Goal: Task Accomplishment & Management: Manage account settings

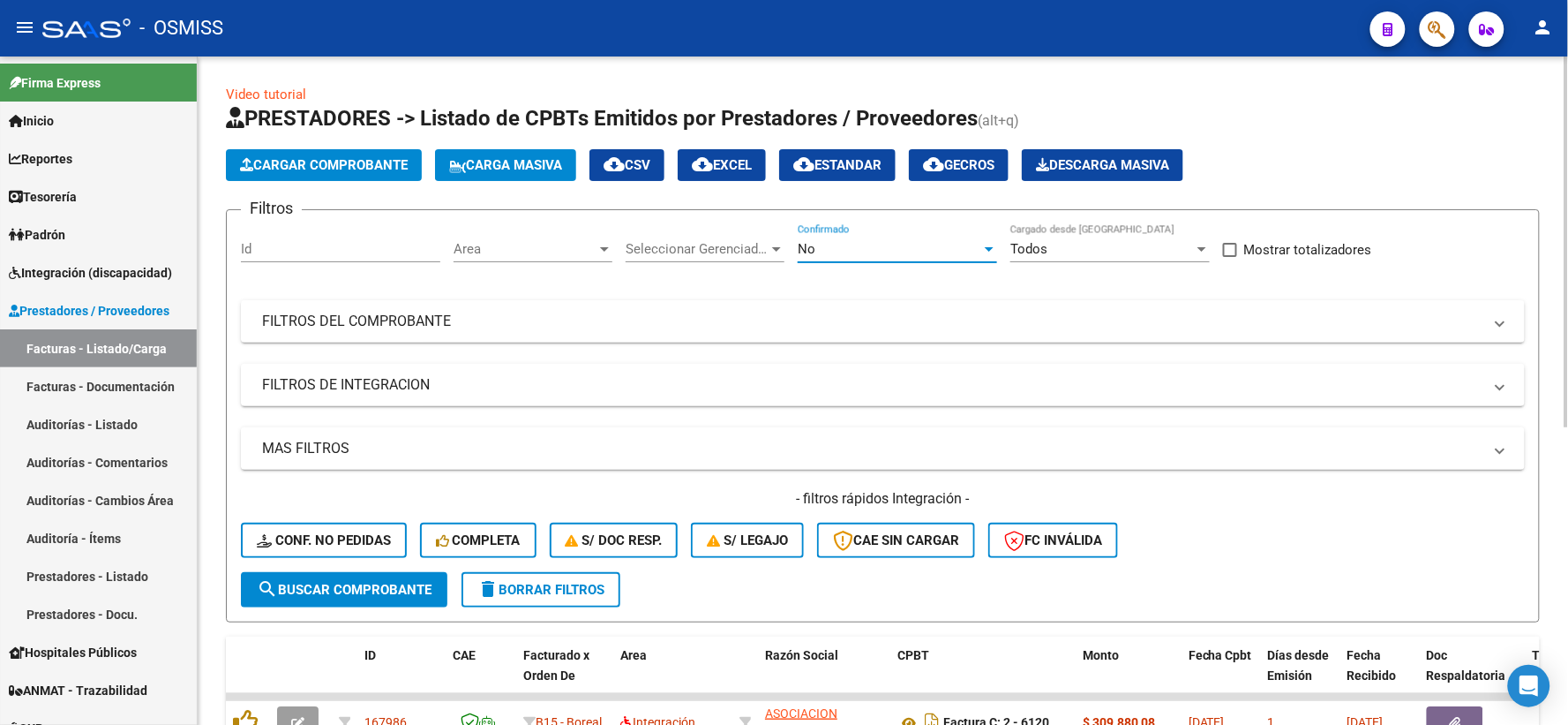
click at [986, 251] on div at bounding box center [989, 249] width 16 height 14
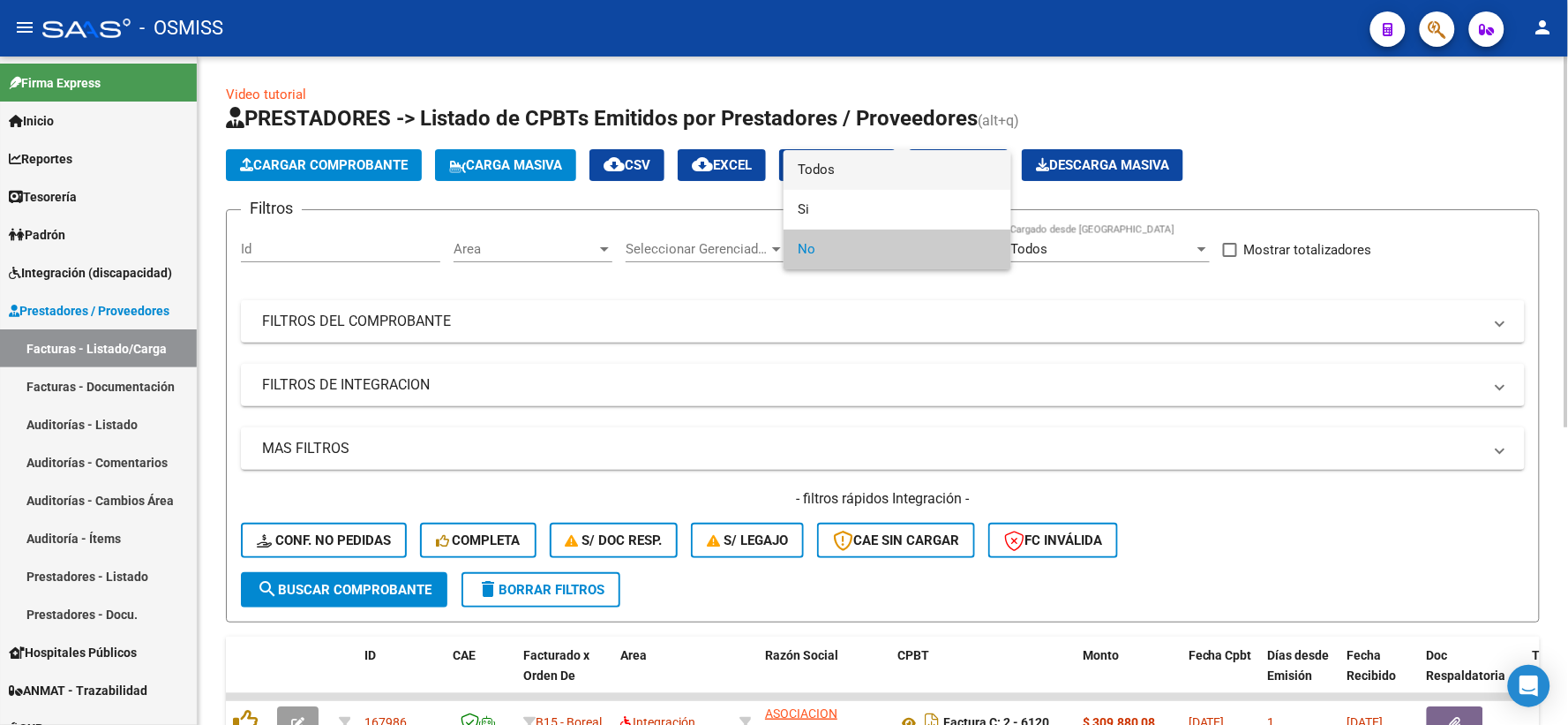
drag, startPoint x: 851, startPoint y: 169, endPoint x: 701, endPoint y: 269, distance: 180.3
click at [848, 169] on span "Todos" at bounding box center [897, 169] width 200 height 40
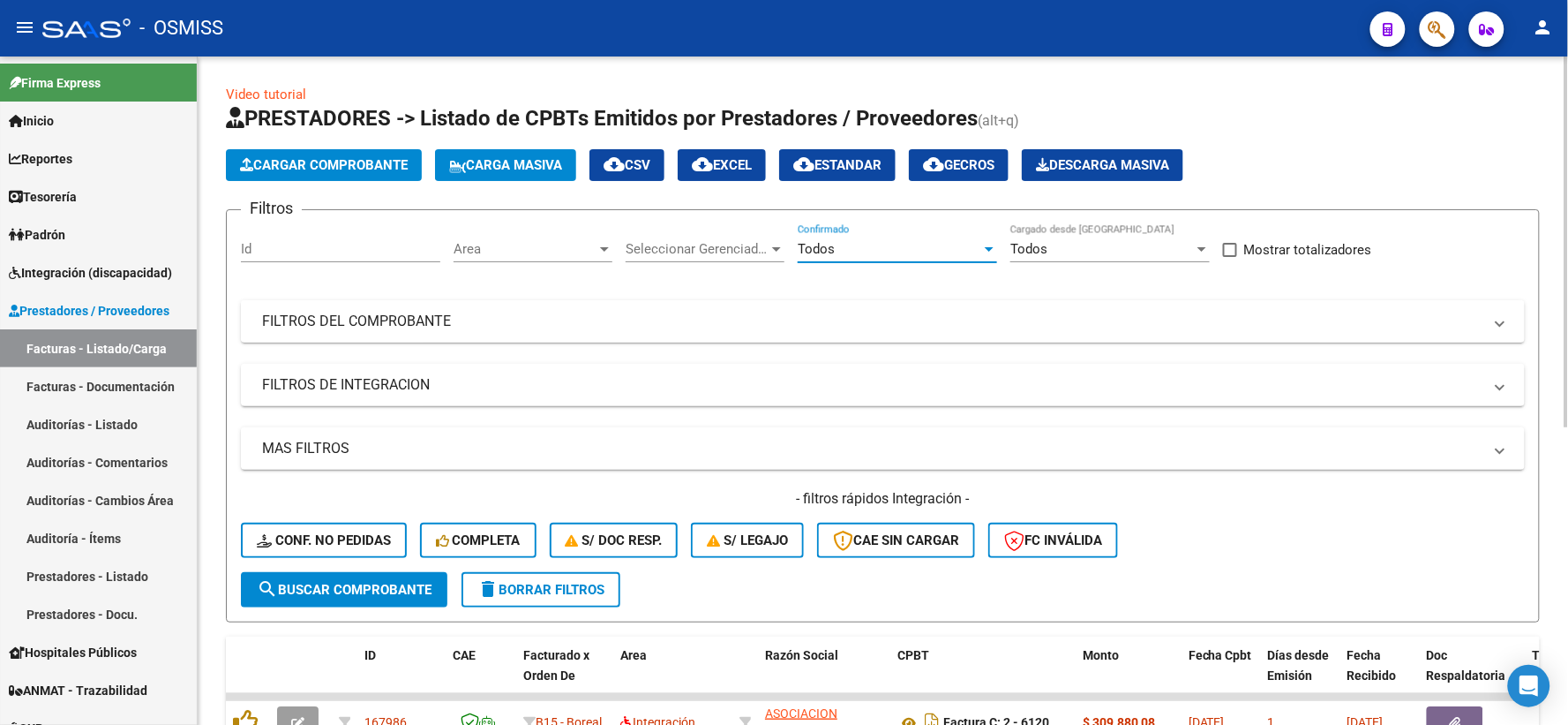
click at [649, 313] on mat-panel-title "FILTROS DEL COMPROBANTE" at bounding box center [872, 321] width 1220 height 20
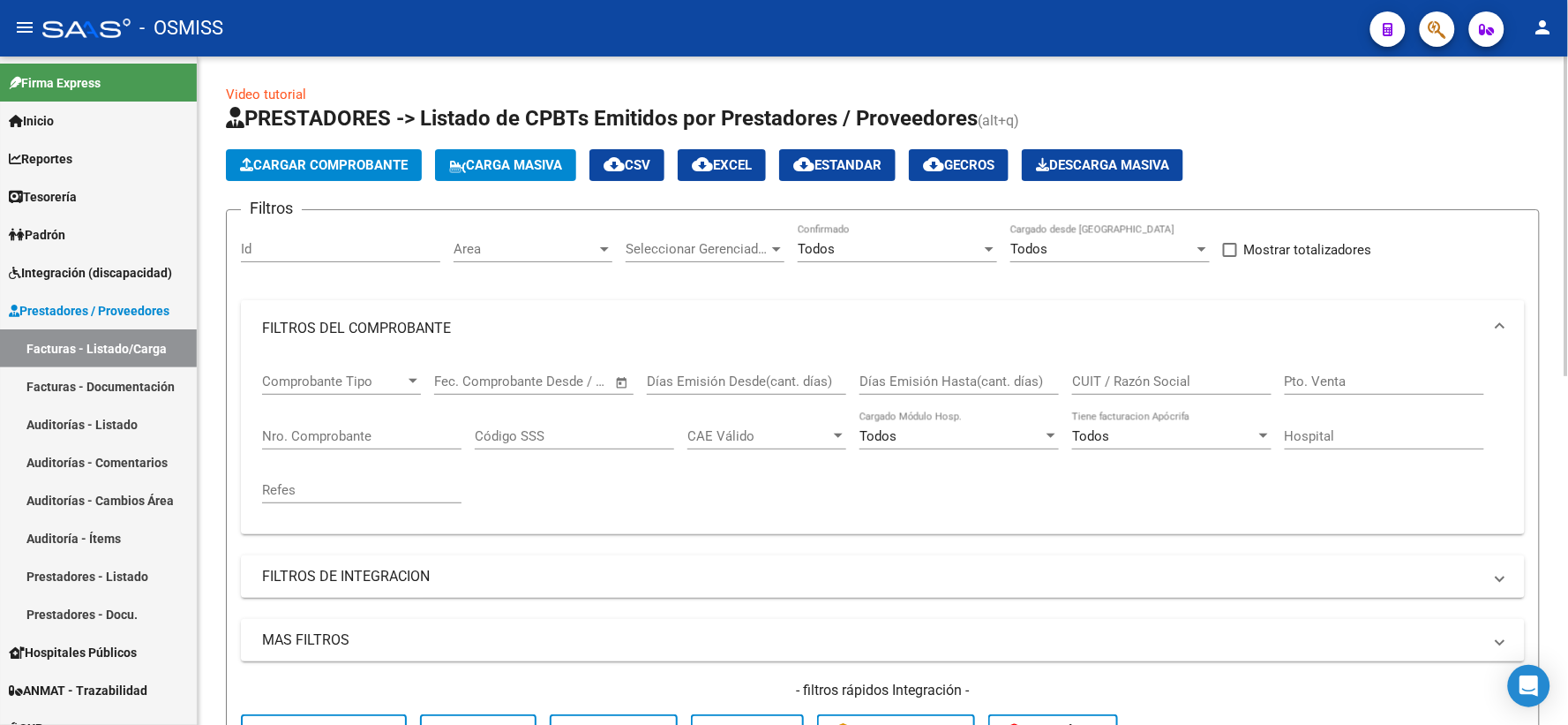
click at [1166, 382] on input "CUIT / Razón Social" at bounding box center [1172, 382] width 200 height 16
type input "27260063559"
click at [694, 577] on mat-panel-title "FILTROS DE INTEGRACION" at bounding box center [872, 577] width 1220 height 20
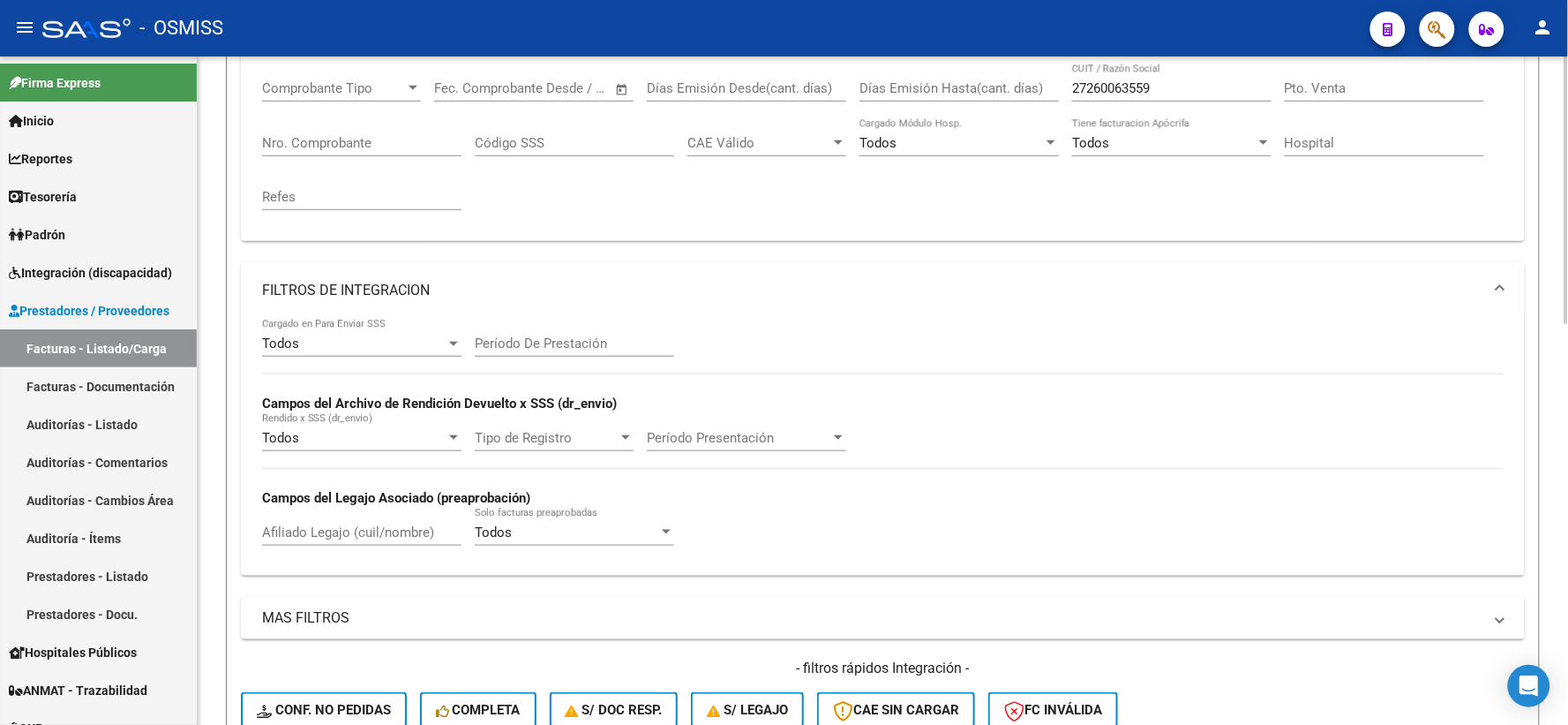
scroll to position [294, 0]
click at [372, 138] on input "Nro. Comprobante" at bounding box center [361, 142] width 200 height 16
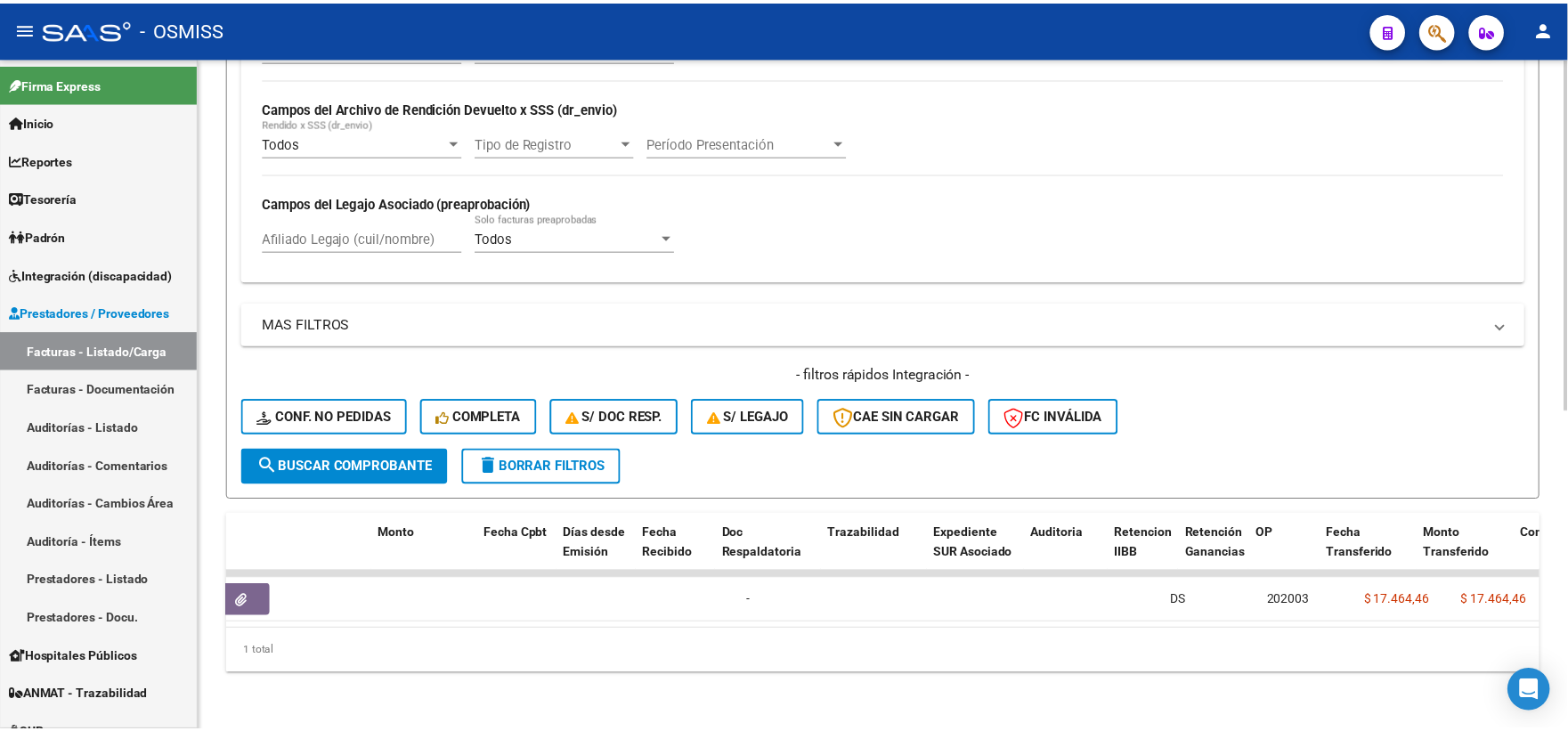
scroll to position [0, 0]
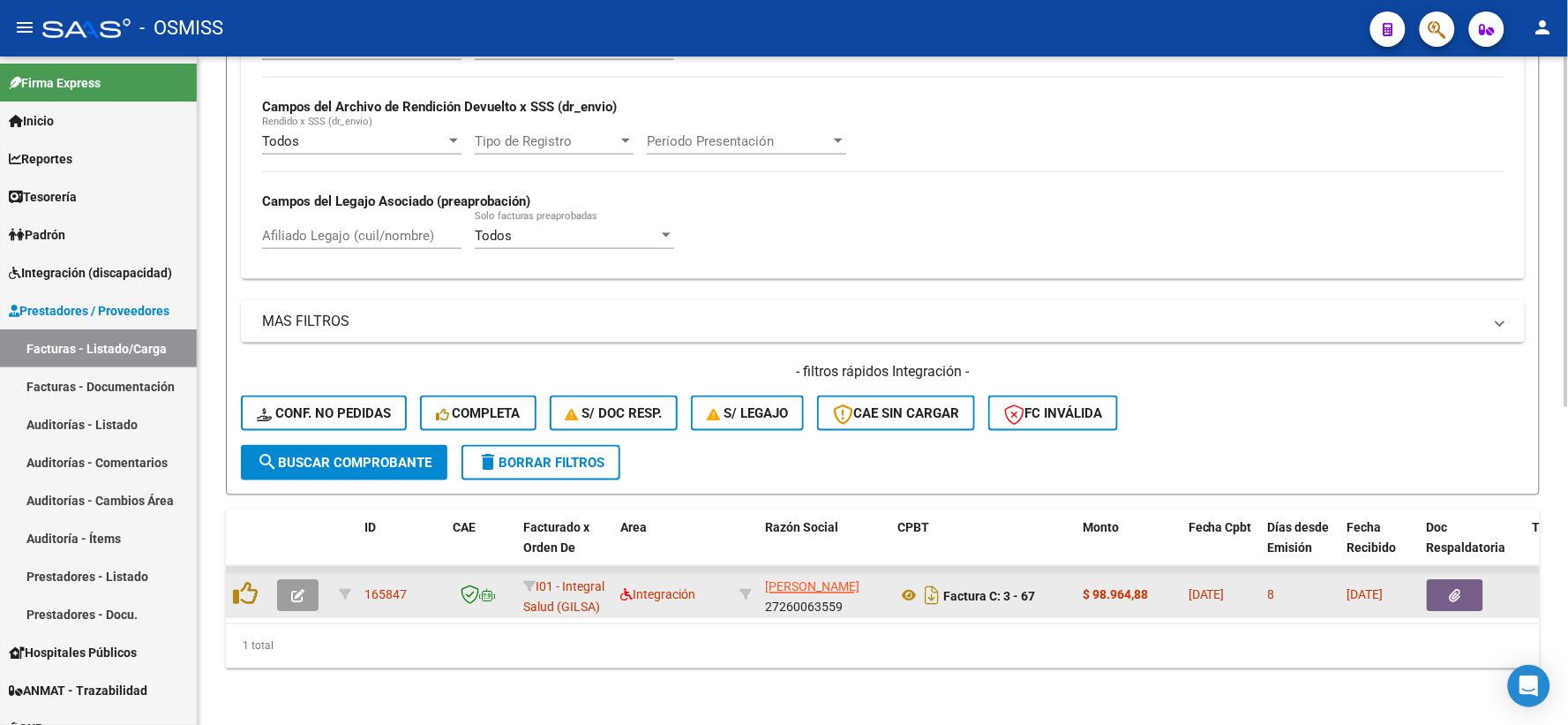
type input "67"
click at [294, 589] on icon "button" at bounding box center [297, 595] width 13 height 13
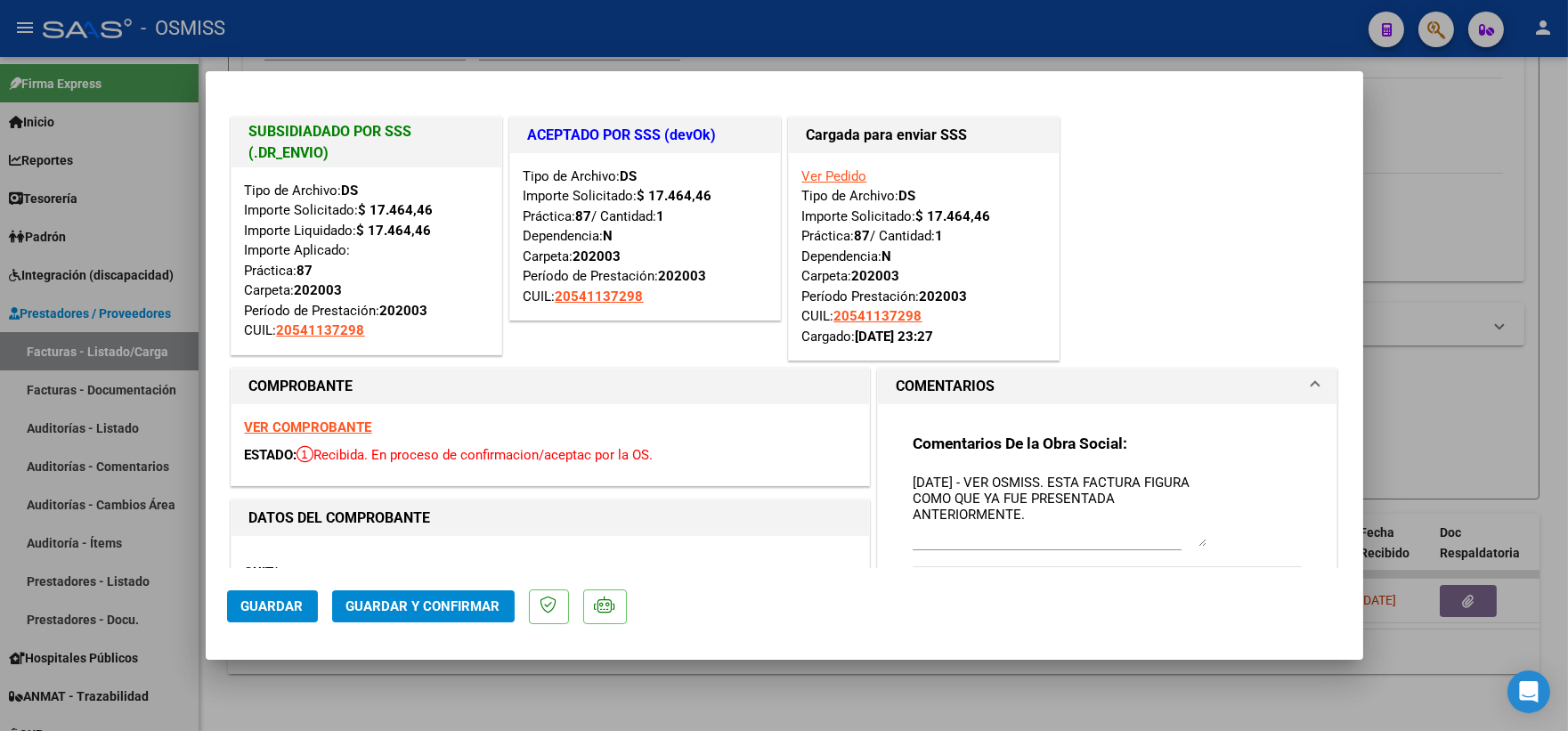
drag, startPoint x: 1189, startPoint y: 501, endPoint x: 1196, endPoint y: 540, distance: 39.6
click at [1196, 540] on textarea "15/09/2025 - VER OSMISS. ESTA FACTURA FIGURA COMO QUE YA FUE PRESENTADA ANTERIO…" at bounding box center [1060, 509] width 294 height 74
click at [916, 476] on textarea "15/09/2025 - VER OSMISS. ESTA FACTURA FIGURA COMO QUE YA FUE PRESENTADA EN LIQU…" at bounding box center [1060, 509] width 294 height 74
type textarea "16/09/2025 - VER OSMISS. ESTA FACTURA FIGURA COMO QUE YA FUE PRESENTADA EN LIQU…"
click at [277, 609] on span "Guardar" at bounding box center [273, 606] width 63 height 16
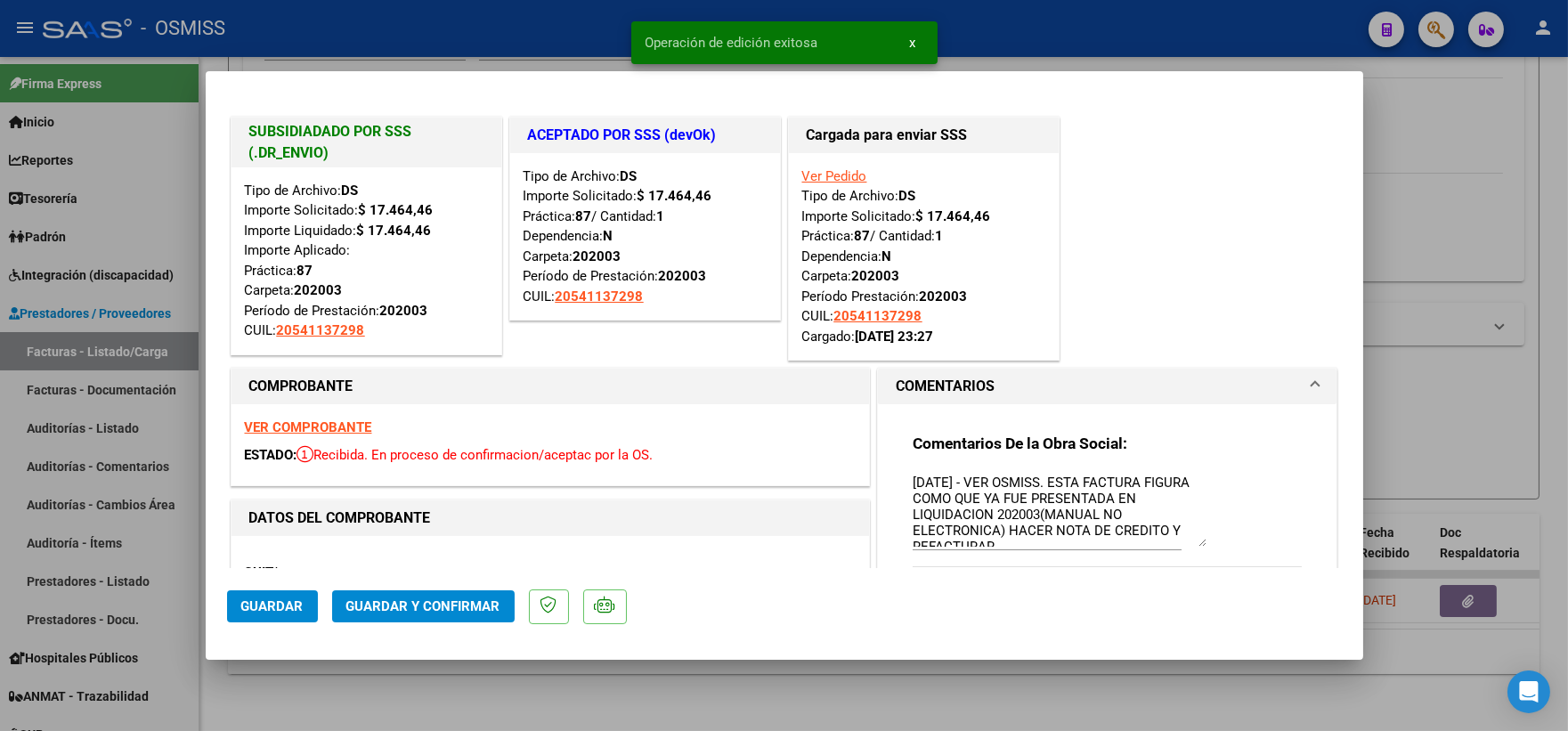
click at [1461, 176] on div at bounding box center [784, 365] width 1568 height 731
type input "$ 0,00"
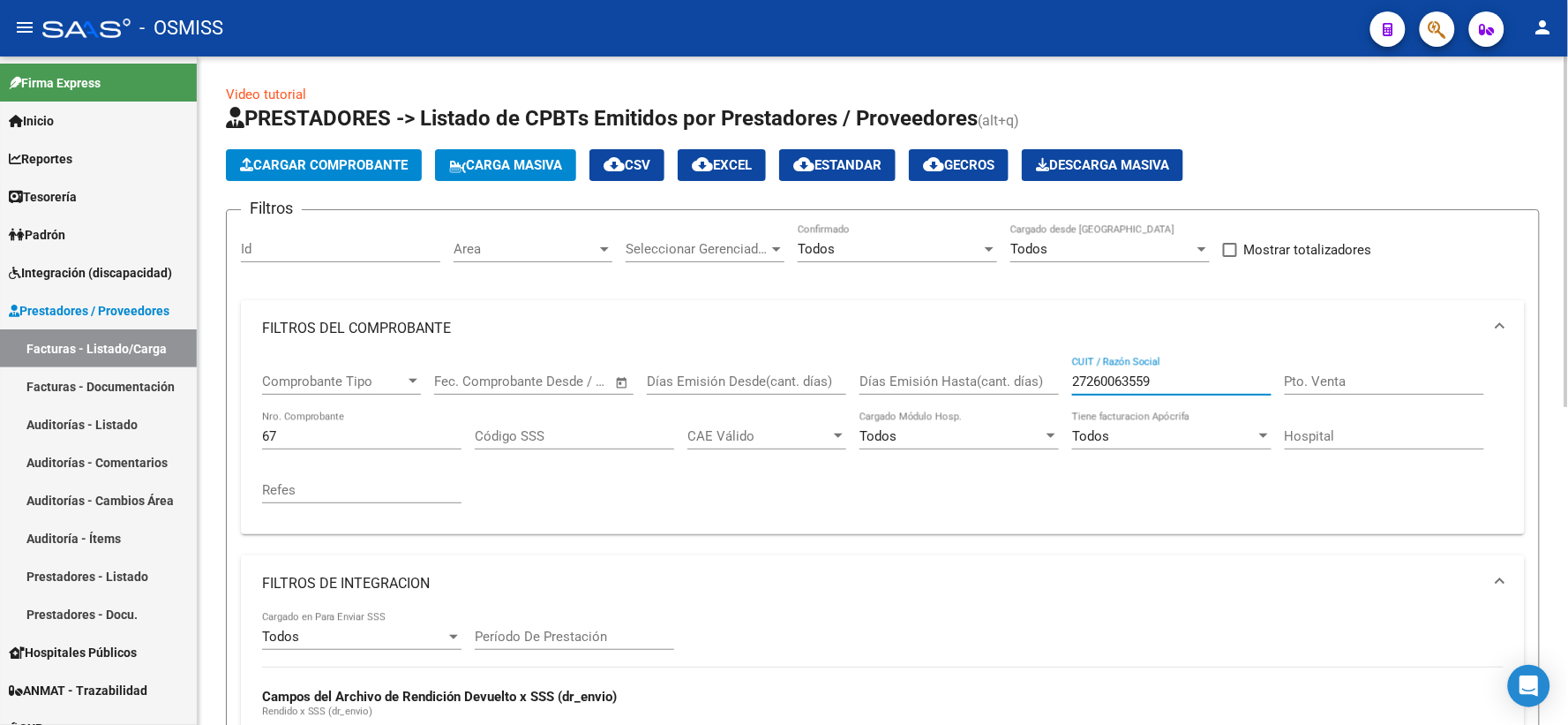
drag, startPoint x: 1227, startPoint y: 382, endPoint x: 945, endPoint y: 396, distance: 282.3
click at [945, 396] on div "Comprobante Tipo Comprobante Tipo Fecha inicio – Fecha fin Fec. Comprobante Des…" at bounding box center [882, 438] width 1242 height 163
click at [992, 249] on div at bounding box center [989, 249] width 9 height 4
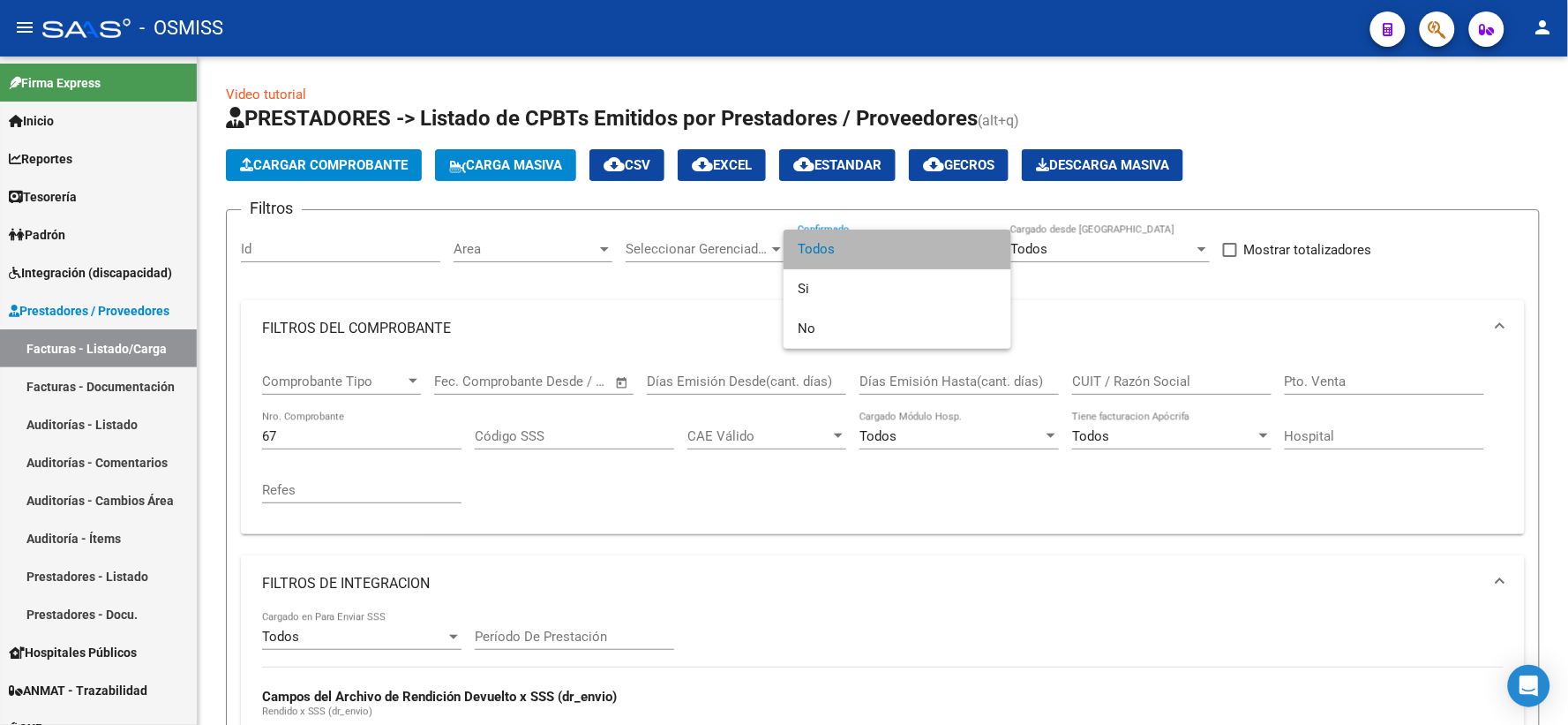
click at [823, 256] on span "Todos" at bounding box center [897, 249] width 200 height 40
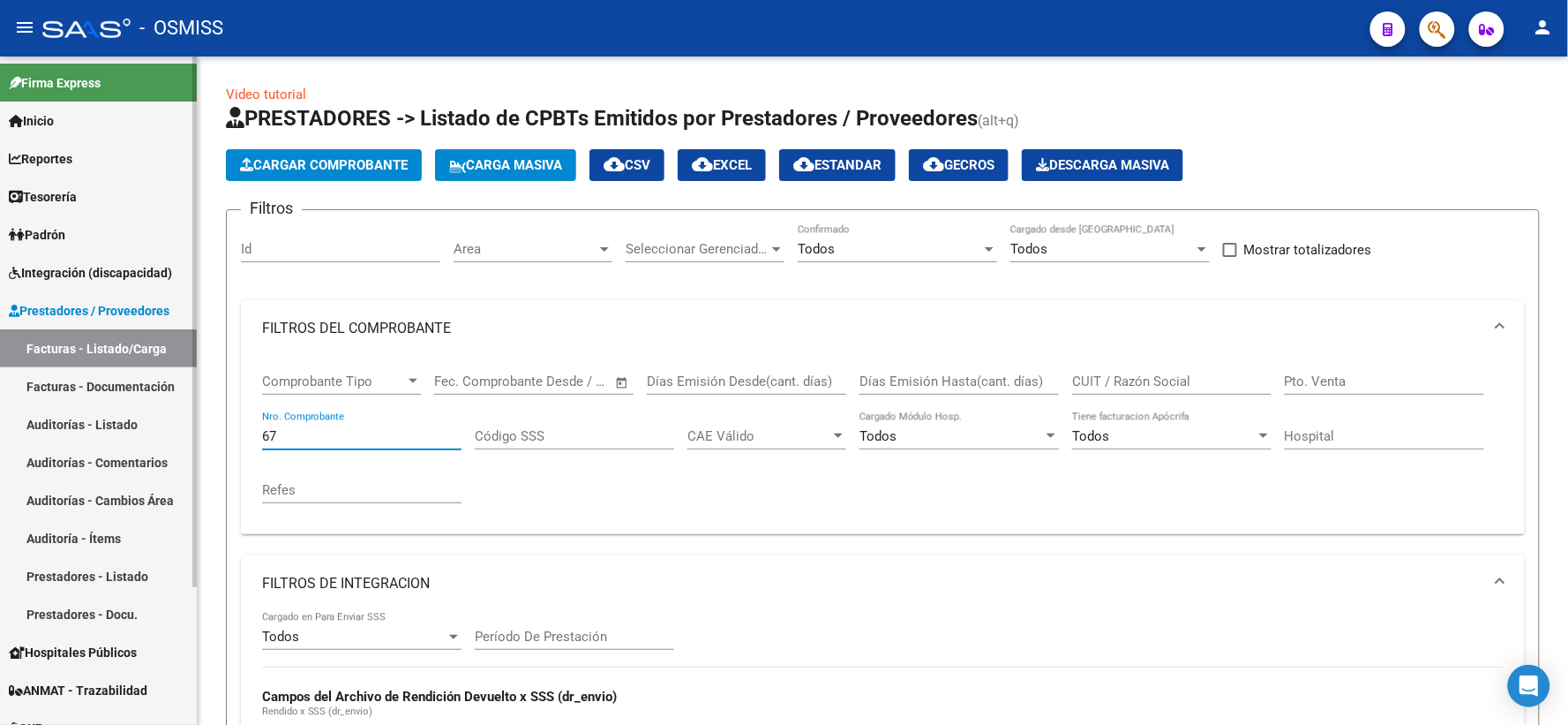
drag, startPoint x: 294, startPoint y: 428, endPoint x: 182, endPoint y: 429, distance: 112.0
click at [182, 429] on mat-sidenav-container "Firma Express Inicio Calendario SSS Instructivos Contacto OS Reportes Ingresos …" at bounding box center [784, 390] width 1568 height 668
paste input "20260303768"
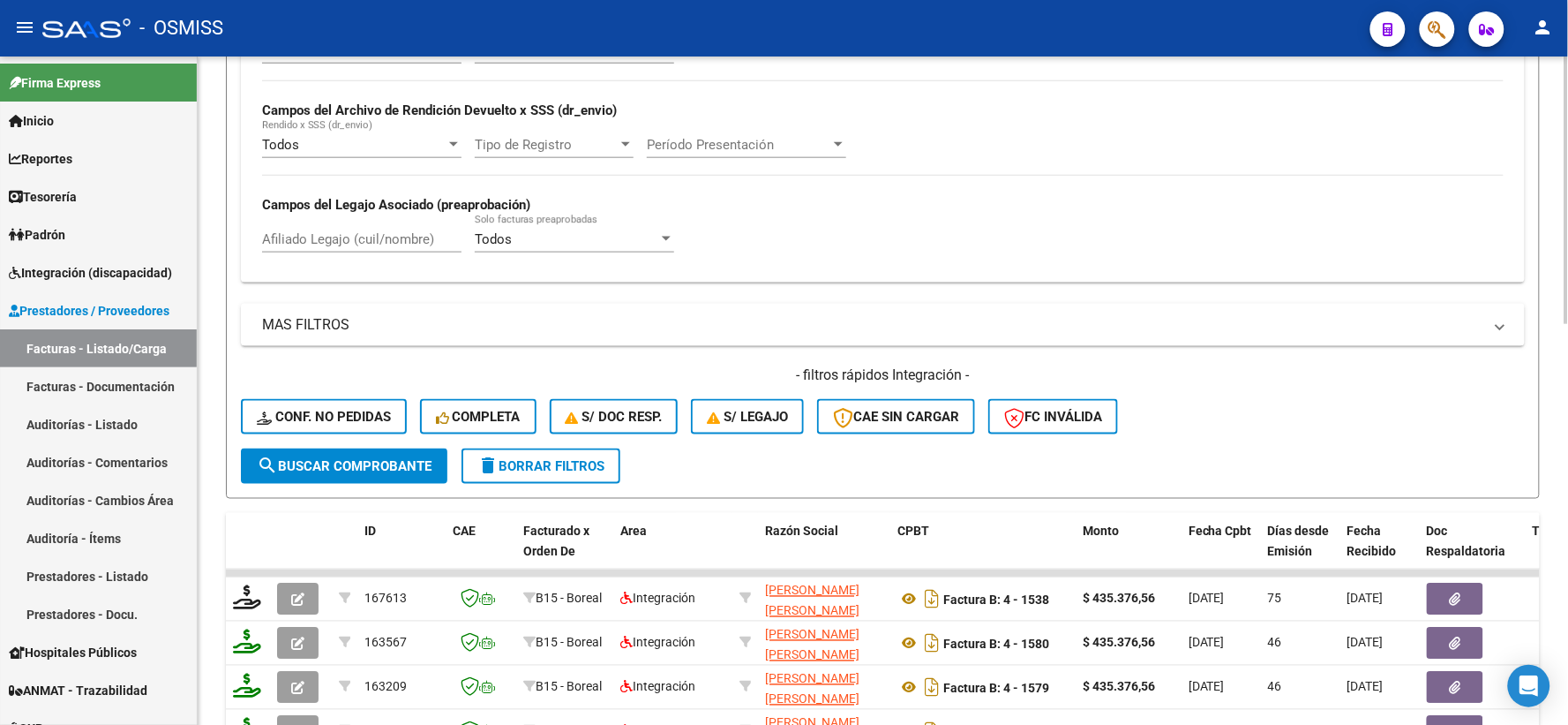
scroll to position [686, 0]
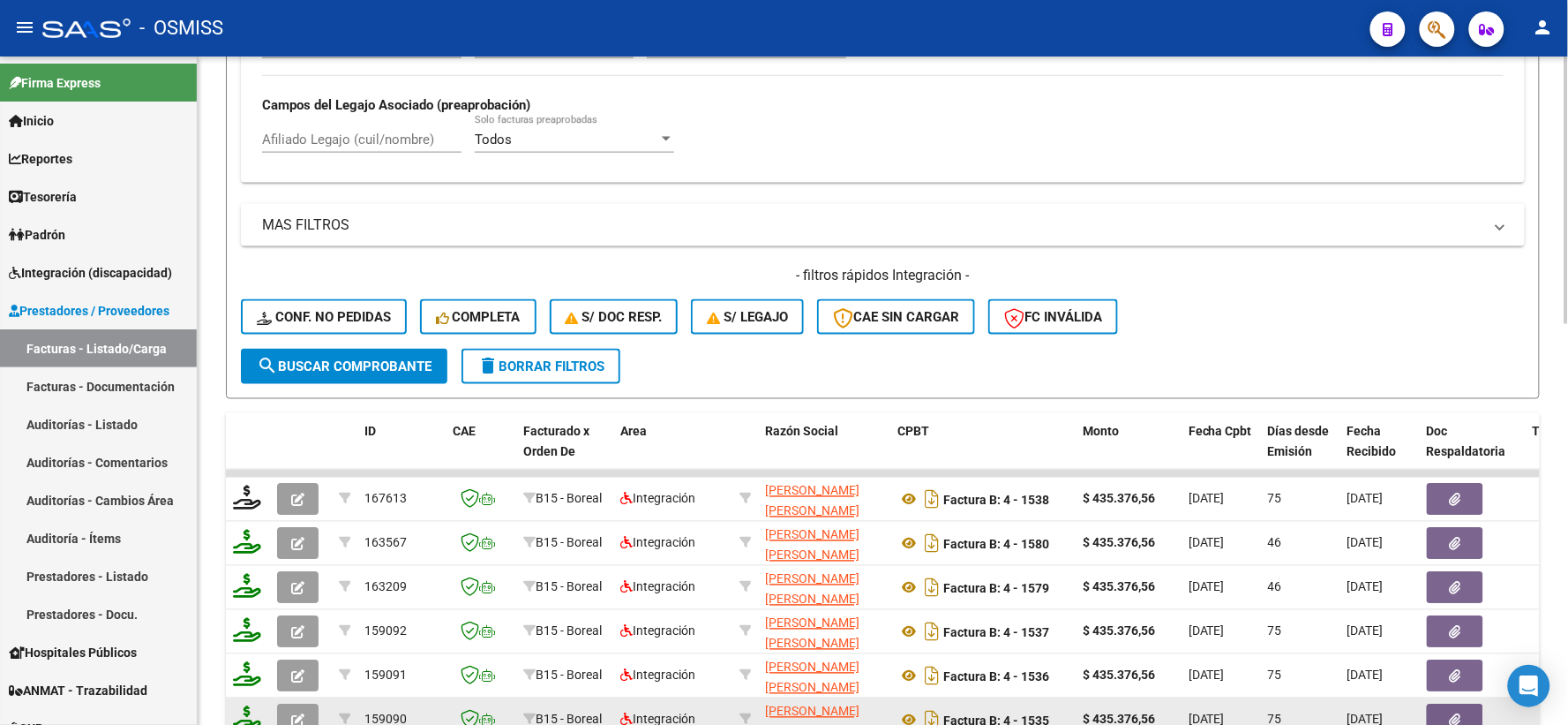
type input "20260303768"
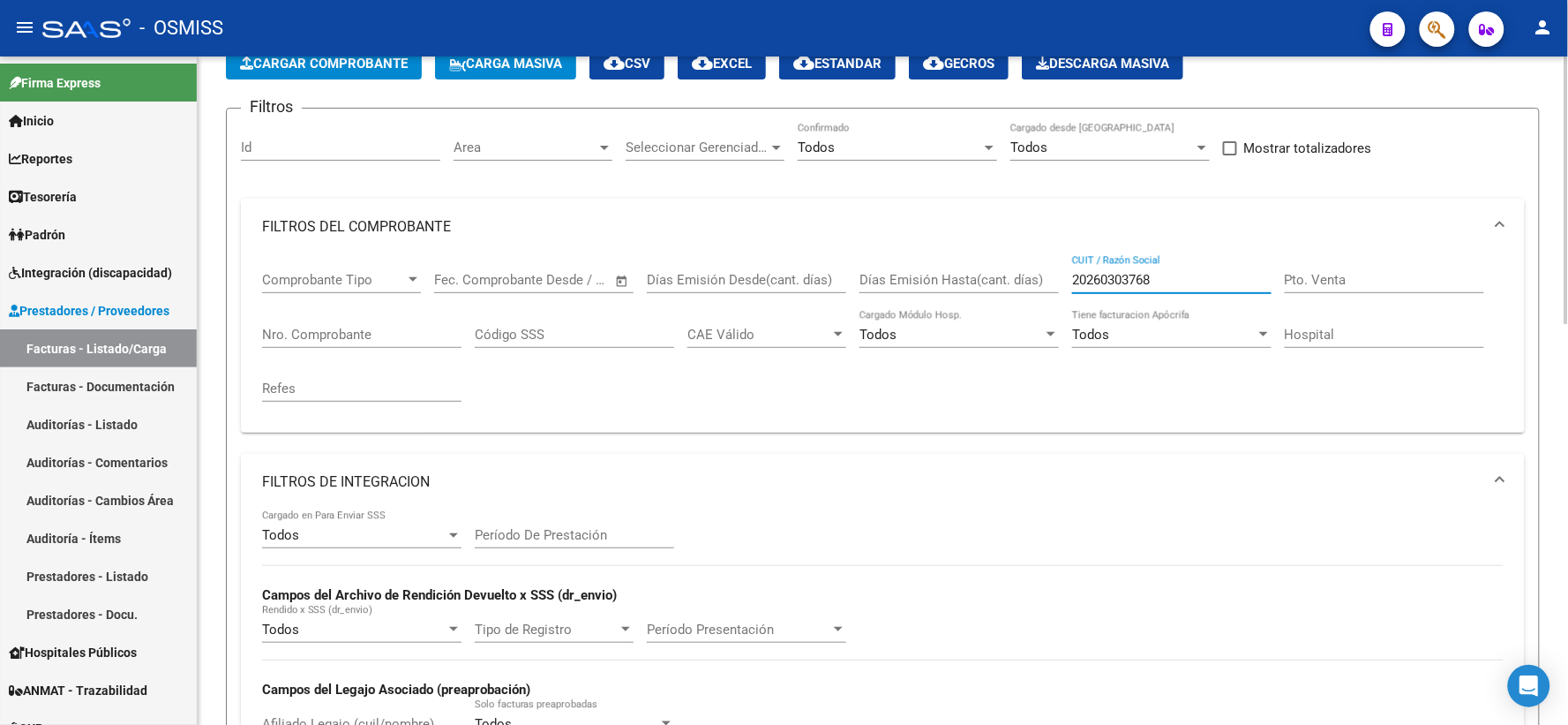
scroll to position [98, 0]
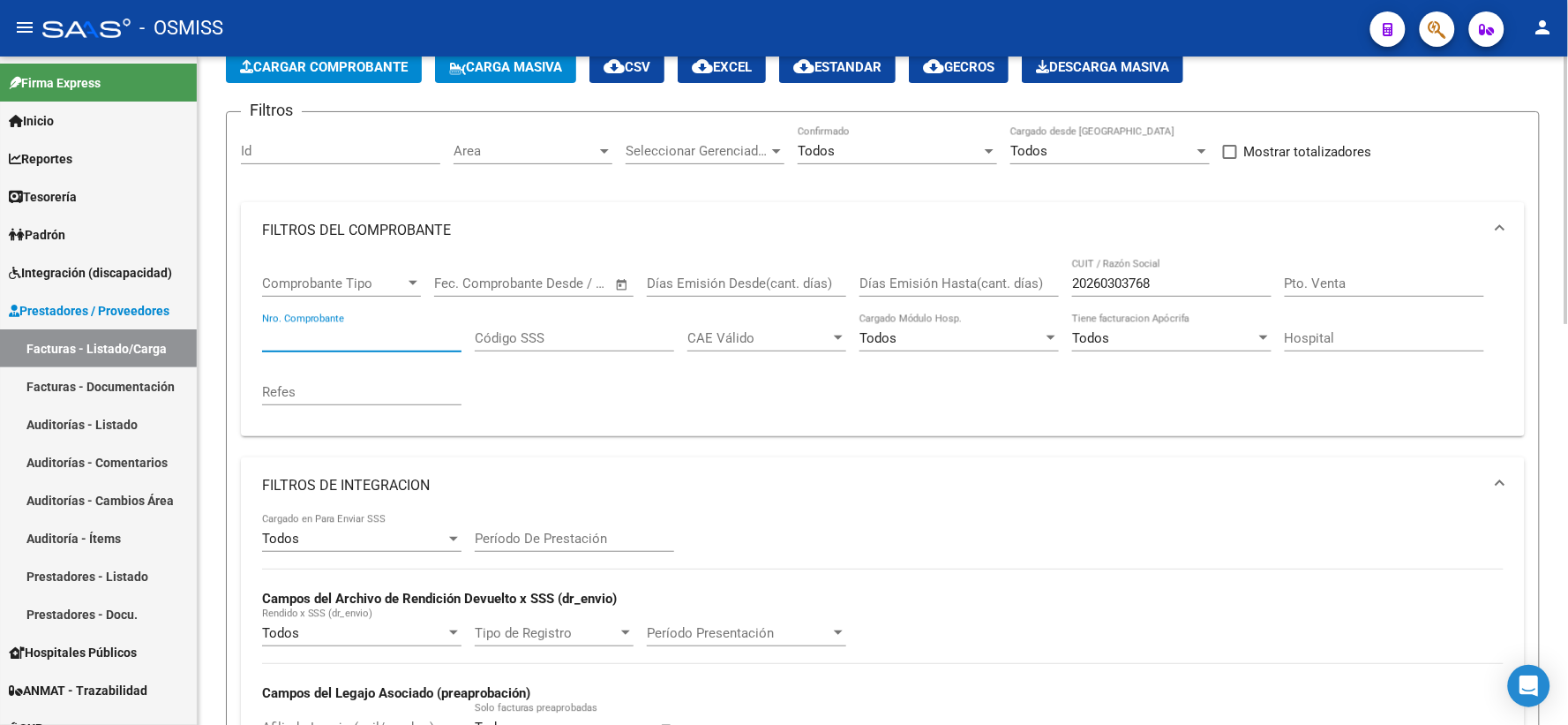
click at [436, 338] on input "Nro. Comprobante" at bounding box center [361, 338] width 200 height 16
type input "1538"
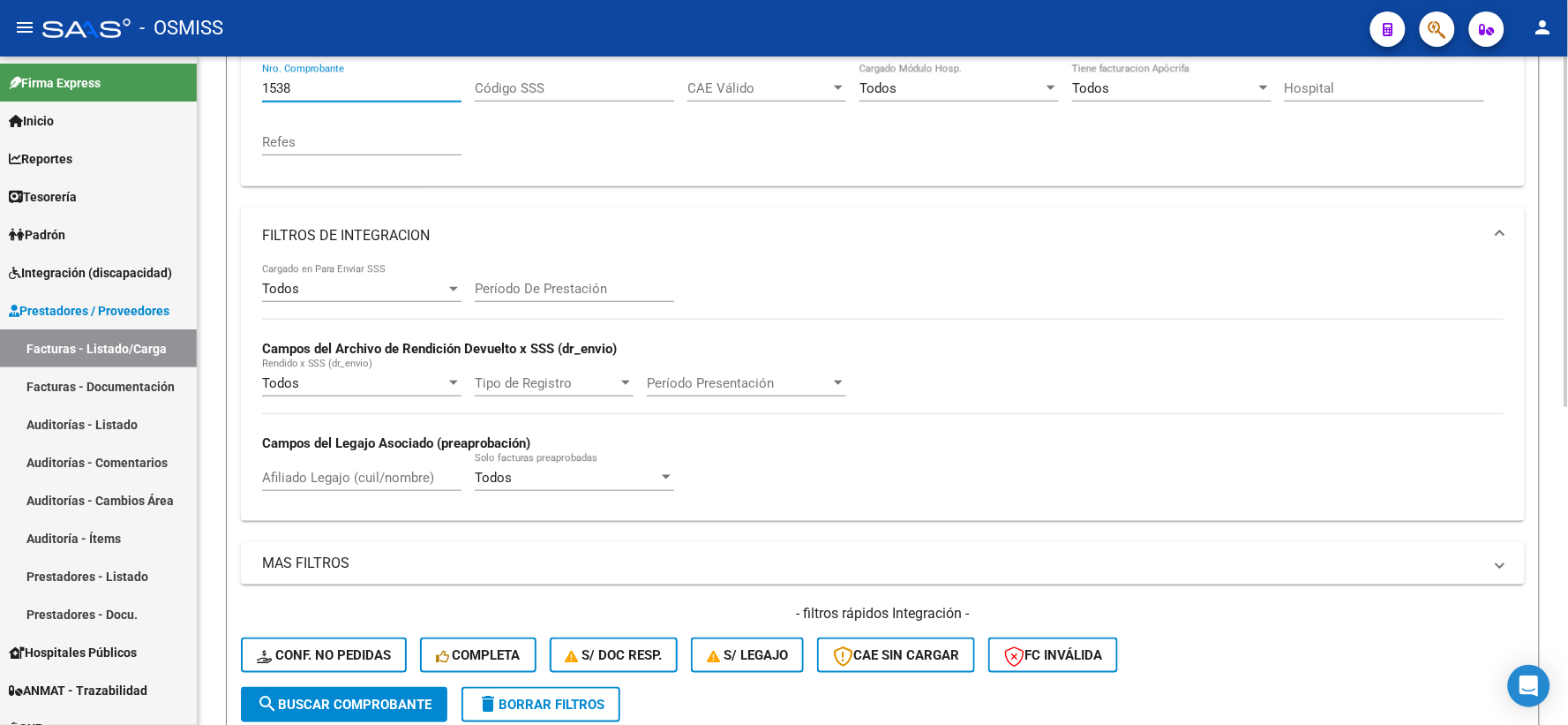
scroll to position [0, 0]
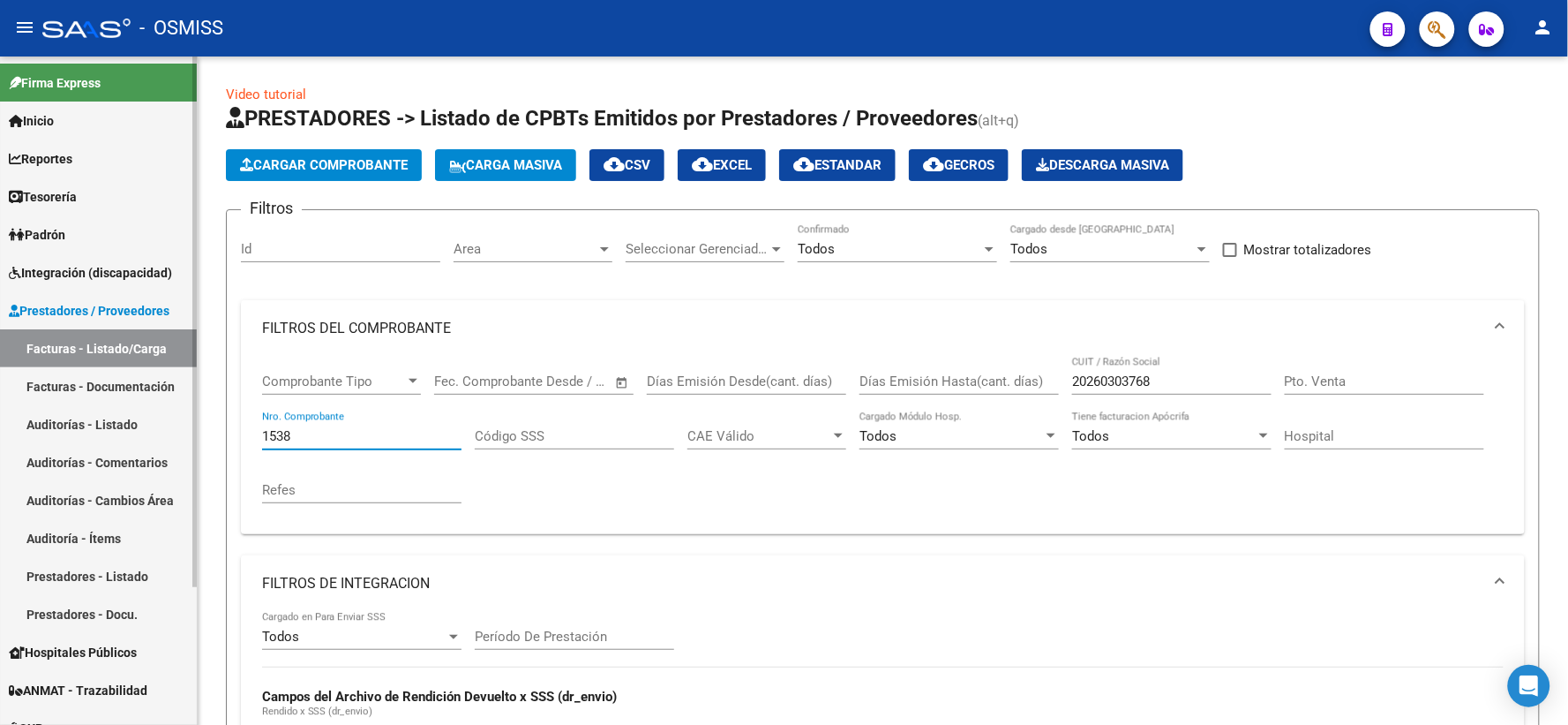
drag, startPoint x: 222, startPoint y: 429, endPoint x: 170, endPoint y: 426, distance: 52.1
click at [170, 426] on mat-sidenav-container "Firma Express Inicio Calendario SSS Instructivos Contacto OS Reportes Ingresos …" at bounding box center [784, 390] width 1568 height 668
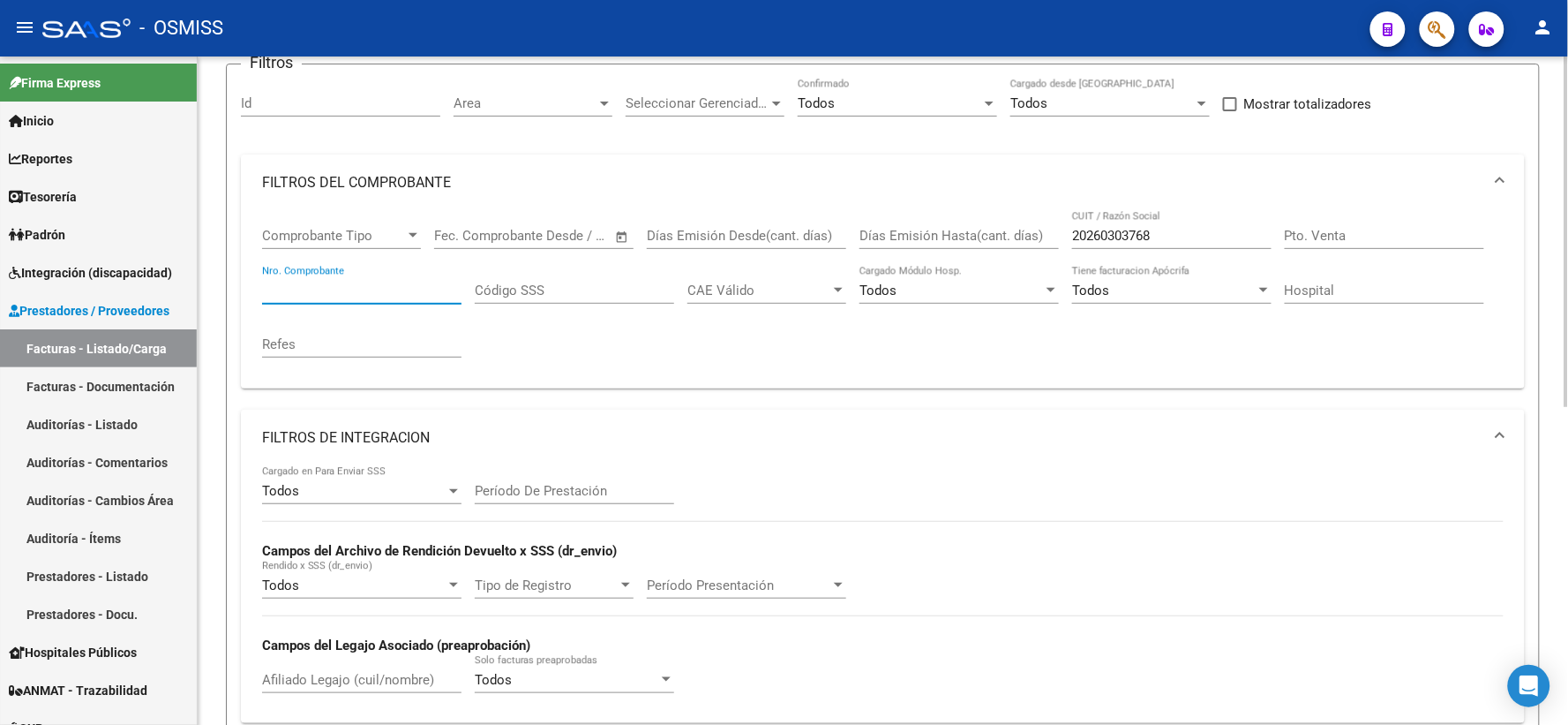
scroll to position [196, 0]
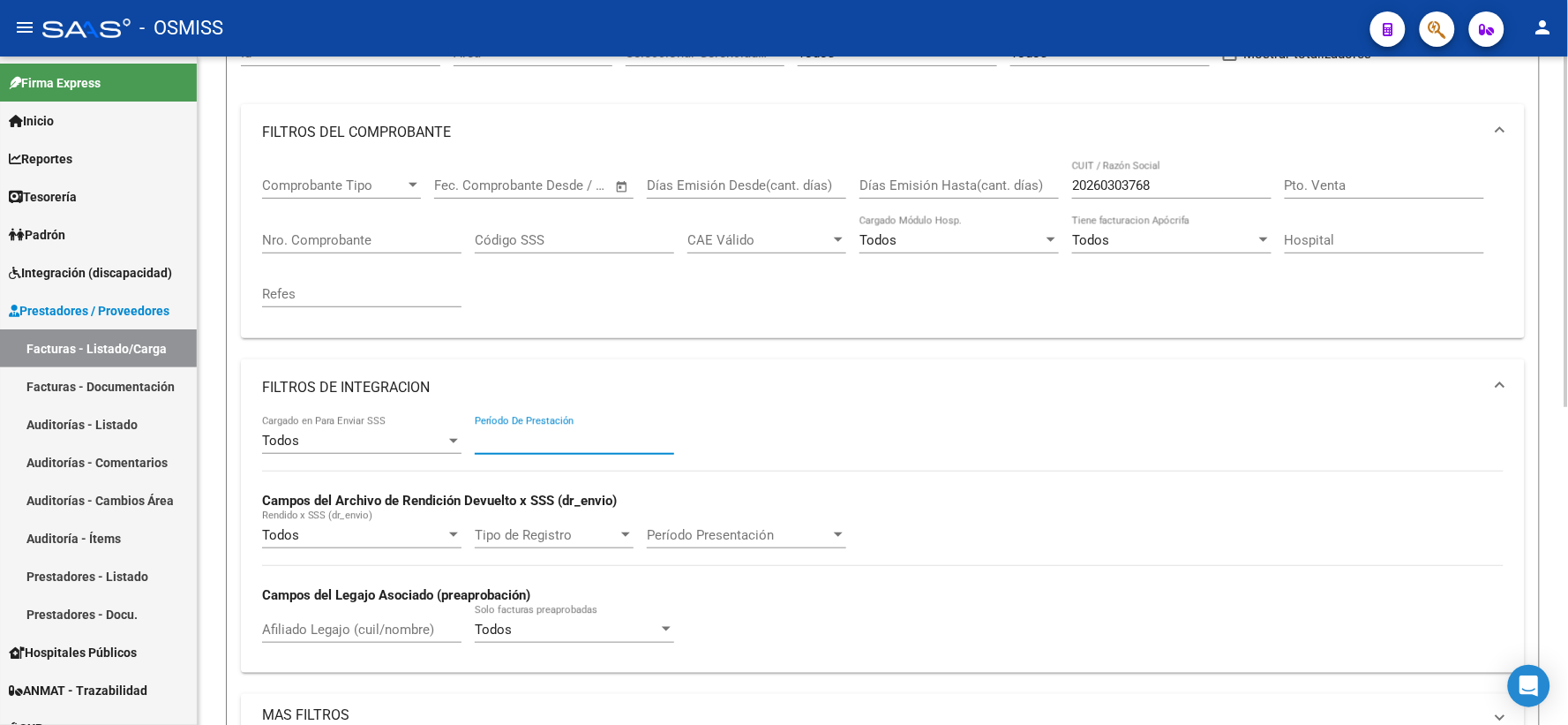
click at [629, 444] on input "Período De Prestación" at bounding box center [574, 440] width 200 height 16
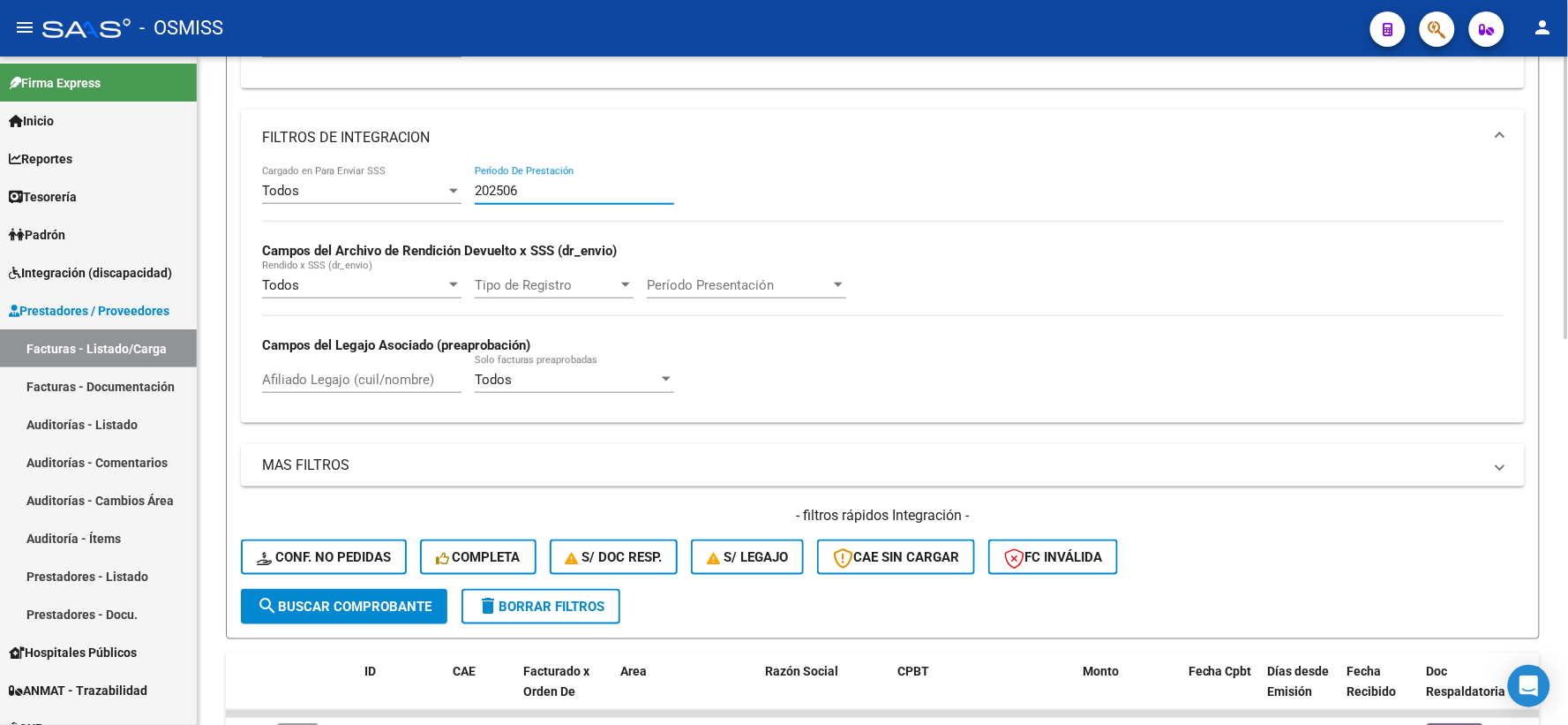
scroll to position [422, 0]
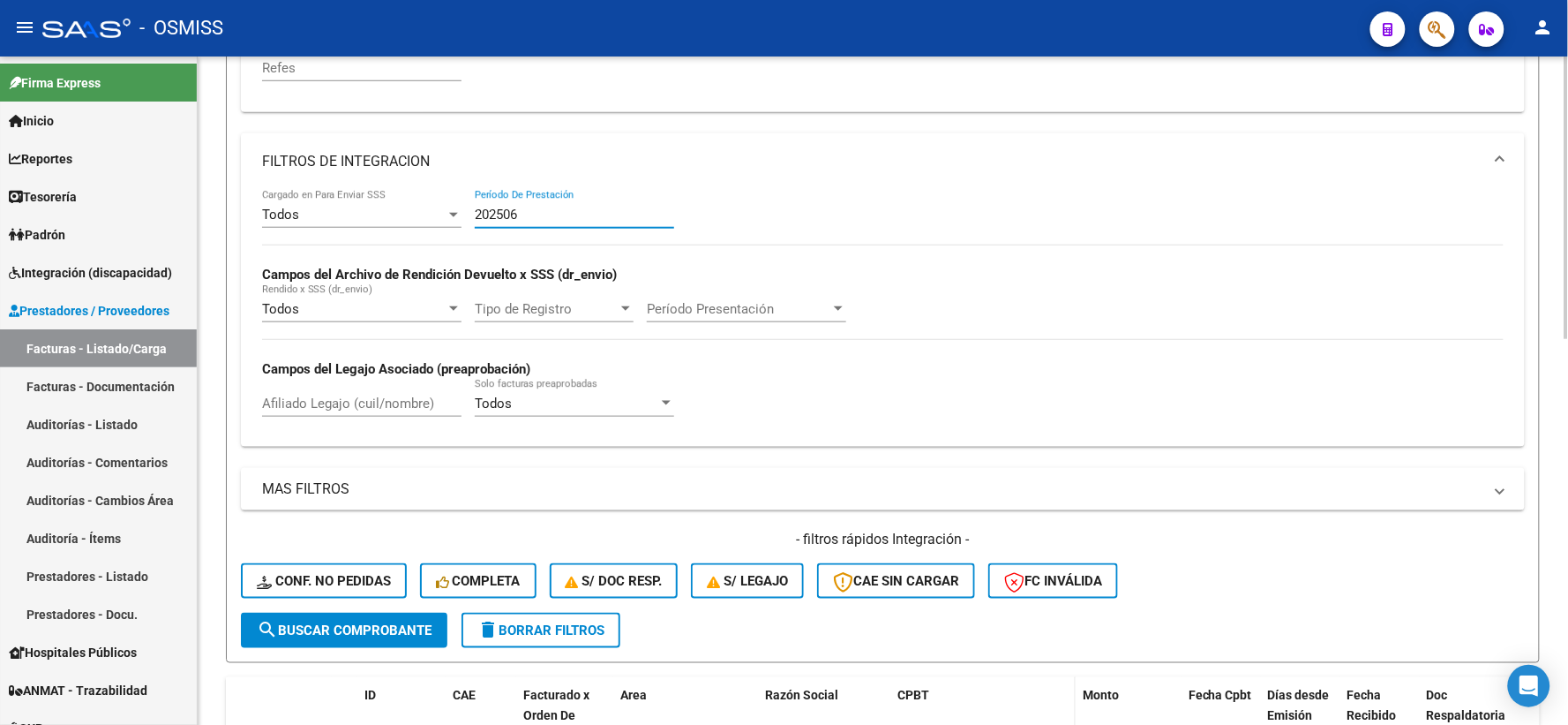
type input "202506"
paste input "20581839228"
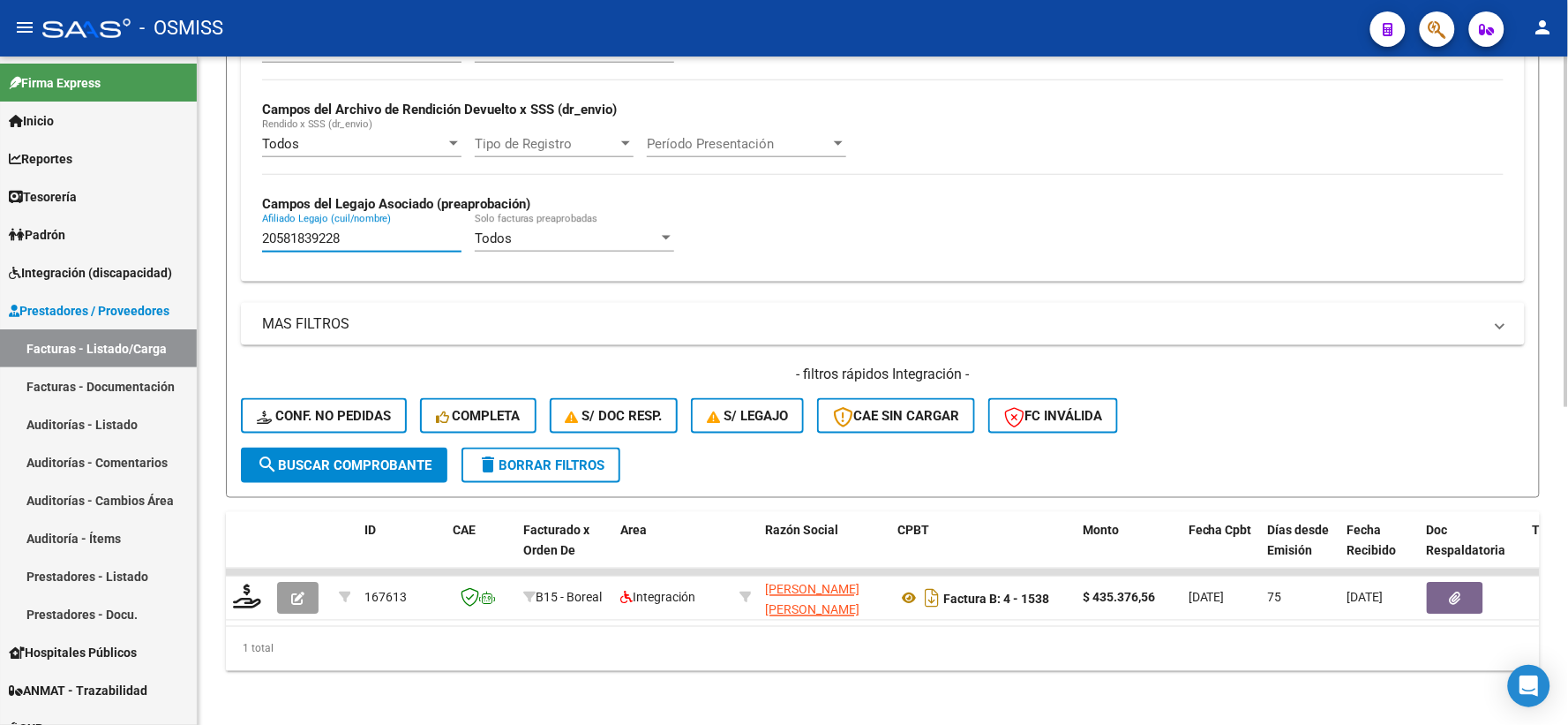
scroll to position [603, 0]
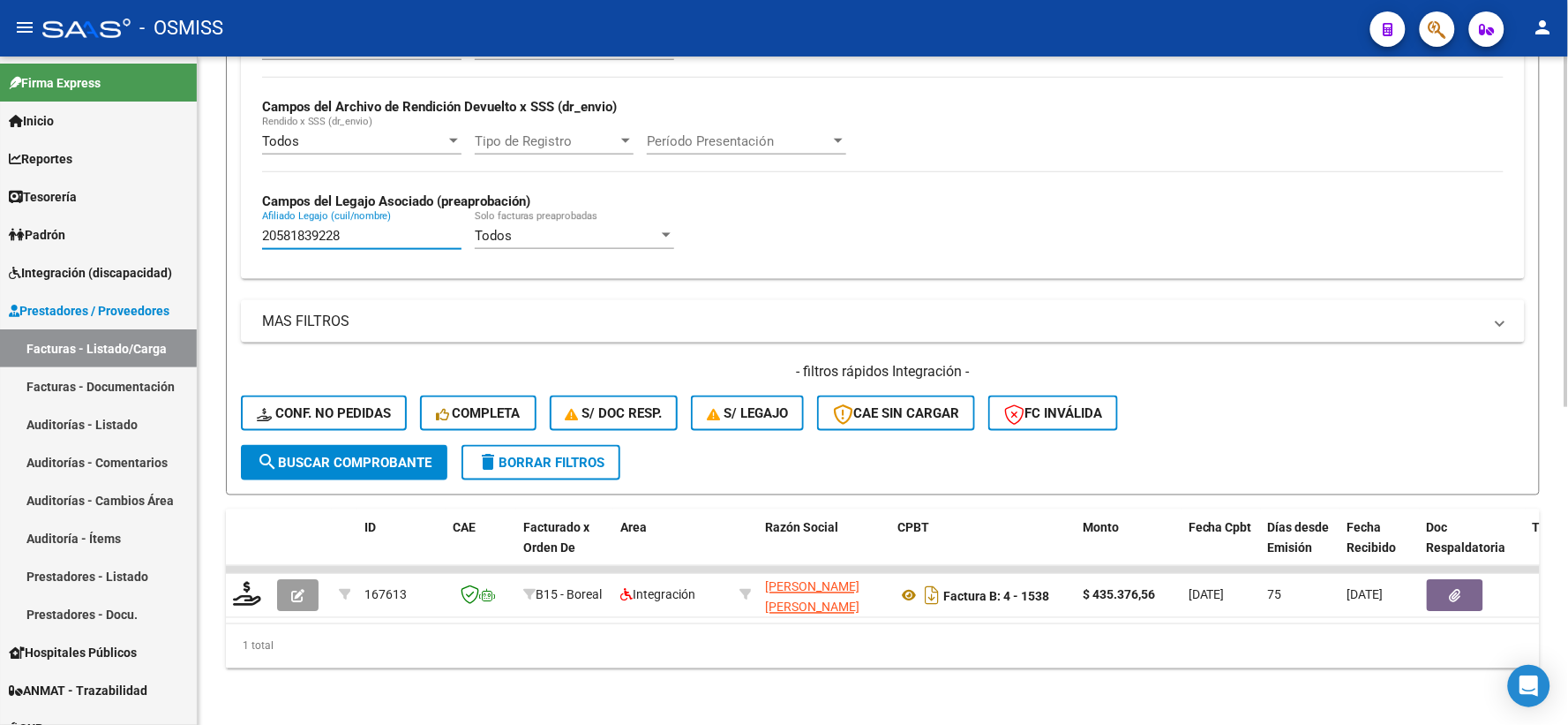
type input "20581839228"
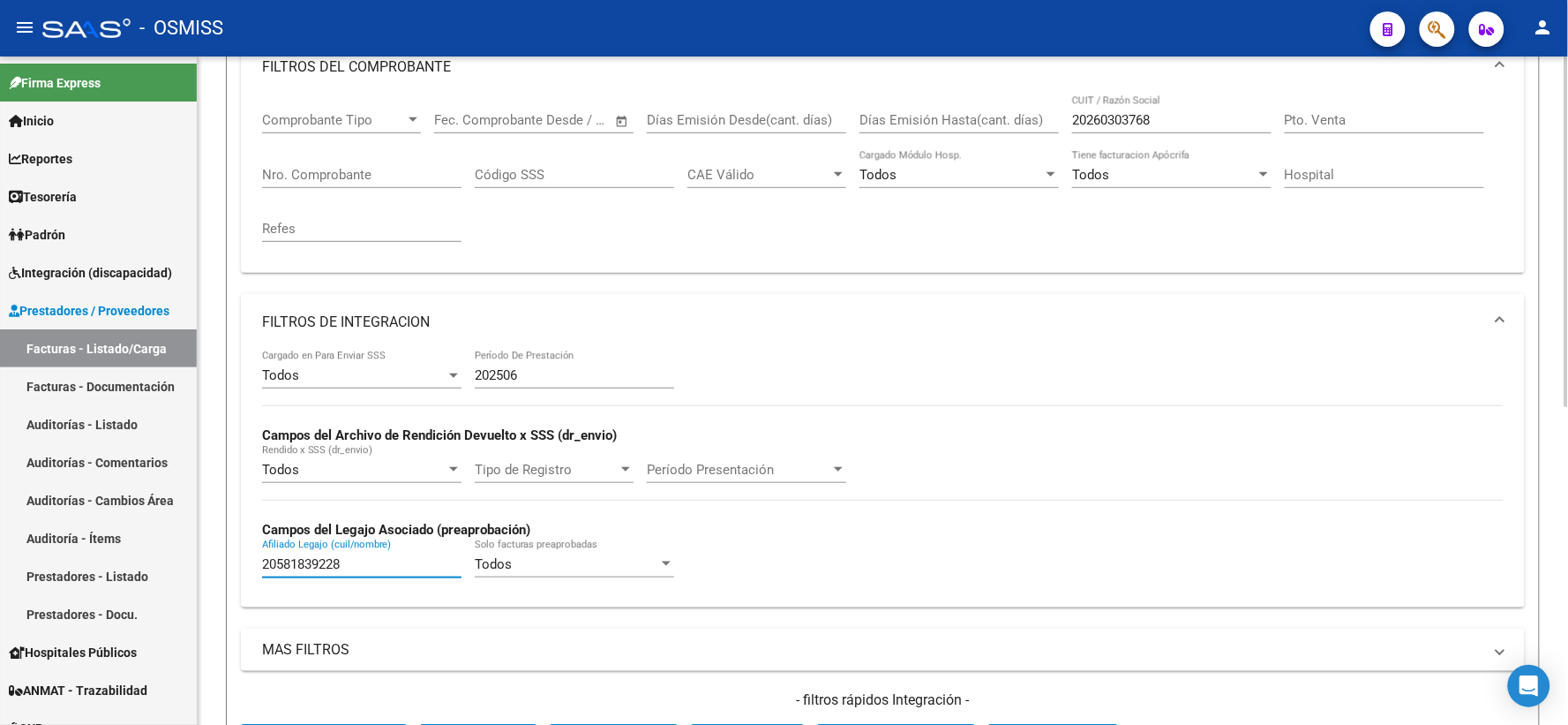
scroll to position [212, 0]
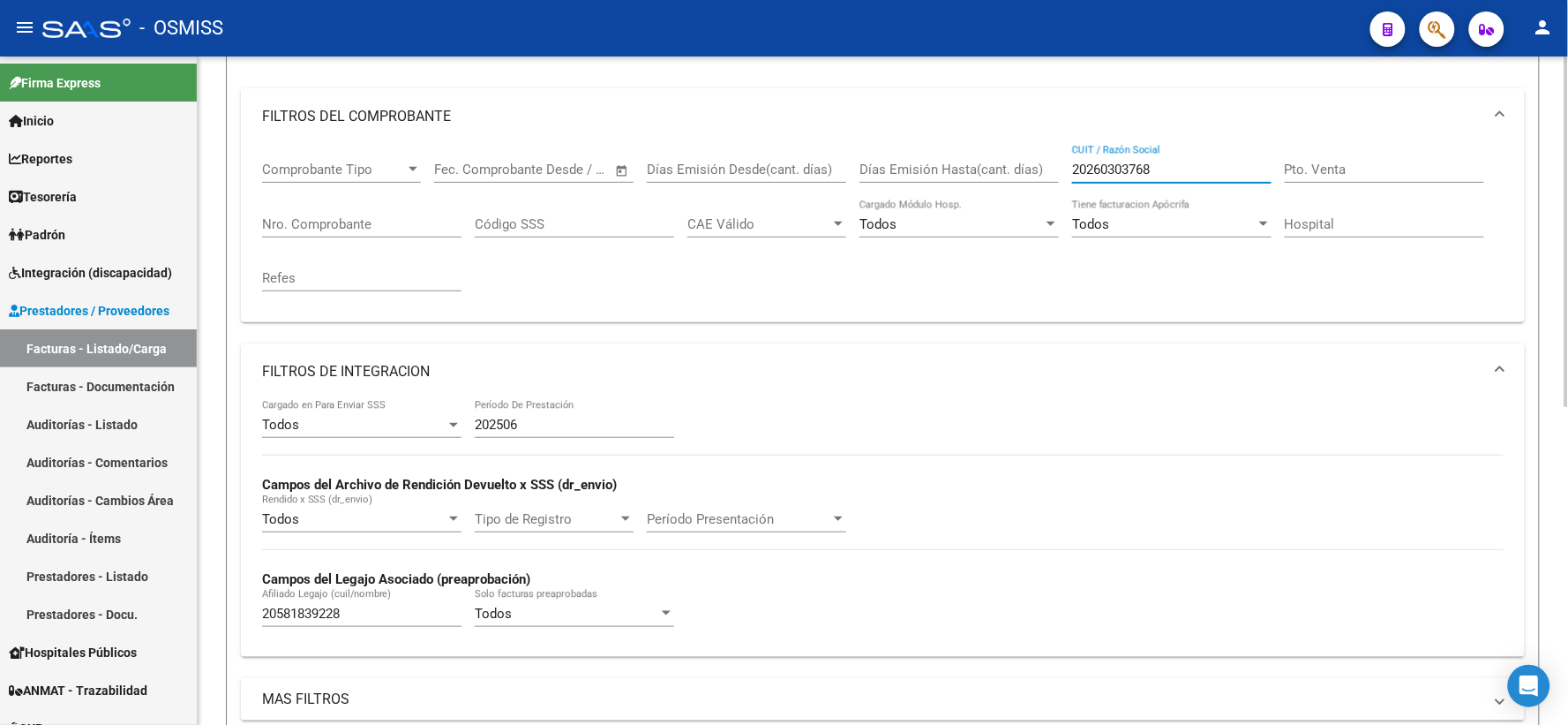
drag, startPoint x: 1174, startPoint y: 162, endPoint x: 968, endPoint y: 169, distance: 206.1
click at [968, 169] on div "Comprobante Tipo Comprobante Tipo Fecha inicio – Fecha fin Fec. Comprobante Des…" at bounding box center [882, 226] width 1242 height 163
paste input "20268341073"
type input "20268341073"
drag, startPoint x: 333, startPoint y: 613, endPoint x: 208, endPoint y: 596, distance: 126.2
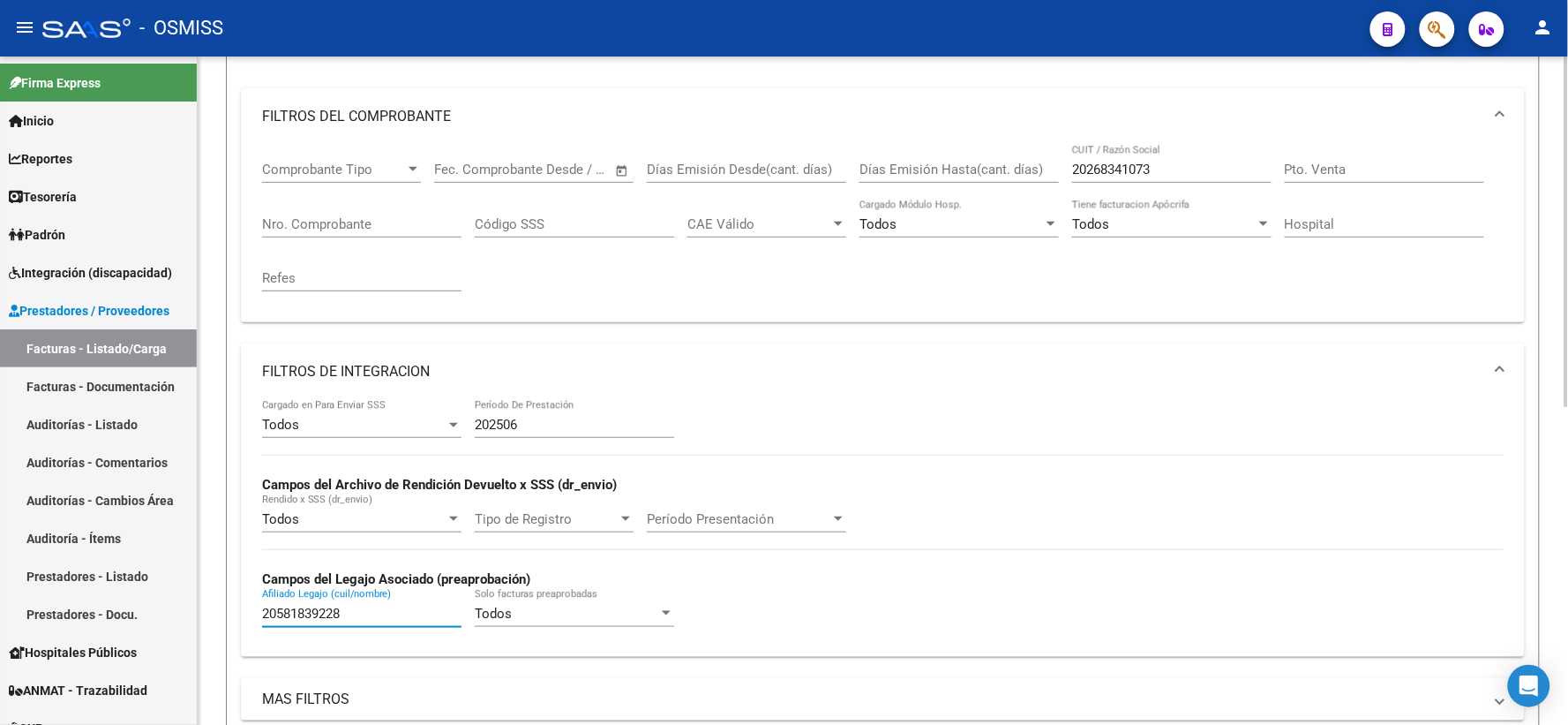
click at [208, 596] on div "Video tutorial PRESTADORES -> Listado de CPBTs Emitidos por Prestadores / Prove…" at bounding box center [882, 473] width 1370 height 1257
paste input "20499079533"
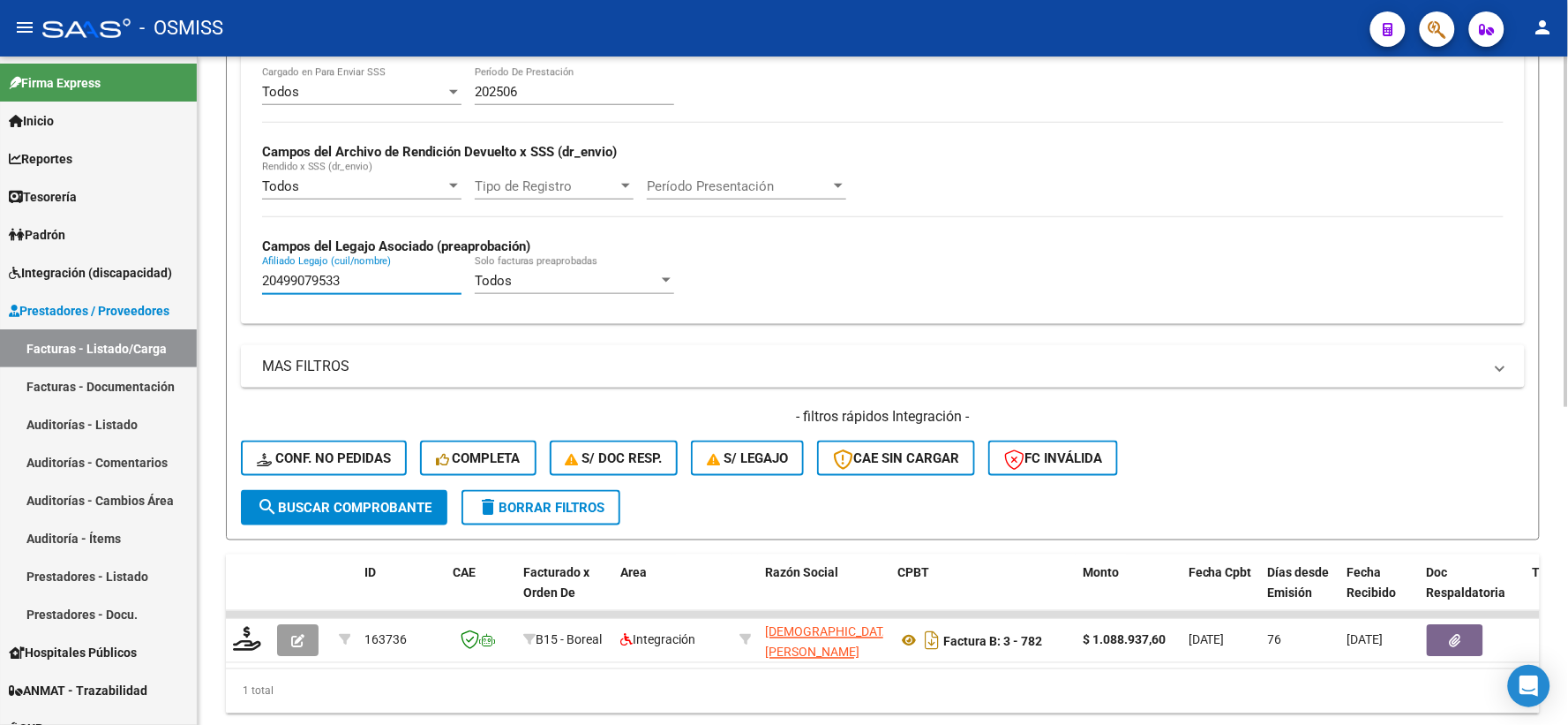
scroll to position [603, 0]
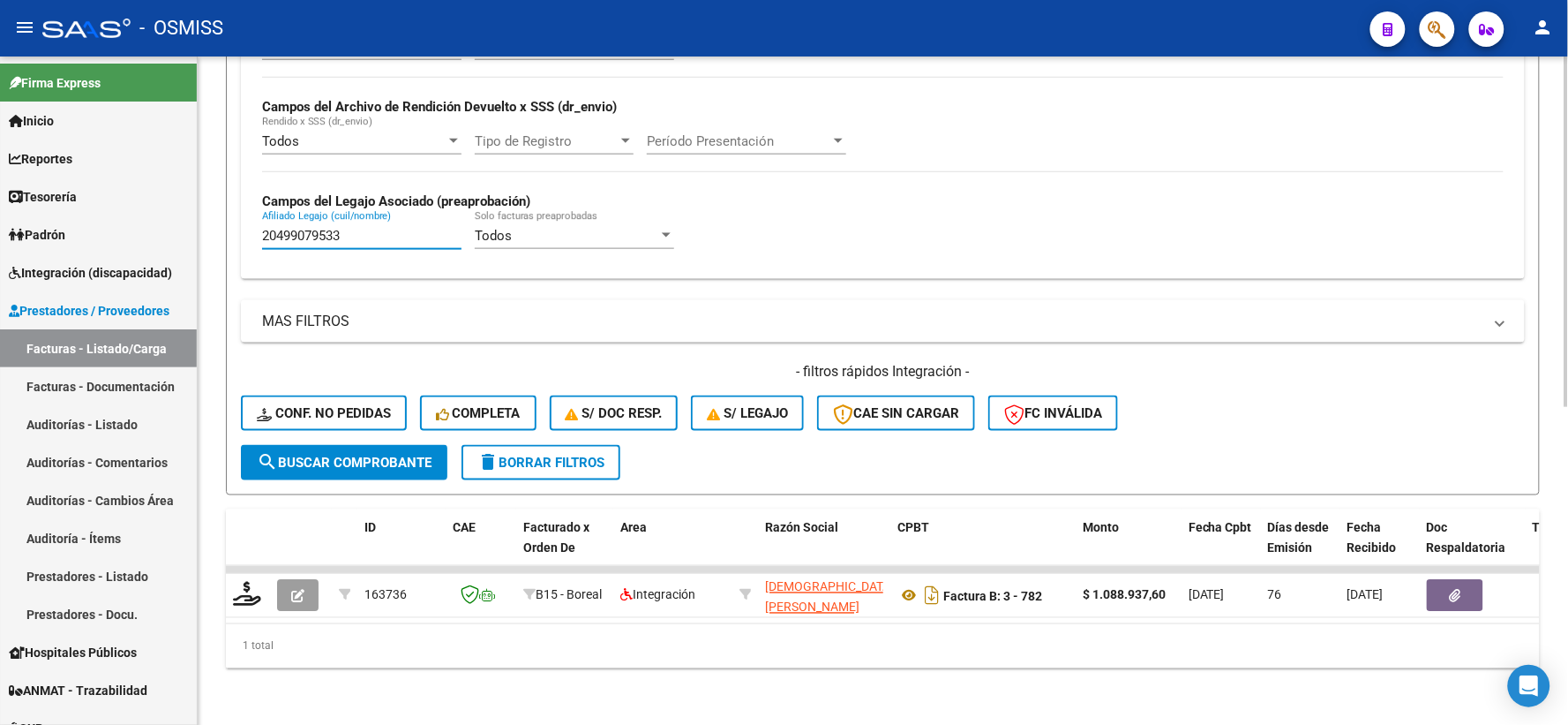
type input "20499079533"
drag, startPoint x: 333, startPoint y: 208, endPoint x: 197, endPoint y: 215, distance: 136.2
click at [197, 215] on mat-sidenav-container "Firma Express Inicio Calendario SSS Instructivos Contacto OS Reportes Ingresos …" at bounding box center [784, 390] width 1568 height 668
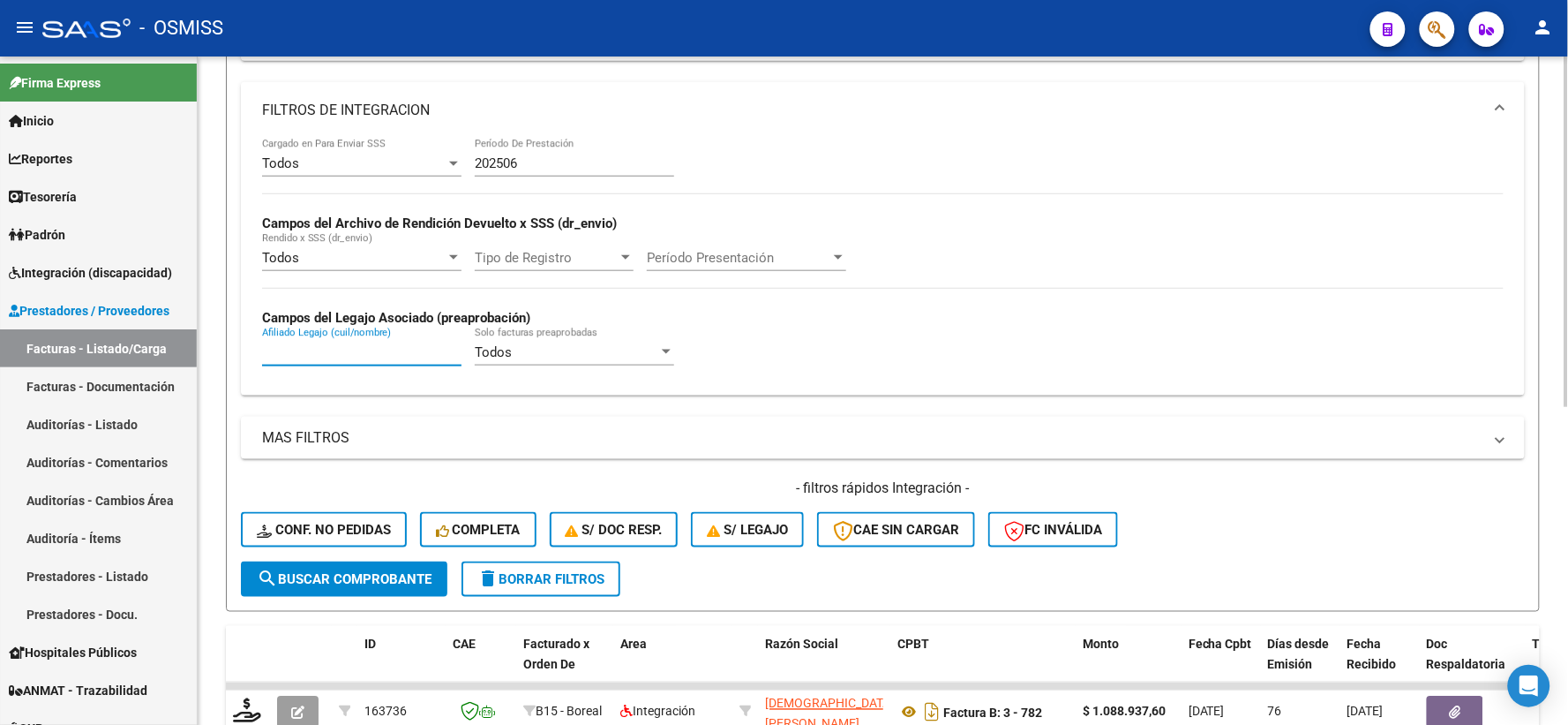
scroll to position [212, 0]
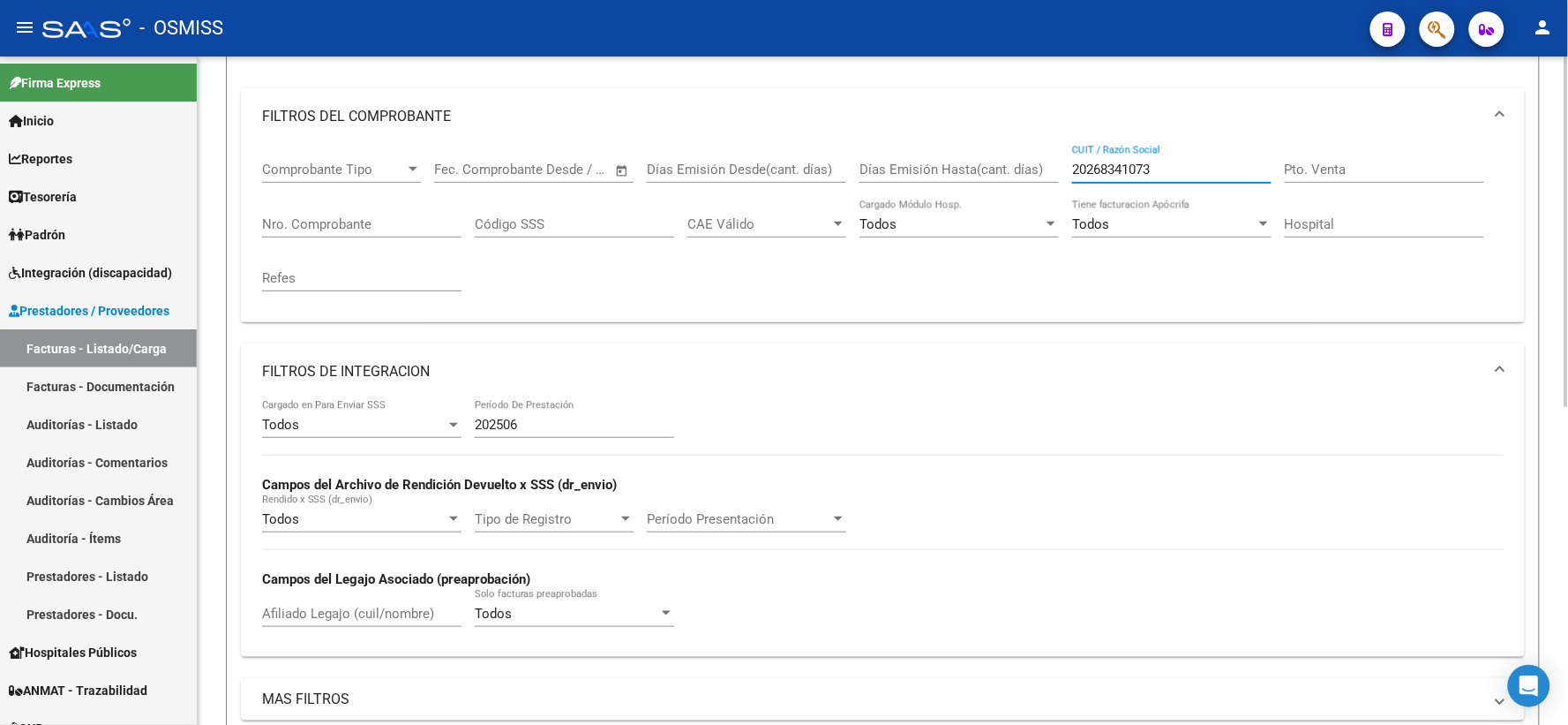
drag, startPoint x: 1157, startPoint y: 173, endPoint x: 991, endPoint y: 174, distance: 166.0
click at [991, 174] on div "Comprobante Tipo Comprobante Tipo Fecha inicio – Fecha fin Fec. Comprobante Des…" at bounding box center [882, 226] width 1242 height 163
paste input "20298645255"
type input "20298645255"
click at [347, 614] on input "Afiliado Legajo (cuil/nombre)" at bounding box center [361, 613] width 200 height 16
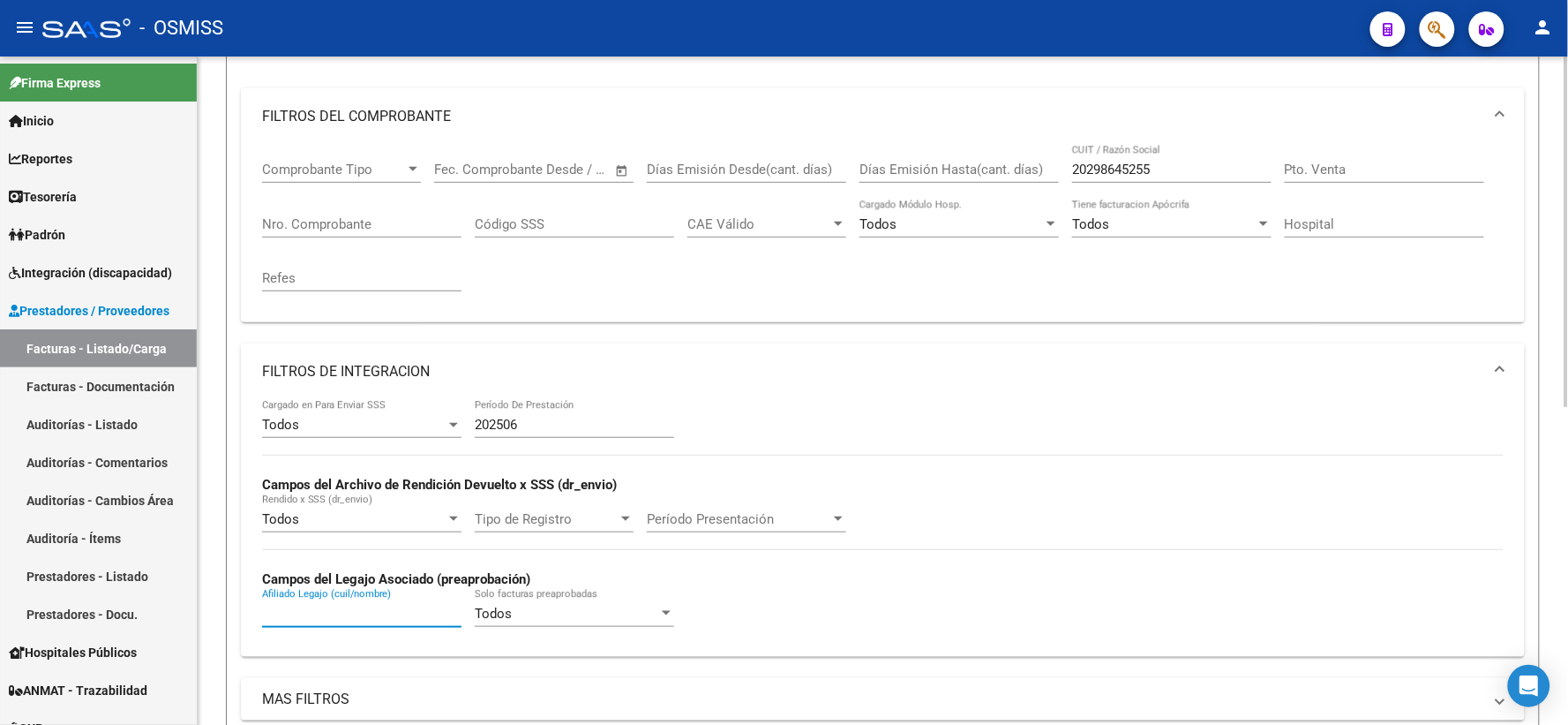
paste input "20548417725"
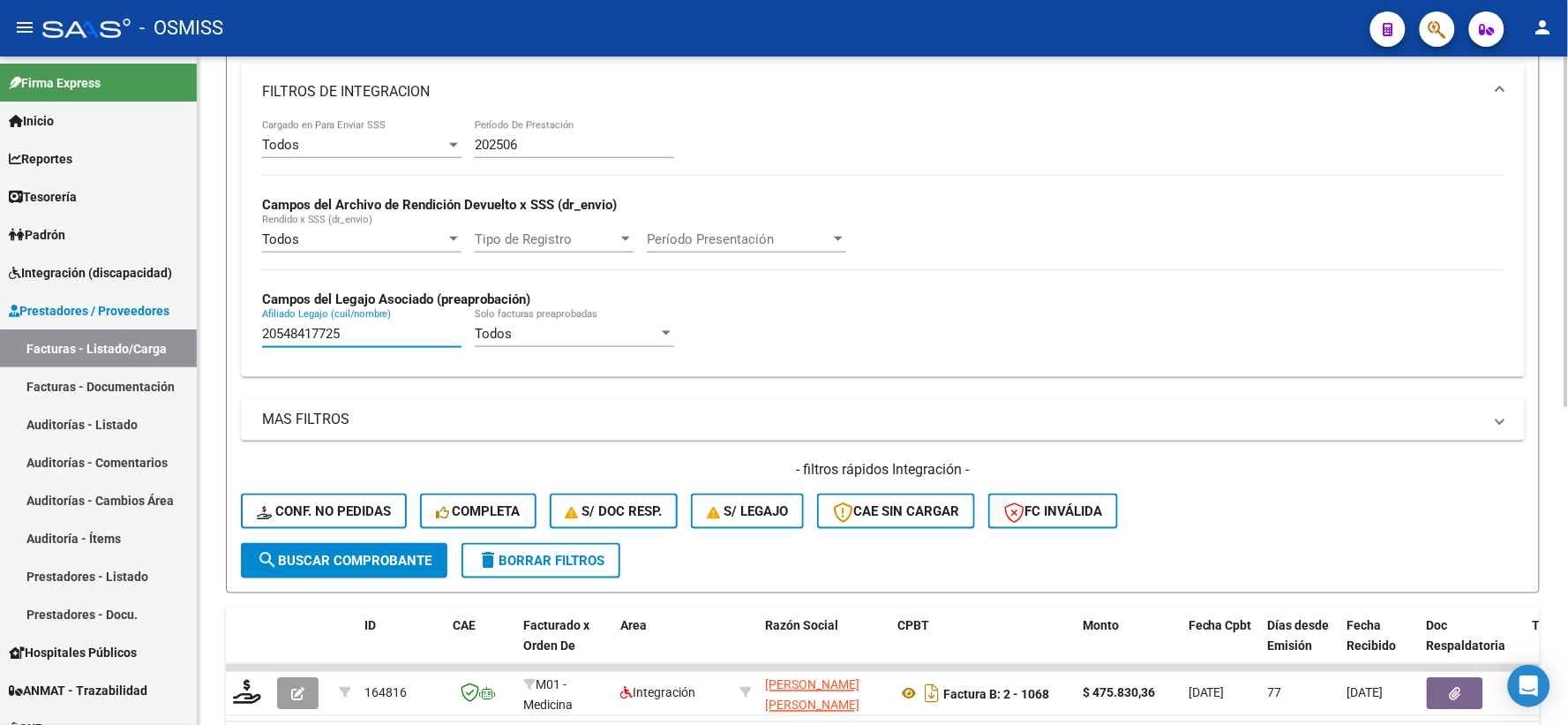
scroll to position [603, 0]
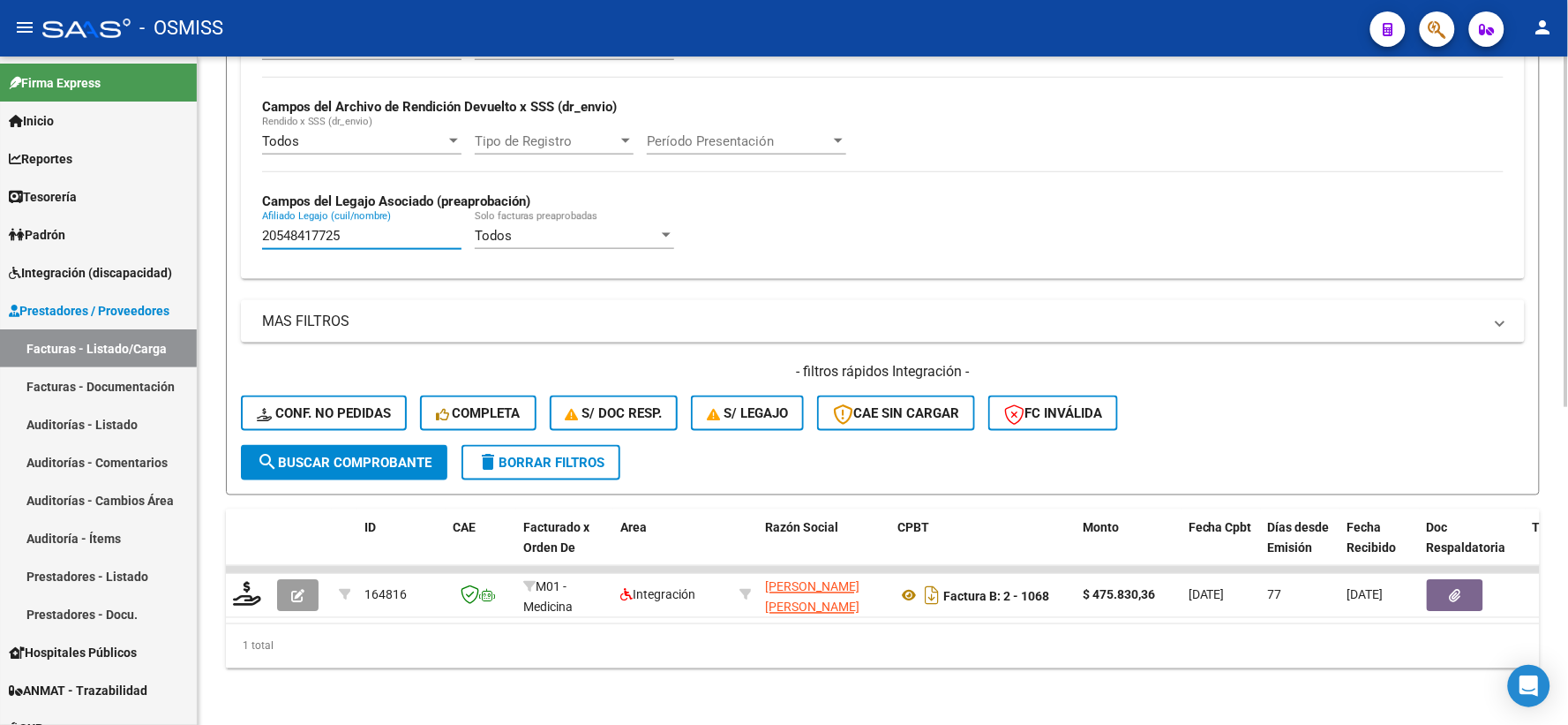
type input "20548417725"
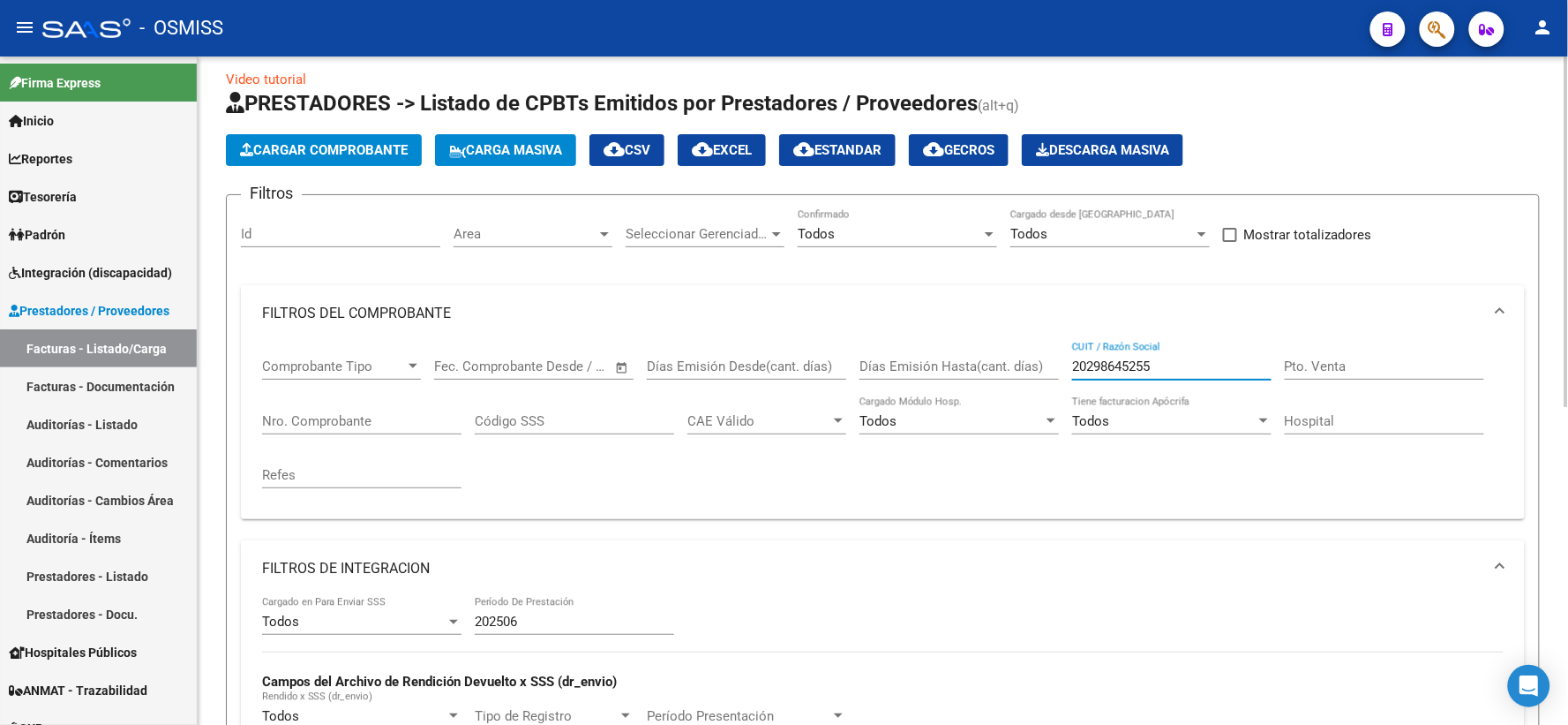
drag, startPoint x: 1186, startPoint y: 364, endPoint x: 923, endPoint y: 365, distance: 263.0
click at [923, 365] on div "Comprobante Tipo Comprobante Tipo Fecha inicio – Fecha fin Fec. Comprobante Des…" at bounding box center [882, 423] width 1242 height 163
paste input "23280220914"
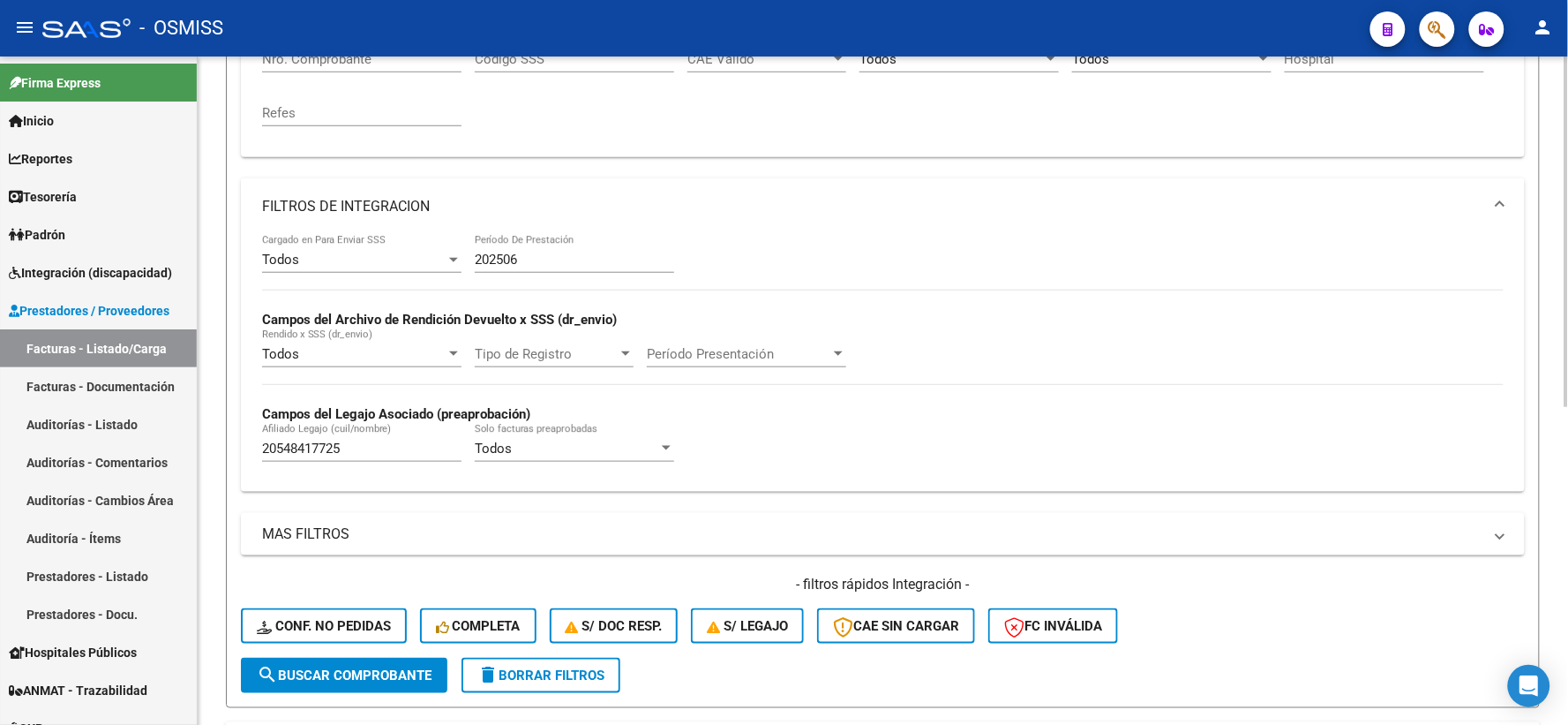
scroll to position [408, 0]
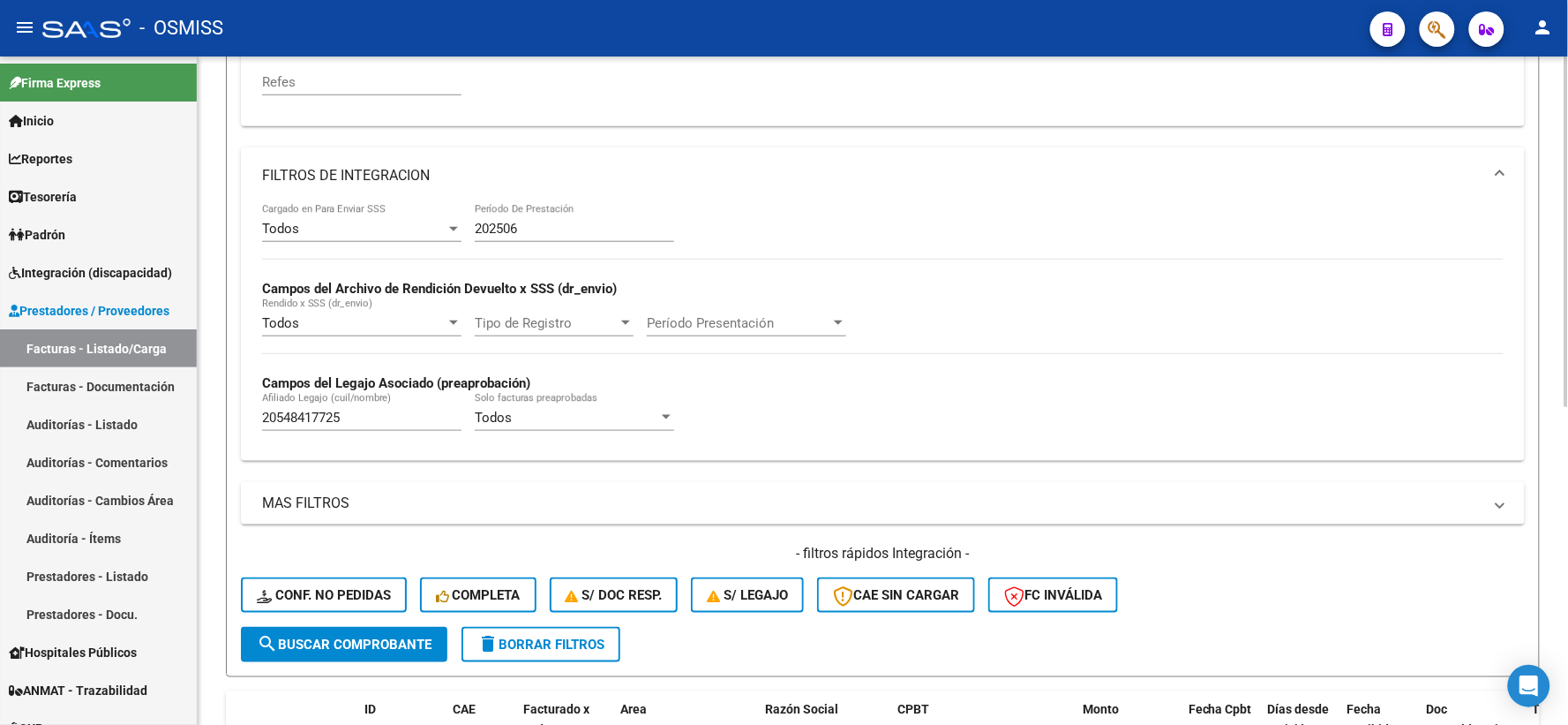
type input "23280220914"
drag, startPoint x: 246, startPoint y: 407, endPoint x: 153, endPoint y: 406, distance: 93.0
click at [153, 406] on mat-sidenav-container "Firma Express Inicio Calendario SSS Instructivos Contacto OS Reportes Ingresos …" at bounding box center [784, 390] width 1568 height 668
paste input "23570018604"
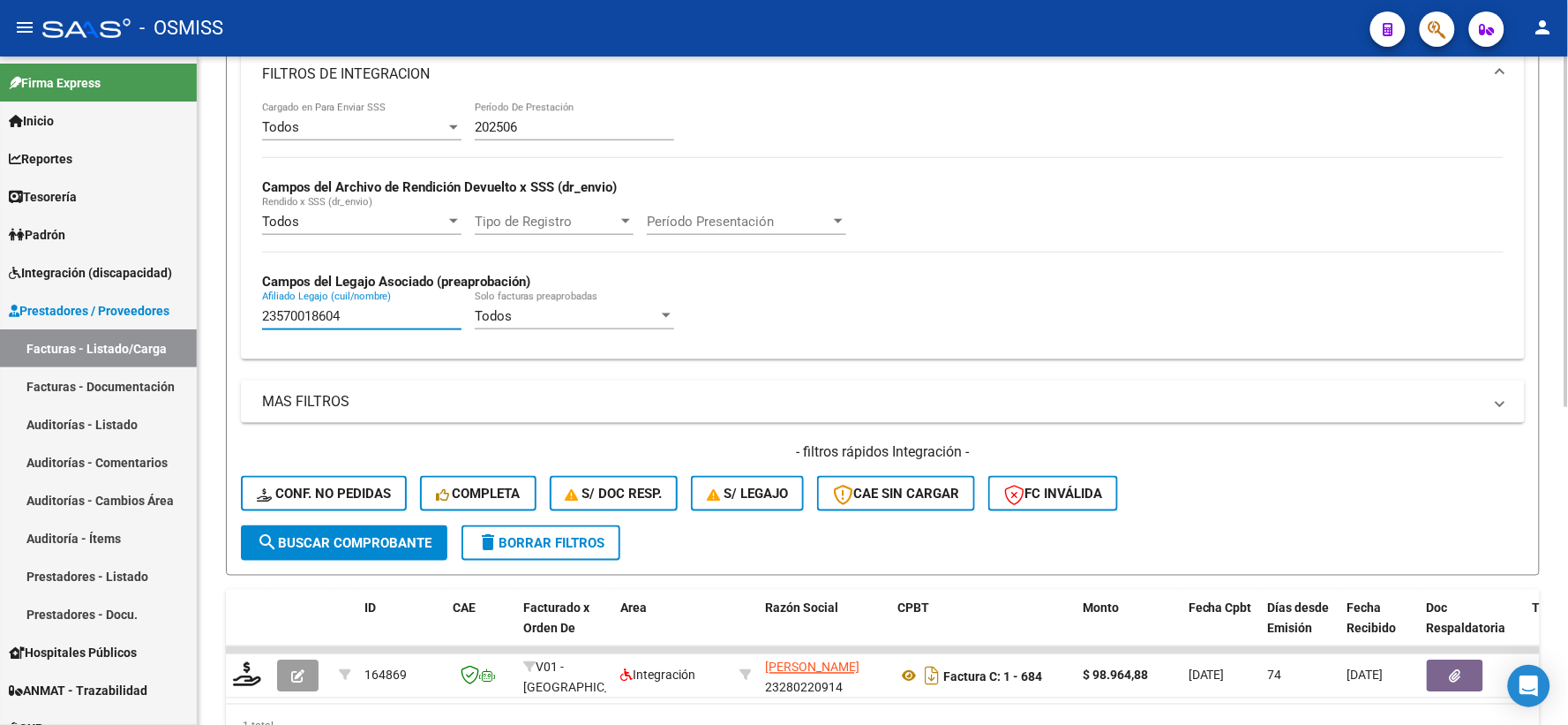
scroll to position [603, 0]
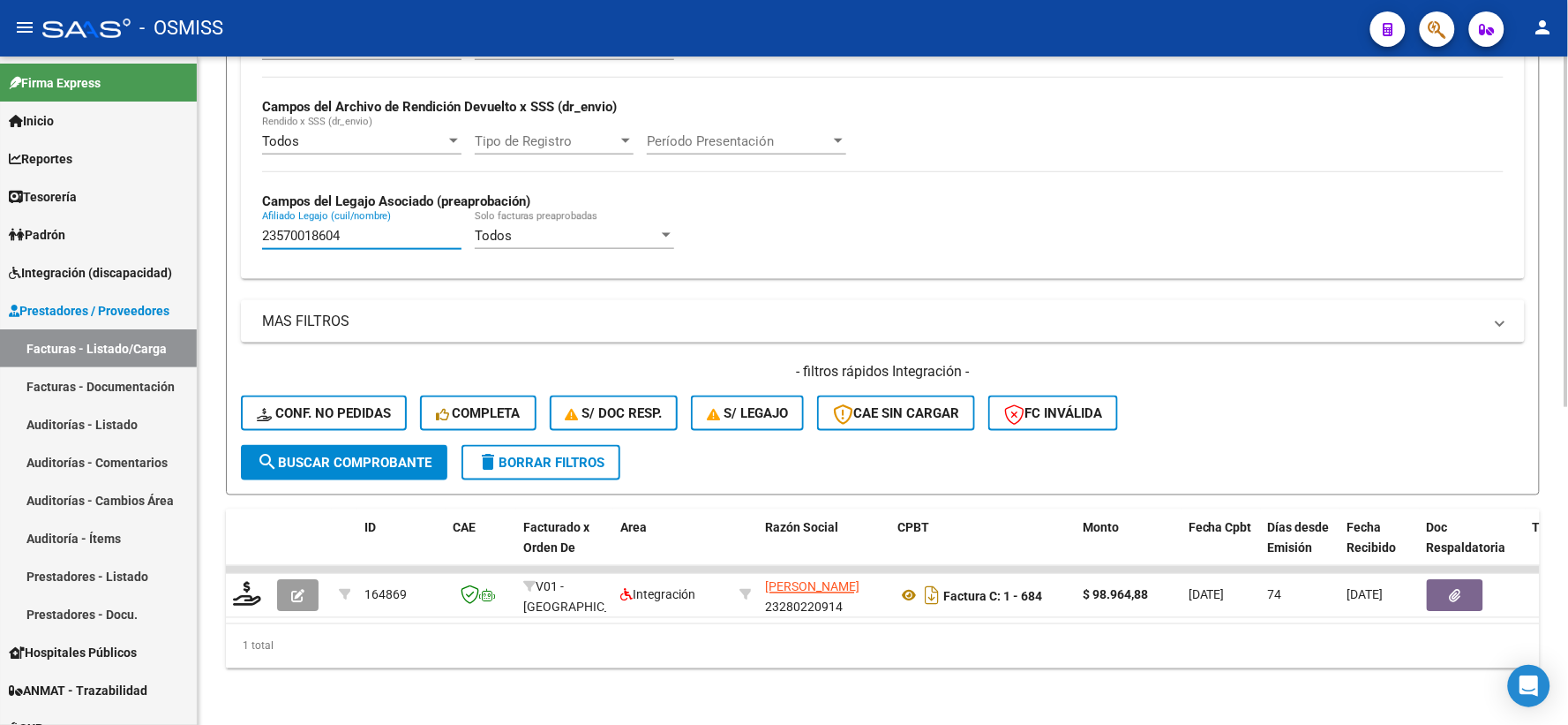
type input "23570018604"
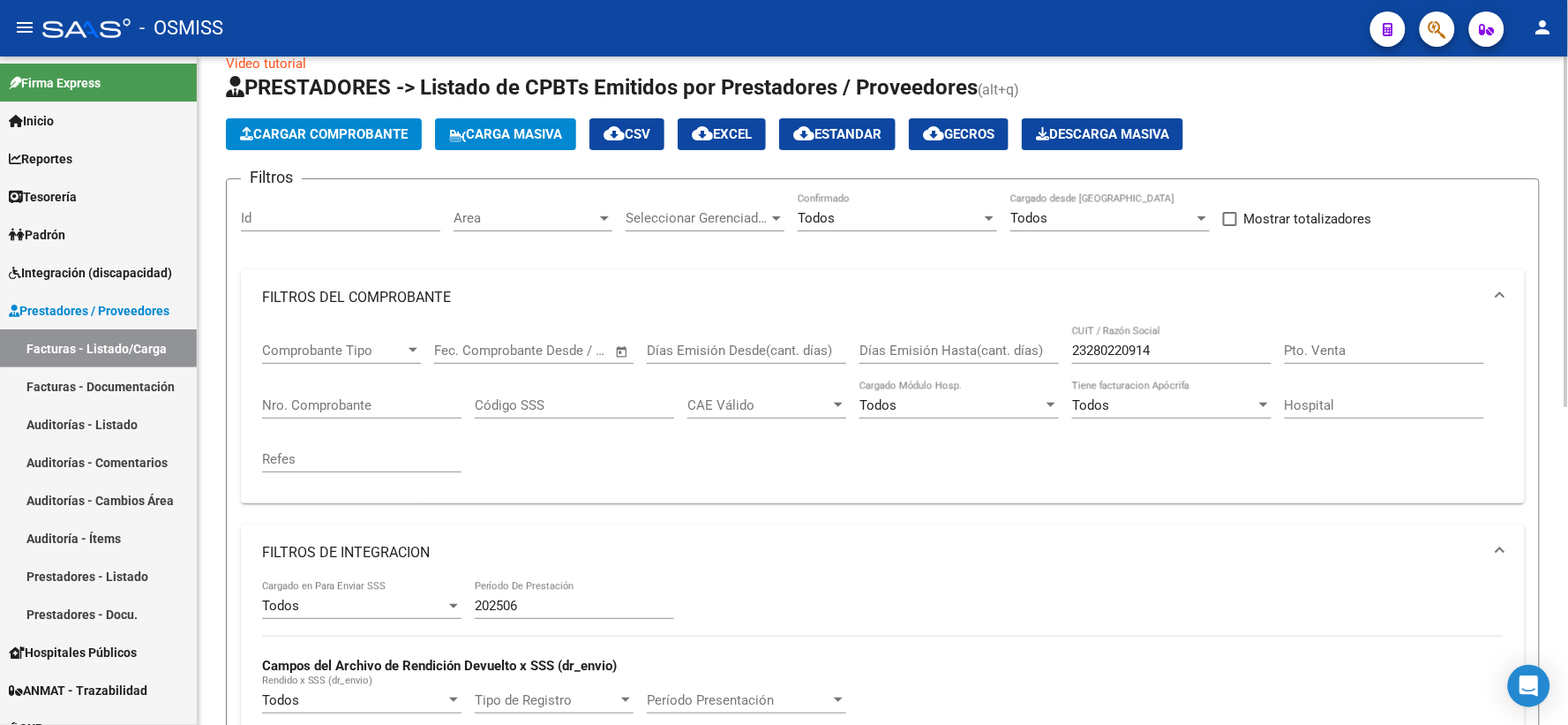
scroll to position [0, 0]
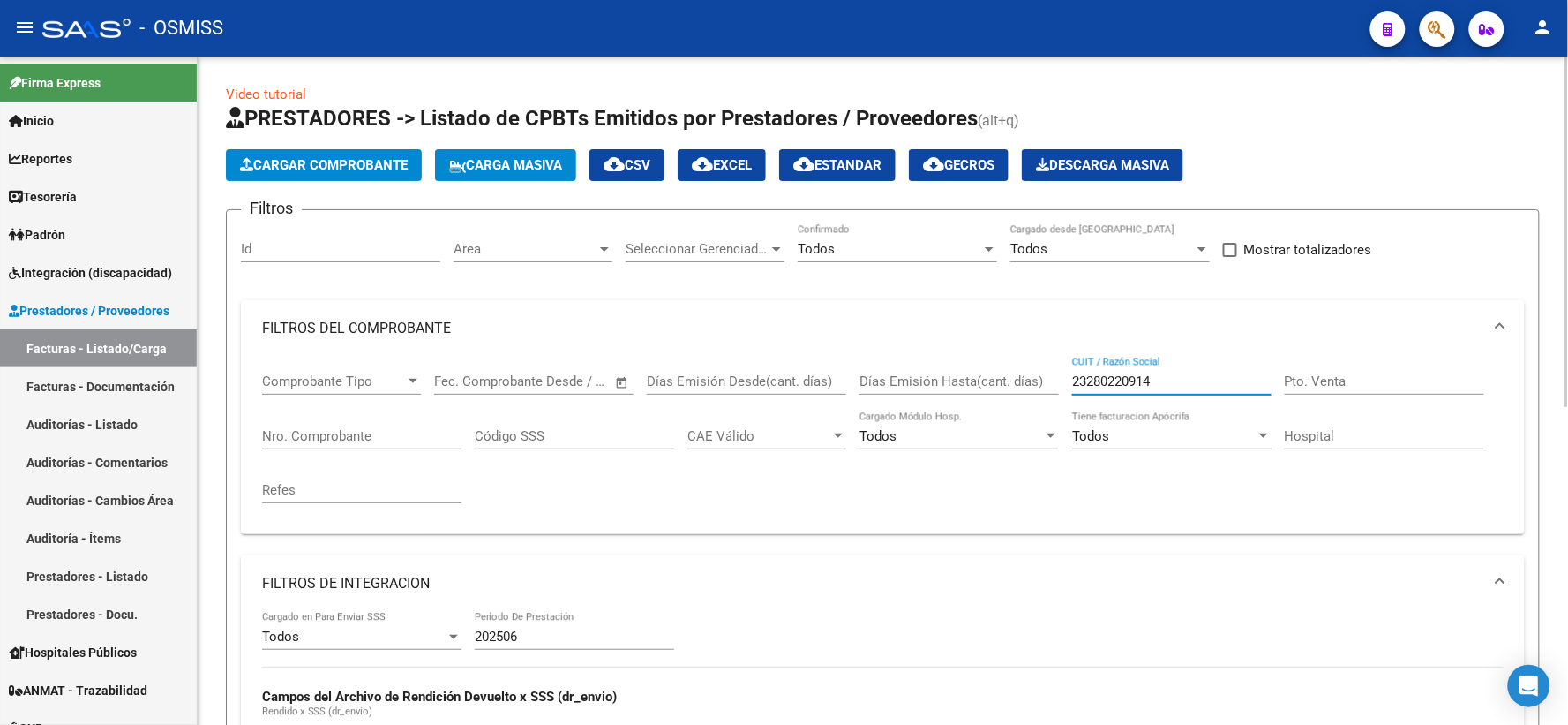
drag, startPoint x: 1169, startPoint y: 382, endPoint x: 995, endPoint y: 385, distance: 174.0
click at [995, 385] on div "Comprobante Tipo Comprobante Tipo Fecha inicio – Fecha fin Fec. Comprobante Des…" at bounding box center [882, 438] width 1242 height 163
paste input "23369346784"
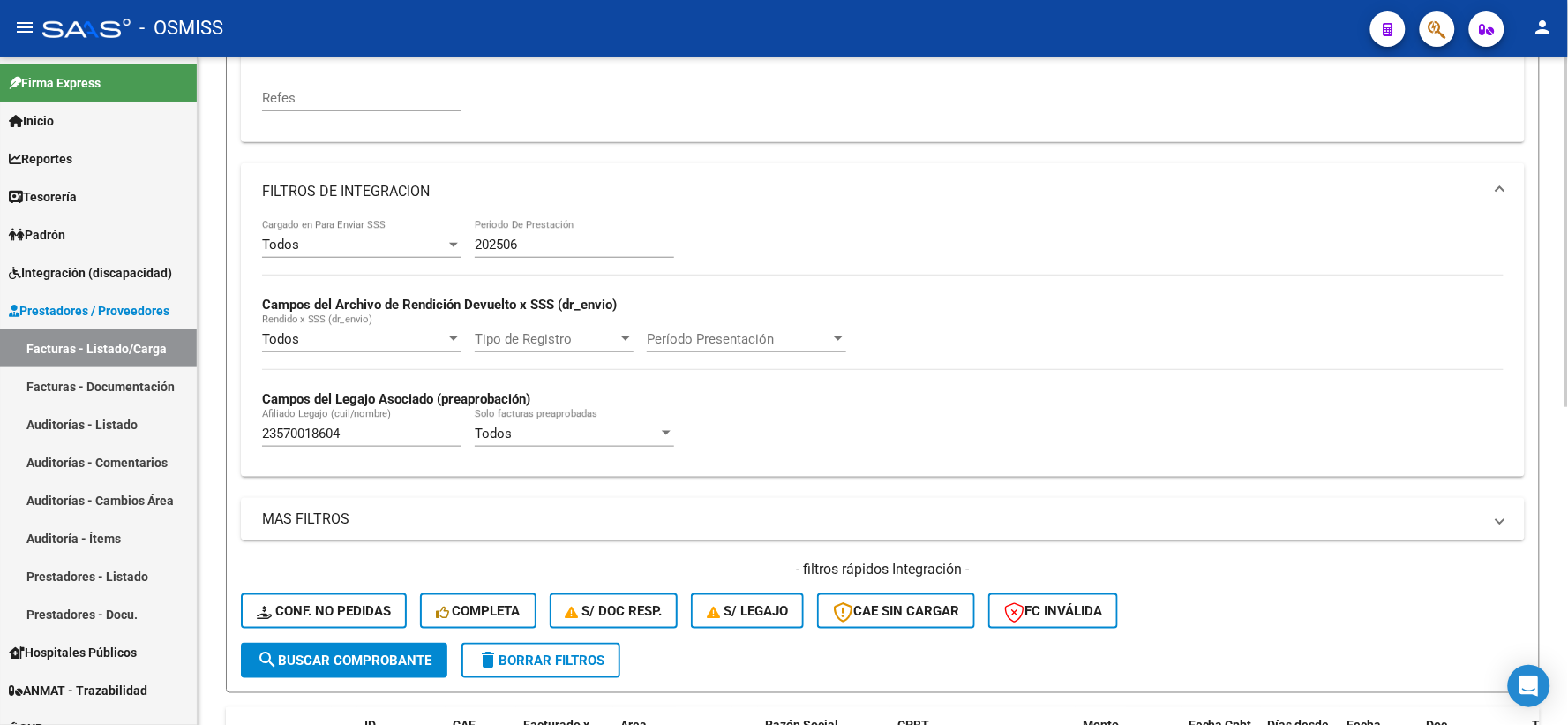
type input "23369346784"
drag, startPoint x: 242, startPoint y: 434, endPoint x: 210, endPoint y: 472, distance: 49.7
click at [201, 439] on div "Video tutorial PRESTADORES -> Listado de CPBTs Emitidos por Prestadores / Prove…" at bounding box center [882, 293] width 1370 height 1257
paste input "20535559946"
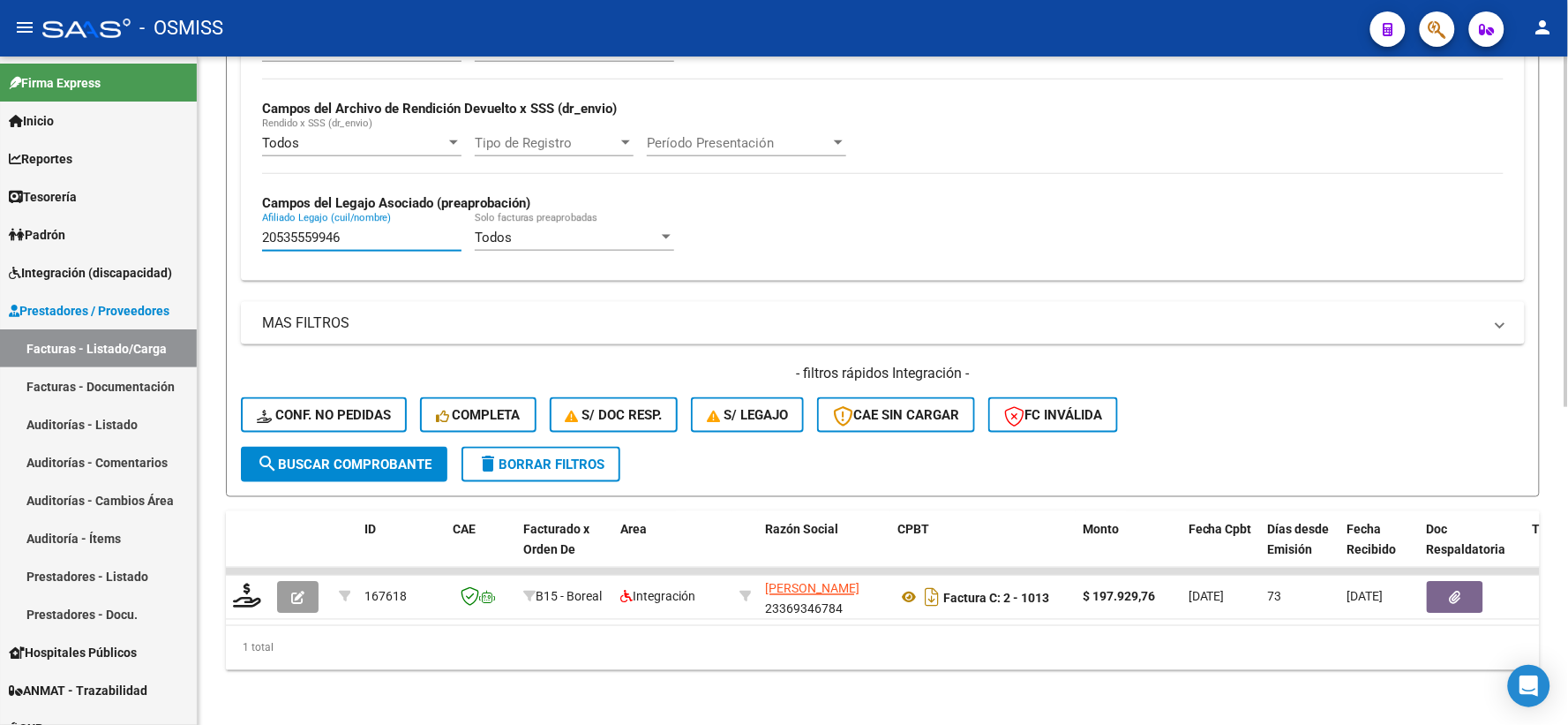
scroll to position [603, 0]
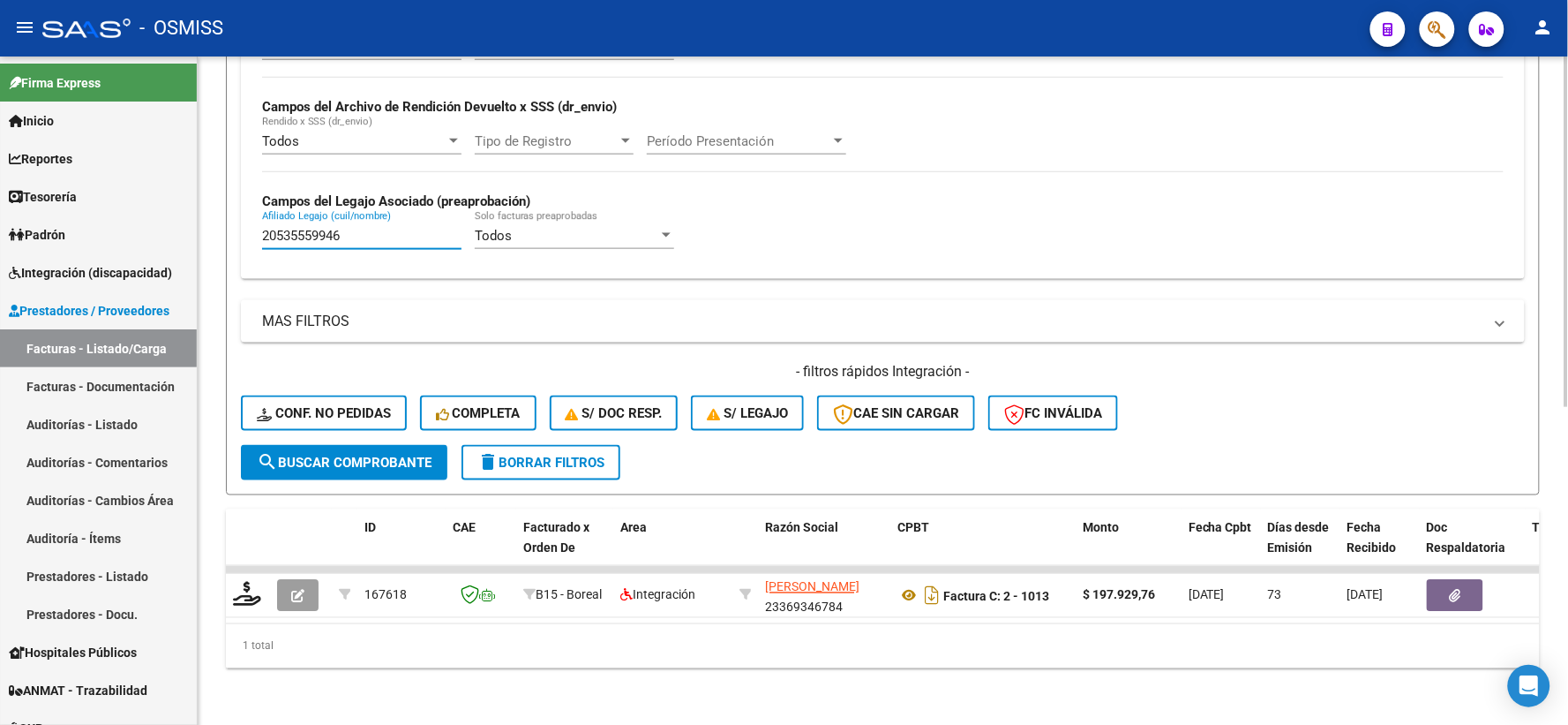
type input "20535559946"
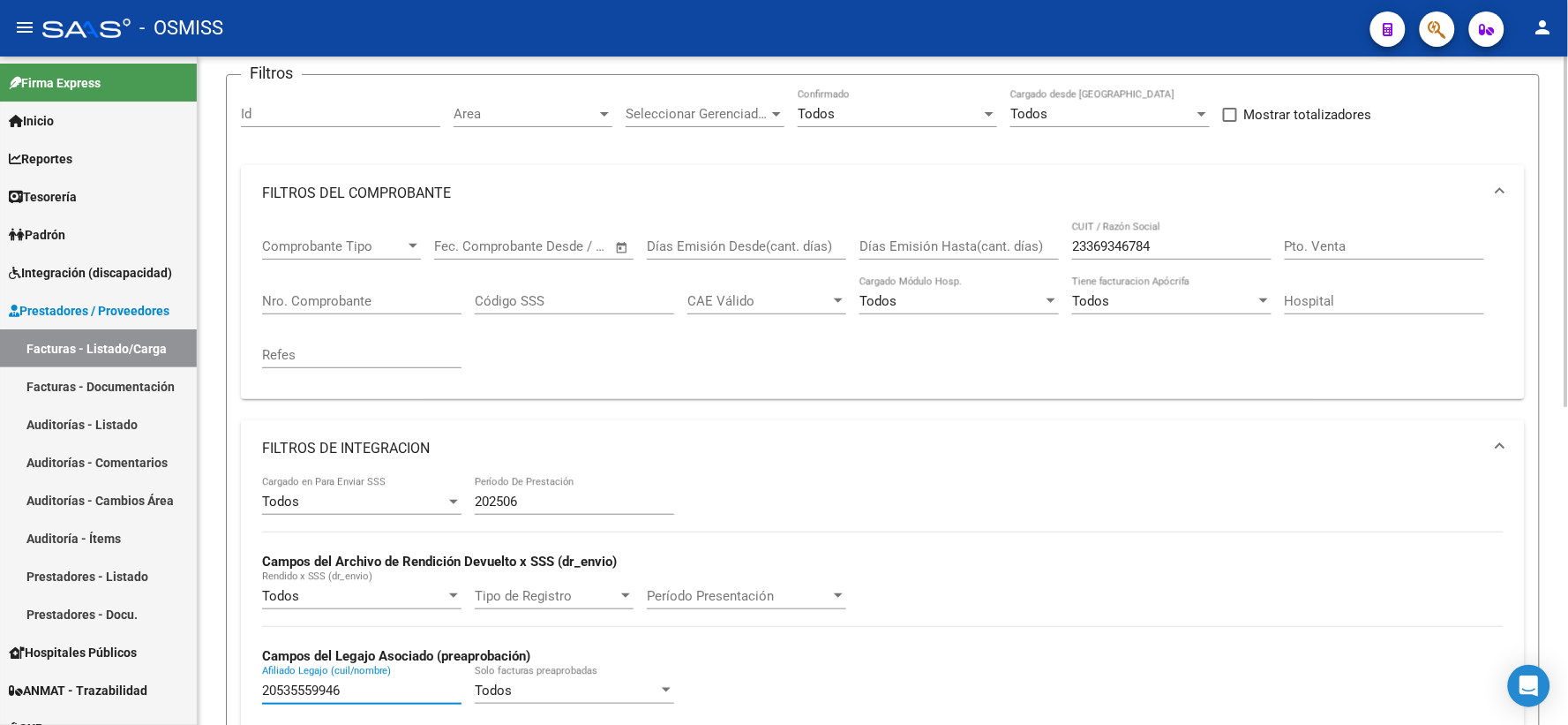
scroll to position [113, 0]
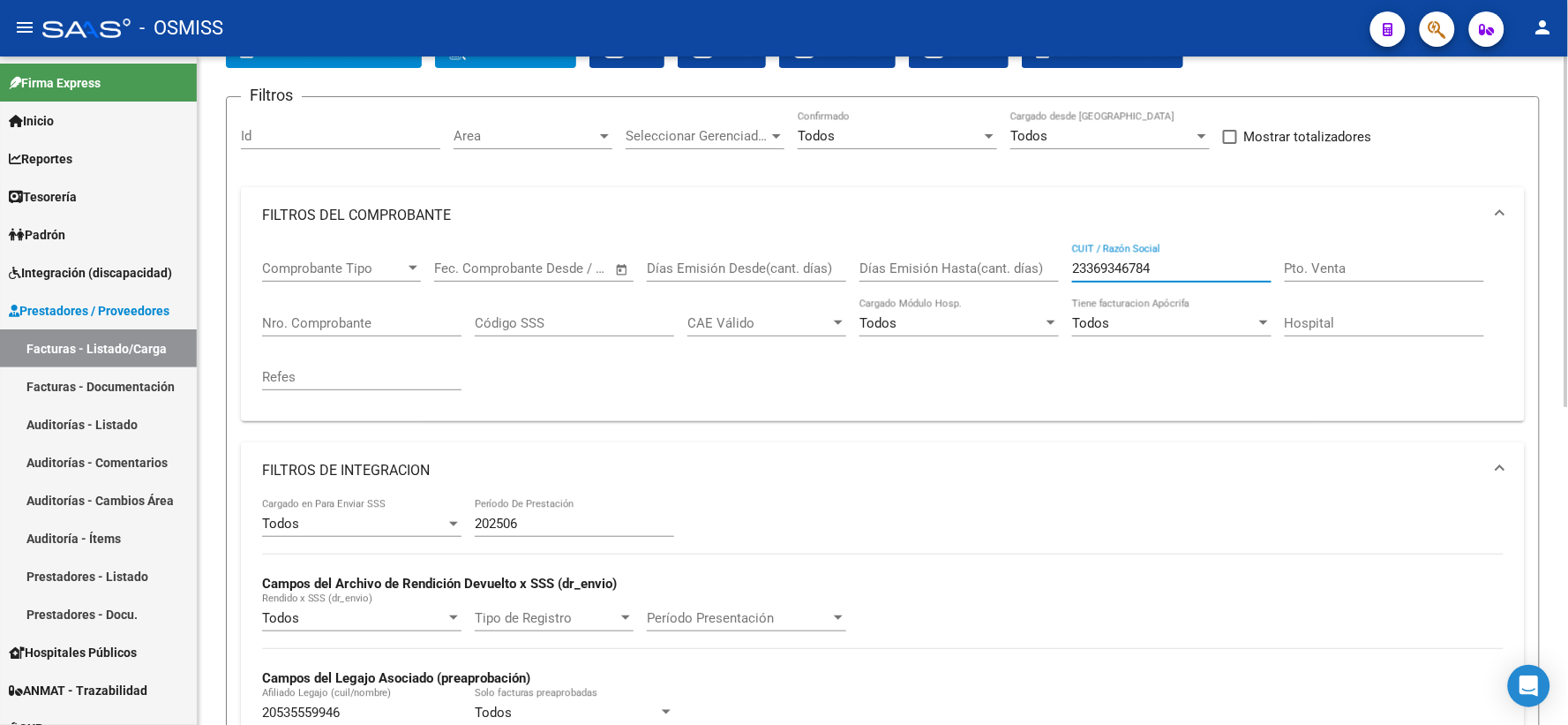
drag, startPoint x: 1163, startPoint y: 263, endPoint x: 980, endPoint y: 264, distance: 183.0
click at [980, 264] on div "Comprobante Tipo Comprobante Tipo Fecha inicio – Fecha fin Fec. Comprobante Des…" at bounding box center [882, 326] width 1242 height 163
paste input "23409792944"
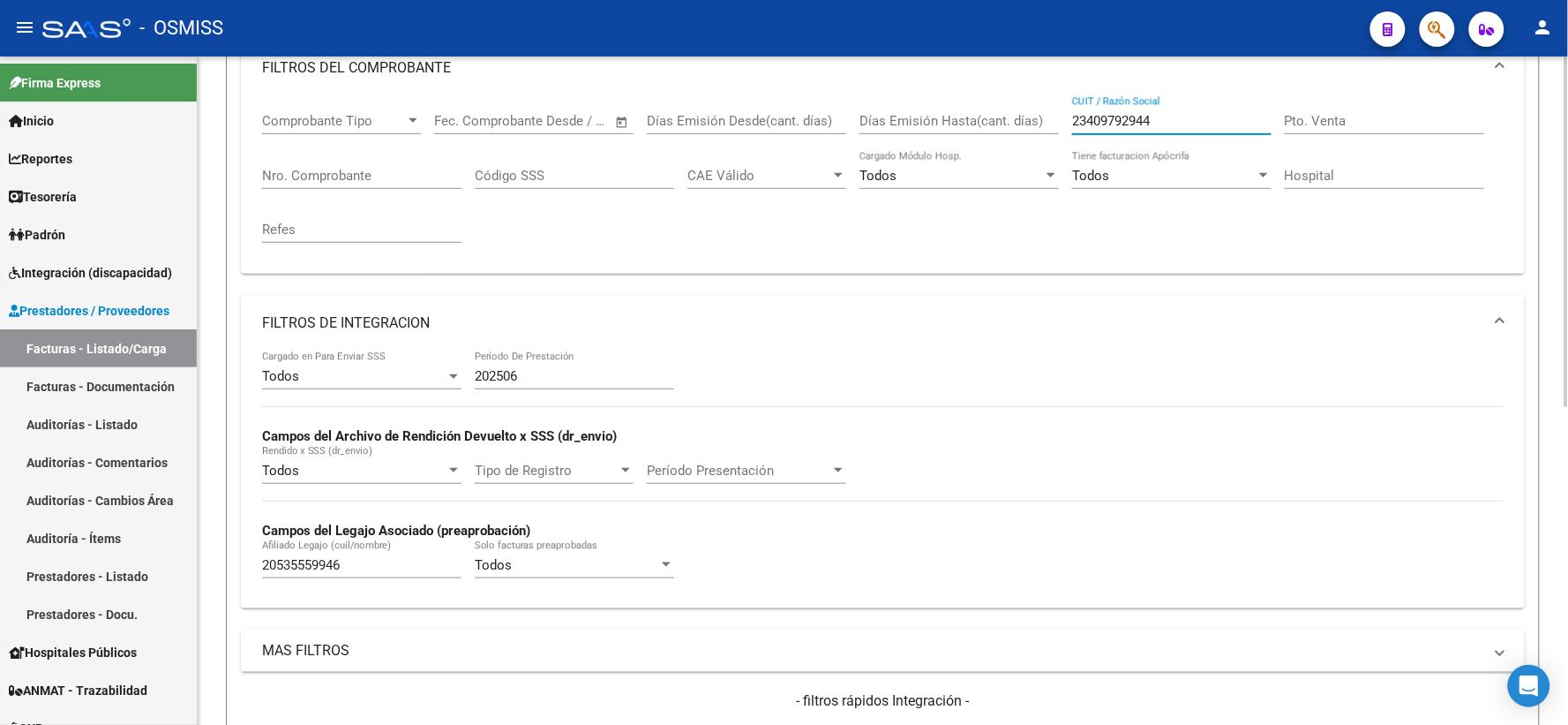
scroll to position [310, 0]
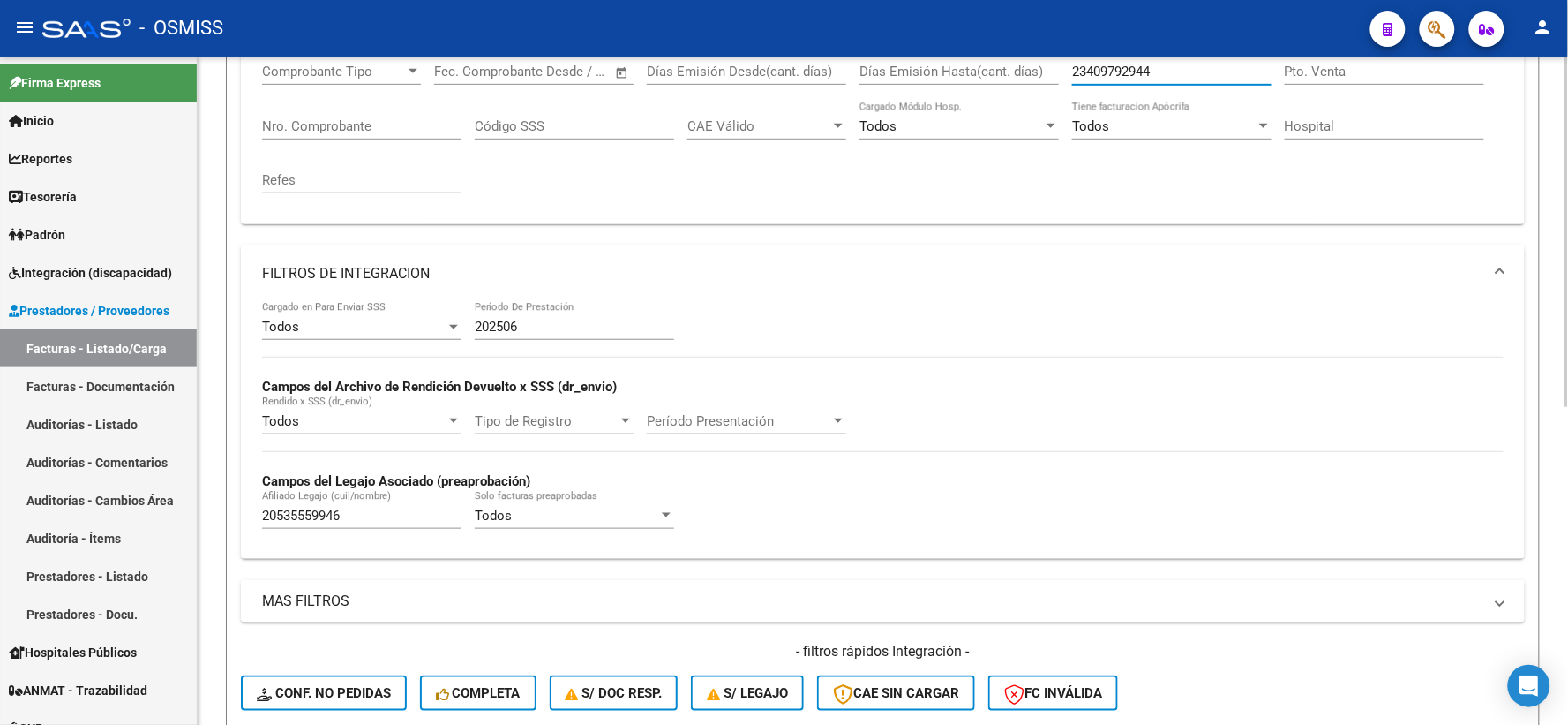
type input "23409792944"
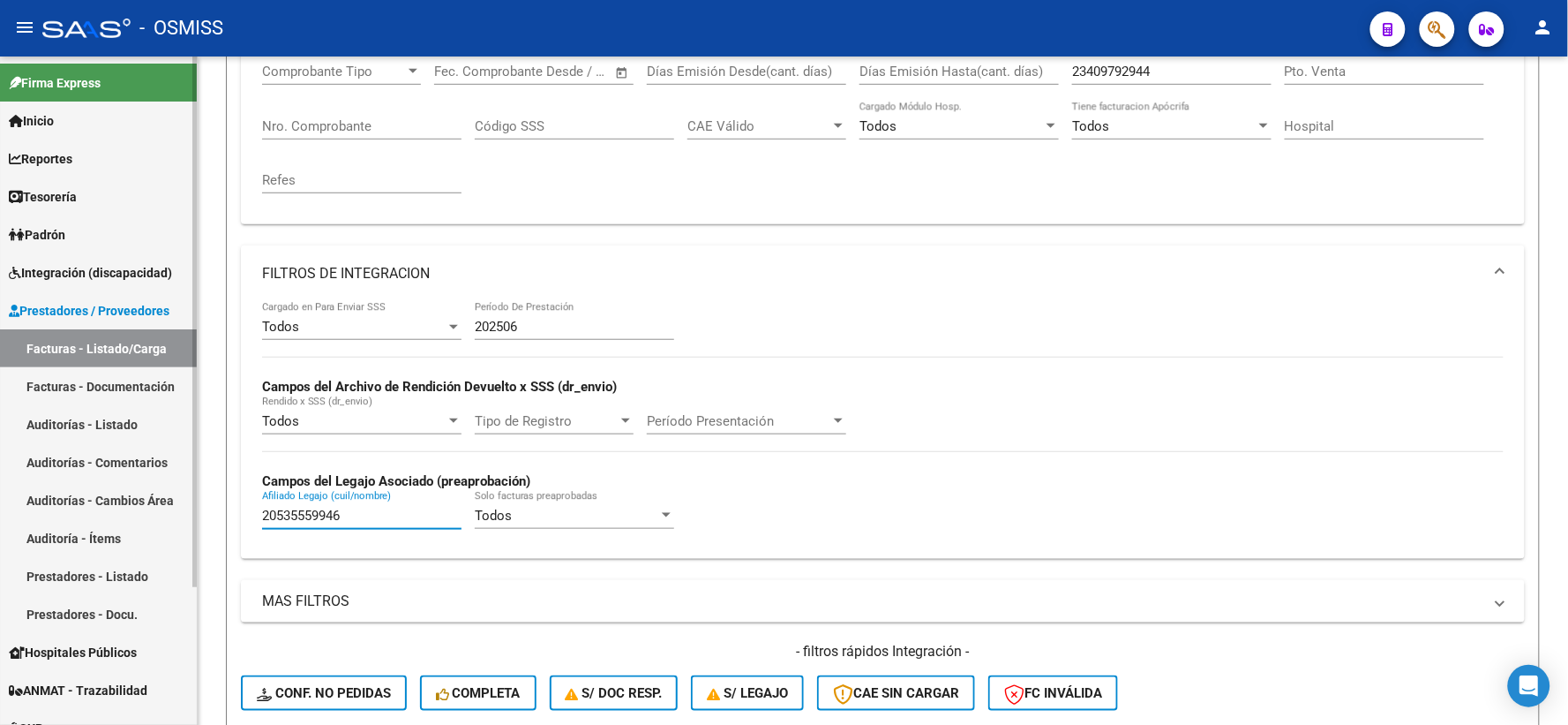
drag, startPoint x: 372, startPoint y: 514, endPoint x: 118, endPoint y: 516, distance: 254.0
click at [118, 516] on mat-sidenav-container "Firma Express Inicio Calendario SSS Instructivos Contacto OS Reportes Ingresos …" at bounding box center [784, 390] width 1568 height 668
paste input "20585676846"
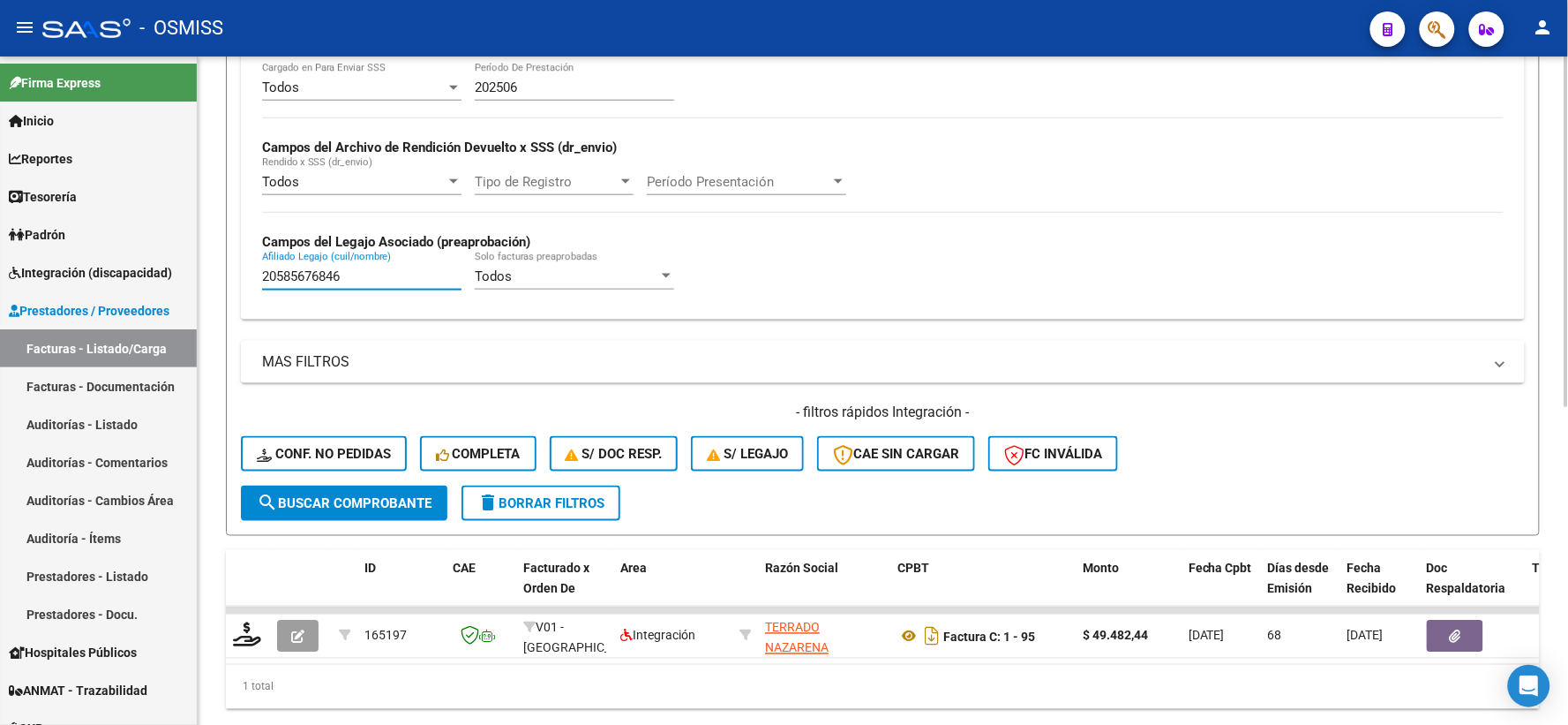
scroll to position [603, 0]
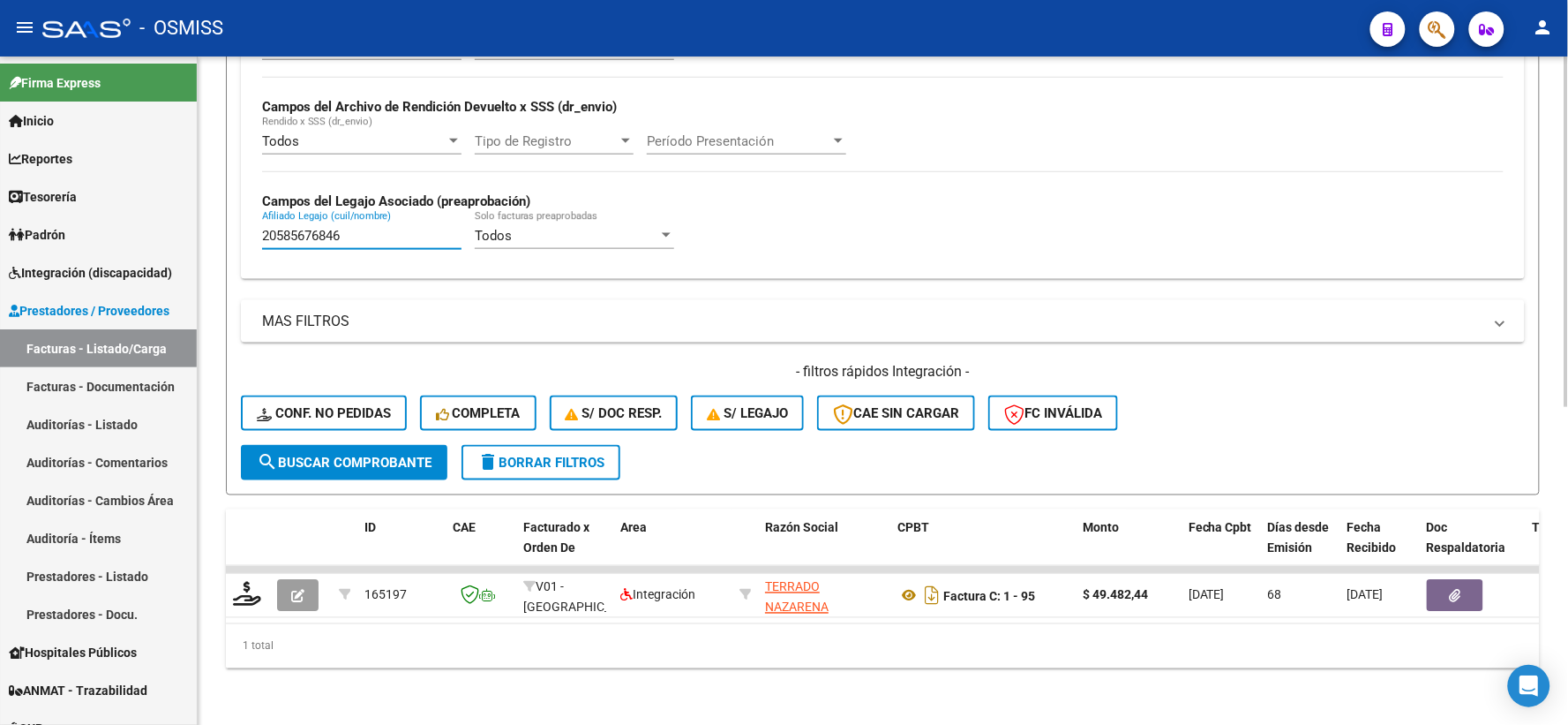
type input "20585676846"
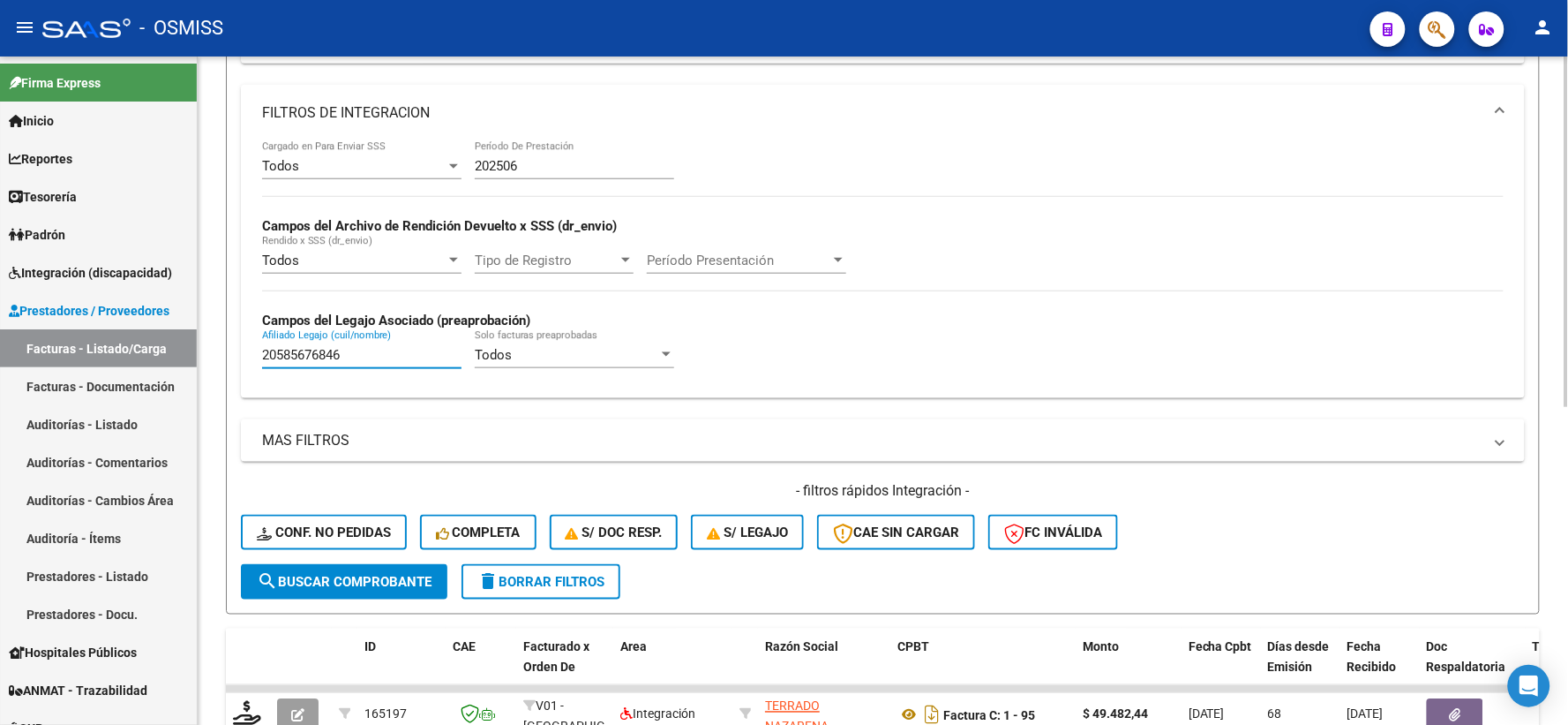
scroll to position [212, 0]
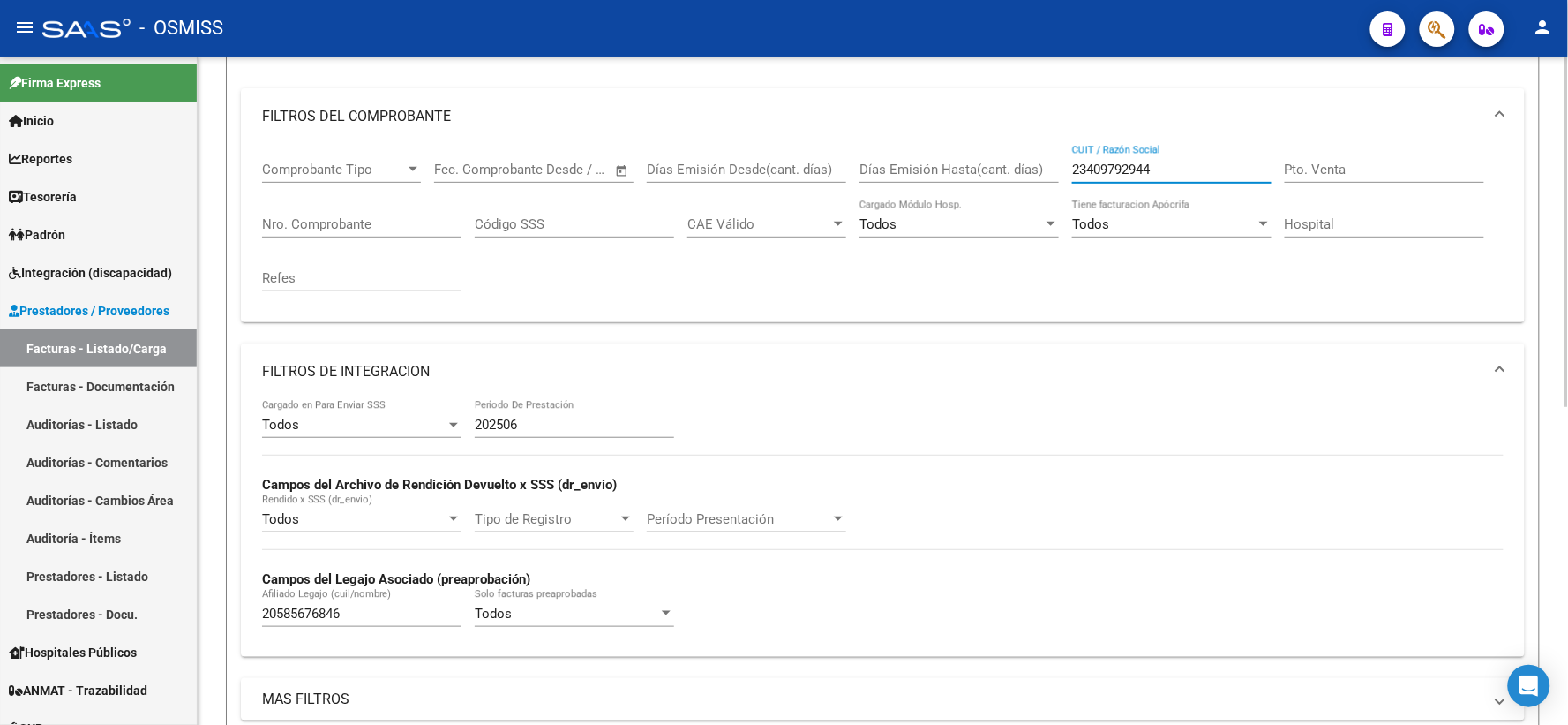
drag, startPoint x: 1142, startPoint y: 171, endPoint x: 1007, endPoint y: 184, distance: 135.6
click at [1007, 184] on div "Comprobante Tipo Comprobante Tipo Fecha inicio – Fecha fin Fec. Comprobante Des…" at bounding box center [882, 226] width 1242 height 163
paste input "24248169598"
type input "24248169598"
drag, startPoint x: 368, startPoint y: 616, endPoint x: 138, endPoint y: 616, distance: 230.0
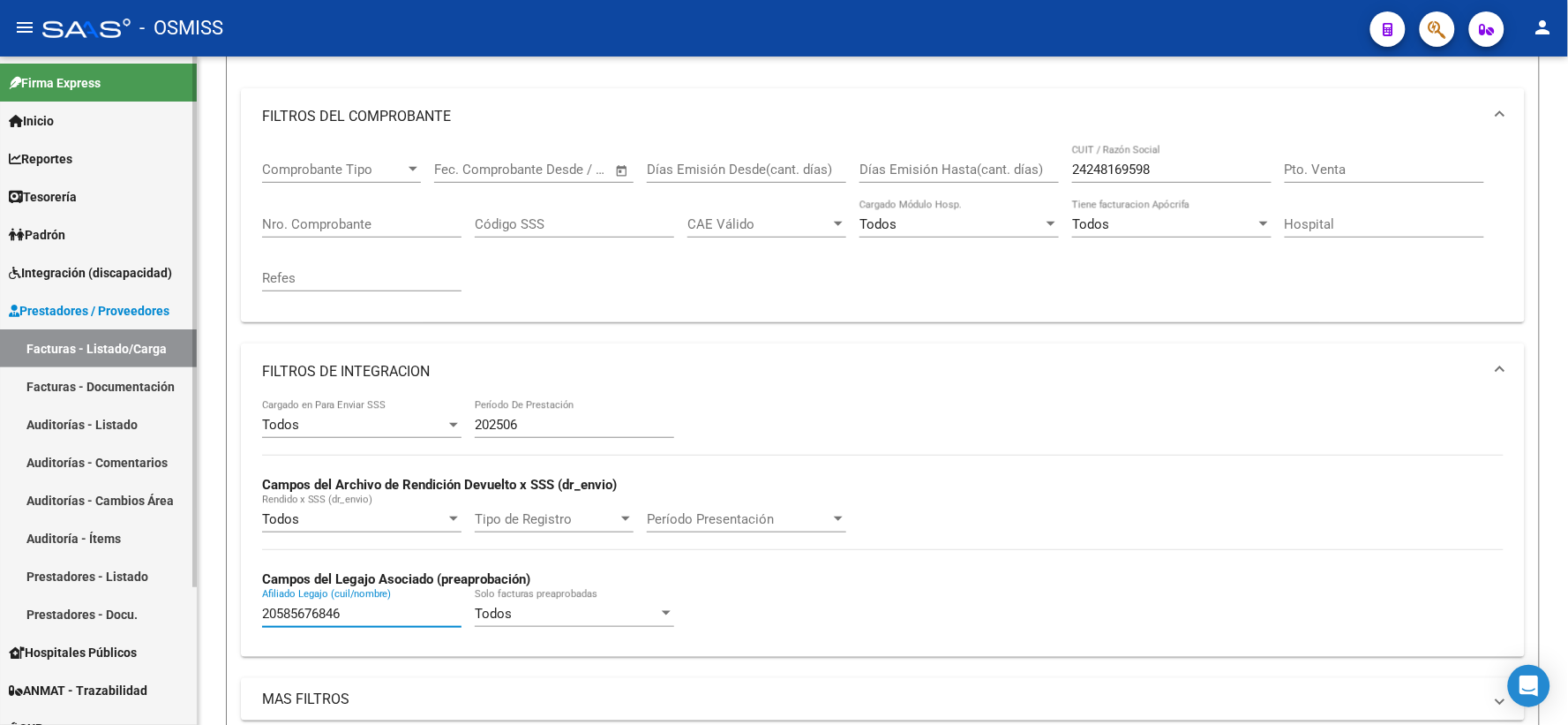
click at [138, 616] on mat-sidenav-container "Firma Express Inicio Calendario SSS Instructivos Contacto OS Reportes Ingresos …" at bounding box center [784, 390] width 1568 height 668
click at [371, 611] on input "Afiliado Legajo (cuil/nombre)" at bounding box center [361, 613] width 200 height 16
paste input "23553417449"
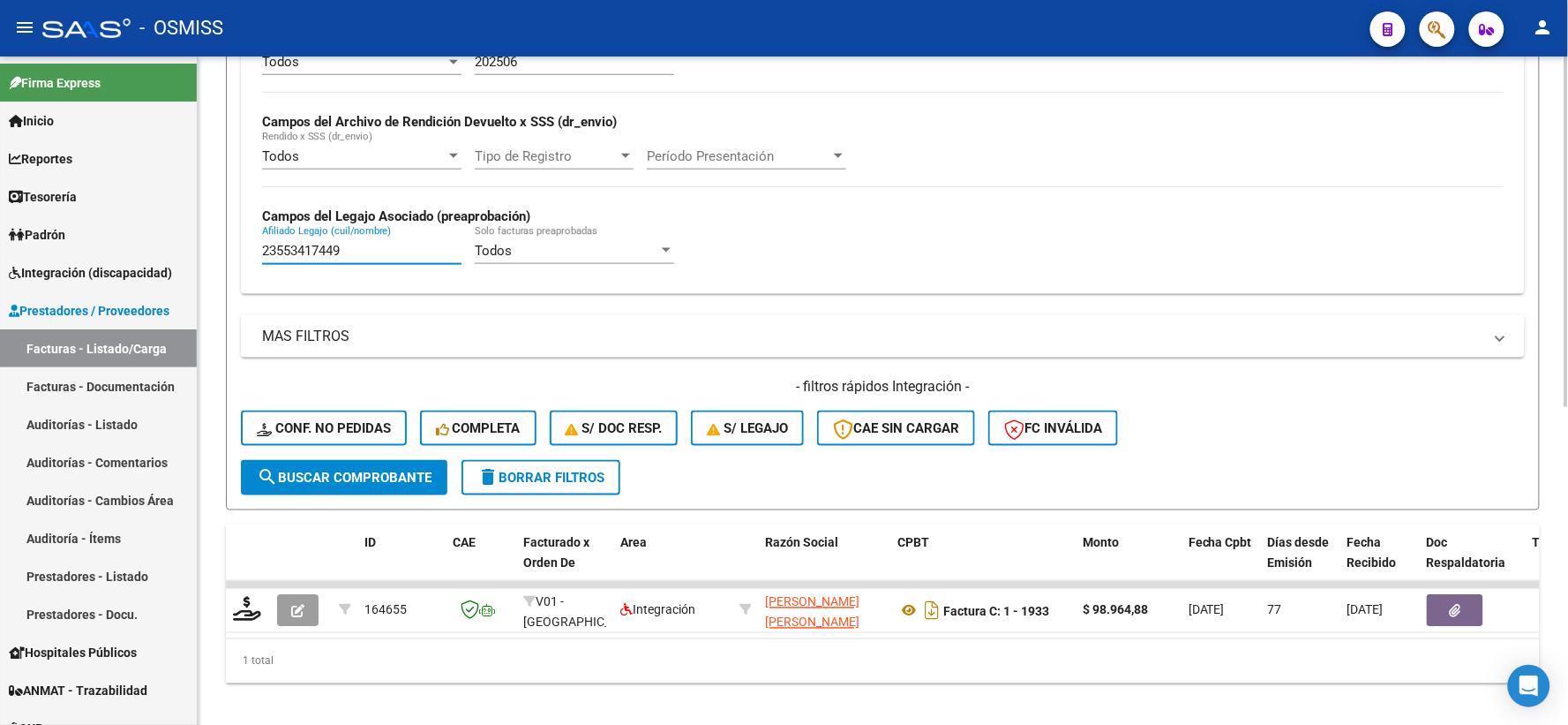
scroll to position [603, 0]
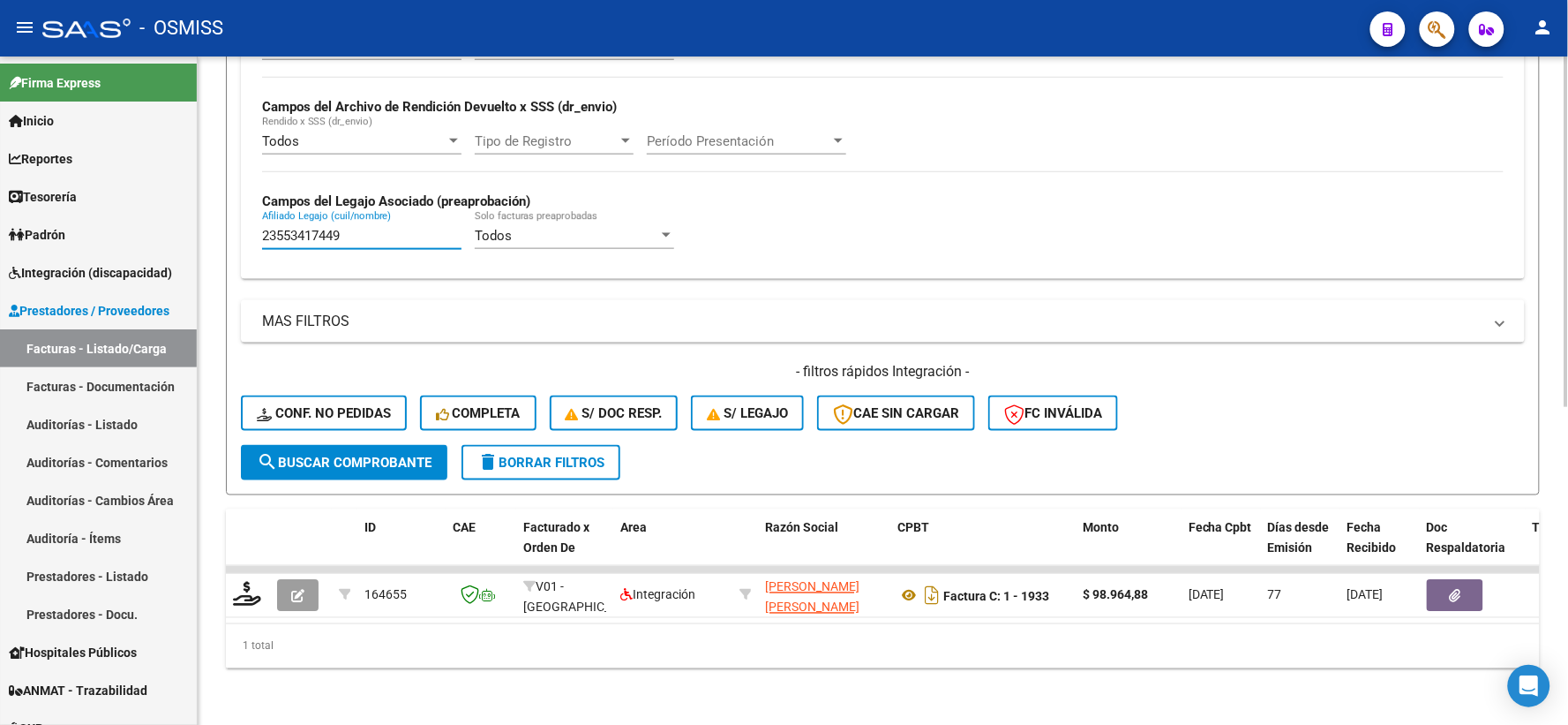
type input "23553417449"
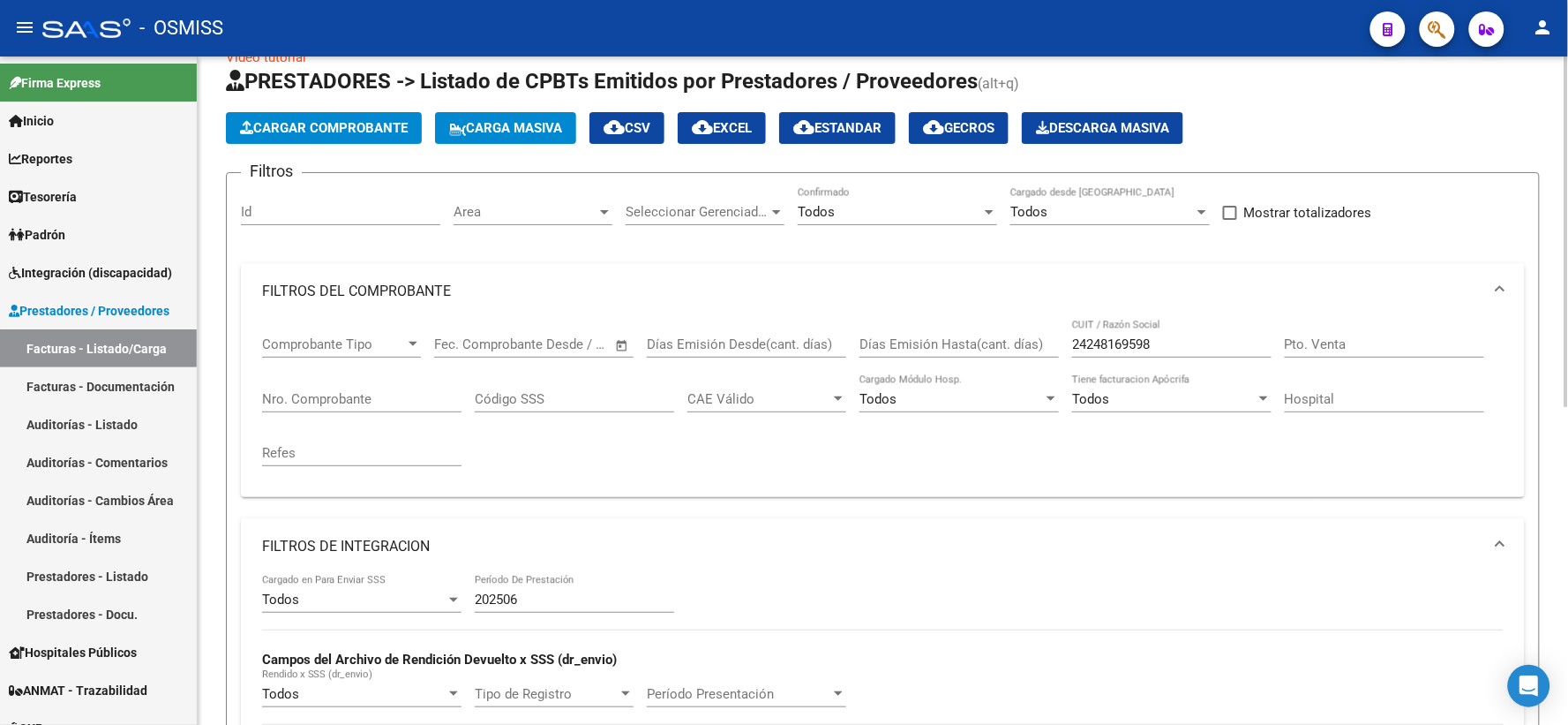
scroll to position [15, 0]
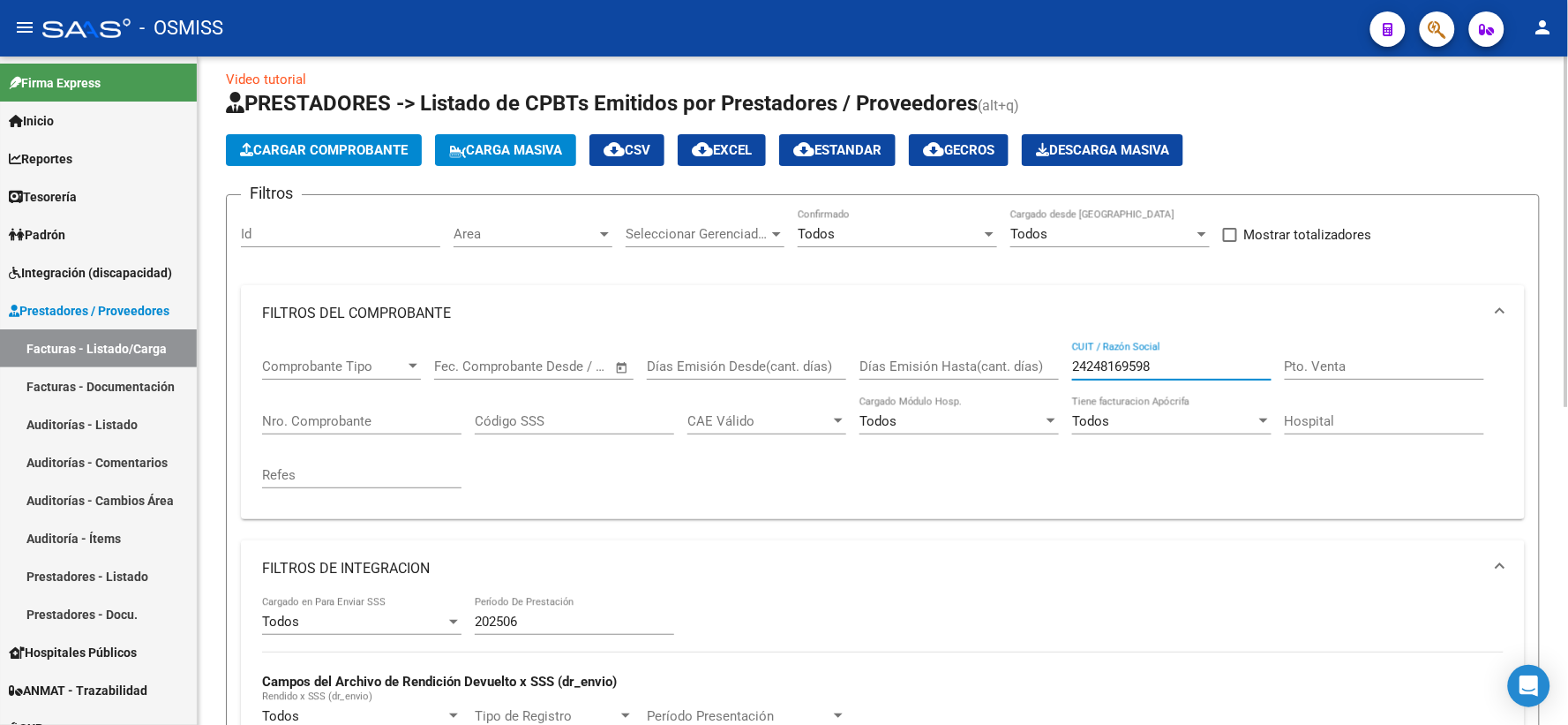
drag, startPoint x: 1180, startPoint y: 364, endPoint x: 947, endPoint y: 365, distance: 233.0
click at [947, 365] on div "Comprobante Tipo Comprobante Tipo Fecha inicio – Fecha fin Fec. Comprobante Des…" at bounding box center [882, 423] width 1242 height 163
paste input "24306552402"
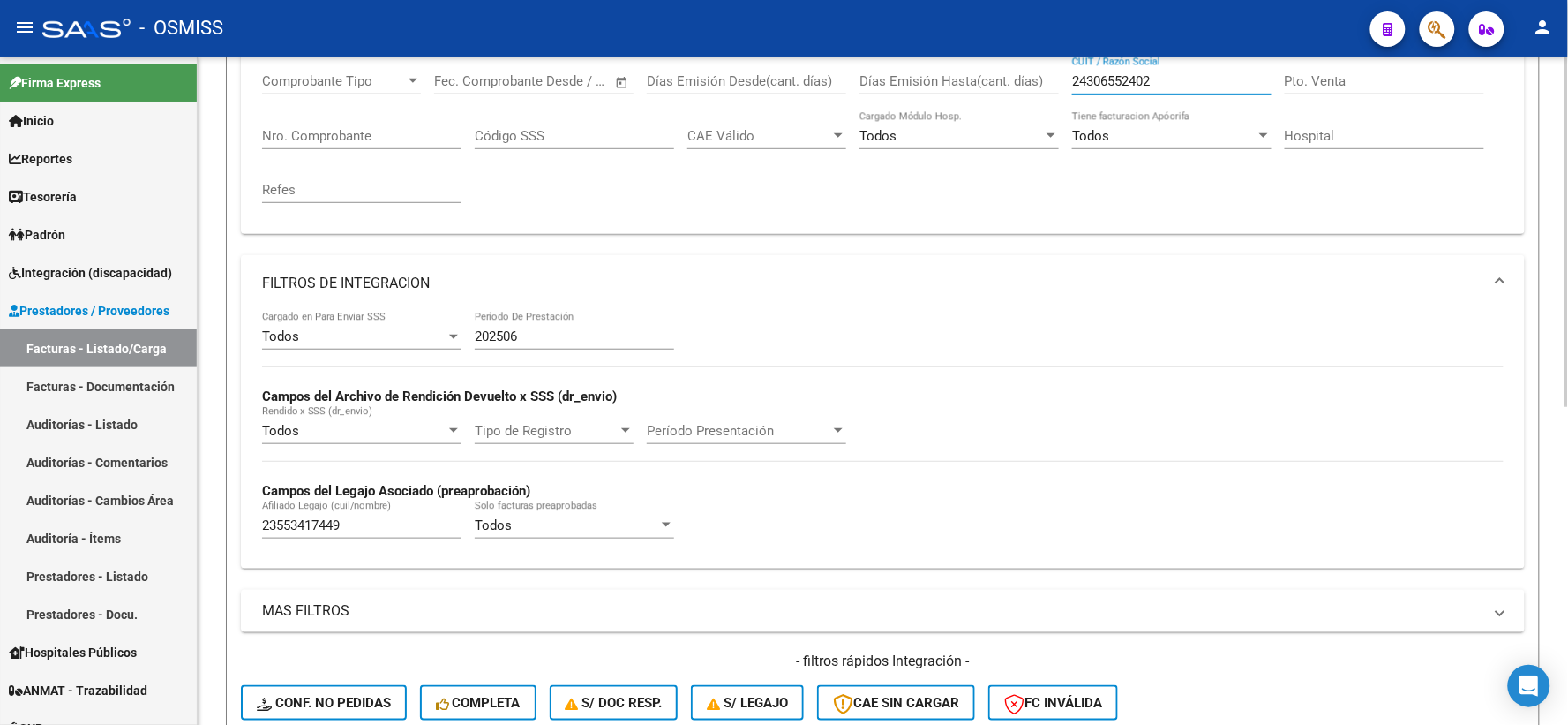
scroll to position [310, 0]
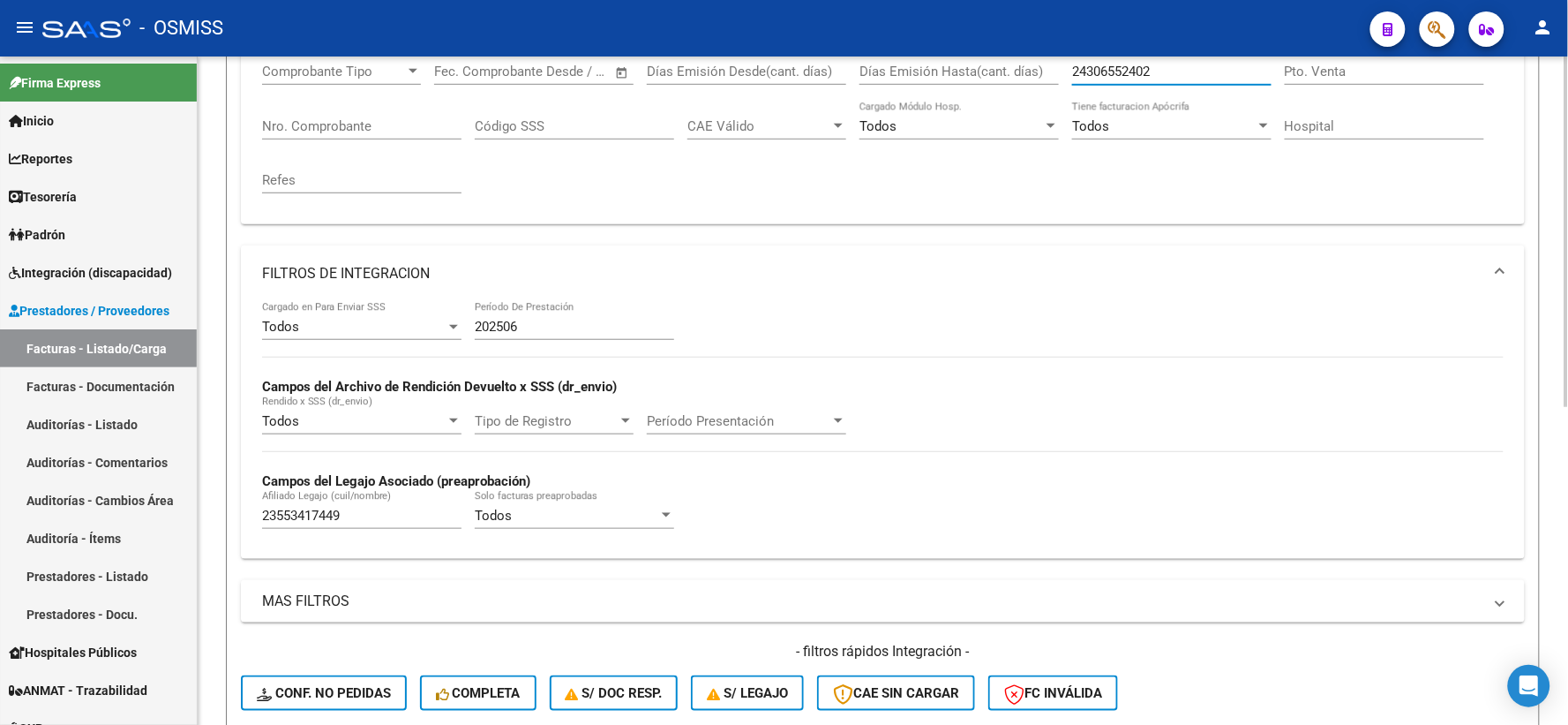
type input "24306552402"
drag, startPoint x: 258, startPoint y: 521, endPoint x: 231, endPoint y: 521, distance: 27.0
click at [231, 521] on form "Filtros Id Area Area Seleccionar Gerenciador Seleccionar Gerenciador Todos Conf…" at bounding box center [882, 337] width 1313 height 876
click at [432, 516] on input "23553417449" at bounding box center [361, 516] width 200 height 16
type input "2"
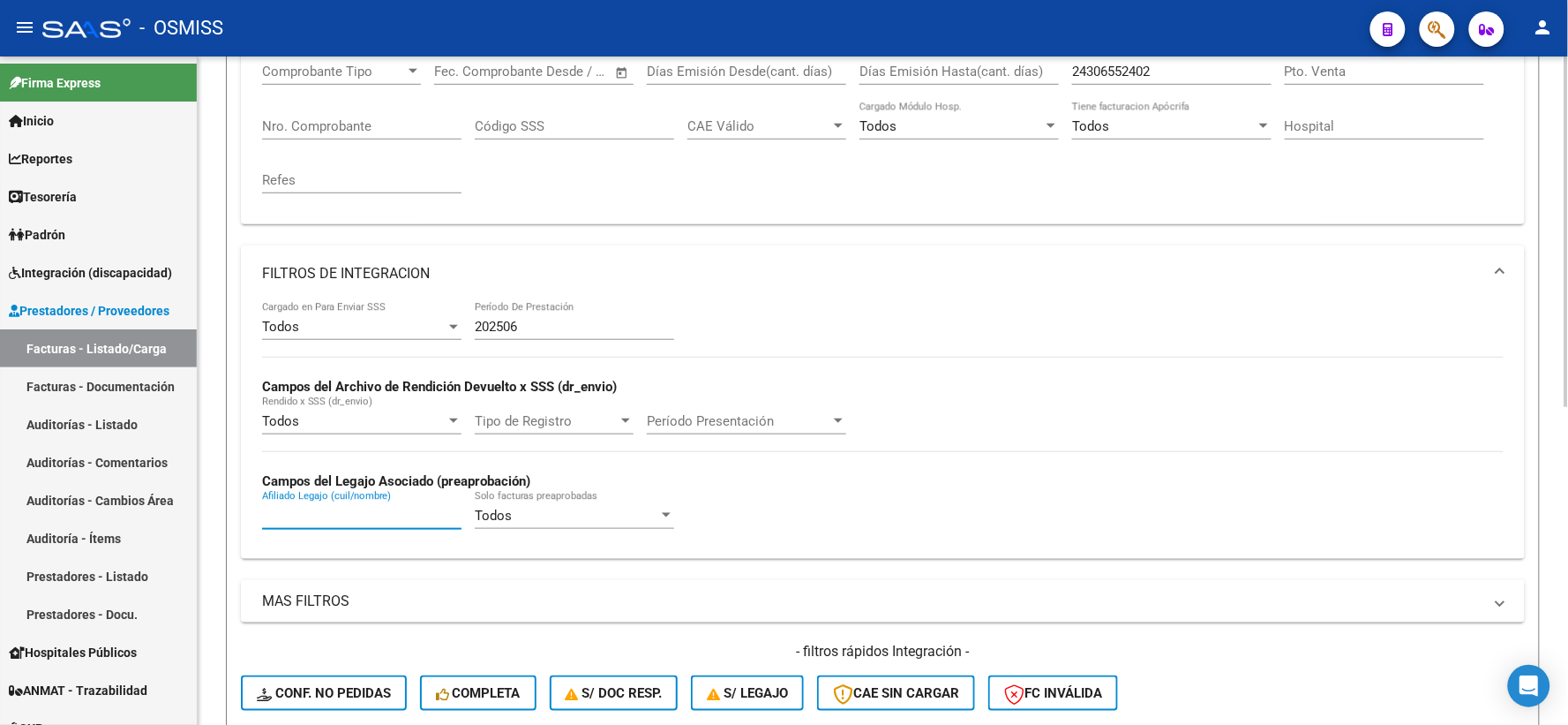
click at [298, 515] on input "Afiliado Legajo (cuil/nombre)" at bounding box center [361, 516] width 200 height 16
paste input "27502249563"
type input "27502249563"
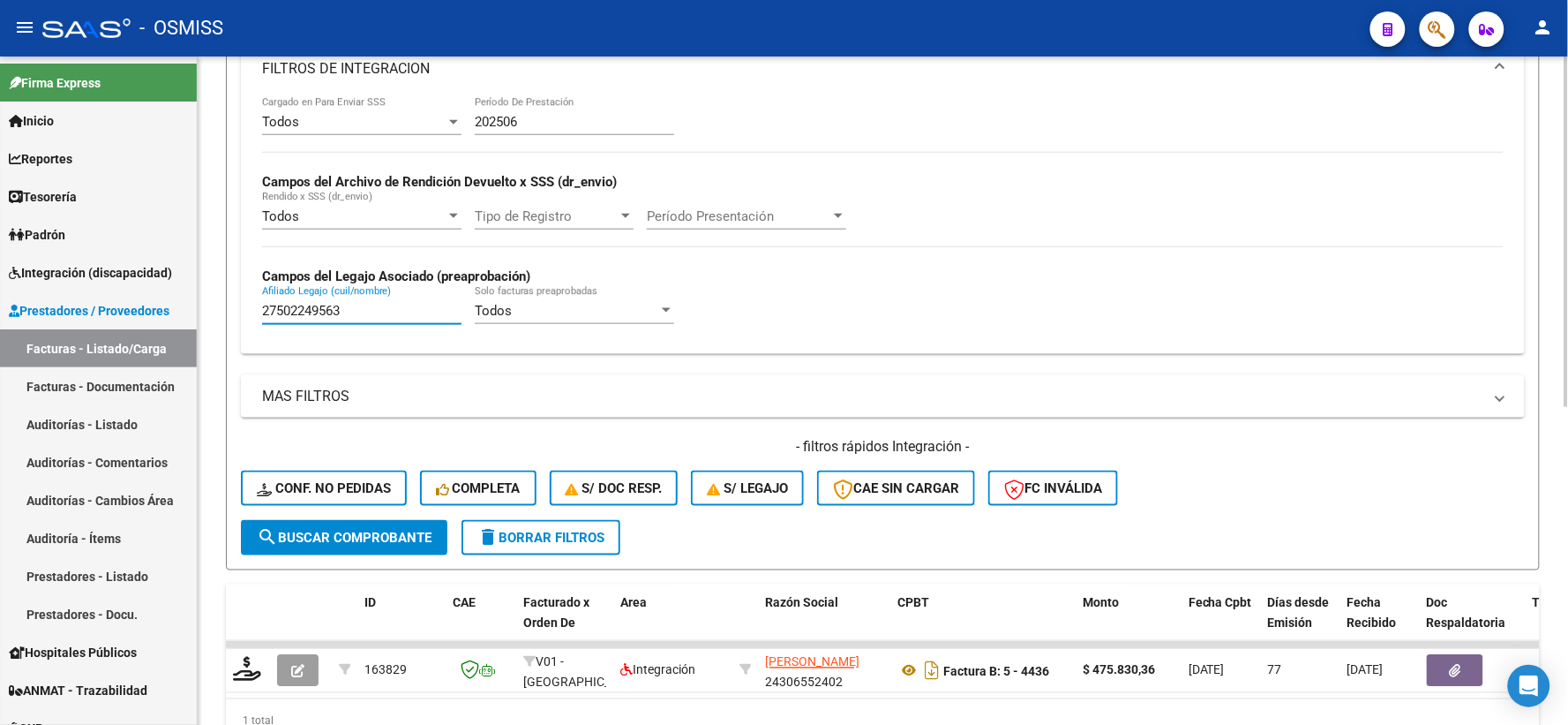
scroll to position [603, 0]
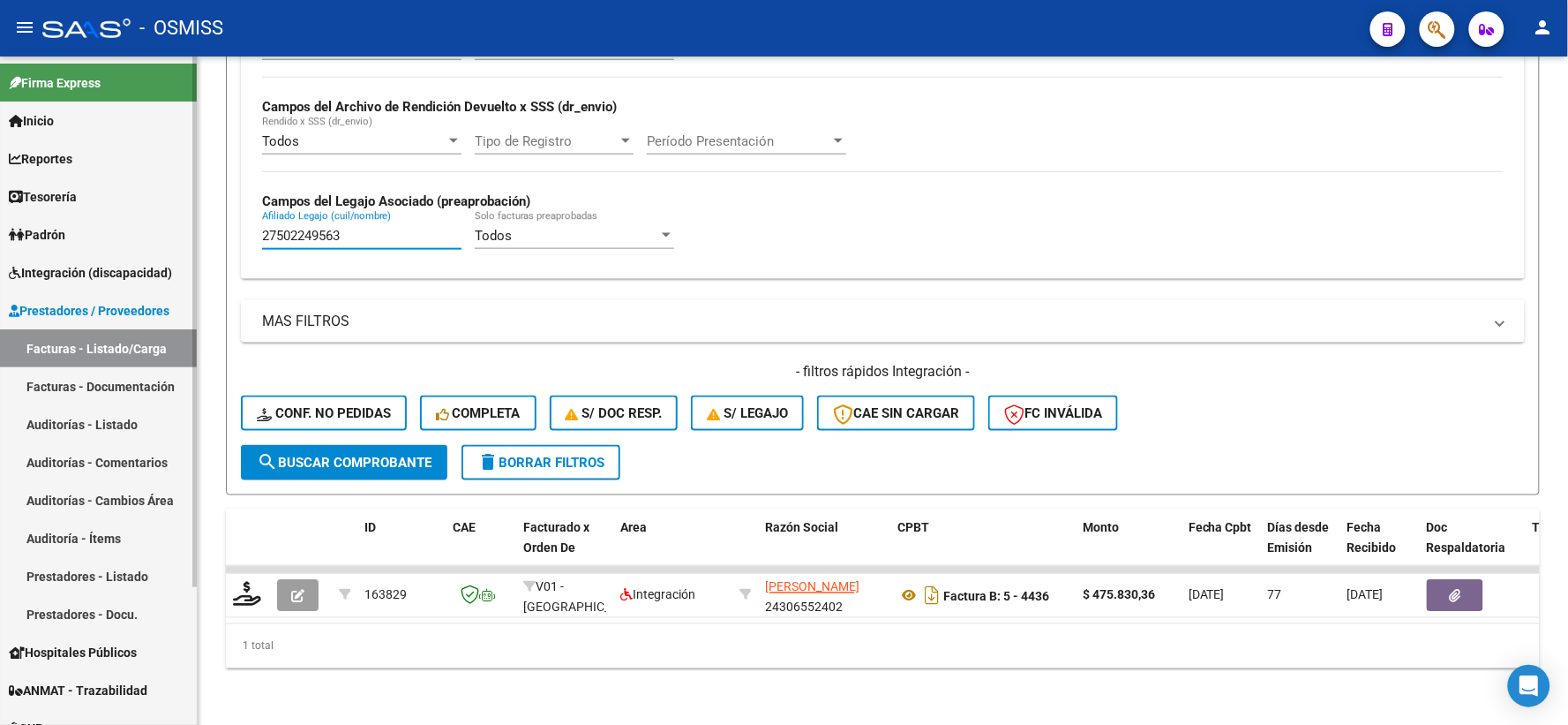
drag, startPoint x: 364, startPoint y: 217, endPoint x: 175, endPoint y: 218, distance: 189.0
click at [175, 218] on mat-sidenav-container "Firma Express Inicio Calendario SSS Instructivos Contacto OS Reportes Ingresos …" at bounding box center [784, 390] width 1568 height 668
paste input "23531279484"
type input "23531279484"
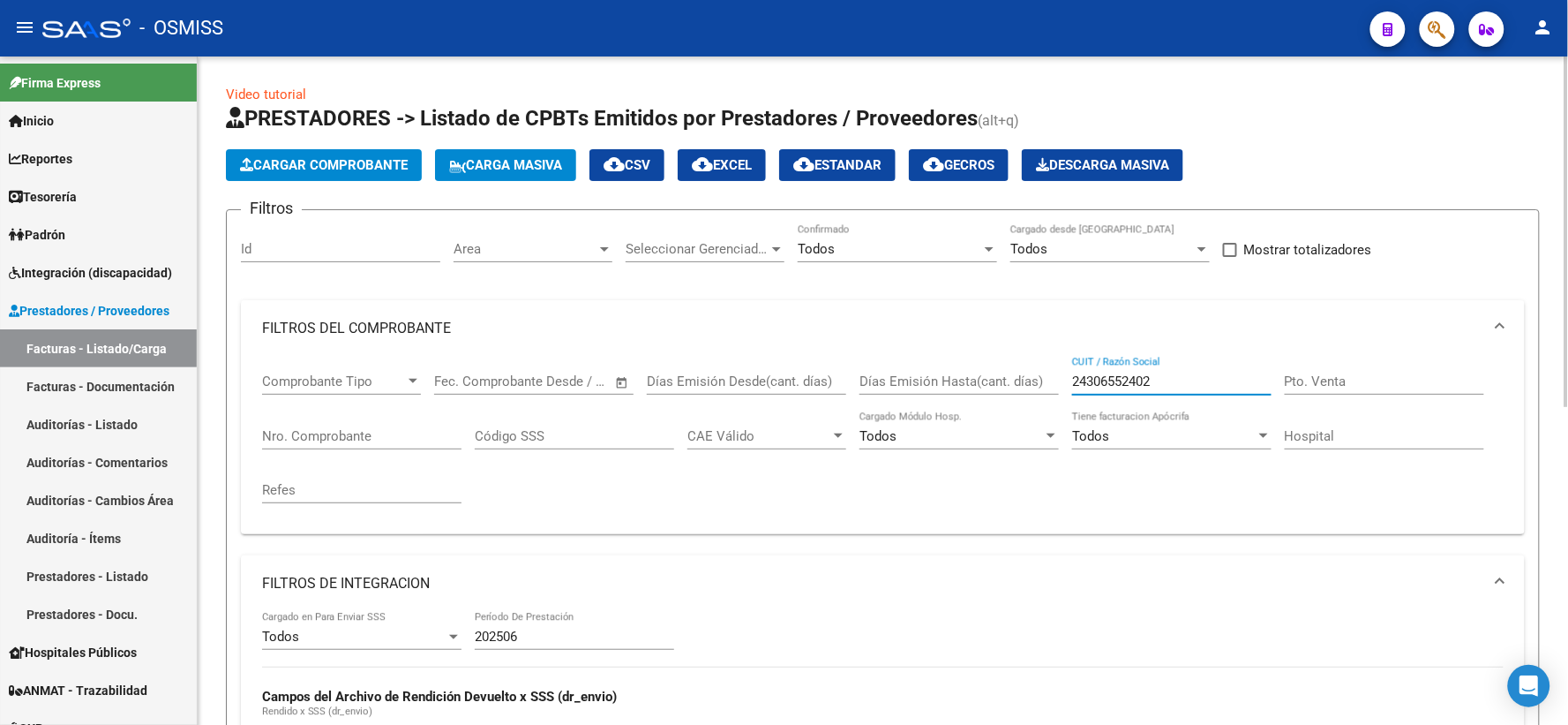
drag, startPoint x: 1169, startPoint y: 380, endPoint x: 917, endPoint y: 374, distance: 252.1
click at [917, 374] on div "Comprobante Tipo Comprobante Tipo Fecha inicio – Fecha fin Fec. Comprobante Des…" at bounding box center [882, 438] width 1242 height 163
paste input "27165153516"
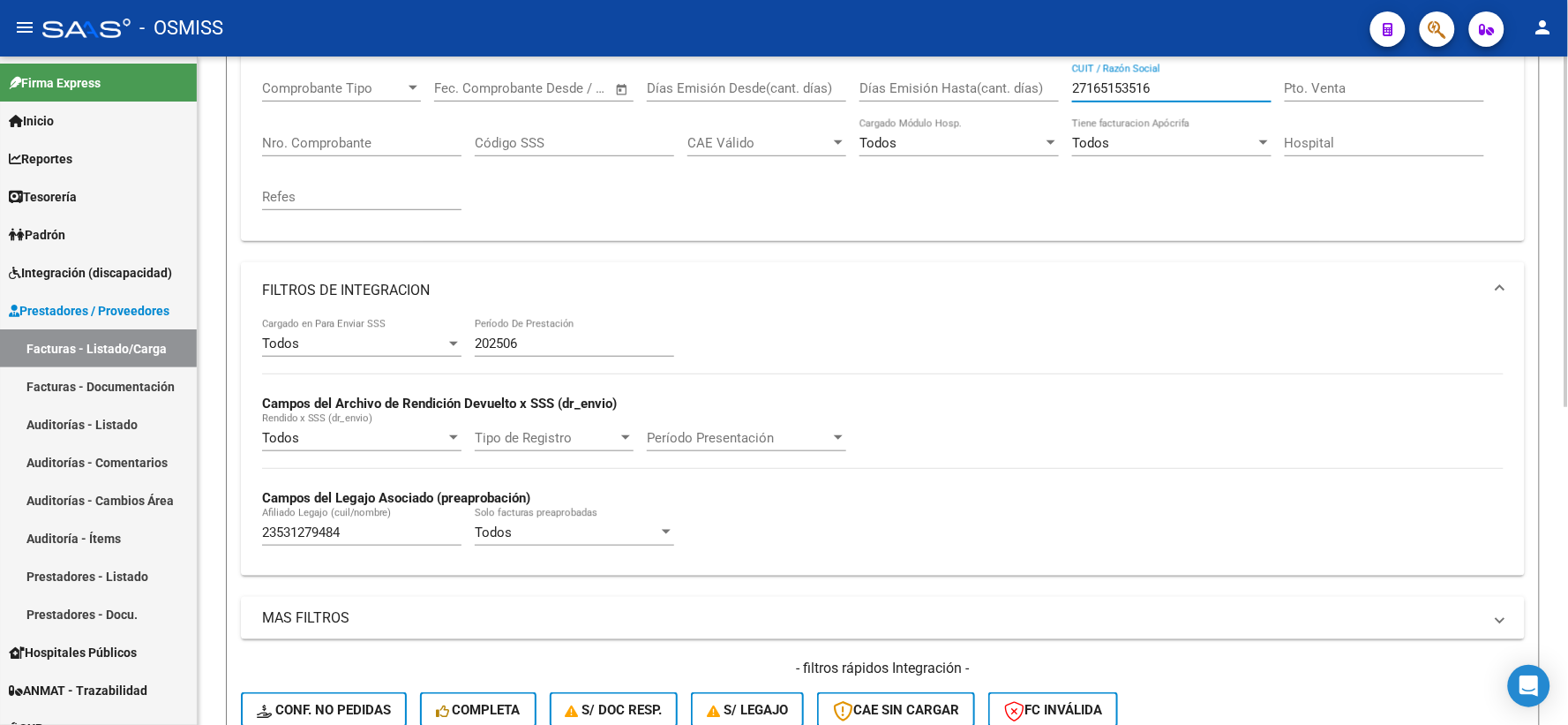
scroll to position [294, 0]
type input "27165153516"
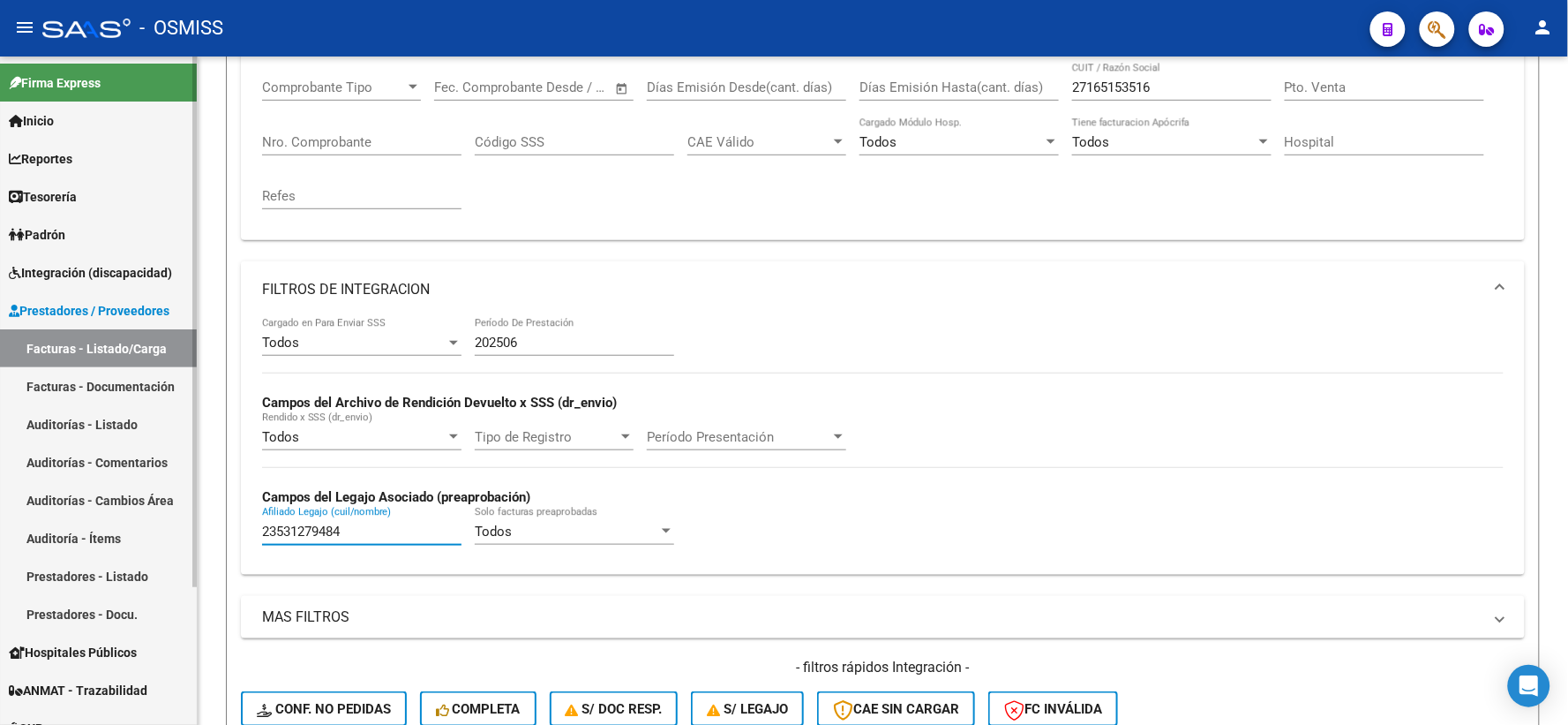
drag, startPoint x: 297, startPoint y: 540, endPoint x: 169, endPoint y: 549, distance: 128.3
click at [169, 549] on mat-sidenav-container "Firma Express Inicio Calendario SSS Instructivos Contacto OS Reportes Ingresos …" at bounding box center [784, 390] width 1568 height 668
paste input "27505919799"
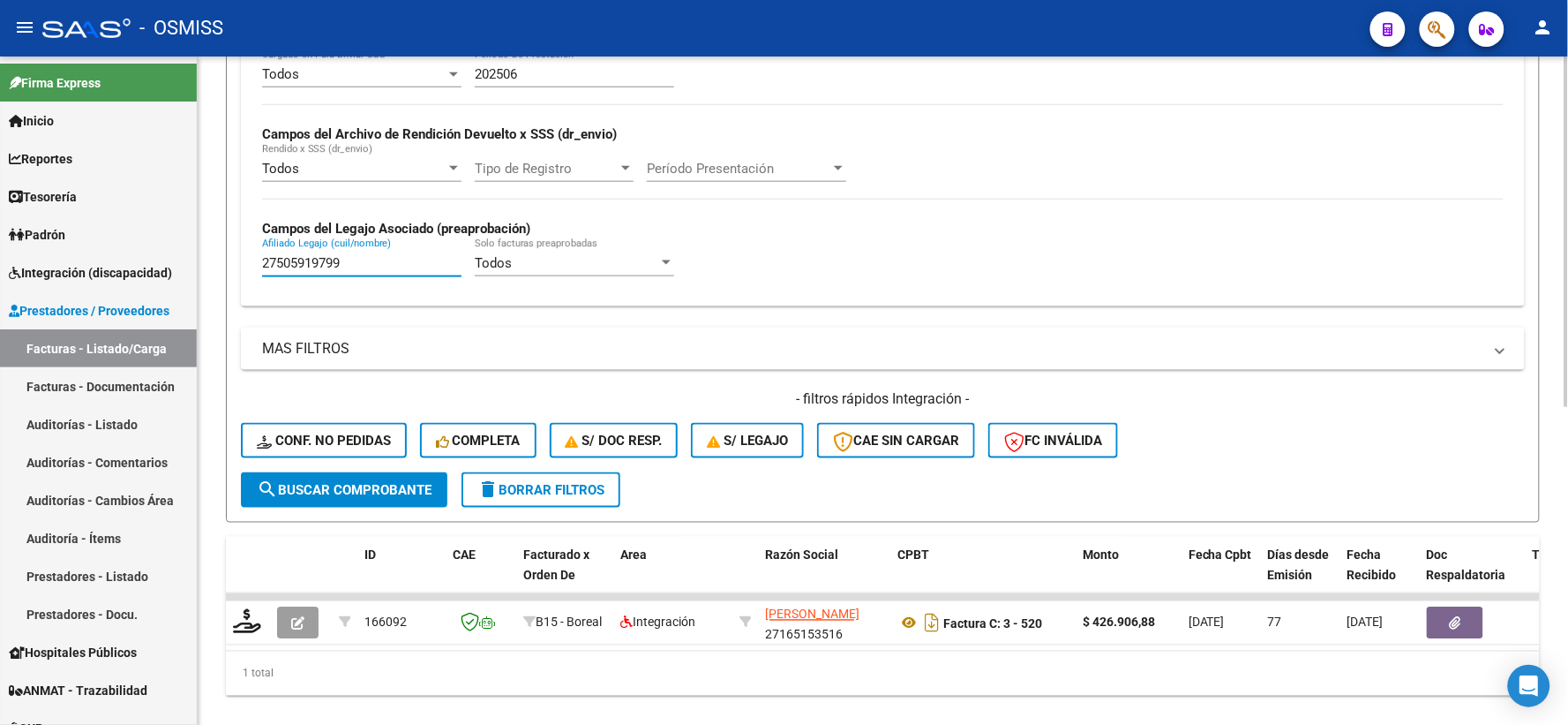
scroll to position [603, 0]
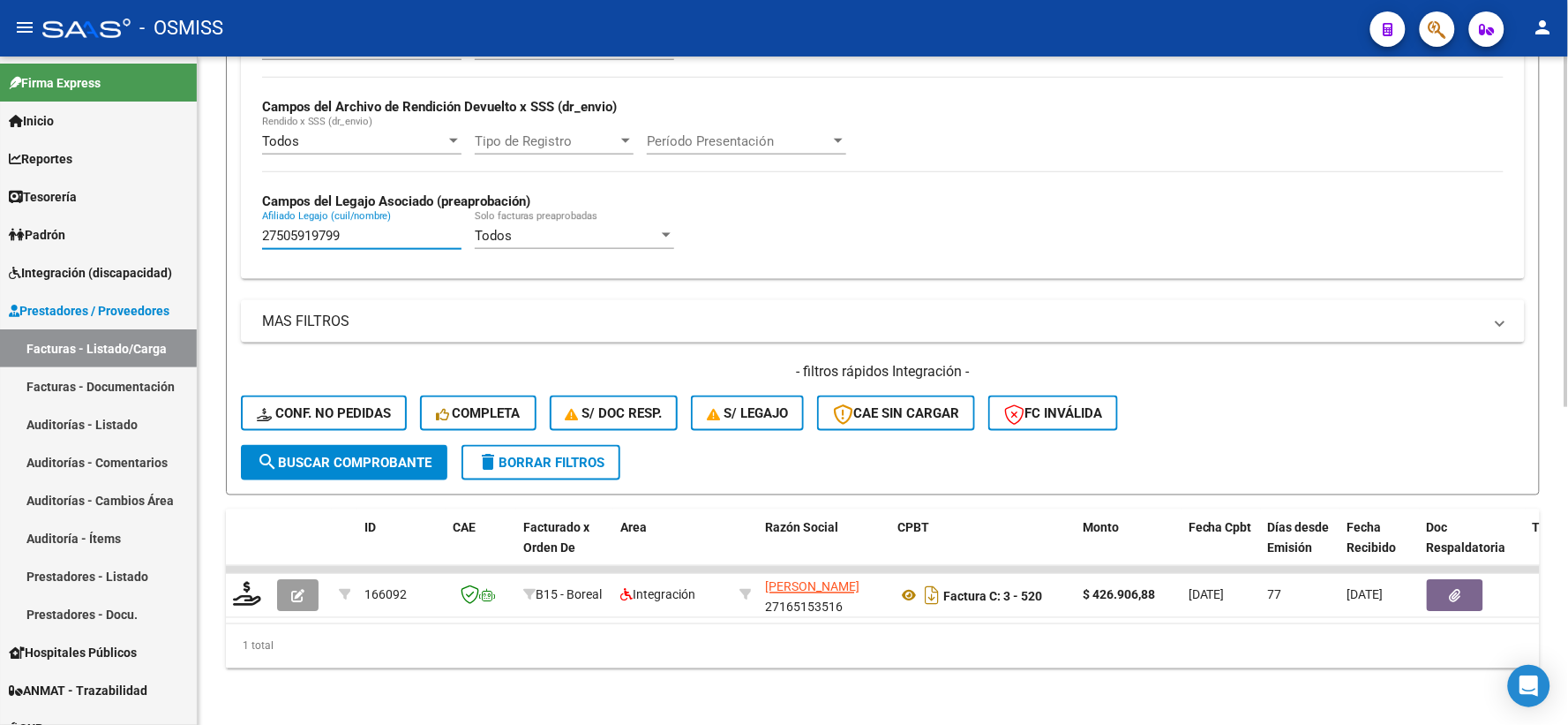
type input "27505919799"
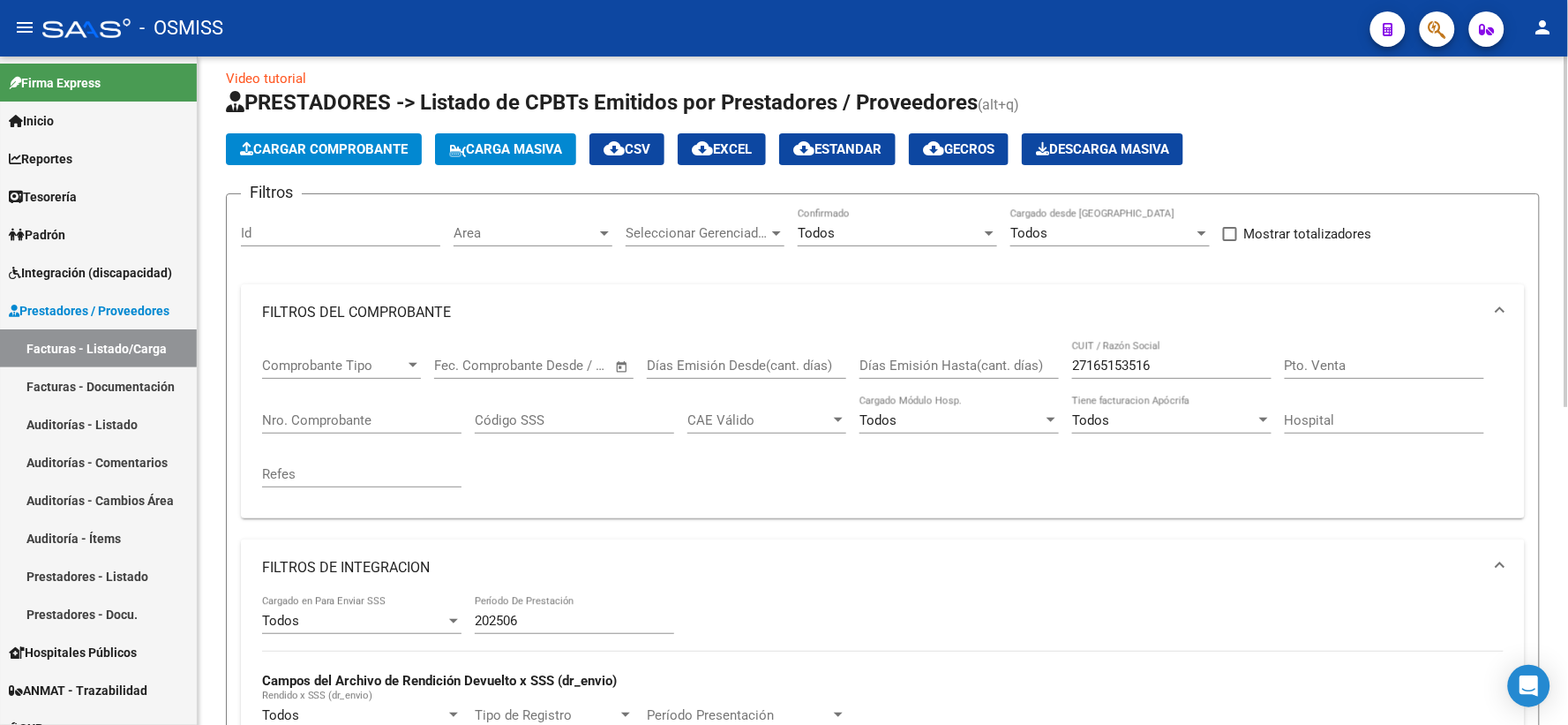
scroll to position [15, 0]
drag, startPoint x: 1089, startPoint y: 367, endPoint x: 1047, endPoint y: 371, distance: 42.2
click at [1027, 367] on div "Comprobante Tipo Comprobante Tipo Fecha inicio – Fecha fin Fec. Comprobante Des…" at bounding box center [882, 423] width 1242 height 163
paste input "27213377219"
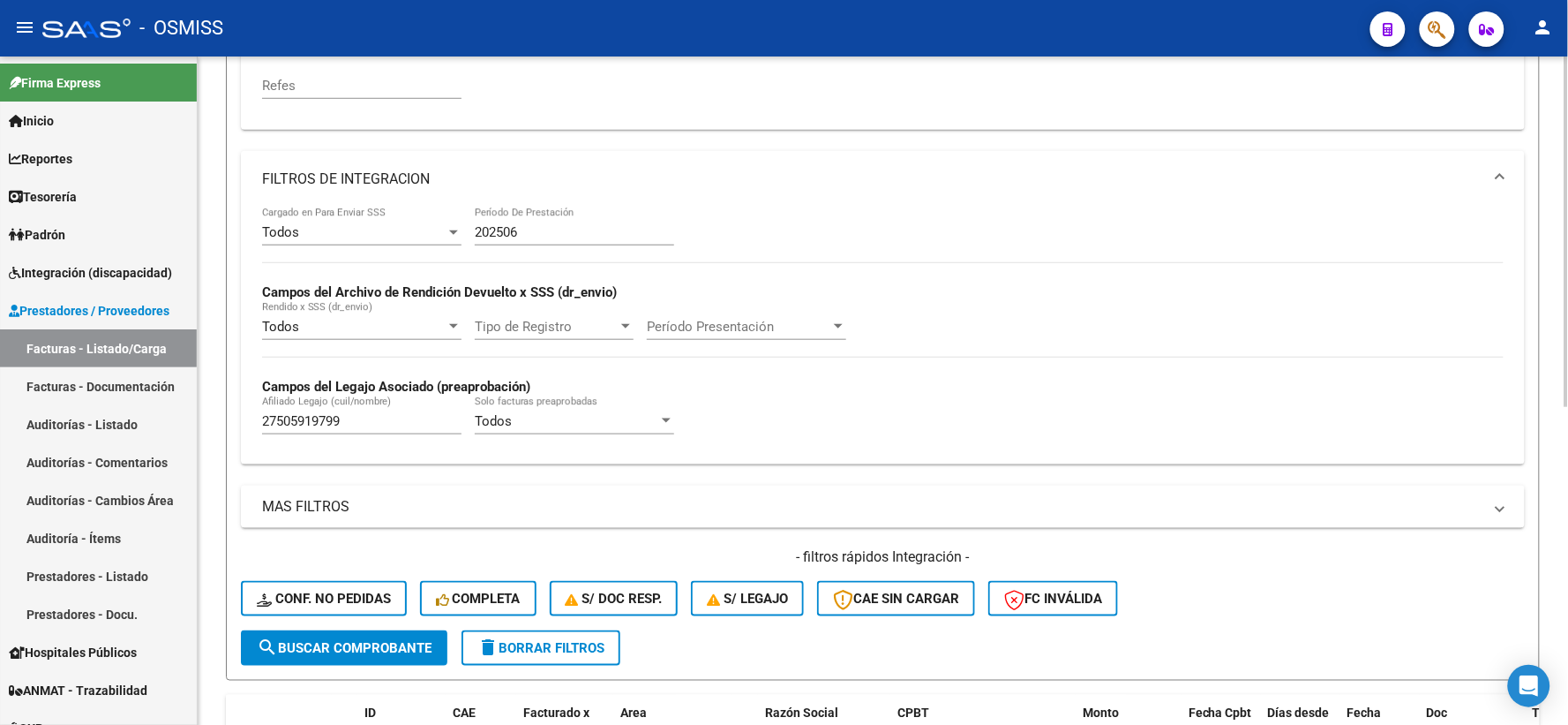
scroll to position [408, 0]
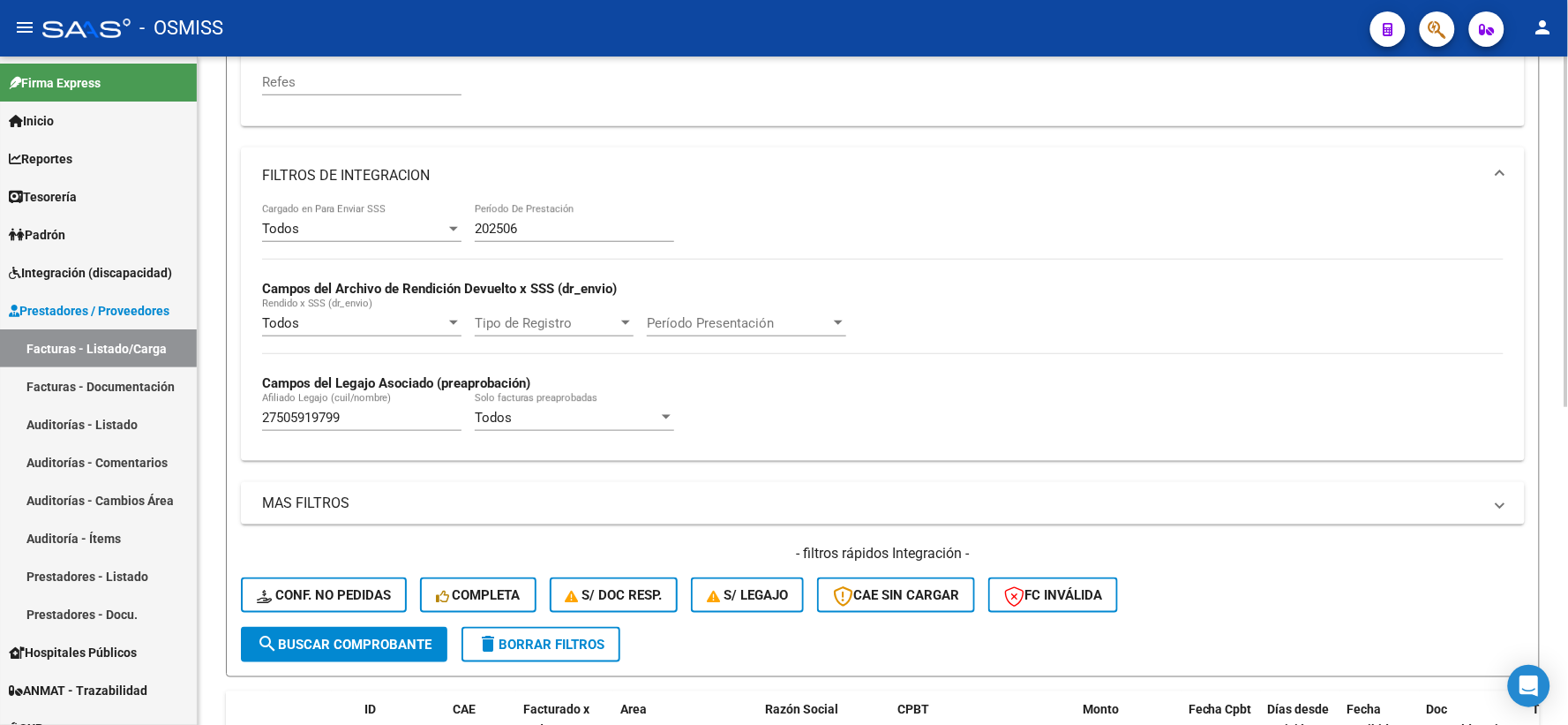
type input "27213377219"
drag, startPoint x: 386, startPoint y: 416, endPoint x: 133, endPoint y: 413, distance: 253.0
click at [133, 413] on mat-sidenav-container "Firma Express Inicio Calendario SSS Instructivos Contacto OS Reportes Ingresos …" at bounding box center [784, 390] width 1568 height 668
paste input "27530529881"
type input "27530529881"
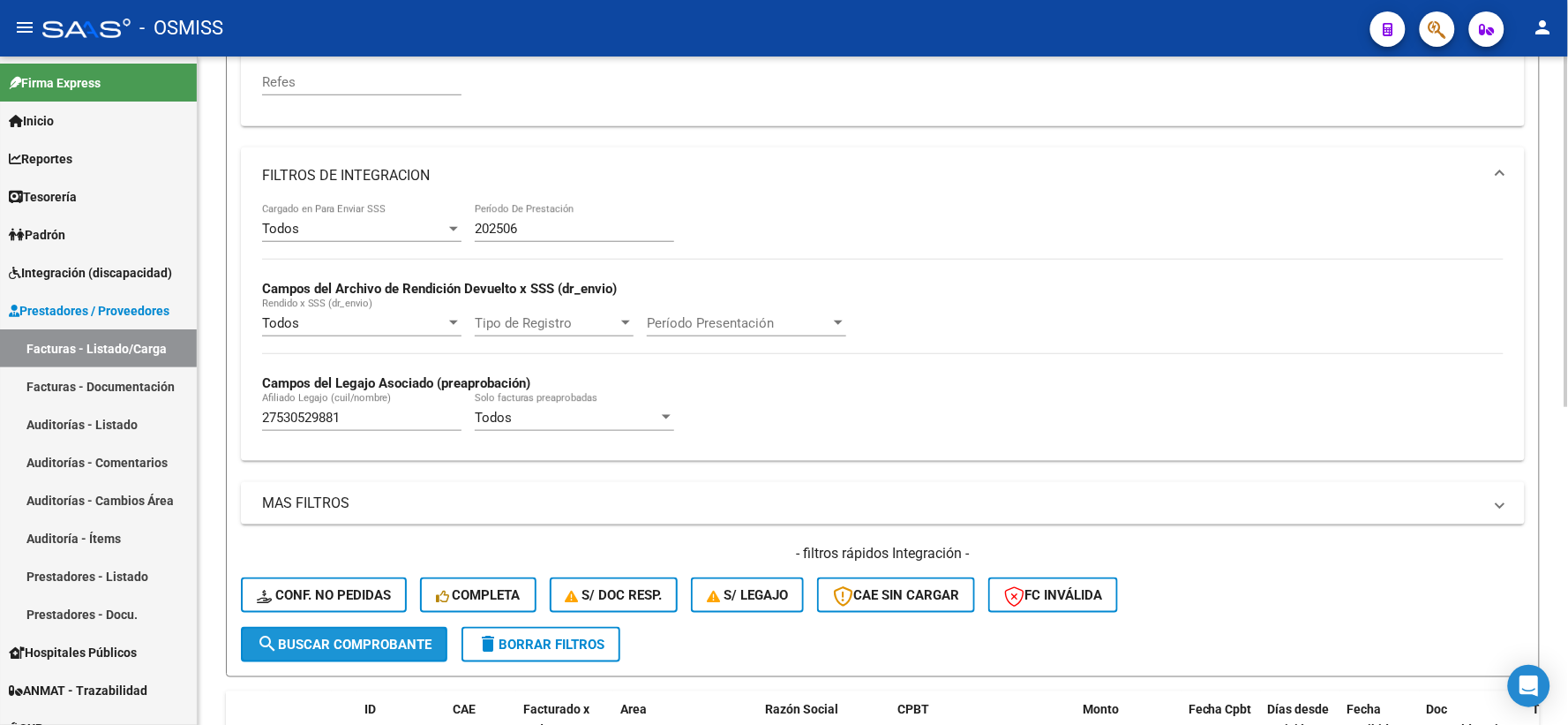
click at [309, 639] on span "search Buscar Comprobante" at bounding box center [343, 644] width 175 height 16
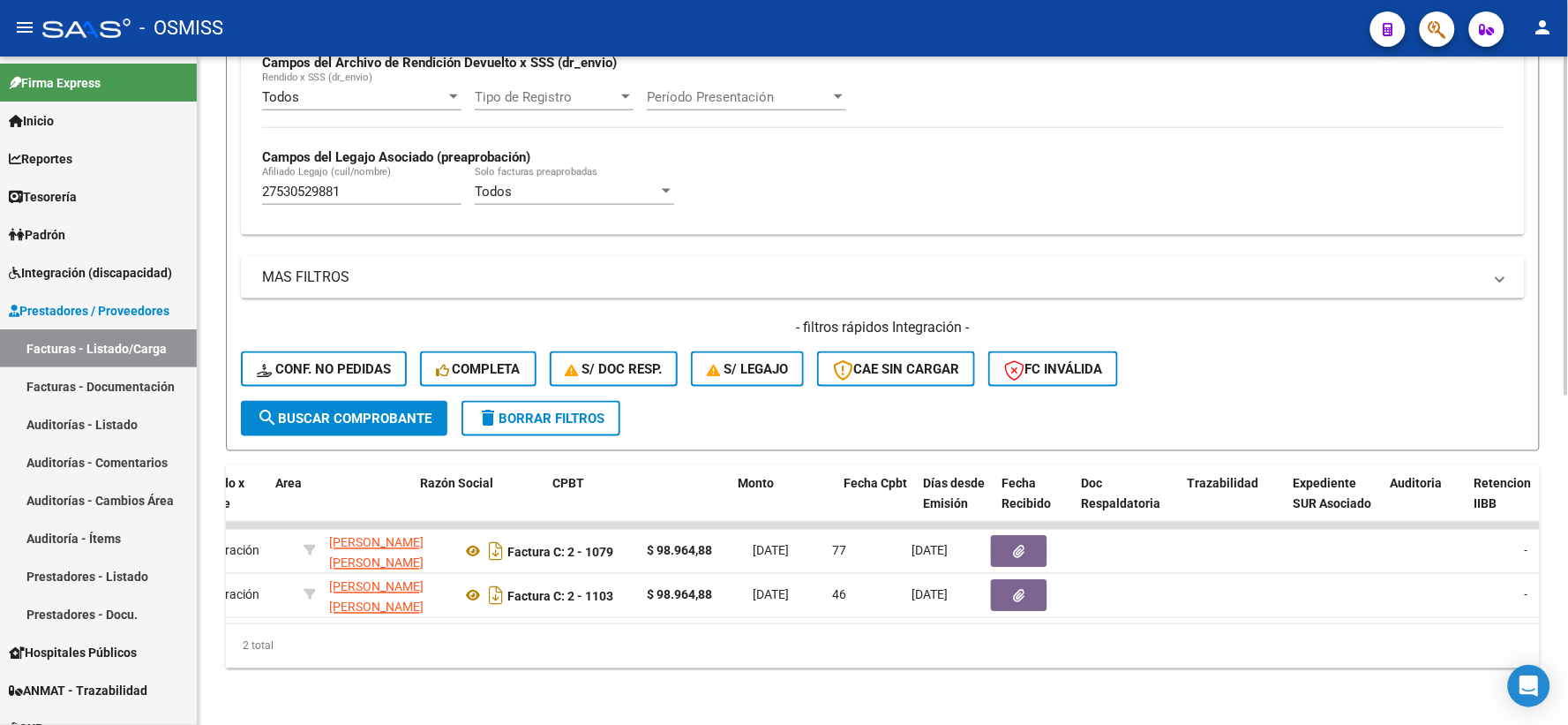
scroll to position [0, 331]
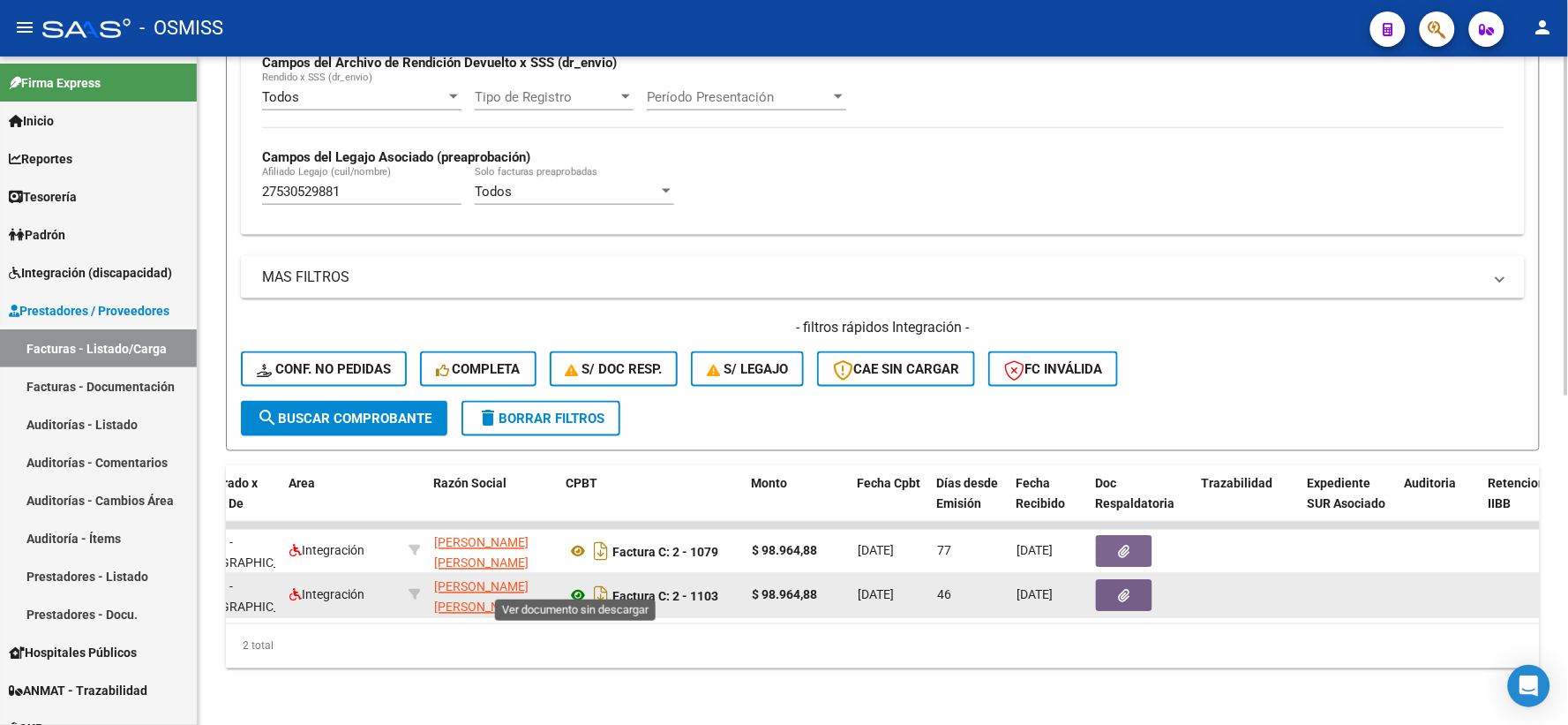
click at [576, 585] on icon at bounding box center [578, 595] width 23 height 21
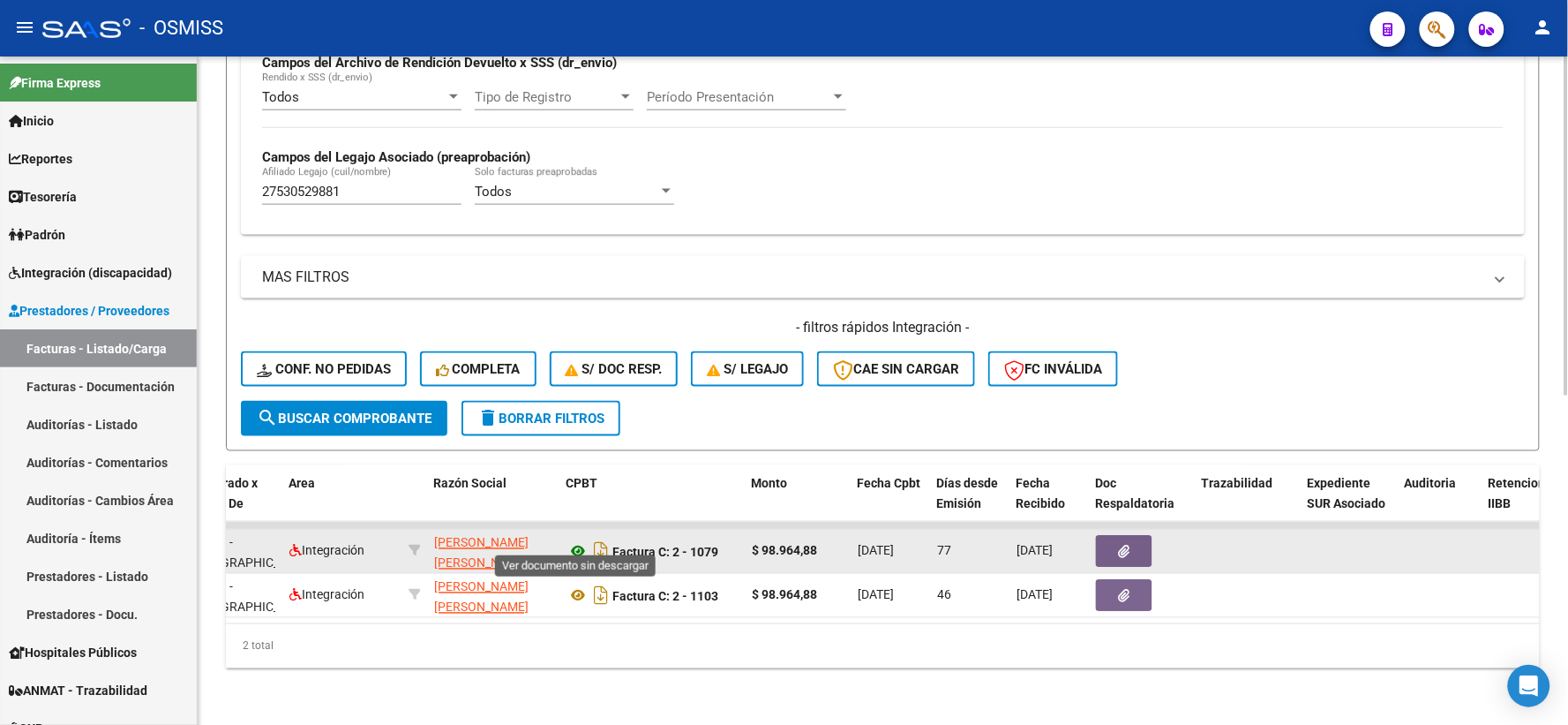
click at [579, 541] on icon at bounding box center [578, 552] width 23 height 21
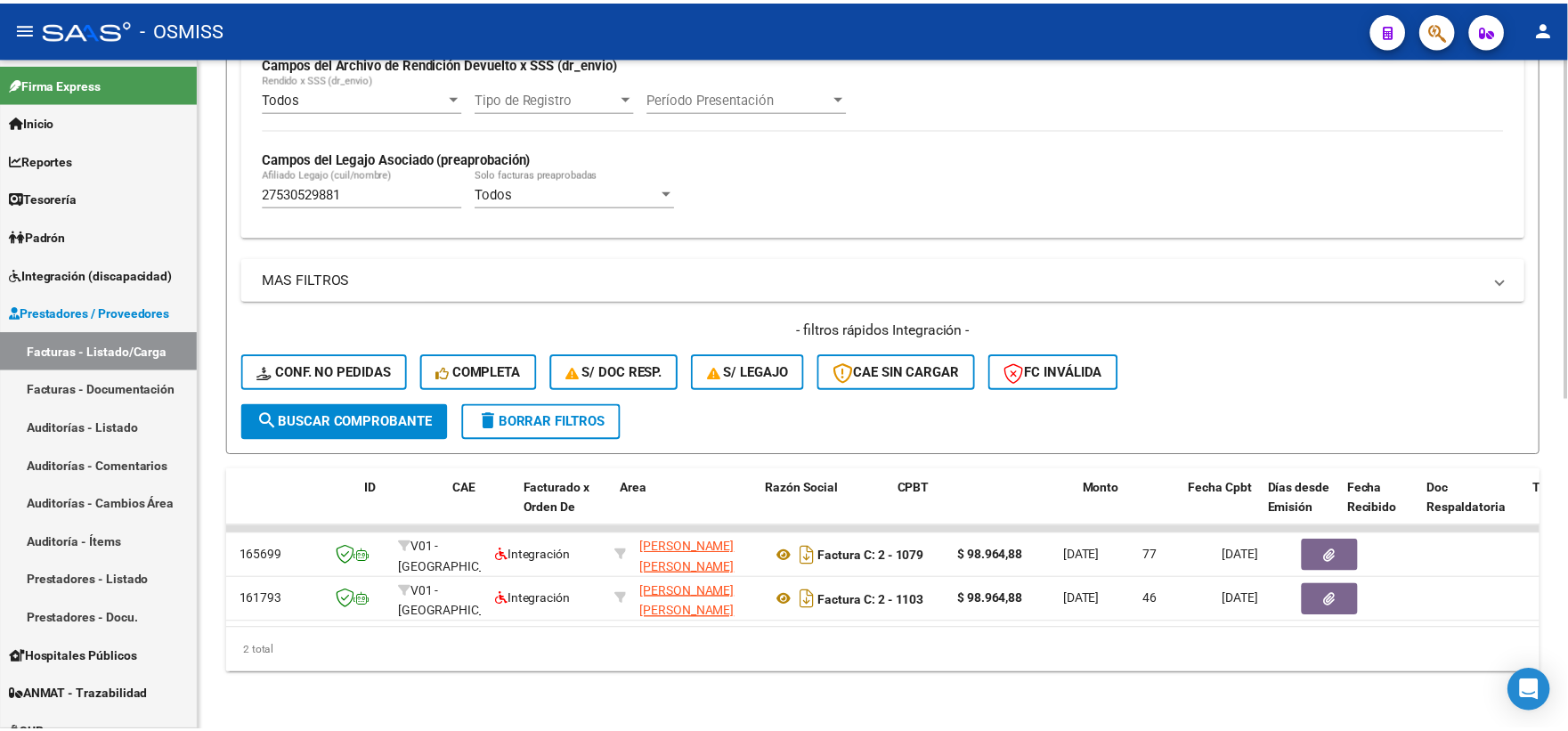
scroll to position [0, 0]
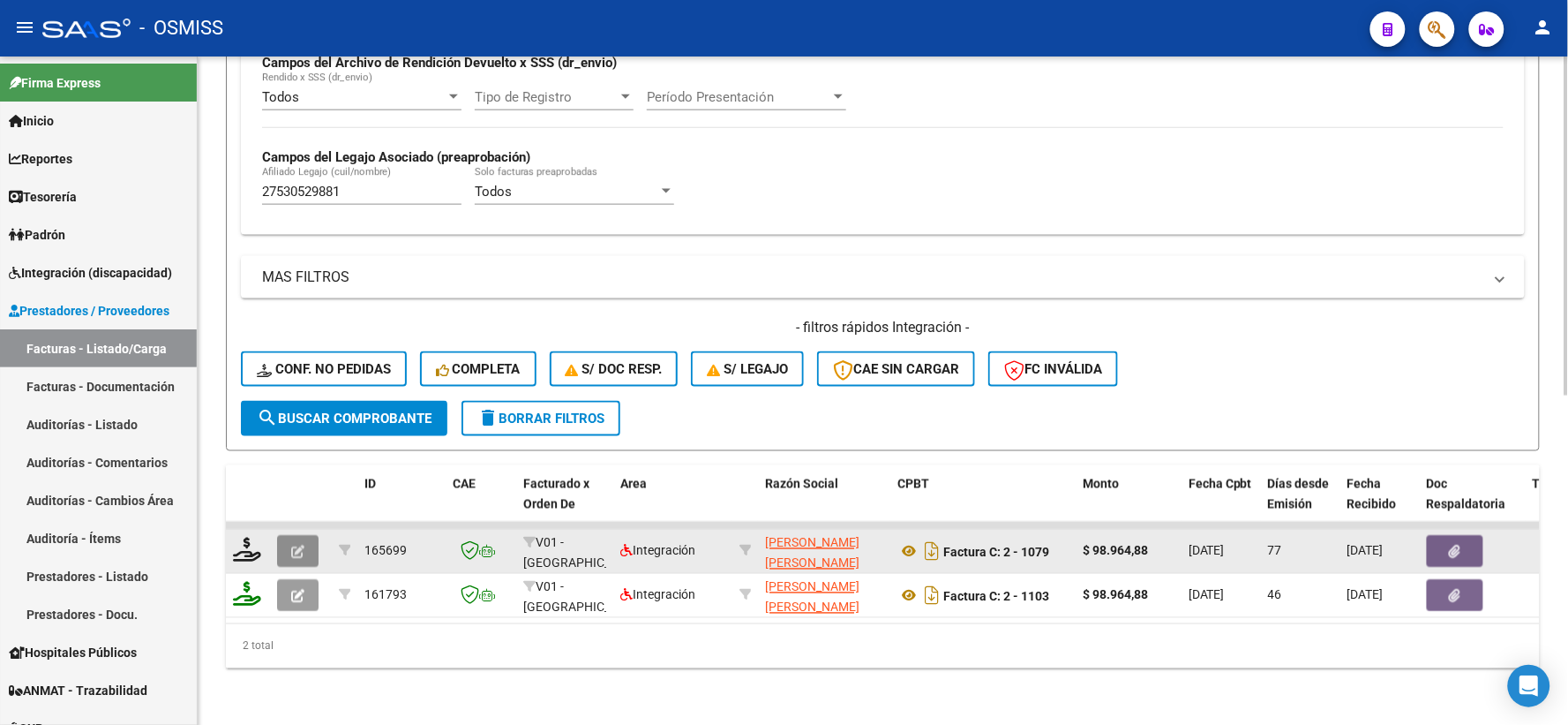
click at [301, 546] on icon "button" at bounding box center [297, 552] width 13 height 13
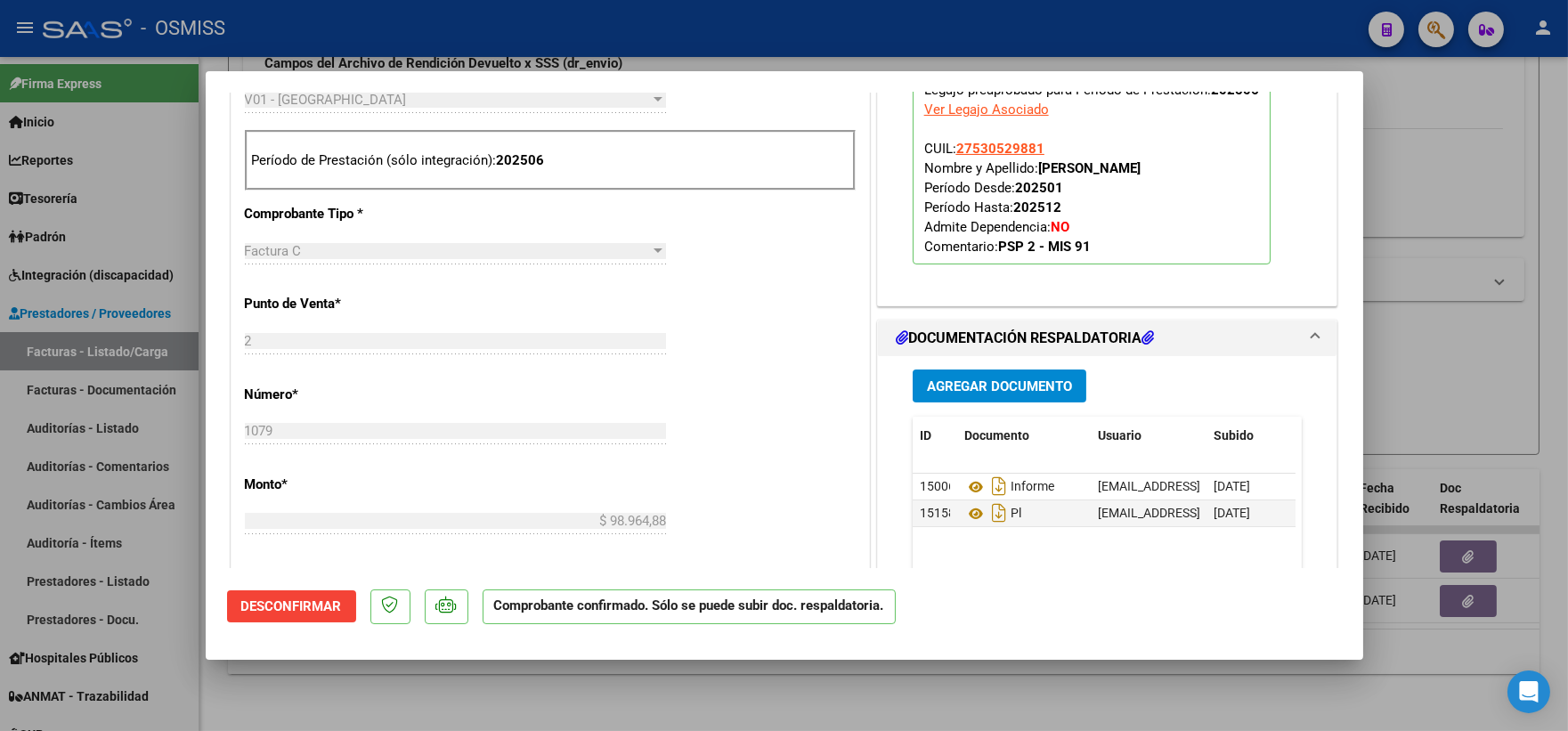
scroll to position [890, 0]
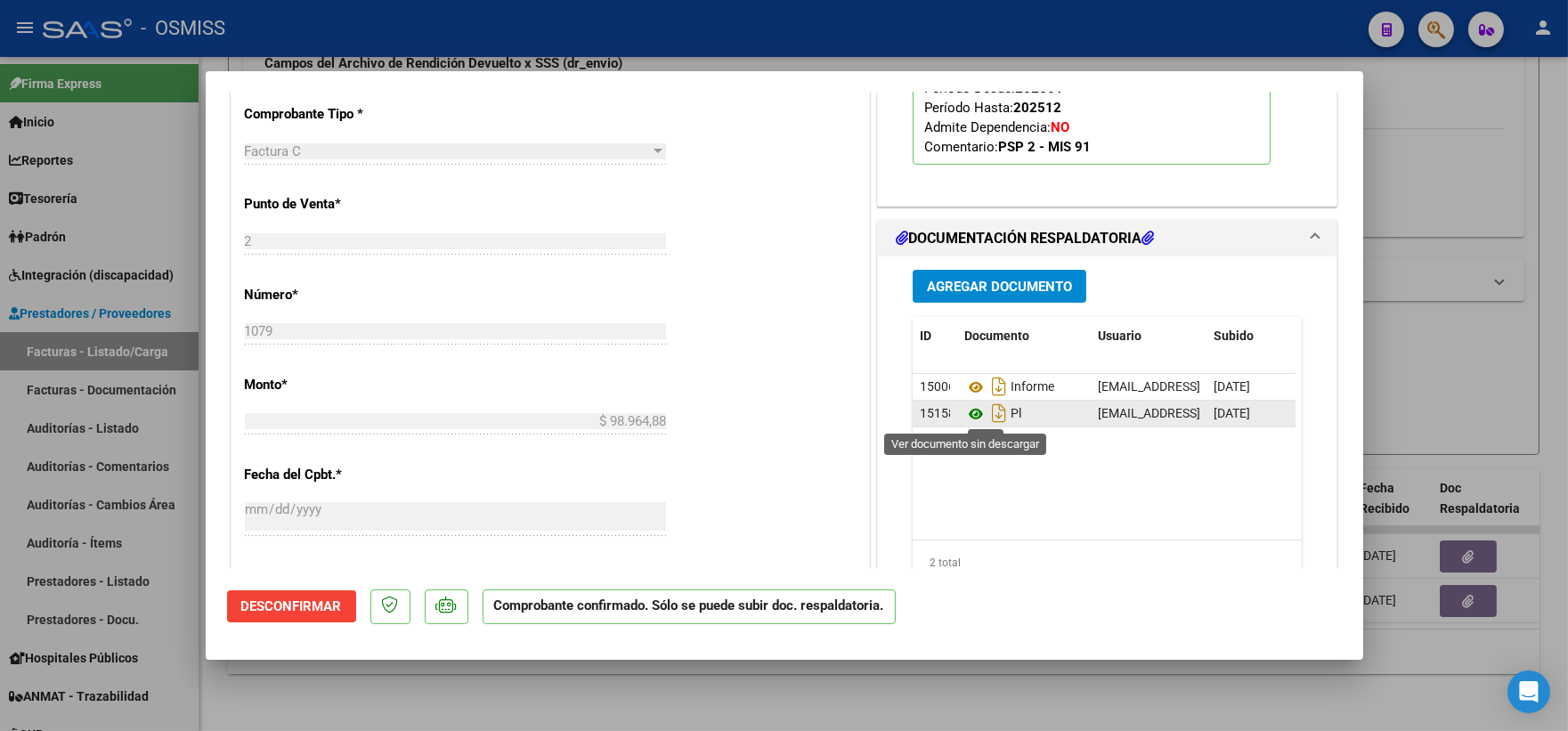
click at [964, 413] on icon at bounding box center [976, 414] width 23 height 21
click at [1407, 332] on div at bounding box center [784, 365] width 1568 height 731
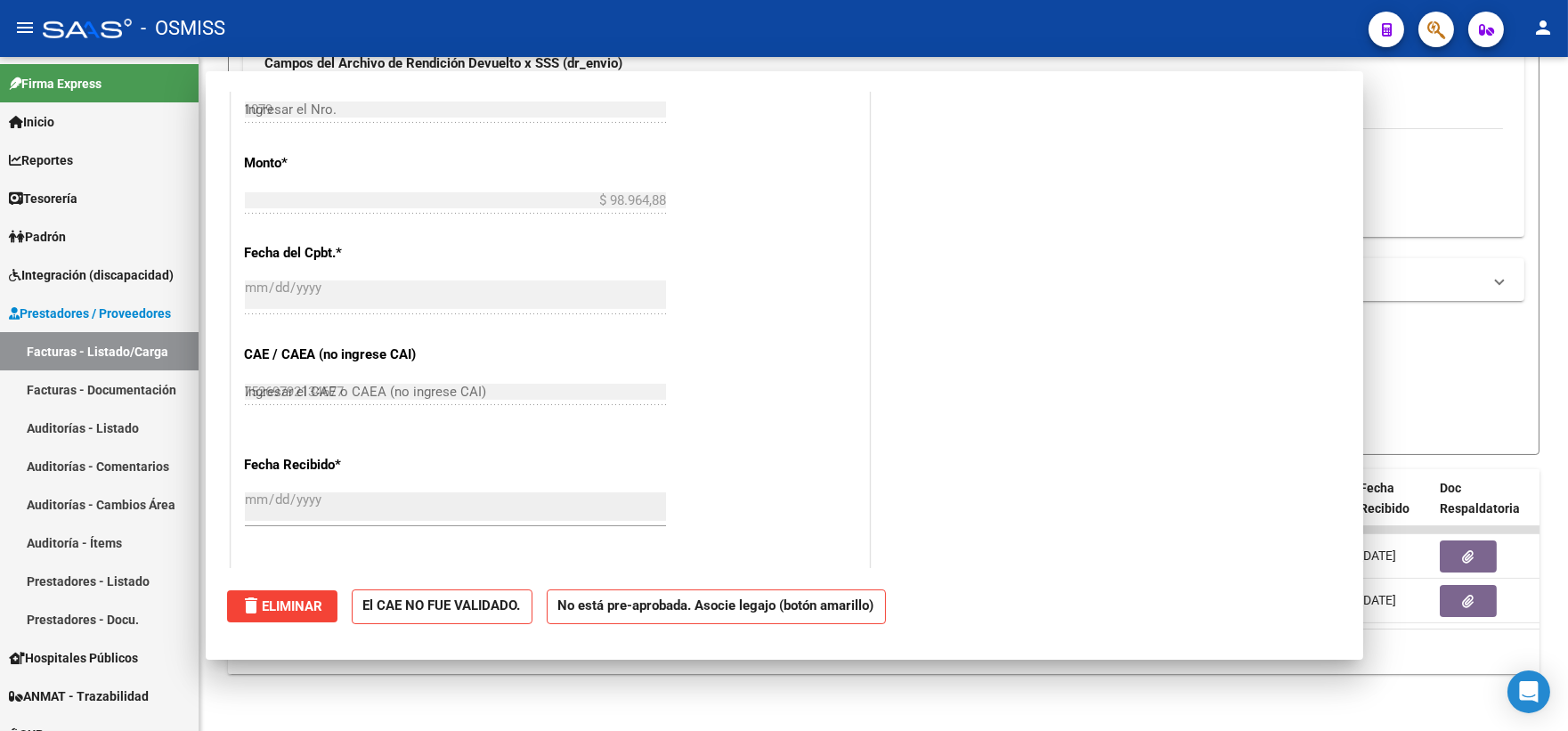
type input "$ 0,00"
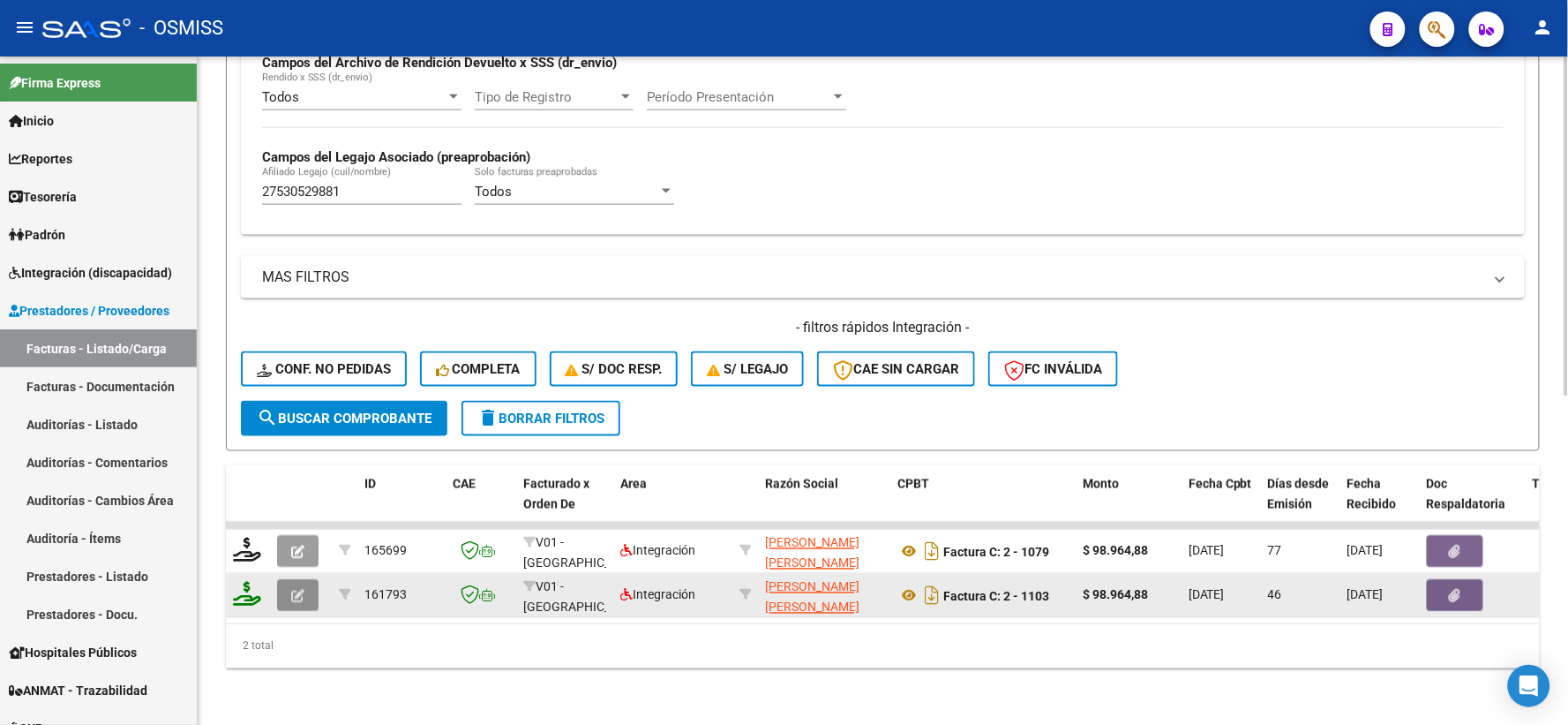
click at [296, 589] on icon "button" at bounding box center [297, 595] width 13 height 13
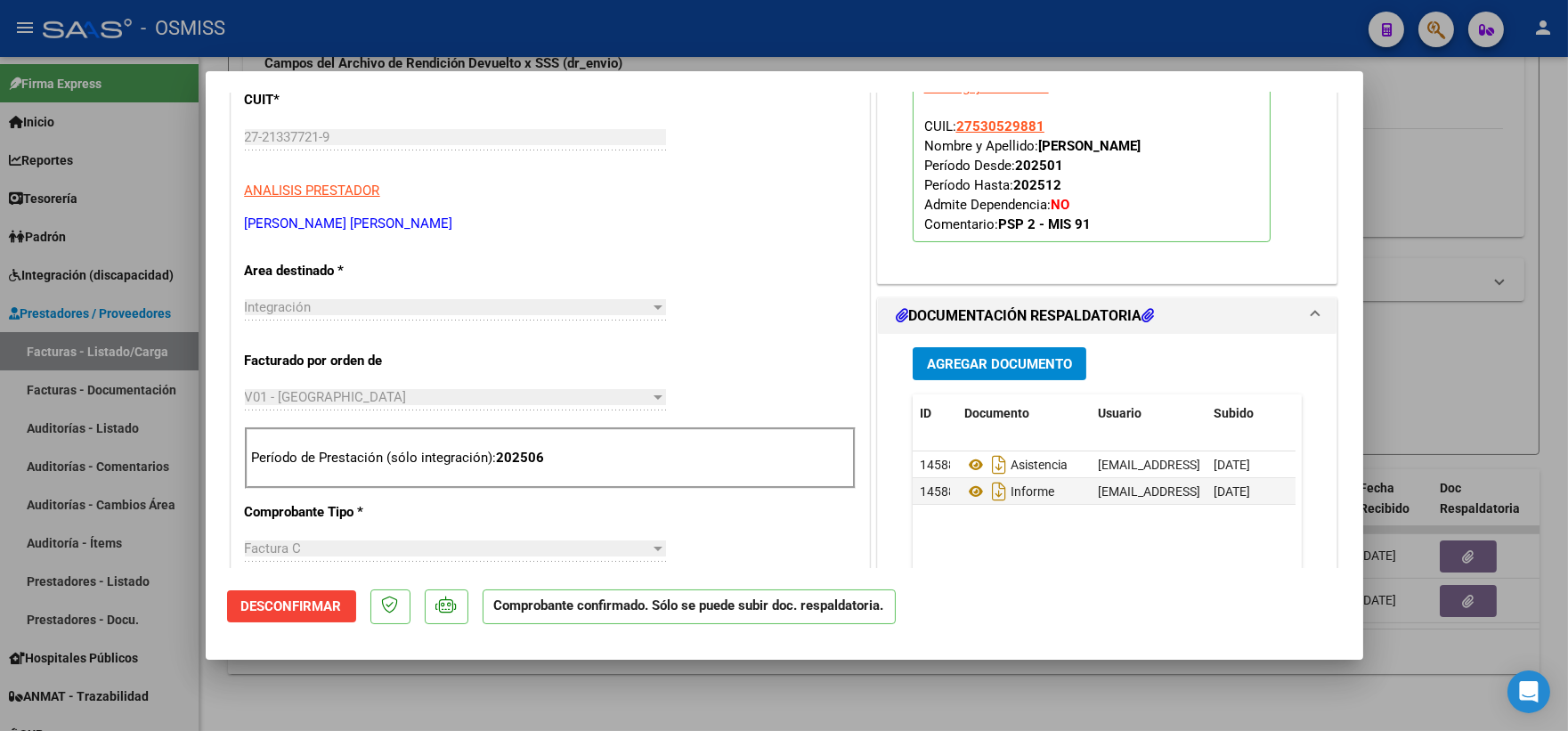
scroll to position [592, 0]
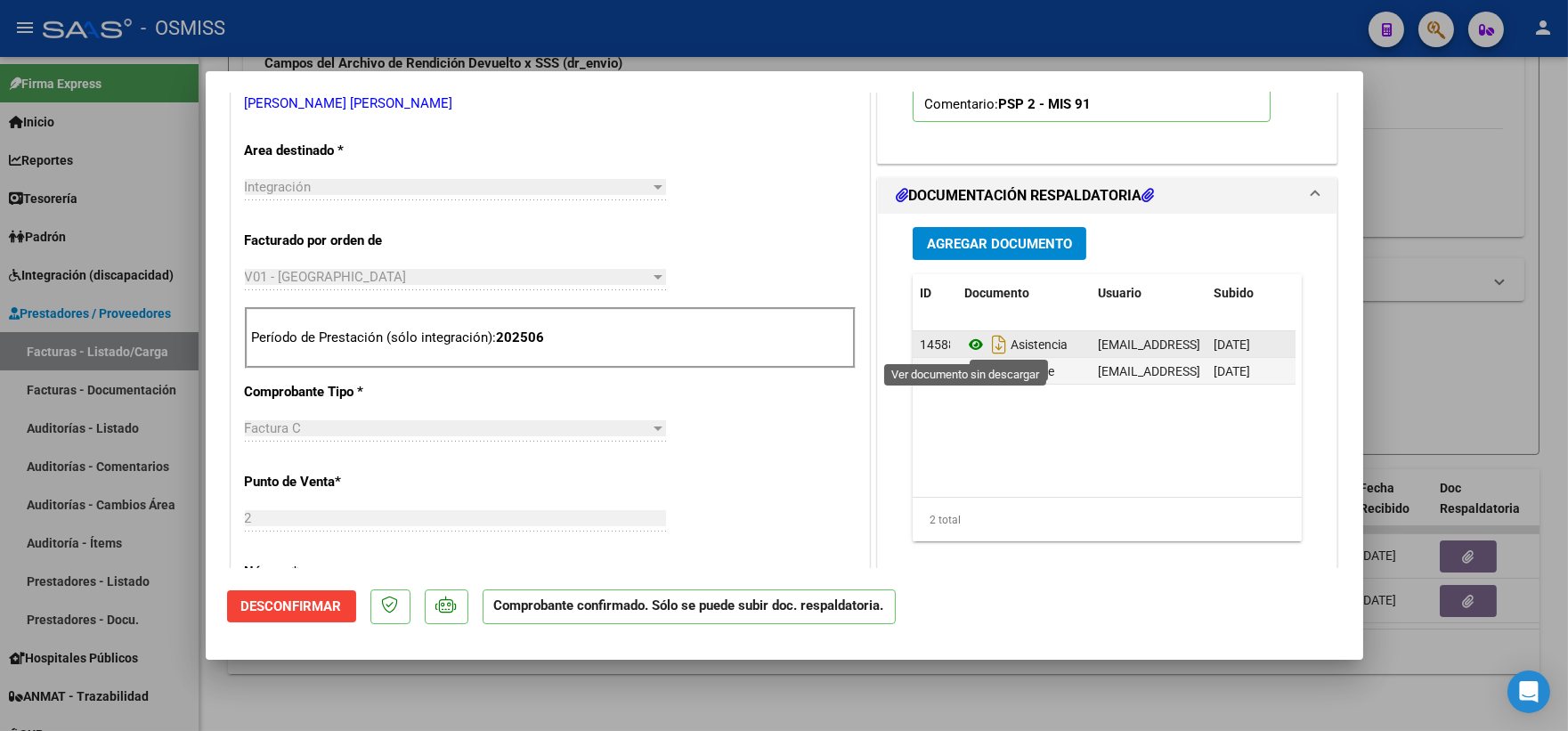
click at [965, 344] on icon at bounding box center [976, 344] width 23 height 21
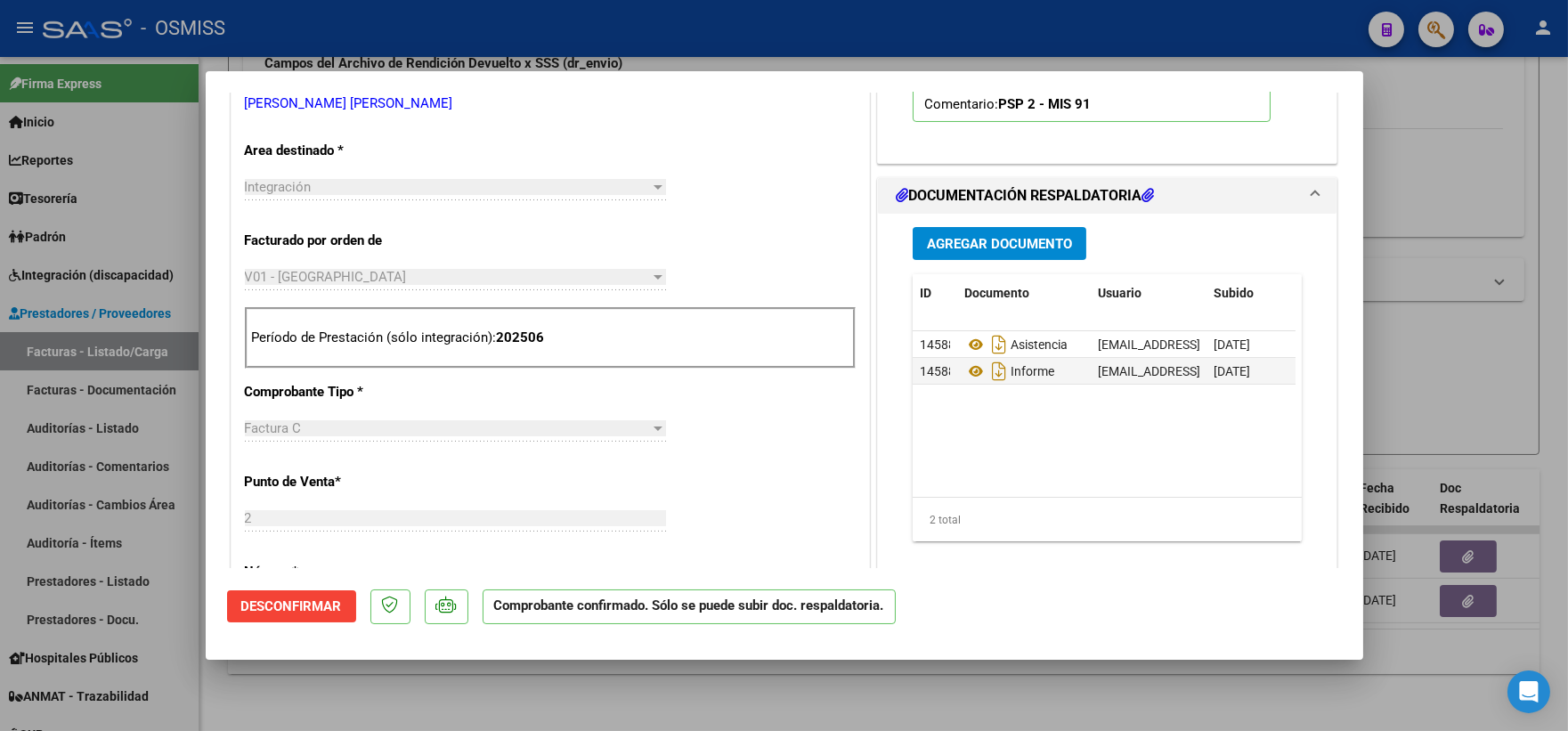
click at [1439, 371] on div at bounding box center [784, 365] width 1568 height 731
type input "$ 0,00"
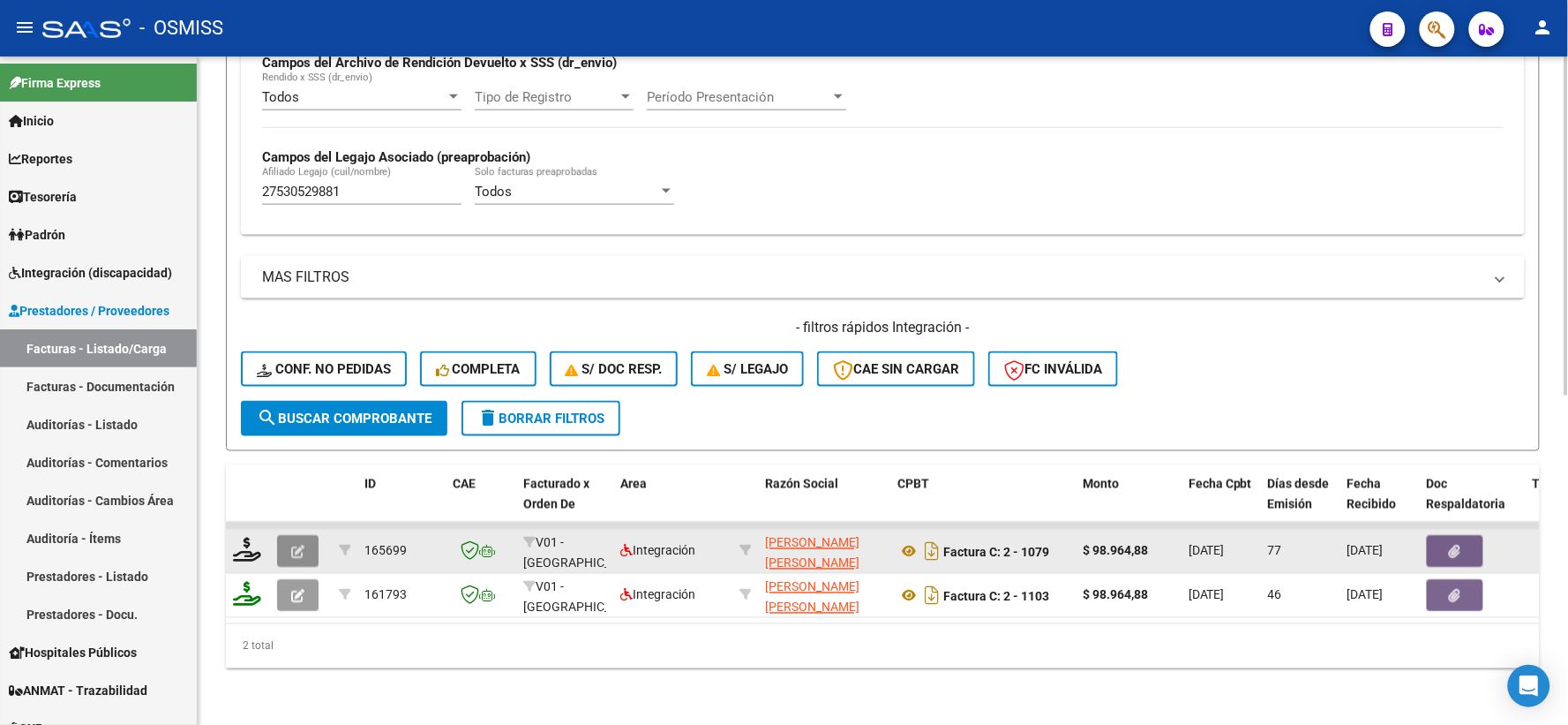
click at [296, 546] on icon "button" at bounding box center [297, 552] width 13 height 13
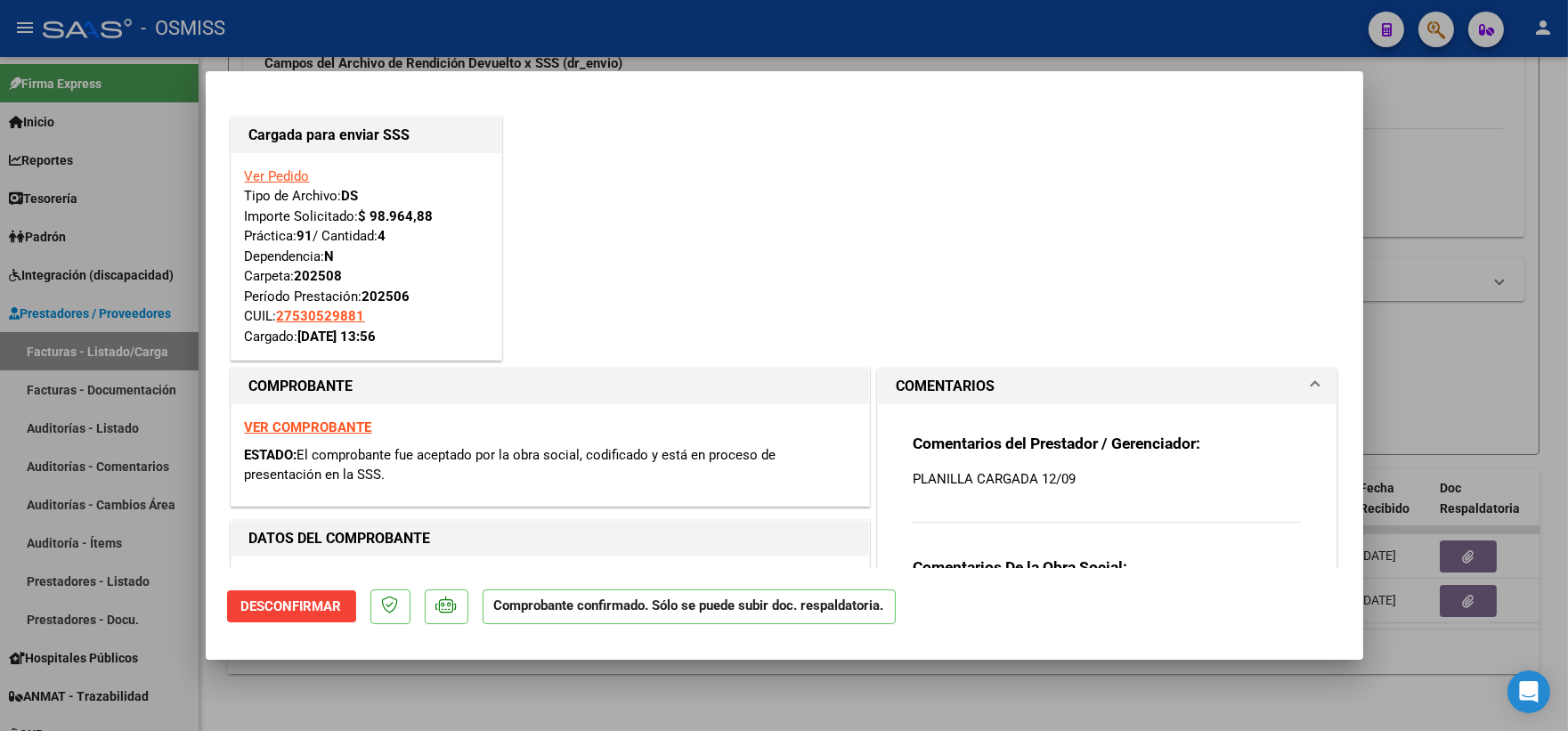
click at [1452, 326] on div at bounding box center [784, 365] width 1568 height 731
type input "$ 0,00"
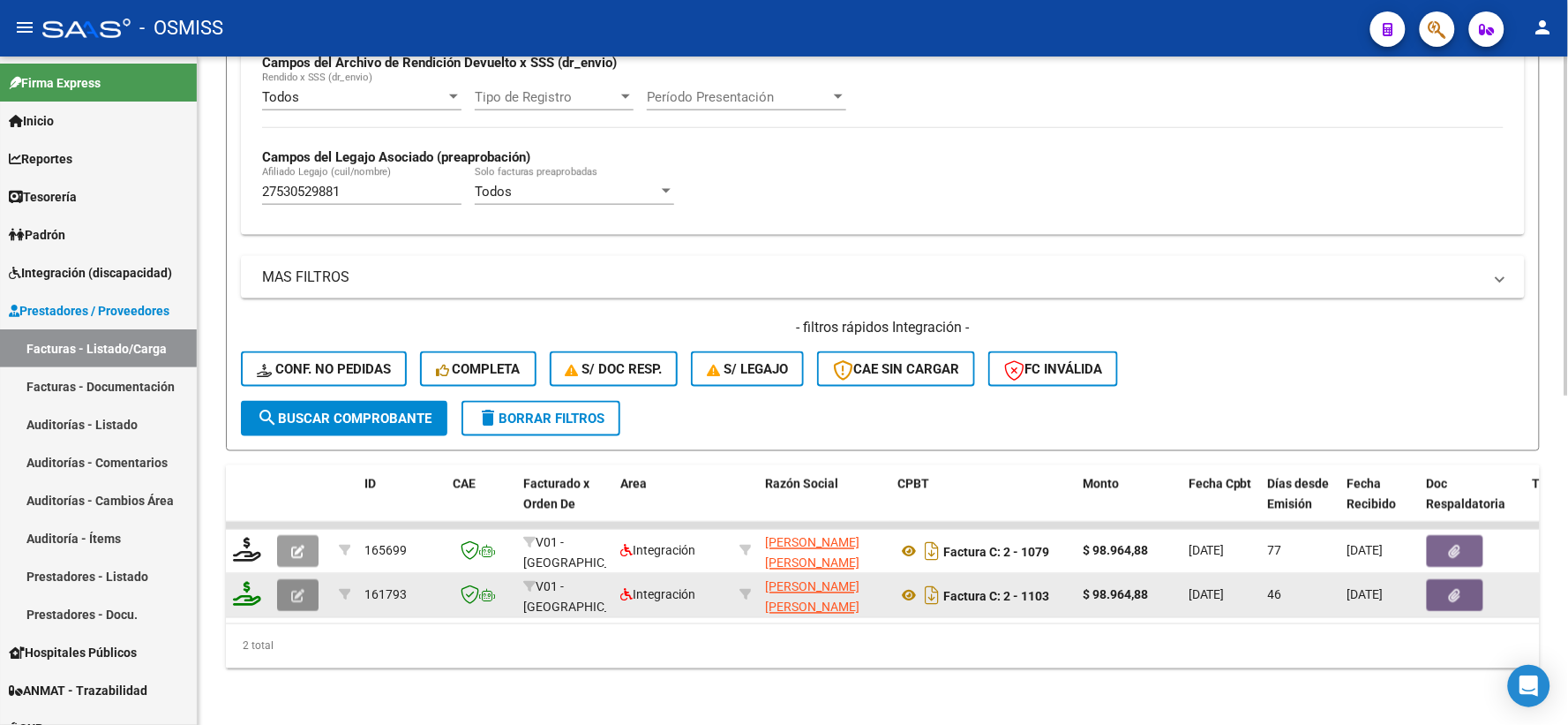
click at [291, 589] on icon "button" at bounding box center [297, 595] width 13 height 13
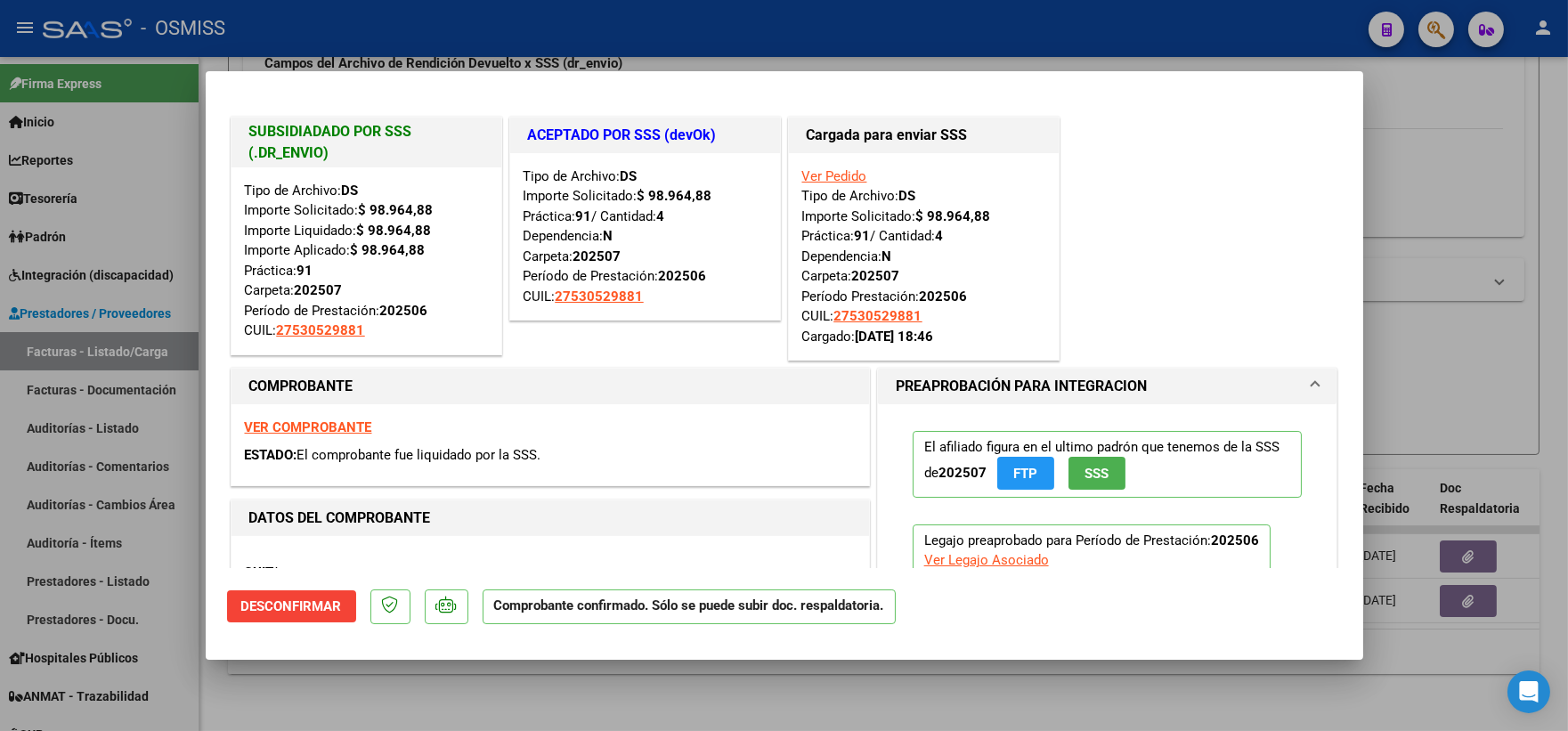
click at [1150, 276] on div "SUBSIDIADADO POR SSS (.DR_ENVIO) Tipo de Archivo: DS Importe Solicitado: $ 98.9…" at bounding box center [784, 239] width 1114 height 252
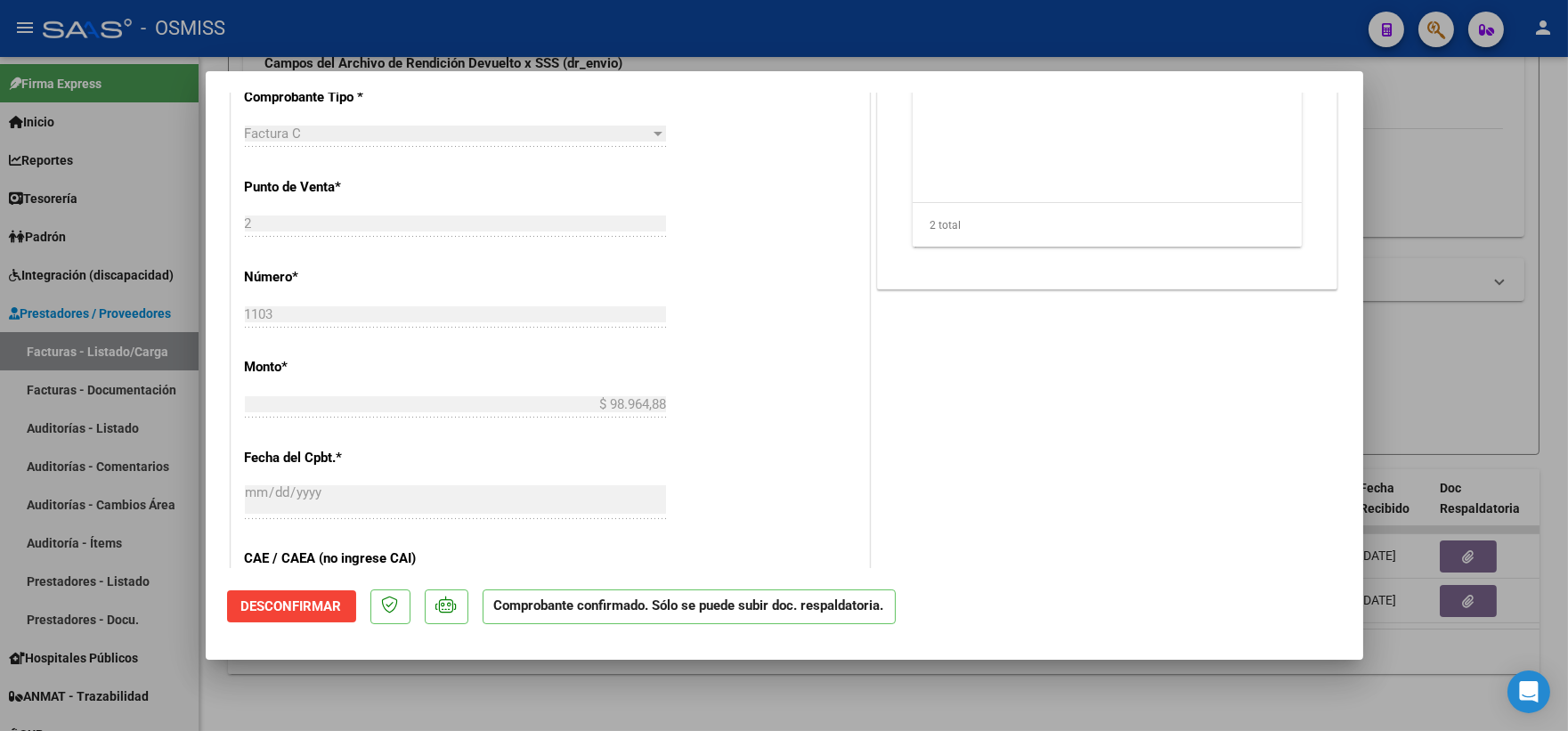
scroll to position [890, 0]
click at [1453, 309] on div at bounding box center [784, 365] width 1568 height 731
type input "$ 0,00"
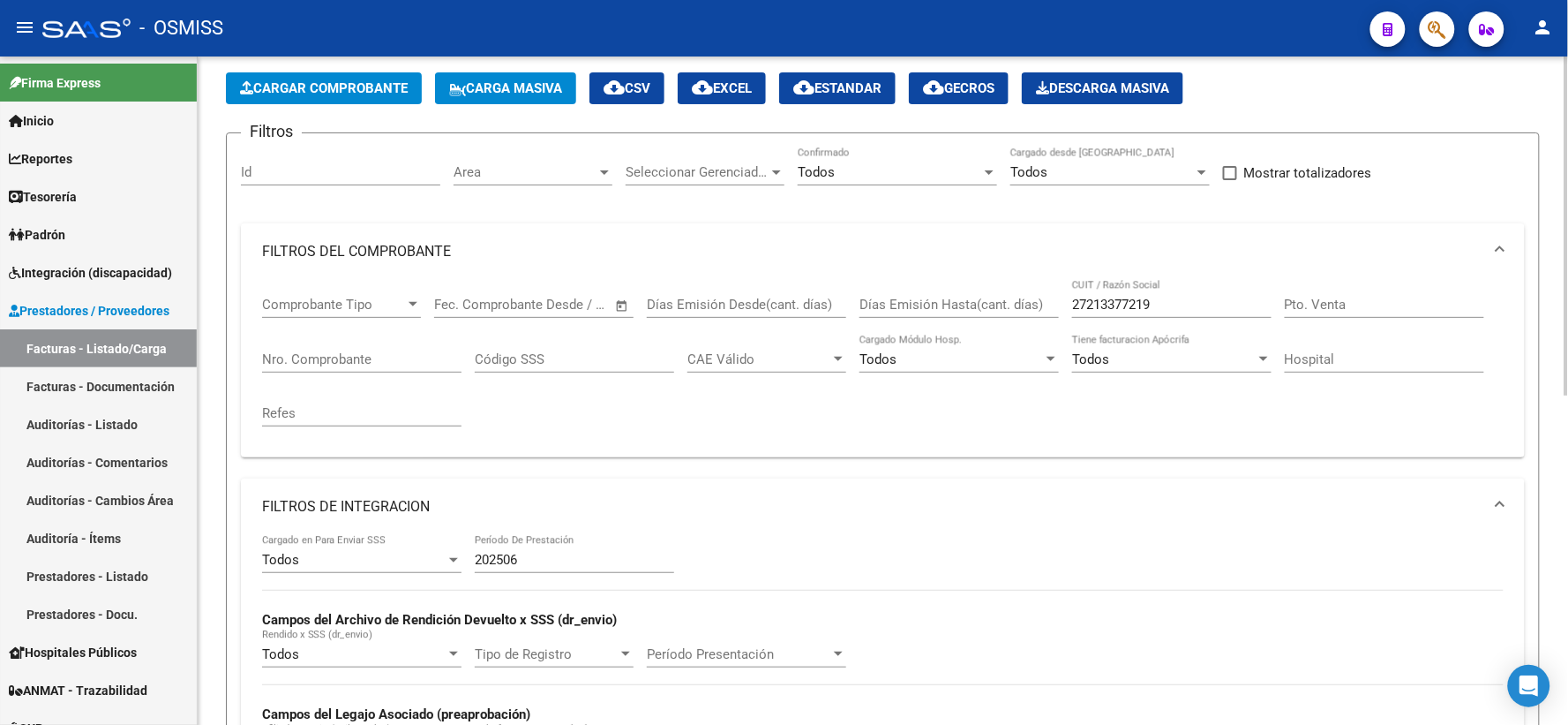
scroll to position [59, 0]
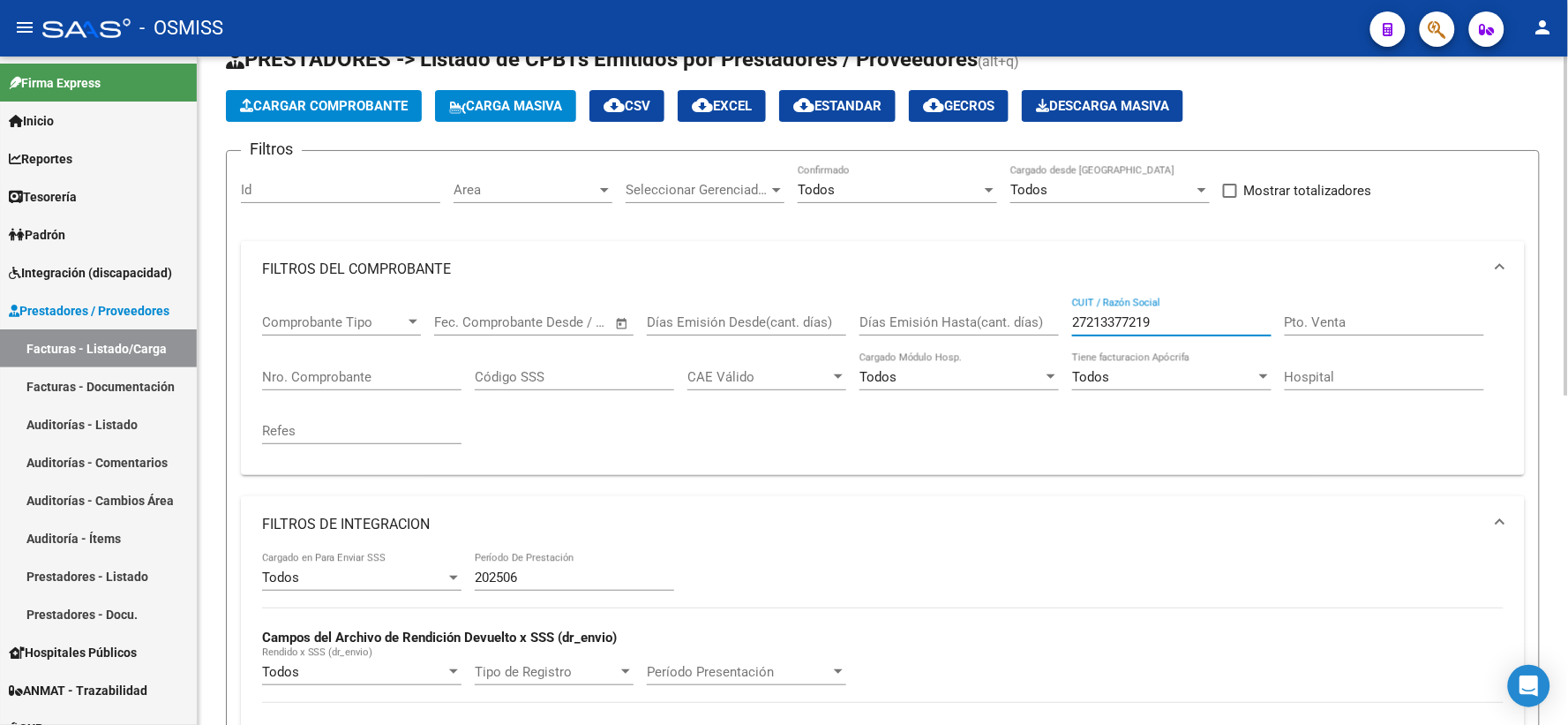
drag, startPoint x: 1156, startPoint y: 323, endPoint x: 983, endPoint y: 312, distance: 173.3
click at [983, 312] on div "Comprobante Tipo Comprobante Tipo Fecha inicio – Fecha fin Fec. Comprobante Des…" at bounding box center [882, 379] width 1242 height 163
paste input "27221573132"
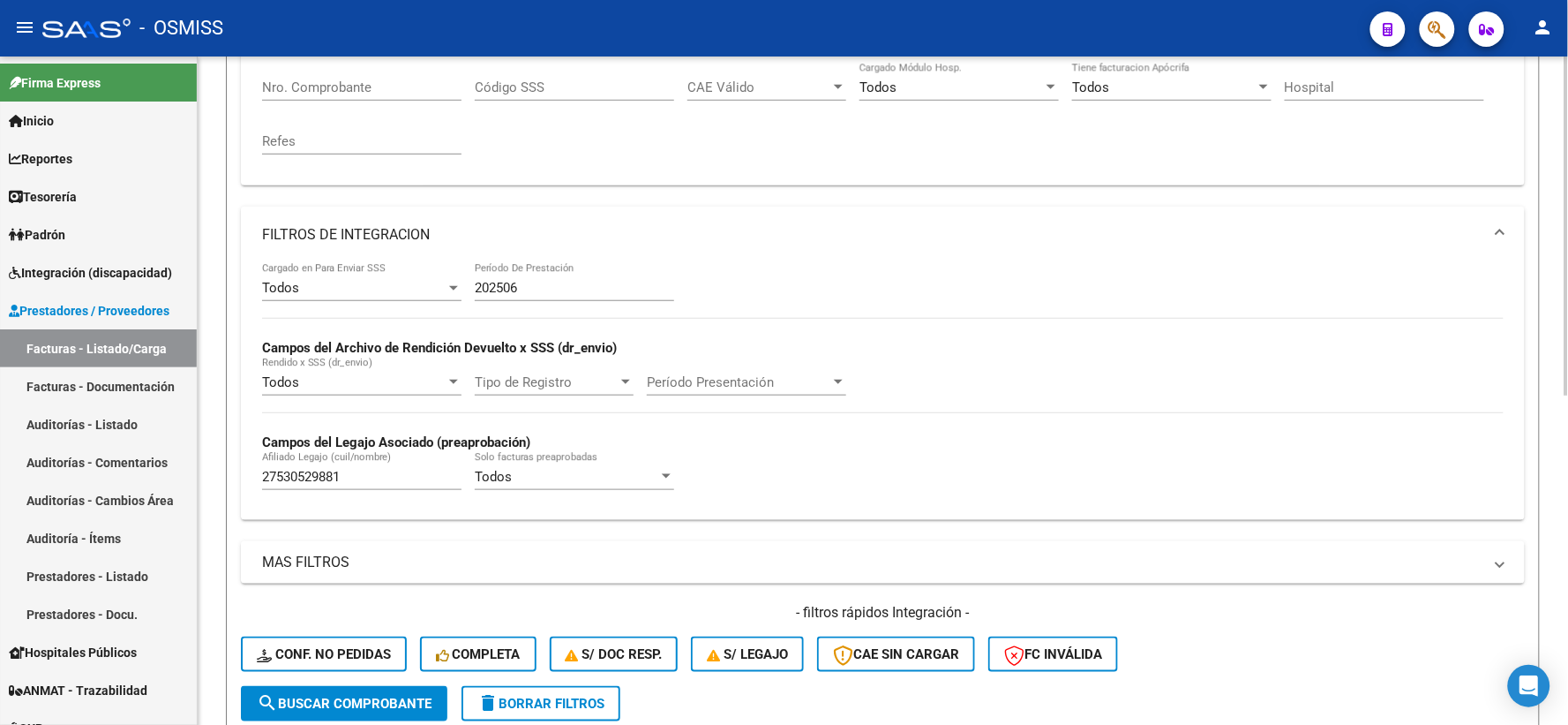
scroll to position [354, 0]
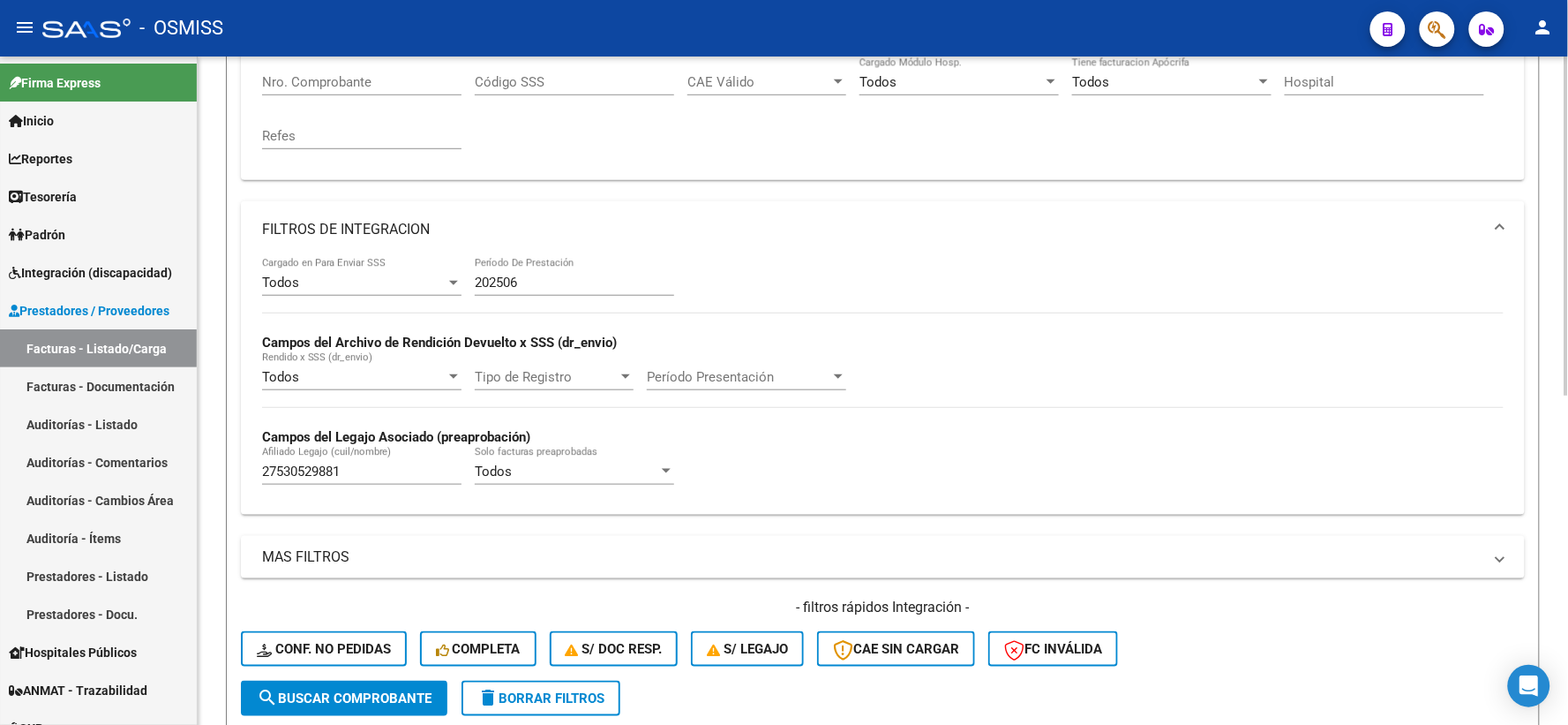
type input "27221573132"
drag, startPoint x: 378, startPoint y: 473, endPoint x: 160, endPoint y: 472, distance: 218.0
click at [160, 472] on mat-sidenav-container "Firma Express Inicio Calendario SSS Instructivos Contacto OS Reportes Ingresos …" at bounding box center [784, 390] width 1568 height 668
paste input "27521894984"
type input "27521894984"
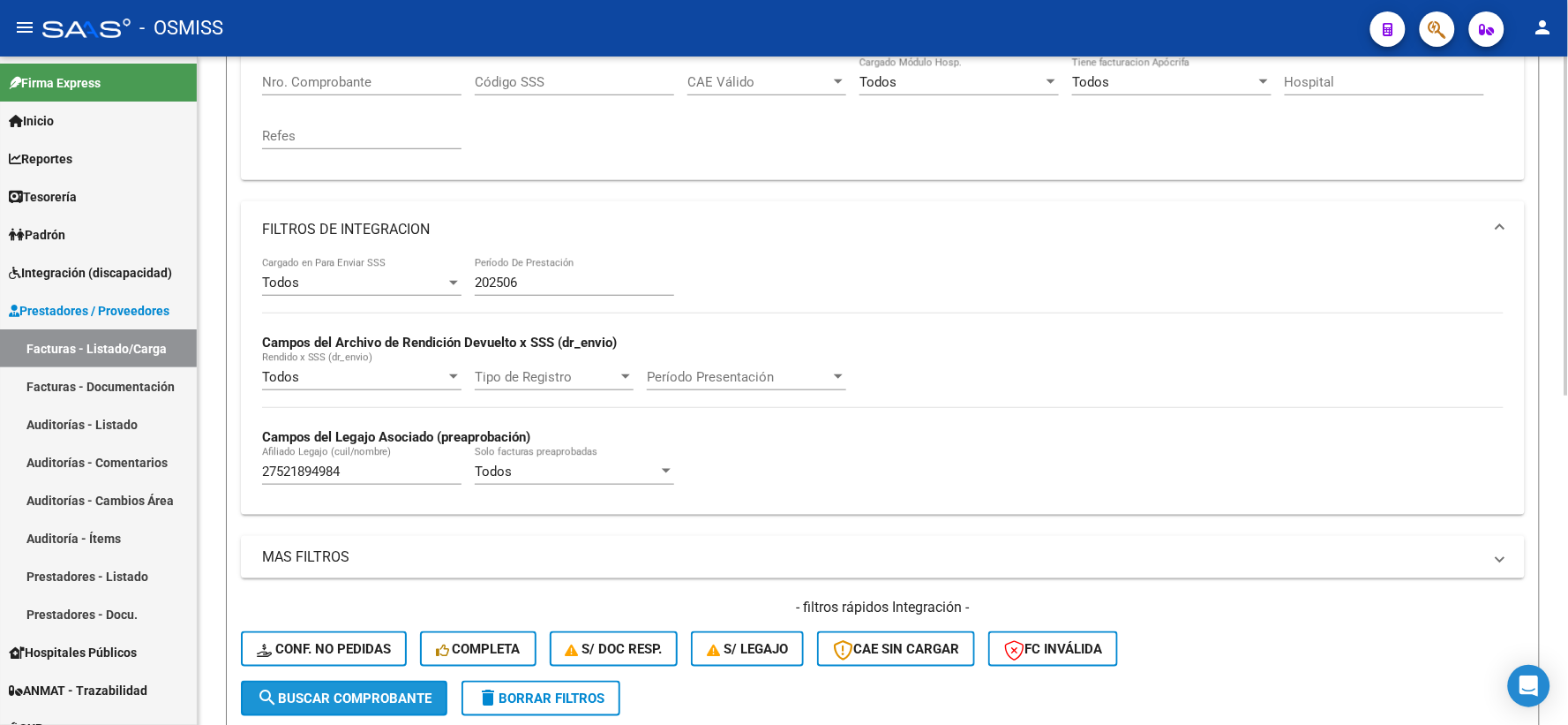
click at [351, 693] on span "search Buscar Comprobante" at bounding box center [343, 698] width 175 height 16
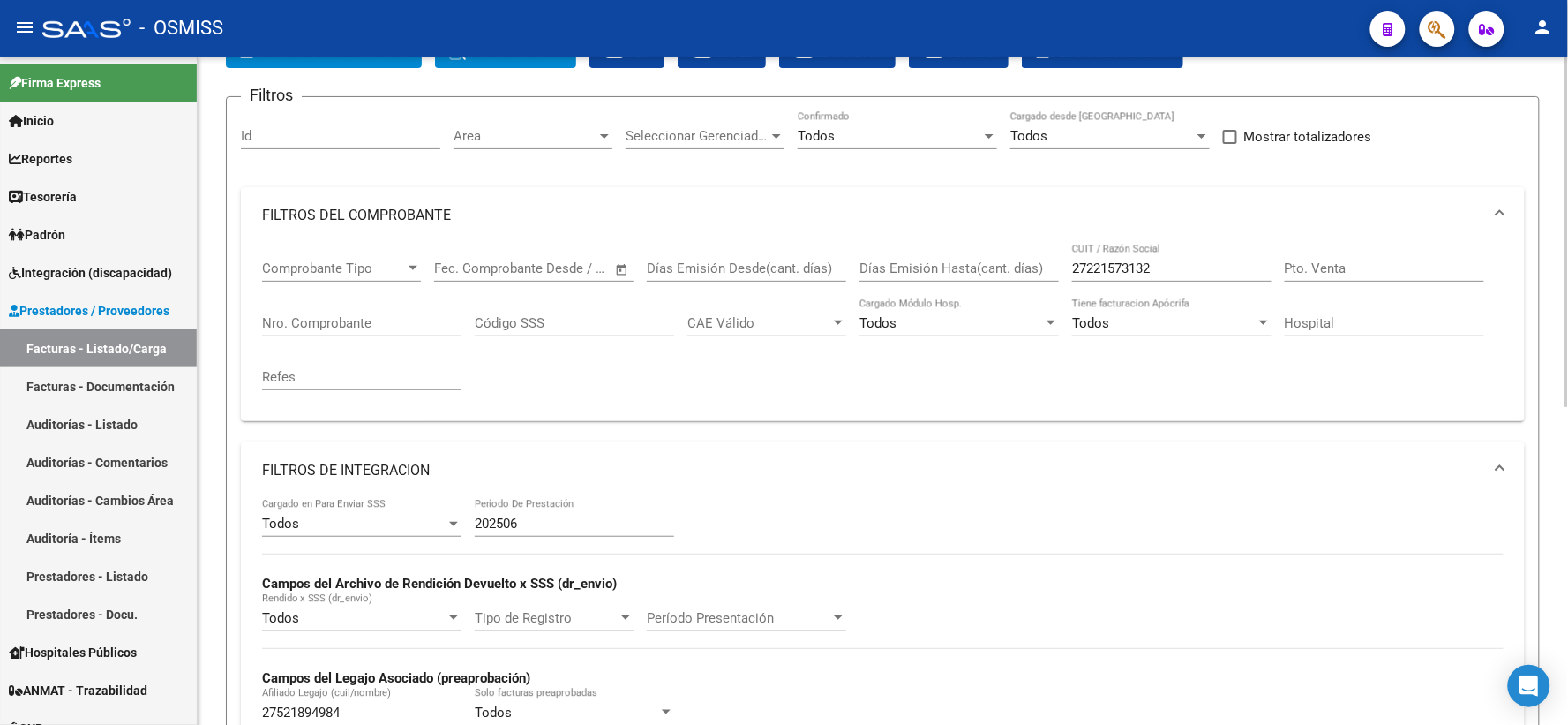
scroll to position [0, 0]
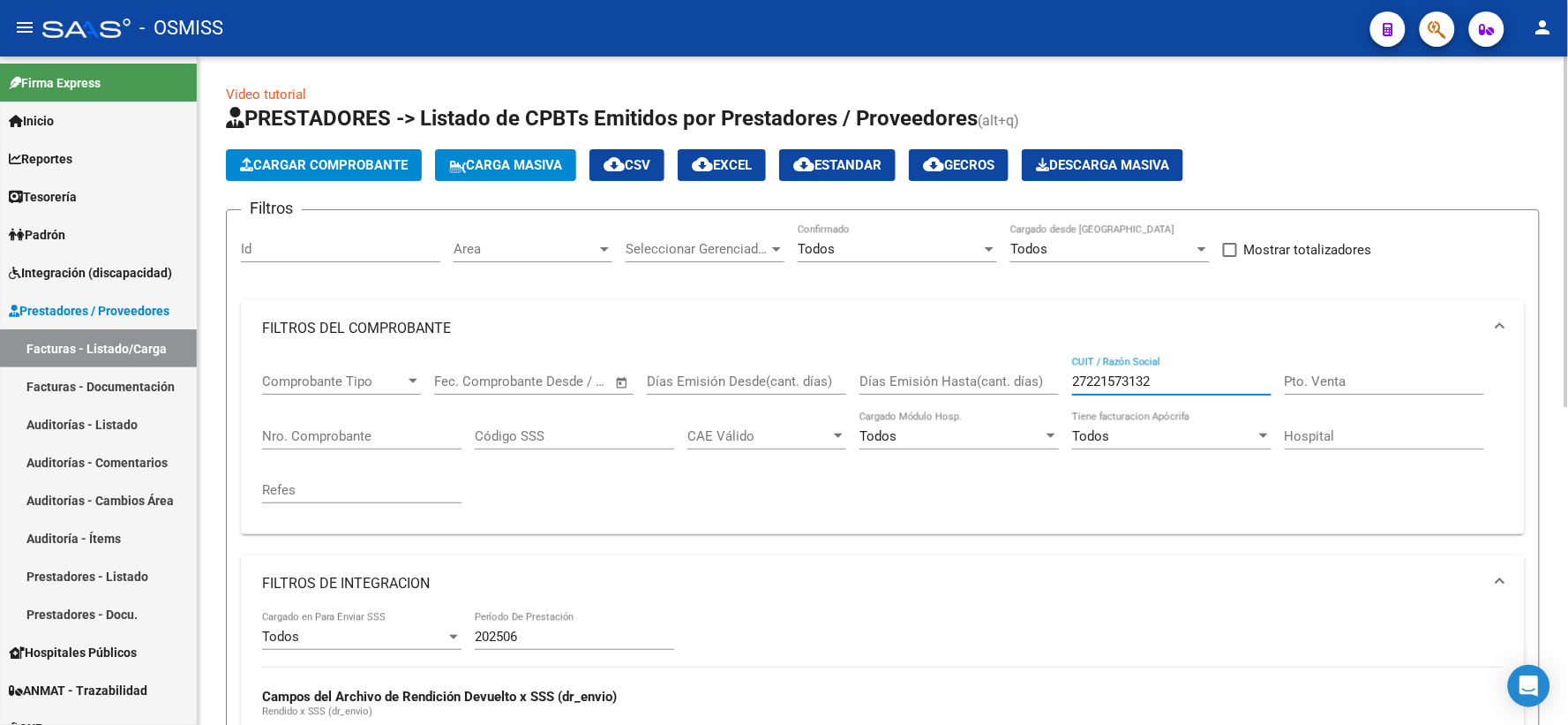
drag, startPoint x: 1054, startPoint y: 384, endPoint x: 1042, endPoint y: 384, distance: 12.0
click at [1042, 384] on div "Comprobante Tipo Comprobante Tipo Fecha inicio – Fecha fin Fec. Comprobante Des…" at bounding box center [882, 438] width 1242 height 163
paste input "27235676090"
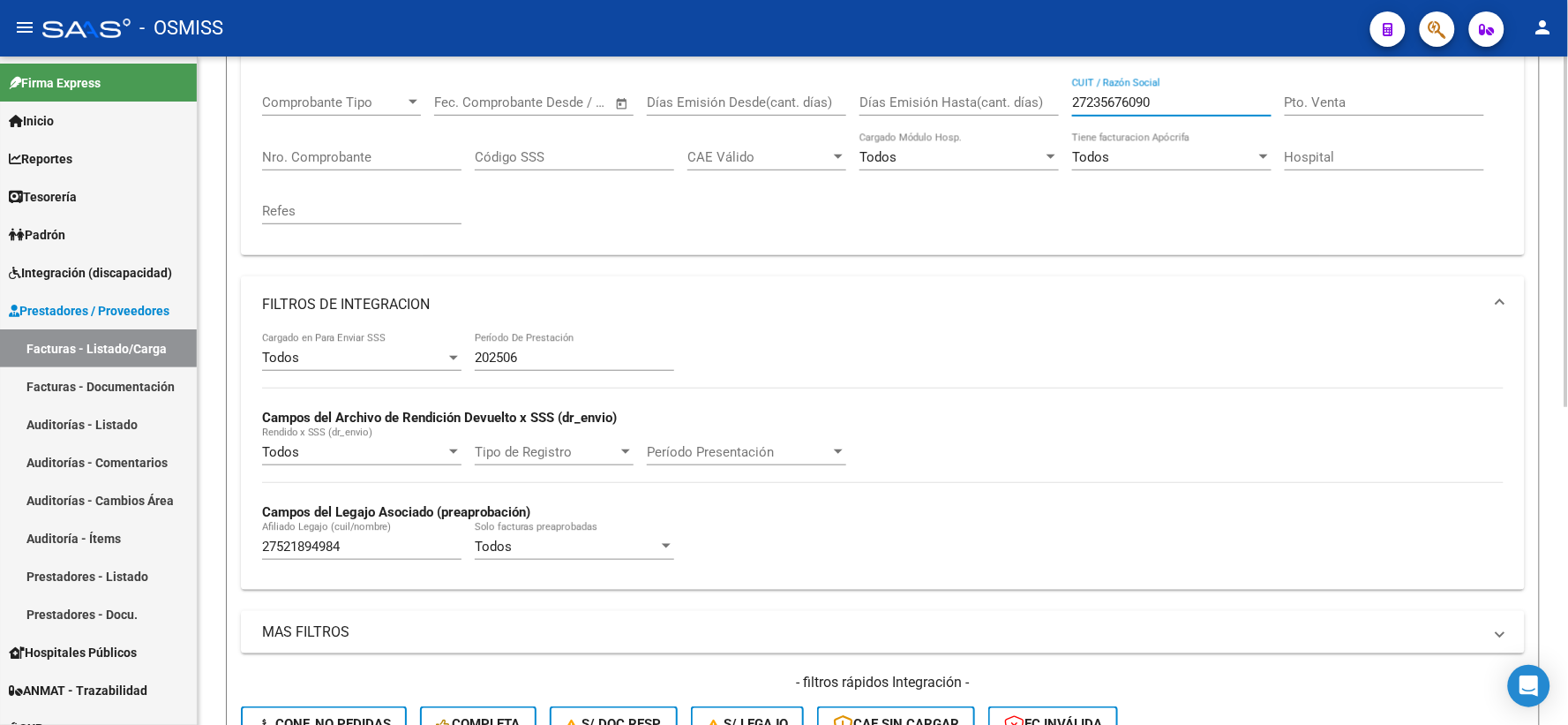
scroll to position [294, 0]
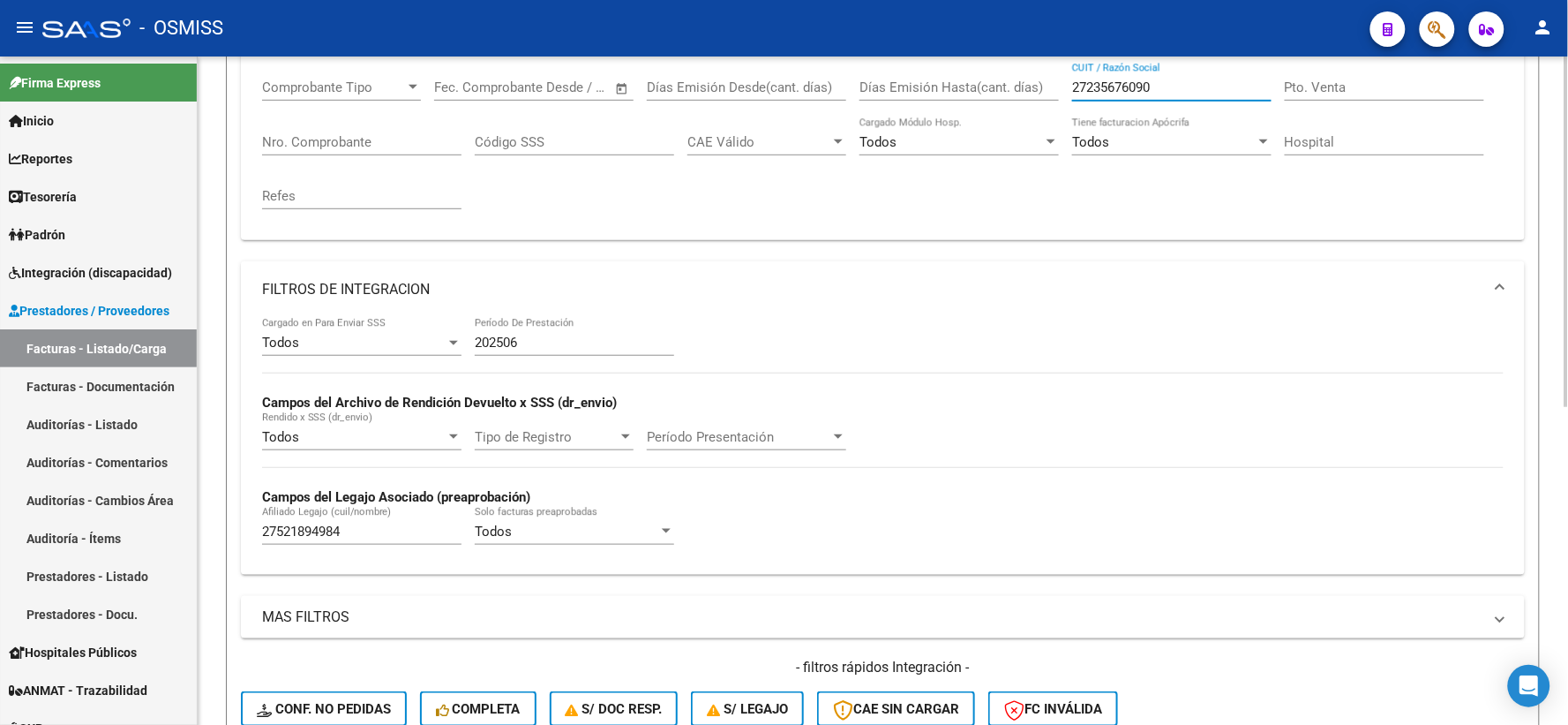
type input "27235676090"
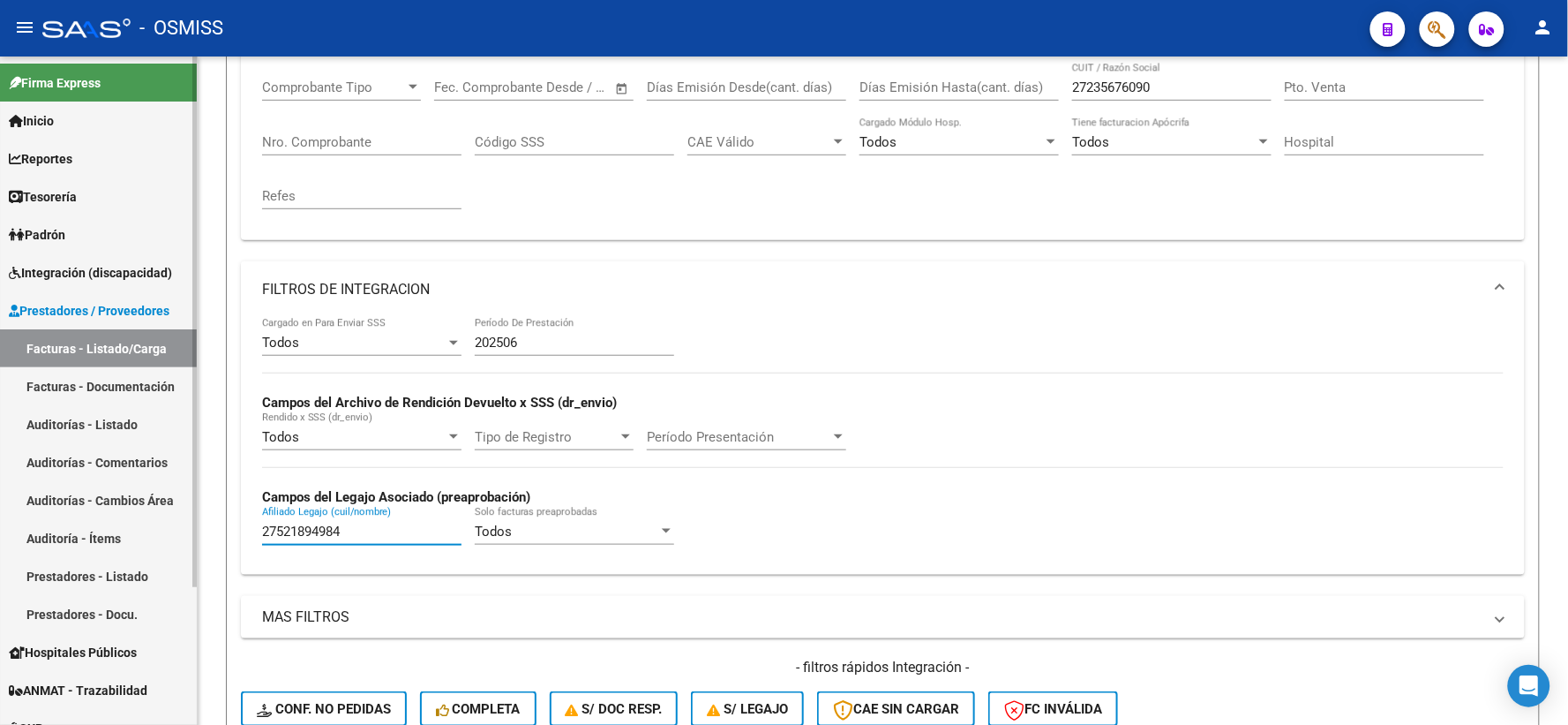
drag, startPoint x: 362, startPoint y: 532, endPoint x: 178, endPoint y: 536, distance: 184.0
click at [178, 536] on mat-sidenav-container "Firma Express Inicio Calendario SSS Instructivos Contacto OS Reportes Ingresos …" at bounding box center [784, 390] width 1568 height 668
paste input "20544105001"
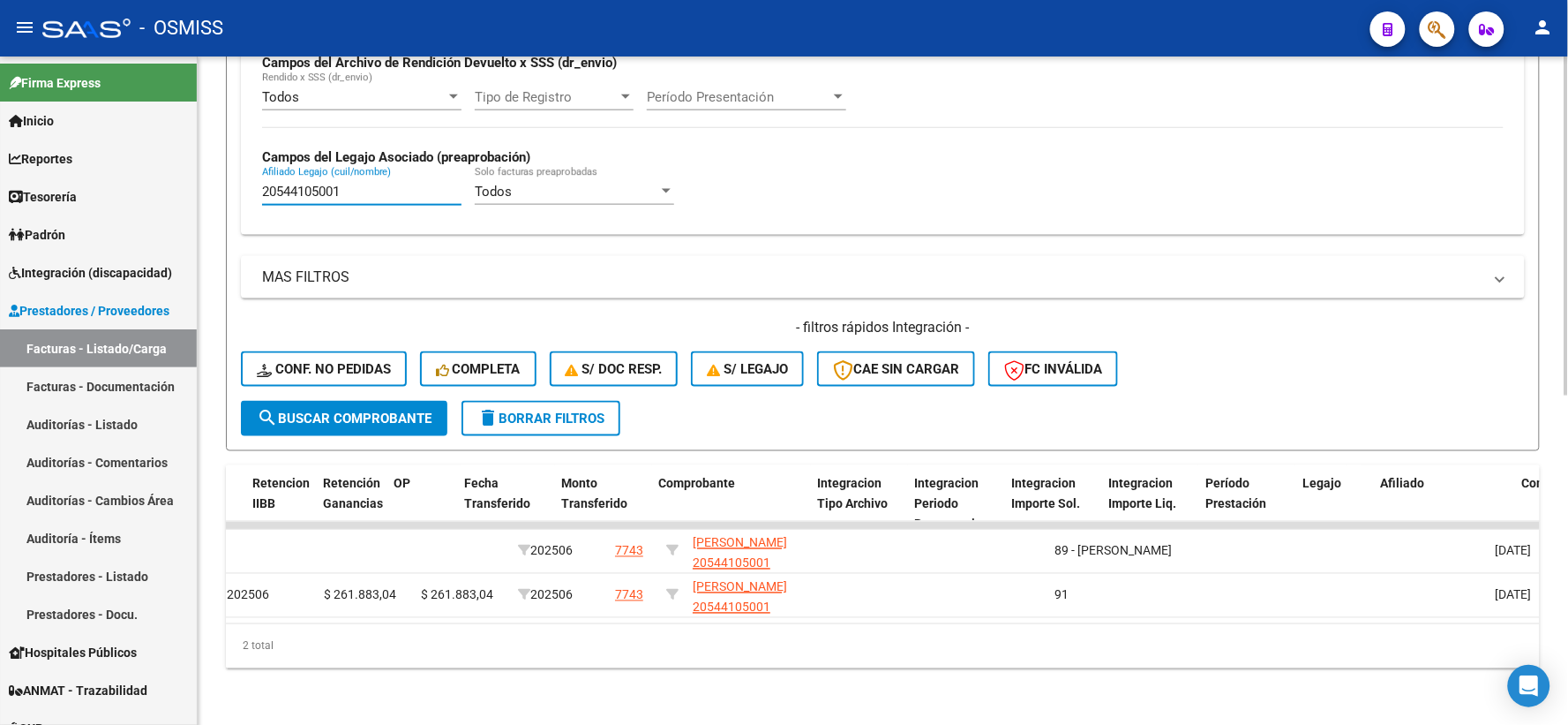
scroll to position [0, 1566]
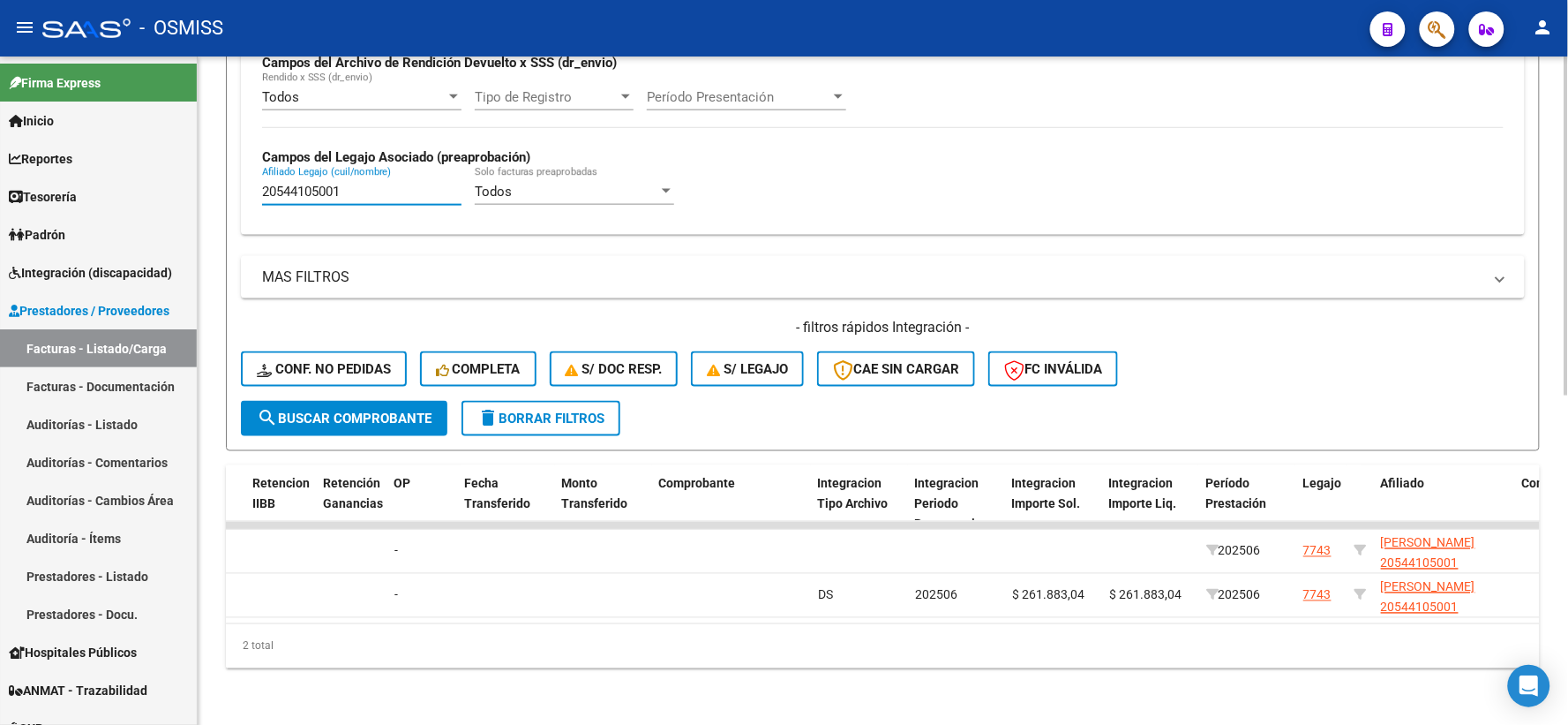
type input "20544105001"
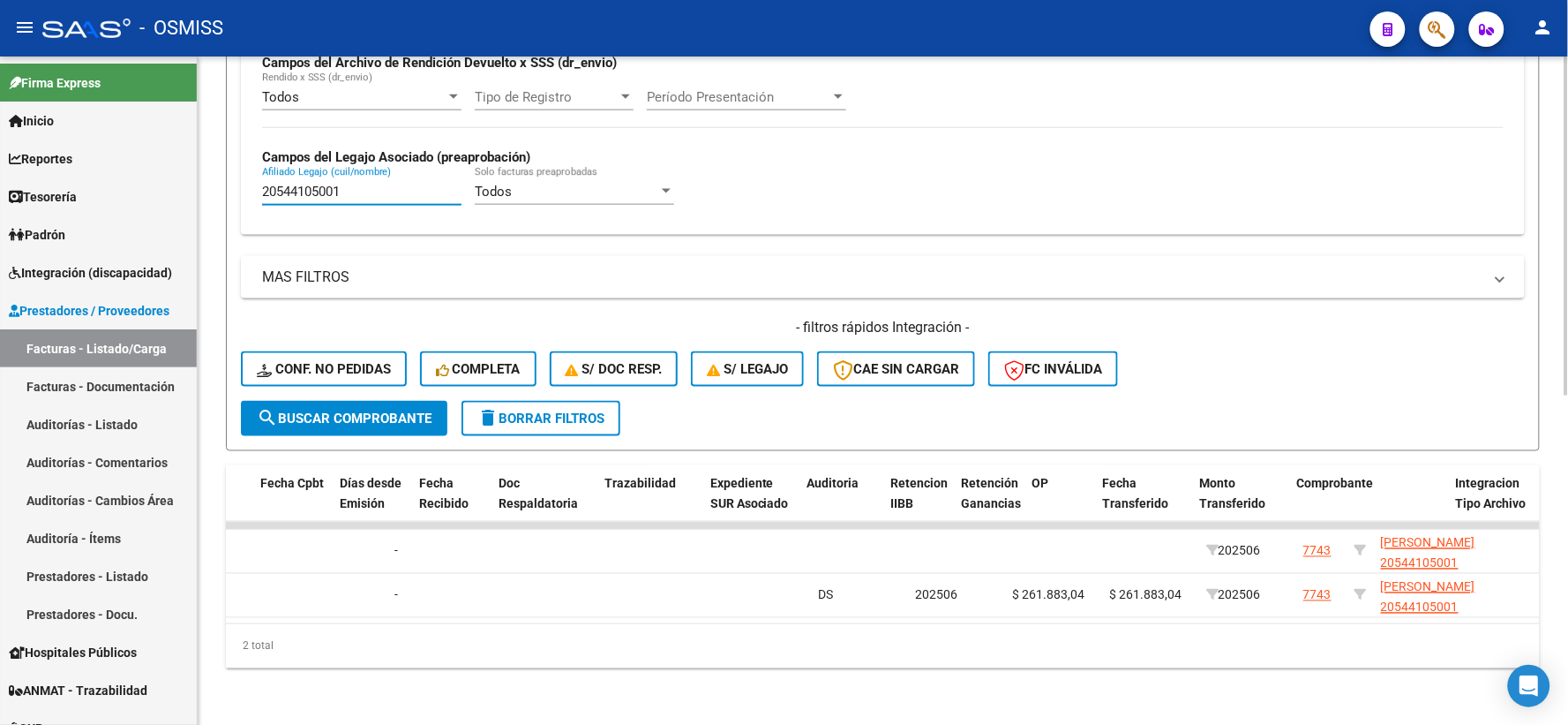
scroll to position [0, 0]
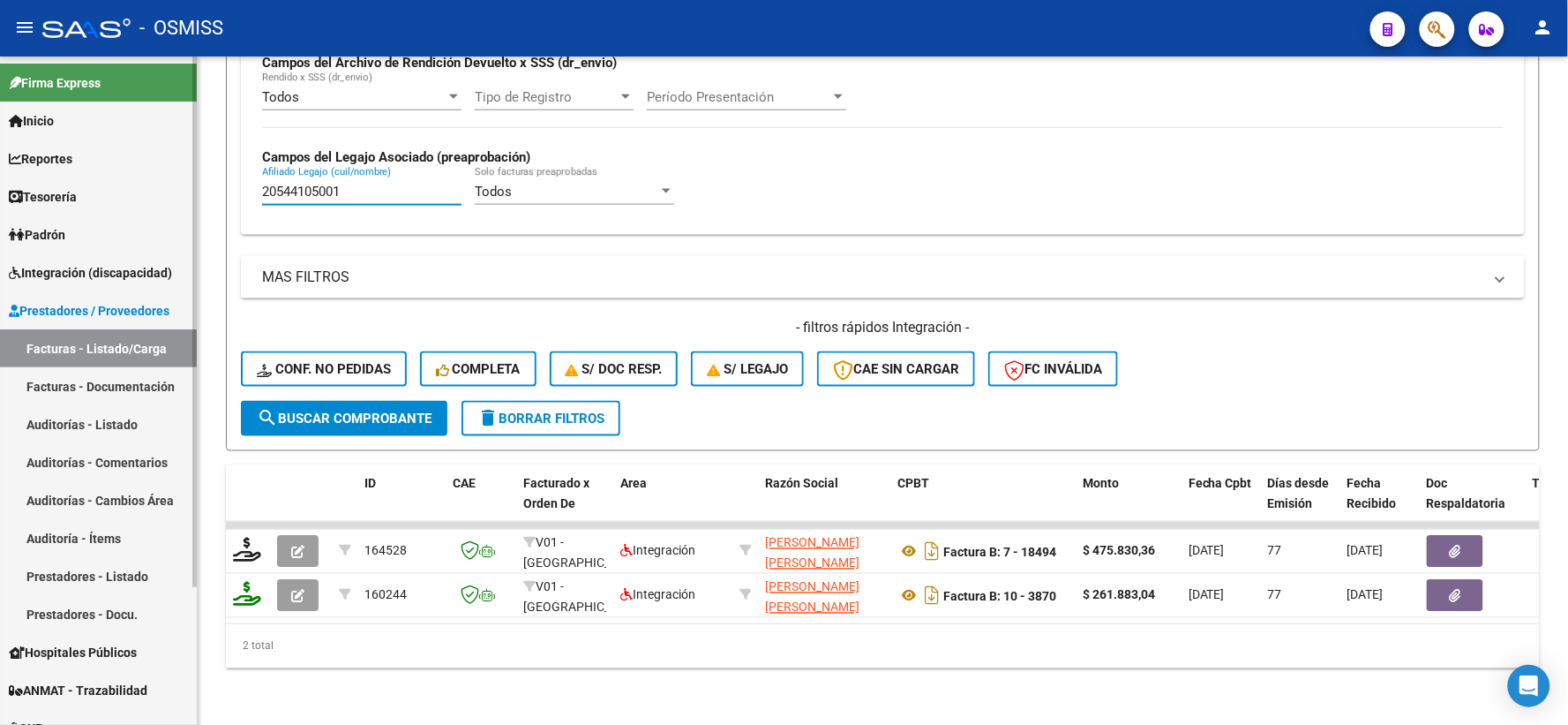
drag, startPoint x: 367, startPoint y: 183, endPoint x: 172, endPoint y: 173, distance: 195.3
click at [172, 173] on mat-sidenav-container "Firma Express Inicio Calendario SSS Instructivos Contacto OS Reportes Ingresos …" at bounding box center [784, 390] width 1568 height 668
paste input "20584630842"
type input "20584630842"
click at [329, 411] on span "search Buscar Comprobante" at bounding box center [343, 419] width 175 height 16
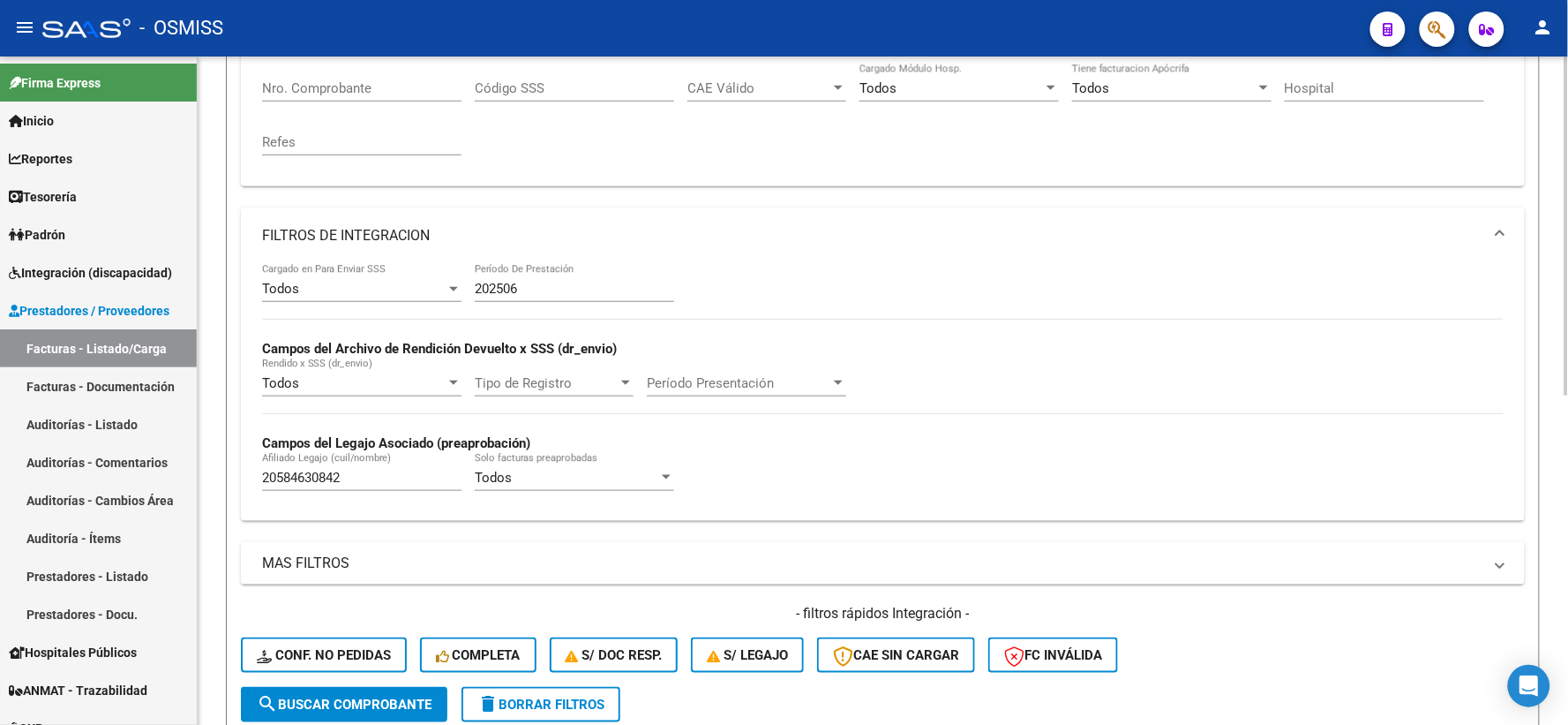
scroll to position [59, 0]
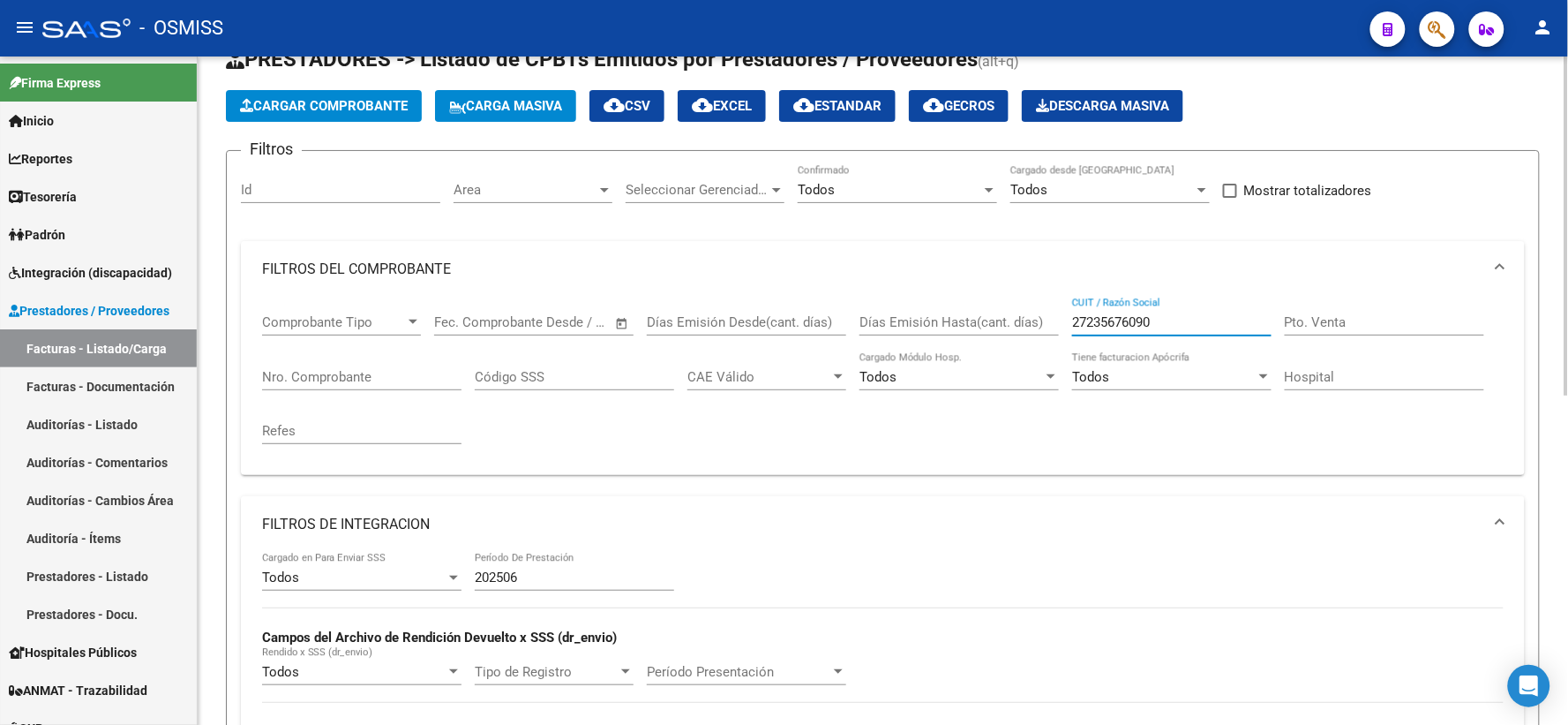
drag, startPoint x: 1162, startPoint y: 319, endPoint x: 1034, endPoint y: 319, distance: 128.0
click at [1034, 319] on div "Comprobante Tipo Comprobante Tipo Fecha inicio – Fecha fin Fec. Comprobante Des…" at bounding box center [882, 379] width 1242 height 163
paste input "27264107070"
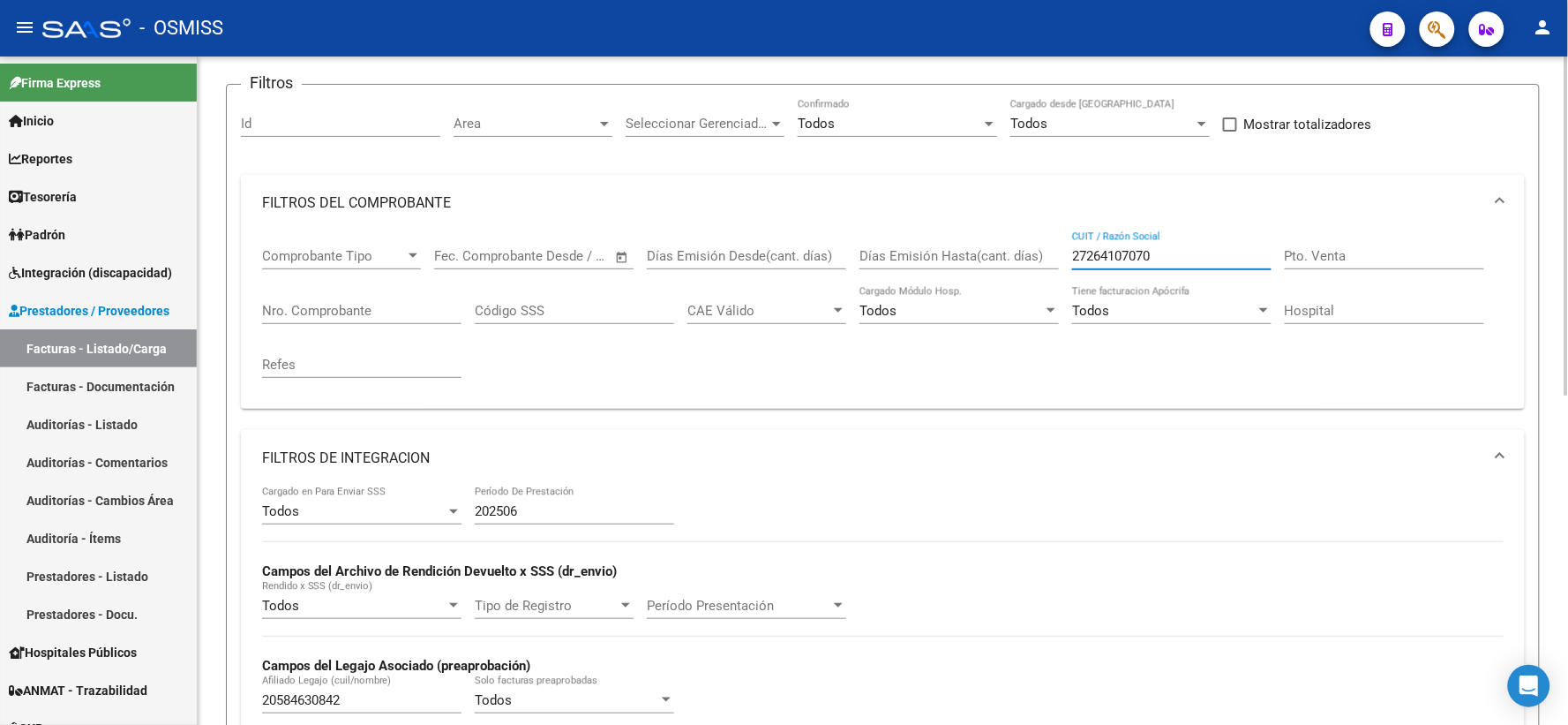
scroll to position [354, 0]
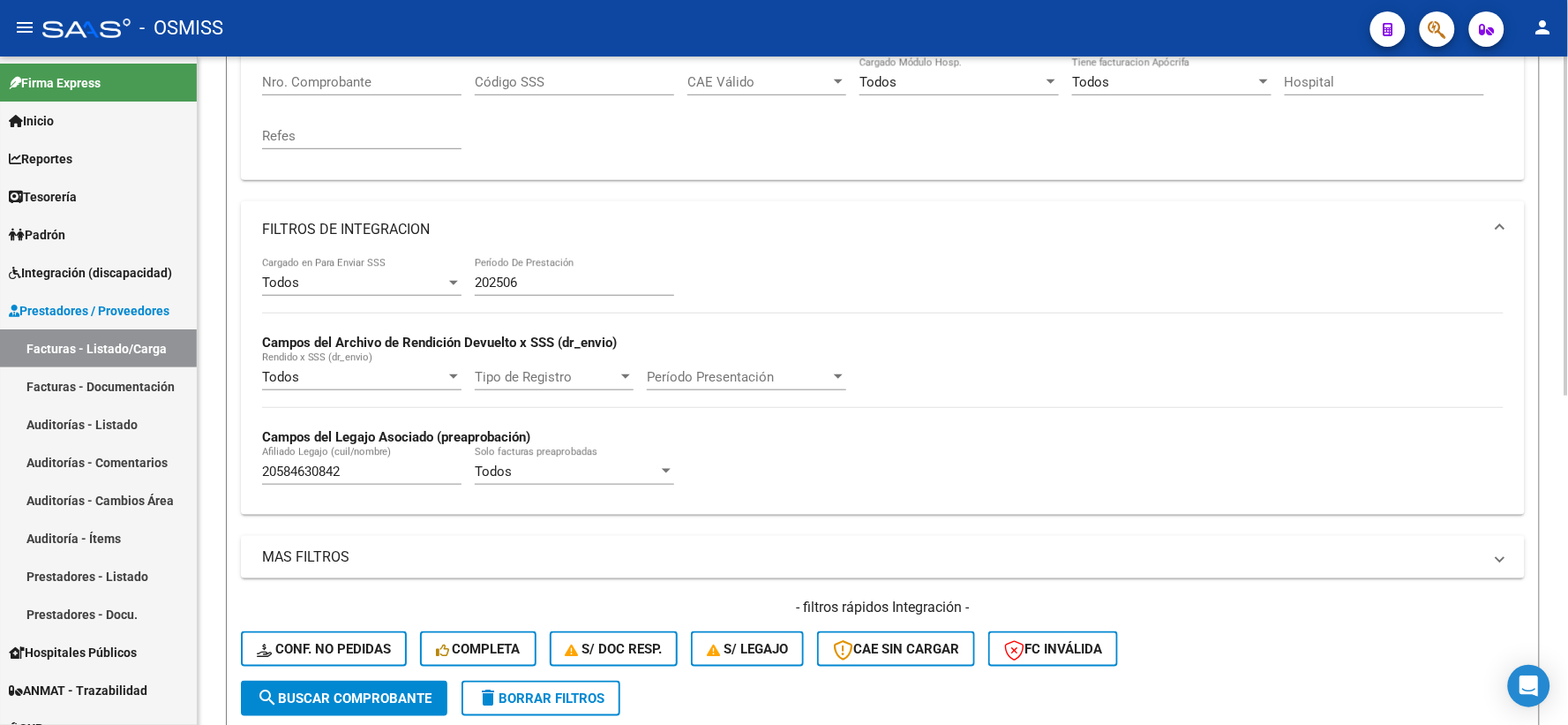
type input "27264107070"
drag, startPoint x: 373, startPoint y: 474, endPoint x: 180, endPoint y: 474, distance: 193.0
click at [180, 474] on mat-sidenav-container "Firma Express Inicio Calendario SSS Instructivos Contacto OS Reportes Ingresos …" at bounding box center [784, 390] width 1568 height 668
paste input "20558429829"
type input "20558429829"
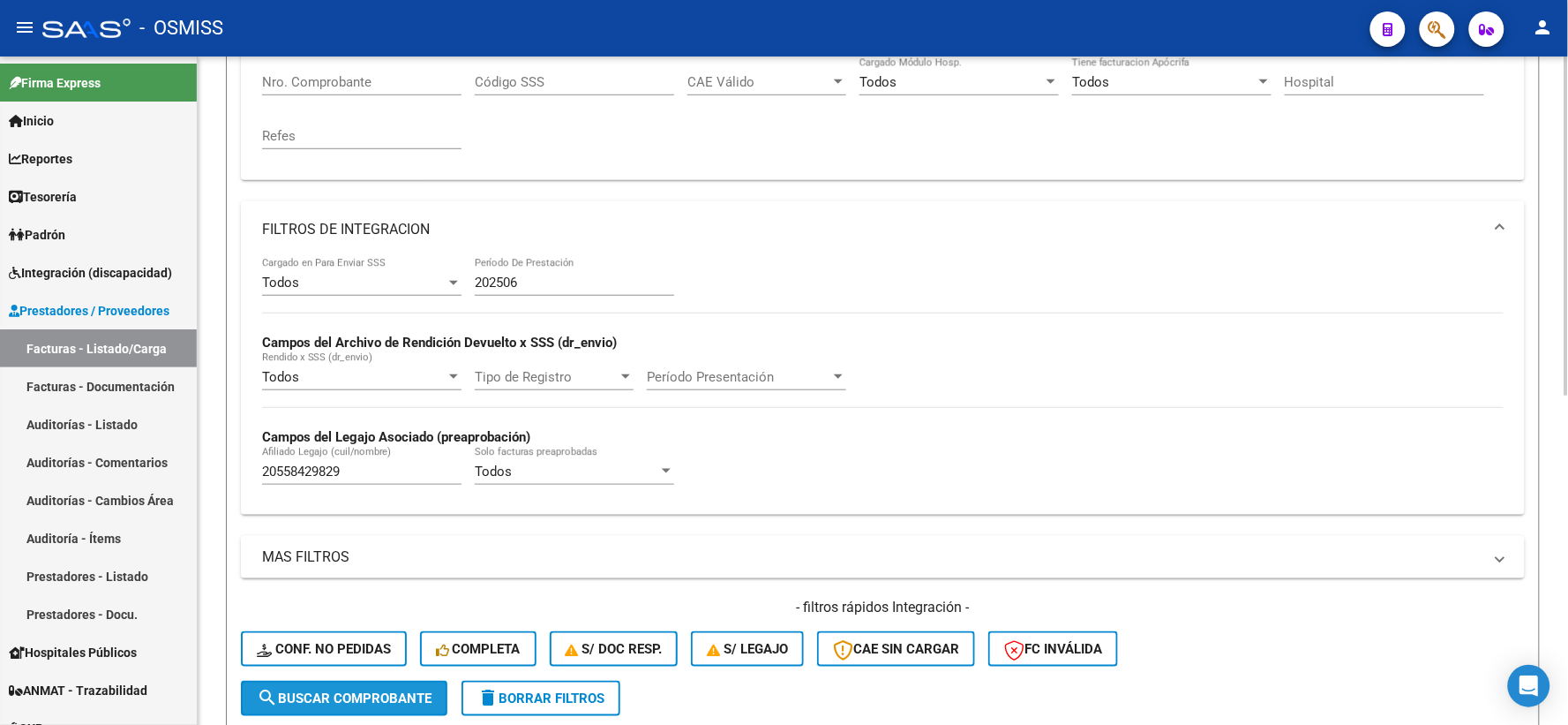
click at [341, 698] on span "search Buscar Comprobante" at bounding box center [343, 698] width 175 height 16
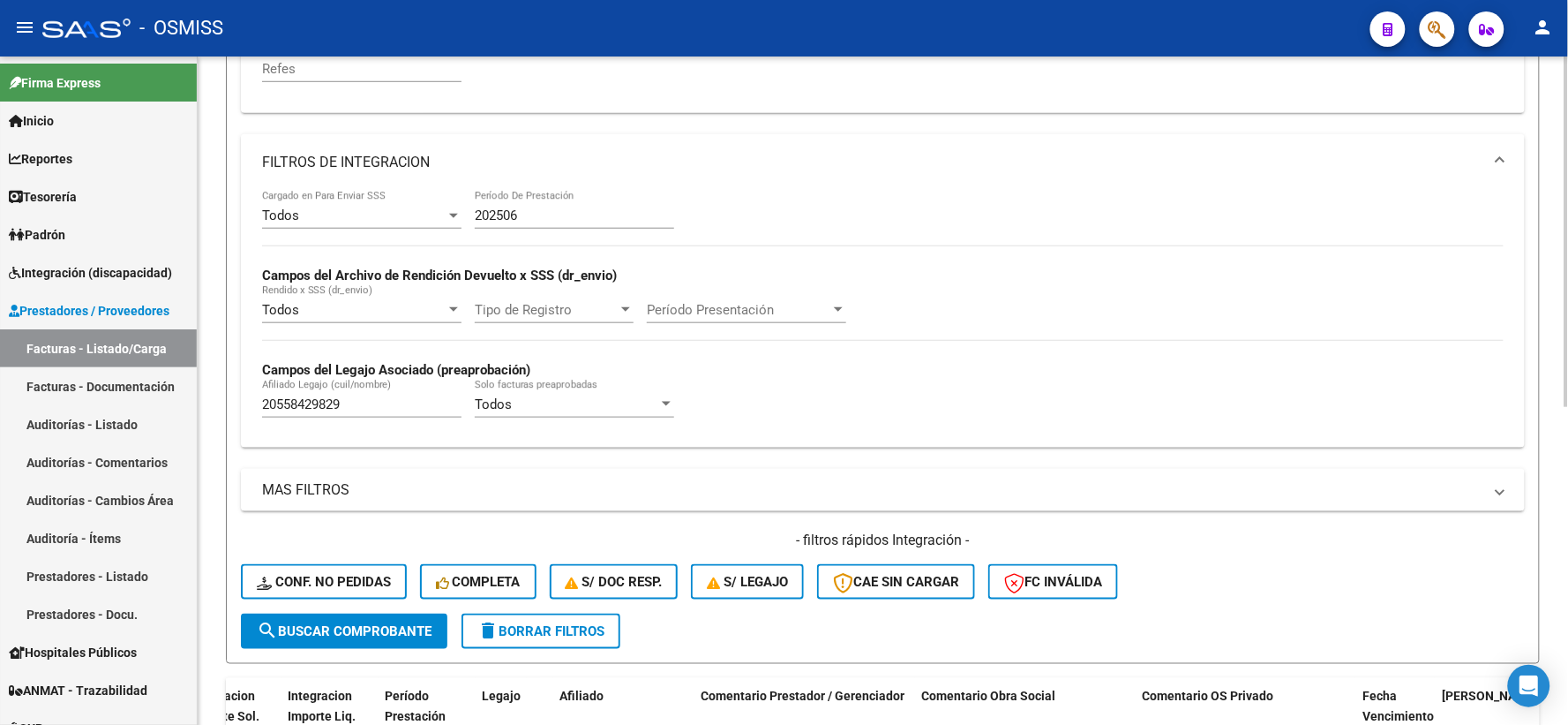
scroll to position [113, 0]
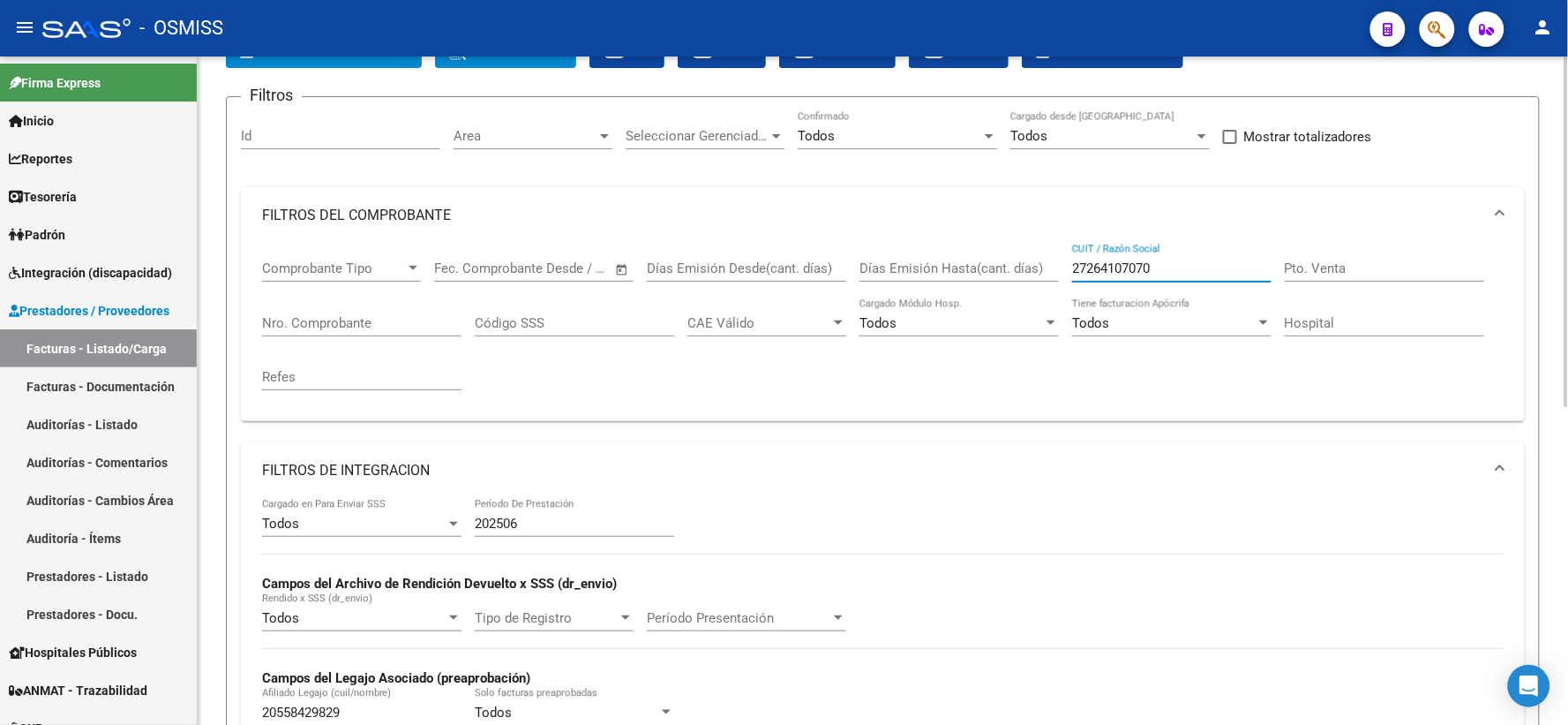
drag, startPoint x: 1166, startPoint y: 260, endPoint x: 1009, endPoint y: 250, distance: 157.3
click at [1009, 250] on div "Comprobante Tipo Comprobante Tipo Fecha inicio – Fecha fin Fec. Comprobante Des…" at bounding box center [882, 326] width 1242 height 163
paste input "27284925373"
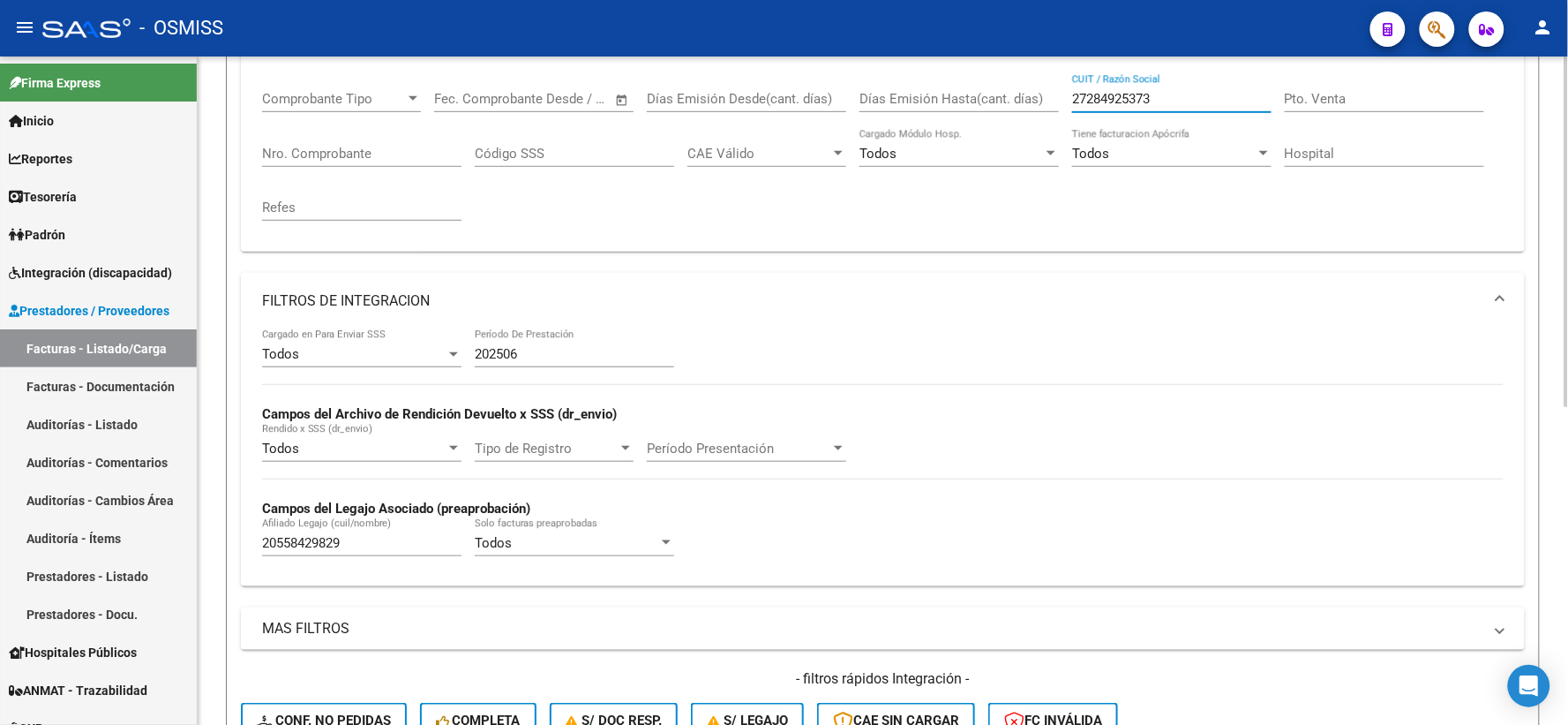
scroll to position [310, 0]
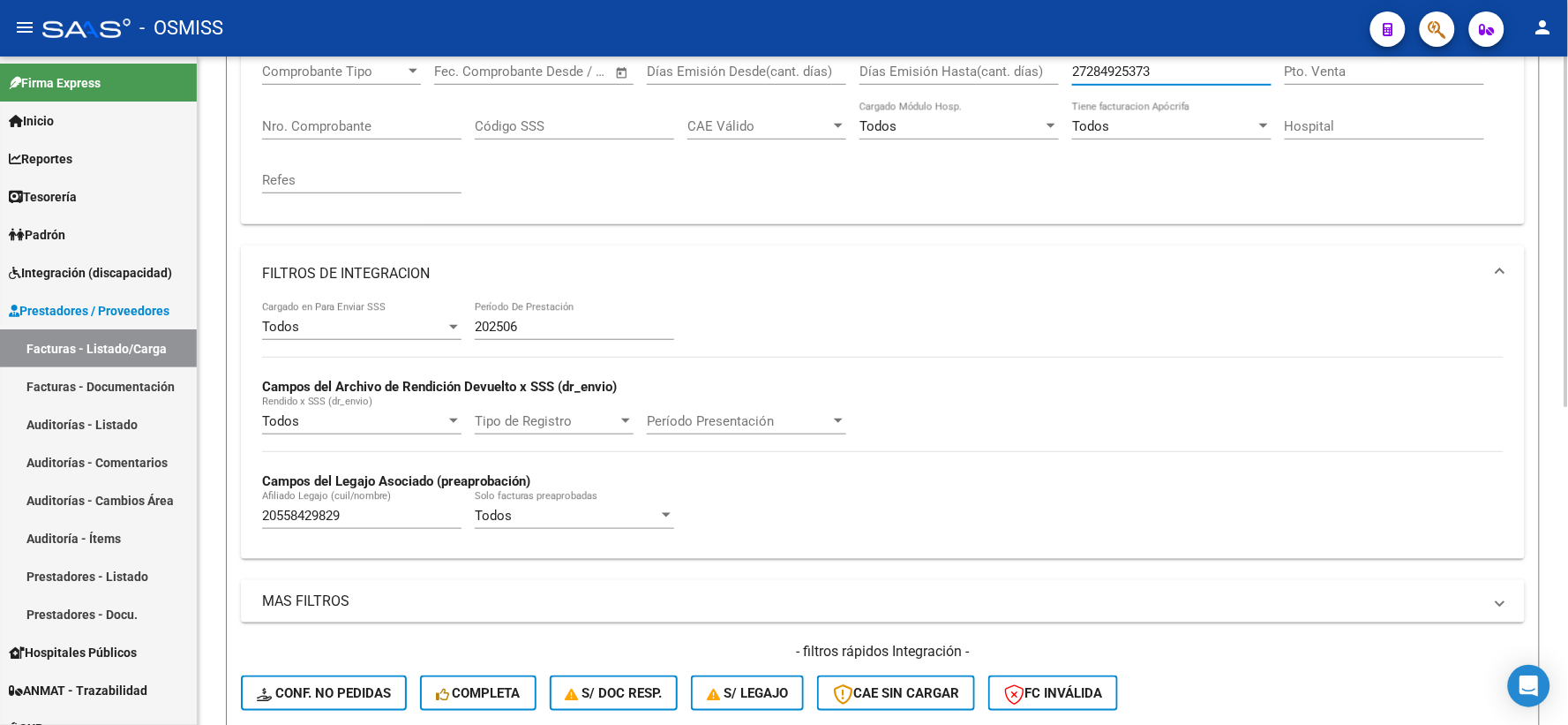
type input "27284925373"
drag, startPoint x: 359, startPoint y: 516, endPoint x: 209, endPoint y: 506, distance: 150.3
click at [209, 506] on div "Video tutorial PRESTADORES -> Listado de CPBTs Emitidos por Prestadores / Prove…" at bounding box center [882, 375] width 1370 height 1257
paste input "23534461909"
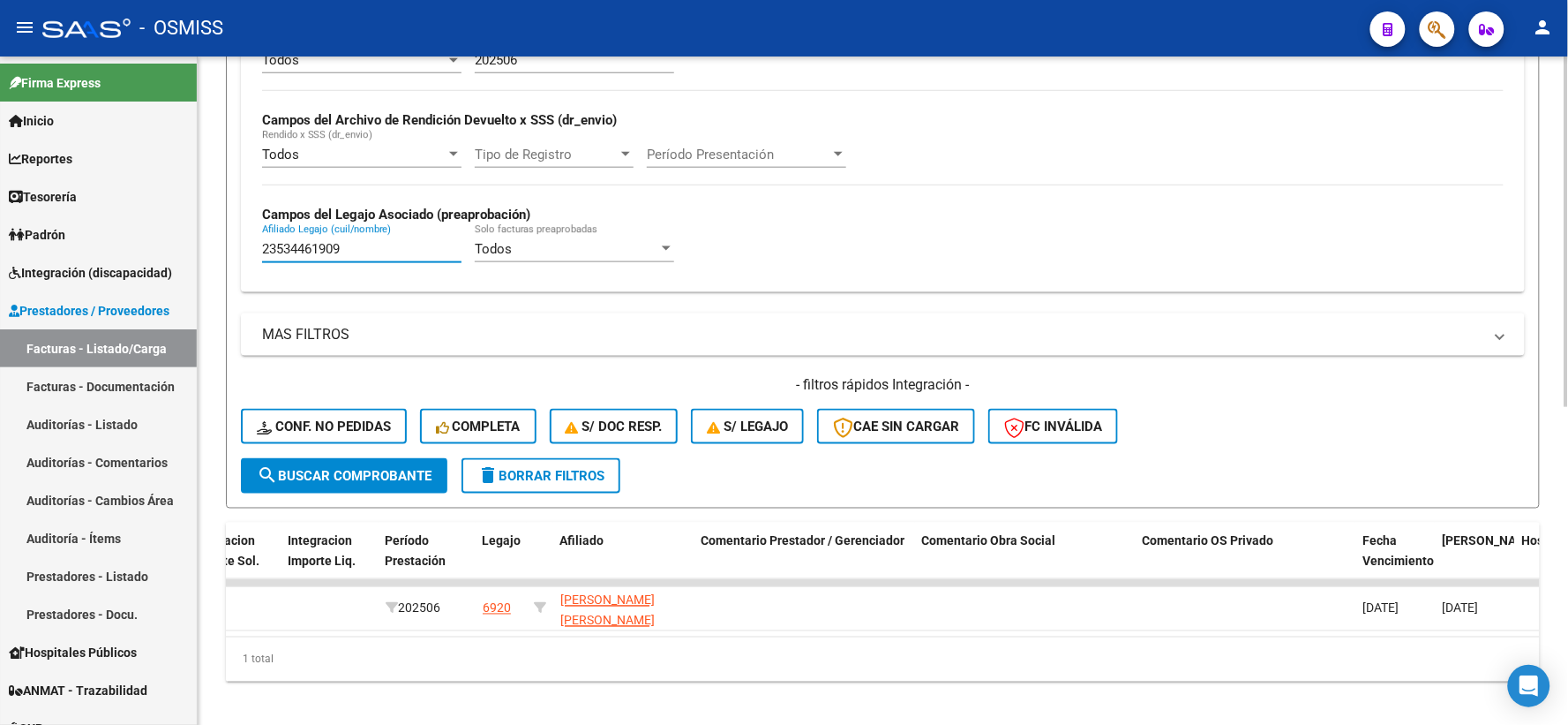
scroll to position [603, 0]
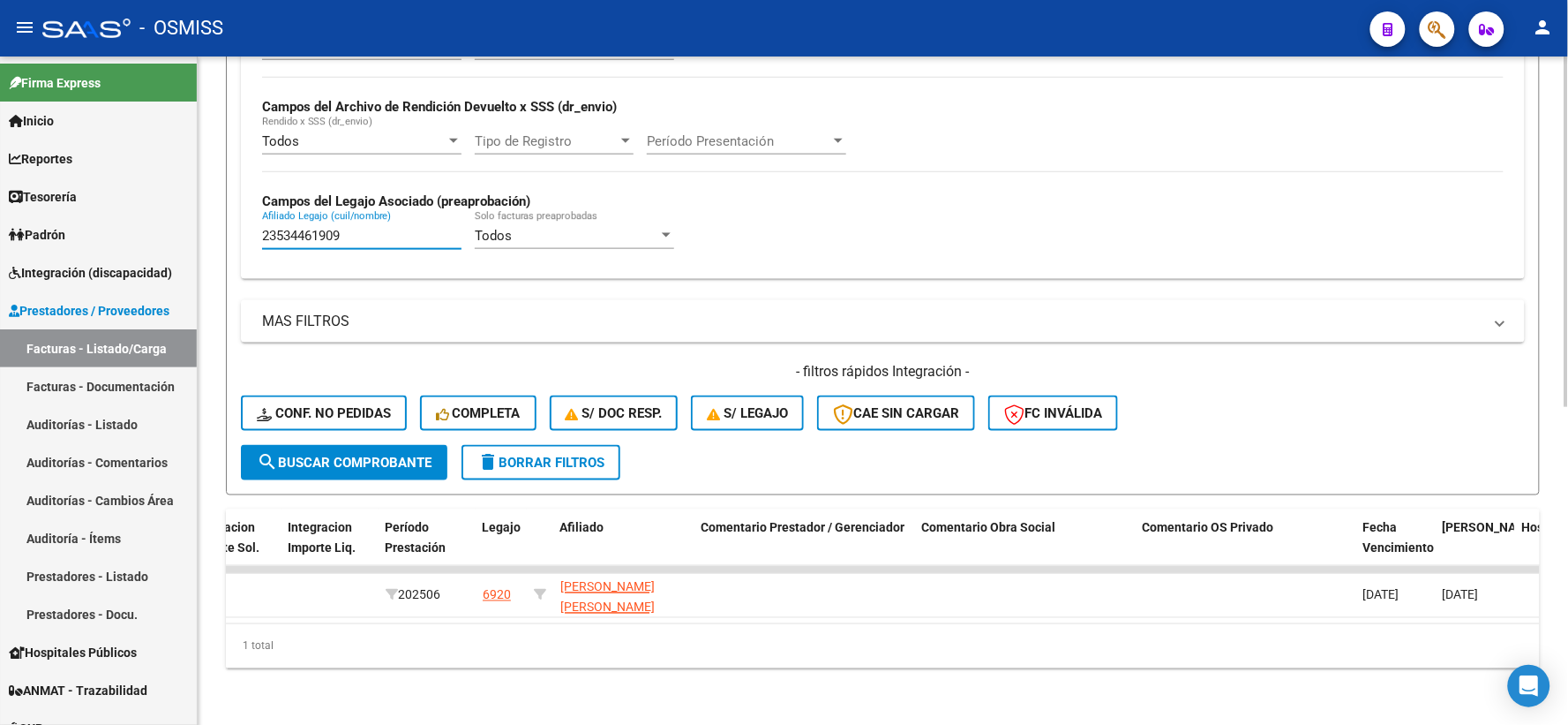
type input "23534461909"
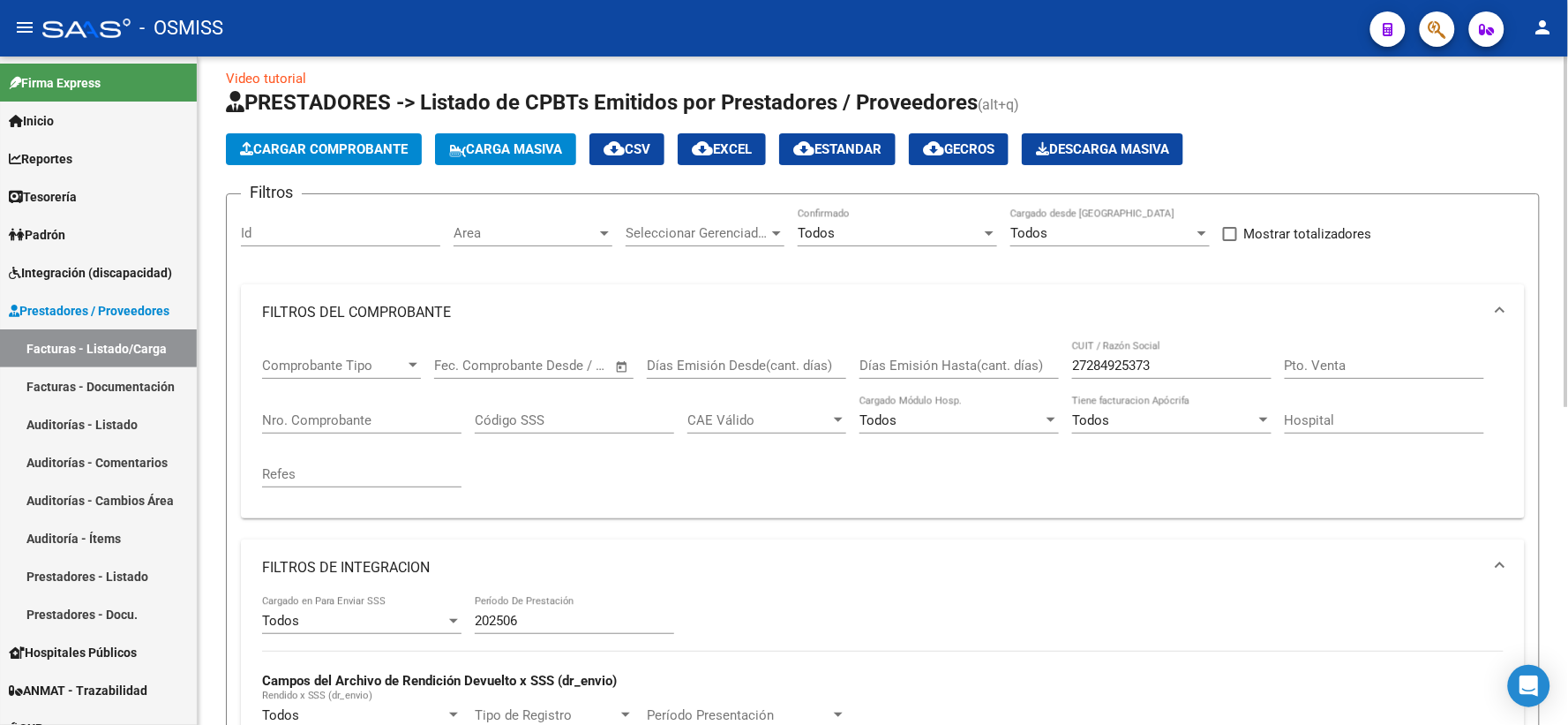
scroll to position [15, 0]
drag, startPoint x: 1193, startPoint y: 367, endPoint x: 1012, endPoint y: 363, distance: 181.0
click at [1015, 363] on div "Comprobante Tipo Comprobante Tipo Fecha inicio – Fecha fin Fec. Comprobante Des…" at bounding box center [882, 423] width 1242 height 163
paste input "27295715982"
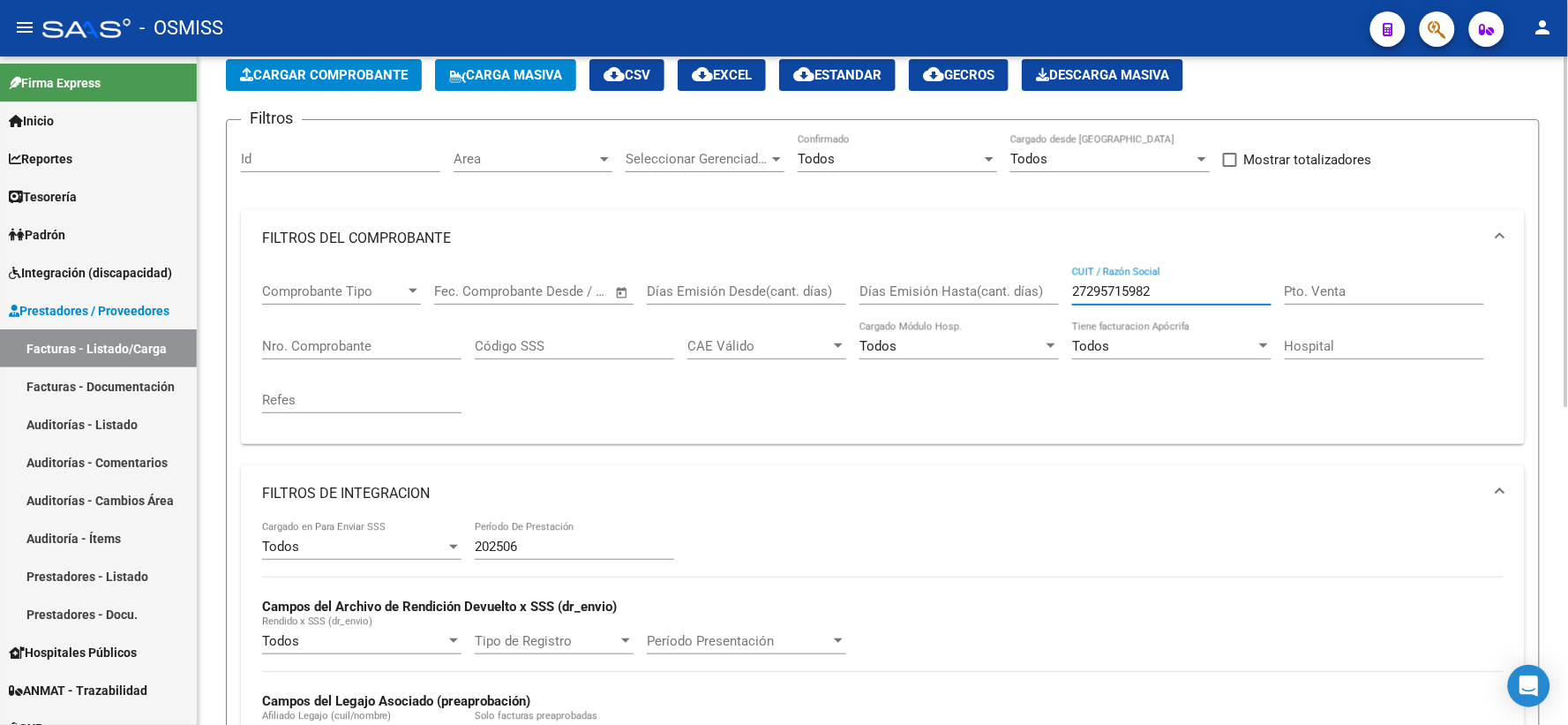
scroll to position [310, 0]
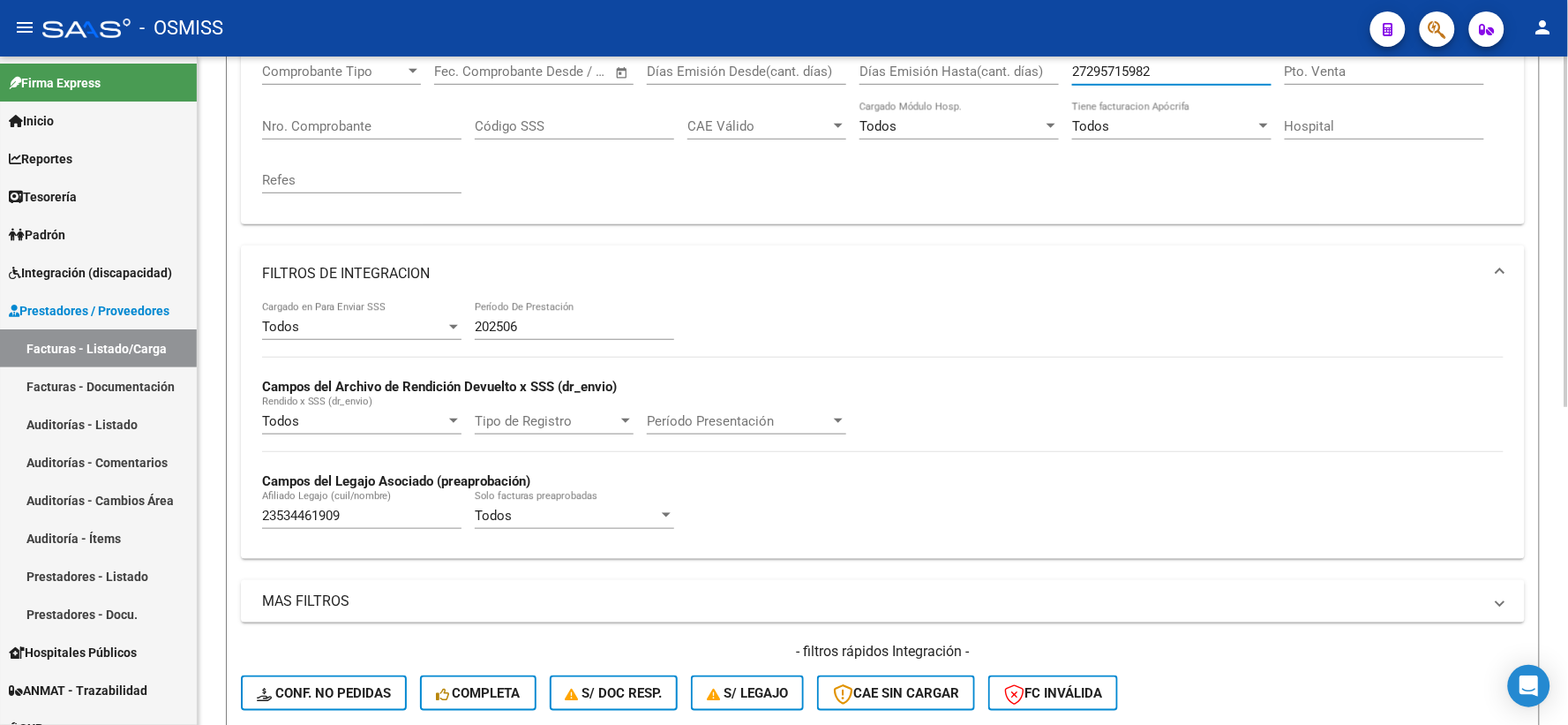
type input "27295715982"
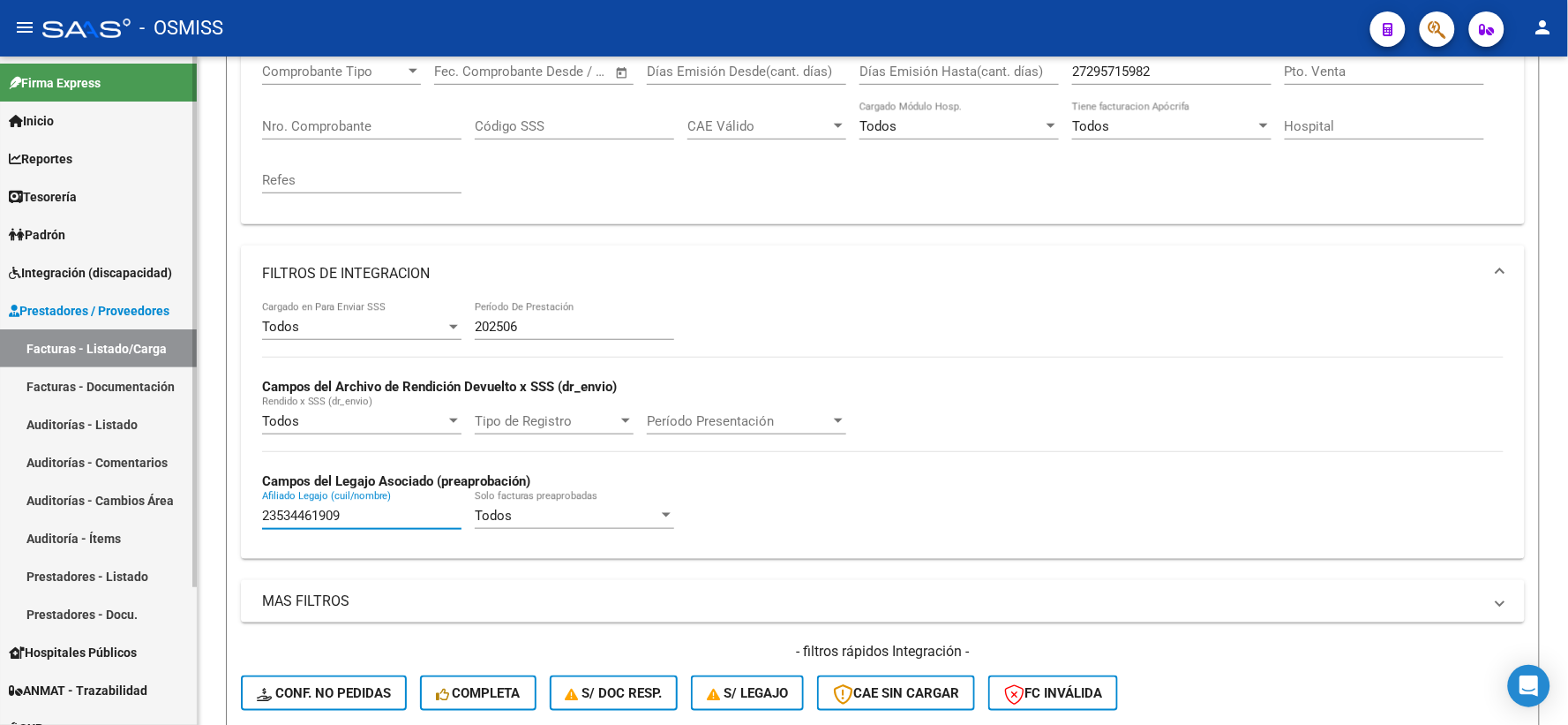
drag, startPoint x: 365, startPoint y: 518, endPoint x: 192, endPoint y: 524, distance: 173.1
click at [192, 524] on mat-sidenav-container "Firma Express Inicio Calendario SSS Instructivos Contacto OS Reportes Ingresos …" at bounding box center [784, 390] width 1568 height 668
paste input "20542303647"
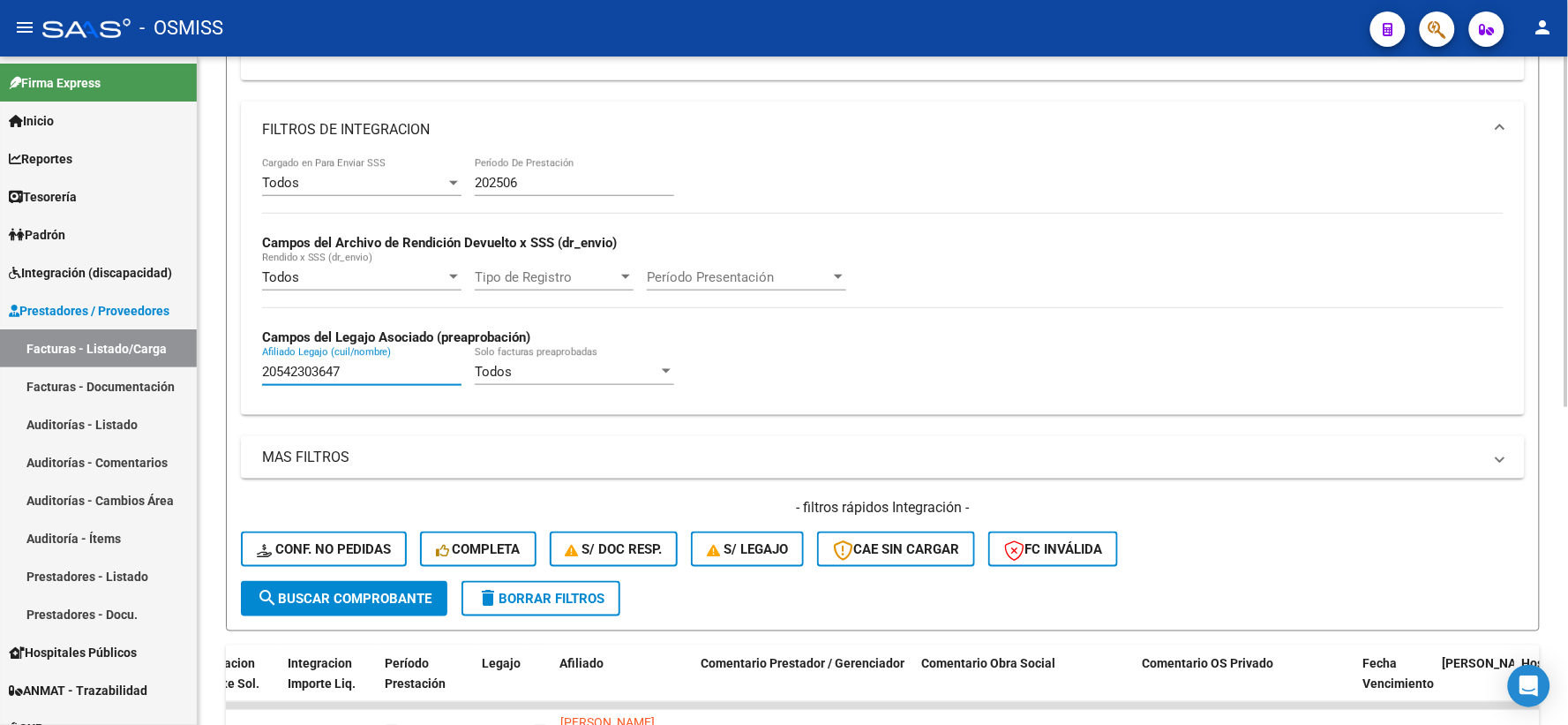
scroll to position [603, 0]
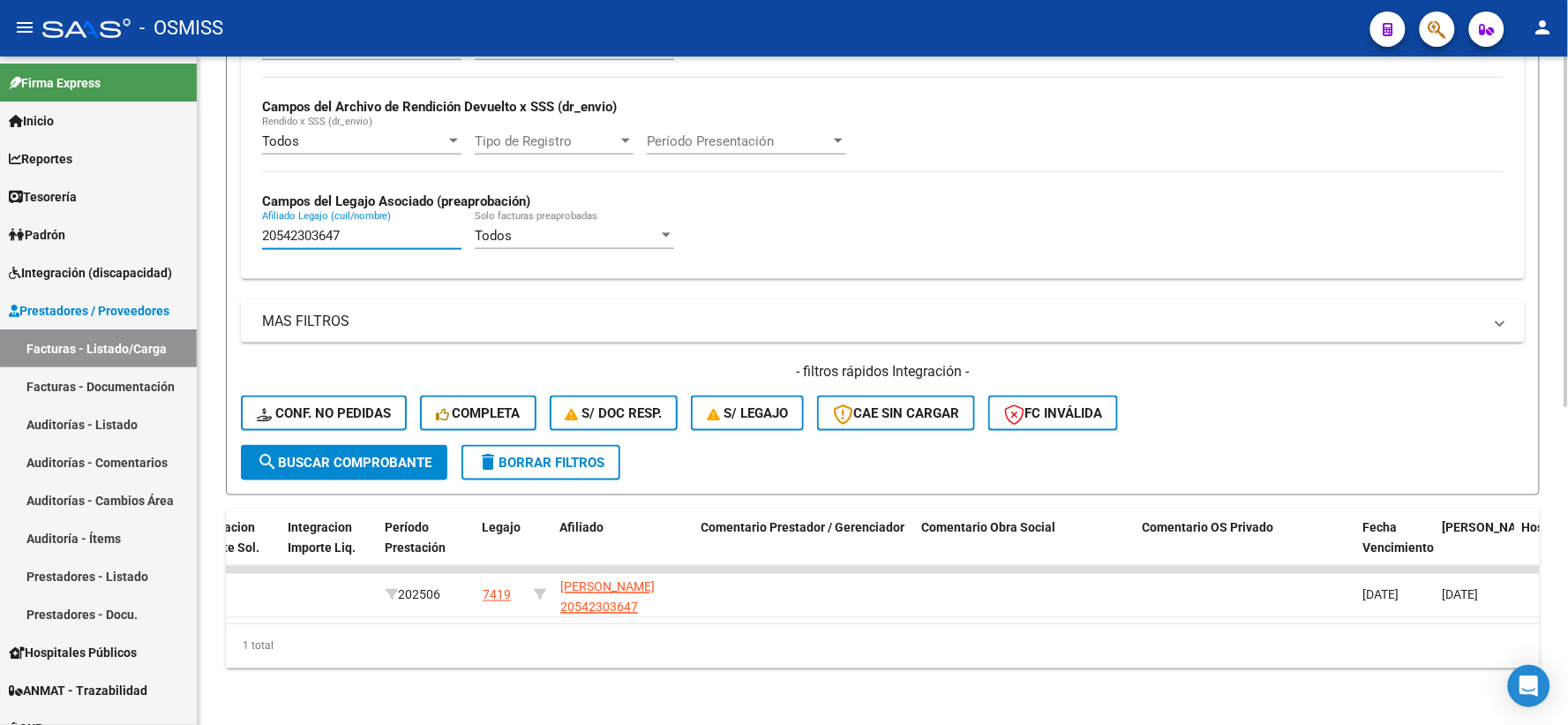
type input "20542303647"
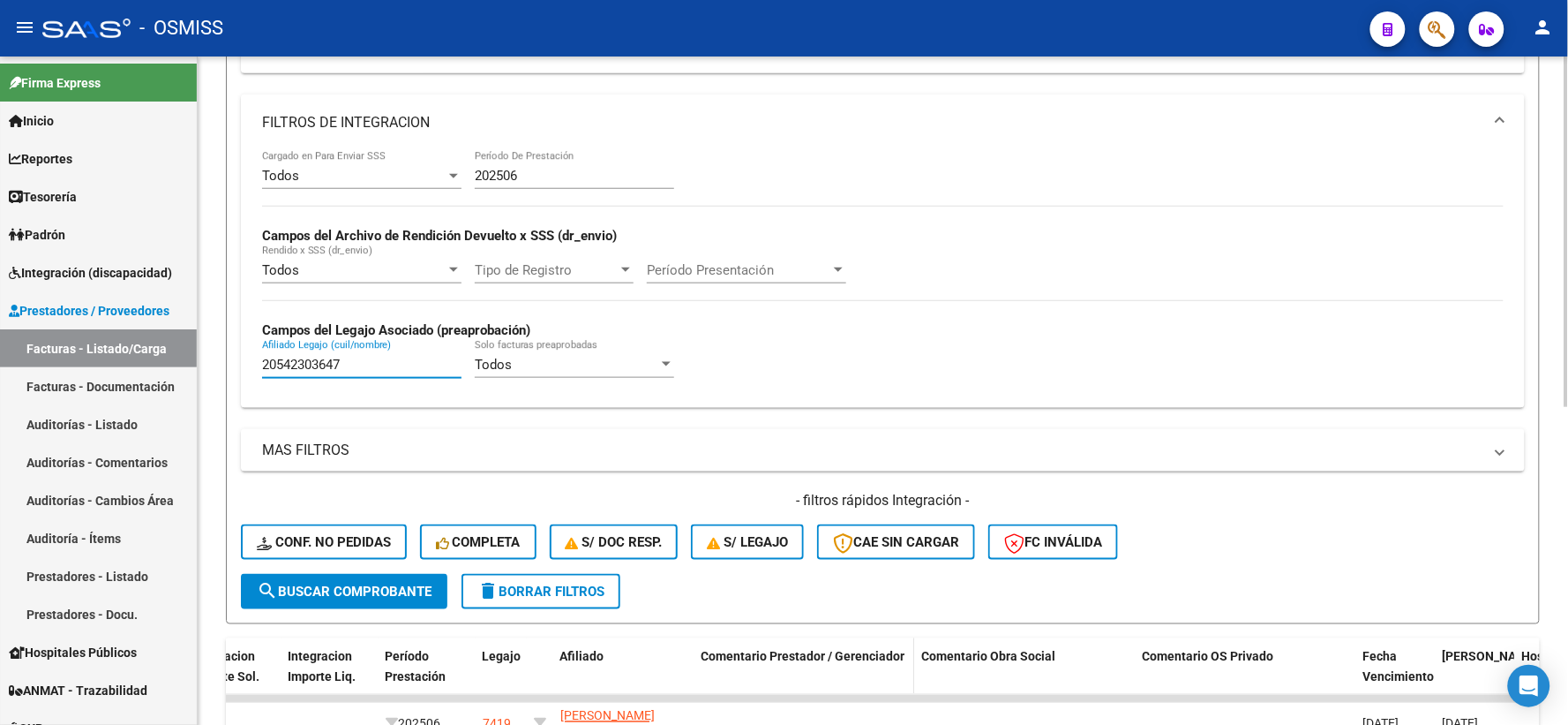
scroll to position [212, 0]
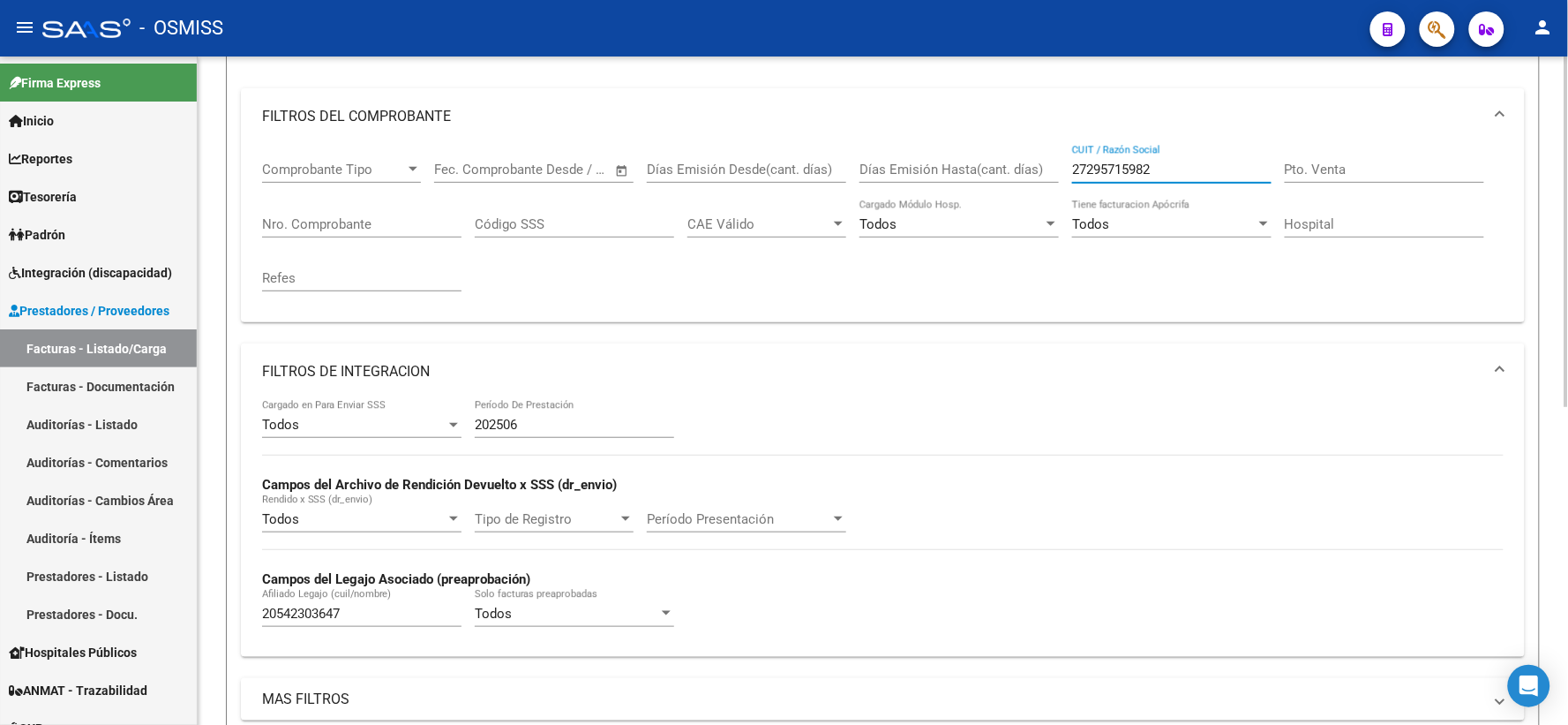
drag, startPoint x: 1188, startPoint y: 166, endPoint x: 1016, endPoint y: 174, distance: 172.2
click at [1016, 174] on div "Comprobante Tipo Comprobante Tipo Fecha inicio – Fecha fin Fec. Comprobante Des…" at bounding box center [882, 226] width 1242 height 163
paste input "27296445059"
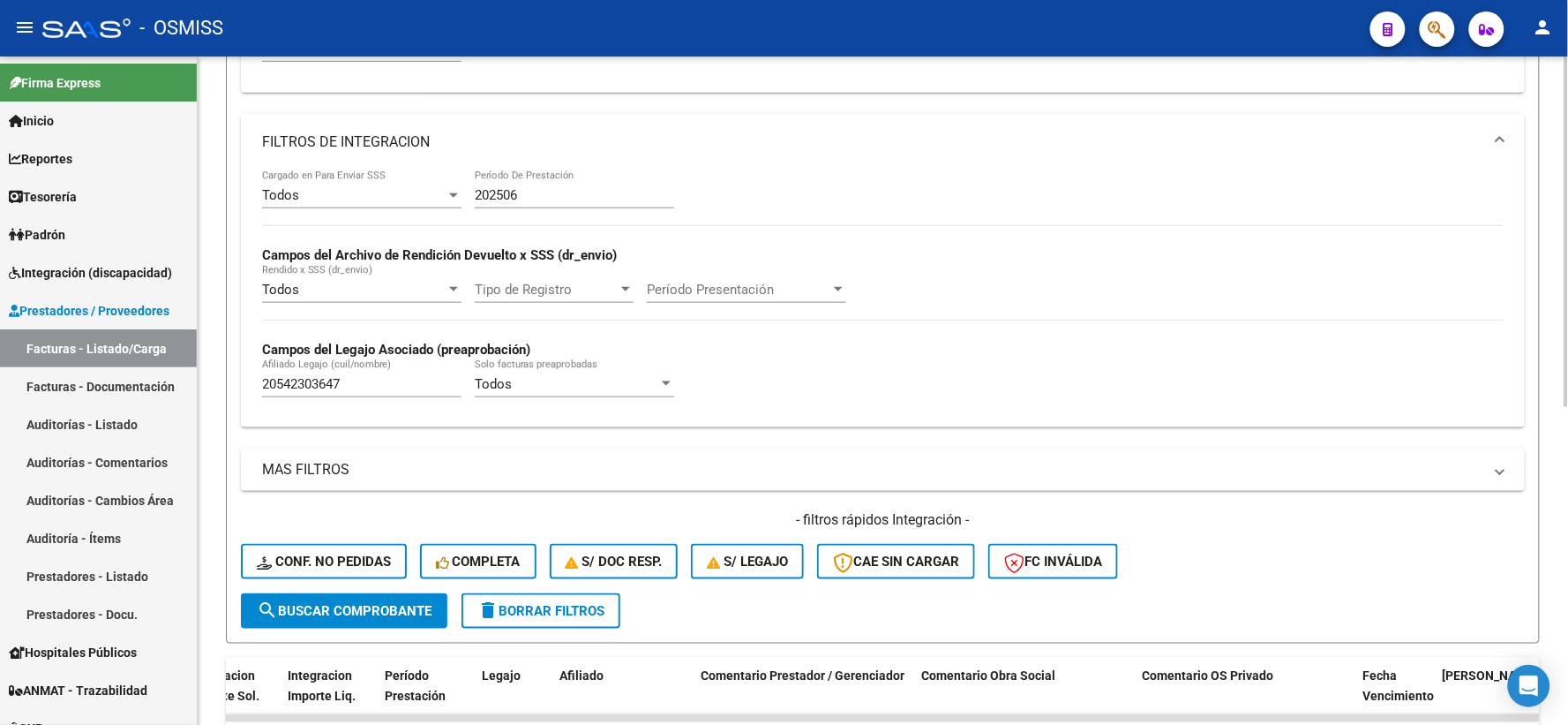
scroll to position [506, 0]
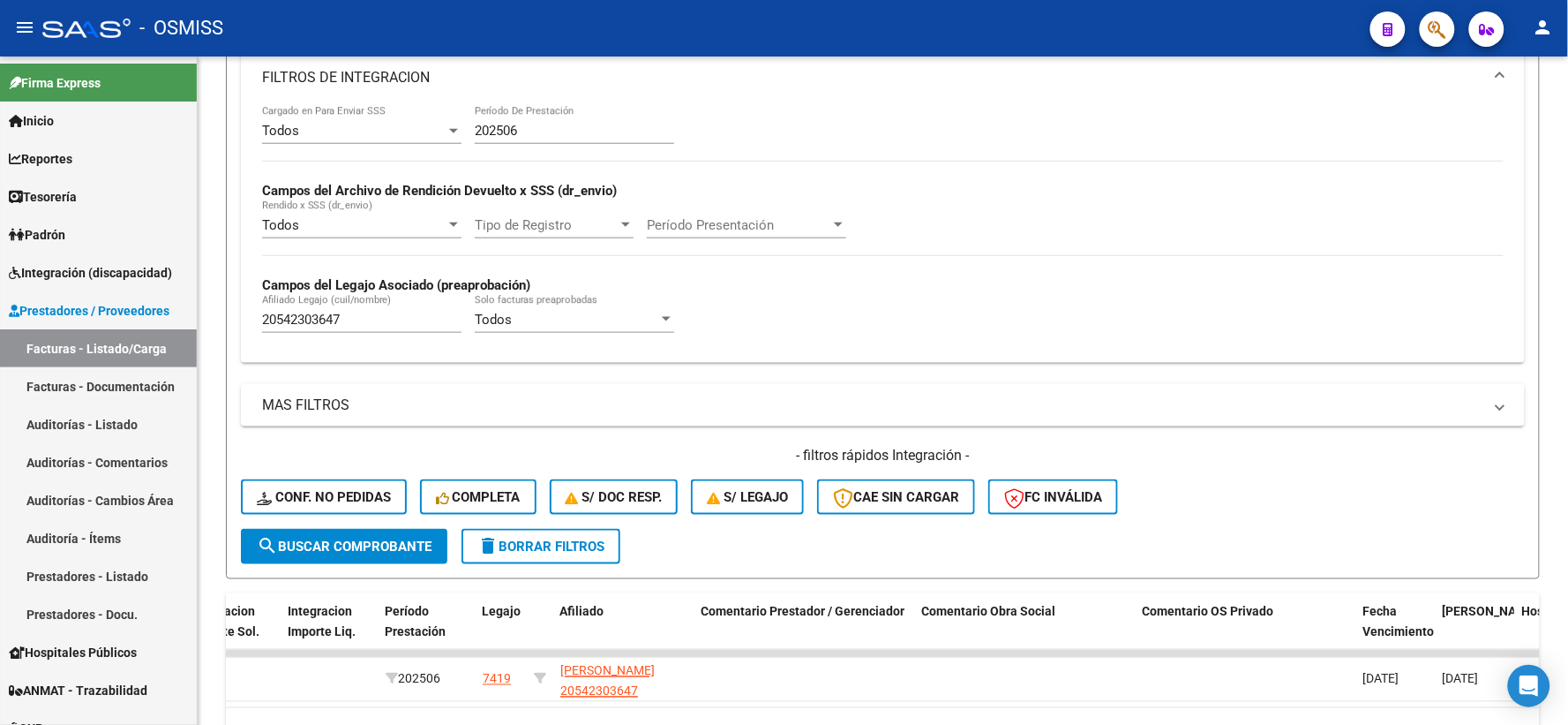
type input "27296445059"
click at [194, 320] on mat-sidenav-container "Firma Express Inicio Calendario SSS Instructivos Contacto OS Reportes Ingresos …" at bounding box center [784, 390] width 1568 height 668
paste input "27564007930"
type input "27564007930"
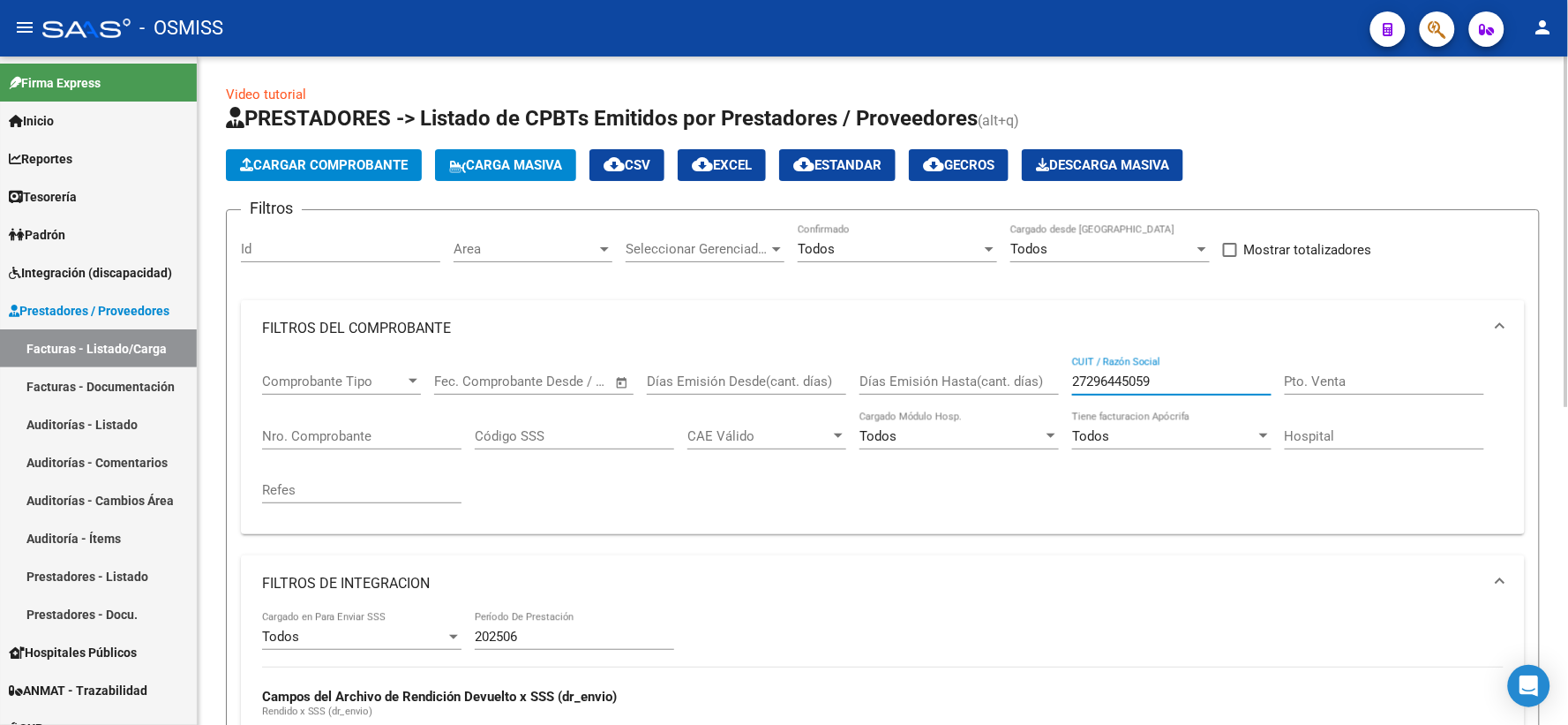
drag, startPoint x: 1195, startPoint y: 384, endPoint x: 976, endPoint y: 371, distance: 219.4
click at [976, 371] on div "Comprobante Tipo Comprobante Tipo Fecha inicio – Fecha fin Fec. Comprobante Des…" at bounding box center [882, 438] width 1242 height 163
paste input "27298844562"
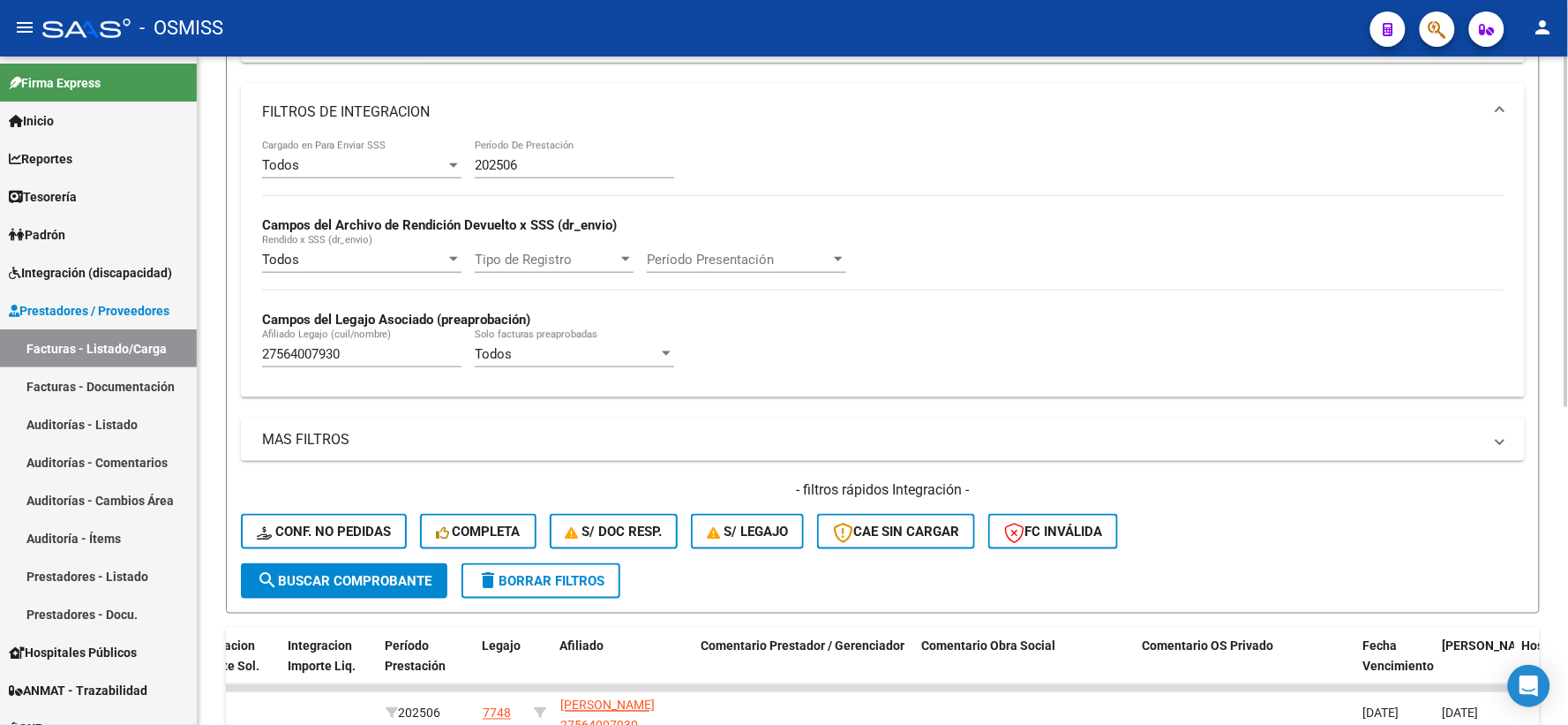
scroll to position [490, 0]
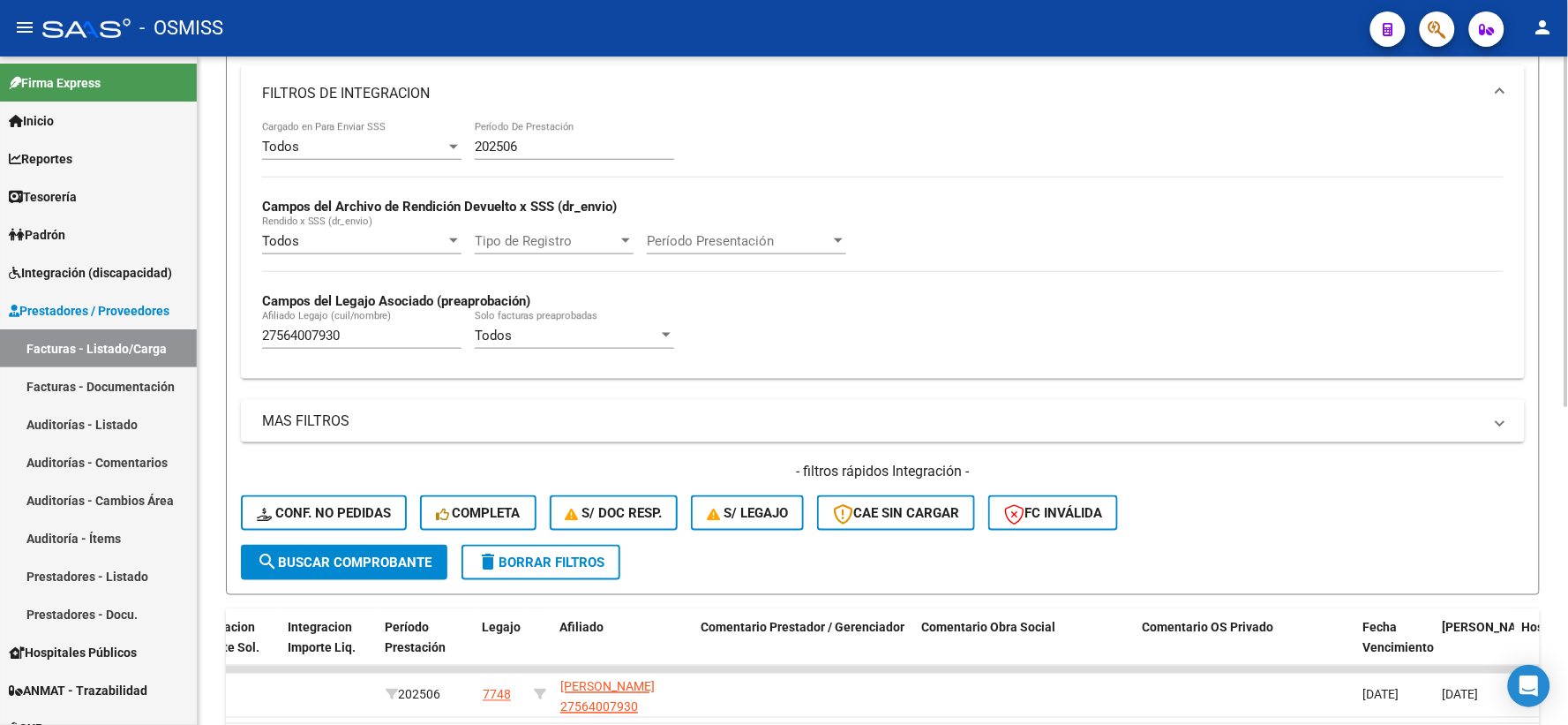
type input "27298844562"
drag, startPoint x: 380, startPoint y: 338, endPoint x: 235, endPoint y: 343, distance: 145.1
click at [235, 343] on form "Filtros Id Area Area Seleccionar Gerenciador Seleccionar Gerenciador Todos Conf…" at bounding box center [882, 157] width 1313 height 876
paste input "20558429829"
type input "20558429829"
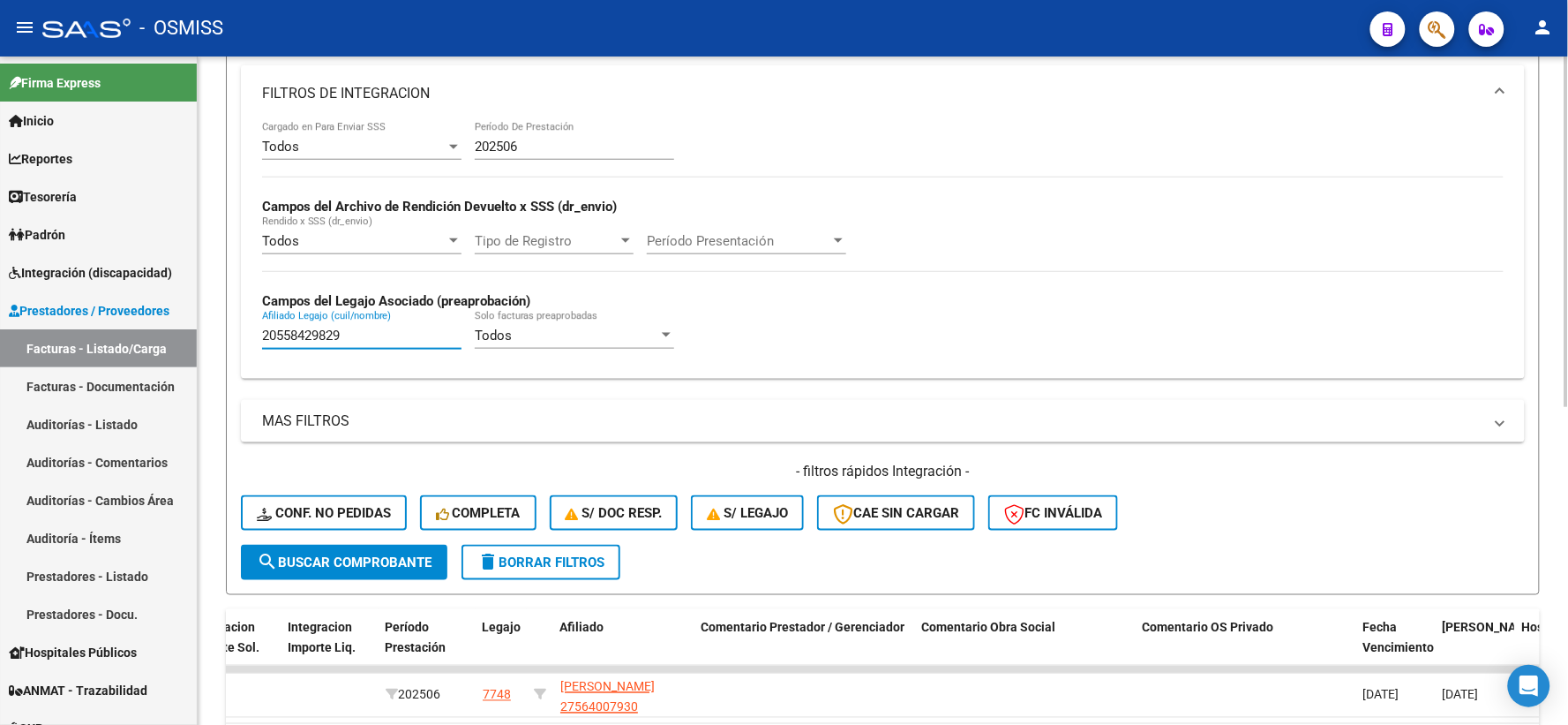
click at [294, 563] on span "search Buscar Comprobante" at bounding box center [343, 563] width 175 height 16
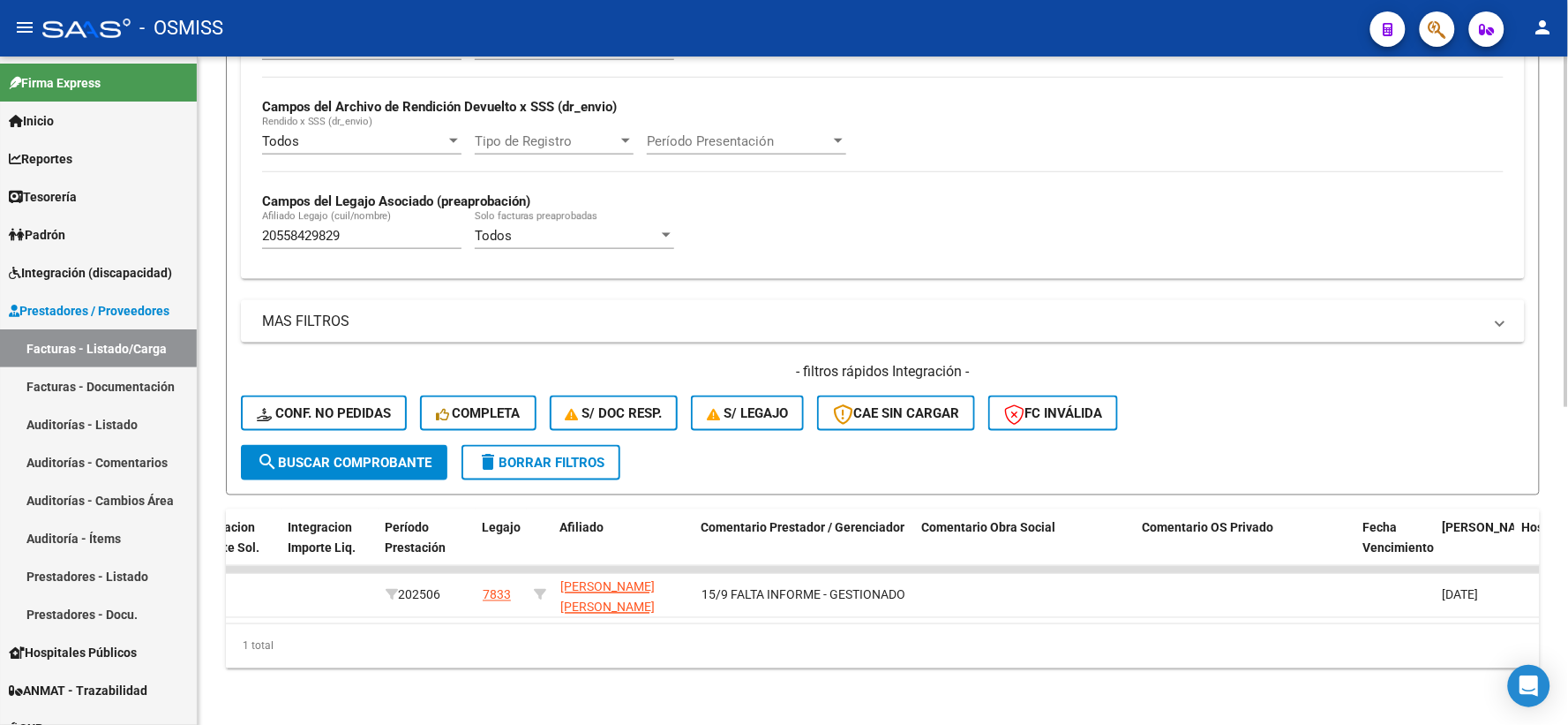
scroll to position [15, 0]
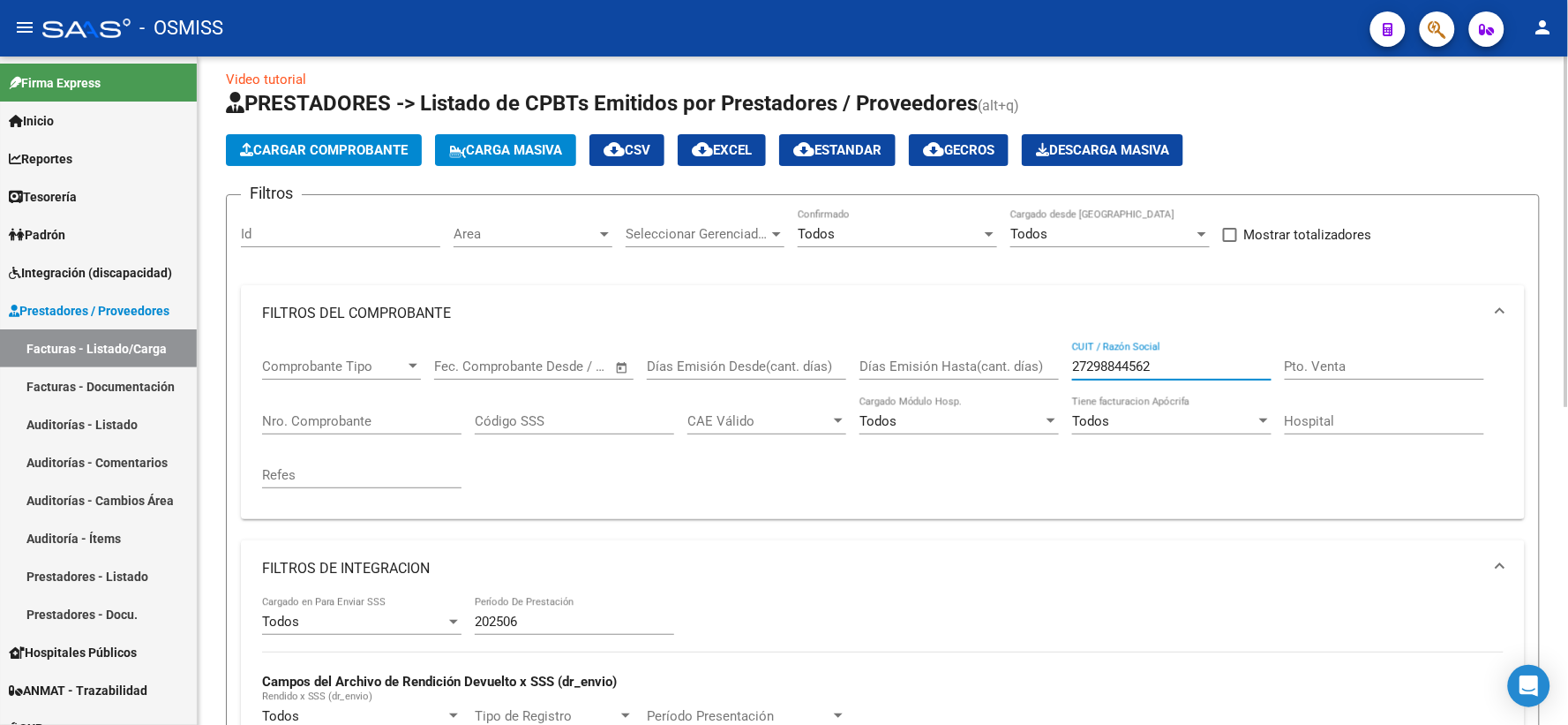
drag, startPoint x: 1178, startPoint y: 366, endPoint x: 1003, endPoint y: 367, distance: 175.0
click at [997, 367] on div "Comprobante Tipo Comprobante Tipo Fecha inicio – Fecha fin Fec. Comprobante Des…" at bounding box center [882, 423] width 1242 height 163
paste input "27300433435"
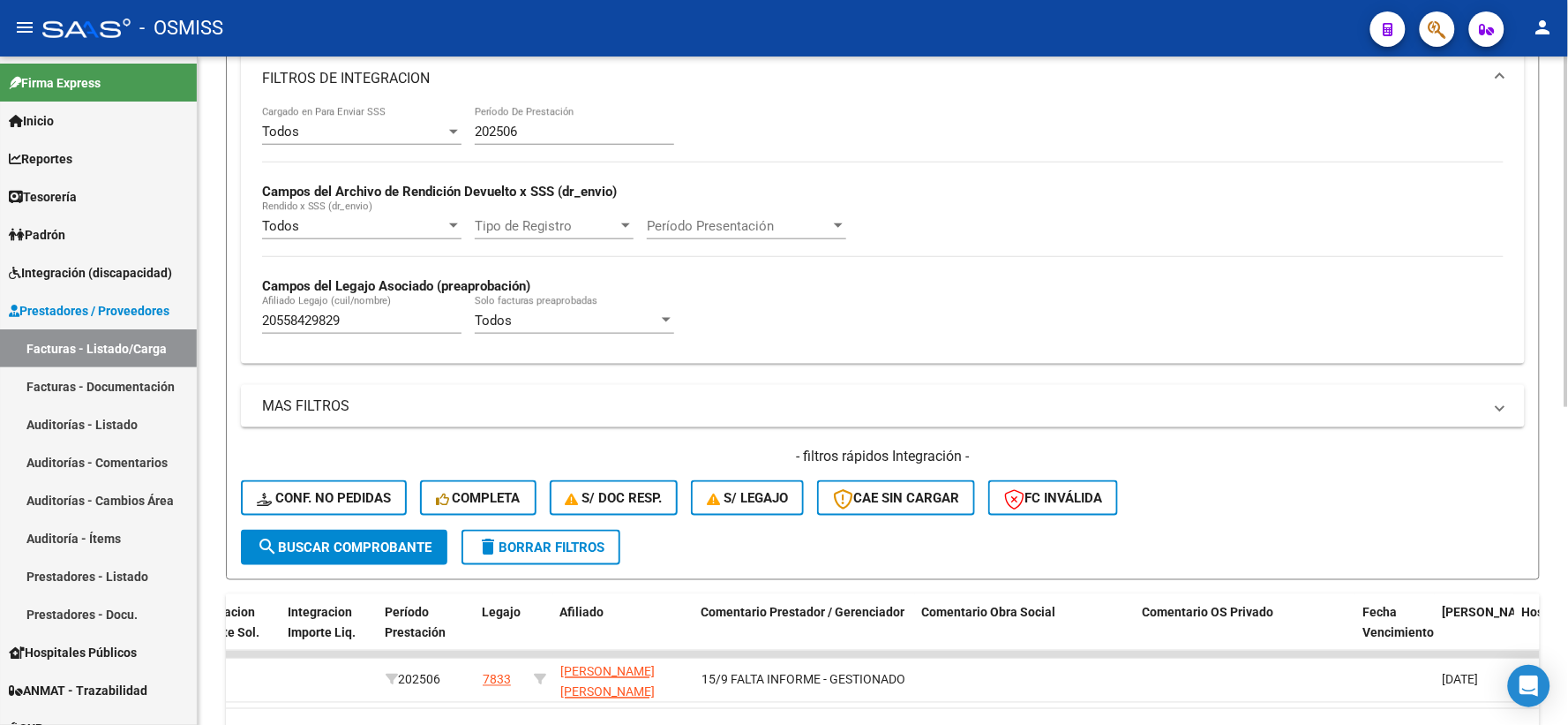
scroll to position [506, 0]
type input "27300433435"
drag, startPoint x: 404, startPoint y: 323, endPoint x: 192, endPoint y: 314, distance: 212.2
click at [192, 314] on mat-sidenav-container "Firma Express Inicio Calendario SSS Instructivos Contacto OS Reportes Ingresos …" at bounding box center [784, 390] width 1568 height 668
paste input "20571654696"
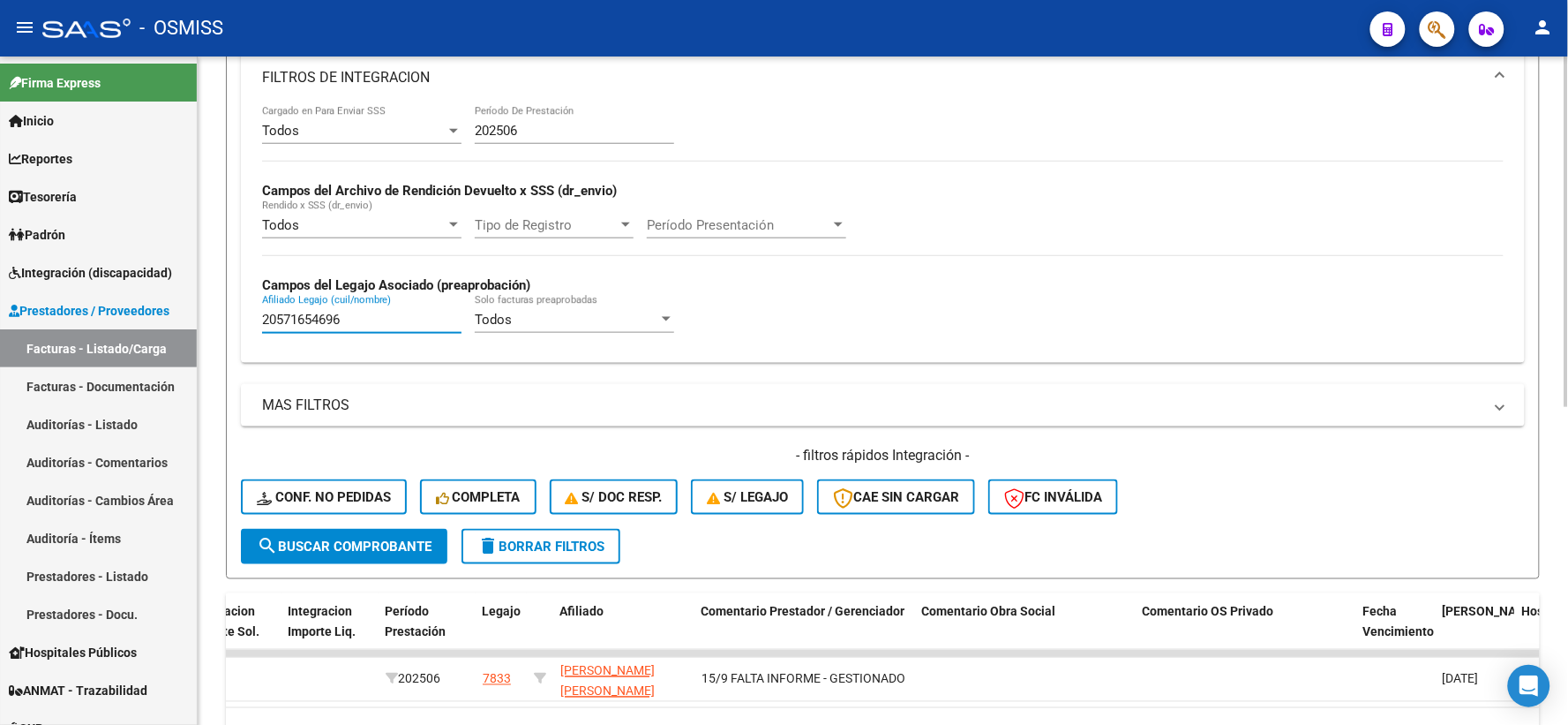
type input "20571654696"
click at [374, 535] on button "search Buscar Comprobante" at bounding box center [344, 547] width 207 height 35
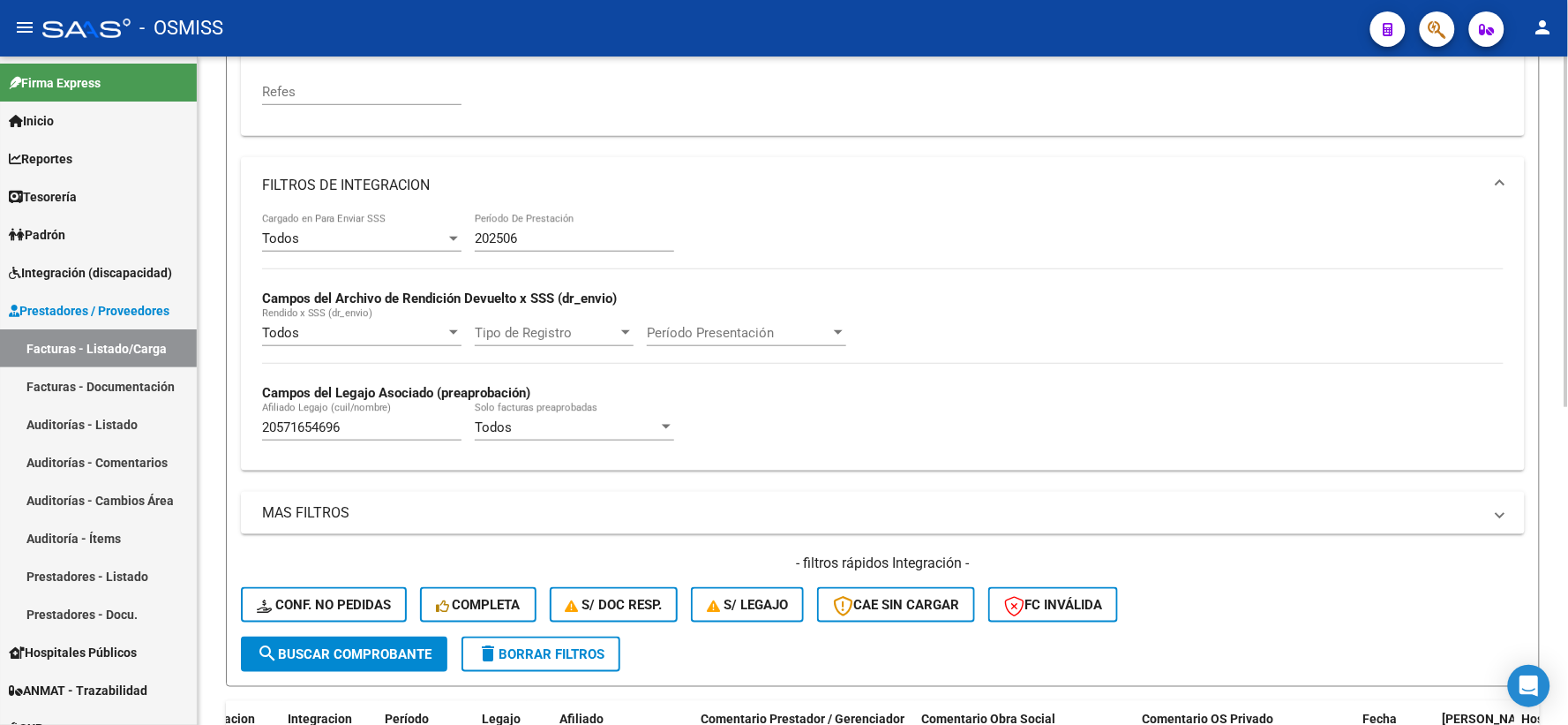
scroll to position [113, 0]
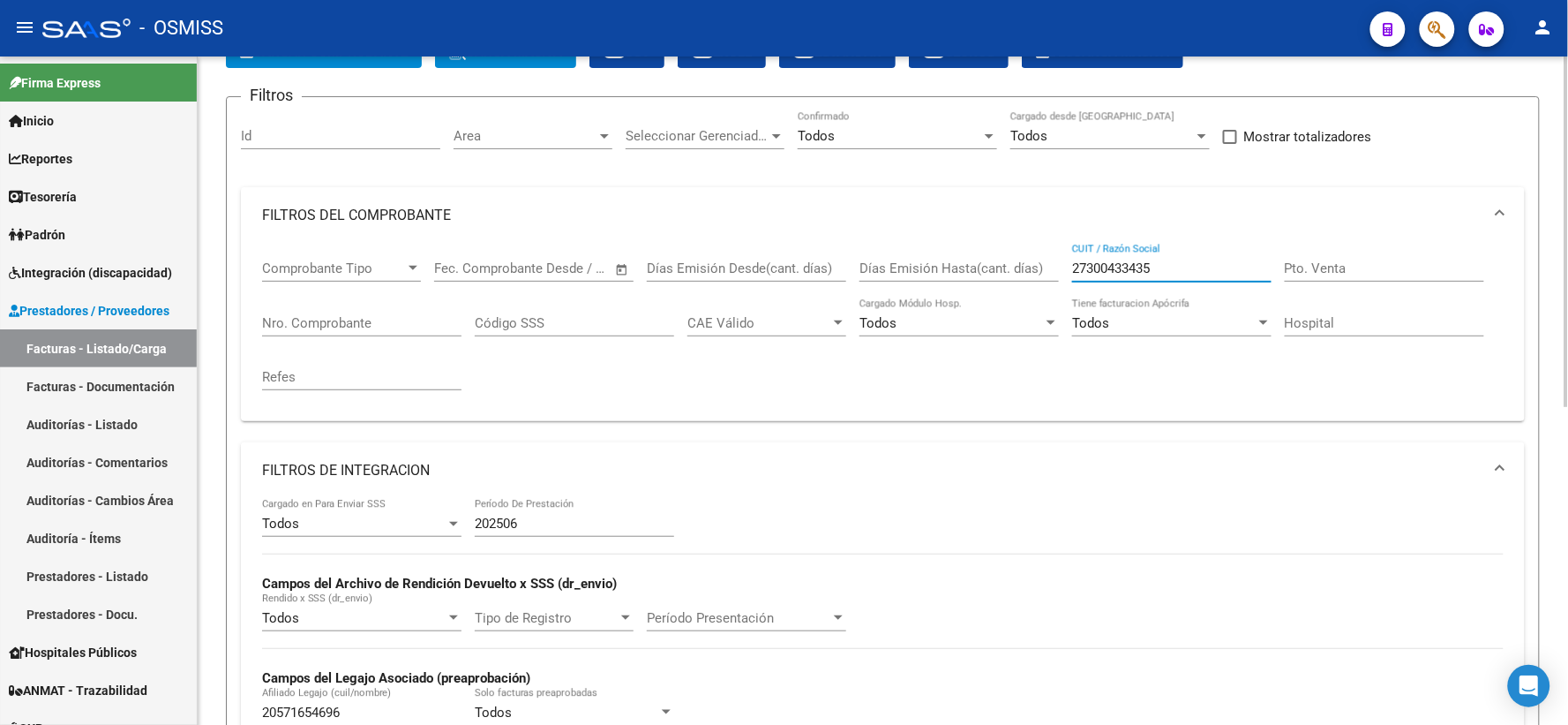
drag, startPoint x: 1167, startPoint y: 269, endPoint x: 962, endPoint y: 267, distance: 205.0
click at [962, 267] on div "Comprobante Tipo Comprobante Tipo Fecha inicio – Fecha fin Fec. Comprobante Des…" at bounding box center [882, 326] width 1242 height 163
paste input "27310451261"
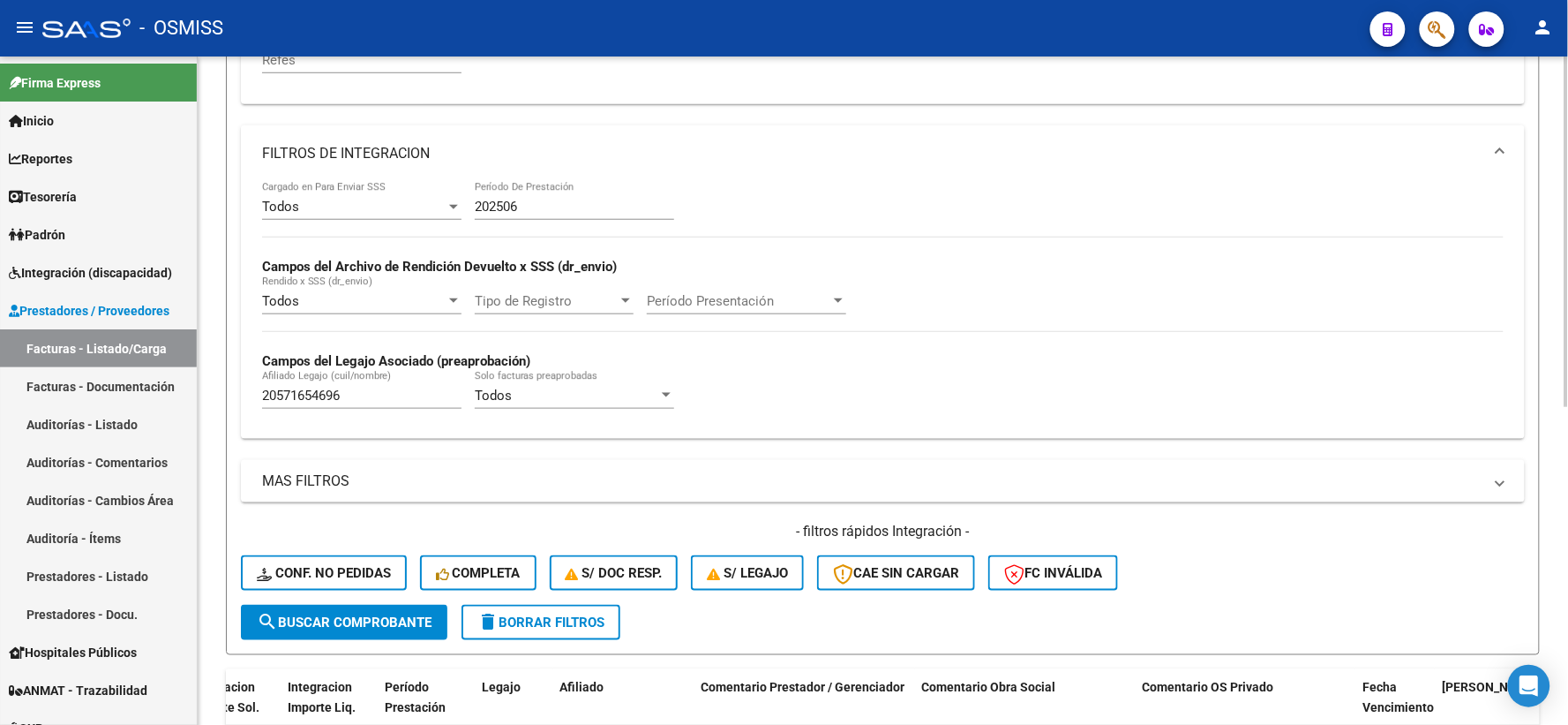
scroll to position [506, 0]
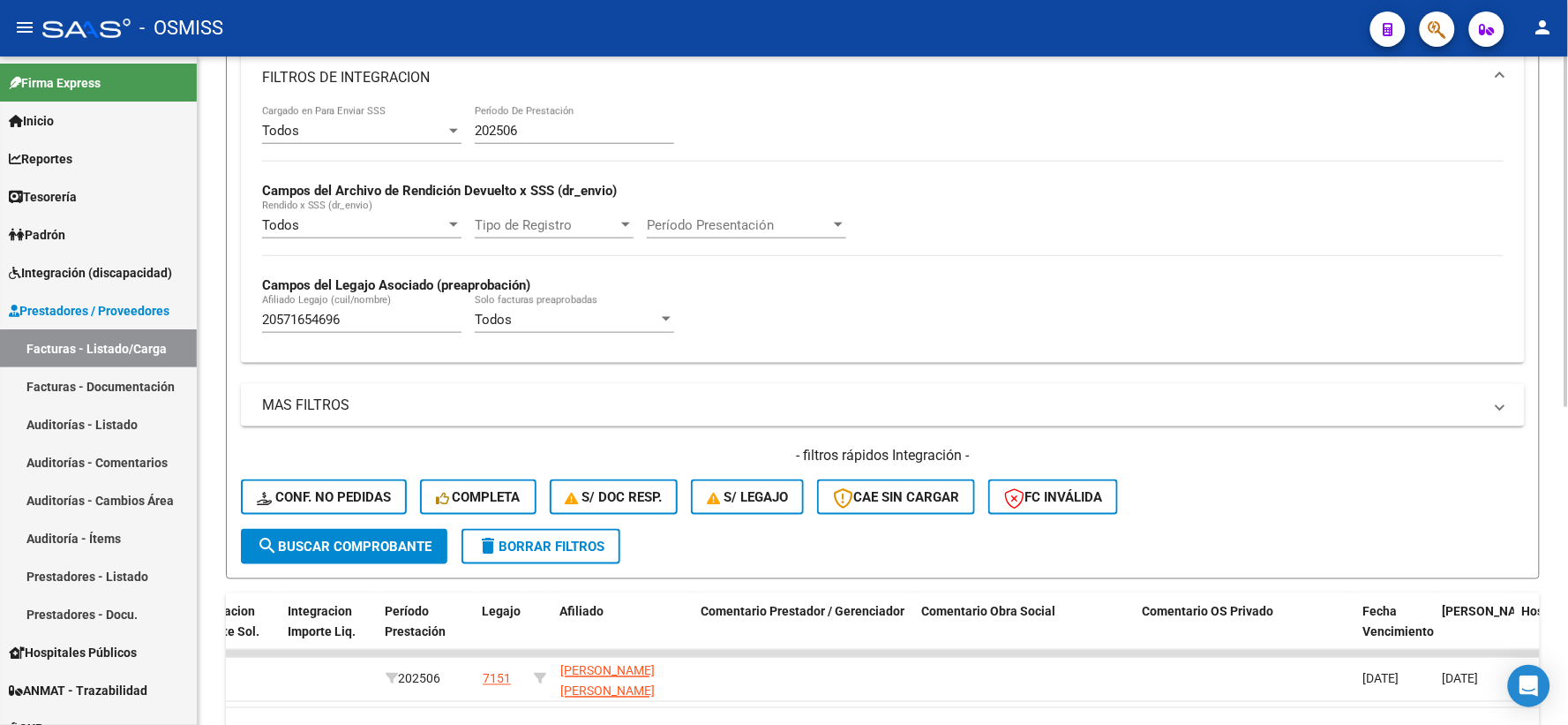
type input "27310451261"
drag, startPoint x: 364, startPoint y: 320, endPoint x: 208, endPoint y: 322, distance: 156.0
click at [208, 322] on div "Video tutorial PRESTADORES -> Listado de CPBTs Emitidos por Prestadores / Prove…" at bounding box center [882, 179] width 1370 height 1257
paste input "20559655814"
type input "20559655814"
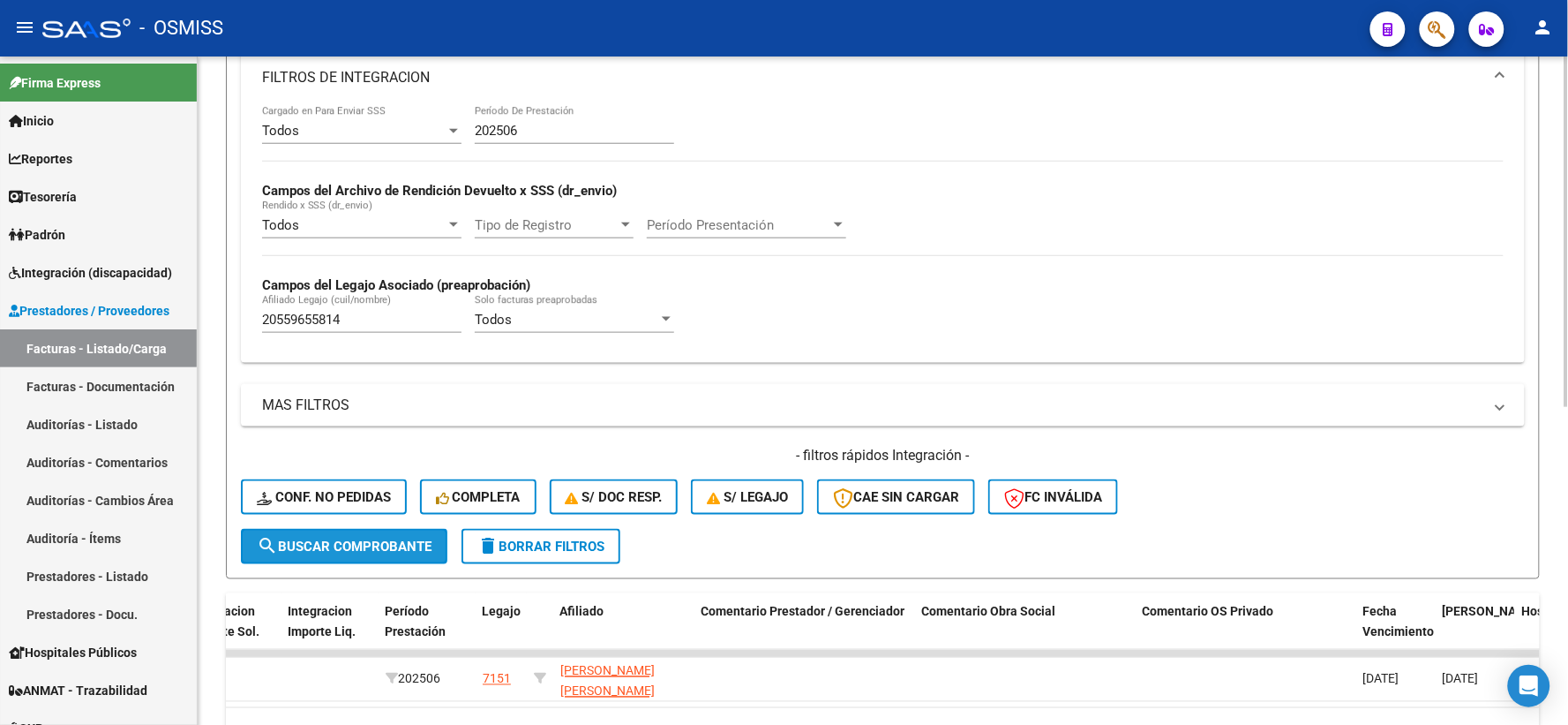
click at [348, 548] on span "search Buscar Comprobante" at bounding box center [343, 547] width 175 height 16
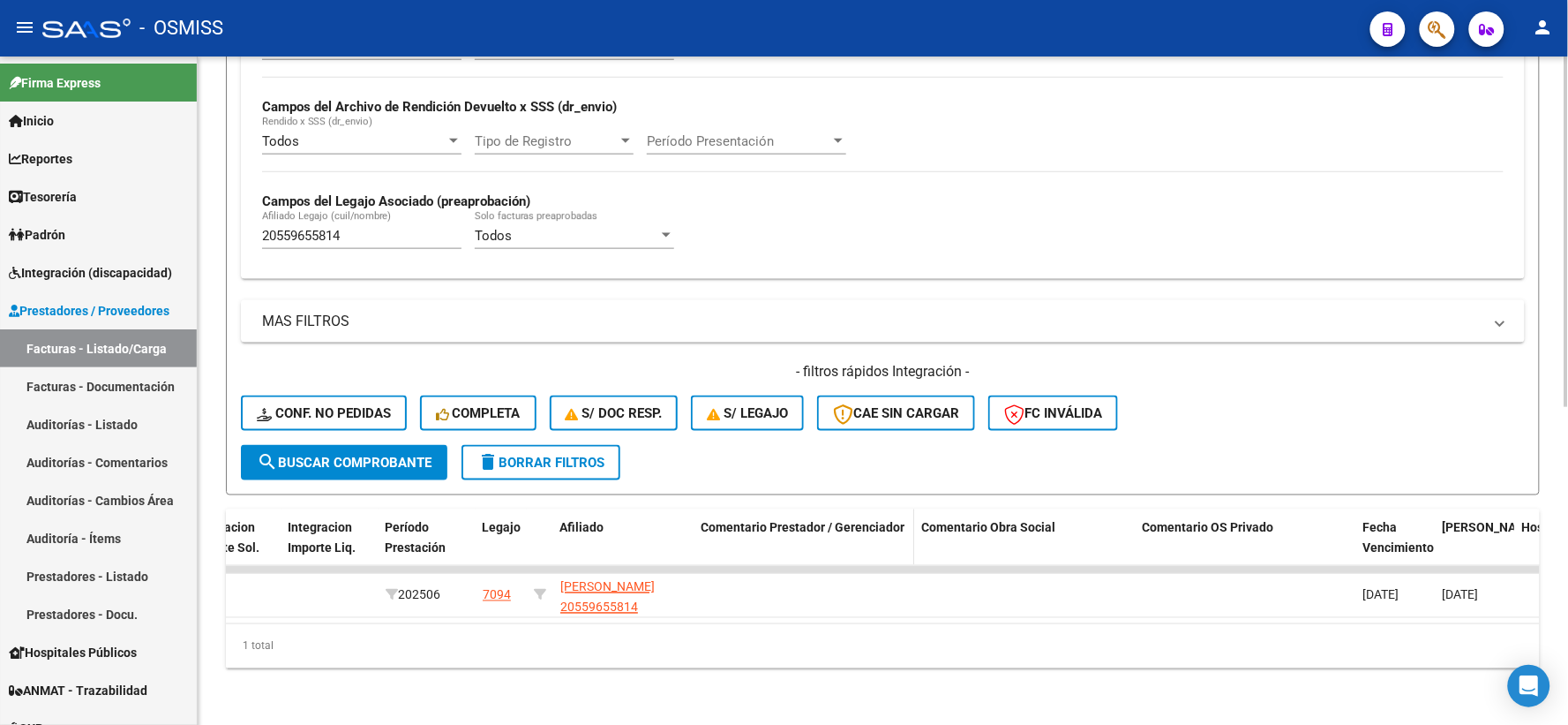
scroll to position [113, 0]
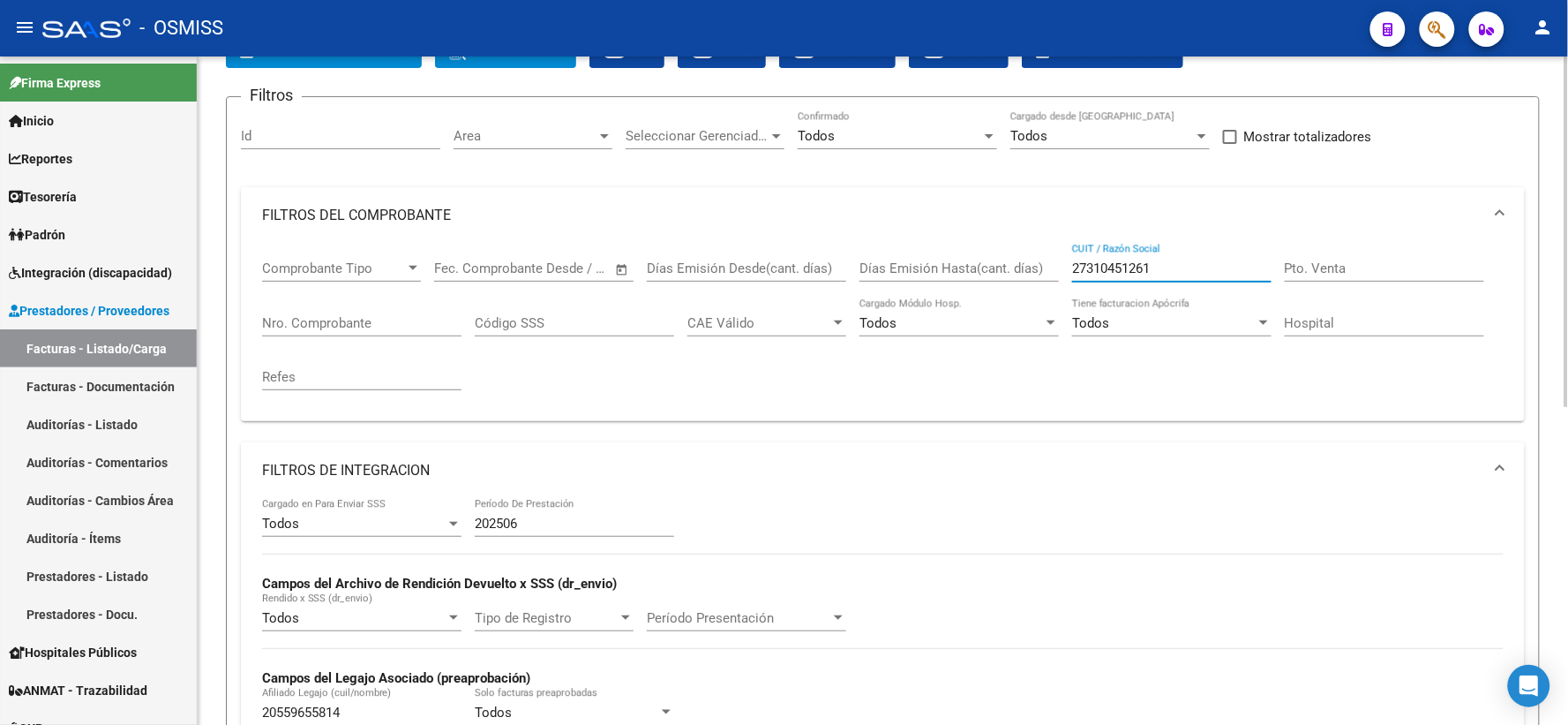
drag, startPoint x: 1201, startPoint y: 271, endPoint x: 1021, endPoint y: 262, distance: 180.2
click at [1021, 262] on div "Comprobante Tipo Comprobante Tipo Fecha inicio – Fecha fin Fec. Comprobante Des…" at bounding box center [882, 326] width 1242 height 163
paste input "27311321752"
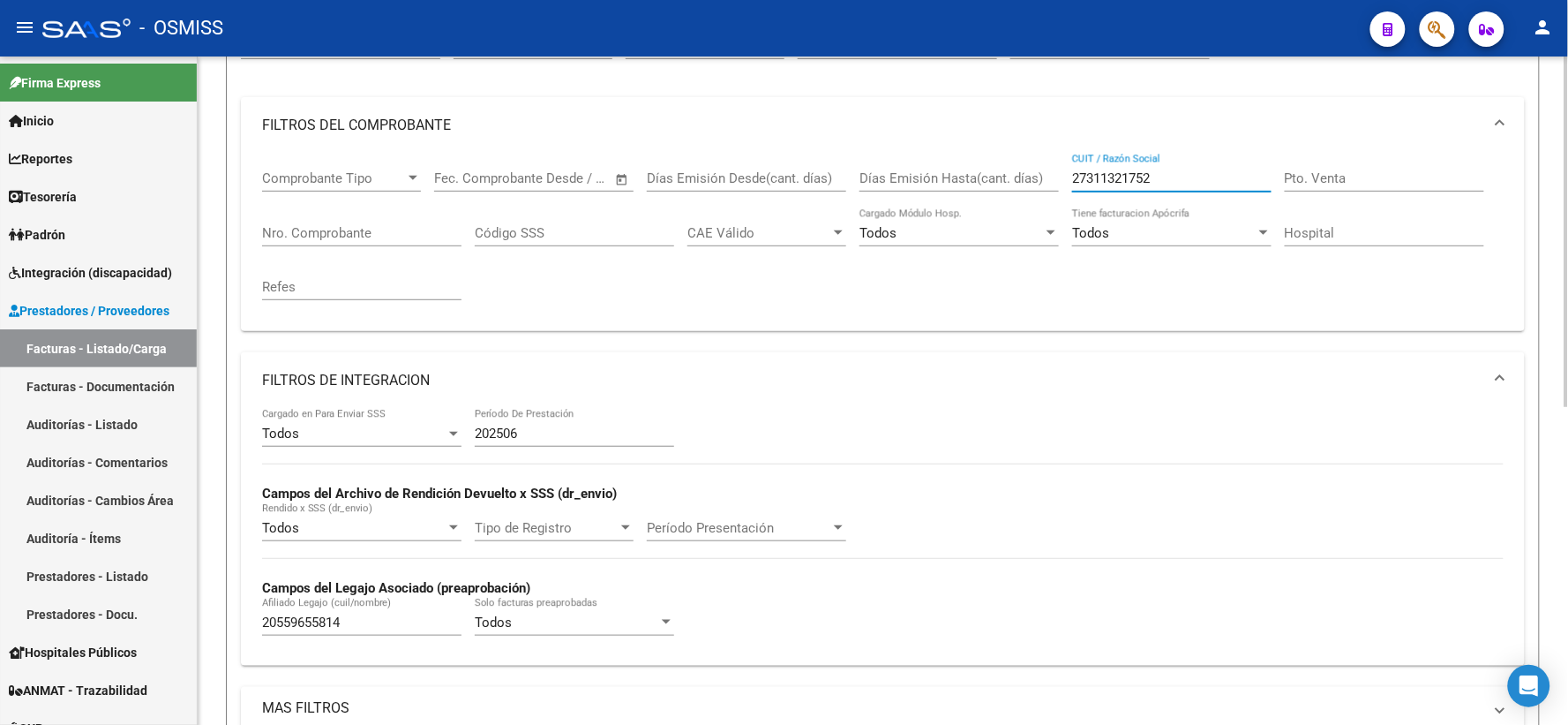
scroll to position [408, 0]
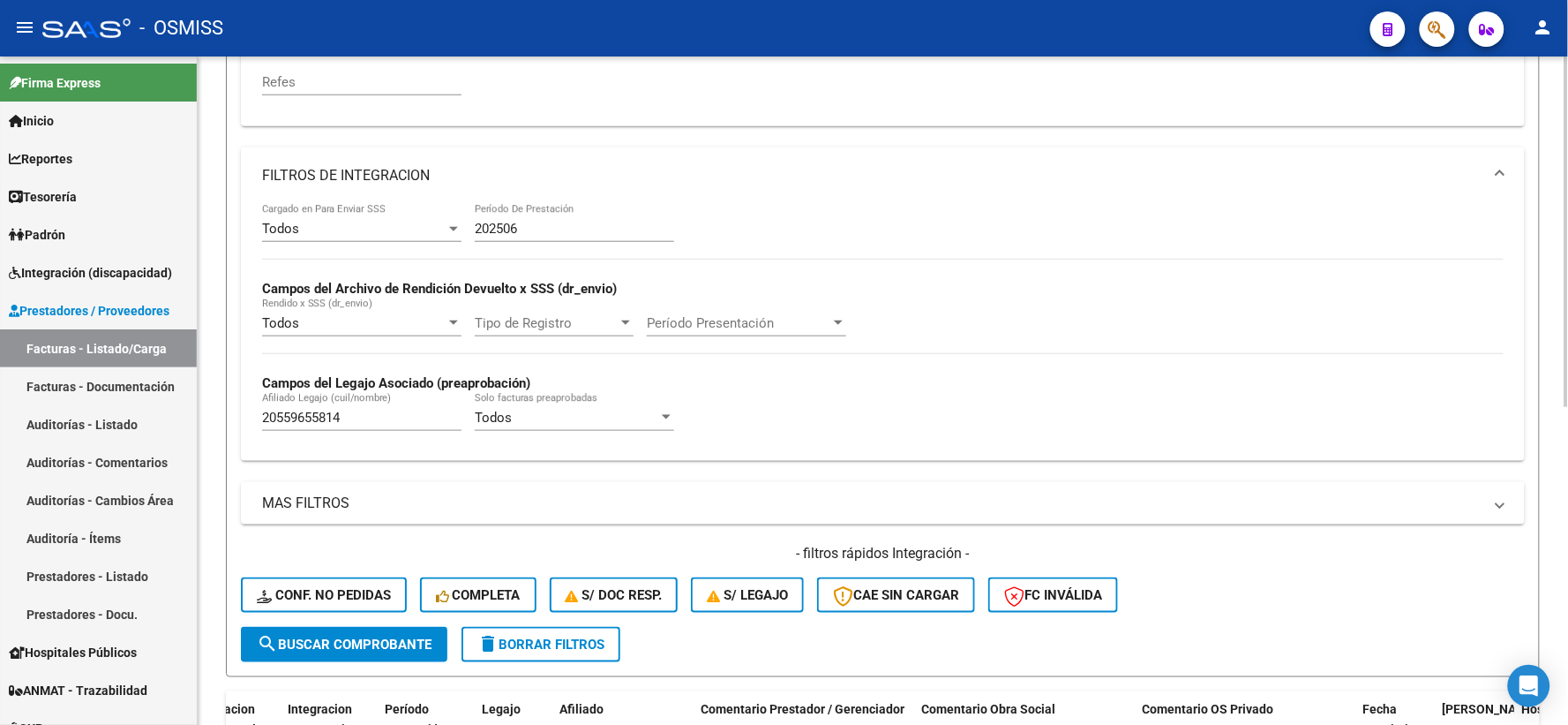
type input "27311321752"
drag, startPoint x: 383, startPoint y: 423, endPoint x: 192, endPoint y: 423, distance: 191.0
click at [192, 423] on mat-sidenav-container "Firma Express Inicio Calendario SSS Instructivos Contacto OS Reportes Ingresos …" at bounding box center [784, 390] width 1568 height 668
click at [321, 413] on input "Afiliado Legajo (cuil/nombre)" at bounding box center [361, 418] width 200 height 16
paste input "20536870890"
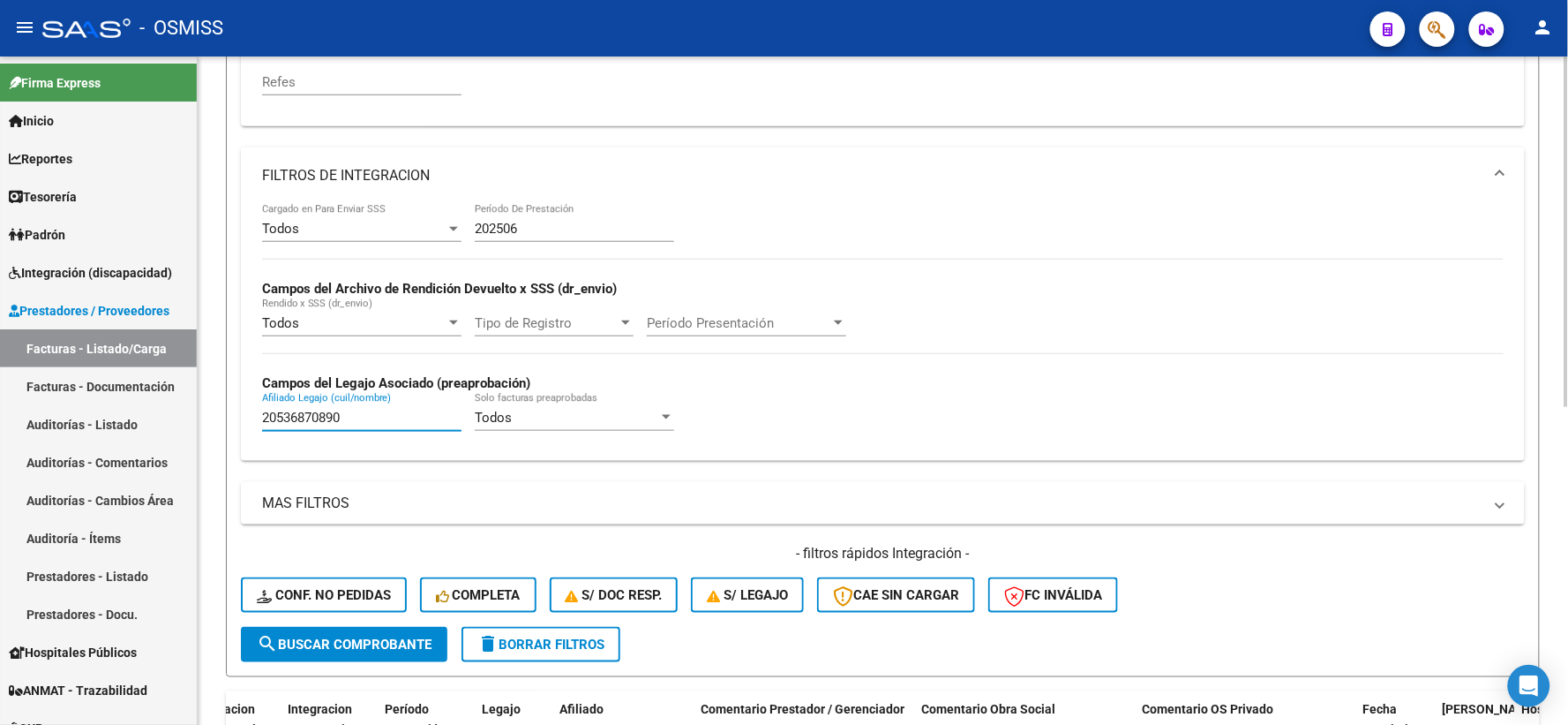
type input "20536870890"
click at [340, 650] on span "search Buscar Comprobante" at bounding box center [343, 644] width 175 height 16
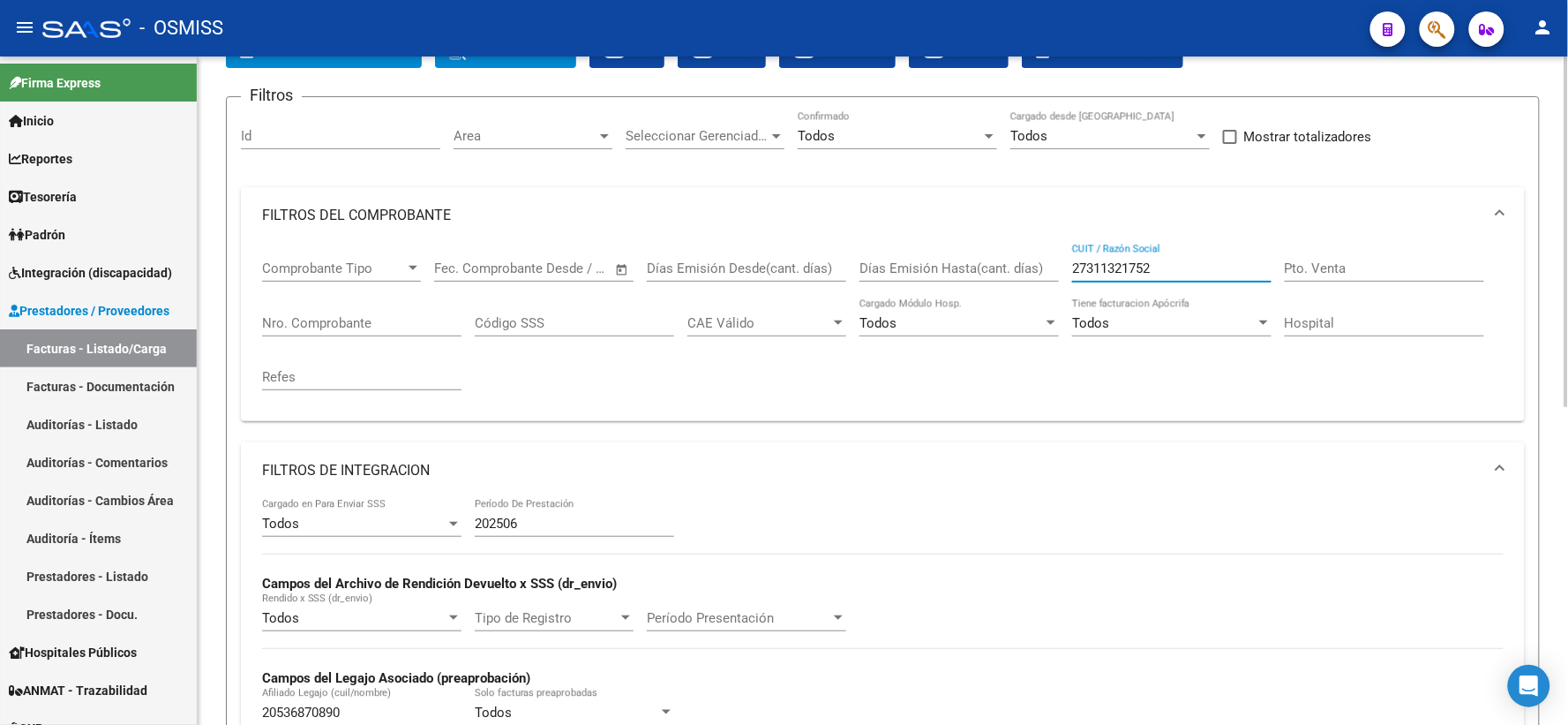
drag, startPoint x: 1168, startPoint y: 265, endPoint x: 1011, endPoint y: 266, distance: 157.0
click at [1011, 266] on div "Comprobante Tipo Comprobante Tipo Fecha inicio – Fecha fin Fec. Comprobante Des…" at bounding box center [882, 326] width 1242 height 163
paste input "27320111337"
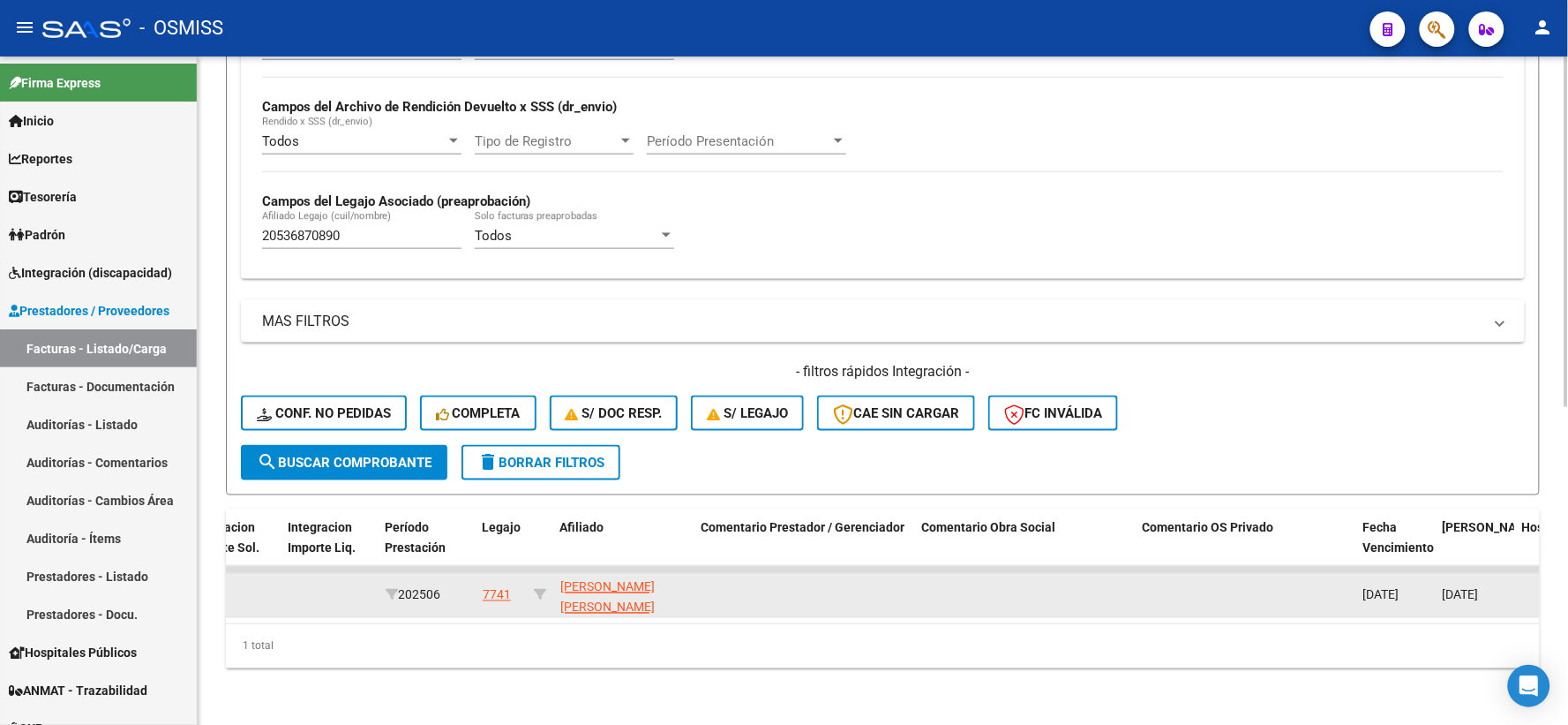
scroll to position [603, 0]
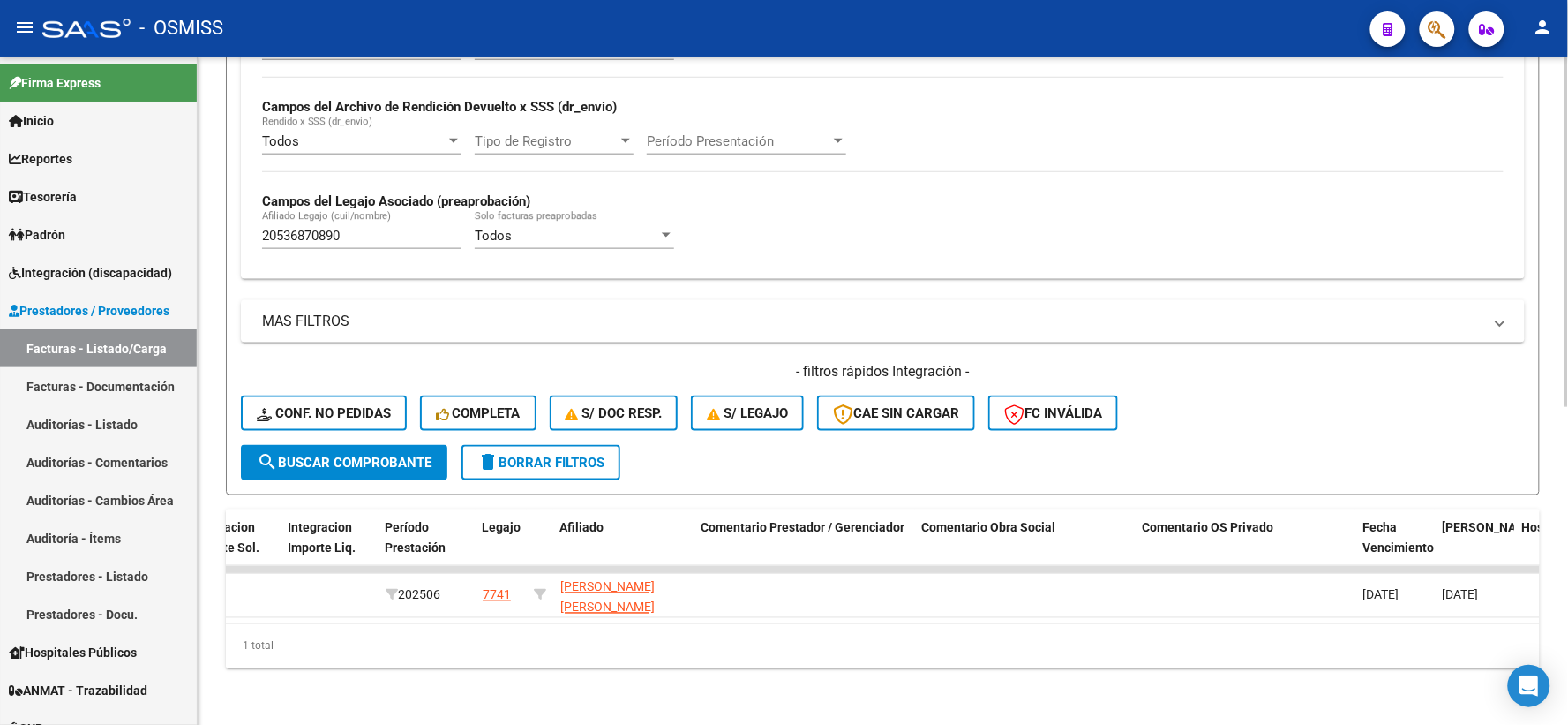
type input "27320111337"
drag, startPoint x: 360, startPoint y: 221, endPoint x: 239, endPoint y: 221, distance: 121.0
click at [224, 219] on div "Video tutorial PRESTADORES -> Listado de CPBTs Emitidos por Prestadores / Prove…" at bounding box center [882, 95] width 1370 height 1257
paste input "27534457702"
type input "27534457702"
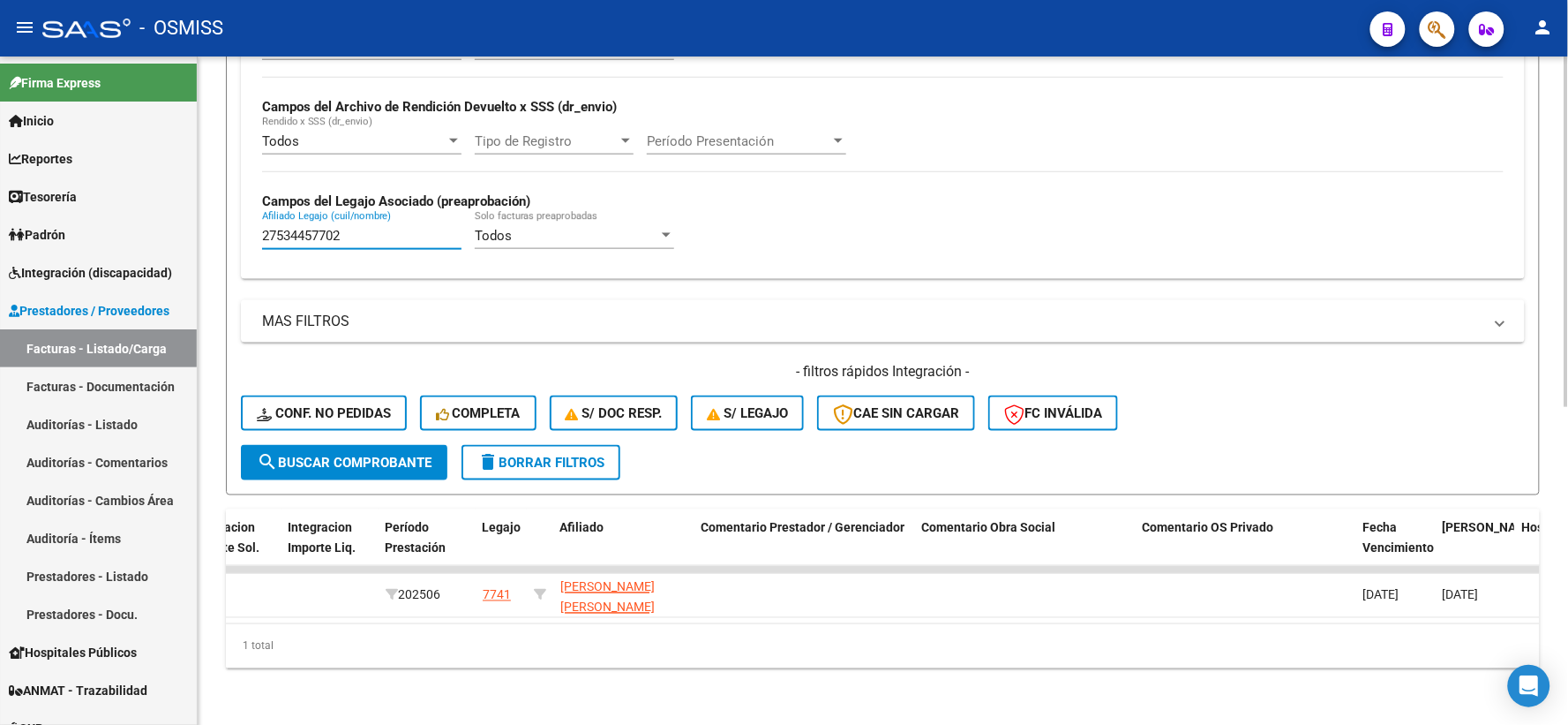
click at [315, 454] on span "search Buscar Comprobante" at bounding box center [343, 462] width 175 height 16
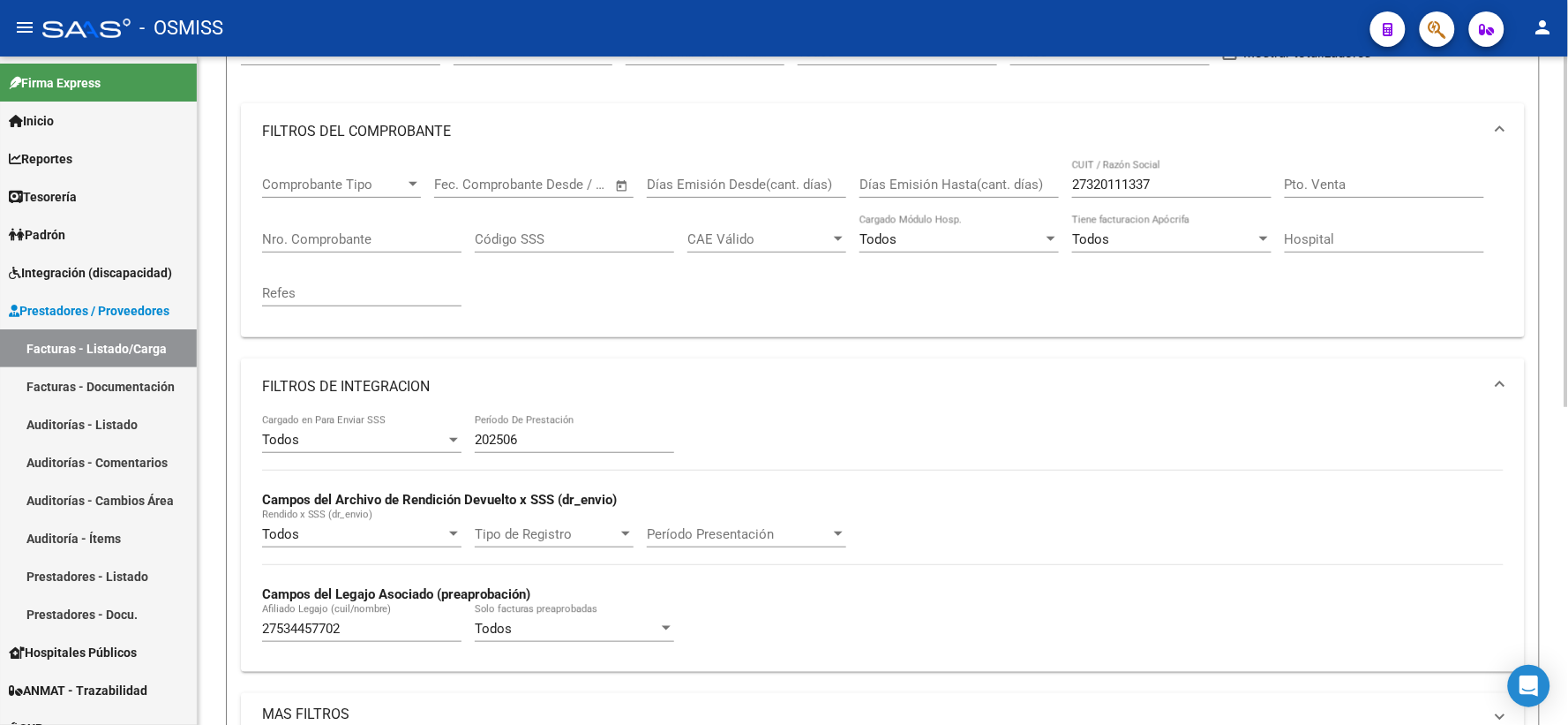
scroll to position [113, 0]
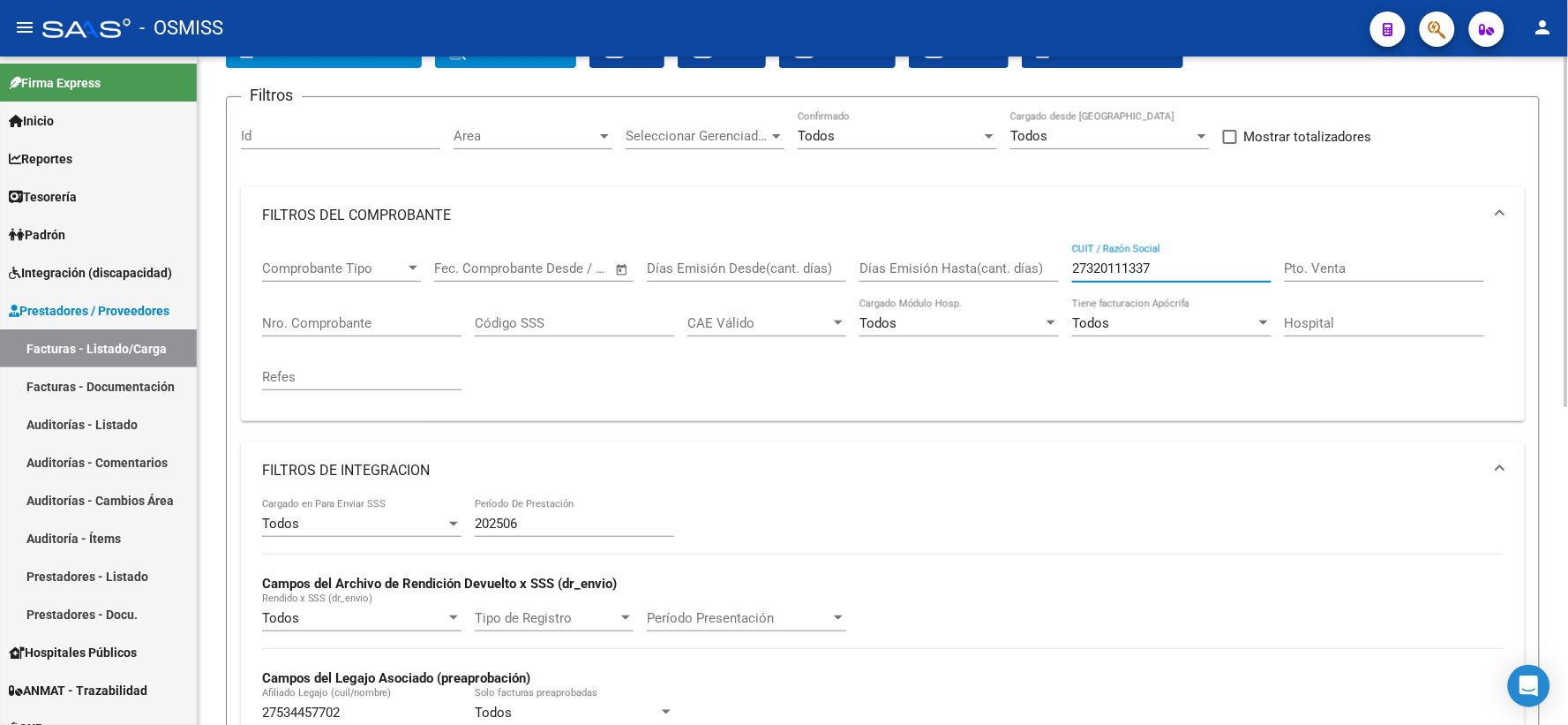
drag, startPoint x: 1204, startPoint y: 271, endPoint x: 993, endPoint y: 248, distance: 212.2
click at [993, 248] on div "Comprobante Tipo Comprobante Tipo Fecha inicio – Fecha fin Fec. Comprobante Des…" at bounding box center [882, 326] width 1242 height 163
paste input "27321653133"
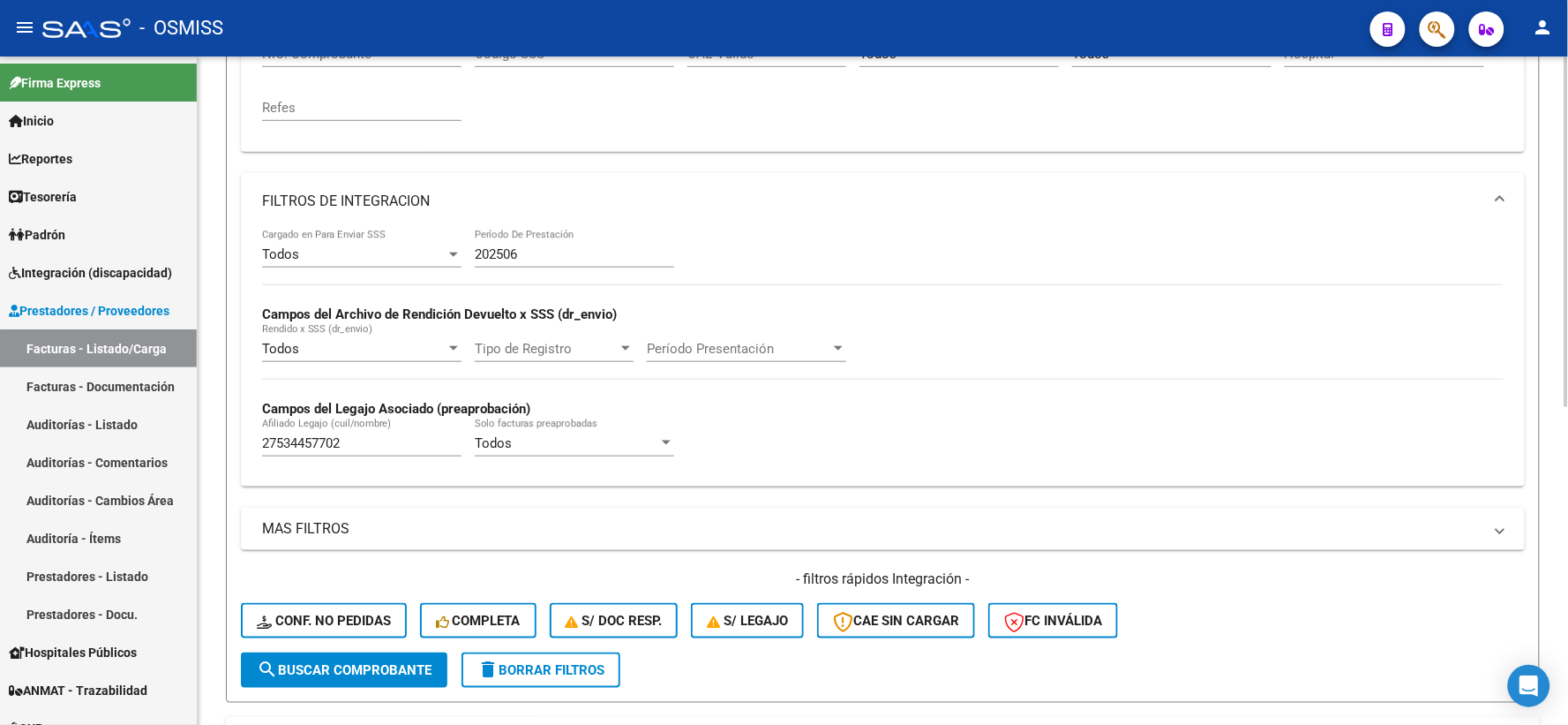
scroll to position [408, 0]
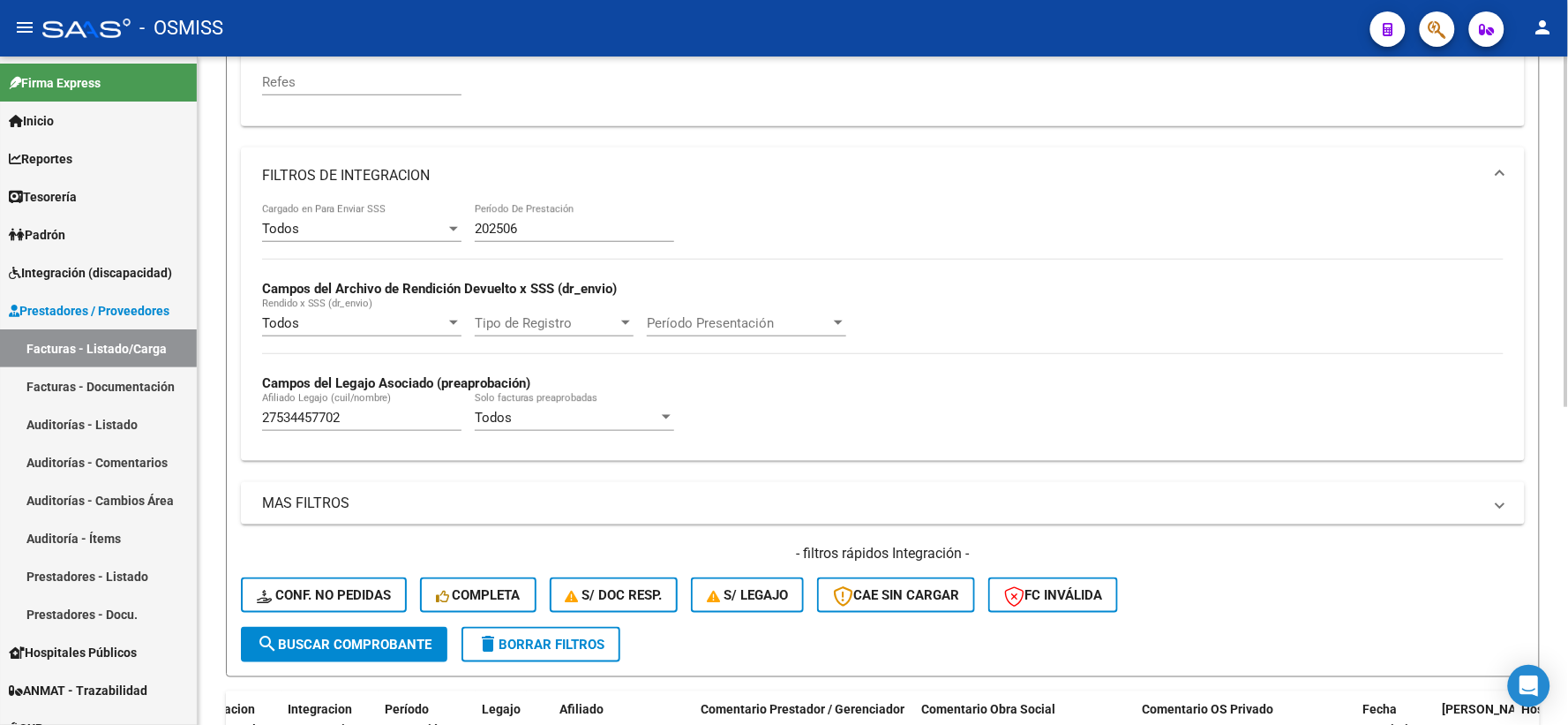
type input "27321653133"
drag, startPoint x: 356, startPoint y: 412, endPoint x: 204, endPoint y: 416, distance: 152.1
click at [204, 416] on div "Video tutorial PRESTADORES -> Listado de CPBTs Emitidos por Prestadores / Prove…" at bounding box center [882, 277] width 1370 height 1257
paste input "20529674105"
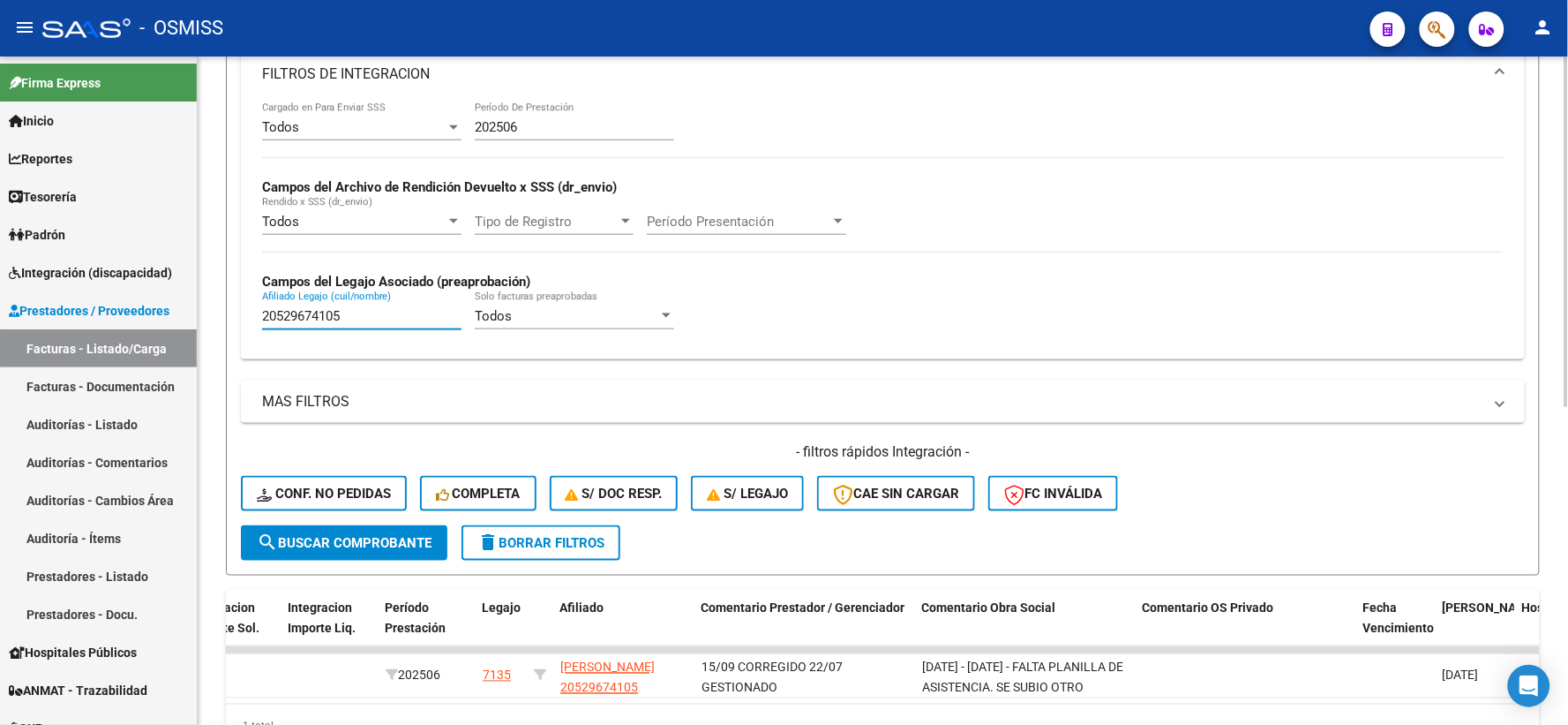
scroll to position [603, 0]
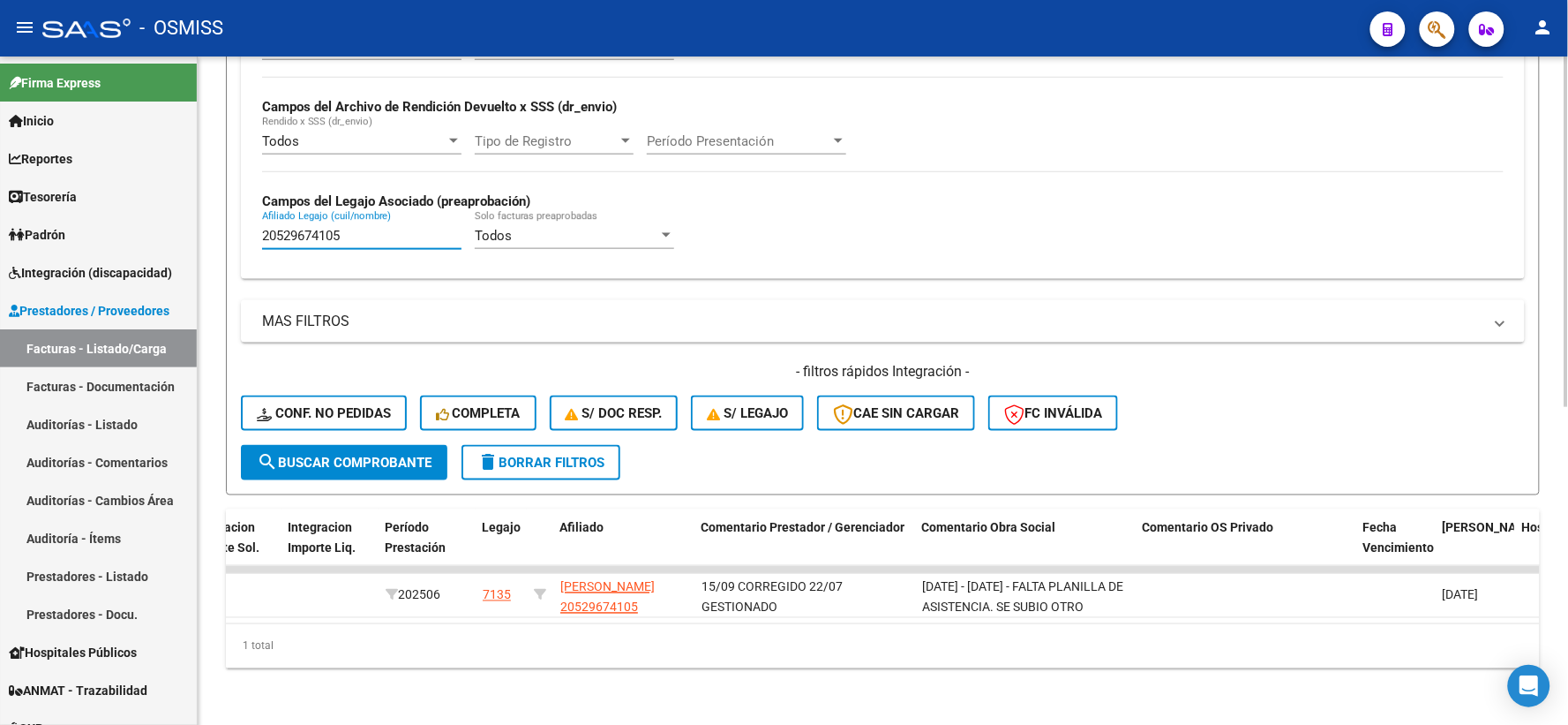
type input "20529674105"
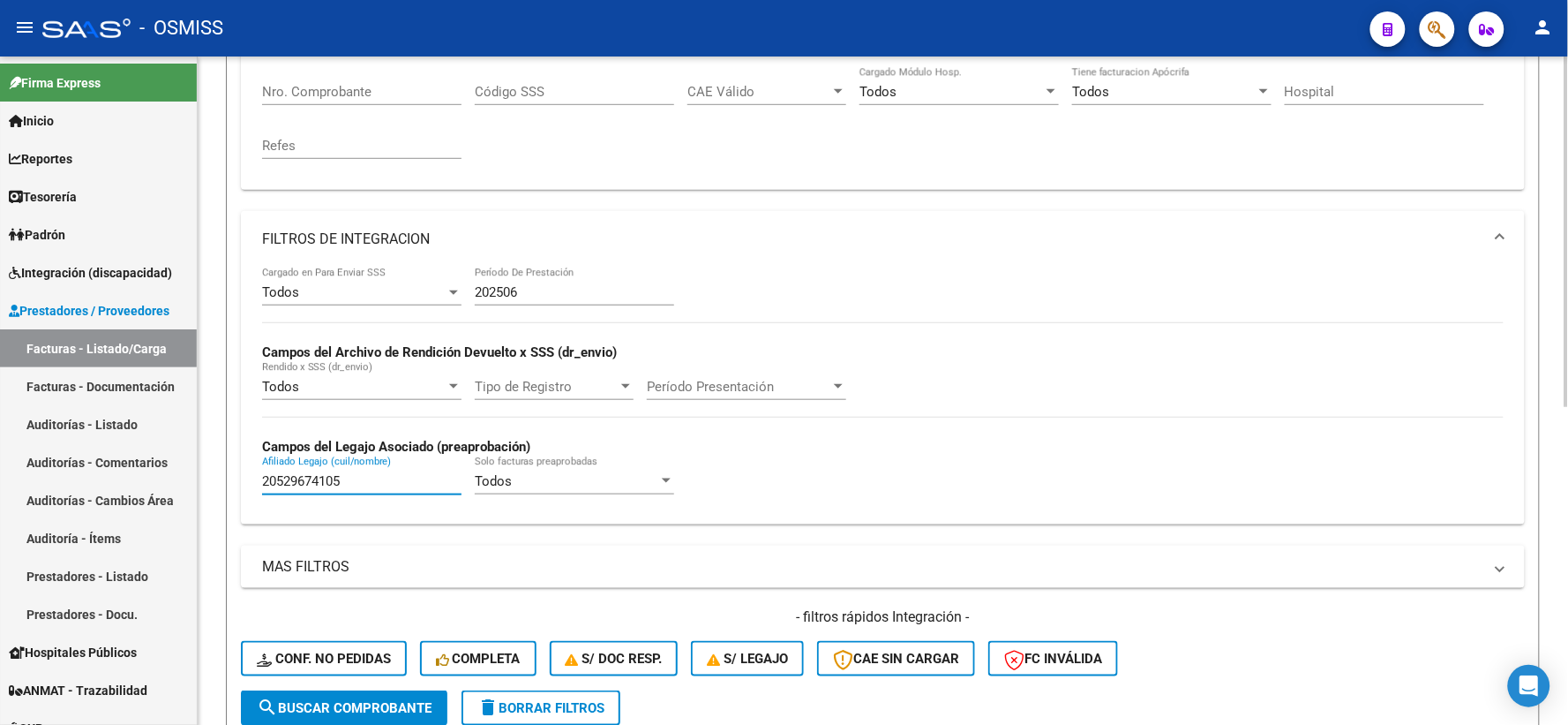
scroll to position [15, 0]
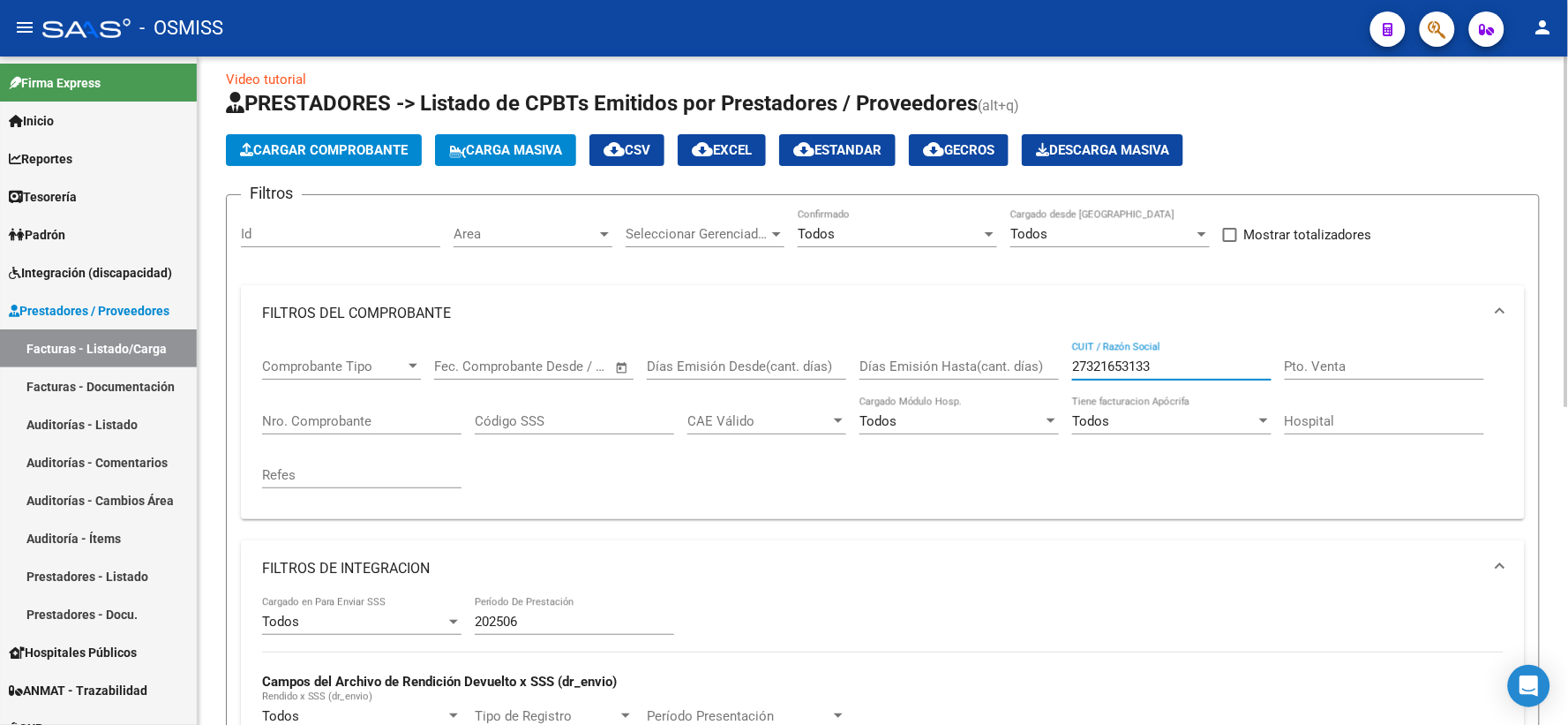
drag, startPoint x: 1195, startPoint y: 372, endPoint x: 965, endPoint y: 351, distance: 231.0
click at [965, 351] on div "Comprobante Tipo Comprobante Tipo Fecha inicio – Fecha fin Fec. Comprobante Des…" at bounding box center [882, 423] width 1242 height 163
paste input "27340191973"
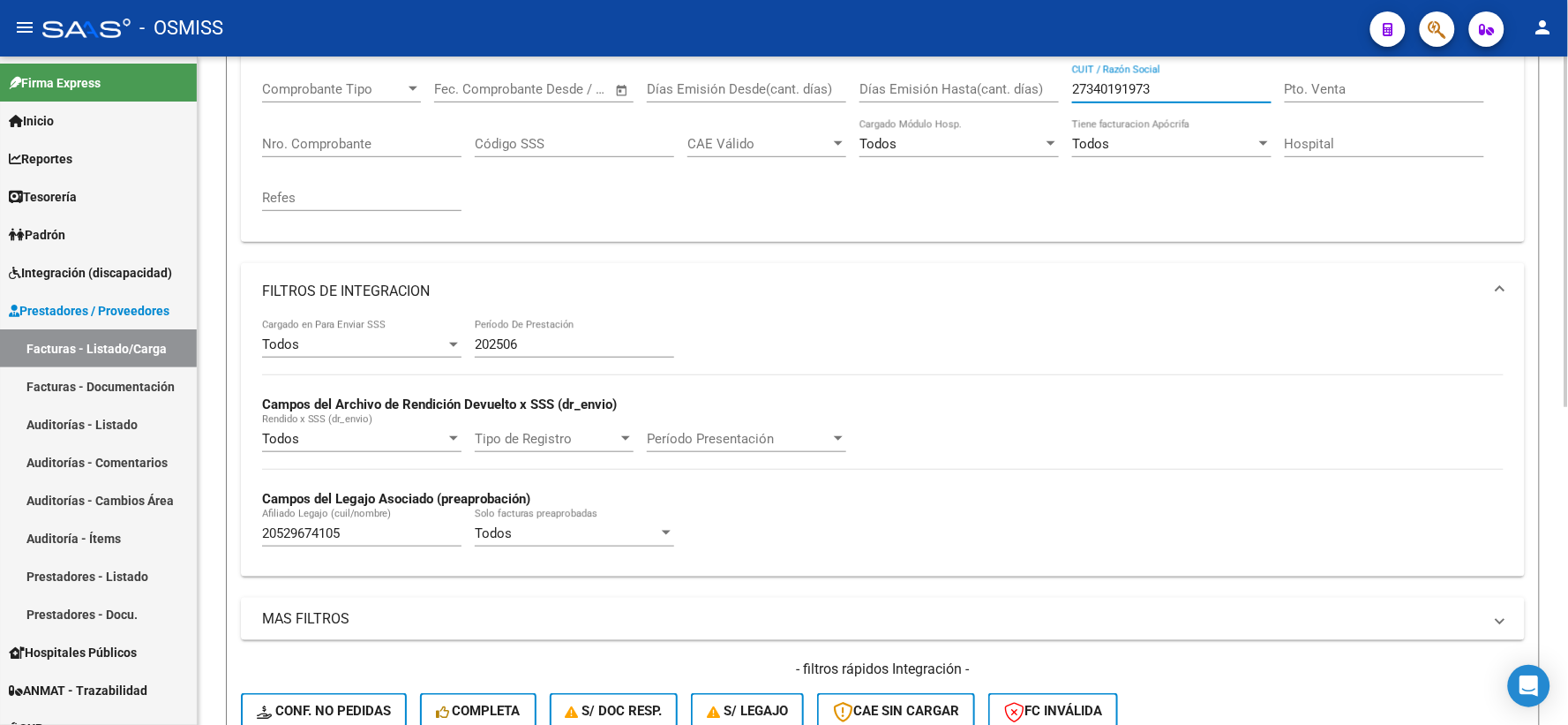
scroll to position [408, 0]
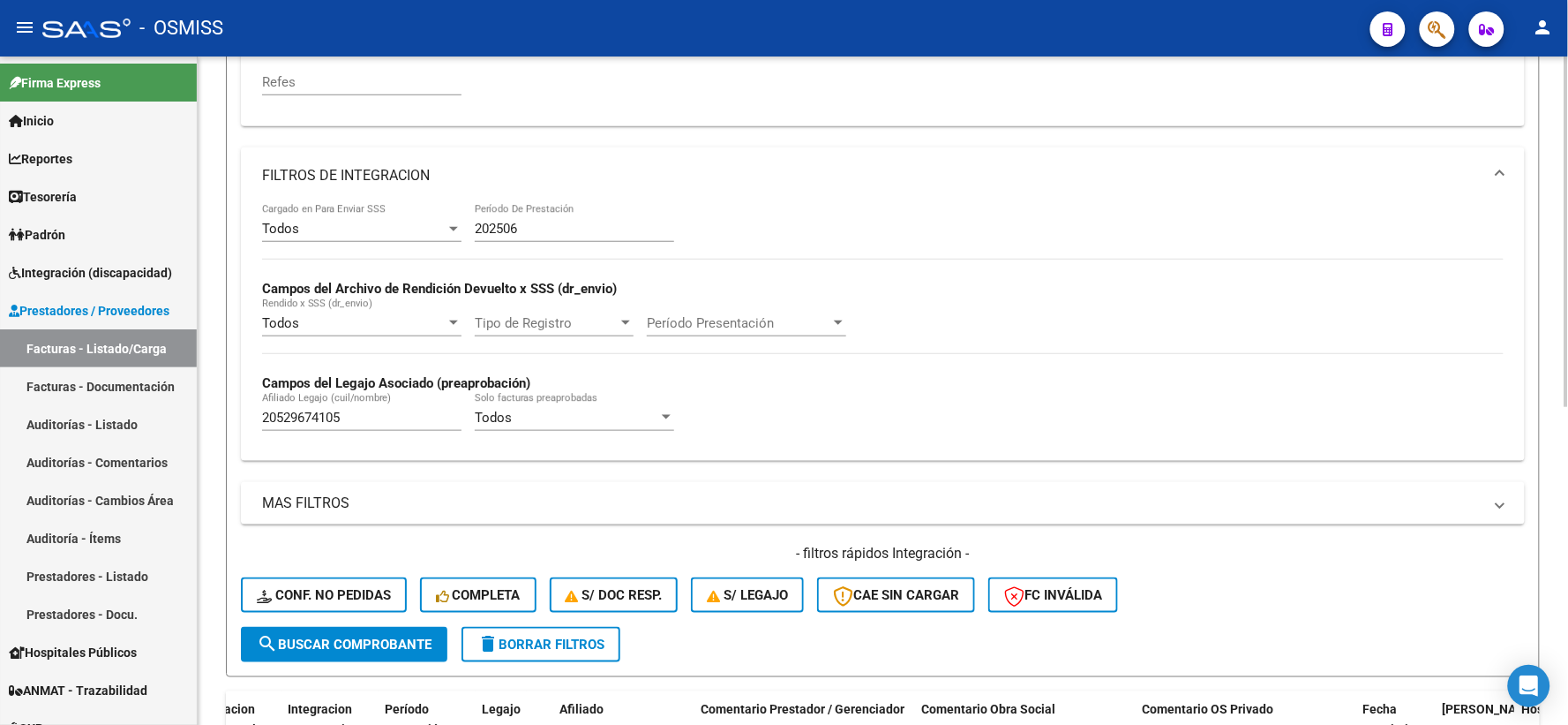
type input "27340191973"
drag, startPoint x: 310, startPoint y: 417, endPoint x: 215, endPoint y: 415, distance: 95.0
click at [215, 415] on div "Video tutorial PRESTADORES -> Listado de CPBTs Emitidos por Prestadores / Prove…" at bounding box center [882, 277] width 1370 height 1257
paste input "20527294194"
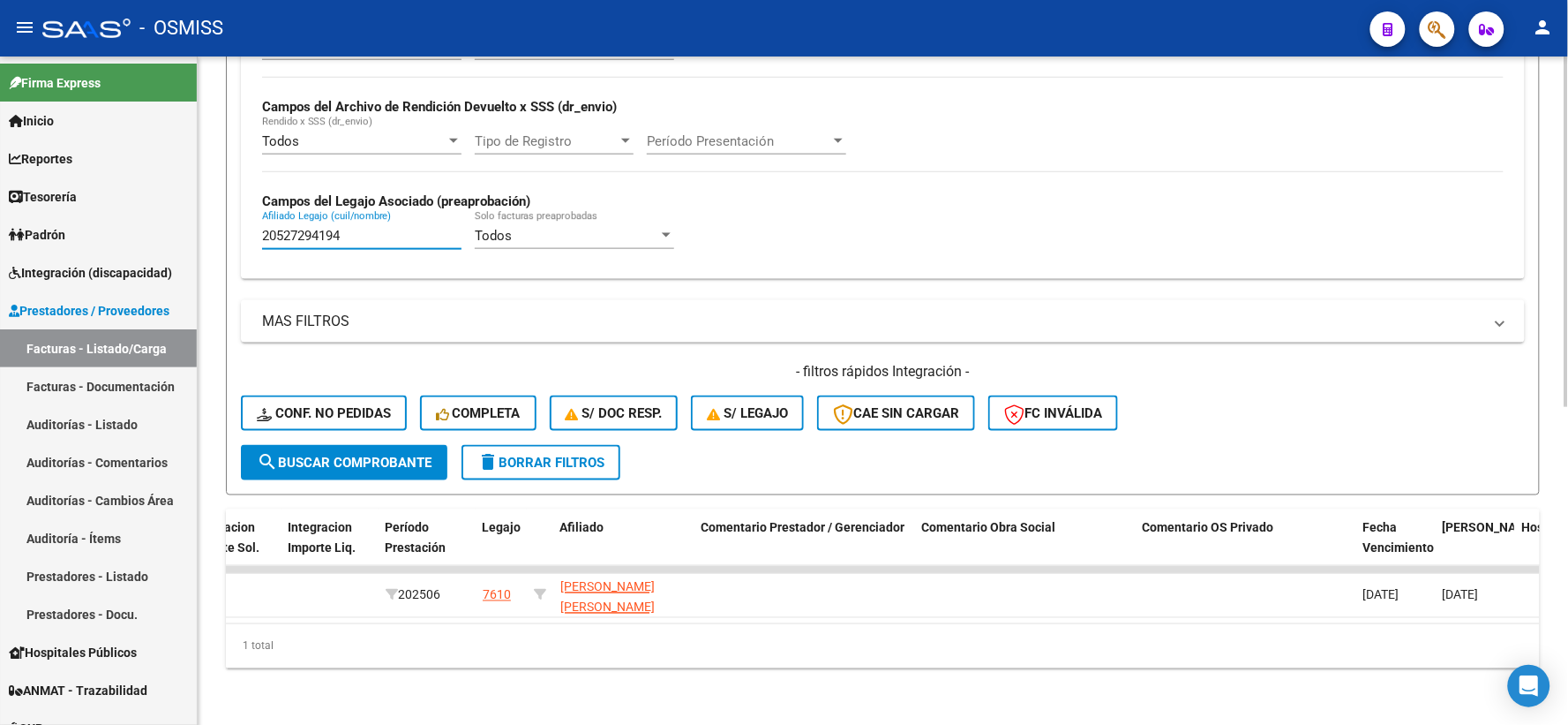
type input "20527294194"
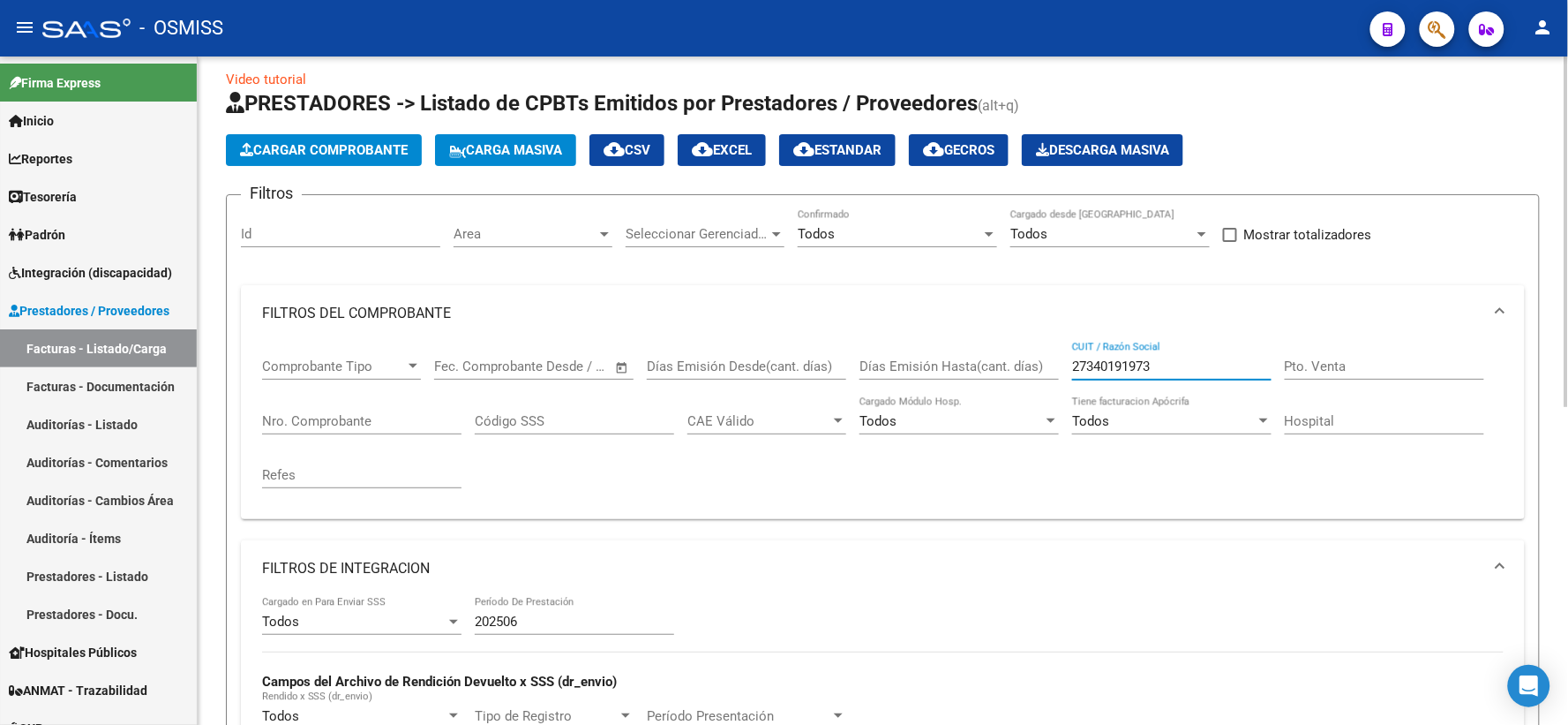
drag, startPoint x: 1206, startPoint y: 367, endPoint x: 898, endPoint y: 368, distance: 308.0
click at [898, 368] on div "Comprobante Tipo Comprobante Tipo Fecha inicio – Fecha fin Fec. Comprobante Des…" at bounding box center [882, 423] width 1242 height 163
paste input "27341366556"
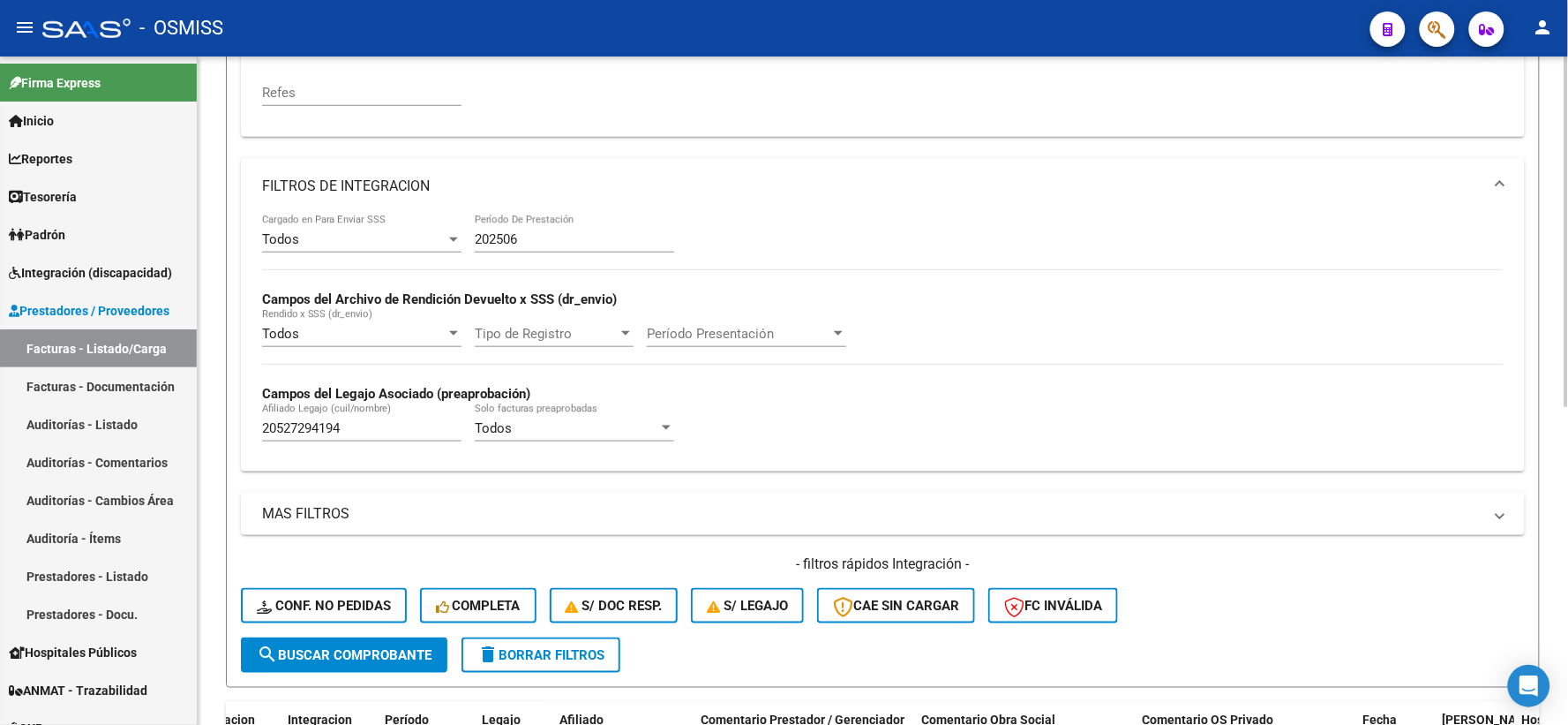
scroll to position [408, 0]
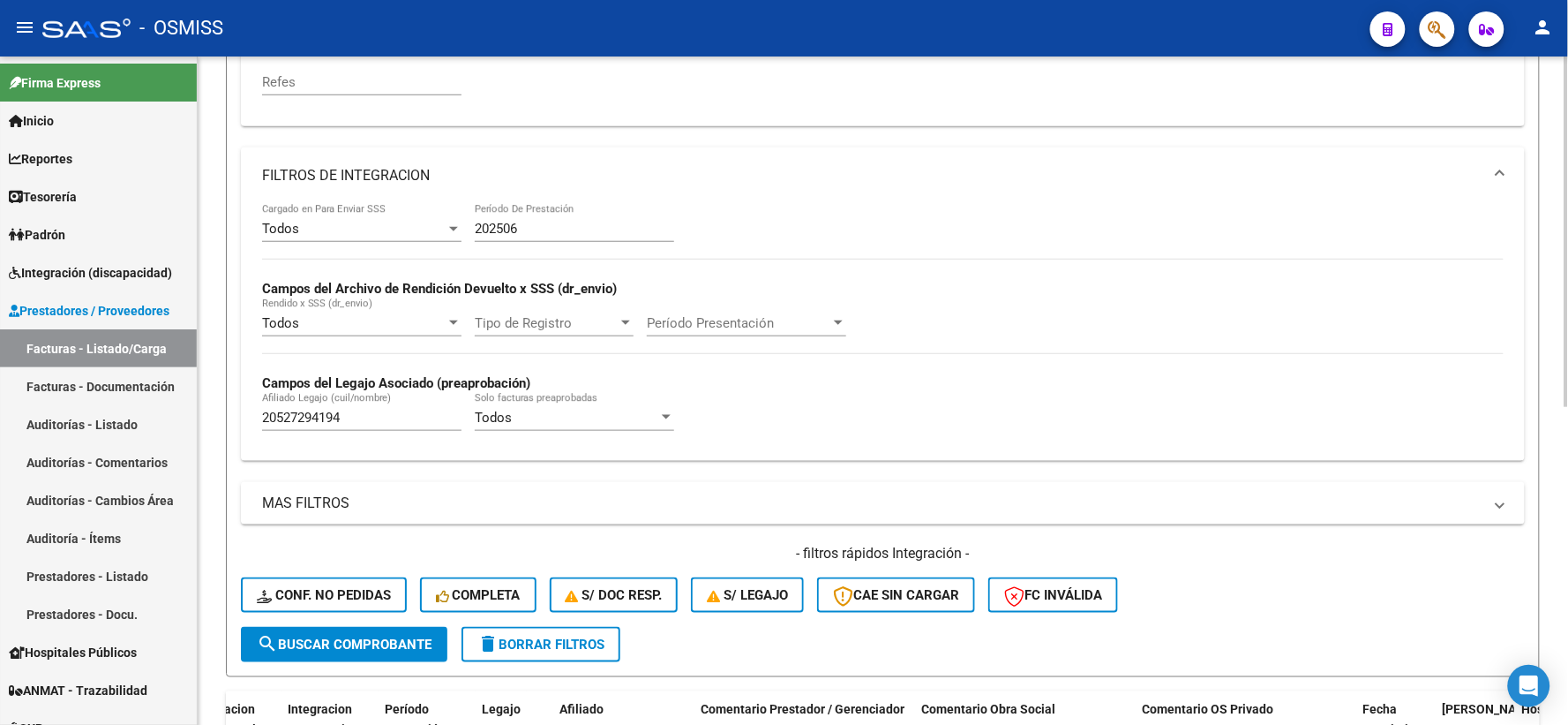
type input "27341366556"
drag, startPoint x: 386, startPoint y: 423, endPoint x: 208, endPoint y: 418, distance: 178.1
click at [208, 418] on div "Video tutorial PRESTADORES -> Listado de CPBTs Emitidos por Prestadores / Prove…" at bounding box center [882, 277] width 1370 height 1257
click at [345, 423] on input "Afiliado Legajo (cuil/nombre)" at bounding box center [361, 418] width 200 height 16
paste input "20508808012"
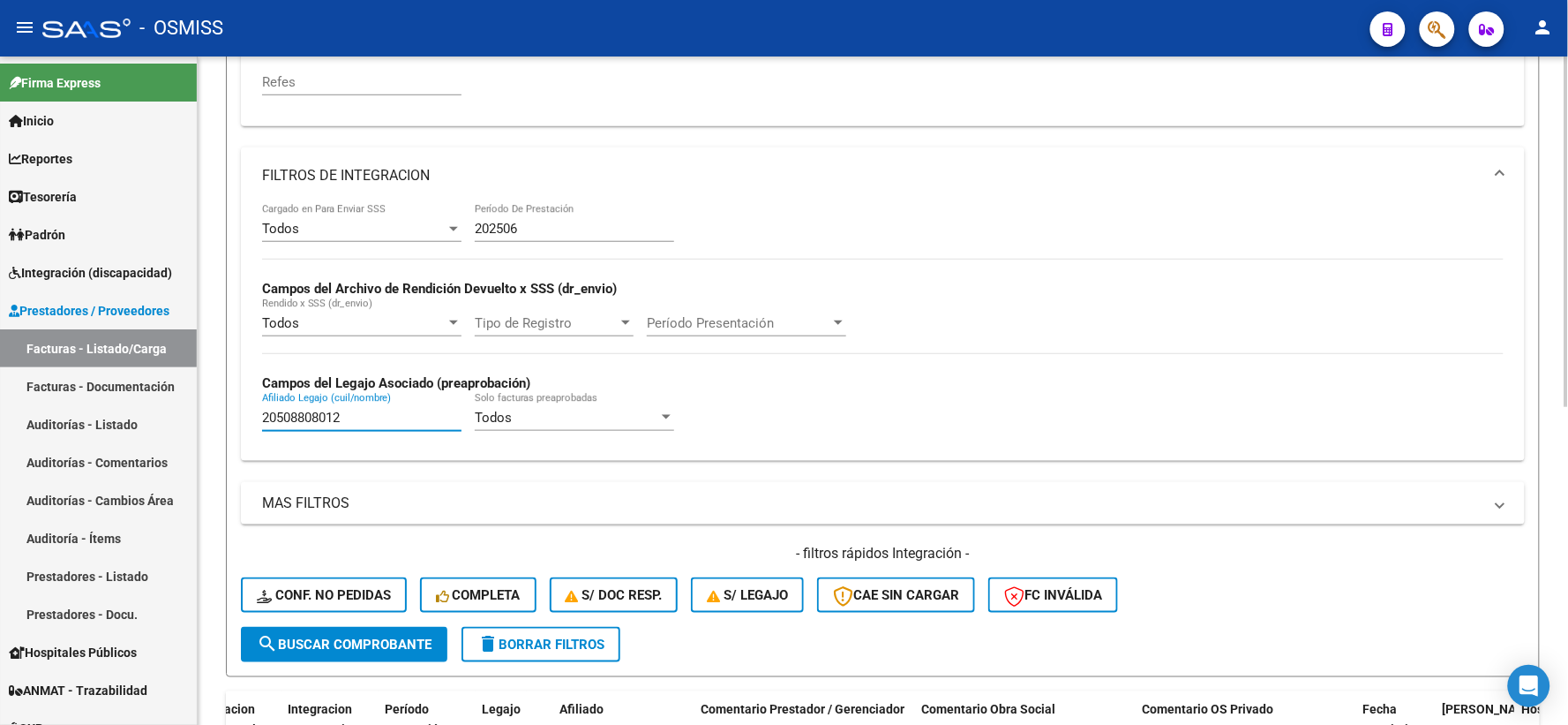
type input "20508808012"
click at [357, 641] on span "search Buscar Comprobante" at bounding box center [343, 644] width 175 height 16
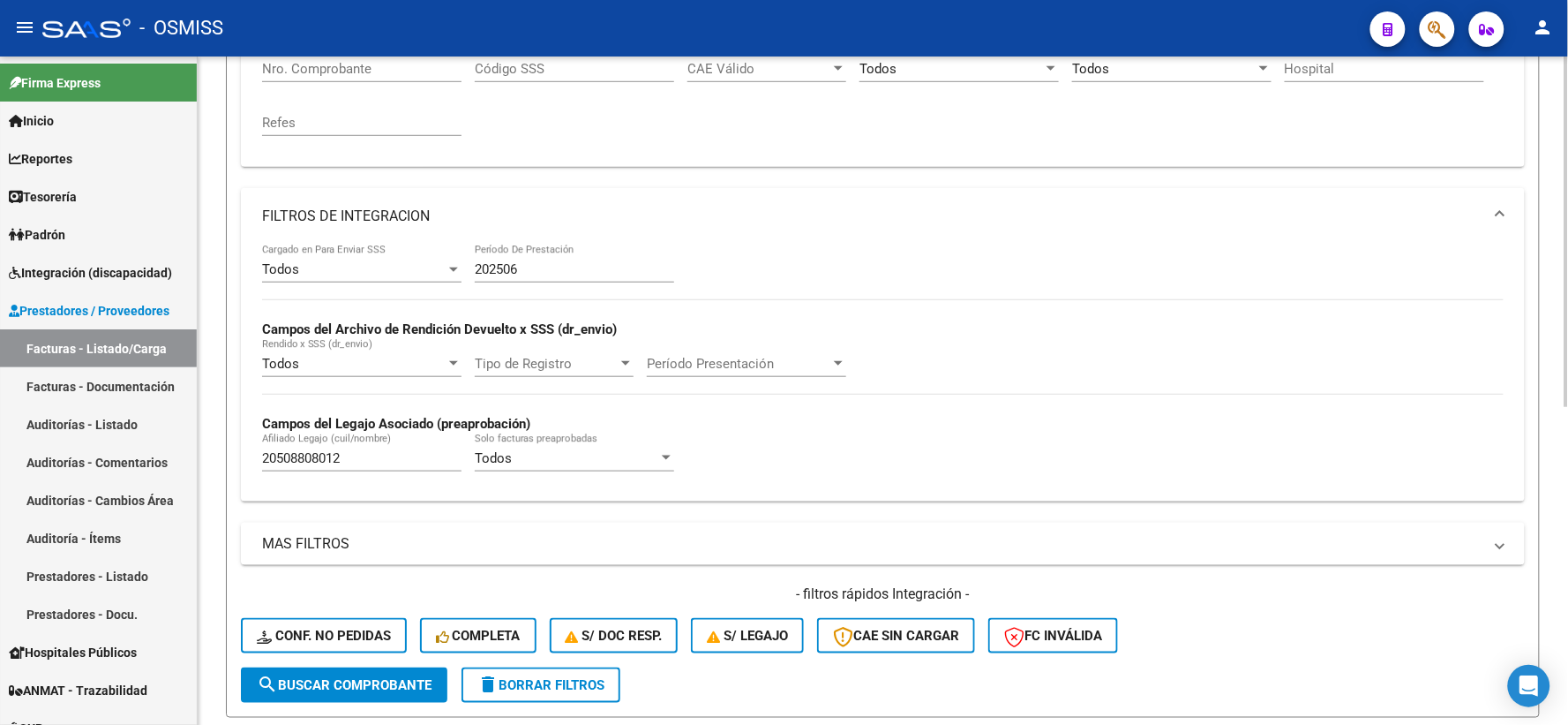
scroll to position [15, 0]
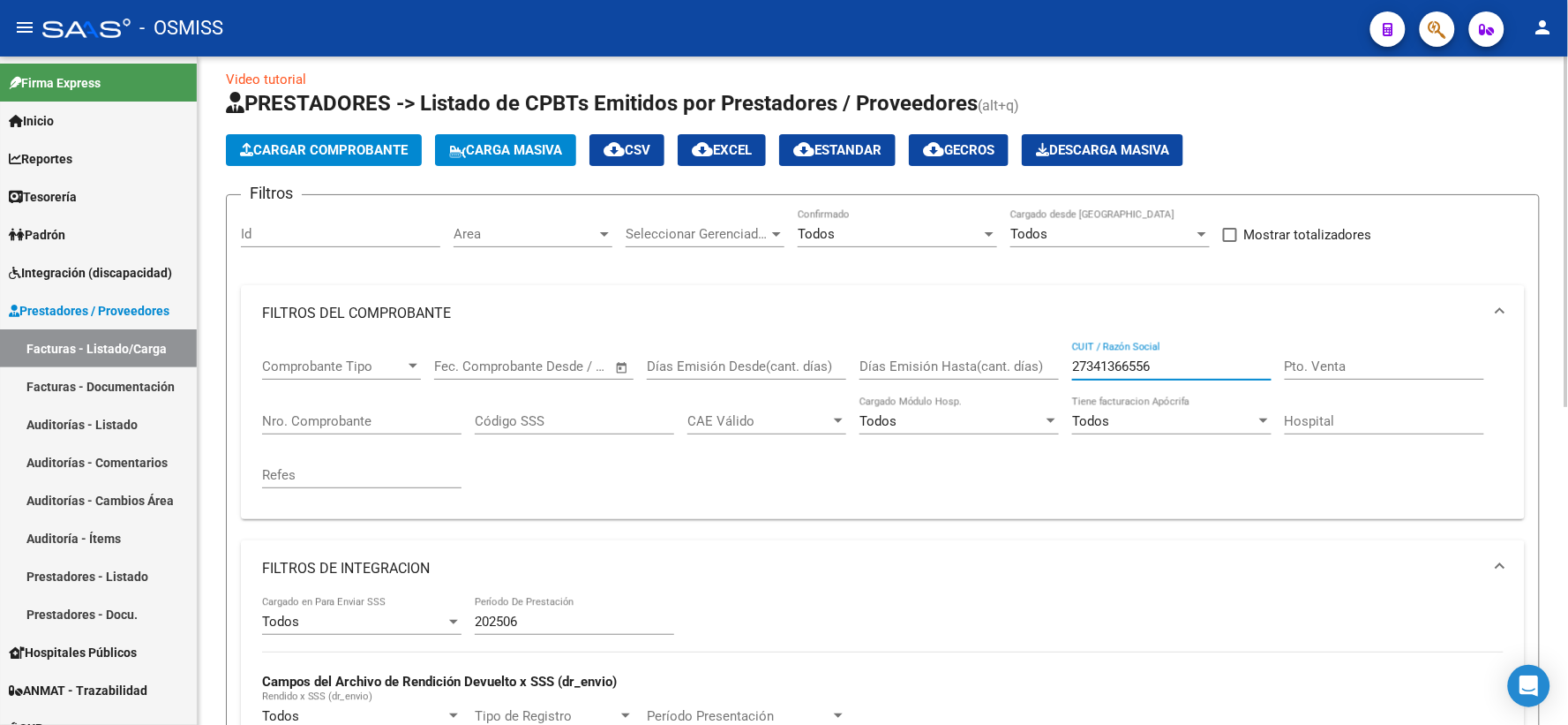
drag, startPoint x: 1177, startPoint y: 374, endPoint x: 1017, endPoint y: 359, distance: 160.7
click at [1017, 359] on div "Comprobante Tipo Comprobante Tipo Fecha inicio – Fecha fin Fec. Comprobante Des…" at bounding box center [882, 423] width 1242 height 163
paste input "27343901971"
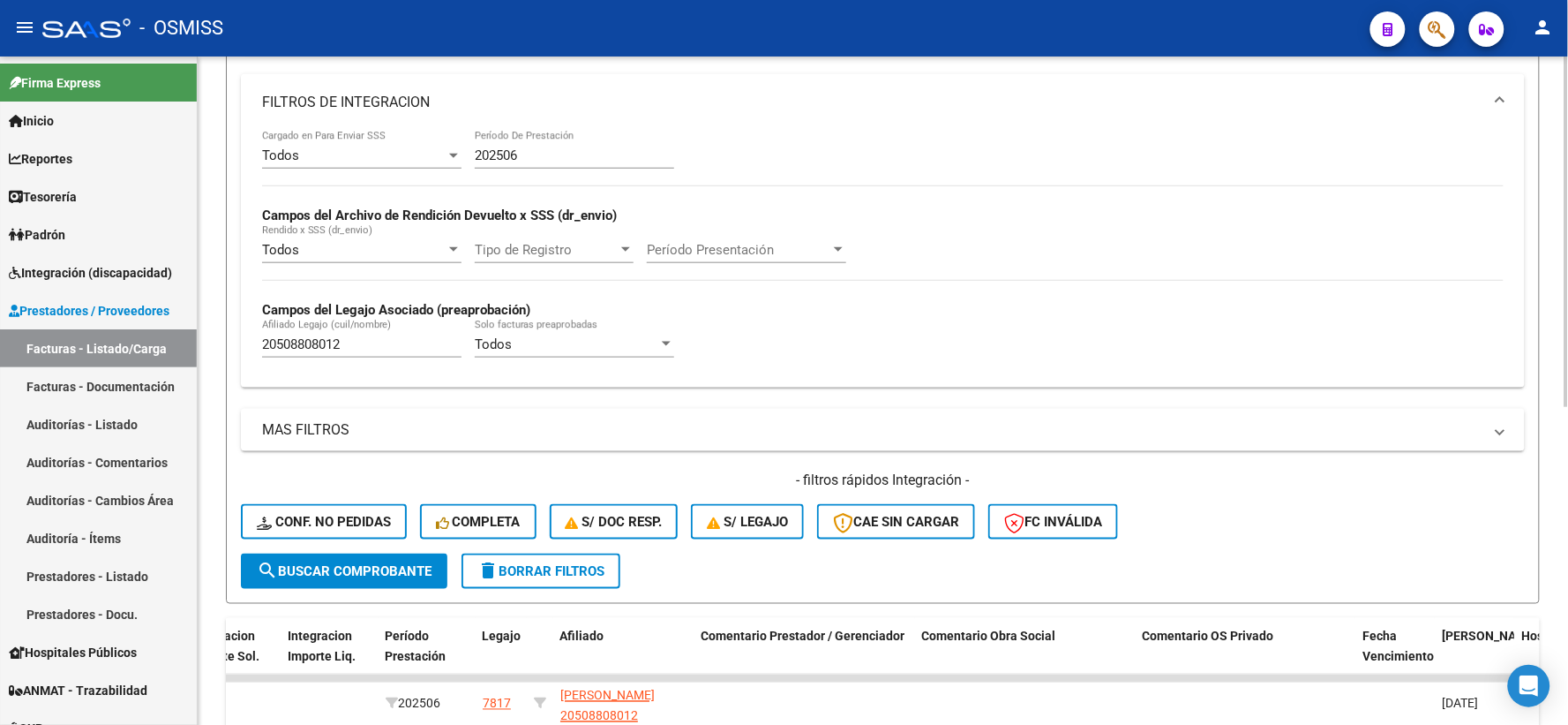
scroll to position [506, 0]
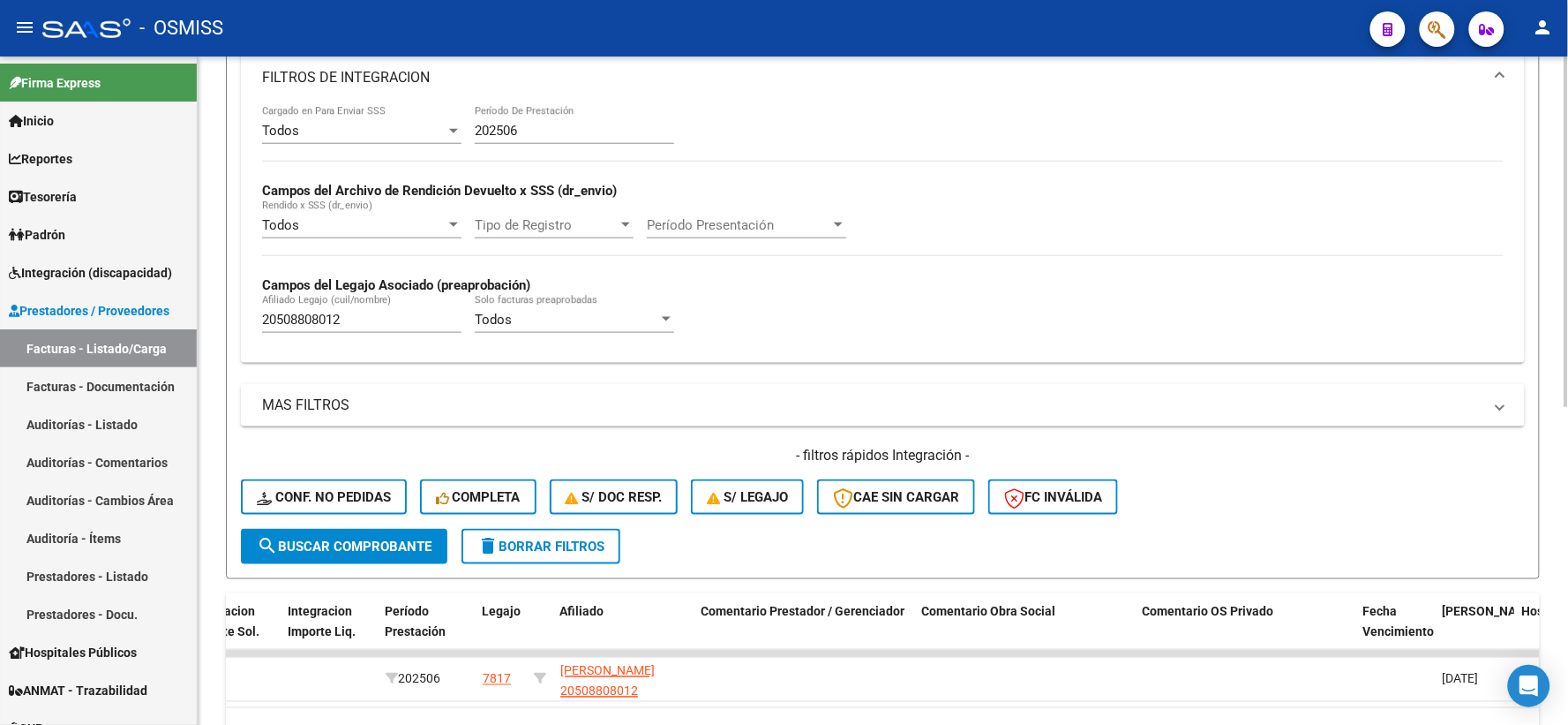
type input "27343901971"
drag, startPoint x: 398, startPoint y: 321, endPoint x: 239, endPoint y: 313, distance: 159.2
click at [239, 313] on form "Filtros Id Area Area Seleccionar Gerenciador Seleccionar Gerenciador Todos Conf…" at bounding box center [882, 141] width 1313 height 876
paste input "20568351208"
type input "20568351208"
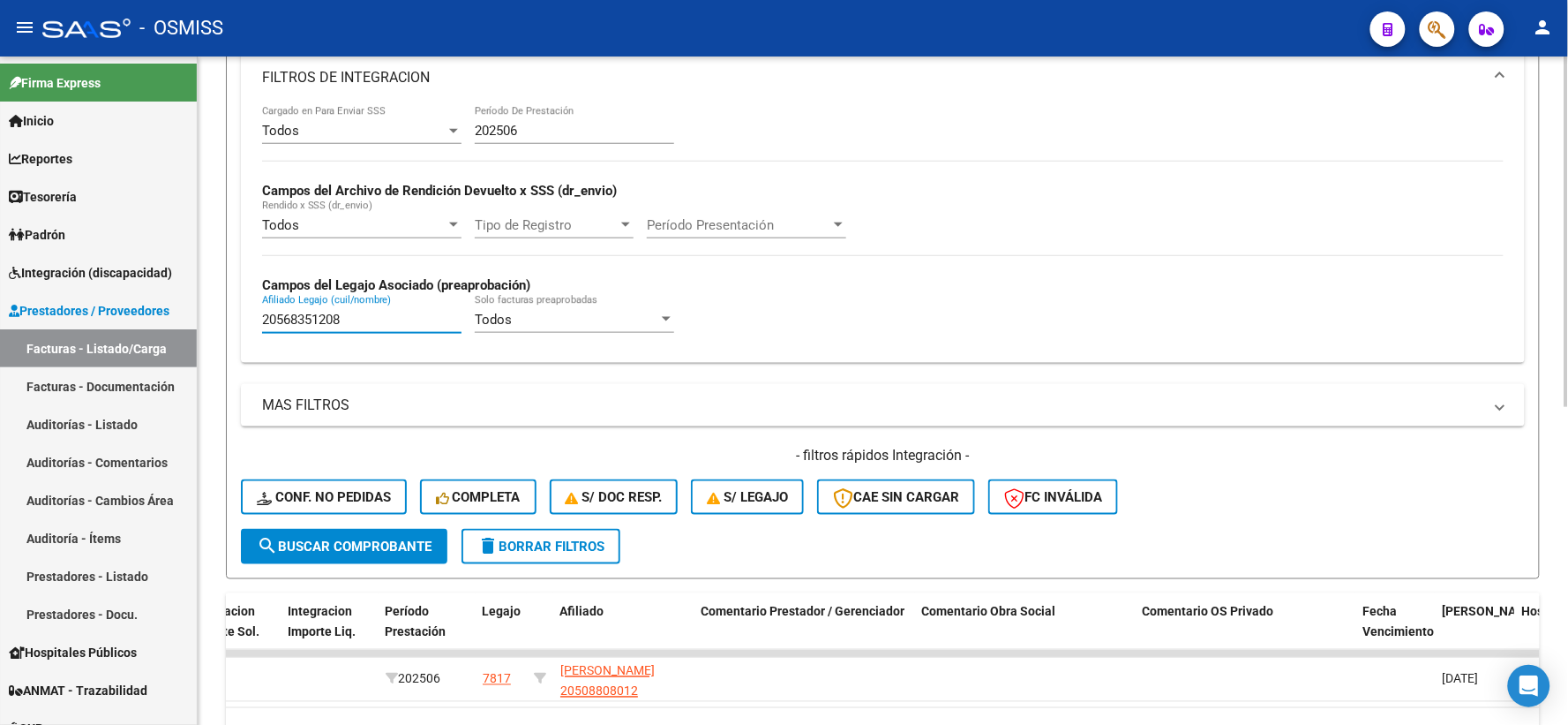
click at [369, 548] on span "search Buscar Comprobante" at bounding box center [343, 547] width 175 height 16
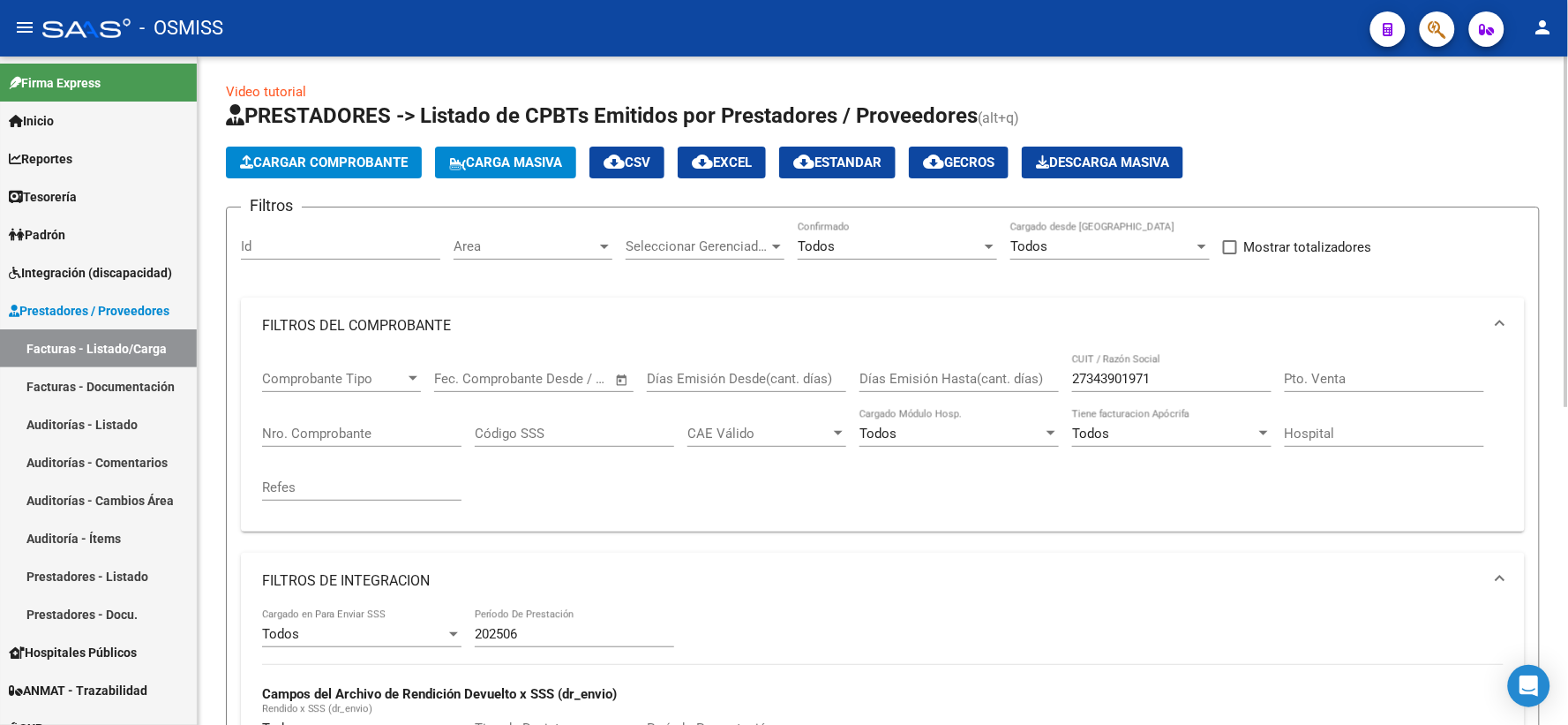
scroll to position [0, 0]
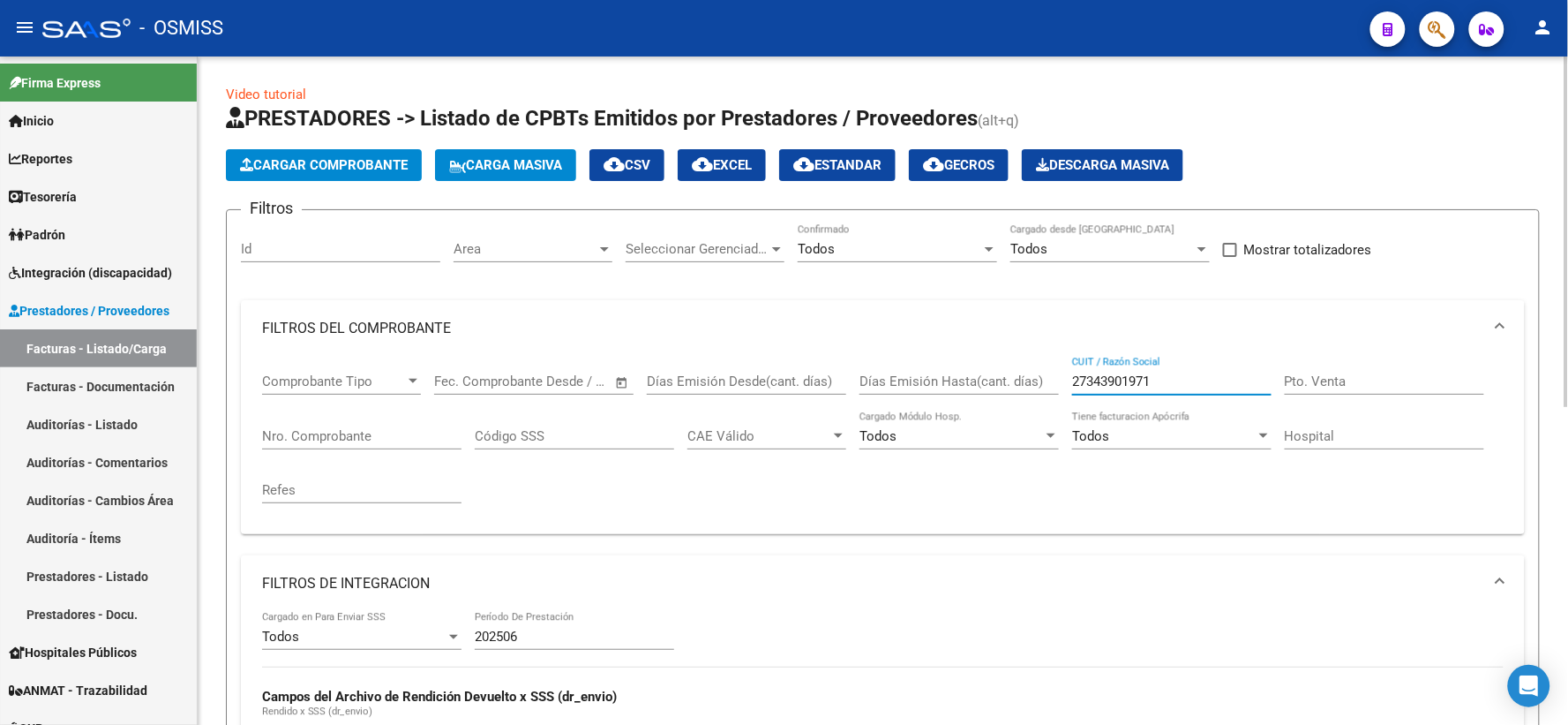
drag, startPoint x: 1207, startPoint y: 390, endPoint x: 965, endPoint y: 357, distance: 244.2
click at [965, 357] on div "Comprobante Tipo Comprobante Tipo Fecha inicio – Fecha fin Fec. Comprobante Des…" at bounding box center [882, 438] width 1242 height 163
paste input "27345556678"
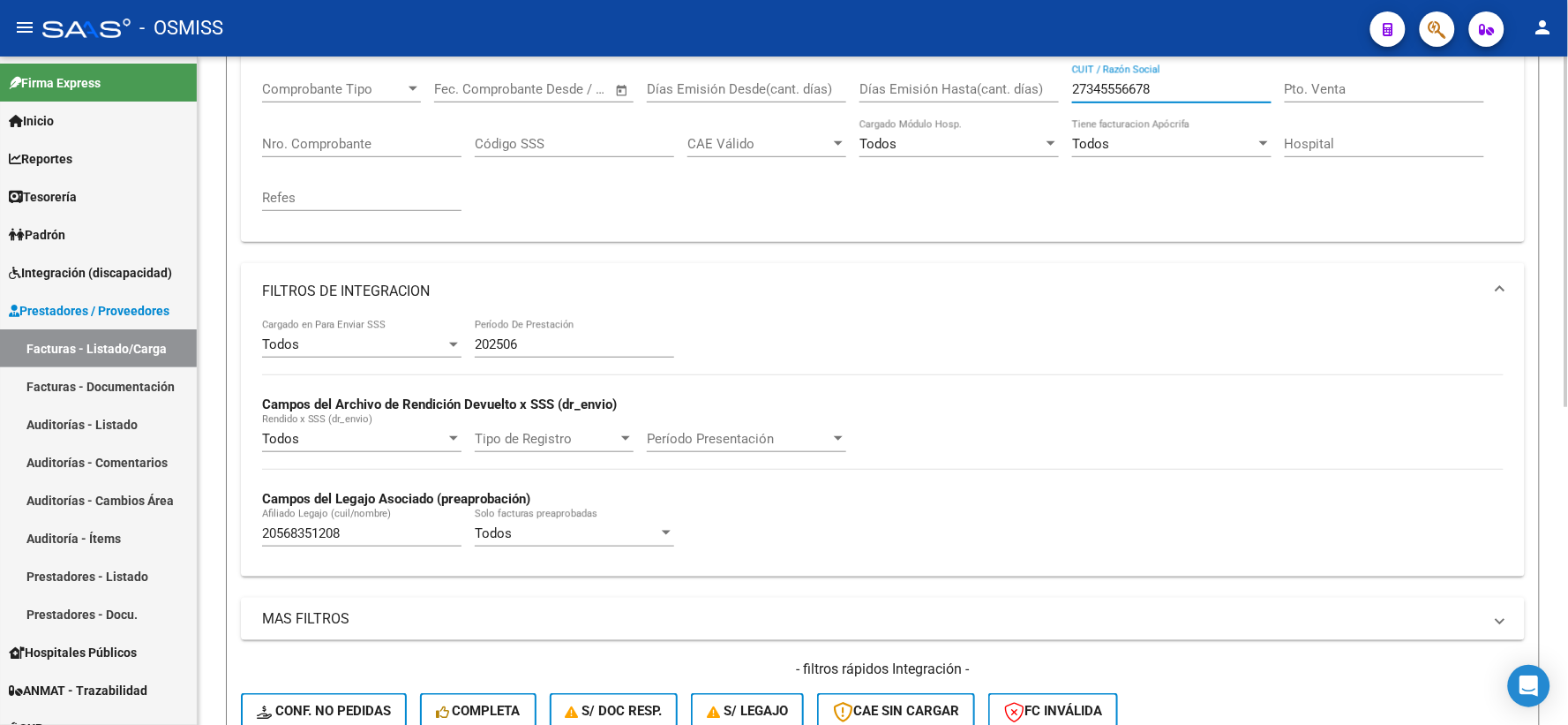
scroll to position [294, 0]
type input "27345556678"
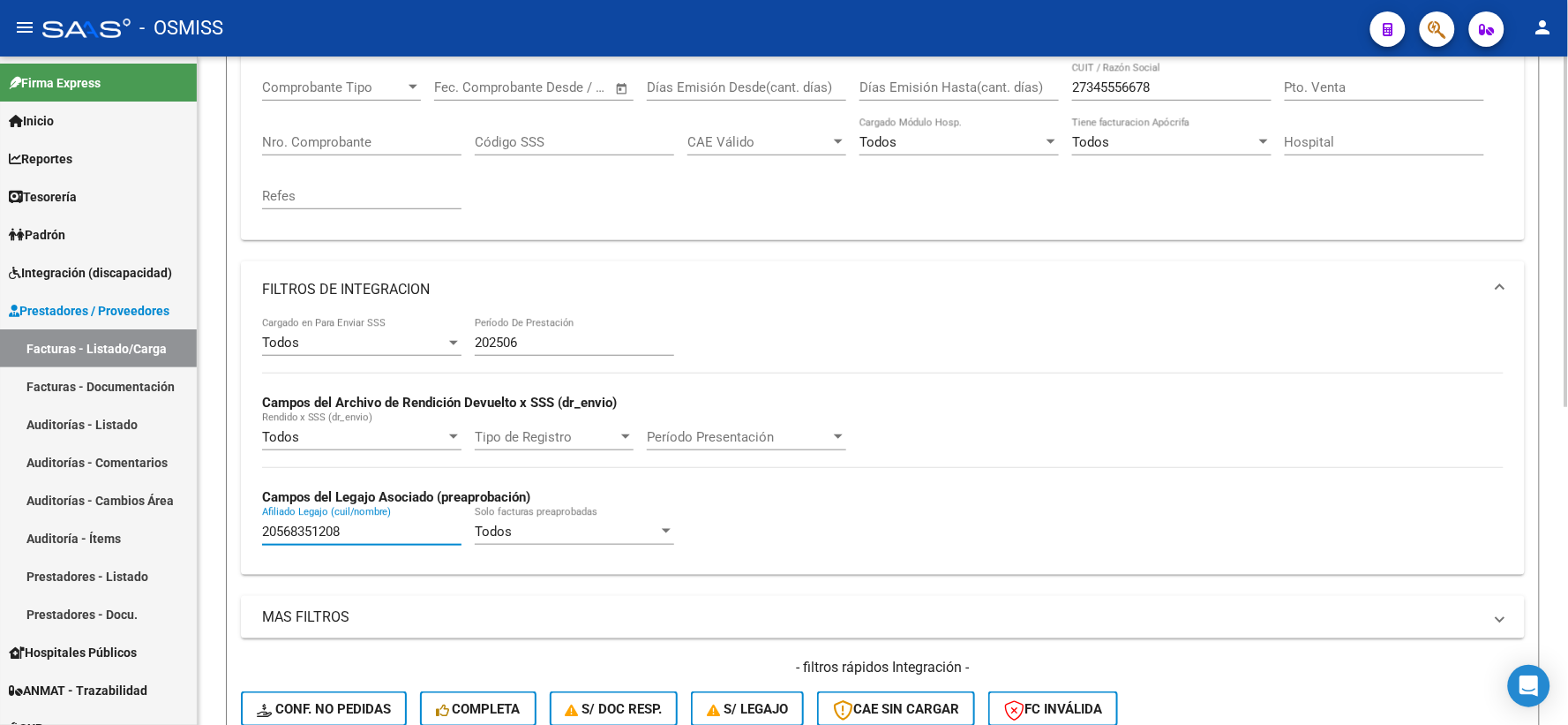
drag, startPoint x: 248, startPoint y: 533, endPoint x: 217, endPoint y: 528, distance: 31.4
click at [217, 528] on div "Video tutorial PRESTADORES -> Listado de CPBTs Emitidos por Prestadores / Prove…" at bounding box center [882, 390] width 1370 height 1257
paste input "20563986221"
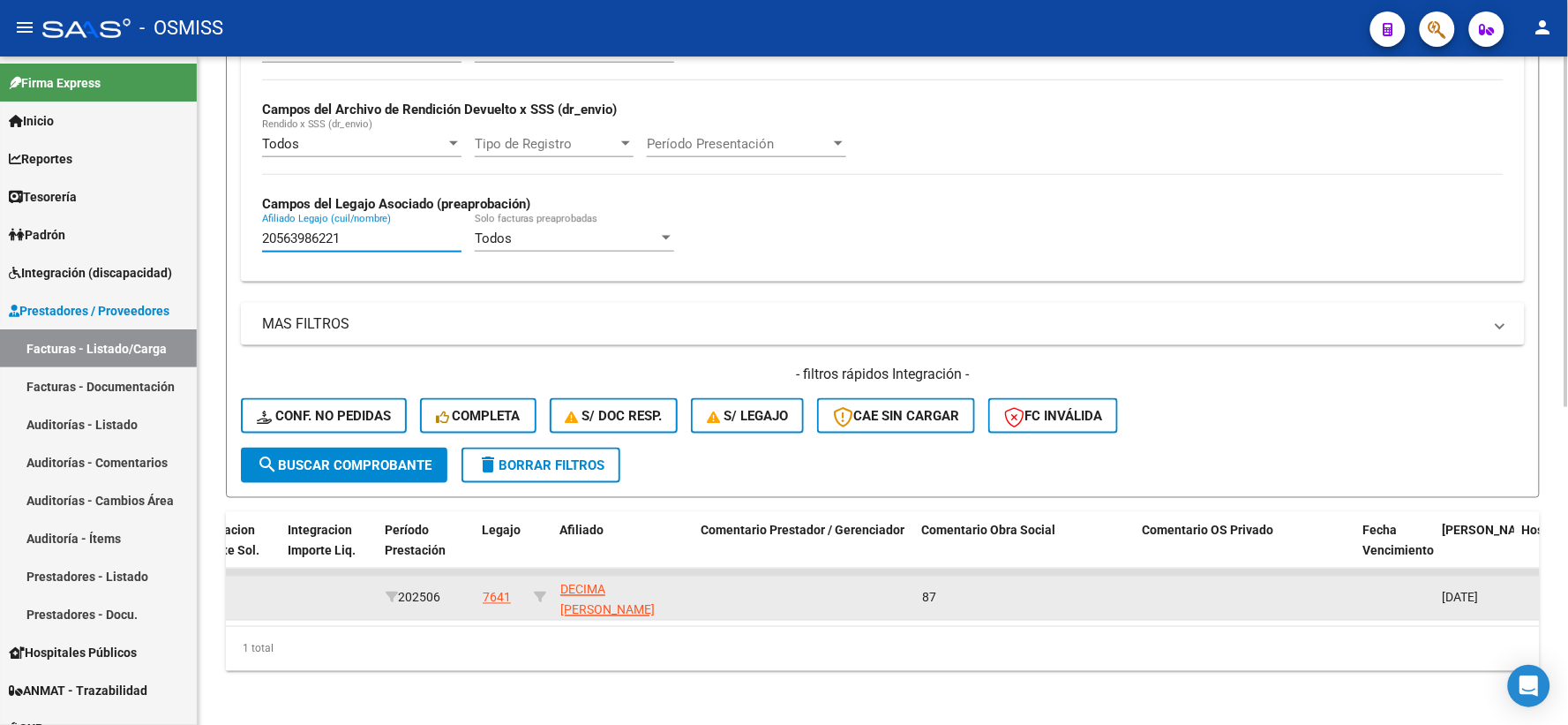
scroll to position [587, 0]
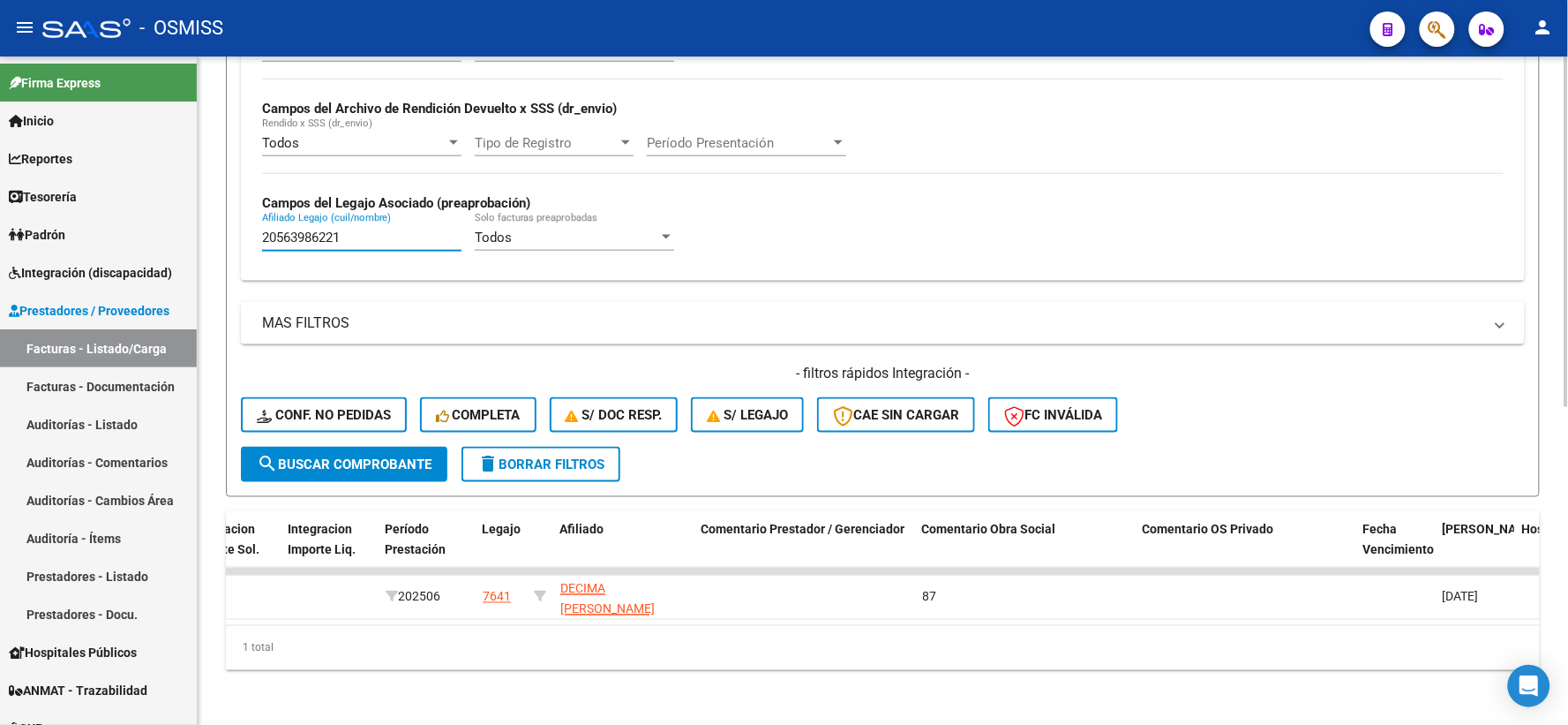
type input "20563986221"
click at [339, 461] on span "search Buscar Comprobante" at bounding box center [343, 464] width 175 height 16
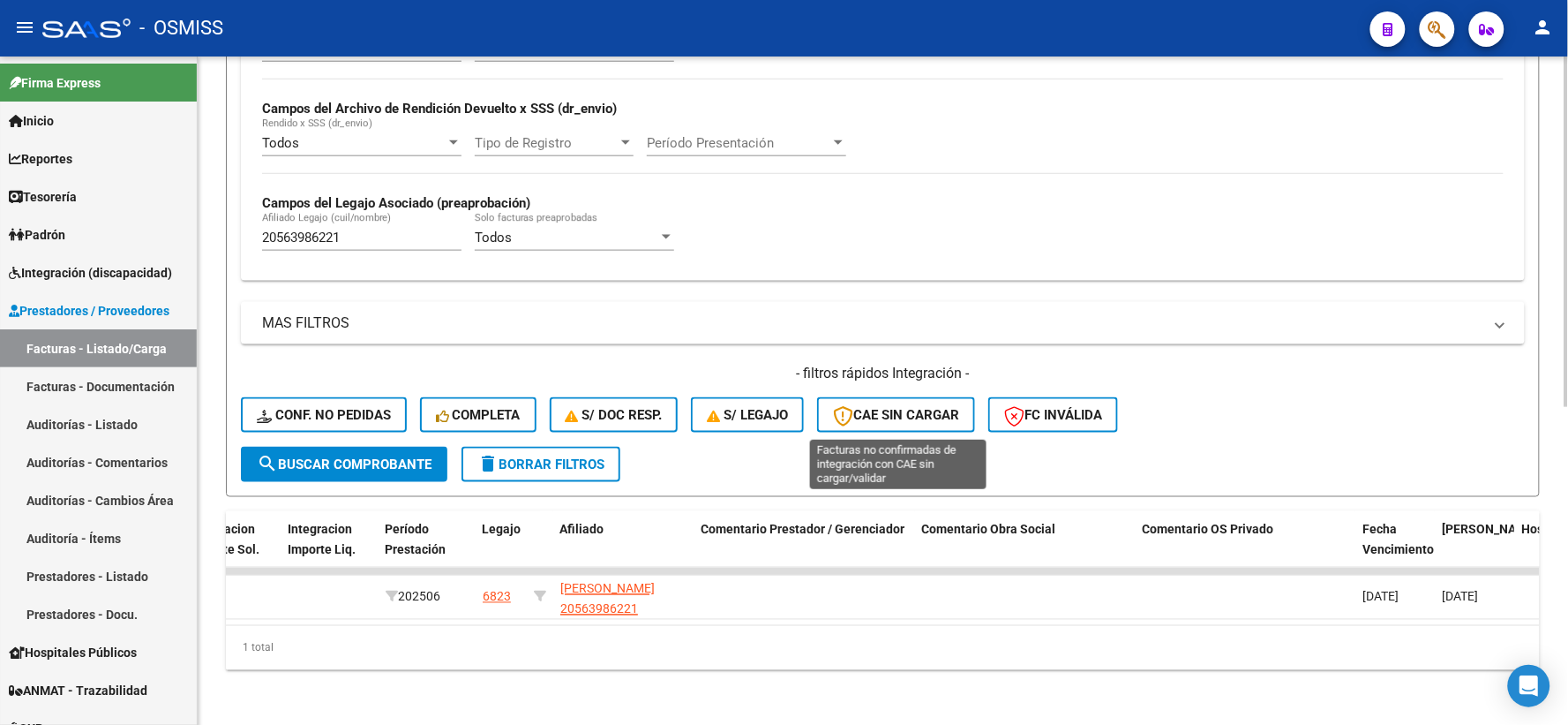
scroll to position [0, 0]
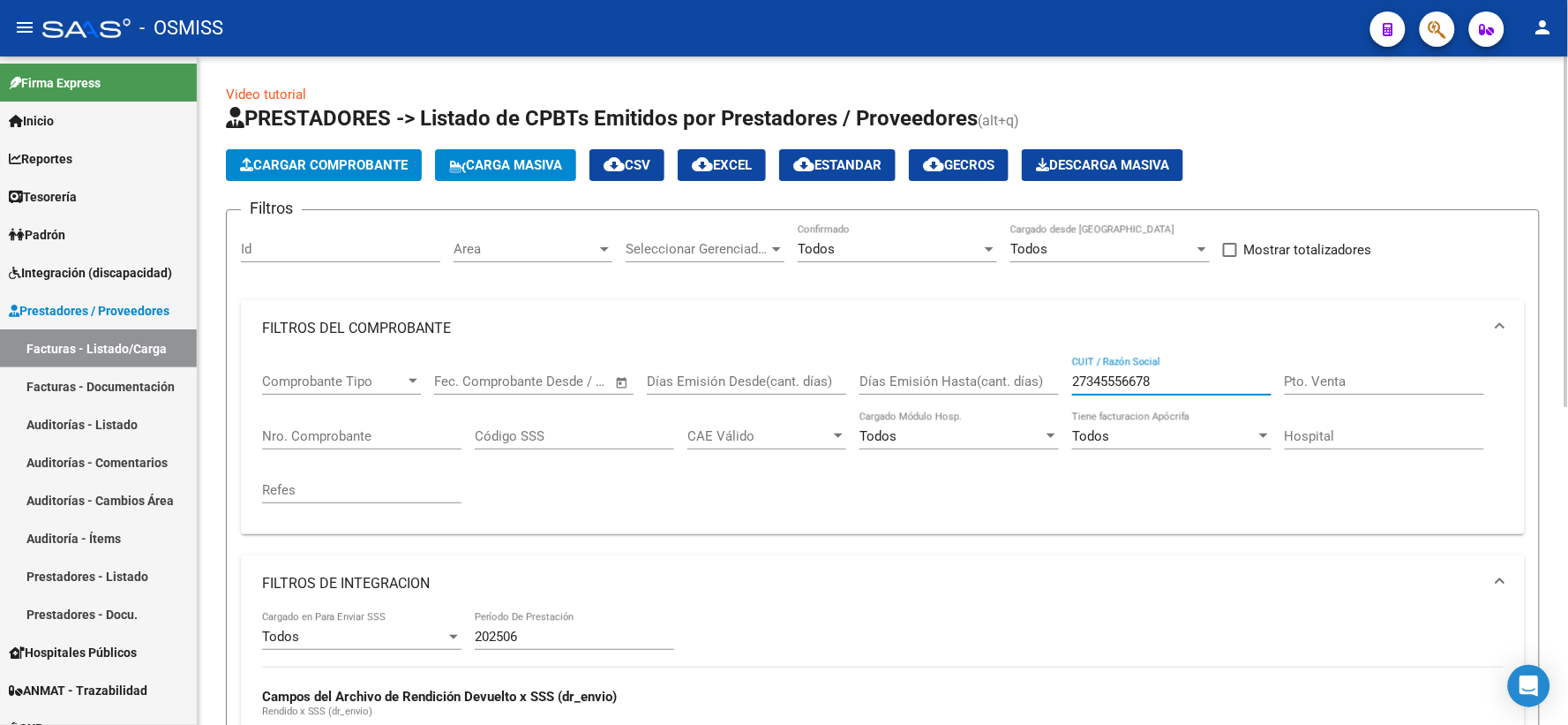
drag, startPoint x: 1173, startPoint y: 376, endPoint x: 1033, endPoint y: 376, distance: 140.0
click at [1035, 376] on div "Comprobante Tipo Comprobante Tipo Fecha inicio – Fecha fin Fec. Comprobante Des…" at bounding box center [882, 438] width 1242 height 163
paste input "27352741359"
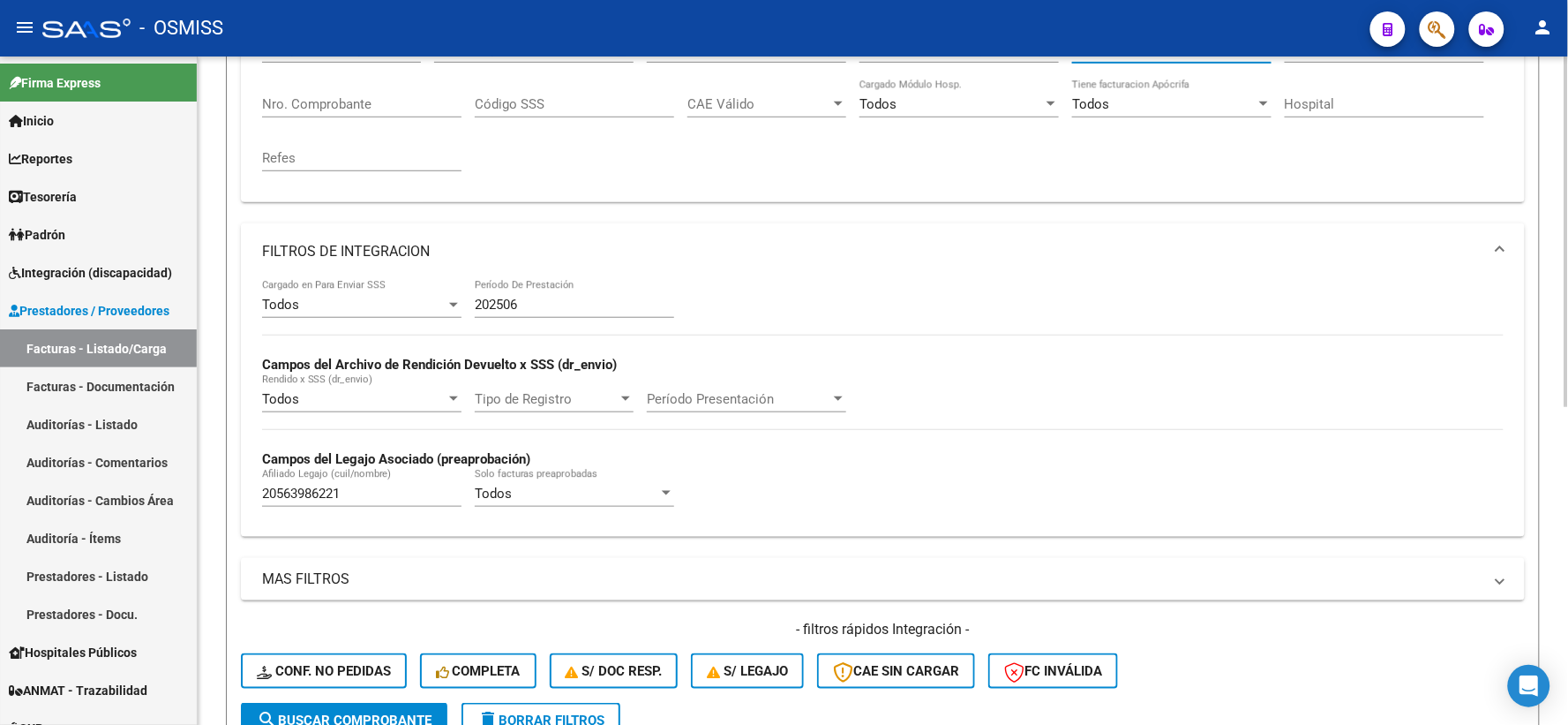
scroll to position [392, 0]
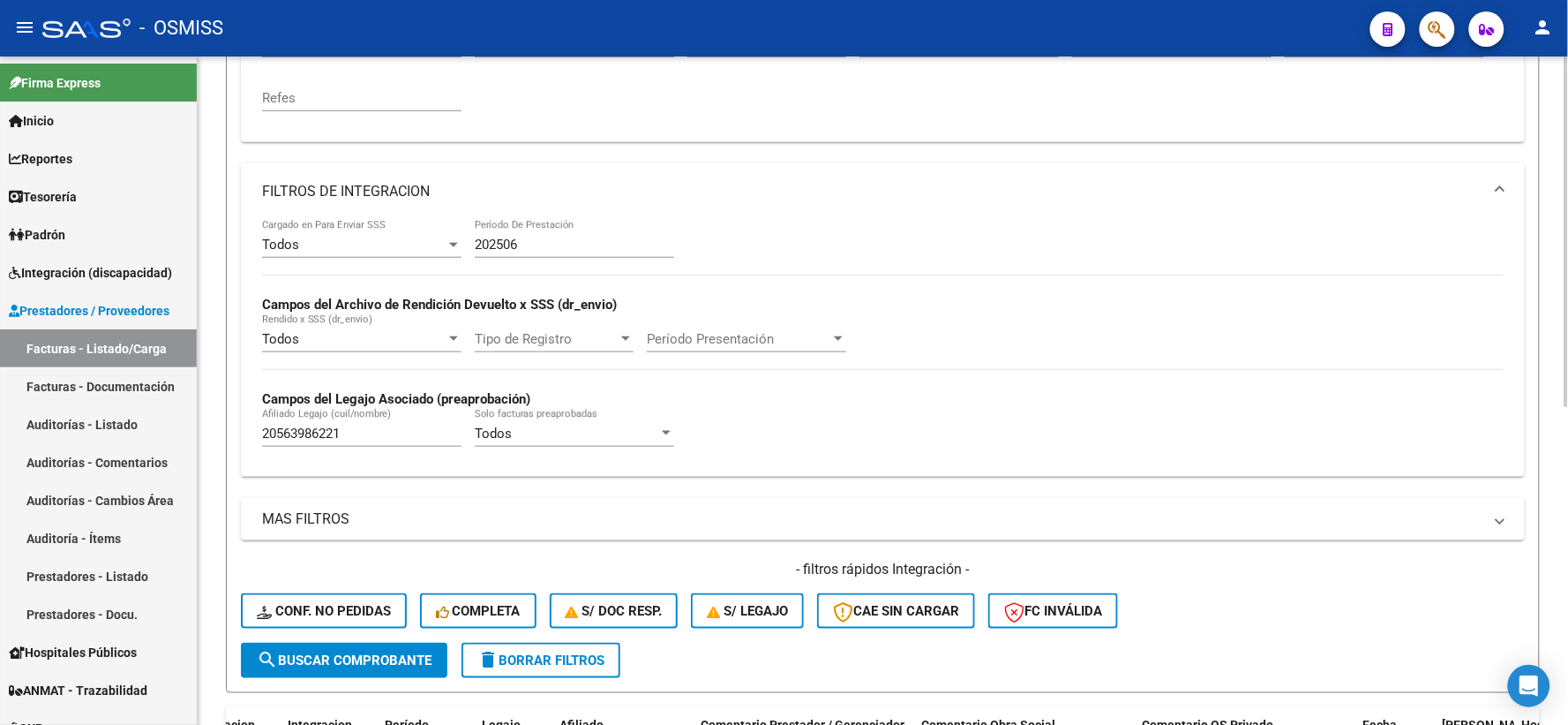
type input "27352741359"
drag, startPoint x: 355, startPoint y: 435, endPoint x: 181, endPoint y: 430, distance: 174.1
click at [181, 430] on mat-sidenav-container "Firma Express Inicio Calendario SSS Instructivos Contacto OS Reportes Ingresos …" at bounding box center [784, 390] width 1568 height 668
click at [302, 441] on input "Afiliado Legajo (cuil/nombre)" at bounding box center [361, 433] width 200 height 16
paste input "20551528872"
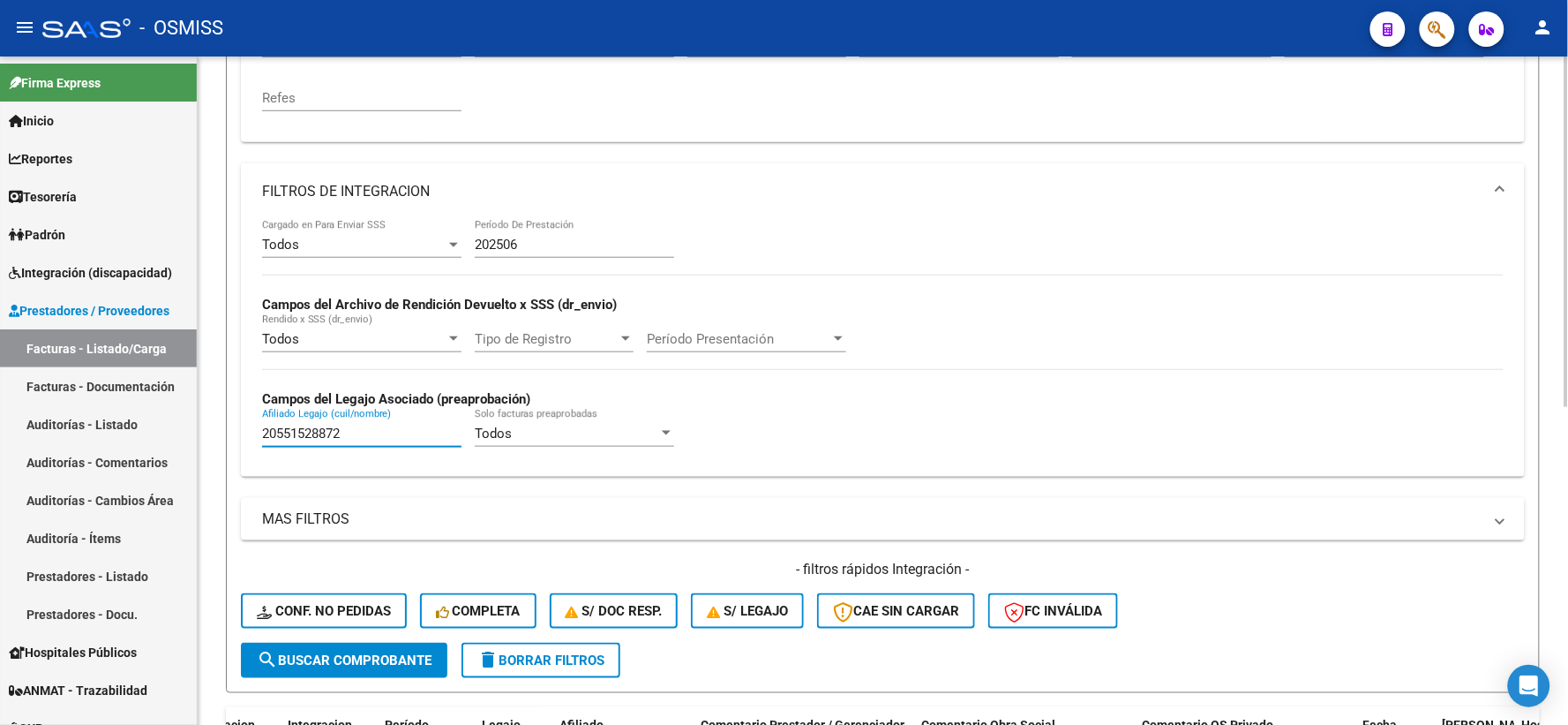
type input "20551528872"
drag, startPoint x: 363, startPoint y: 663, endPoint x: 514, endPoint y: 628, distance: 155.0
click at [366, 658] on span "search Buscar Comprobante" at bounding box center [343, 660] width 175 height 16
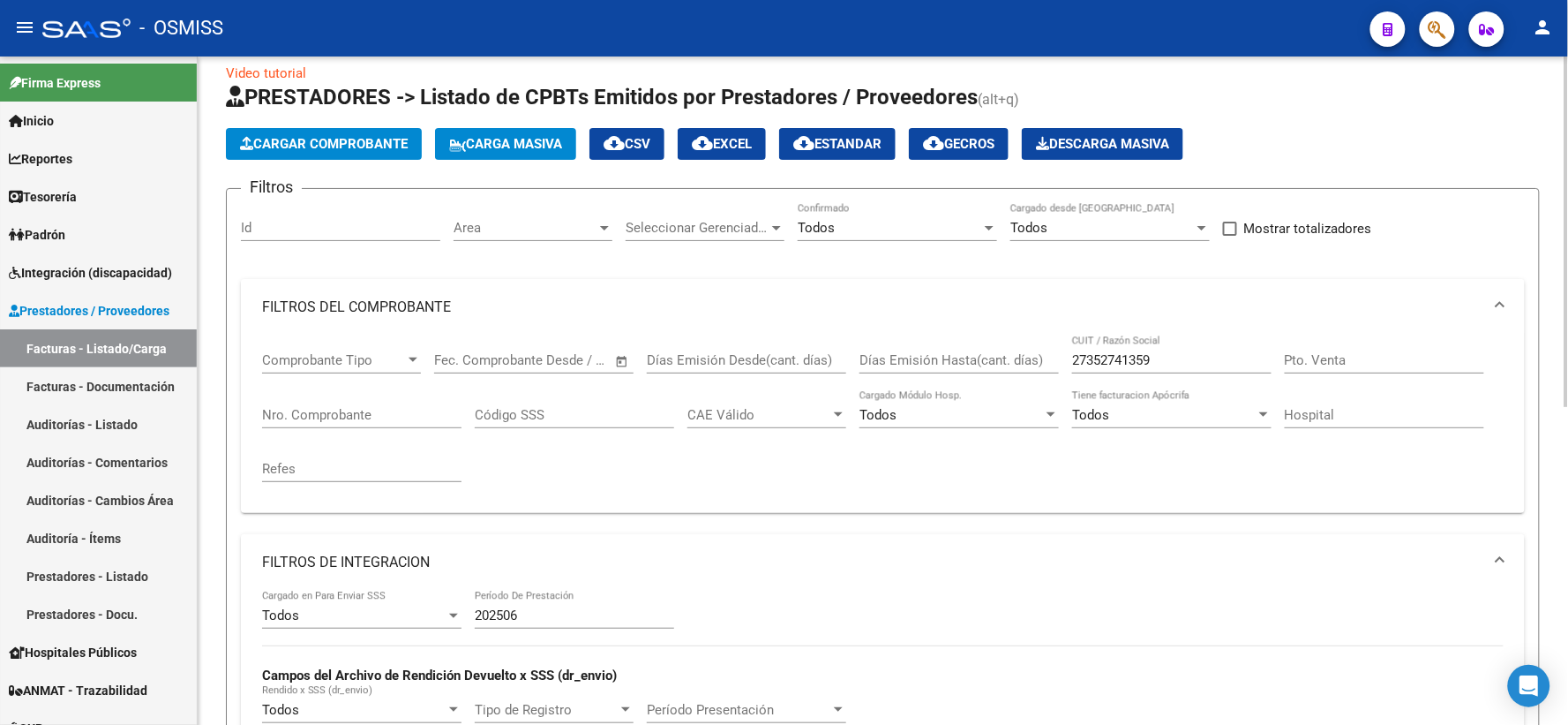
scroll to position [15, 0]
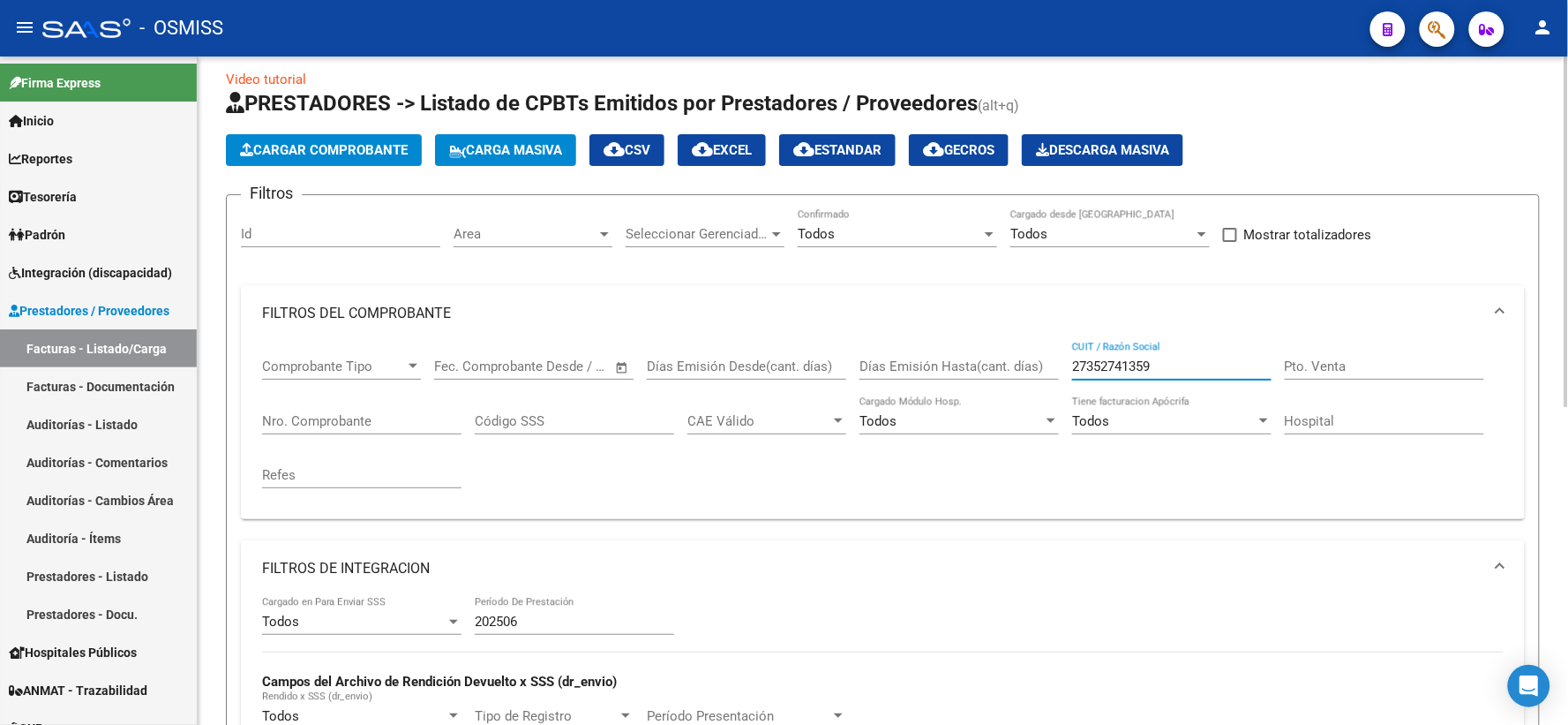
drag, startPoint x: 1191, startPoint y: 366, endPoint x: 1021, endPoint y: 366, distance: 170.0
click at [1021, 366] on div "Comprobante Tipo Comprobante Tipo Fecha inicio – Fecha fin Fec. Comprobante Des…" at bounding box center [882, 423] width 1242 height 163
paste input "27357919245"
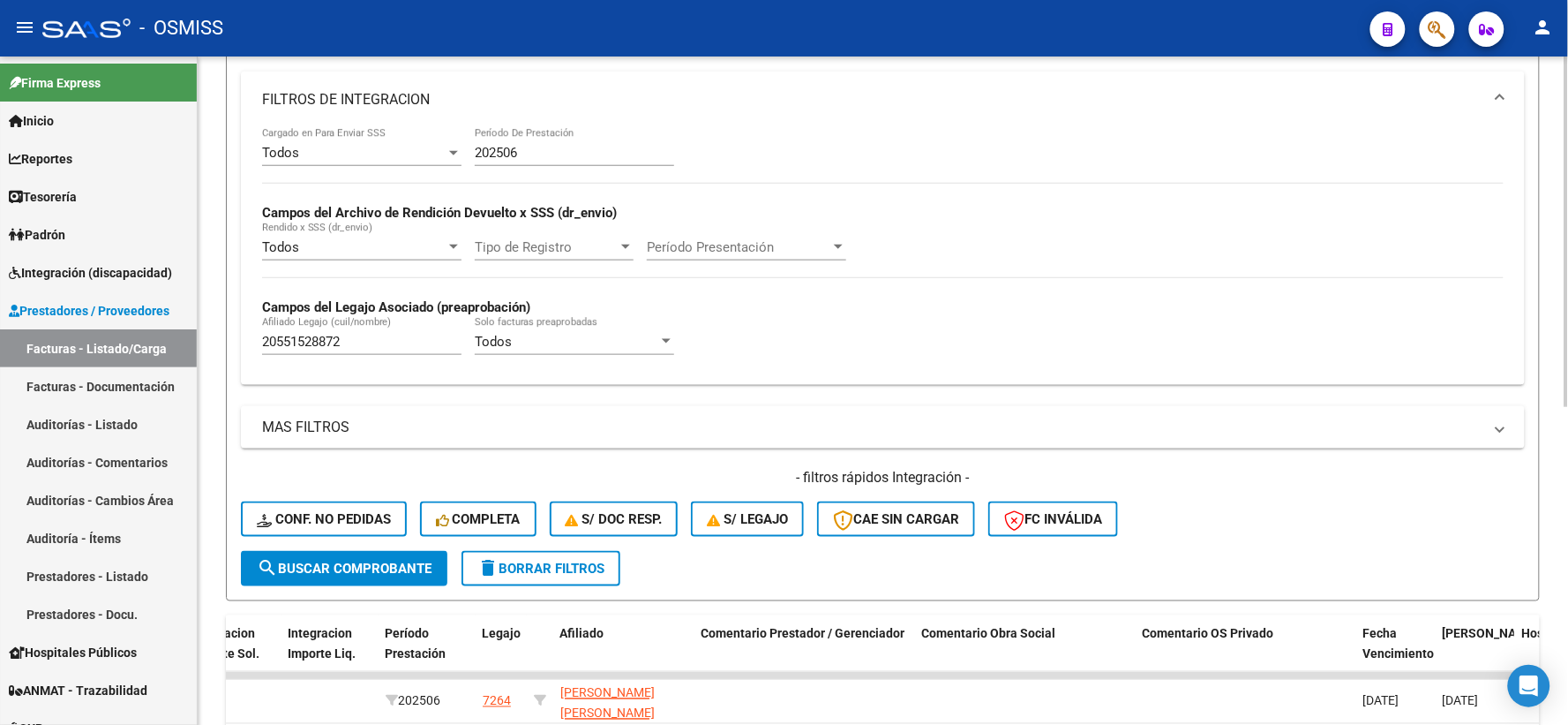
scroll to position [506, 0]
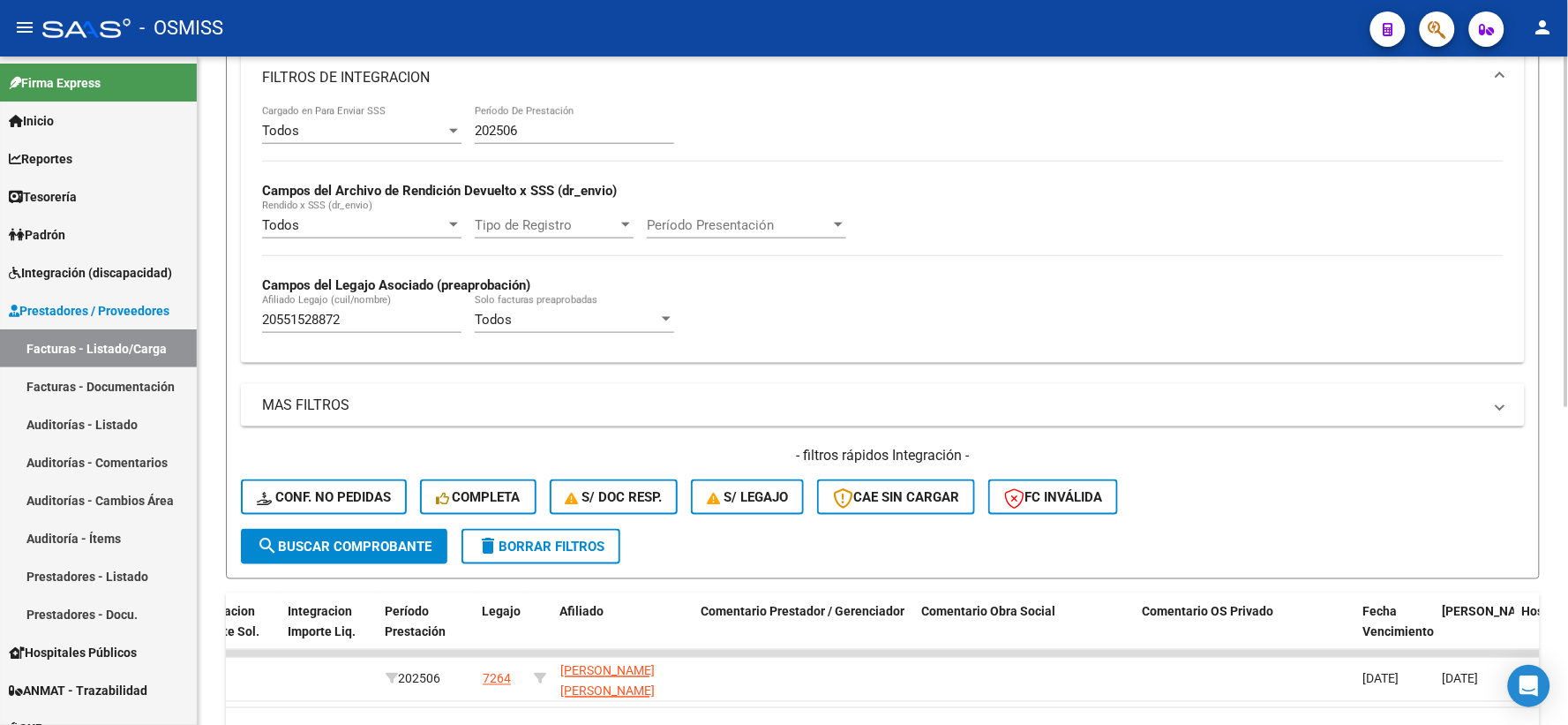
type input "27357919245"
drag, startPoint x: 406, startPoint y: 321, endPoint x: 209, endPoint y: 314, distance: 197.1
click at [209, 314] on div "Video tutorial PRESTADORES -> Listado de CPBTs Emitidos por Prestadores / Prove…" at bounding box center [882, 179] width 1370 height 1257
paste input "20570398769"
type input "20570398769"
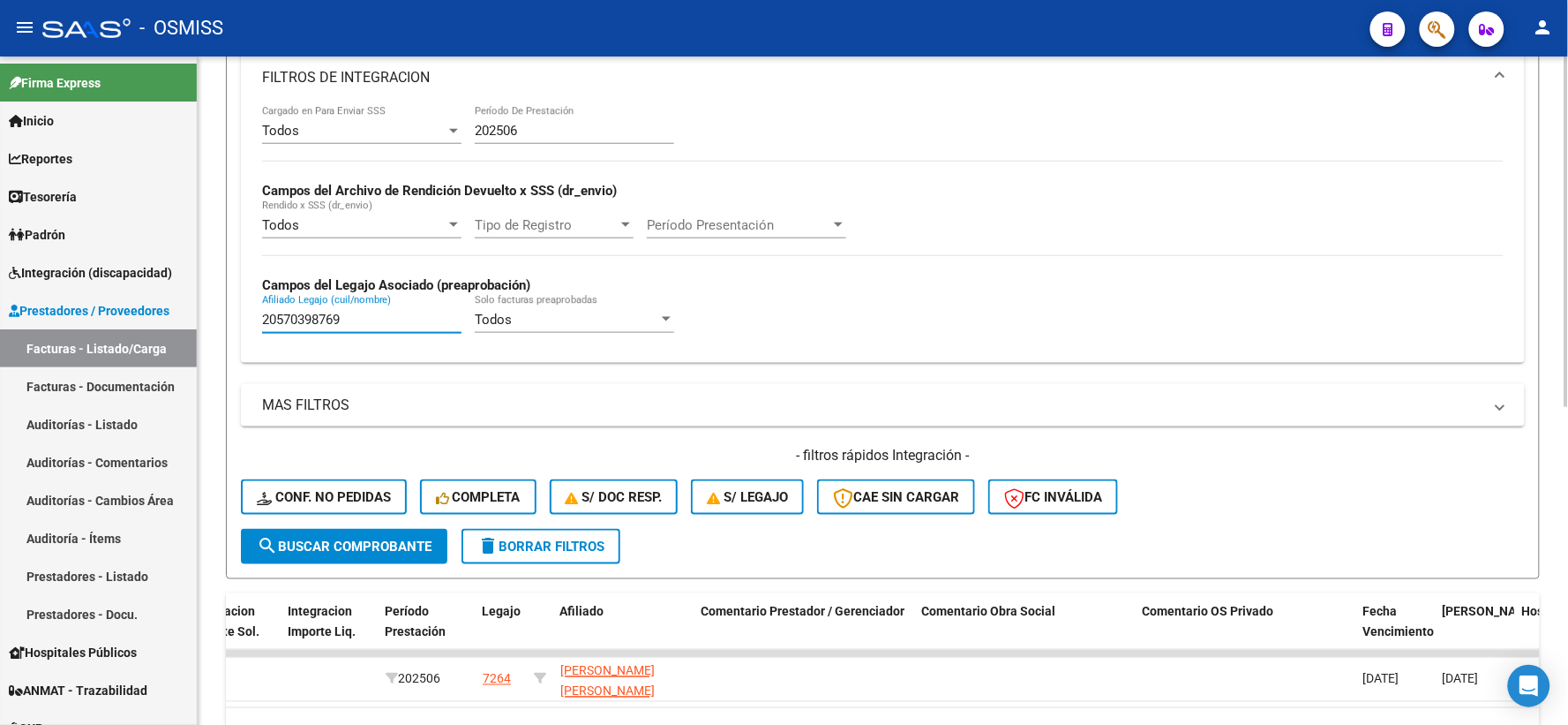
click at [330, 546] on span "search Buscar Comprobante" at bounding box center [343, 547] width 175 height 16
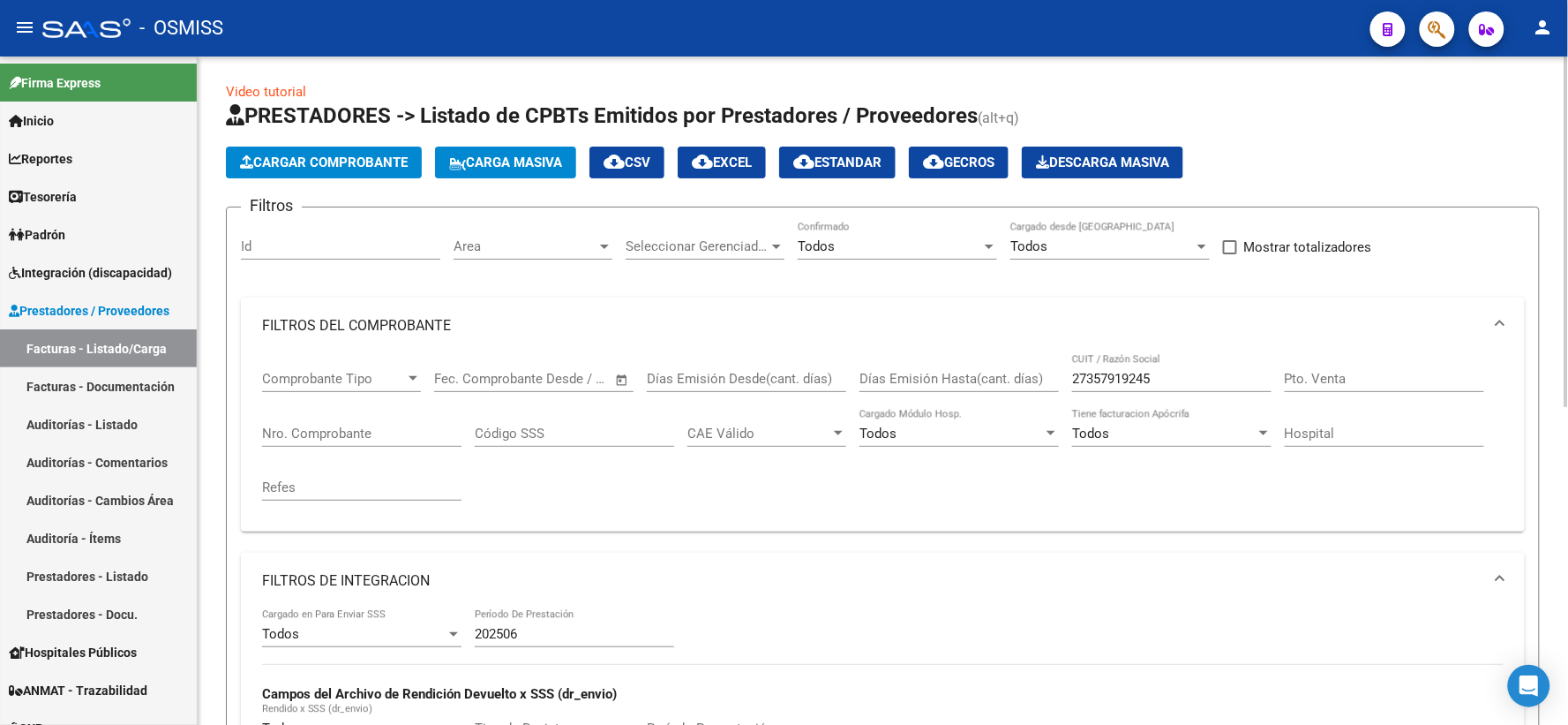
scroll to position [0, 0]
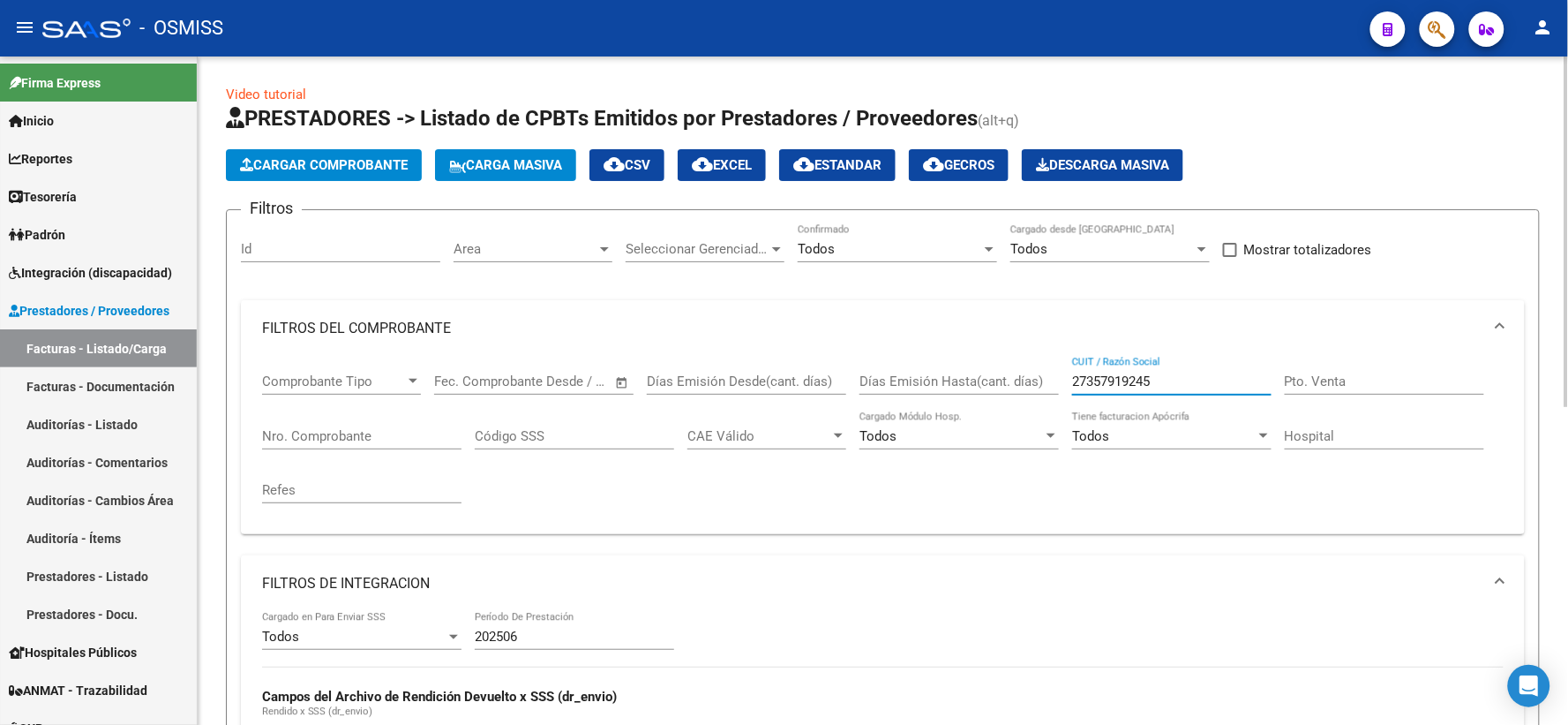
drag, startPoint x: 1178, startPoint y: 376, endPoint x: 1001, endPoint y: 382, distance: 177.1
click at [1001, 382] on div "Comprobante Tipo Comprobante Tipo Fecha inicio – Fecha fin Fec. Comprobante Des…" at bounding box center [882, 438] width 1242 height 163
paste input "27358830159"
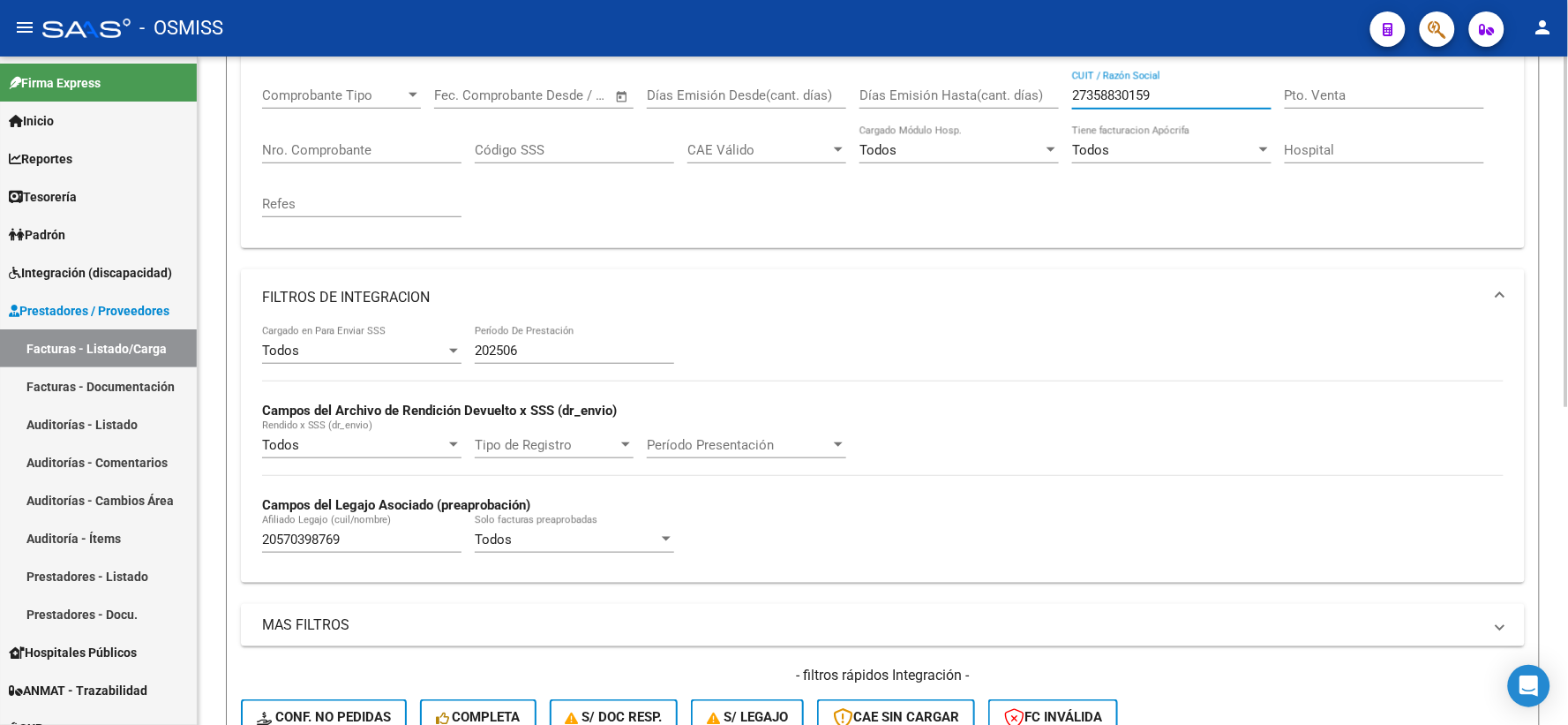
scroll to position [294, 0]
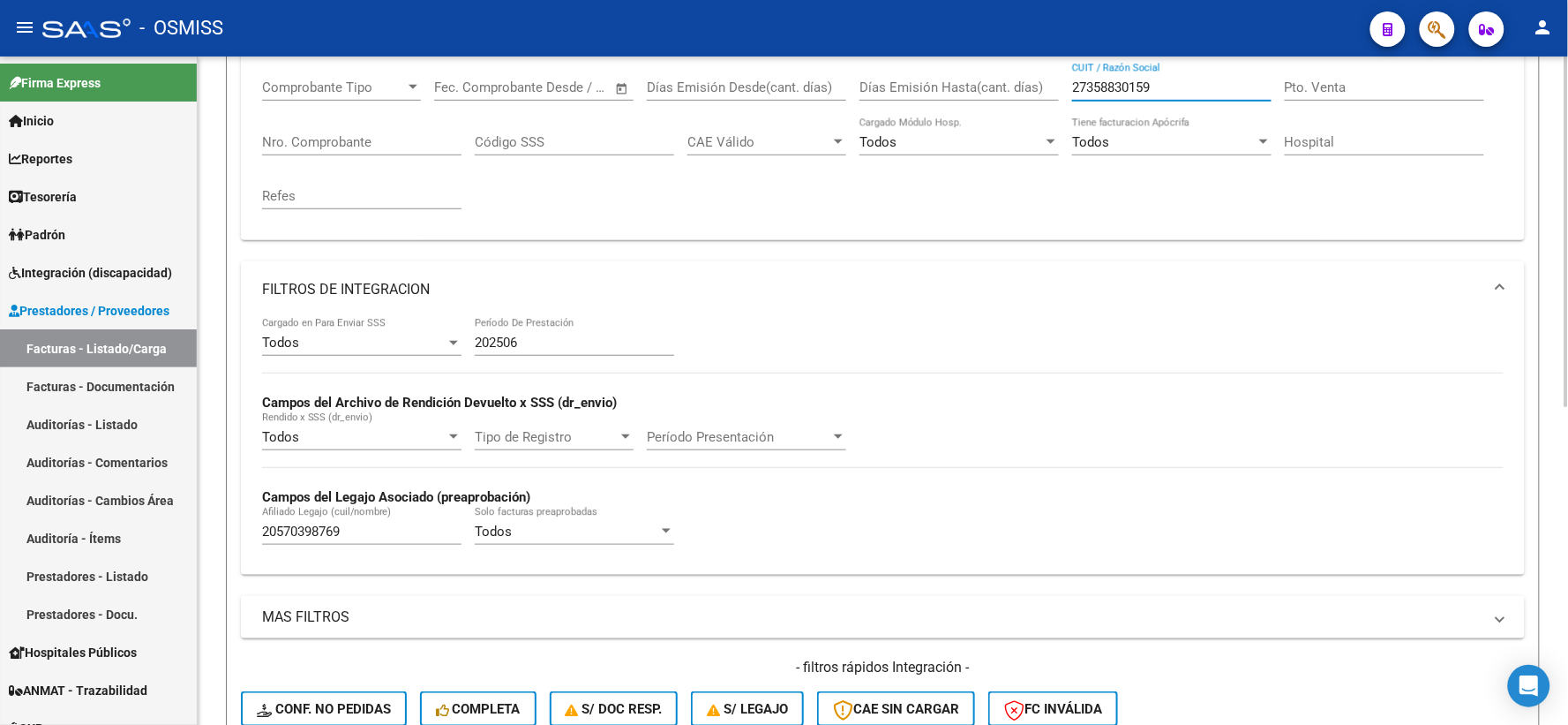
type input "27358830159"
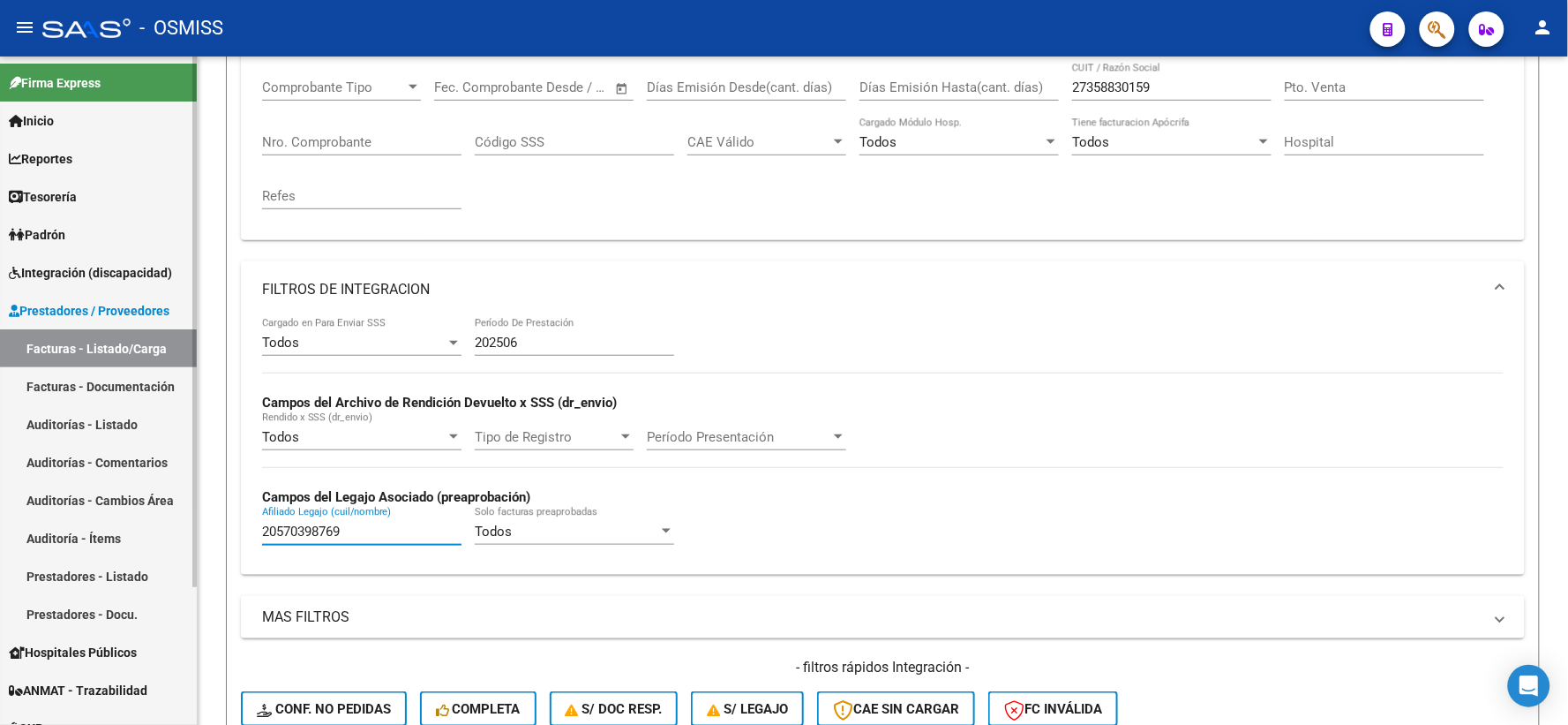
drag, startPoint x: 375, startPoint y: 532, endPoint x: 192, endPoint y: 526, distance: 183.1
click at [192, 526] on mat-sidenav-container "Firma Express Inicio Calendario SSS Instructivos Contacto OS Reportes Ingresos …" at bounding box center [784, 390] width 1568 height 668
click at [311, 534] on input "Afiliado Legajo (cuil/nombre)" at bounding box center [361, 532] width 200 height 16
paste input "20578032771"
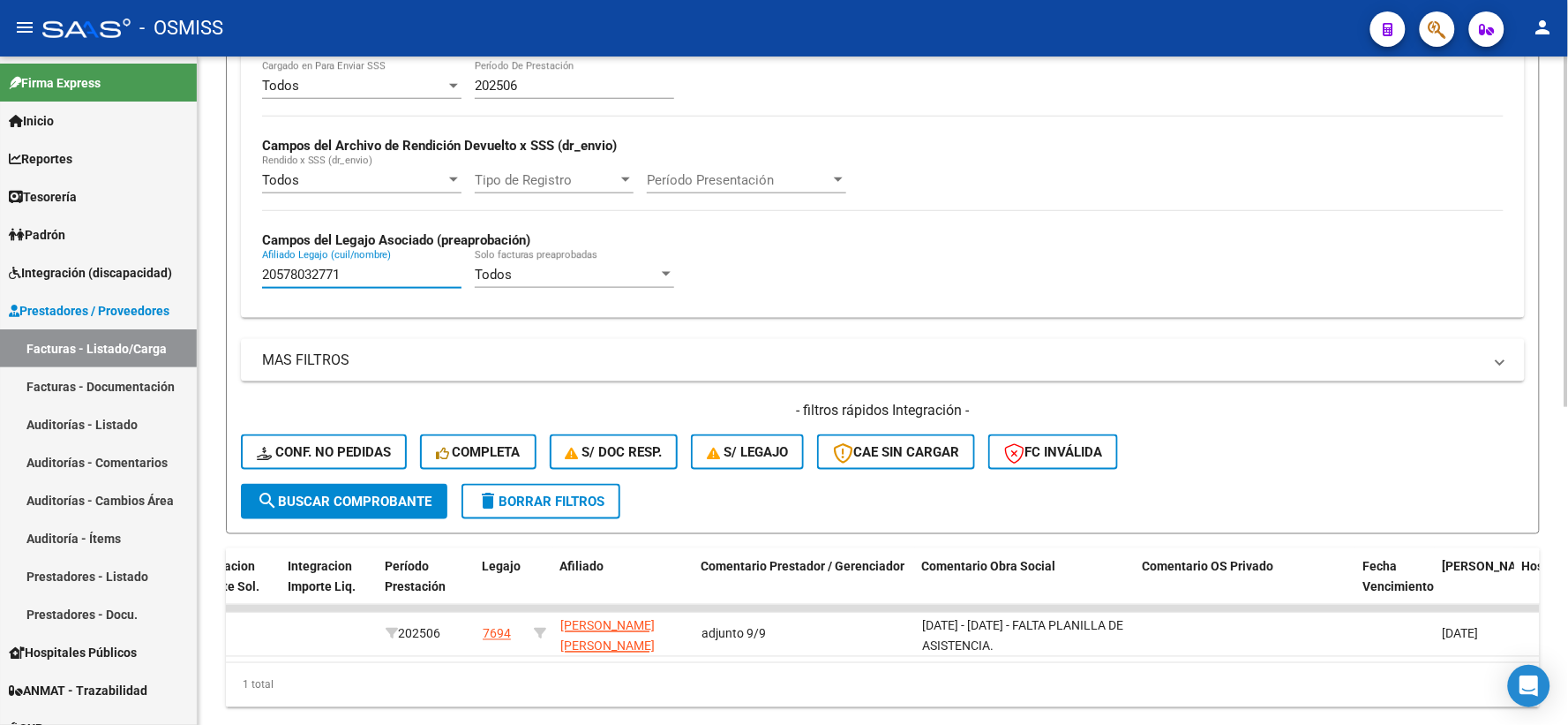
scroll to position [587, 0]
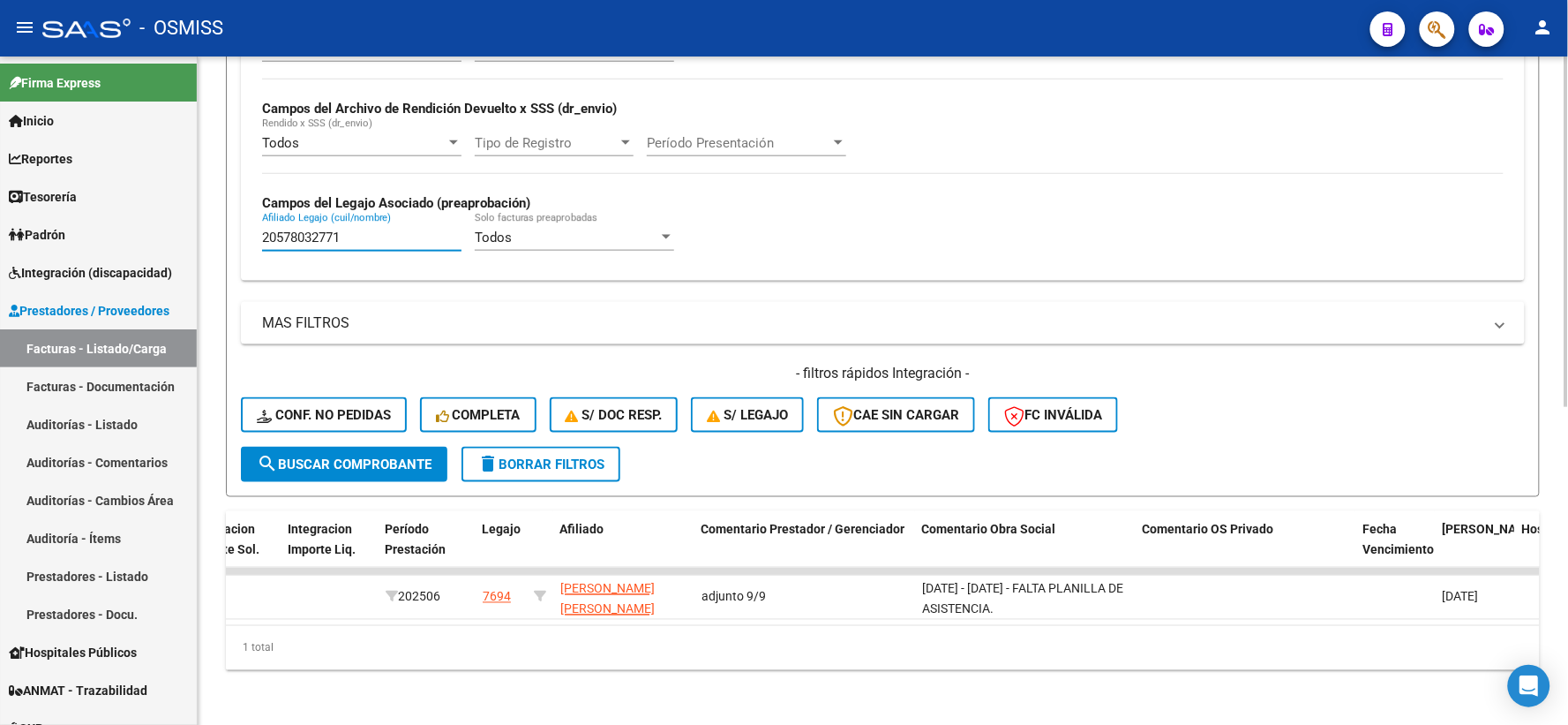
type input "20578032771"
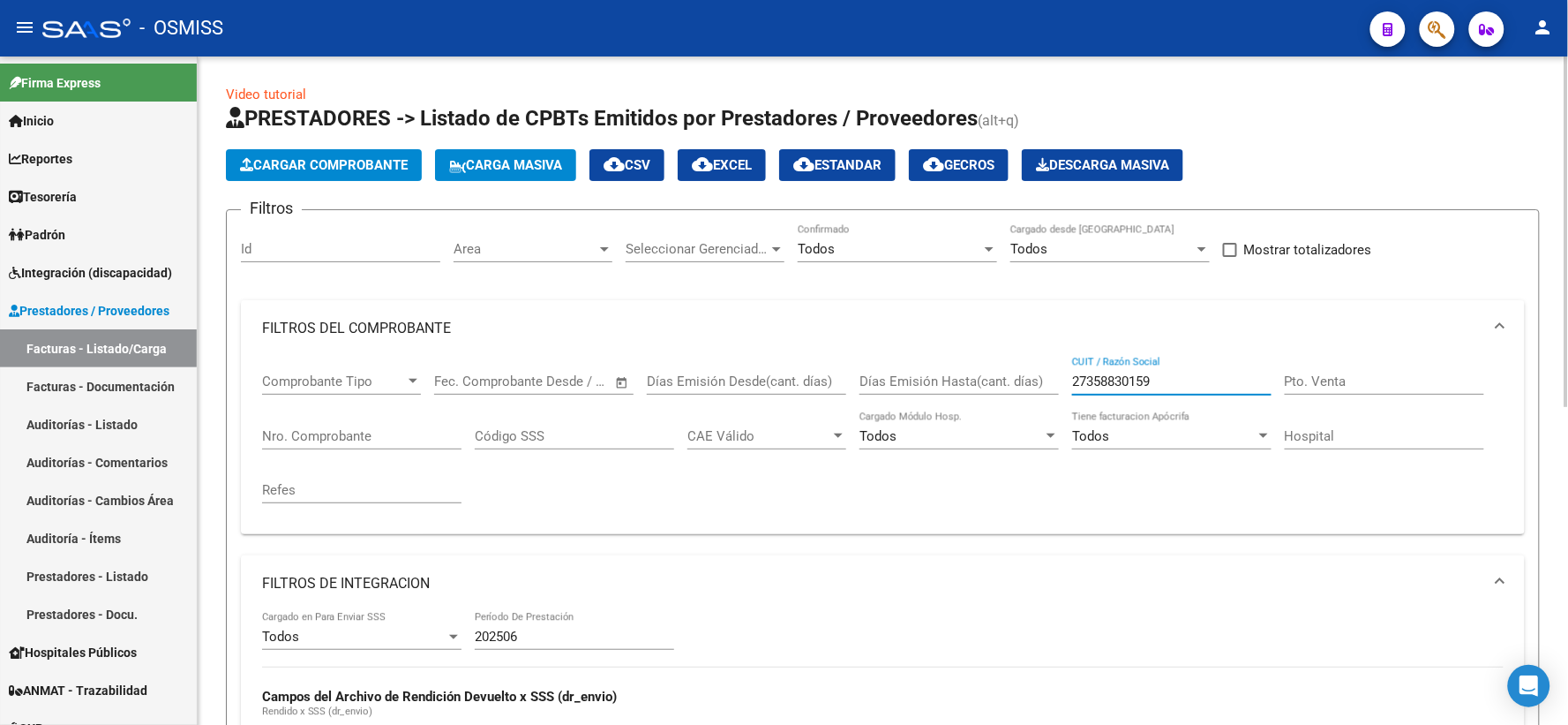
drag, startPoint x: 1161, startPoint y: 375, endPoint x: 1039, endPoint y: 375, distance: 122.0
click at [1039, 375] on div "Comprobante Tipo Comprobante Tipo Fecha inicio – Fecha fin Fec. Comprobante Des…" at bounding box center [882, 438] width 1242 height 163
paste input "27359297535"
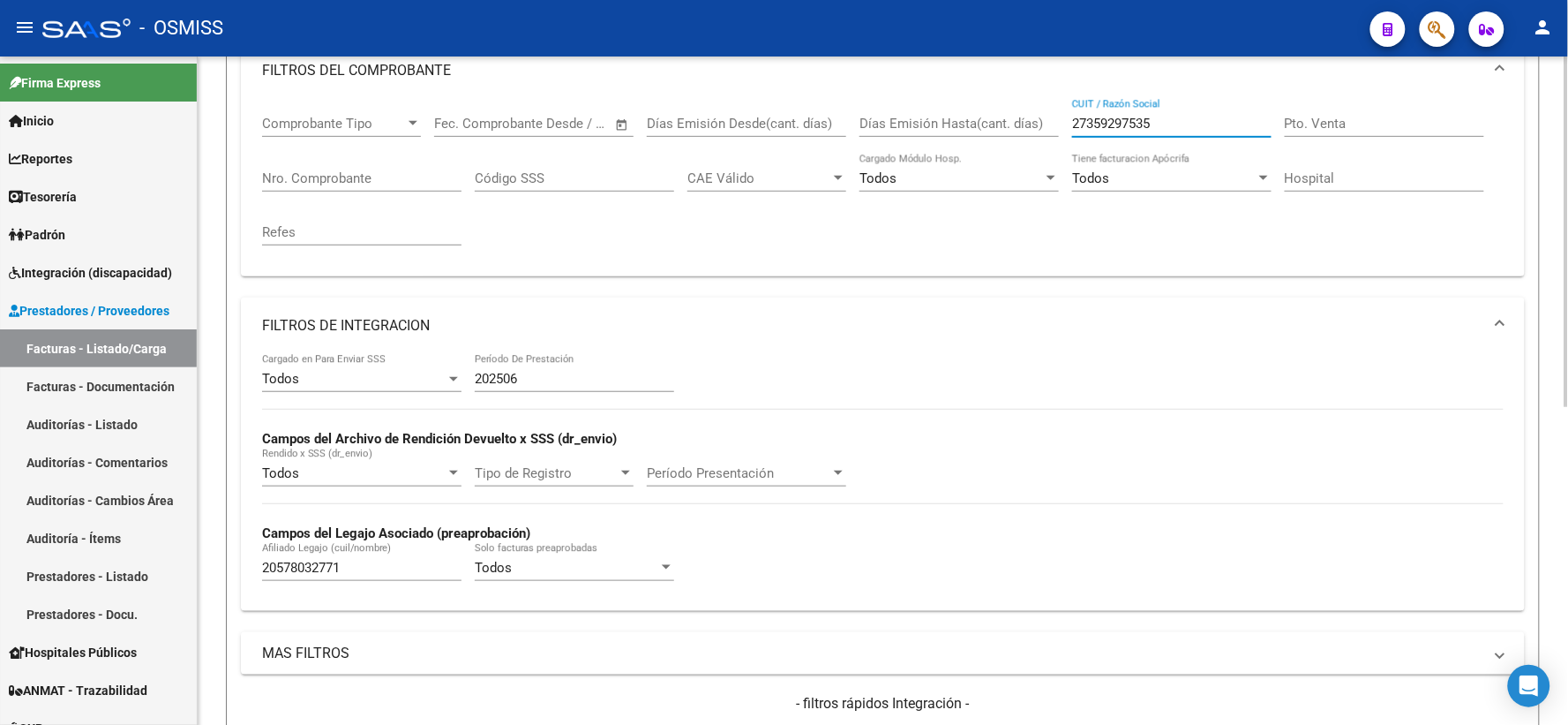
scroll to position [392, 0]
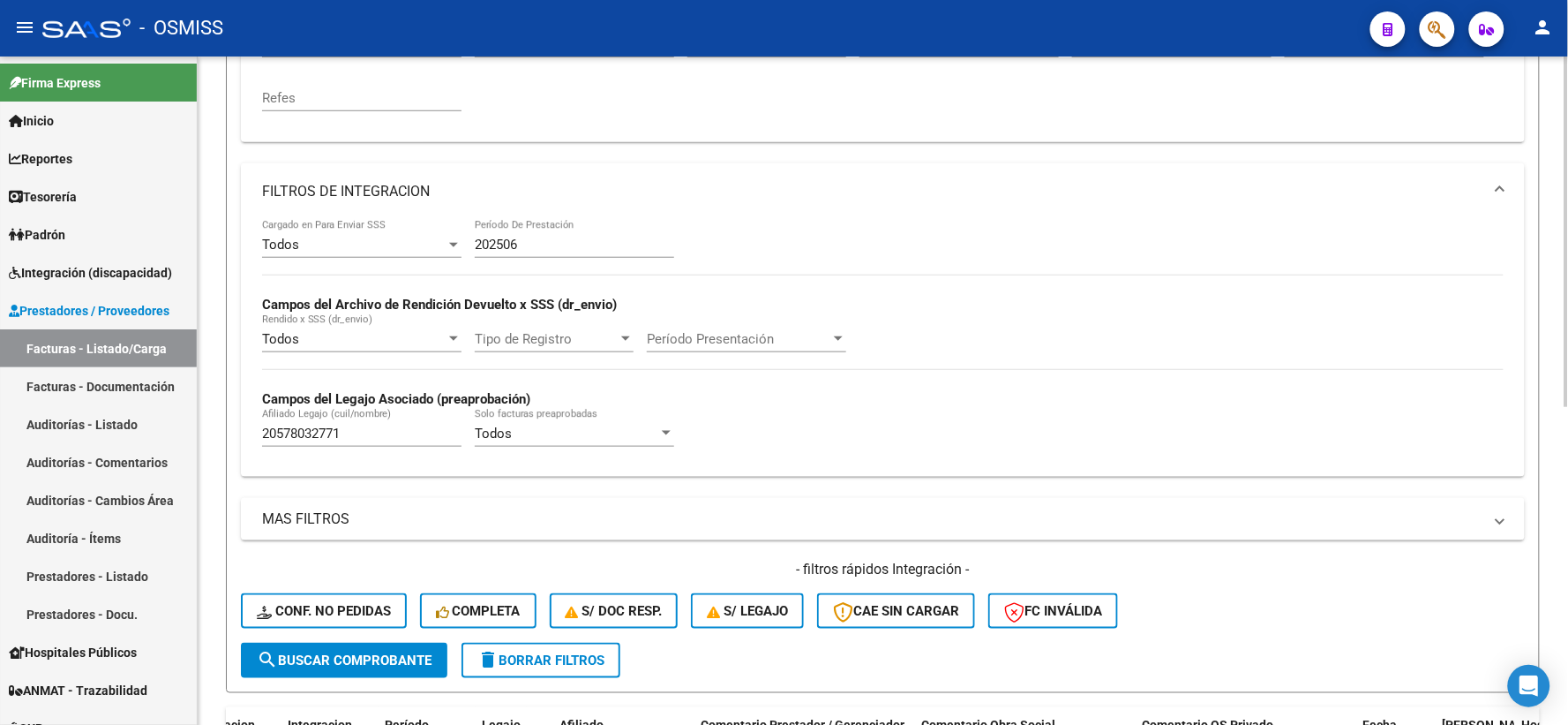
type input "27359297535"
drag, startPoint x: 363, startPoint y: 437, endPoint x: 183, endPoint y: 434, distance: 180.0
click at [183, 434] on mat-sidenav-container "Firma Express Inicio Calendario SSS Instructivos Contacto OS Reportes Ingresos …" at bounding box center [784, 390] width 1568 height 668
paste input "23545519739"
type input "23545519739"
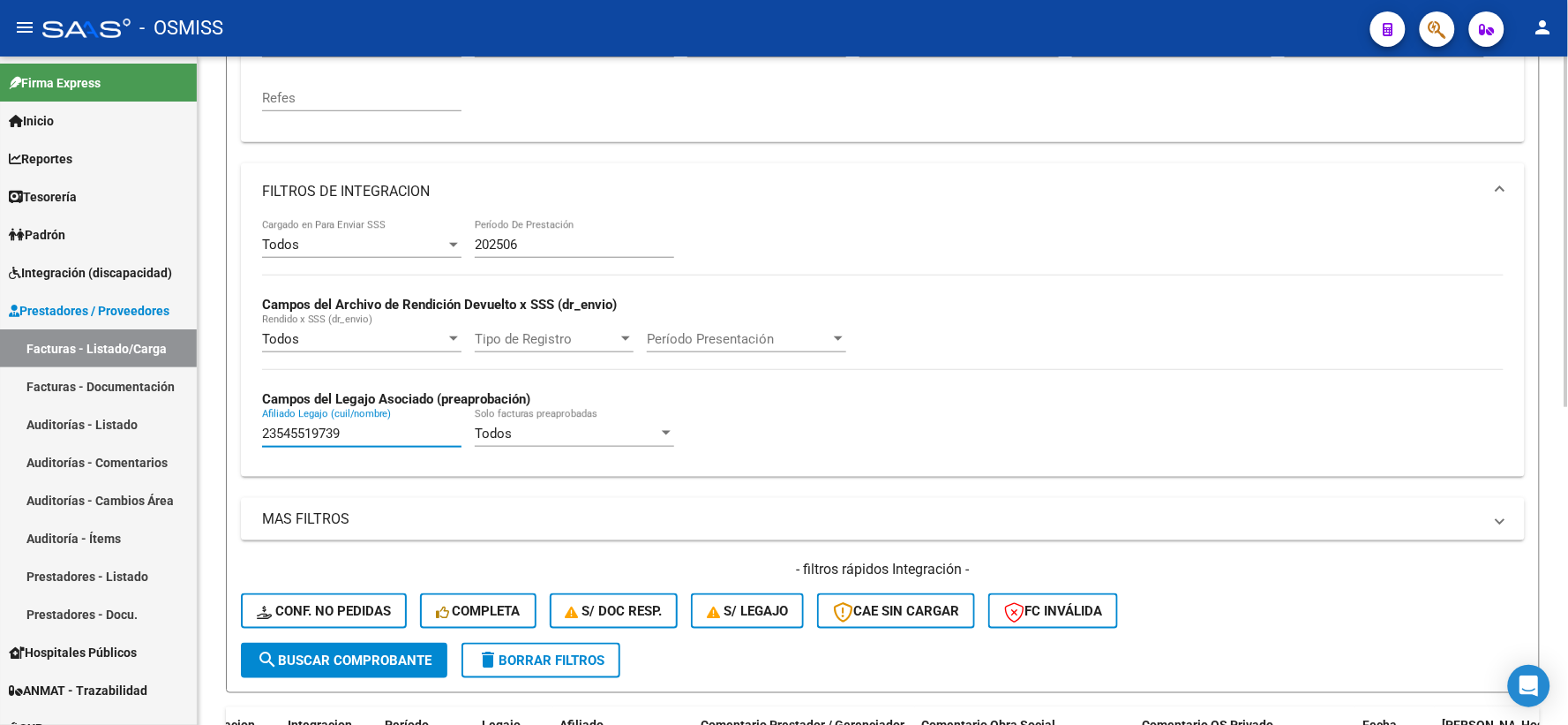
click at [341, 656] on span "search Buscar Comprobante" at bounding box center [343, 660] width 175 height 16
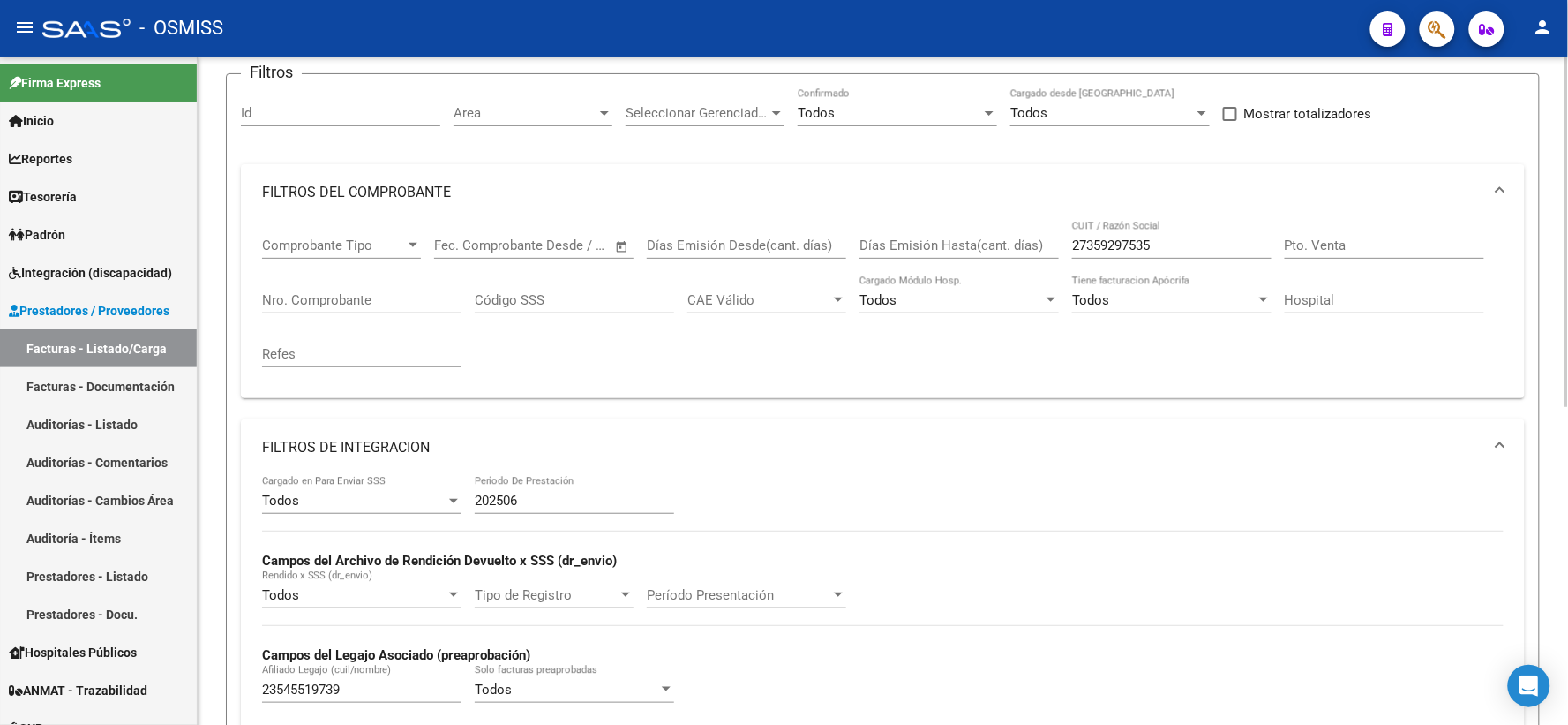
scroll to position [113, 0]
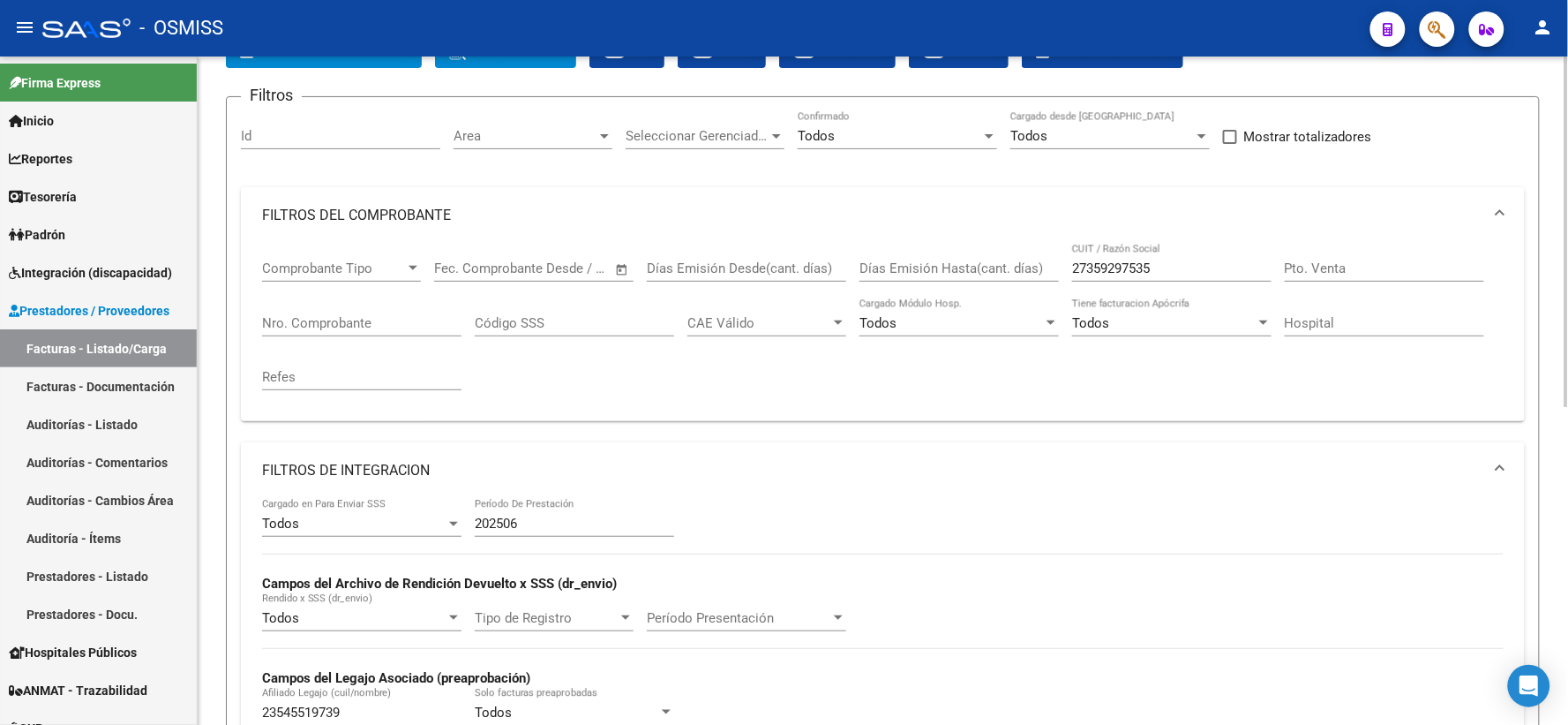
drag, startPoint x: 1158, startPoint y: 256, endPoint x: 1068, endPoint y: 265, distance: 90.4
click at [1068, 265] on div "Comprobante Tipo Comprobante Tipo Fecha inicio – Fecha fin Fec. Comprobante Des…" at bounding box center [882, 326] width 1242 height 163
drag, startPoint x: 1124, startPoint y: 271, endPoint x: 1030, endPoint y: 262, distance: 94.4
click at [1030, 262] on div "Comprobante Tipo Comprobante Tipo Fecha inicio – Fecha fin Fec. Comprobante Des…" at bounding box center [882, 326] width 1242 height 163
paste input "27365496256"
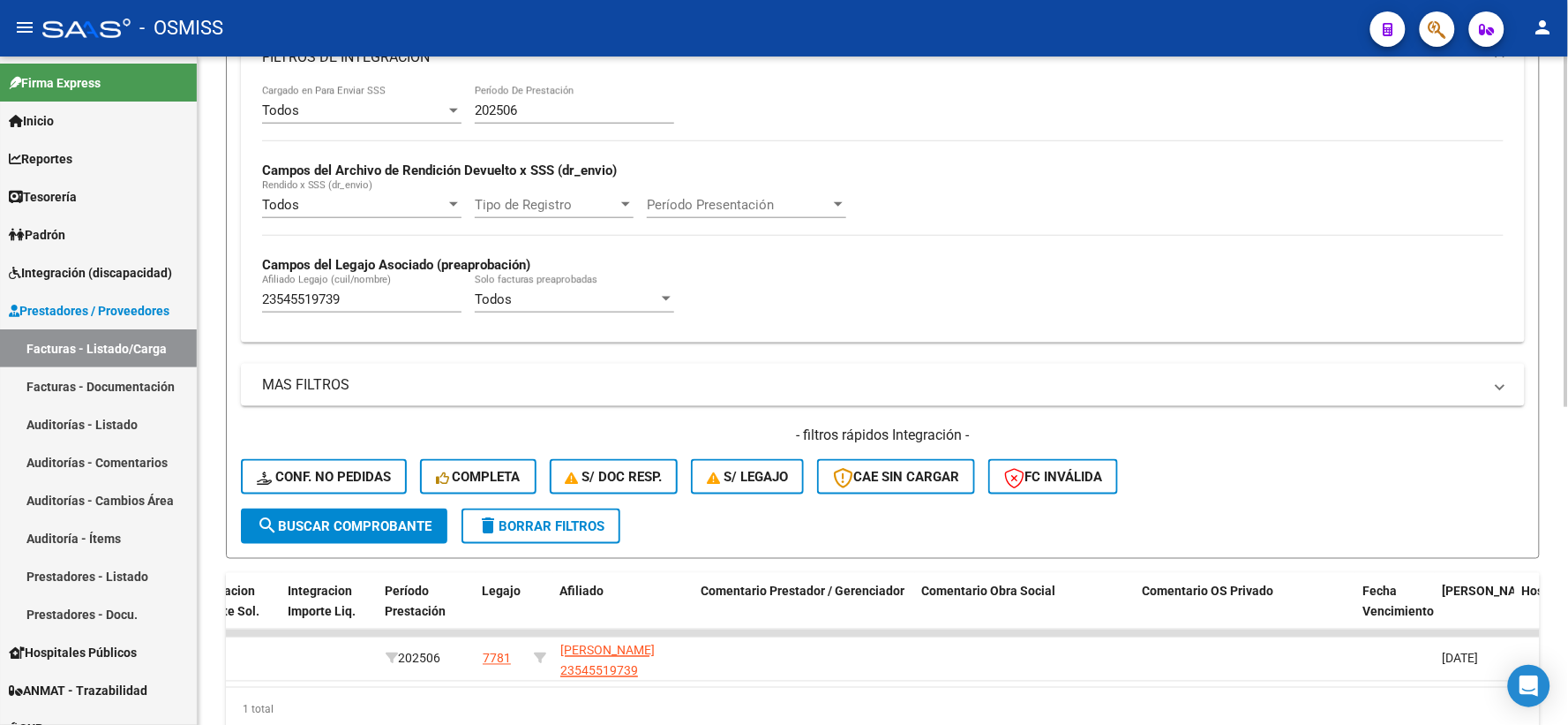
scroll to position [603, 0]
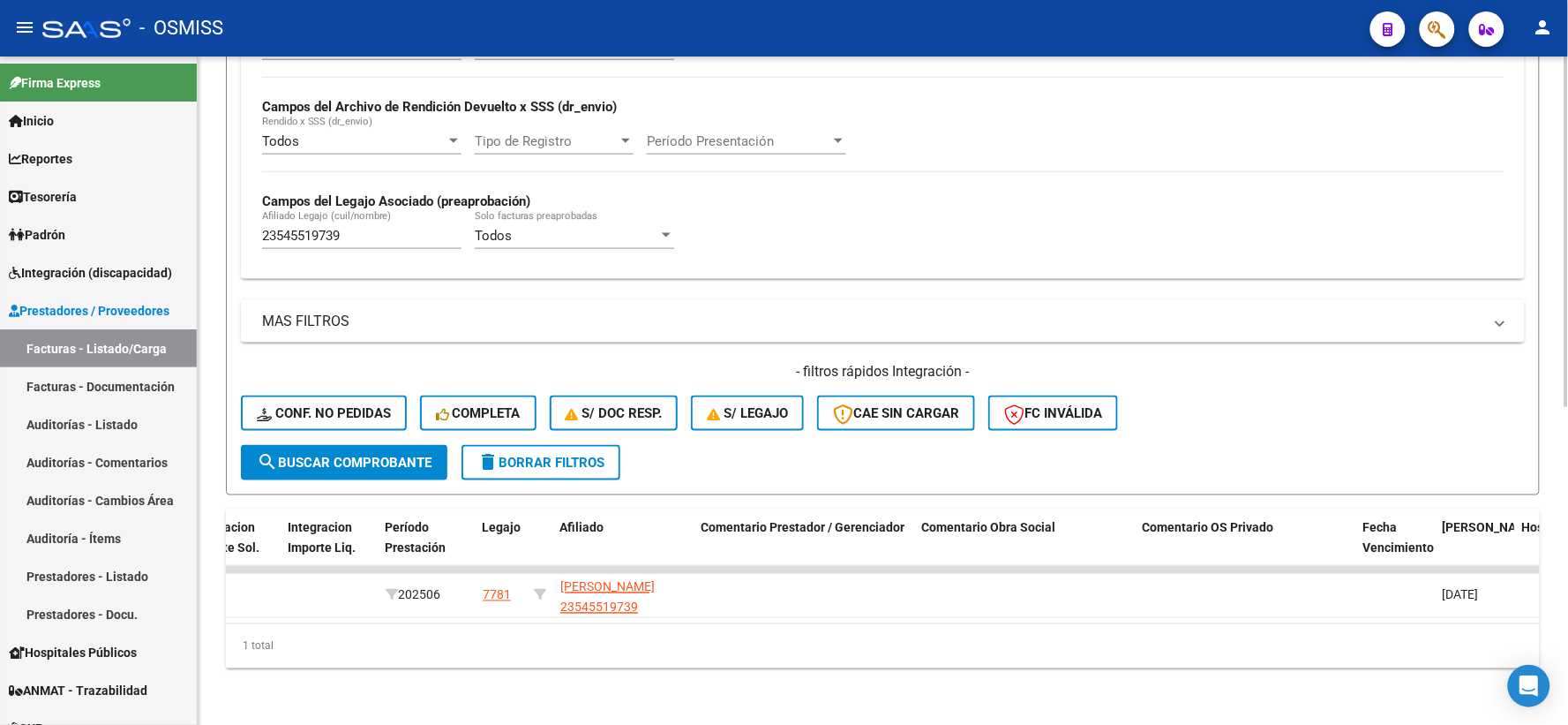
type input "27365496256"
drag, startPoint x: 358, startPoint y: 215, endPoint x: 235, endPoint y: 207, distance: 123.3
click at [235, 207] on form "Filtros Id Area Area Seleccionar Gerenciador Seleccionar Gerenciador Todos Conf…" at bounding box center [882, 57] width 1313 height 876
paste input "20548417725"
type input "20548417725"
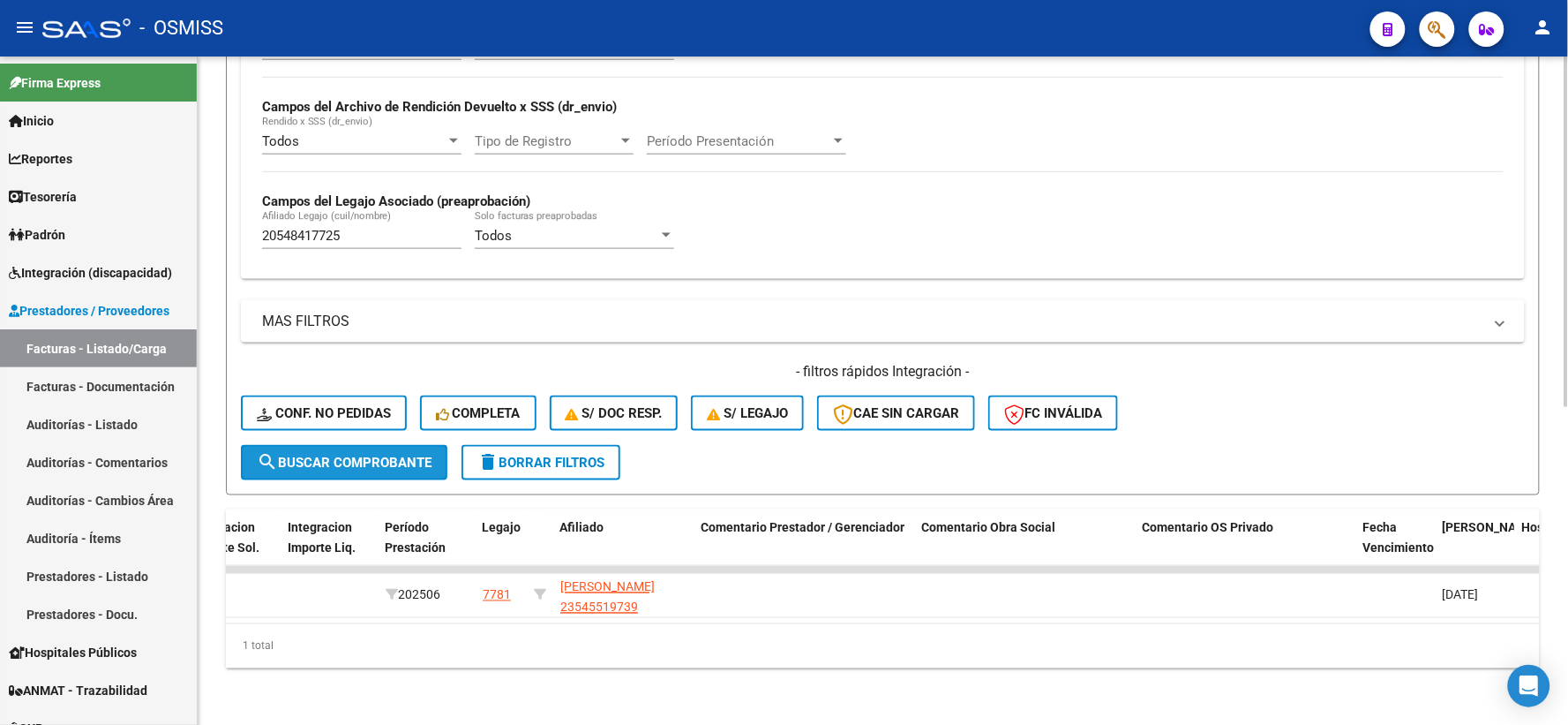
click at [340, 457] on button "search Buscar Comprobante" at bounding box center [344, 462] width 207 height 35
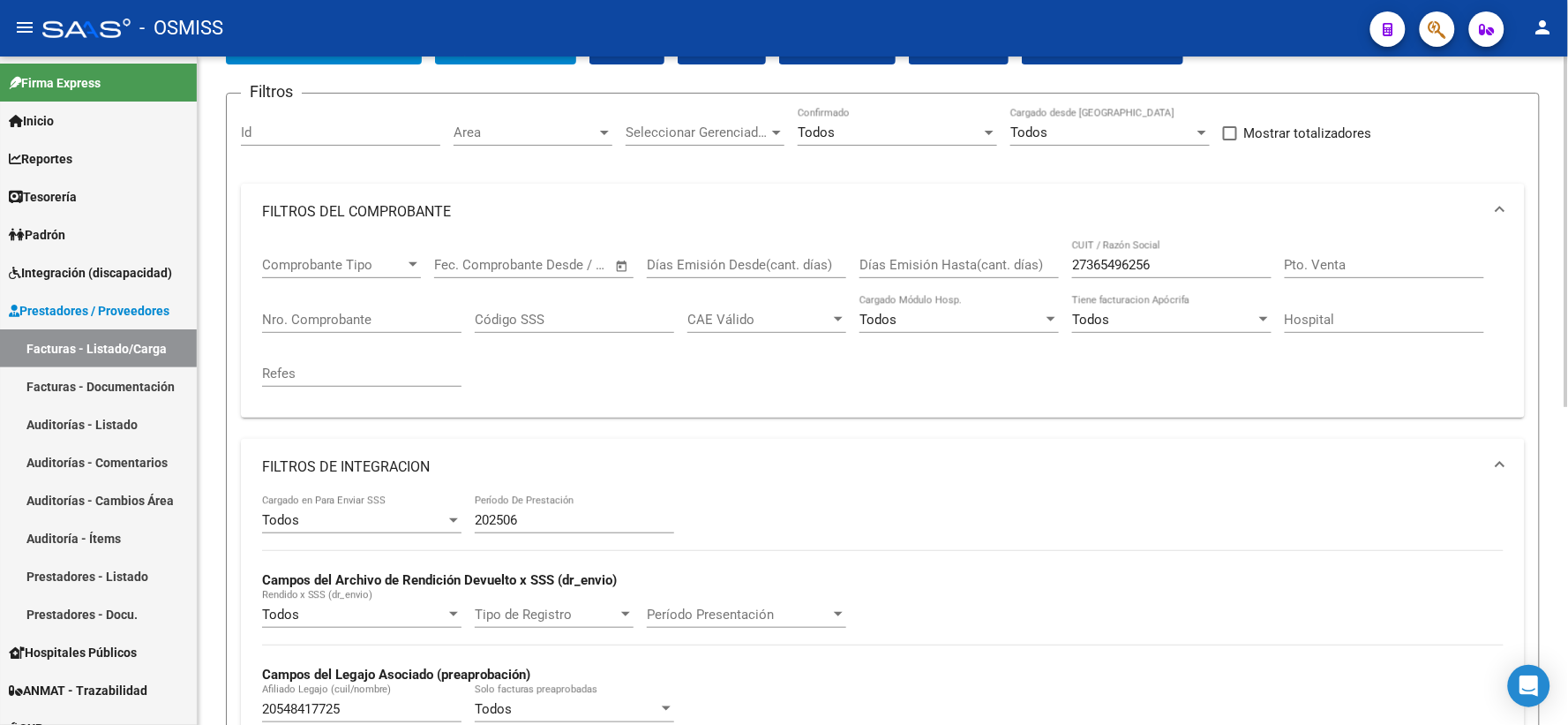
scroll to position [113, 0]
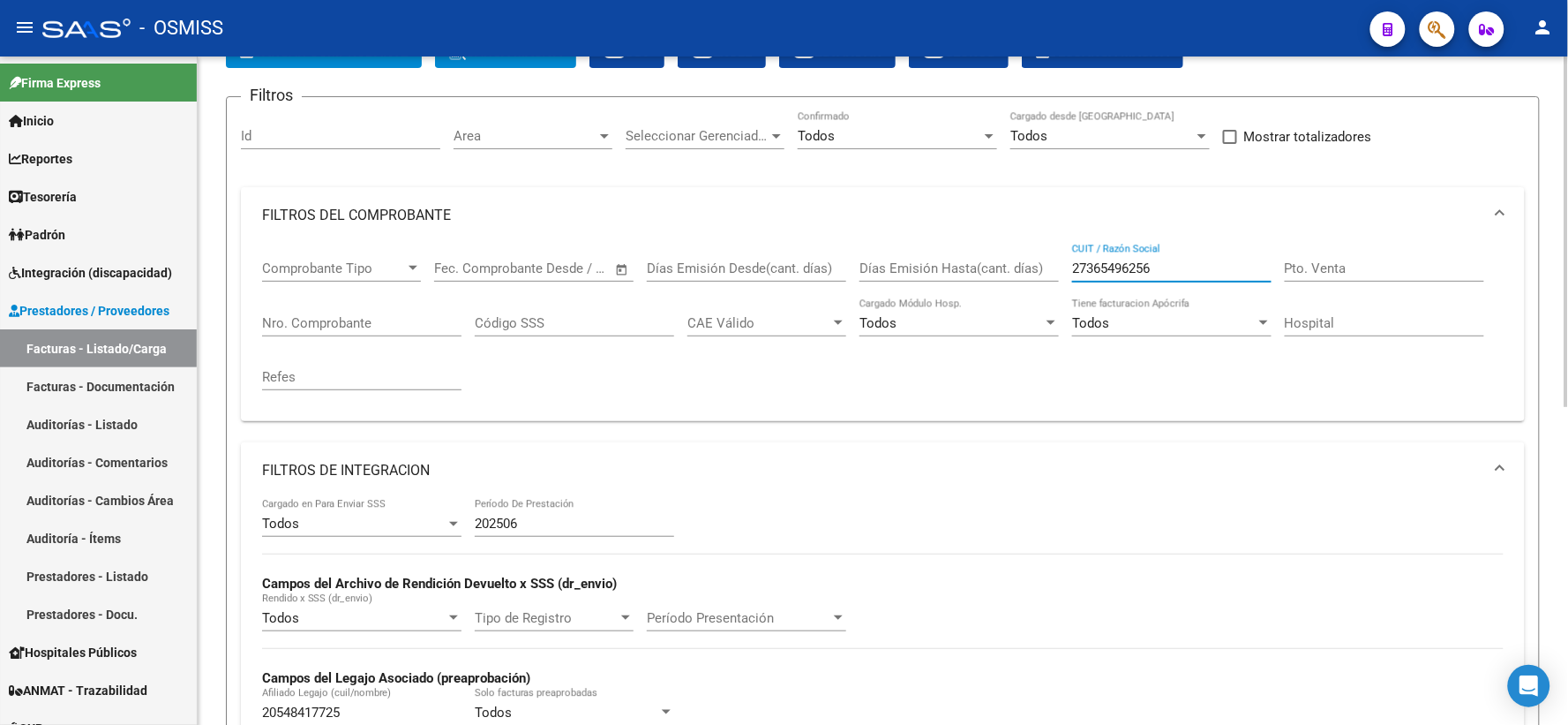
drag, startPoint x: 1205, startPoint y: 261, endPoint x: 1010, endPoint y: 261, distance: 195.0
click at [1010, 261] on div "Comprobante Tipo Comprobante Tipo Fecha inicio – Fecha fin Fec. Comprobante Des…" at bounding box center [882, 326] width 1242 height 163
paste input "27368241704"
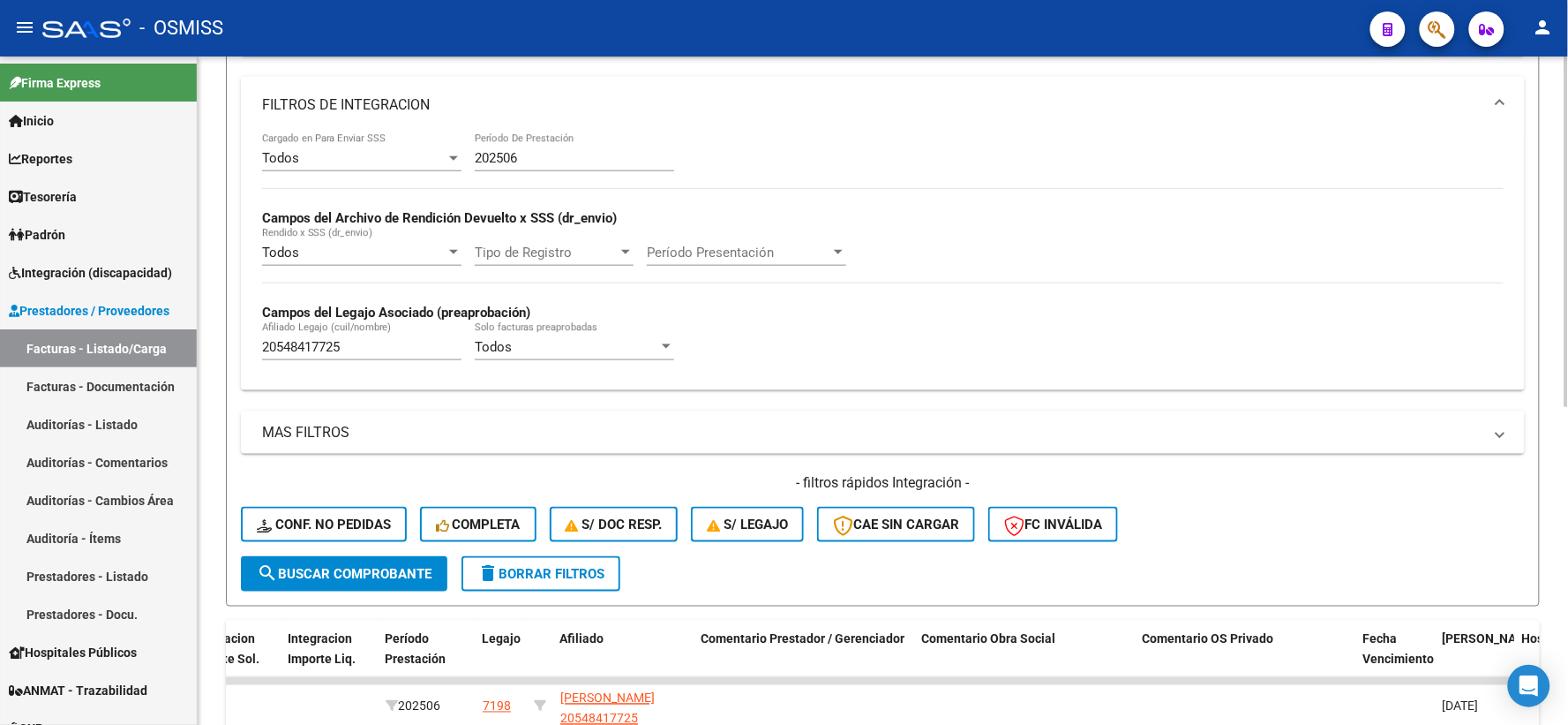
scroll to position [506, 0]
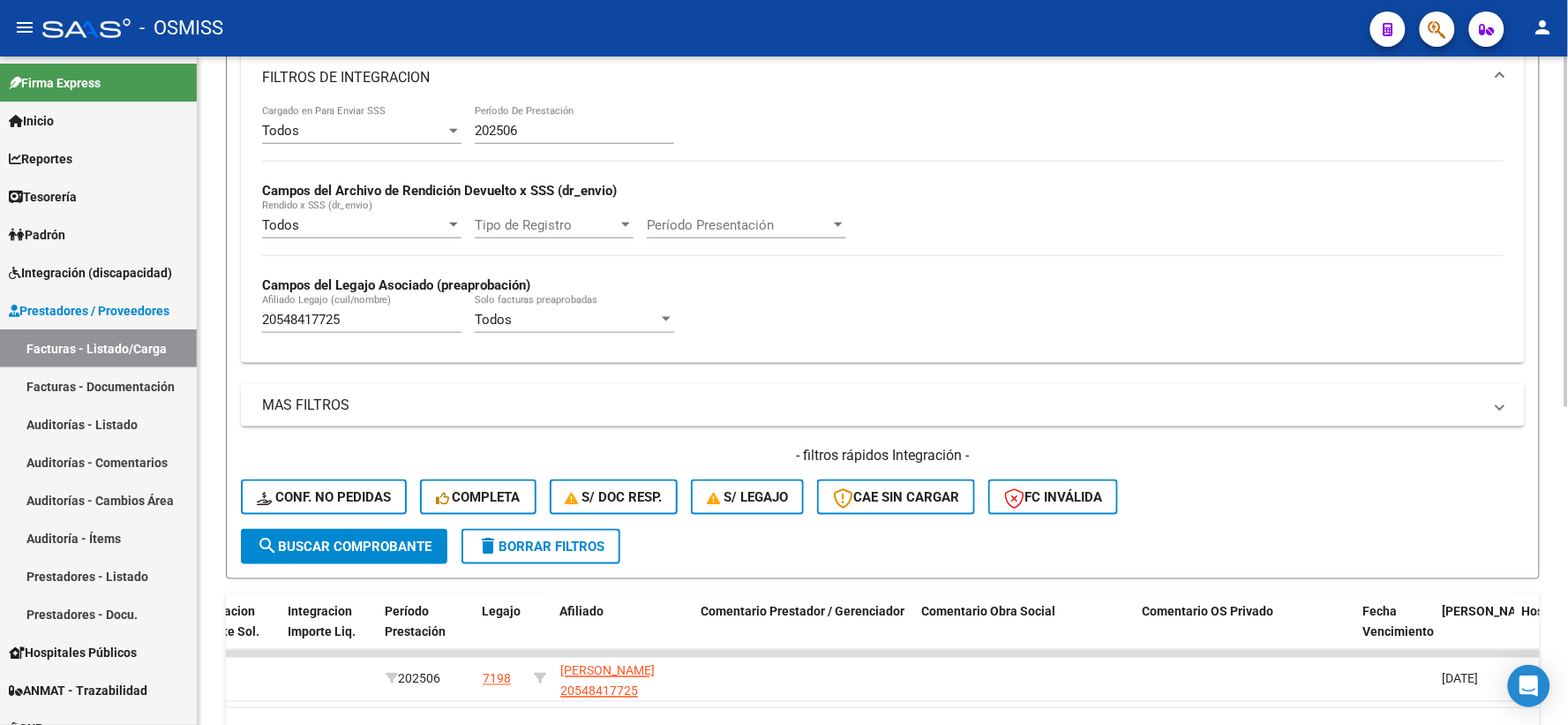
type input "27368241704"
drag, startPoint x: 404, startPoint y: 325, endPoint x: 190, endPoint y: 316, distance: 214.2
click at [190, 316] on mat-sidenav-container "Firma Express Inicio Calendario SSS Instructivos Contacto OS Reportes Ingresos …" at bounding box center [784, 390] width 1568 height 668
paste input "27509647211"
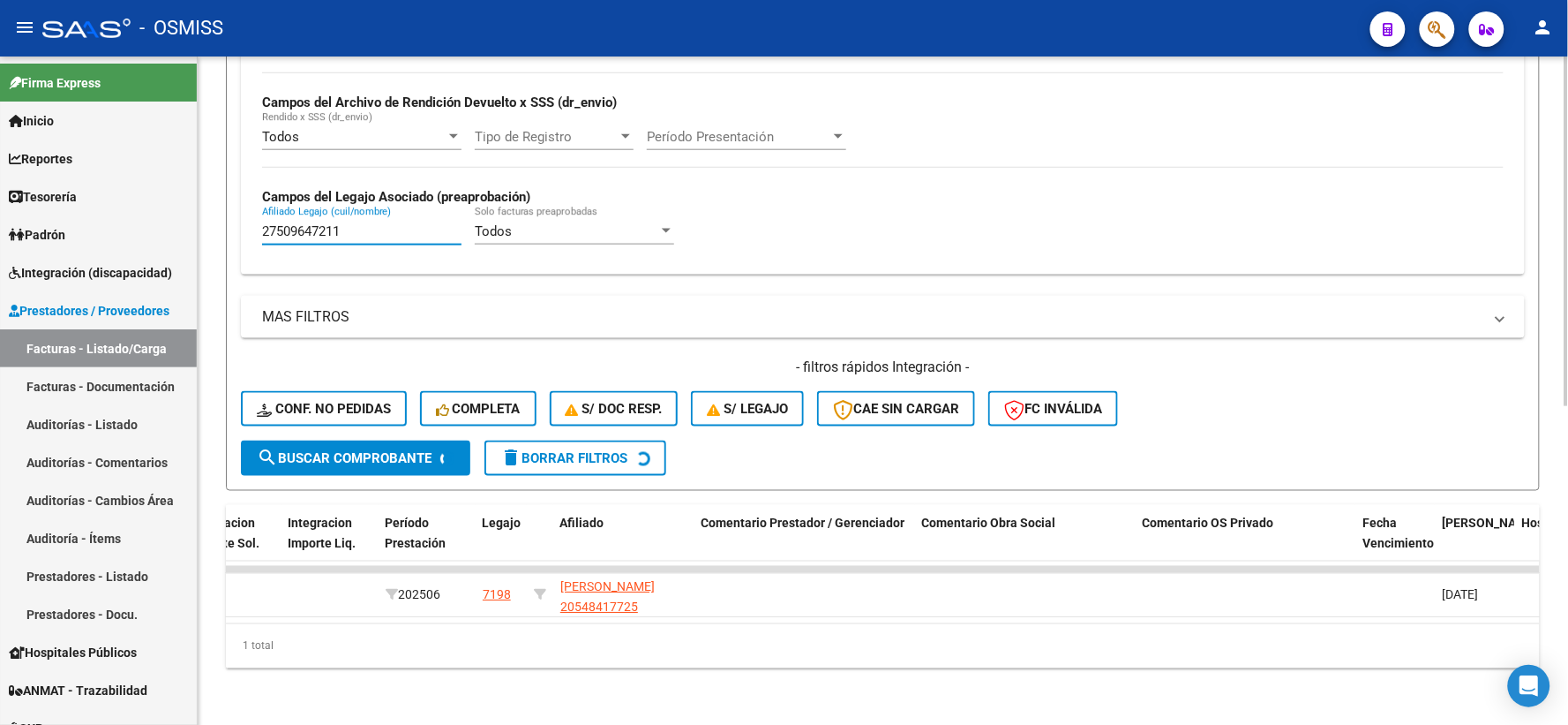
scroll to position [609, 0]
type input "27509647211"
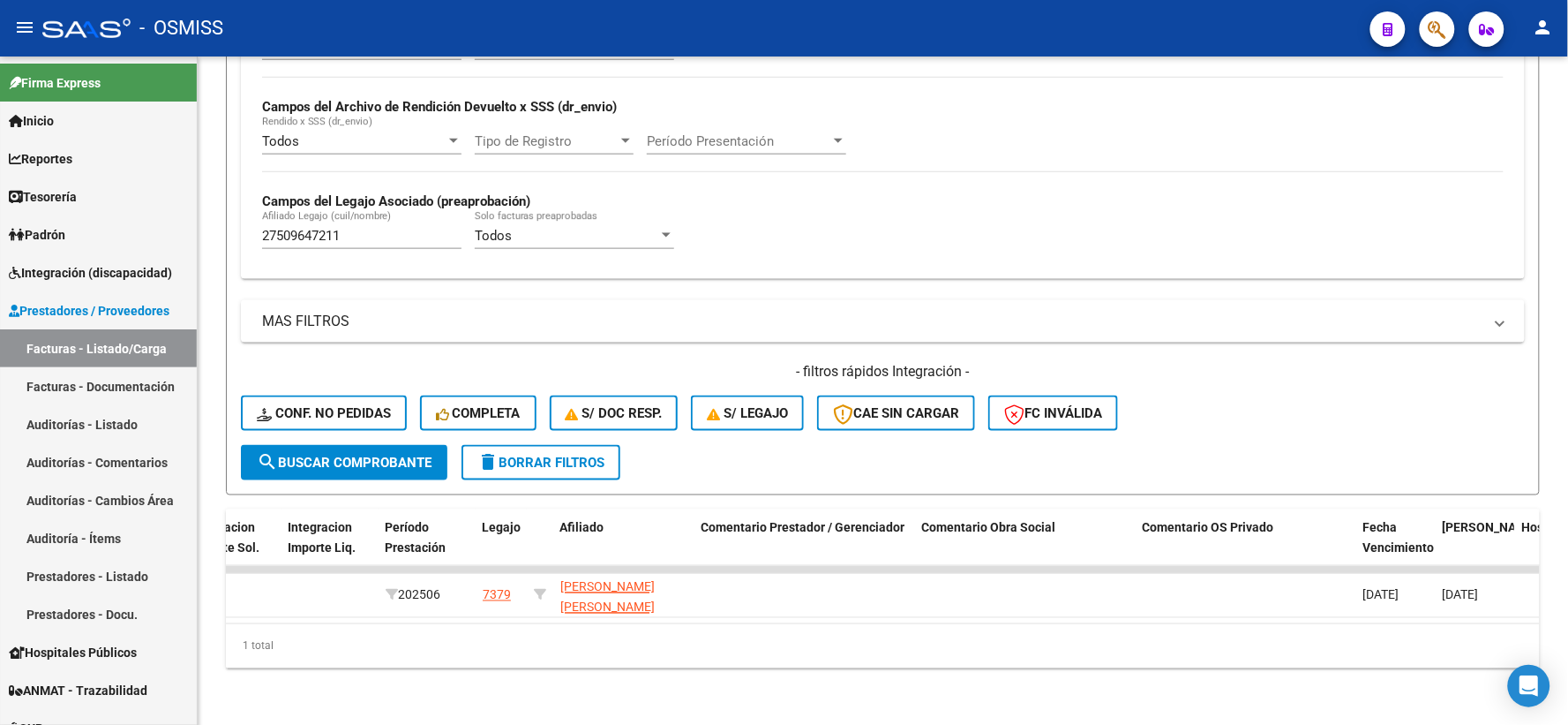
scroll to position [604, 0]
click at [347, 454] on span "search Buscar Comprobante" at bounding box center [343, 462] width 175 height 16
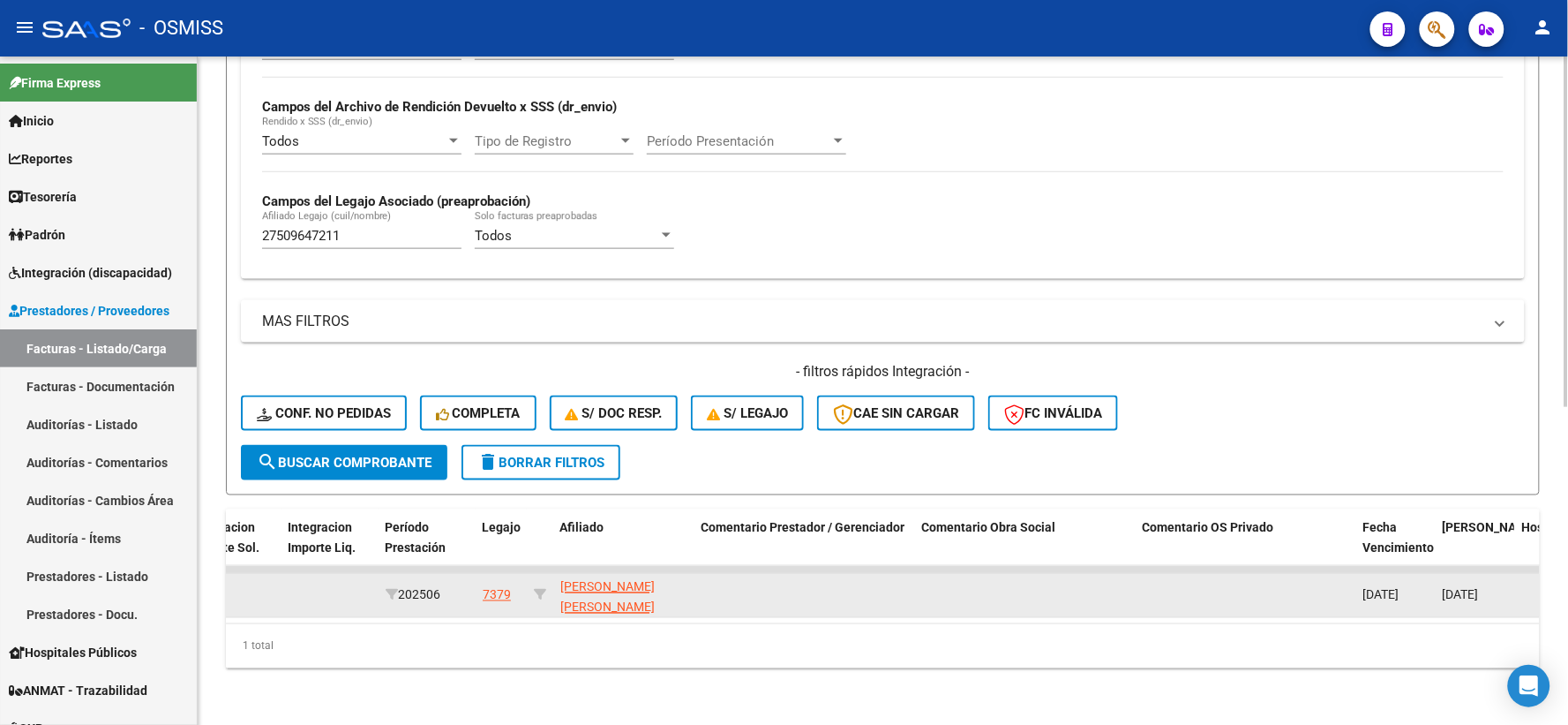
scroll to position [213, 0]
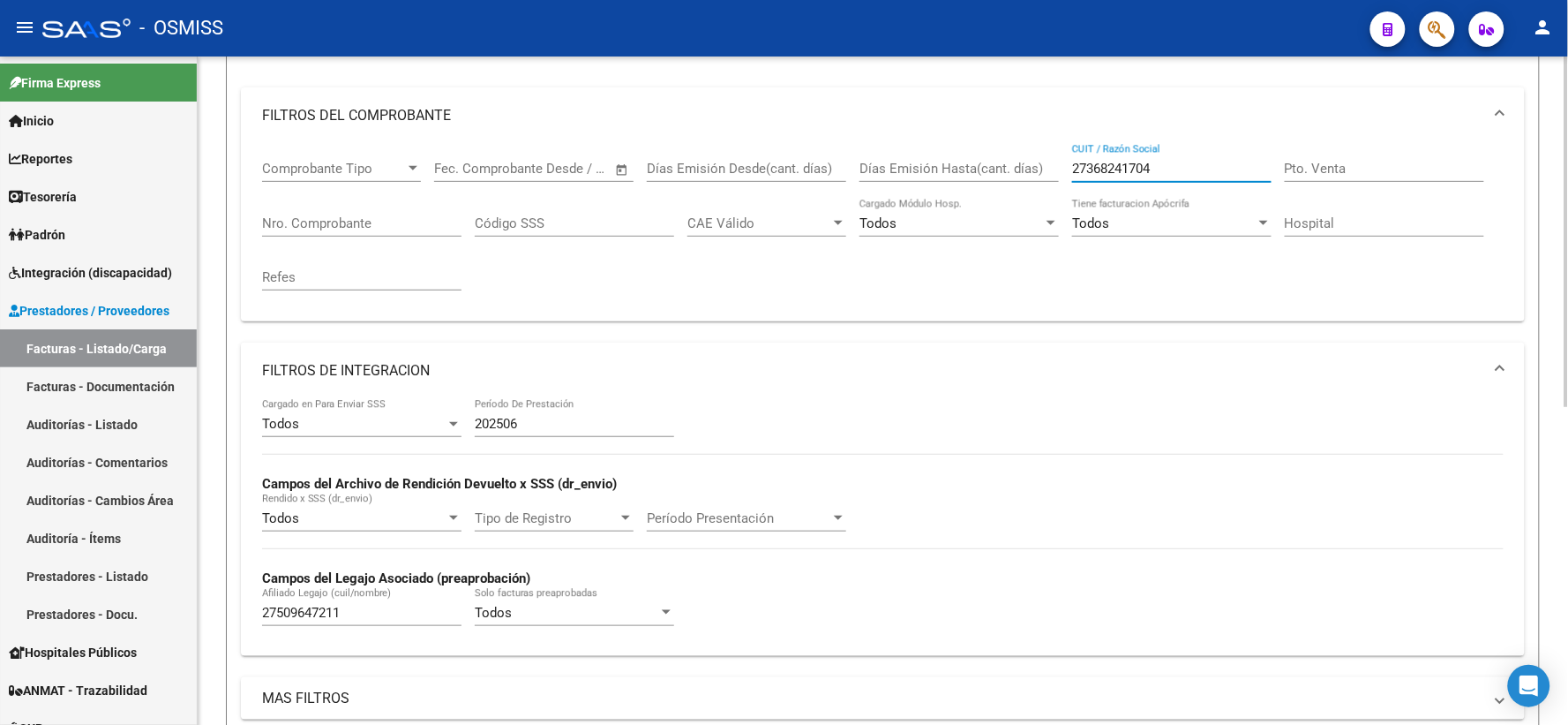
drag, startPoint x: 1206, startPoint y: 169, endPoint x: 1039, endPoint y: 156, distance: 167.5
click at [1039, 156] on div "Comprobante Tipo Comprobante Tipo Fecha inicio – Fecha fin Fec. Comprobante Des…" at bounding box center [882, 225] width 1242 height 163
paste input "27368256701"
type input "27368256701"
drag, startPoint x: 360, startPoint y: 611, endPoint x: 227, endPoint y: 610, distance: 133.0
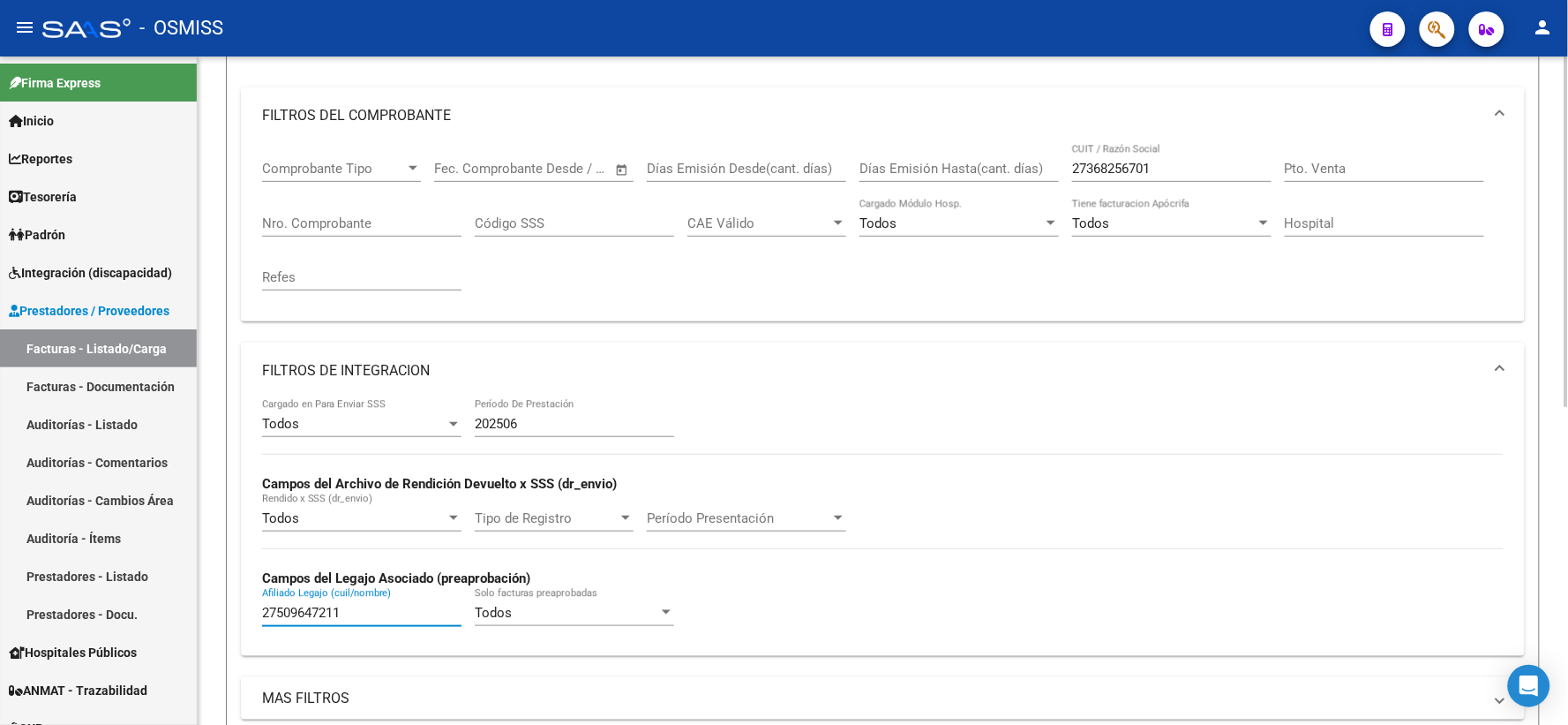
click at [227, 610] on form "Filtros Id Area Area Seleccionar Gerenciador Seleccionar Gerenciador Todos Conf…" at bounding box center [882, 434] width 1313 height 876
paste input "20574798850"
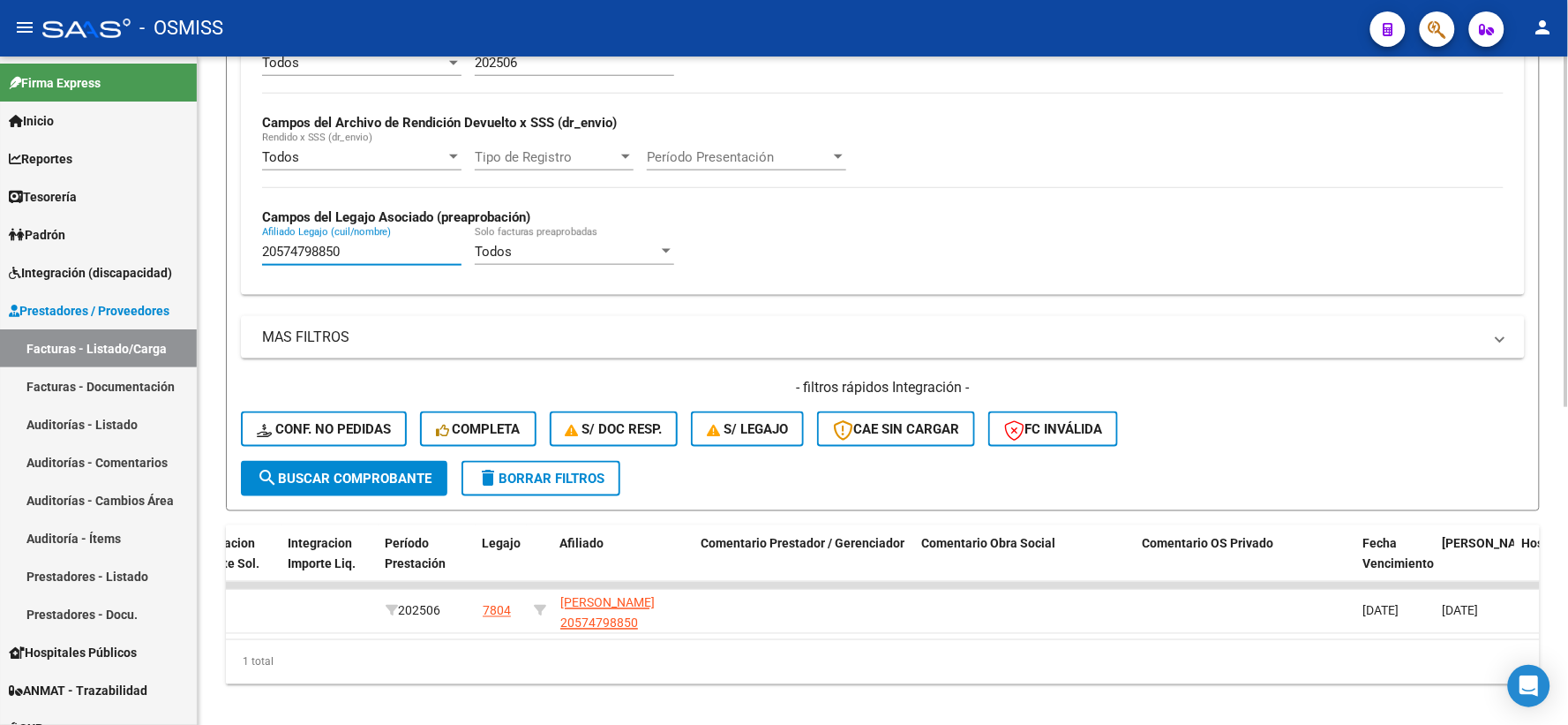
scroll to position [603, 0]
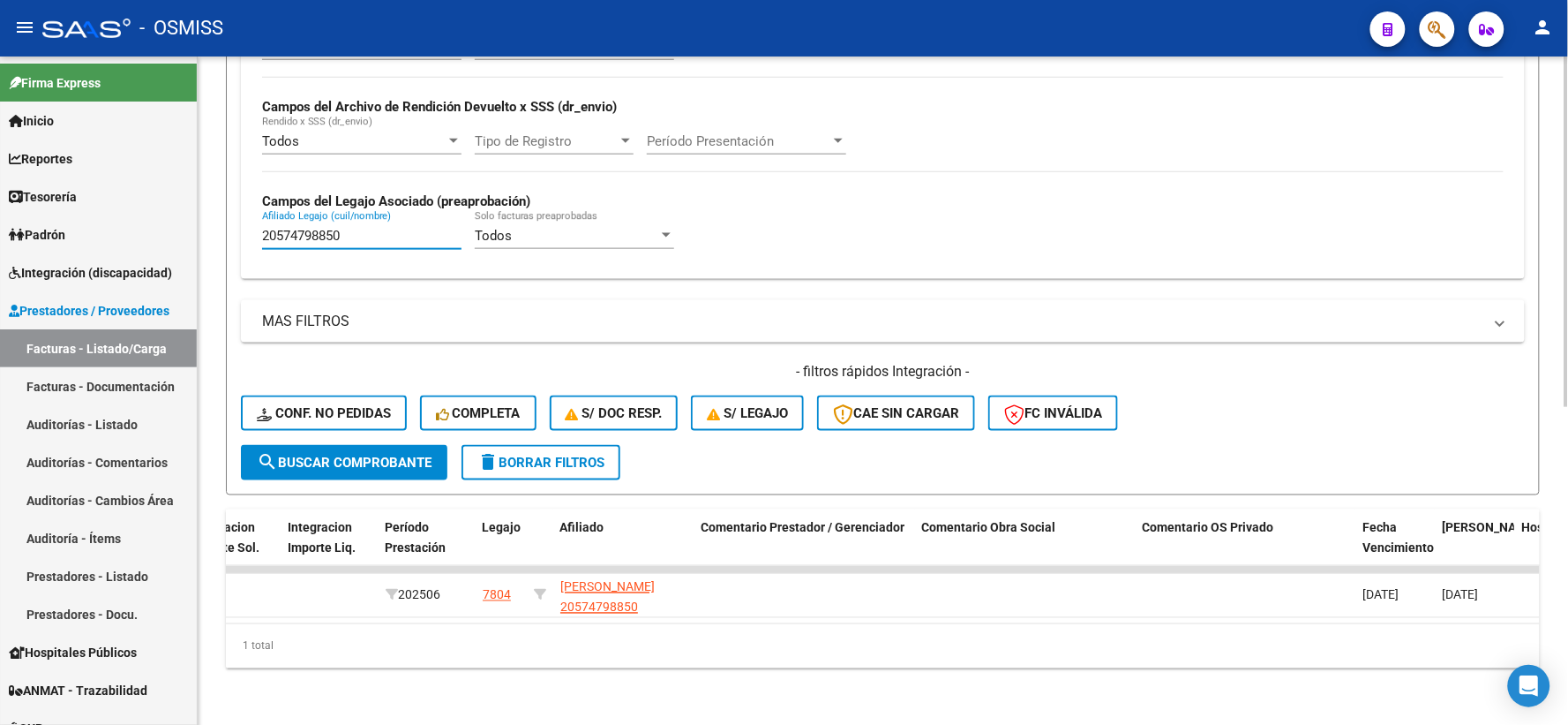
type input "20574798850"
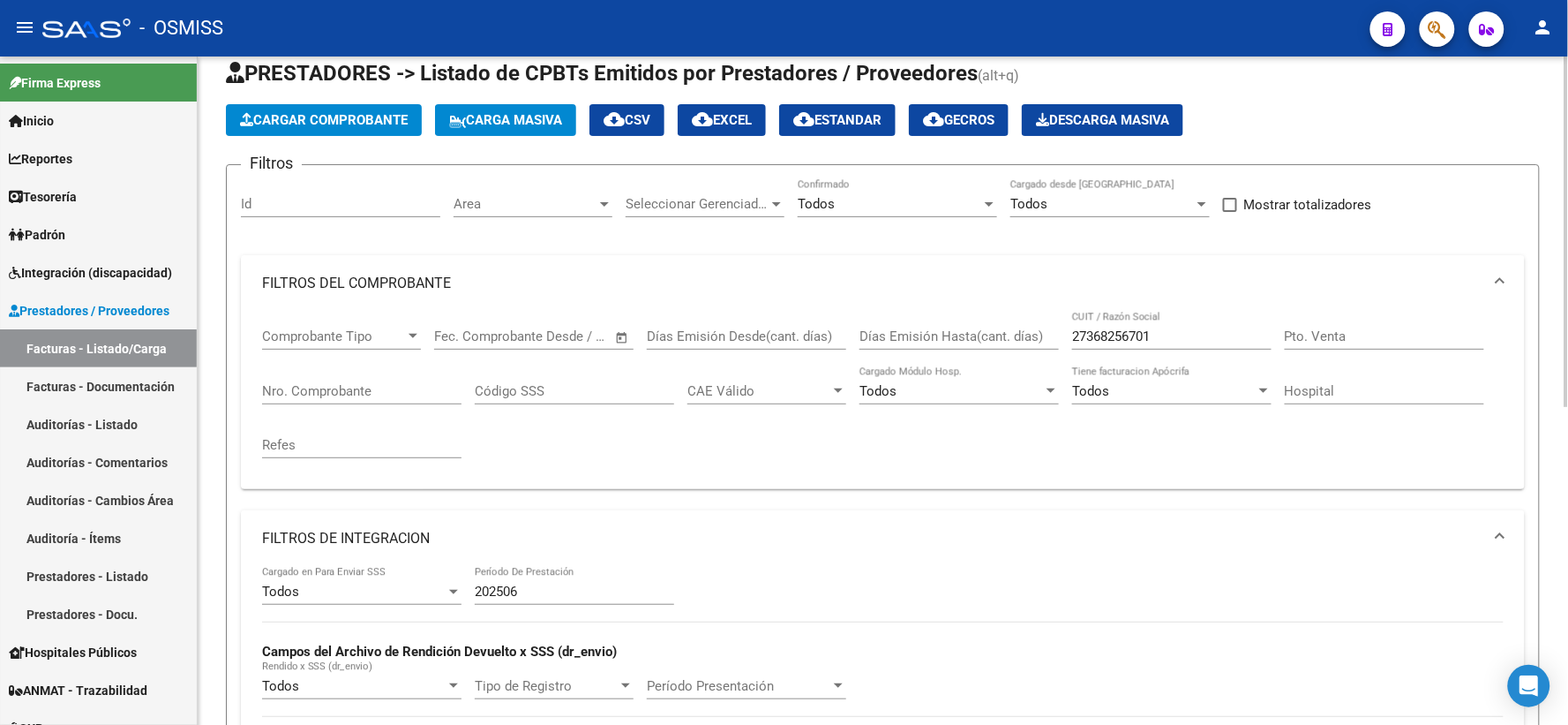
scroll to position [15, 0]
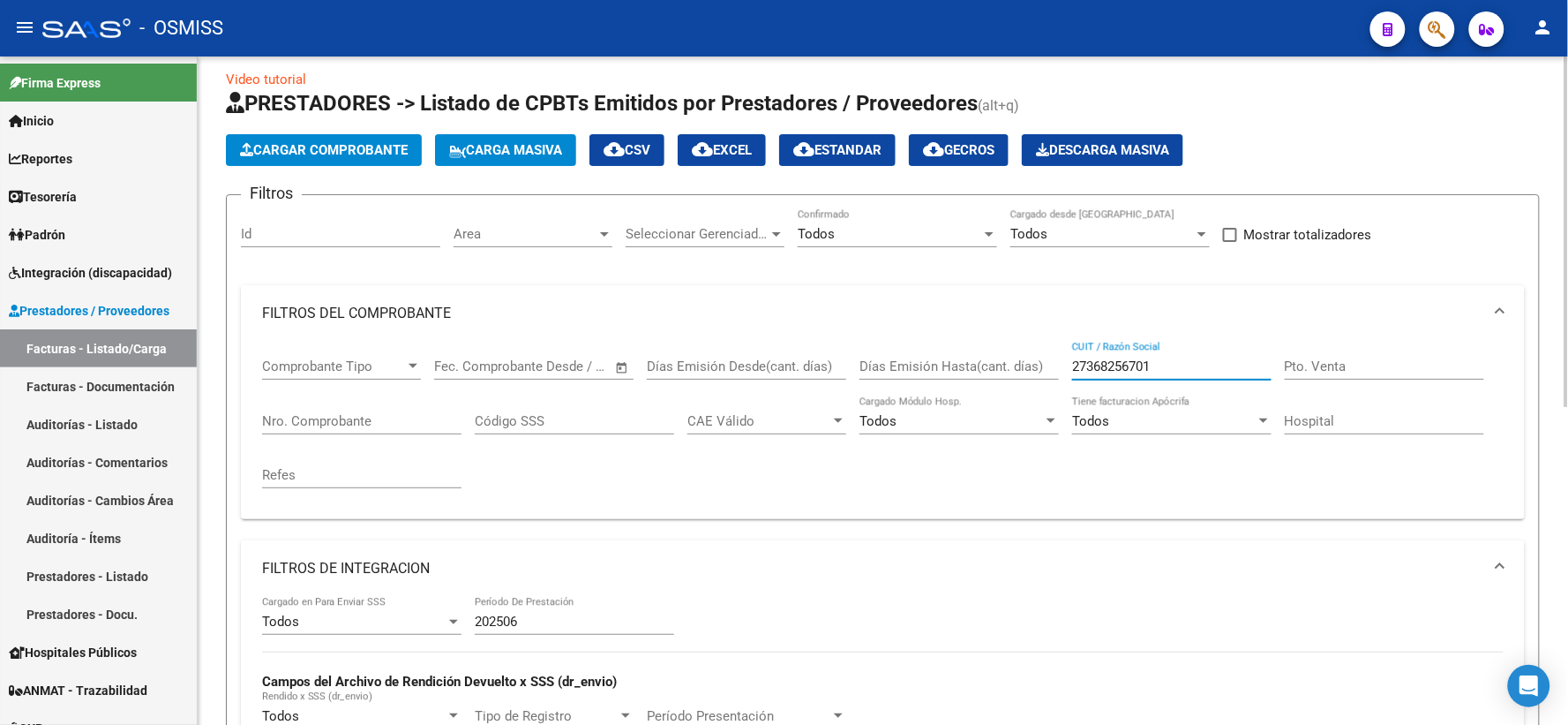
drag, startPoint x: 1167, startPoint y: 369, endPoint x: 1004, endPoint y: 369, distance: 163.0
click at [1004, 369] on div "Comprobante Tipo Comprobante Tipo Fecha inicio – Fecha fin Fec. Comprobante Des…" at bounding box center [882, 423] width 1242 height 163
paste input "27369918600"
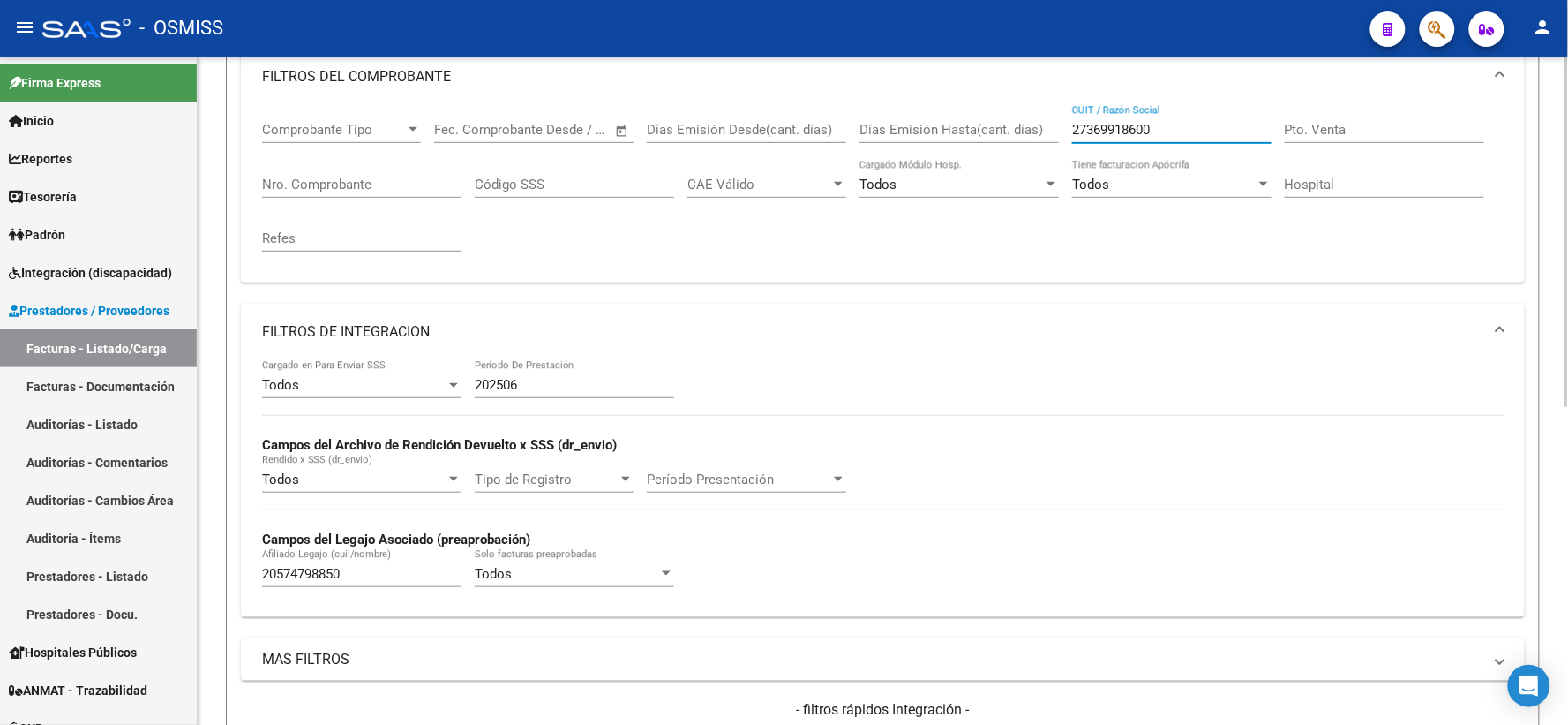
scroll to position [408, 0]
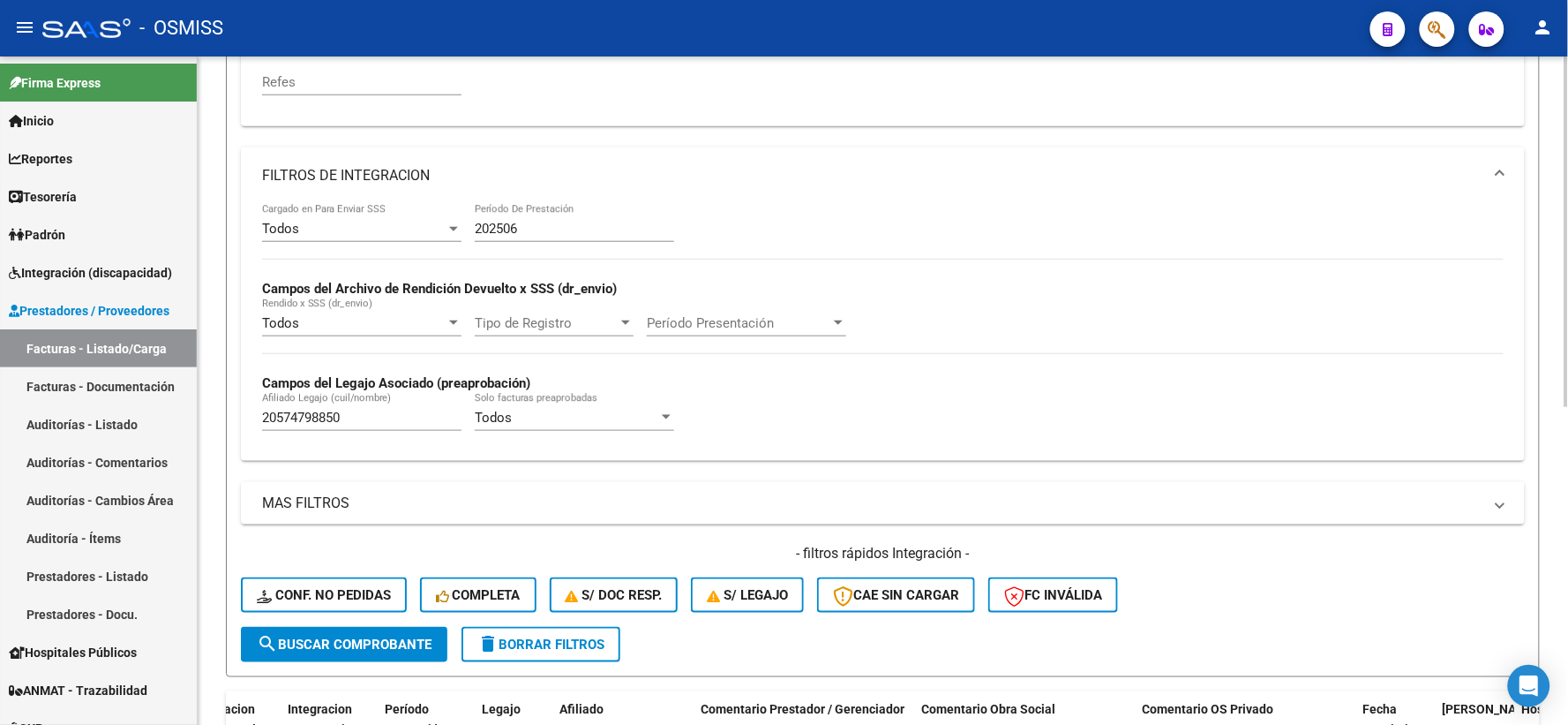
type input "27369918600"
drag, startPoint x: 397, startPoint y: 415, endPoint x: 196, endPoint y: 418, distance: 201.0
click at [196, 418] on mat-sidenav-container "Firma Express Inicio Calendario SSS Instructivos Contacto OS Reportes Ingresos …" at bounding box center [784, 390] width 1568 height 668
paste input "20565499395"
type input "20565499395"
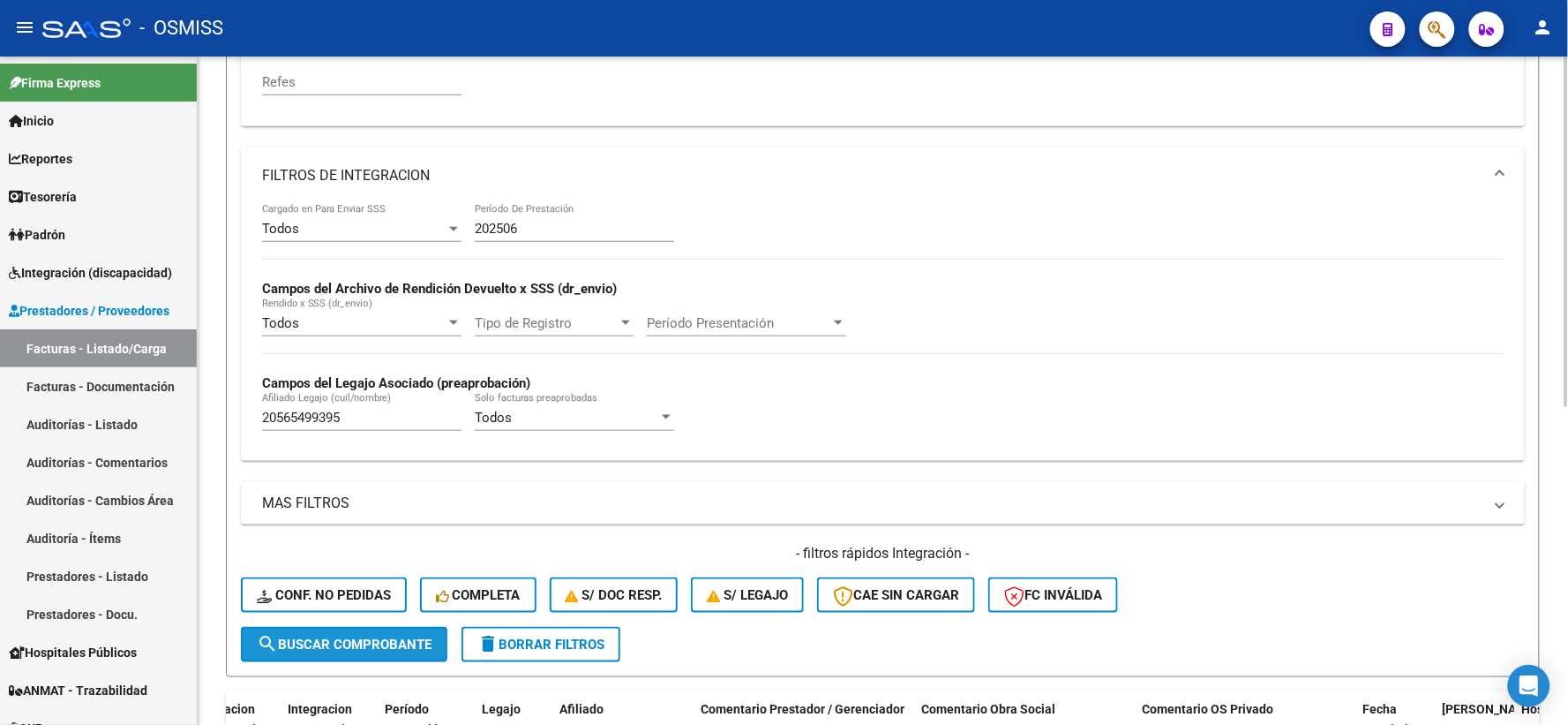
click at [401, 642] on span "search Buscar Comprobante" at bounding box center [343, 644] width 175 height 16
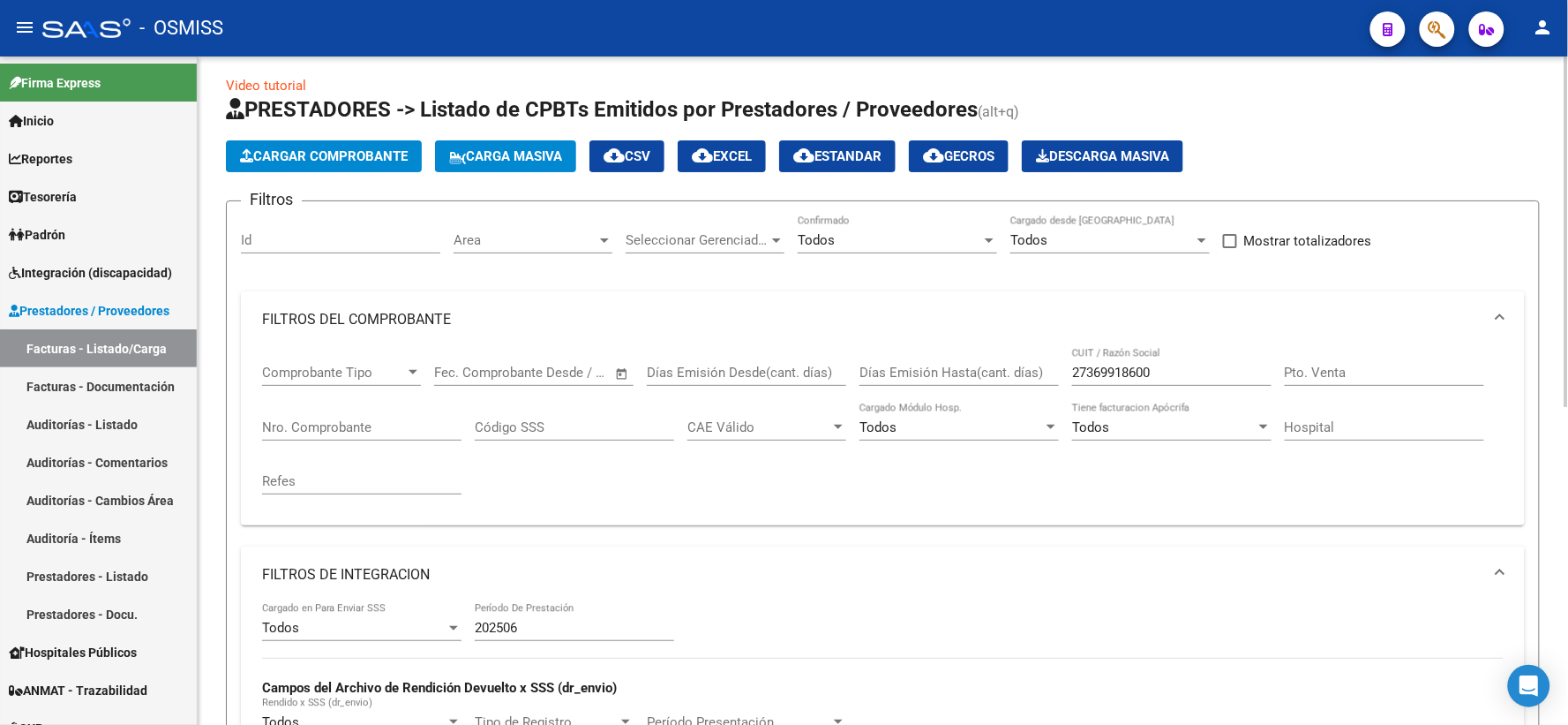
scroll to position [0, 0]
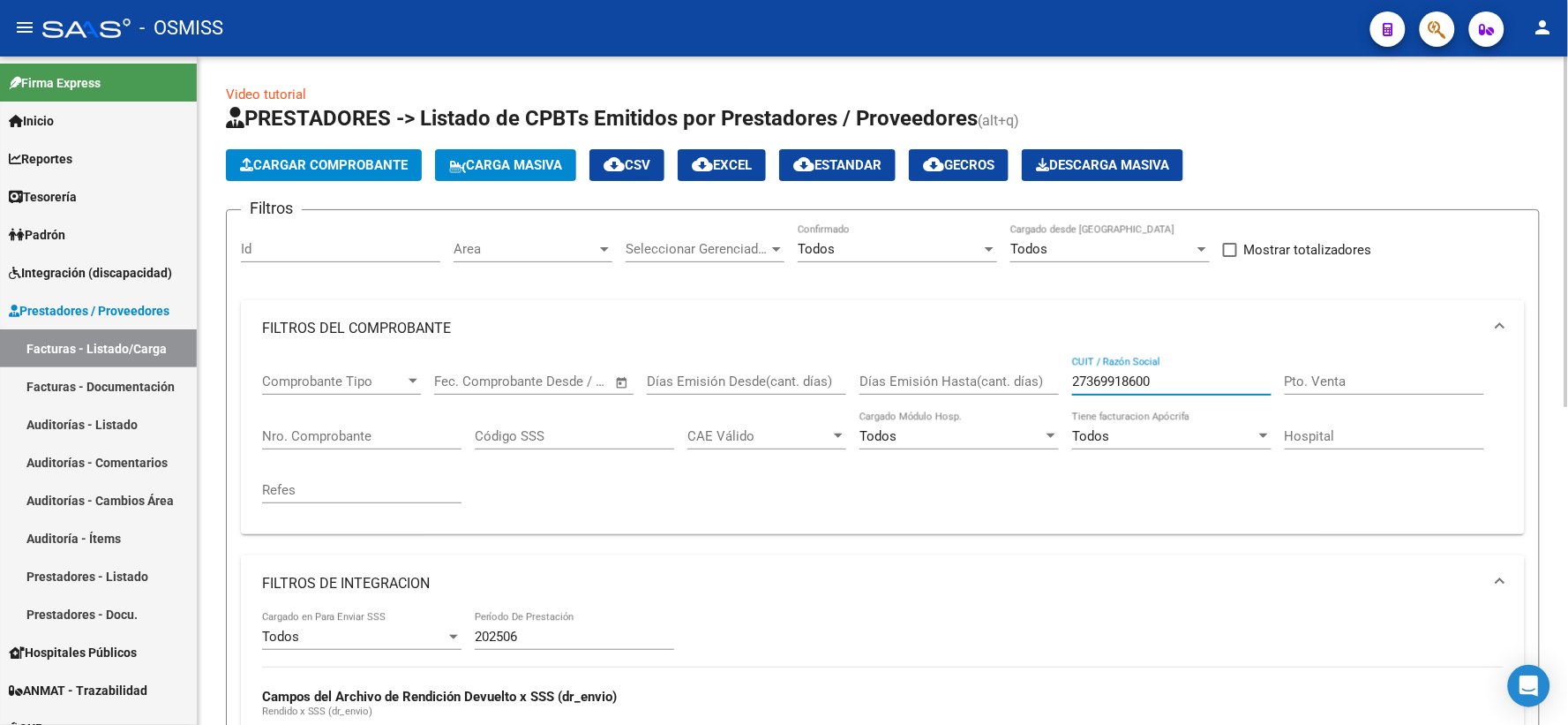
drag, startPoint x: 1173, startPoint y: 382, endPoint x: 1030, endPoint y: 382, distance: 143.0
click at [1030, 382] on div "Comprobante Tipo Comprobante Tipo Fecha inicio – Fecha fin Fec. Comprobante Des…" at bounding box center [882, 438] width 1242 height 163
paste input "27370040945"
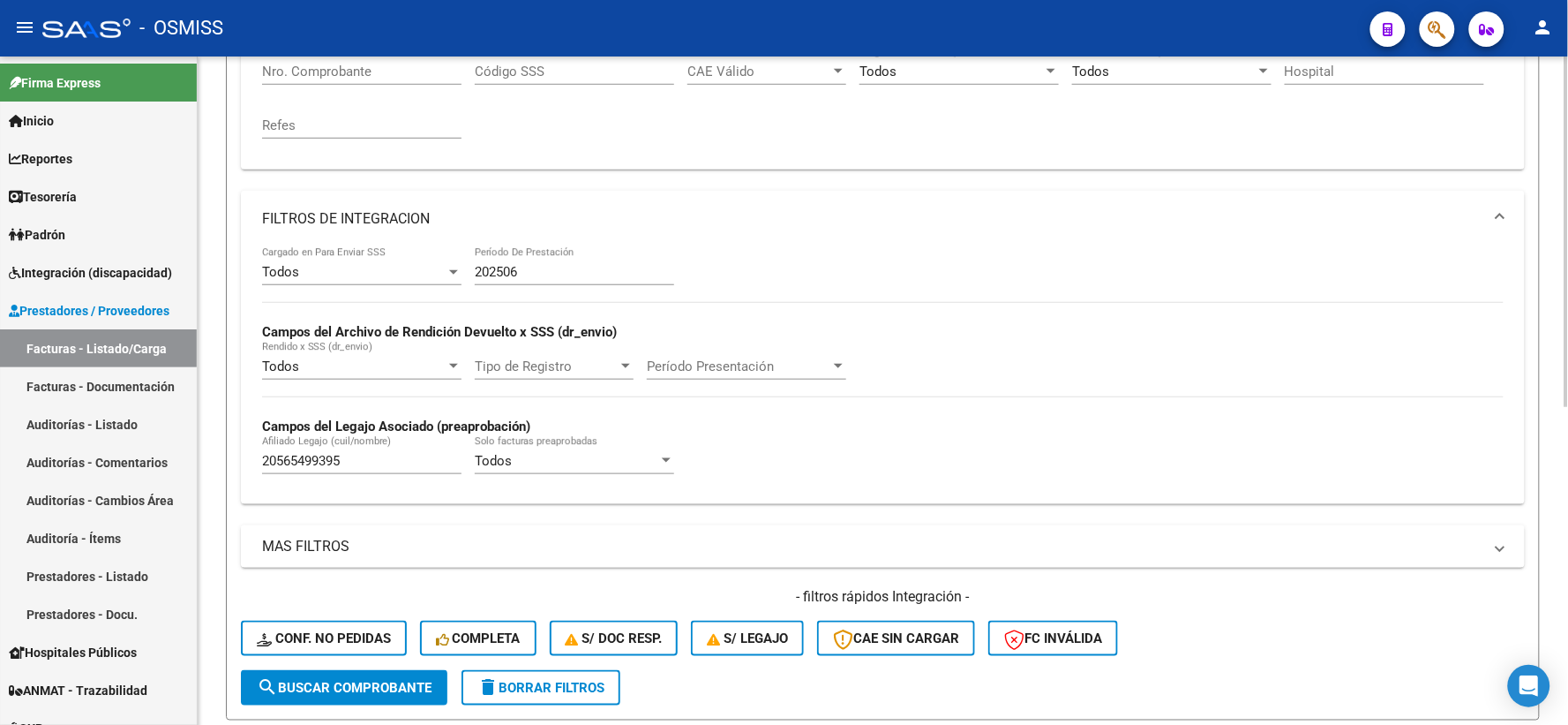
scroll to position [392, 0]
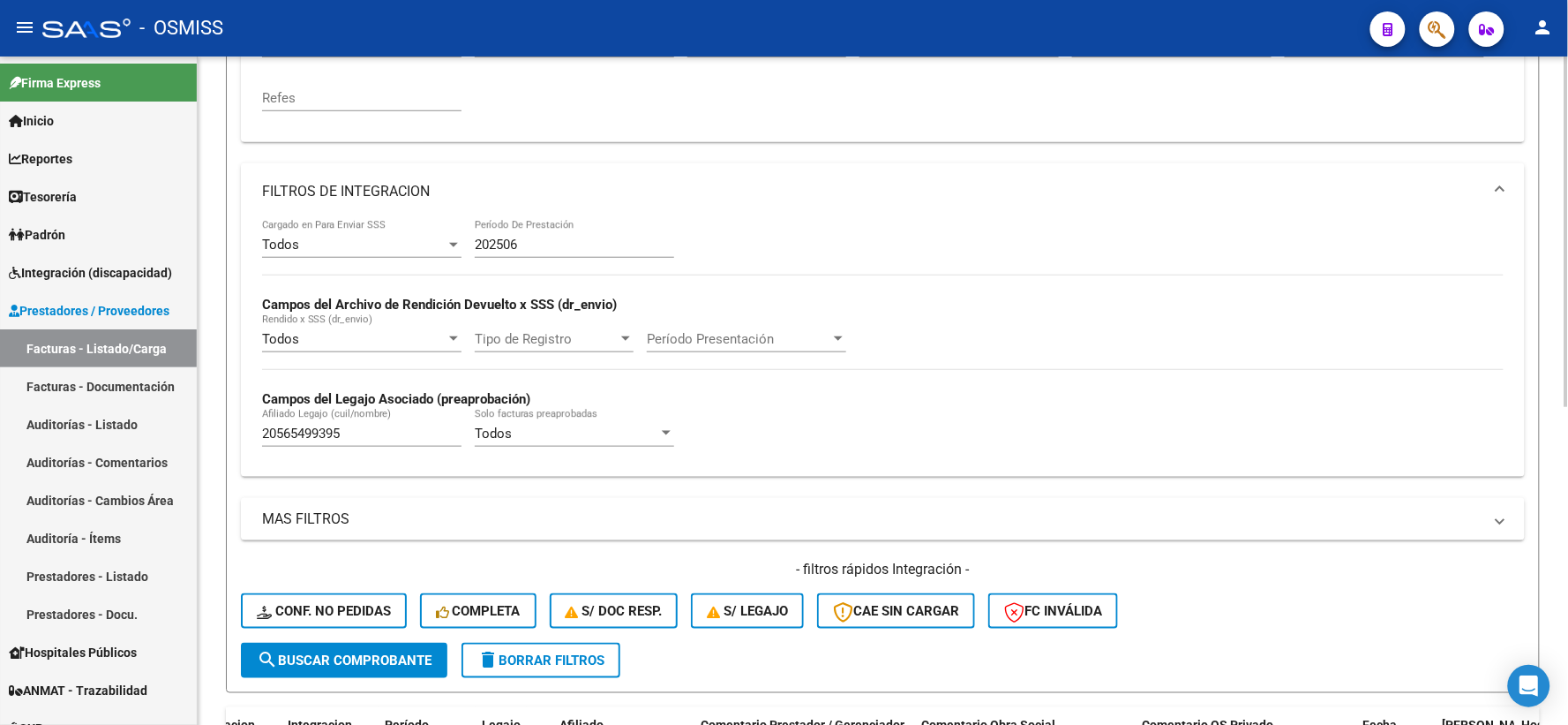
type input "27370040945"
drag, startPoint x: 404, startPoint y: 436, endPoint x: 233, endPoint y: 433, distance: 171.0
click at [233, 433] on form "Filtros Id Area Area Seleccionar Gerenciador Seleccionar Gerenciador Todos Conf…" at bounding box center [882, 255] width 1313 height 876
paste input "20537140063"
type input "20537140063"
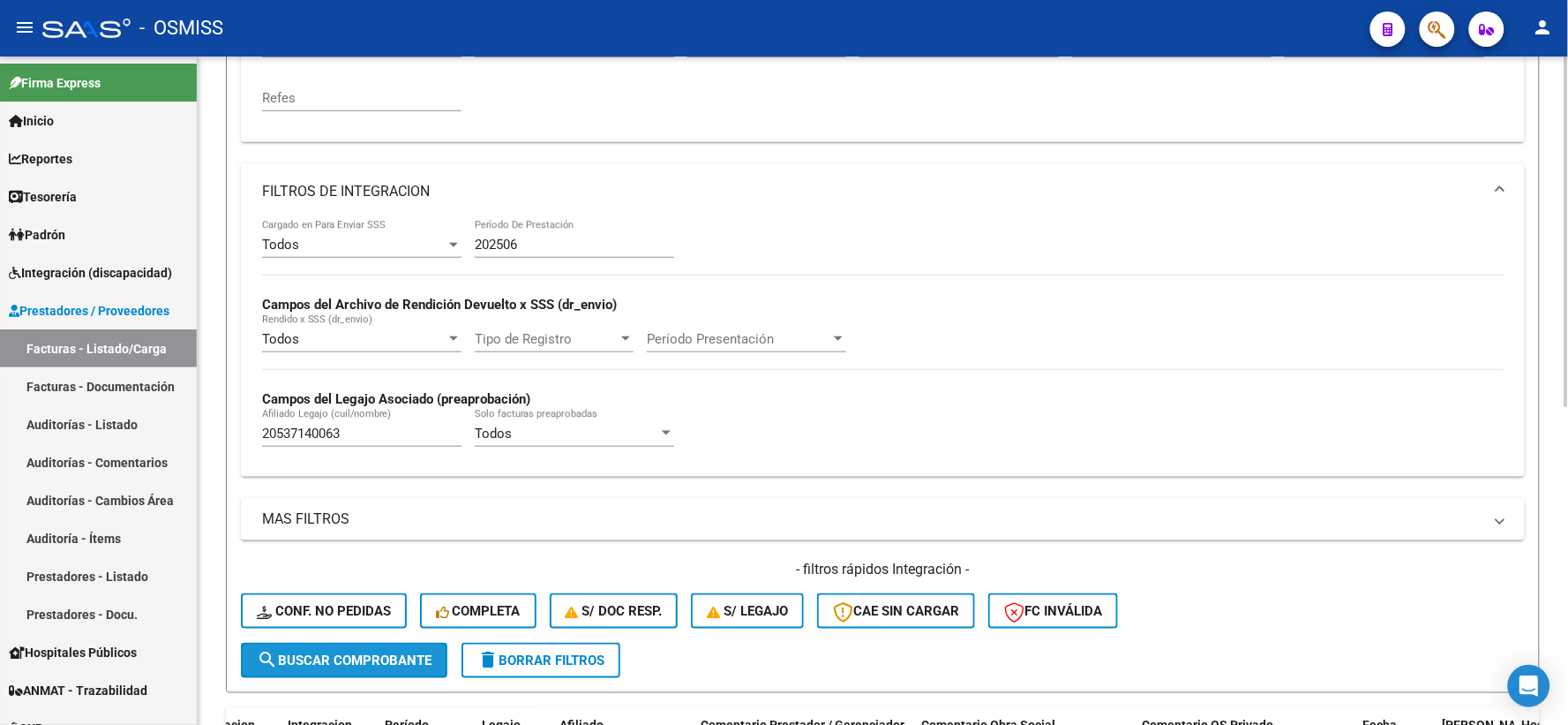
click at [344, 659] on span "search Buscar Comprobante" at bounding box center [343, 660] width 175 height 16
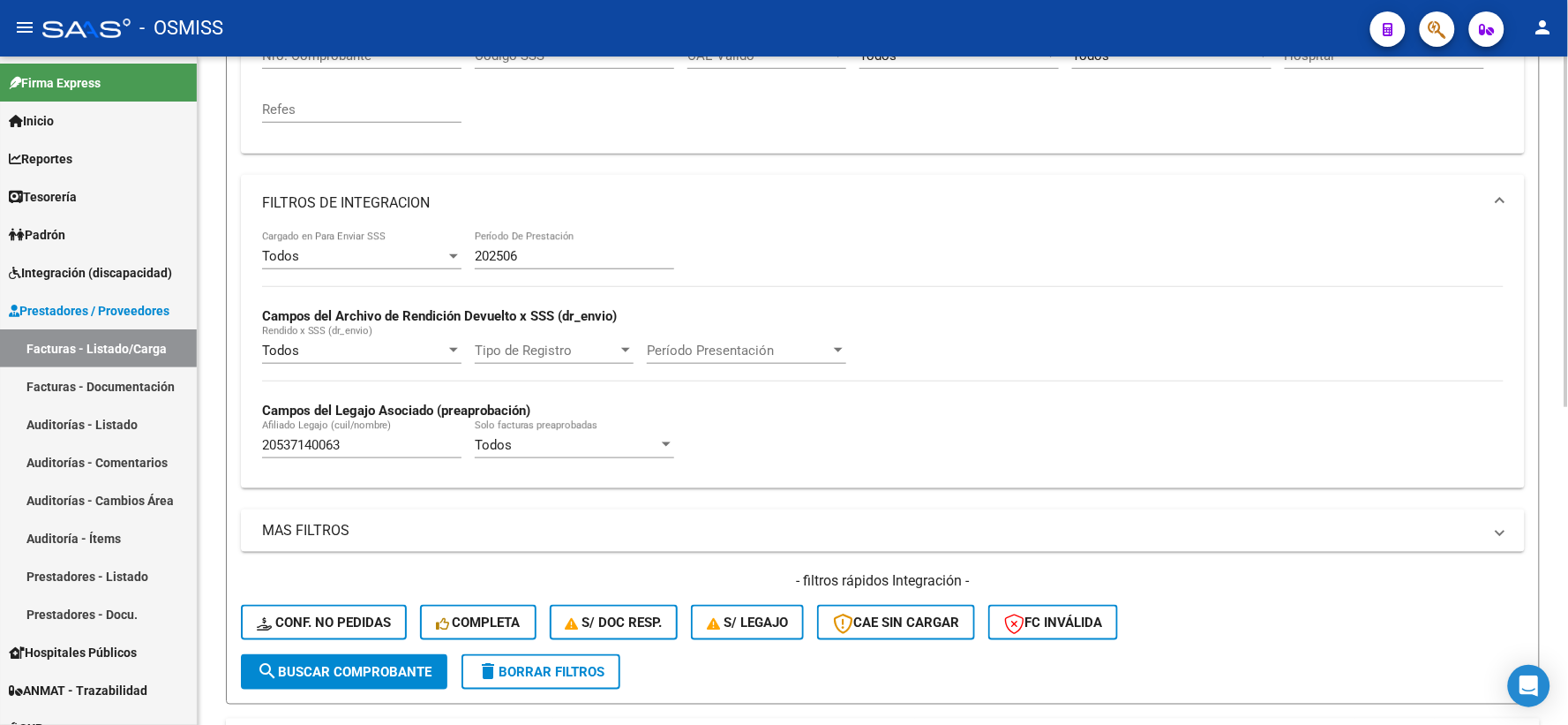
scroll to position [15, 0]
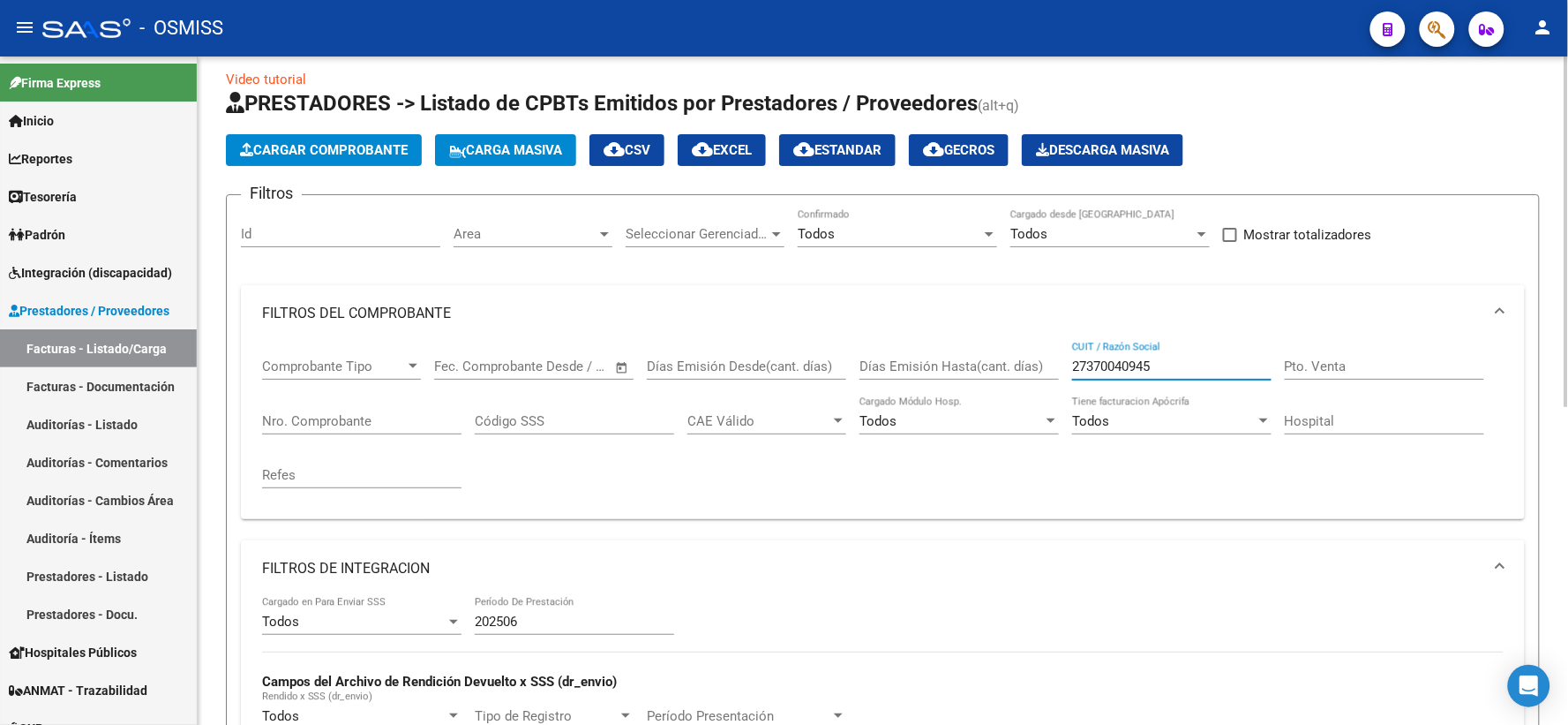
drag, startPoint x: 1182, startPoint y: 366, endPoint x: 1043, endPoint y: 358, distance: 139.2
click at [1043, 358] on div "Comprobante Tipo Comprobante Tipo Fecha inicio – Fecha fin Fec. Comprobante Des…" at bounding box center [882, 423] width 1242 height 163
paste input "27377010049"
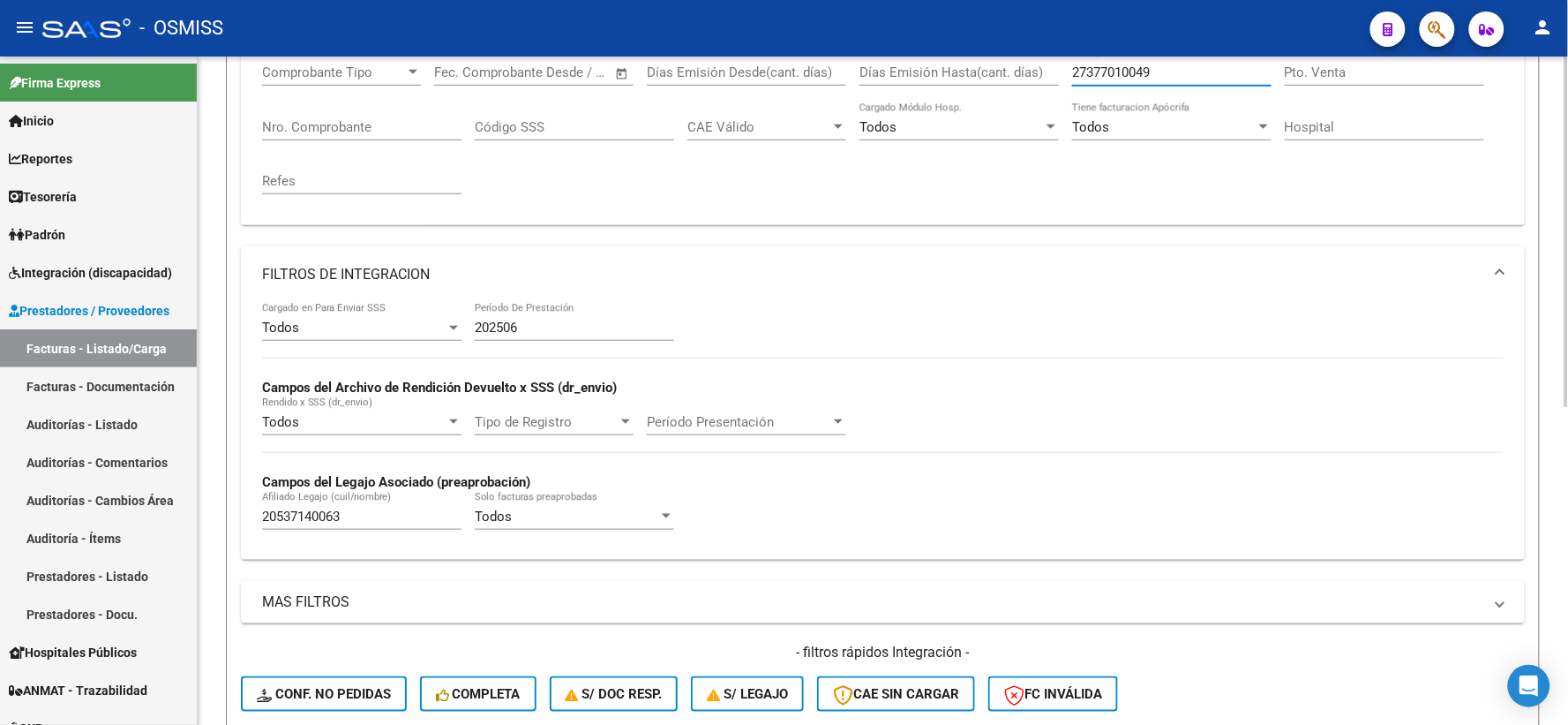
scroll to position [310, 0]
type input "27377010049"
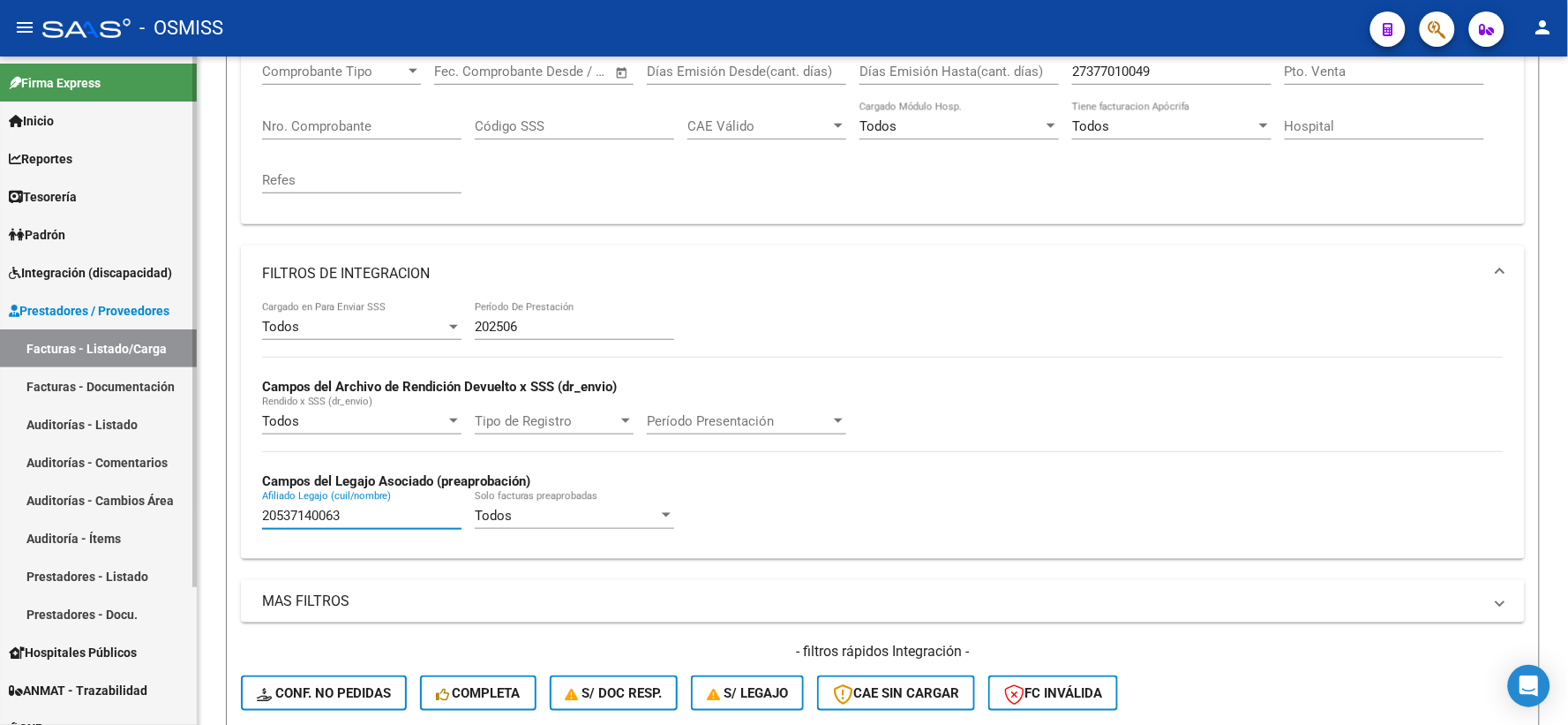
drag, startPoint x: 385, startPoint y: 516, endPoint x: 145, endPoint y: 513, distance: 240.0
click at [145, 513] on mat-sidenav-container "Firma Express Inicio Calendario SSS Instructivos Contacto OS Reportes Ingresos …" at bounding box center [784, 390] width 1568 height 668
click at [307, 516] on input "Afiliado Legajo (cuil/nombre)" at bounding box center [361, 516] width 200 height 16
paste input "20548417725"
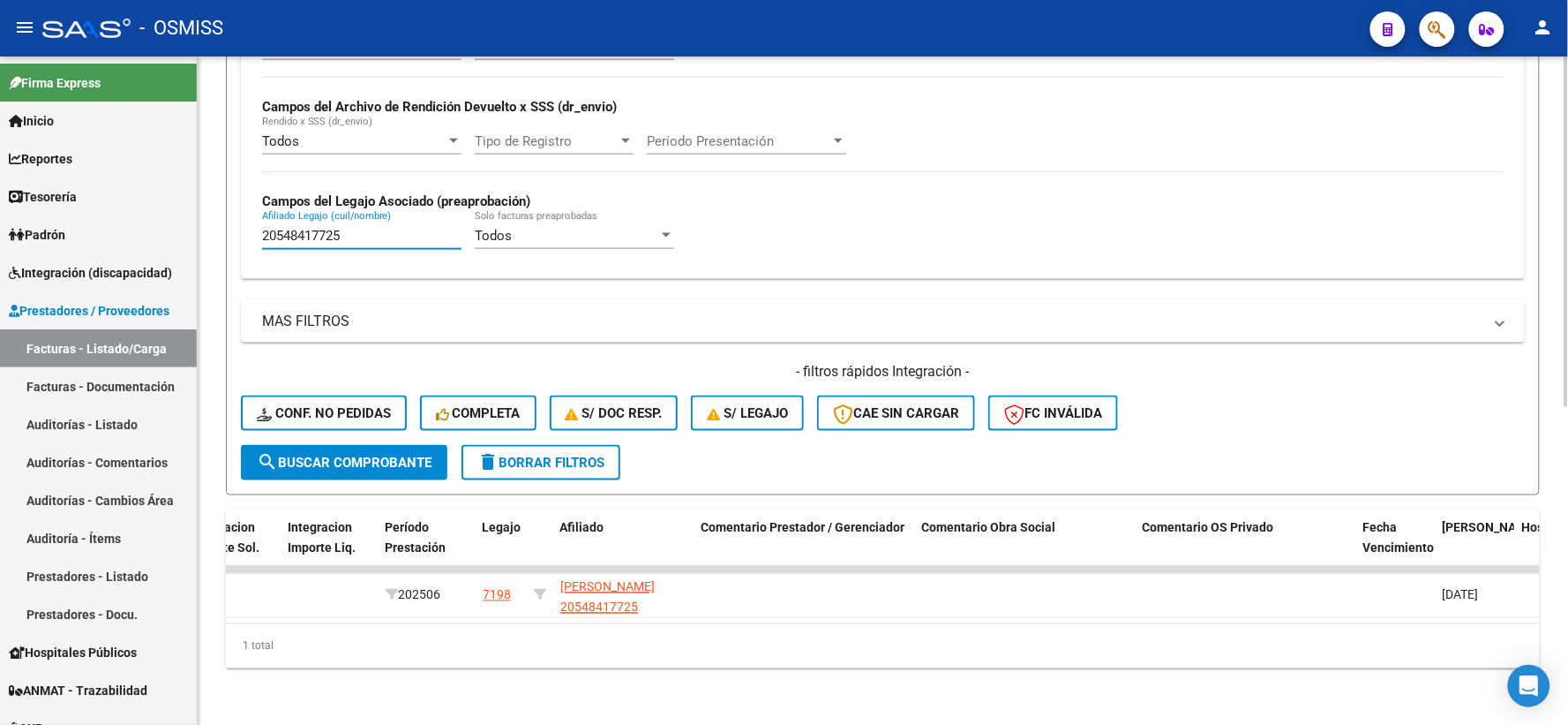
type input "20548417725"
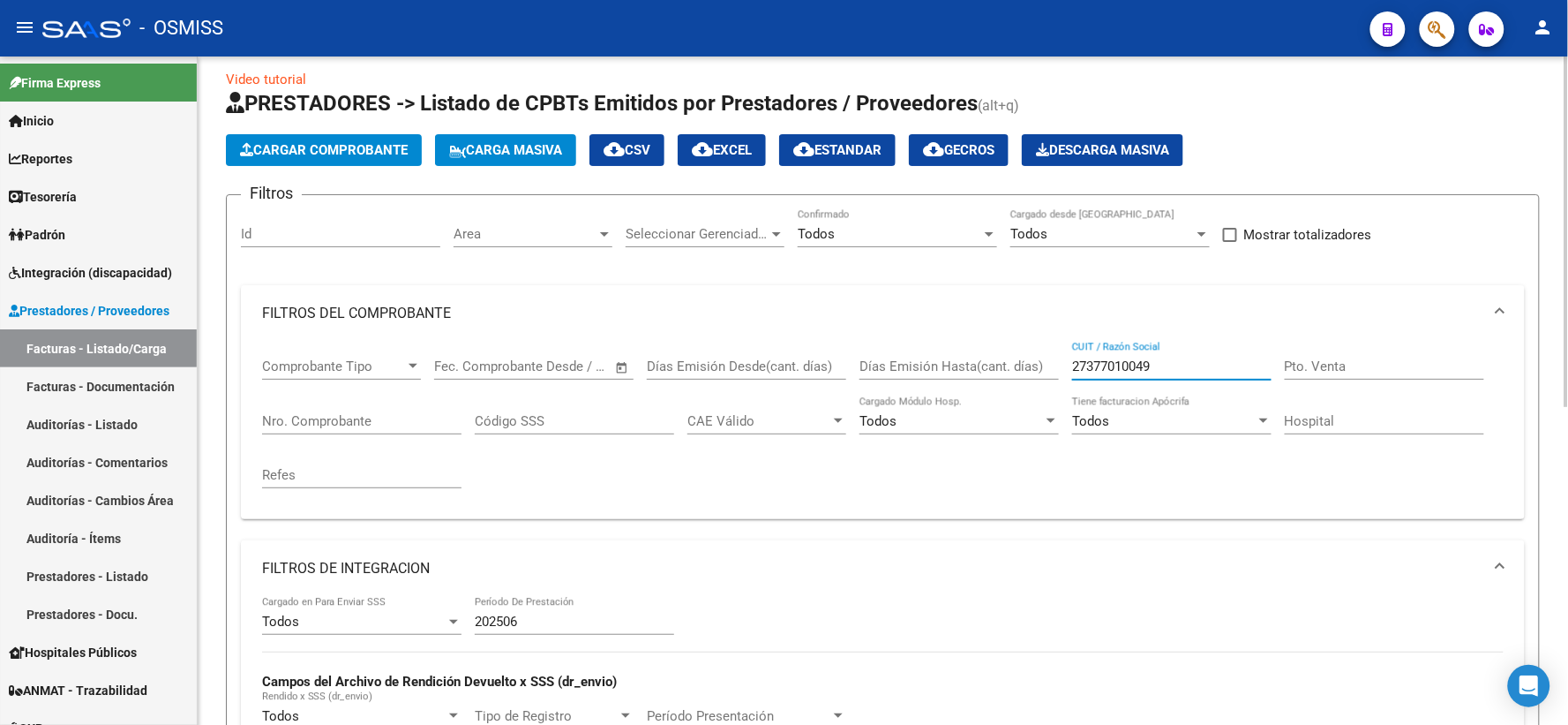
drag, startPoint x: 1149, startPoint y: 362, endPoint x: 1051, endPoint y: 362, distance: 98.0
click at [1051, 362] on div "Comprobante Tipo Comprobante Tipo Fecha inicio – Fecha fin Fec. Comprobante Des…" at bounding box center [882, 423] width 1242 height 163
paste input "27377778702"
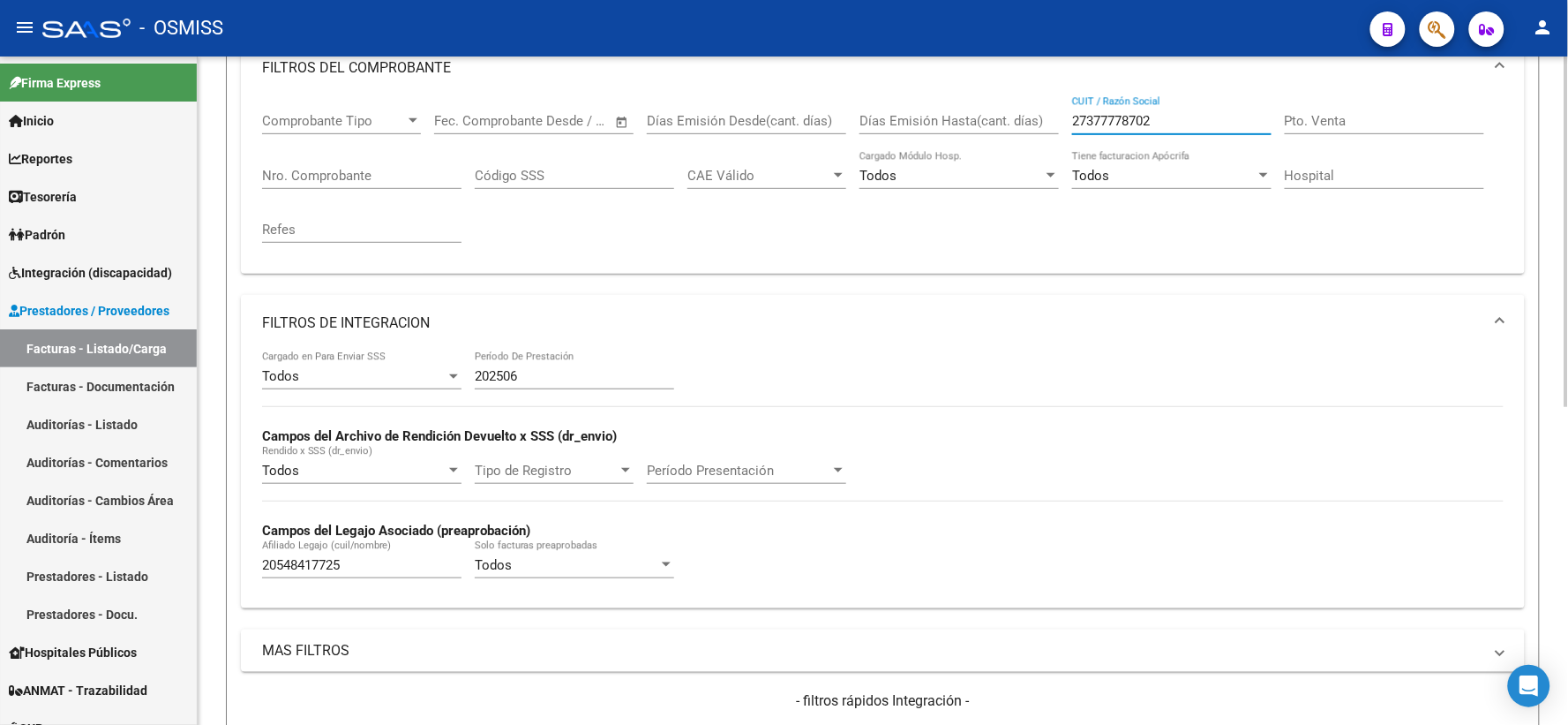
scroll to position [310, 0]
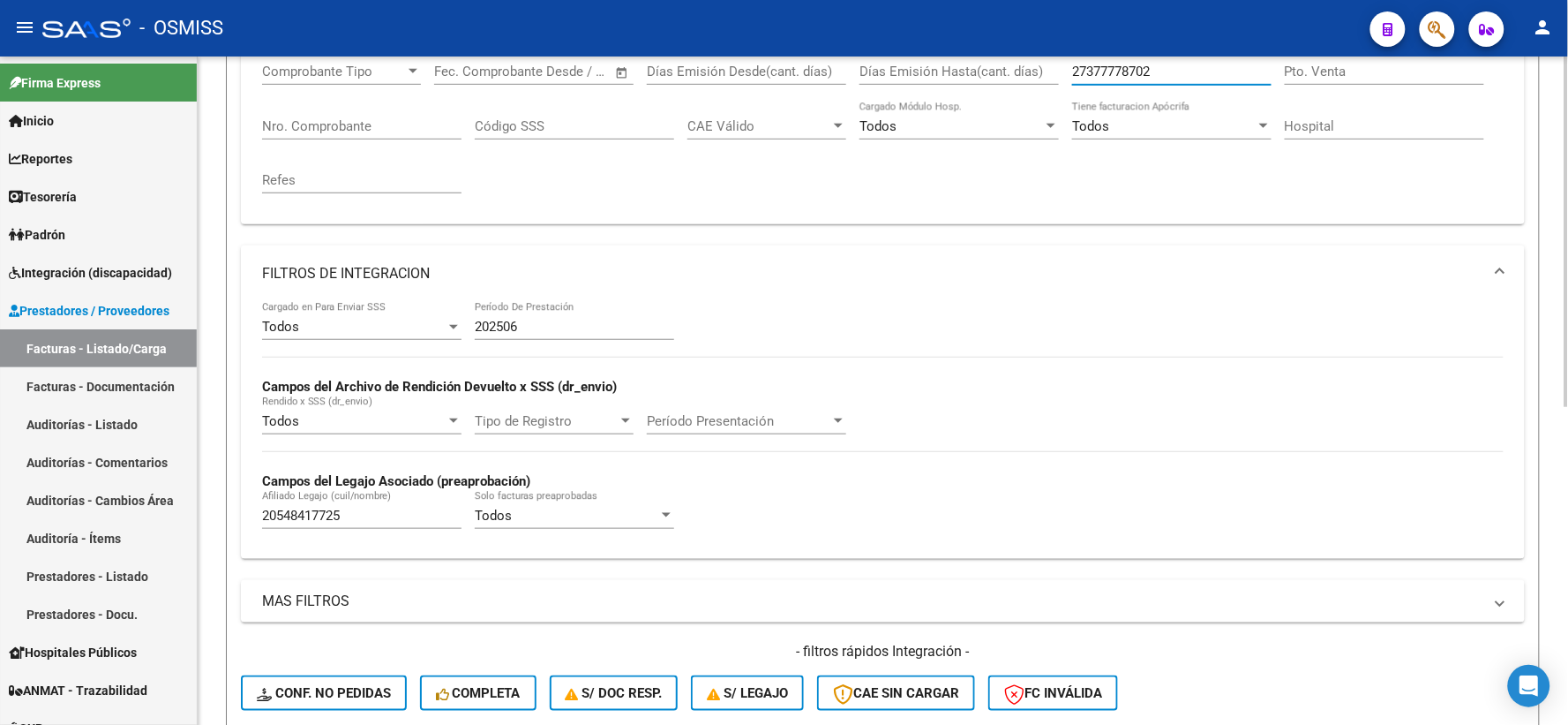
type input "27377778702"
click at [242, 518] on div "Todos Cargado en Para Enviar SSS 202506 Período De Prestación Campos del Archiv…" at bounding box center [882, 429] width 1283 height 256
paste input "20552246927"
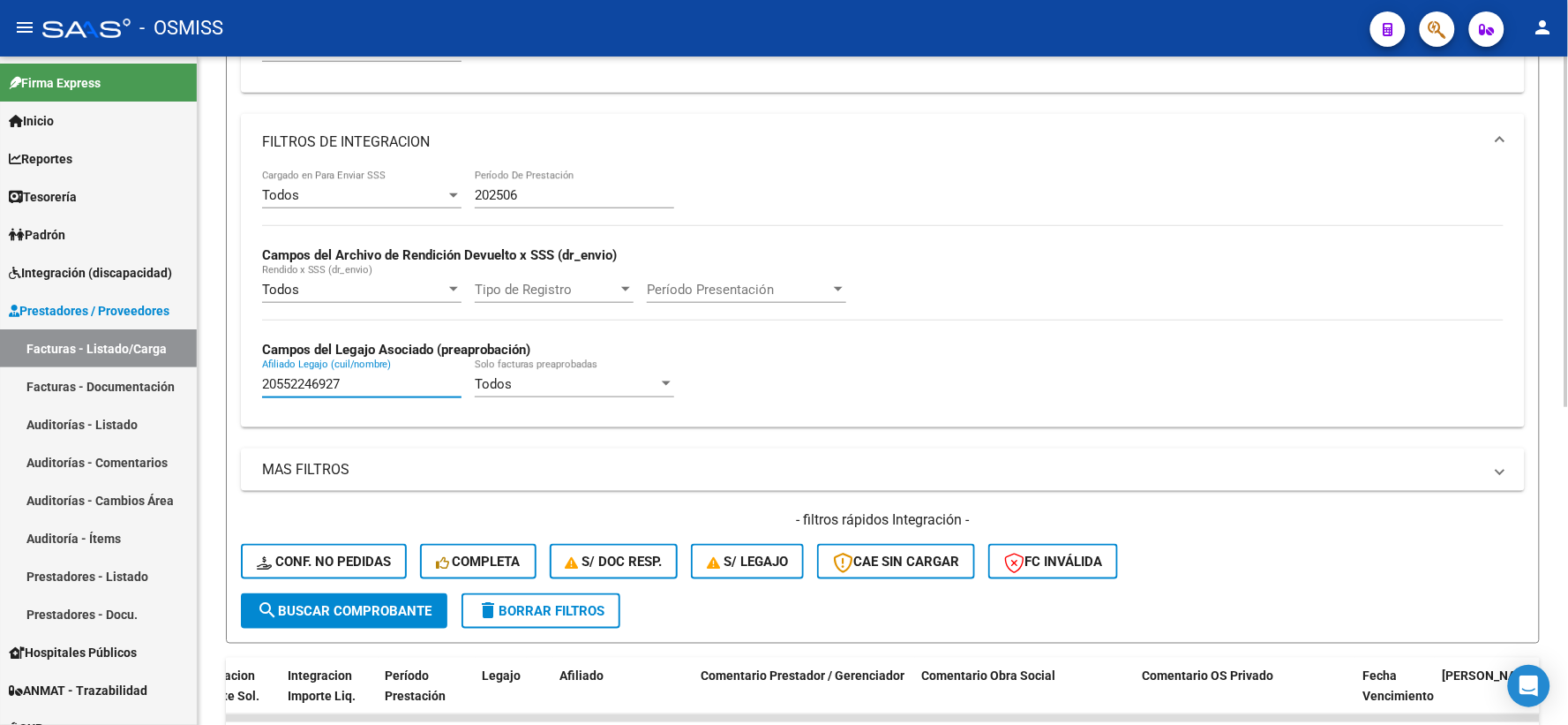
scroll to position [603, 0]
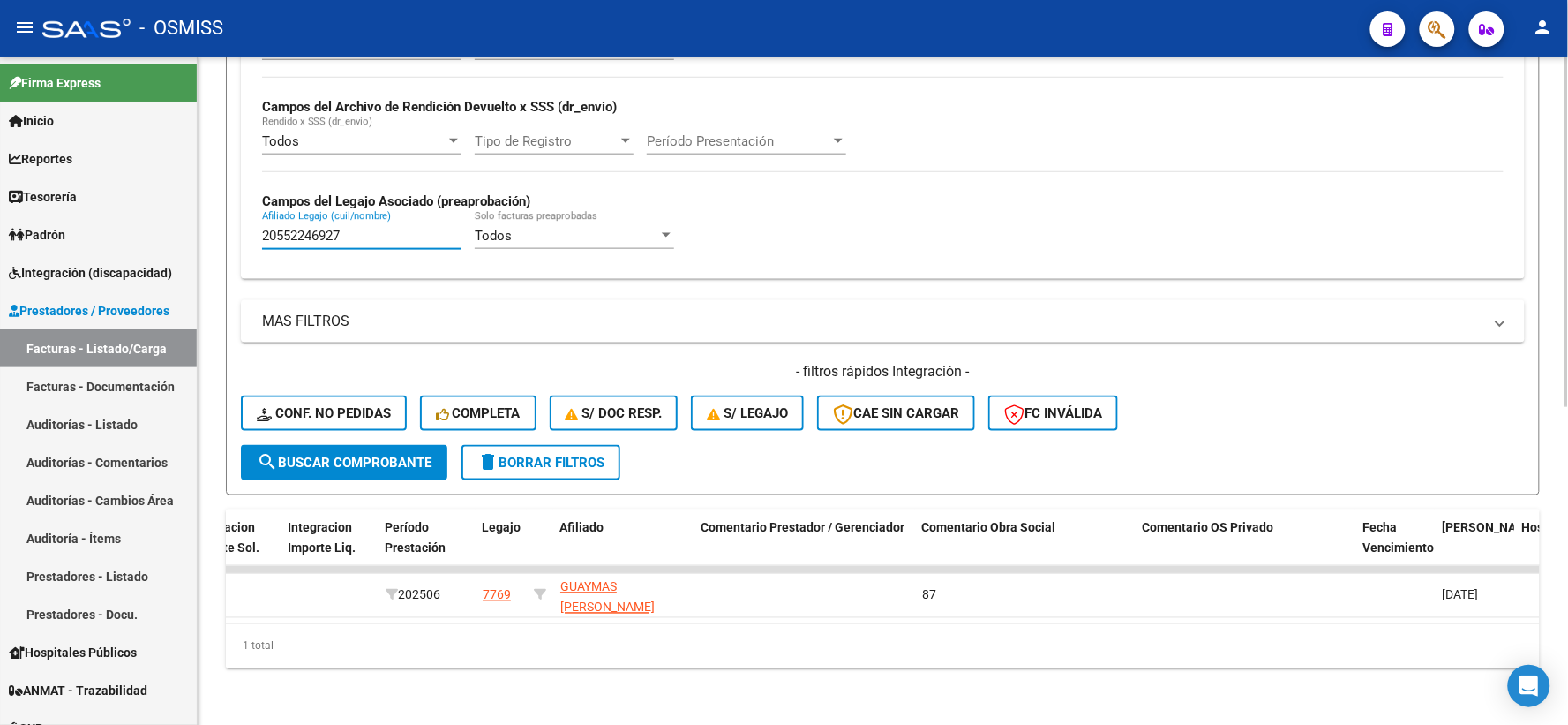
type input "20552246927"
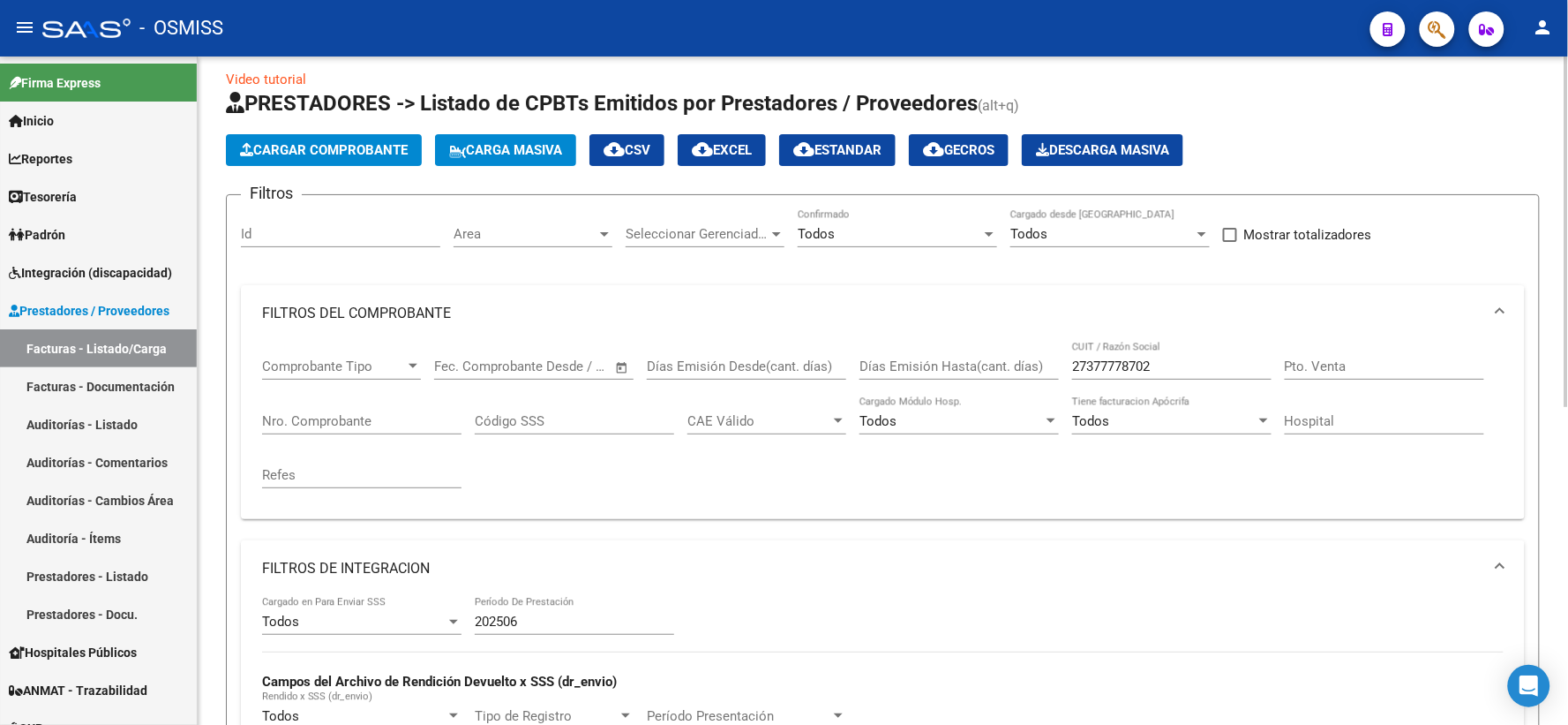
scroll to position [0, 0]
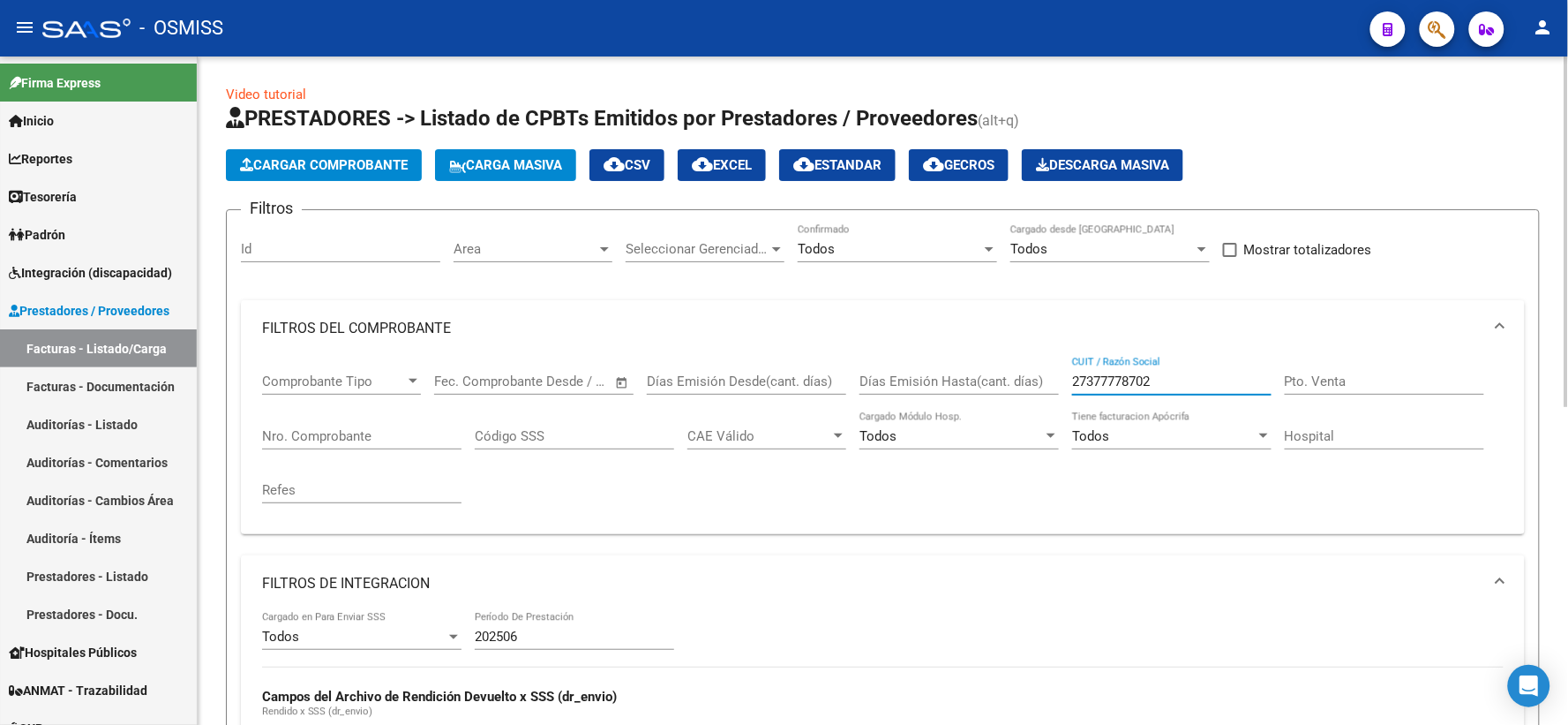
drag, startPoint x: 1164, startPoint y: 383, endPoint x: 1015, endPoint y: 374, distance: 149.3
click at [1015, 374] on div "Comprobante Tipo Comprobante Tipo Fecha inicio – Fecha fin Fec. Comprobante Des…" at bounding box center [882, 438] width 1242 height 163
paste input "27378157469"
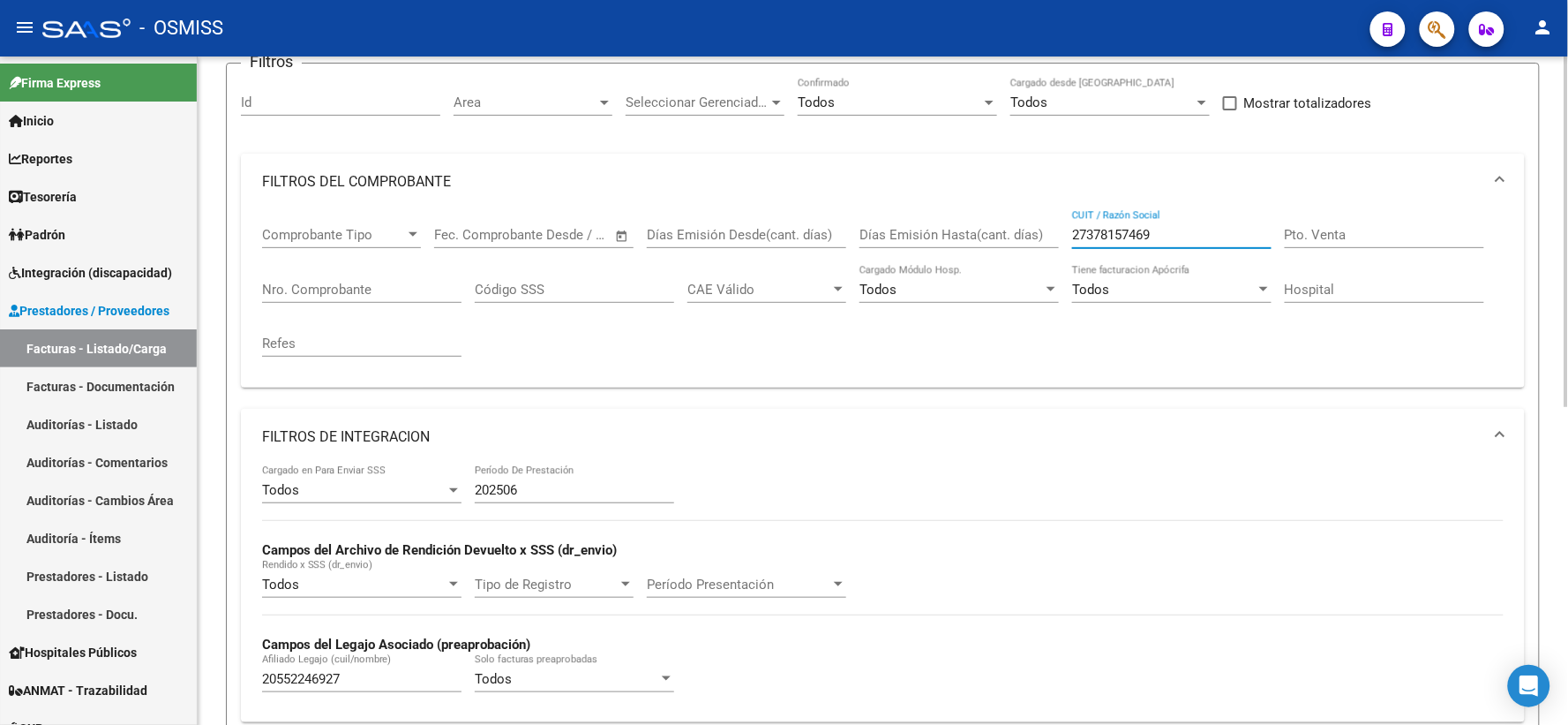
scroll to position [294, 0]
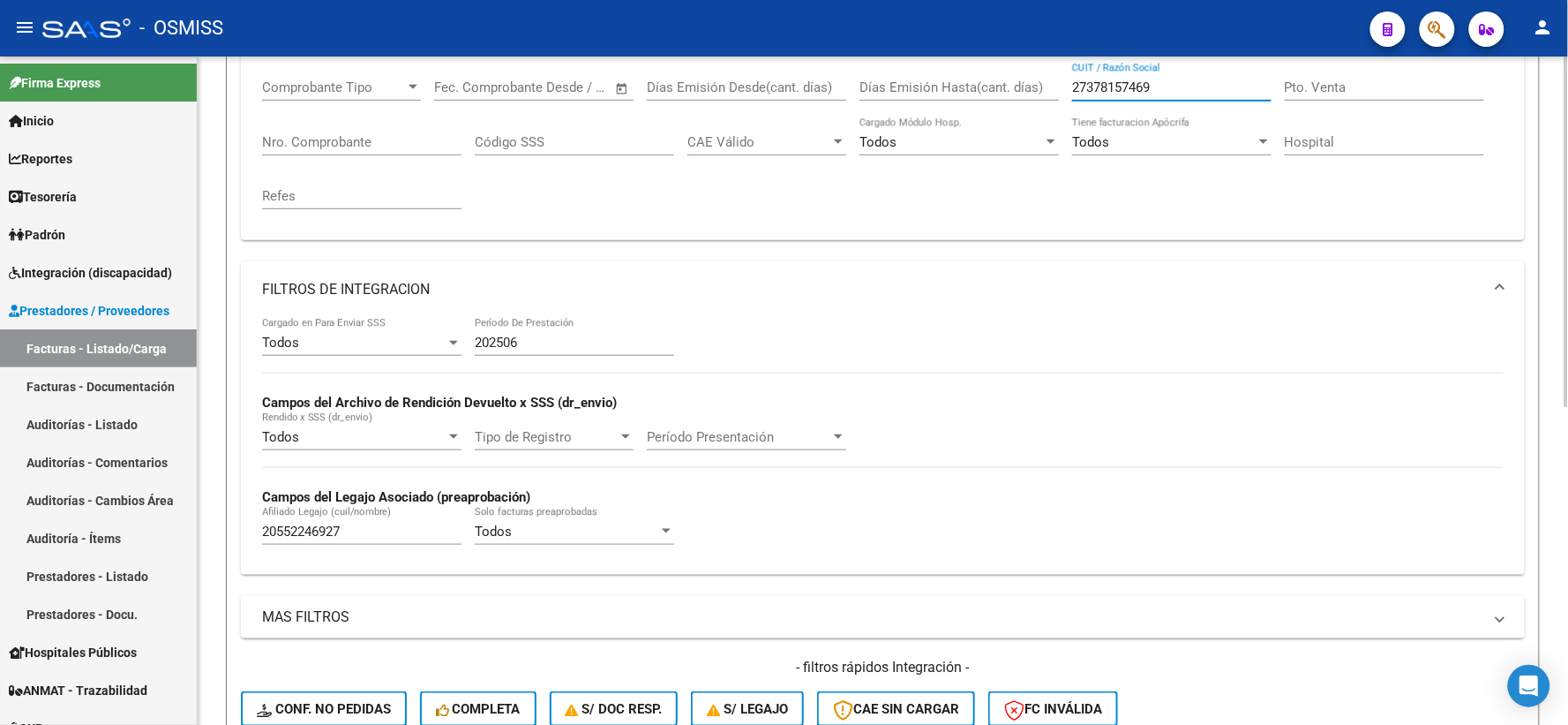
type input "27378157469"
drag, startPoint x: 404, startPoint y: 526, endPoint x: 204, endPoint y: 518, distance: 200.2
click at [204, 518] on div "Video tutorial PRESTADORES -> Listado de CPBTs Emitidos por Prestadores / Prove…" at bounding box center [882, 390] width 1370 height 1257
paste input "20548417725"
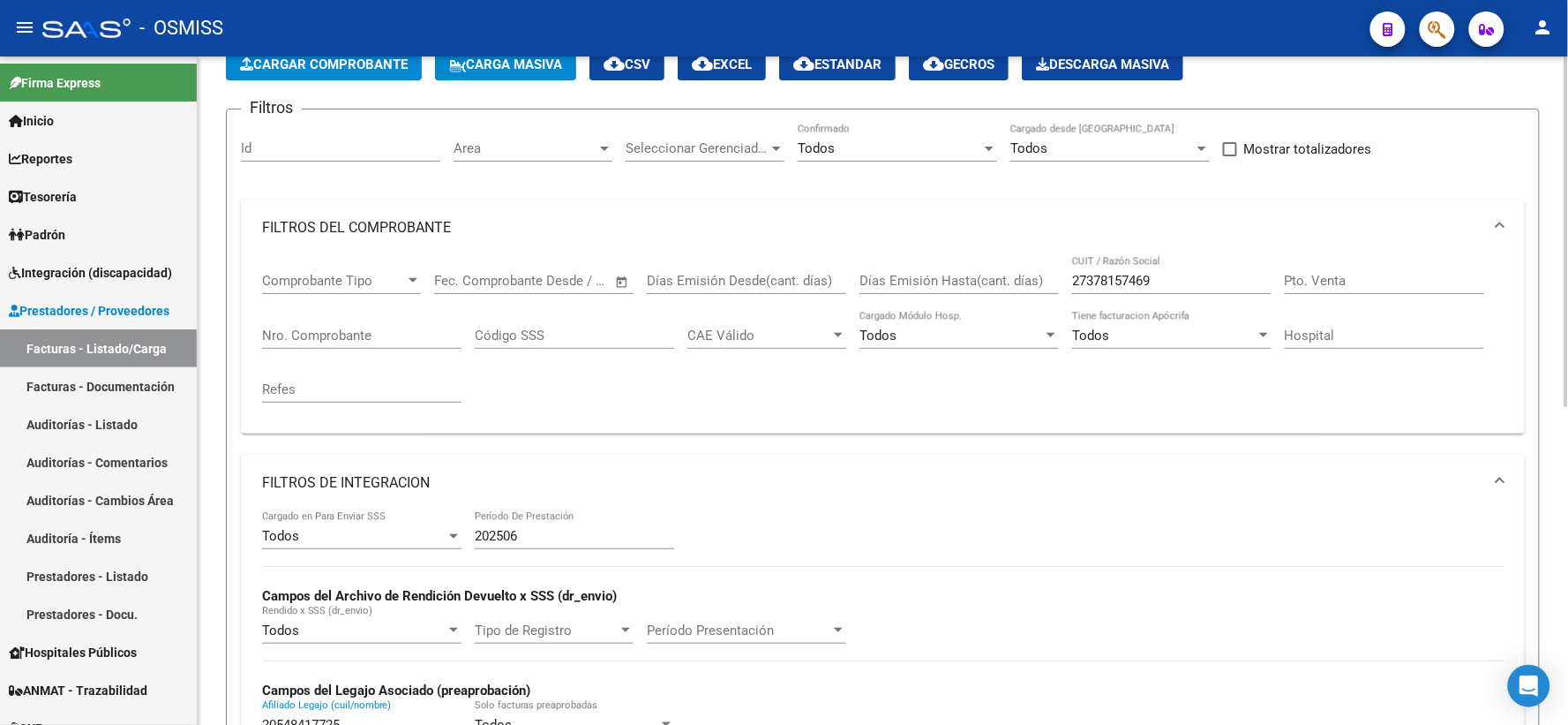
scroll to position [15, 0]
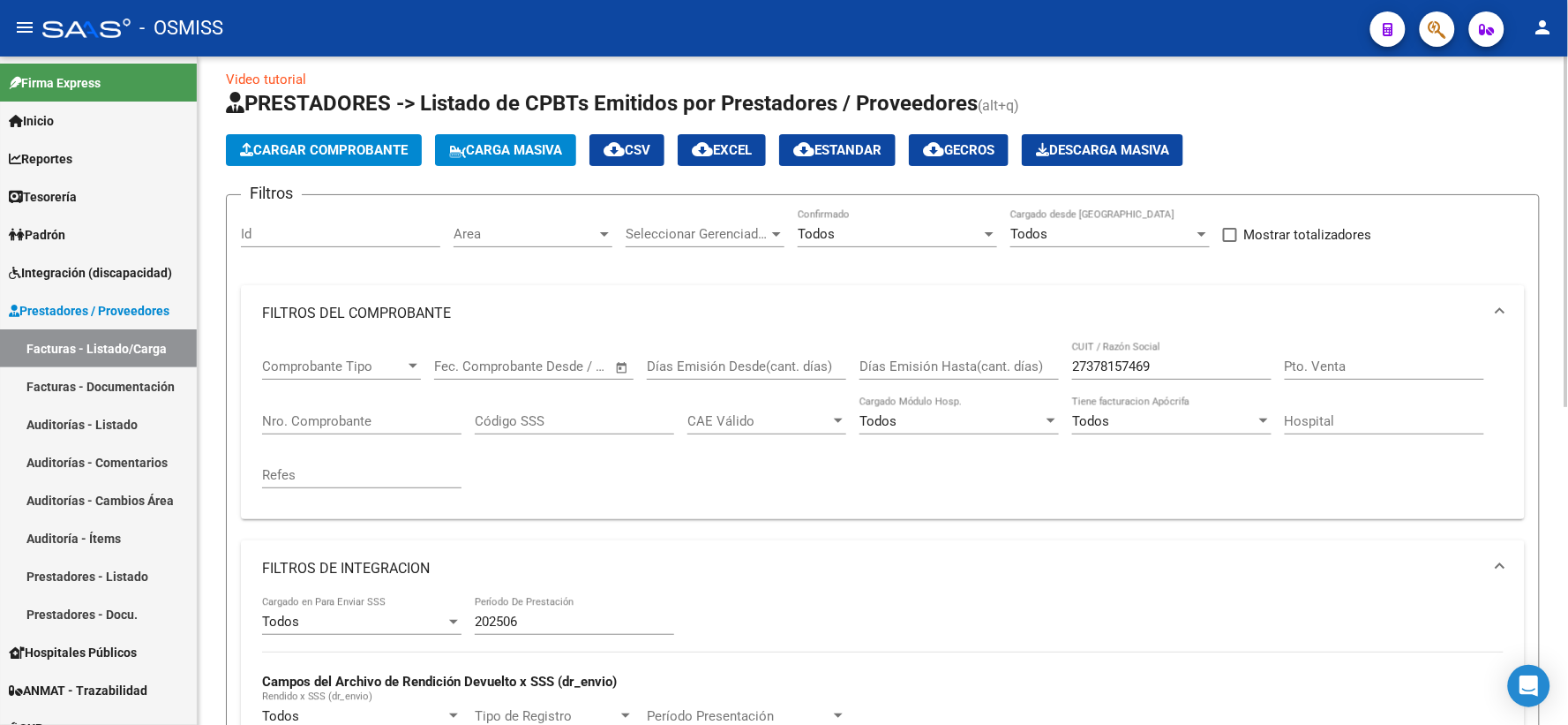
type input "20548417725"
drag, startPoint x: 1188, startPoint y: 367, endPoint x: 991, endPoint y: 365, distance: 197.0
click at [991, 365] on div "Comprobante Tipo Comprobante Tipo Fecha inicio – Fecha fin Fec. Comprobante Des…" at bounding box center [882, 423] width 1242 height 163
paste input "27386783204"
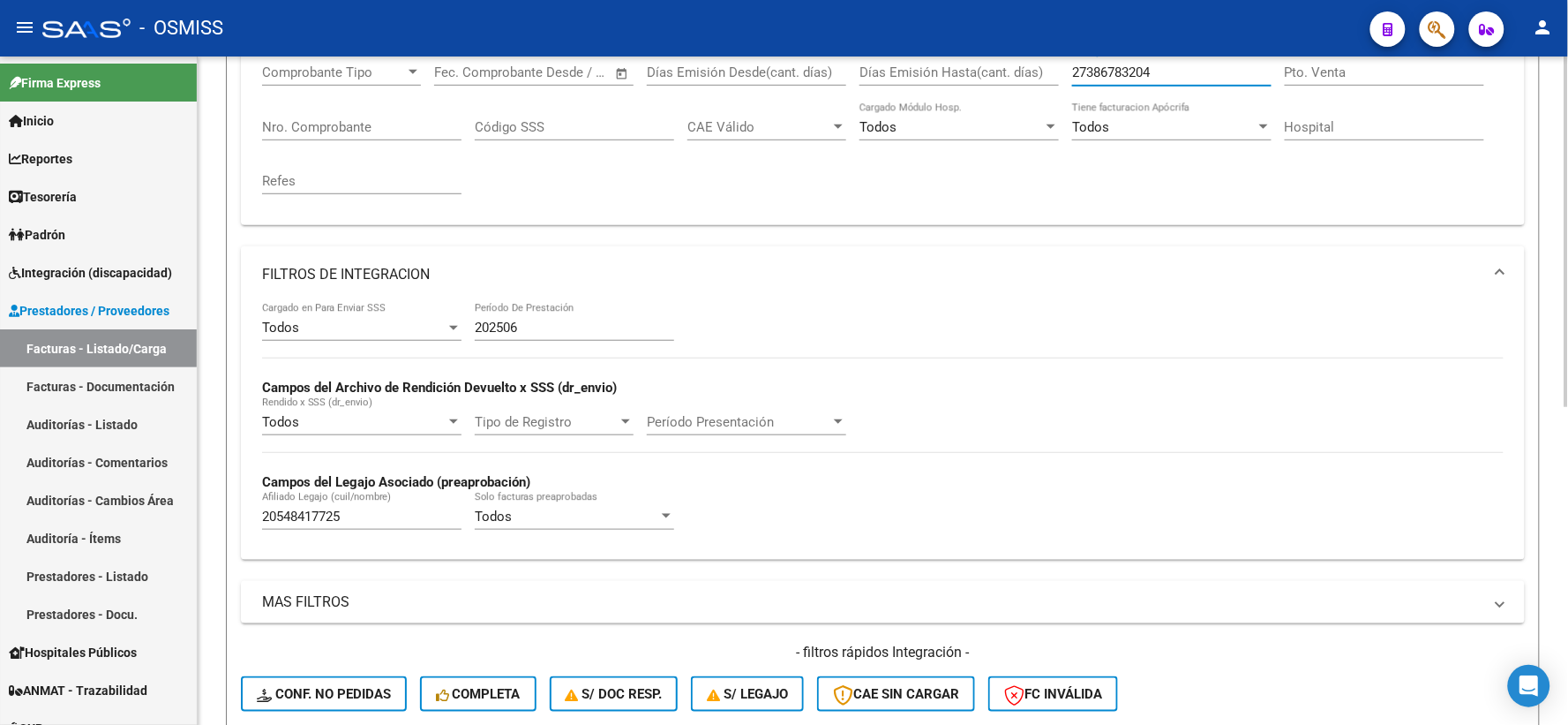
scroll to position [310, 0]
type input "27386783204"
drag, startPoint x: 367, startPoint y: 517, endPoint x: 227, endPoint y: 517, distance: 140.0
click at [227, 517] on form "Filtros Id Area Area Seleccionar Gerenciador Seleccionar Gerenciador Todos Conf…" at bounding box center [882, 337] width 1313 height 876
click at [400, 523] on input "Afiliado Legajo (cuil/nombre)" at bounding box center [361, 516] width 200 height 16
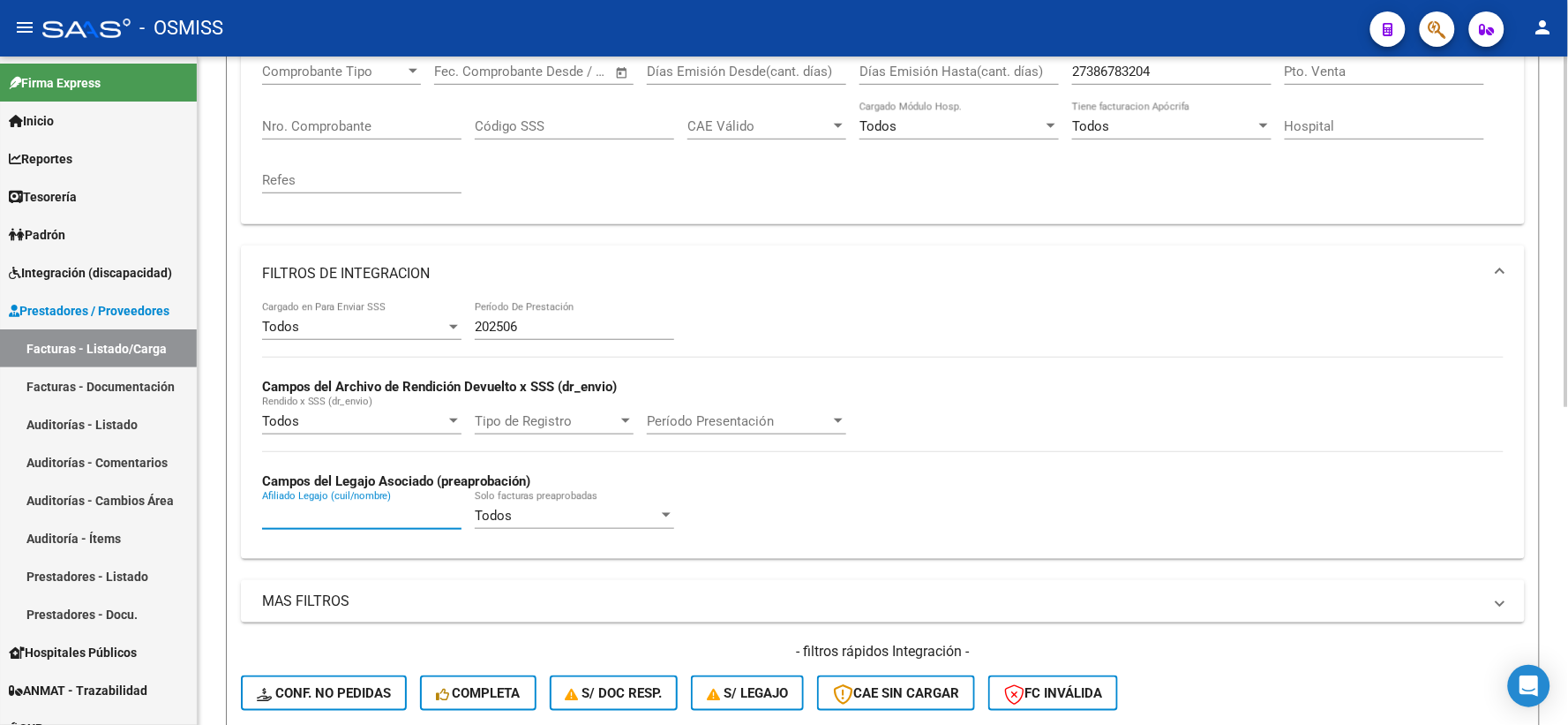
paste input "27538214790"
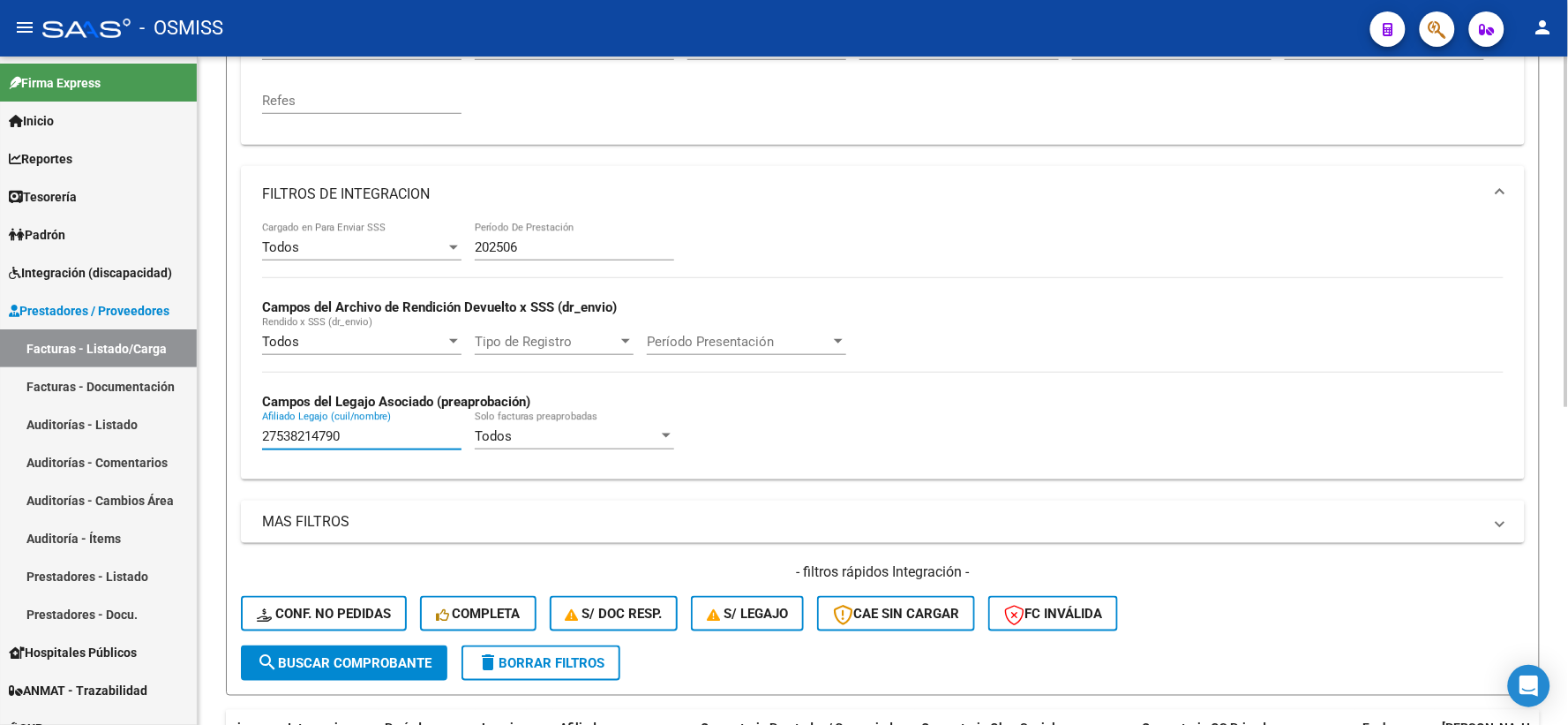
scroll to position [603, 0]
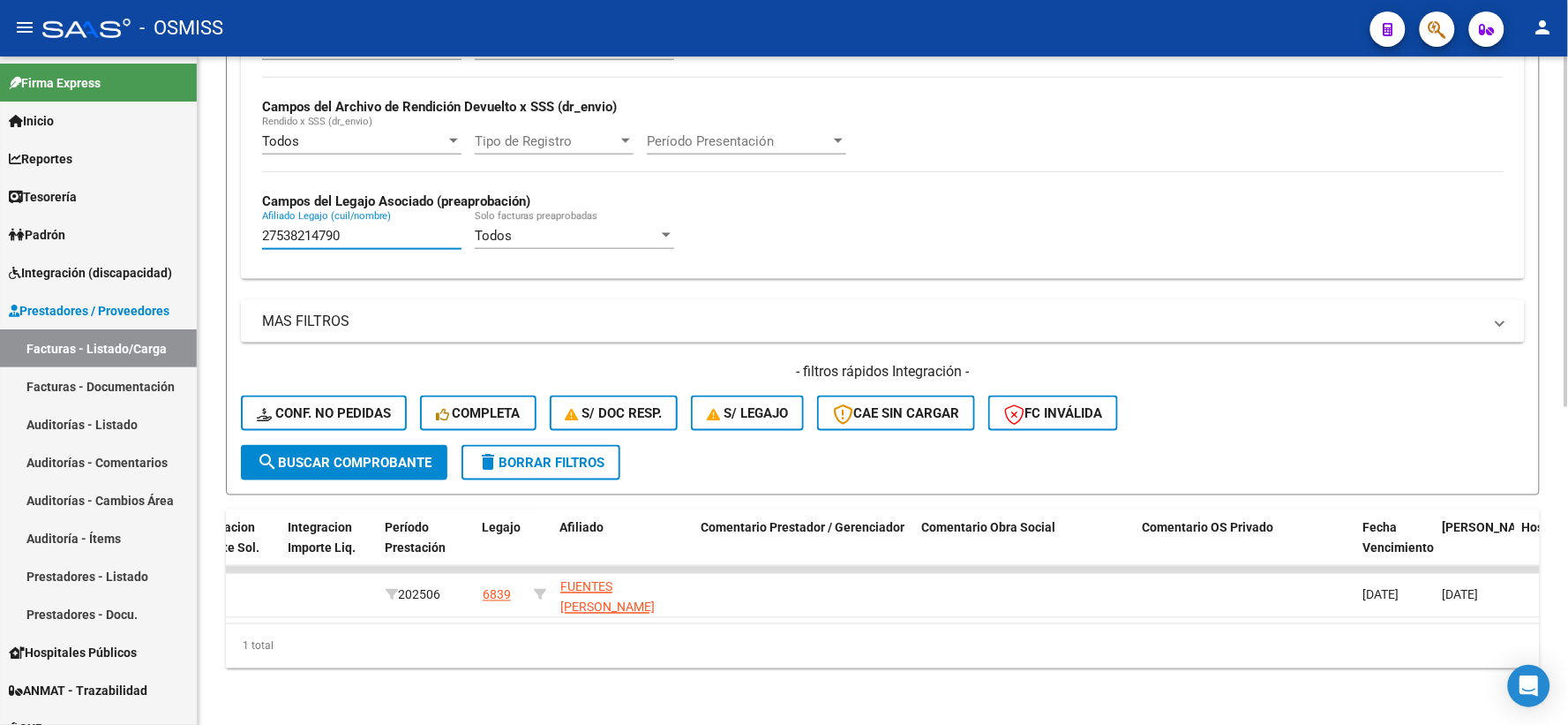
type input "27538214790"
drag, startPoint x: 365, startPoint y: 226, endPoint x: 194, endPoint y: 225, distance: 171.0
click at [194, 225] on mat-sidenav-container "Firma Express Inicio Calendario SSS Instructivos Contacto OS Reportes Ingresos …" at bounding box center [784, 390] width 1568 height 668
paste input "27531987735"
type input "27531987735"
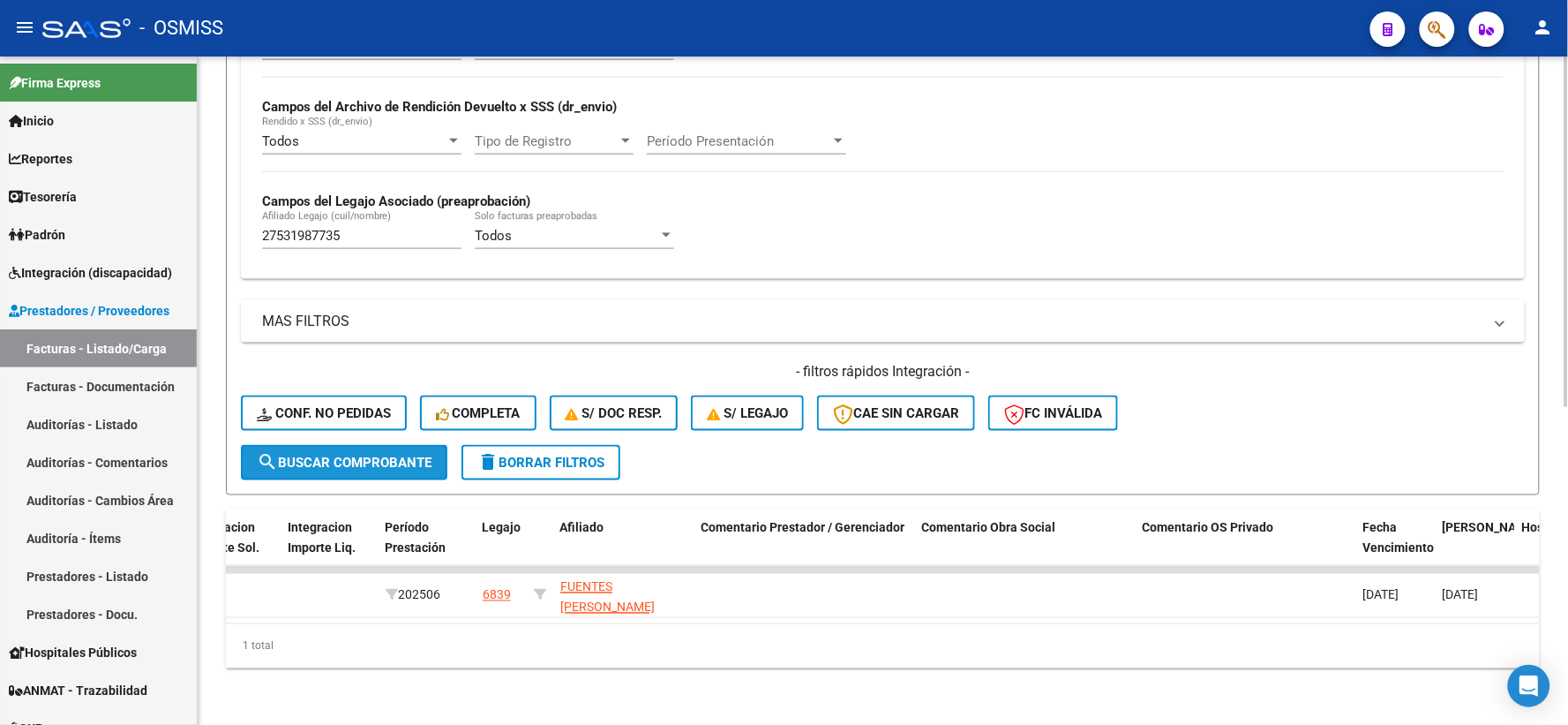
click at [293, 455] on span "search Buscar Comprobante" at bounding box center [343, 462] width 175 height 16
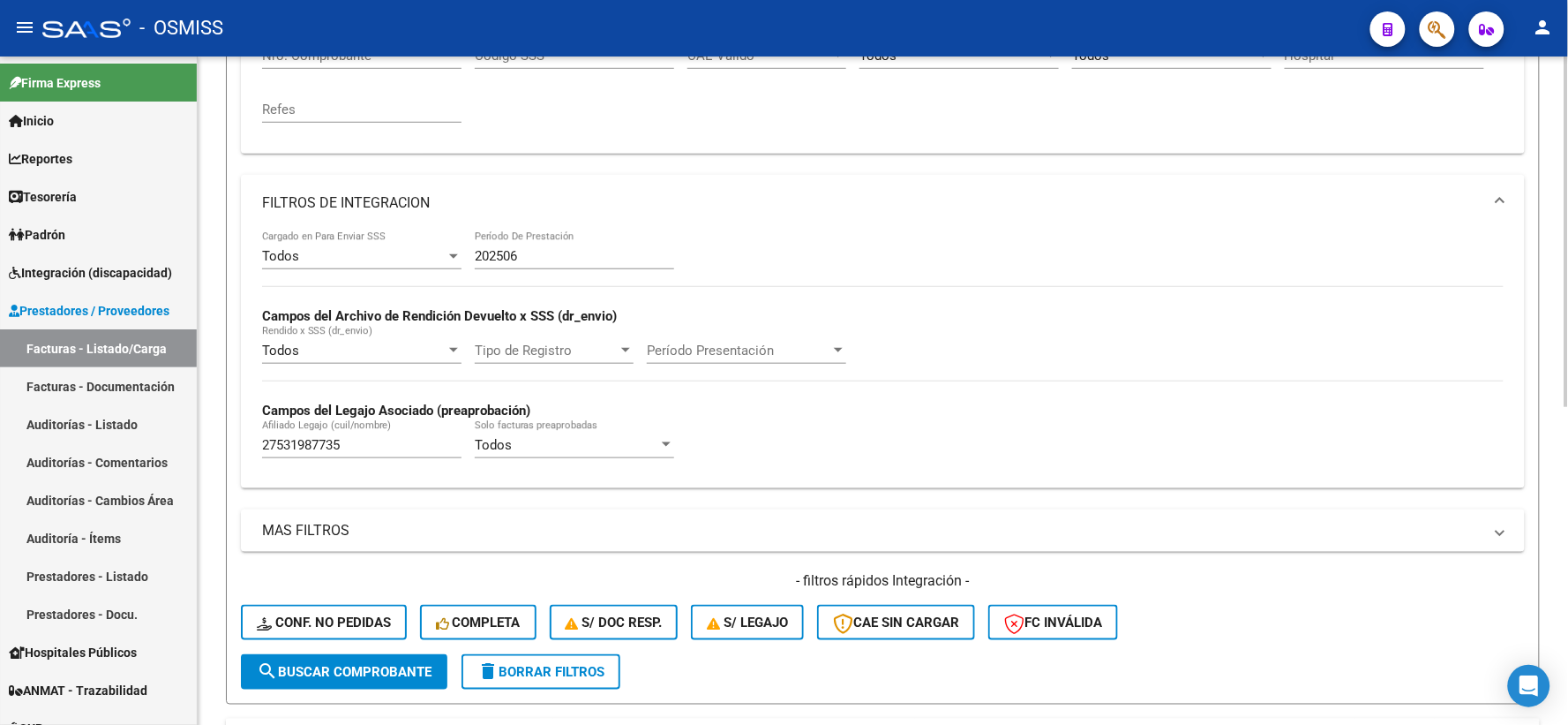
scroll to position [15, 0]
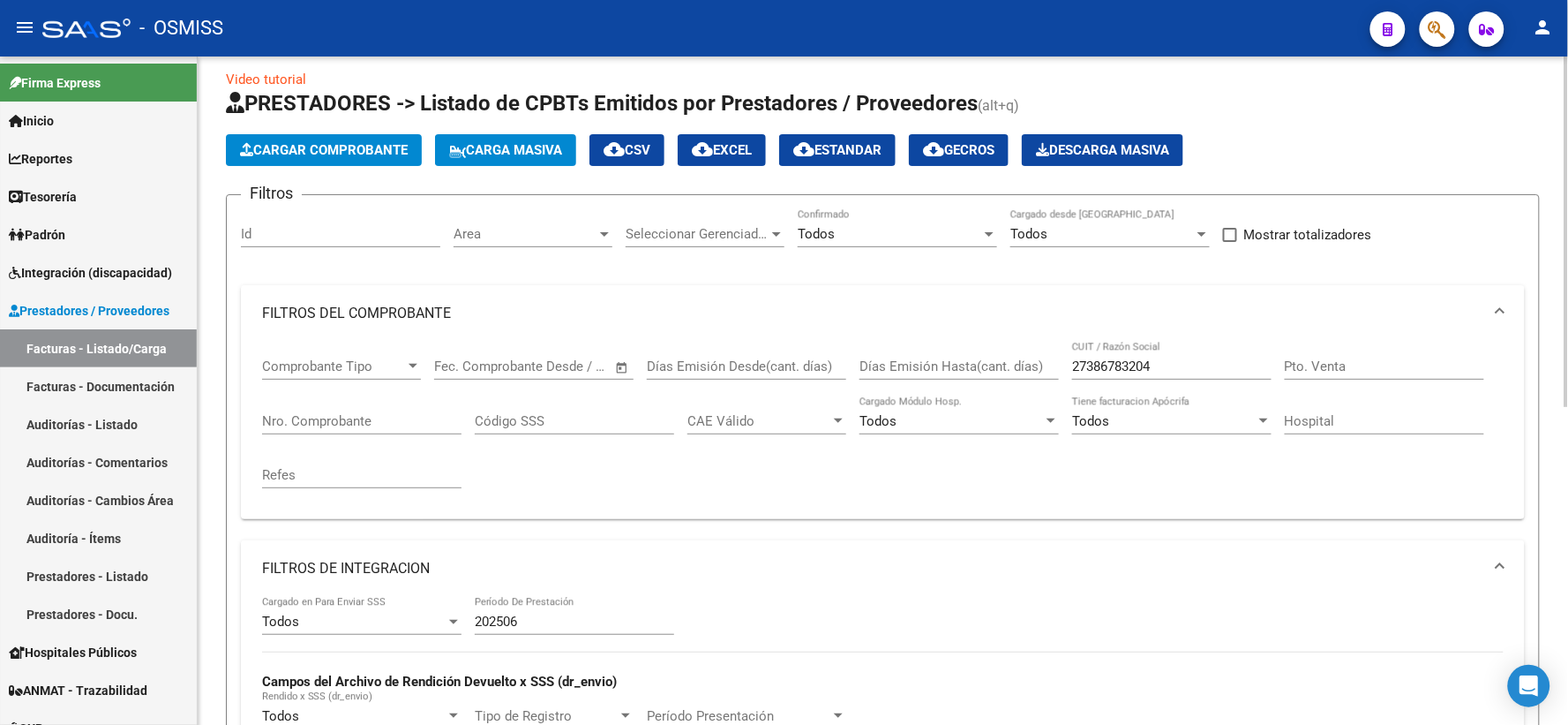
drag, startPoint x: 1159, startPoint y: 356, endPoint x: 1043, endPoint y: 365, distance: 116.3
click at [1043, 365] on div "Comprobante Tipo Comprobante Tipo Fecha inicio – Fecha fin Fec. Comprobante Des…" at bounding box center [882, 423] width 1242 height 163
drag, startPoint x: 1135, startPoint y: 366, endPoint x: 1039, endPoint y: 365, distance: 96.0
click at [1039, 365] on div "Comprobante Tipo Comprobante Tipo Fecha inicio – Fecha fin Fec. Comprobante Des…" at bounding box center [882, 423] width 1242 height 163
paste input "27387293723"
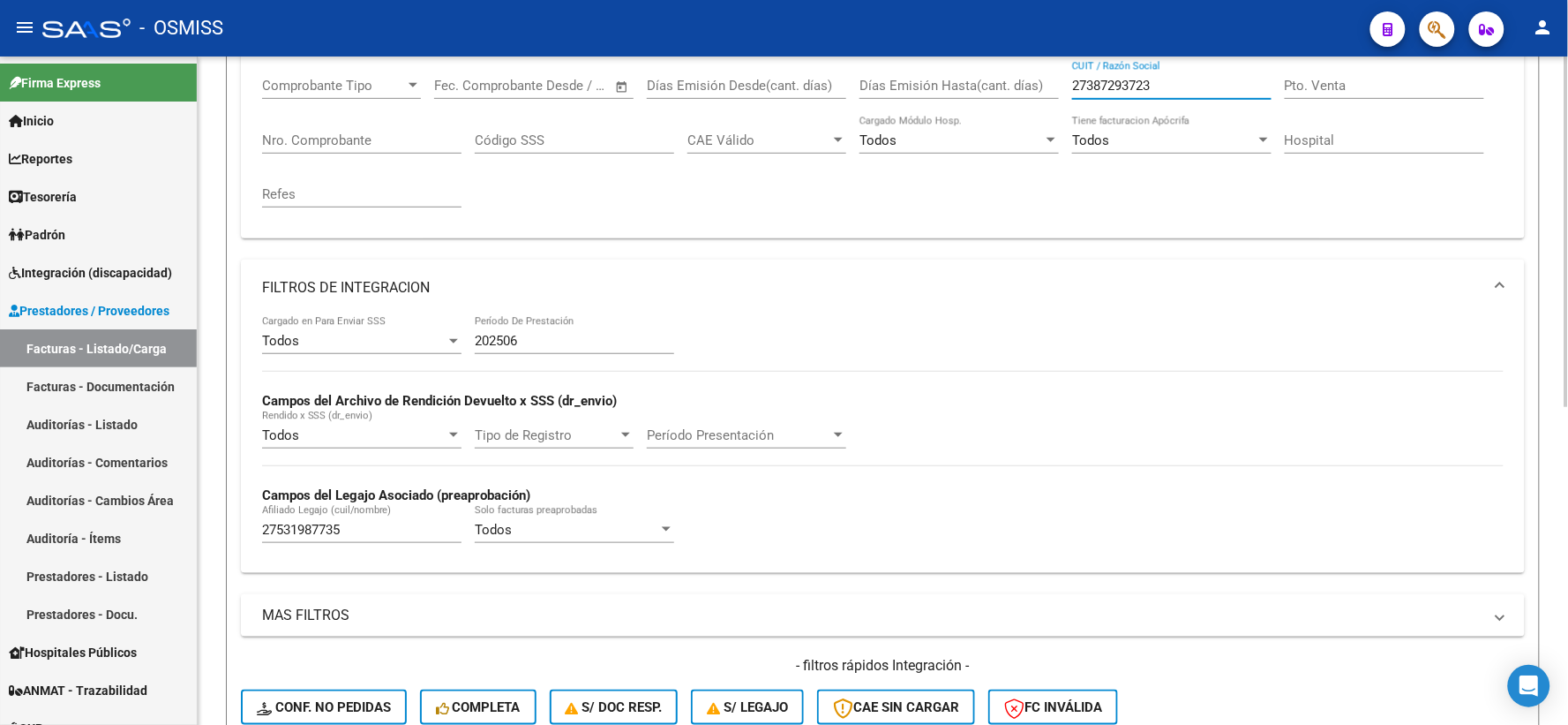
scroll to position [310, 0]
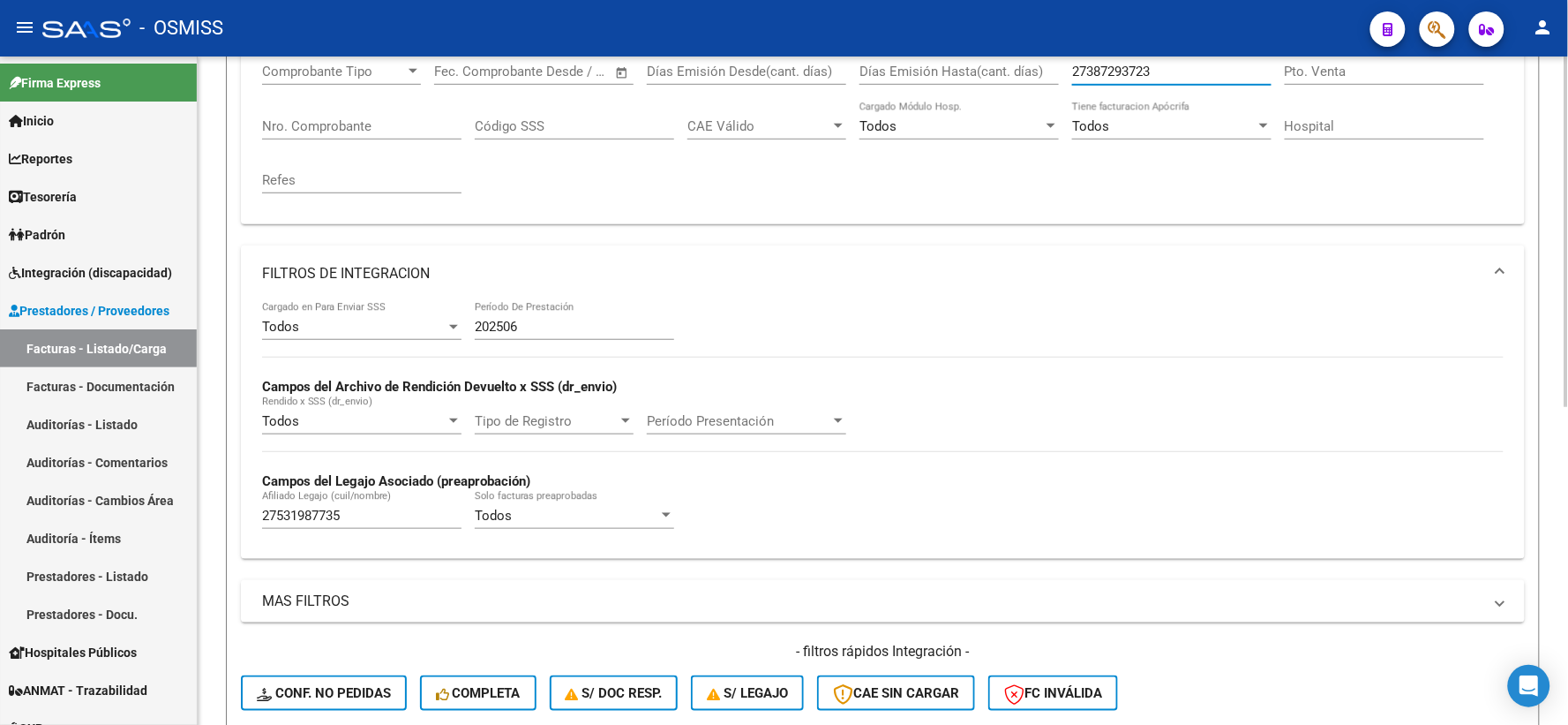
type input "27387293723"
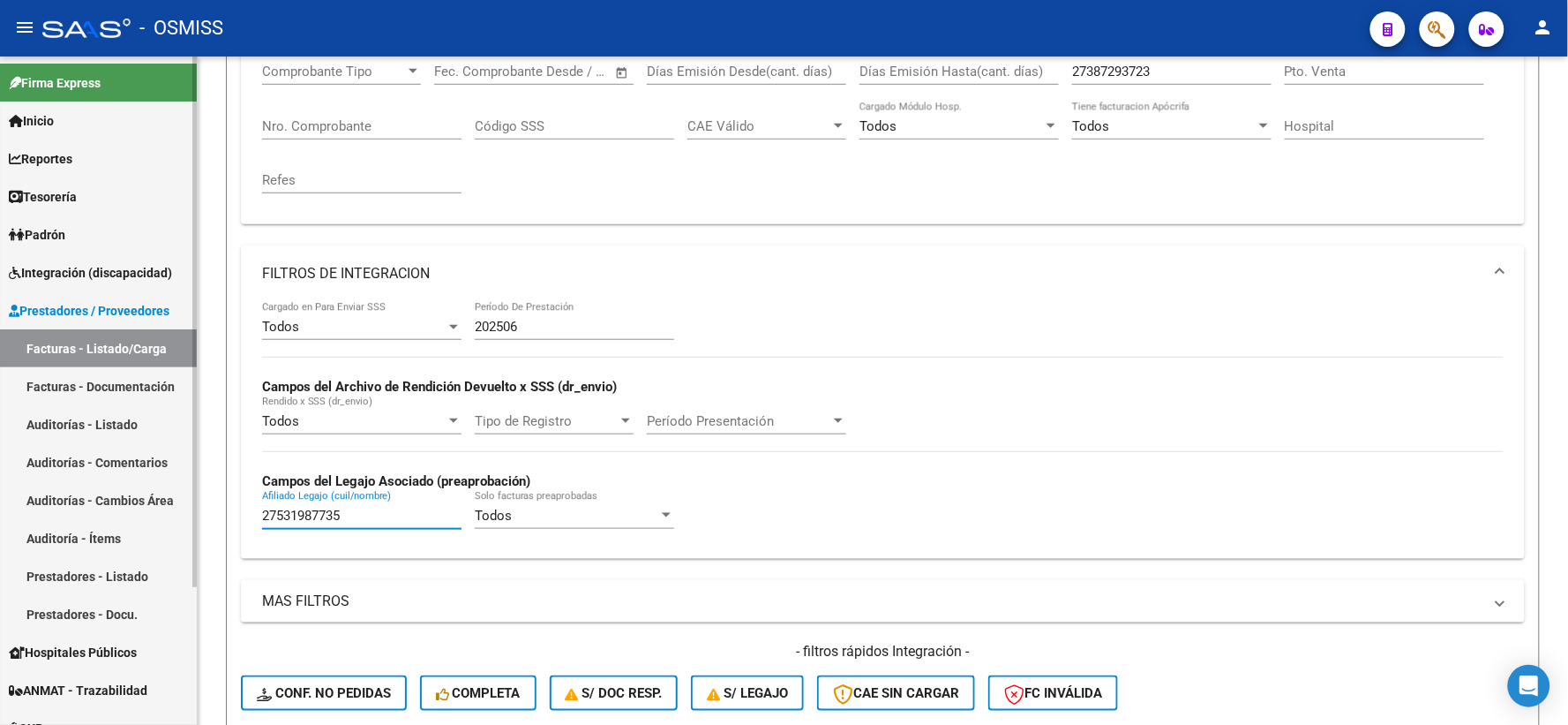
drag, startPoint x: 376, startPoint y: 522, endPoint x: 144, endPoint y: 519, distance: 232.0
click at [144, 519] on mat-sidenav-container "Firma Express Inicio Calendario SSS Instructivos Contacto OS Reportes Ingresos …" at bounding box center [784, 390] width 1568 height 668
paste input "27387293723"
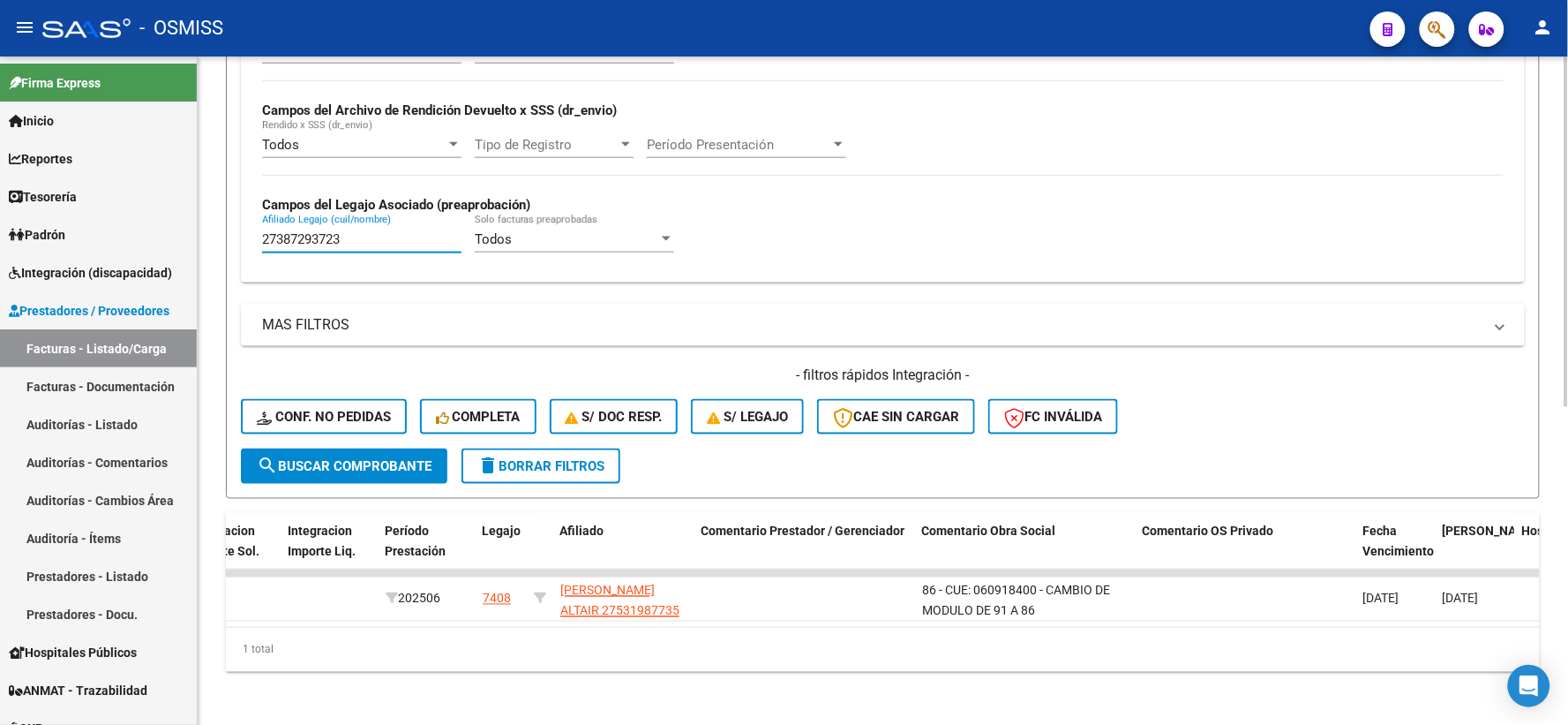
scroll to position [603, 0]
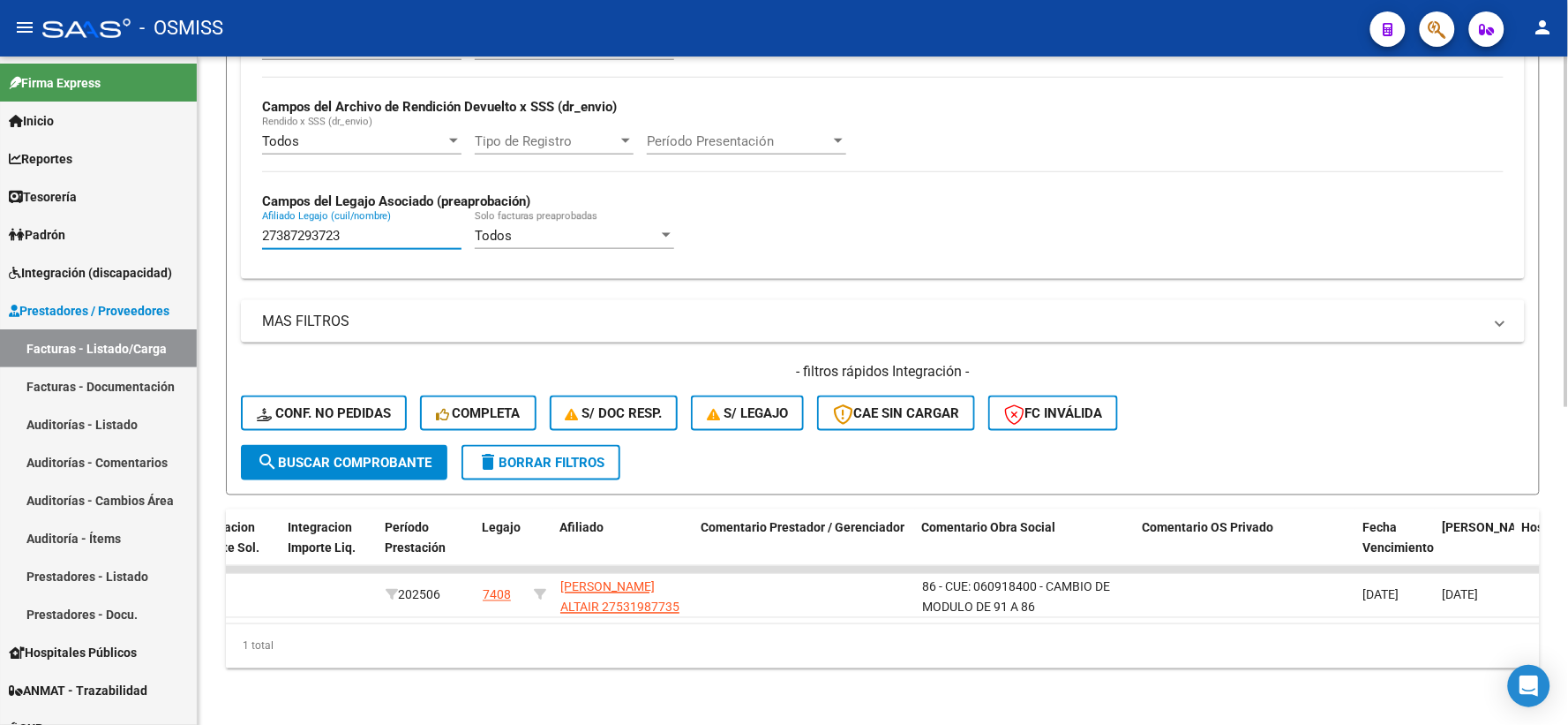
type input "27387293723"
click at [392, 454] on span "search Buscar Comprobante" at bounding box center [343, 462] width 175 height 16
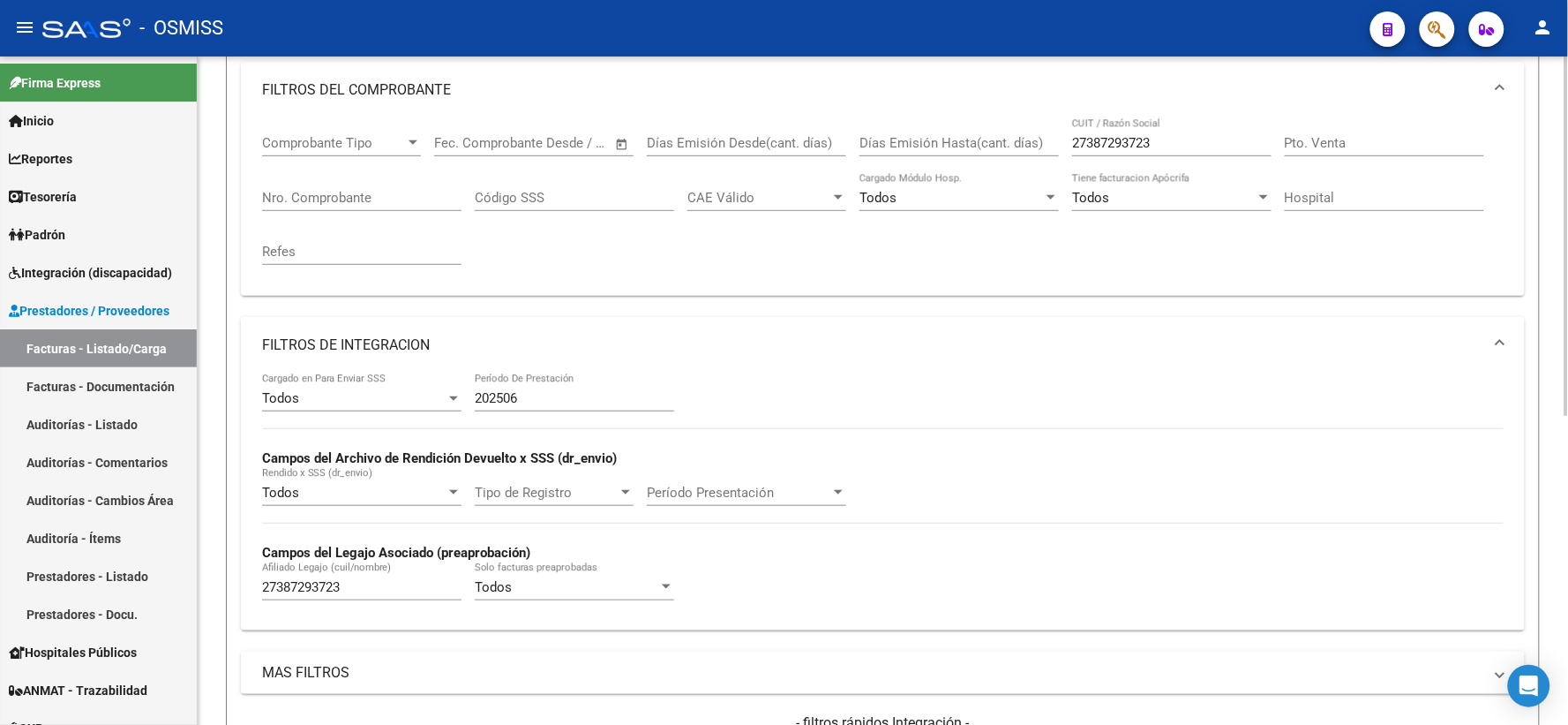
scroll to position [381, 0]
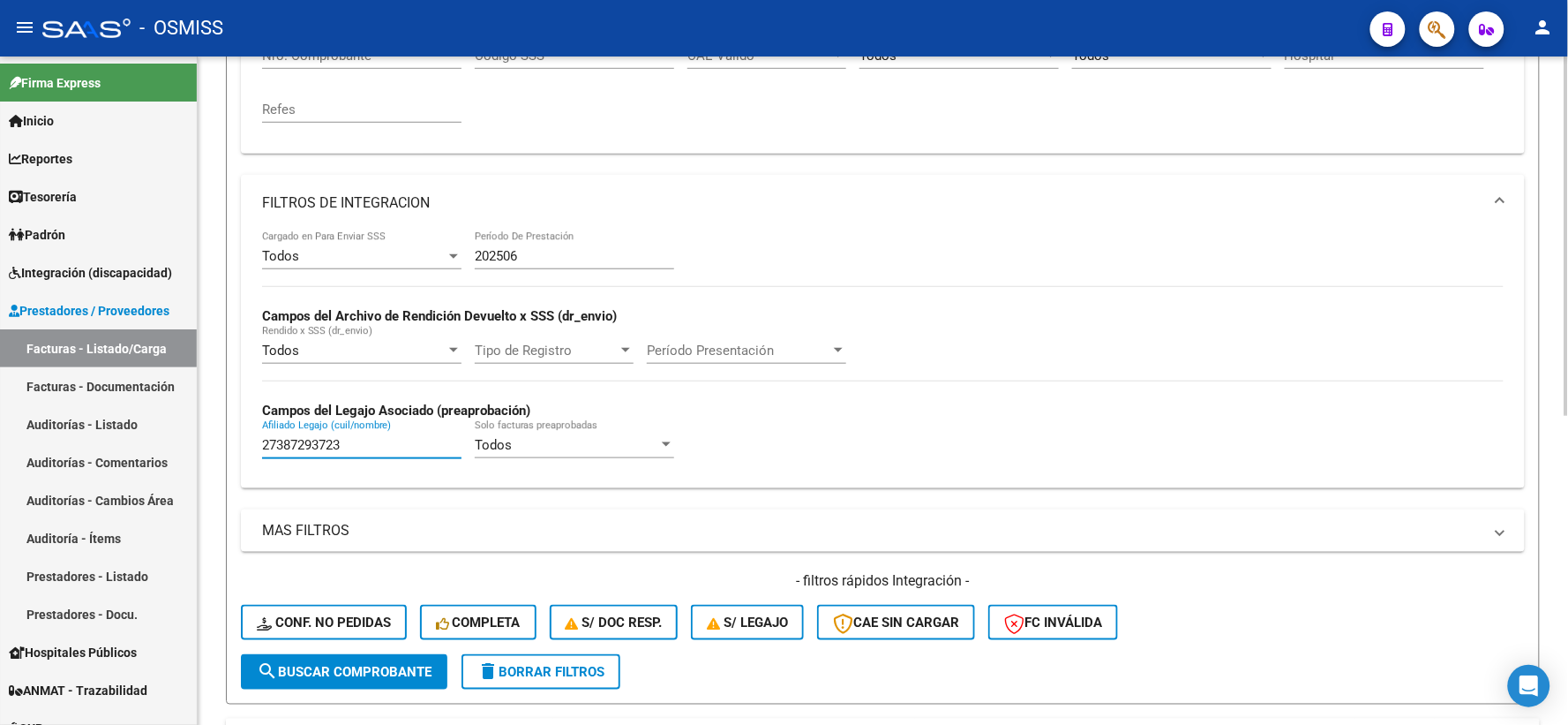
drag, startPoint x: 313, startPoint y: 445, endPoint x: 260, endPoint y: 445, distance: 53.0
click at [243, 445] on div "Todos Cargado en Para Enviar SSS 202506 Período De Prestación Campos del Archiv…" at bounding box center [882, 359] width 1283 height 256
paste input "20590747891"
type input "20590747891"
click at [327, 669] on span "search Buscar Comprobante" at bounding box center [343, 672] width 175 height 16
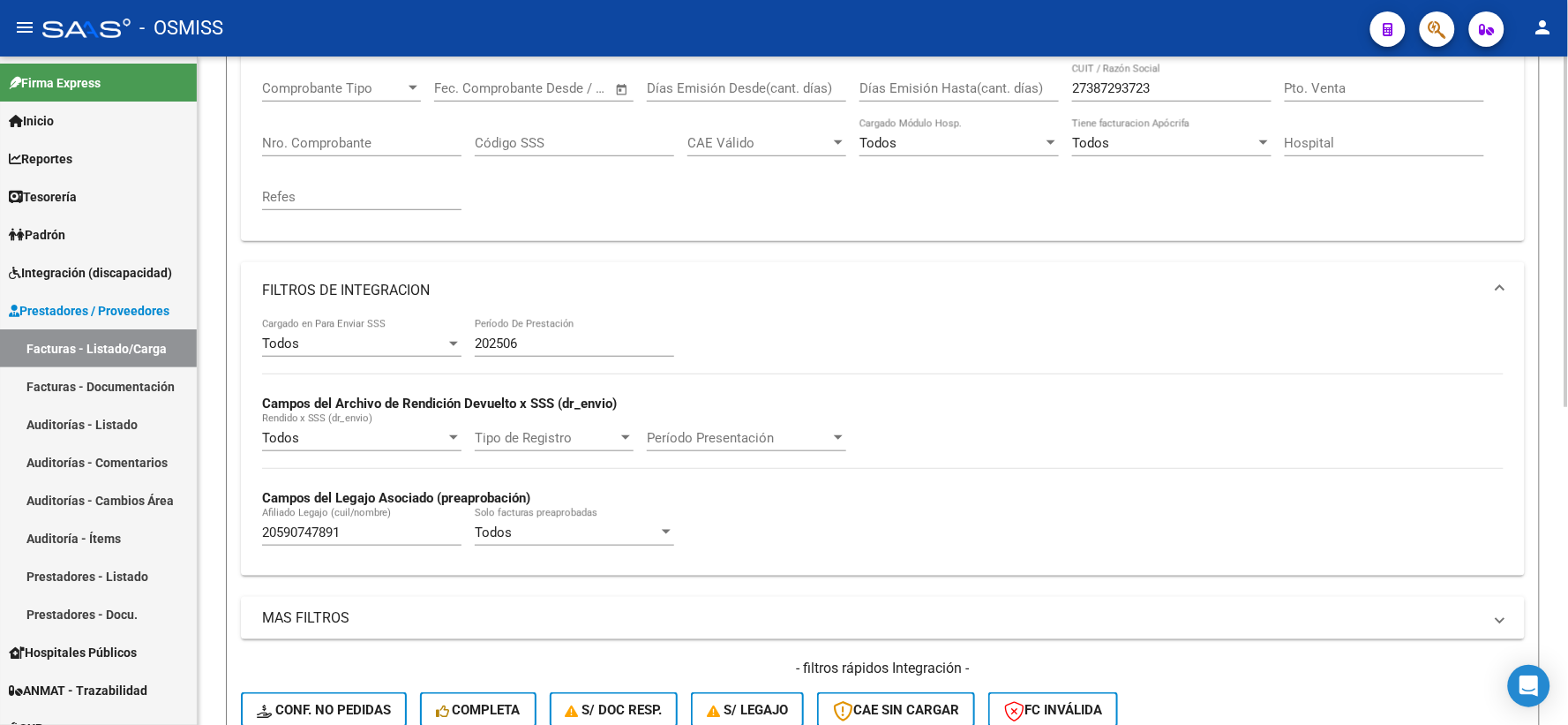
scroll to position [0, 0]
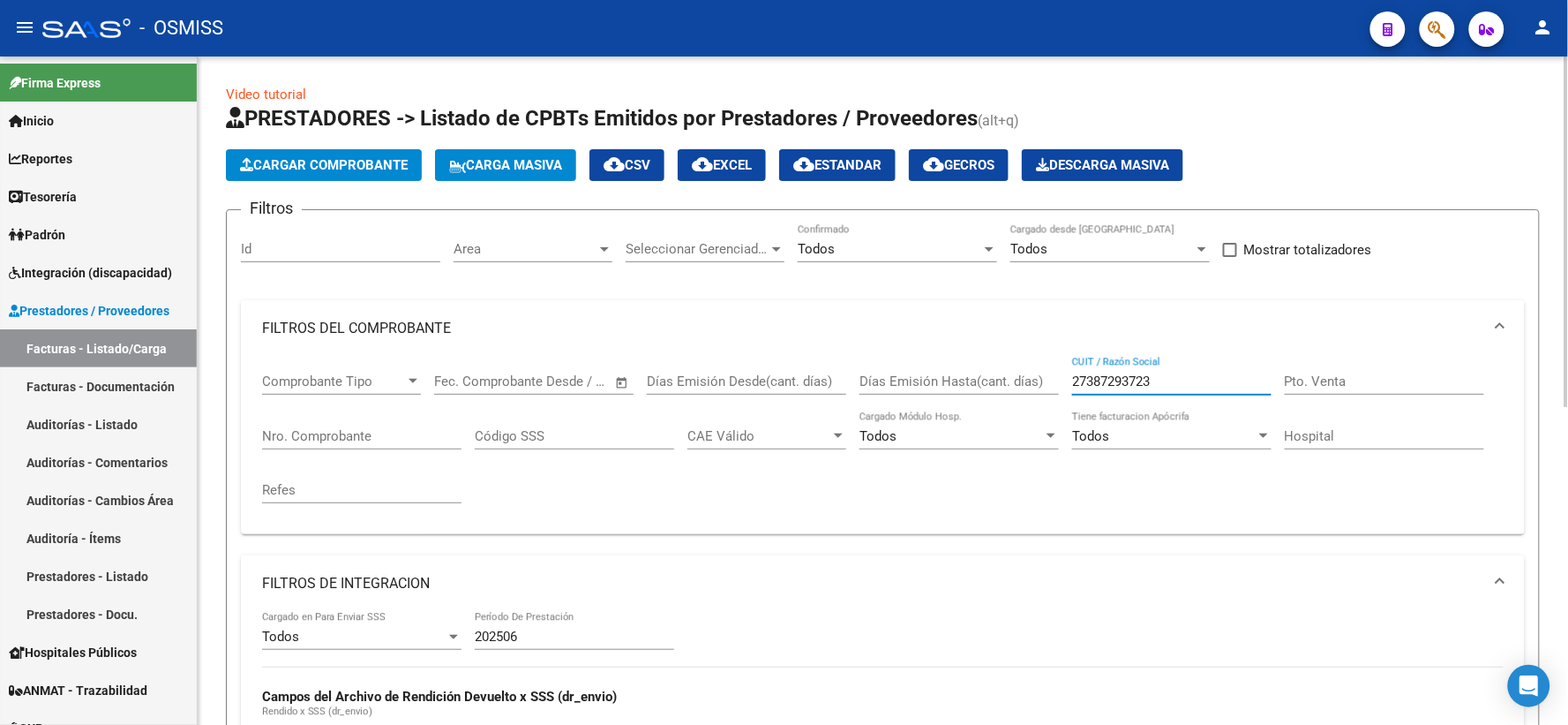
drag, startPoint x: 1187, startPoint y: 387, endPoint x: 1022, endPoint y: 386, distance: 165.0
click at [1022, 386] on div "Comprobante Tipo Comprobante Tipo Fecha inicio – Fecha fin Fec. Comprobante Des…" at bounding box center [882, 438] width 1242 height 163
paste input "27403103913"
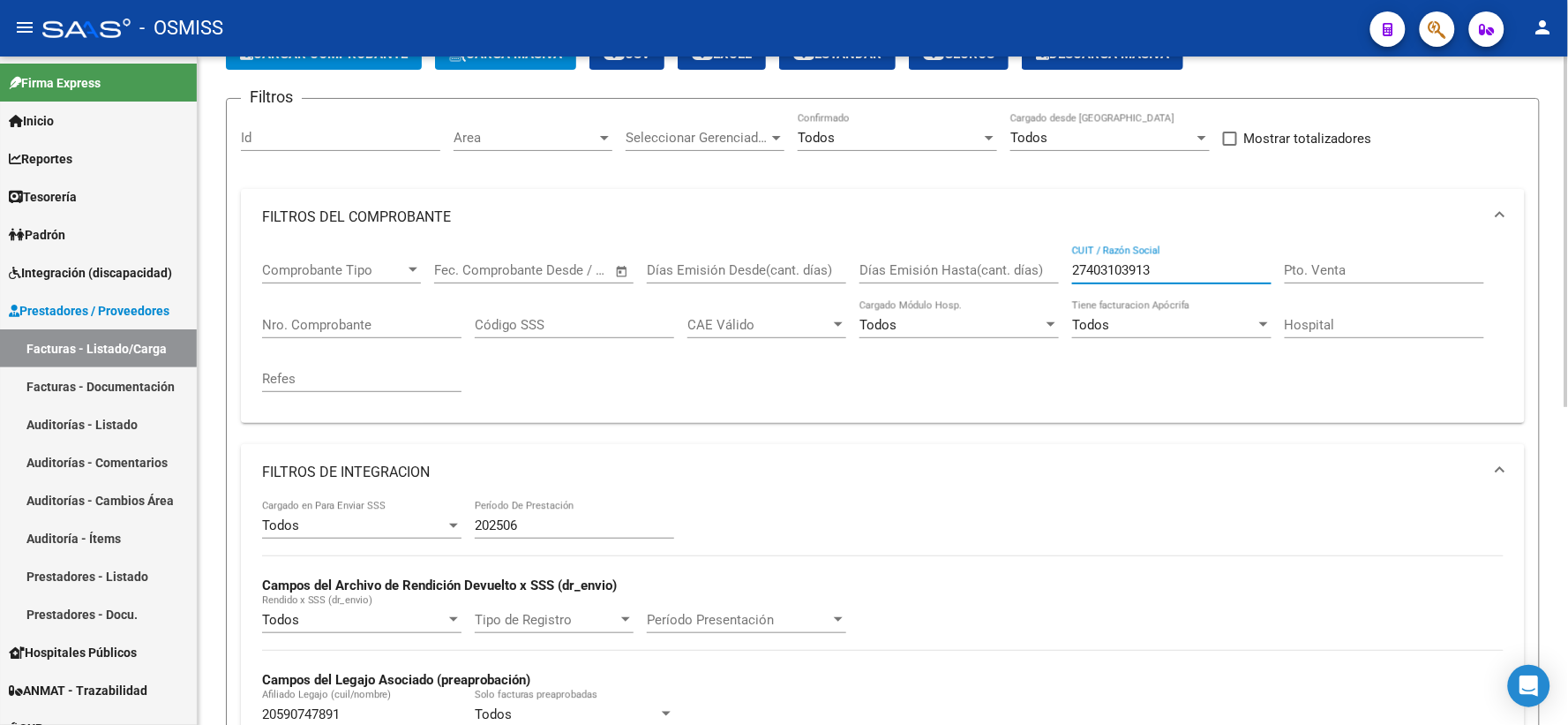
scroll to position [294, 0]
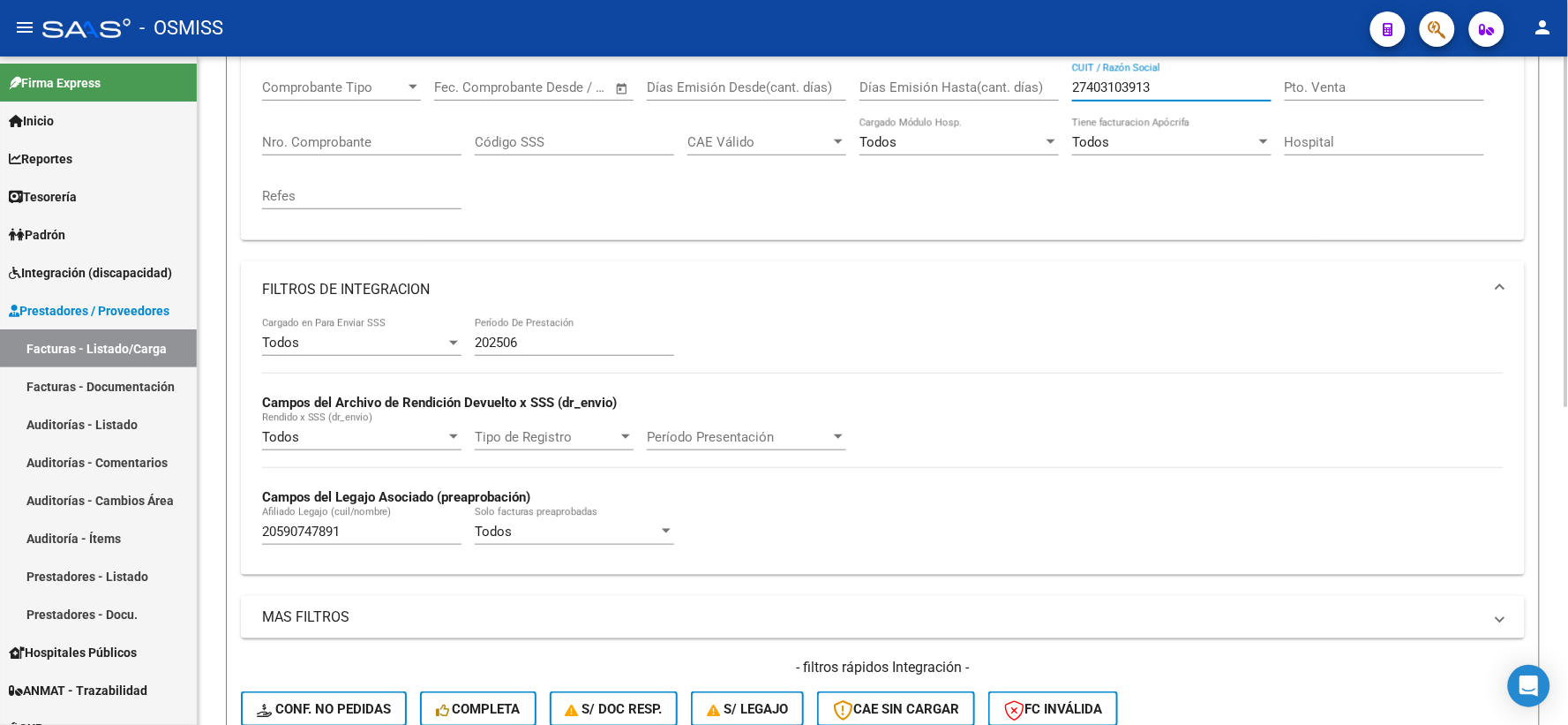
type input "27403103913"
drag, startPoint x: 362, startPoint y: 530, endPoint x: 208, endPoint y: 531, distance: 154.0
click at [208, 531] on div "Video tutorial PRESTADORES -> Listado de CPBTs Emitidos por Prestadores / Prove…" at bounding box center [882, 390] width 1370 height 1257
paste input "20548417725"
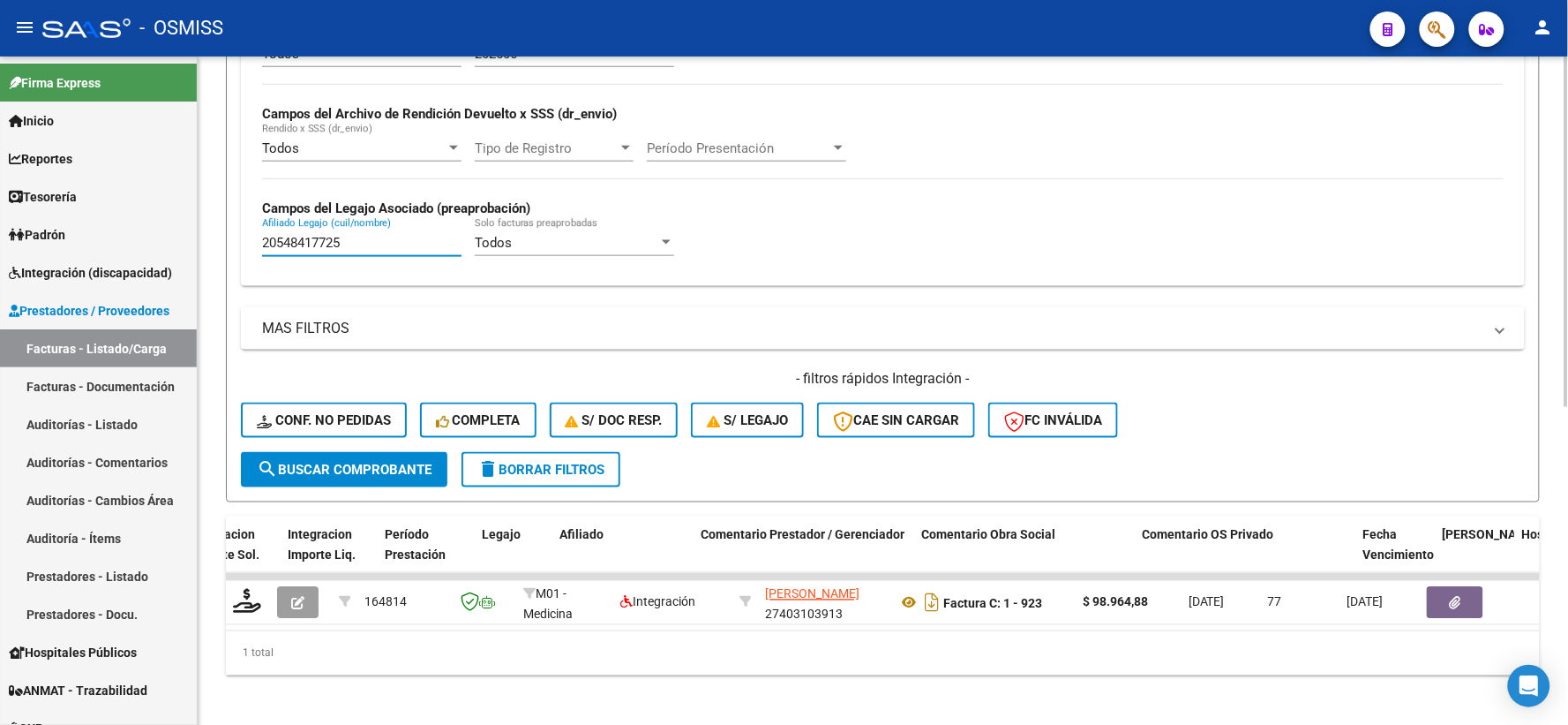
scroll to position [603, 0]
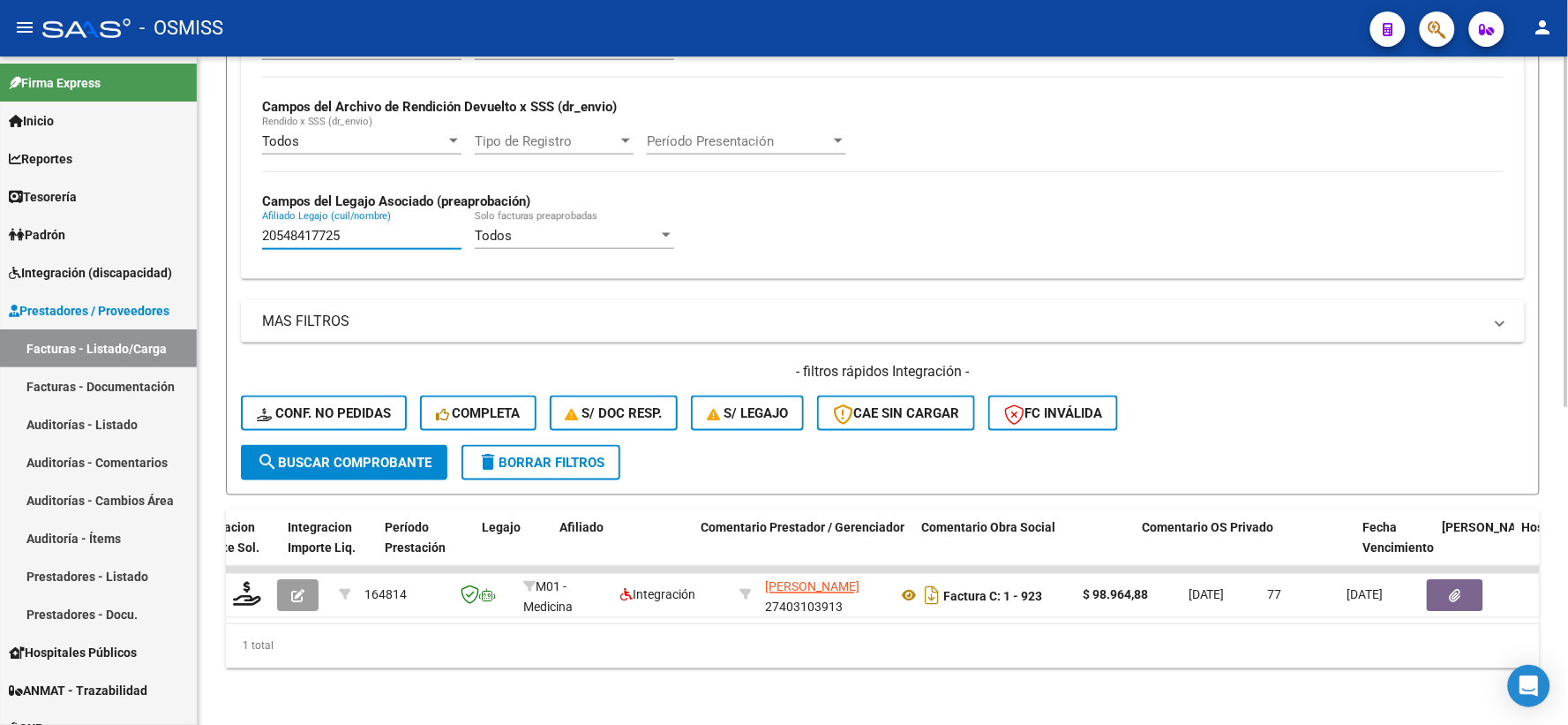
type input "20548417725"
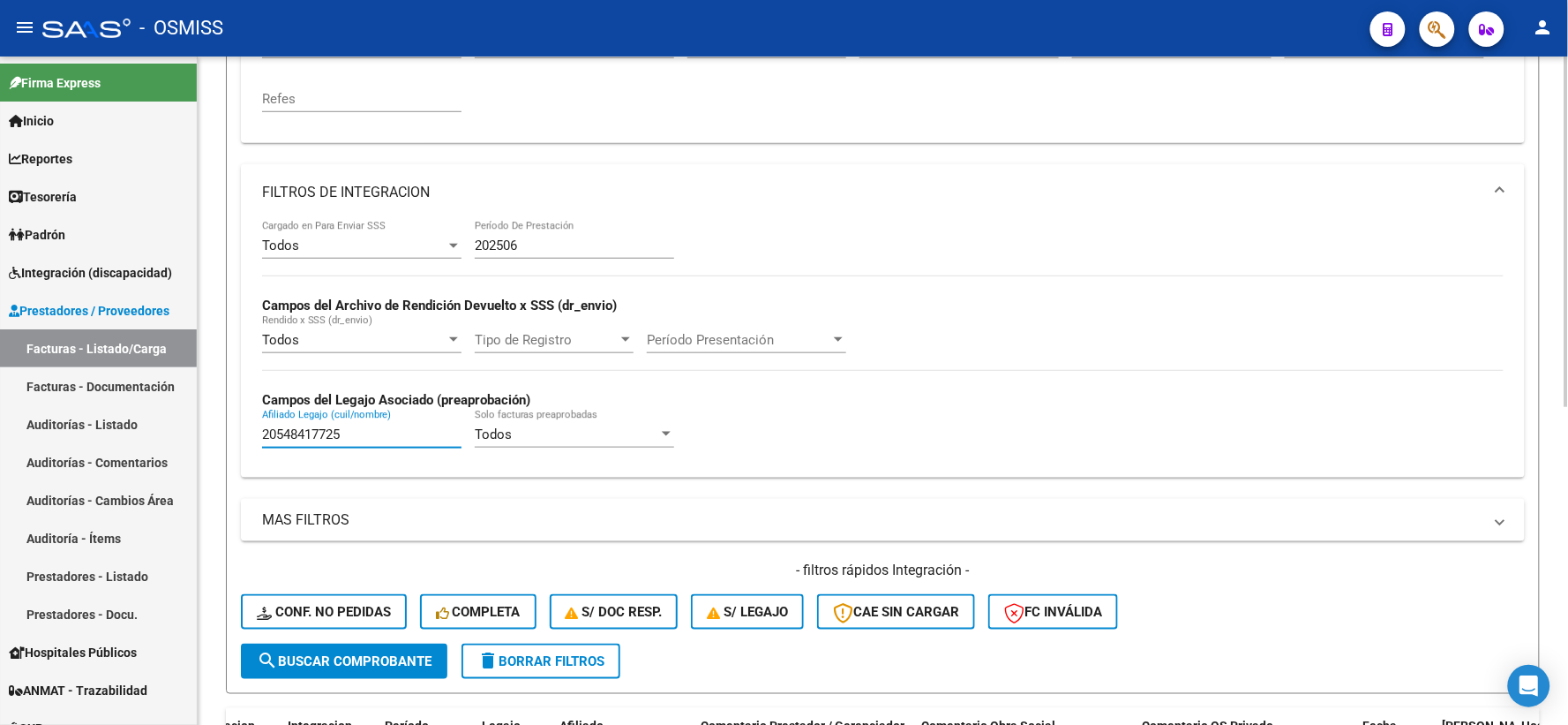
scroll to position [113, 0]
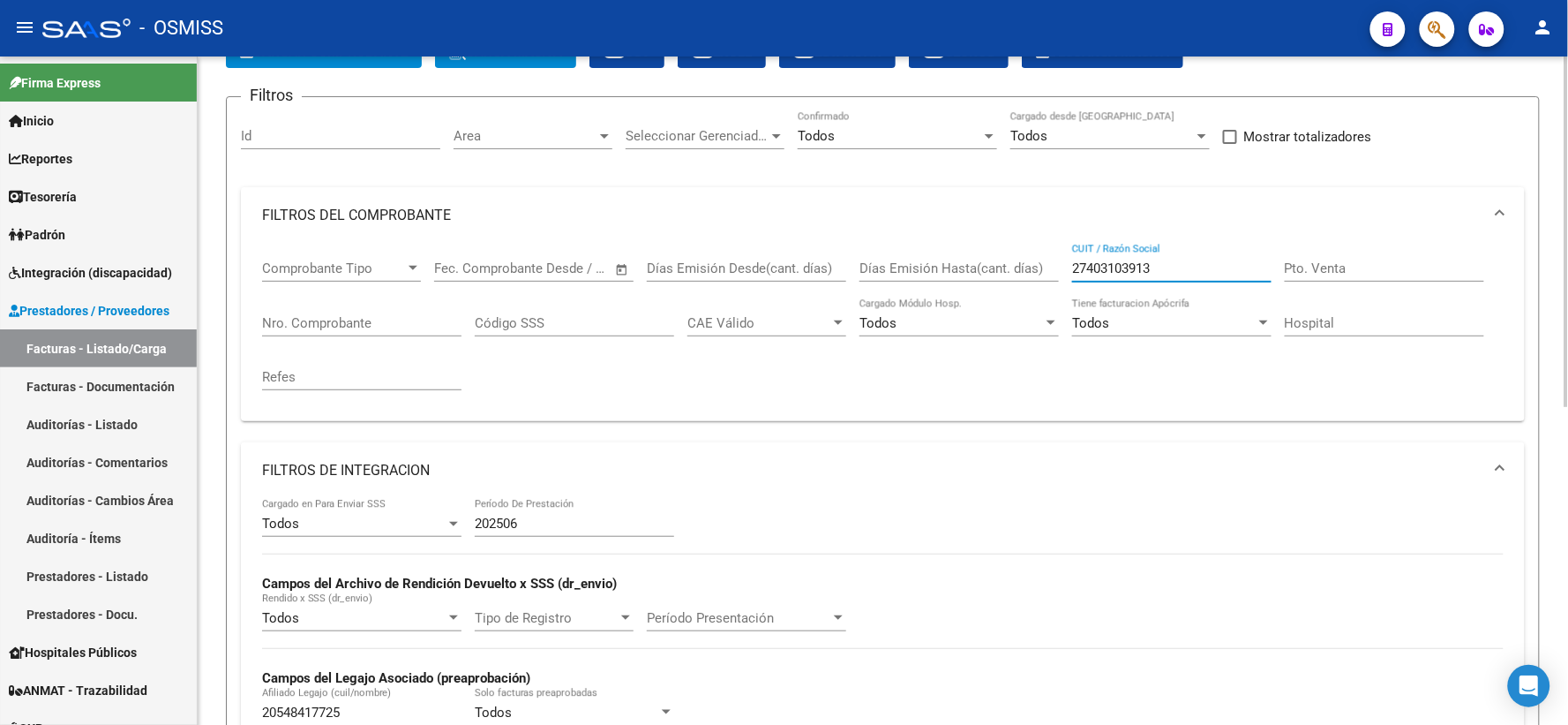
drag, startPoint x: 1183, startPoint y: 267, endPoint x: 1015, endPoint y: 269, distance: 168.0
click at [1015, 269] on div "Comprobante Tipo Comprobante Tipo Fecha inicio – Fecha fin Fec. Comprobante Des…" at bounding box center [882, 326] width 1242 height 163
paste input "27406551844"
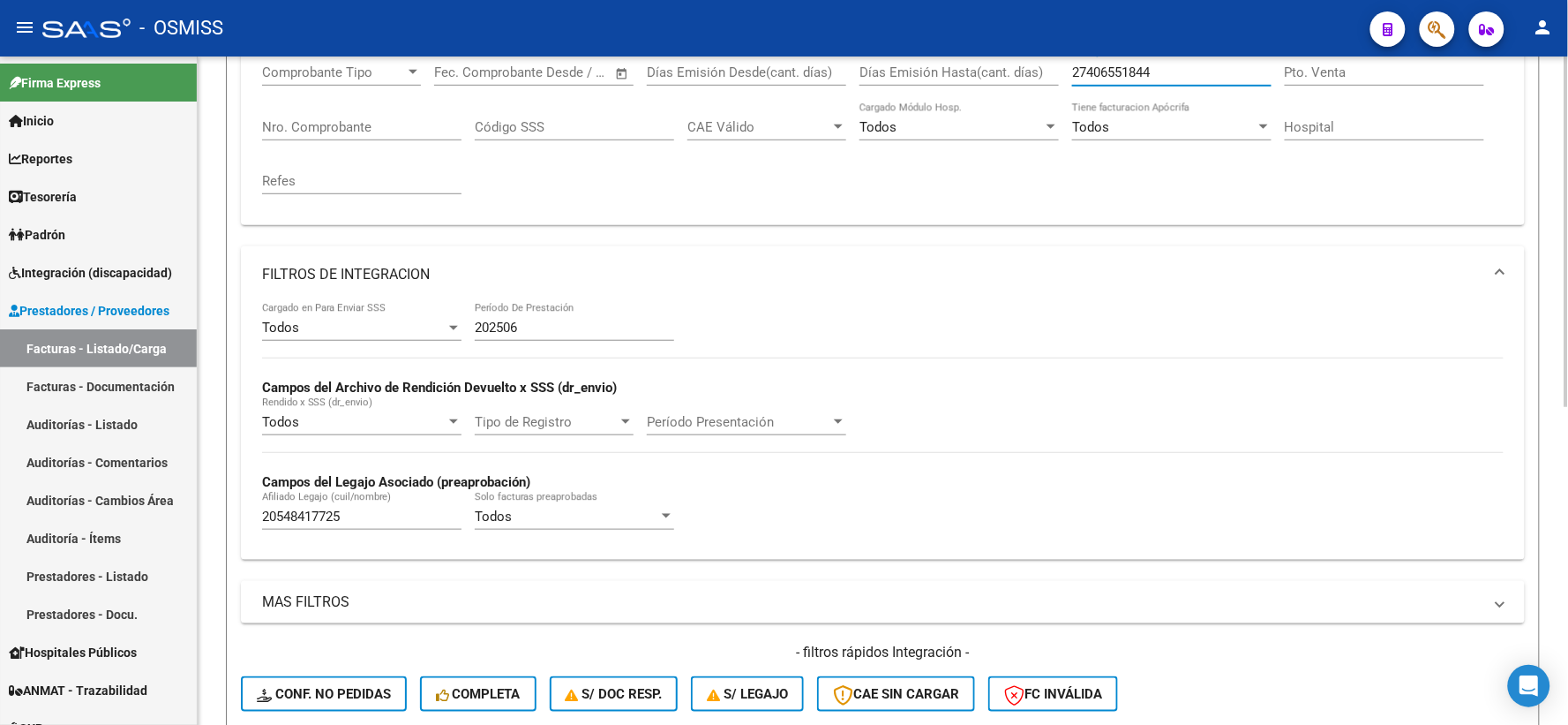
scroll to position [310, 0]
type input "27406551844"
click at [241, 515] on div "Todos Cargado en Para Enviar SSS 202506 Período De Prestación Campos del Archiv…" at bounding box center [882, 429] width 1283 height 256
paste input "20536020110"
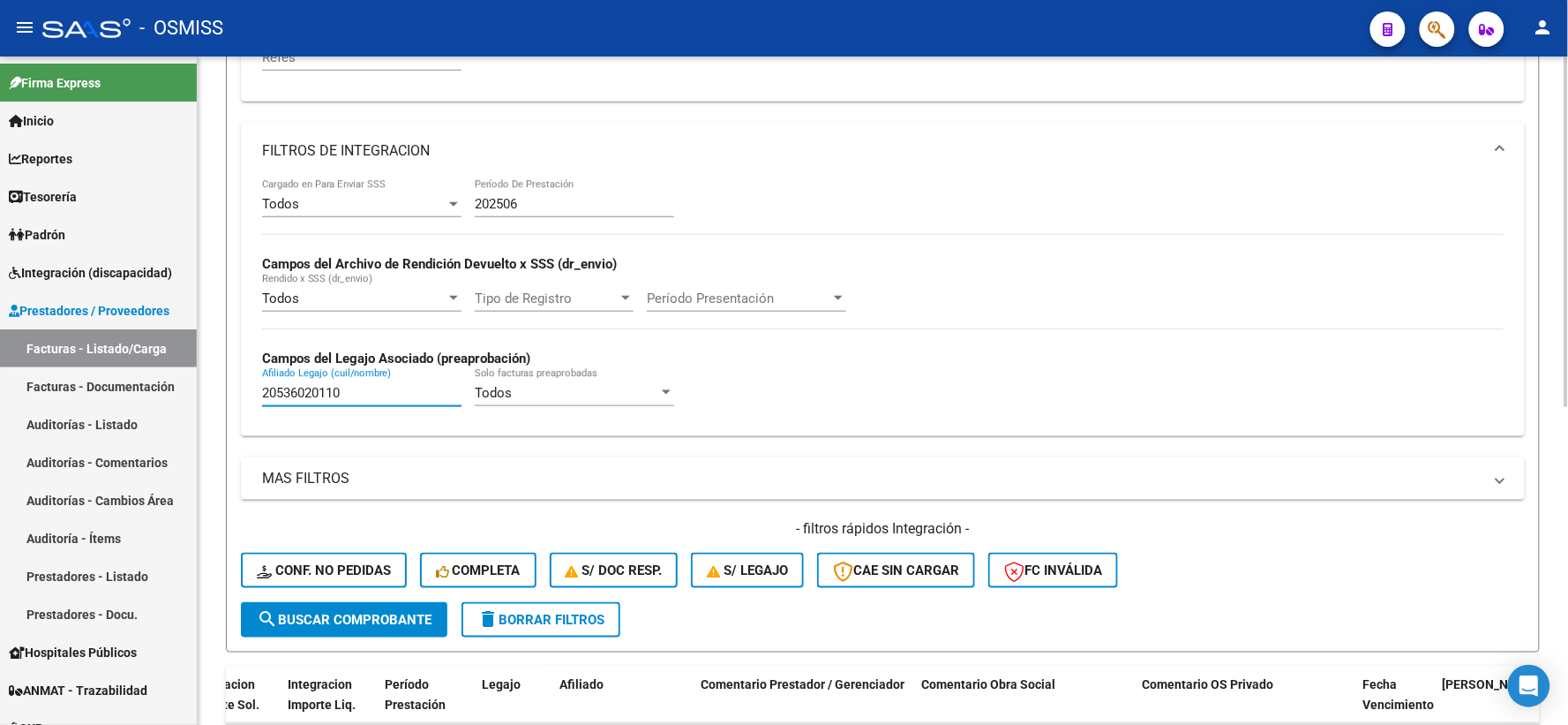
scroll to position [603, 0]
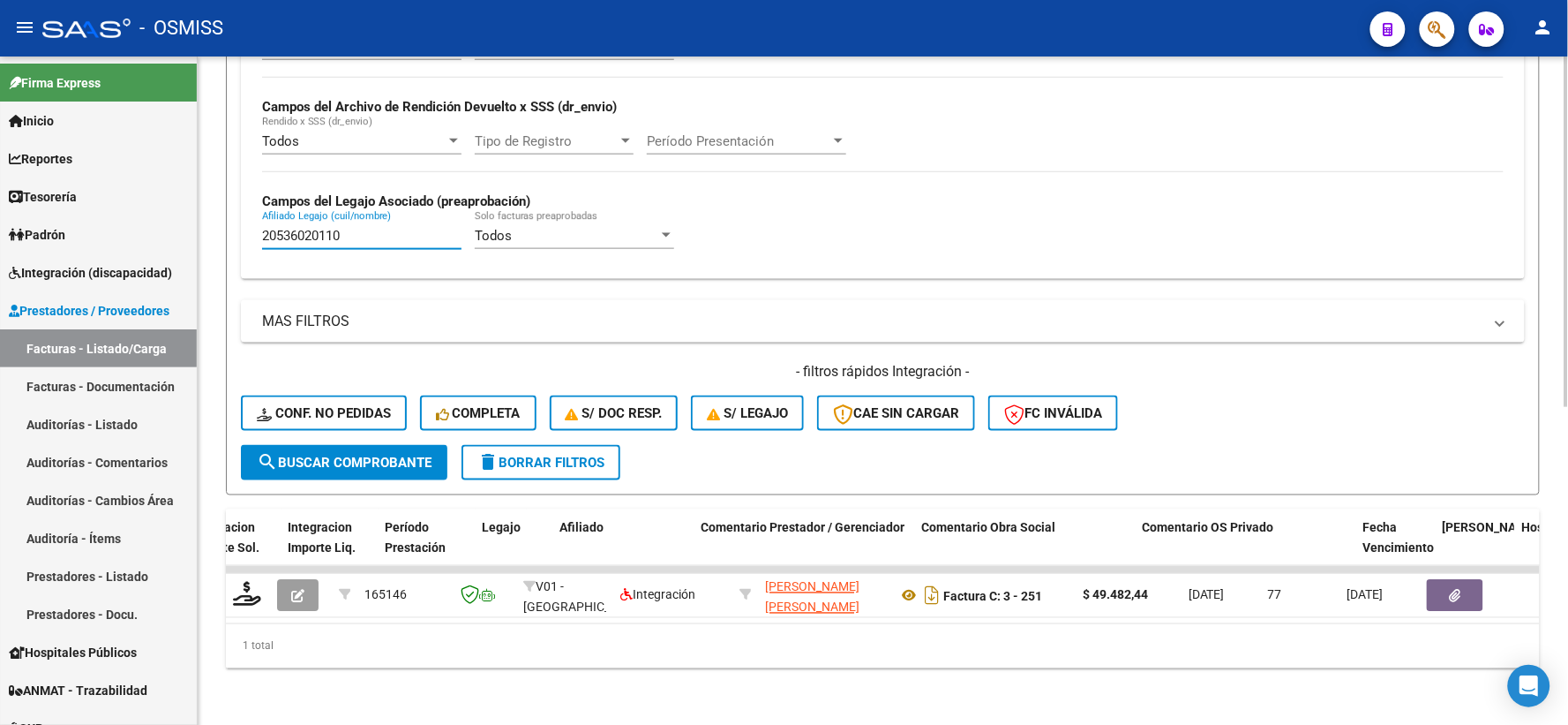
type input "20536020110"
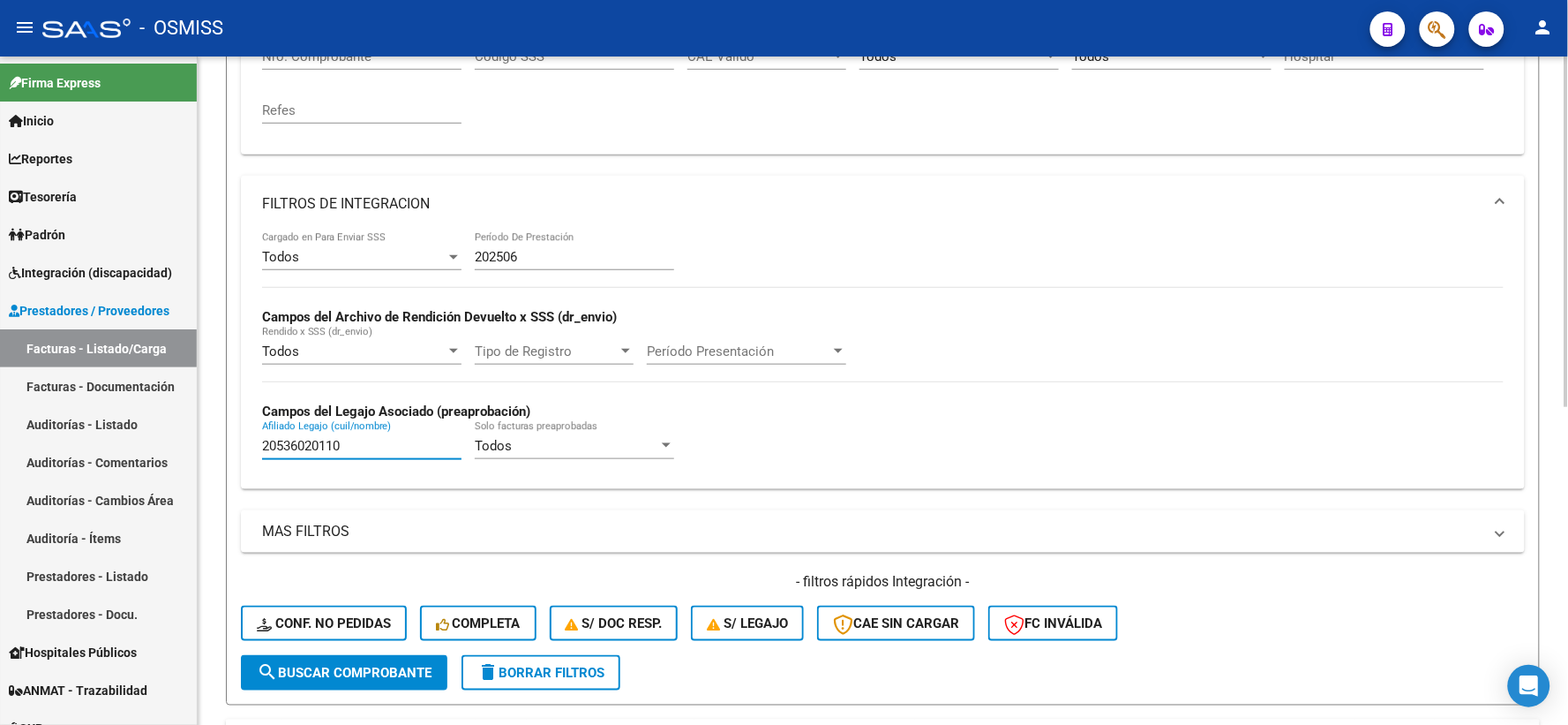
scroll to position [15, 0]
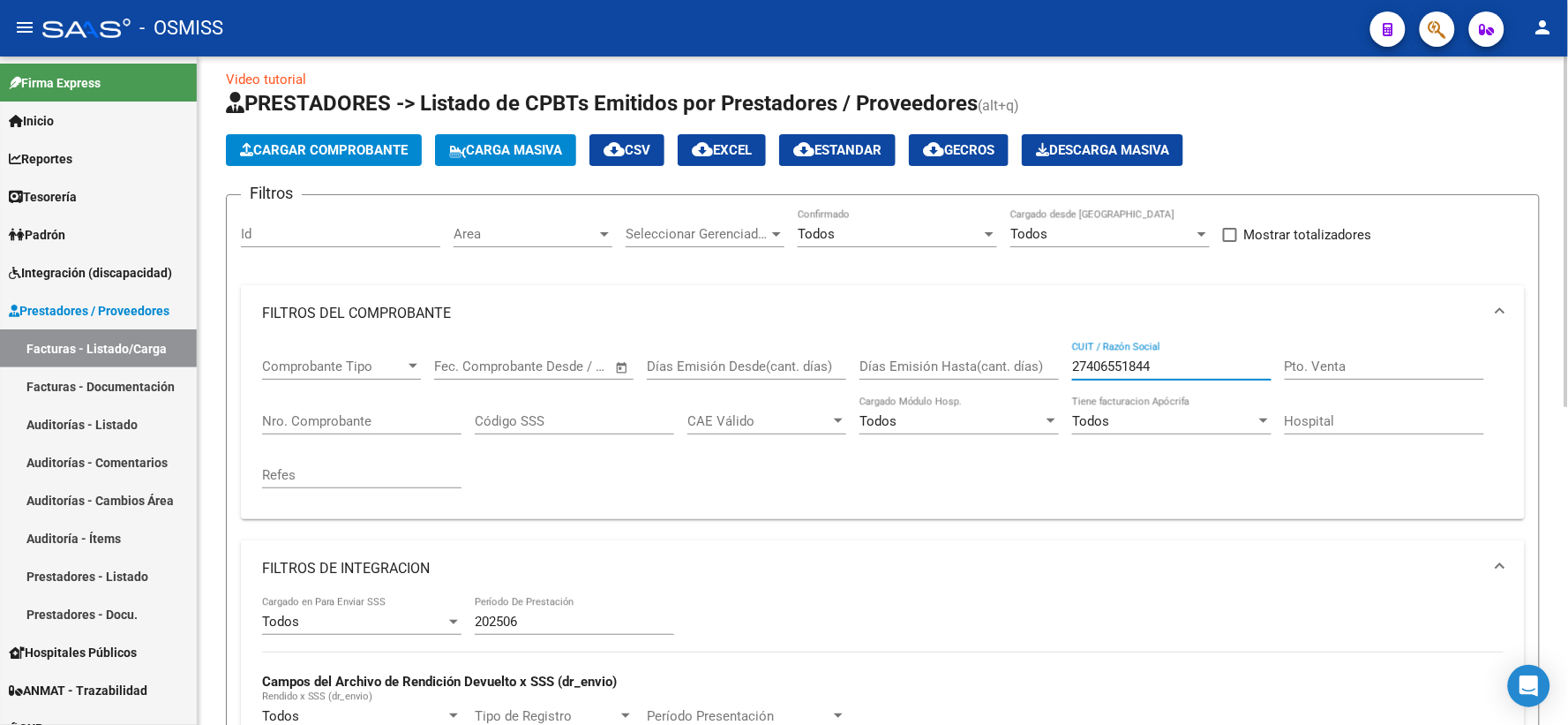
drag, startPoint x: 1194, startPoint y: 364, endPoint x: 1073, endPoint y: 364, distance: 121.0
click at [1073, 364] on input "27406551844" at bounding box center [1172, 366] width 200 height 16
paste input "27419974973"
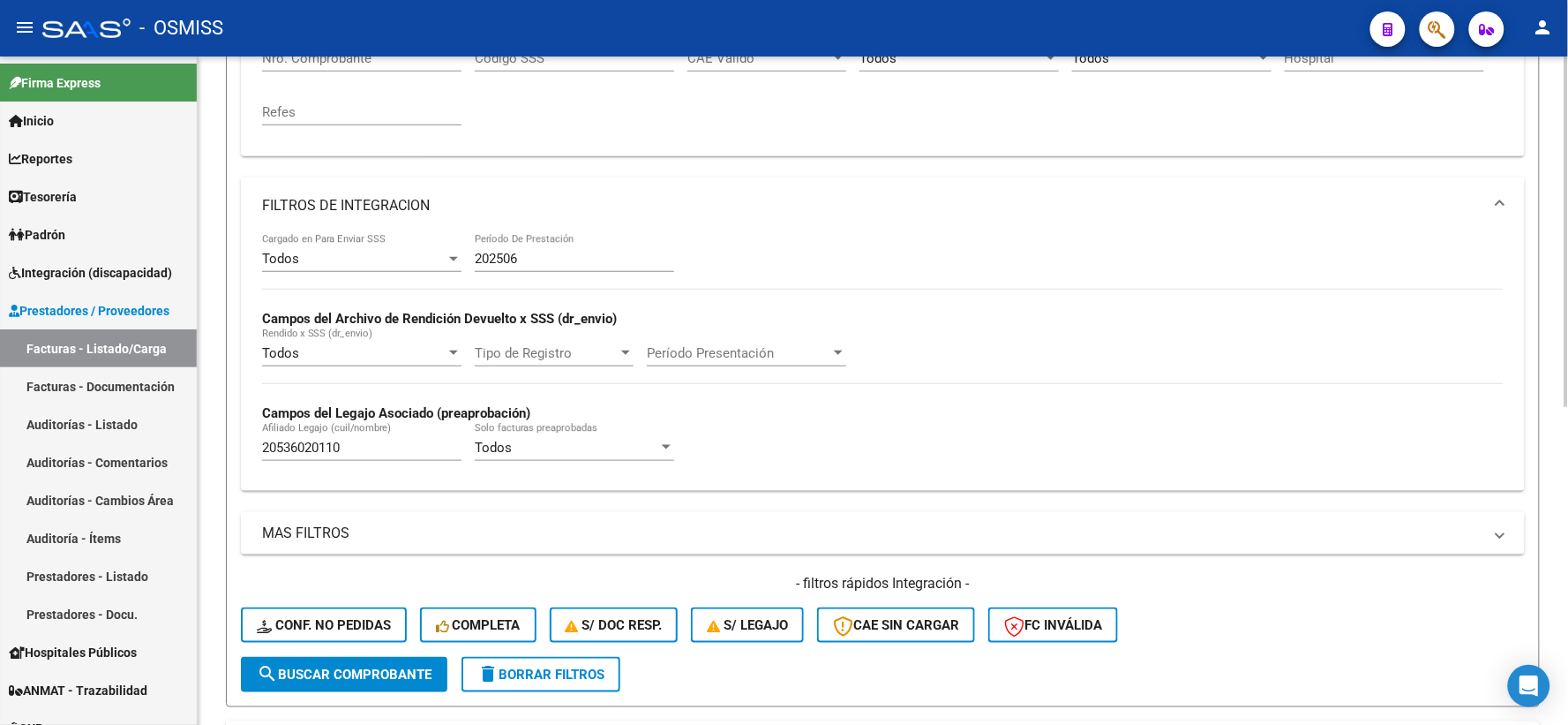
scroll to position [408, 0]
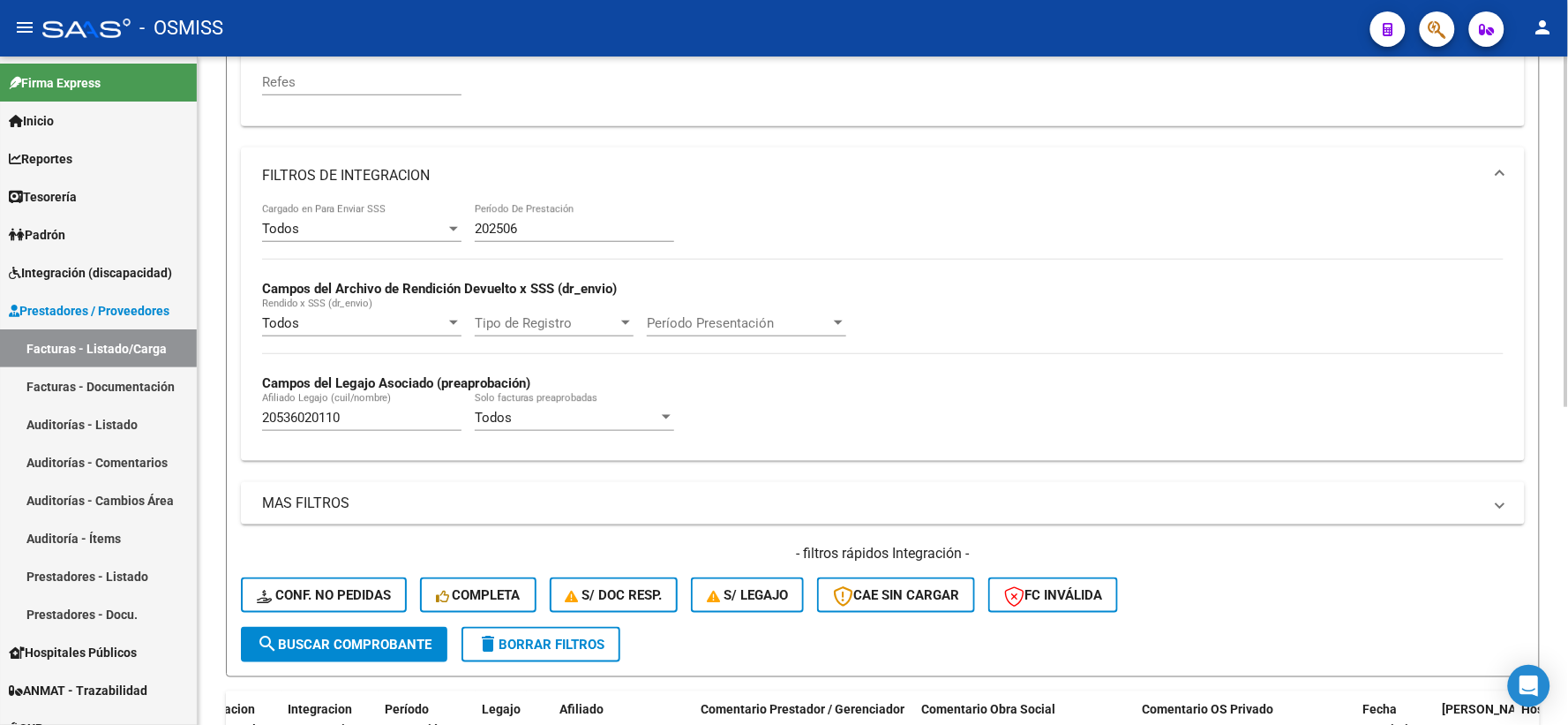
type input "27419974973"
drag, startPoint x: 390, startPoint y: 411, endPoint x: 242, endPoint y: 413, distance: 148.0
click at [242, 413] on div "Todos Cargado en Para Enviar SSS 202506 Período De Prestación Campos del Archiv…" at bounding box center [882, 332] width 1283 height 256
paste input "20531988818"
type input "20531988818"
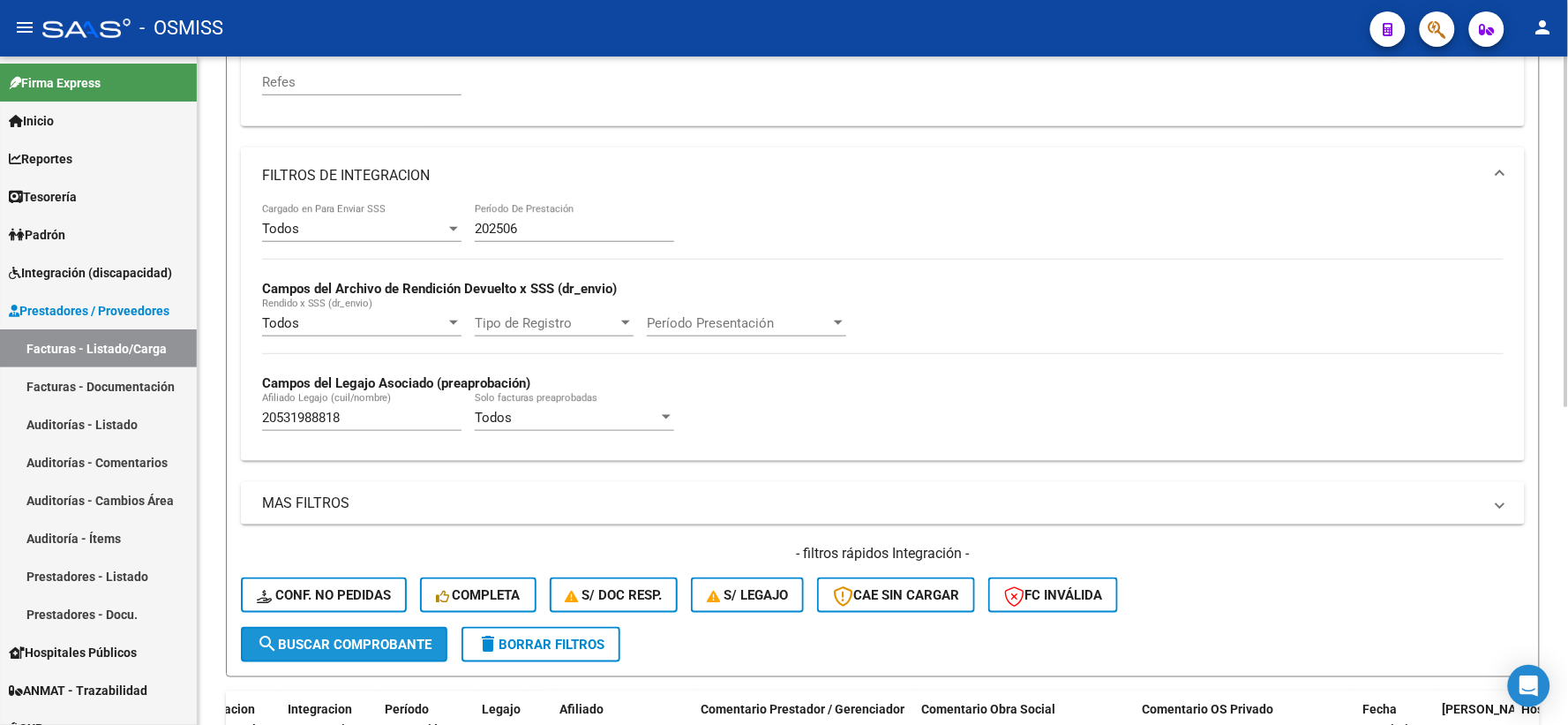
drag, startPoint x: 337, startPoint y: 640, endPoint x: 720, endPoint y: 551, distance: 393.2
click at [339, 636] on span "search Buscar Comprobante" at bounding box center [343, 644] width 175 height 16
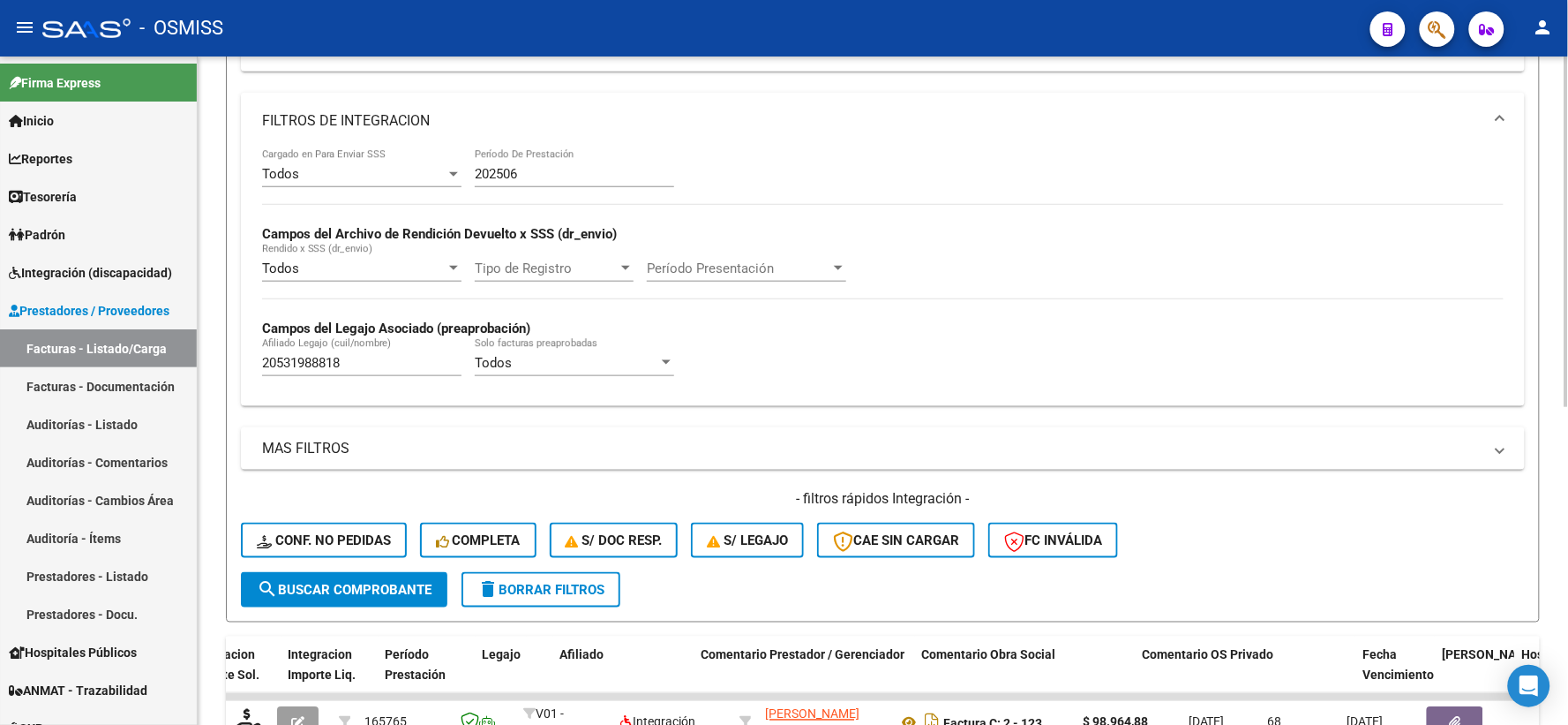
scroll to position [212, 0]
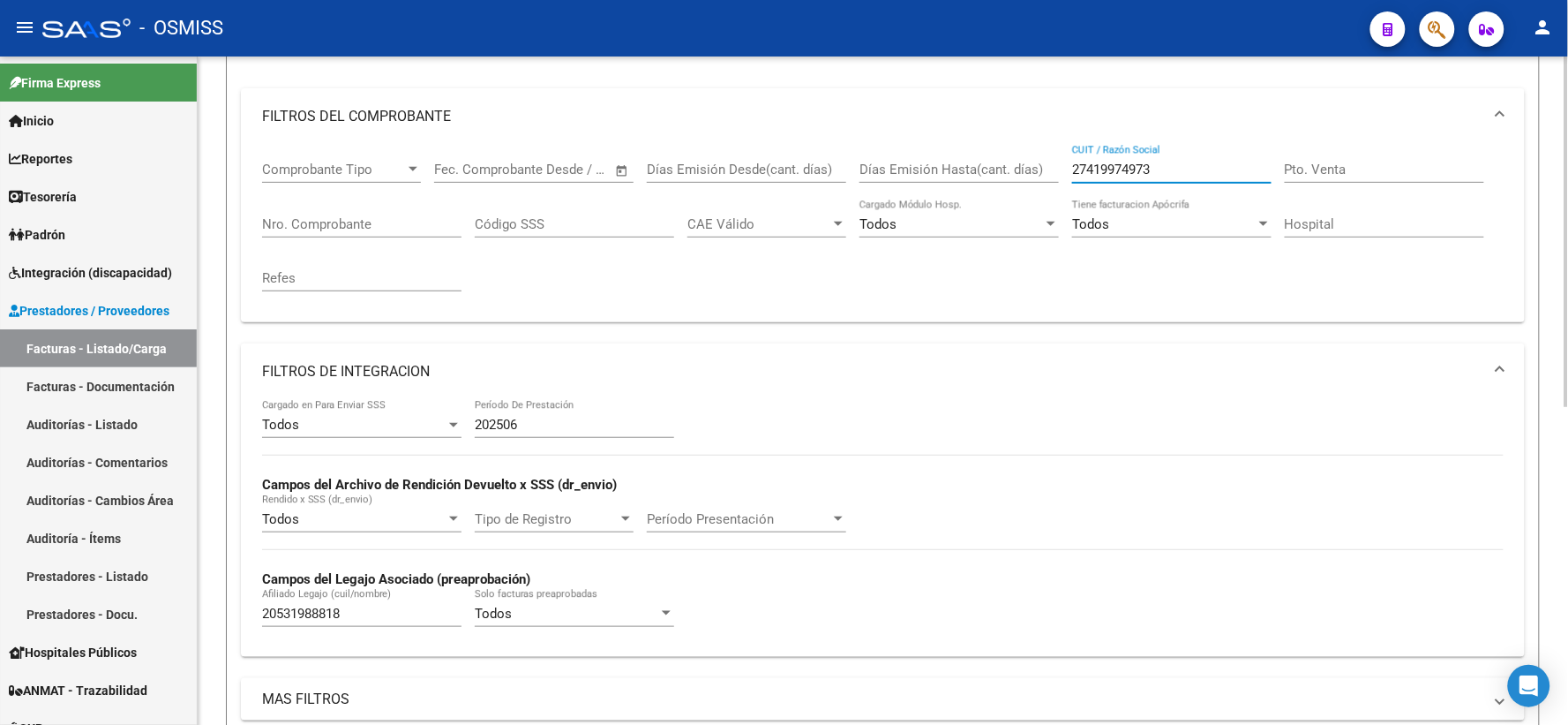
drag, startPoint x: 1074, startPoint y: 169, endPoint x: 1019, endPoint y: 169, distance: 55.0
click at [1019, 169] on div "Comprobante Tipo Comprobante Tipo Fecha inicio – Fecha fin Fec. Comprobante Des…" at bounding box center [882, 226] width 1242 height 163
paste input "27421693140"
type input "27421693140"
drag, startPoint x: 358, startPoint y: 612, endPoint x: 217, endPoint y: 614, distance: 141.0
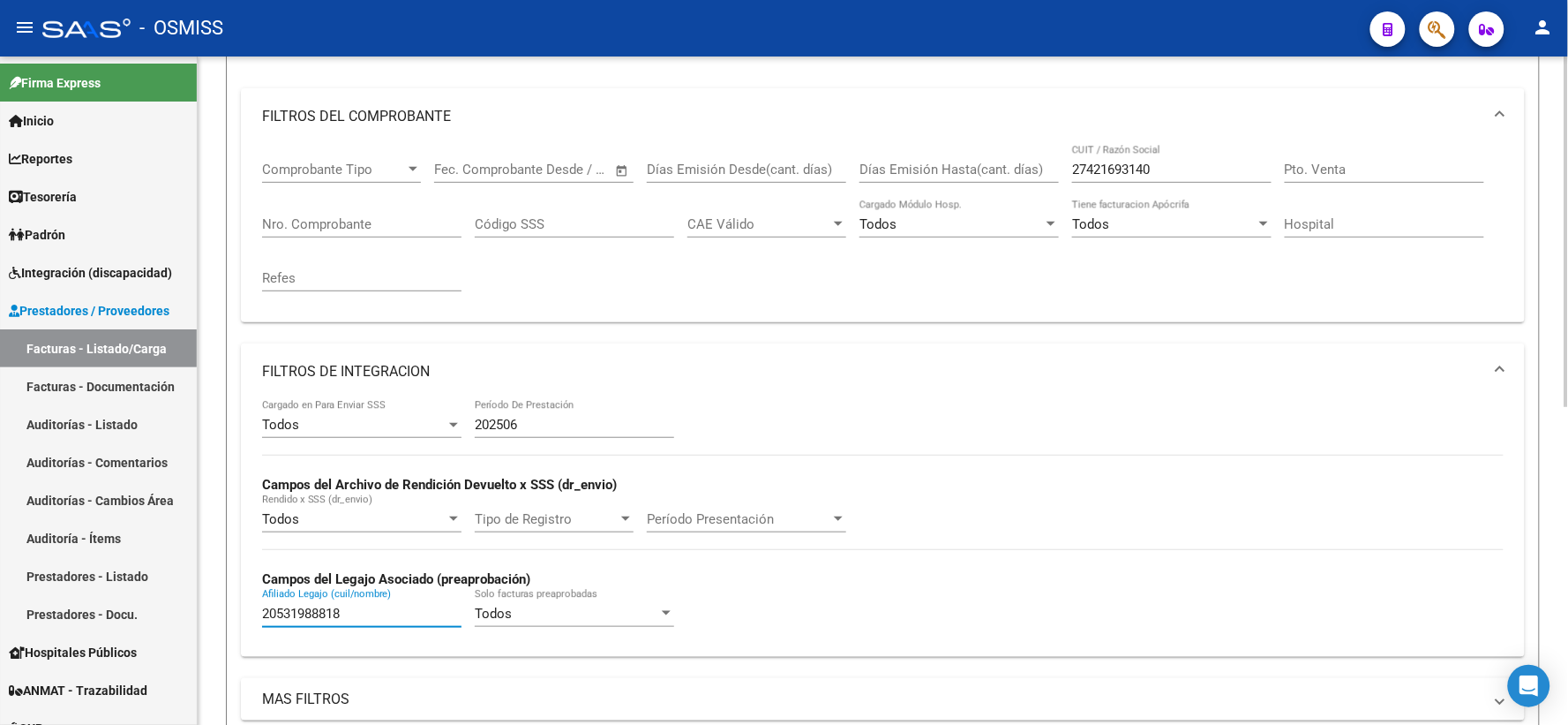
click at [217, 614] on div "Video tutorial PRESTADORES -> Listado de CPBTs Emitidos por Prestadores / Prove…" at bounding box center [882, 473] width 1370 height 1257
paste input "23512283314"
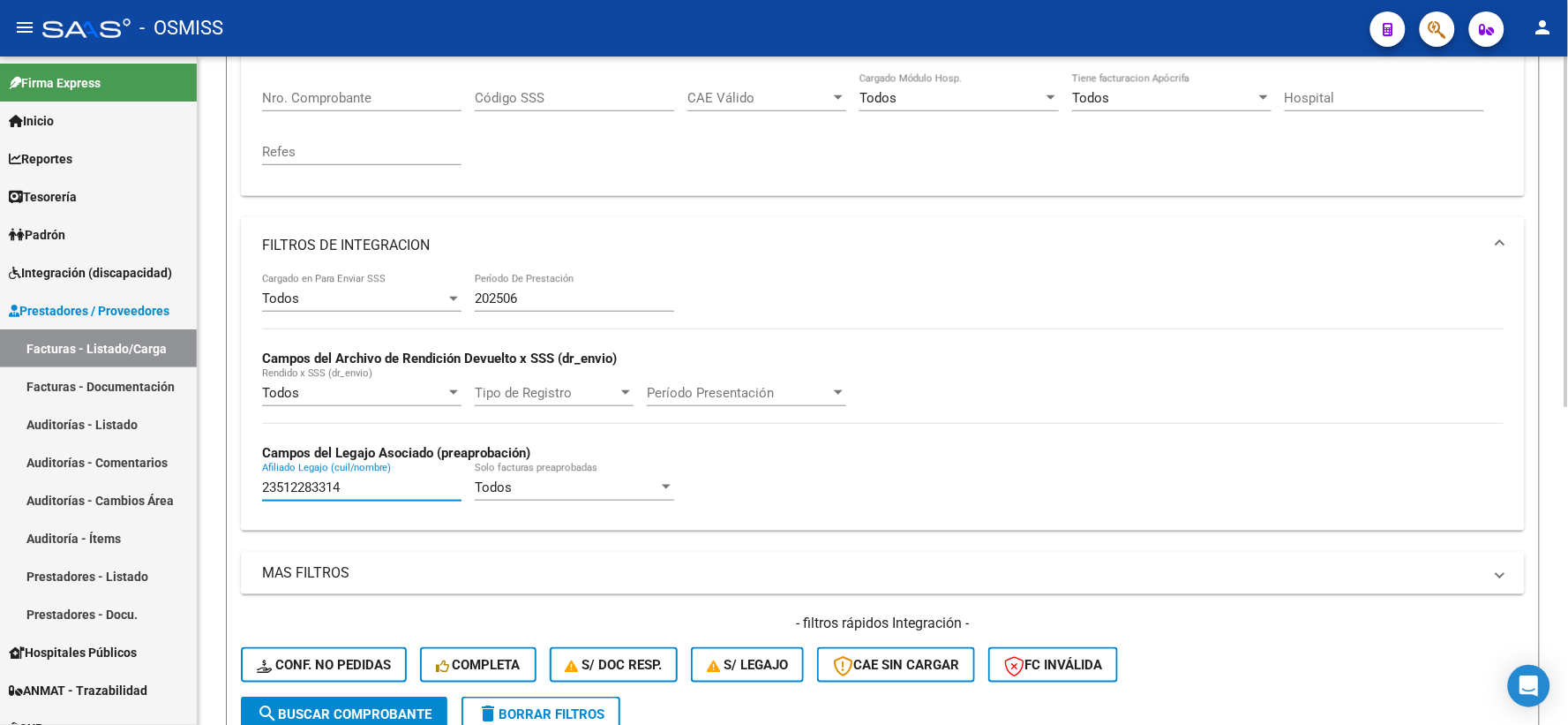
scroll to position [603, 0]
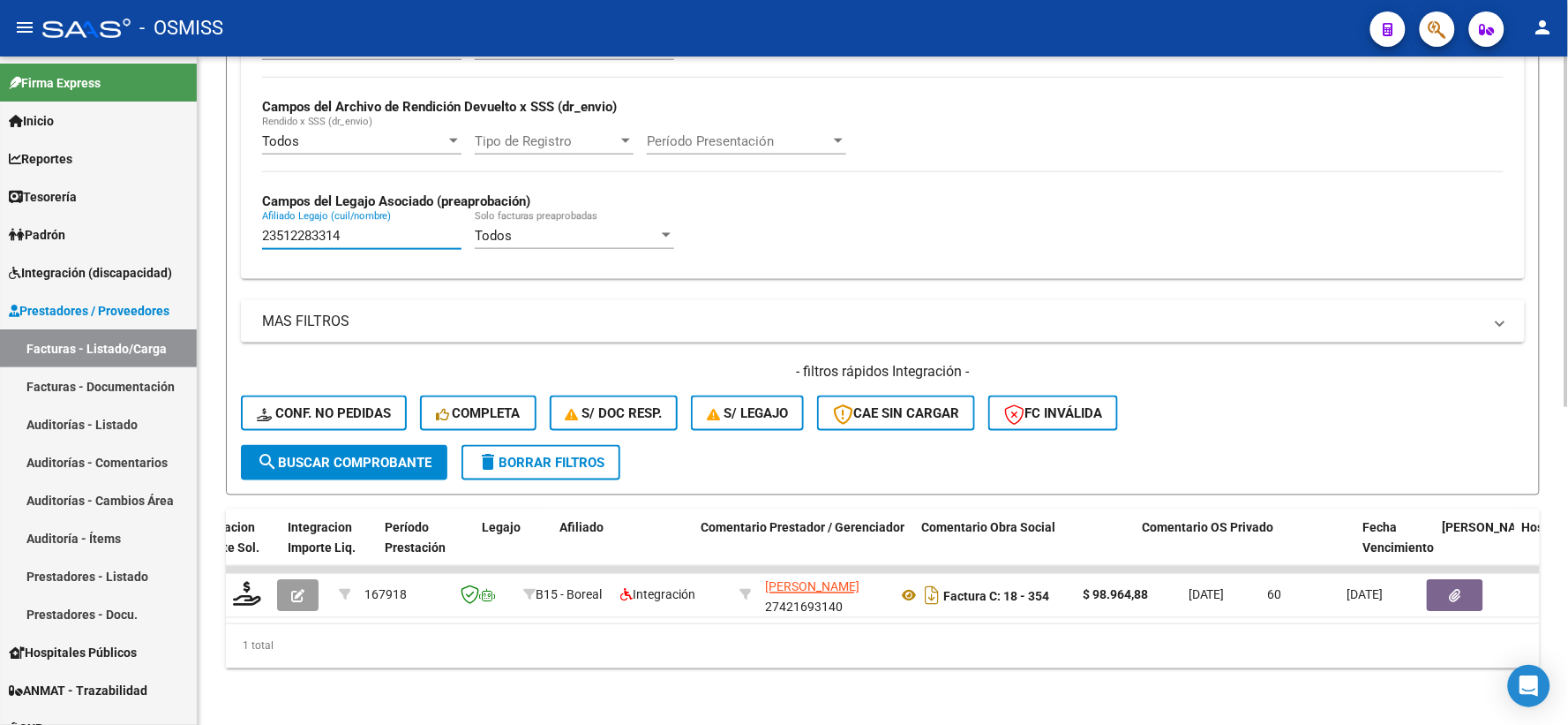
type input "23512283314"
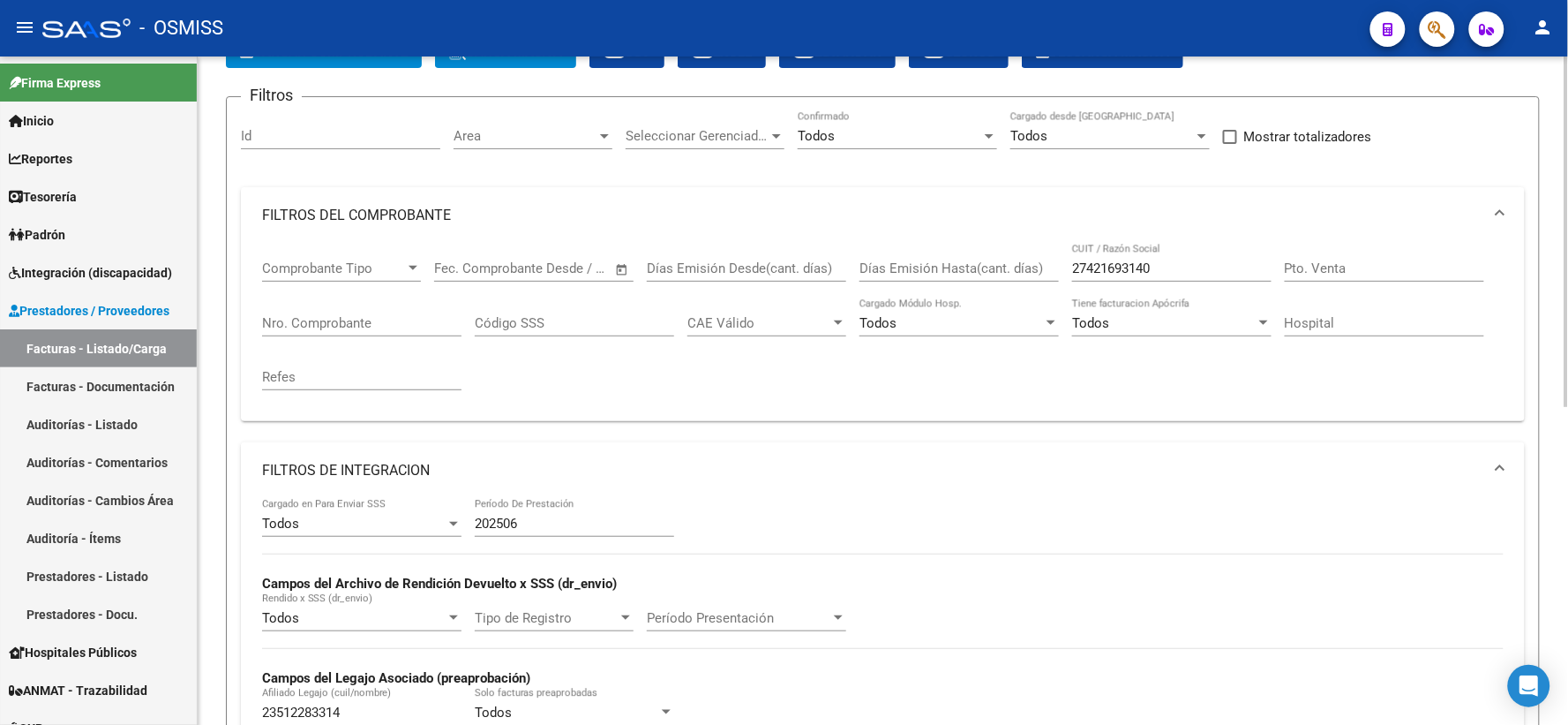
drag, startPoint x: 1191, startPoint y: 258, endPoint x: 1045, endPoint y: 260, distance: 146.0
click at [1045, 260] on div "Comprobante Tipo Comprobante Tipo Fecha inicio – Fecha fin Fec. Comprobante Des…" at bounding box center [882, 326] width 1242 height 163
drag, startPoint x: 1071, startPoint y: 270, endPoint x: 1029, endPoint y: 269, distance: 42.0
click at [1029, 269] on div "Comprobante Tipo Comprobante Tipo Fecha inicio – Fecha fin Fec. Comprobante Des…" at bounding box center [882, 326] width 1242 height 163
paste input "30637468606"
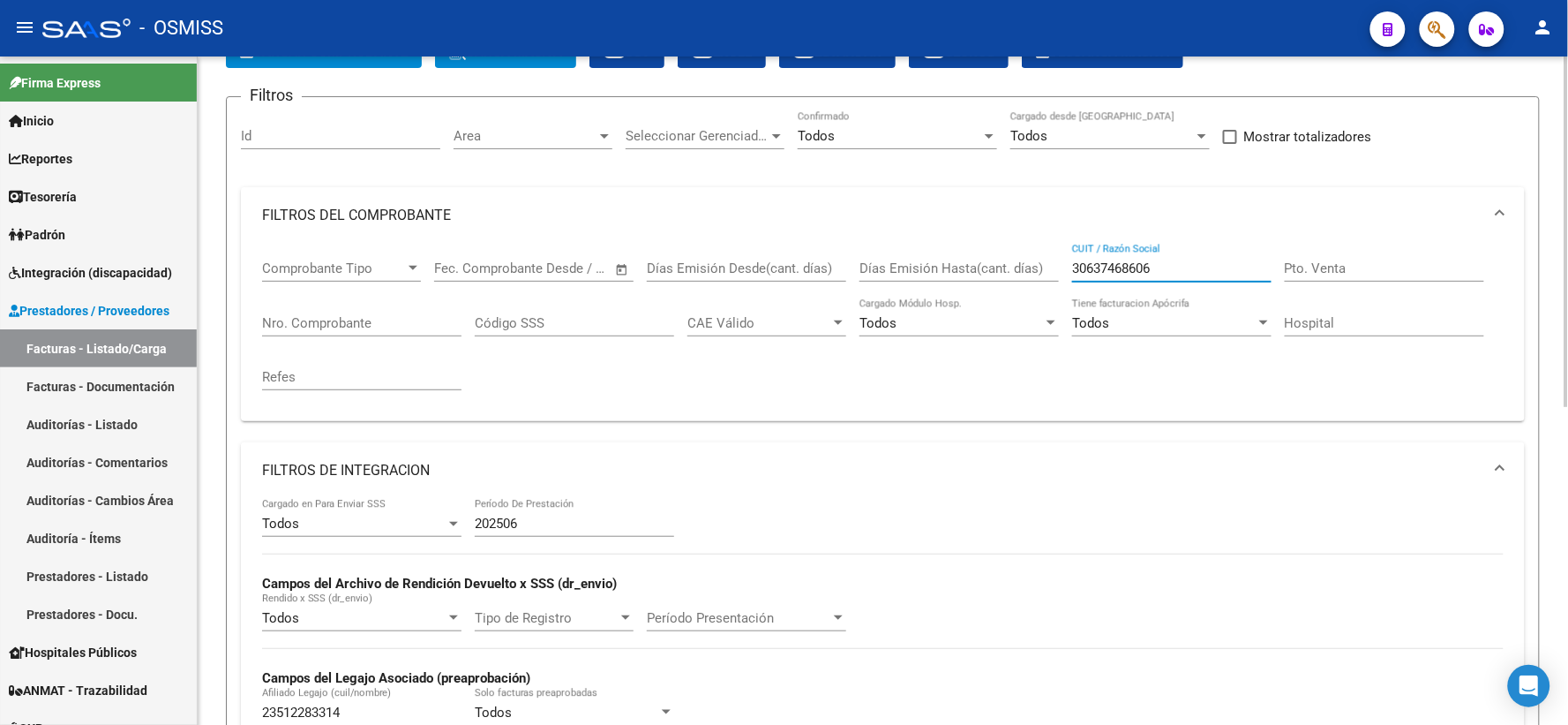
scroll to position [408, 0]
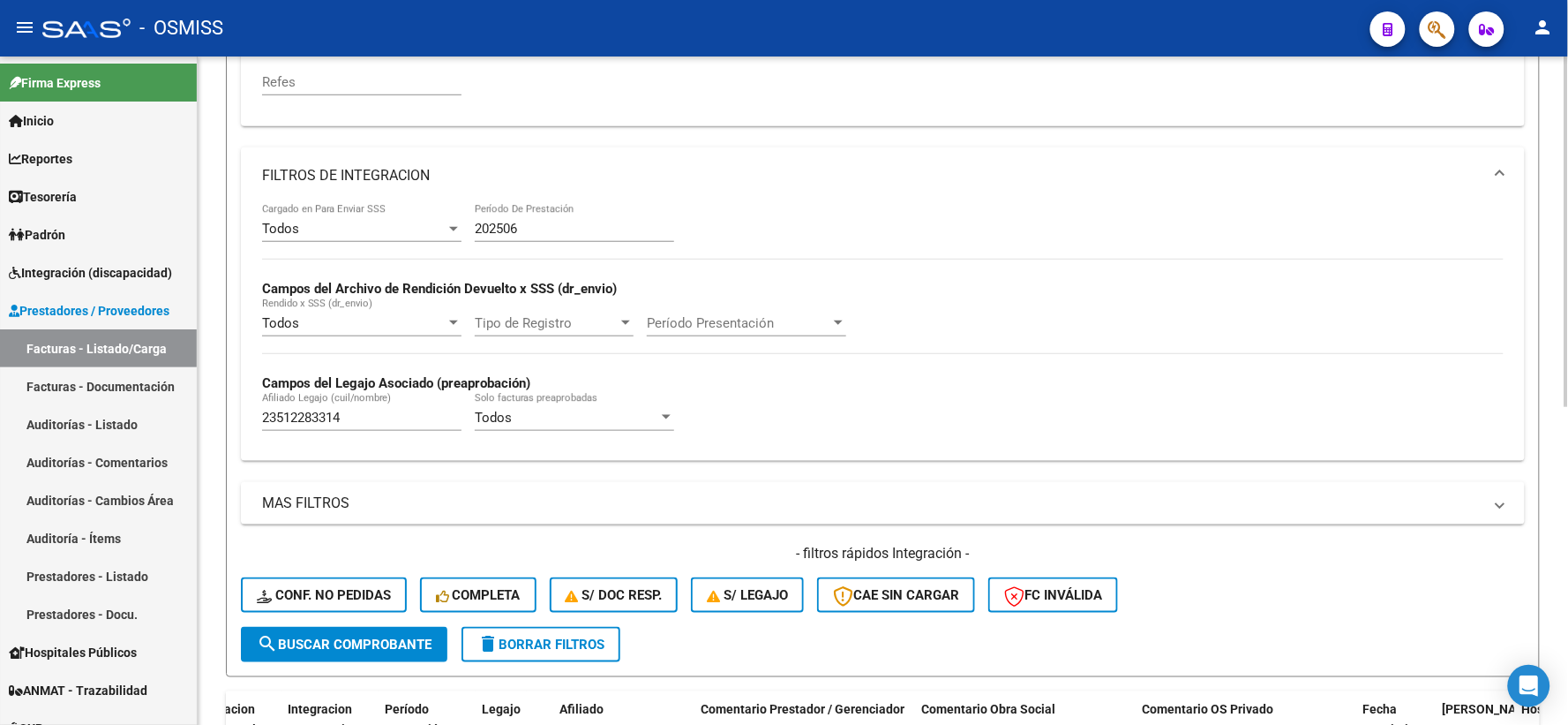
type input "30637468606"
drag, startPoint x: 327, startPoint y: 417, endPoint x: 204, endPoint y: 412, distance: 123.1
click at [204, 412] on div "Video tutorial PRESTADORES -> Listado de CPBTs Emitidos por Prestadores / Prove…" at bounding box center [882, 277] width 1370 height 1257
paste input "27594179035"
type input "27594179035"
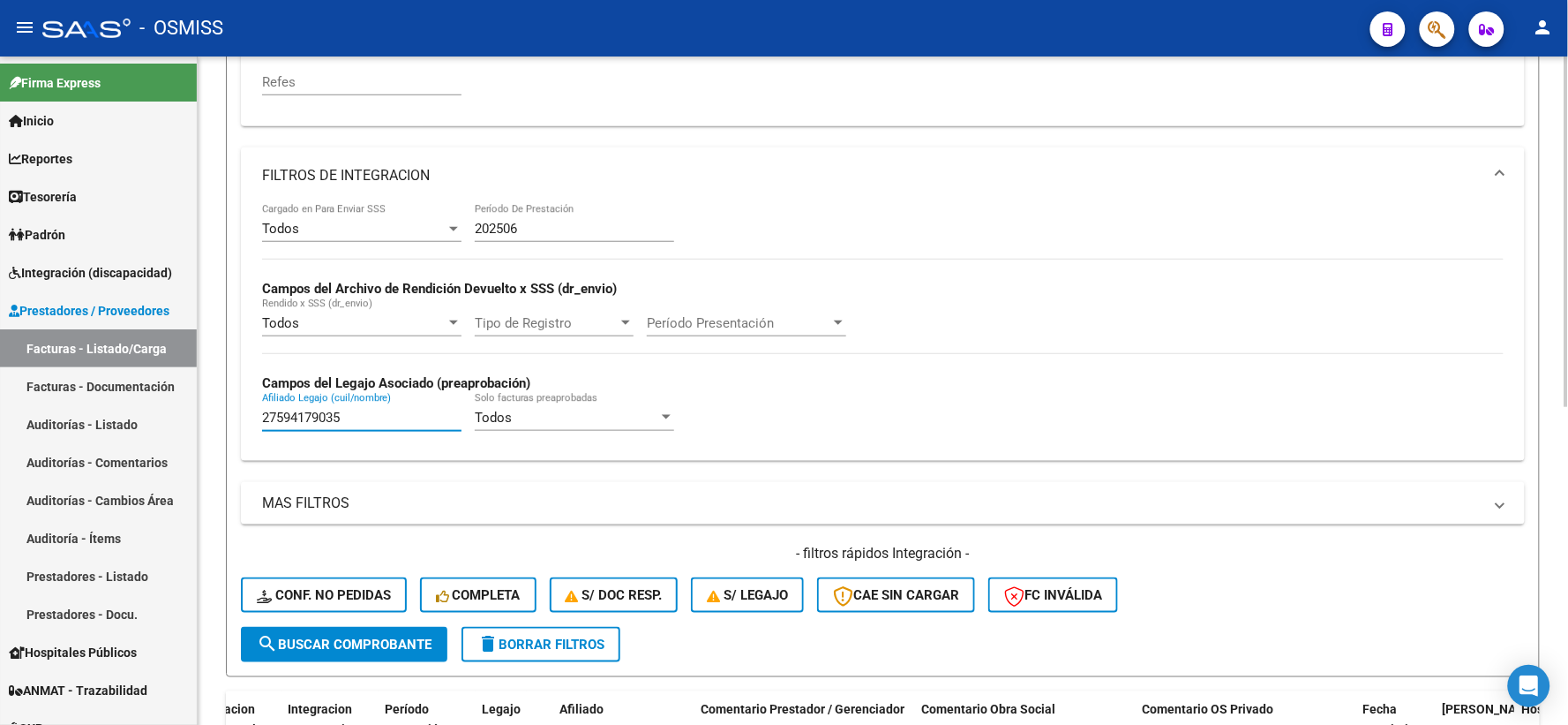
click at [360, 645] on span "search Buscar Comprobante" at bounding box center [343, 644] width 175 height 16
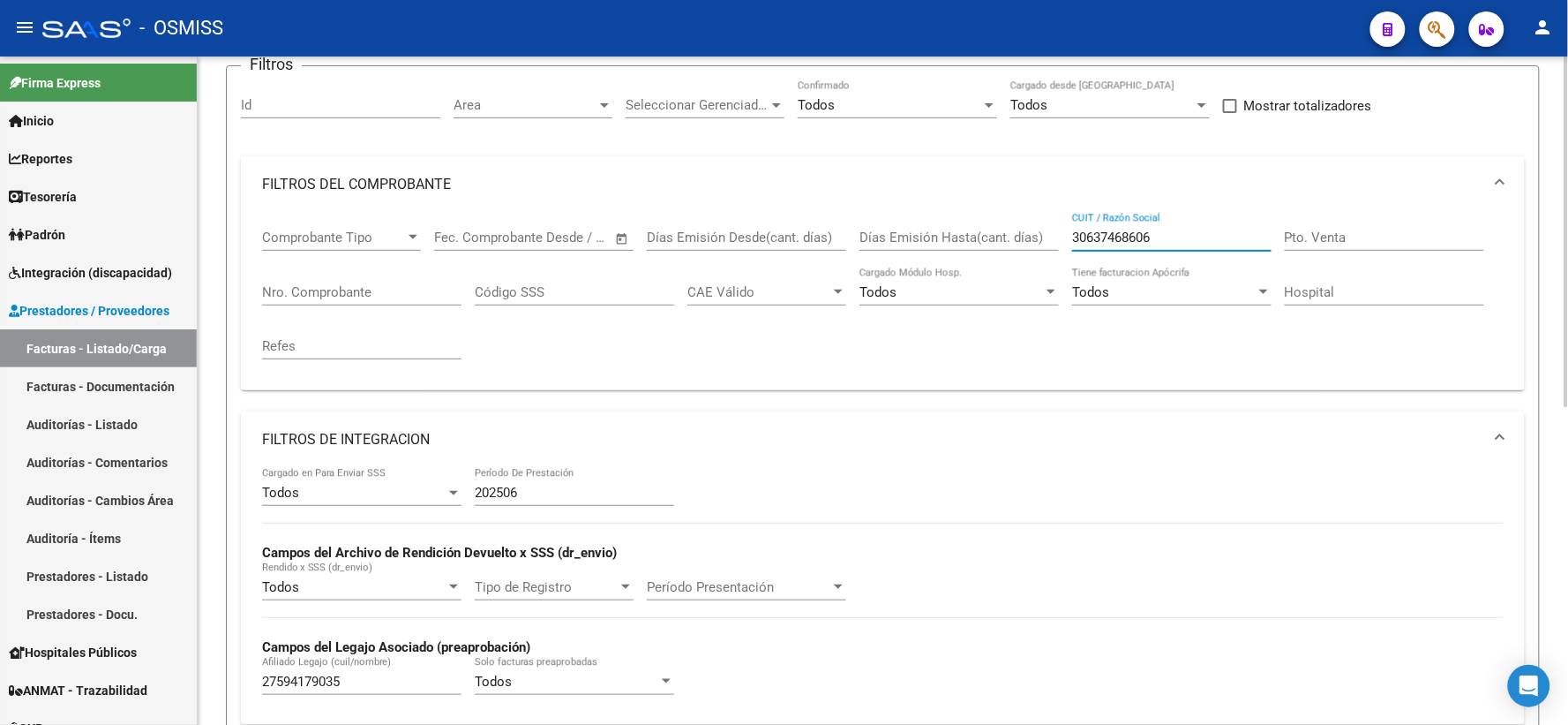
scroll to position [28, 0]
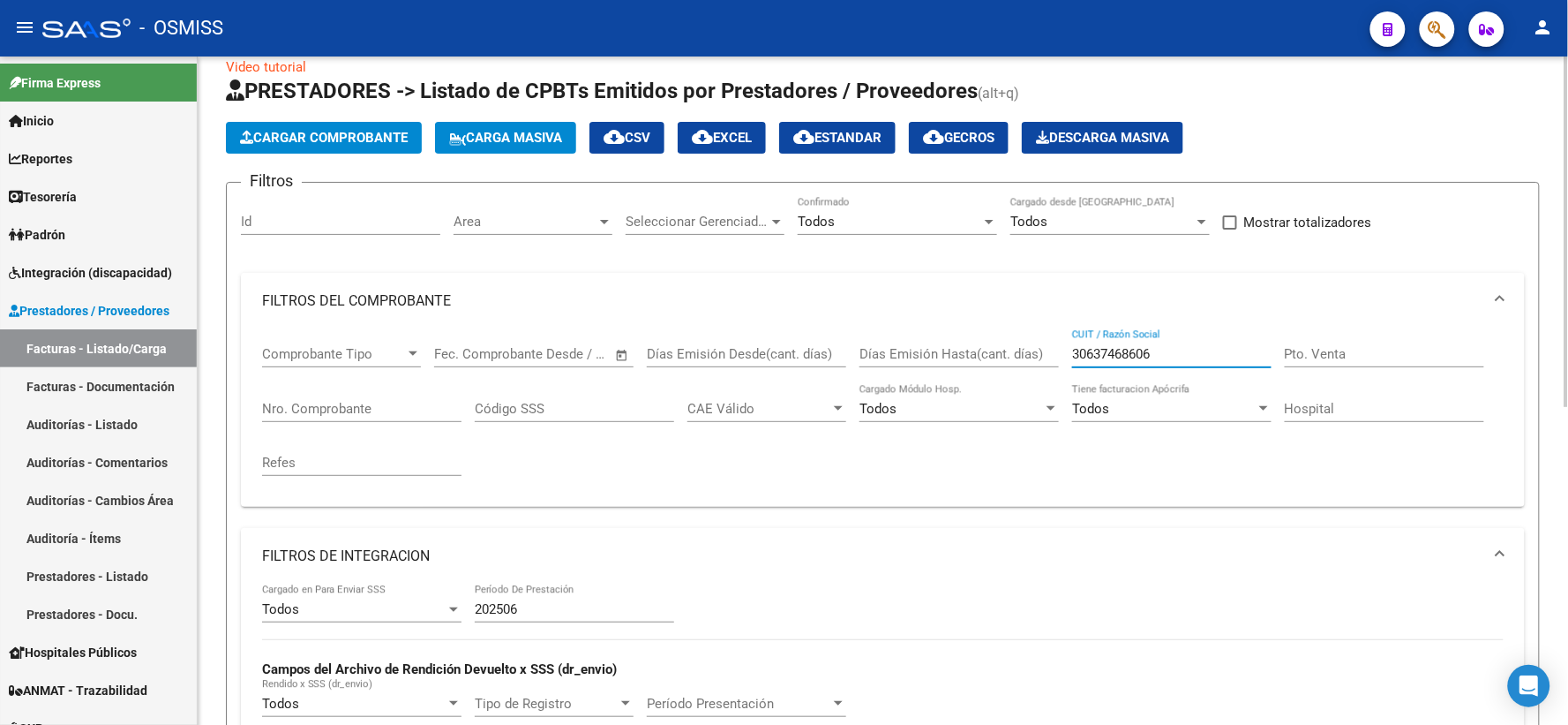
drag, startPoint x: 1173, startPoint y: 69, endPoint x: 1008, endPoint y: 59, distance: 165.3
click at [1008, 59] on div "Video tutorial PRESTADORES -> Listado de CPBTs Emitidos por Prestadores / Prove…" at bounding box center [882, 644] width 1313 height 1173
paste input "30709385190"
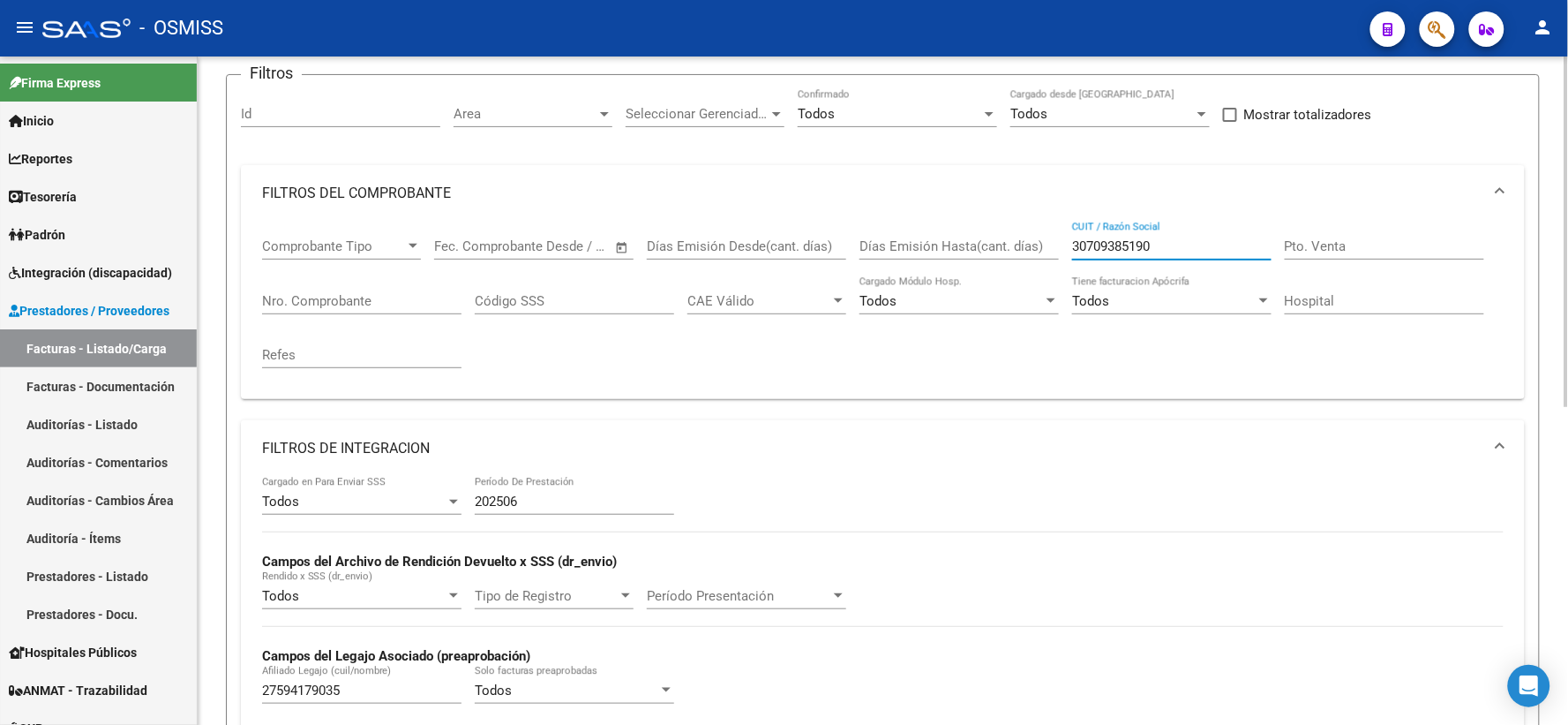
scroll to position [321, 0]
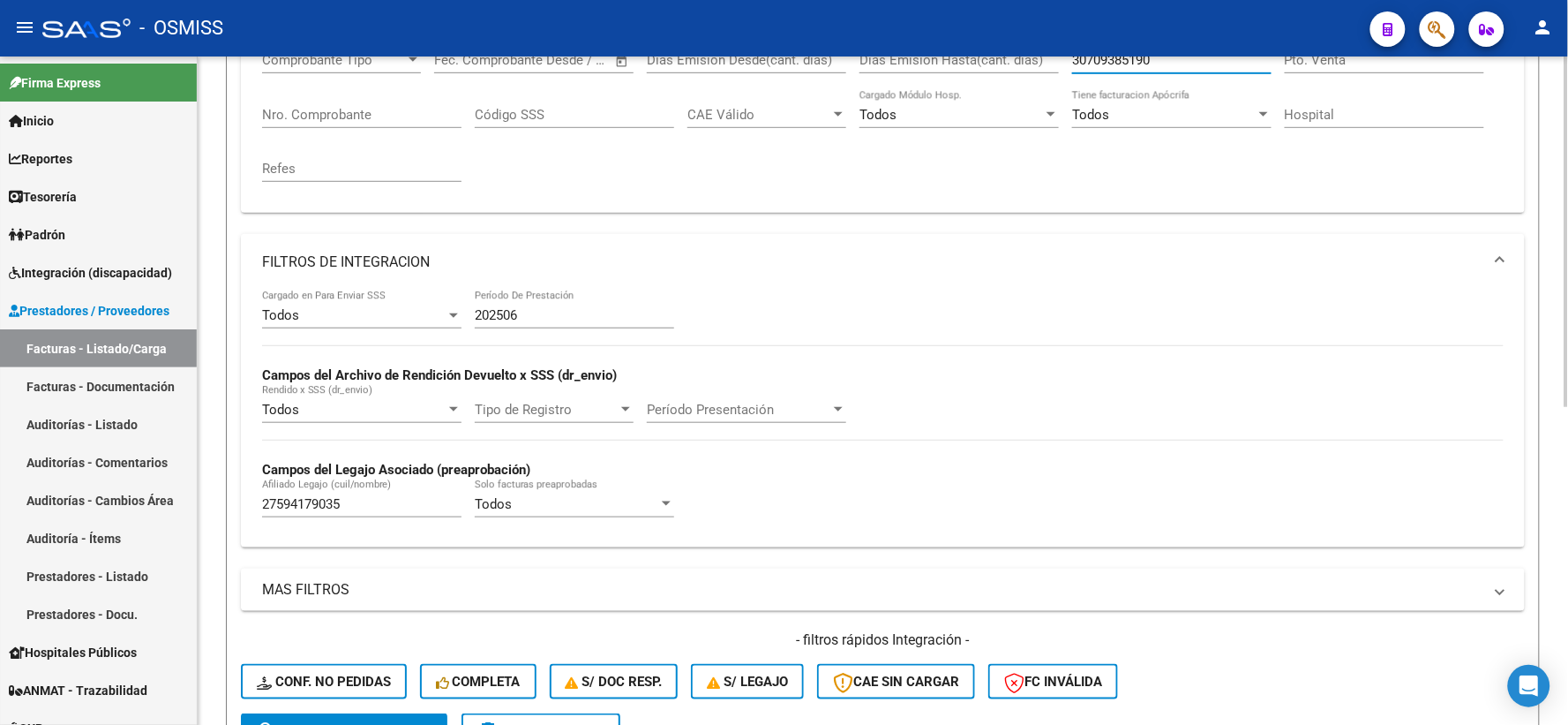
type input "30709385190"
drag, startPoint x: 392, startPoint y: 504, endPoint x: 169, endPoint y: 503, distance: 223.0
click at [169, 503] on mat-sidenav-container "Firma Express Inicio Calendario SSS Instructivos Contacto OS Reportes Ingresos …" at bounding box center [784, 390] width 1568 height 668
click at [351, 507] on input "Afiliado Legajo (cuil/nombre)" at bounding box center [361, 504] width 200 height 16
paste input "20575702369"
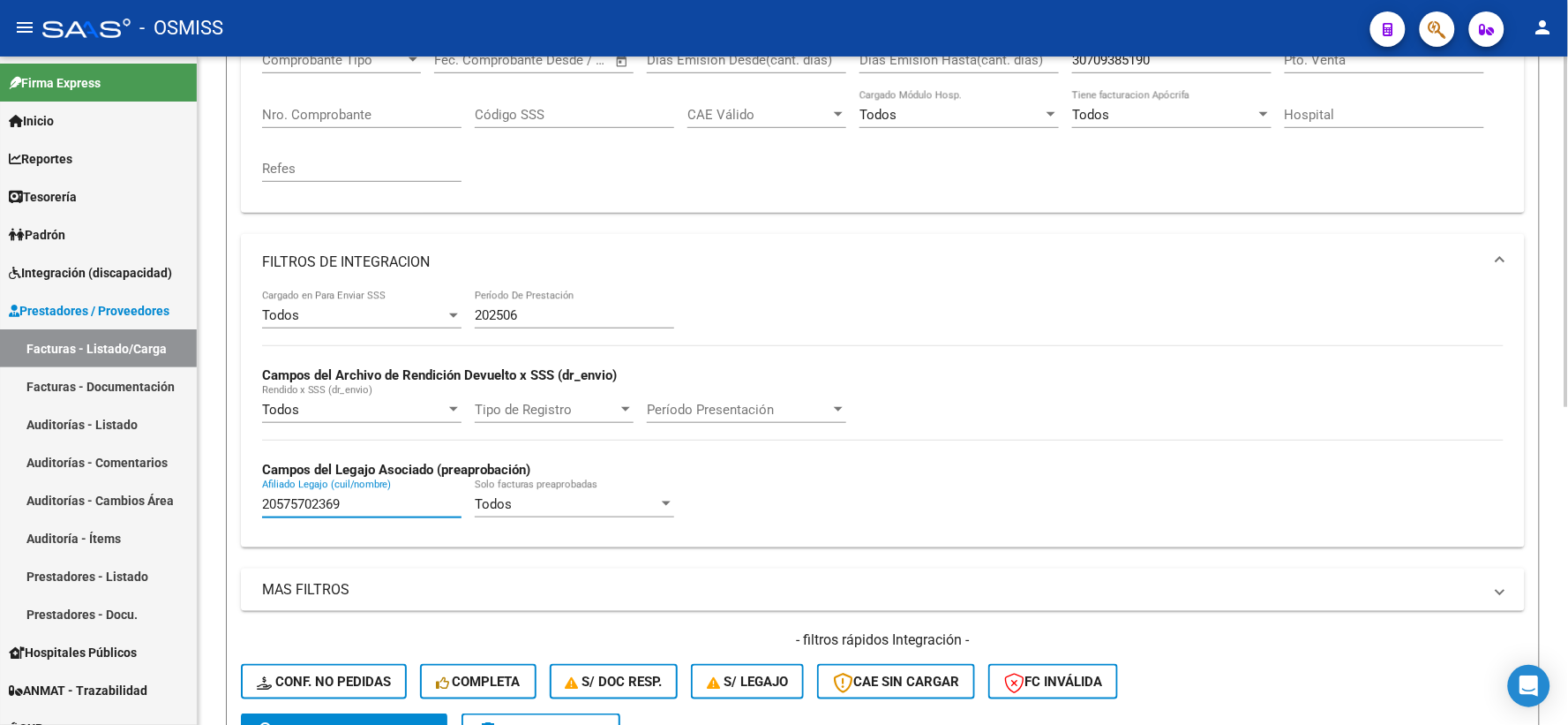
type input "20575702369"
click at [318, 721] on button "search Buscar Comprobante" at bounding box center [344, 731] width 207 height 35
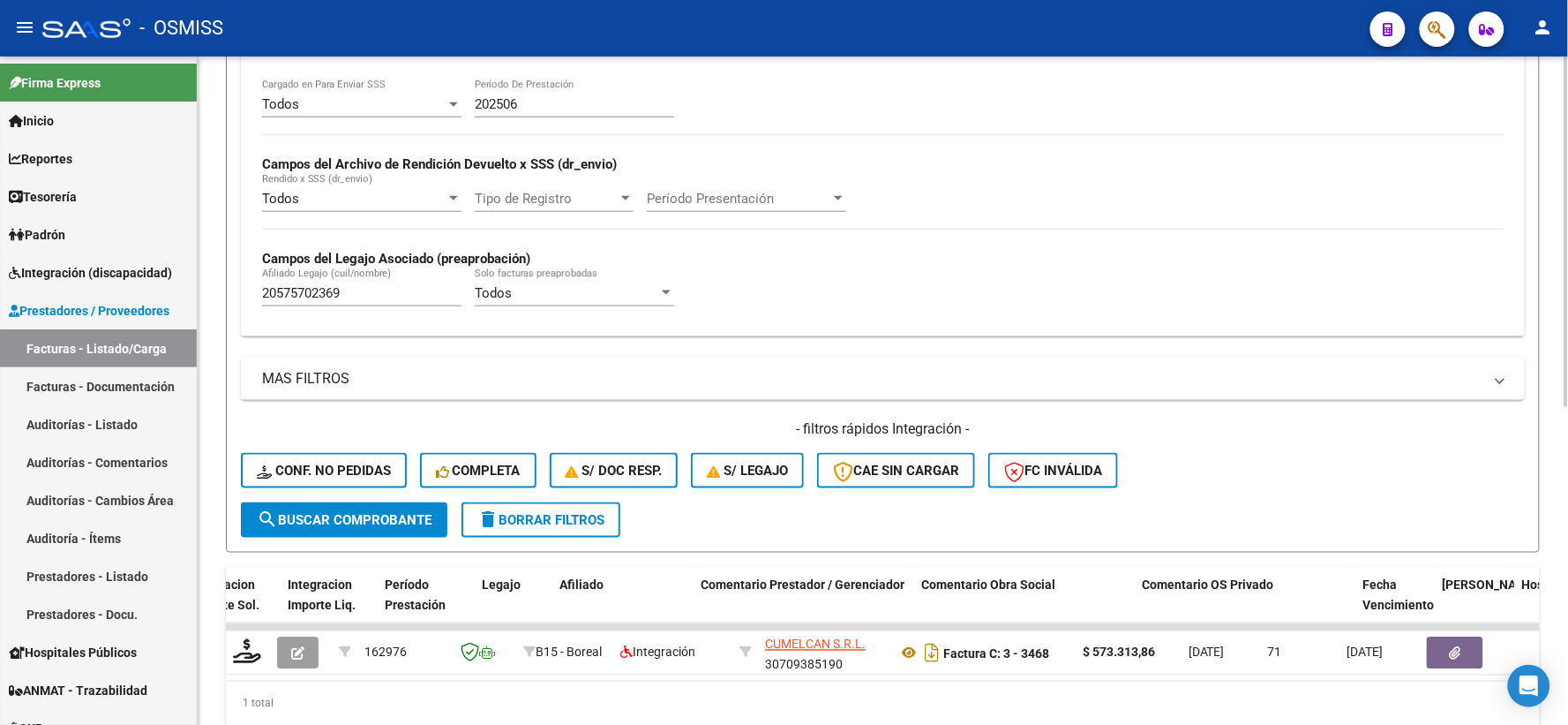
scroll to position [212, 0]
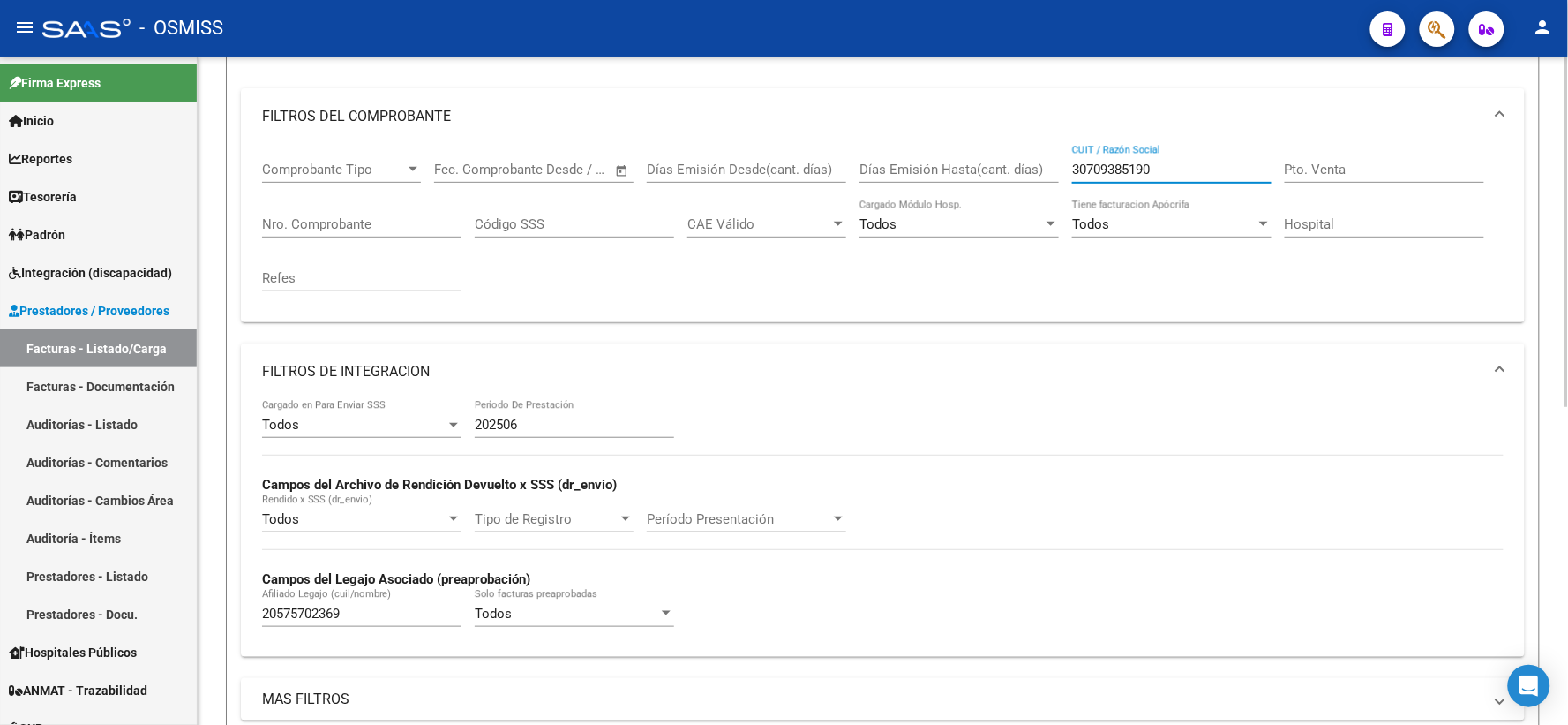
drag, startPoint x: 1179, startPoint y: 173, endPoint x: 1022, endPoint y: 180, distance: 157.2
click at [1022, 180] on div "Comprobante Tipo Comprobante Tipo Fecha inicio – Fecha fin Fec. Comprobante Des…" at bounding box center [882, 226] width 1242 height 163
paste input "30709663778"
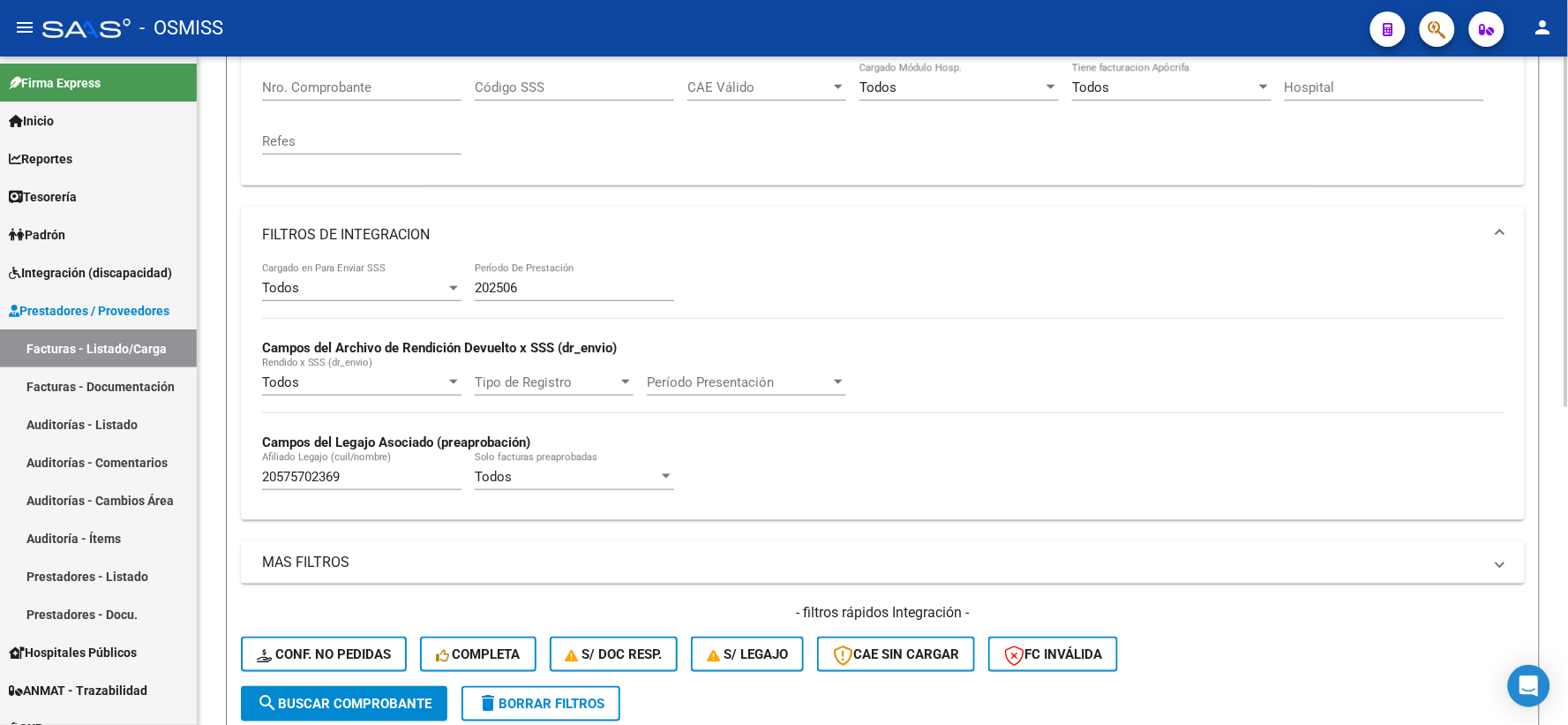
scroll to position [408, 0]
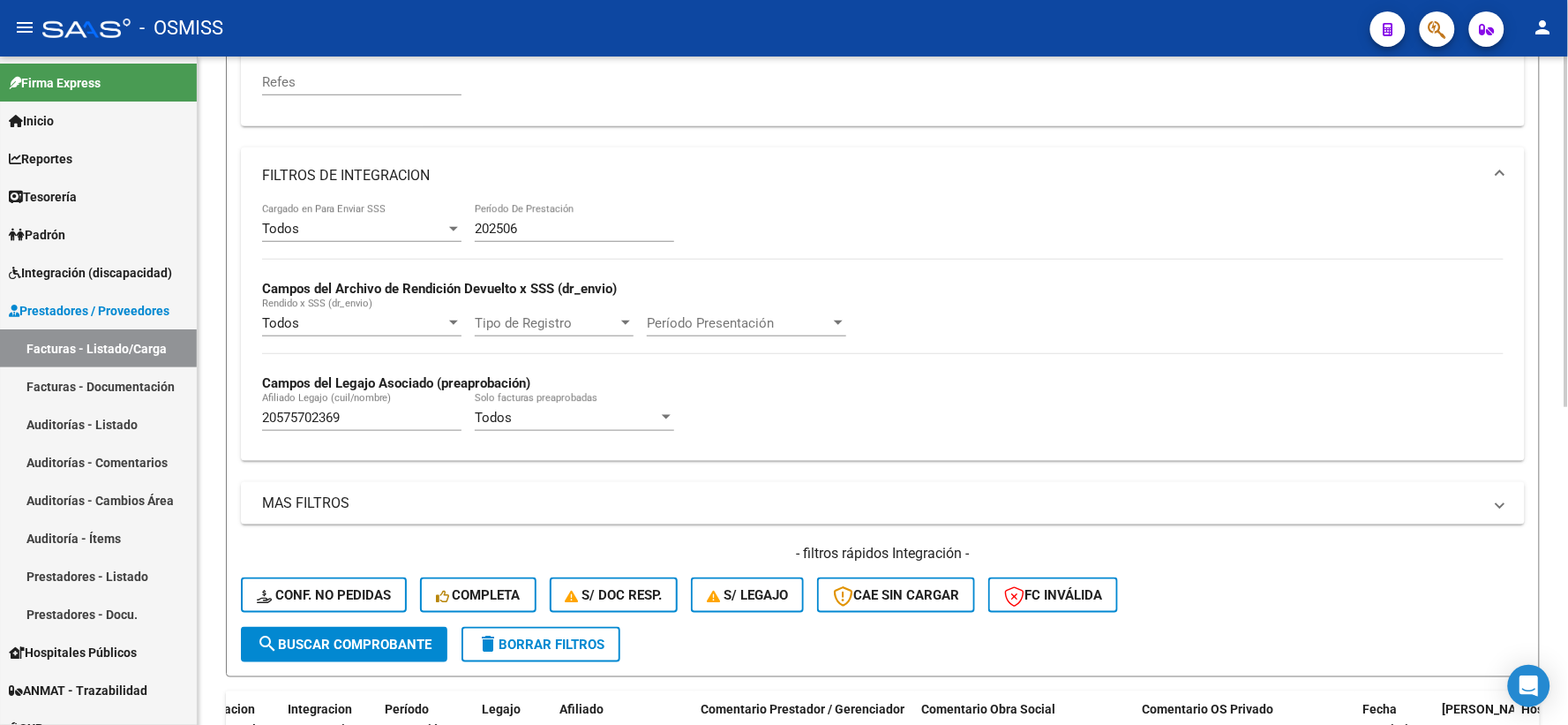
type input "30709663778"
drag, startPoint x: 280, startPoint y: 418, endPoint x: 162, endPoint y: 418, distance: 118.0
click at [162, 418] on mat-sidenav-container "Firma Express Inicio Calendario SSS Instructivos Contacto OS Reportes Ingresos …" at bounding box center [784, 390] width 1568 height 668
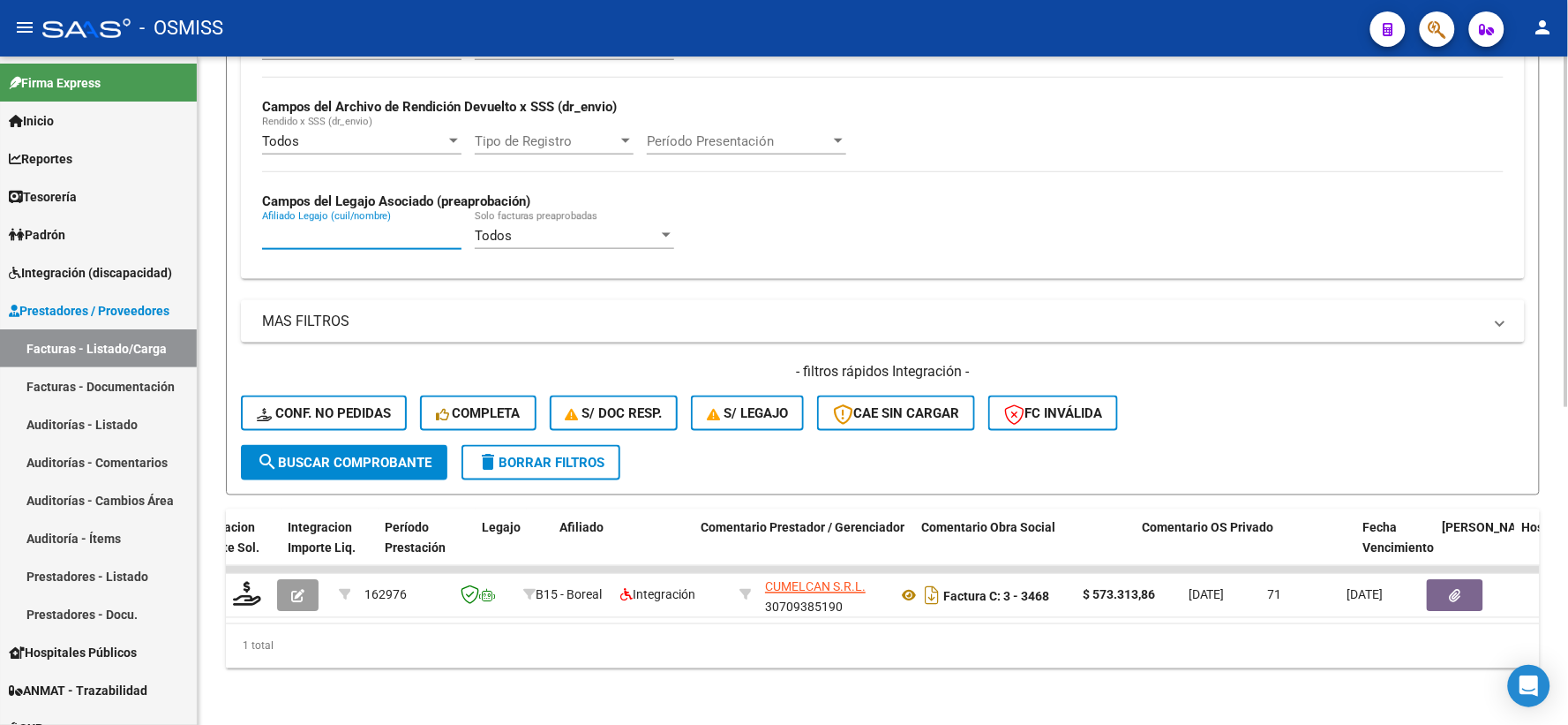
scroll to position [603, 0]
paste input "20588172962"
type input "20588172962"
drag, startPoint x: 375, startPoint y: 215, endPoint x: 209, endPoint y: 210, distance: 166.1
click at [209, 210] on div "Video tutorial PRESTADORES -> Listado de CPBTs Emitidos por Prestadores / Prove…" at bounding box center [882, 95] width 1370 height 1257
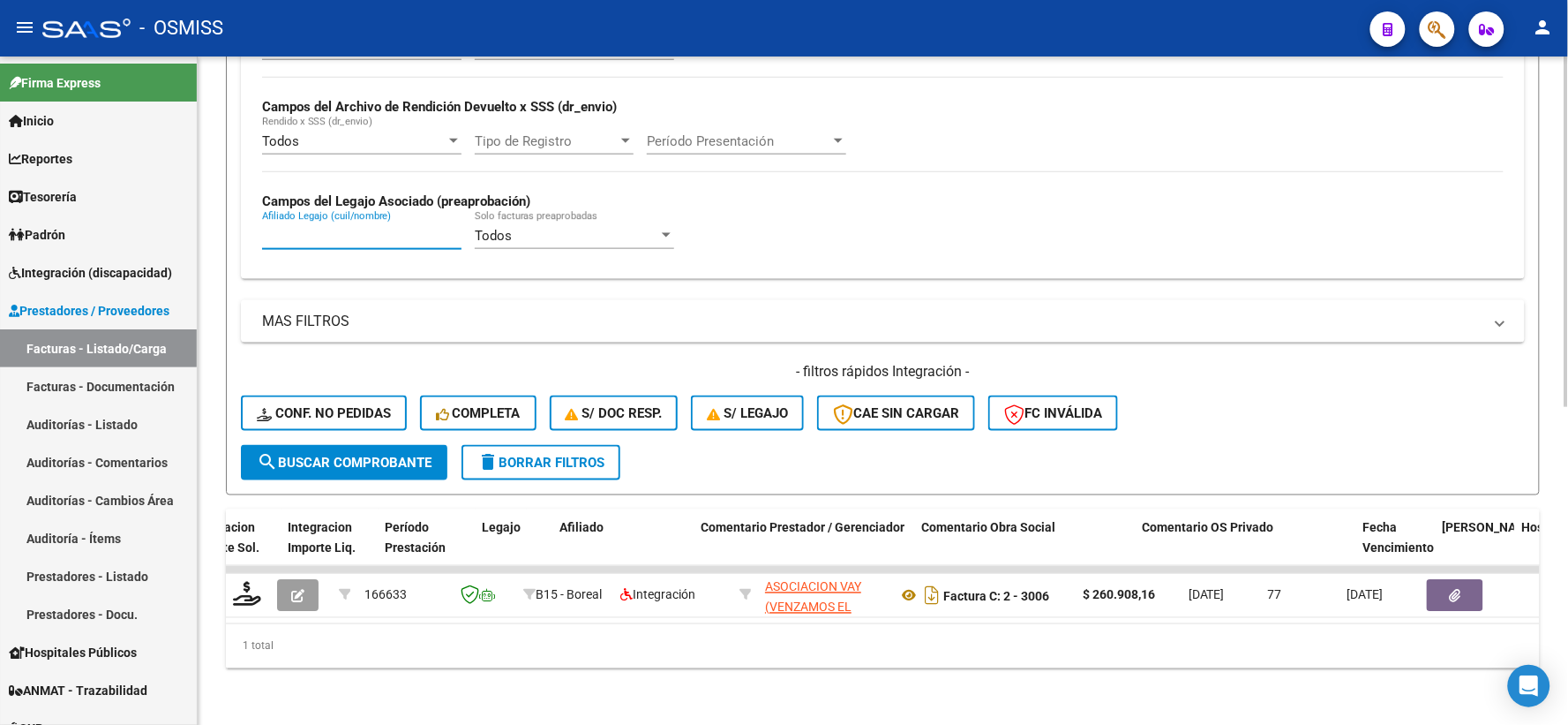
paste input "20525680194"
type input "20525680194"
click at [386, 454] on span "search Buscar Comprobante" at bounding box center [343, 462] width 175 height 16
drag, startPoint x: 324, startPoint y: 225, endPoint x: 235, endPoint y: 224, distance: 89.0
click at [235, 224] on form "Filtros Id Area Area Seleccionar Gerenciador Seleccionar Gerenciador Todos Conf…" at bounding box center [882, 57] width 1313 height 876
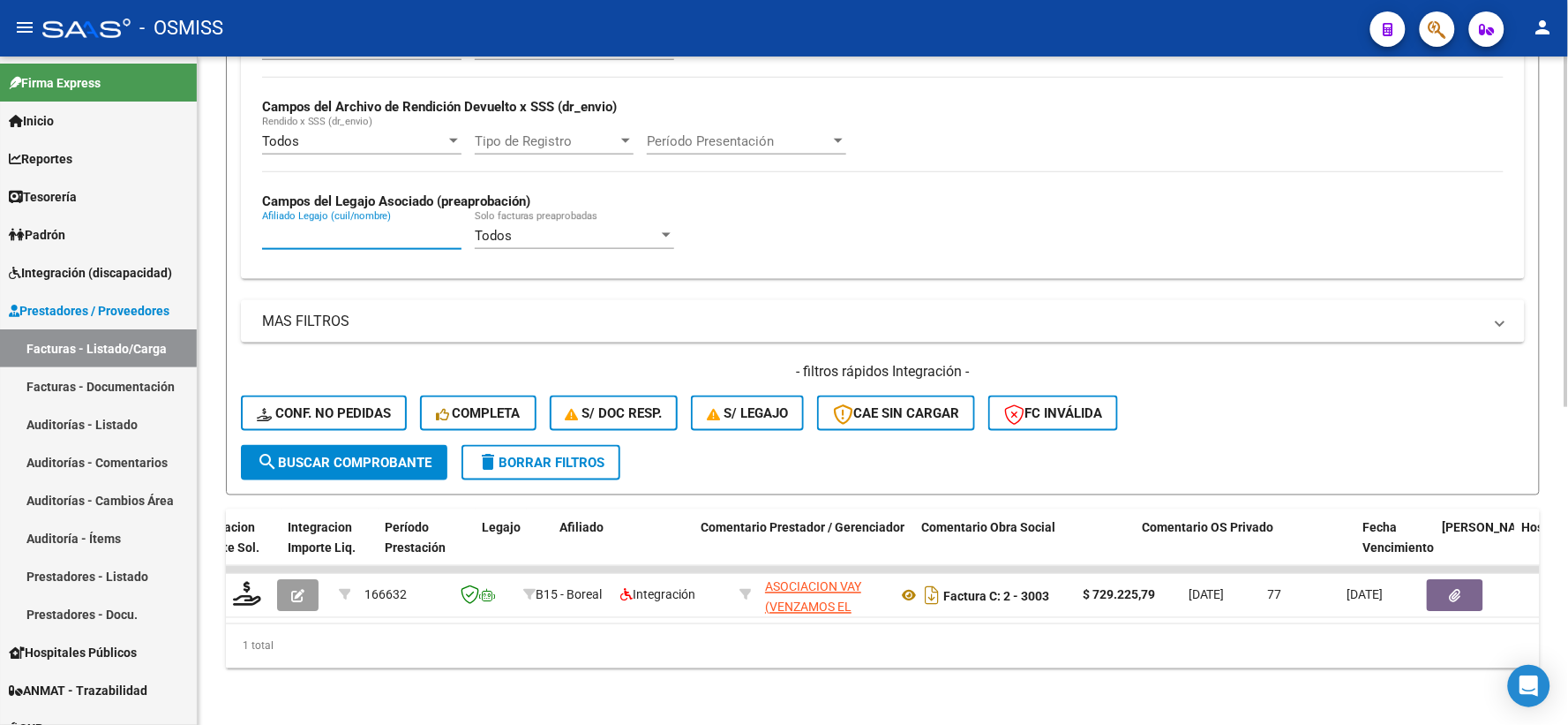
paste input "20538426823"
type input "20538426823"
click at [328, 454] on span "search Buscar Comprobante" at bounding box center [343, 462] width 175 height 16
drag, startPoint x: 314, startPoint y: 223, endPoint x: 194, endPoint y: 209, distance: 120.8
click at [194, 209] on mat-sidenav-container "Firma Express Inicio Calendario SSS Instructivos Contacto OS Reportes Ingresos …" at bounding box center [784, 390] width 1568 height 668
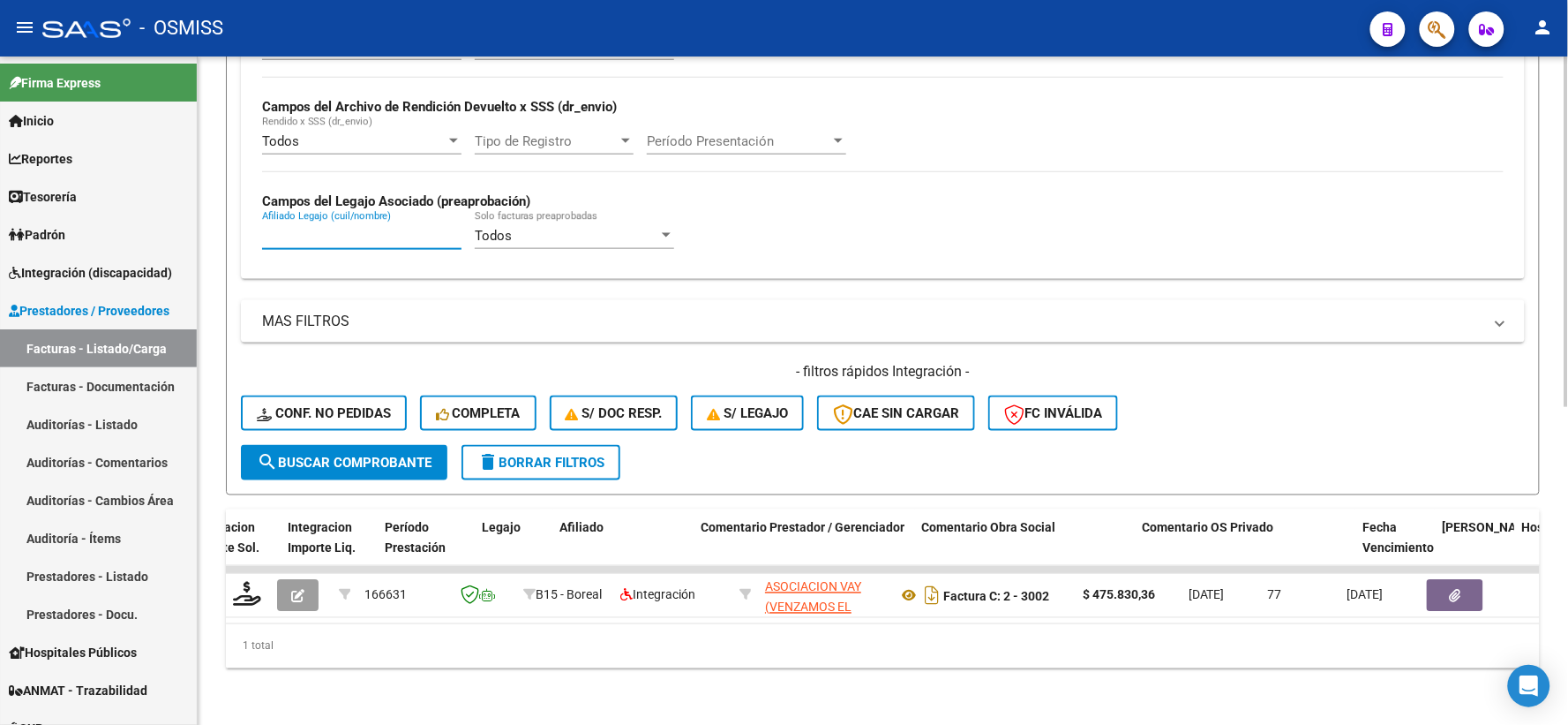
paste
type input "20505679394"
click at [348, 454] on span "search Buscar Comprobante" at bounding box center [343, 462] width 175 height 16
drag, startPoint x: 364, startPoint y: 228, endPoint x: 223, endPoint y: 223, distance: 141.1
click at [223, 223] on div "Video tutorial PRESTADORES -> Listado de CPBTs Emitidos por Prestadores / Prove…" at bounding box center [882, 95] width 1370 height 1257
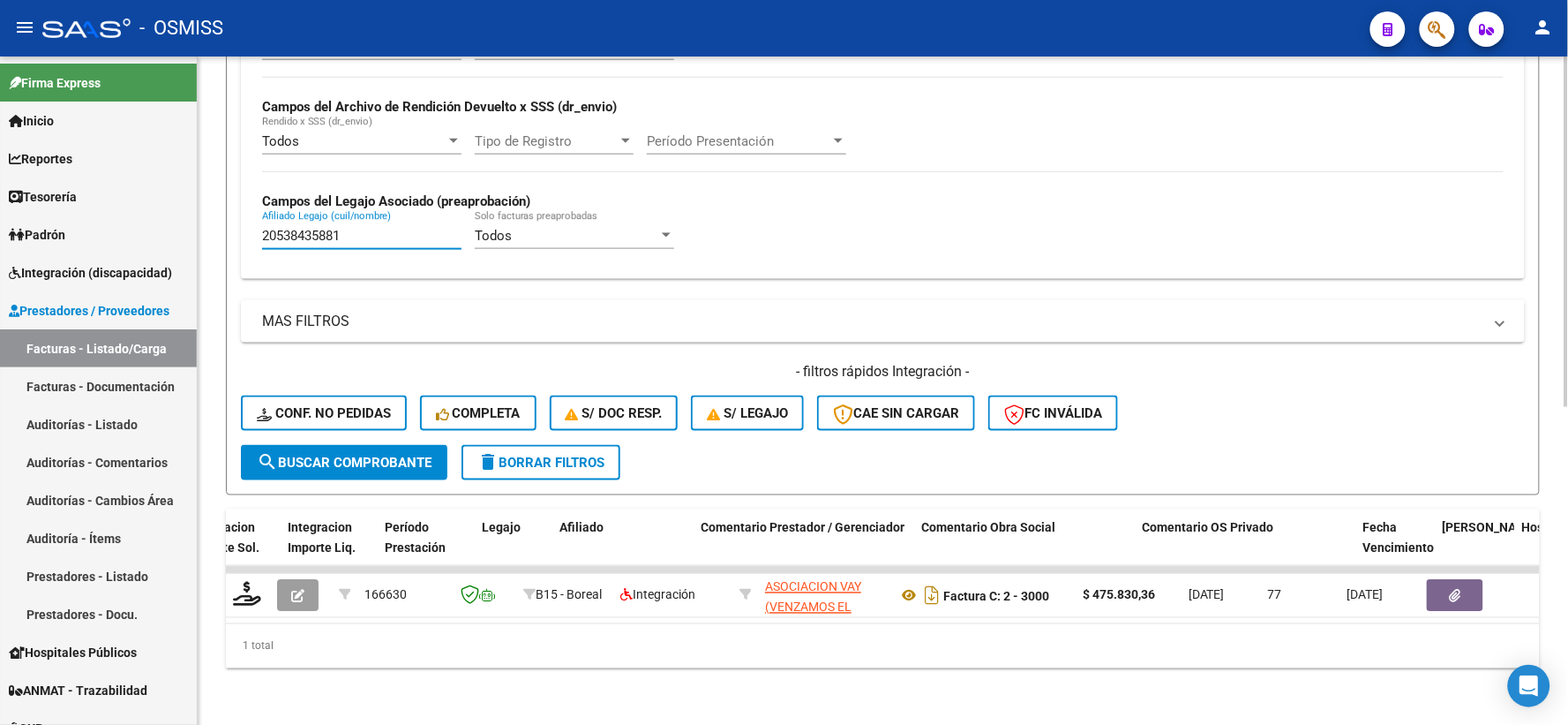
type input "20538435881"
click at [294, 454] on span "search Buscar Comprobante" at bounding box center [343, 462] width 175 height 16
drag, startPoint x: 362, startPoint y: 223, endPoint x: 191, endPoint y: 222, distance: 171.0
click at [191, 222] on mat-sidenav-container "Firma Express Inicio Calendario SSS Instructivos Contacto OS Reportes Ingresos …" at bounding box center [784, 390] width 1568 height 668
type input "20476013845"
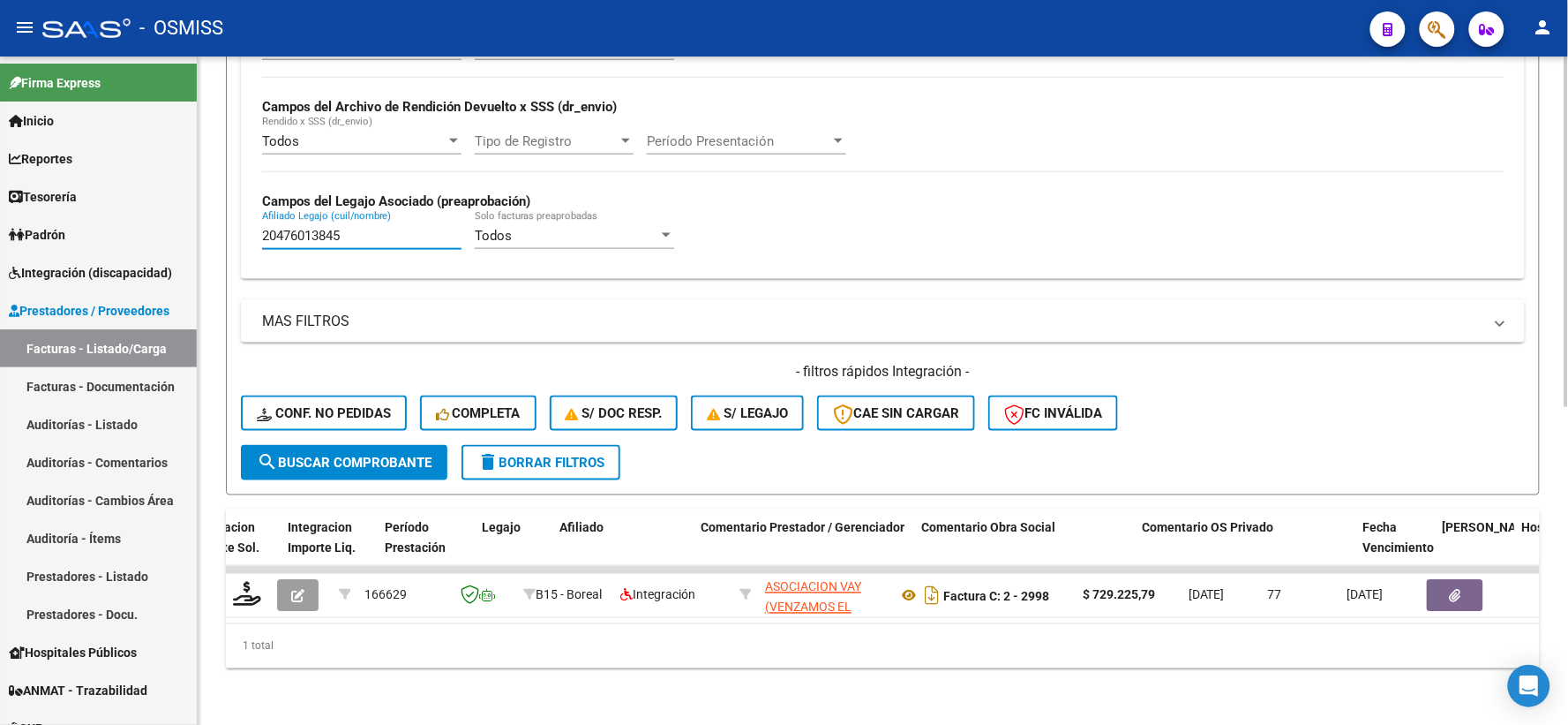
click at [287, 429] on div "- filtros rápidos Integración - Conf. no pedidas Completa S/ Doc Resp. S/ legaj…" at bounding box center [882, 404] width 1283 height 83
click at [354, 460] on button "search Buscar Comprobante" at bounding box center [344, 462] width 207 height 35
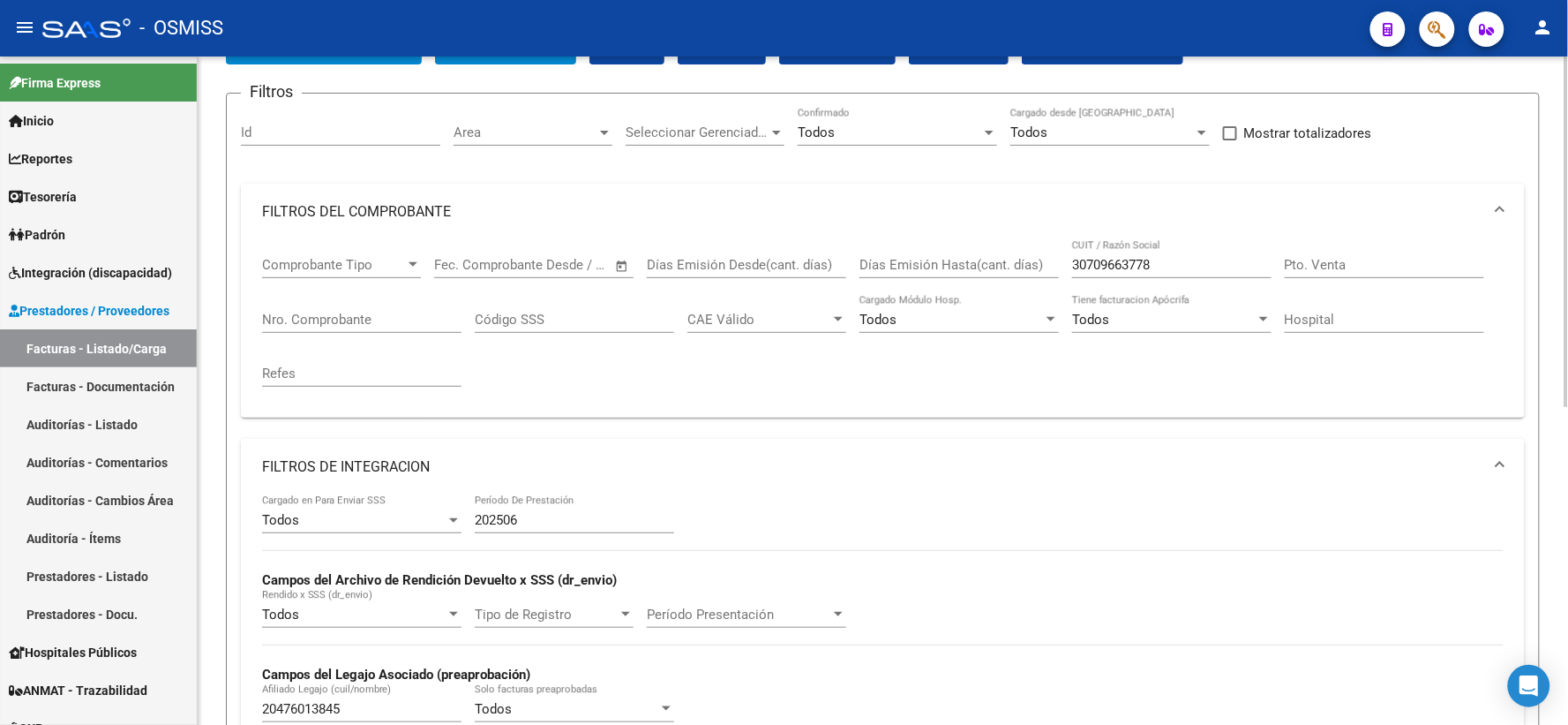
scroll to position [113, 0]
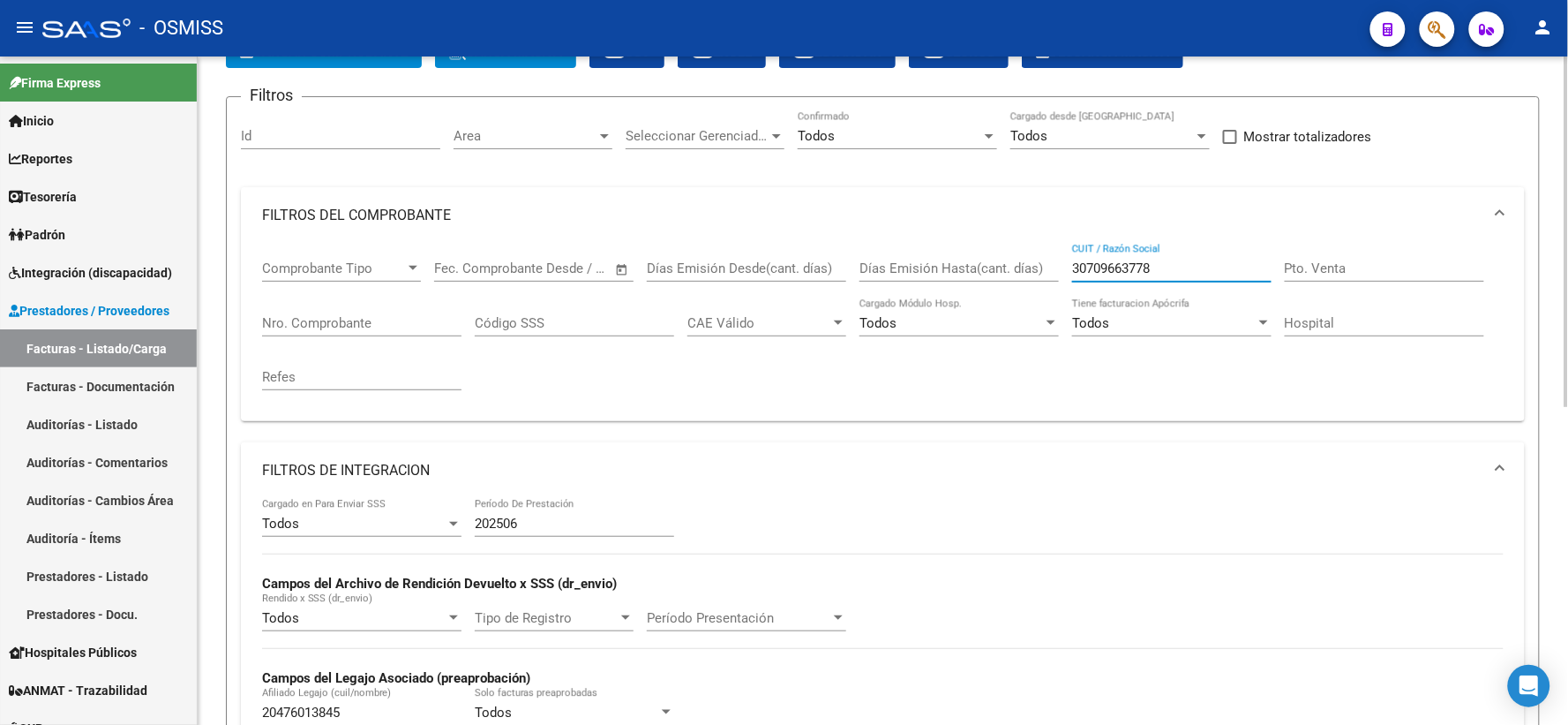
drag, startPoint x: 1021, startPoint y: 275, endPoint x: 1002, endPoint y: 275, distance: 19.0
click at [1002, 275] on div "Comprobante Tipo Comprobante Tipo Fecha inicio – Fecha fin Fec. Comprobante Des…" at bounding box center [882, 326] width 1242 height 163
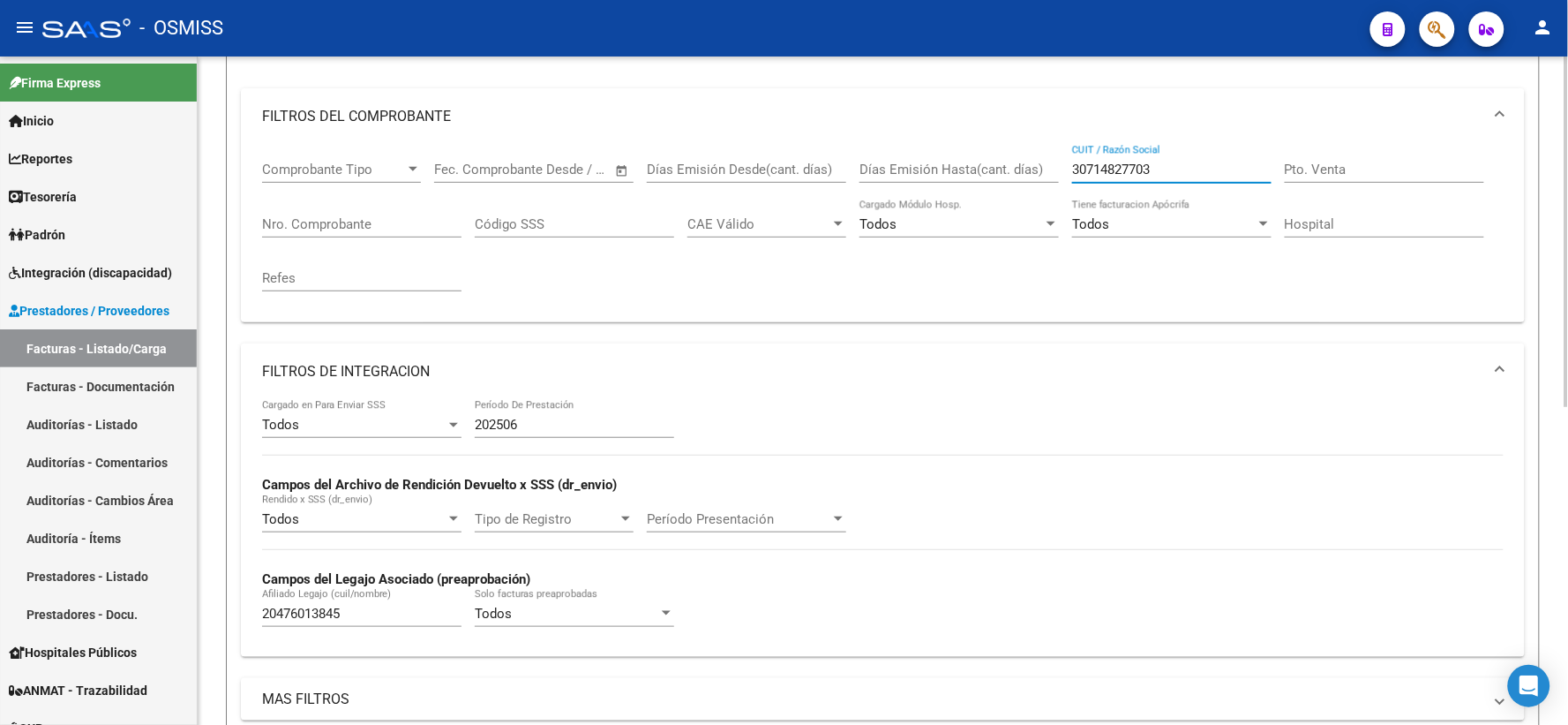
scroll to position [603, 0]
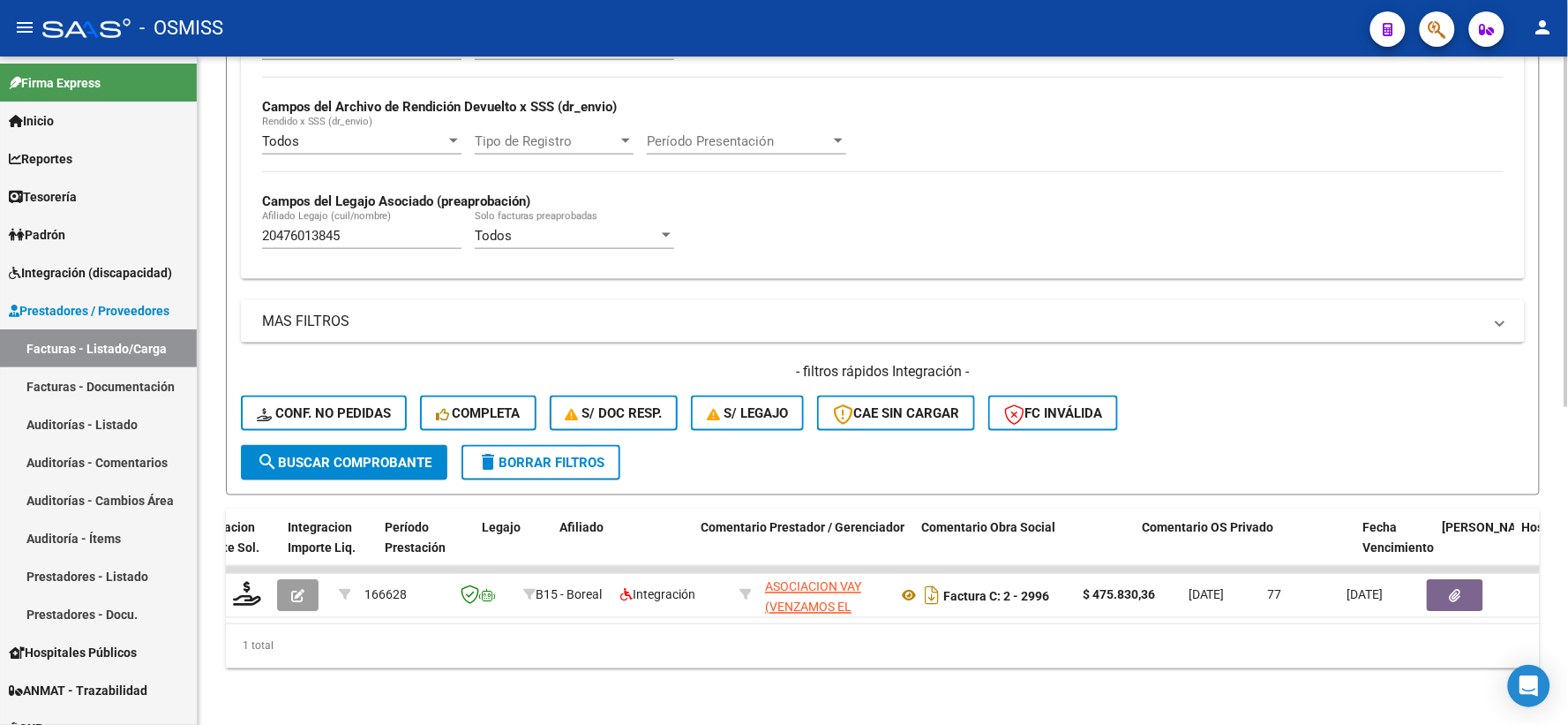
type input "30714827703"
click at [223, 228] on div "Video tutorial PRESTADORES -> Listado de CPBTs Emitidos por Prestadores / Prove…" at bounding box center [882, 95] width 1370 height 1257
type input "20568913222"
click at [350, 454] on span "search Buscar Comprobante" at bounding box center [343, 462] width 175 height 16
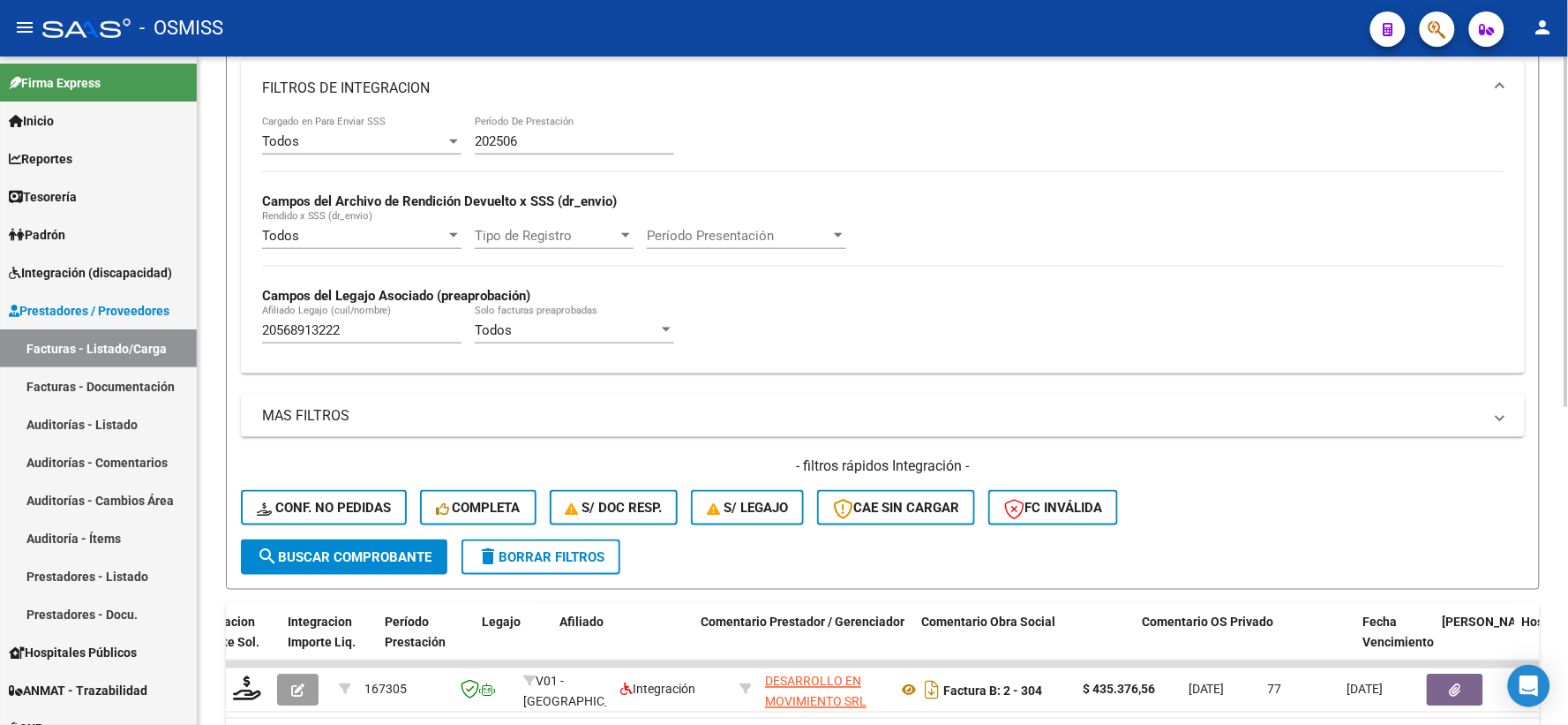
scroll to position [212, 0]
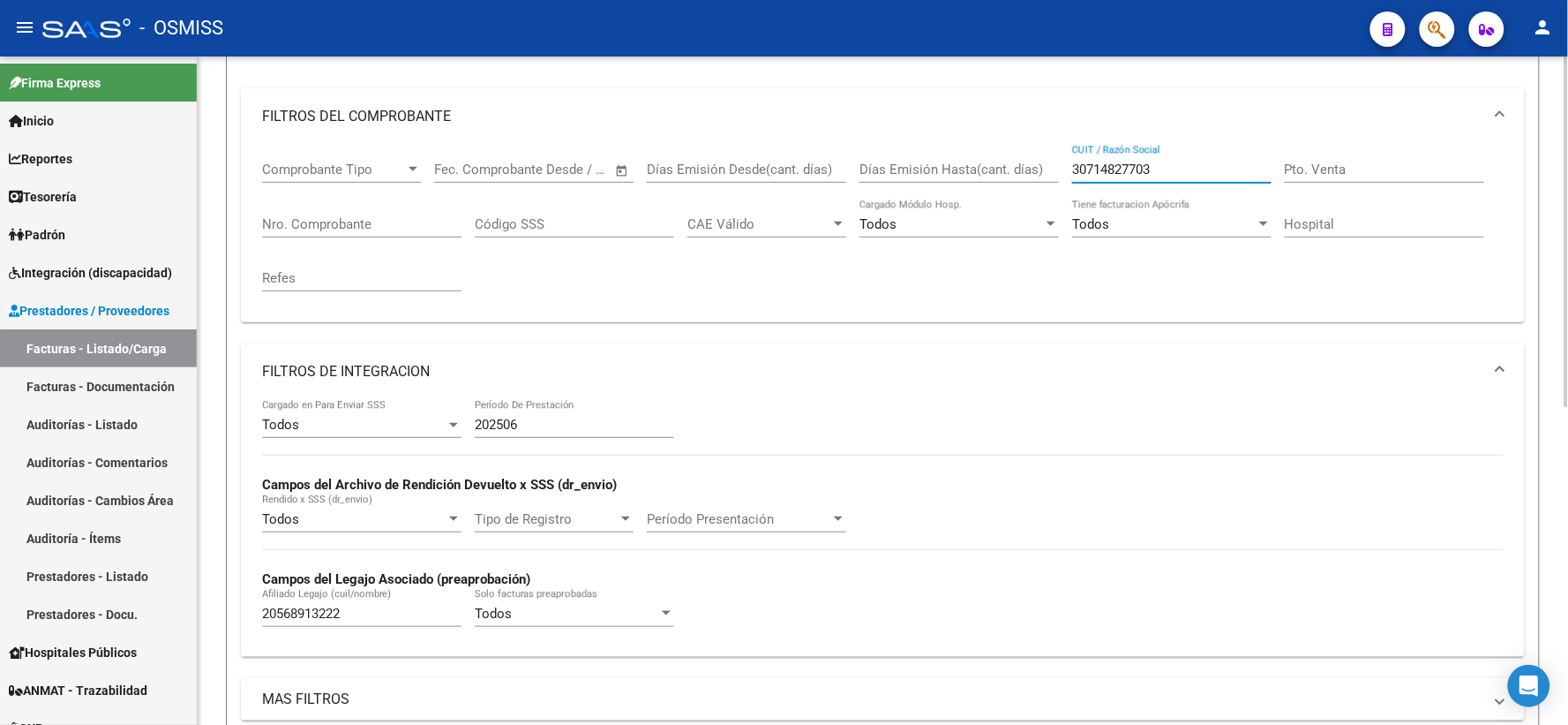
drag, startPoint x: 1167, startPoint y: 173, endPoint x: 1047, endPoint y: 174, distance: 120.0
click at [1047, 174] on div "Comprobante Tipo Comprobante Tipo Fecha inicio – Fecha fin Fec. Comprobante Des…" at bounding box center [882, 226] width 1242 height 163
type input "30714969184"
drag, startPoint x: 354, startPoint y: 620, endPoint x: 232, endPoint y: 614, distance: 122.1
click at [232, 614] on form "Filtros Id Area Area Seleccionar Gerenciador Seleccionar Gerenciador Todos Conf…" at bounding box center [882, 435] width 1313 height 876
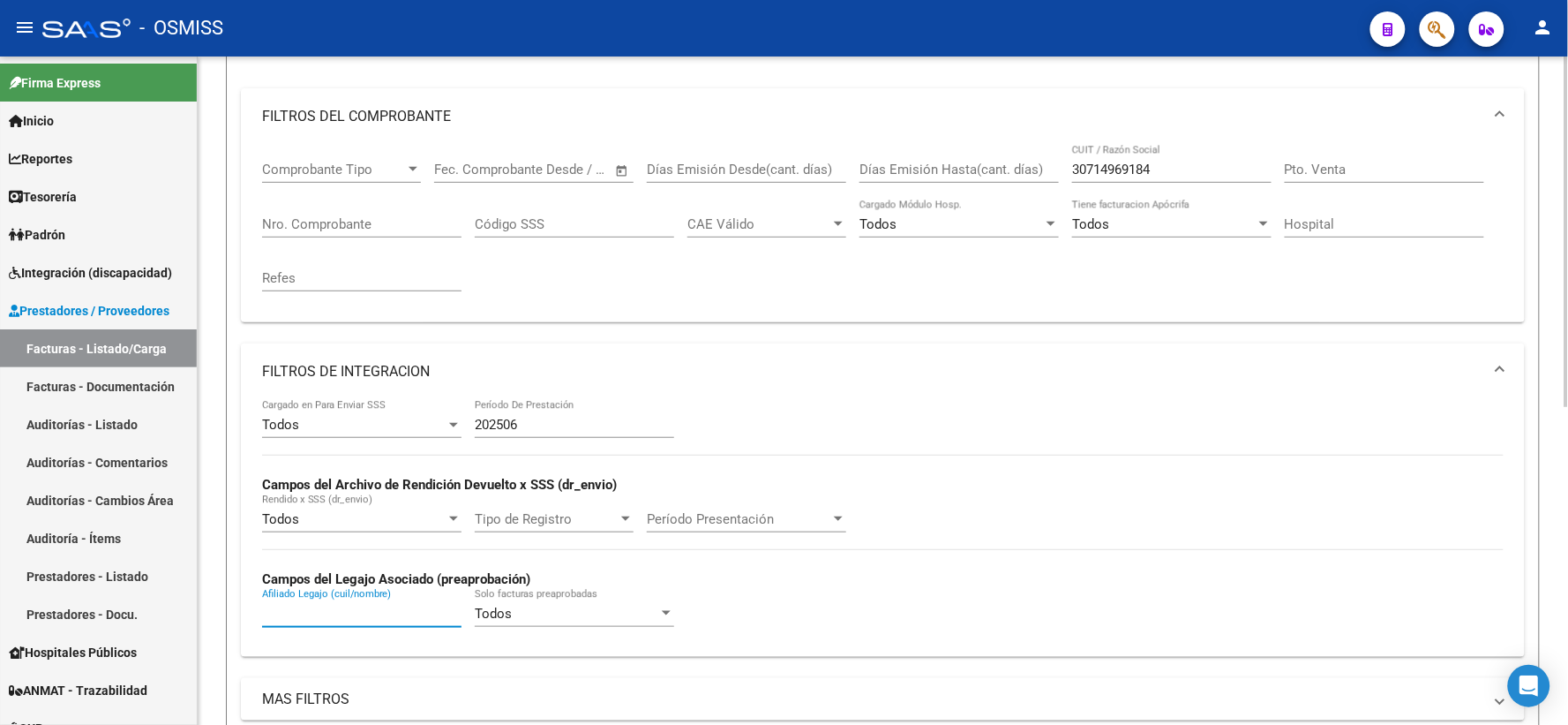
click at [315, 614] on input "Afiliado Legajo (cuil/nombre)" at bounding box center [361, 613] width 200 height 16
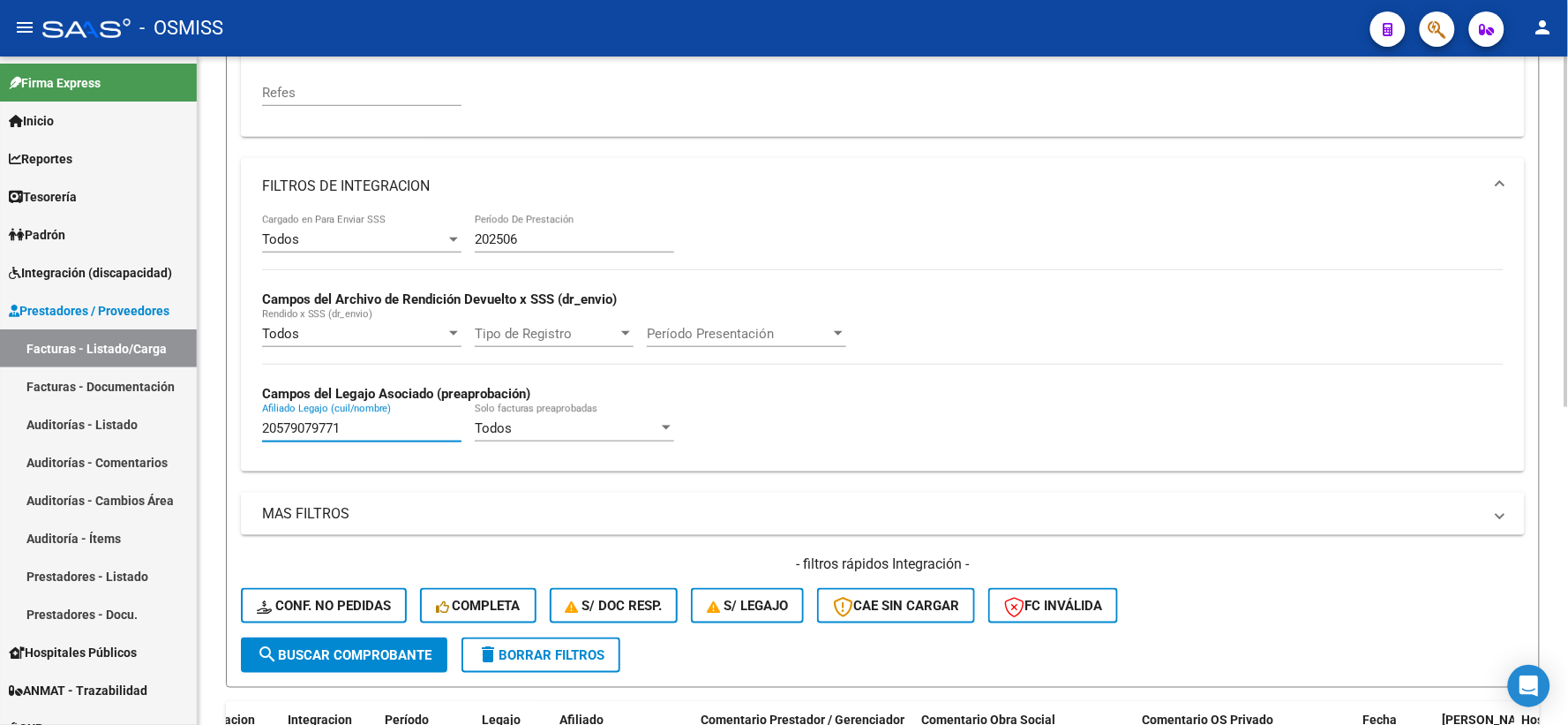
scroll to position [506, 0]
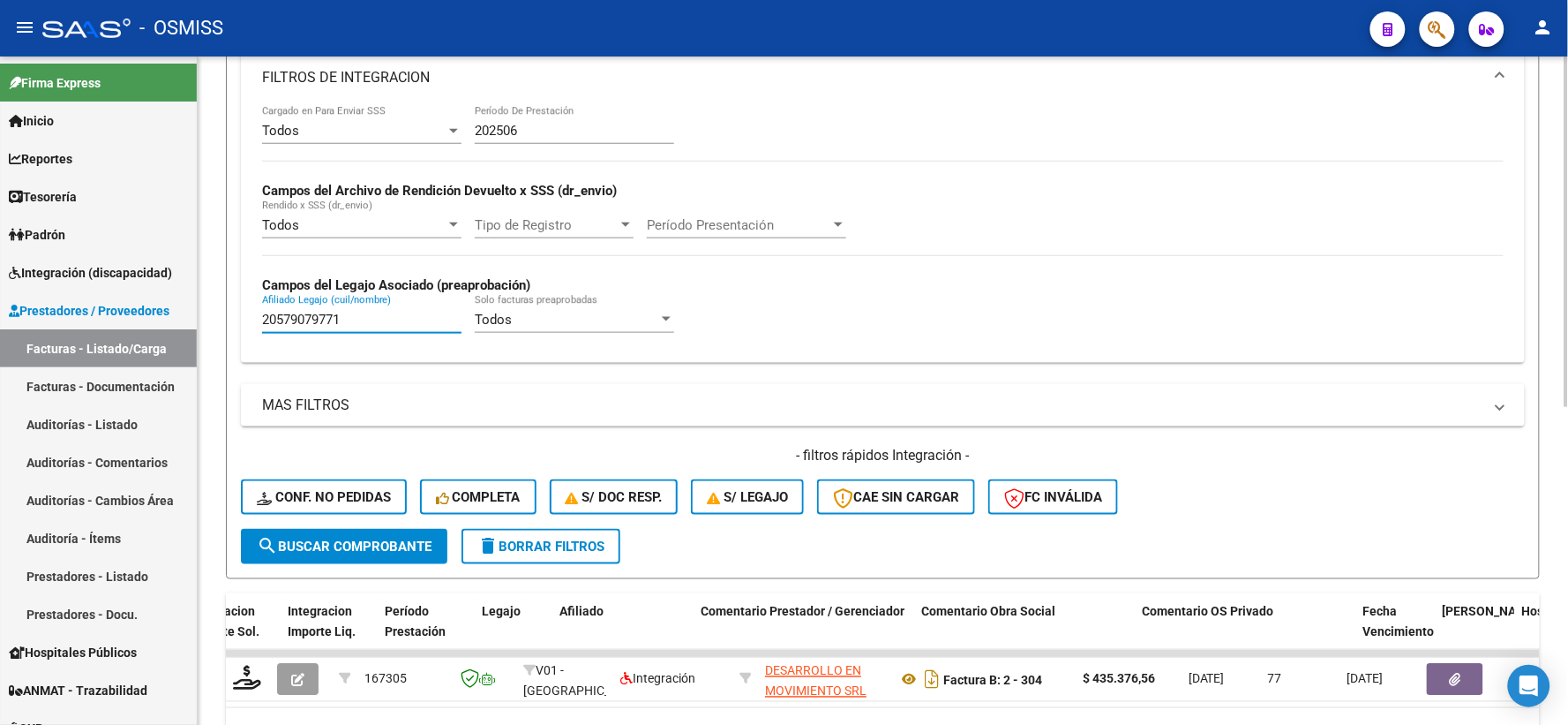
type input "20579079771"
click at [365, 549] on span "search Buscar Comprobante" at bounding box center [343, 547] width 175 height 16
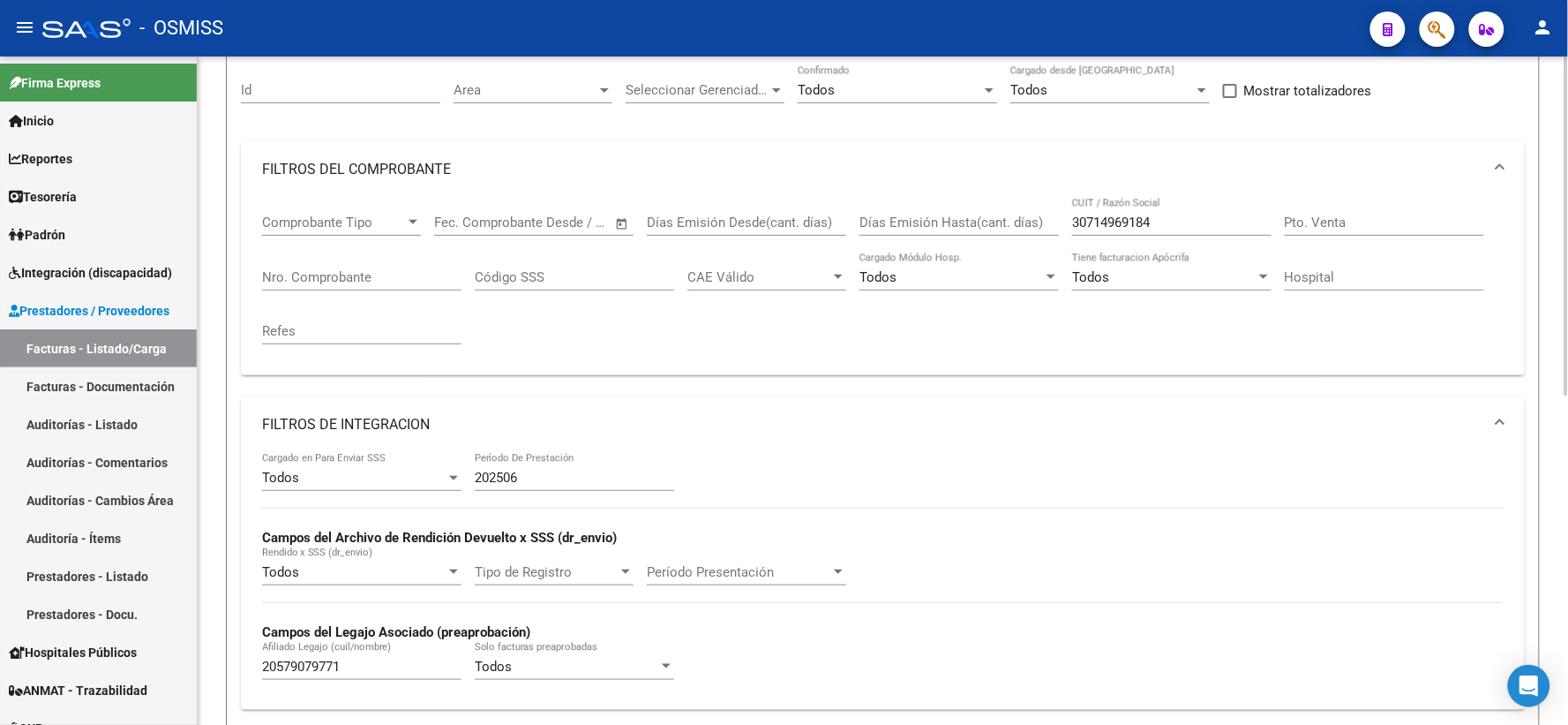
scroll to position [157, 0]
drag, startPoint x: 1171, startPoint y: 217, endPoint x: 917, endPoint y: 217, distance: 254.0
click at [918, 217] on div "Comprobante Tipo Comprobante Tipo Fecha inicio – Fecha fin Fec. Comprobante Des…" at bounding box center [882, 281] width 1242 height 163
type input "30715746499"
drag, startPoint x: 366, startPoint y: 669, endPoint x: 106, endPoint y: 664, distance: 260.0
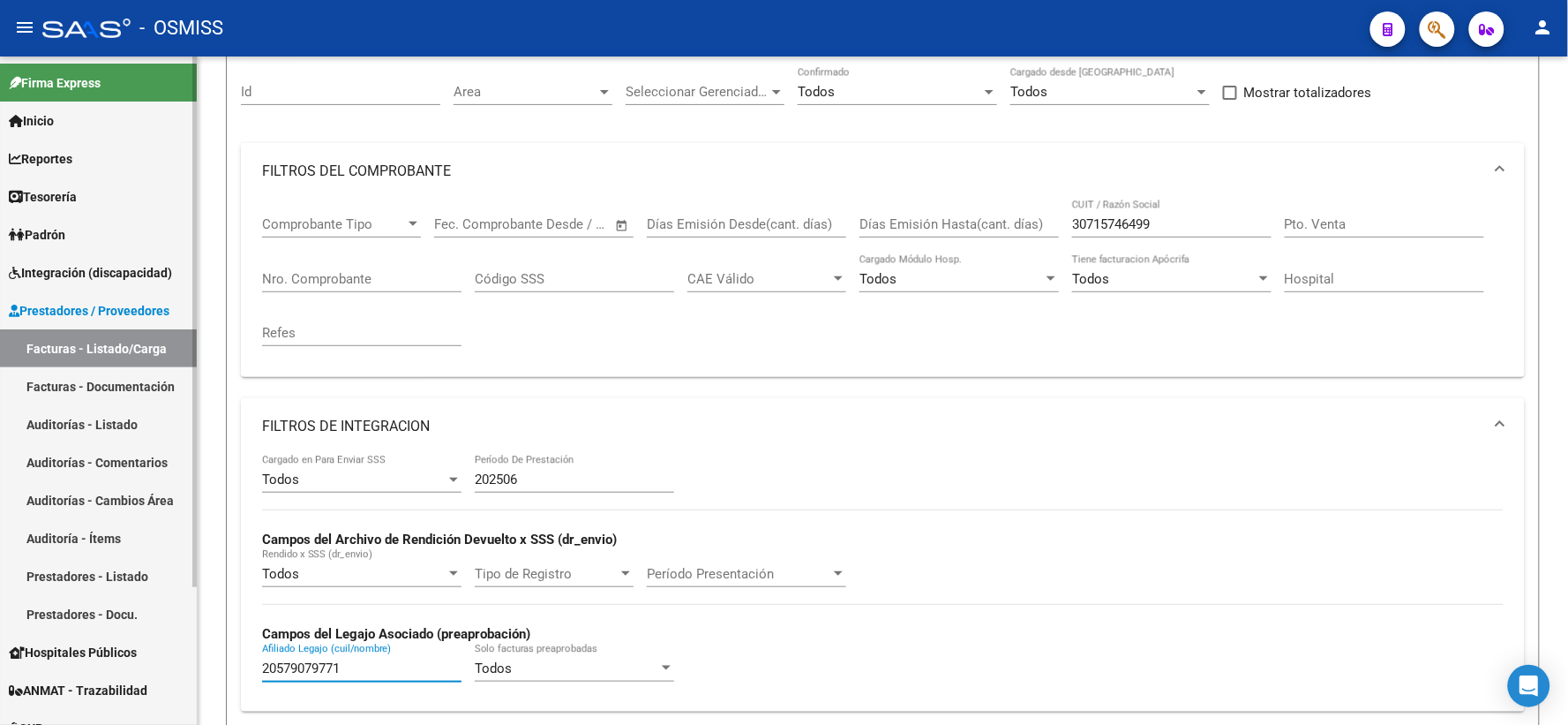
click at [106, 664] on mat-sidenav-container "Firma Express Inicio Calendario SSS Instructivos Contacto OS Reportes Ingresos …" at bounding box center [784, 390] width 1568 height 668
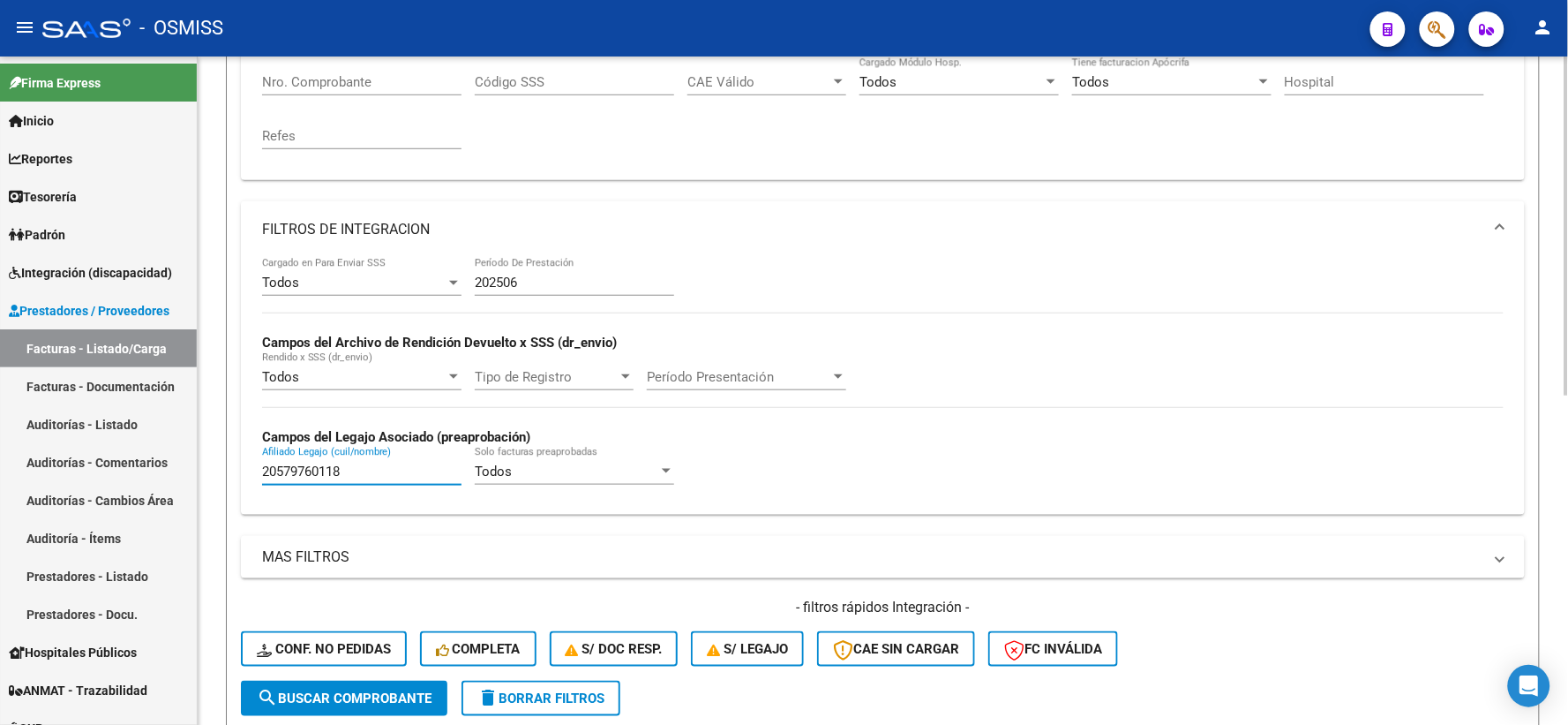
type input "20579760118"
click at [304, 703] on span "search Buscar Comprobante" at bounding box center [343, 698] width 175 height 16
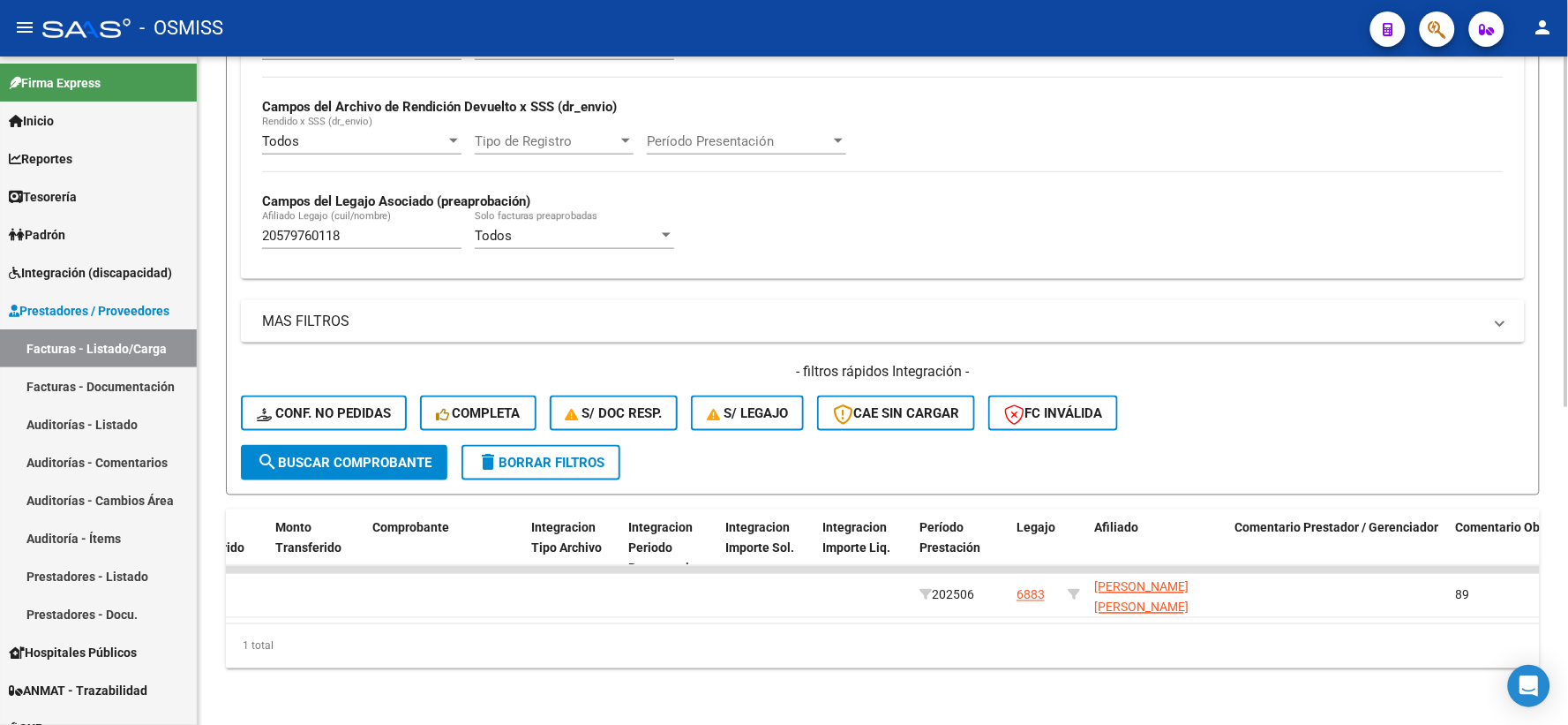
scroll to position [113, 0]
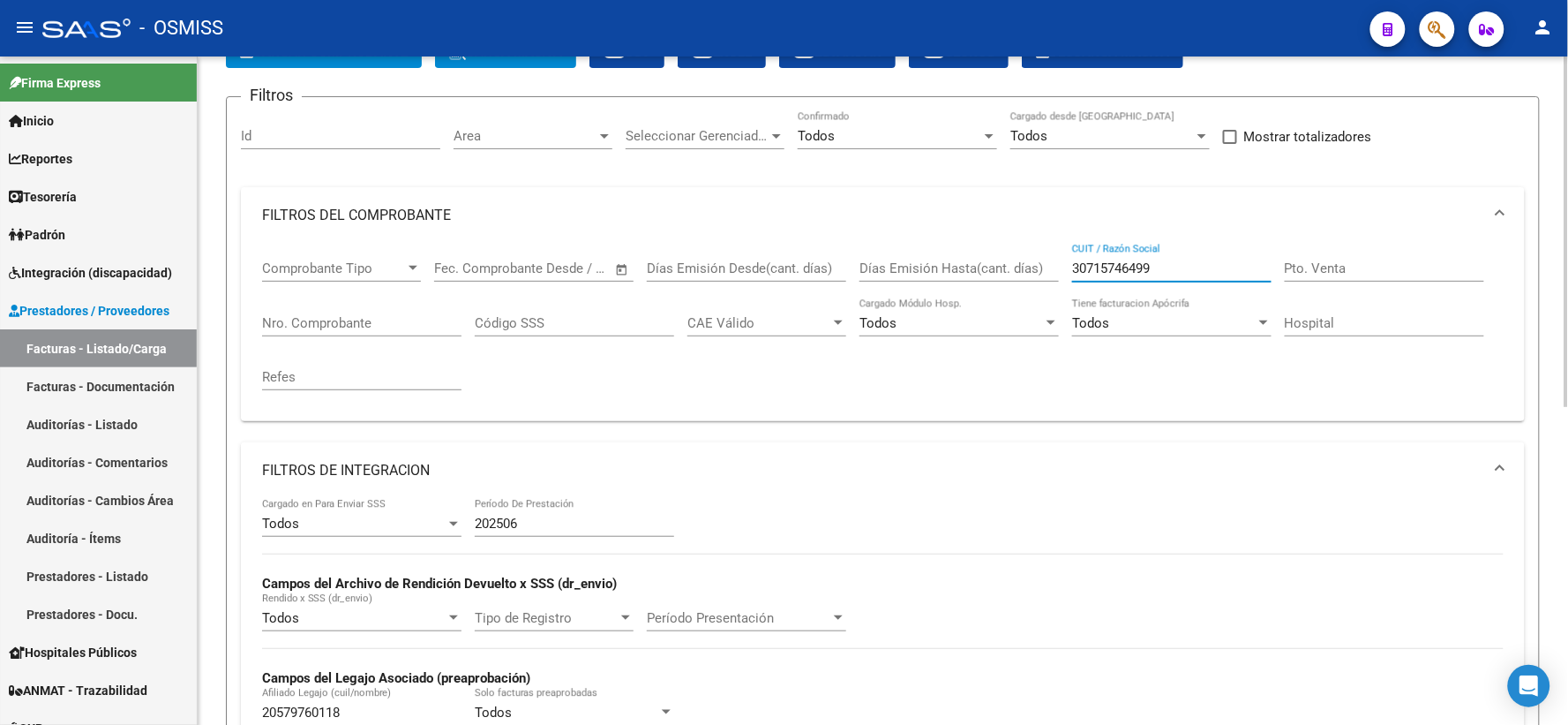
drag, startPoint x: 1200, startPoint y: 265, endPoint x: 1000, endPoint y: 267, distance: 200.0
click at [1000, 267] on div "Comprobante Tipo Comprobante Tipo Fecha inicio – Fecha fin Fec. Comprobante Des…" at bounding box center [882, 326] width 1242 height 163
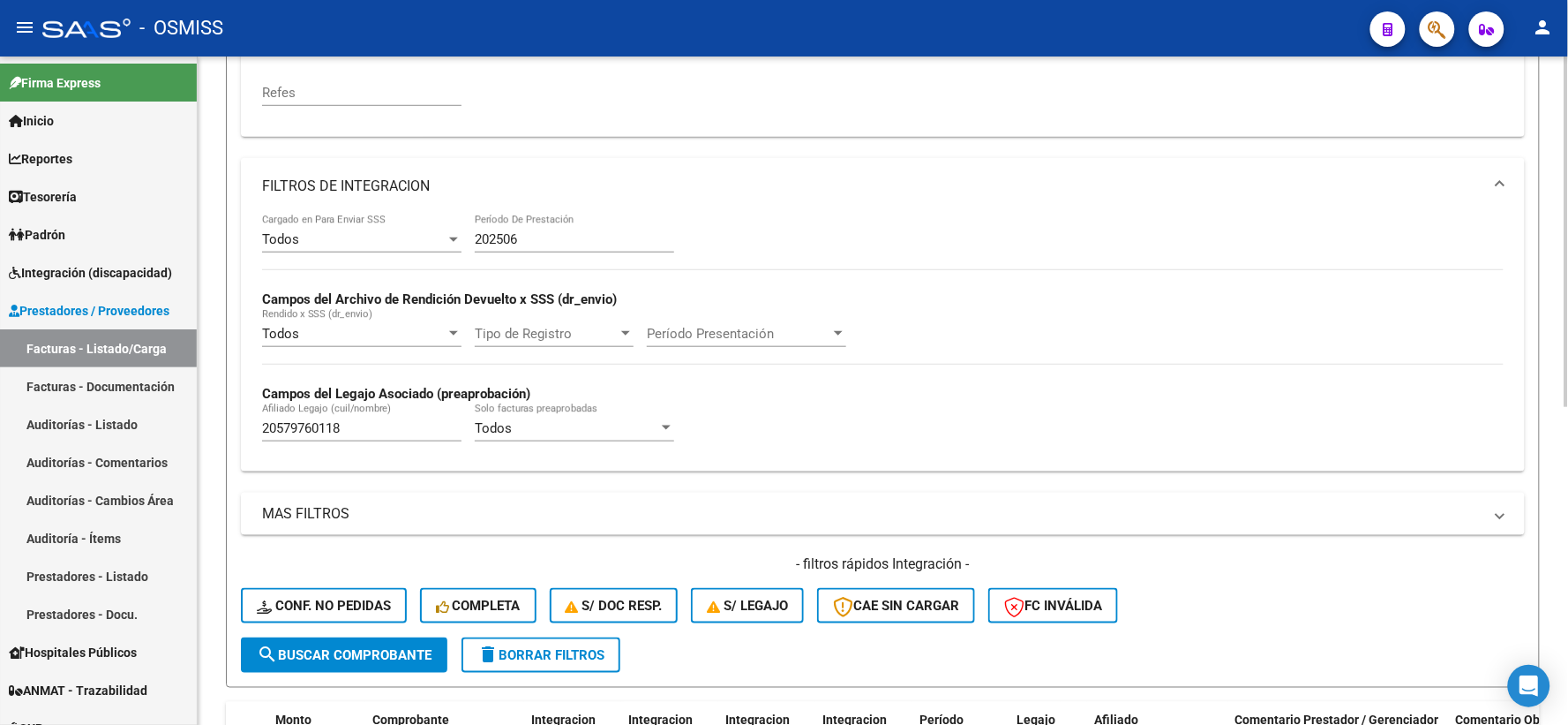
scroll to position [408, 0]
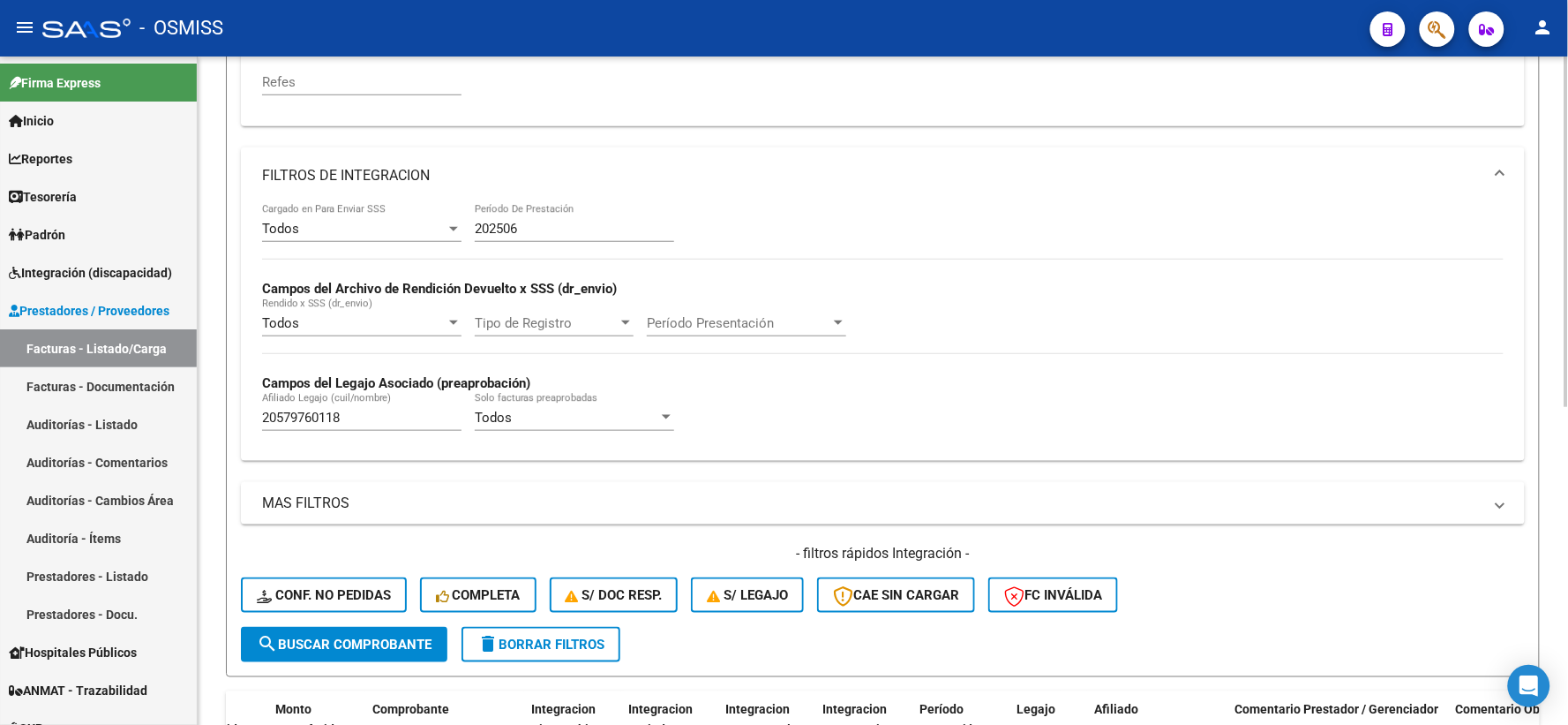
type input "30716170779"
drag, startPoint x: 372, startPoint y: 424, endPoint x: 207, endPoint y: 421, distance: 165.0
click at [207, 421] on div "Video tutorial PRESTADORES -> Listado de CPBTs Emitidos por Prestadores / Prove…" at bounding box center [882, 277] width 1370 height 1257
type input "27546900776"
click at [421, 650] on span "search Buscar Comprobante" at bounding box center [343, 644] width 175 height 16
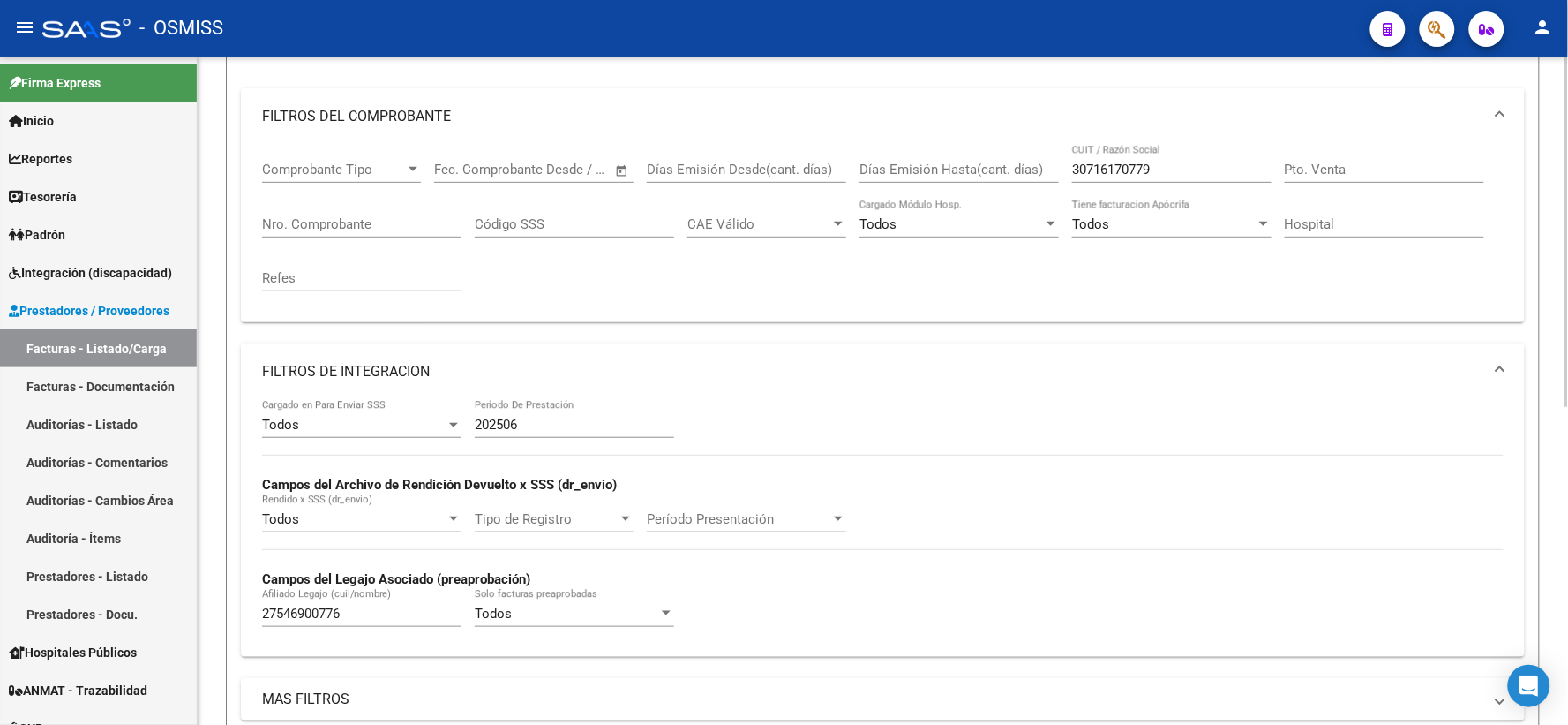
scroll to position [0, 0]
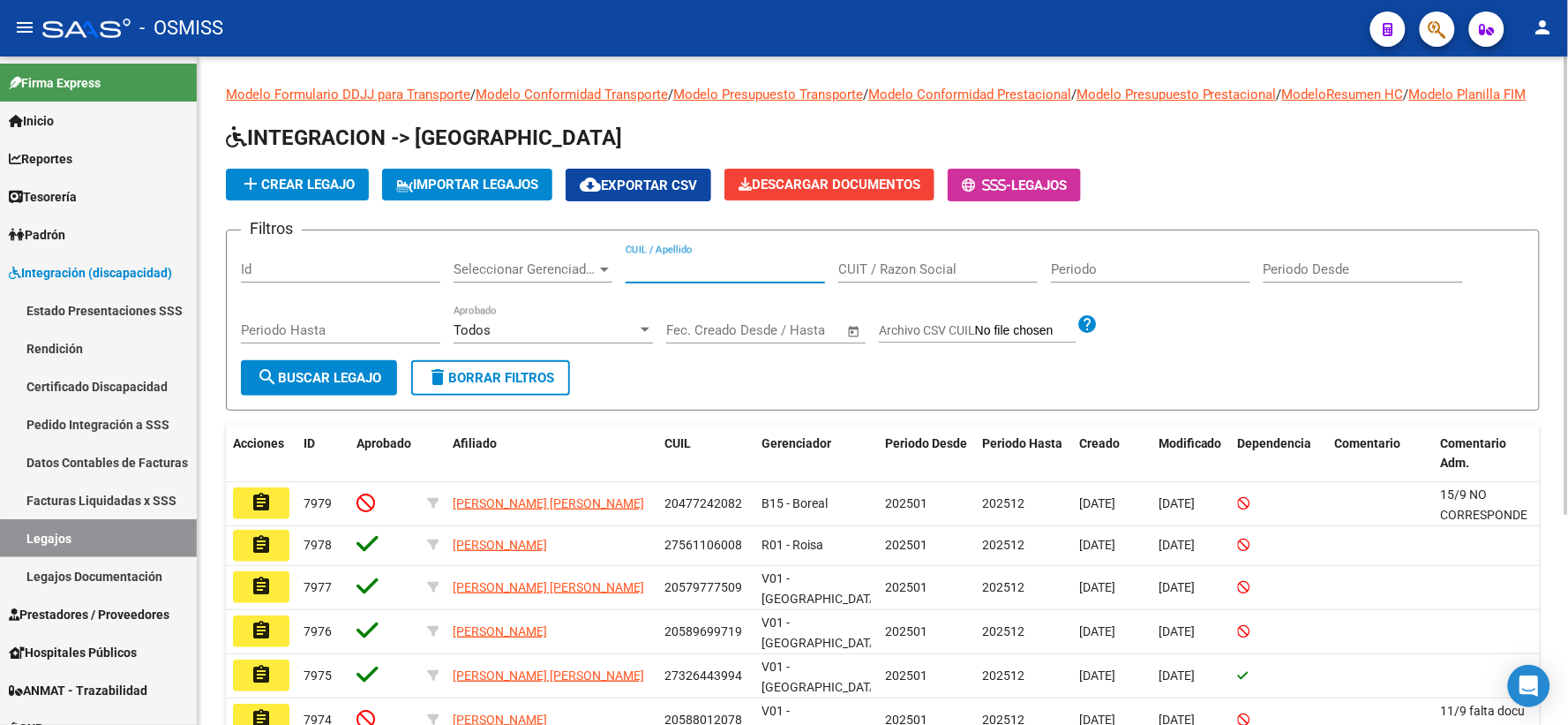
click at [691, 277] on input "CUIL / Apellido" at bounding box center [725, 269] width 200 height 16
paste input "23-55324180-4"
click at [293, 386] on span "search Buscar Legajo" at bounding box center [318, 378] width 124 height 16
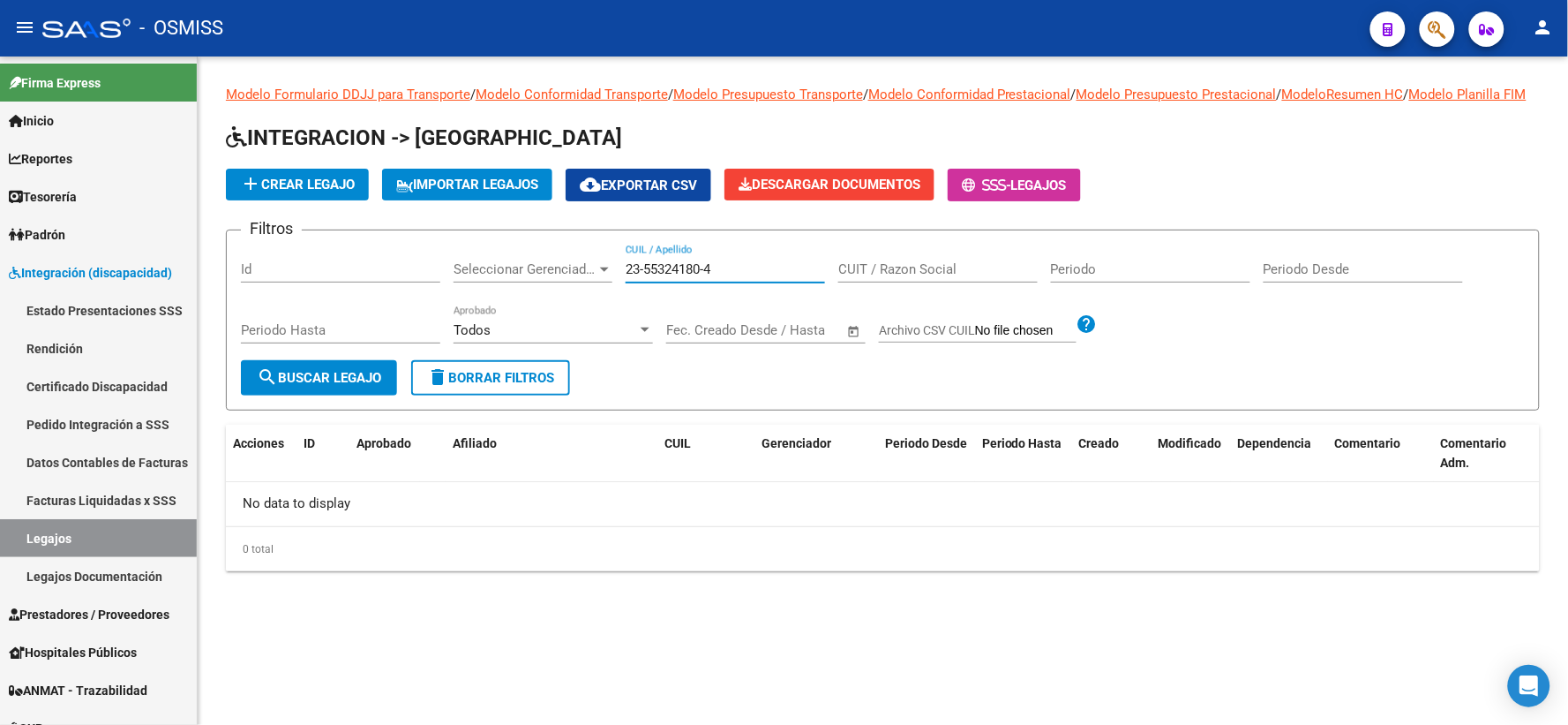
click at [706, 277] on input "23-55324180-4" at bounding box center [725, 269] width 200 height 16
click at [648, 277] on input "23-553241804" at bounding box center [725, 269] width 200 height 16
click at [646, 277] on input "23-553241804" at bounding box center [725, 269] width 200 height 16
type input "4"
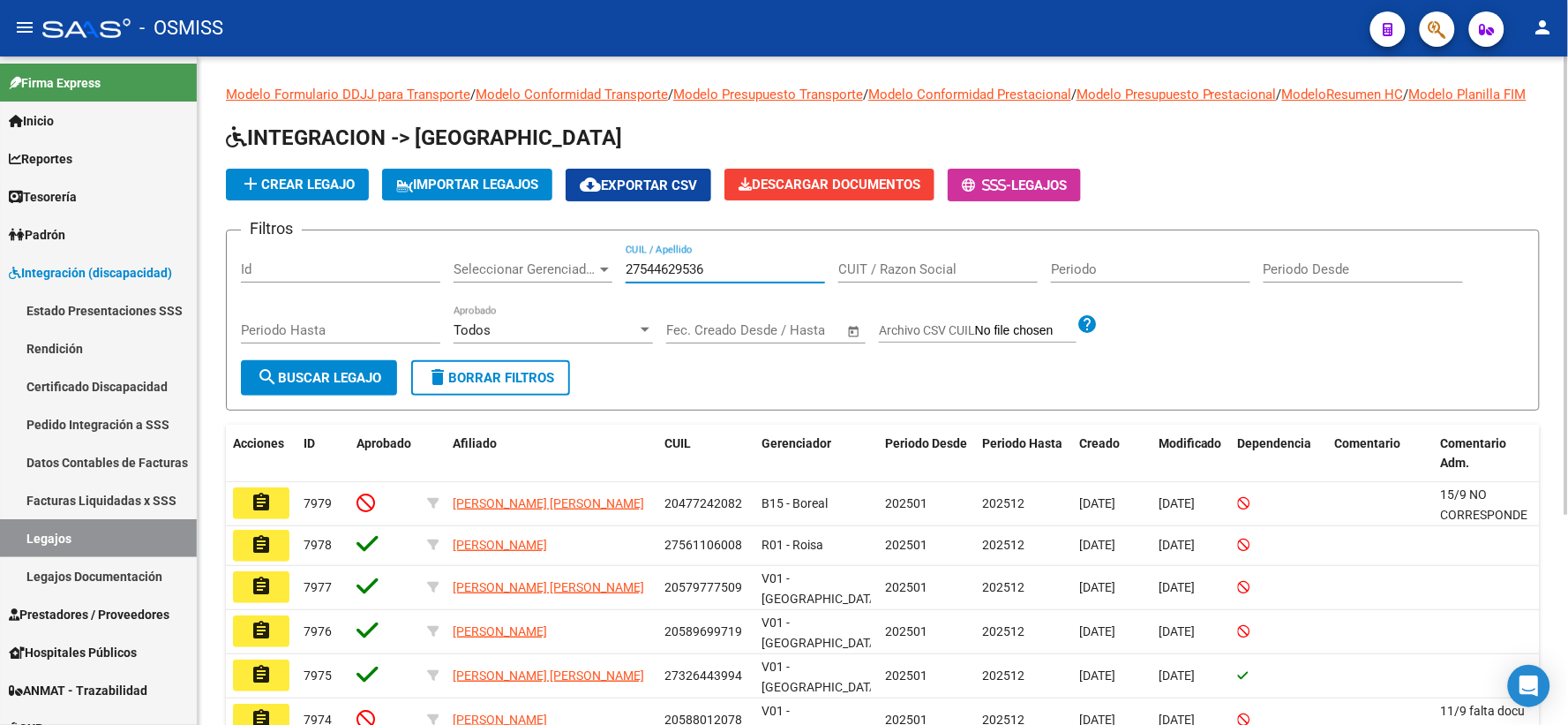
type input "27544629536"
click at [341, 386] on span "search Buscar Legajo" at bounding box center [318, 378] width 124 height 16
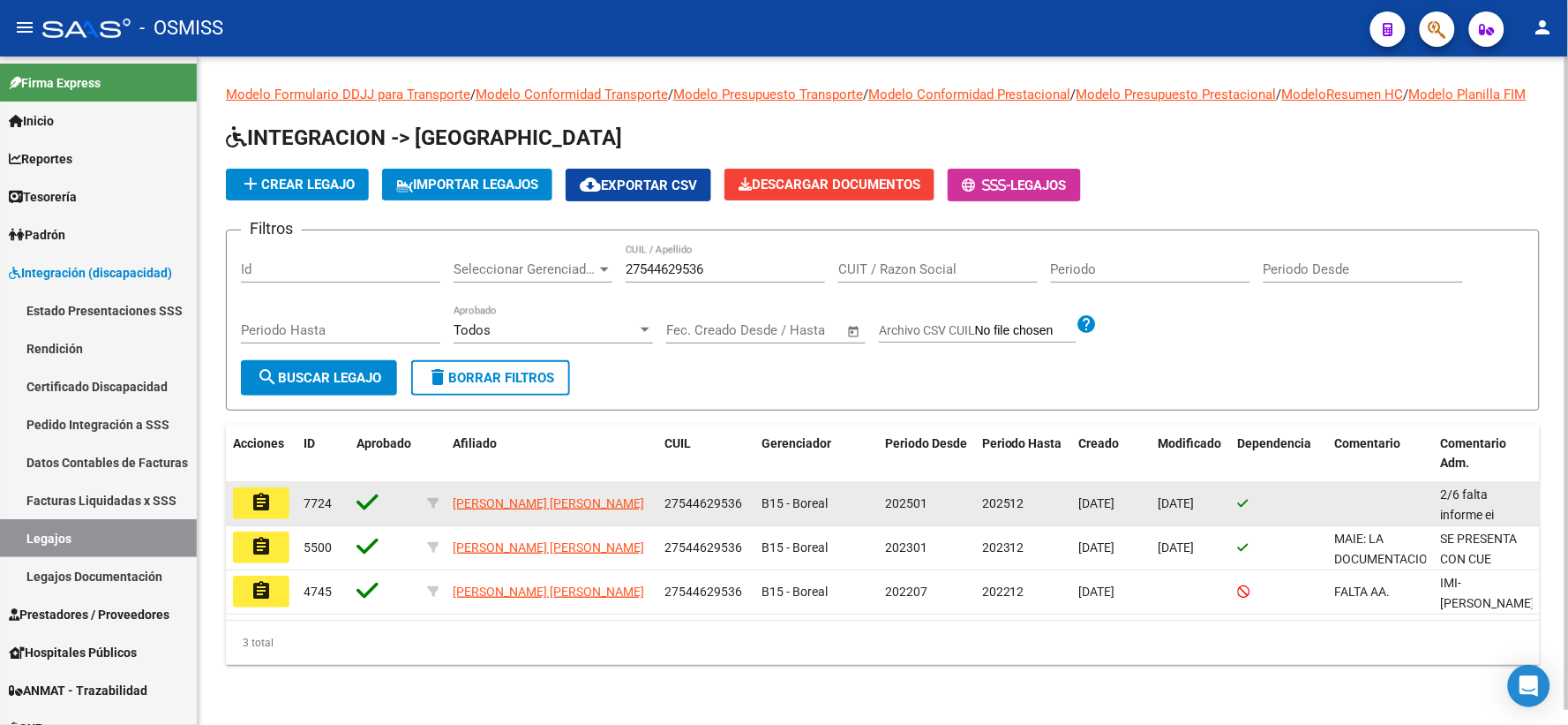
click at [256, 513] on mat-icon "assignment" at bounding box center [261, 502] width 21 height 21
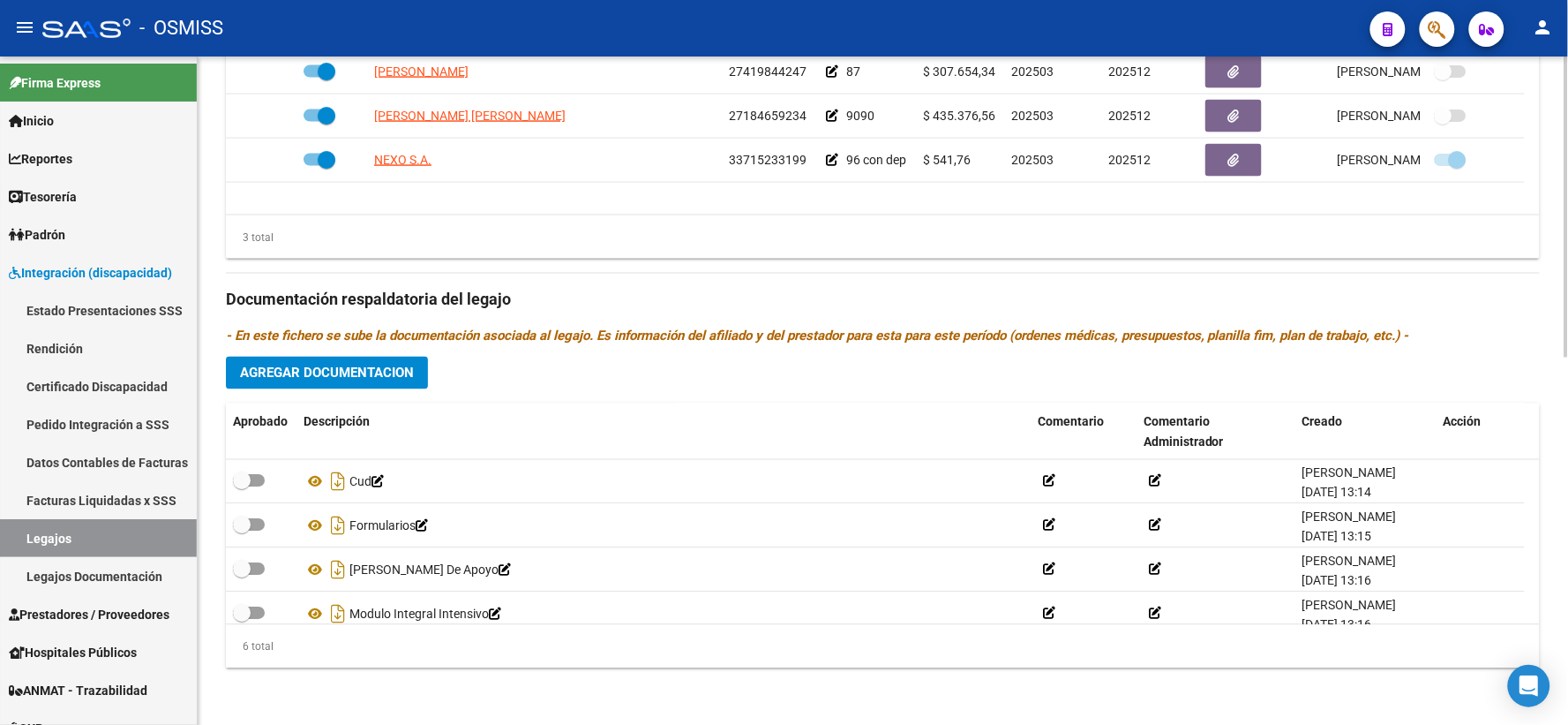
scroll to position [106, 0]
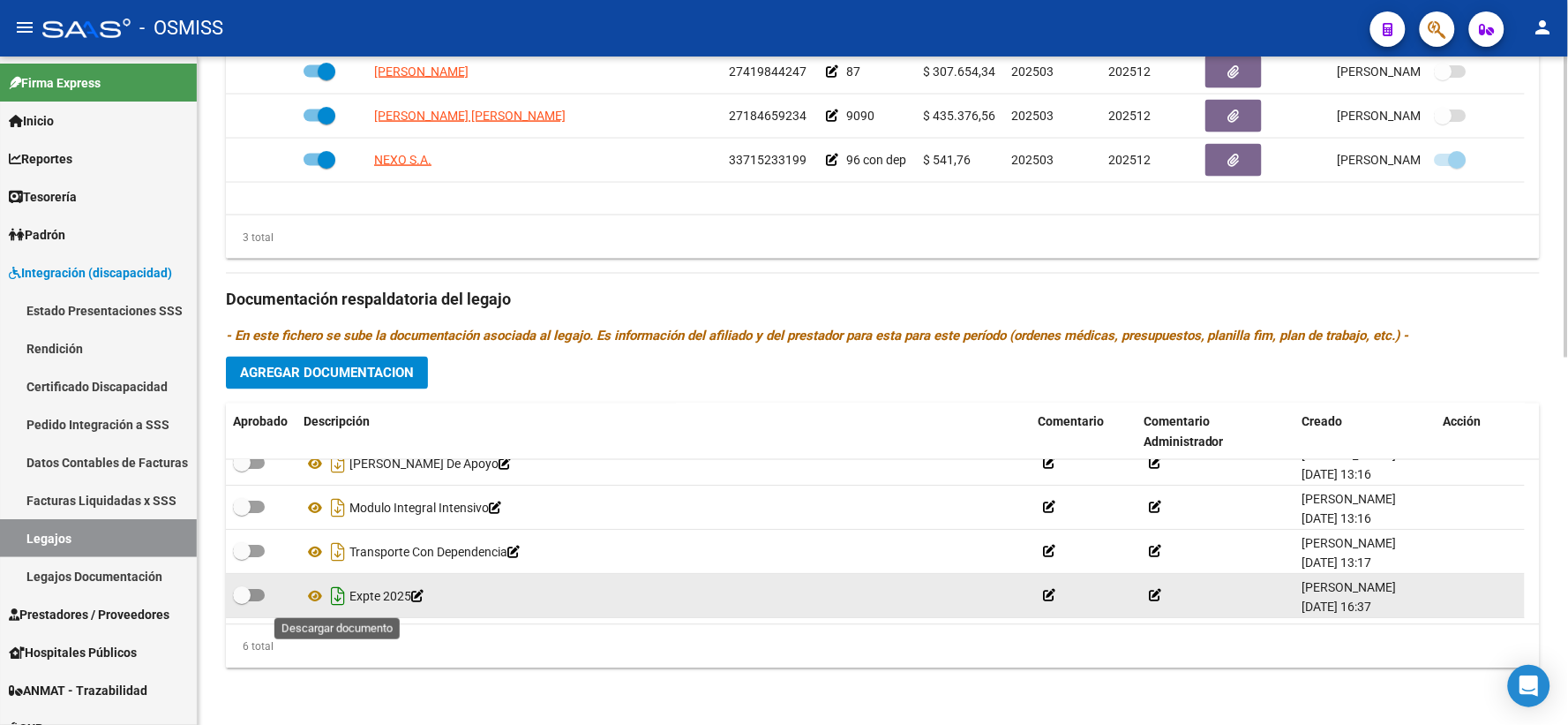
click at [339, 595] on icon "Descargar documento" at bounding box center [338, 597] width 23 height 28
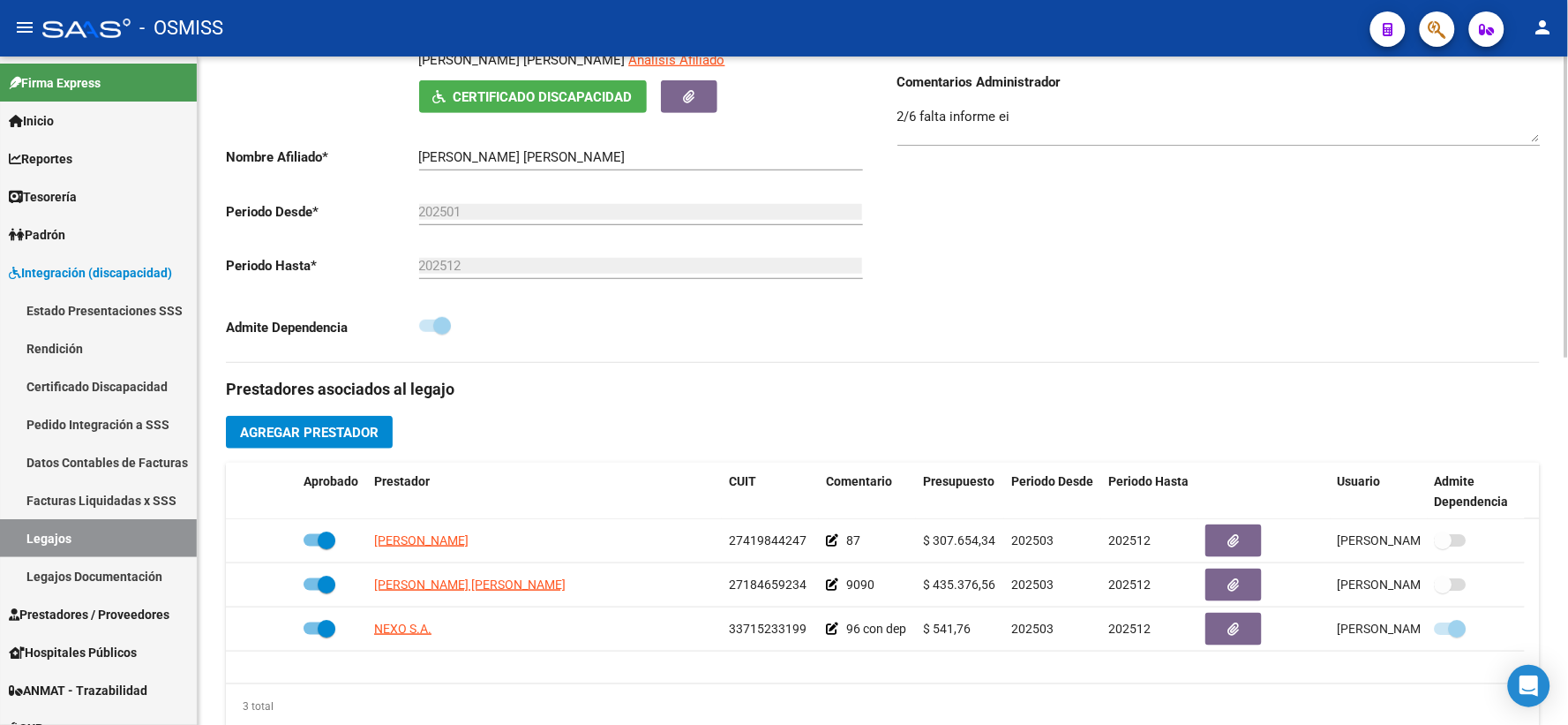
scroll to position [0, 0]
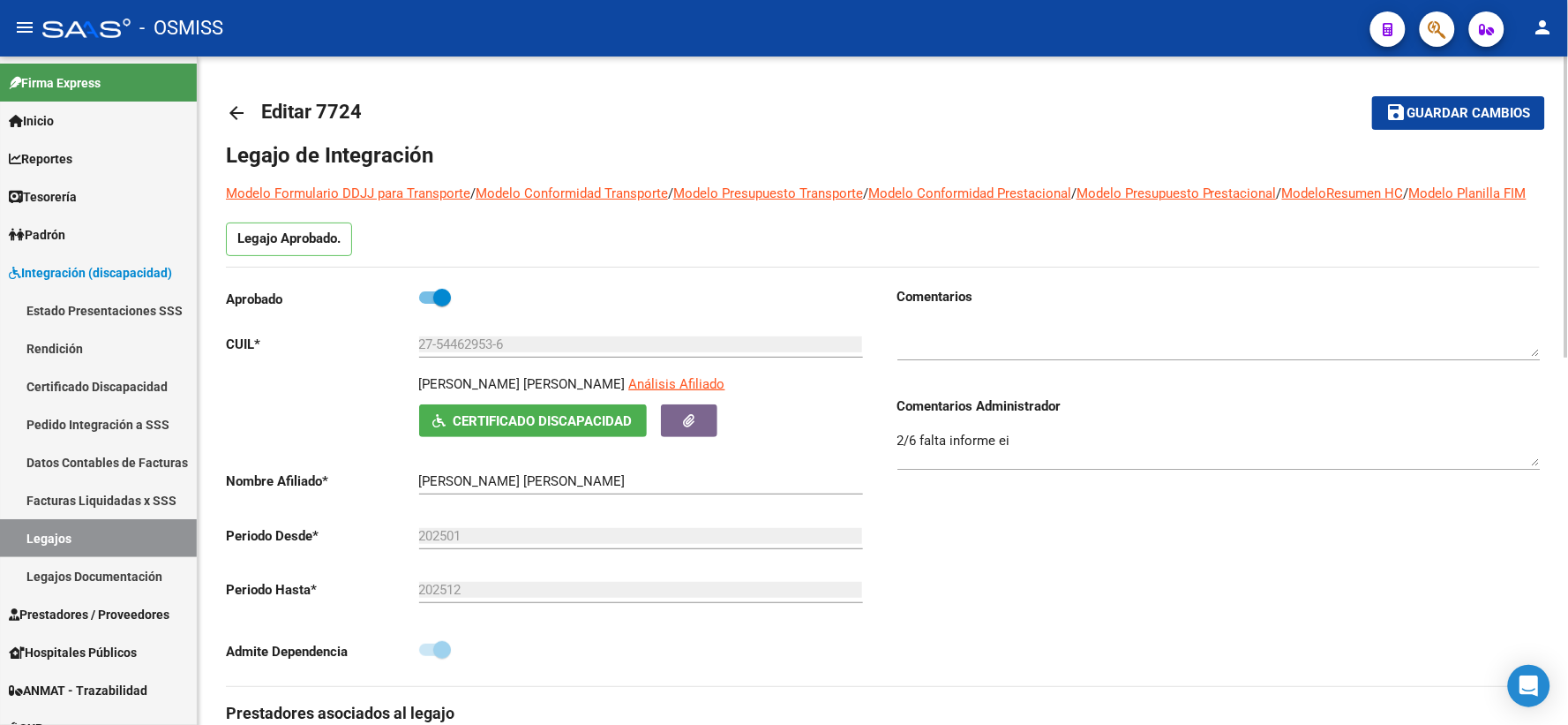
click at [236, 113] on mat-icon "arrow_back" at bounding box center [237, 113] width 21 height 21
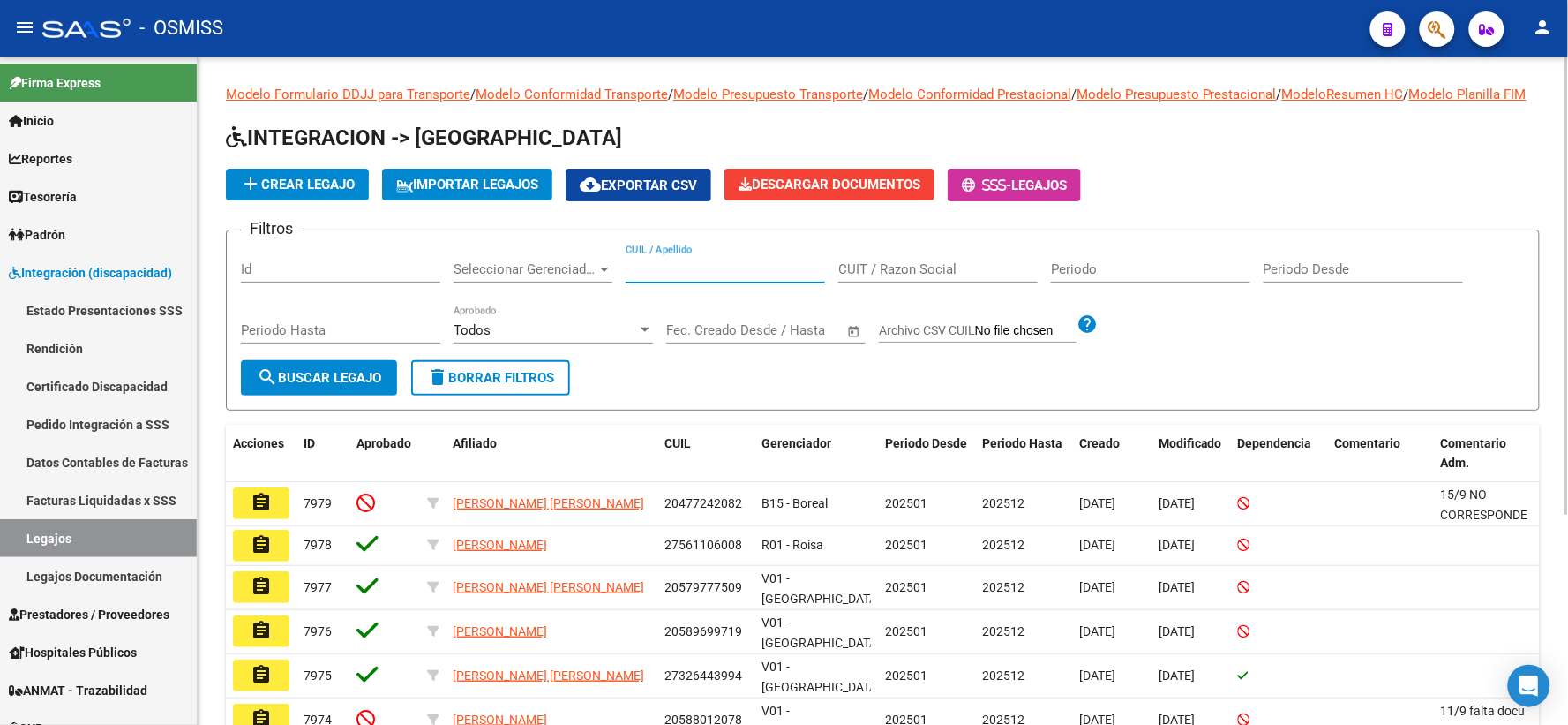
paste input "27505357065"
type input "27505357065"
click at [333, 386] on span "search Buscar Legajo" at bounding box center [318, 378] width 124 height 16
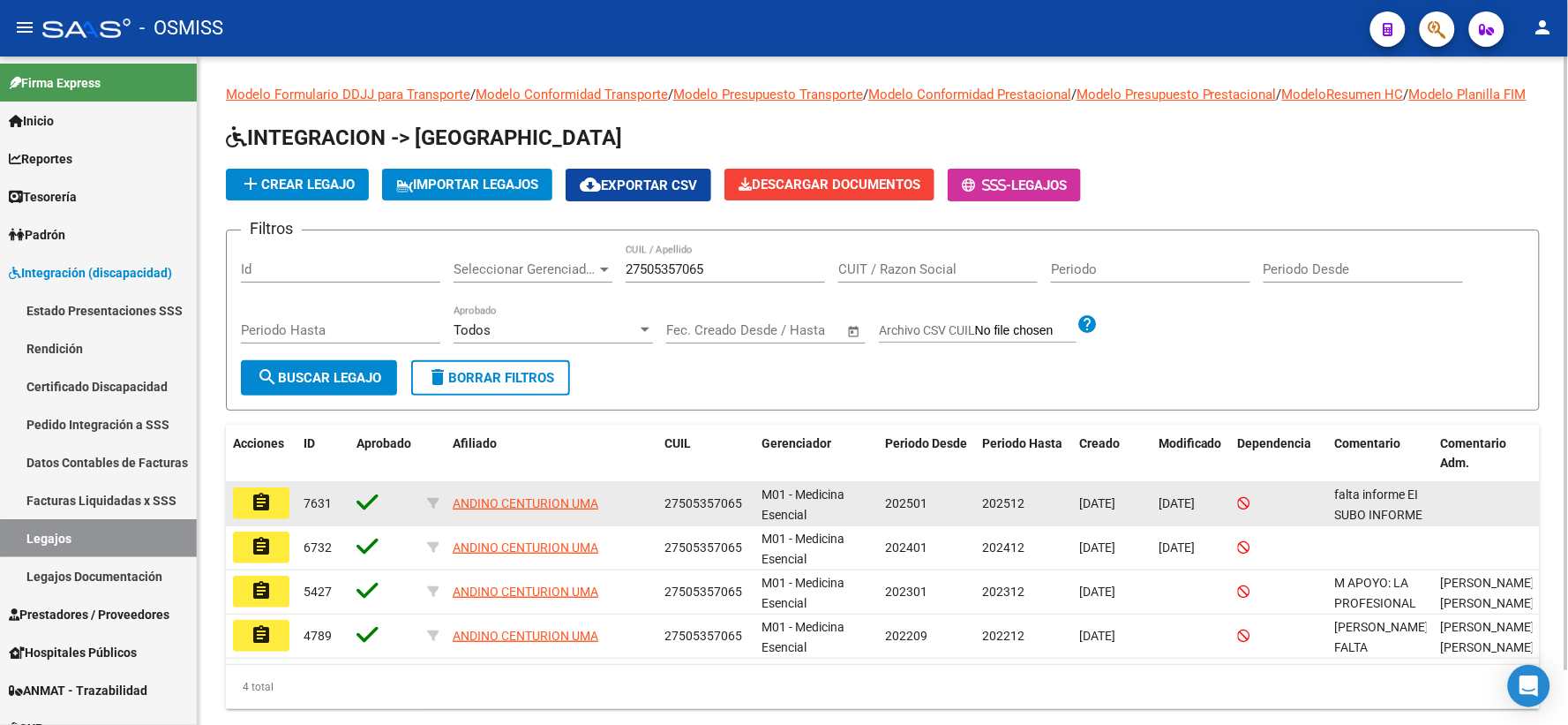
click at [263, 513] on mat-icon "assignment" at bounding box center [261, 502] width 21 height 21
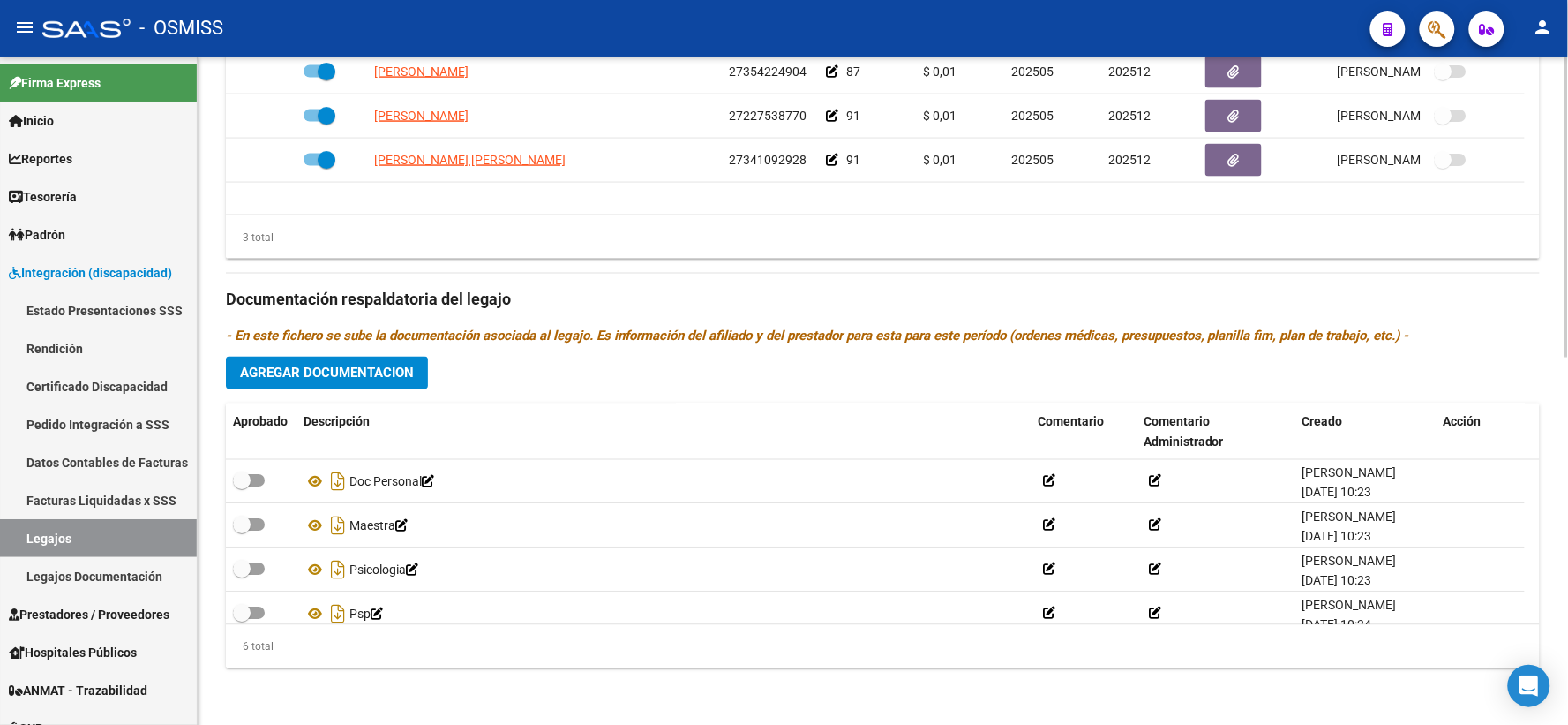
scroll to position [106, 0]
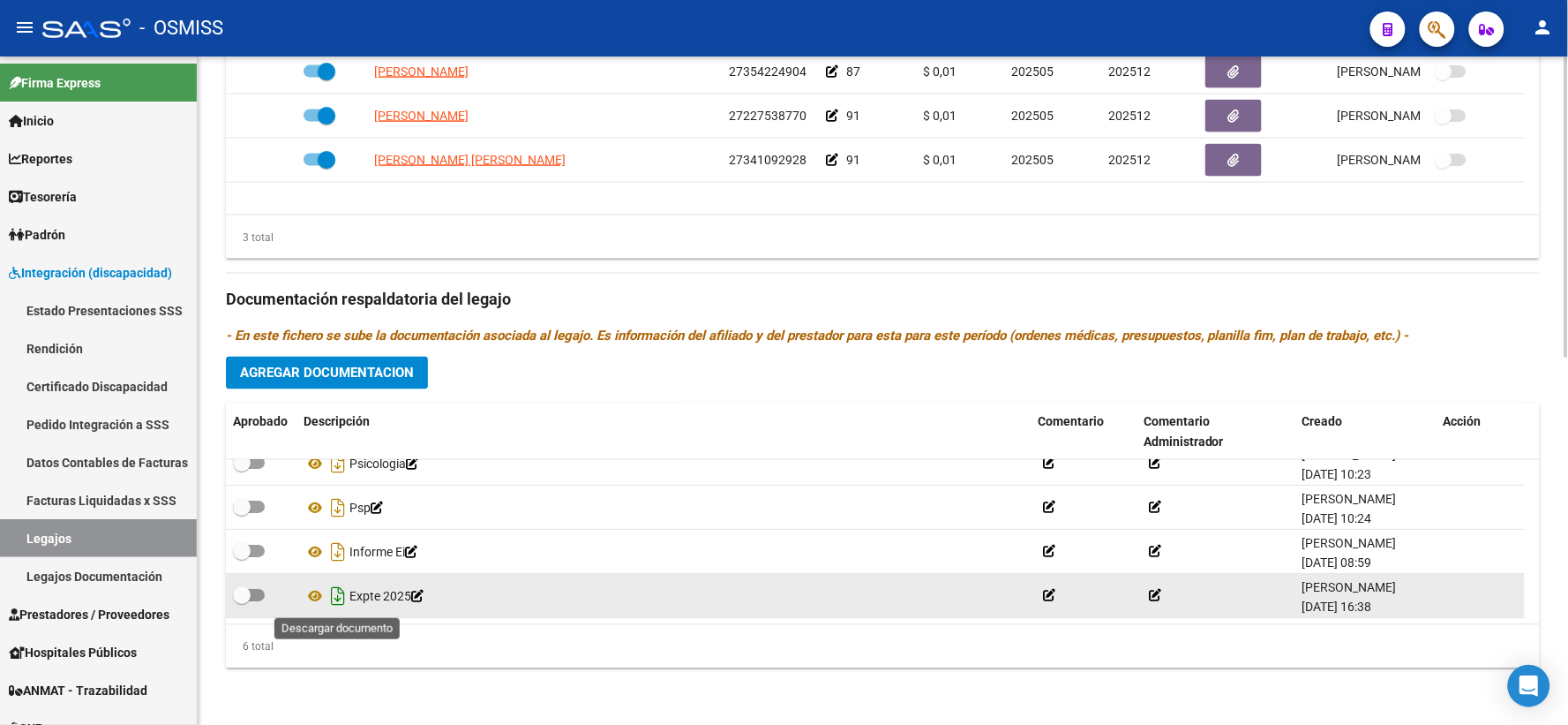
click at [333, 602] on icon "Descargar documento" at bounding box center [338, 597] width 23 height 28
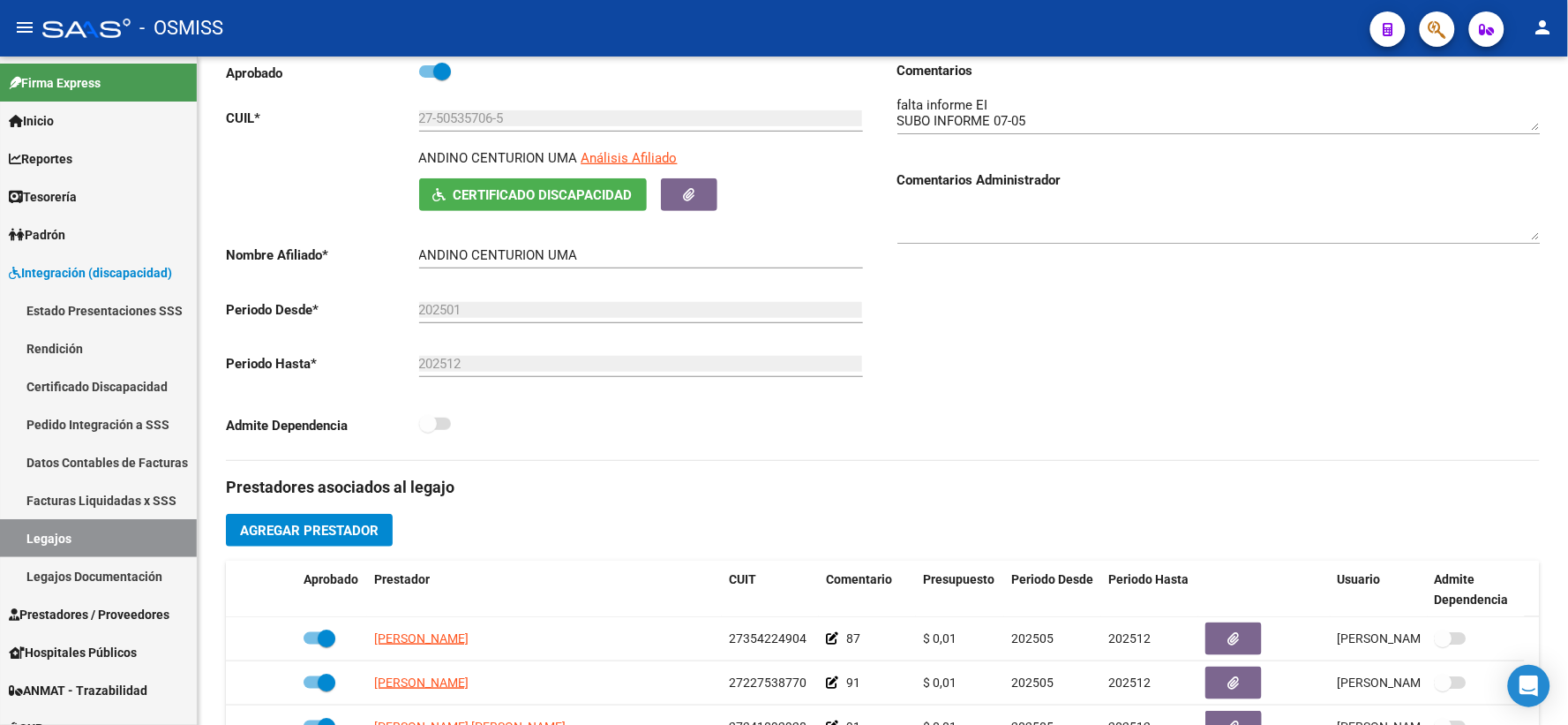
scroll to position [0, 0]
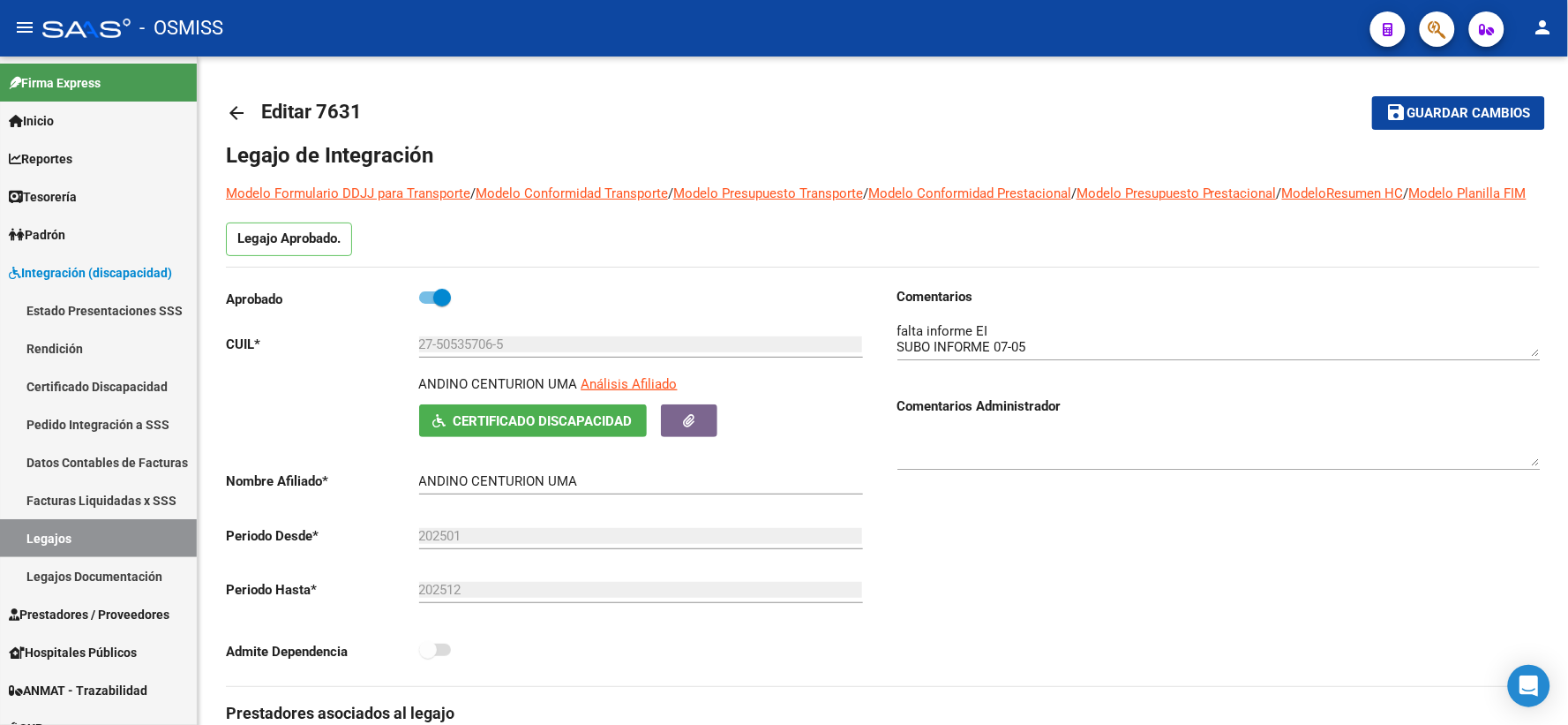
click at [228, 106] on mat-icon "arrow_back" at bounding box center [237, 113] width 21 height 21
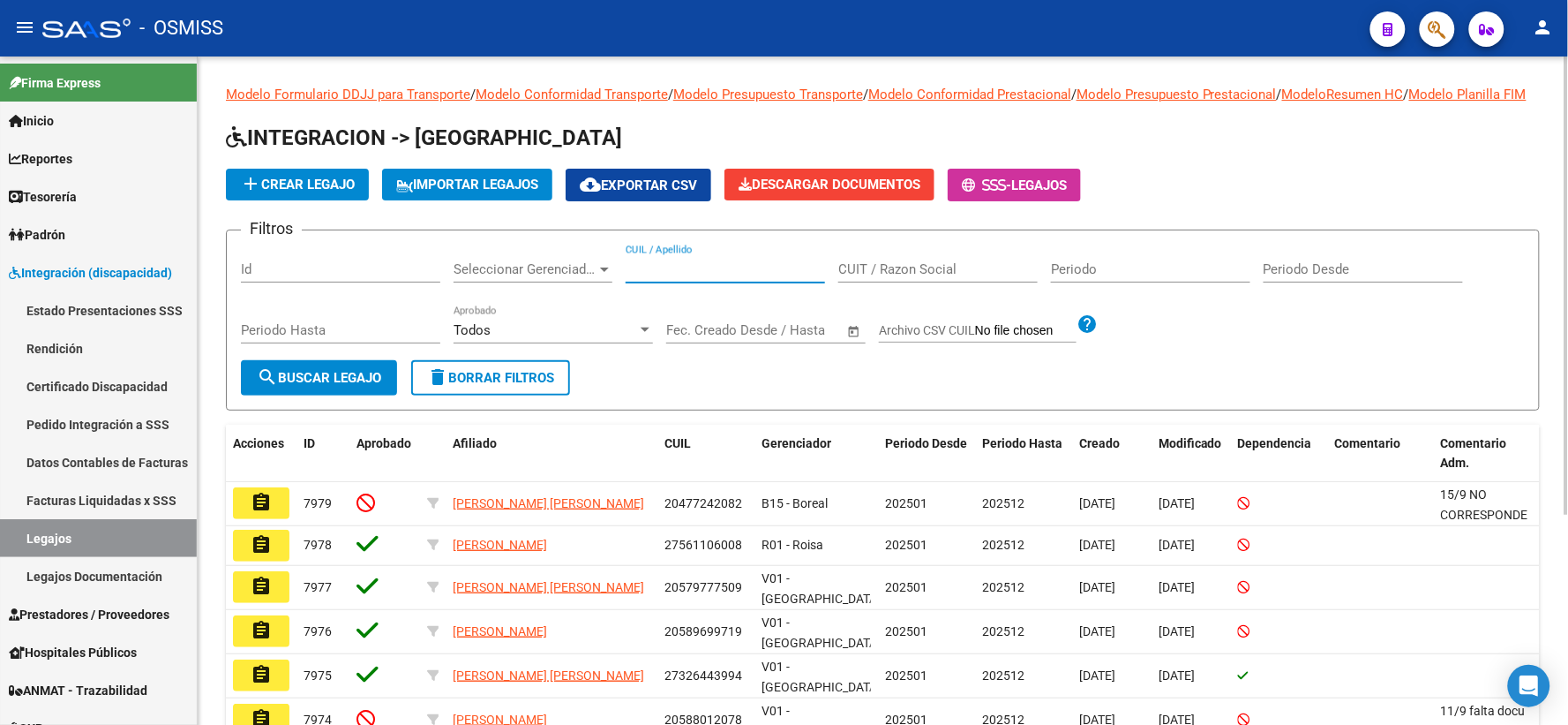
paste input "27497679570"
type input "27497679570"
click at [348, 386] on span "search Buscar Legajo" at bounding box center [318, 378] width 124 height 16
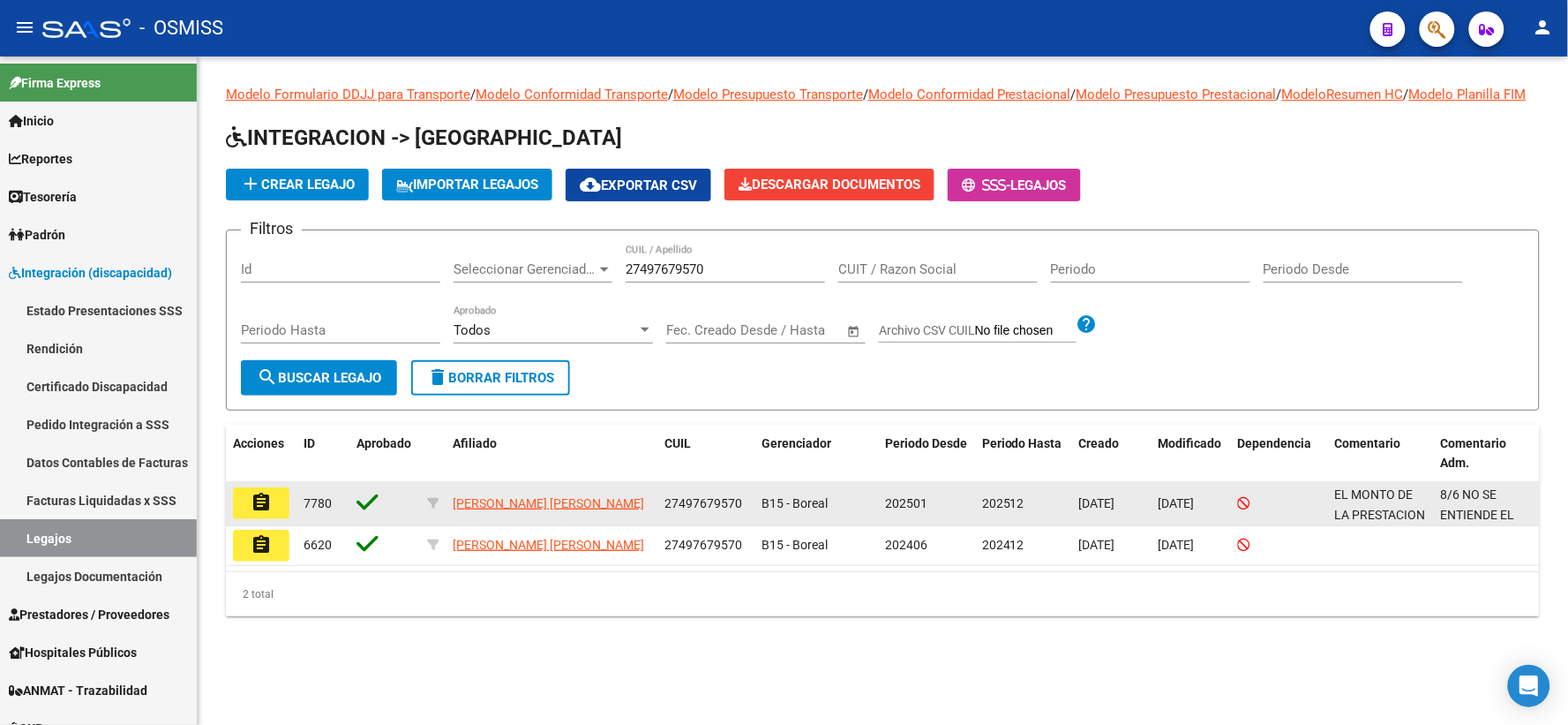
click at [265, 513] on mat-icon "assignment" at bounding box center [261, 502] width 21 height 21
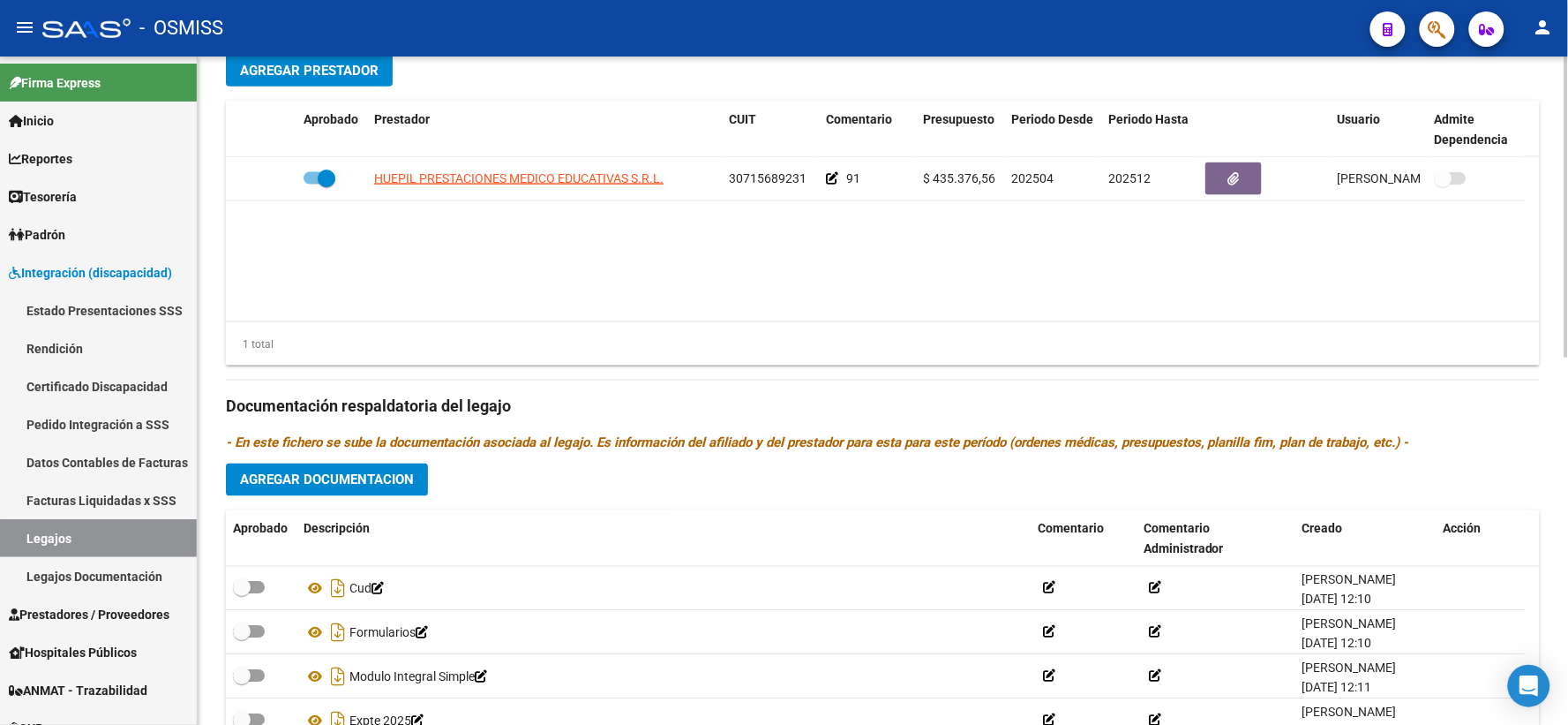
scroll to position [815, 0]
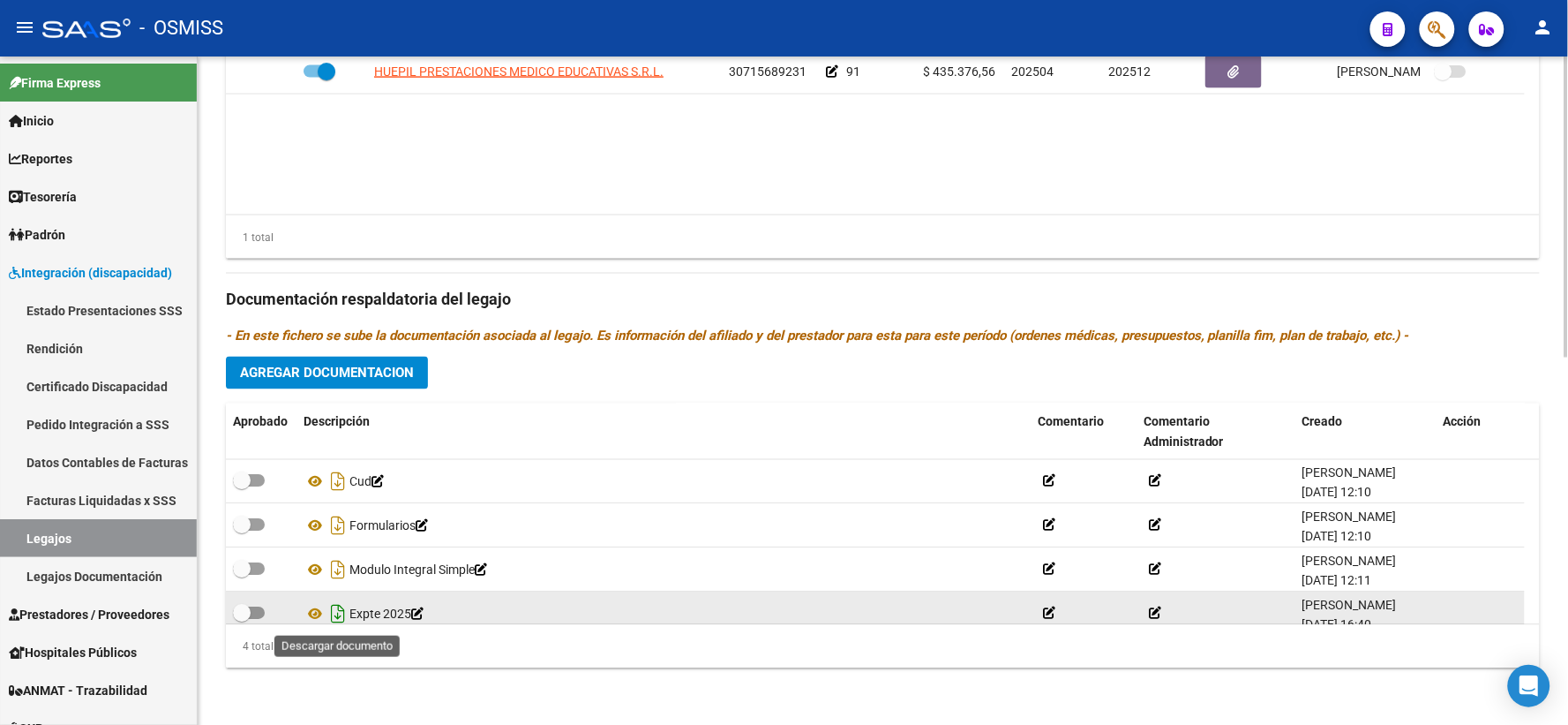
click at [335, 614] on icon "Descargar documento" at bounding box center [338, 614] width 23 height 28
click at [1516, 192] on datatable-body "HUEPIL PRESTACIONES MEDICO EDUCATIVAS S.R.L. 30715689231 91 $ 435.376,56 202504…" at bounding box center [882, 132] width 1313 height 164
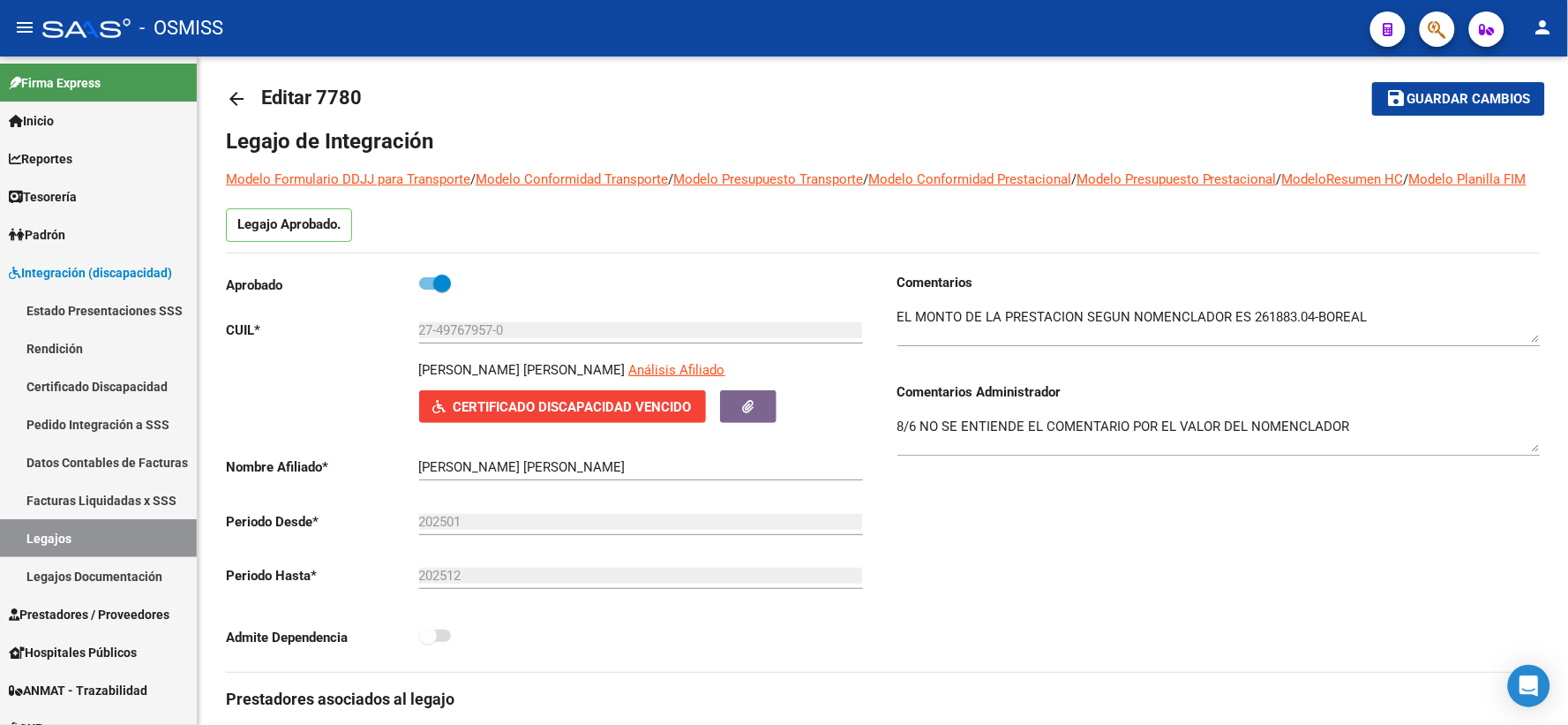
scroll to position [0, 0]
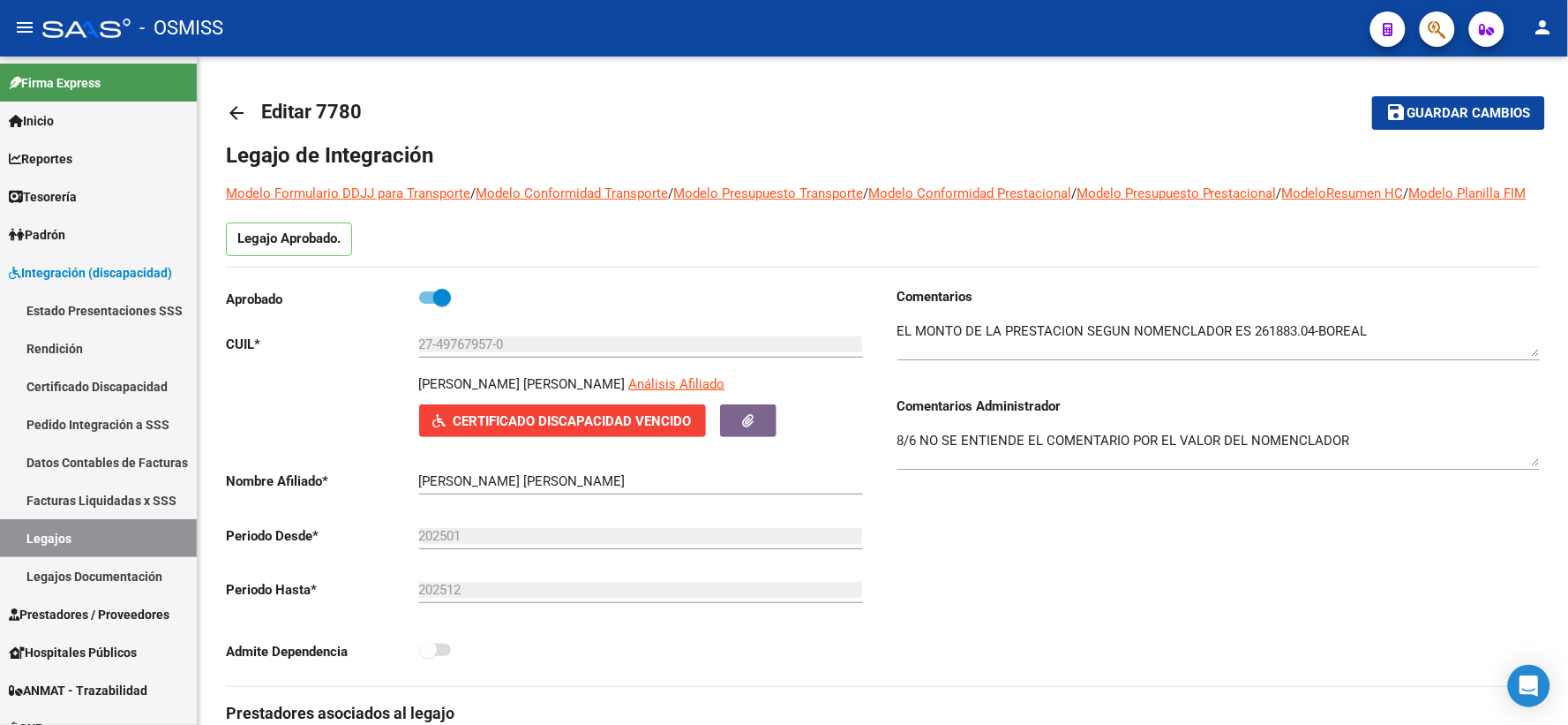
click at [240, 106] on mat-icon "arrow_back" at bounding box center [237, 113] width 21 height 21
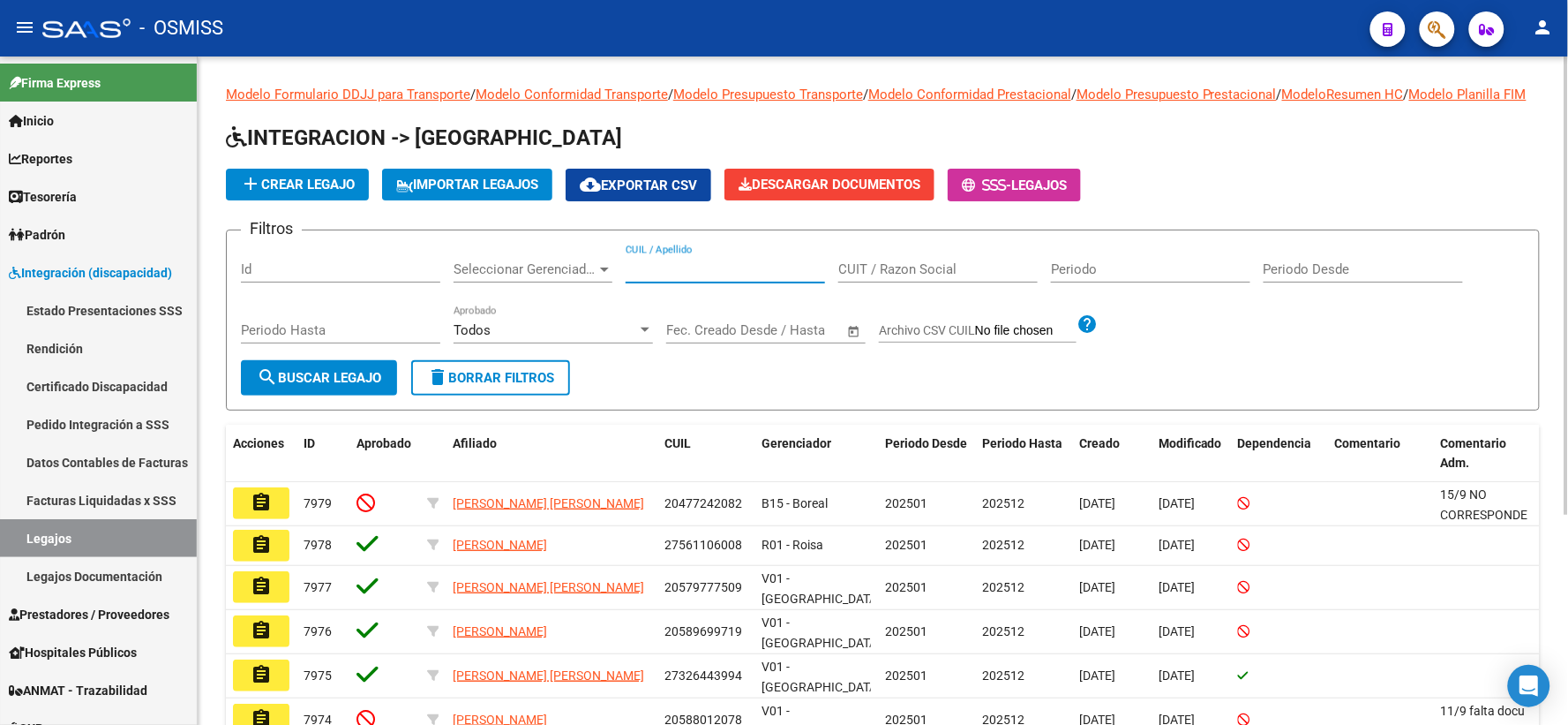
paste input "23553454719"
type input "23553454719"
click at [357, 386] on span "search Buscar Legajo" at bounding box center [318, 378] width 124 height 16
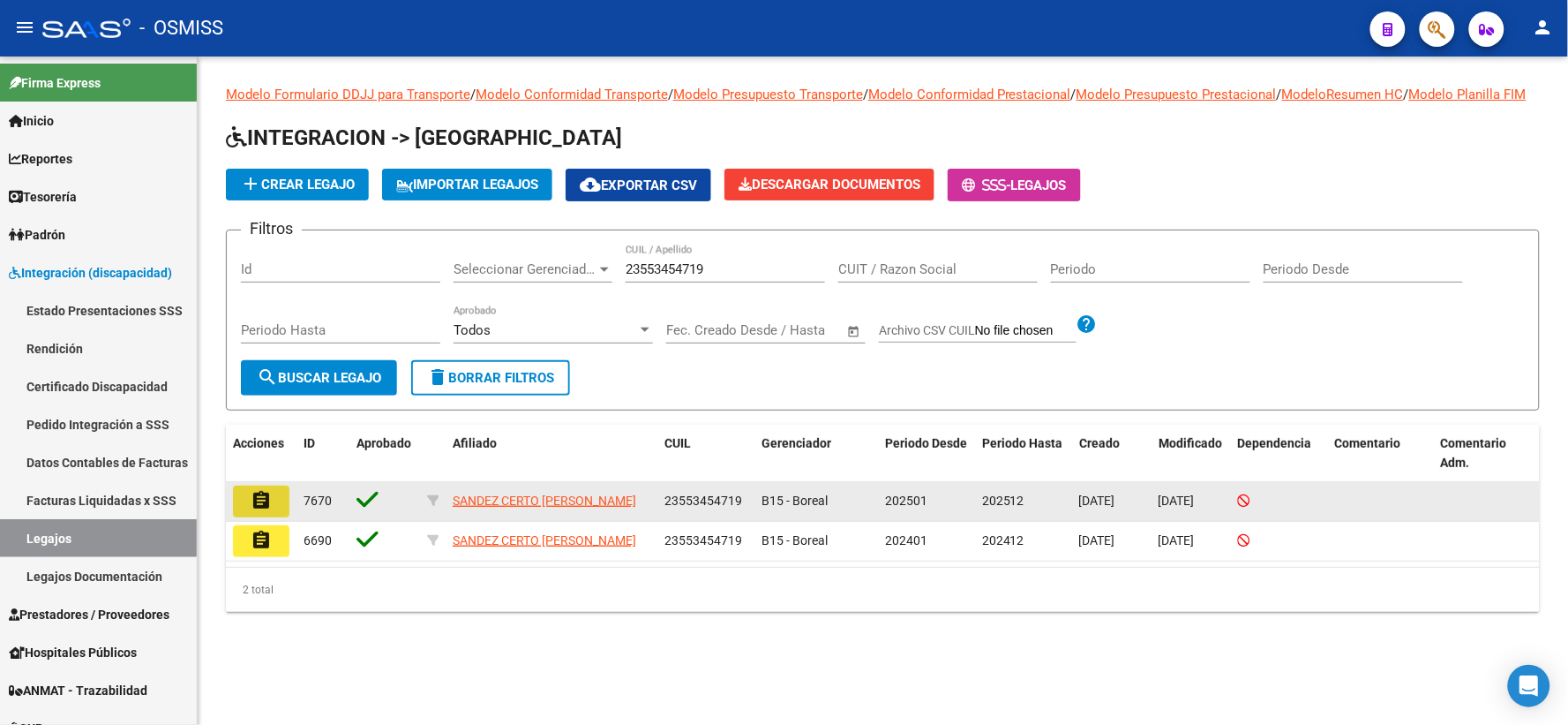
click at [270, 509] on mat-icon "assignment" at bounding box center [261, 500] width 21 height 21
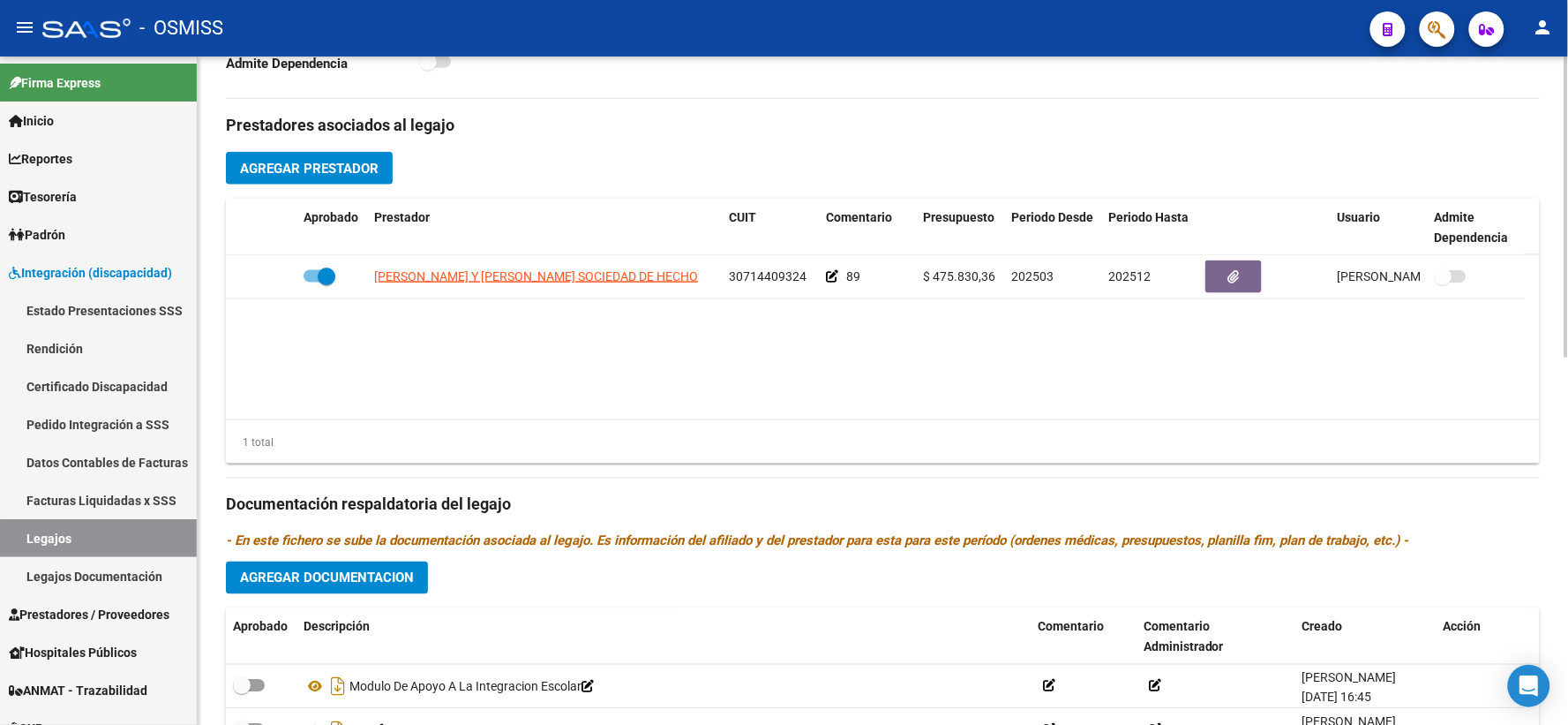
scroll to position [815, 0]
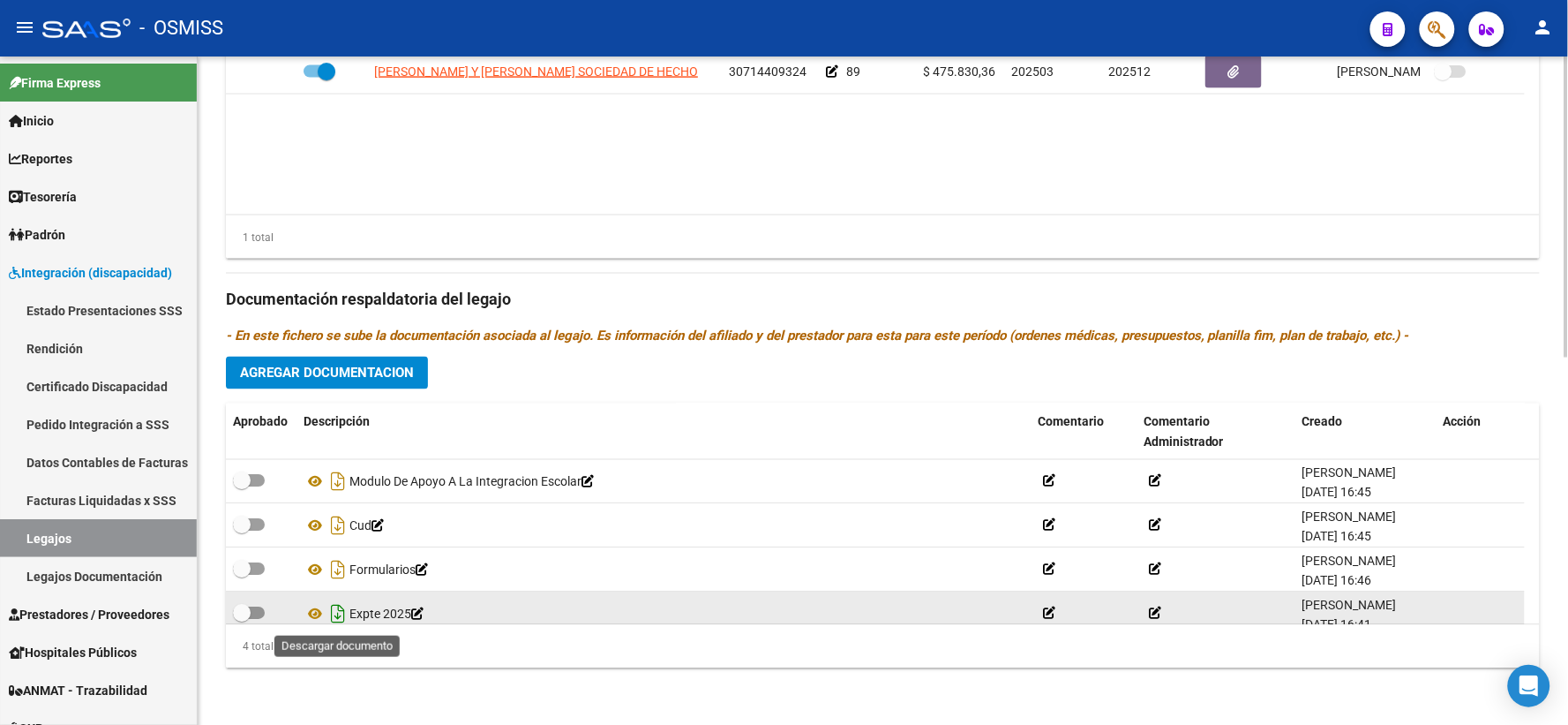
click at [341, 616] on icon "Descargar documento" at bounding box center [338, 614] width 23 height 28
click at [418, 423] on div "Descripción" at bounding box center [663, 422] width 720 height 20
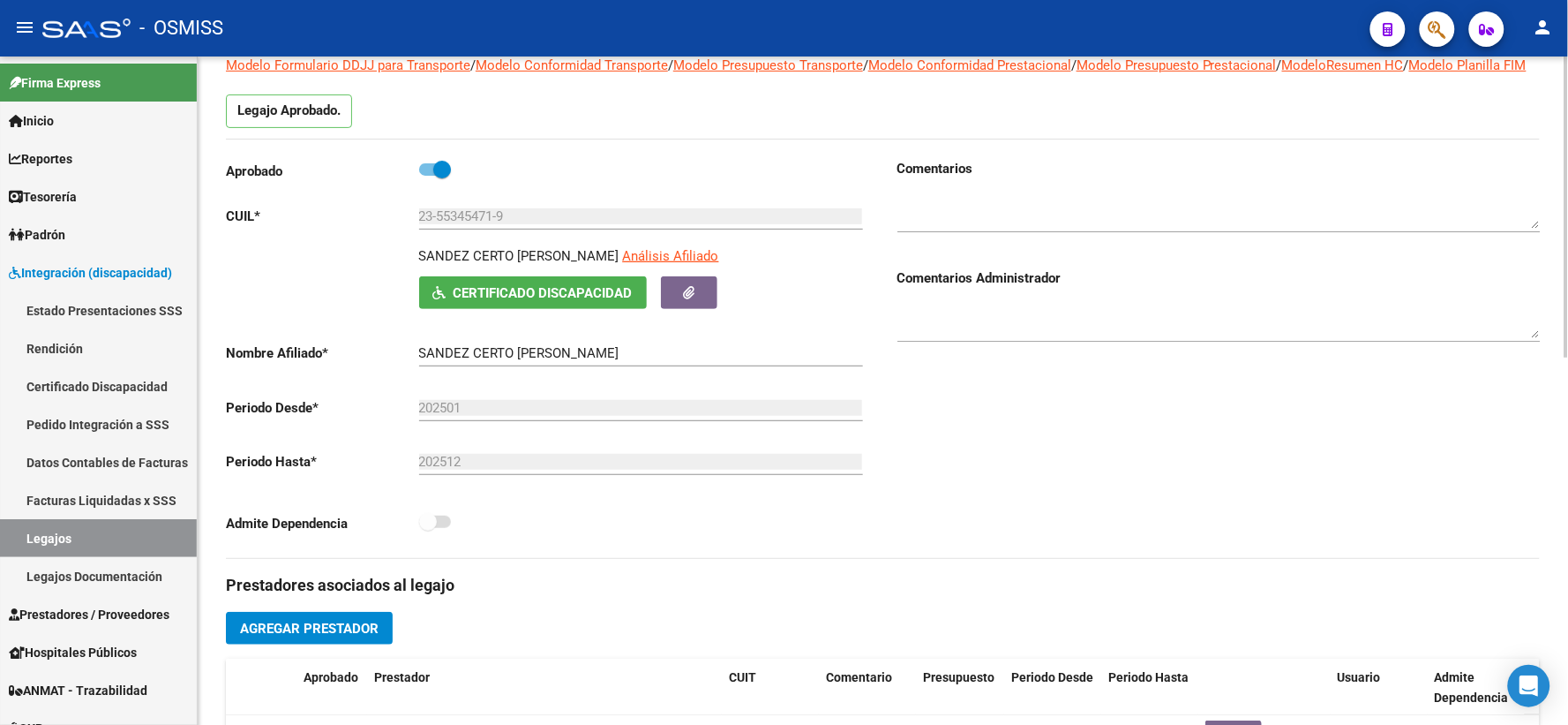
scroll to position [0, 0]
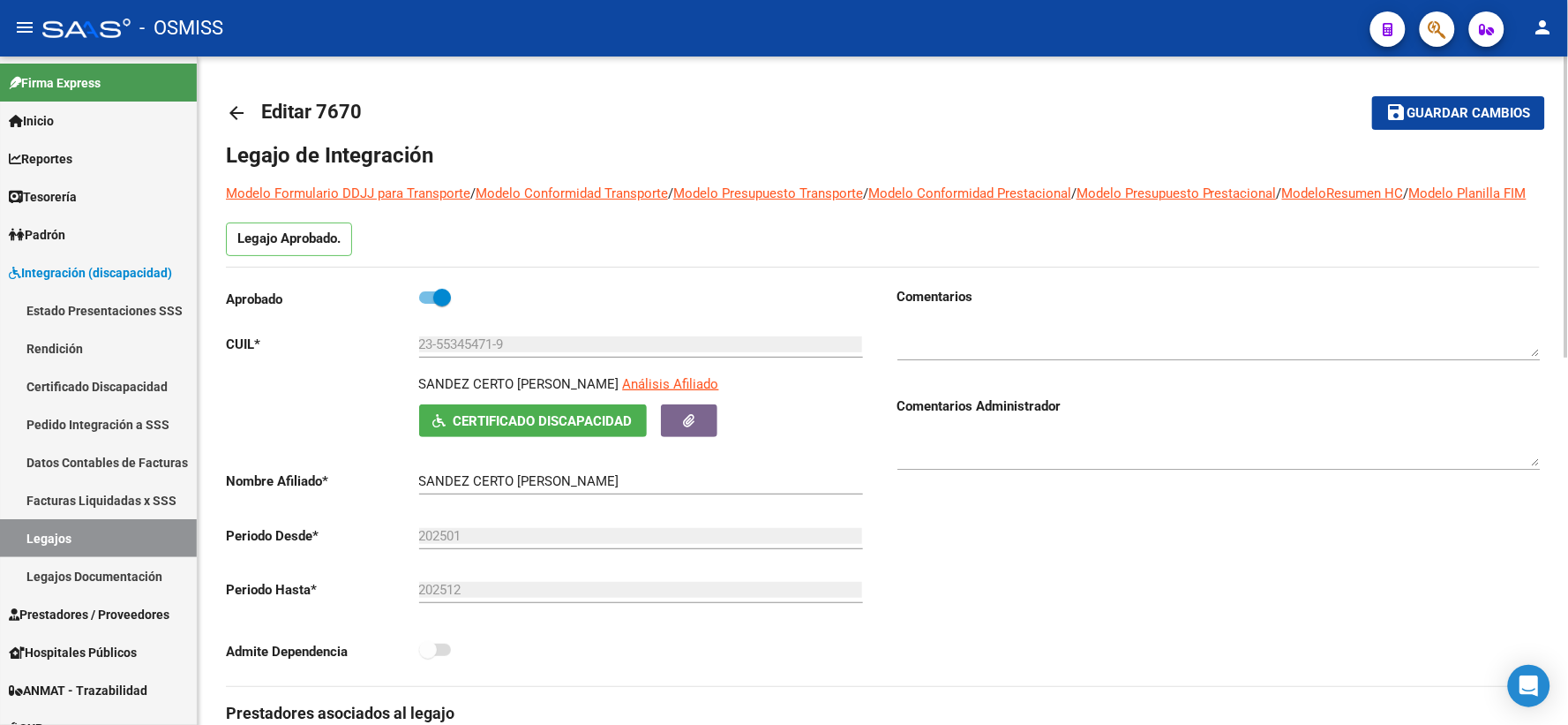
drag, startPoint x: 233, startPoint y: 108, endPoint x: 785, endPoint y: 695, distance: 805.8
click at [234, 110] on mat-icon "arrow_back" at bounding box center [237, 113] width 21 height 21
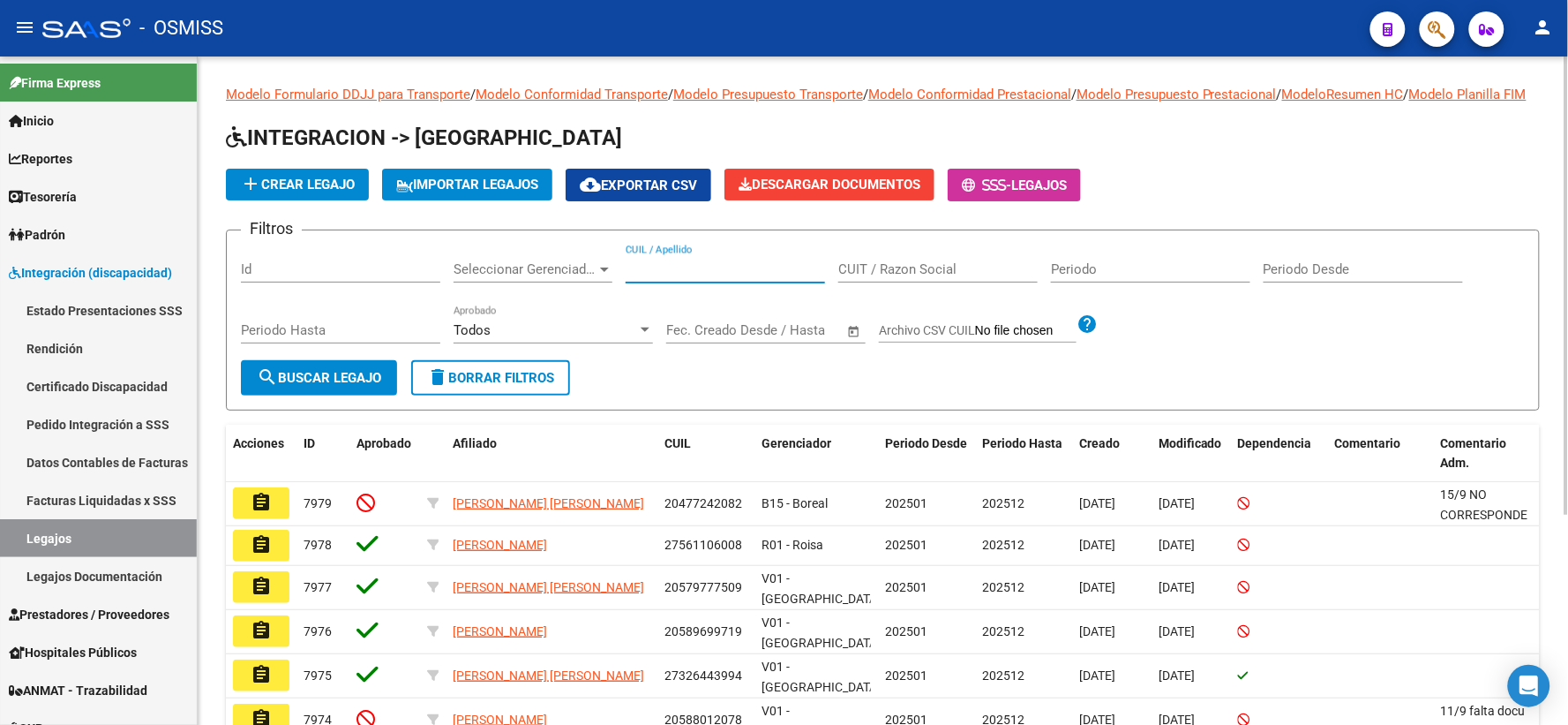
paste input "23521970979"
type input "23521970979"
click at [346, 386] on span "search Buscar Legajo" at bounding box center [318, 378] width 124 height 16
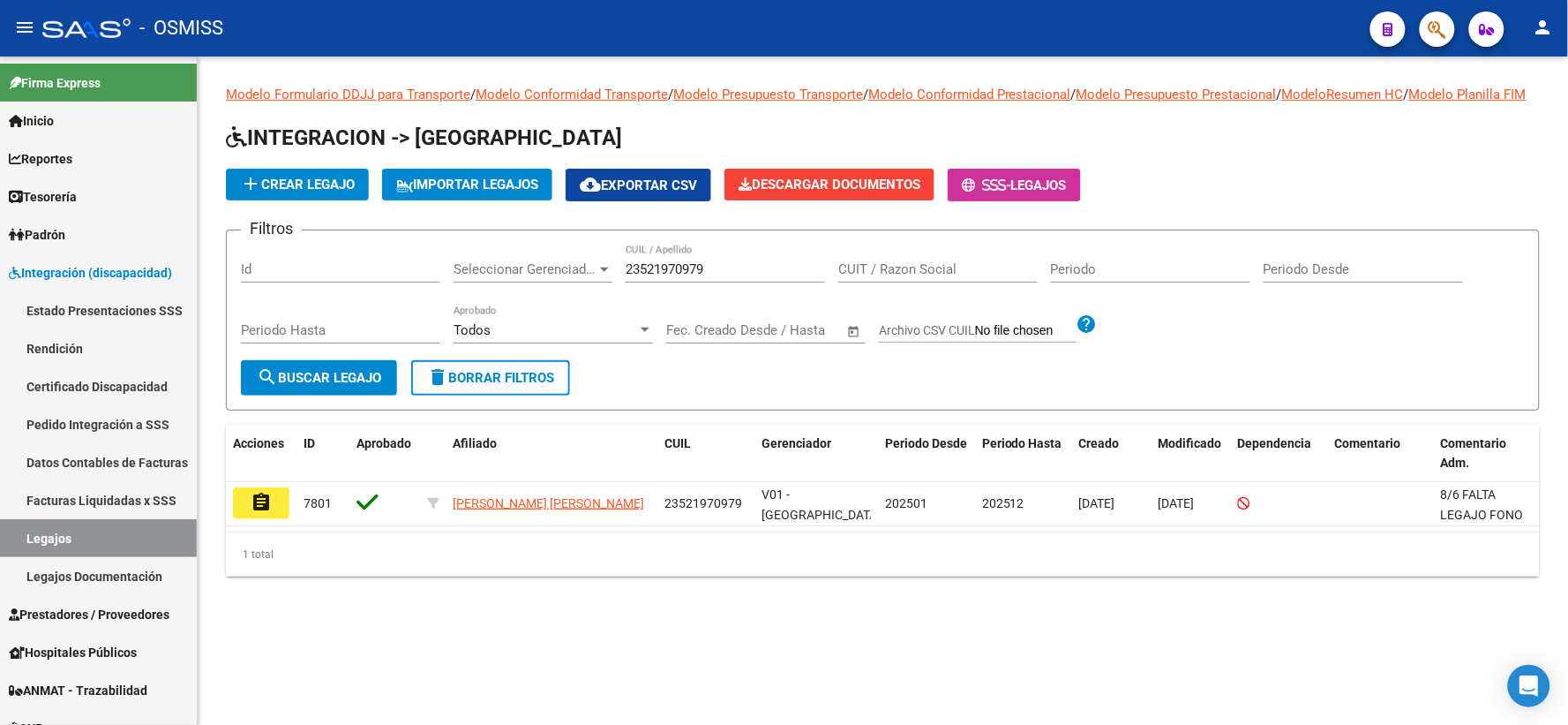
click at [249, 515] on button "assignment" at bounding box center [262, 503] width 57 height 32
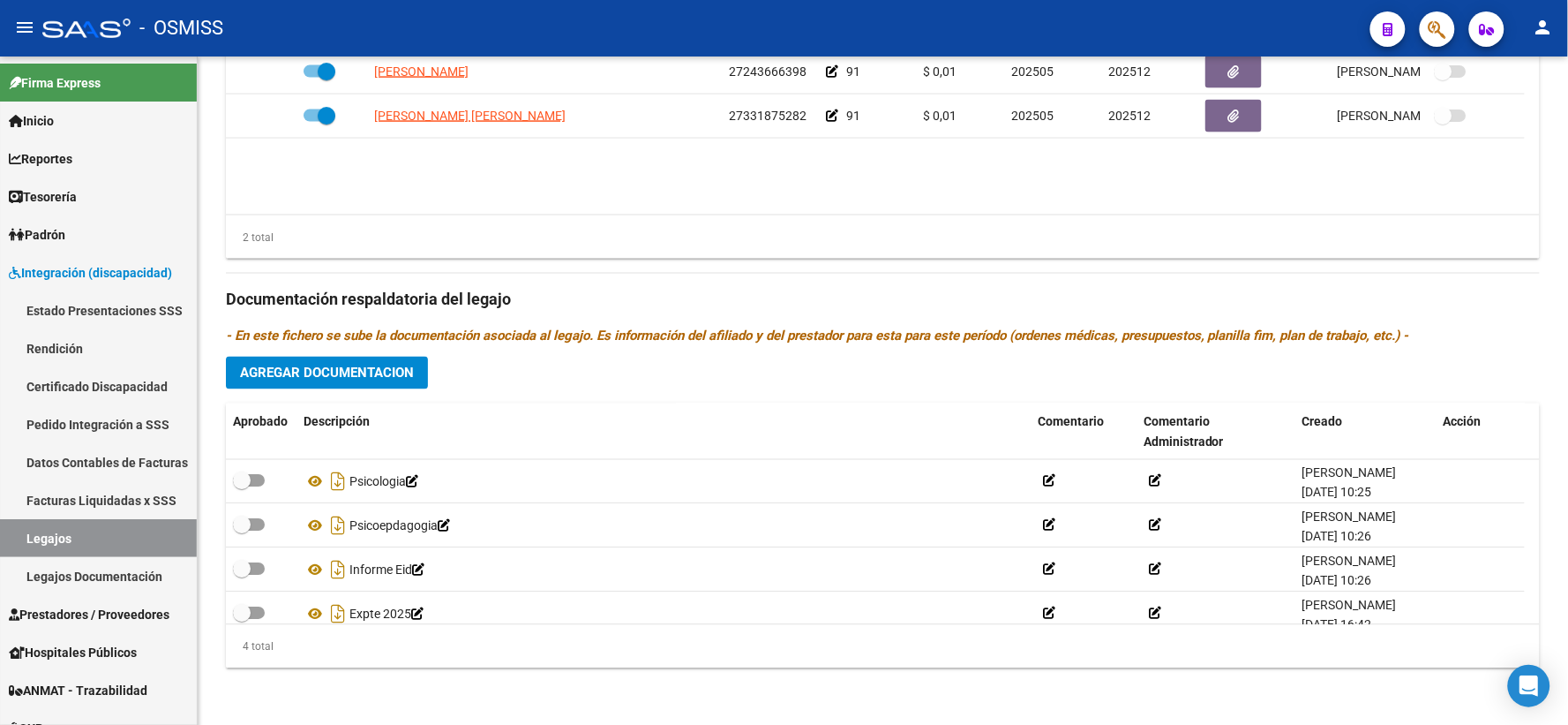
scroll to position [815, 0]
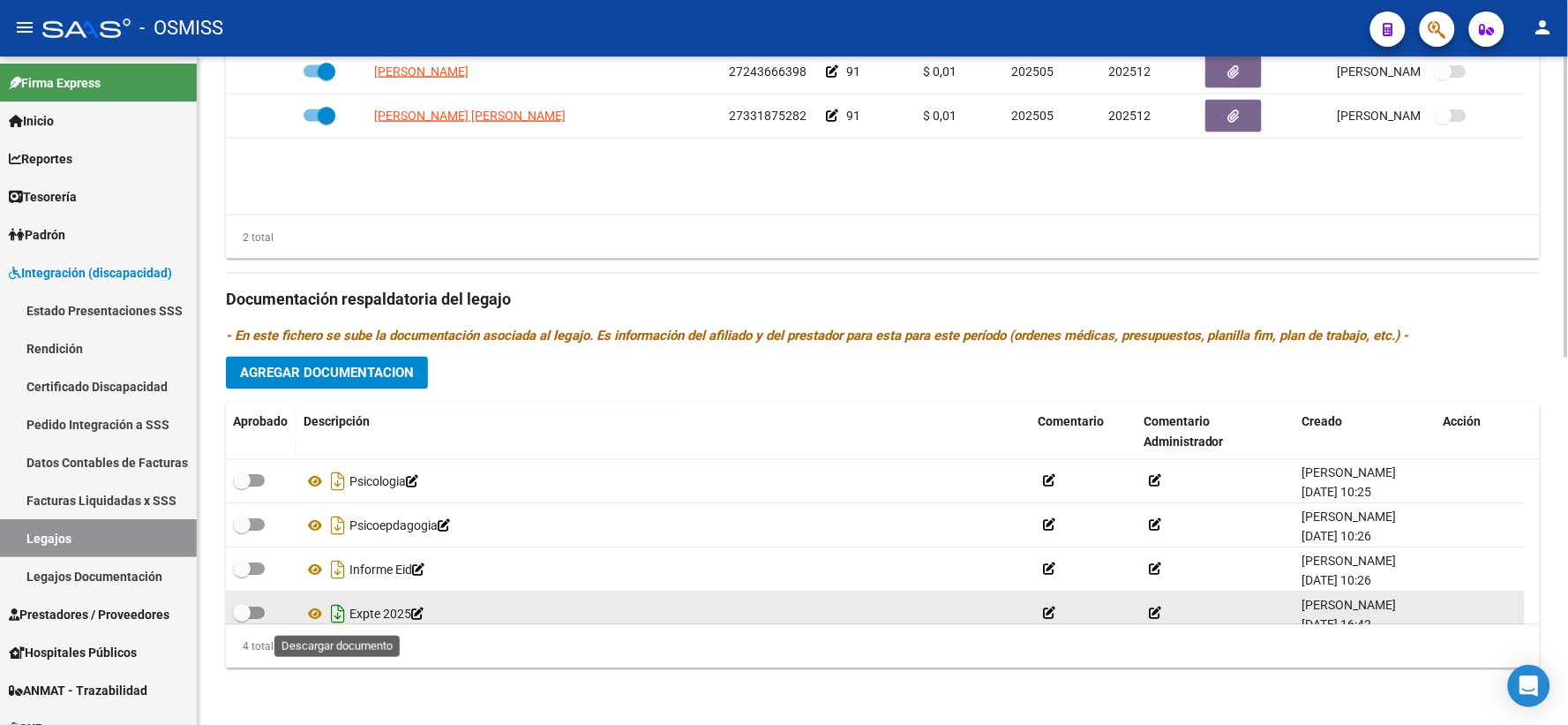
click at [339, 607] on icon "Descargar documento" at bounding box center [338, 614] width 23 height 28
click at [437, 433] on datatable-header-cell "Descripción" at bounding box center [663, 433] width 734 height 59
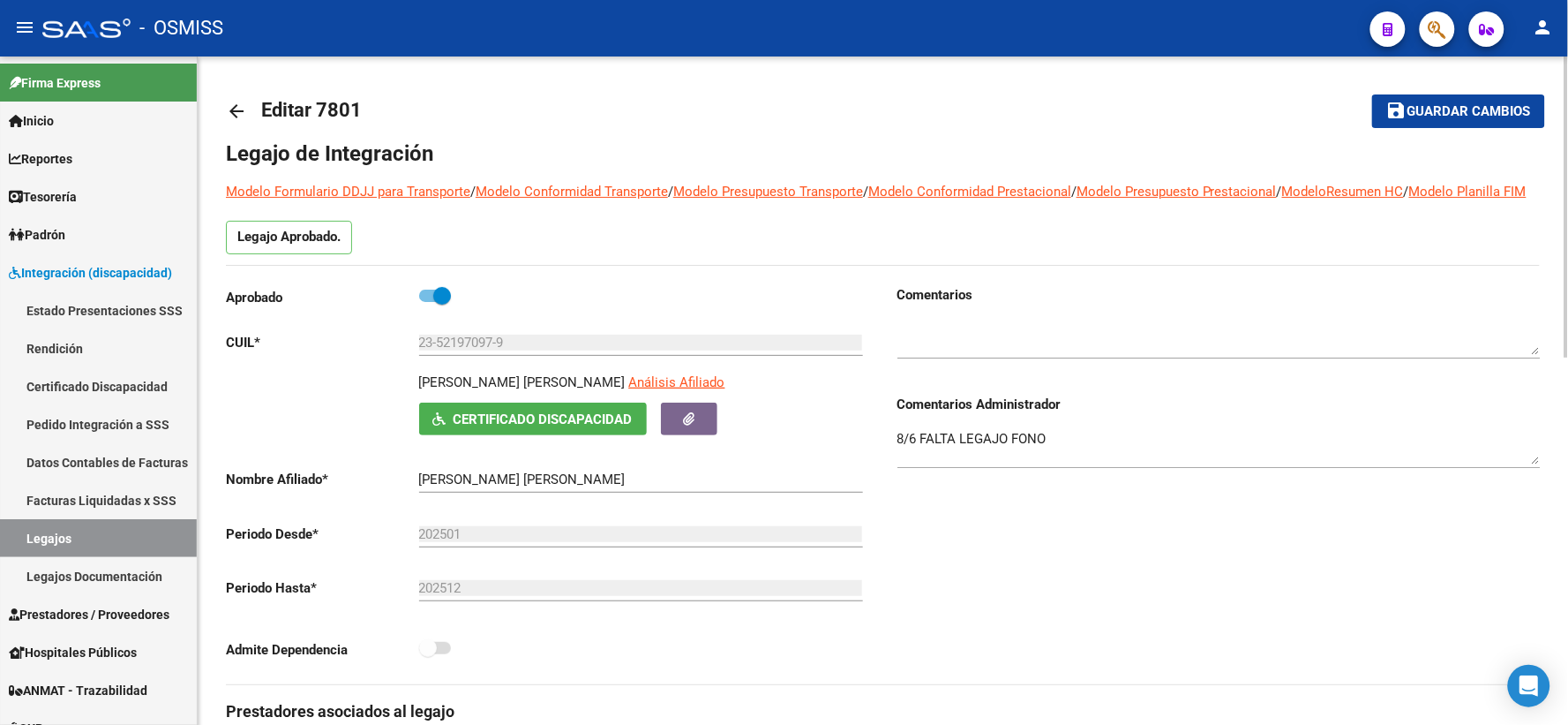
scroll to position [0, 0]
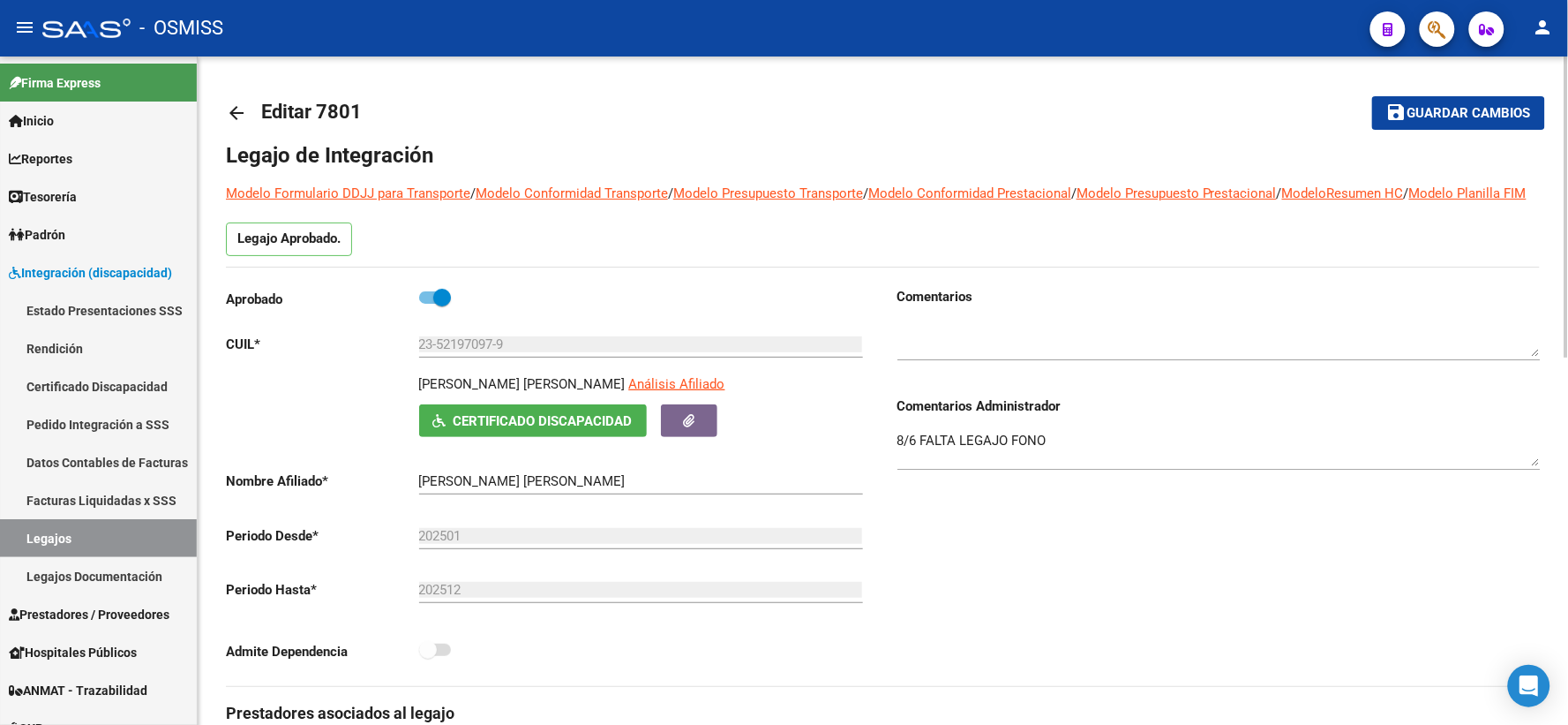
click at [237, 119] on mat-icon "arrow_back" at bounding box center [237, 113] width 21 height 21
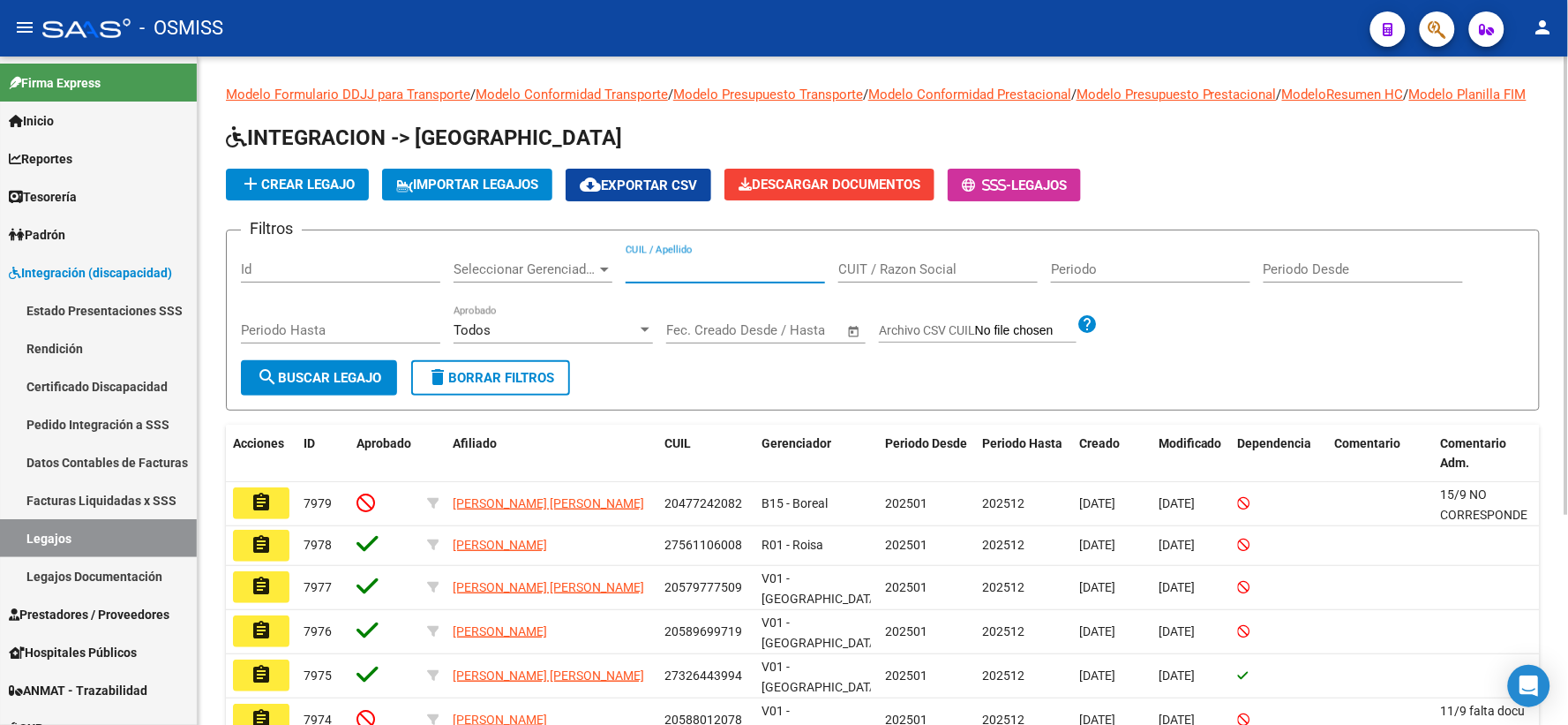
paste input "20598153125"
type input "20598153125"
click at [350, 386] on span "search Buscar Legajo" at bounding box center [318, 378] width 124 height 16
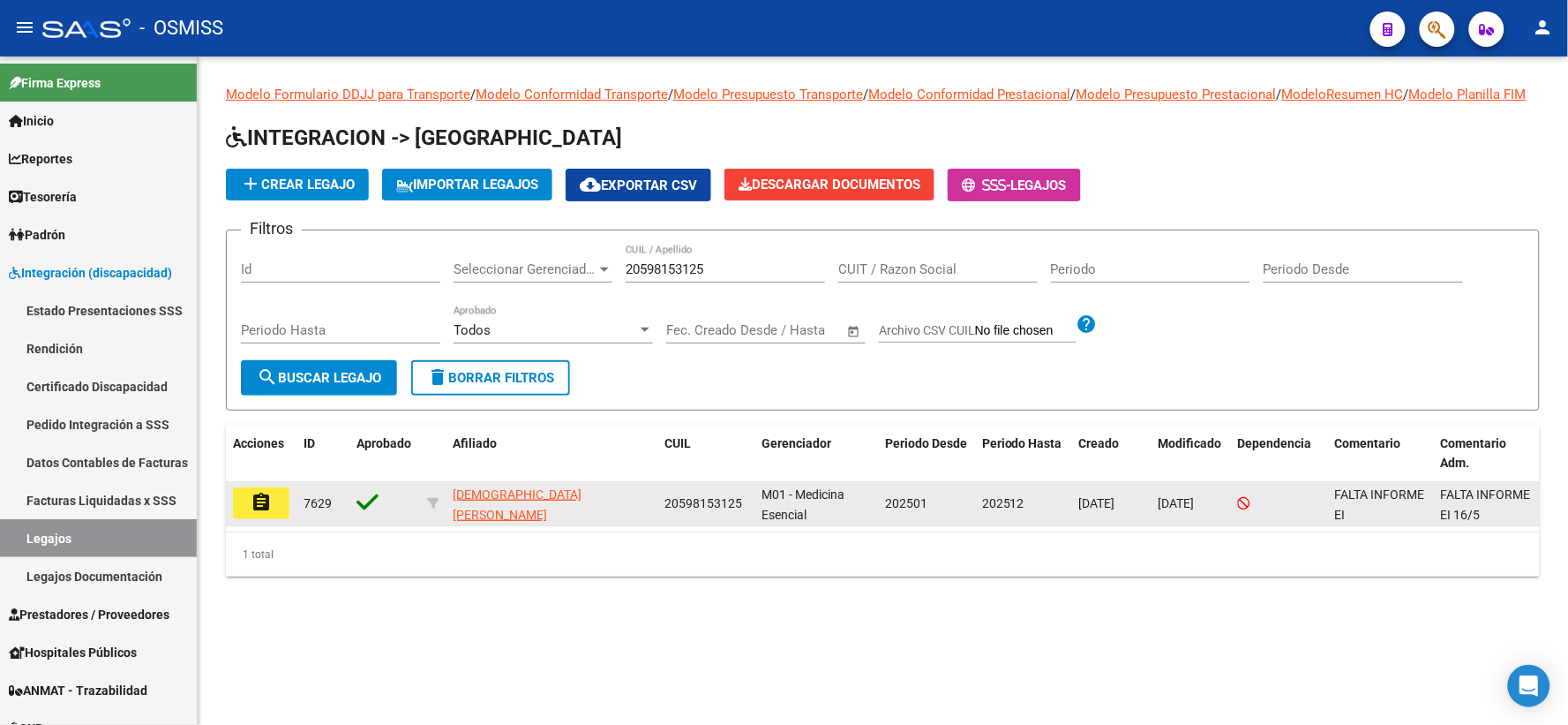
click at [270, 513] on mat-icon "assignment" at bounding box center [261, 502] width 21 height 21
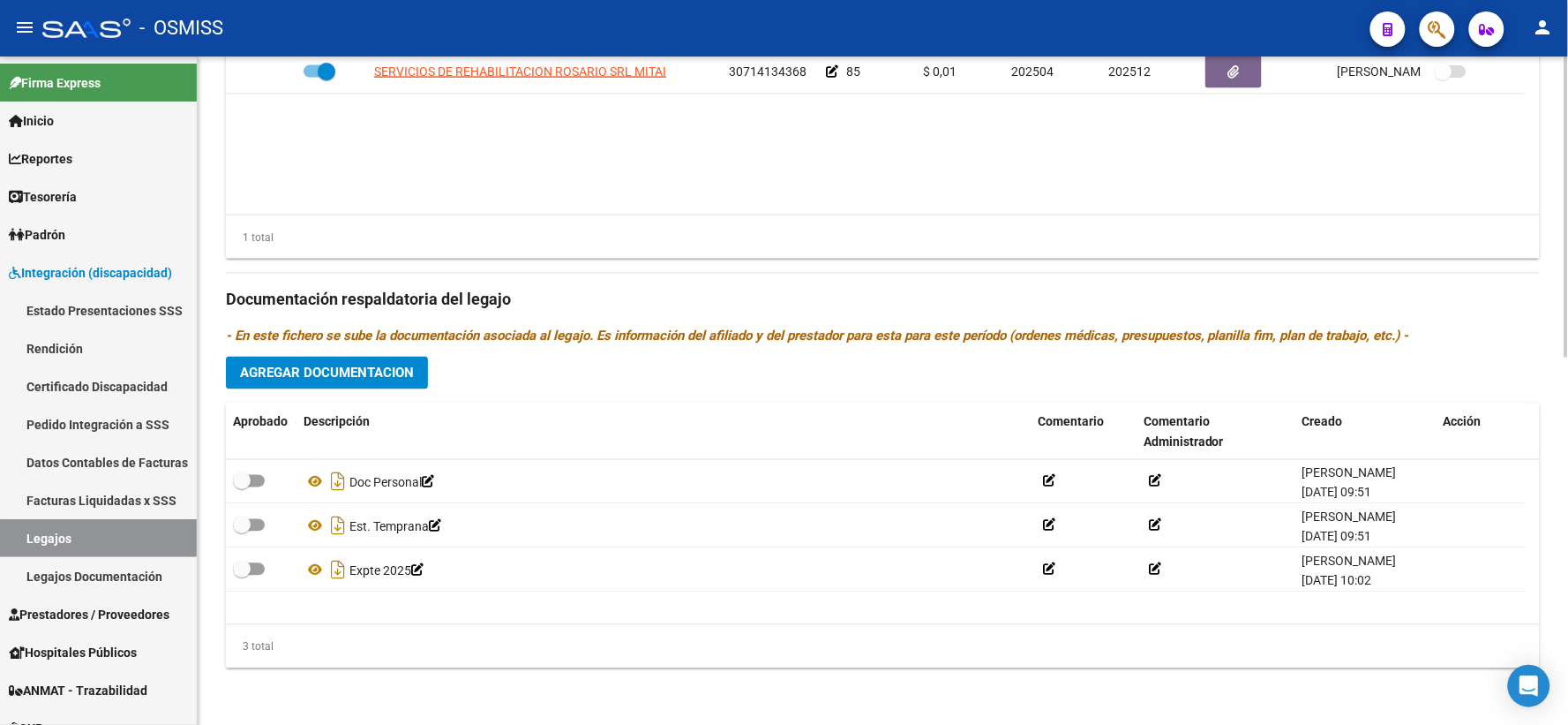
scroll to position [815, 0]
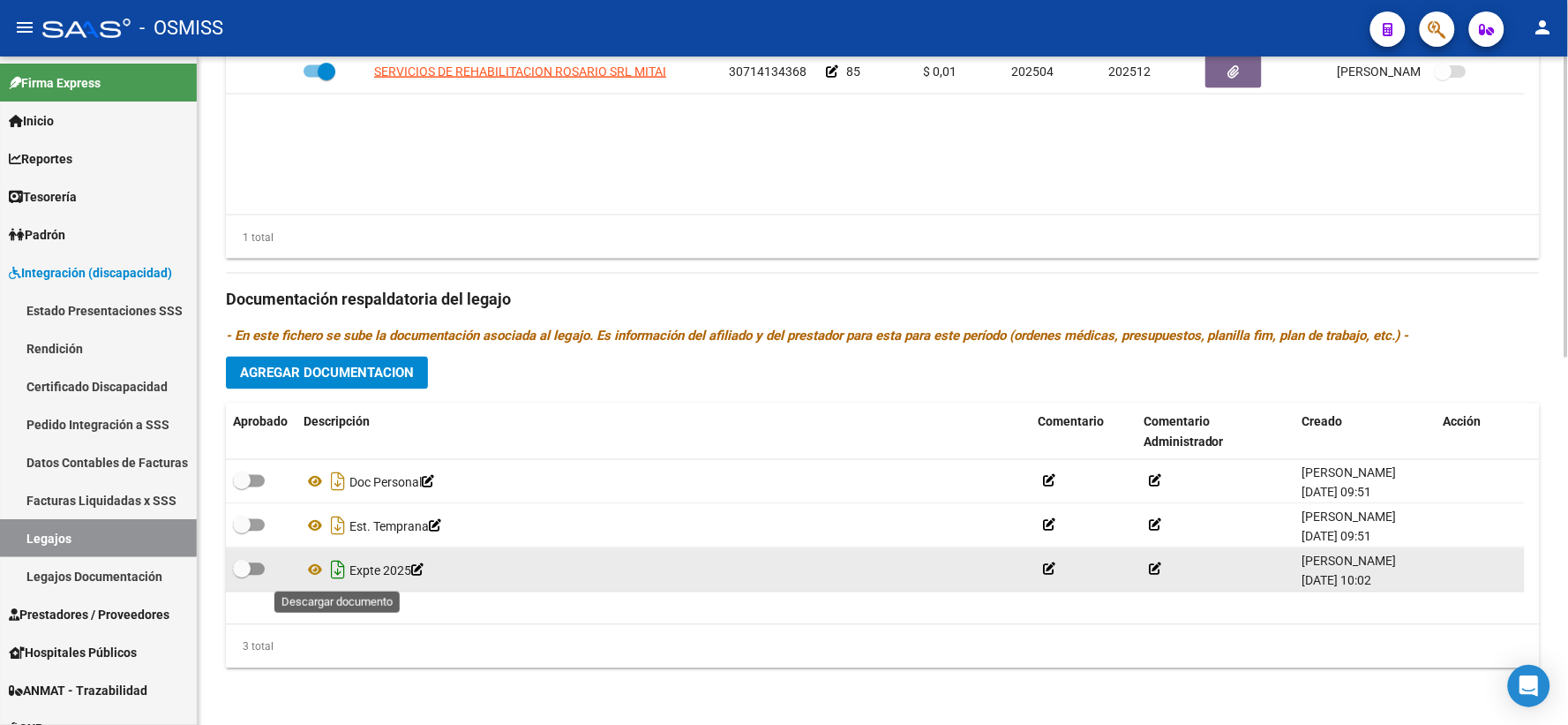
click at [337, 574] on icon "Descargar documento" at bounding box center [338, 571] width 23 height 28
click at [443, 203] on datatable-body "SERVICIOS DE REHABILITACION ROSARIO SRL MITAI 30714134368 85 $ 0,01 202504 2025…" at bounding box center [882, 132] width 1313 height 164
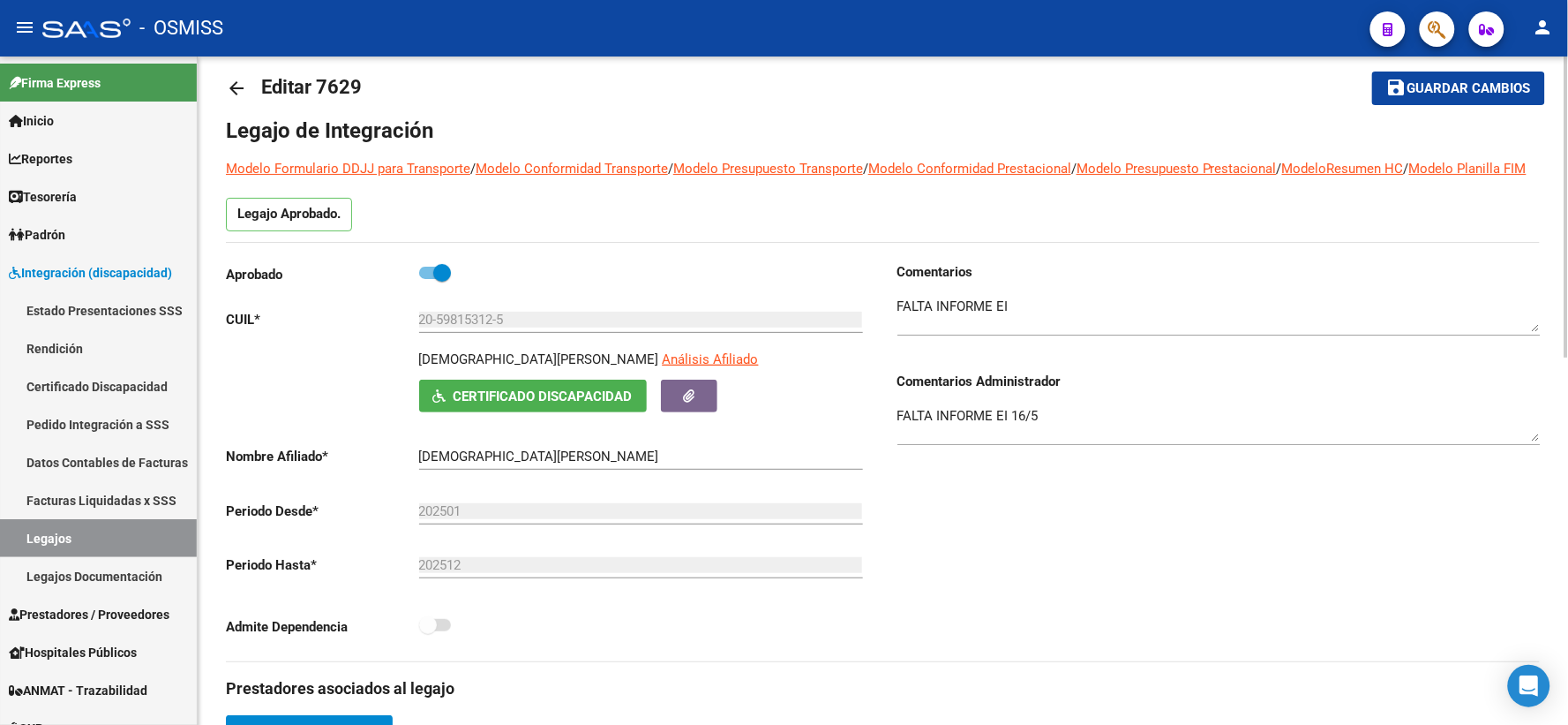
scroll to position [0, 0]
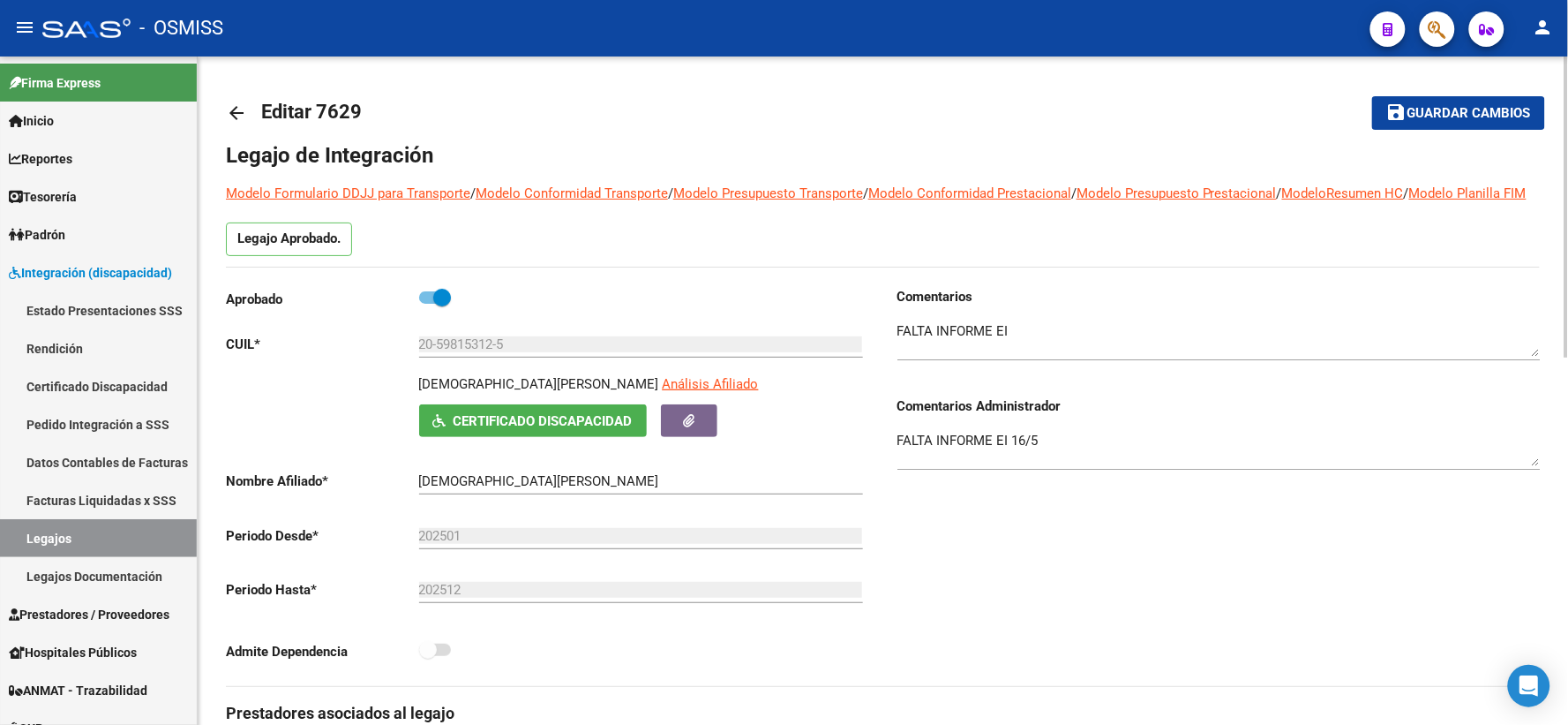
click at [239, 112] on mat-icon "arrow_back" at bounding box center [237, 113] width 21 height 21
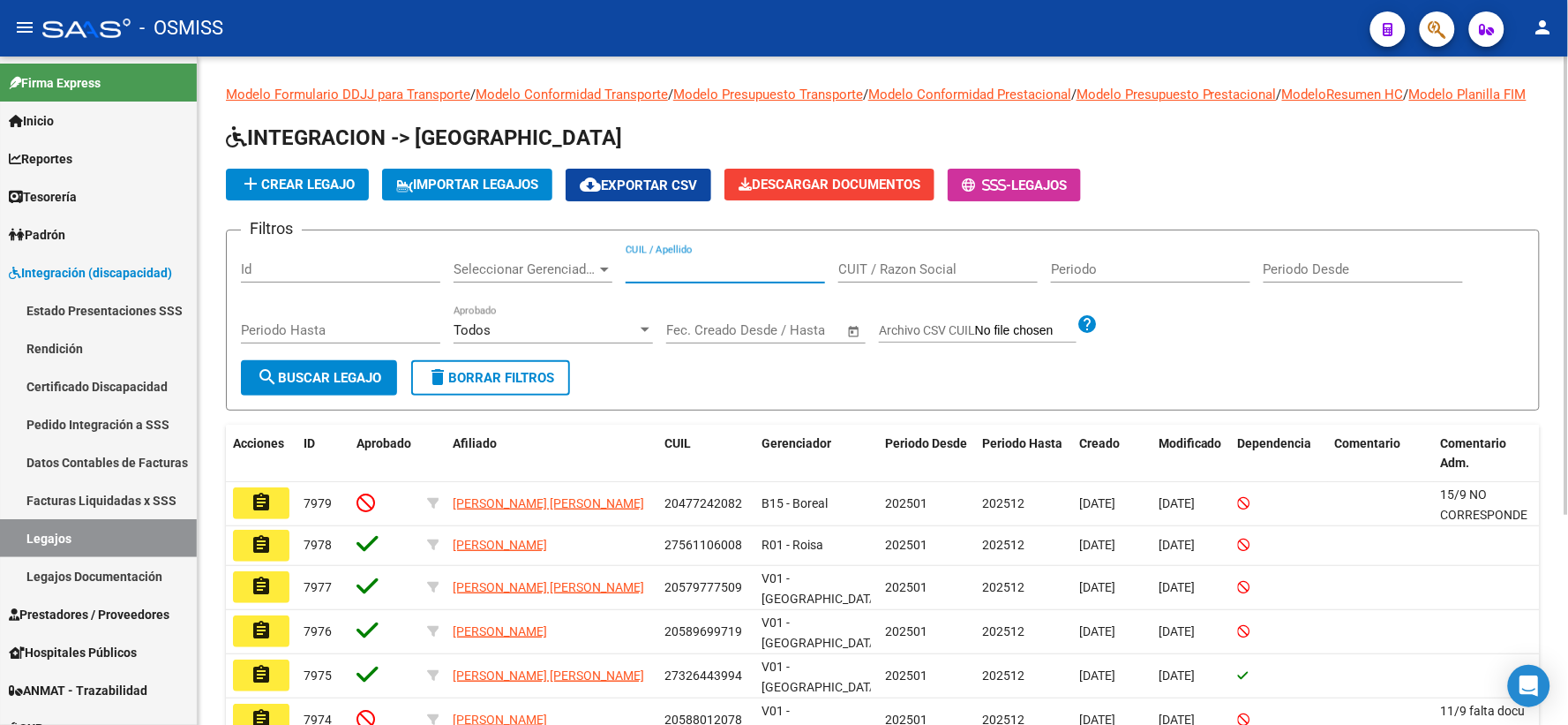
paste input "20562661752"
type input "20562661752"
click at [328, 386] on span "search Buscar Legajo" at bounding box center [318, 378] width 124 height 16
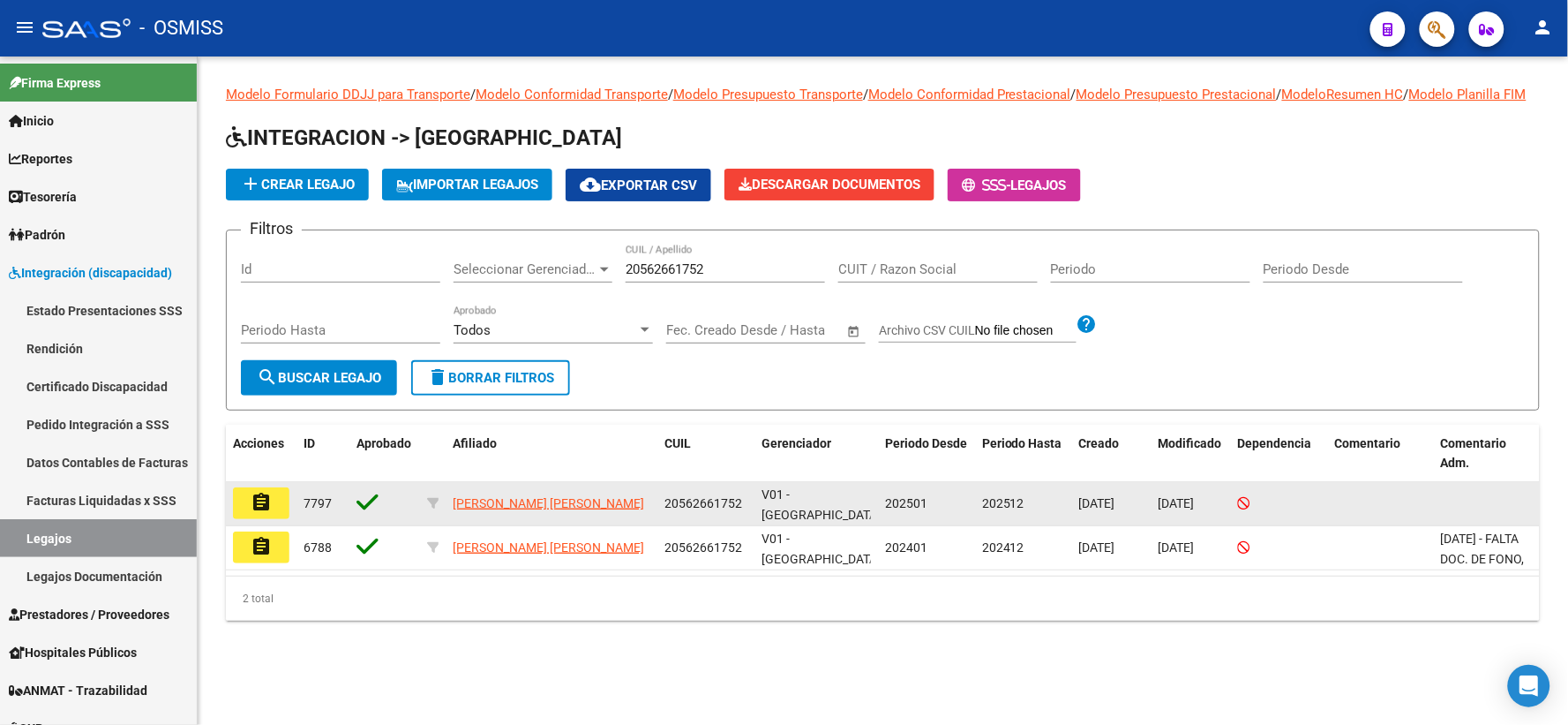
click at [251, 513] on mat-icon "assignment" at bounding box center [261, 502] width 21 height 21
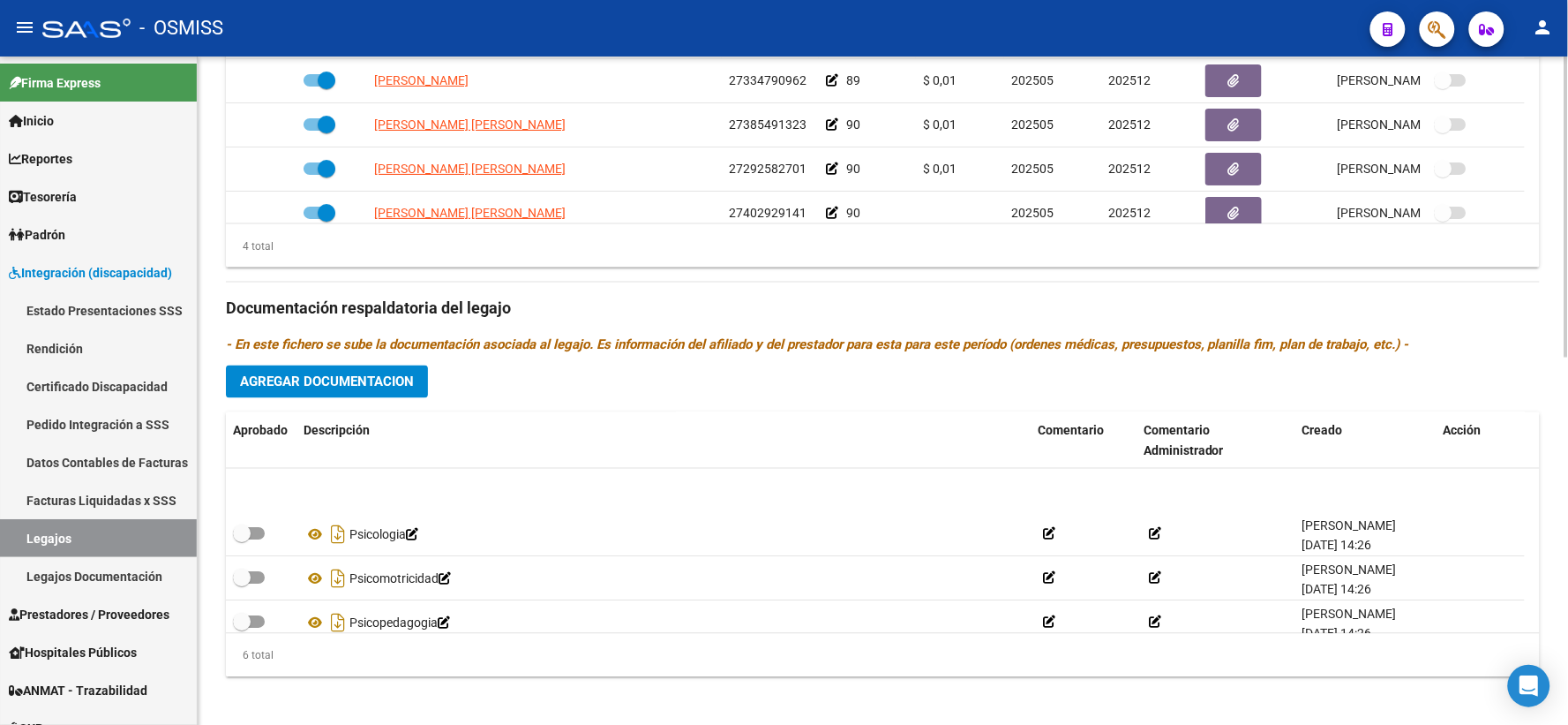
scroll to position [106, 0]
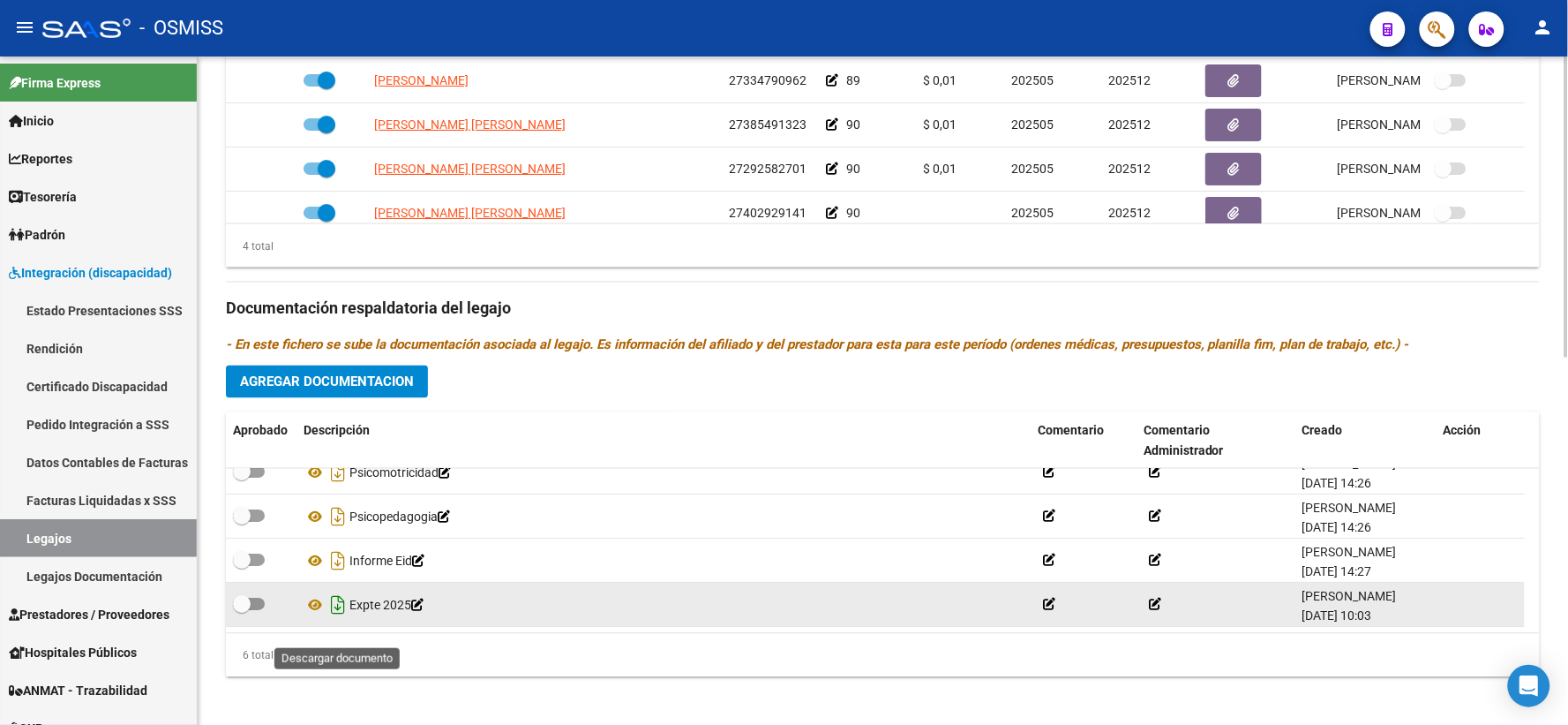
click at [341, 619] on icon "Descargar documento" at bounding box center [338, 605] width 23 height 28
click at [439, 401] on div "Prestadores asociados al legajo Agregar Prestador Aprobado Prestador CUIT Comen…" at bounding box center [882, 297] width 1313 height 788
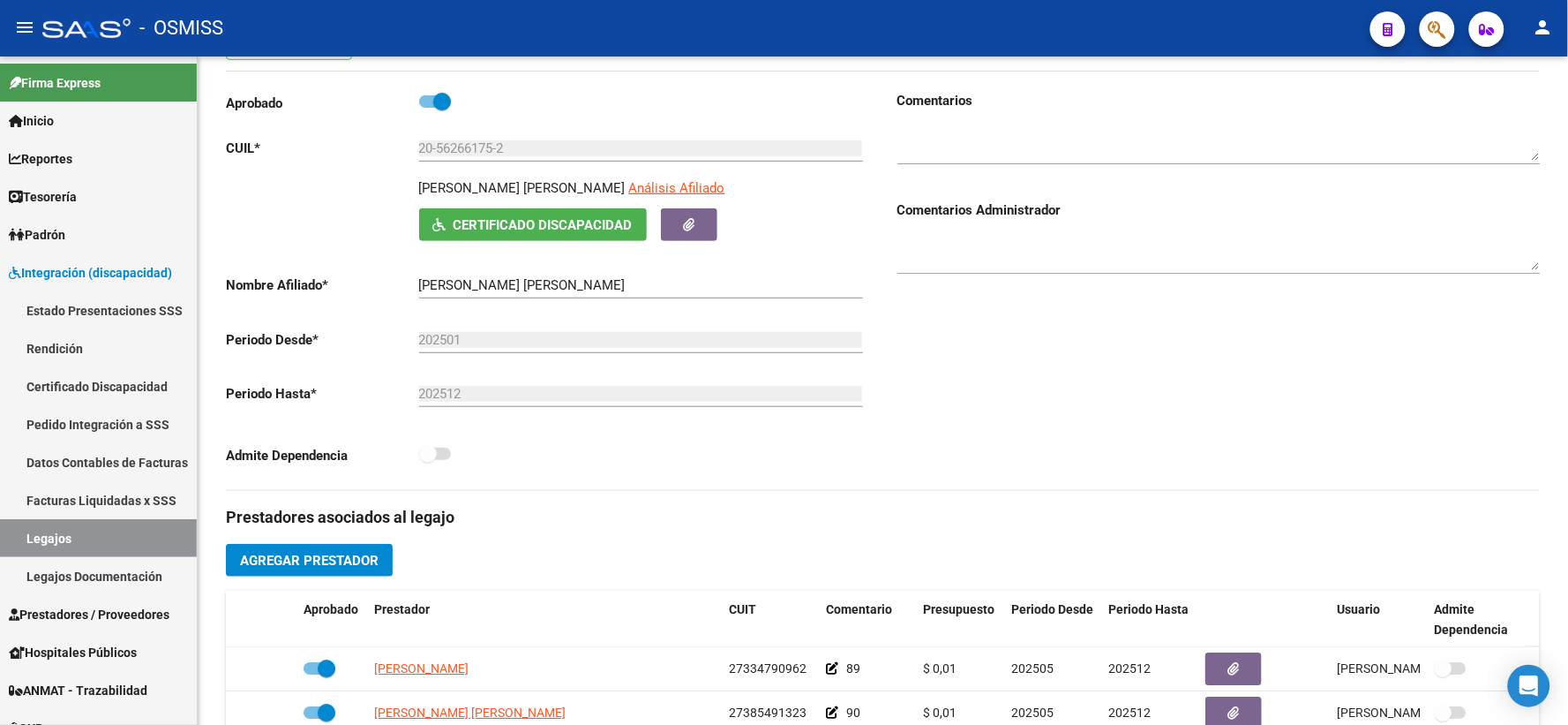
scroll to position [0, 0]
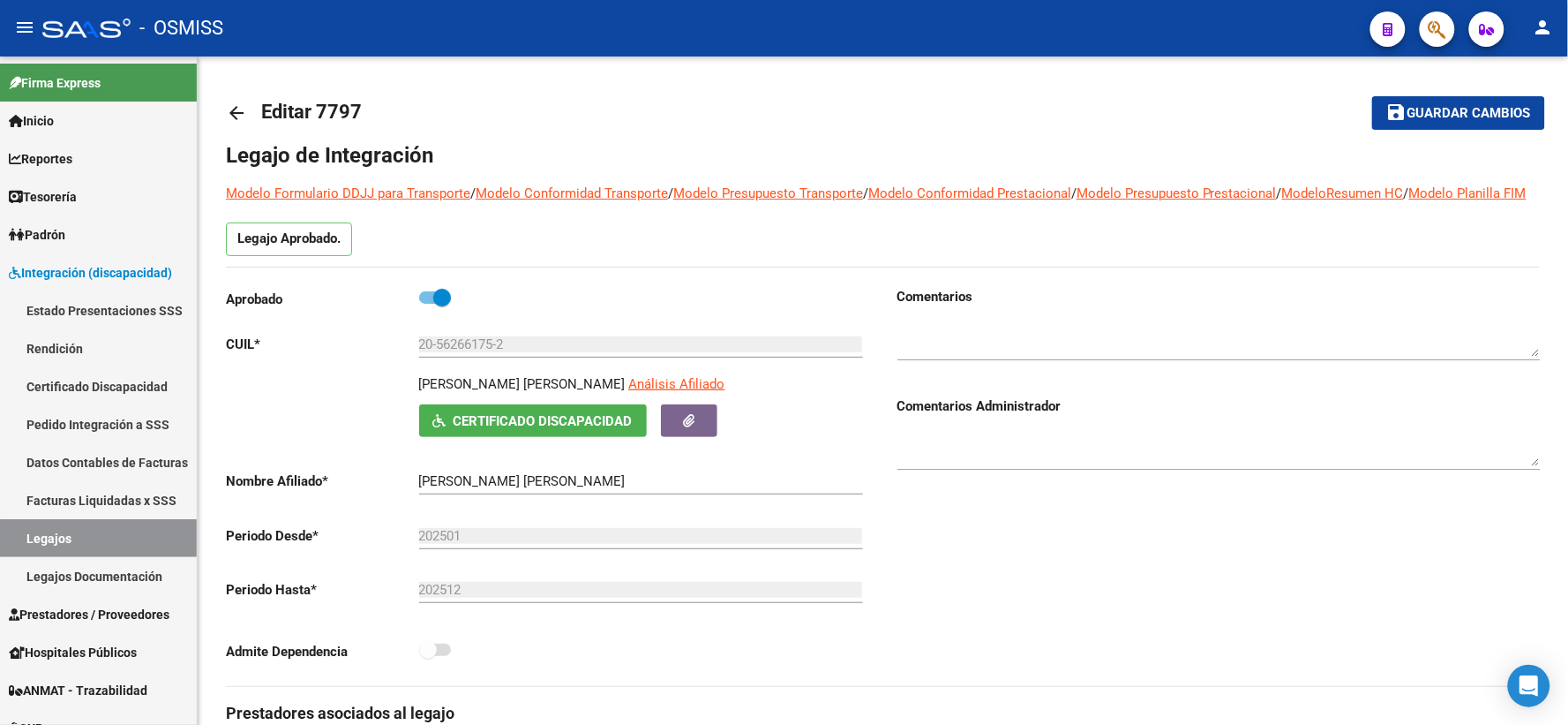
click at [233, 107] on mat-icon "arrow_back" at bounding box center [237, 113] width 21 height 21
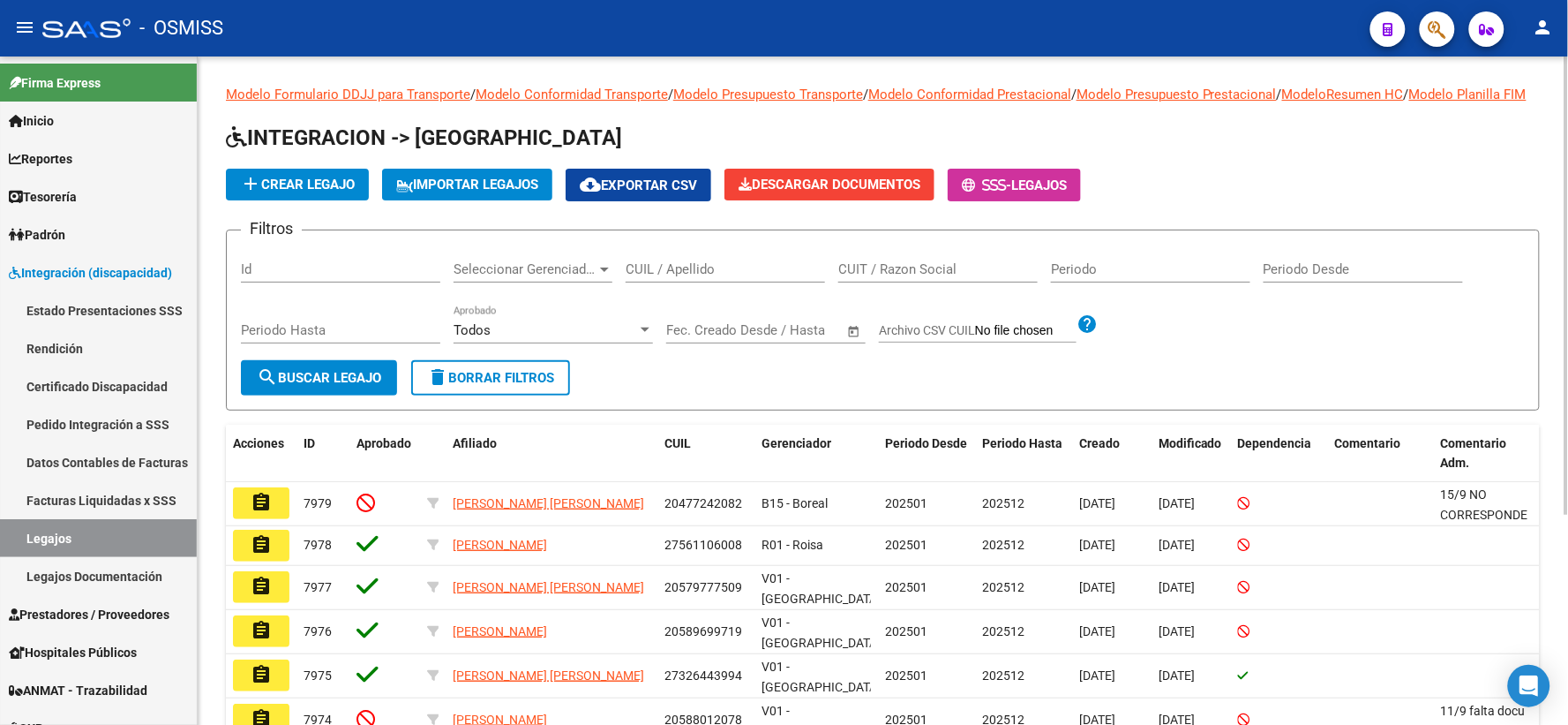
click at [645, 277] on input "CUIL / Apellido" at bounding box center [725, 269] width 200 height 16
paste input "20561252824"
type input "20561252824"
click at [297, 386] on span "search Buscar Legajo" at bounding box center [318, 378] width 124 height 16
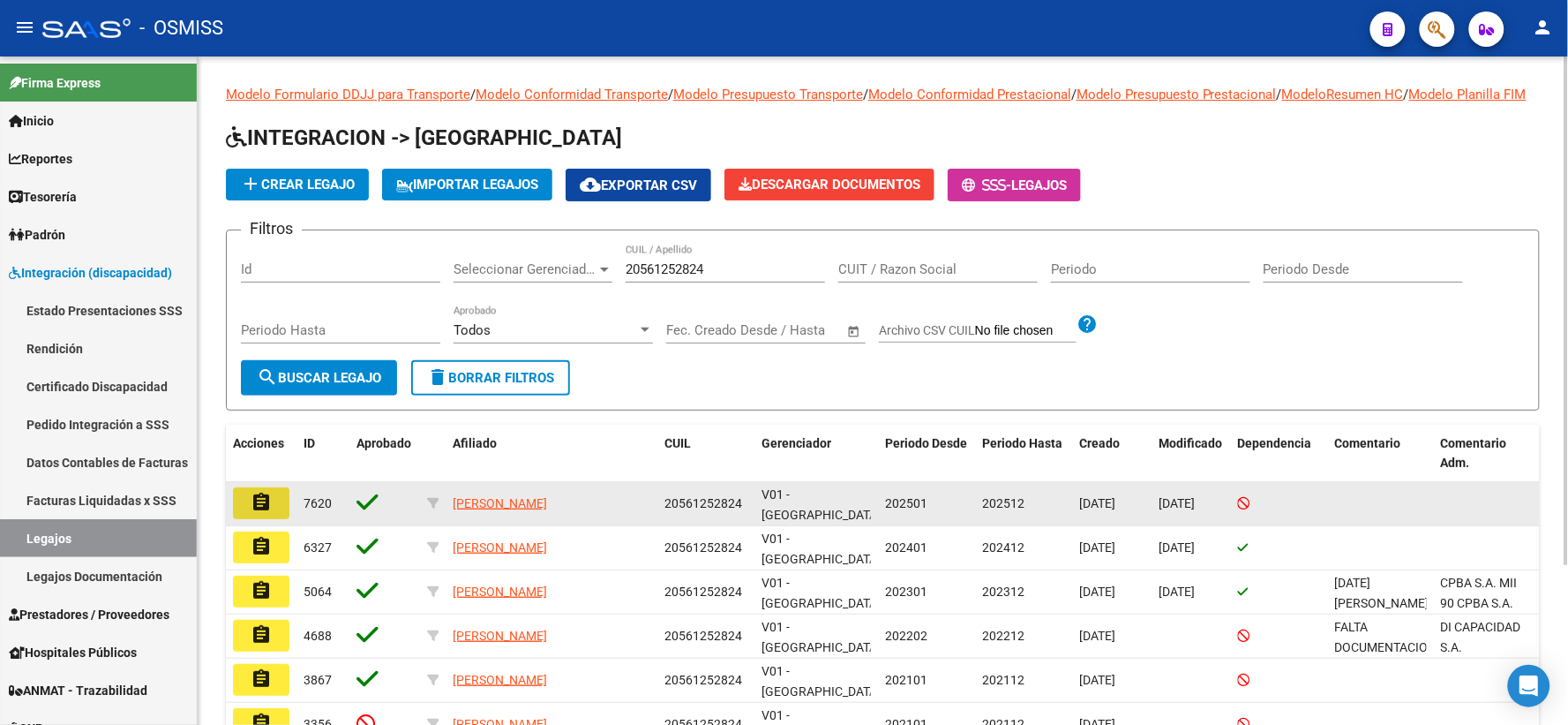
click at [255, 513] on mat-icon "assignment" at bounding box center [261, 502] width 21 height 21
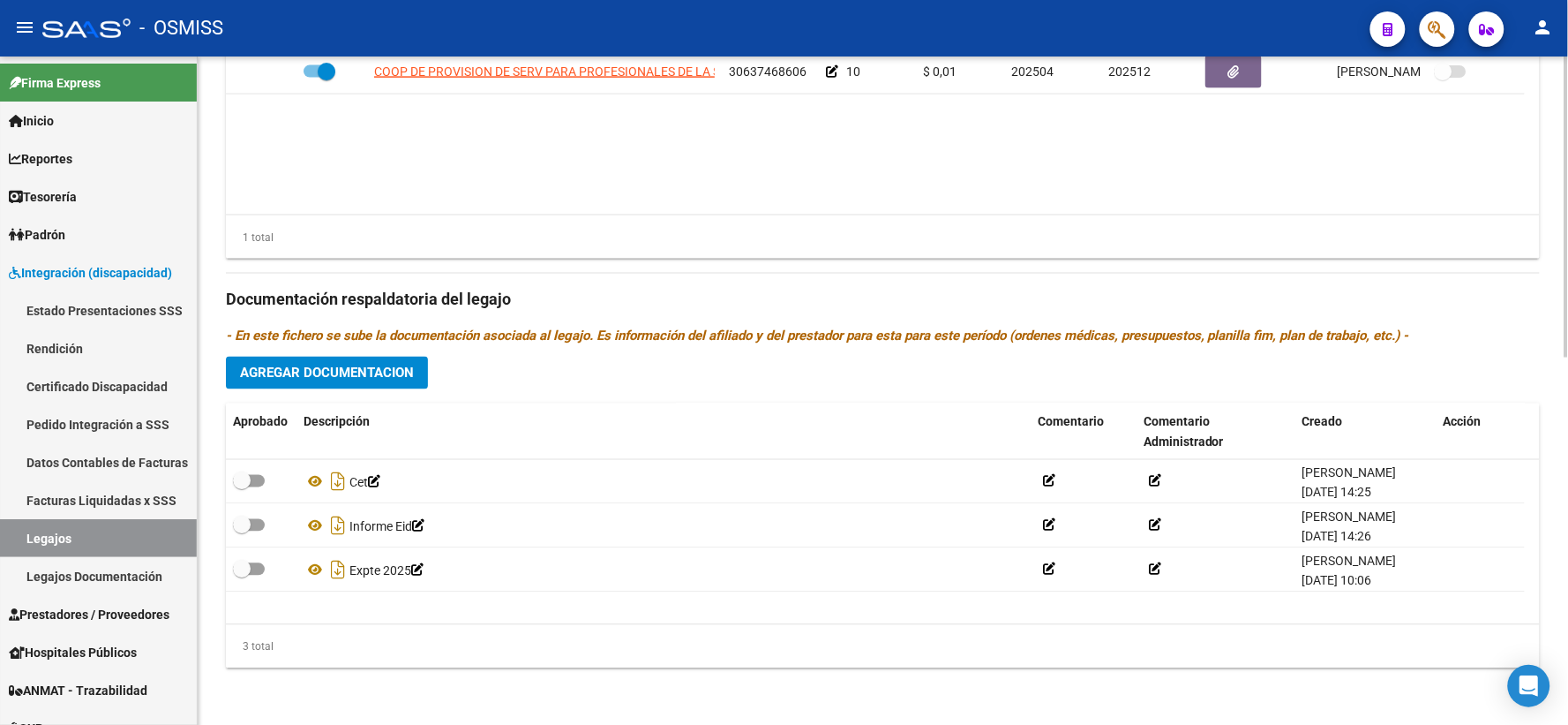
scroll to position [815, 0]
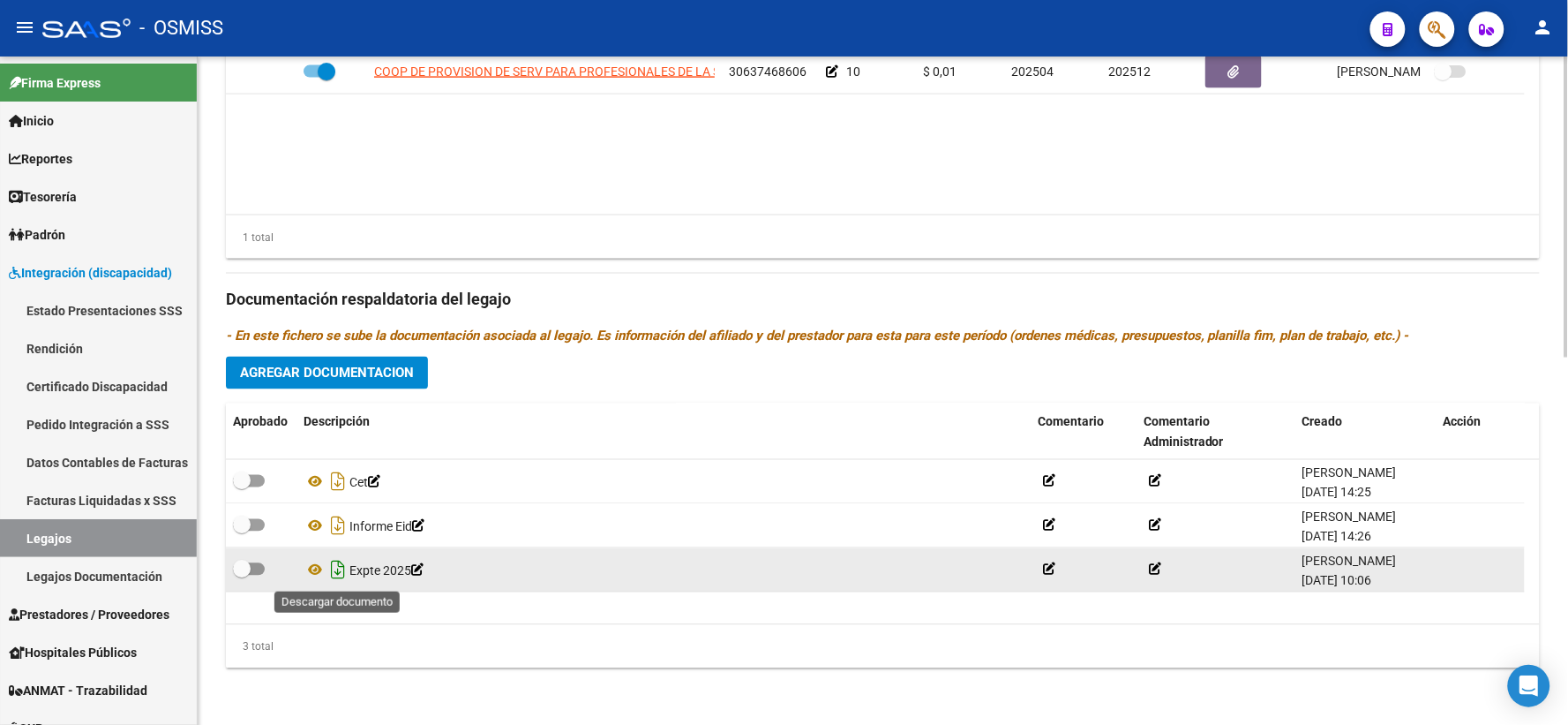
click at [336, 566] on icon "Descargar documento" at bounding box center [338, 571] width 23 height 28
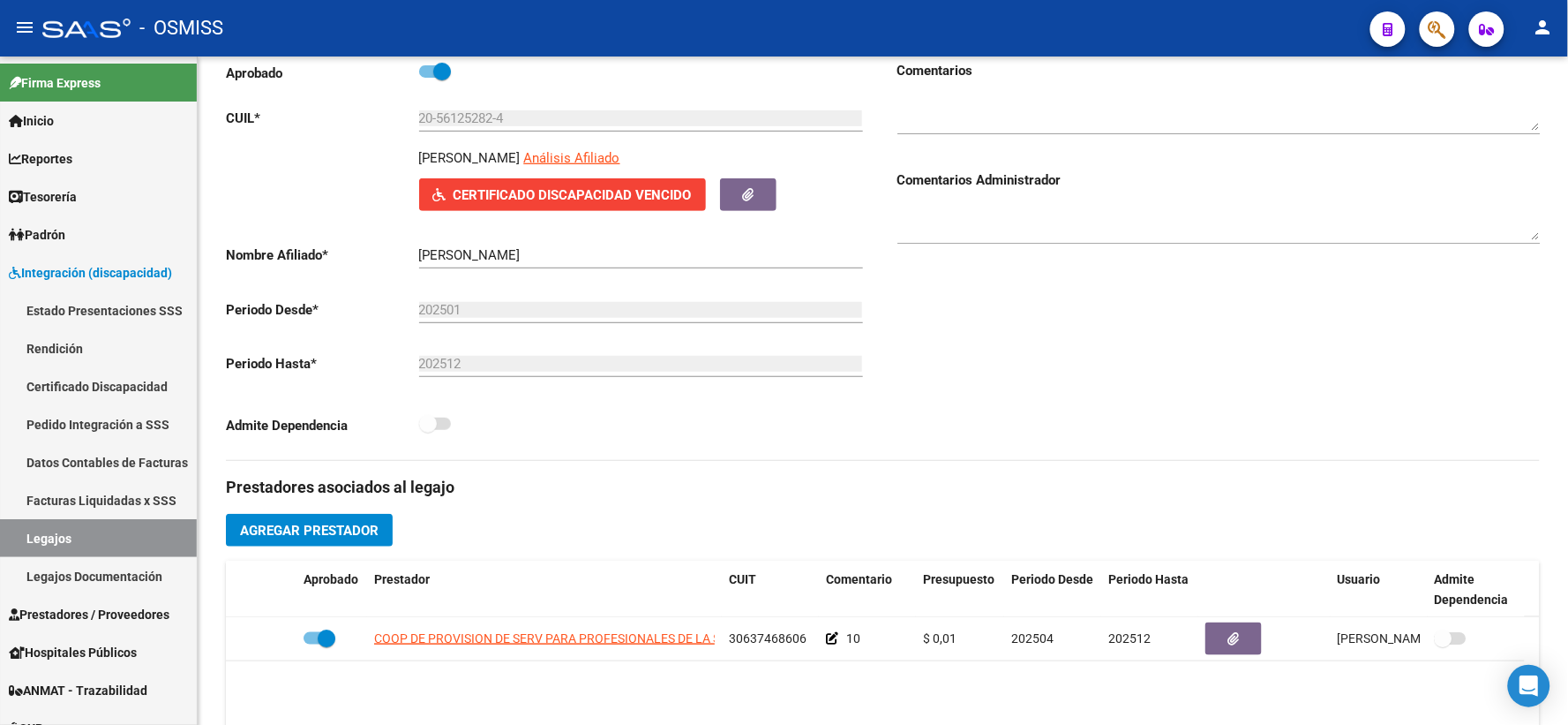
scroll to position [0, 0]
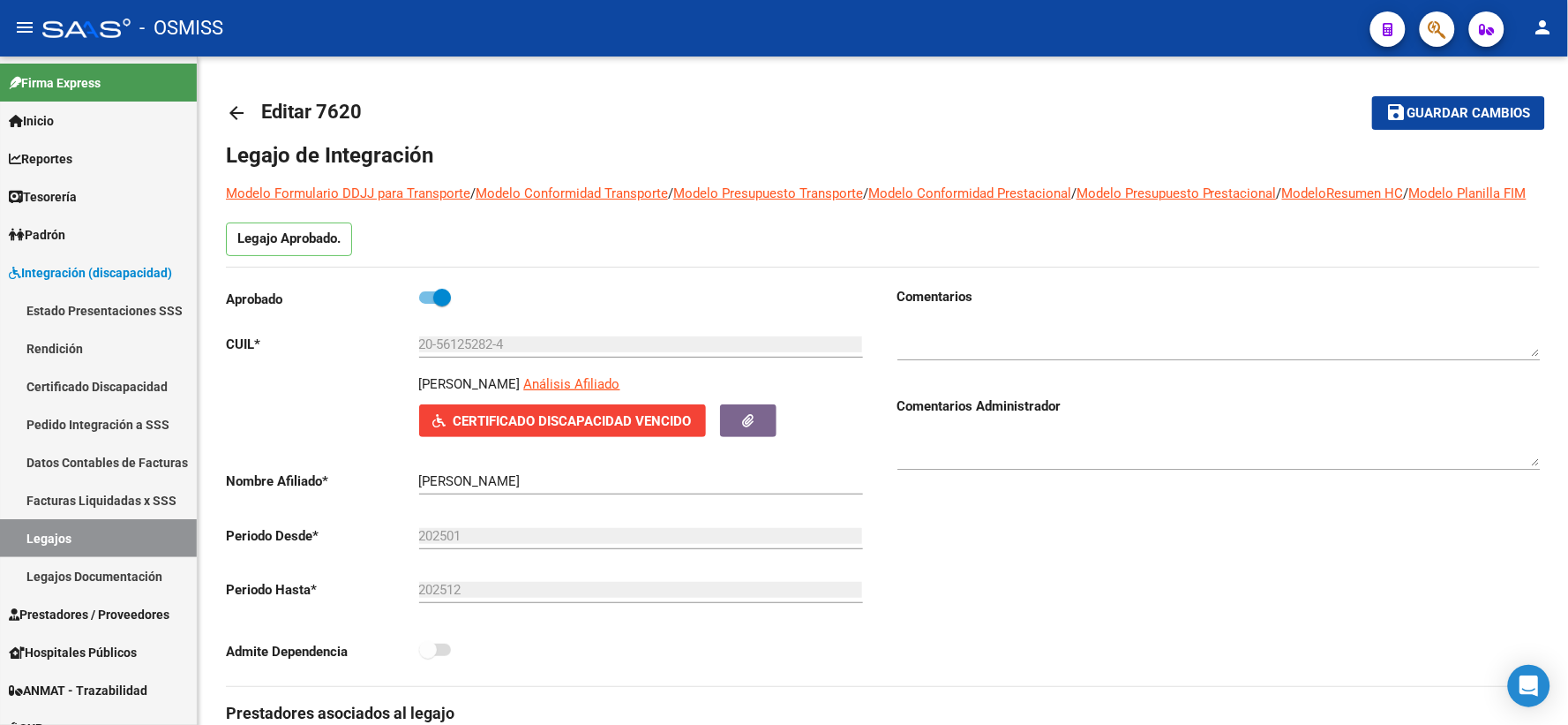
click at [234, 112] on mat-icon "arrow_back" at bounding box center [237, 113] width 21 height 21
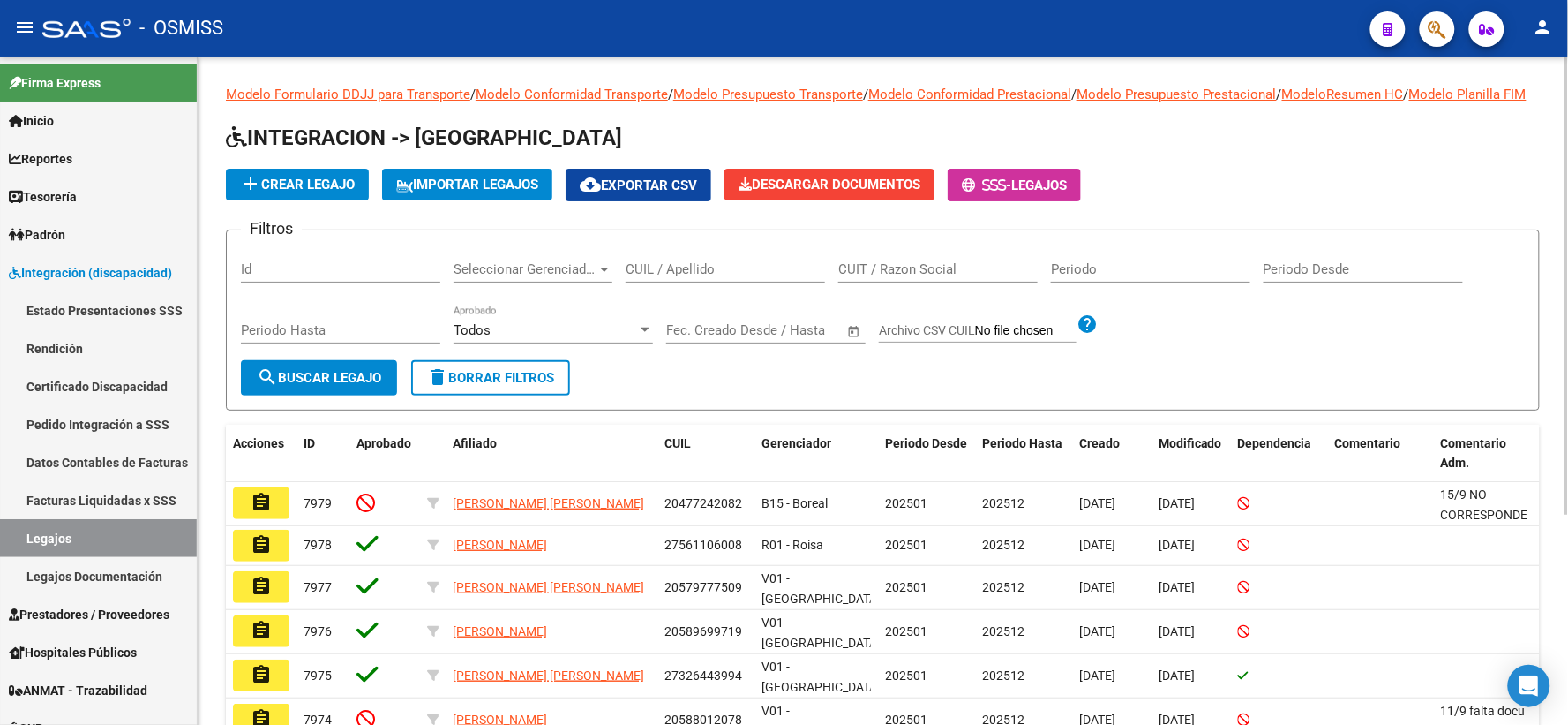
click at [671, 277] on input "CUIL / Apellido" at bounding box center [725, 269] width 200 height 16
paste input "20556460117"
type input "20556460117"
click at [316, 386] on span "search Buscar Legajo" at bounding box center [318, 378] width 124 height 16
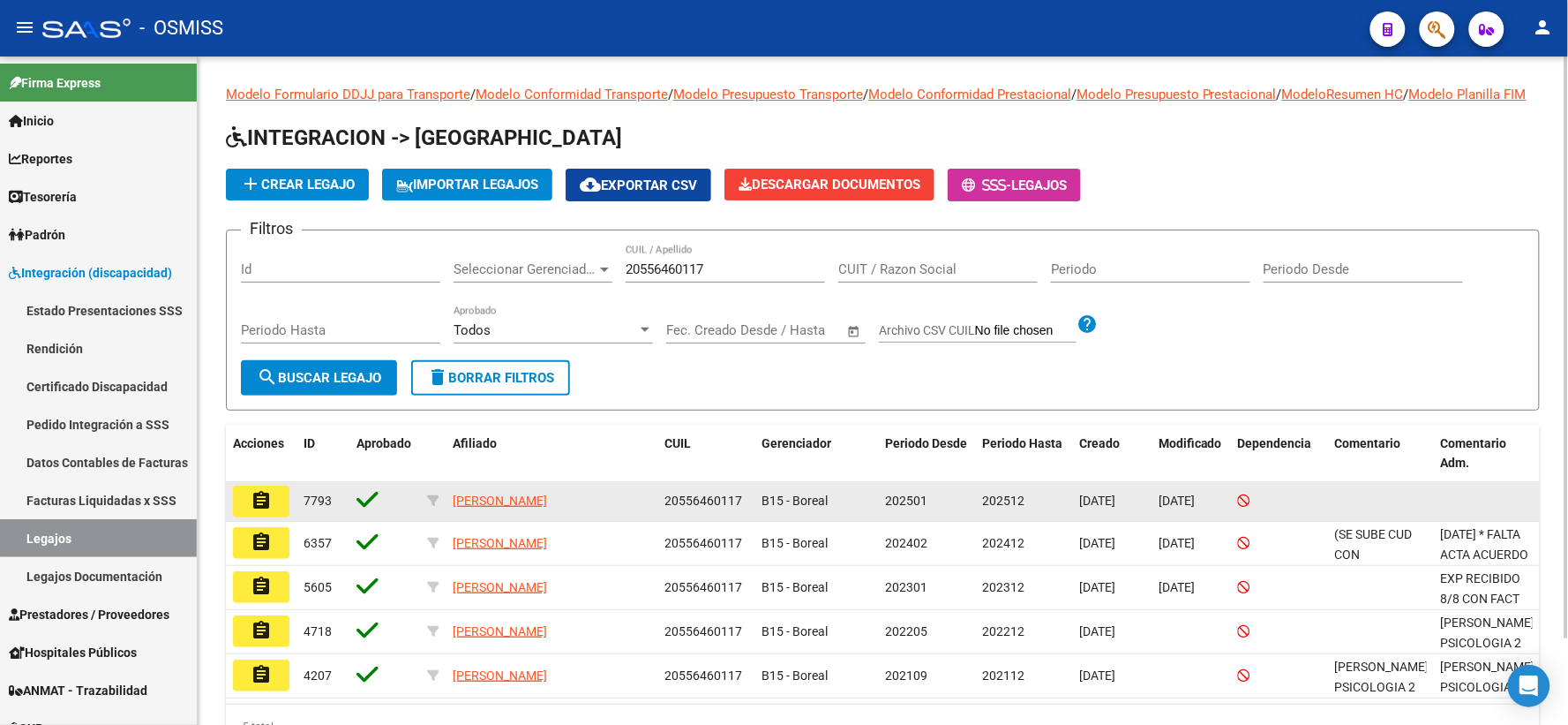
click at [257, 508] on mat-icon "assignment" at bounding box center [261, 500] width 21 height 21
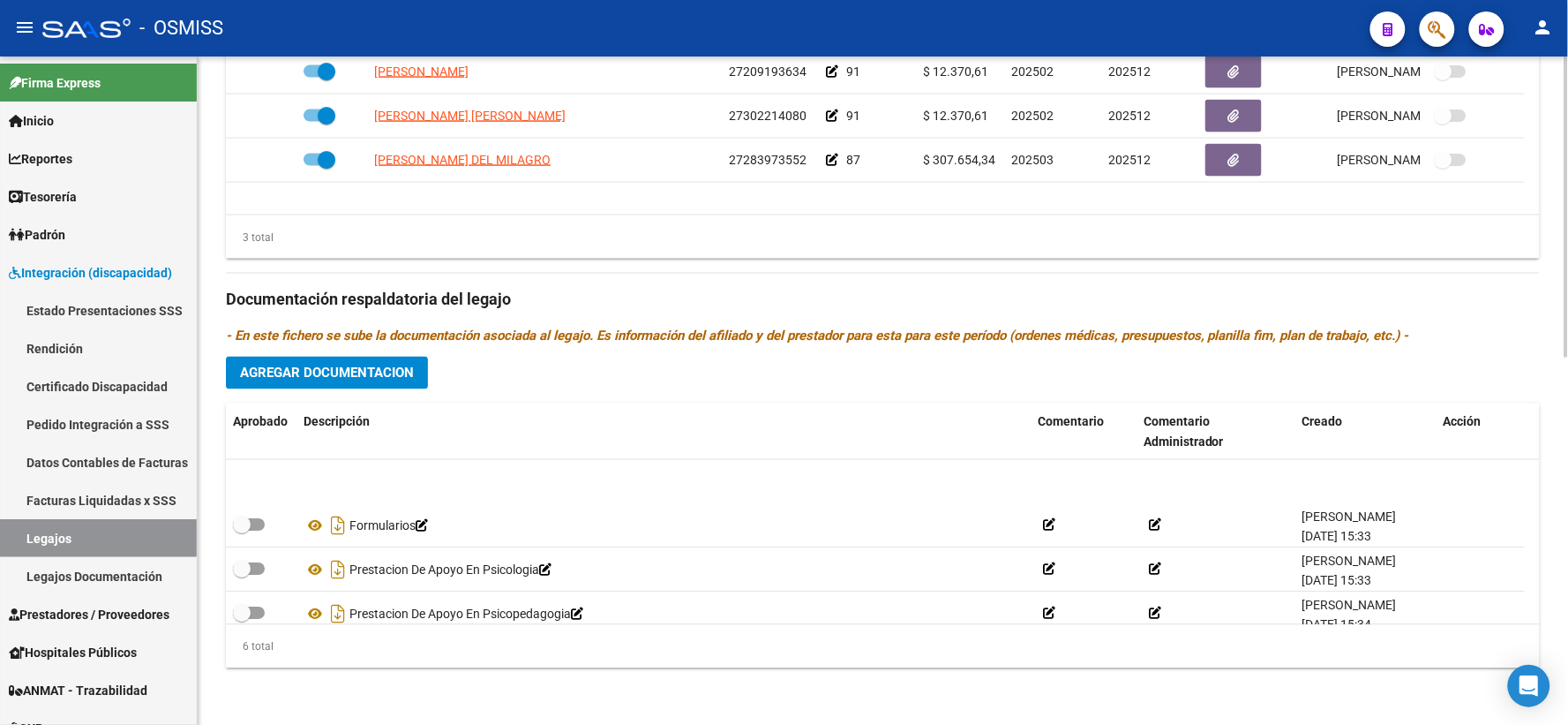
scroll to position [106, 0]
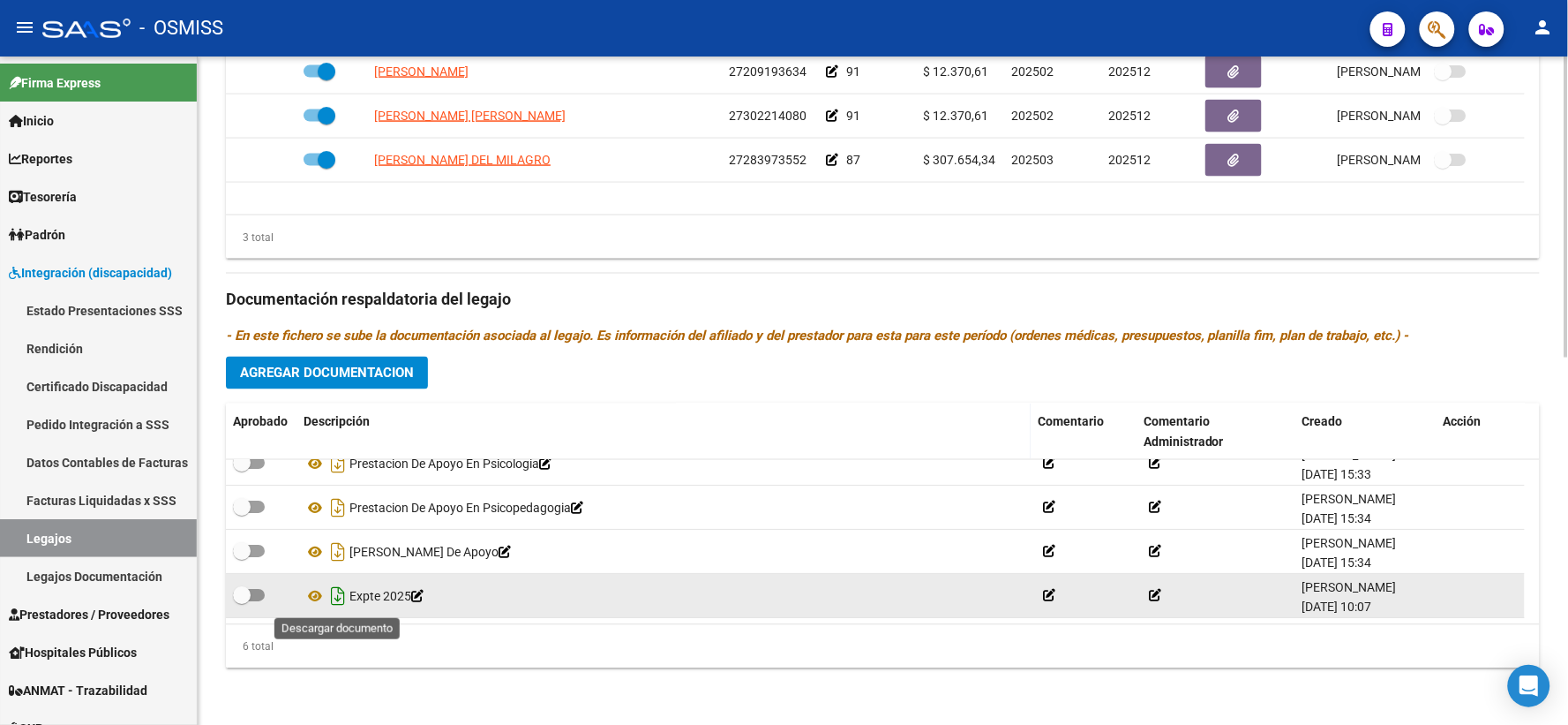
click at [333, 594] on icon "Descargar documento" at bounding box center [338, 597] width 23 height 28
click at [456, 209] on datatable-body "KIPRAN SILVIA ELIZABETH 27209193634 91 $ 12.370,61 202502 202512 Paola Gregori …" at bounding box center [882, 132] width 1313 height 164
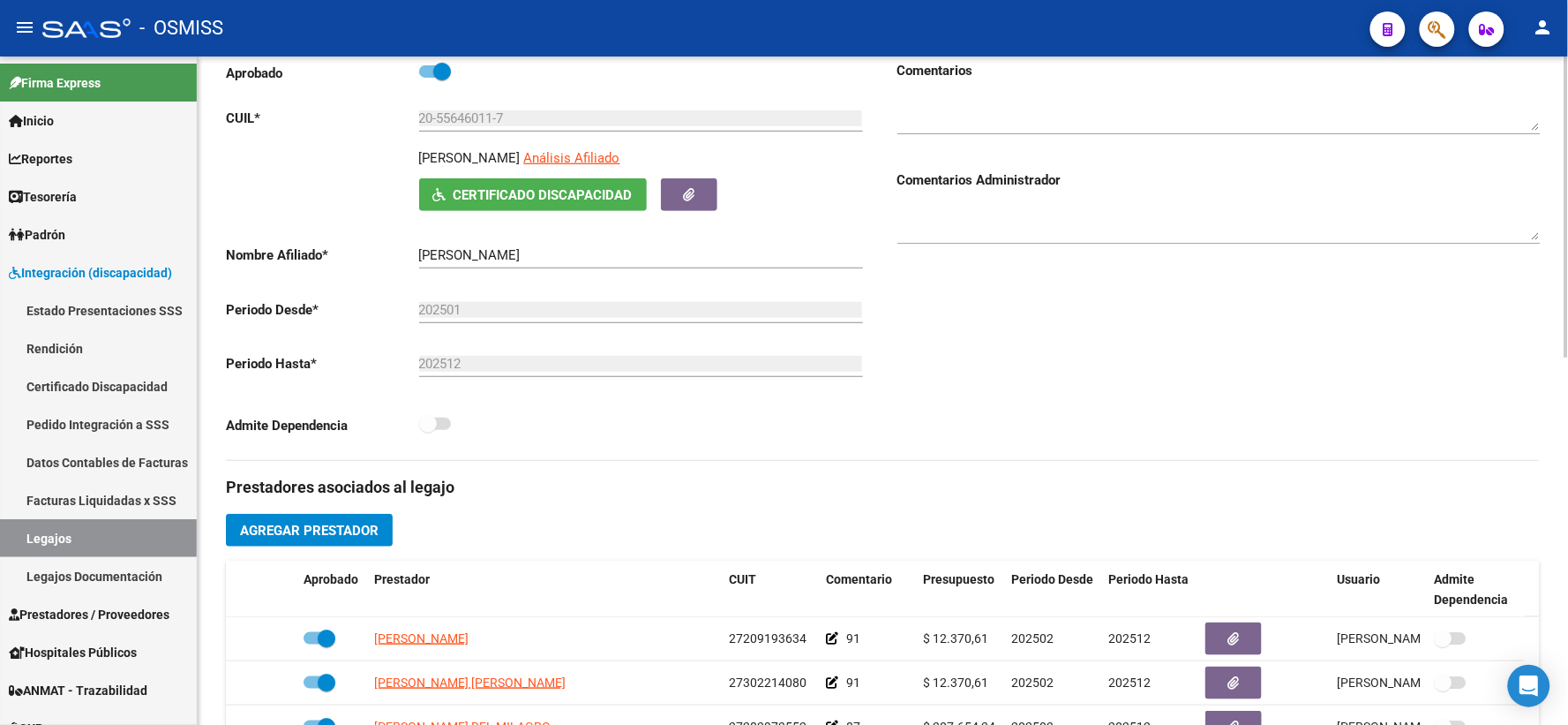
scroll to position [0, 0]
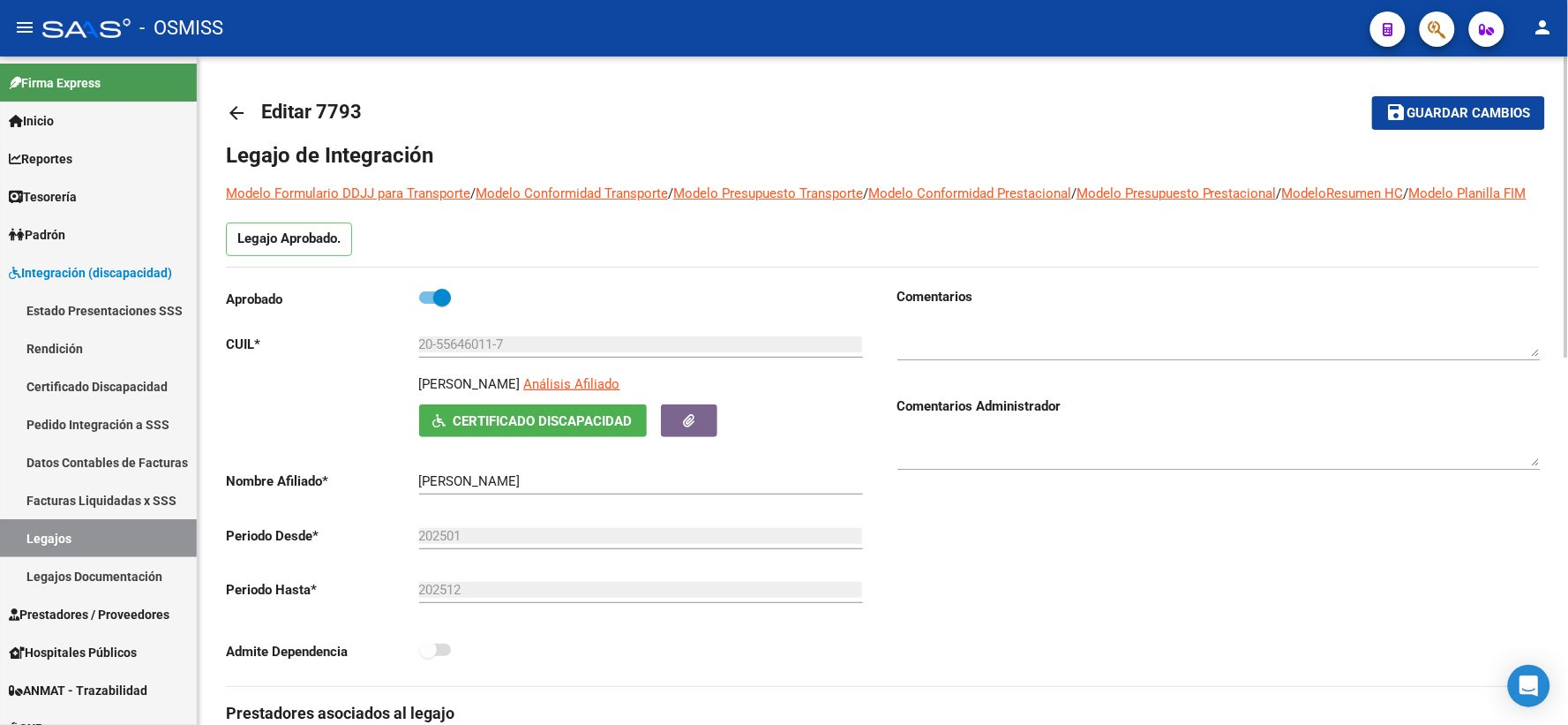
click at [232, 110] on mat-icon "arrow_back" at bounding box center [237, 113] width 21 height 21
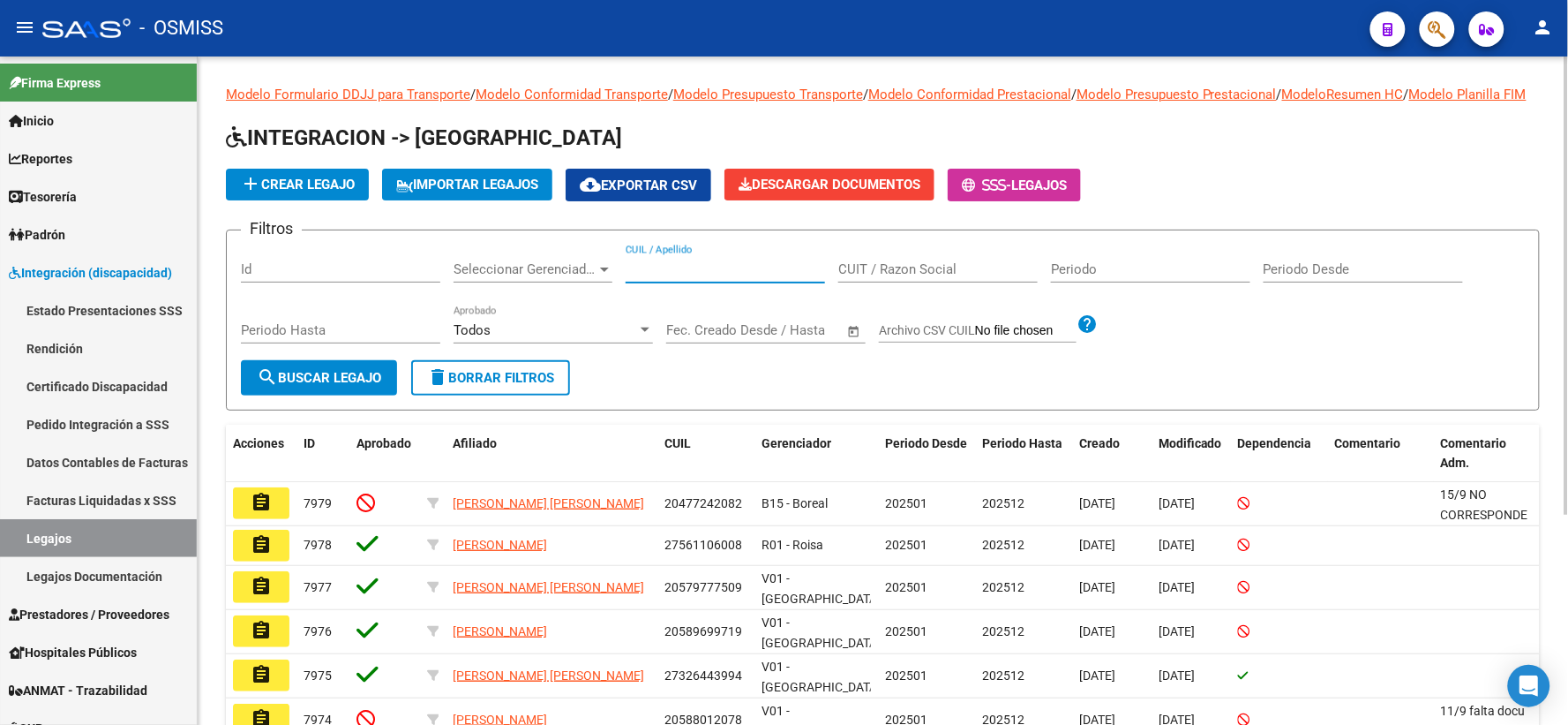
paste input "20527993106"
type input "20527993106"
click at [321, 386] on span "search Buscar Legajo" at bounding box center [318, 378] width 124 height 16
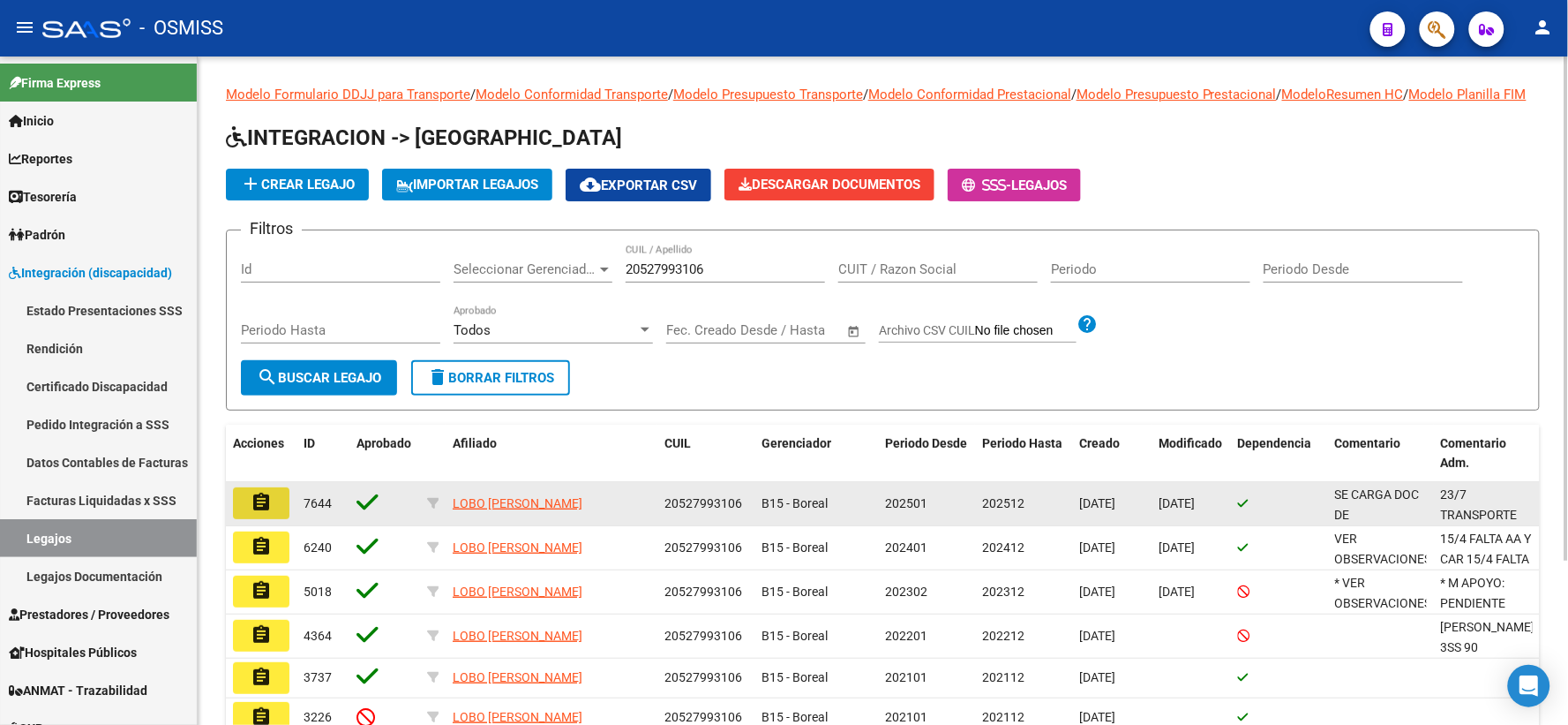
click at [277, 519] on button "assignment" at bounding box center [262, 503] width 57 height 32
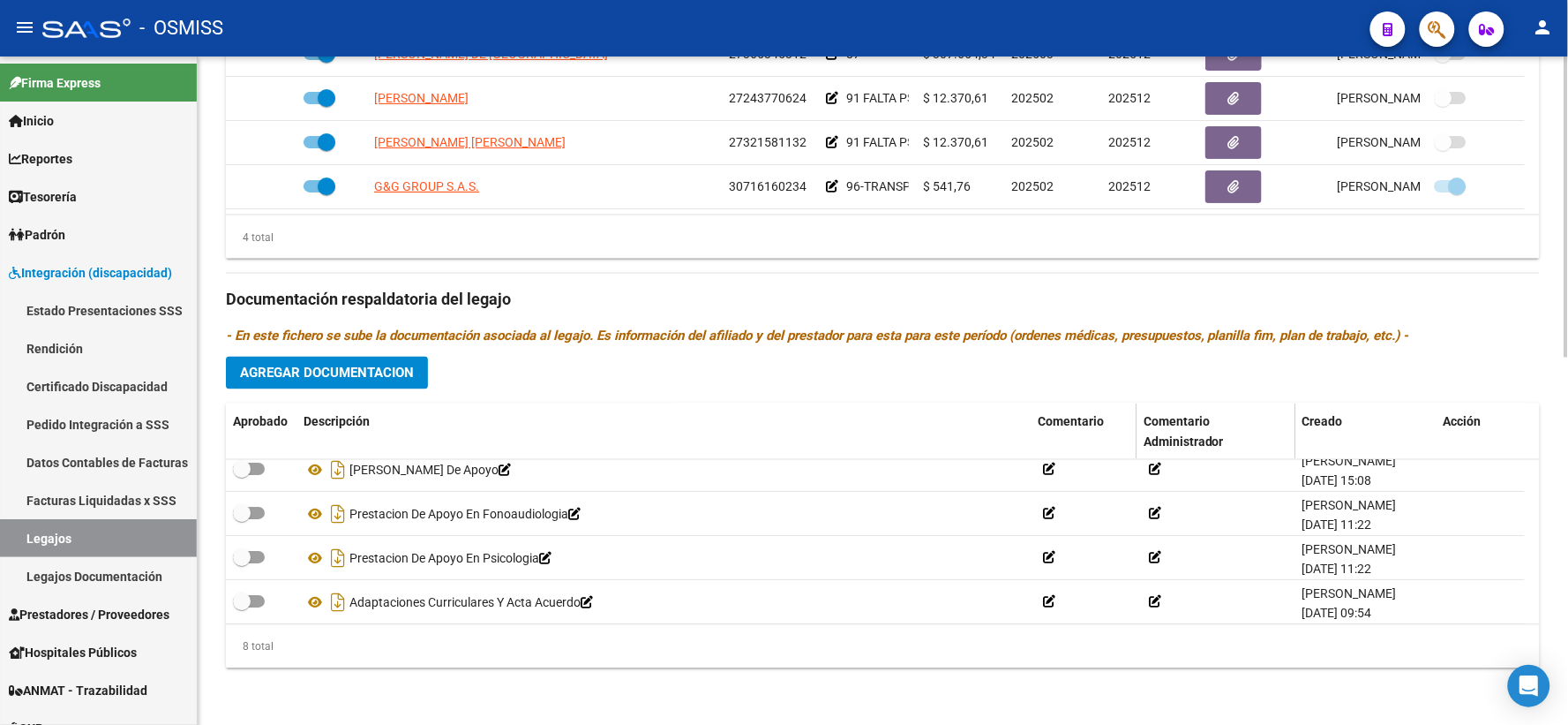
scroll to position [194, 0]
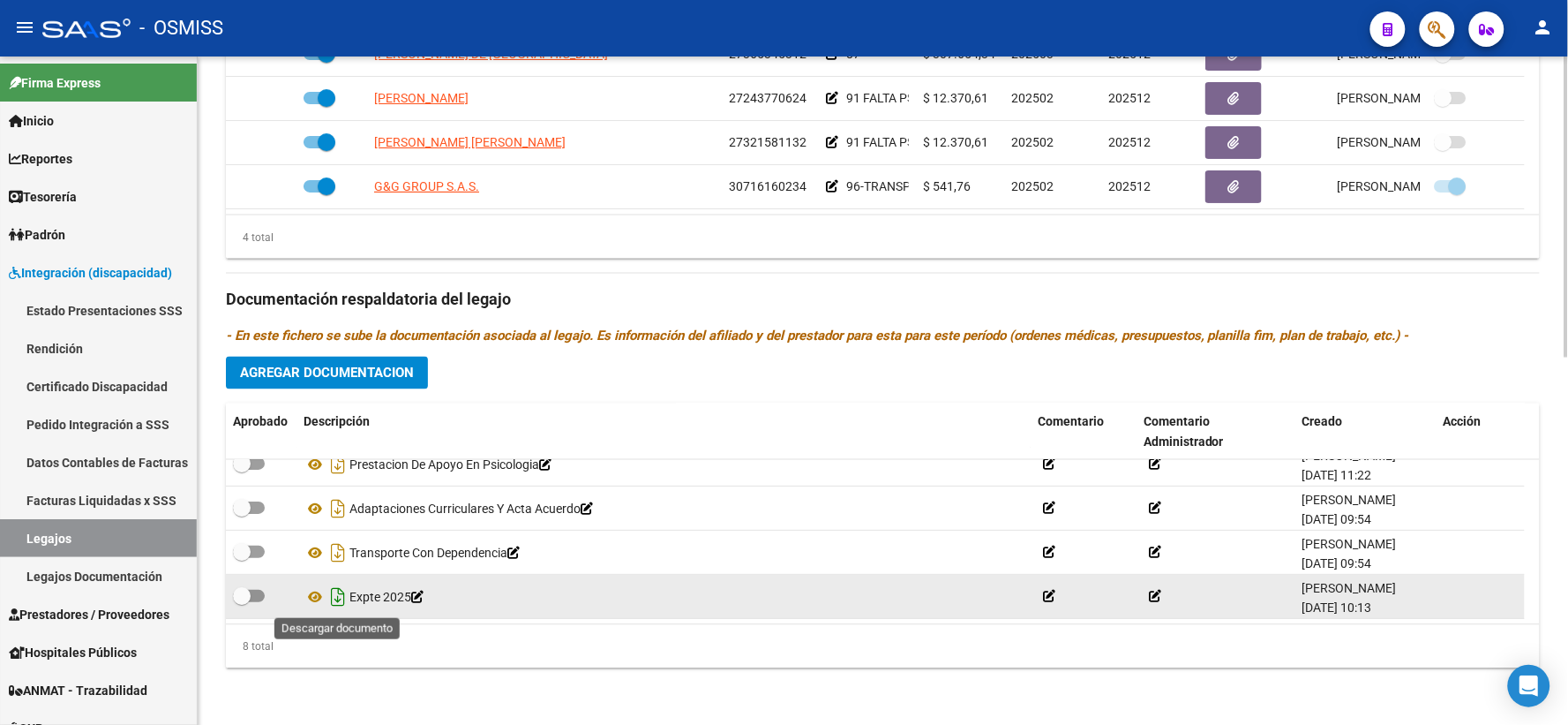
click at [344, 595] on icon "Descargar documento" at bounding box center [338, 597] width 23 height 28
click at [523, 642] on div "8 total" at bounding box center [882, 647] width 1313 height 44
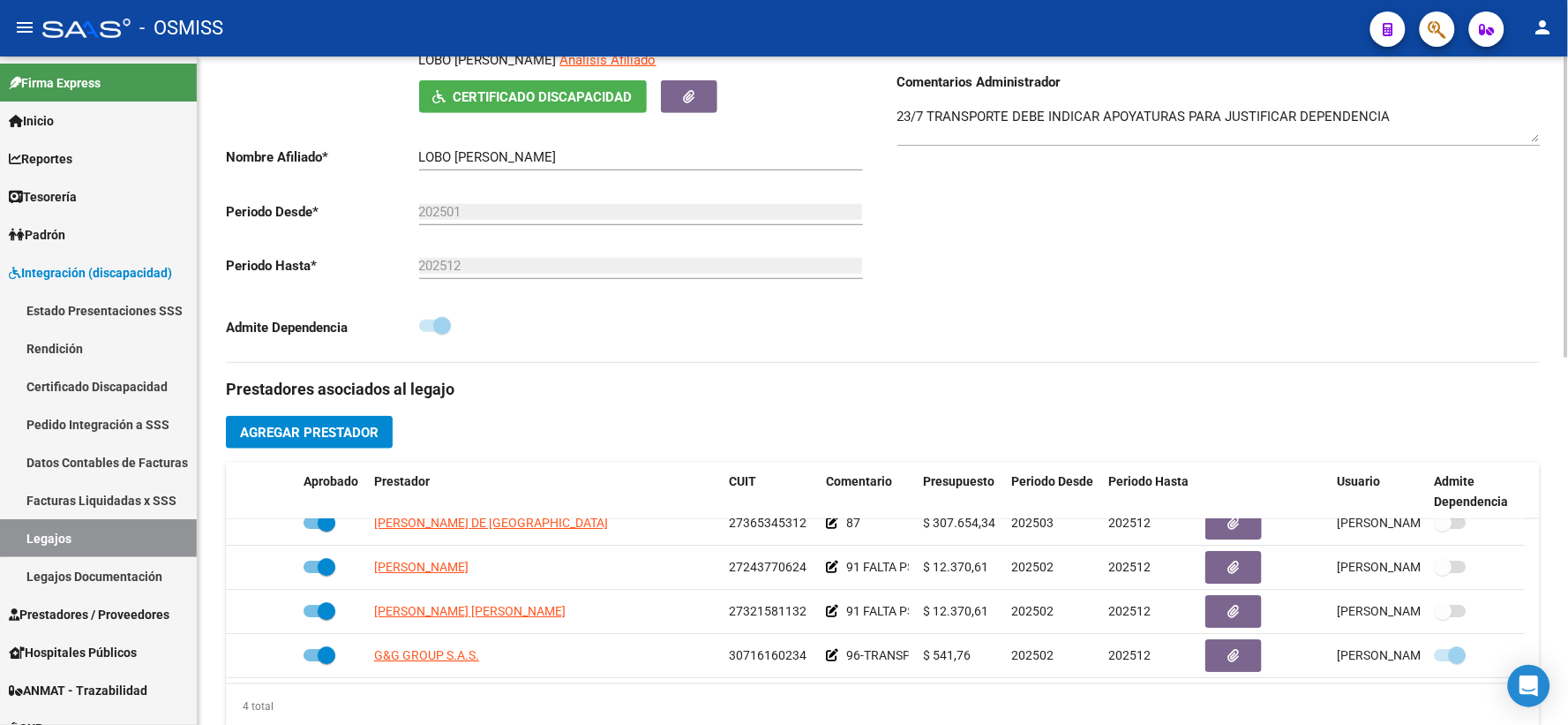
scroll to position [0, 0]
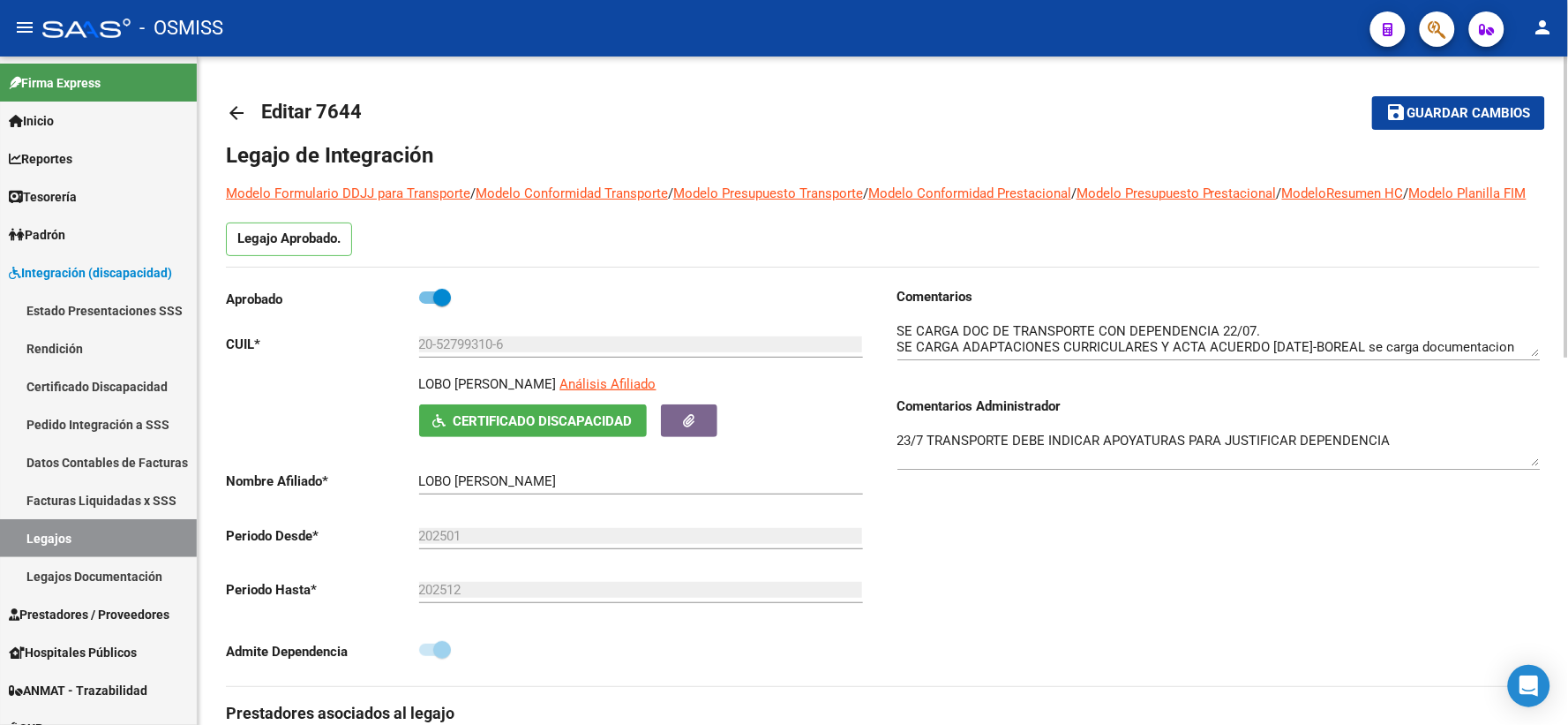
click at [233, 108] on mat-icon "arrow_back" at bounding box center [237, 113] width 21 height 21
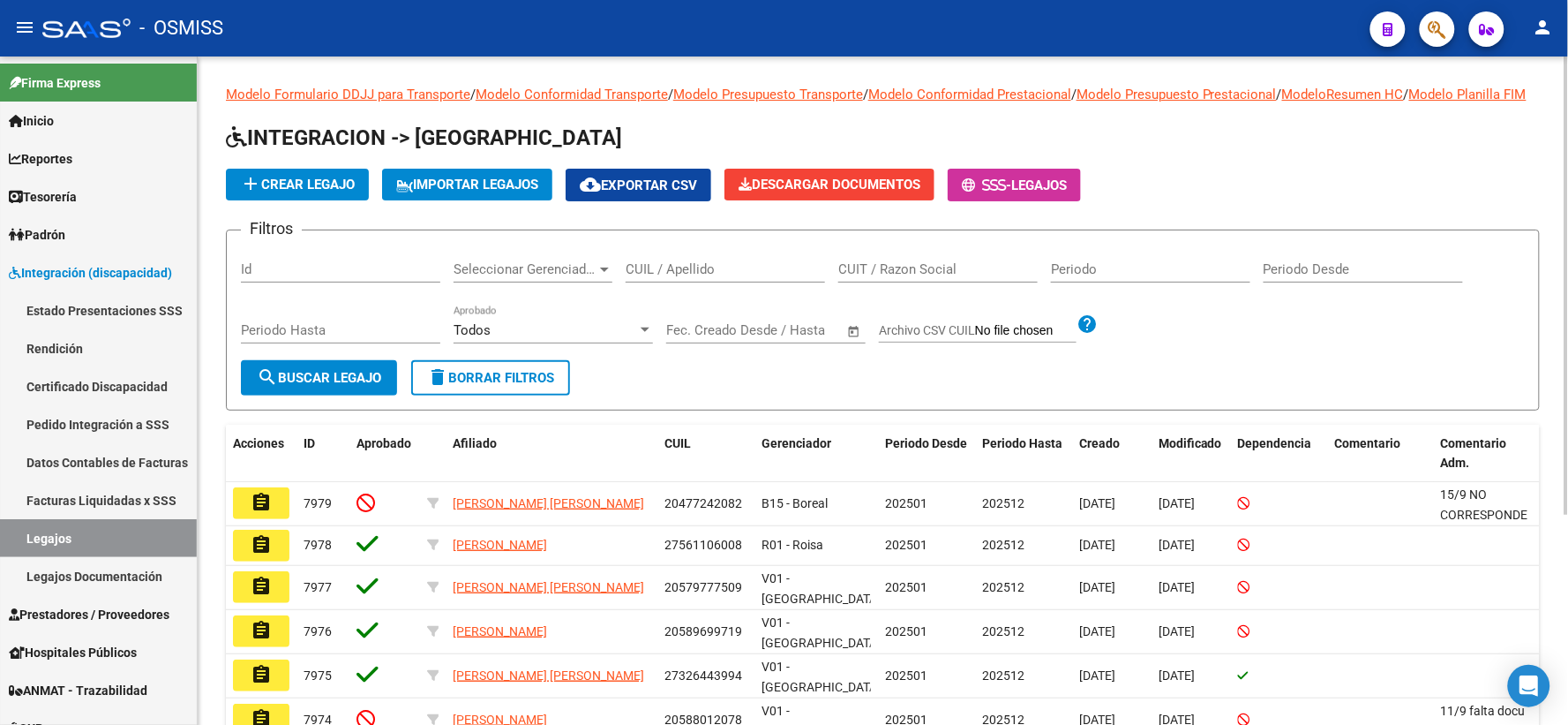
click at [651, 277] on input "CUIL / Apellido" at bounding box center [725, 269] width 200 height 16
paste input "20525976557"
type input "20525976557"
click at [300, 386] on button "search Buscar Legajo" at bounding box center [319, 378] width 156 height 35
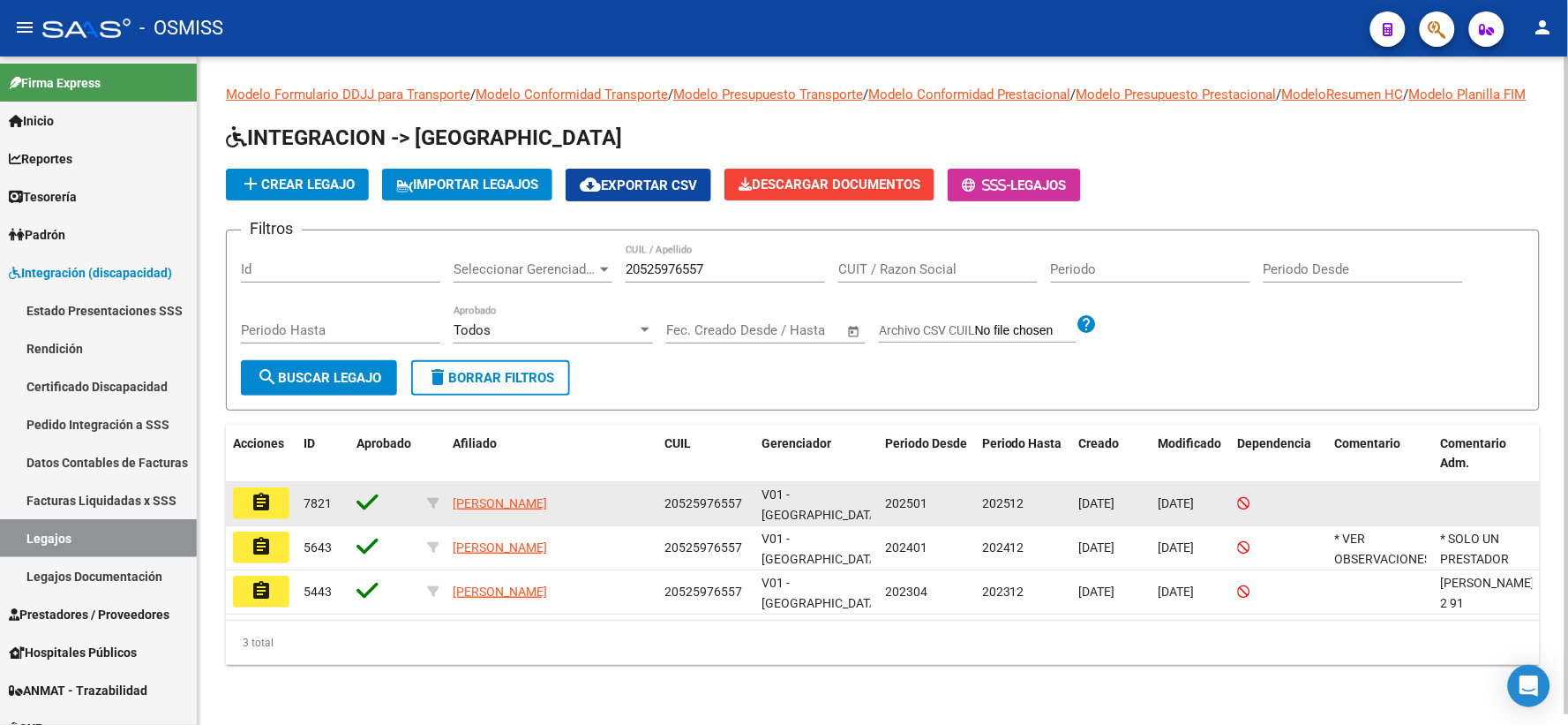
click at [252, 513] on mat-icon "assignment" at bounding box center [261, 502] width 21 height 21
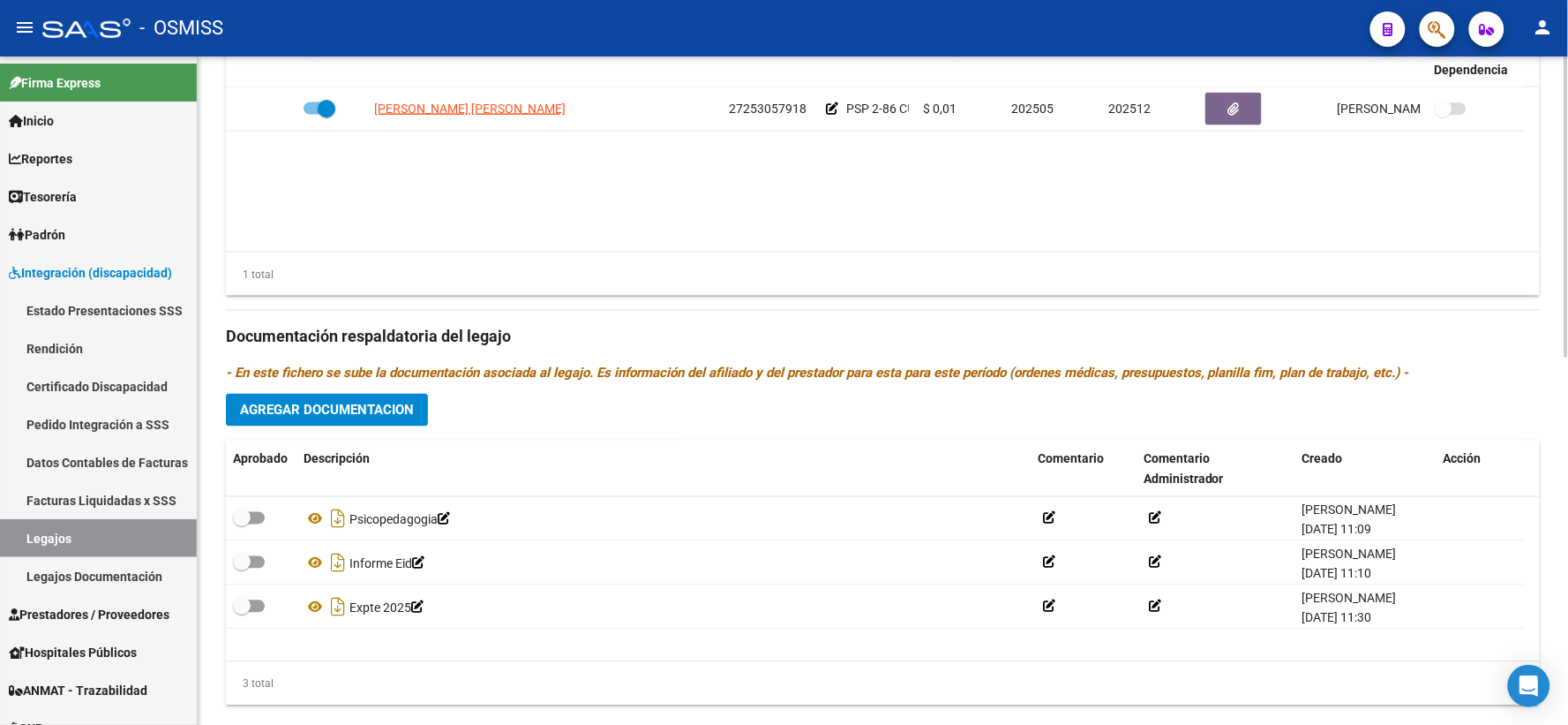
scroll to position [815, 0]
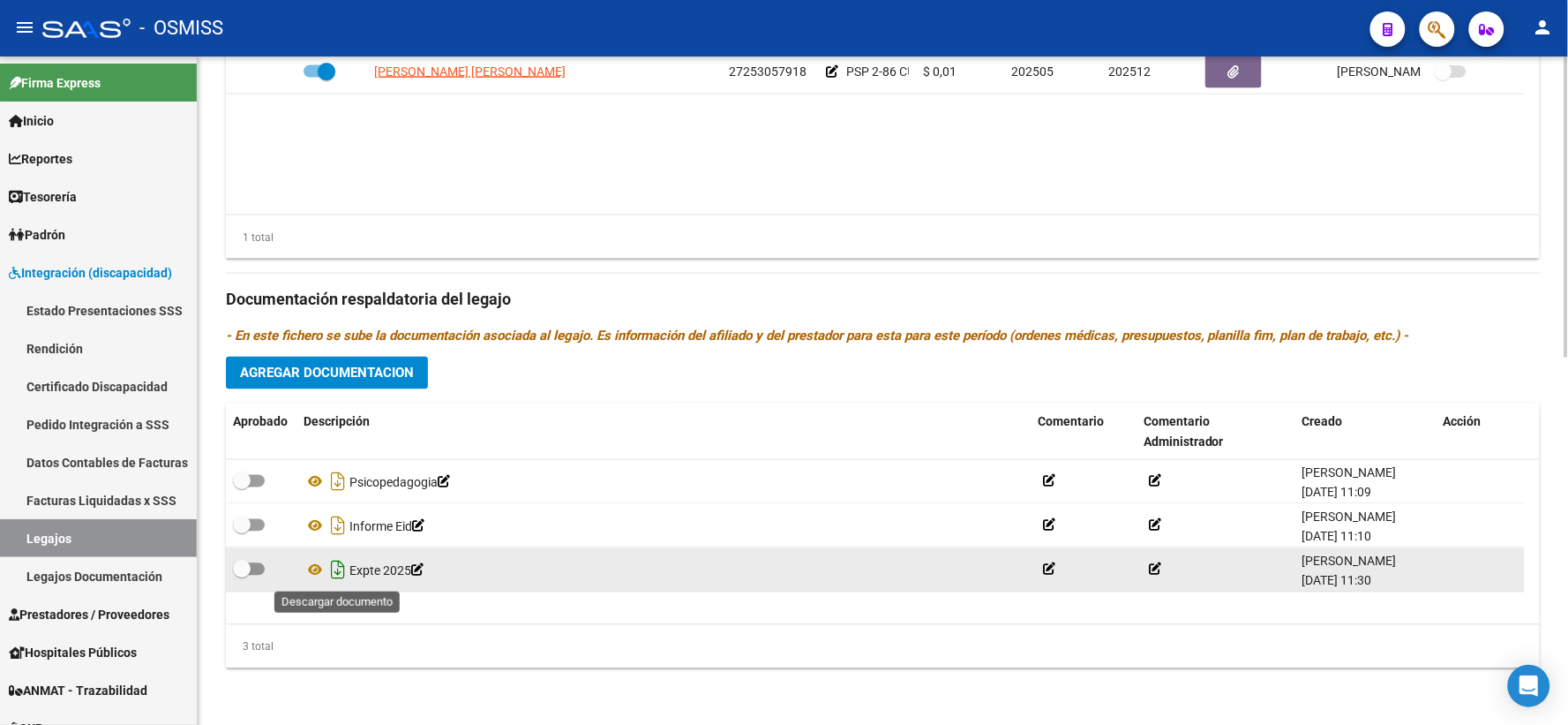
click at [339, 567] on icon "Descargar documento" at bounding box center [338, 571] width 23 height 28
click at [423, 414] on div "Descripción" at bounding box center [663, 422] width 720 height 20
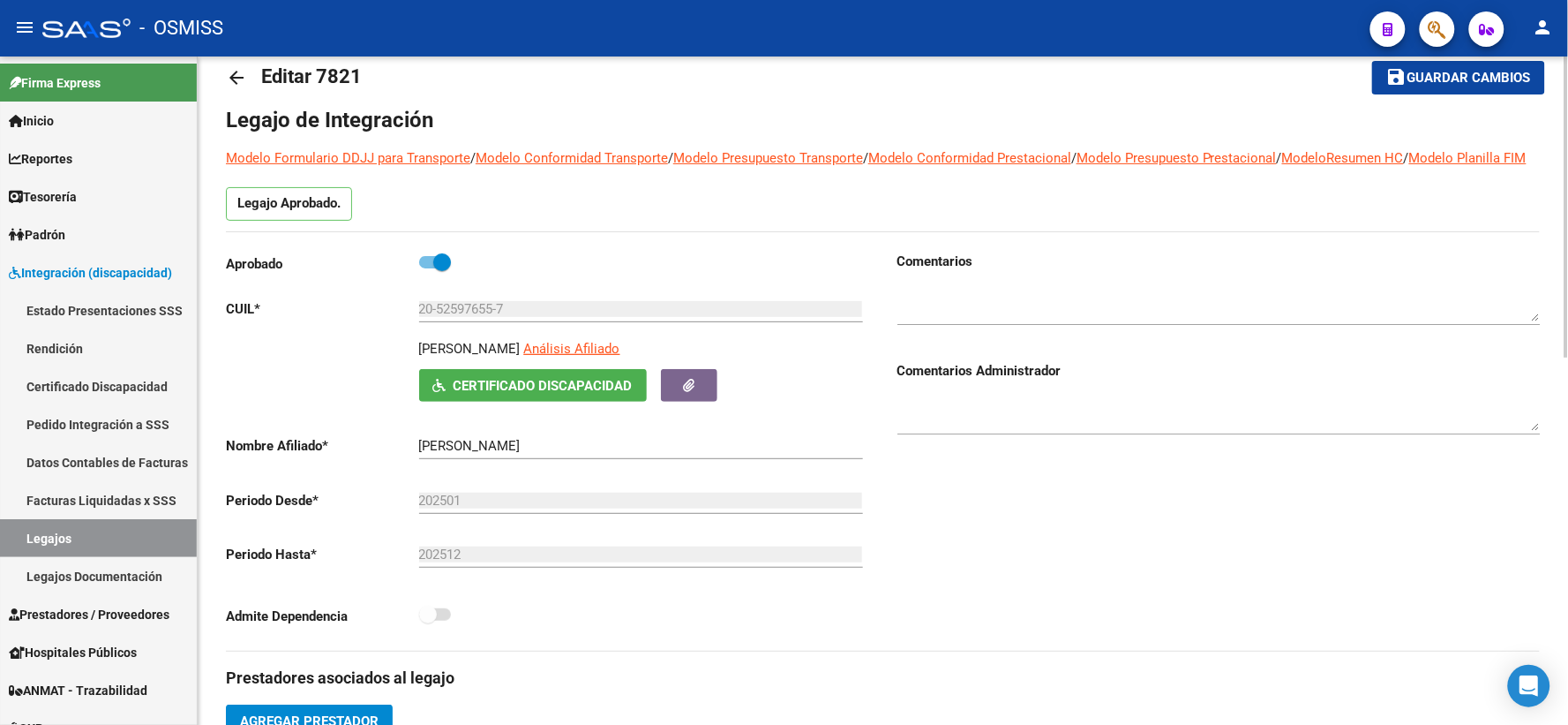
scroll to position [30, 0]
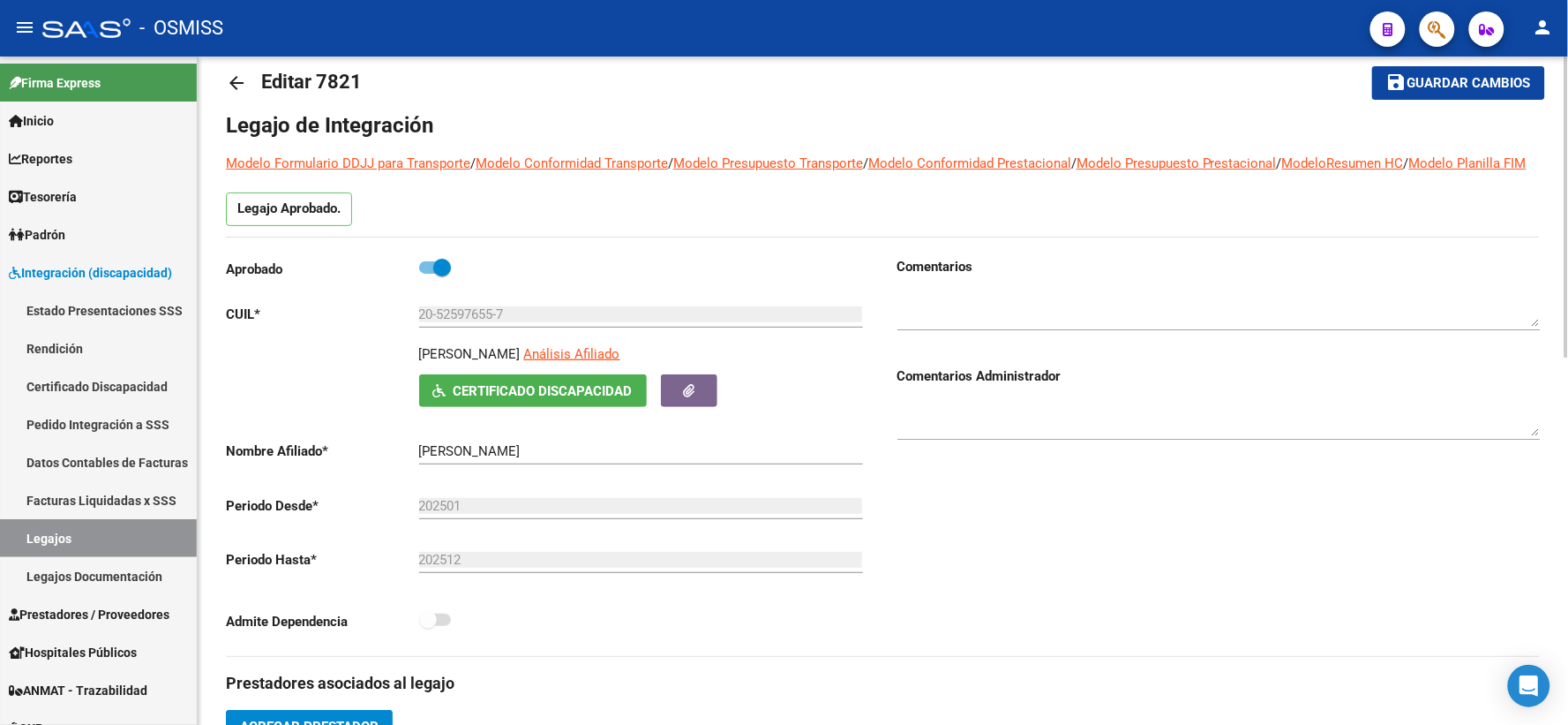
click at [231, 82] on mat-icon "arrow_back" at bounding box center [237, 83] width 21 height 21
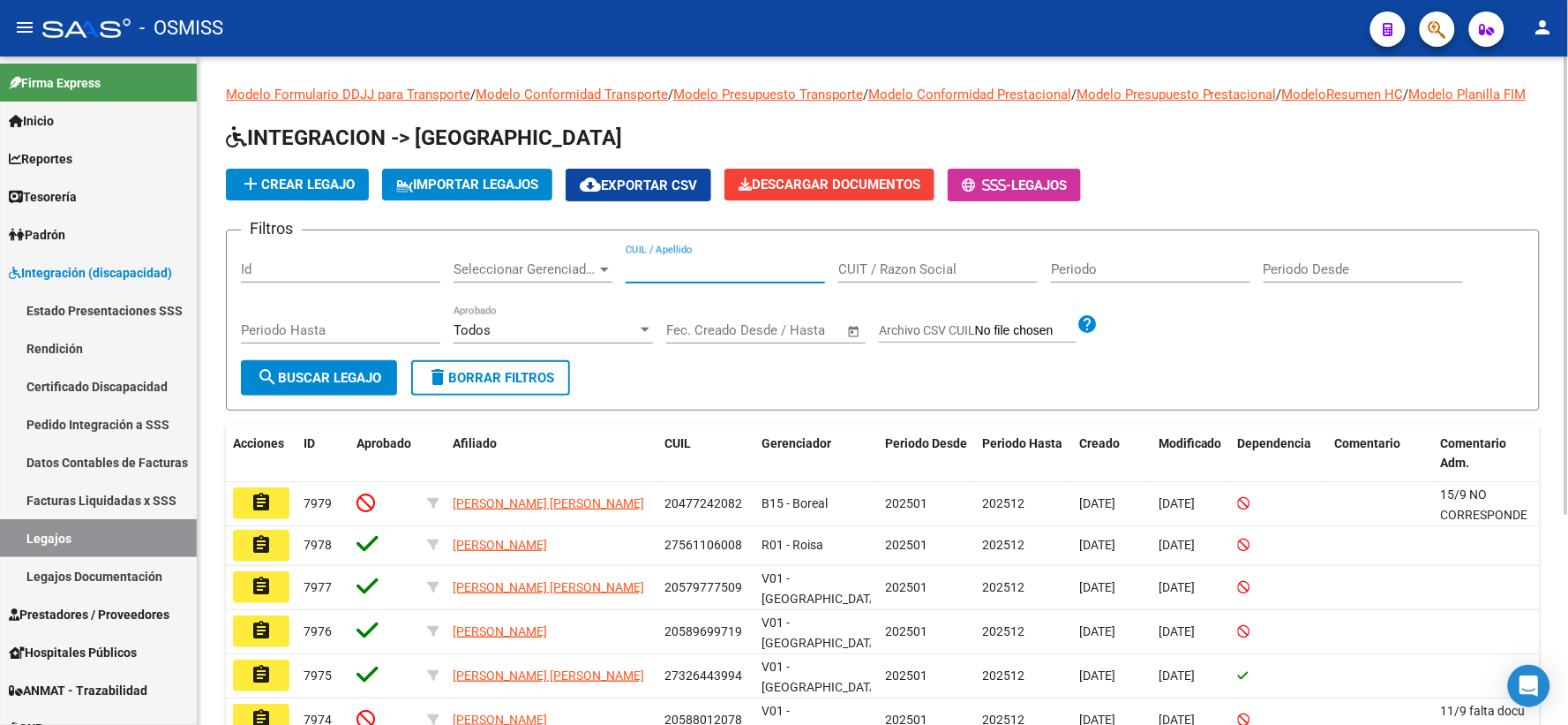
paste input "20510764057"
type input "20510764057"
click at [303, 360] on div "Periodo Hasta" at bounding box center [341, 333] width 200 height 55
click at [303, 386] on span "search Buscar Legajo" at bounding box center [318, 378] width 124 height 16
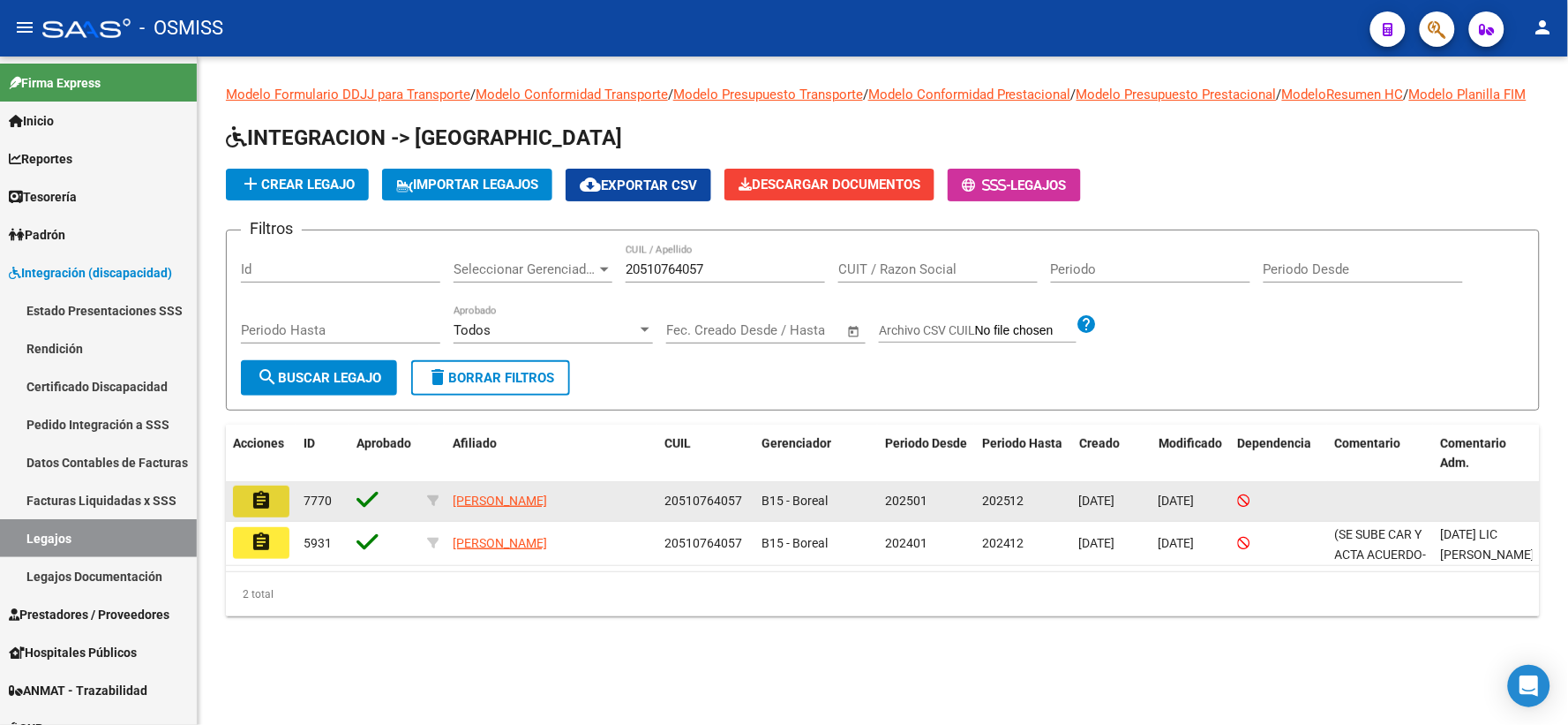
click at [259, 511] on mat-icon "assignment" at bounding box center [261, 500] width 21 height 21
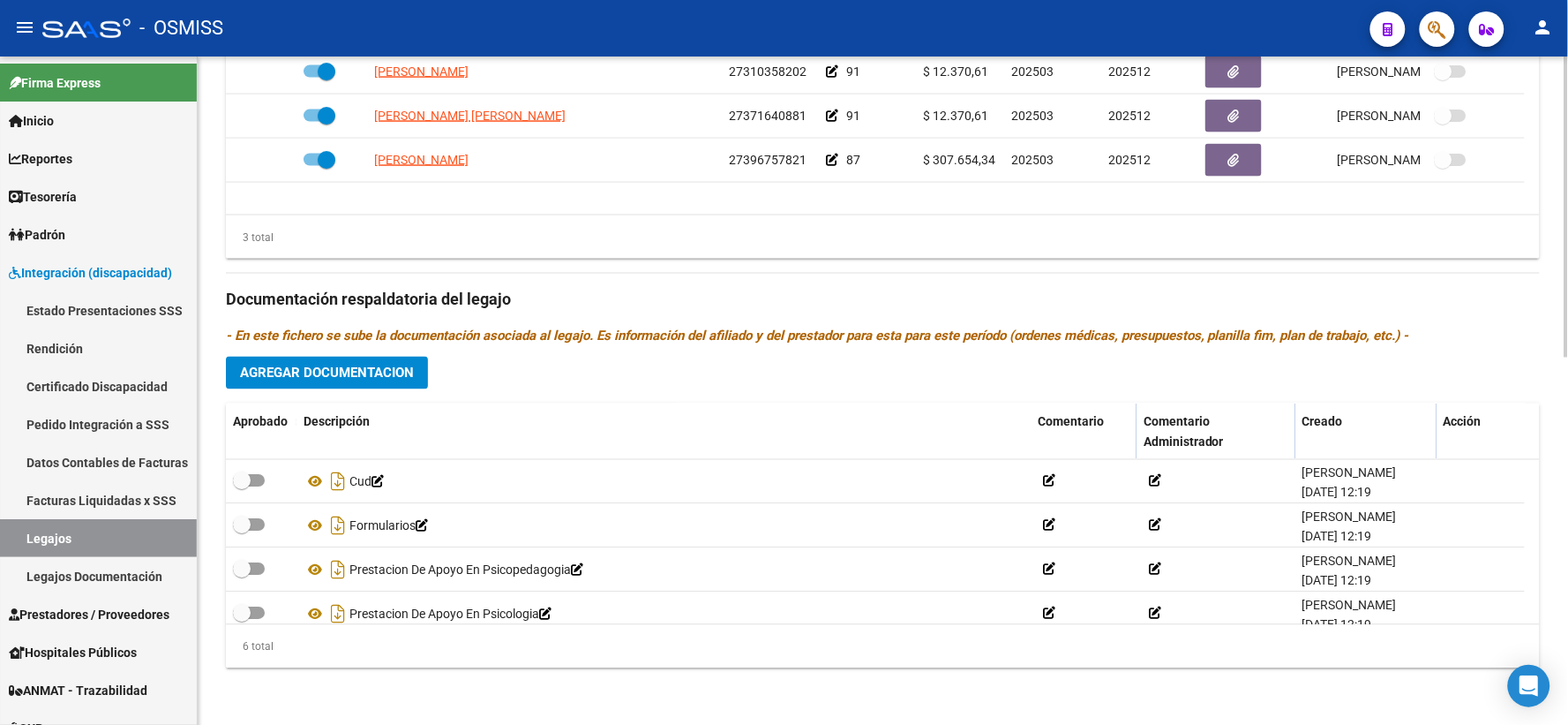
scroll to position [106, 0]
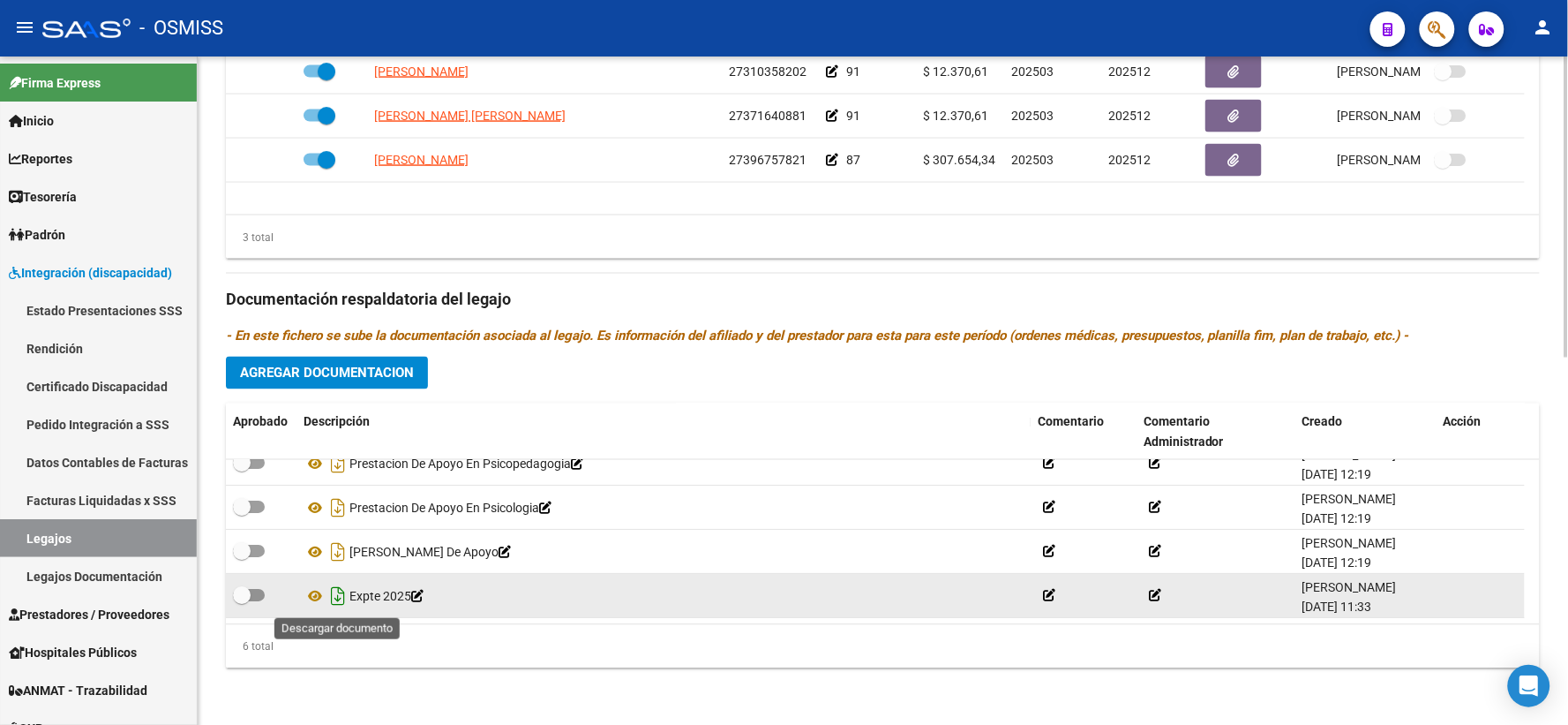
click at [339, 593] on icon "Descargar documento" at bounding box center [338, 597] width 23 height 28
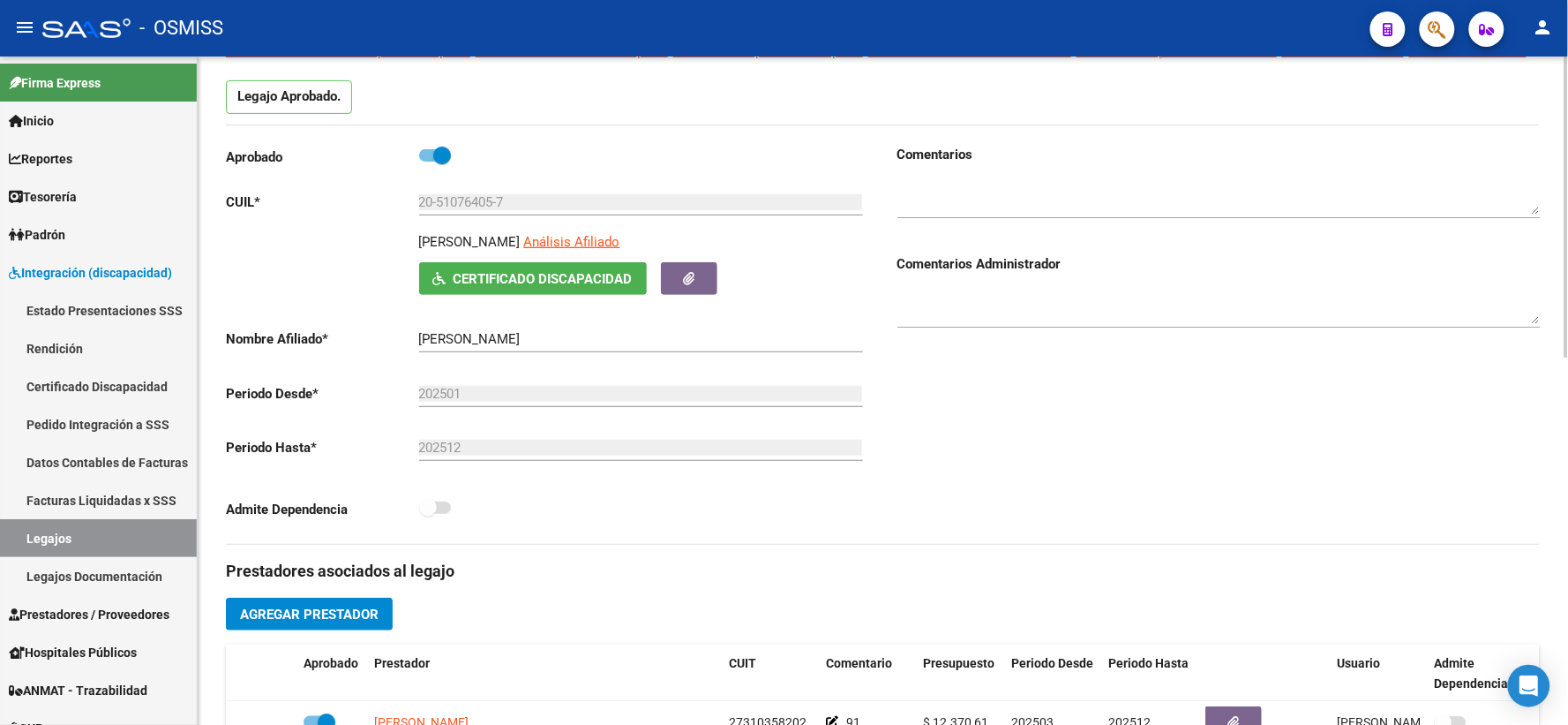
scroll to position [0, 0]
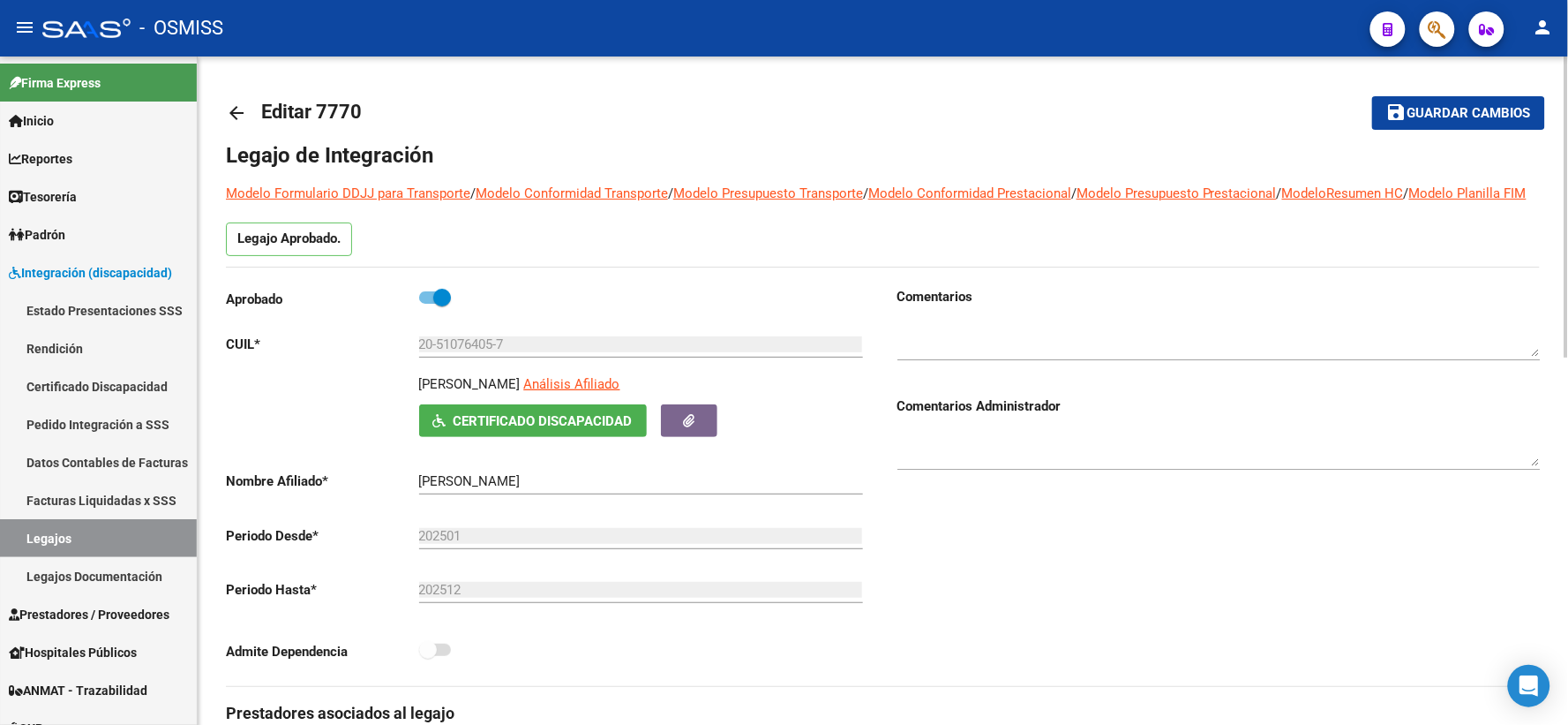
click at [230, 112] on mat-icon "arrow_back" at bounding box center [237, 113] width 21 height 21
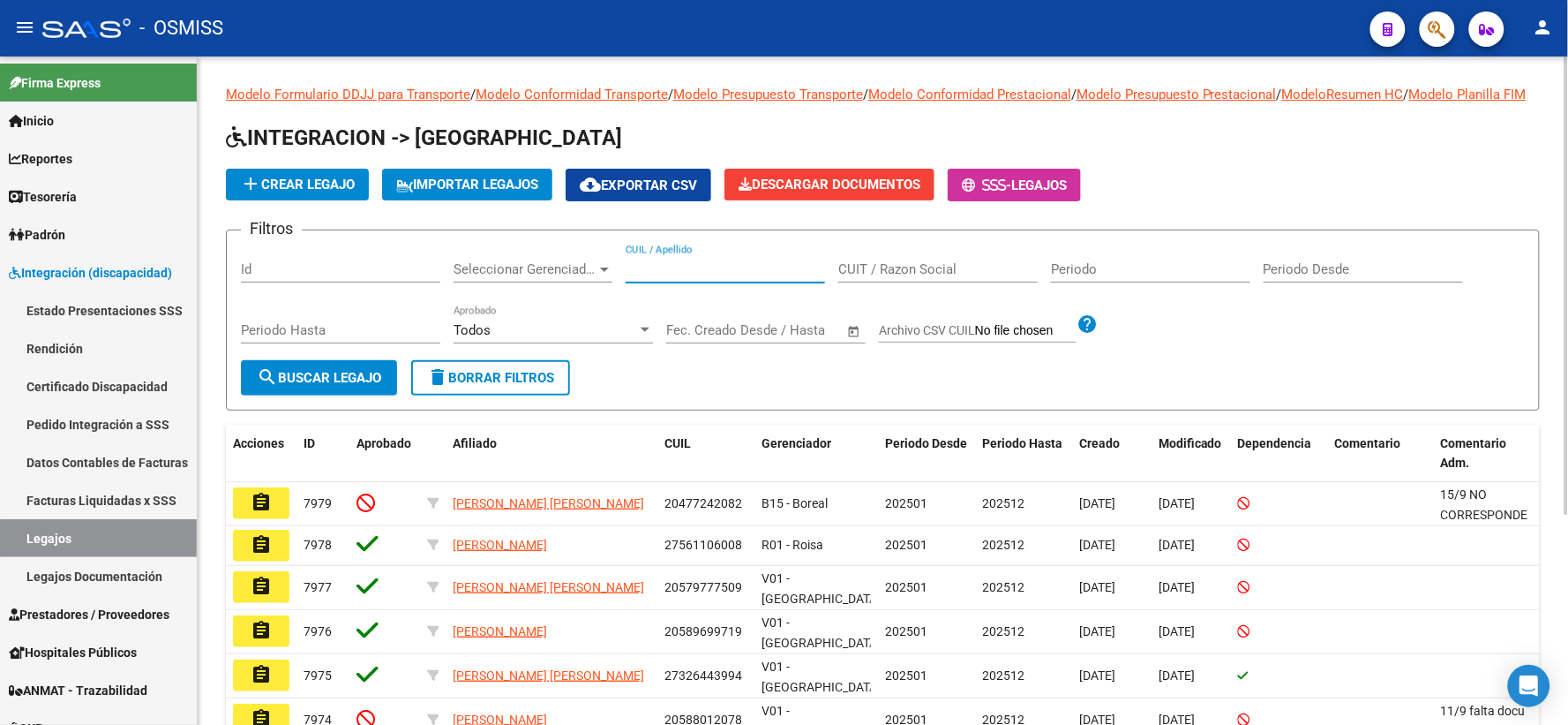
paste input "20498167471"
type input "20498167471"
click at [356, 386] on span "search Buscar Legajo" at bounding box center [318, 378] width 124 height 16
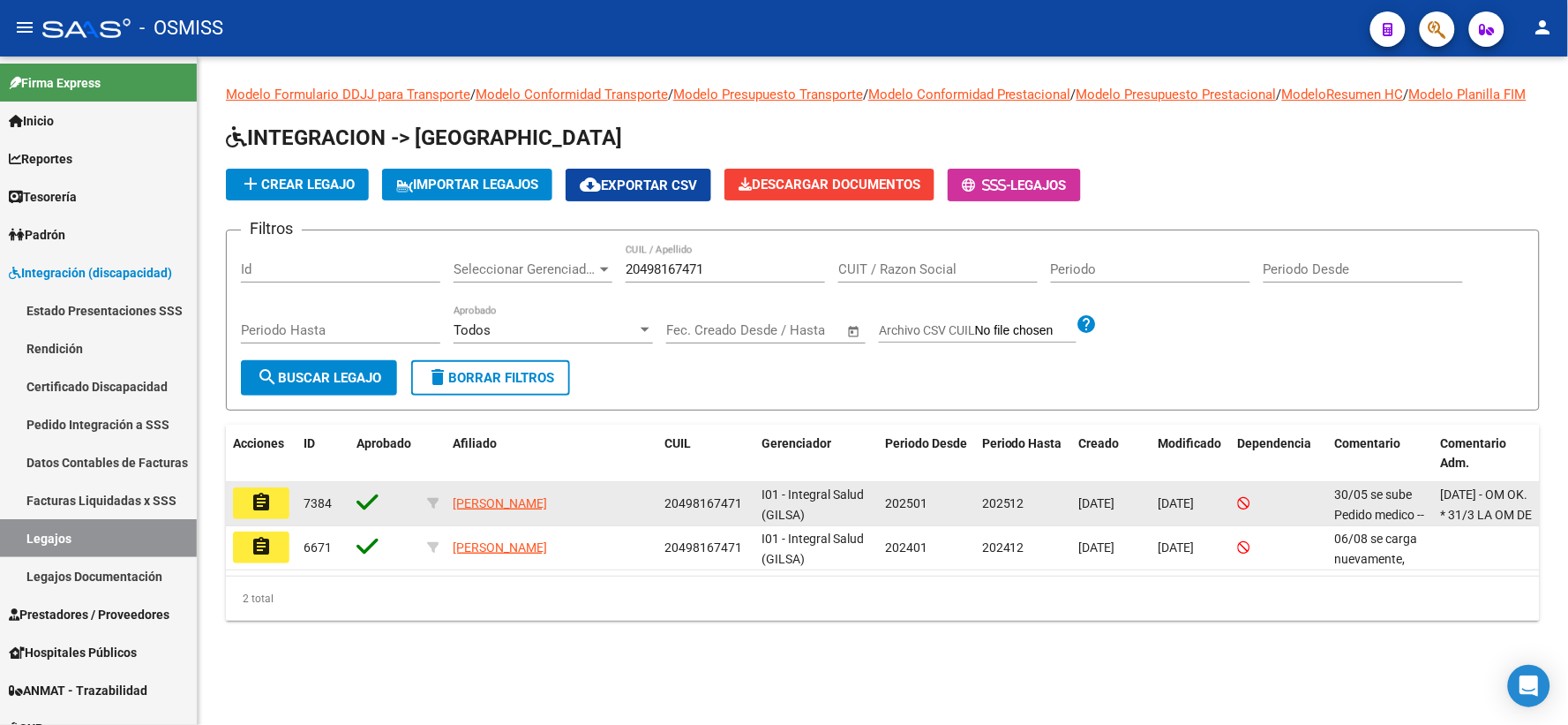
click at [254, 513] on mat-icon "assignment" at bounding box center [261, 502] width 21 height 21
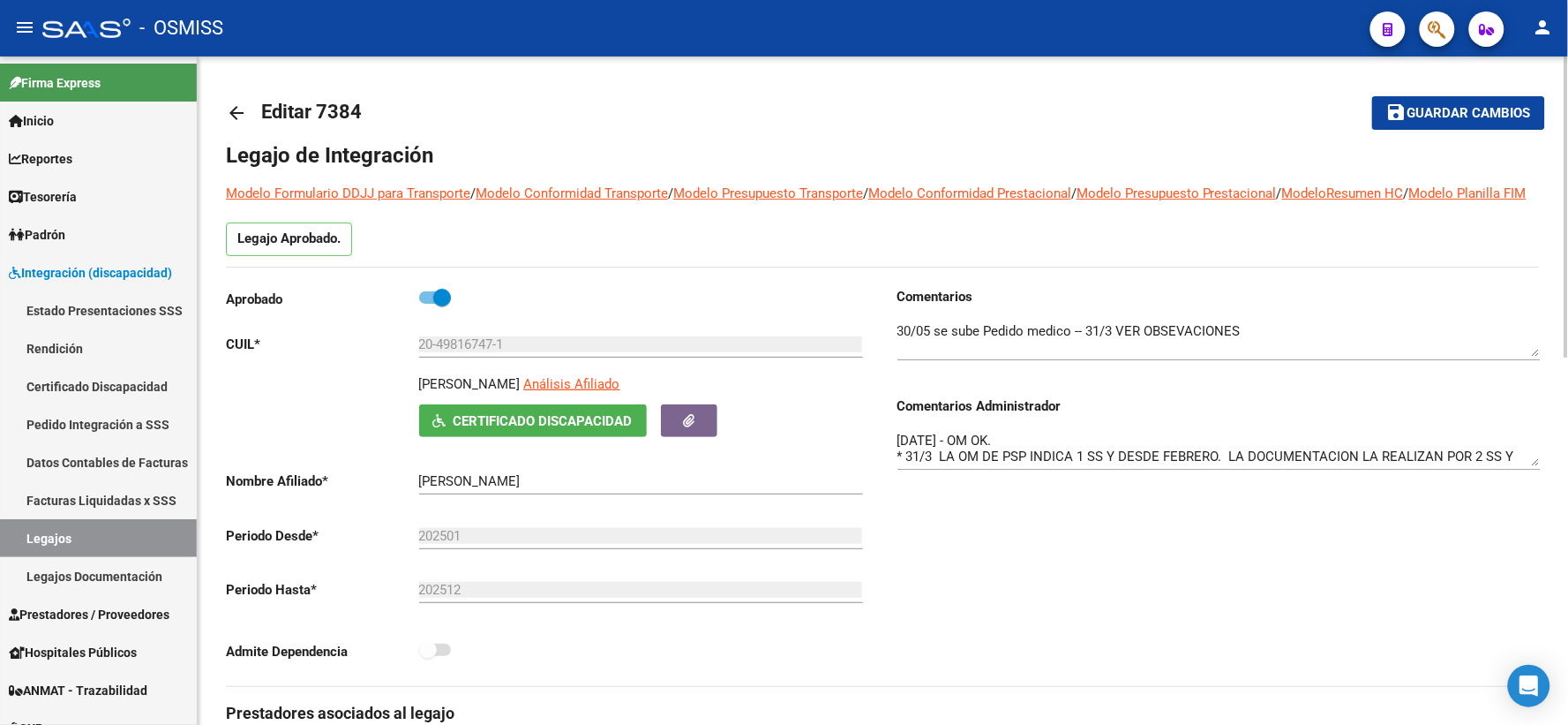
click at [230, 107] on mat-icon "arrow_back" at bounding box center [237, 113] width 21 height 21
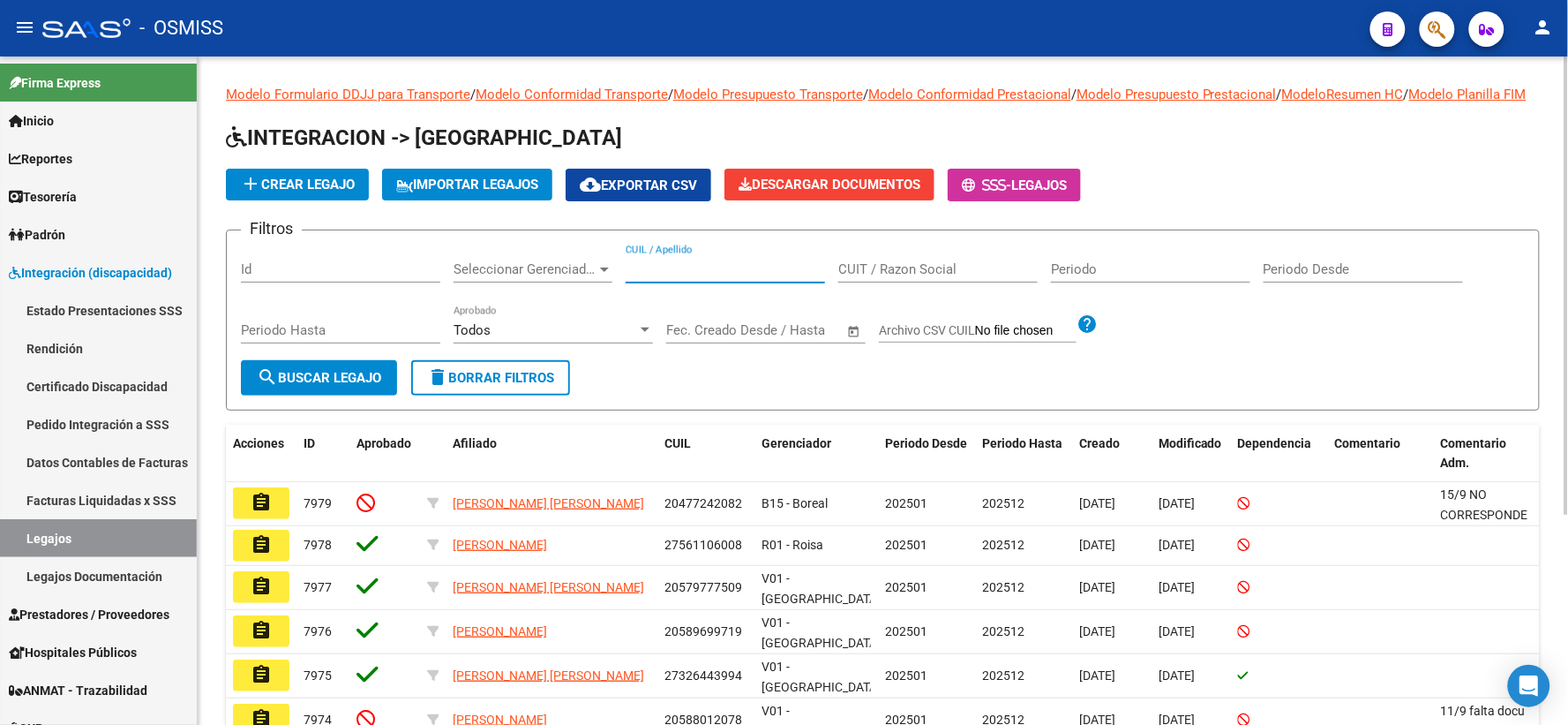
click at [668, 277] on input "CUIL / Apellido" at bounding box center [725, 269] width 200 height 16
paste input "27561642589"
type input "27561642589"
click at [297, 386] on span "search Buscar Legajo" at bounding box center [318, 378] width 124 height 16
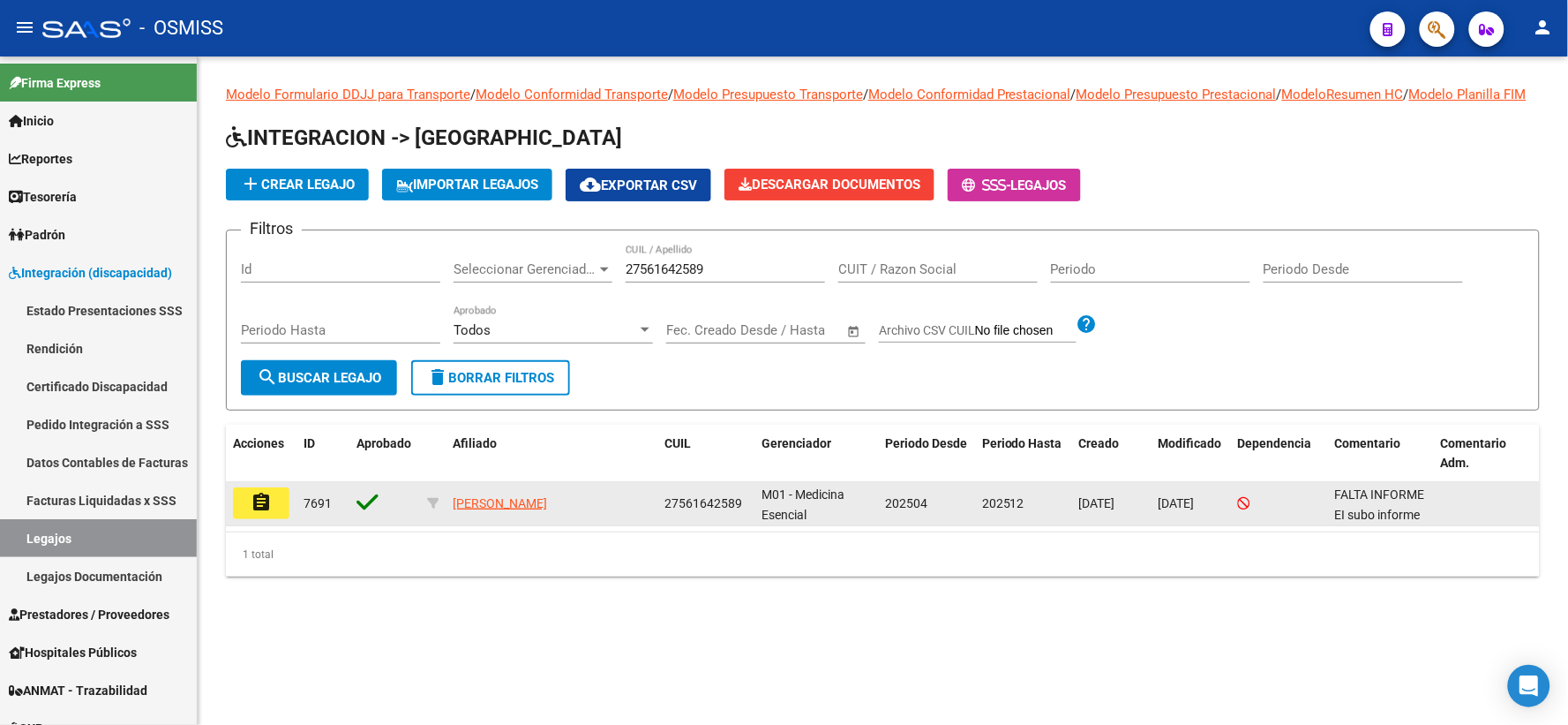
click at [265, 513] on mat-icon "assignment" at bounding box center [261, 502] width 21 height 21
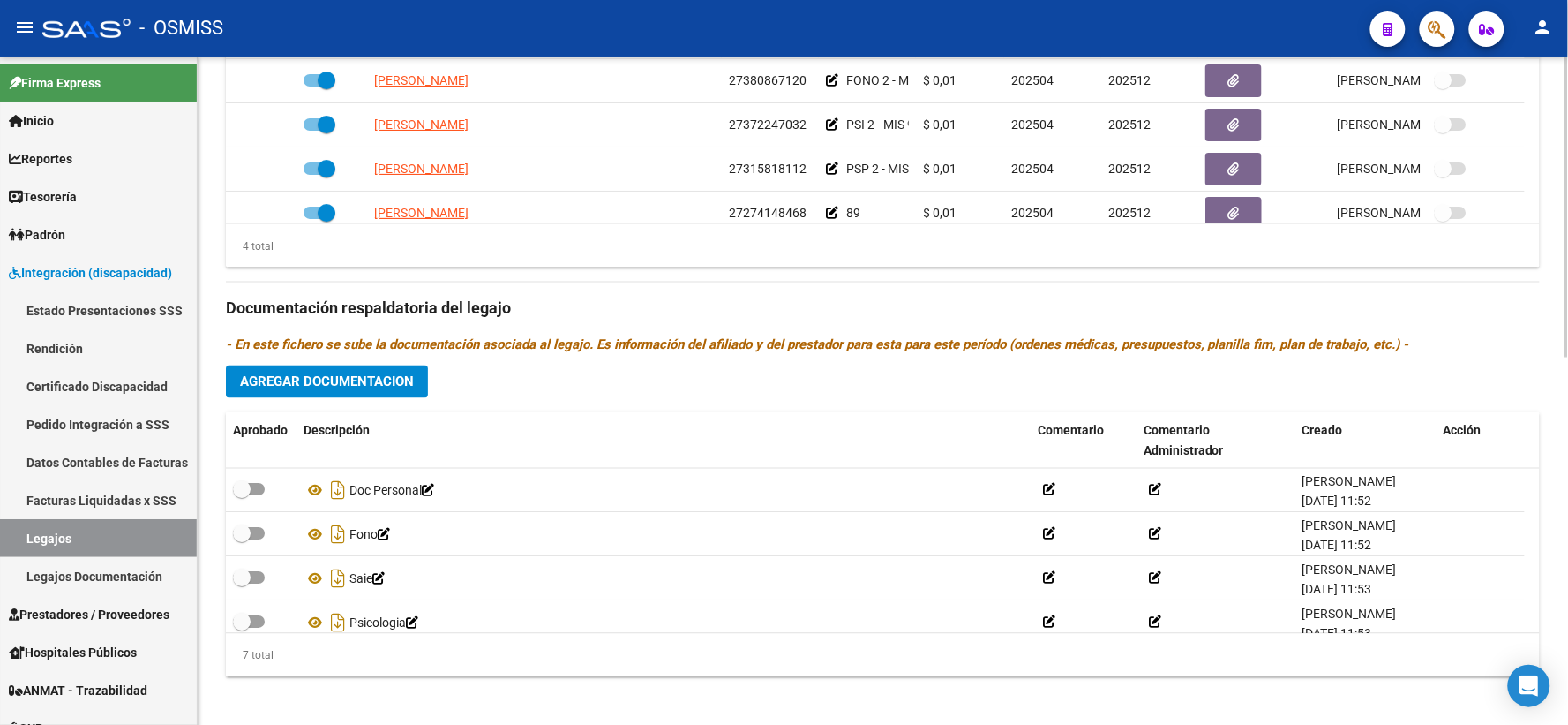
scroll to position [150, 0]
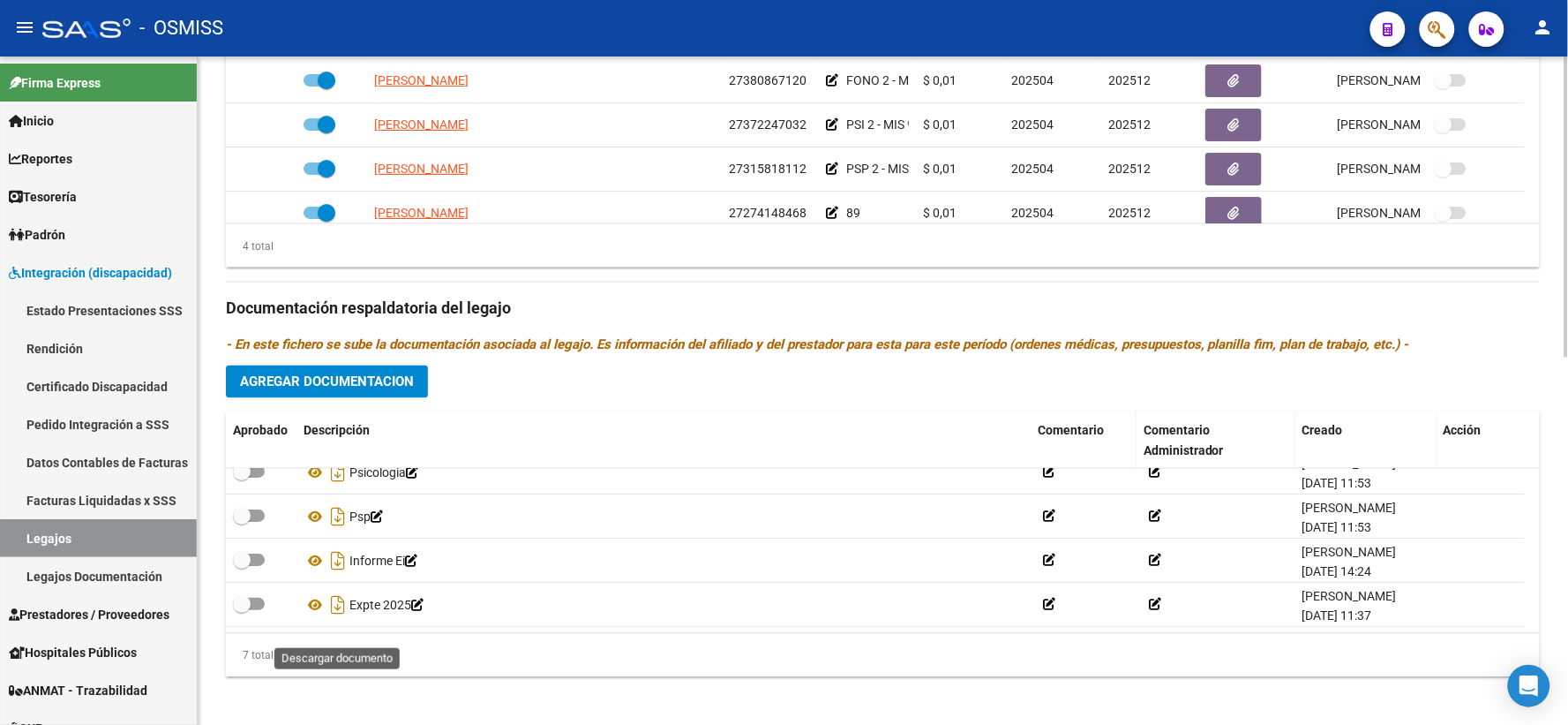
drag, startPoint x: 335, startPoint y: 627, endPoint x: 594, endPoint y: 711, distance: 272.3
click at [341, 619] on icon "Descargar documento" at bounding box center [338, 605] width 23 height 28
click at [461, 291] on div "Prestadores asociados al legajo Agregar Prestador Aprobado Prestador CUIT Comen…" at bounding box center [882, 297] width 1313 height 788
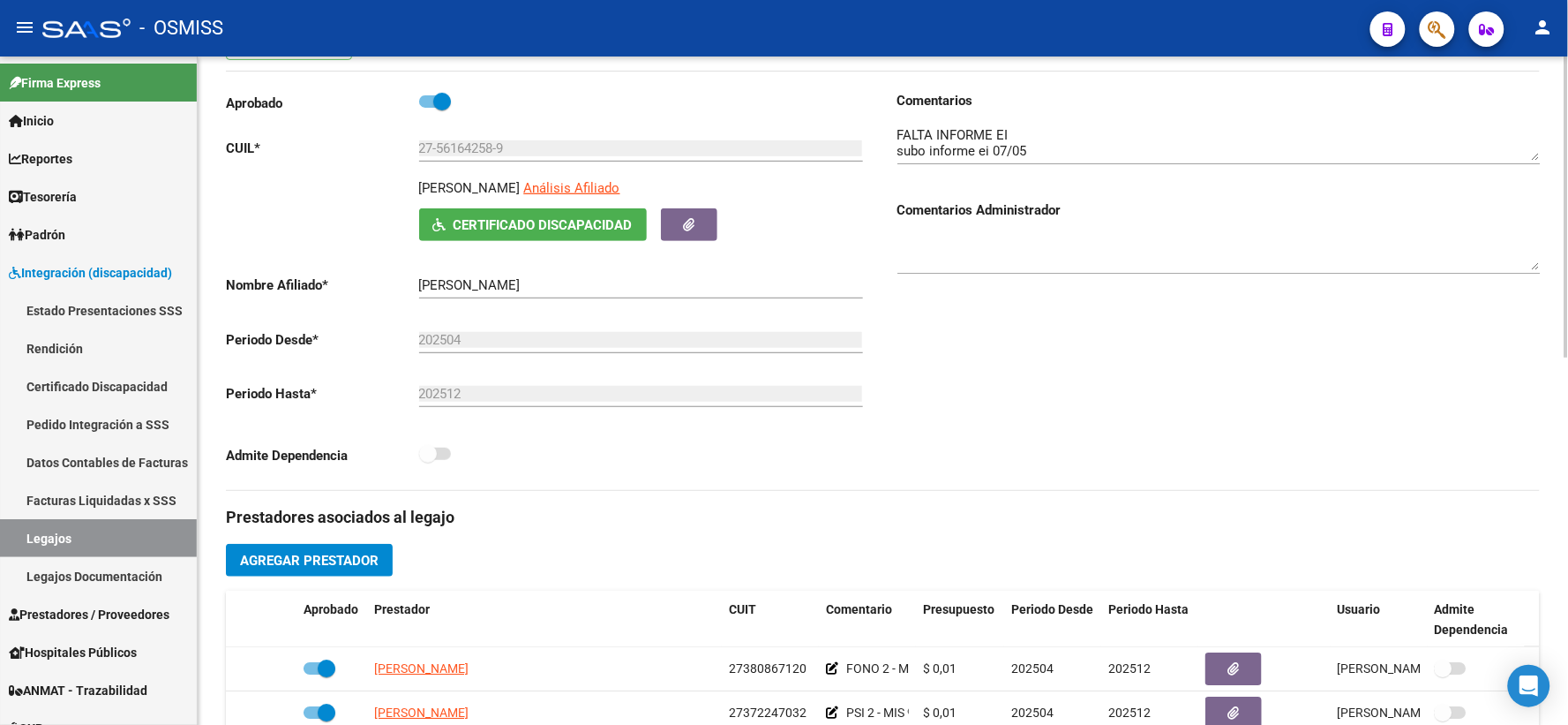
scroll to position [0, 0]
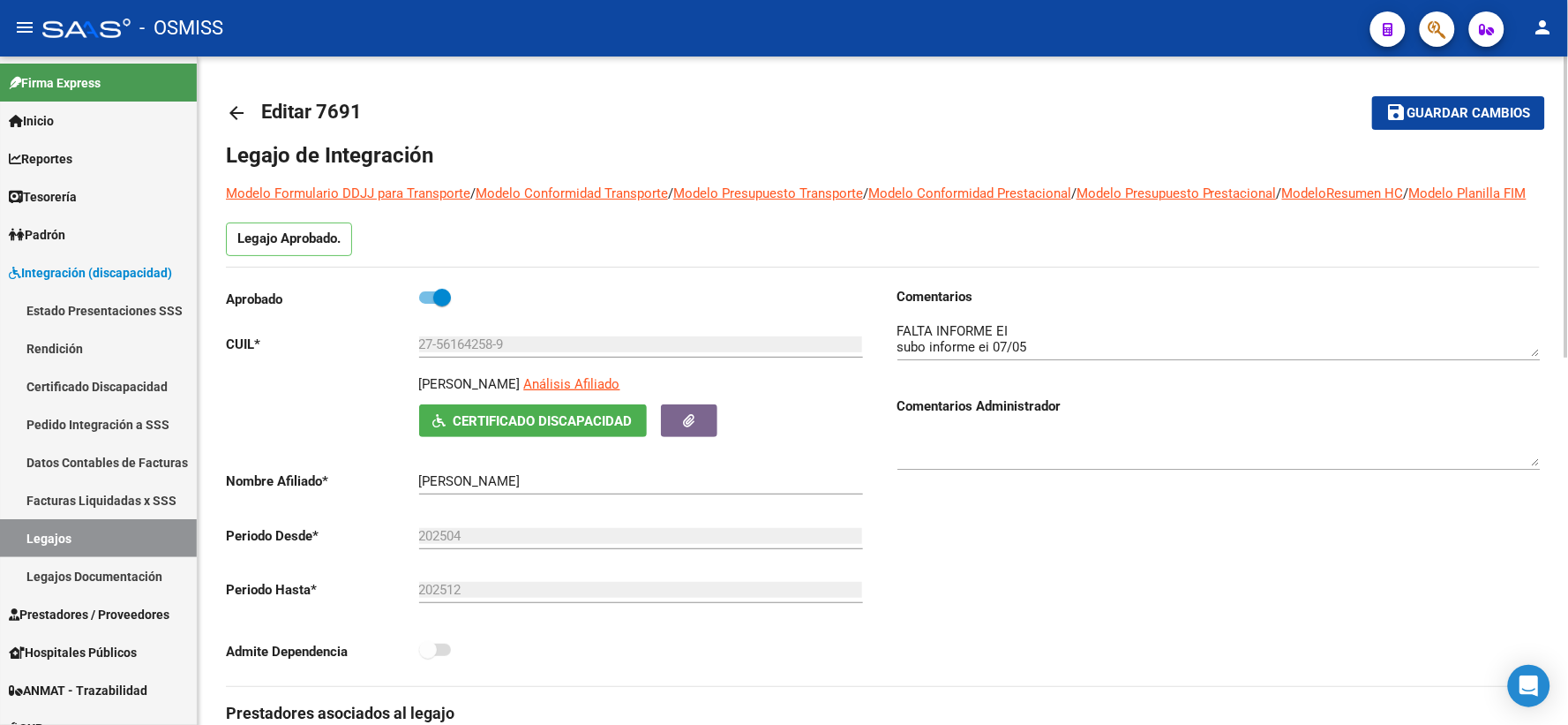
click at [236, 107] on mat-icon "arrow_back" at bounding box center [237, 113] width 21 height 21
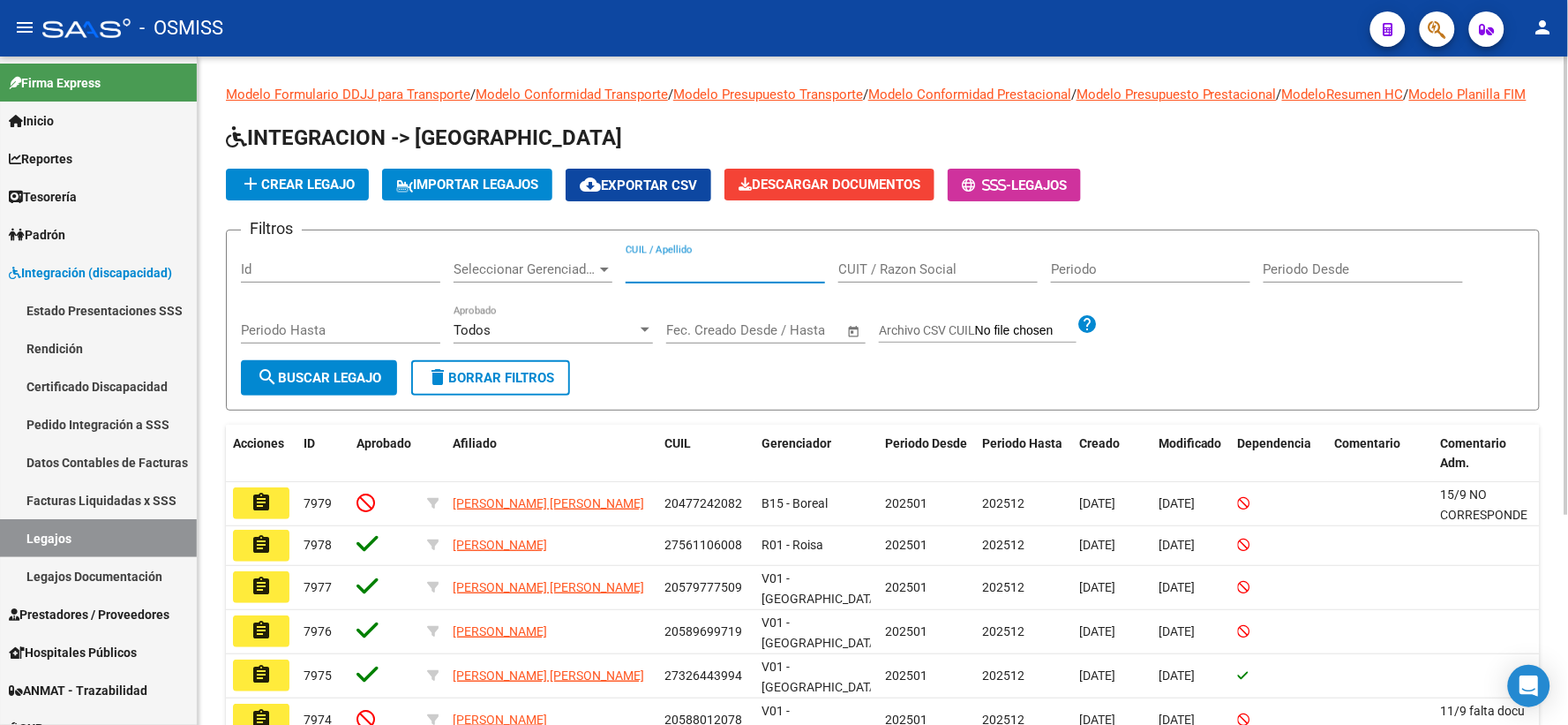
paste input "27558340296"
type input "27558340296"
click at [275, 387] on mat-icon "search" at bounding box center [267, 377] width 21 height 21
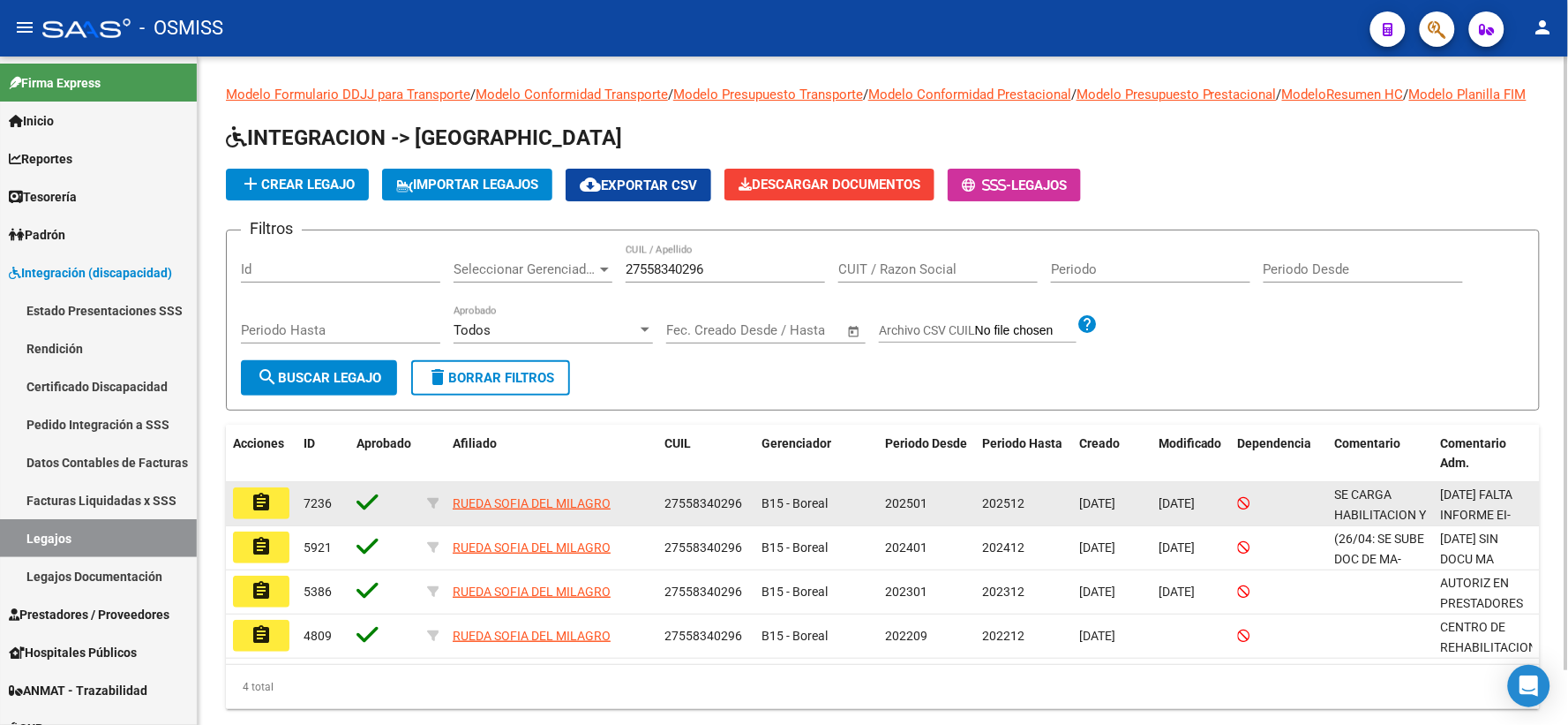
click at [258, 513] on mat-icon "assignment" at bounding box center [261, 502] width 21 height 21
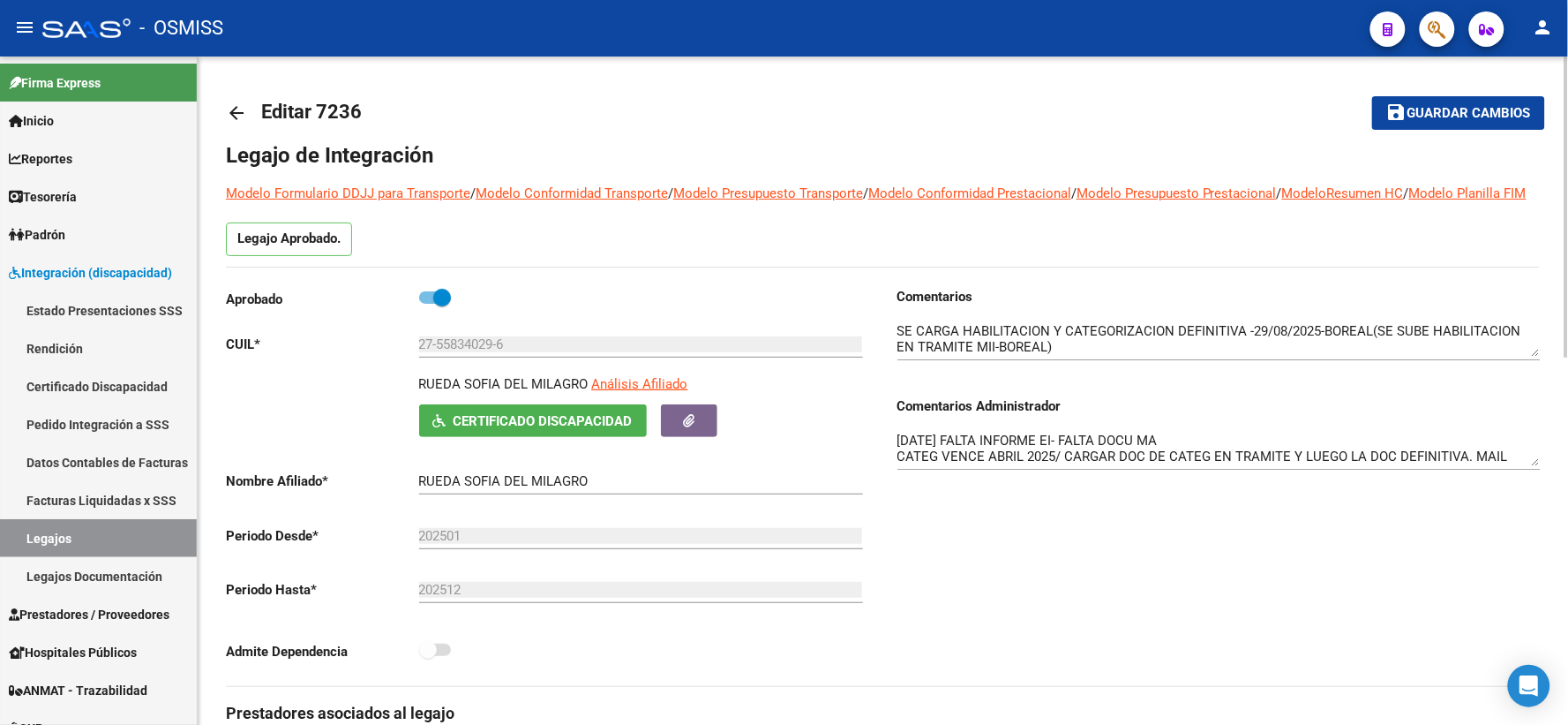
click at [235, 106] on mat-icon "arrow_back" at bounding box center [237, 113] width 21 height 21
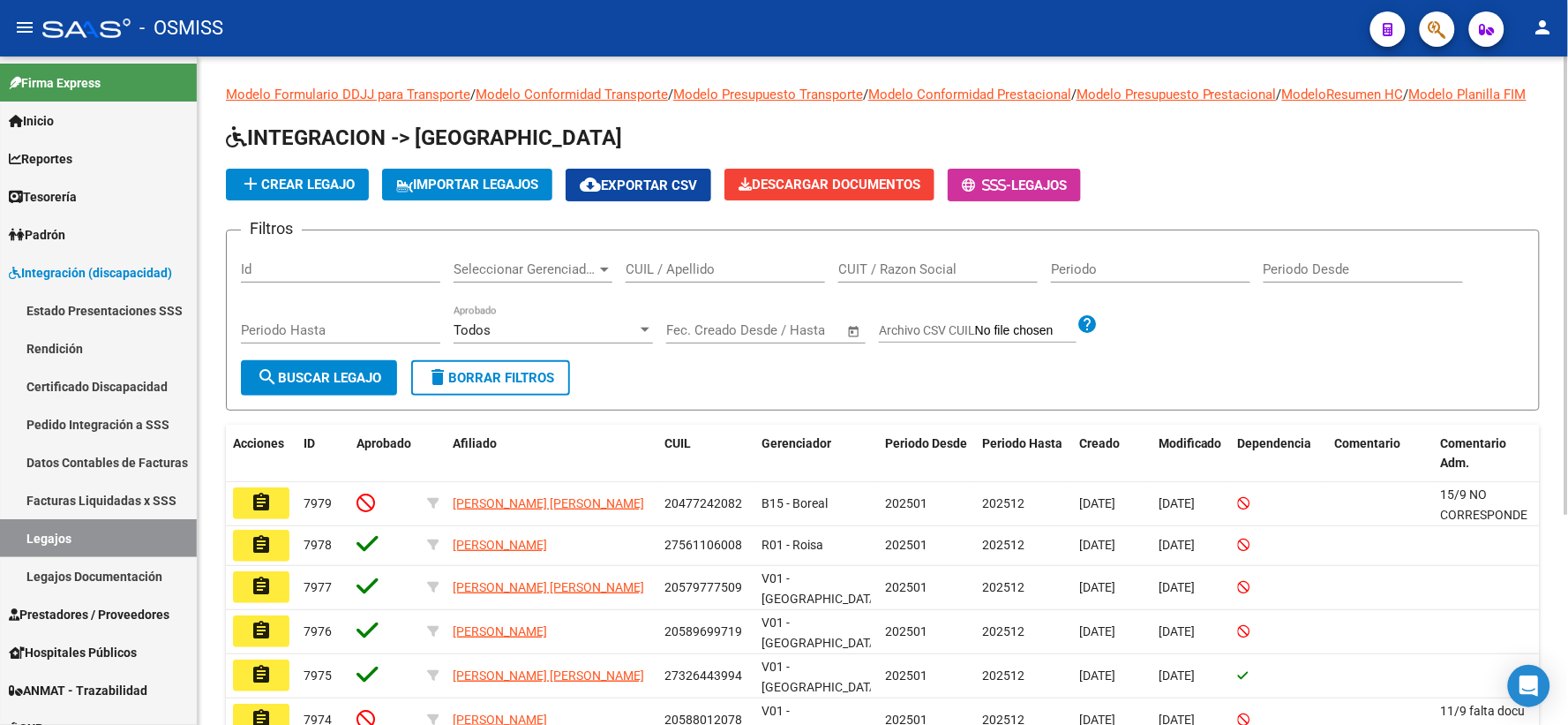
click at [695, 277] on input "CUIL / Apellido" at bounding box center [725, 269] width 200 height 16
paste input "27540162242"
type input "27540162242"
click at [332, 386] on span "search Buscar Legajo" at bounding box center [318, 378] width 124 height 16
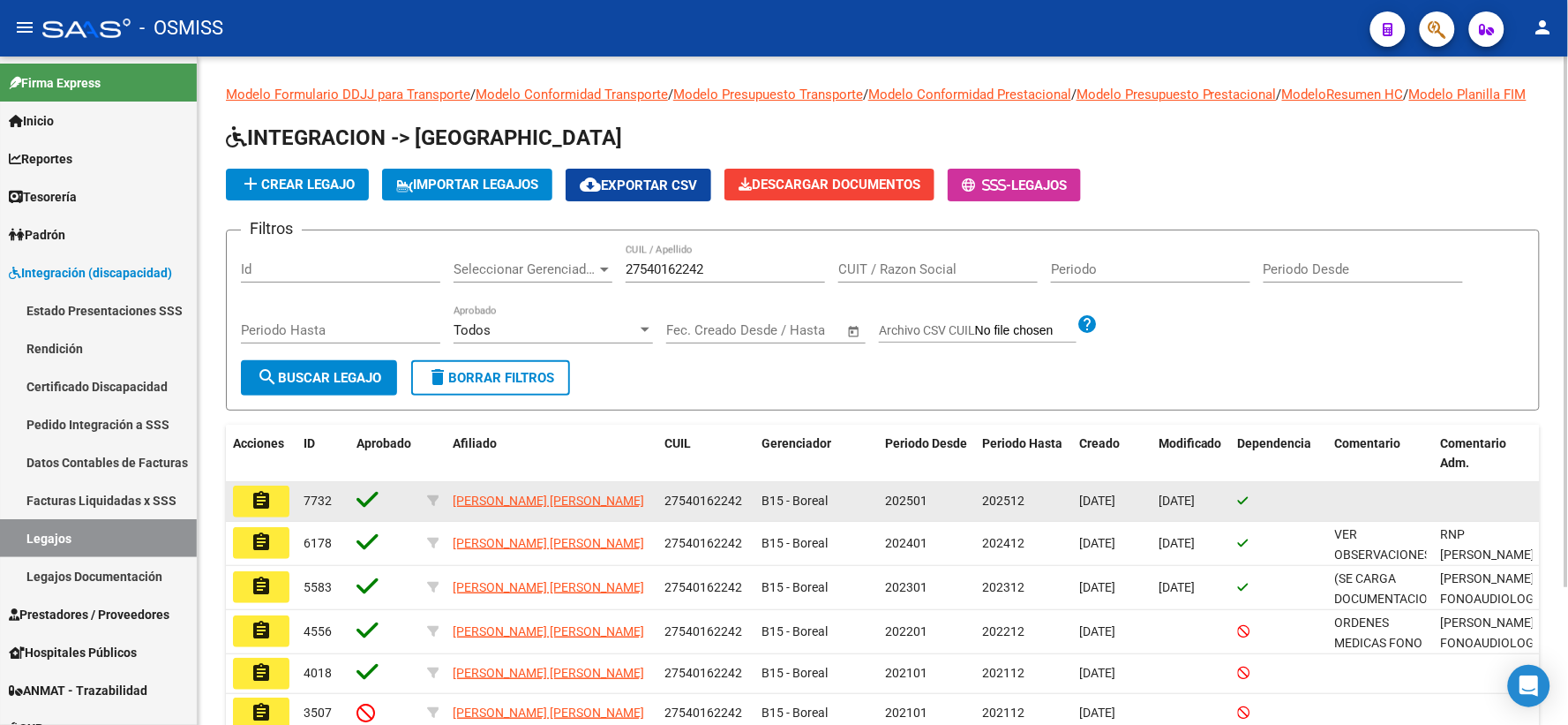
click at [244, 514] on button "assignment" at bounding box center [262, 501] width 57 height 32
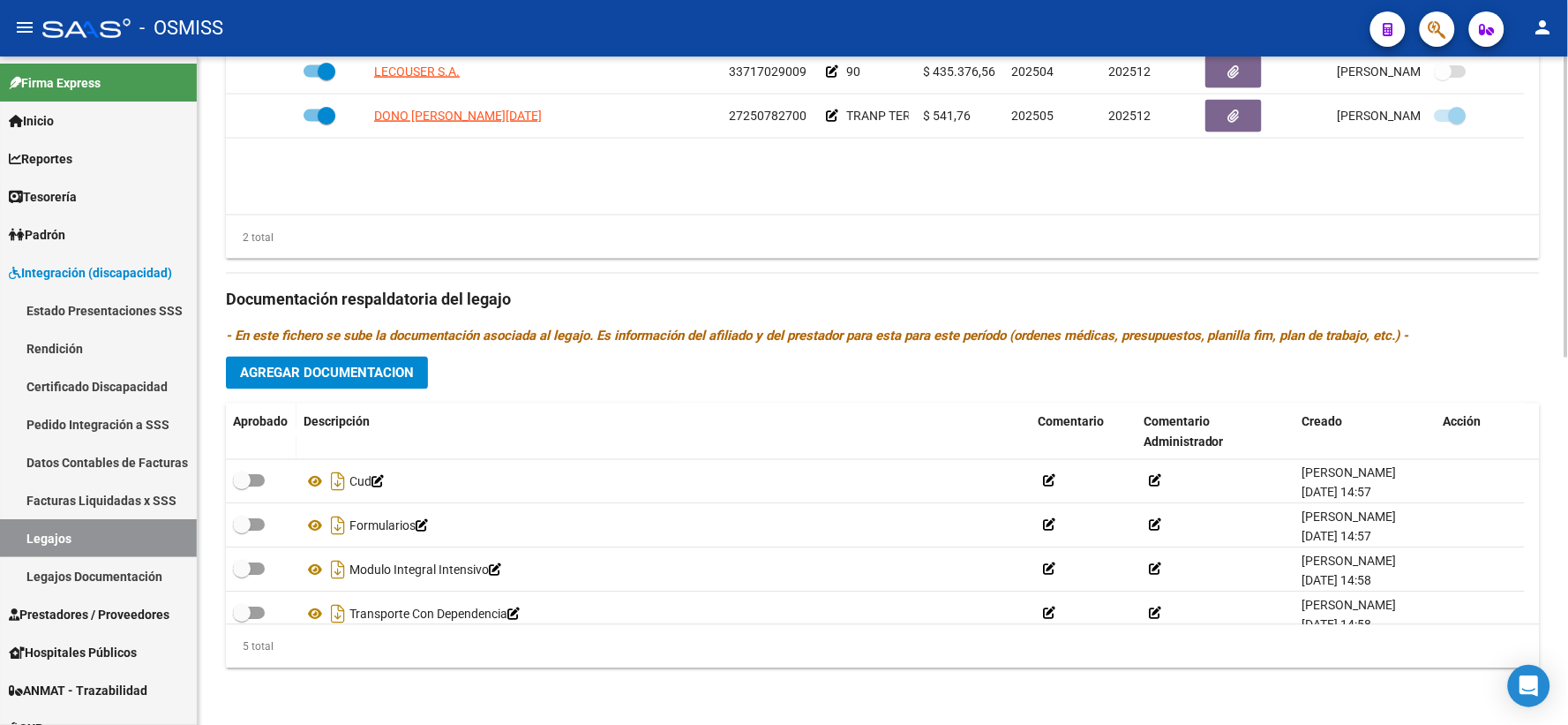
scroll to position [62, 0]
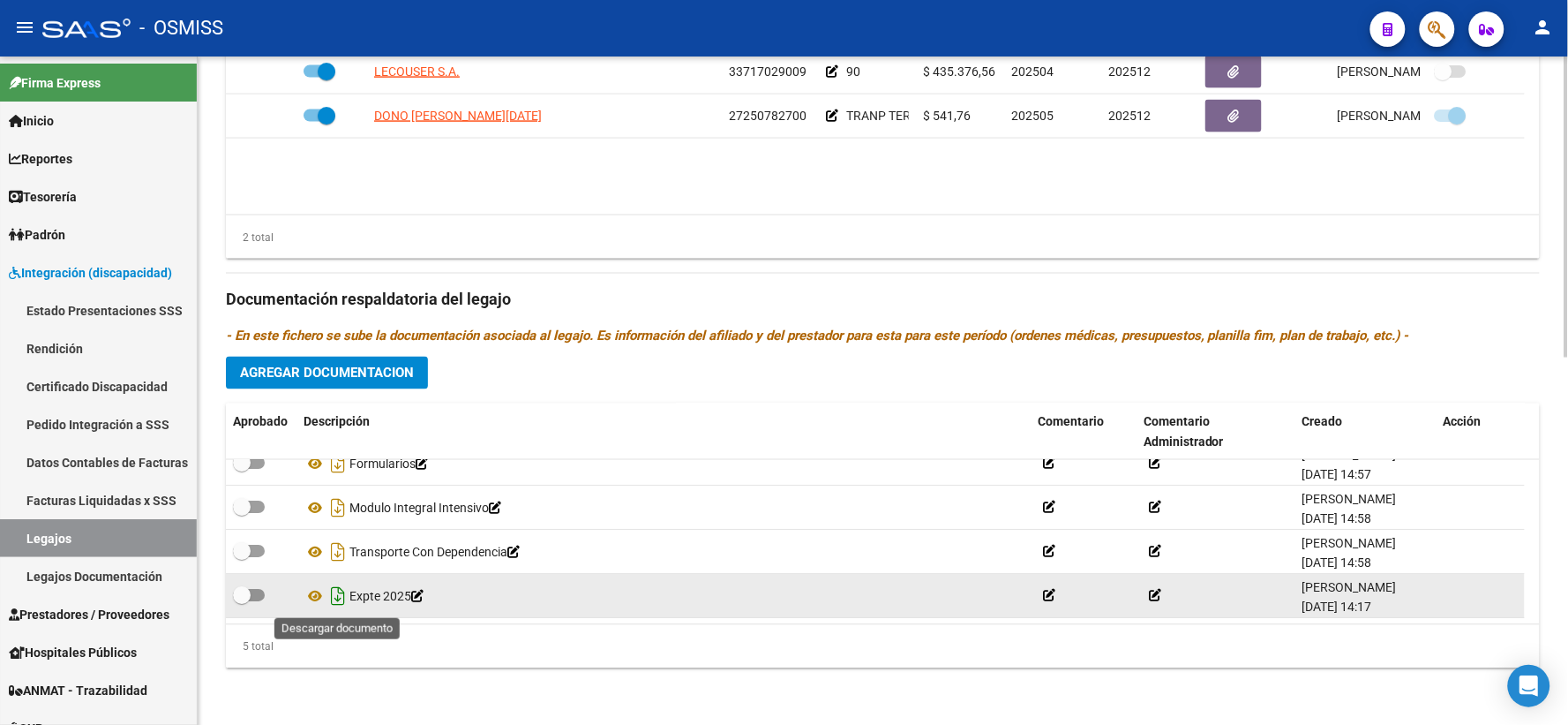
click at [338, 594] on icon "Descargar documento" at bounding box center [338, 597] width 23 height 28
drag, startPoint x: 327, startPoint y: 217, endPoint x: 412, endPoint y: 280, distance: 105.8
click at [327, 217] on div "2 total" at bounding box center [882, 238] width 1313 height 44
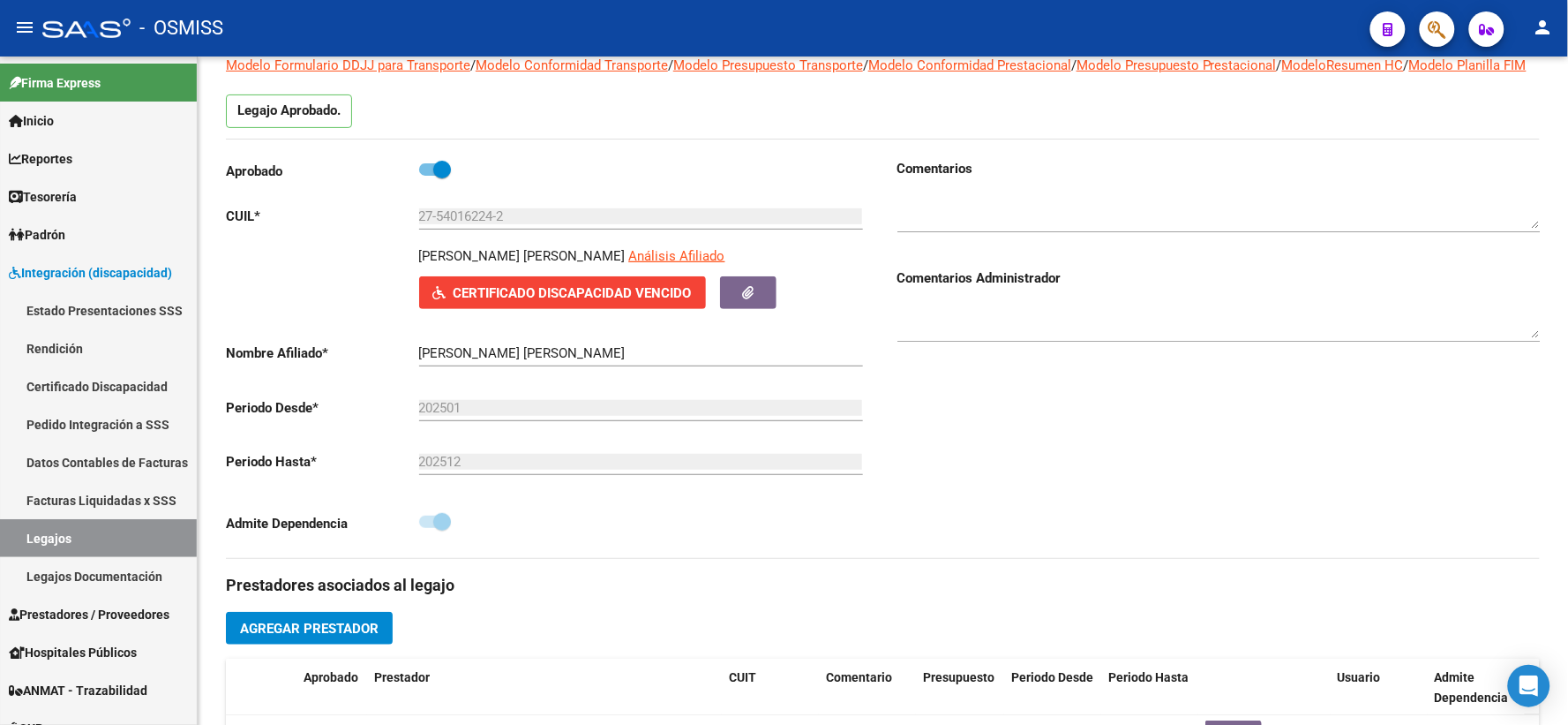
scroll to position [0, 0]
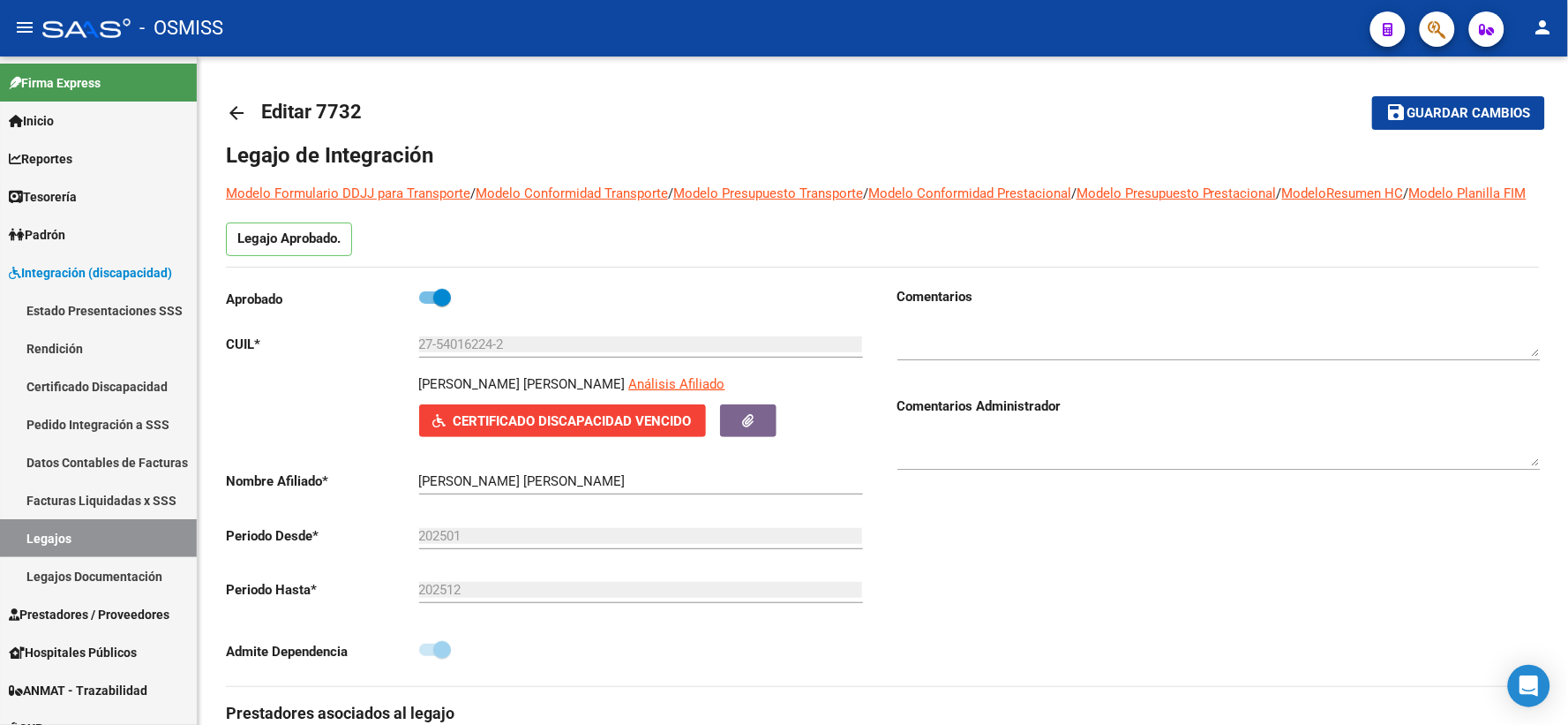
click at [237, 114] on mat-icon "arrow_back" at bounding box center [237, 113] width 21 height 21
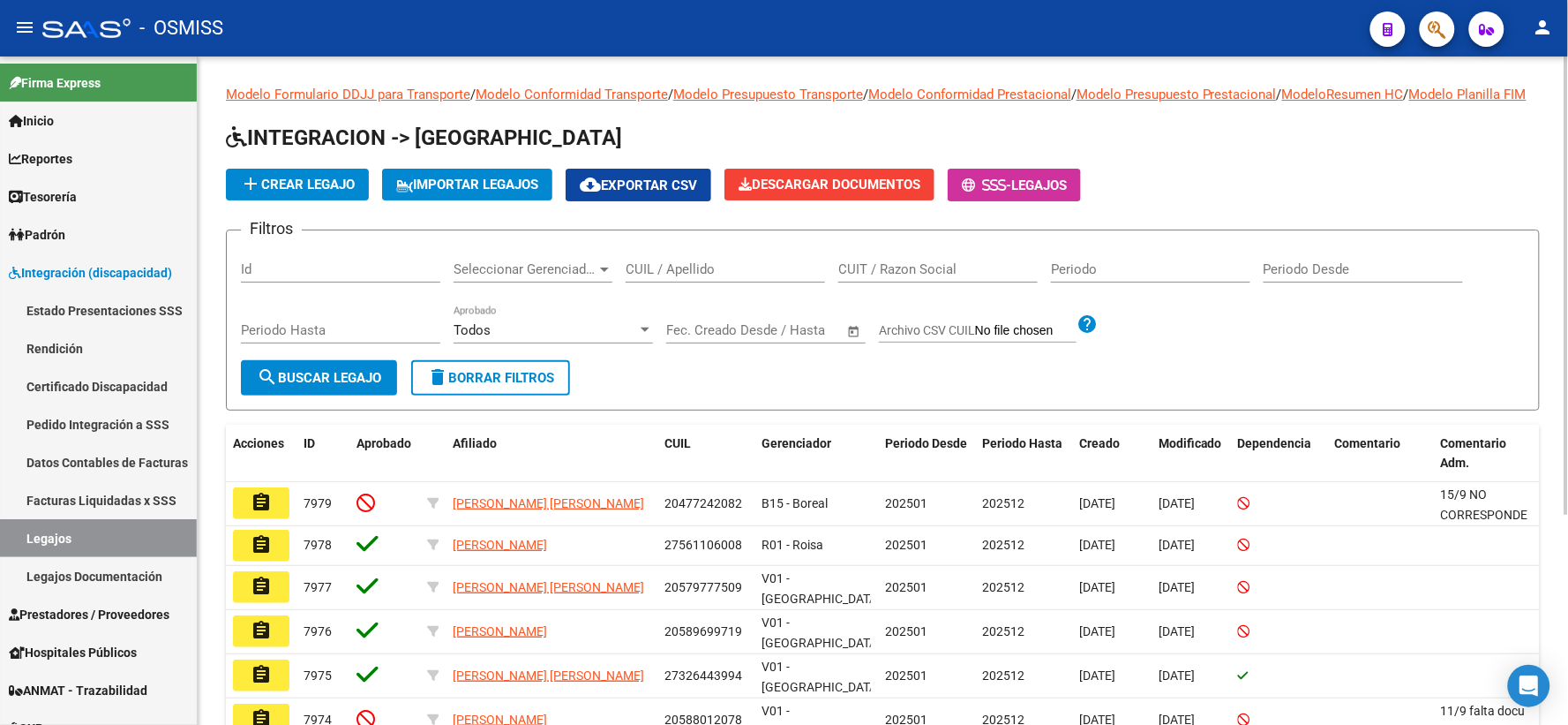
click at [684, 277] on input "CUIL / Apellido" at bounding box center [725, 269] width 200 height 16
paste input "27509538552"
type input "27509538552"
click at [285, 386] on span "search Buscar Legajo" at bounding box center [318, 378] width 124 height 16
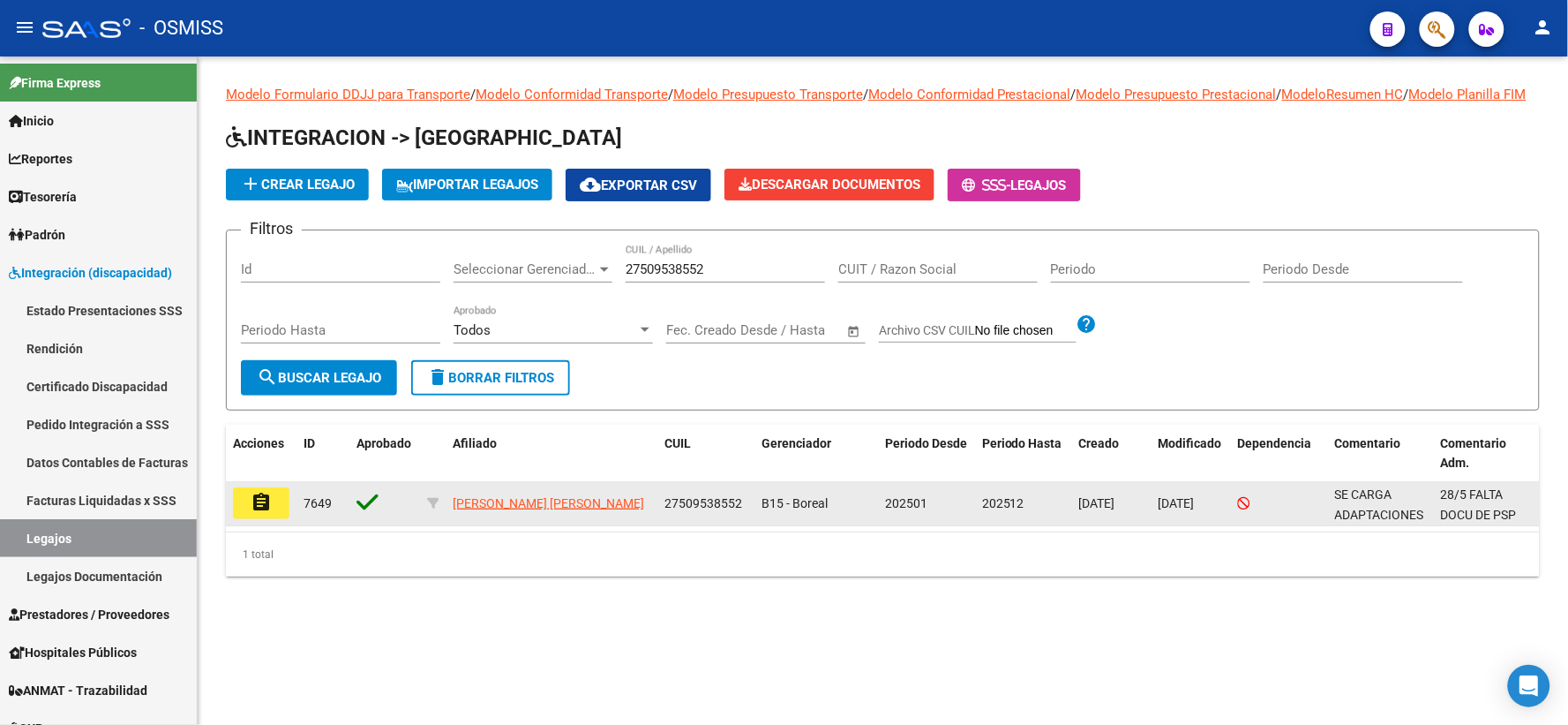
click at [265, 513] on mat-icon "assignment" at bounding box center [261, 502] width 21 height 21
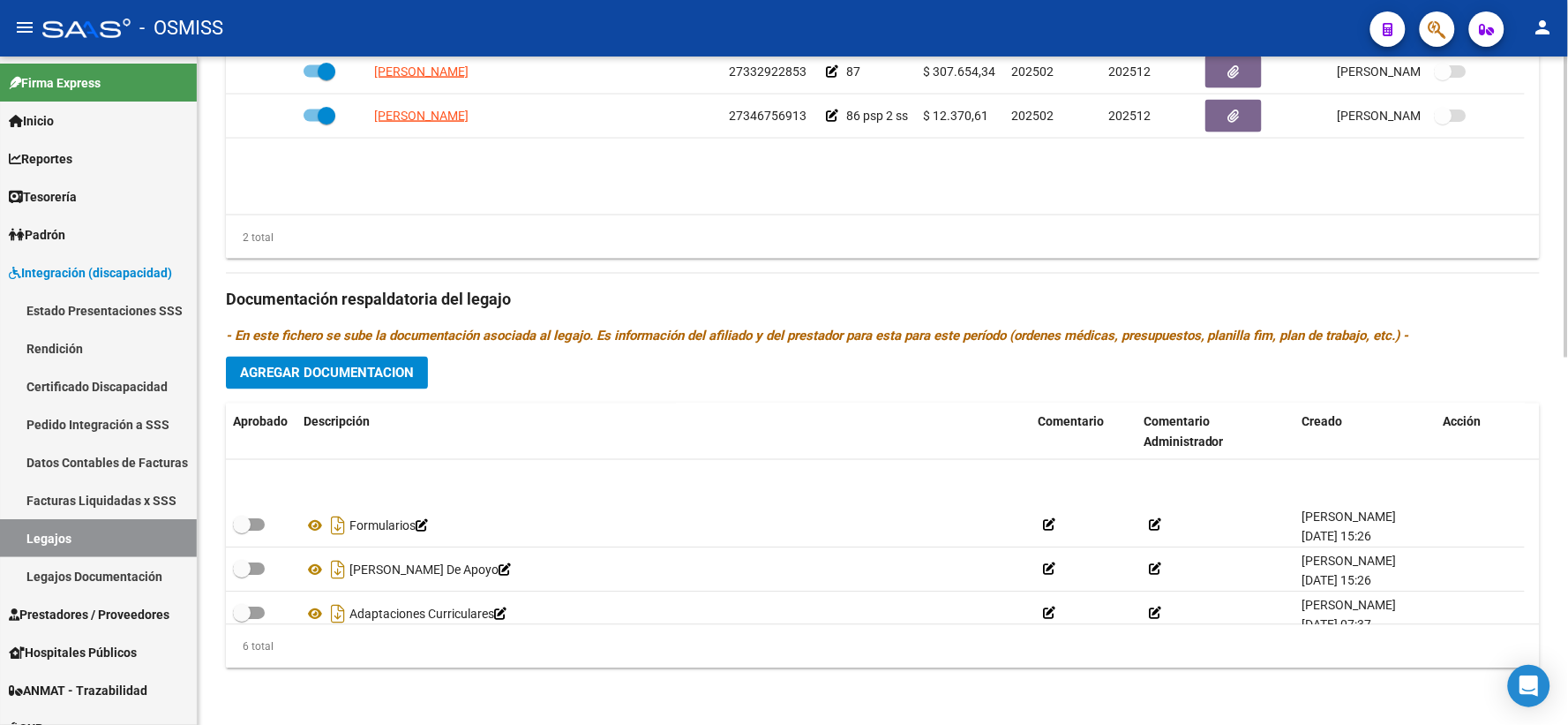
scroll to position [106, 0]
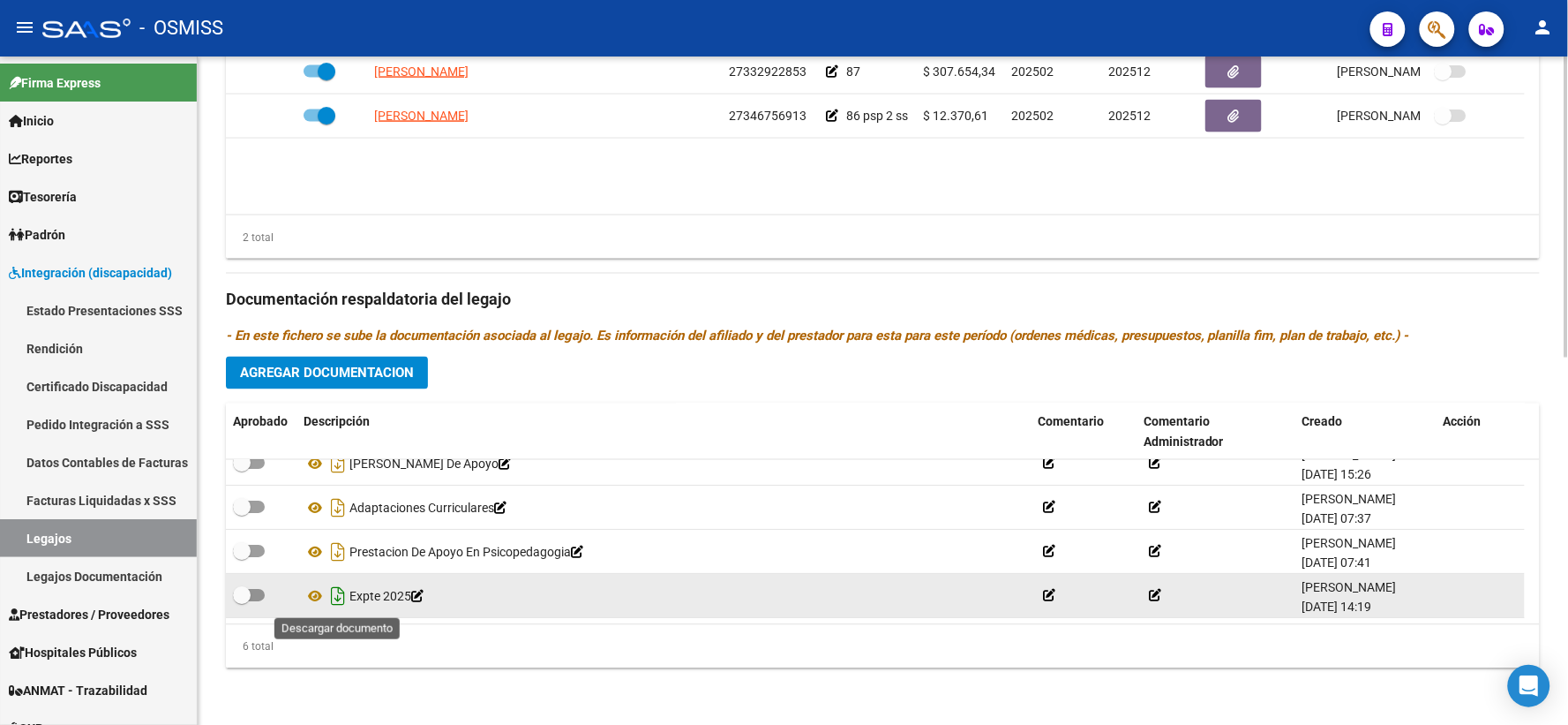
drag, startPoint x: 336, startPoint y: 598, endPoint x: 468, endPoint y: 648, distance: 141.2
click at [336, 597] on icon "Descargar documento" at bounding box center [338, 597] width 23 height 28
drag, startPoint x: 473, startPoint y: 377, endPoint x: 538, endPoint y: 430, distance: 83.9
click at [473, 377] on div "Prestadores asociados al legajo Agregar Prestador Aprobado Prestador CUIT Comen…" at bounding box center [882, 288] width 1313 height 788
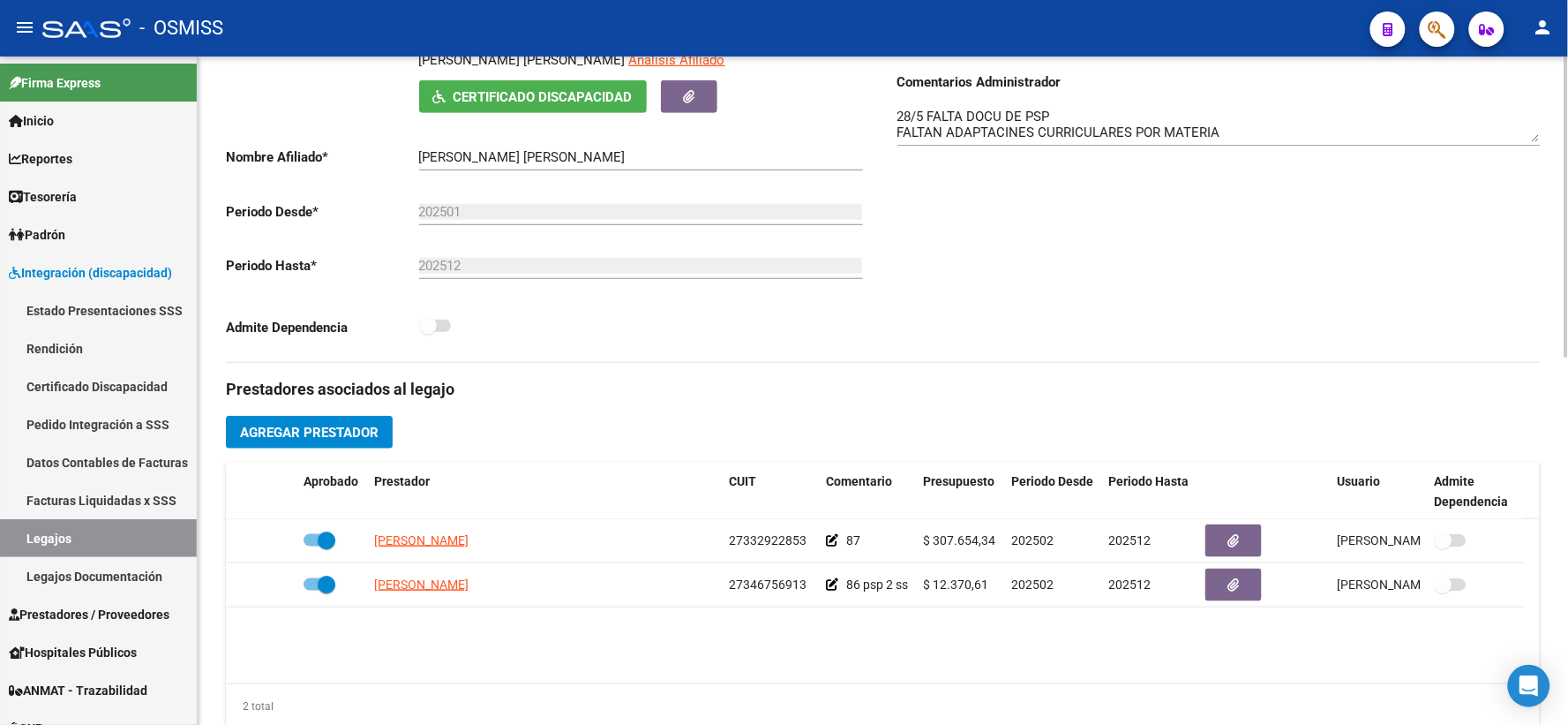
scroll to position [0, 0]
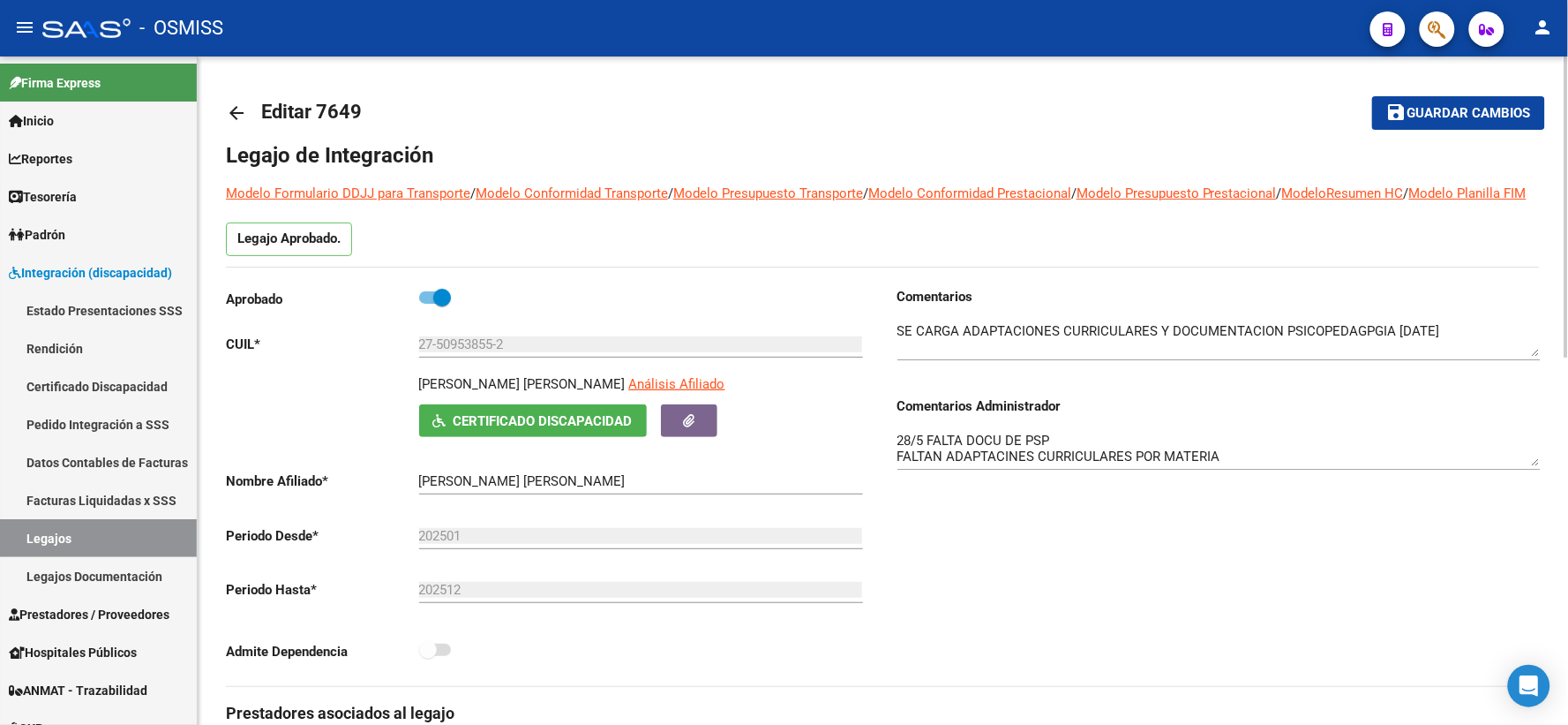
click at [237, 102] on mat-icon "arrow_back" at bounding box center [237, 113] width 21 height 21
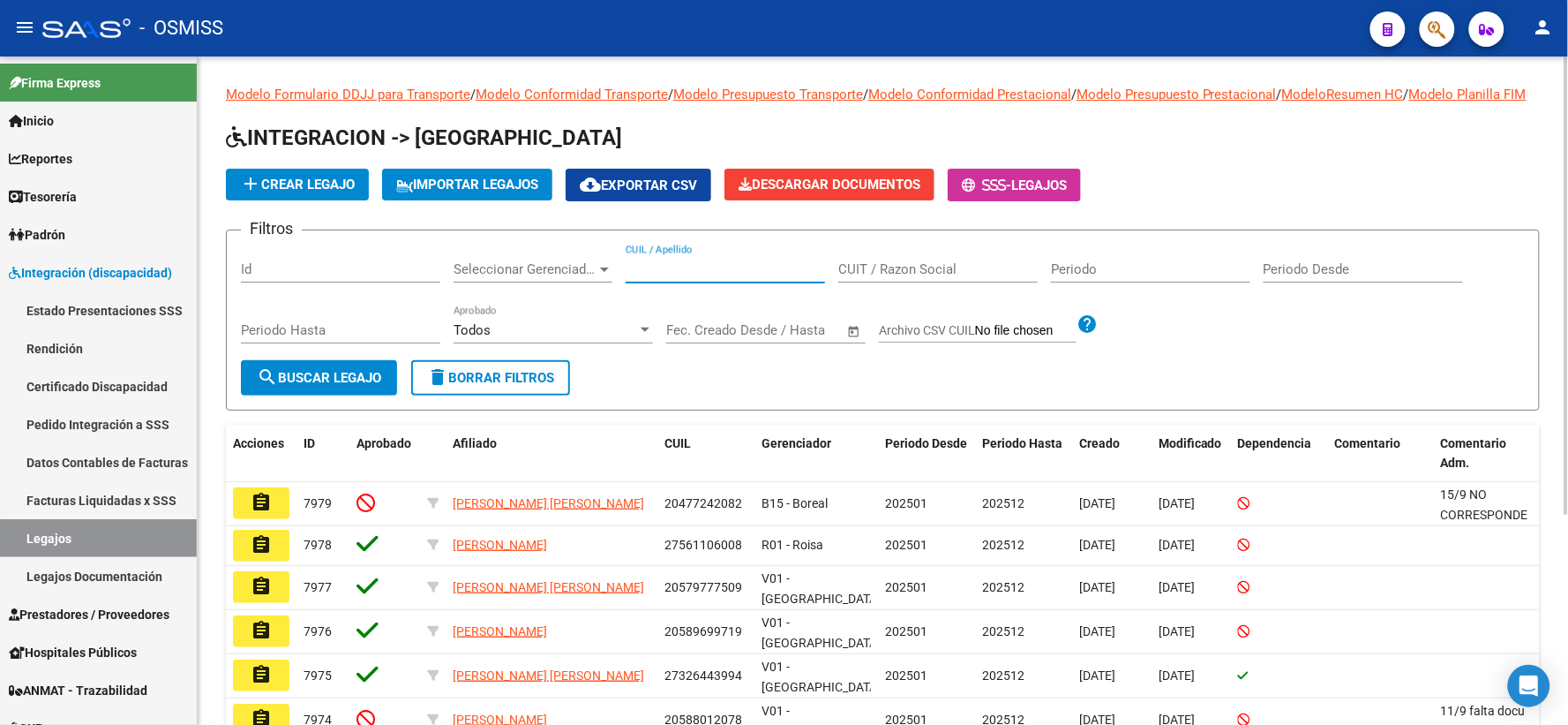
paste input "27485338964"
type input "27485338964"
click at [297, 382] on button "search Buscar Legajo" at bounding box center [319, 378] width 156 height 35
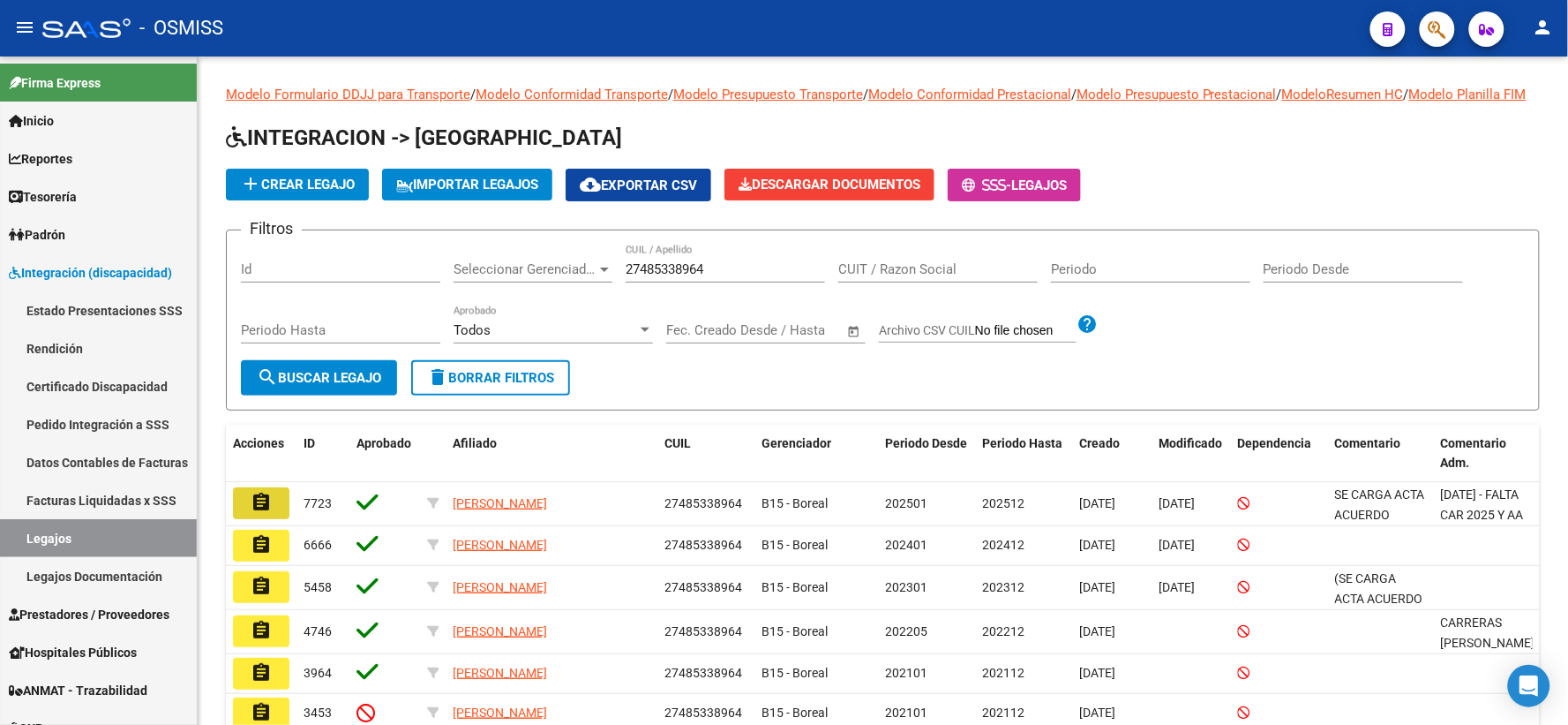
drag, startPoint x: 263, startPoint y: 524, endPoint x: 445, endPoint y: 554, distance: 184.5
click at [262, 513] on mat-icon "assignment" at bounding box center [261, 502] width 21 height 21
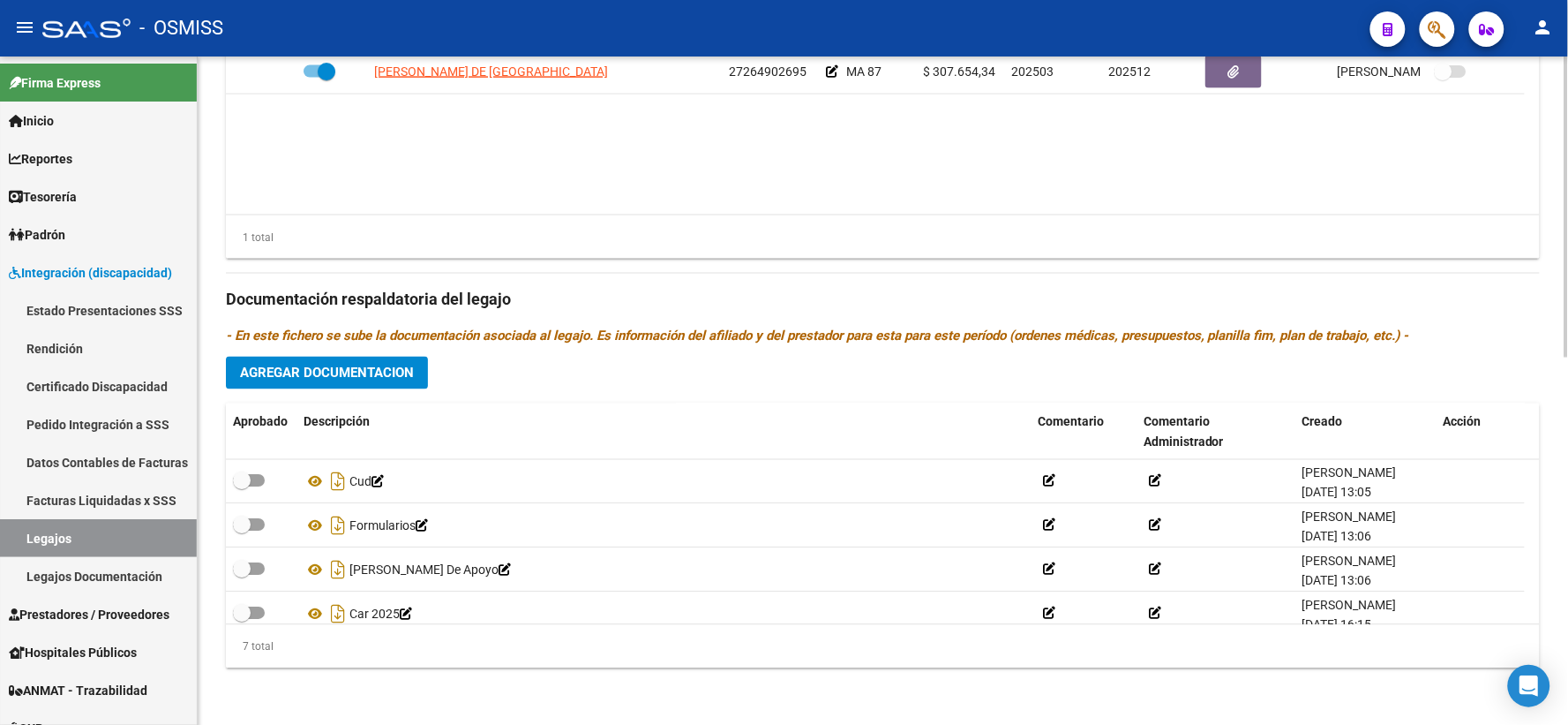
scroll to position [150, 0]
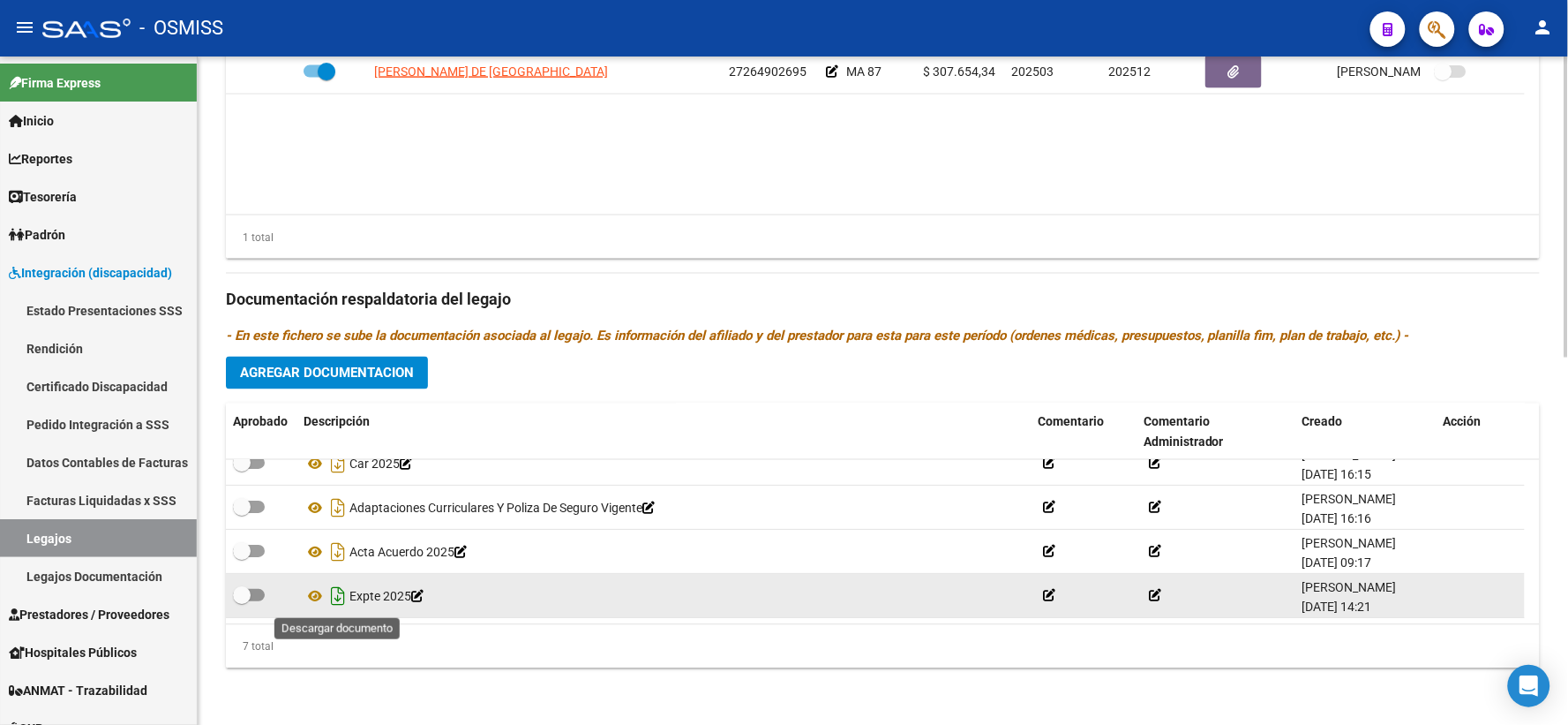
click at [339, 591] on icon "Descargar documento" at bounding box center [338, 597] width 23 height 28
click at [245, 194] on datatable-body "CABRERA SAULA DE LOS ANGELES 27264902695 MA 87 $ 307.654,34 202503 202512 Paola…" at bounding box center [882, 132] width 1313 height 164
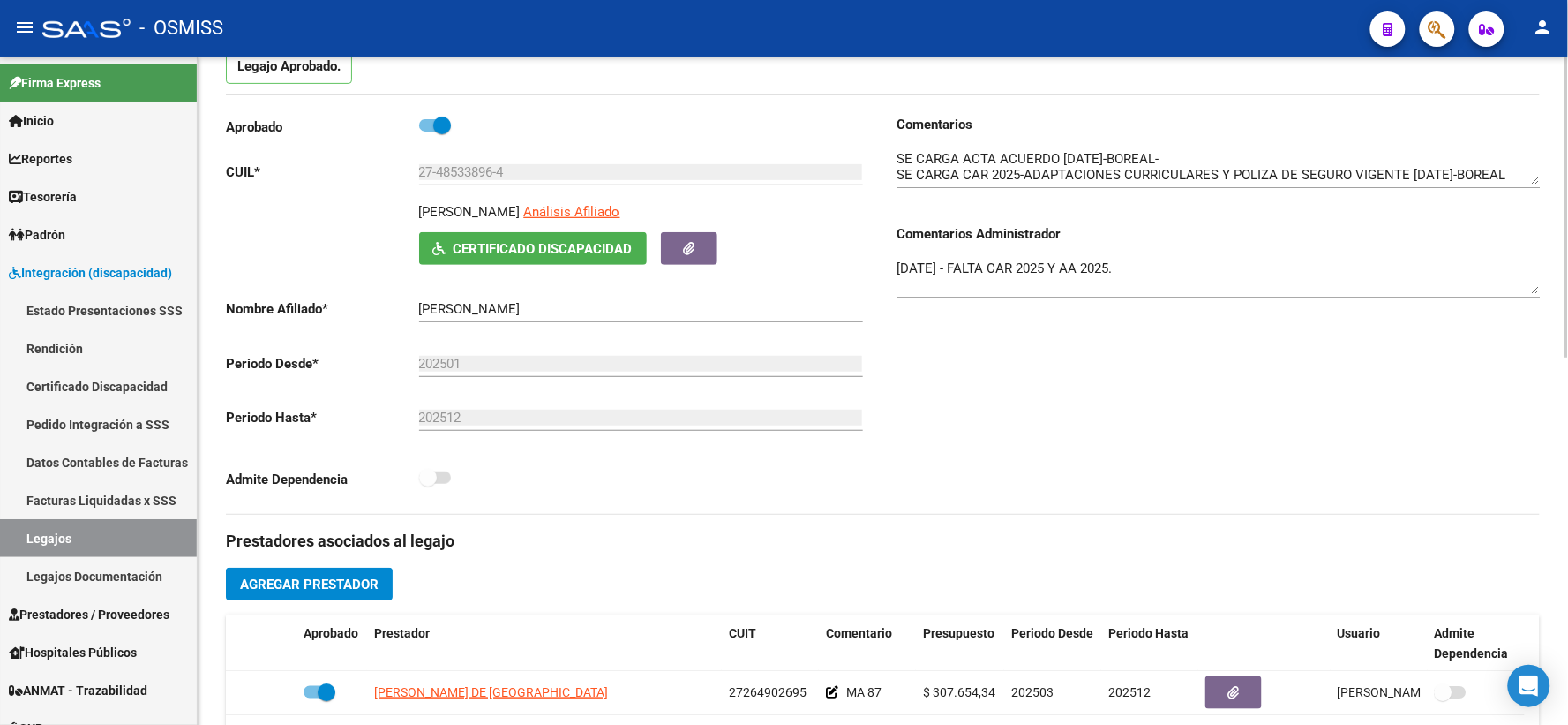
scroll to position [0, 0]
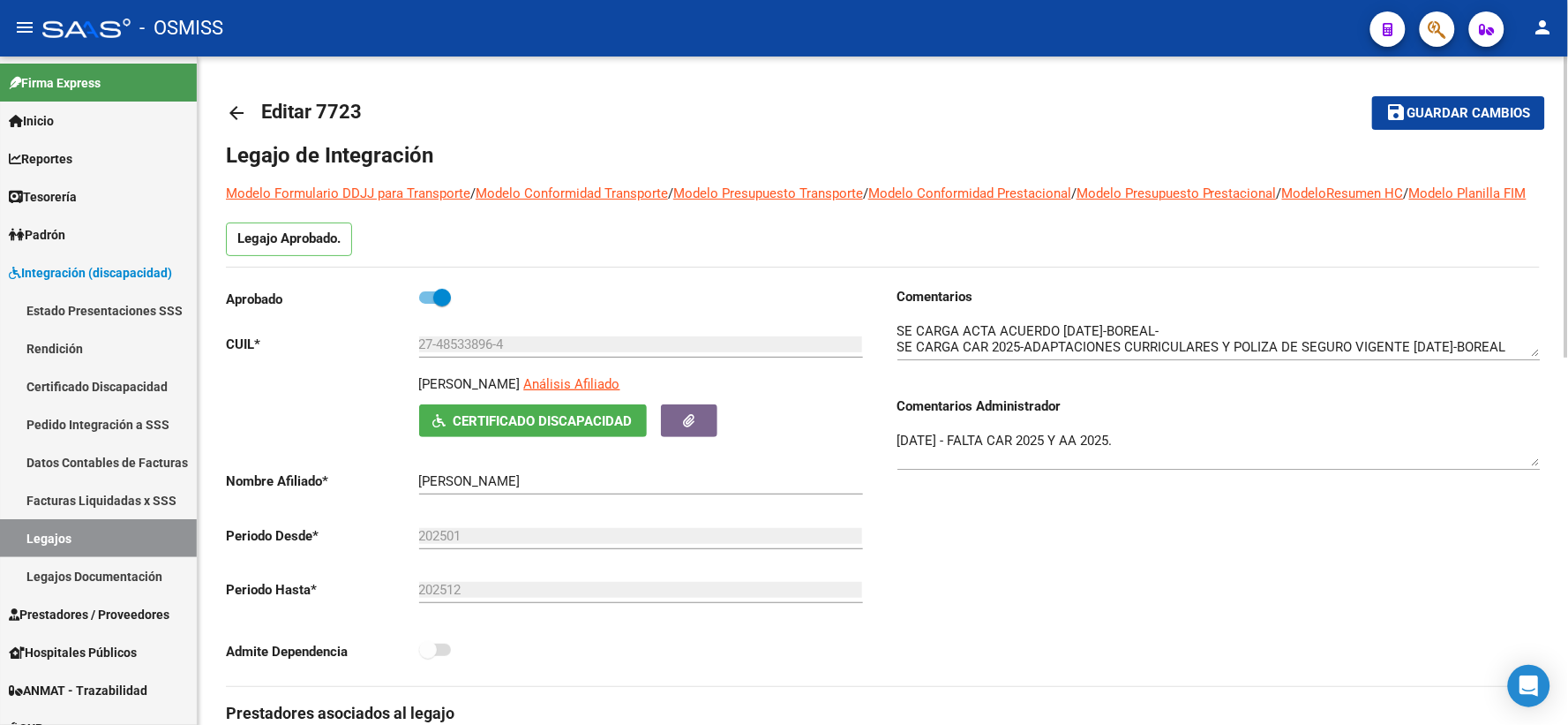
click at [239, 110] on mat-icon "arrow_back" at bounding box center [237, 113] width 21 height 21
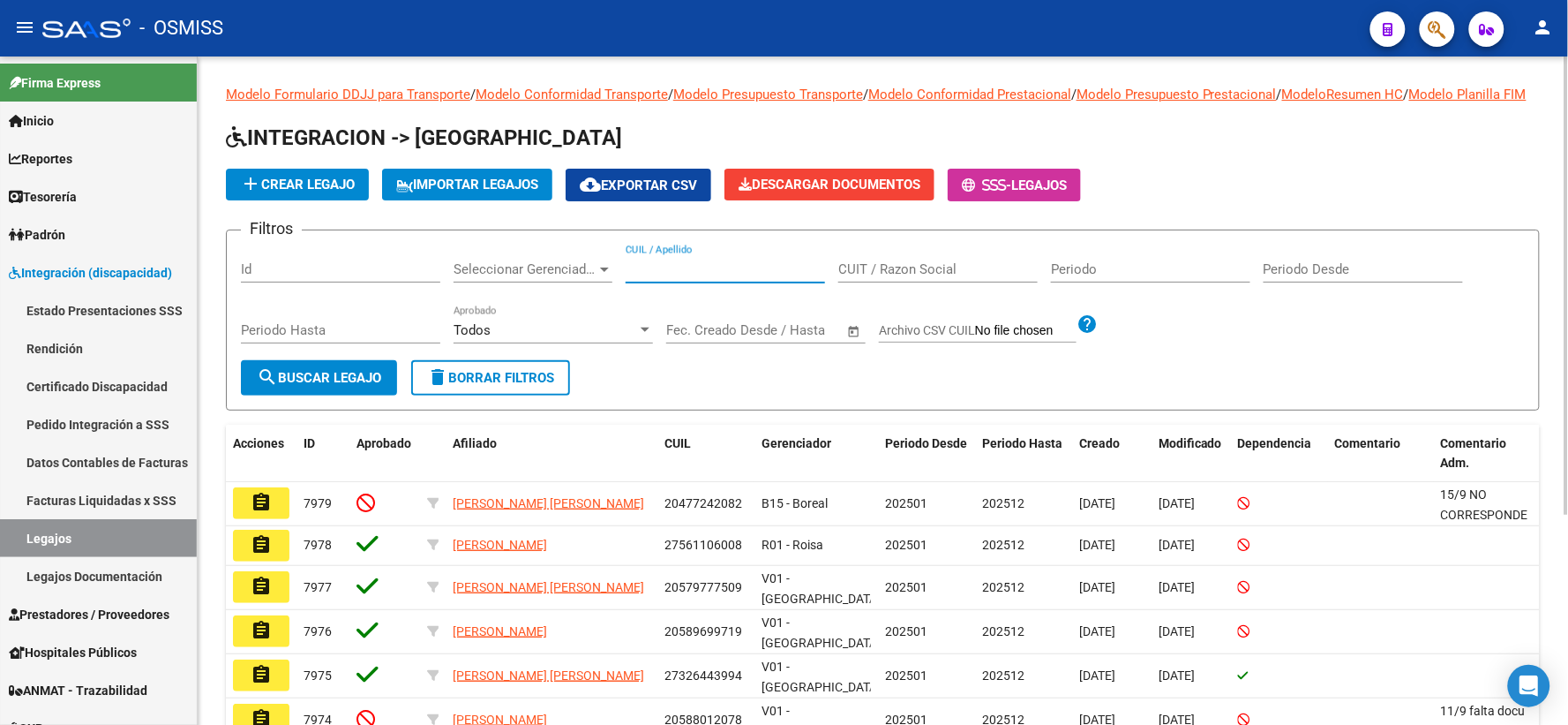
paste input "20700049184"
type input "20700049184"
click at [318, 386] on span "search Buscar Legajo" at bounding box center [318, 378] width 124 height 16
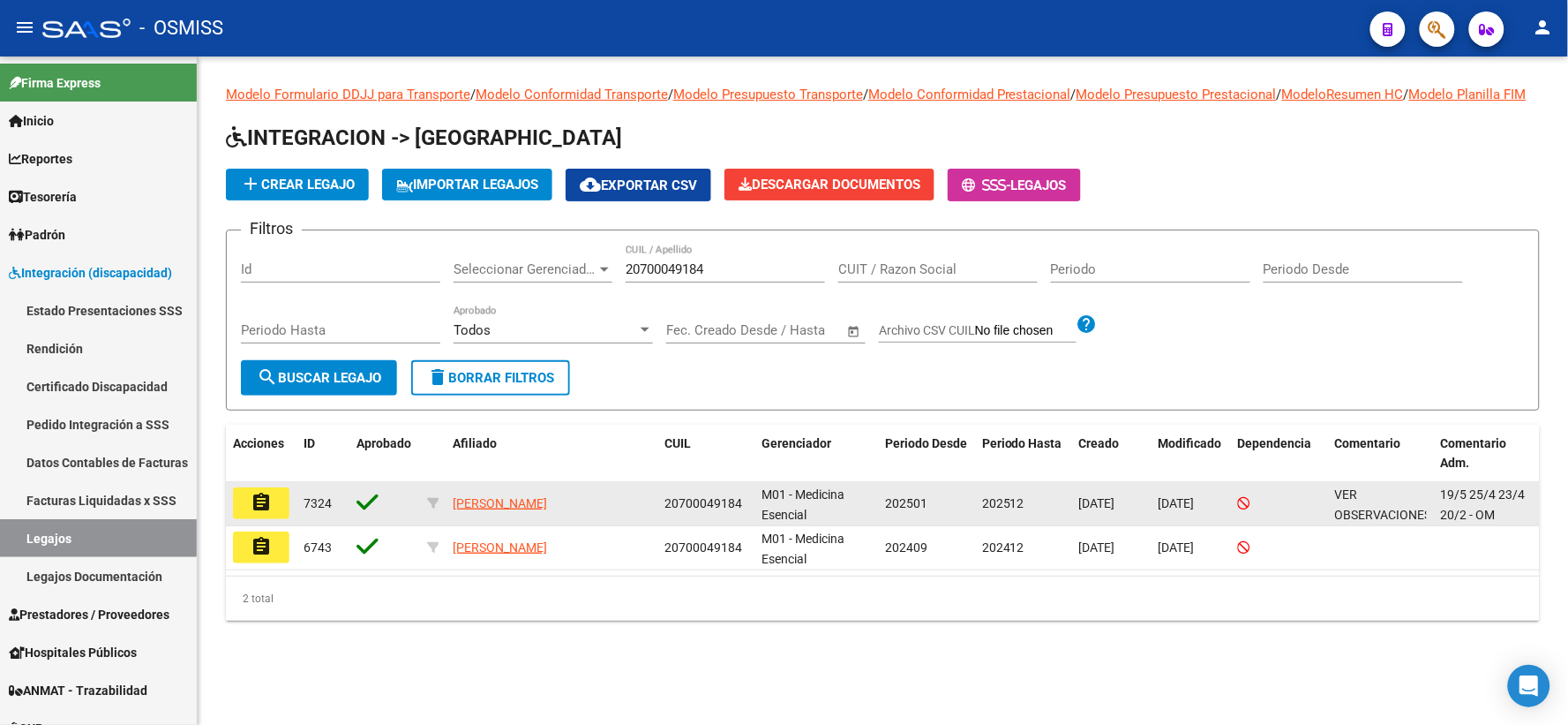
click at [267, 513] on mat-icon "assignment" at bounding box center [261, 502] width 21 height 21
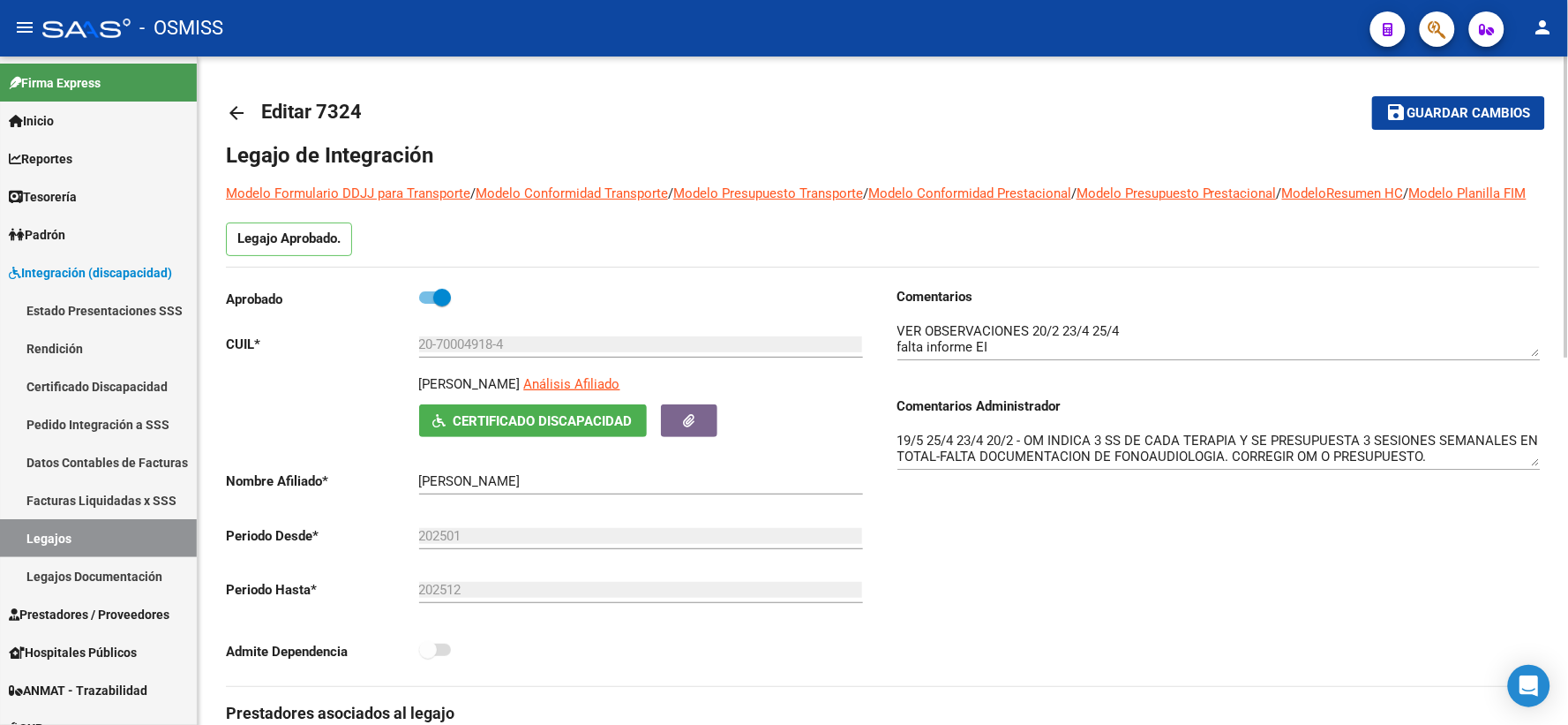
click at [245, 108] on mat-icon "arrow_back" at bounding box center [237, 113] width 21 height 21
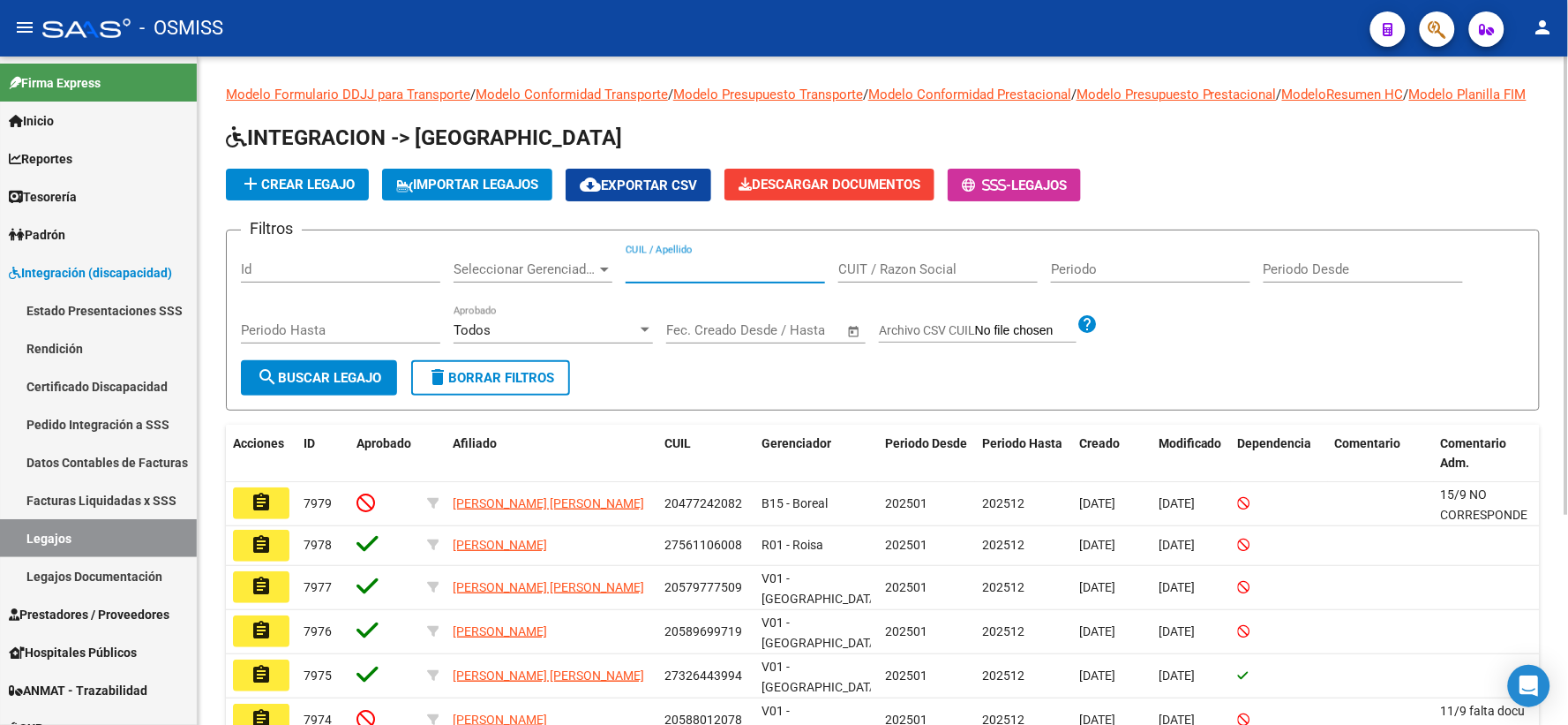
paste input "20590299597"
type input "20590299597"
click at [277, 386] on span "search Buscar Legajo" at bounding box center [318, 378] width 124 height 16
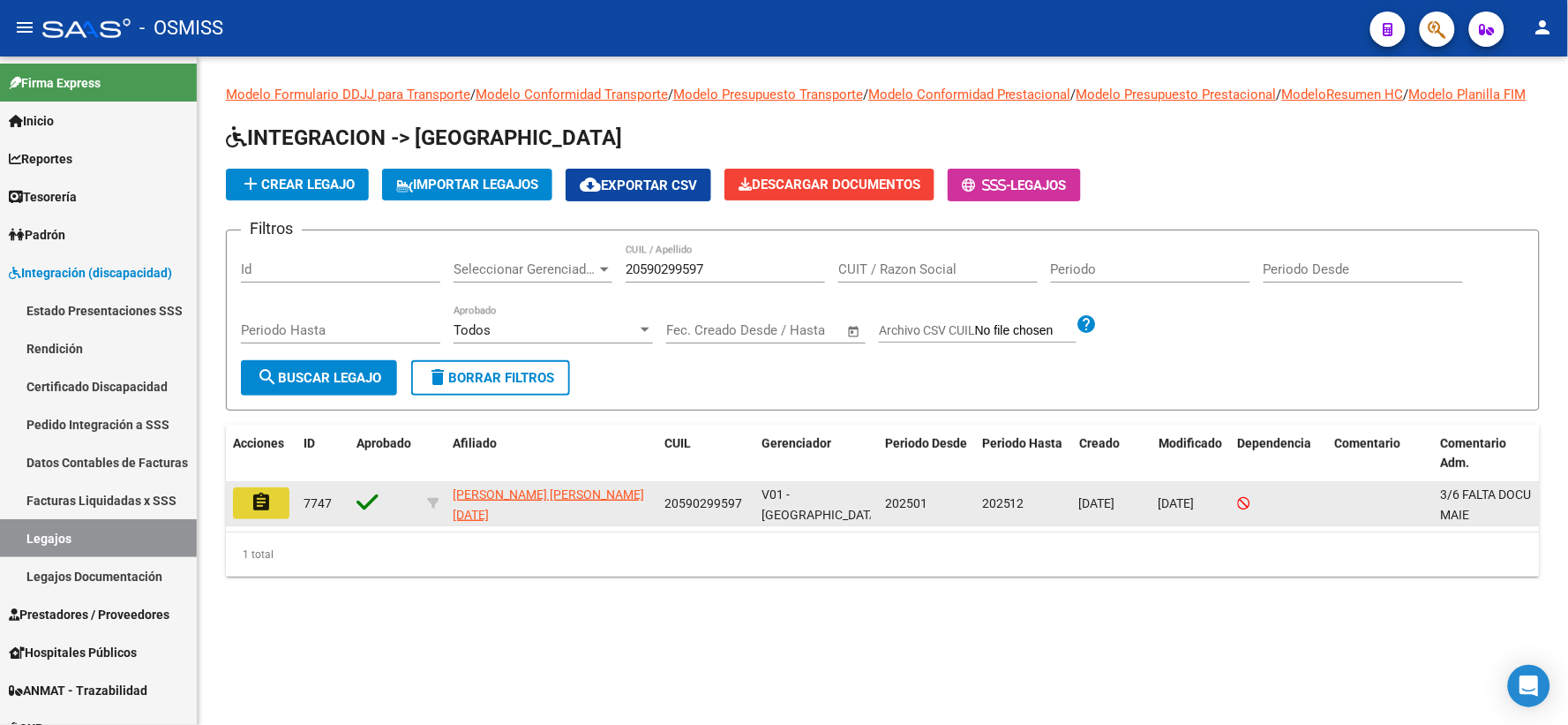
click at [250, 513] on mat-icon "assignment" at bounding box center [261, 502] width 21 height 21
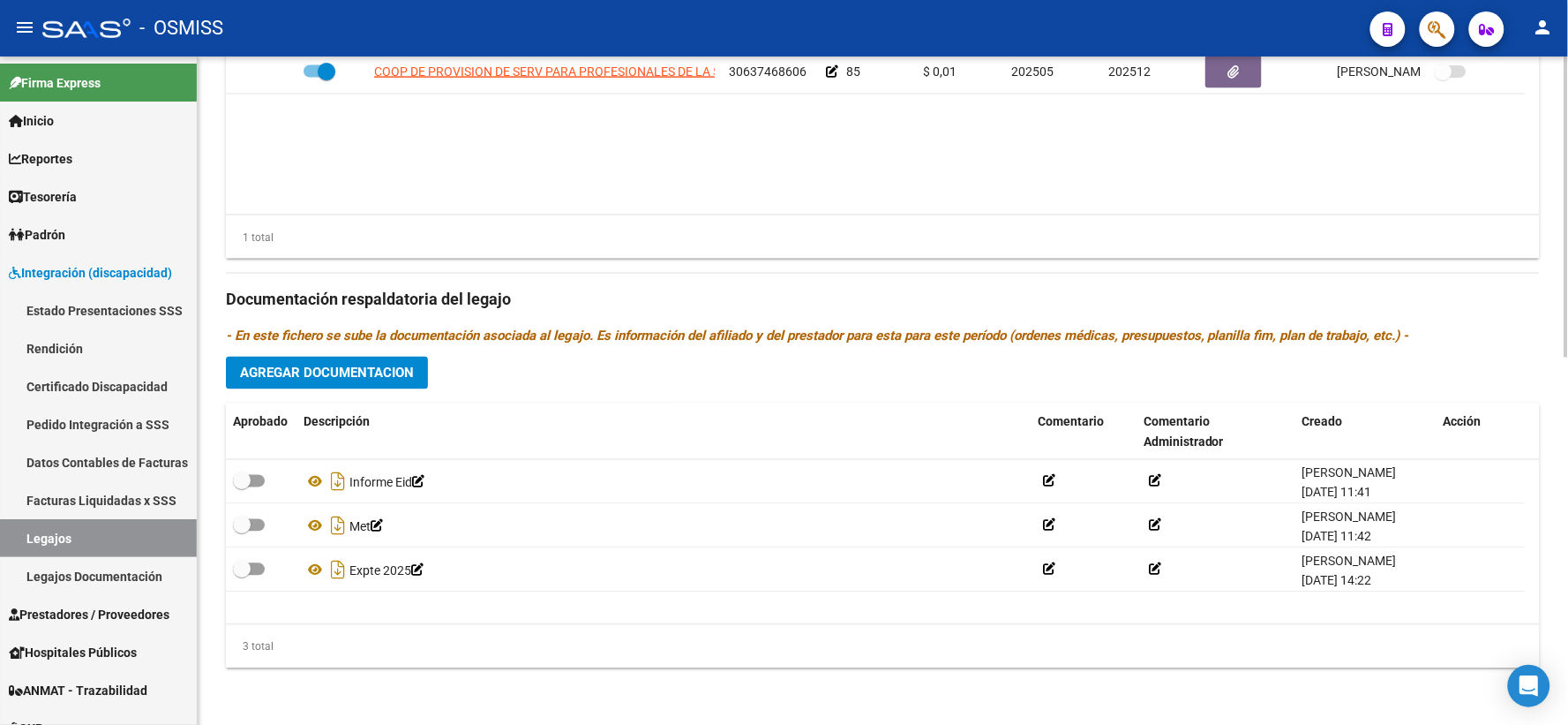
scroll to position [815, 0]
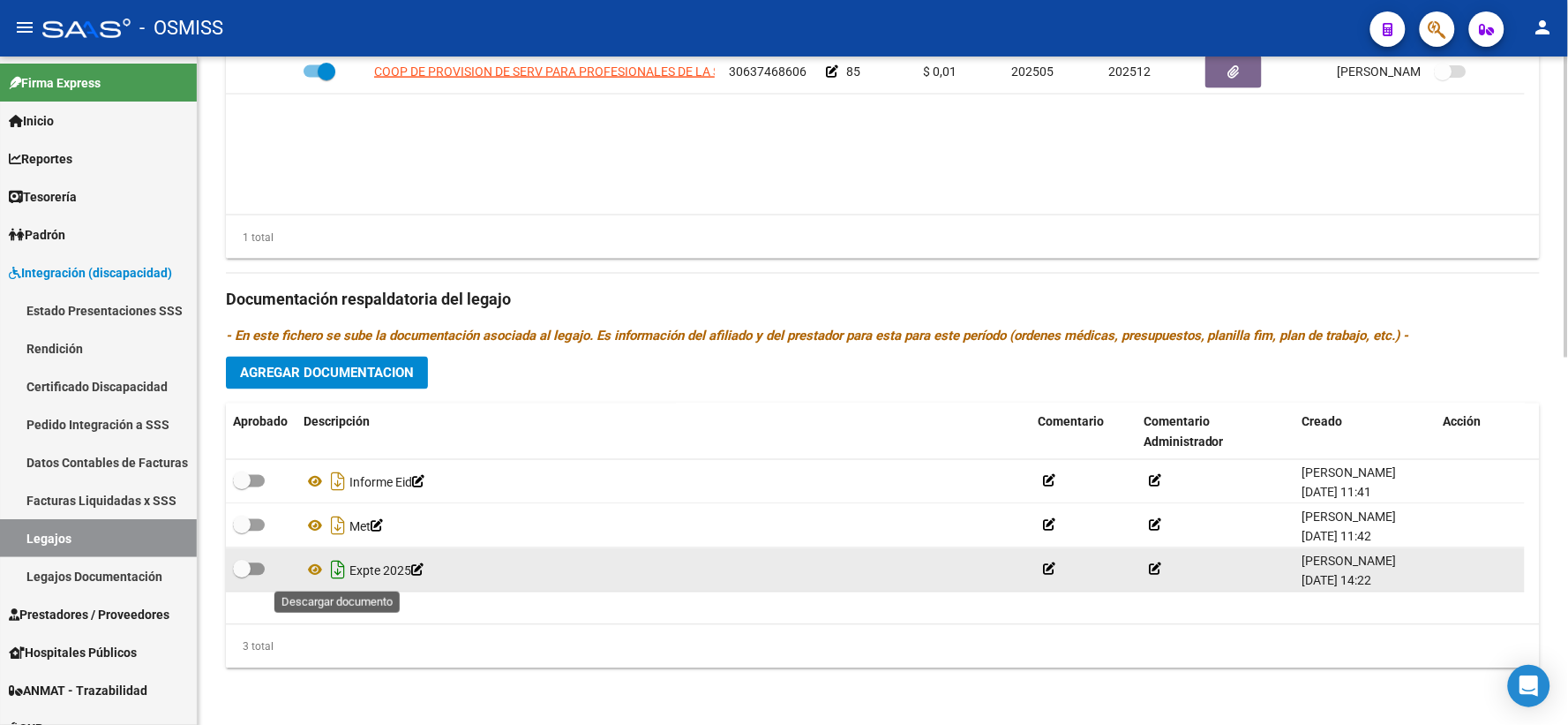
click at [335, 565] on icon "Descargar documento" at bounding box center [338, 571] width 23 height 28
click at [407, 406] on datatable-header-cell "Descripción" at bounding box center [663, 433] width 734 height 59
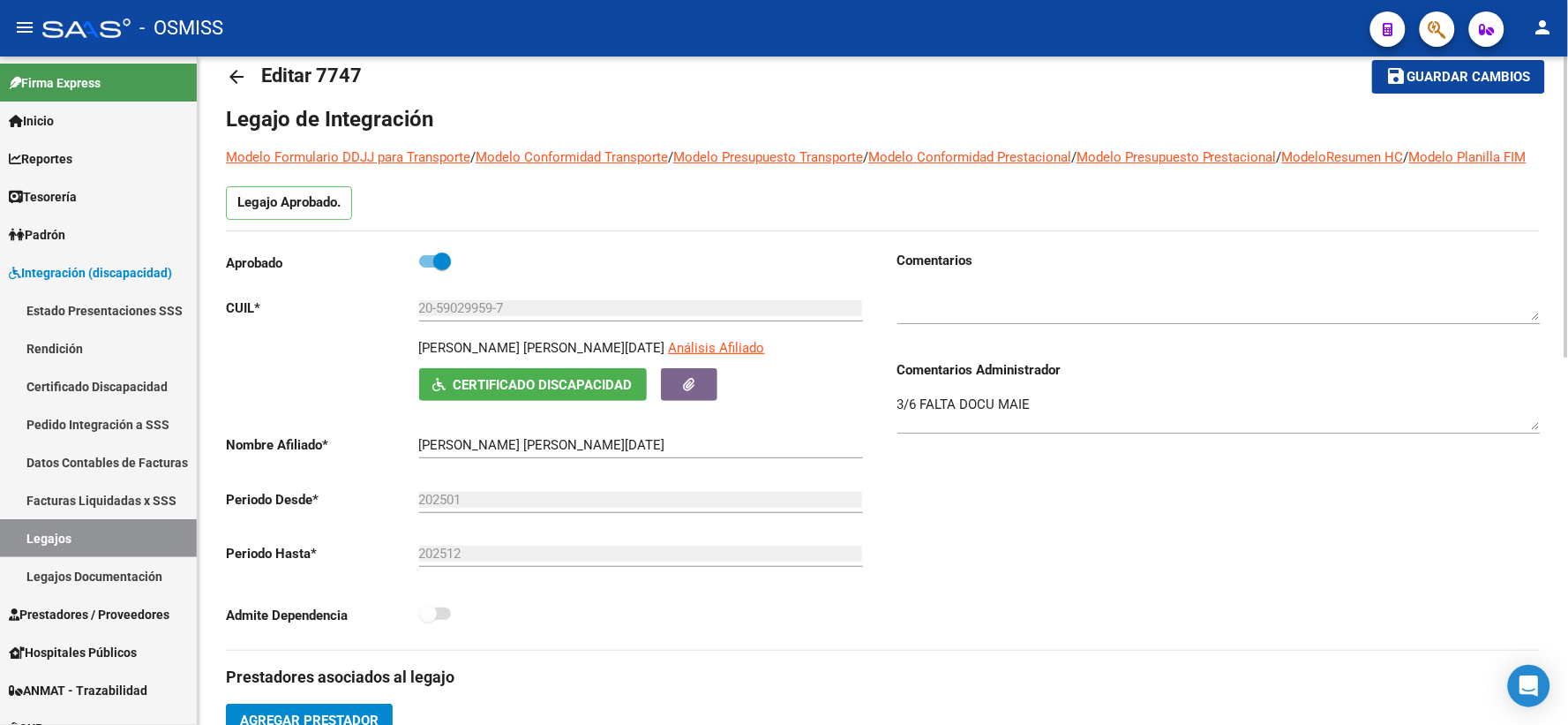
scroll to position [0, 0]
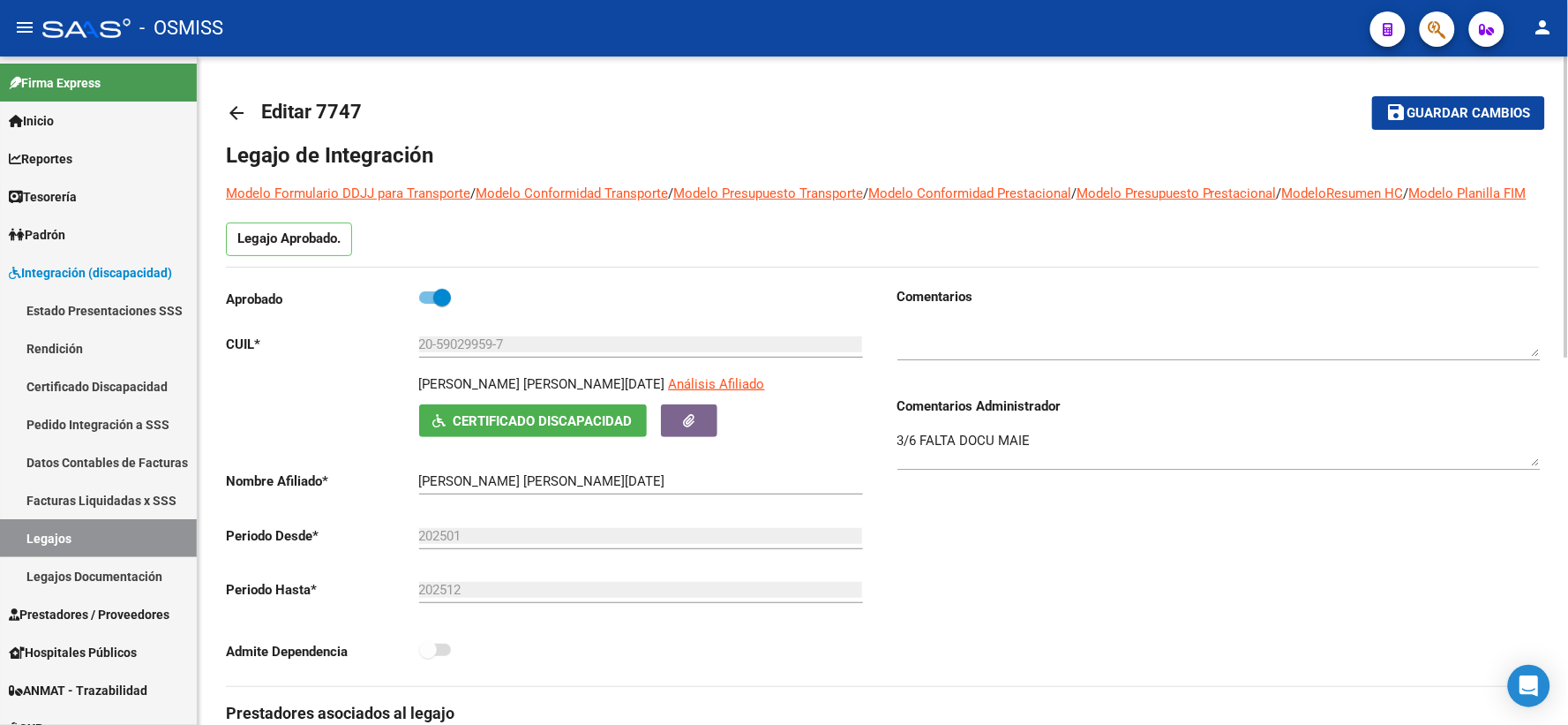
click at [231, 112] on mat-icon "arrow_back" at bounding box center [237, 113] width 21 height 21
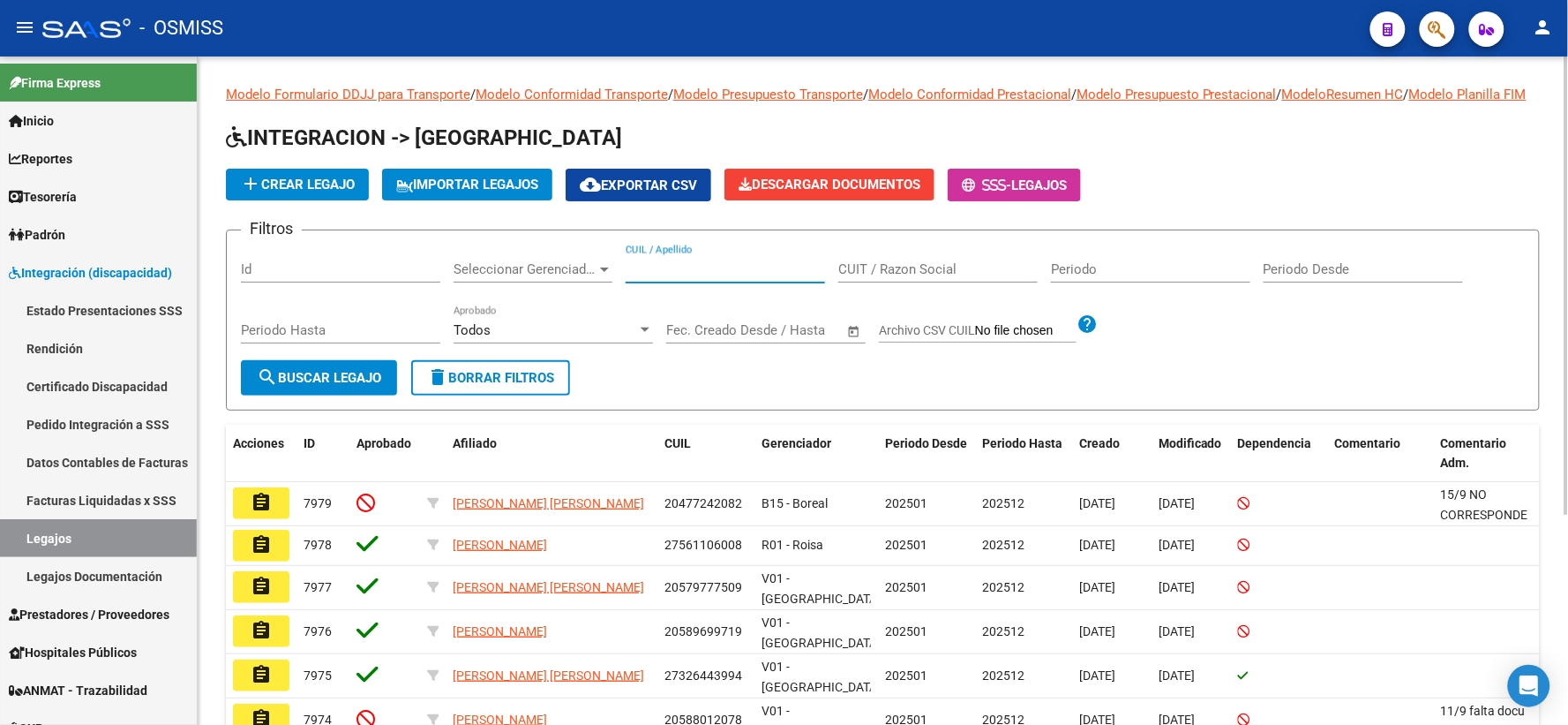
paste input "20584855798"
type input "20584855798"
click at [309, 386] on span "search Buscar Legajo" at bounding box center [318, 378] width 124 height 16
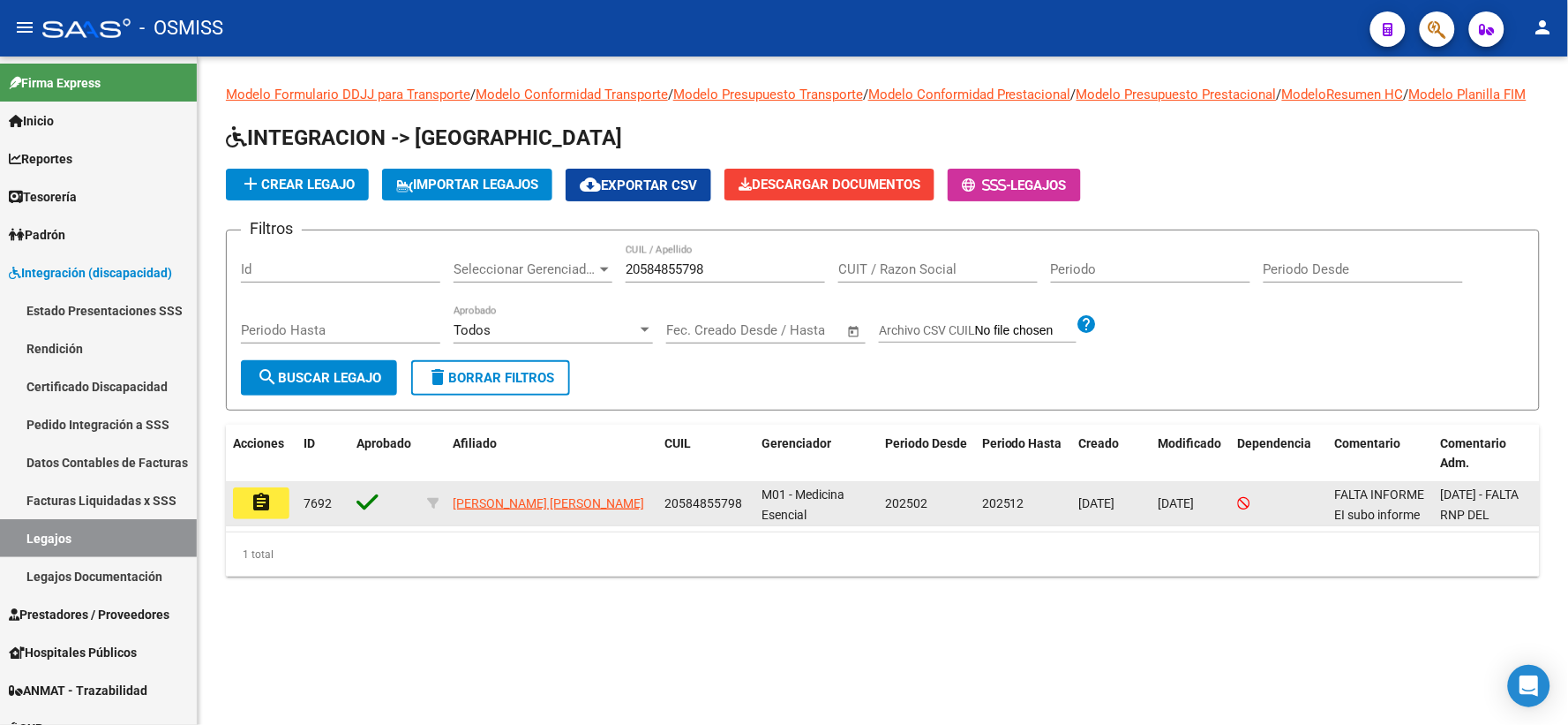
click at [249, 519] on button "assignment" at bounding box center [262, 503] width 57 height 32
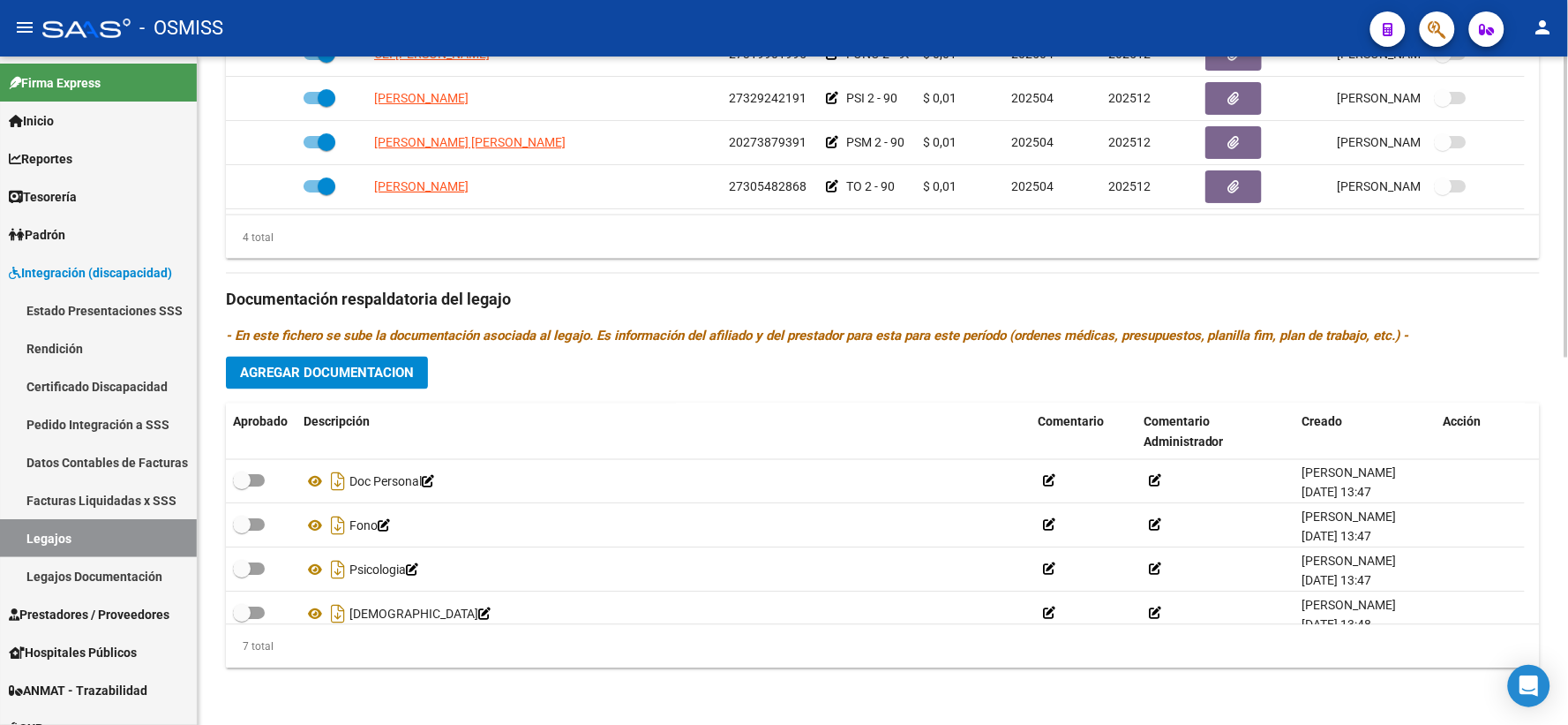
scroll to position [150, 0]
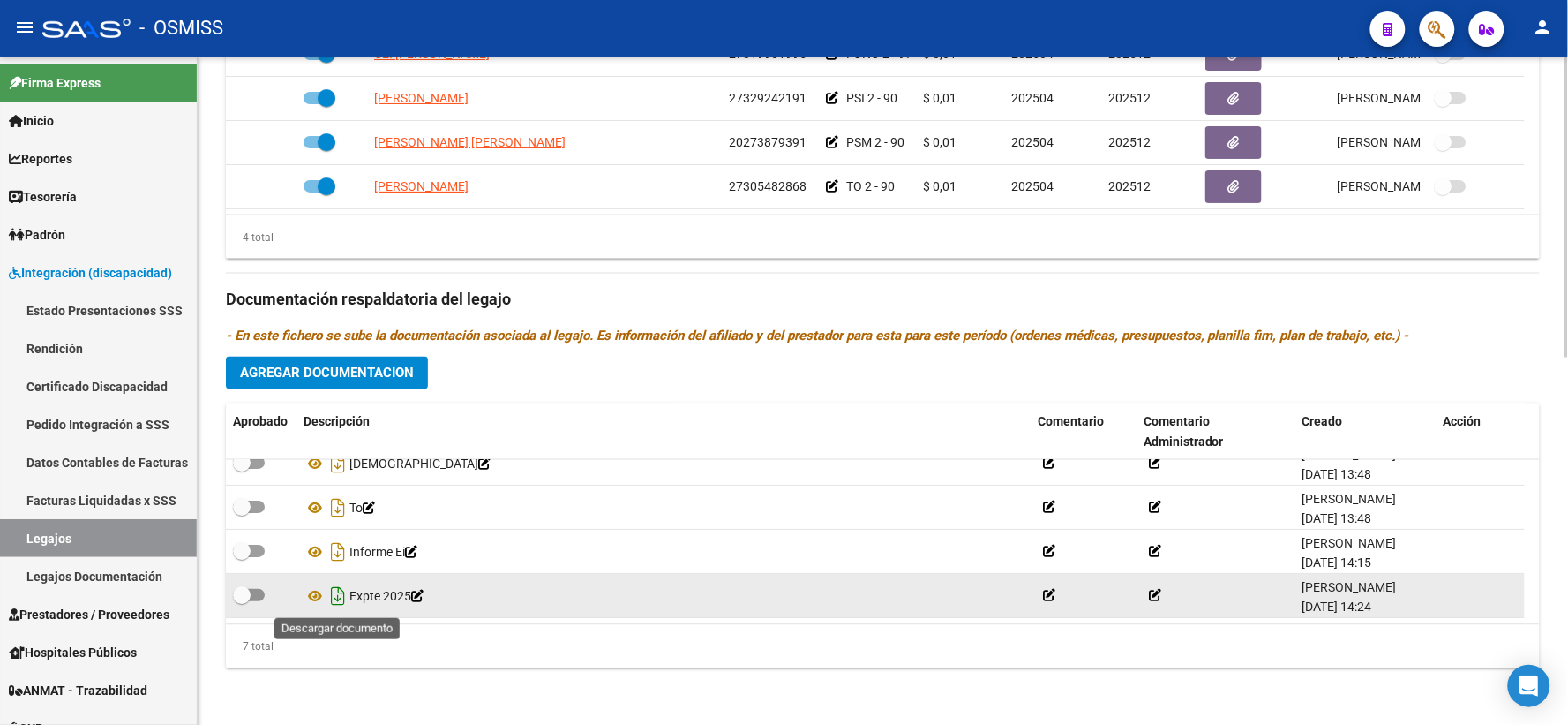
click at [338, 595] on icon "Descargar documento" at bounding box center [338, 597] width 23 height 28
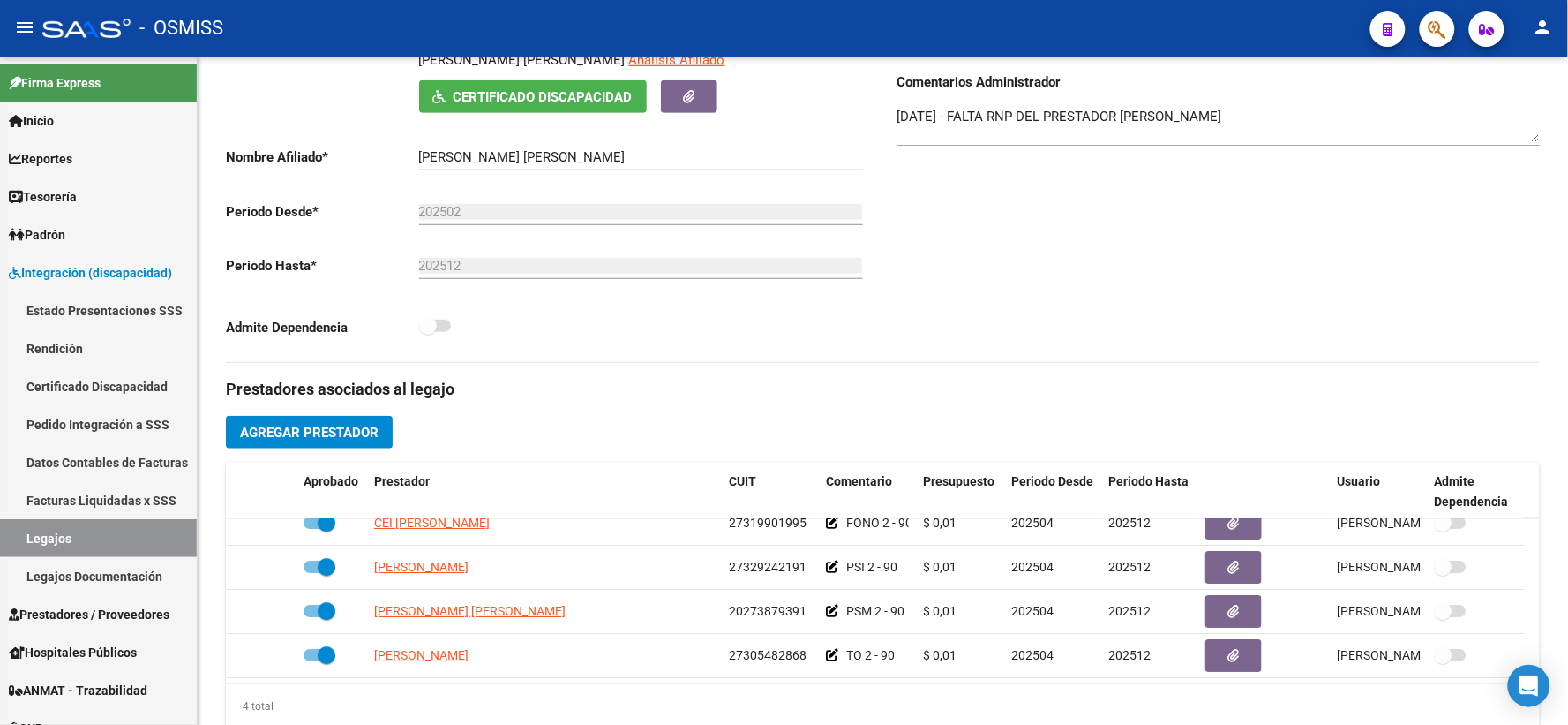
scroll to position [0, 0]
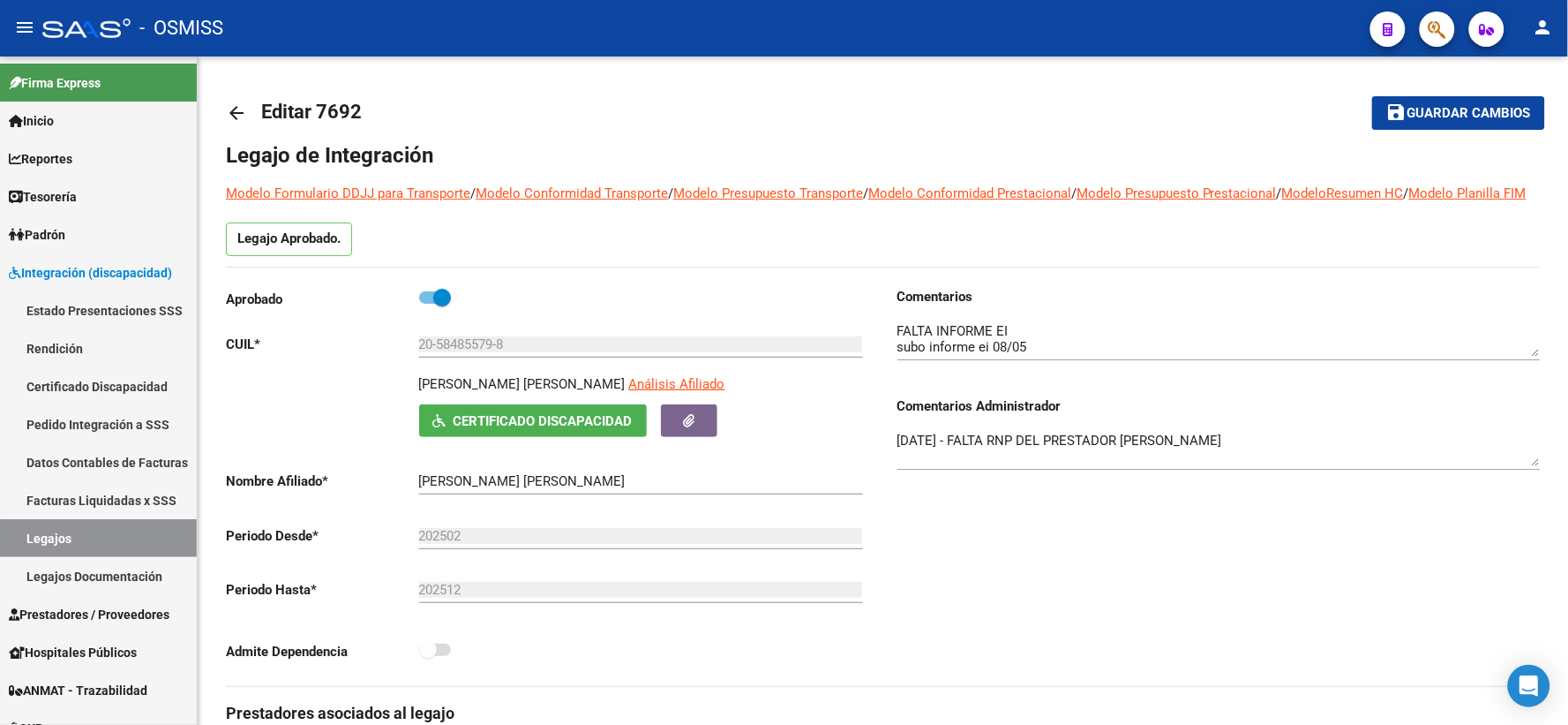
click at [227, 104] on mat-icon "arrow_back" at bounding box center [237, 113] width 21 height 21
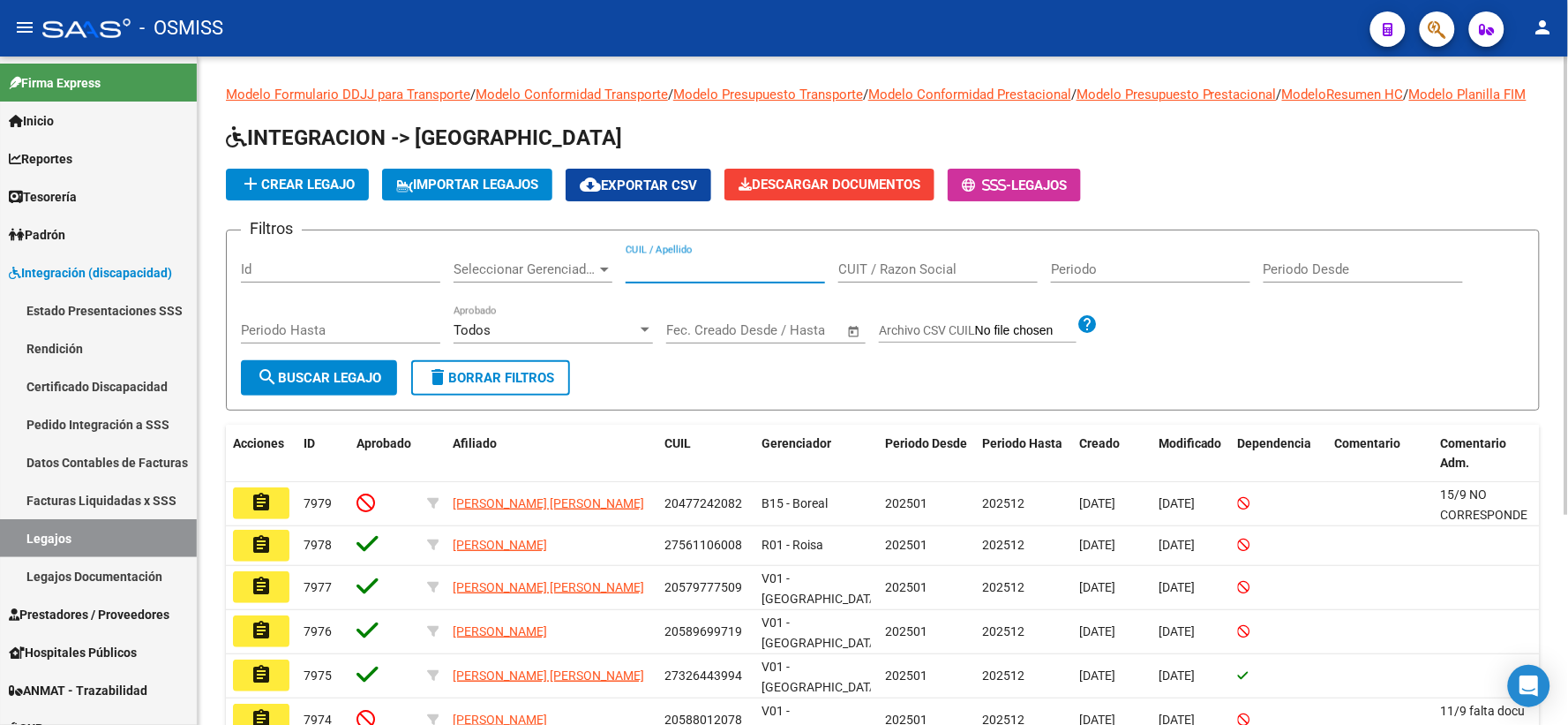
click at [708, 277] on input "CUIL / Apellido" at bounding box center [725, 269] width 200 height 16
paste input "20561833142"
type input "20561833142"
click at [280, 386] on span "search Buscar Legajo" at bounding box center [318, 378] width 124 height 16
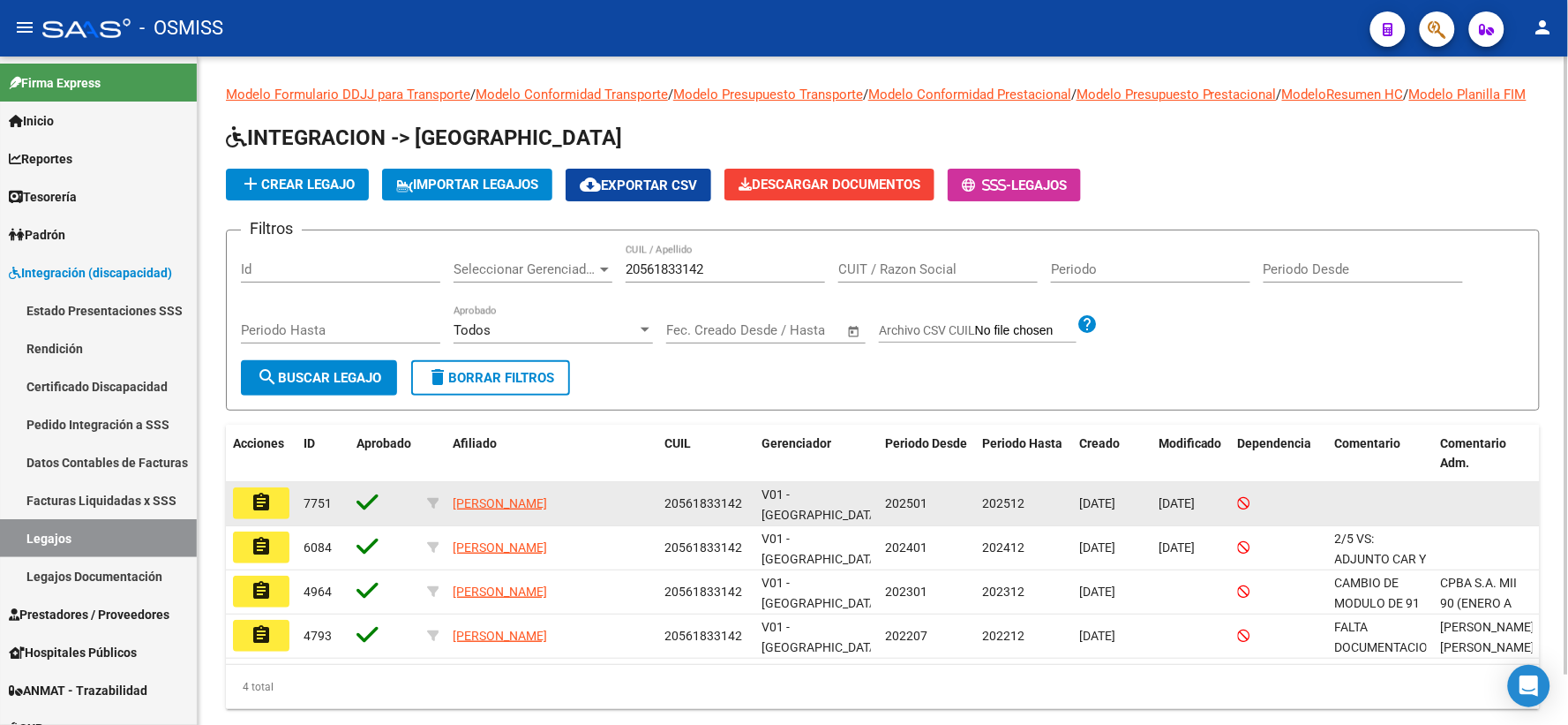
click at [252, 513] on mat-icon "assignment" at bounding box center [261, 502] width 21 height 21
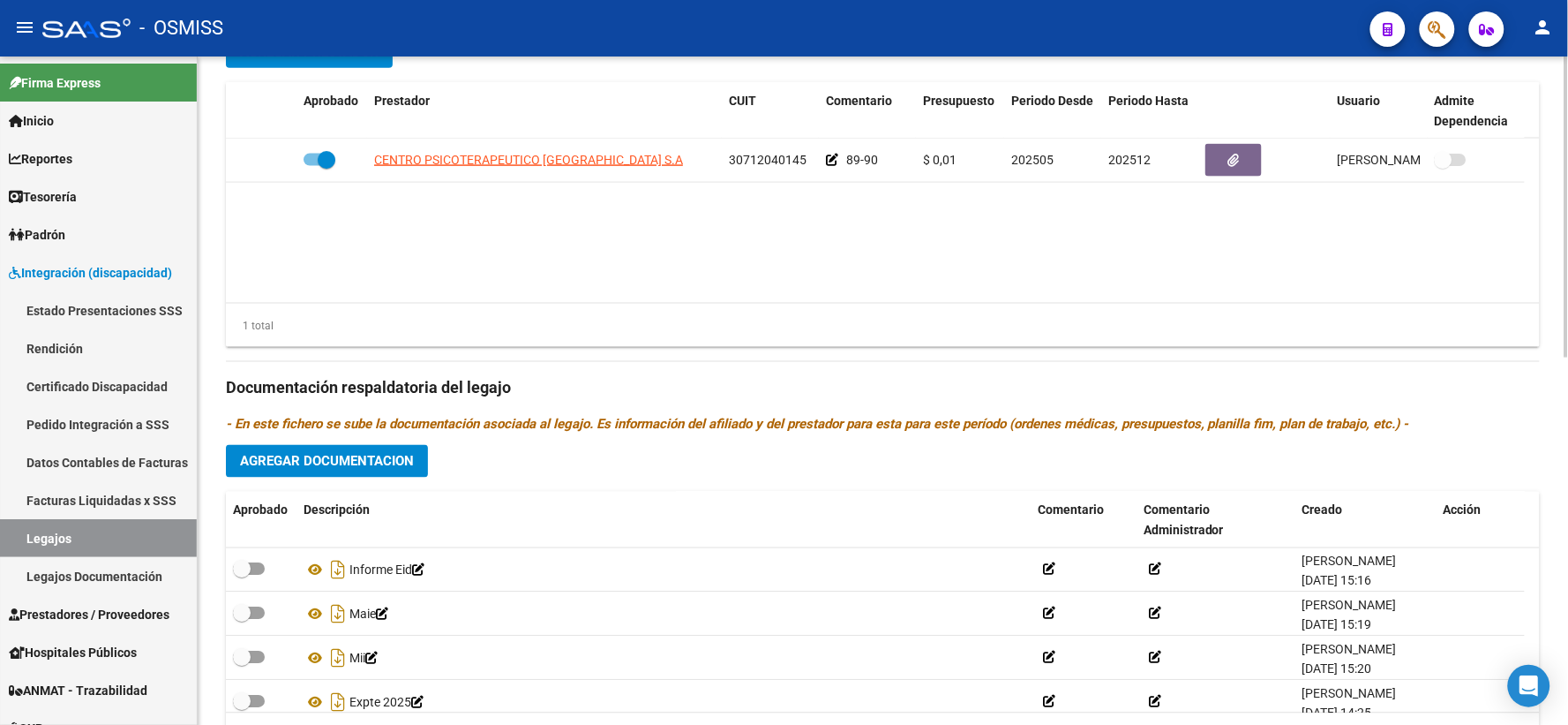
scroll to position [784, 0]
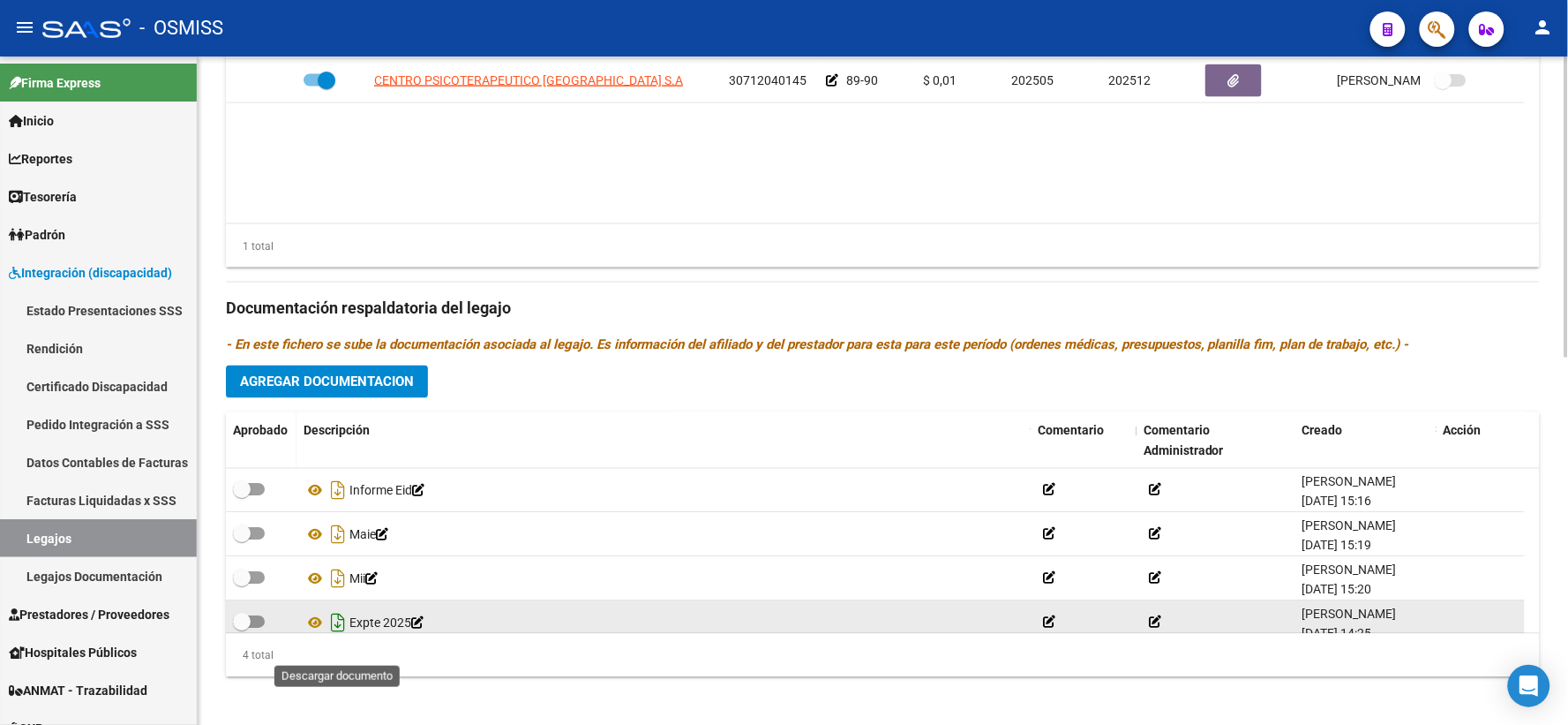
click at [341, 637] on icon "Descargar documento" at bounding box center [338, 623] width 23 height 28
drag, startPoint x: 294, startPoint y: 256, endPoint x: 437, endPoint y: 374, distance: 185.4
click at [294, 256] on div "1 total" at bounding box center [882, 247] width 1313 height 44
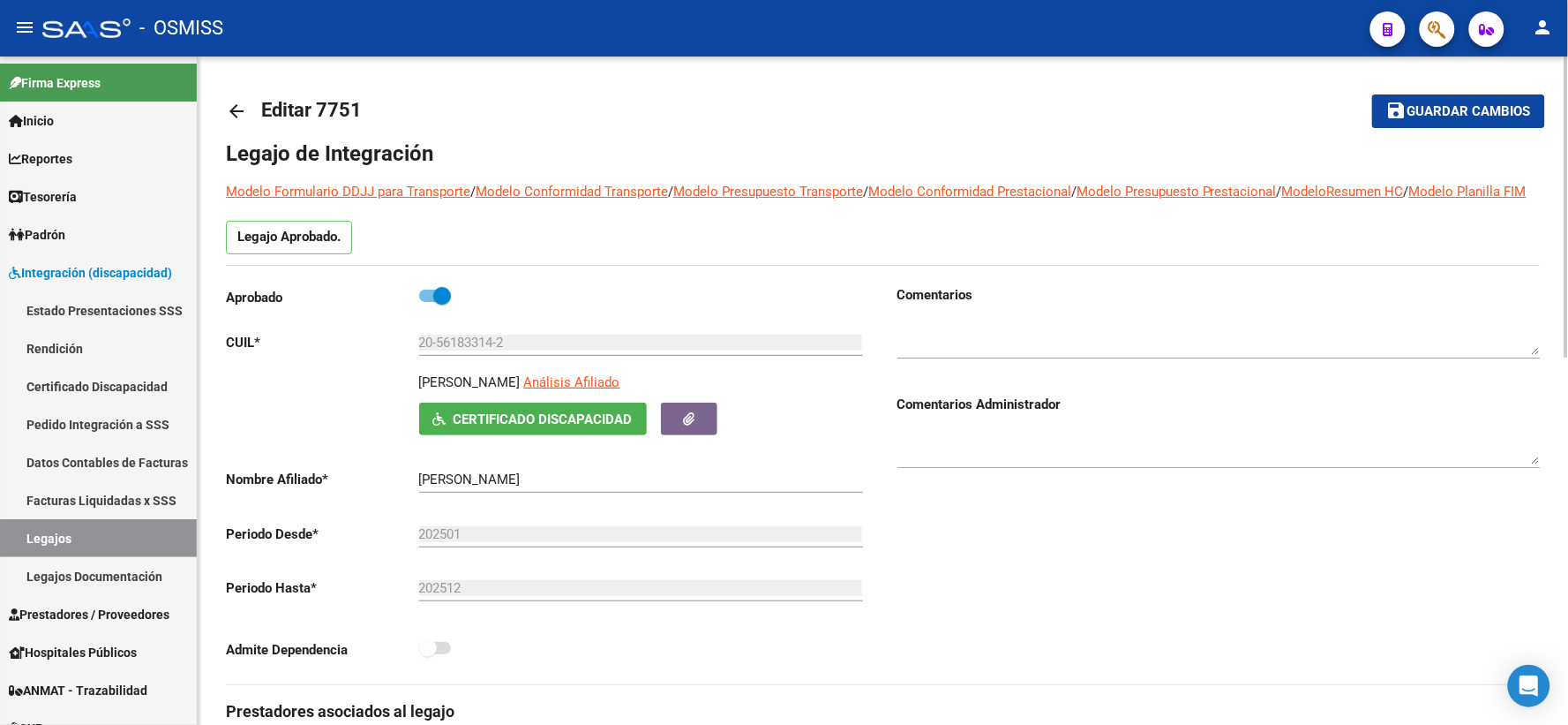
scroll to position [0, 0]
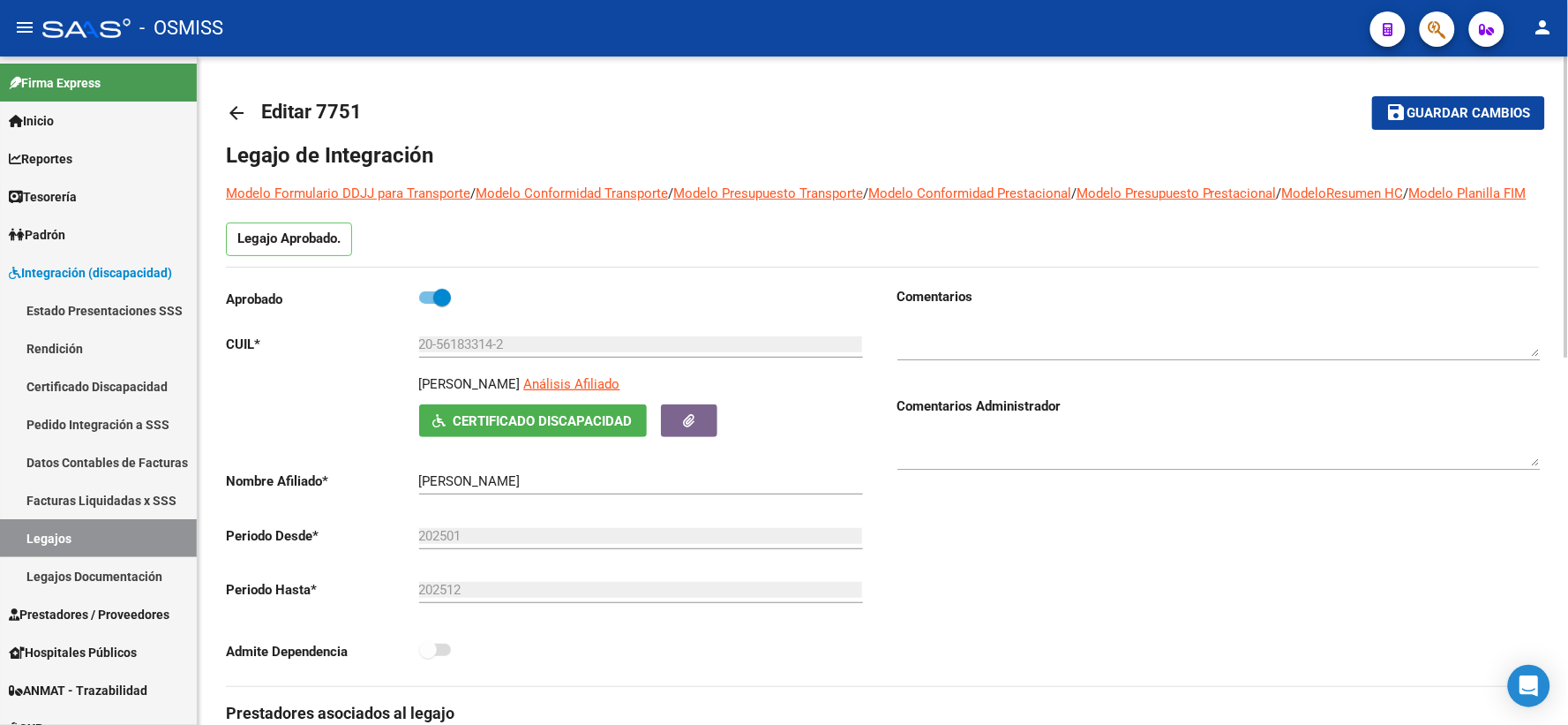
click at [237, 110] on mat-icon "arrow_back" at bounding box center [237, 113] width 21 height 21
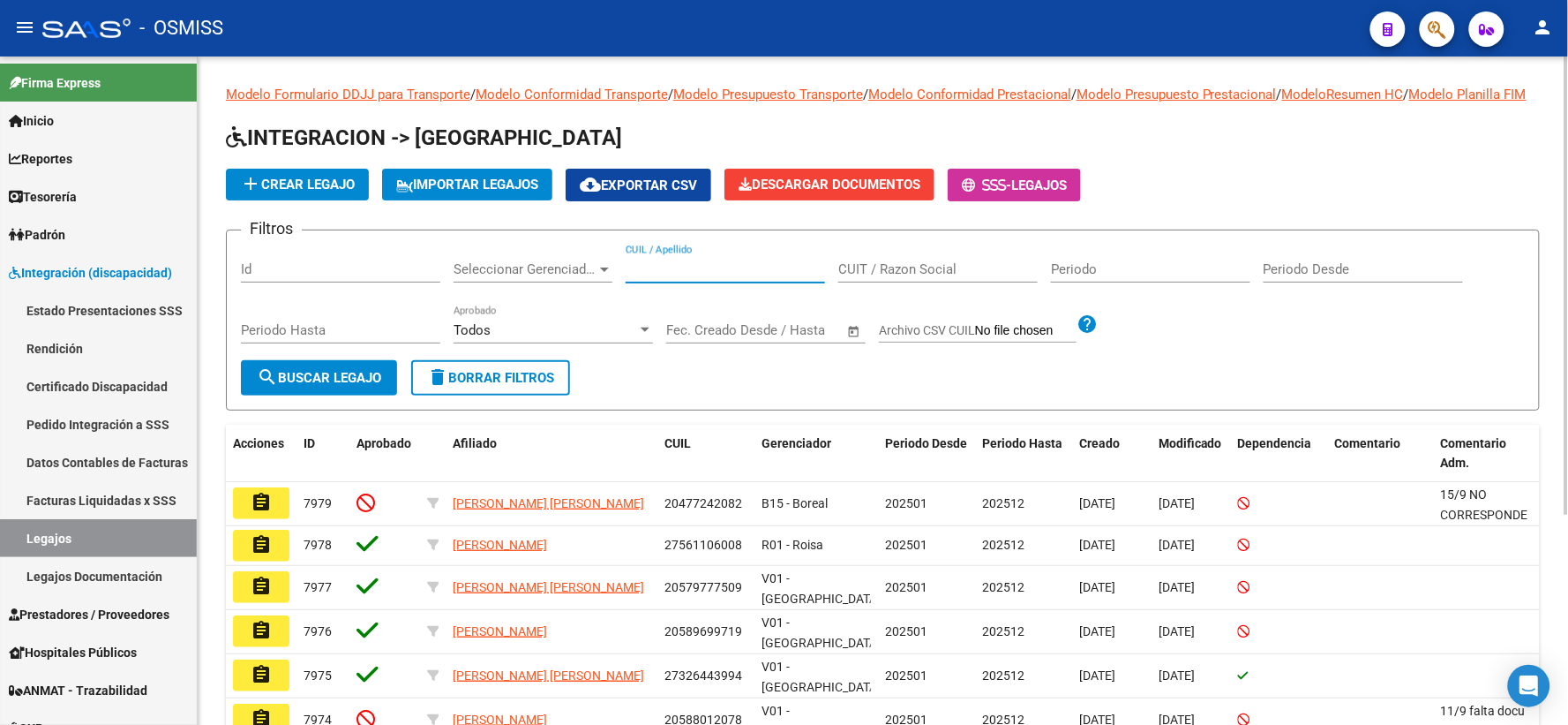
paste input "20561448206"
type input "20561448206"
click at [338, 386] on span "search Buscar Legajo" at bounding box center [318, 378] width 124 height 16
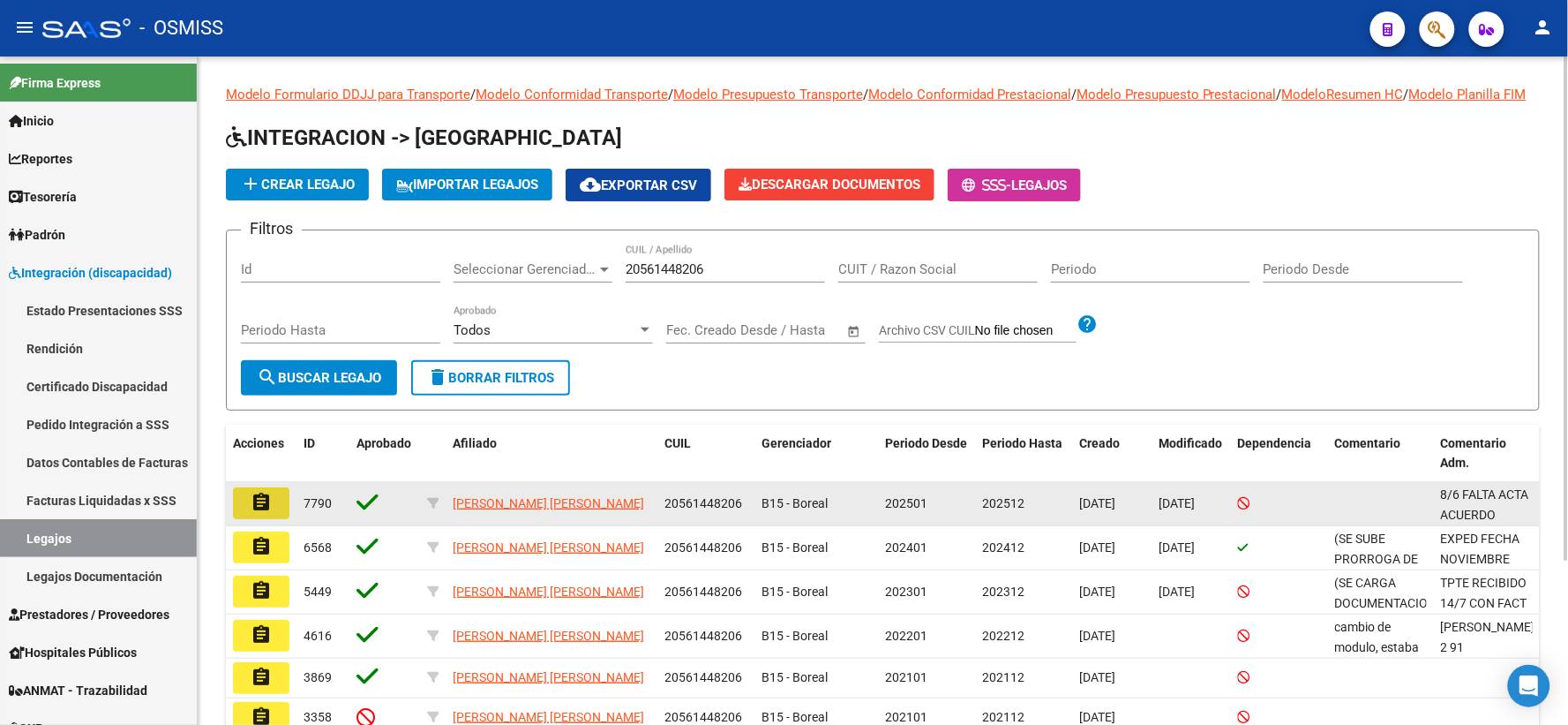
click at [261, 510] on mat-icon "assignment" at bounding box center [261, 502] width 21 height 21
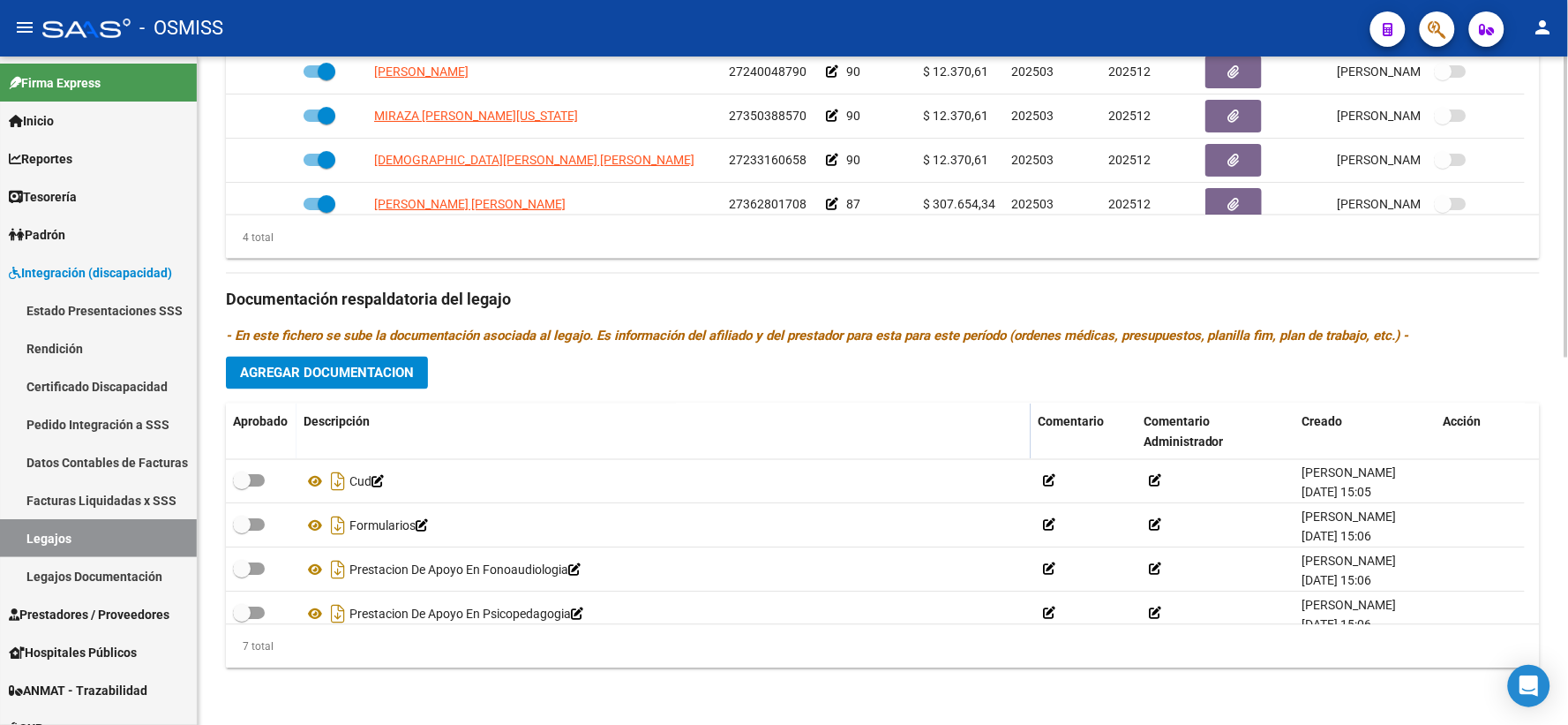
scroll to position [150, 0]
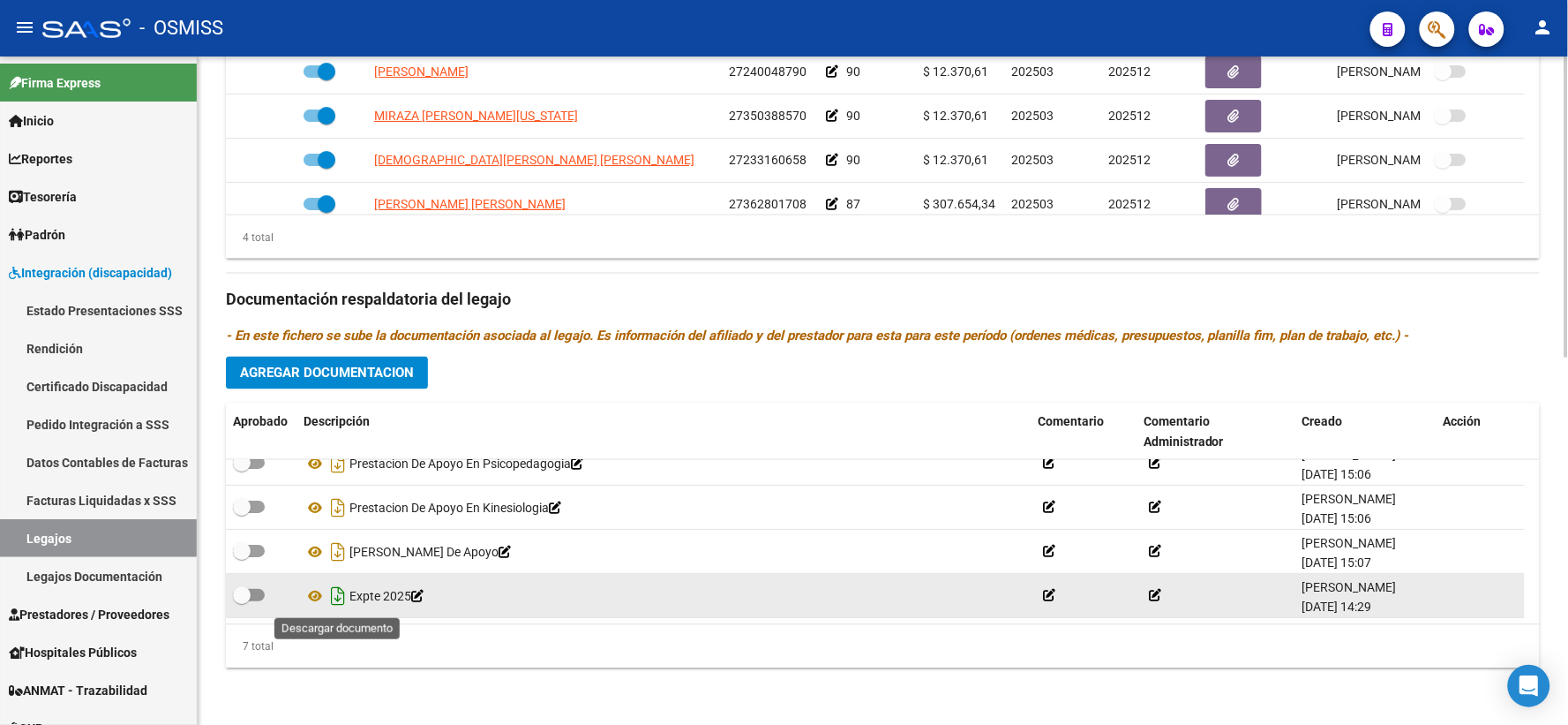
click at [336, 593] on icon "Descargar documento" at bounding box center [338, 597] width 23 height 28
drag, startPoint x: 389, startPoint y: 248, endPoint x: 397, endPoint y: 280, distance: 33.0
click at [389, 248] on div "4 total" at bounding box center [882, 238] width 1313 height 44
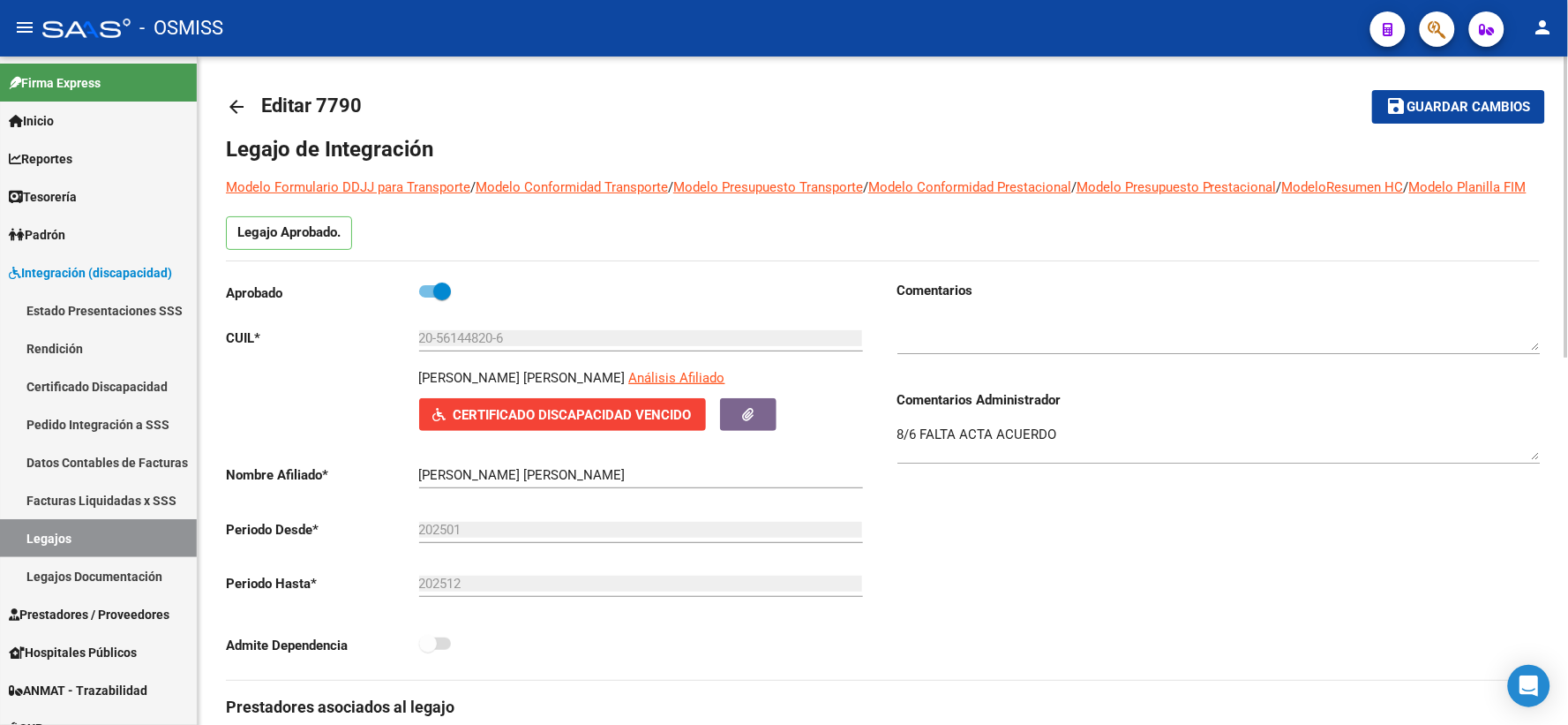
scroll to position [0, 0]
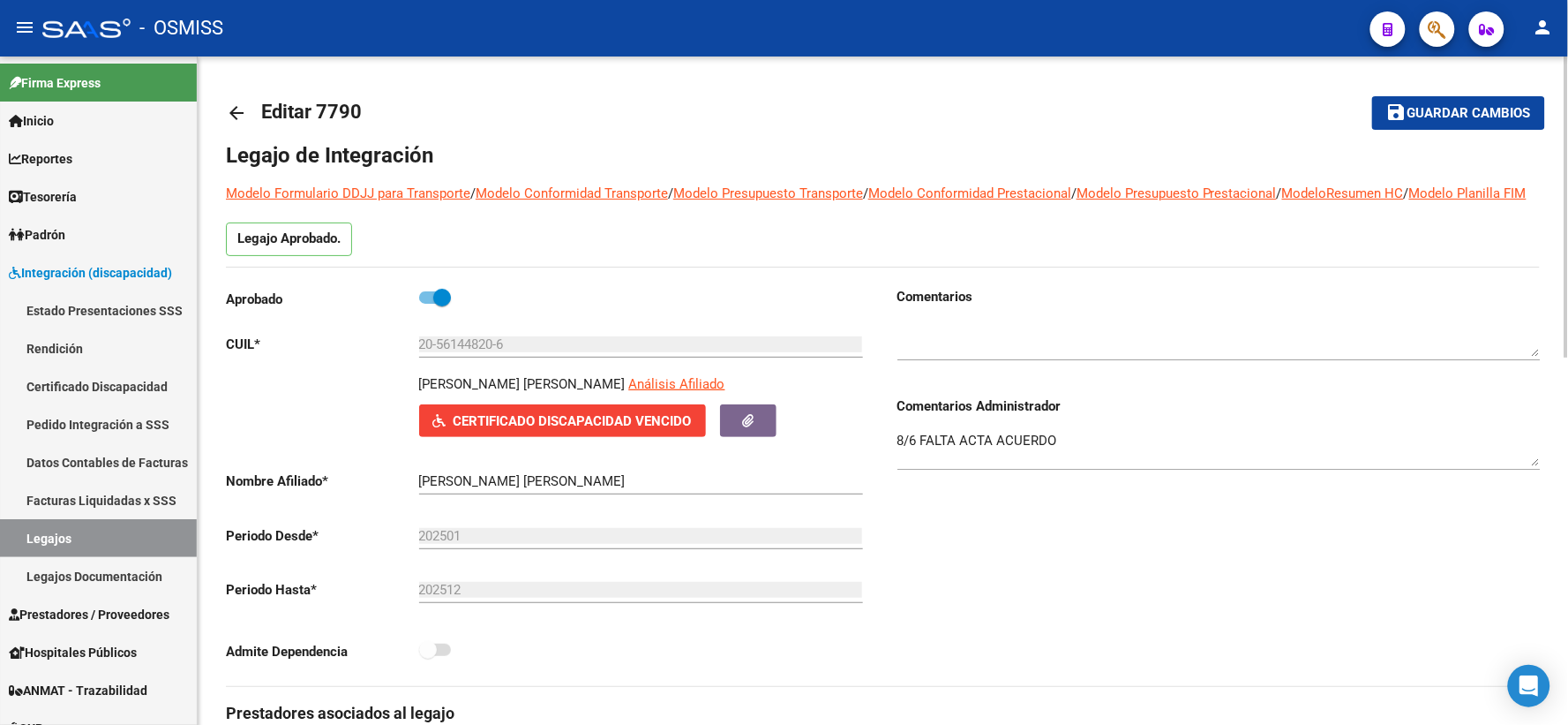
click at [237, 110] on mat-icon "arrow_back" at bounding box center [237, 113] width 21 height 21
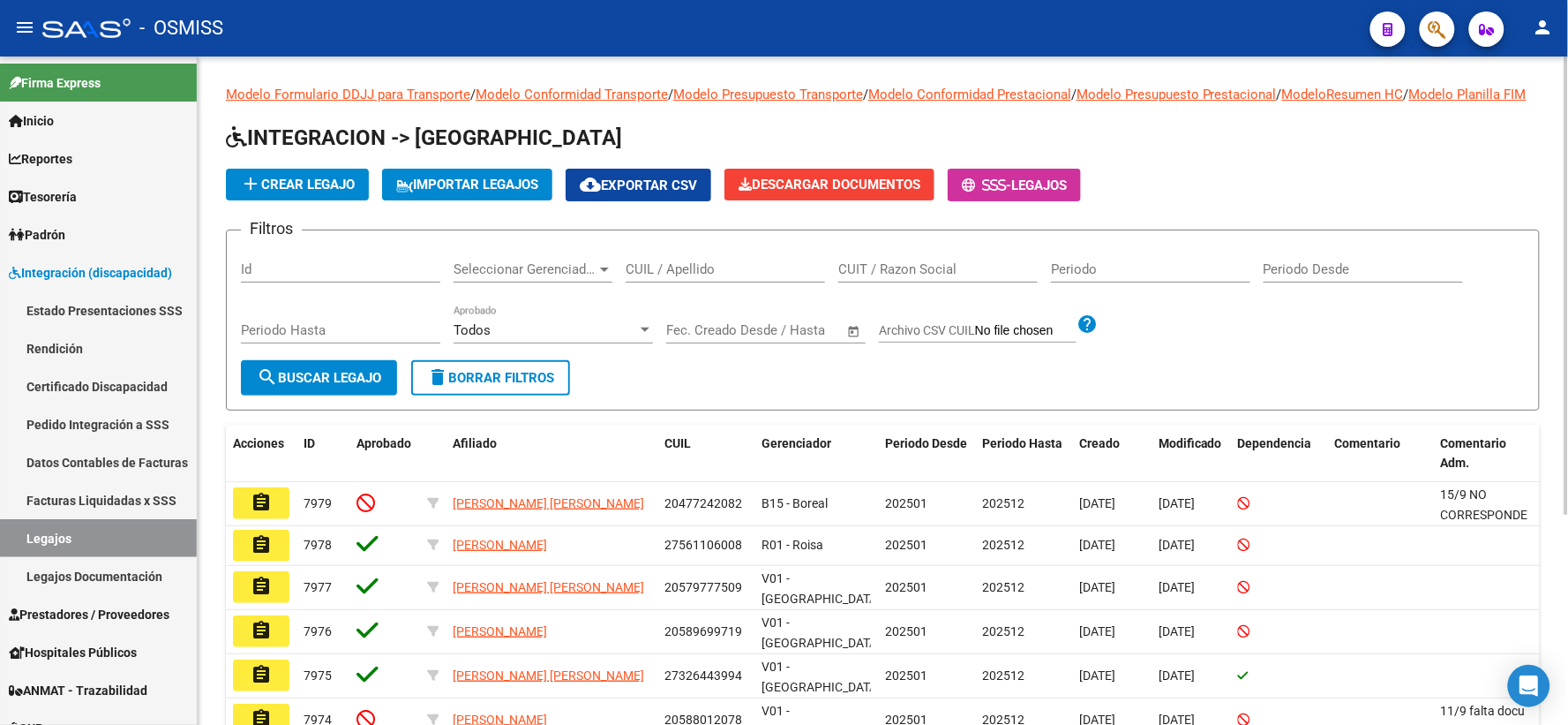
click at [655, 277] on input "CUIL / Apellido" at bounding box center [725, 269] width 200 height 16
paste input "20557589059"
type input "20557589059"
click at [293, 386] on span "search Buscar Legajo" at bounding box center [318, 378] width 124 height 16
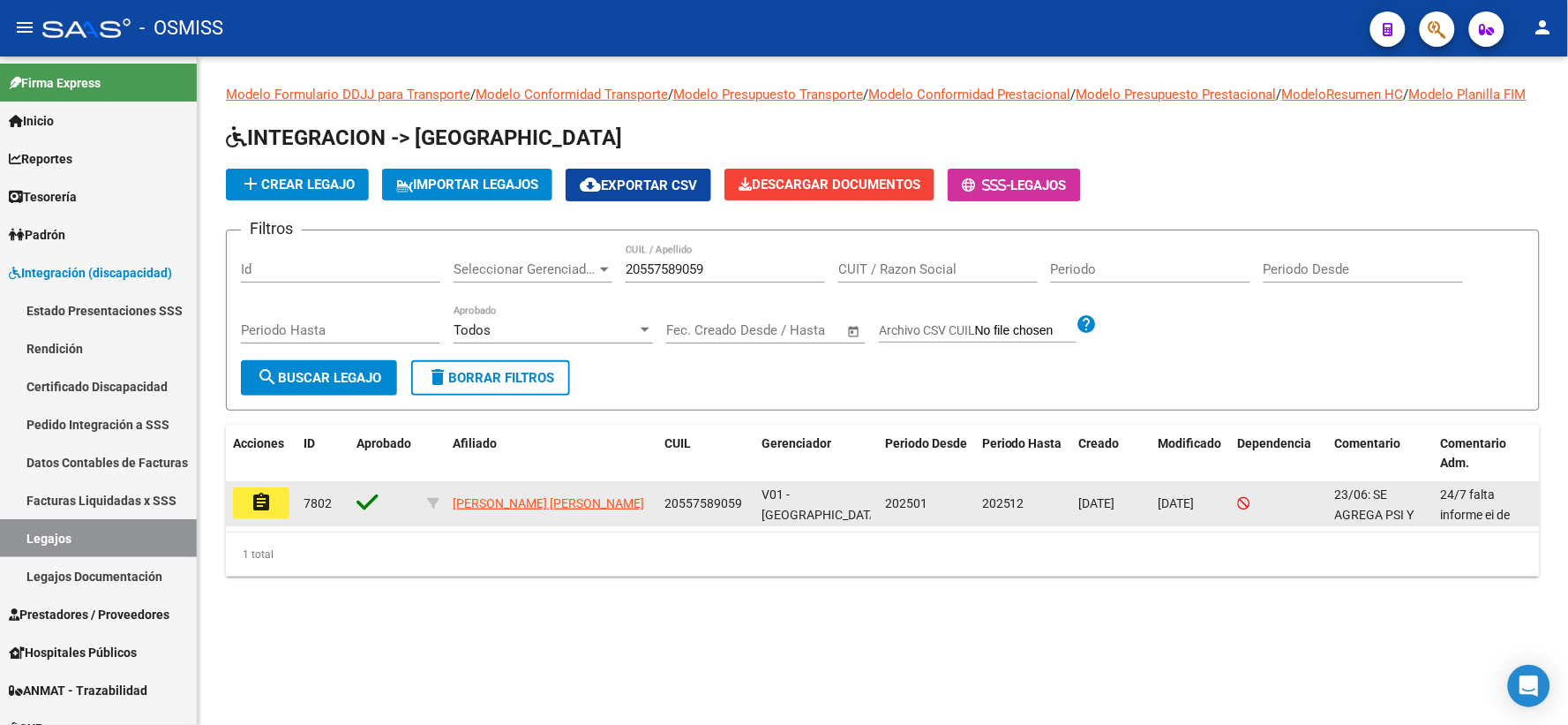
click at [276, 519] on button "assignment" at bounding box center [262, 503] width 57 height 32
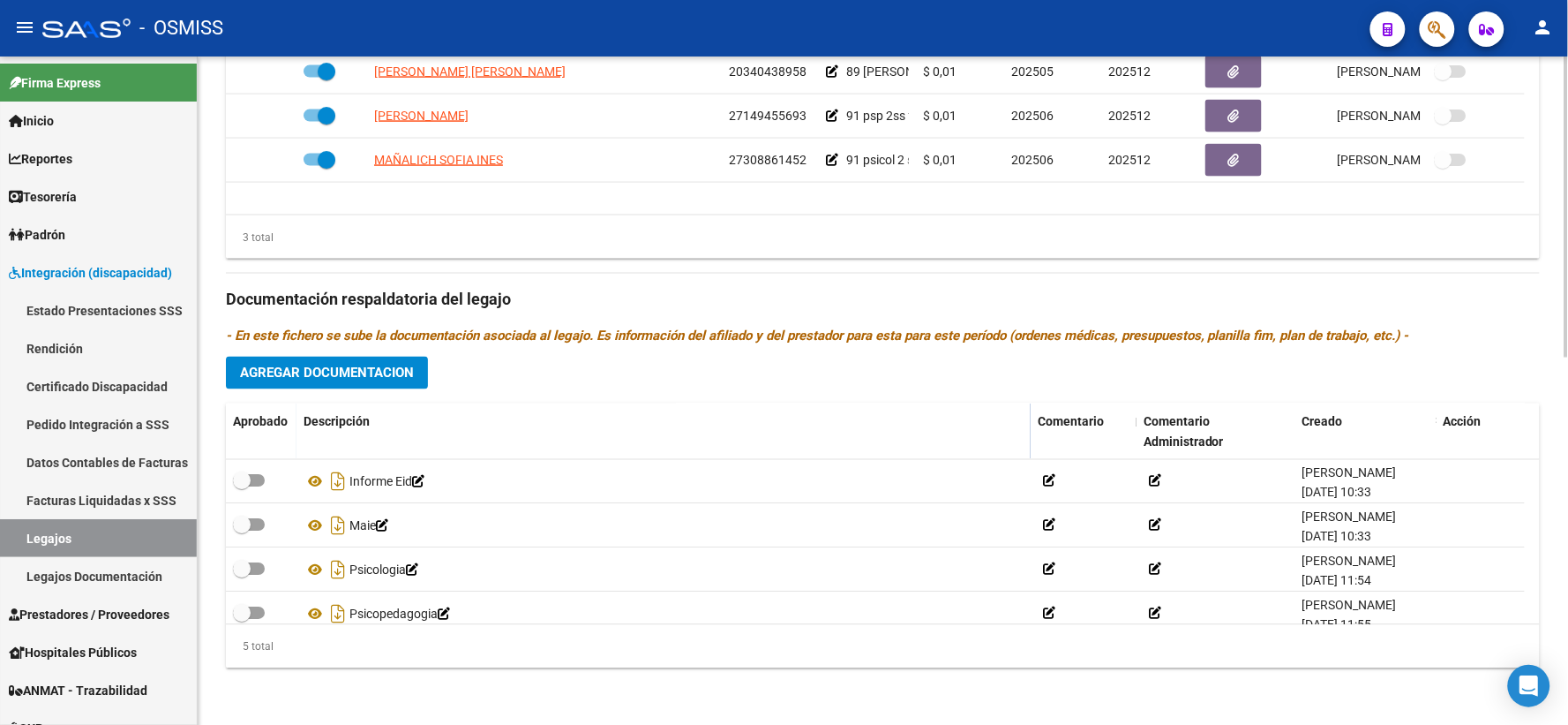
scroll to position [62, 0]
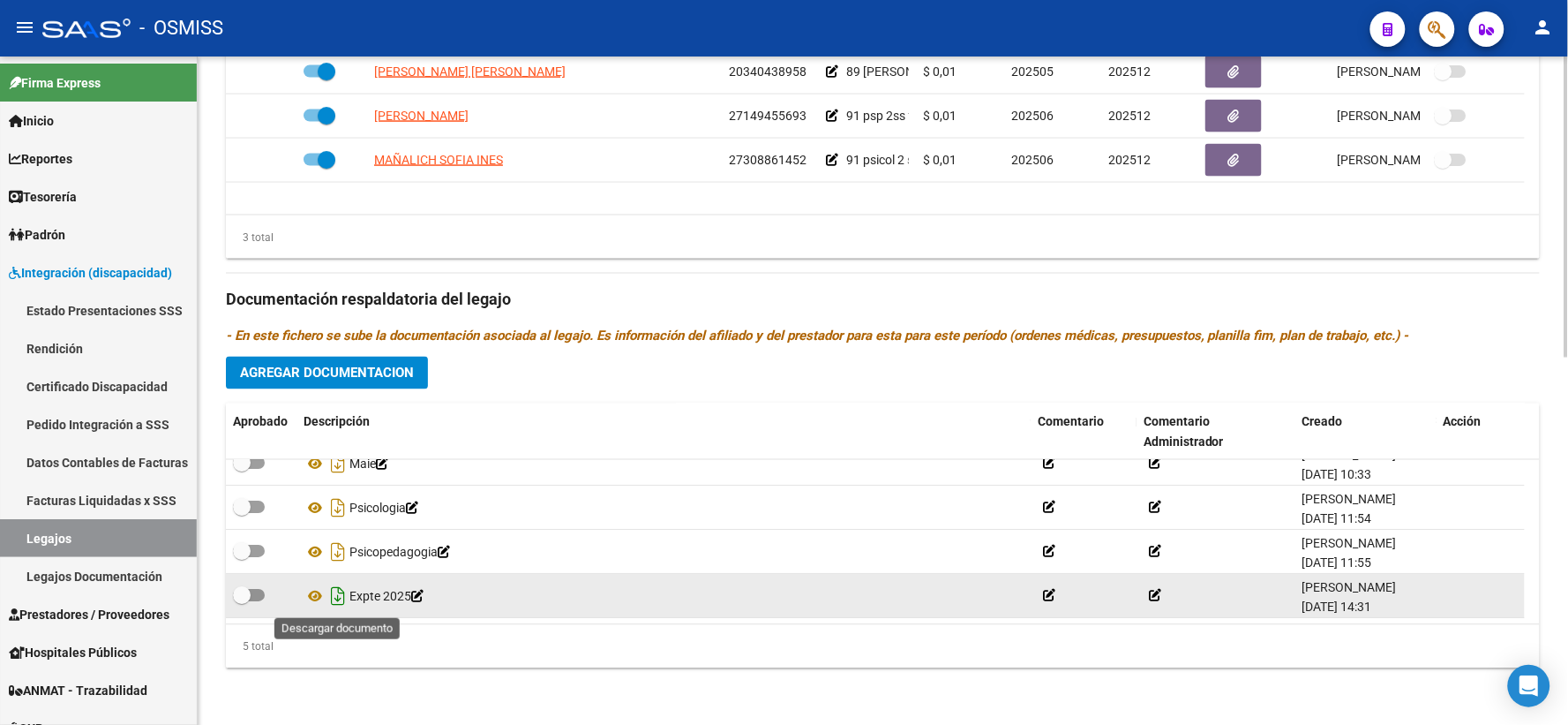
click at [341, 596] on icon "Descargar documento" at bounding box center [338, 597] width 23 height 28
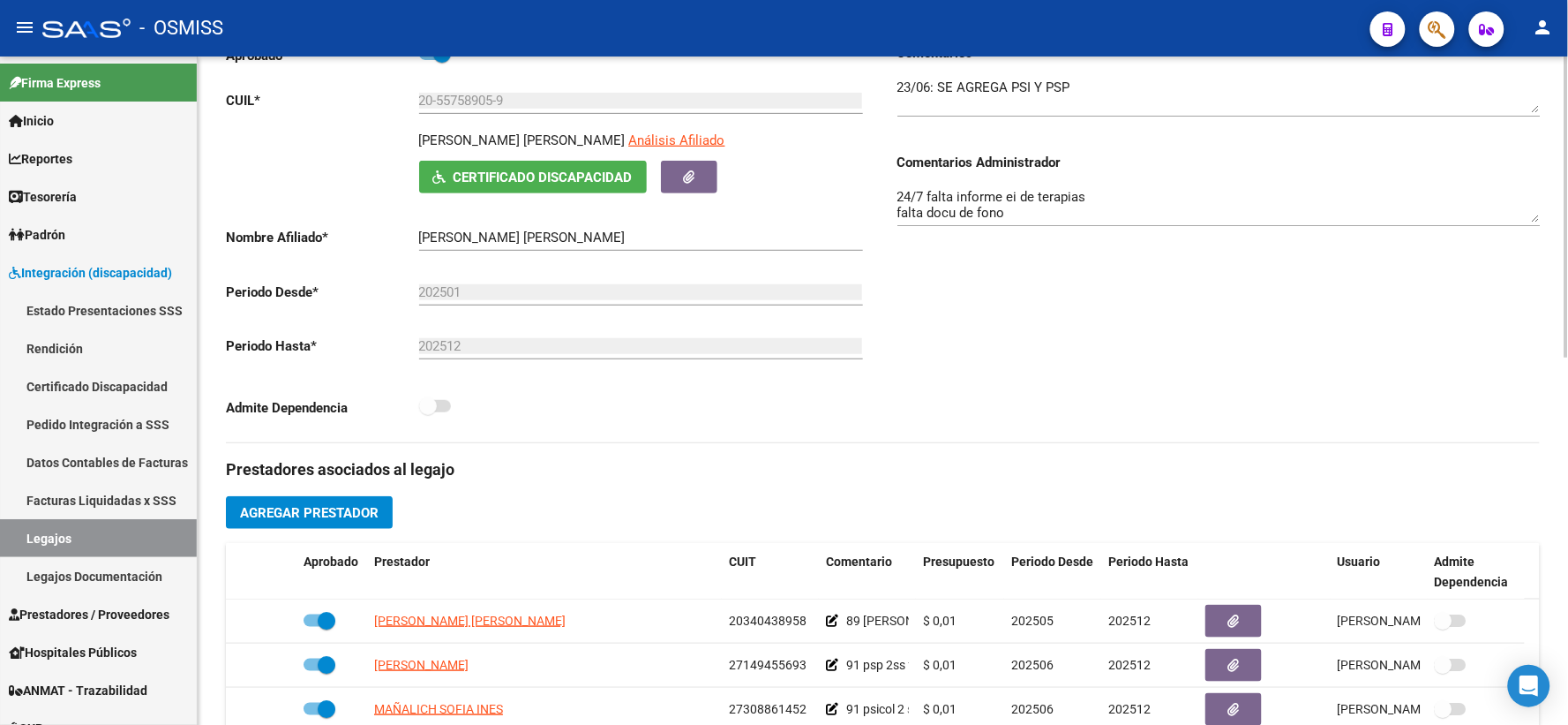
scroll to position [226, 0]
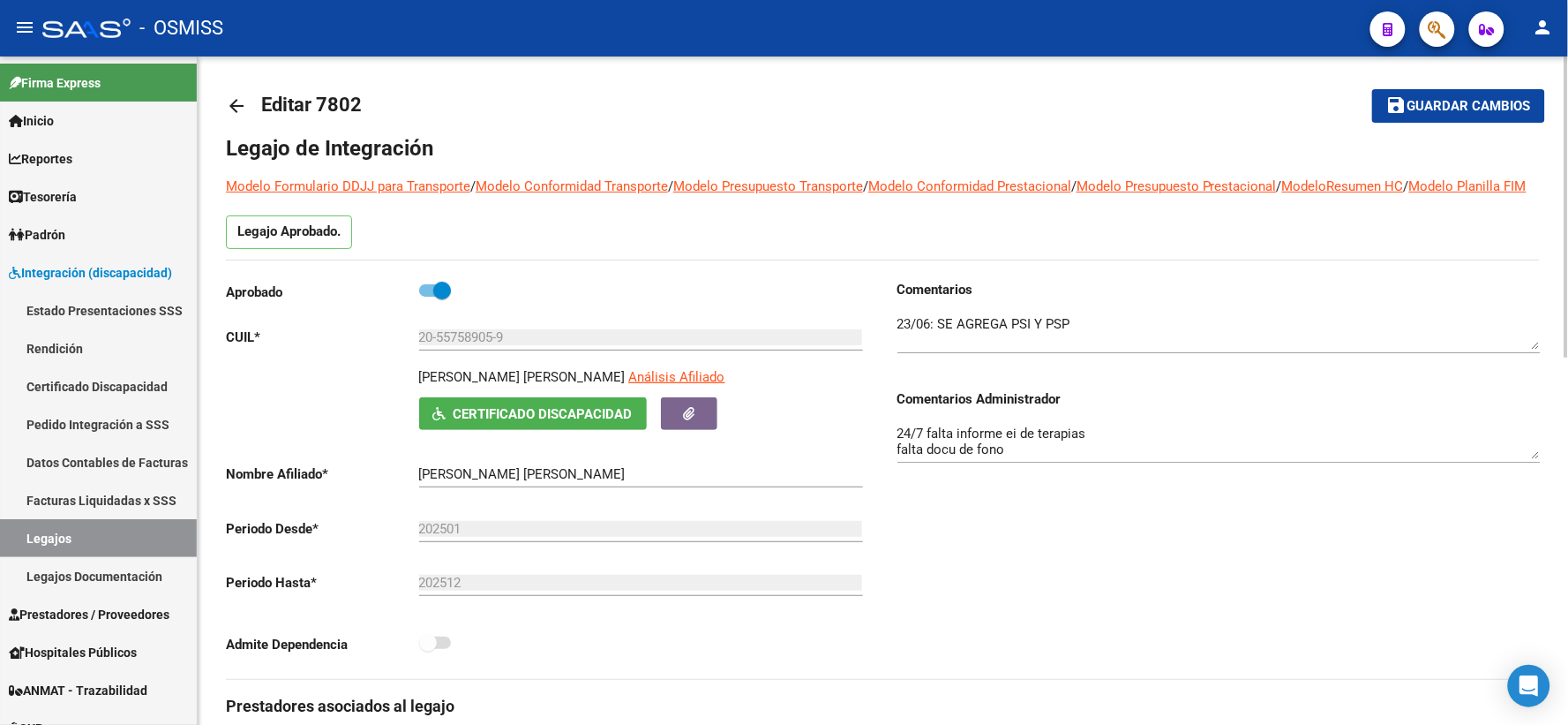
scroll to position [0, 0]
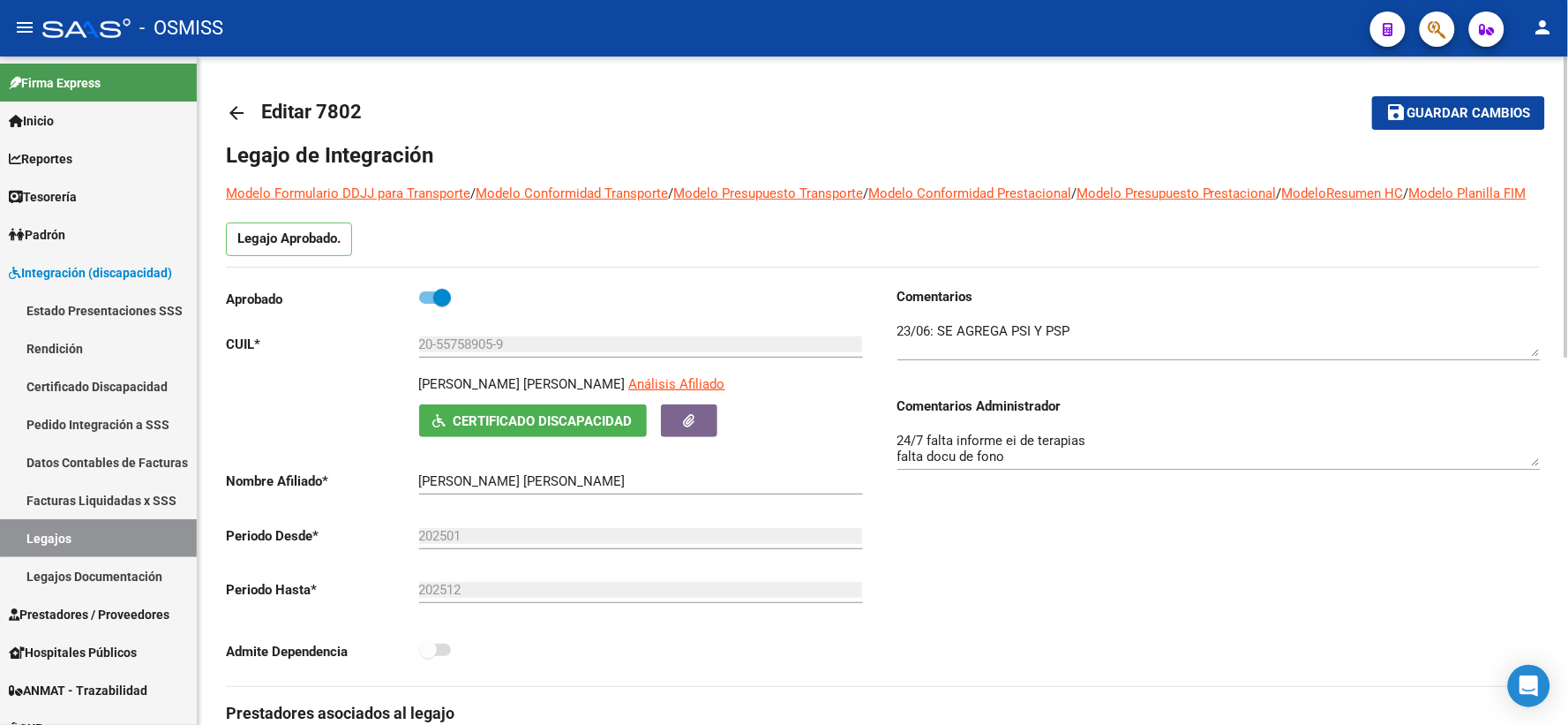
click at [236, 106] on mat-icon "arrow_back" at bounding box center [237, 113] width 21 height 21
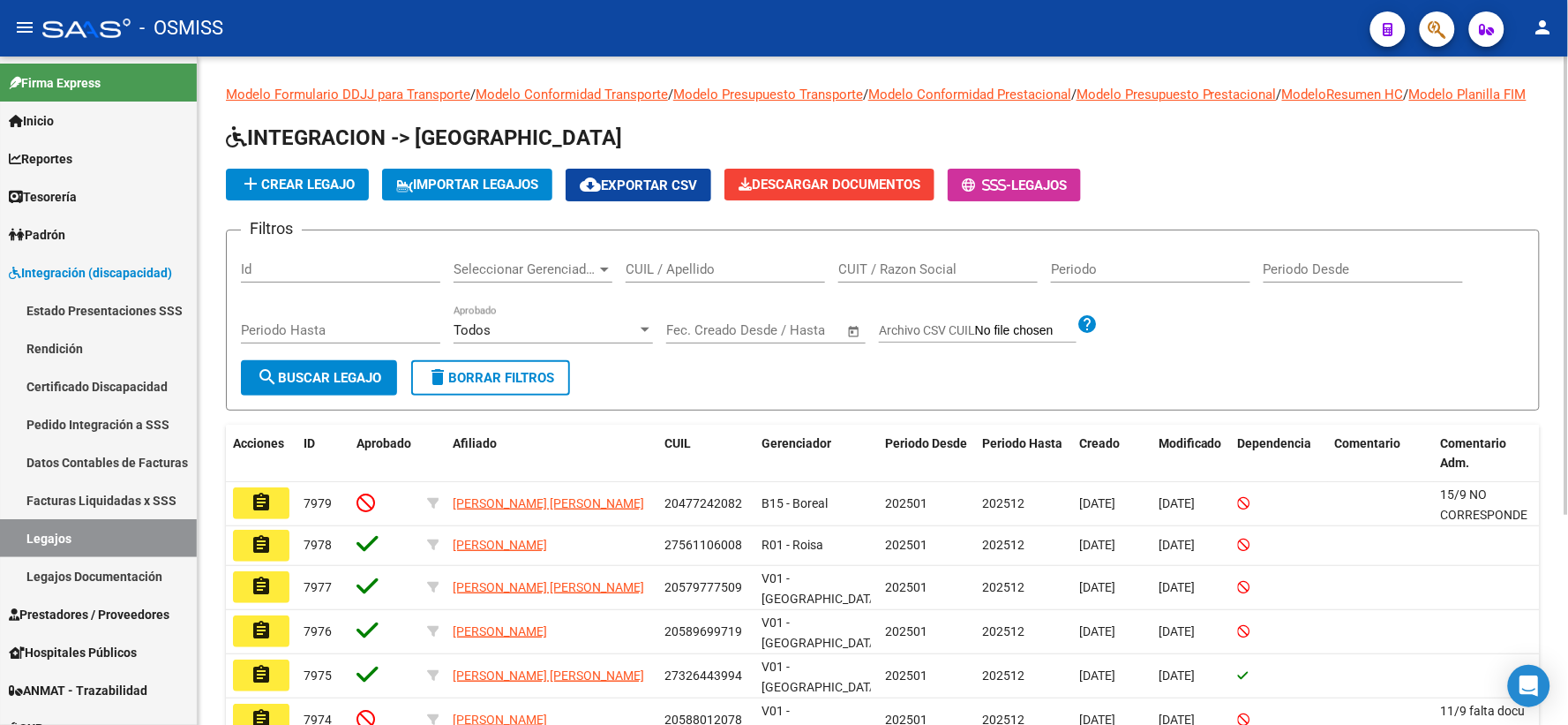
click at [685, 277] on input "CUIL / Apellido" at bounding box center [725, 269] width 200 height 16
paste input "20557120638"
type input "20557120638"
click at [265, 388] on mat-icon "search" at bounding box center [267, 377] width 21 height 21
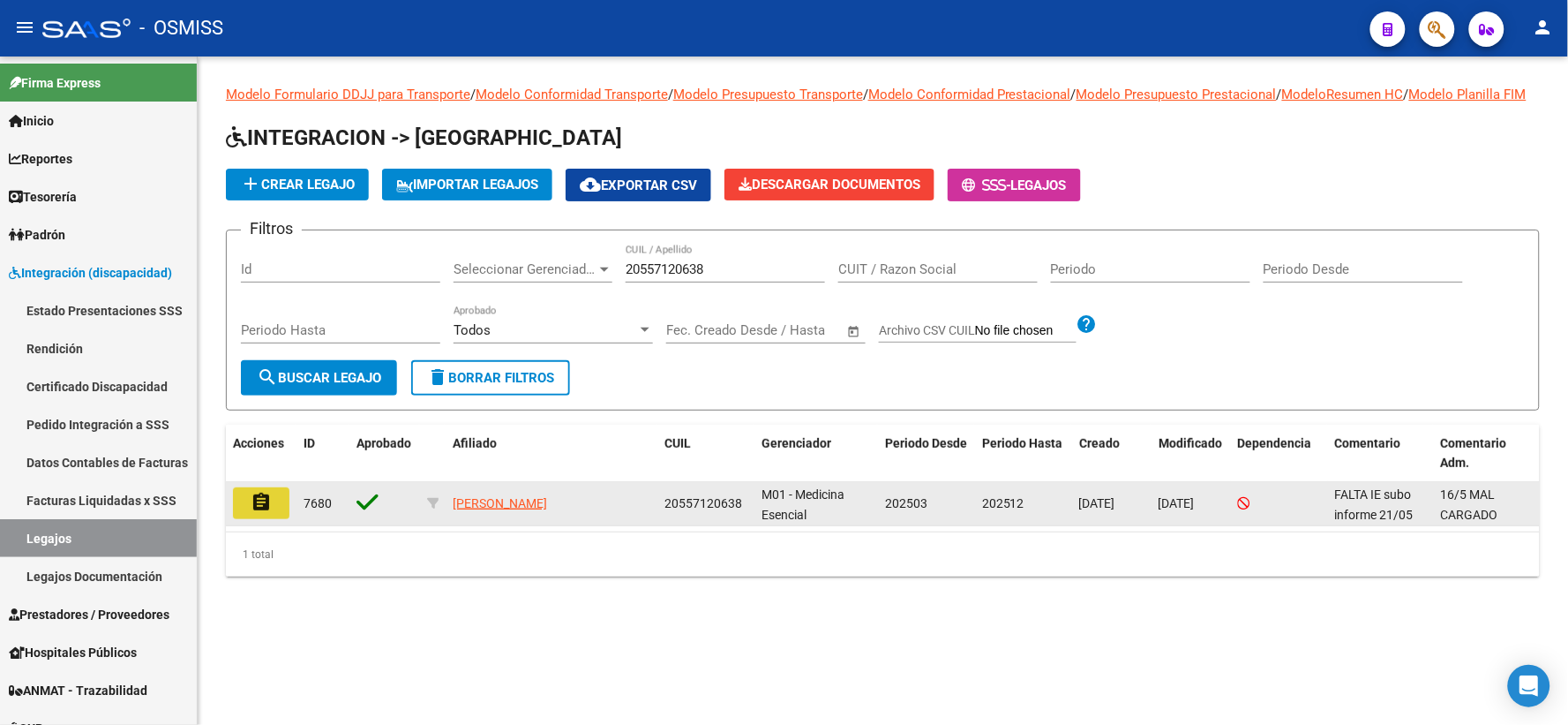
click at [258, 513] on mat-icon "assignment" at bounding box center [261, 502] width 21 height 21
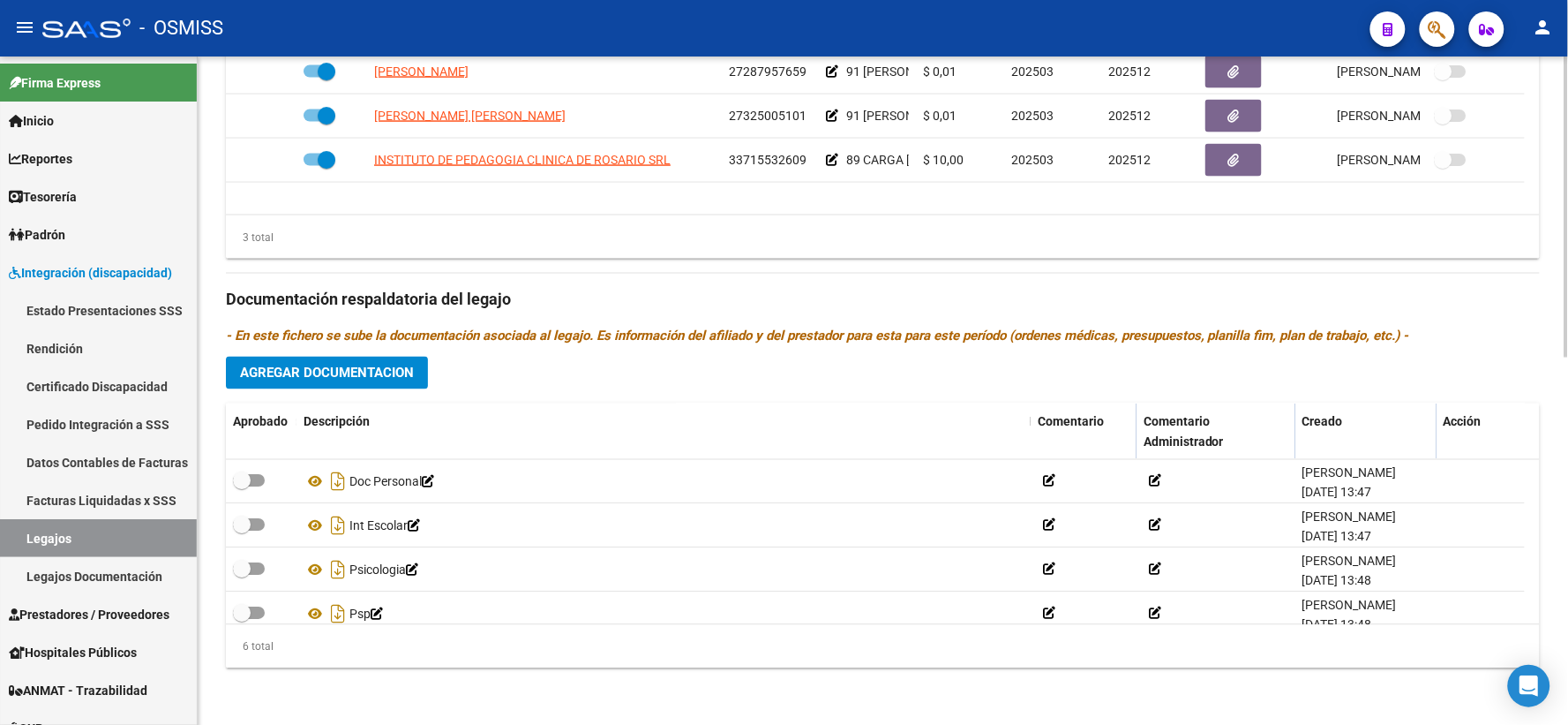
scroll to position [106, 0]
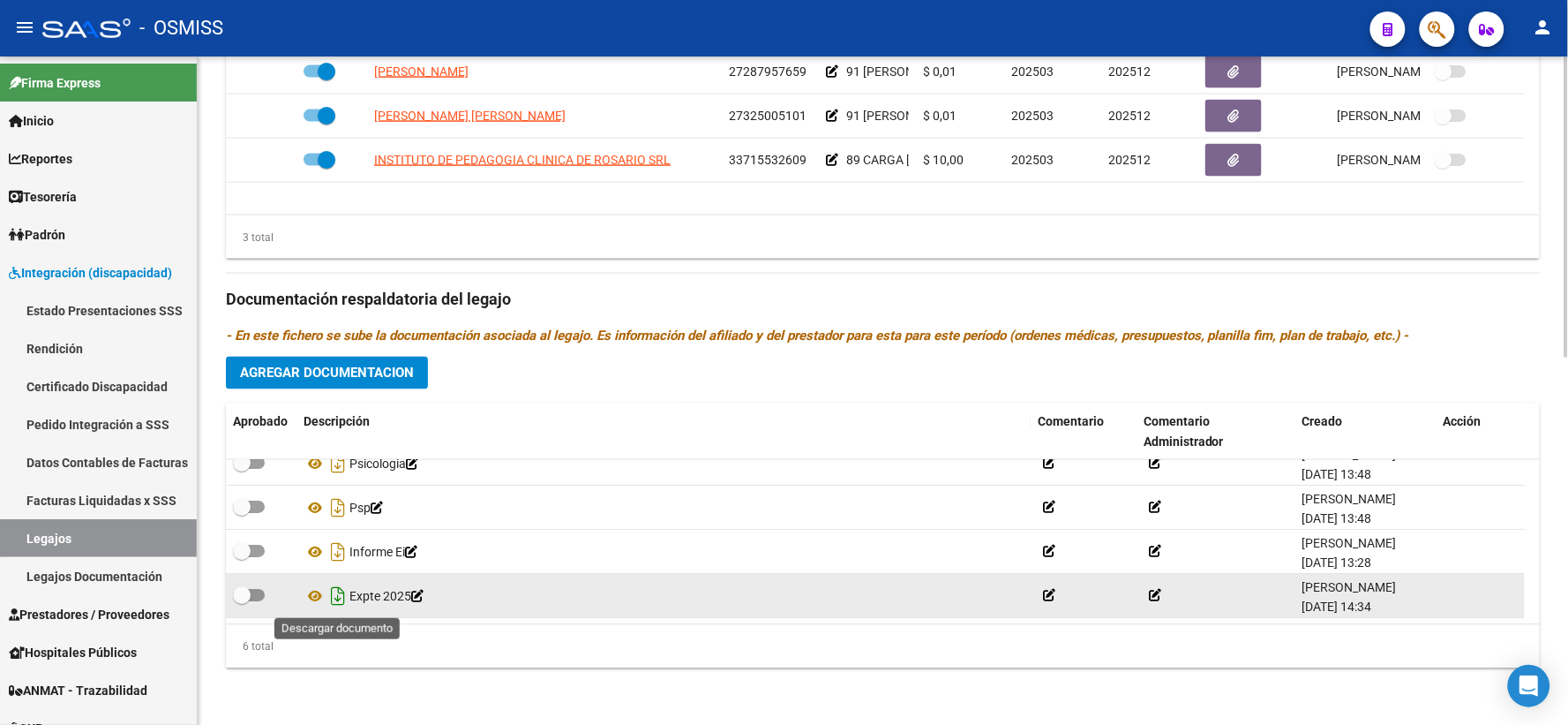
click at [337, 595] on icon "Descargar documento" at bounding box center [338, 597] width 23 height 28
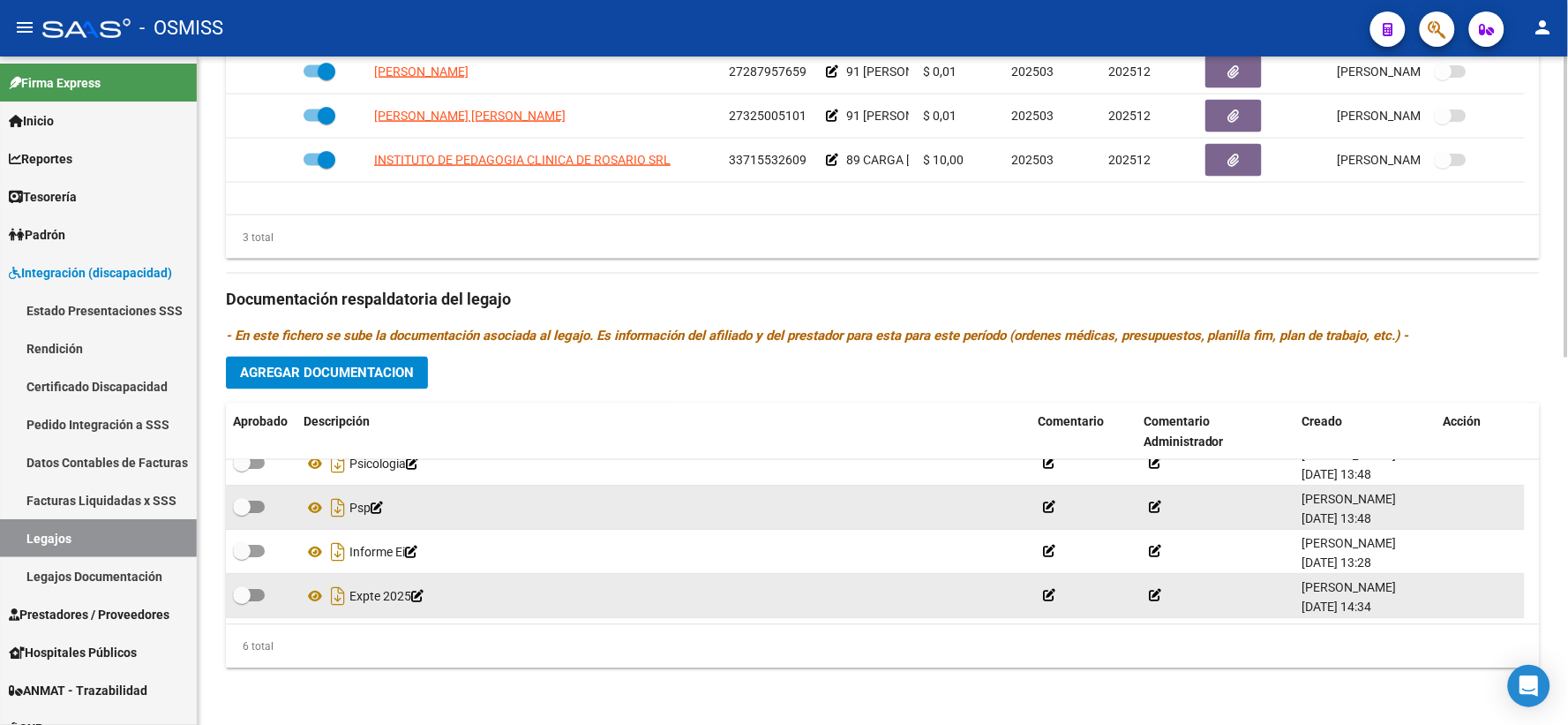
click at [503, 519] on div "Psp" at bounding box center [663, 508] width 720 height 28
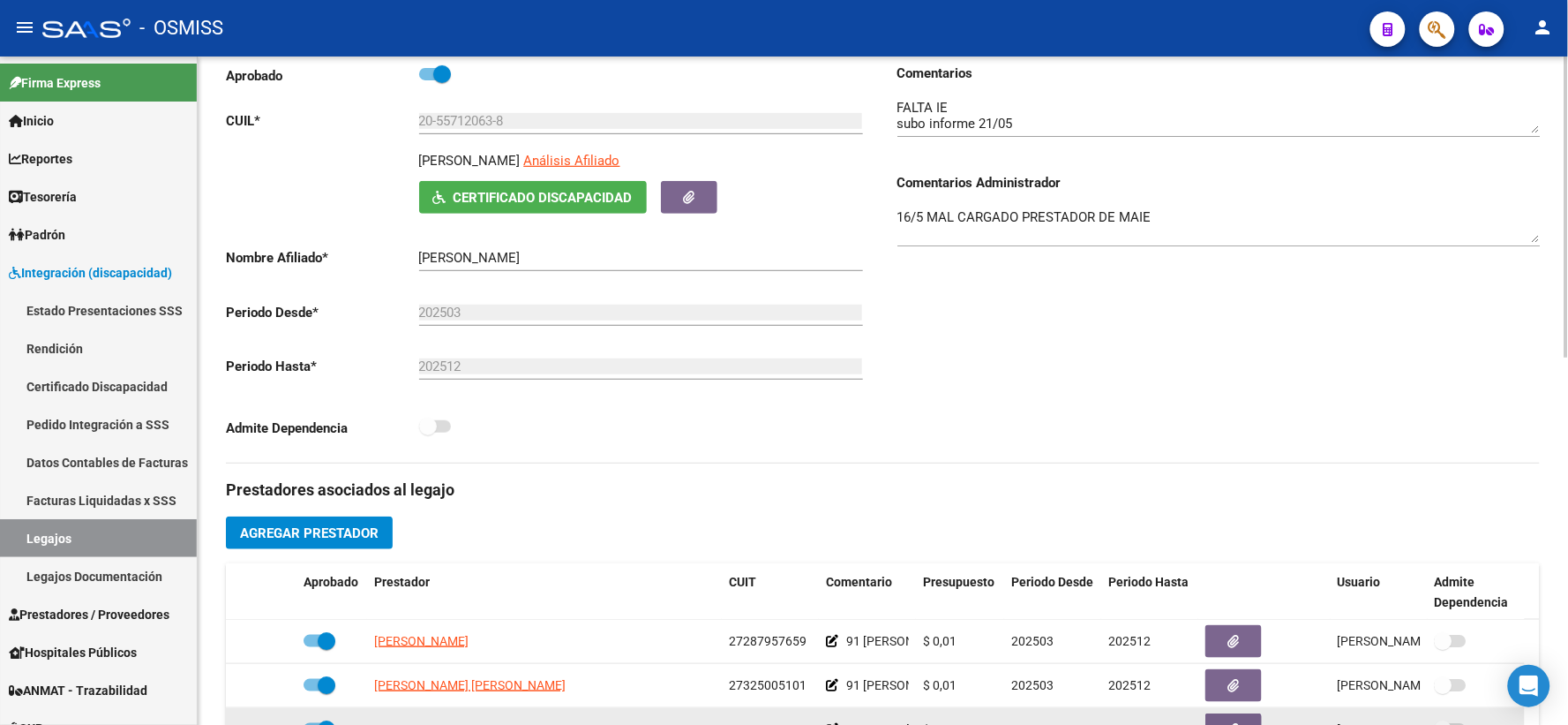
scroll to position [0, 0]
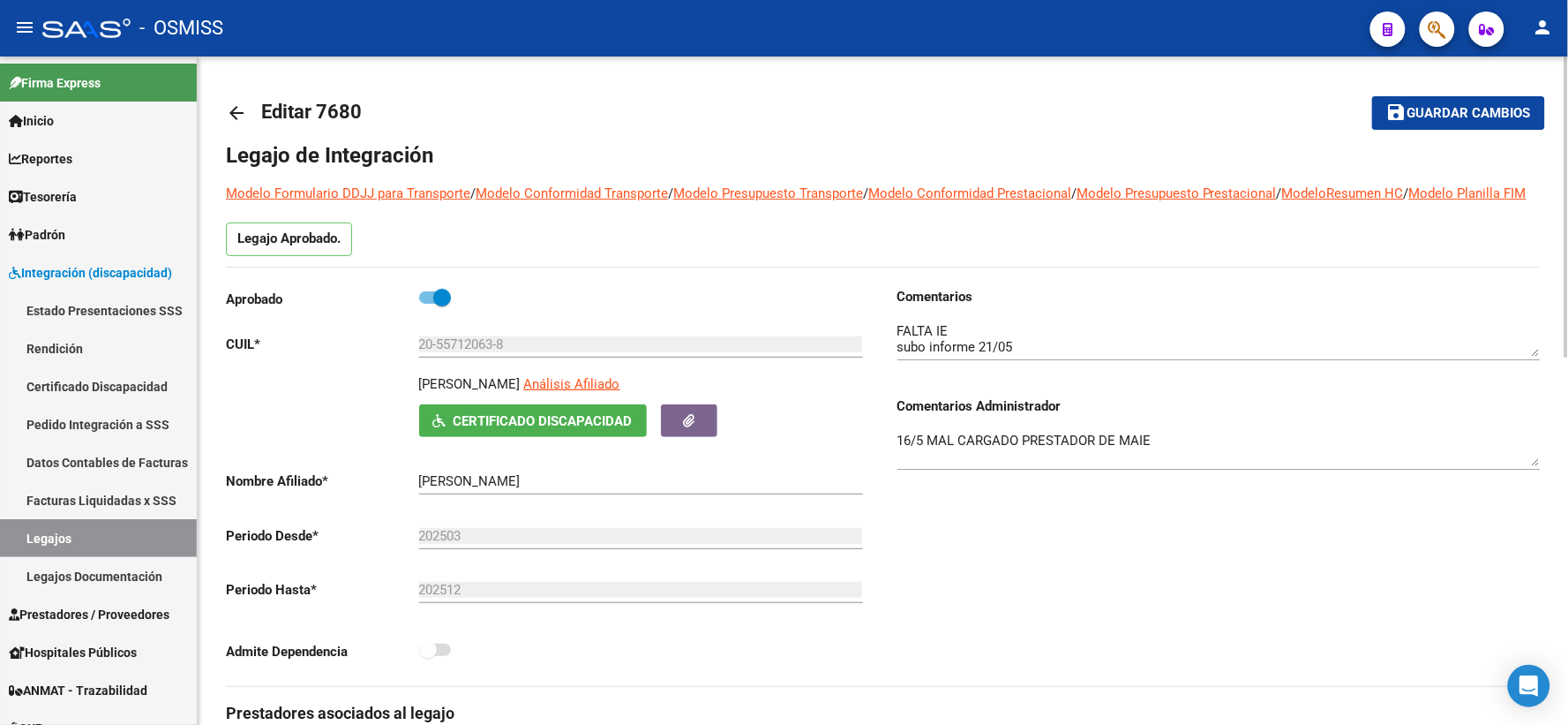
click at [231, 104] on mat-icon "arrow_back" at bounding box center [237, 113] width 21 height 21
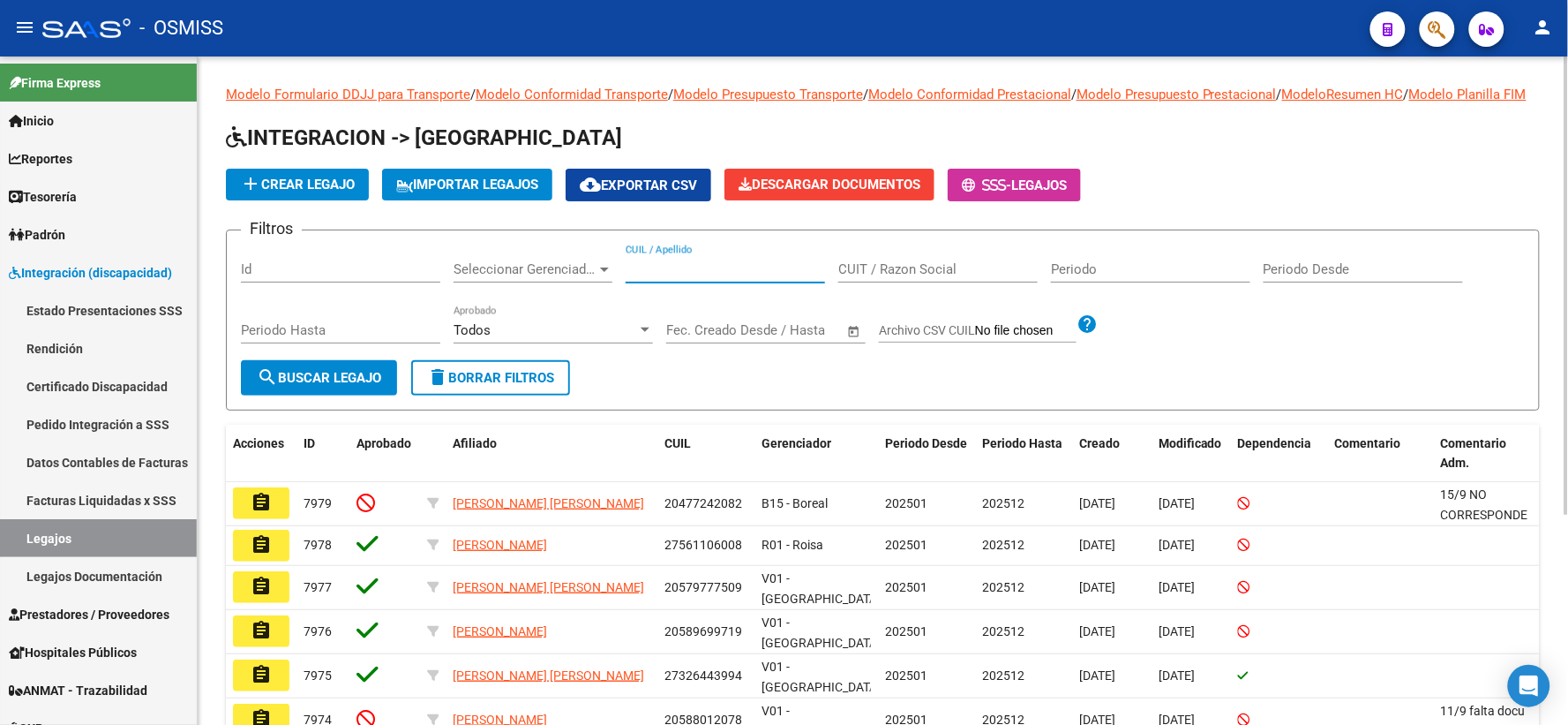
paste input "20554943536"
type input "20554943536"
click at [323, 386] on span "search Buscar Legajo" at bounding box center [318, 378] width 124 height 16
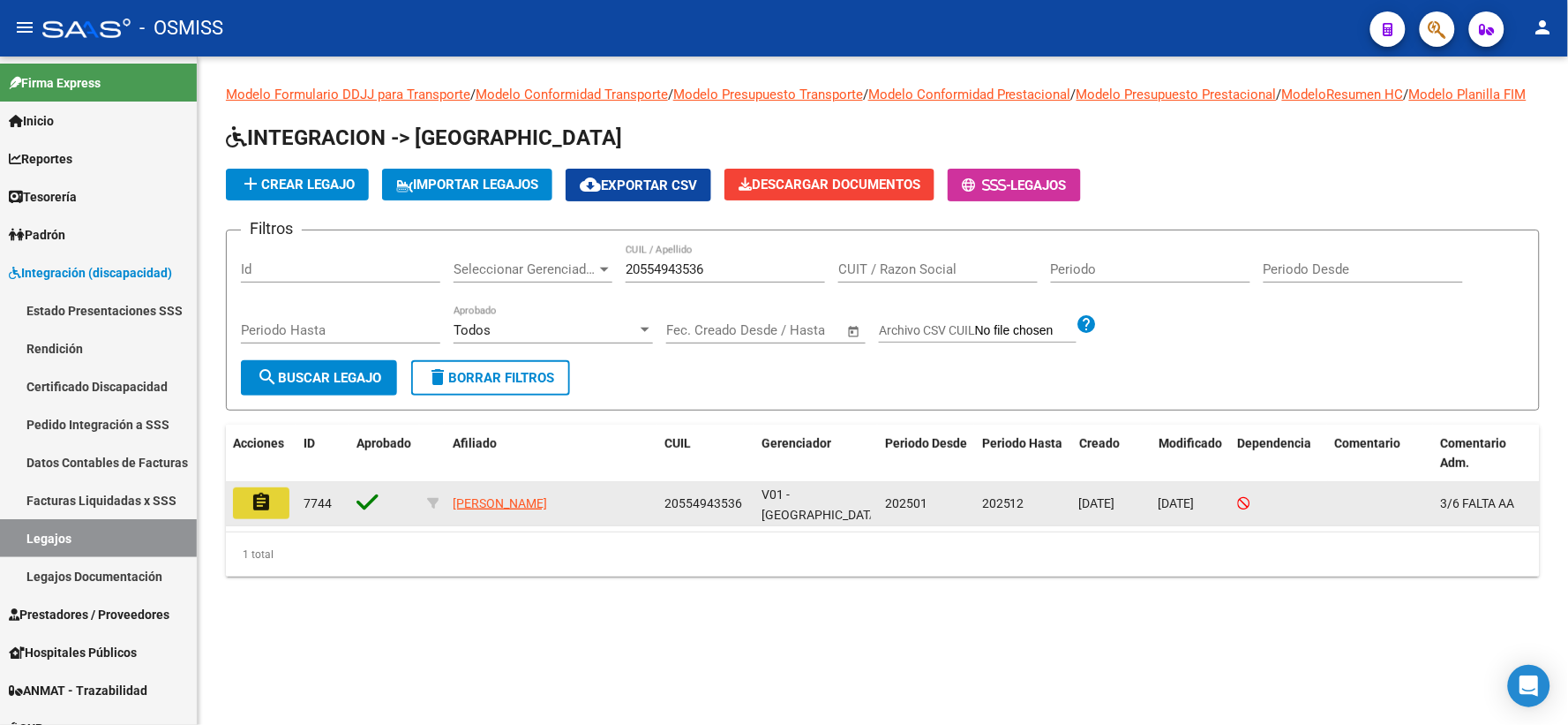
click at [260, 508] on mat-icon "assignment" at bounding box center [261, 502] width 21 height 21
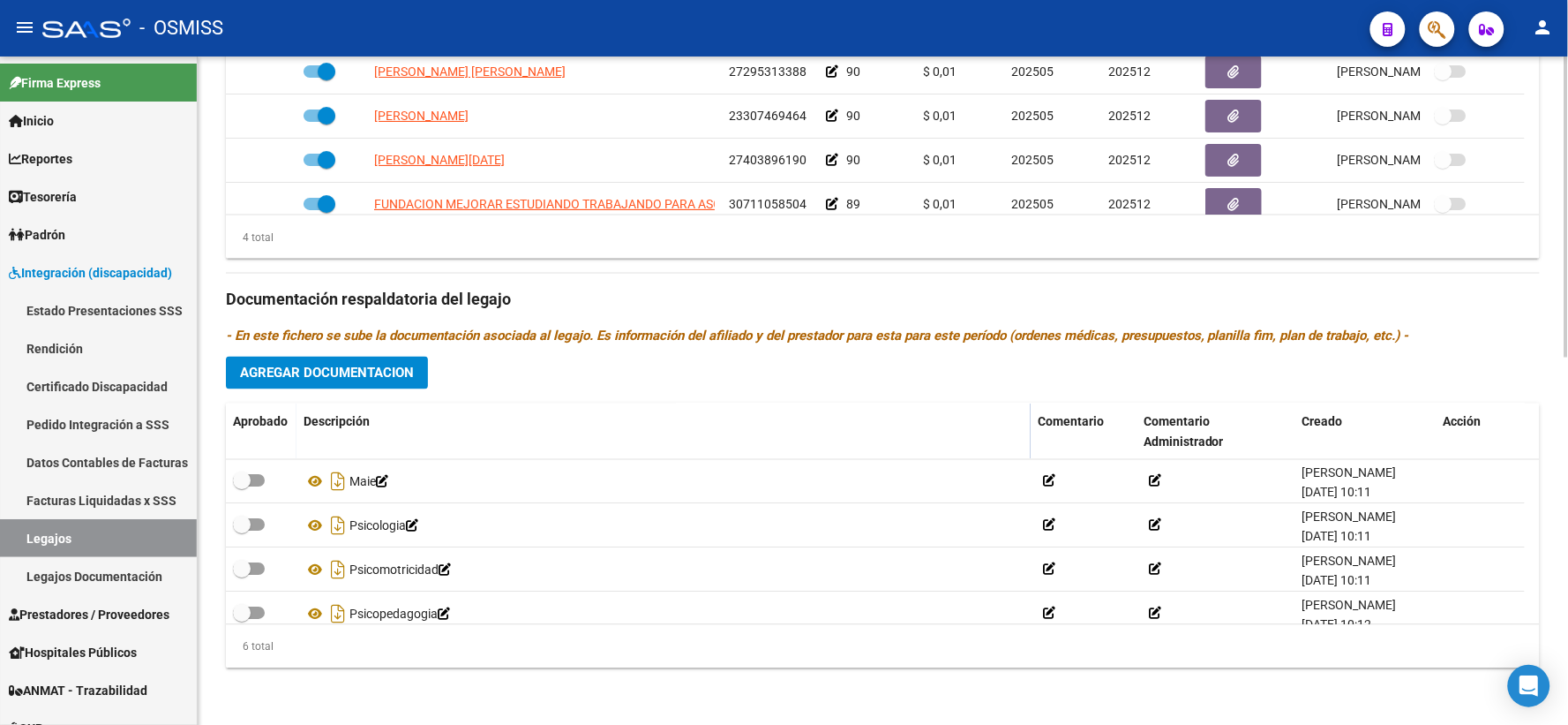
scroll to position [106, 0]
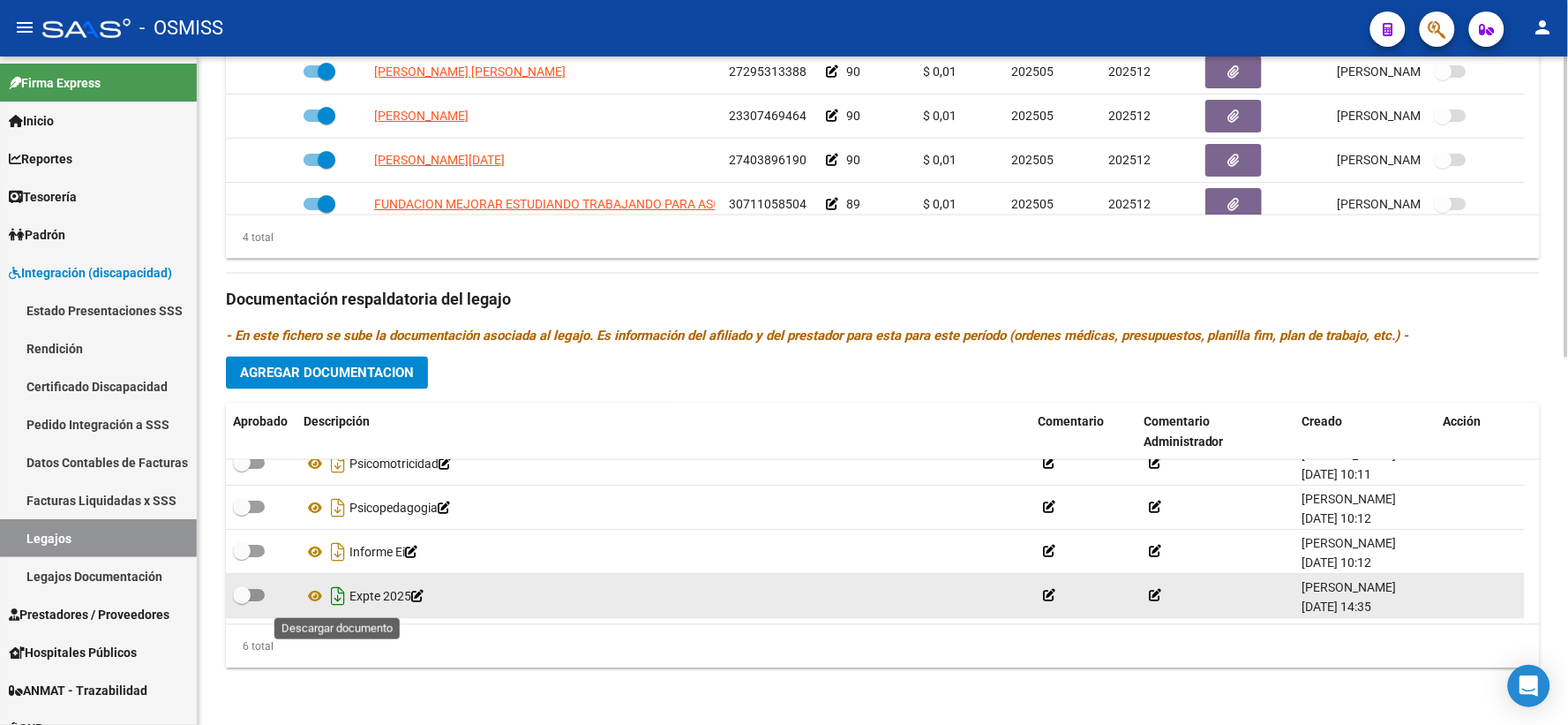
click at [335, 598] on icon "Descargar documento" at bounding box center [338, 597] width 23 height 28
click at [465, 377] on div "Prestadores asociados al legajo Agregar Prestador Aprobado Prestador CUIT Comen…" at bounding box center [882, 288] width 1313 height 788
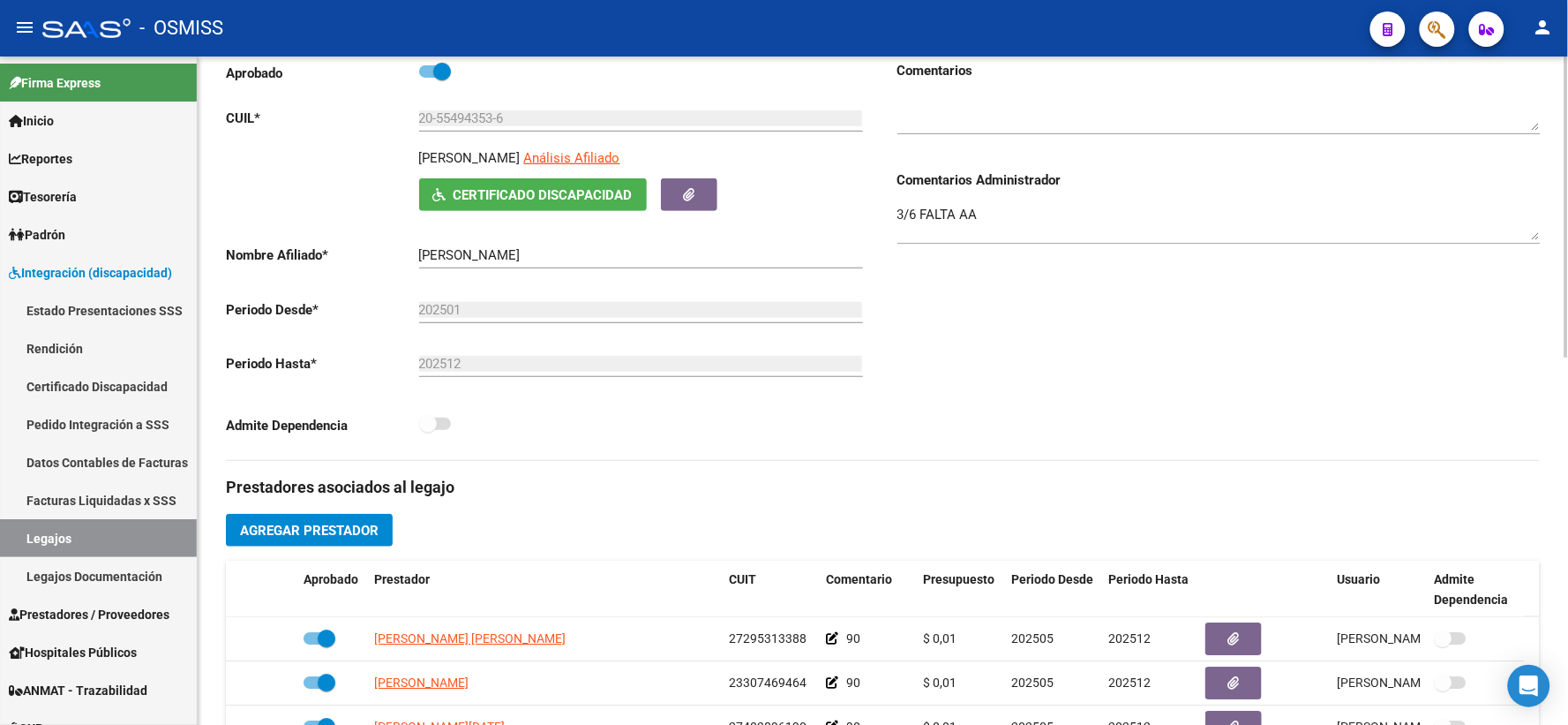
scroll to position [0, 0]
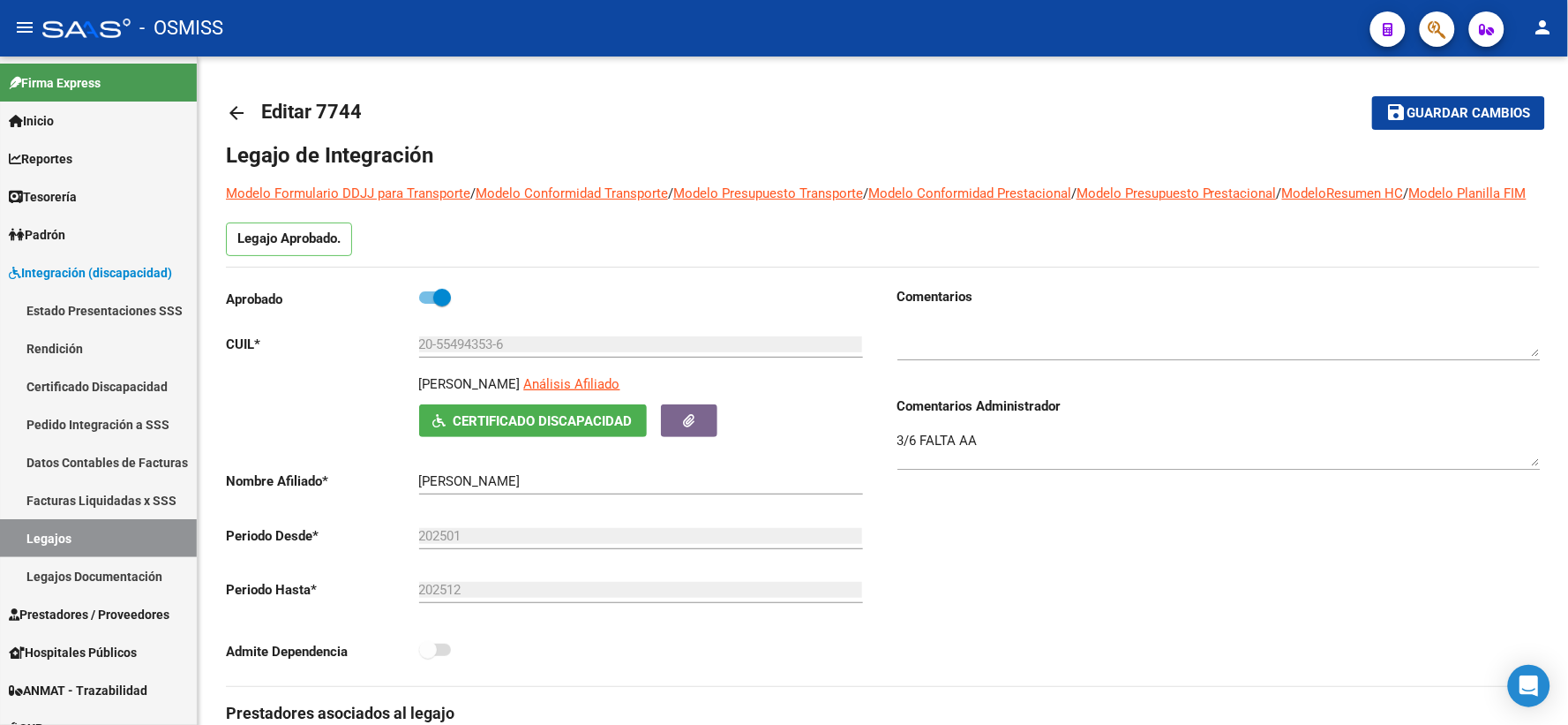
drag, startPoint x: 231, startPoint y: 109, endPoint x: 883, endPoint y: 645, distance: 844.0
click at [231, 109] on mat-icon "arrow_back" at bounding box center [237, 113] width 21 height 21
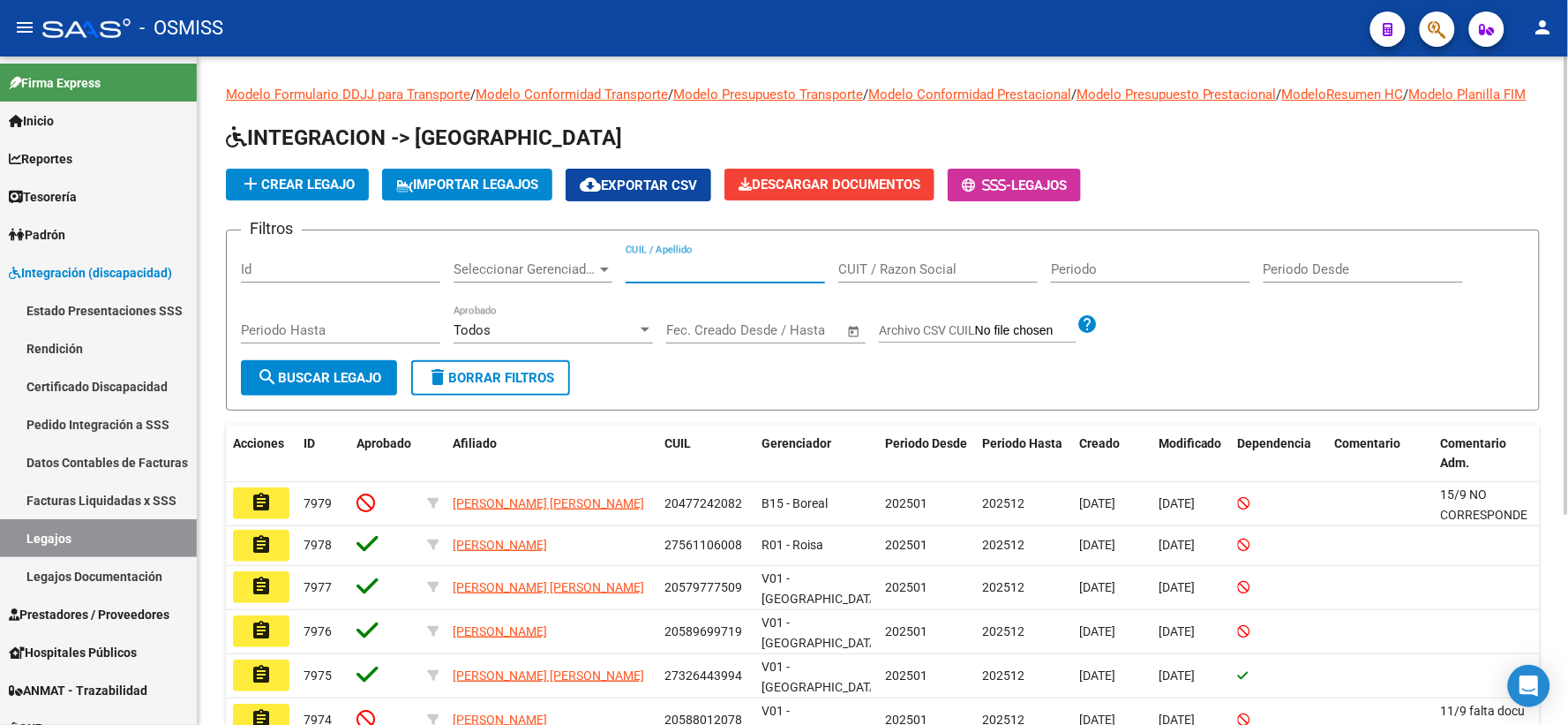
paste input "20538444724"
type input "20538444724"
click at [314, 386] on span "search Buscar Legajo" at bounding box center [318, 378] width 124 height 16
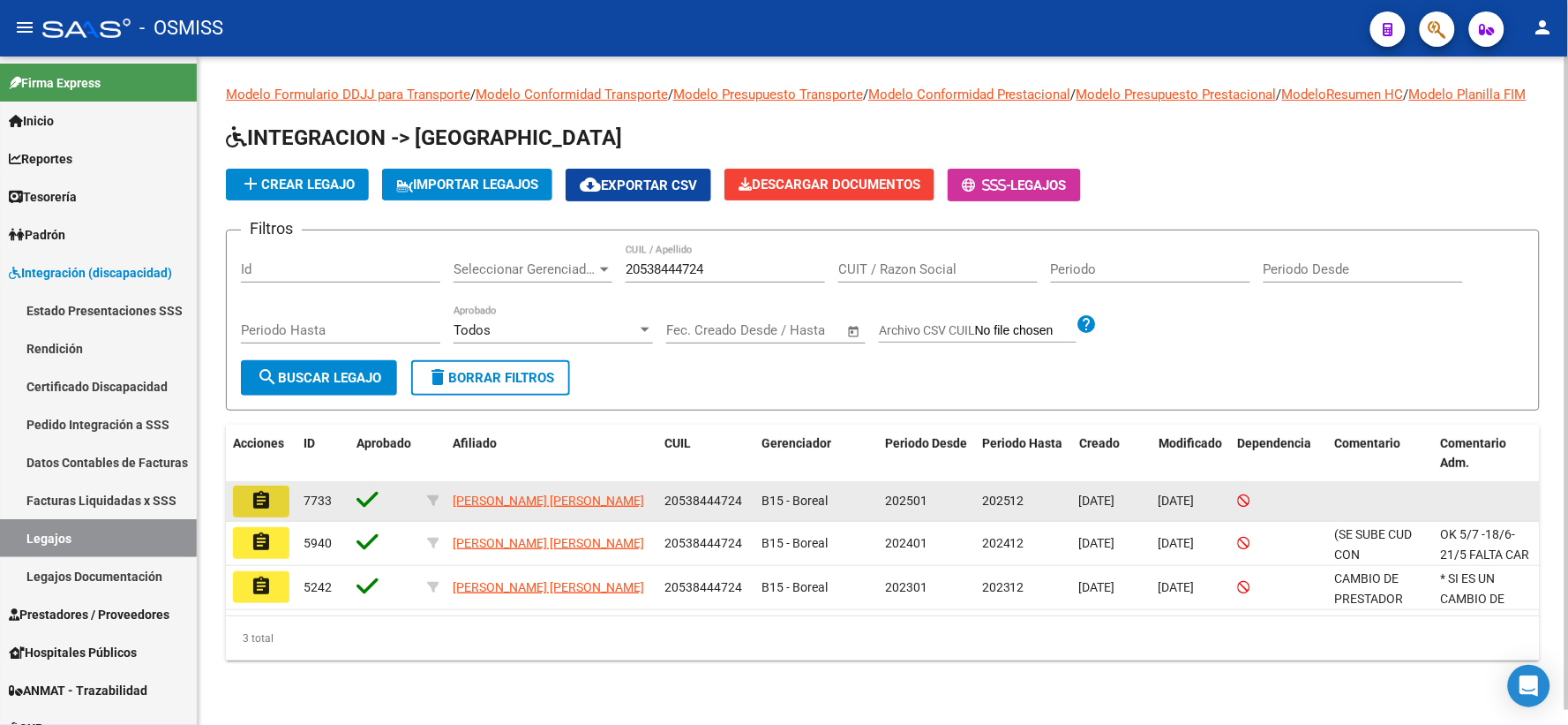
click at [260, 511] on mat-icon "assignment" at bounding box center [261, 500] width 21 height 21
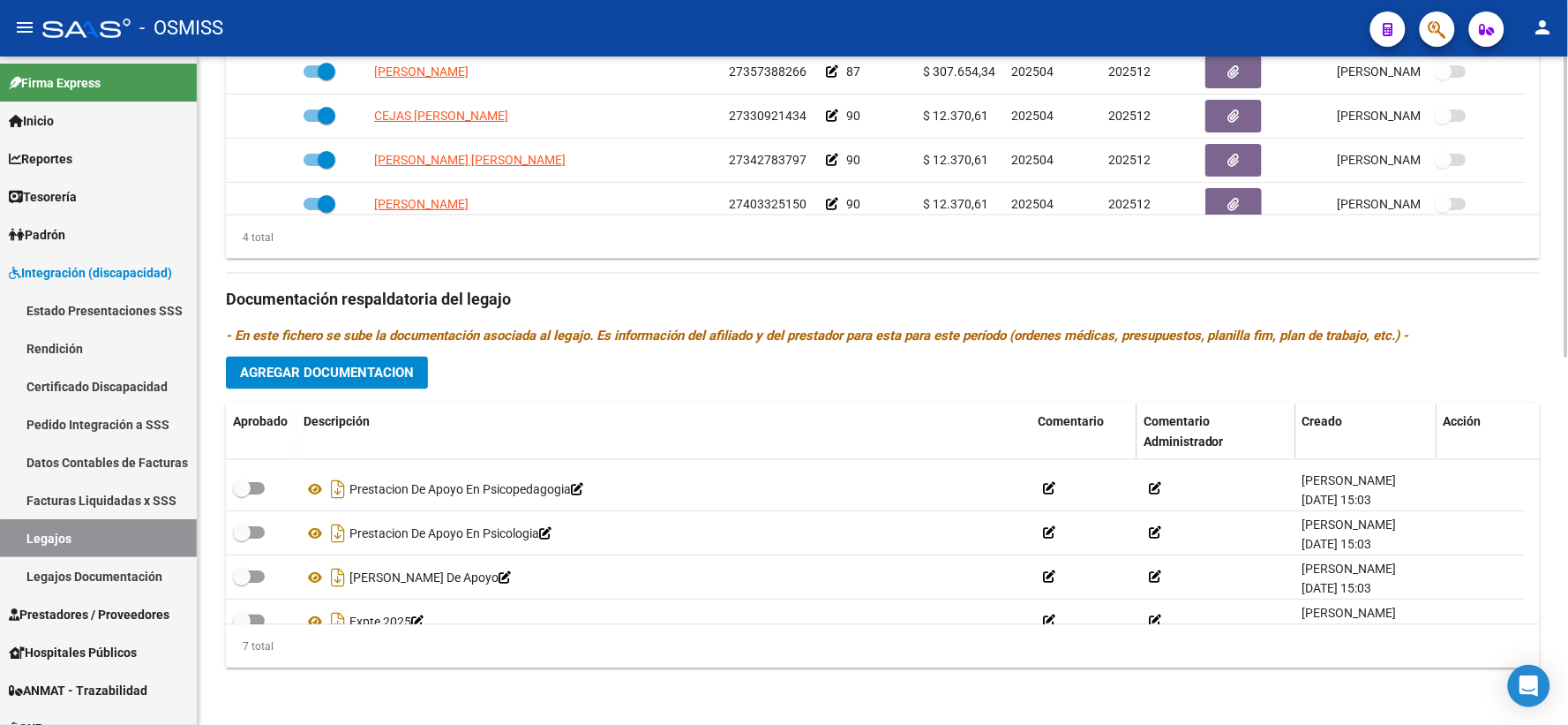
scroll to position [150, 0]
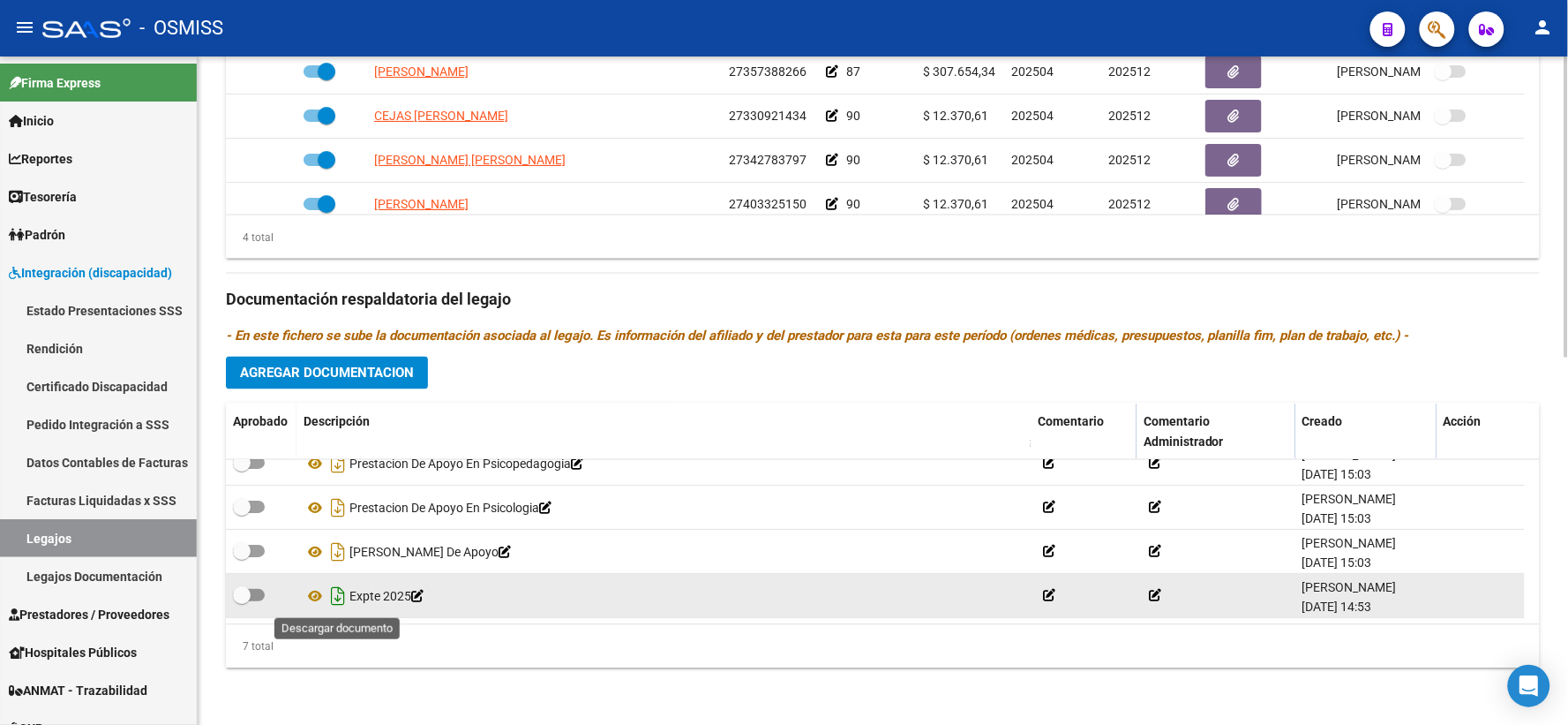
click at [338, 593] on icon "Descargar documento" at bounding box center [338, 597] width 23 height 28
click at [428, 286] on div "Prestadores asociados al legajo Agregar Prestador Aprobado Prestador CUIT Comen…" at bounding box center [882, 288] width 1313 height 788
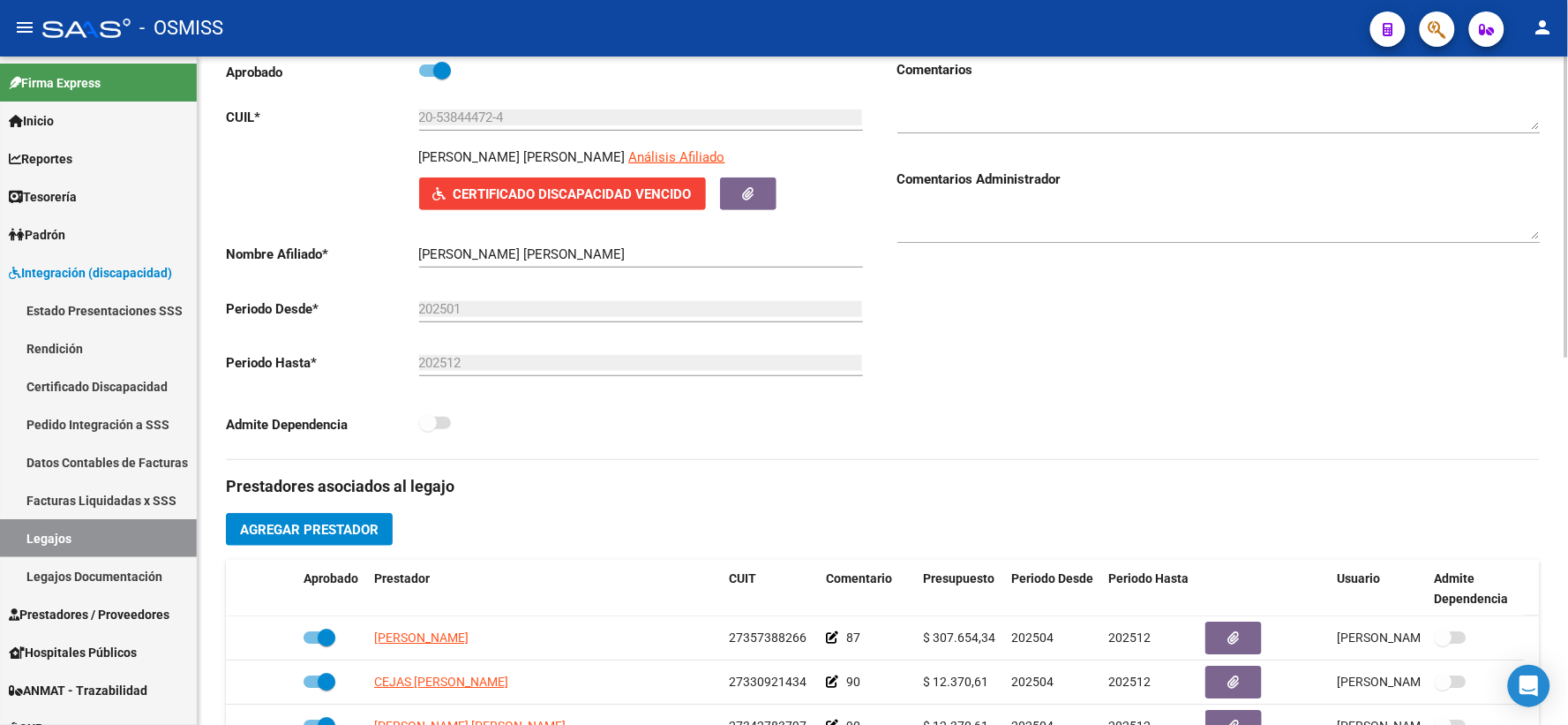
scroll to position [0, 0]
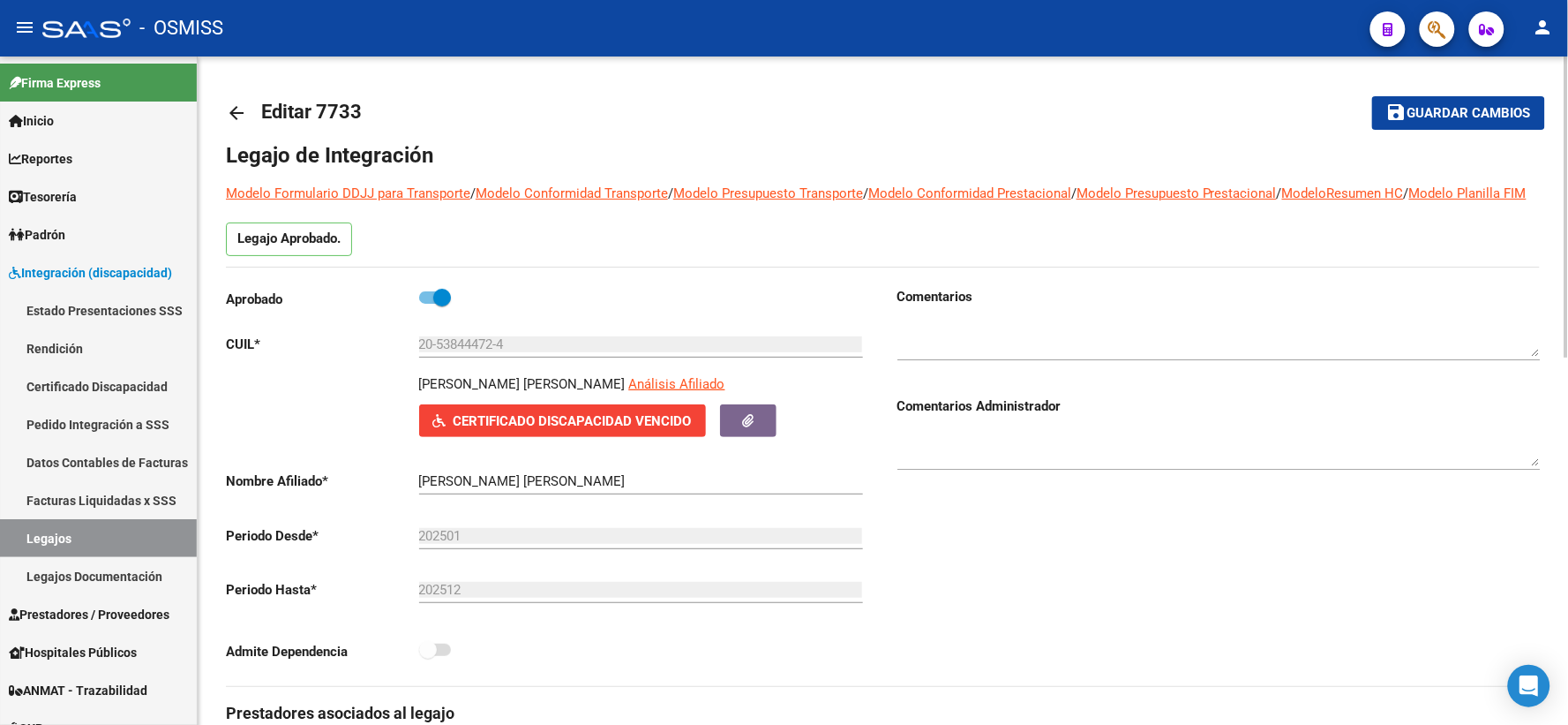
click at [231, 113] on mat-icon "arrow_back" at bounding box center [237, 113] width 21 height 21
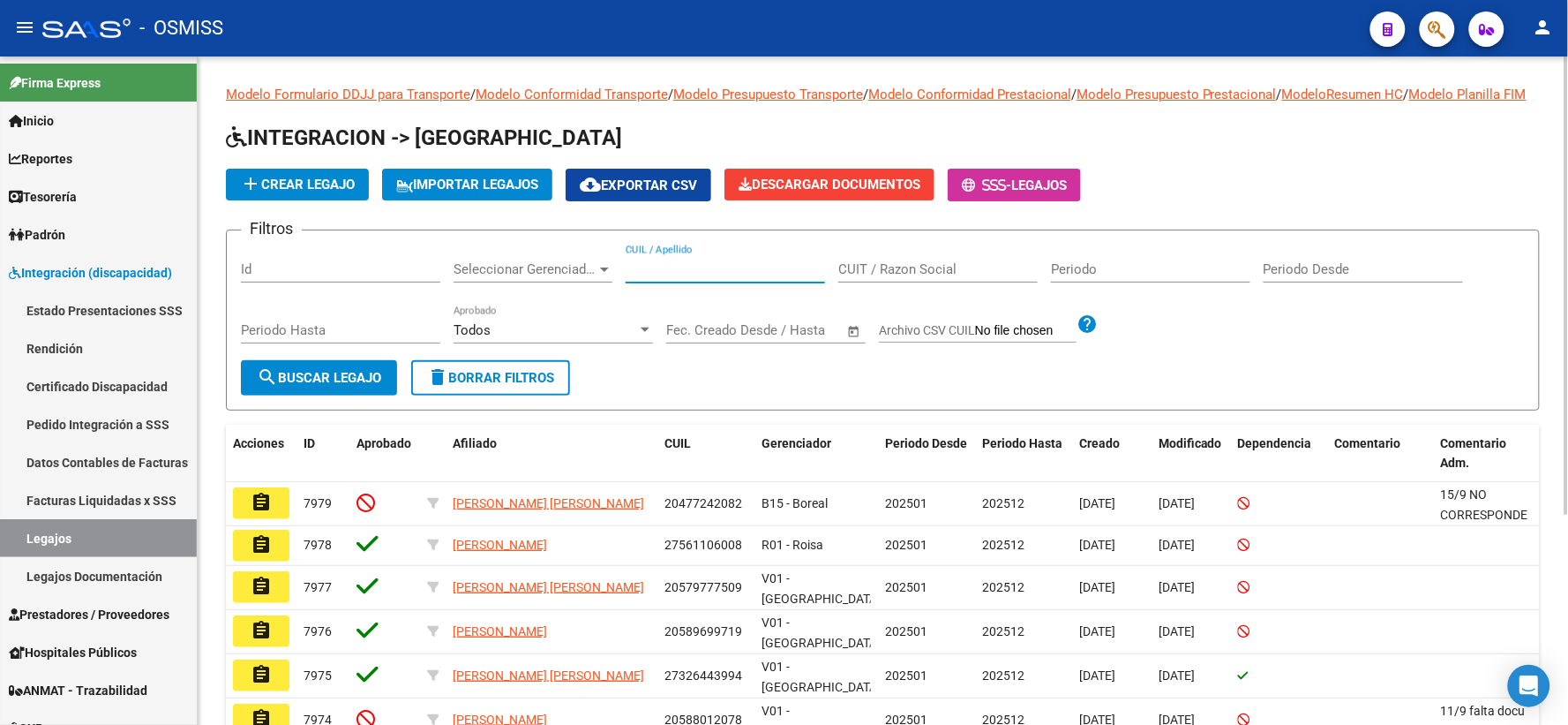
click at [659, 277] on input "CUIL / Apellido" at bounding box center [725, 269] width 200 height 16
paste input "20502815971"
type input "20502815971"
click at [327, 386] on button "search Buscar Legajo" at bounding box center [319, 378] width 156 height 35
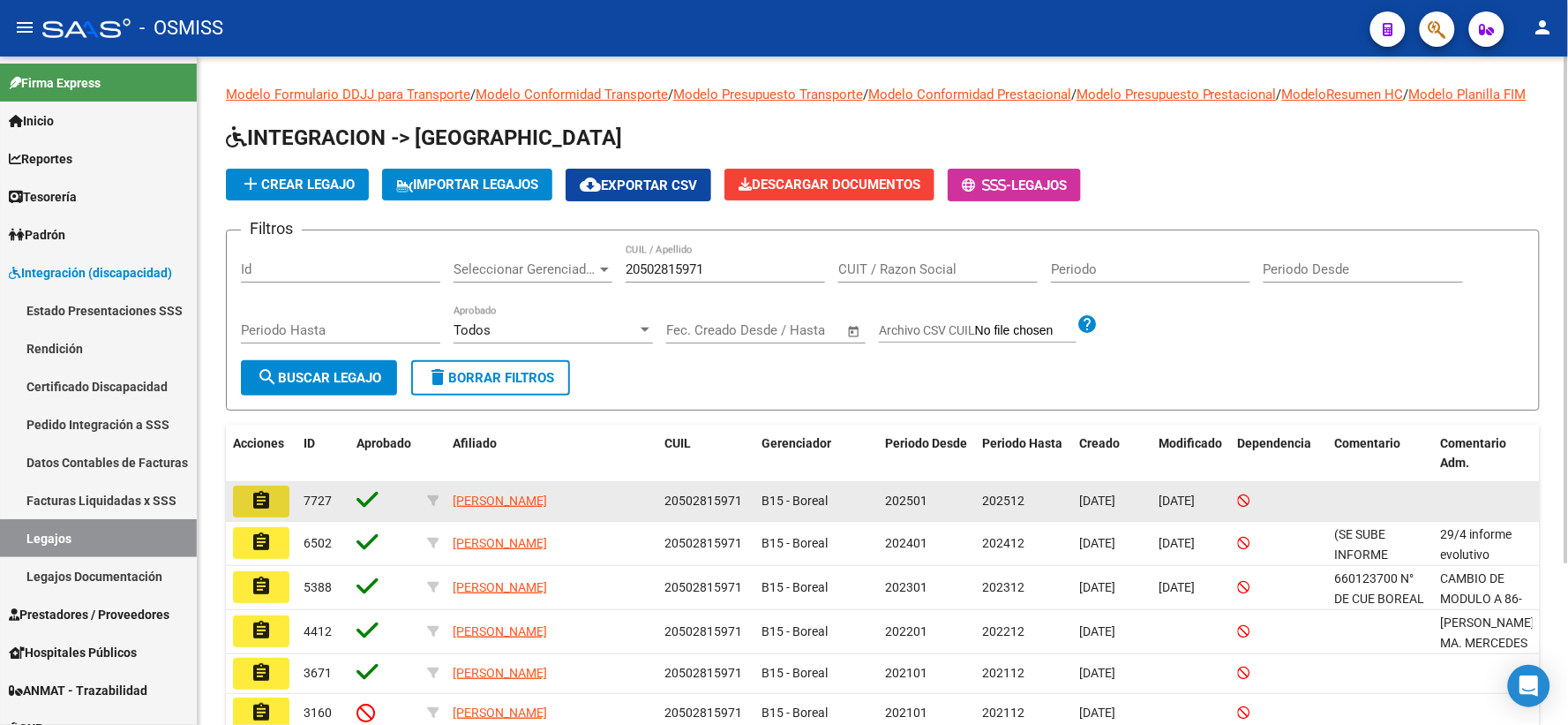
drag, startPoint x: 264, startPoint y: 524, endPoint x: 310, endPoint y: 540, distance: 48.7
click at [264, 511] on mat-icon "assignment" at bounding box center [261, 500] width 21 height 21
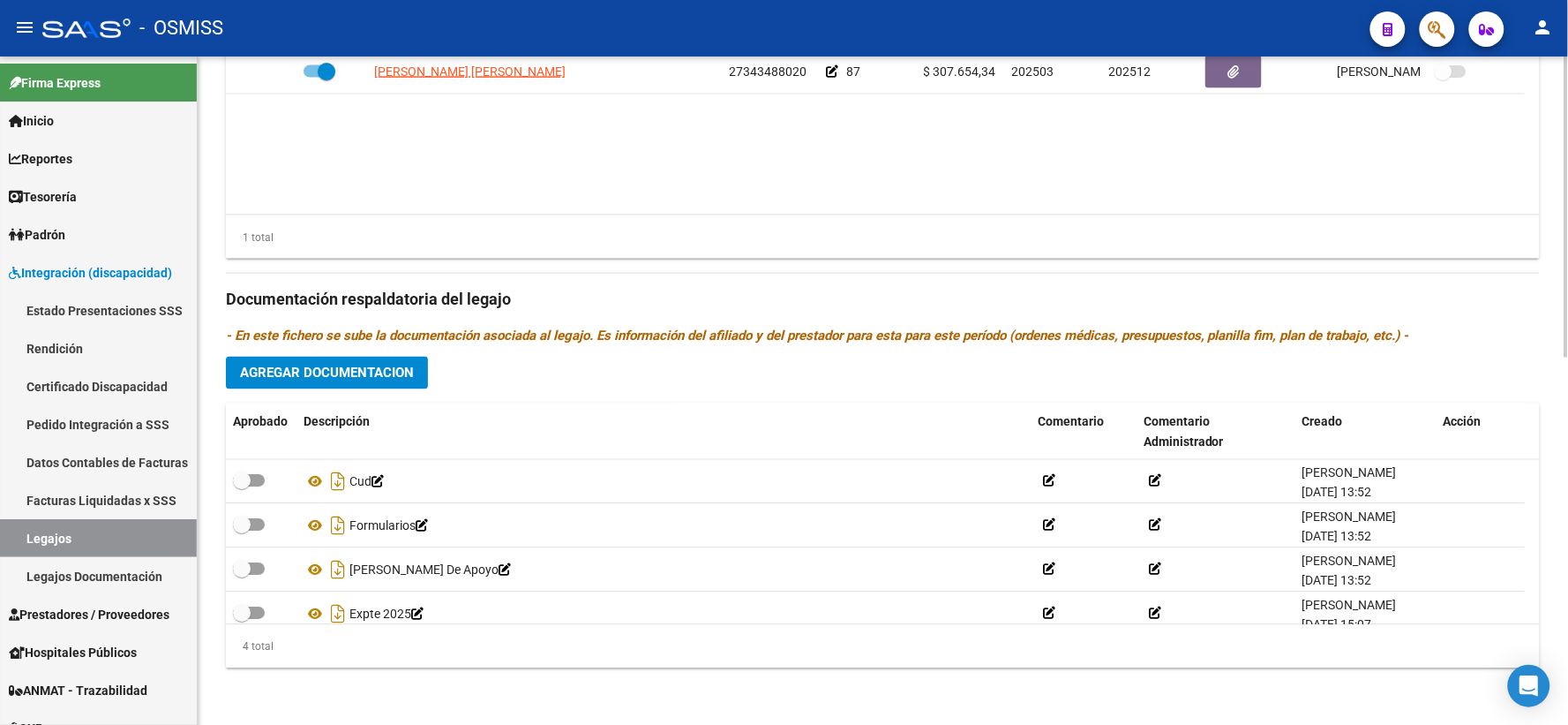
scroll to position [815, 0]
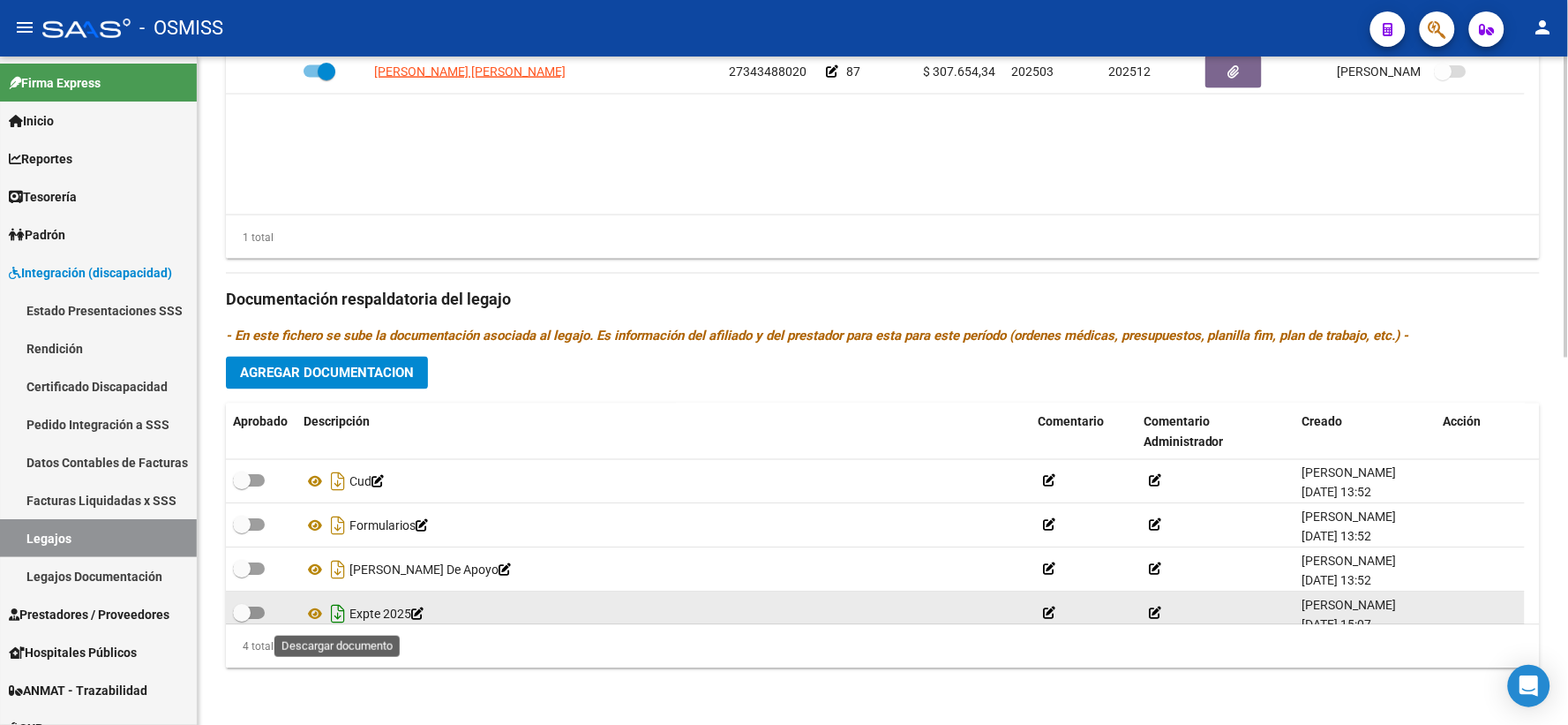
click at [337, 611] on icon "Descargar documento" at bounding box center [338, 614] width 23 height 28
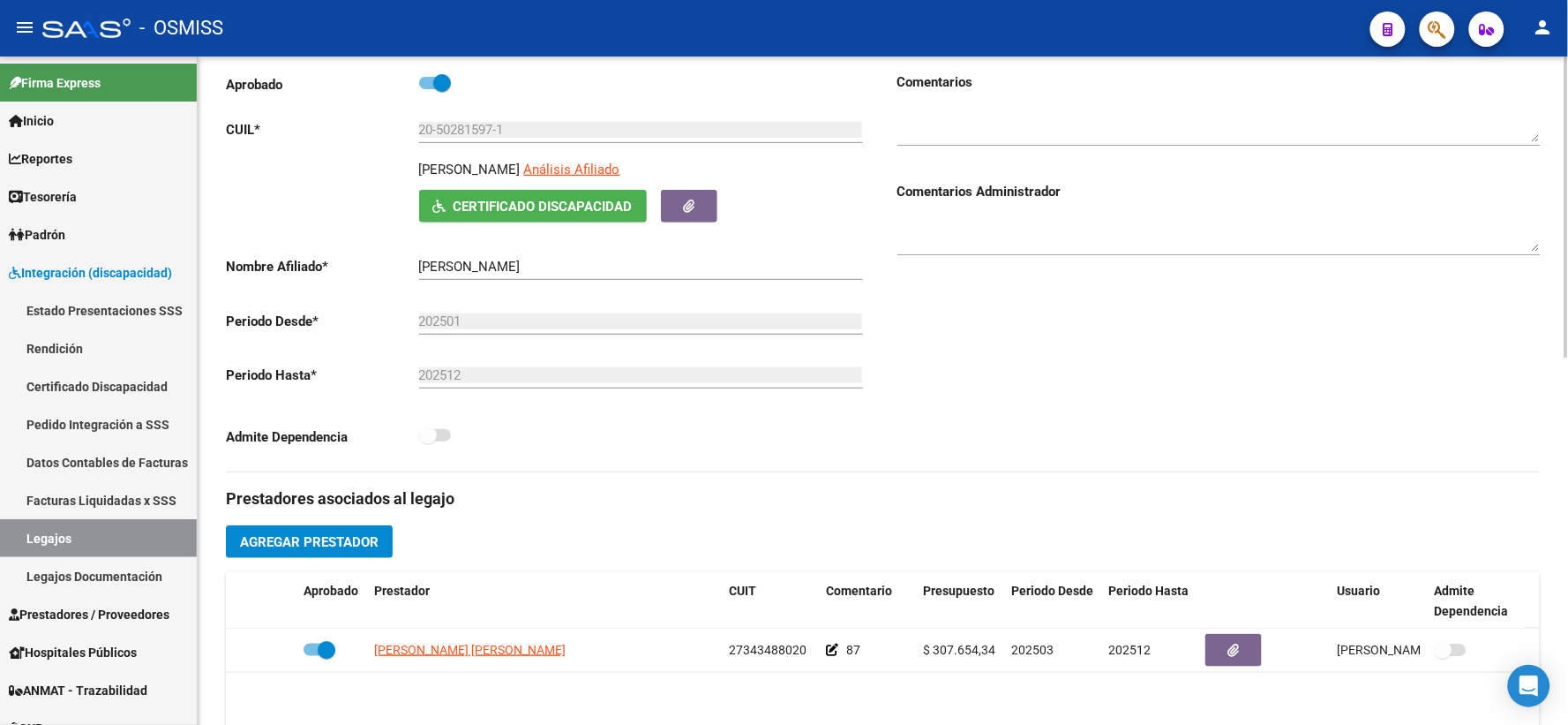
scroll to position [128, 0]
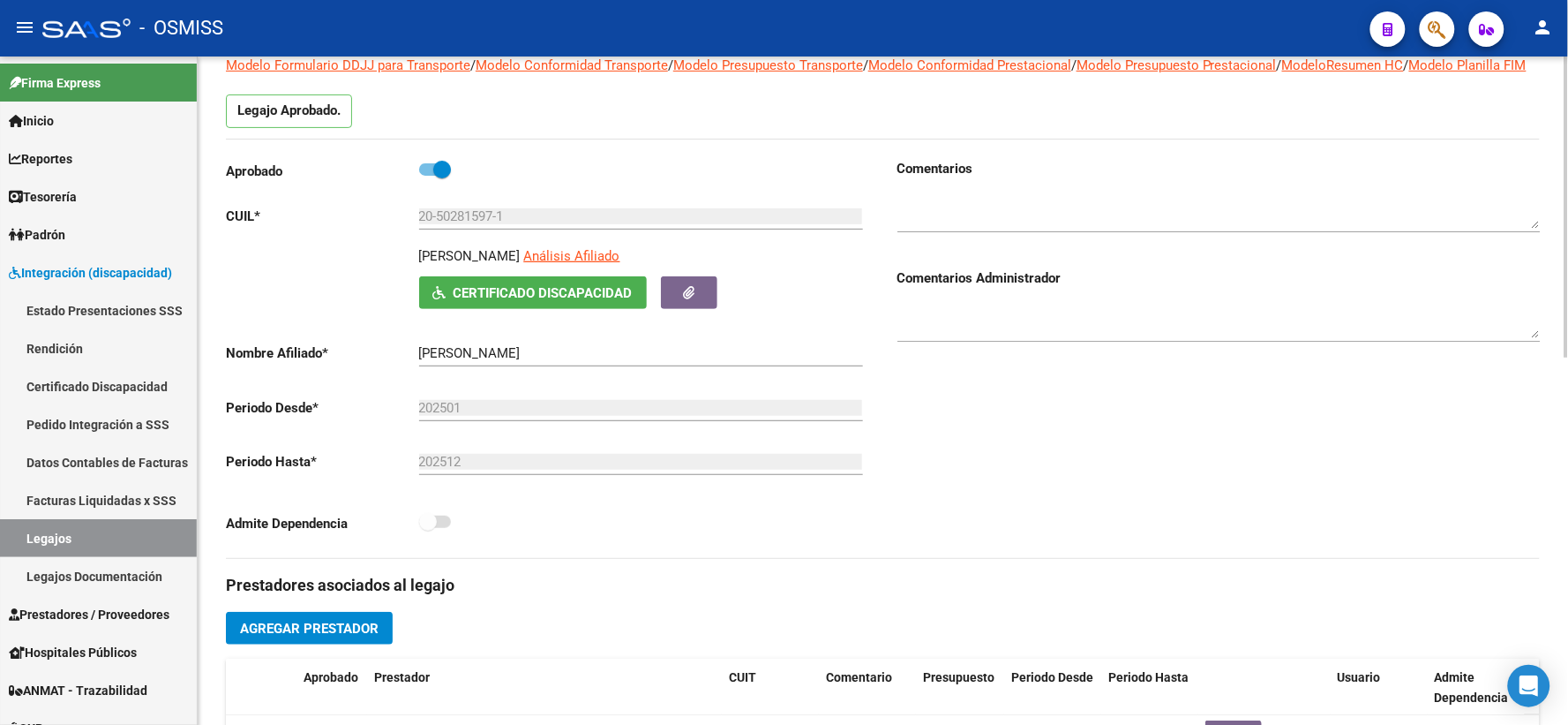
click at [375, 276] on div "ULLOA CAMPODONICO PEDRO Análisis Afiliado Certificado Discapacidad ARCA Padrón" at bounding box center [547, 278] width 643 height 63
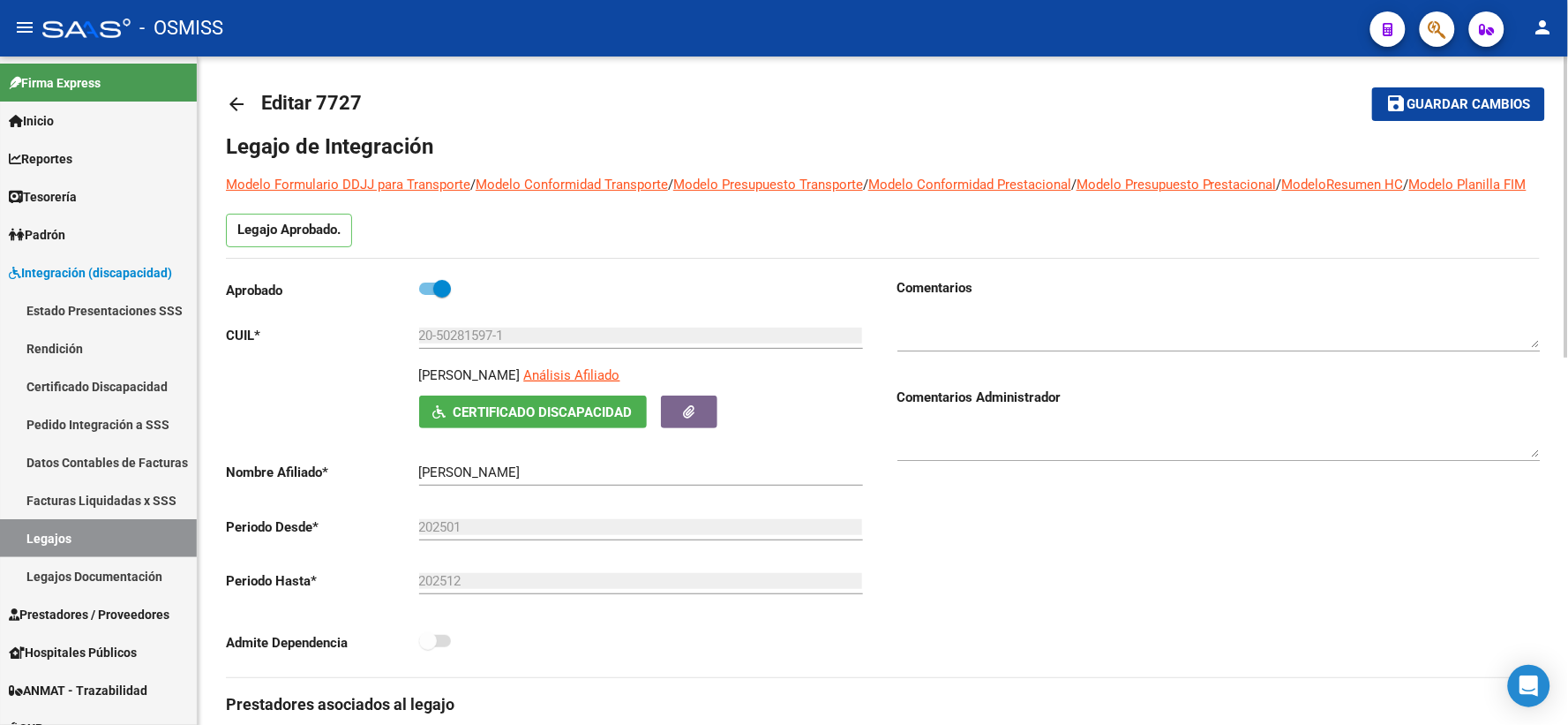
scroll to position [0, 0]
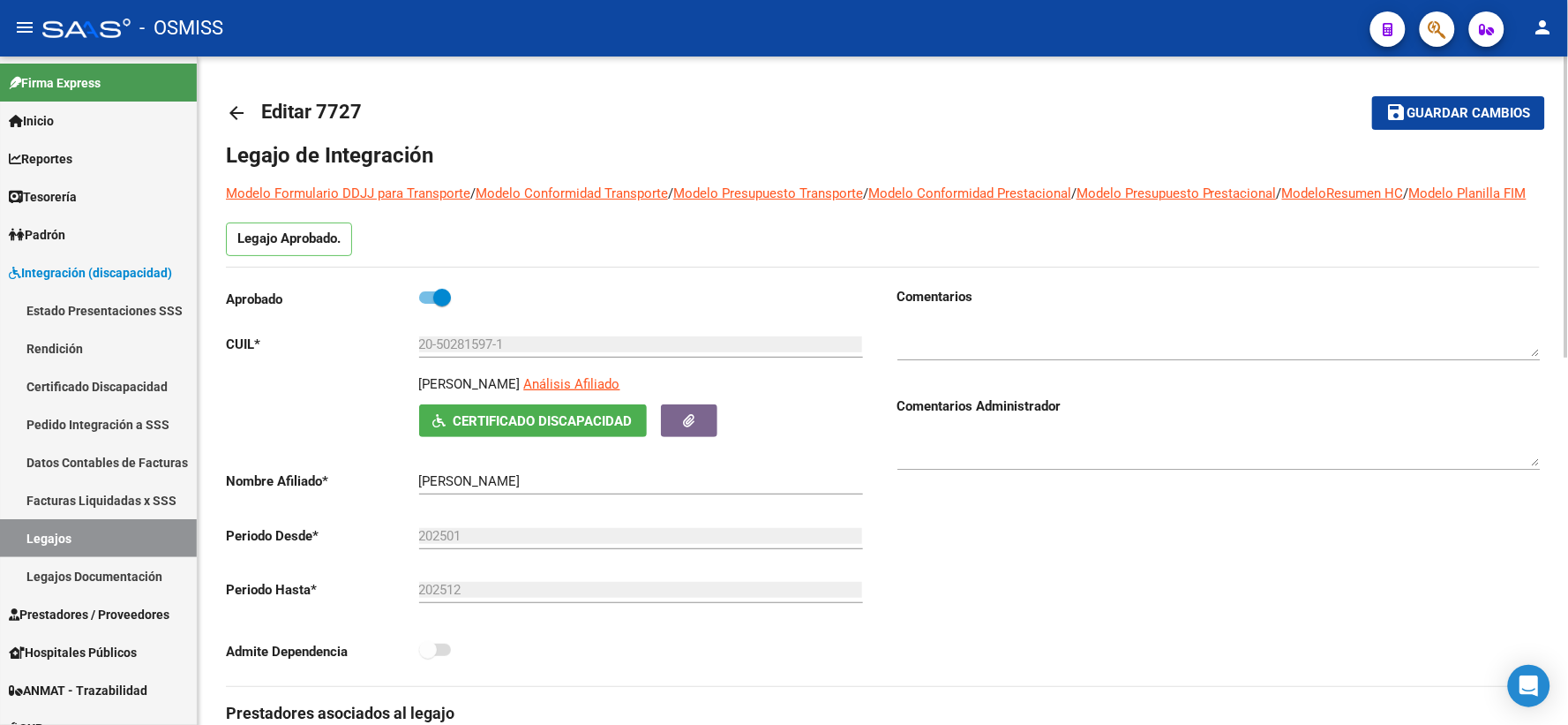
click at [239, 114] on mat-icon "arrow_back" at bounding box center [237, 113] width 21 height 21
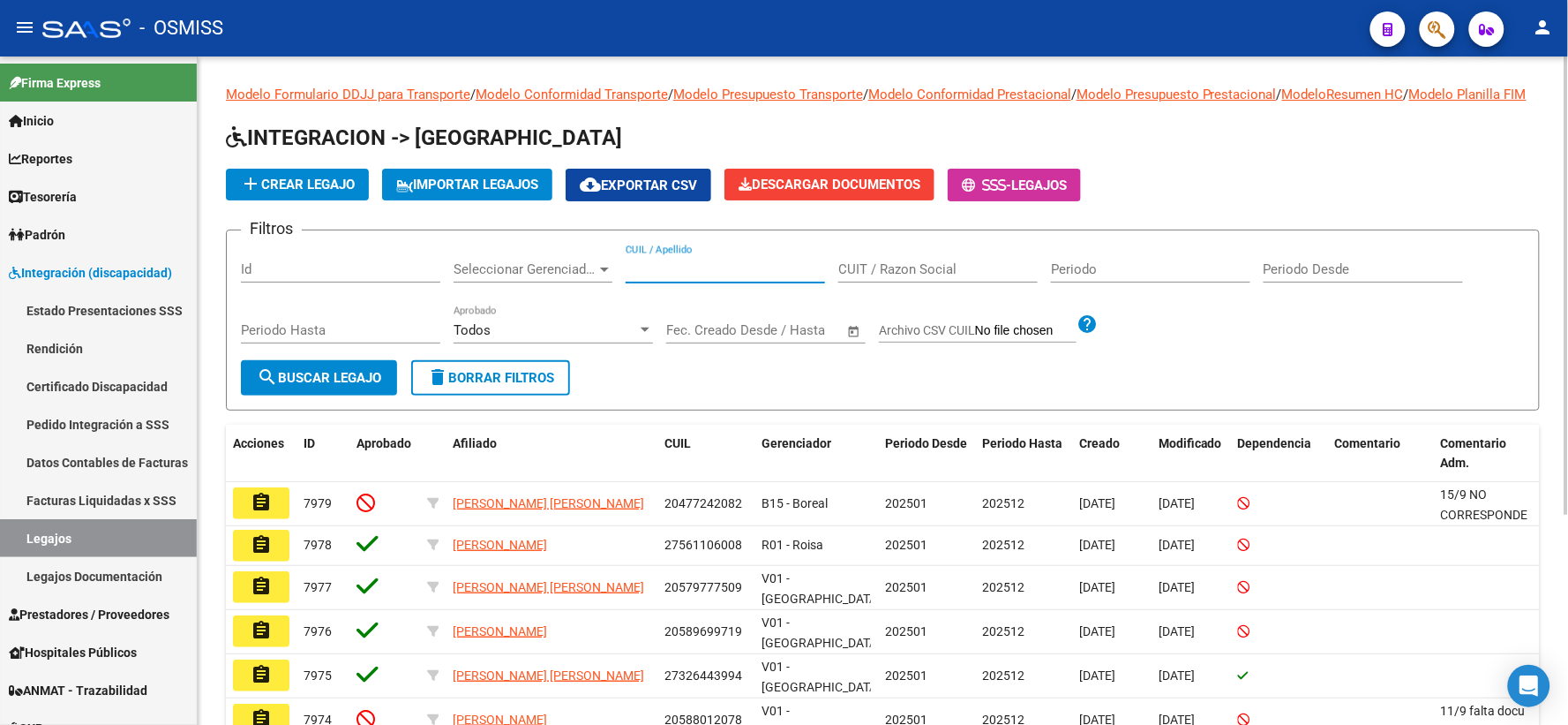
paste input "20492744310"
type input "20492744310"
click at [357, 386] on span "search Buscar Legajo" at bounding box center [318, 378] width 124 height 16
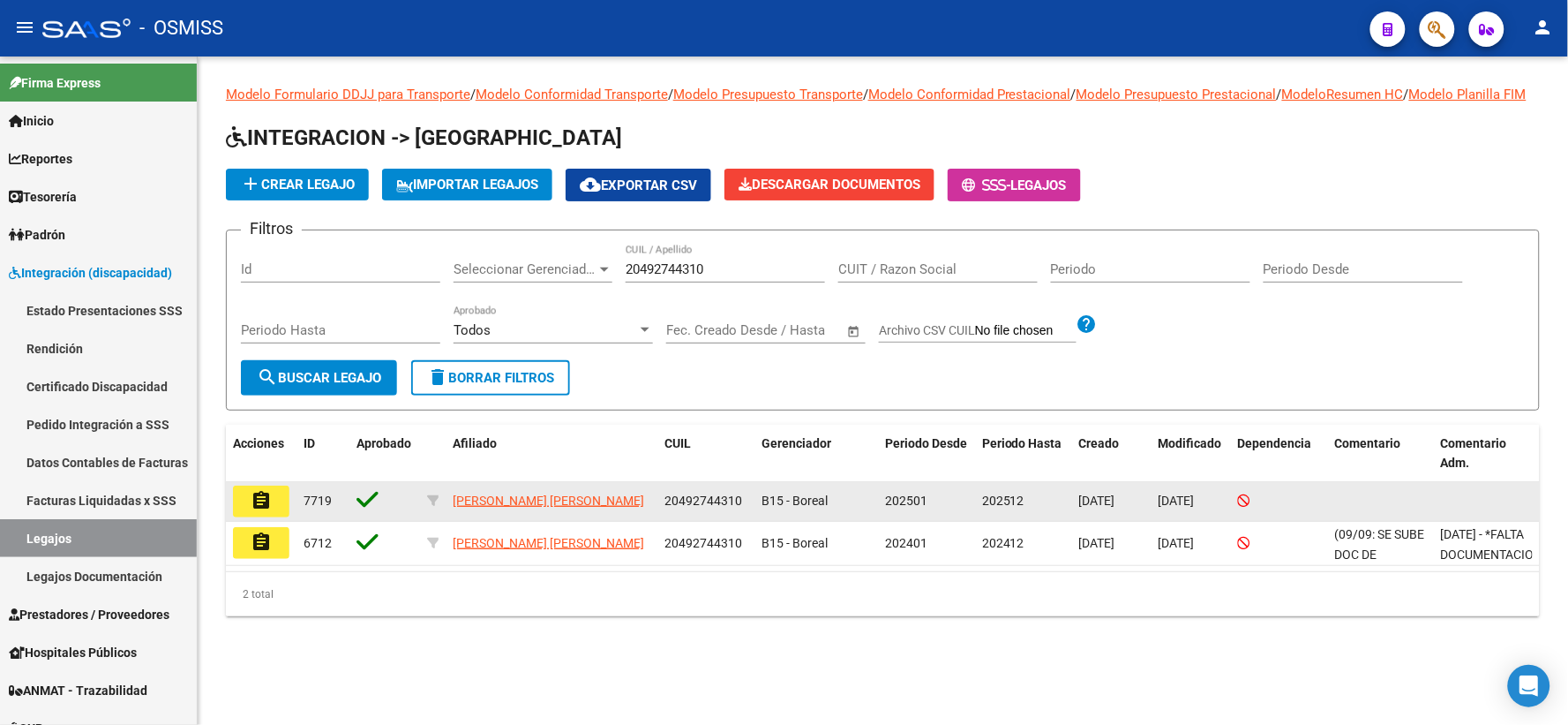
click at [253, 511] on mat-icon "assignment" at bounding box center [261, 500] width 21 height 21
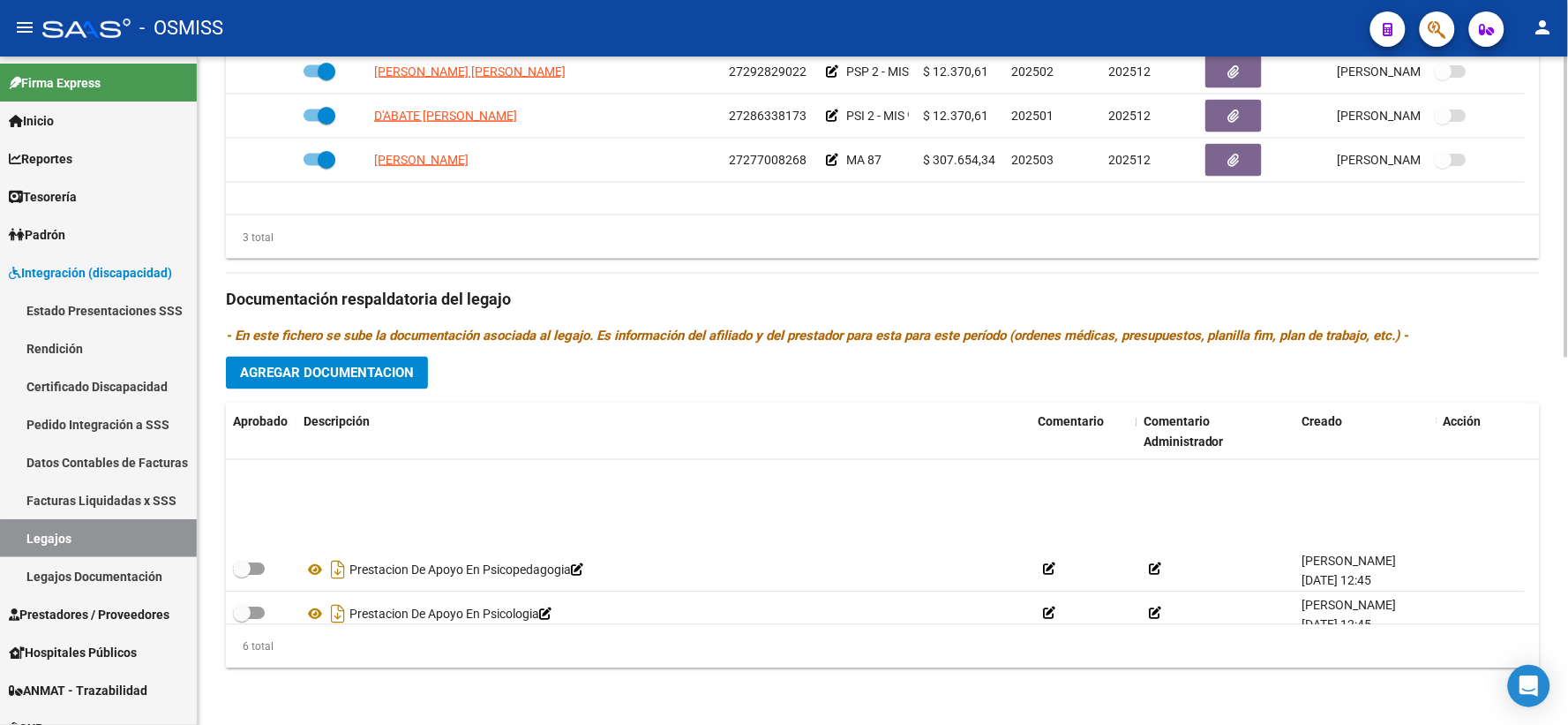
scroll to position [106, 0]
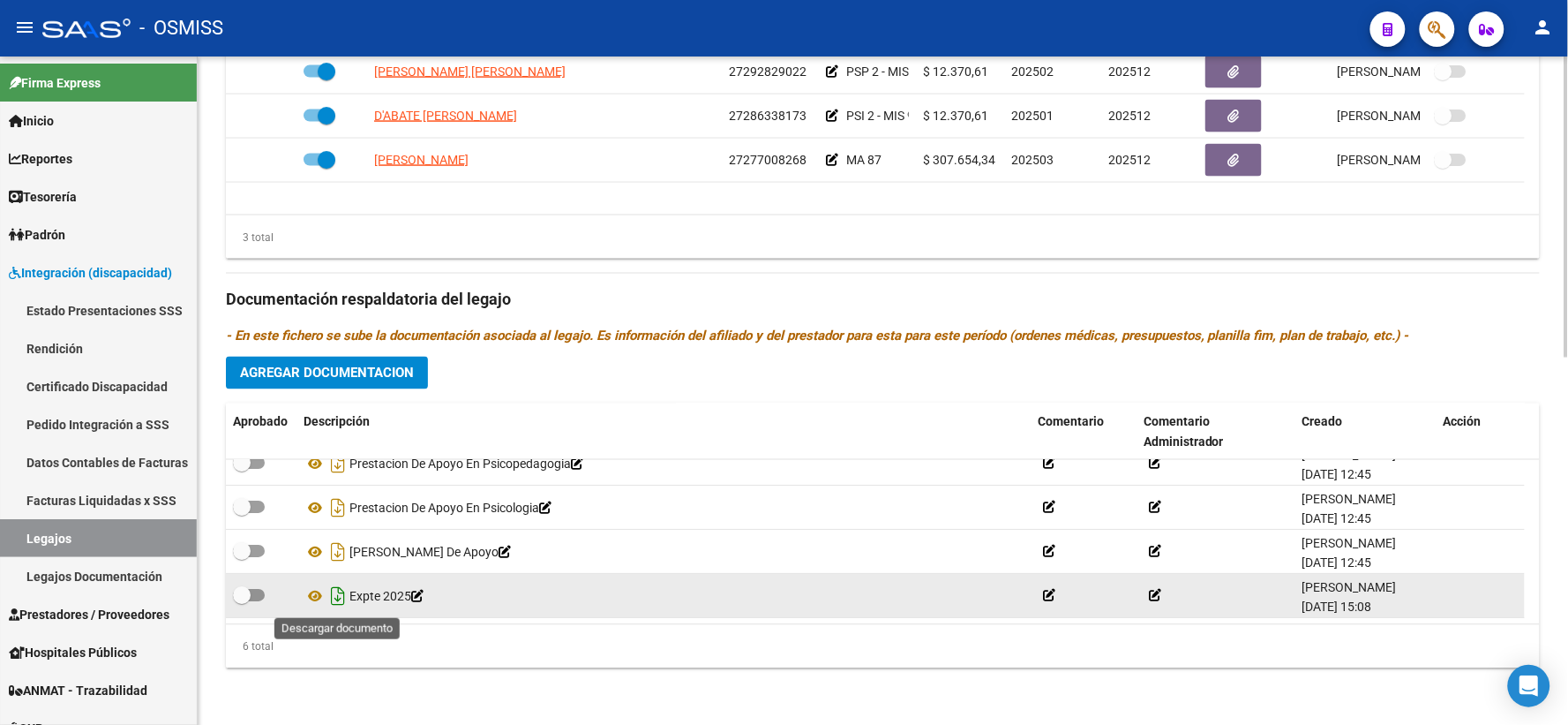
click at [336, 598] on icon "Descargar documento" at bounding box center [338, 597] width 23 height 28
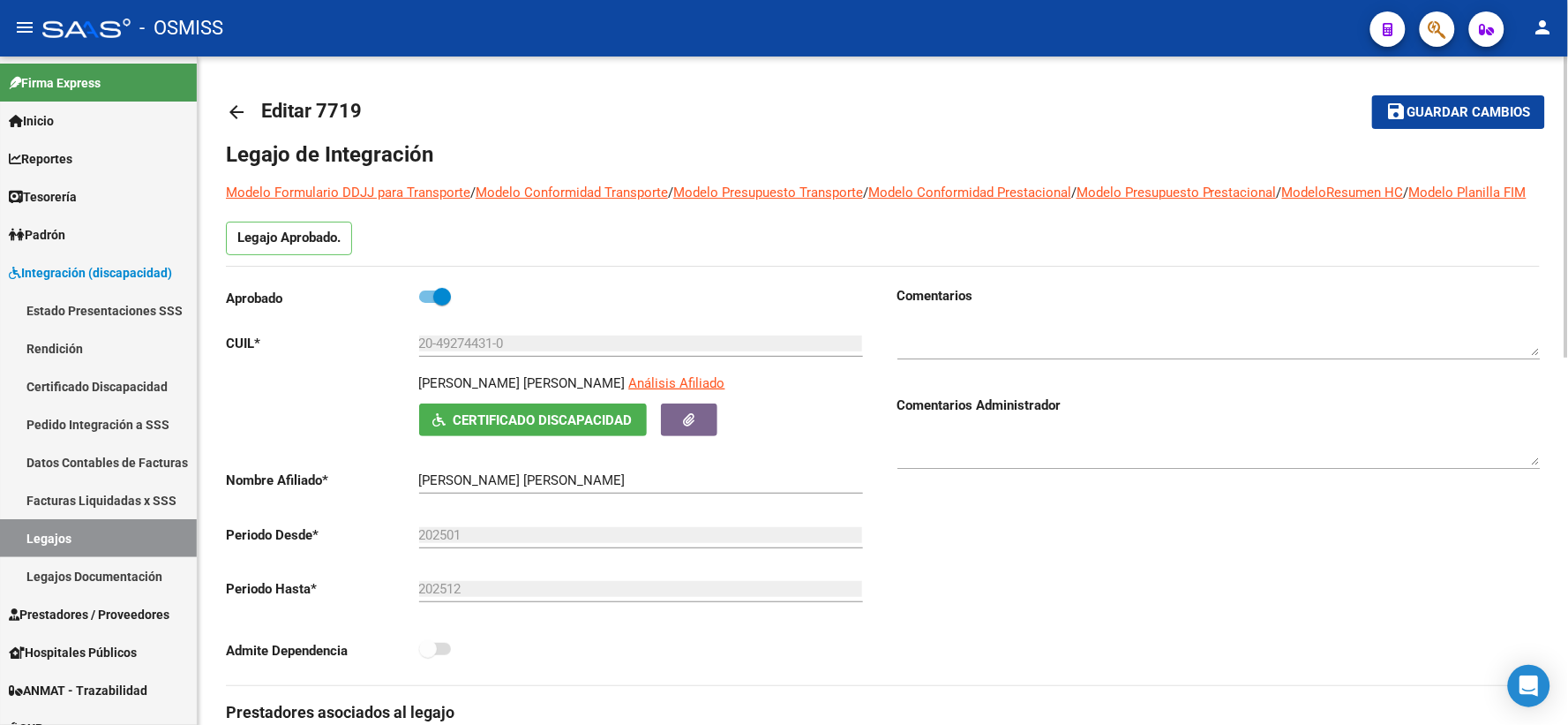
scroll to position [0, 0]
click at [239, 119] on mat-icon "arrow_back" at bounding box center [237, 113] width 21 height 21
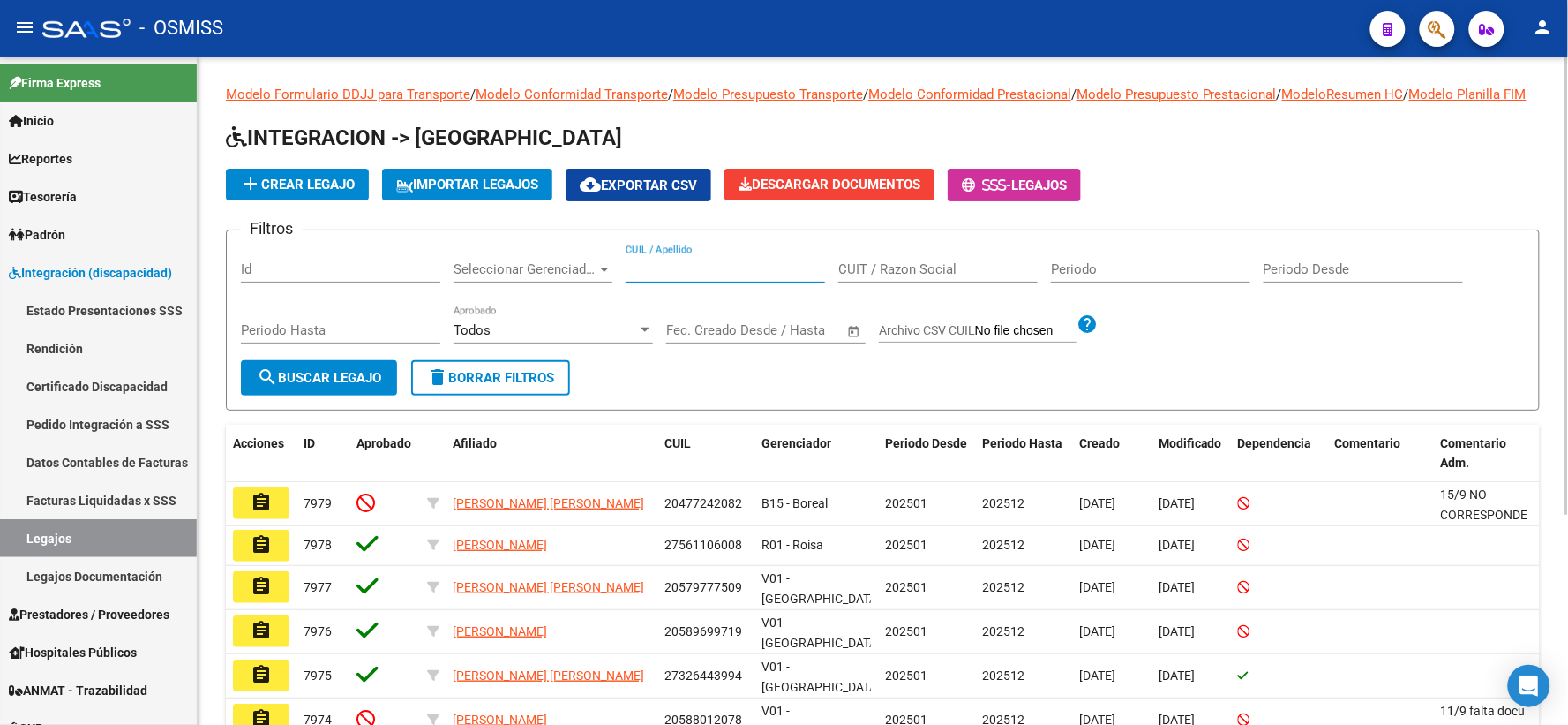
paste input "20487773108"
type input "20487773108"
click at [333, 386] on span "search Buscar Legajo" at bounding box center [318, 378] width 124 height 16
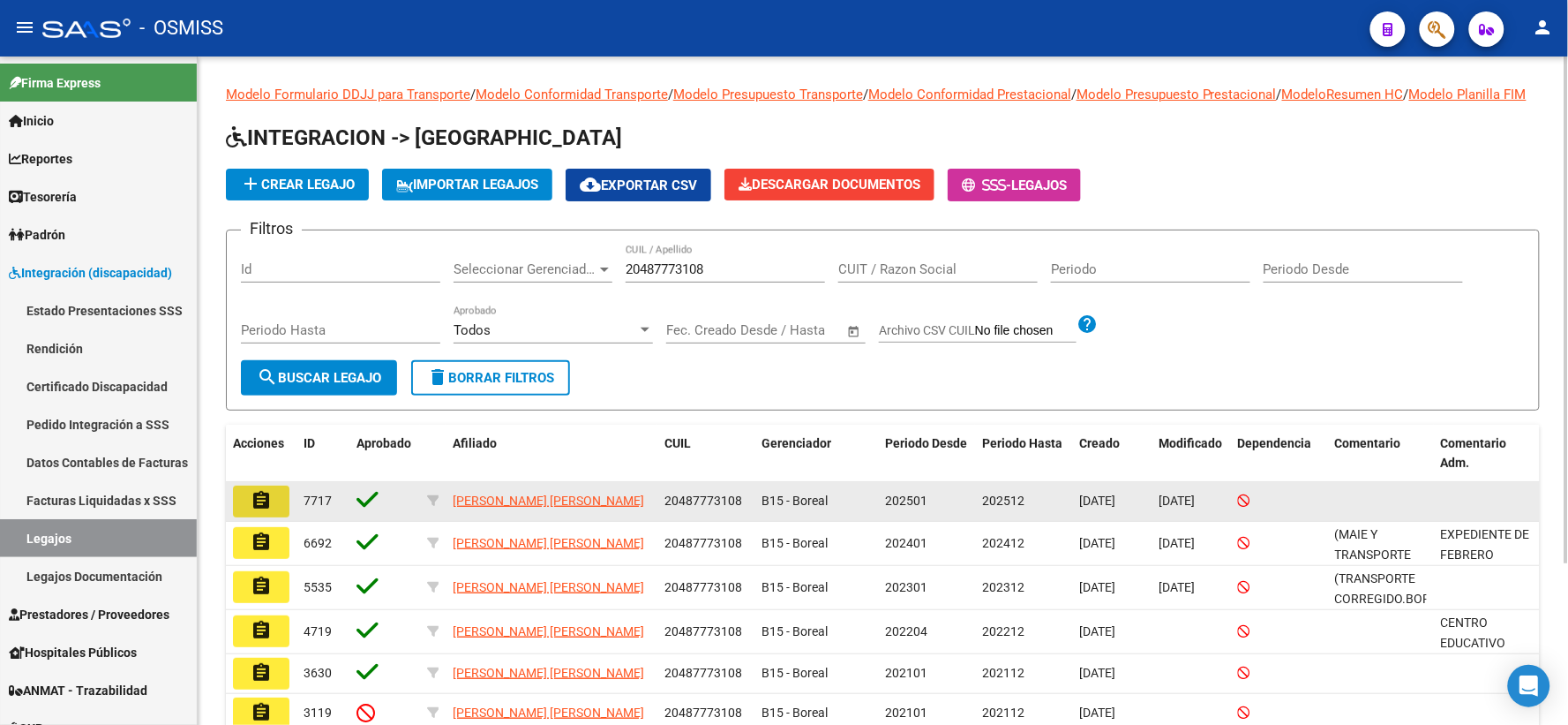
click at [264, 511] on mat-icon "assignment" at bounding box center [261, 500] width 21 height 21
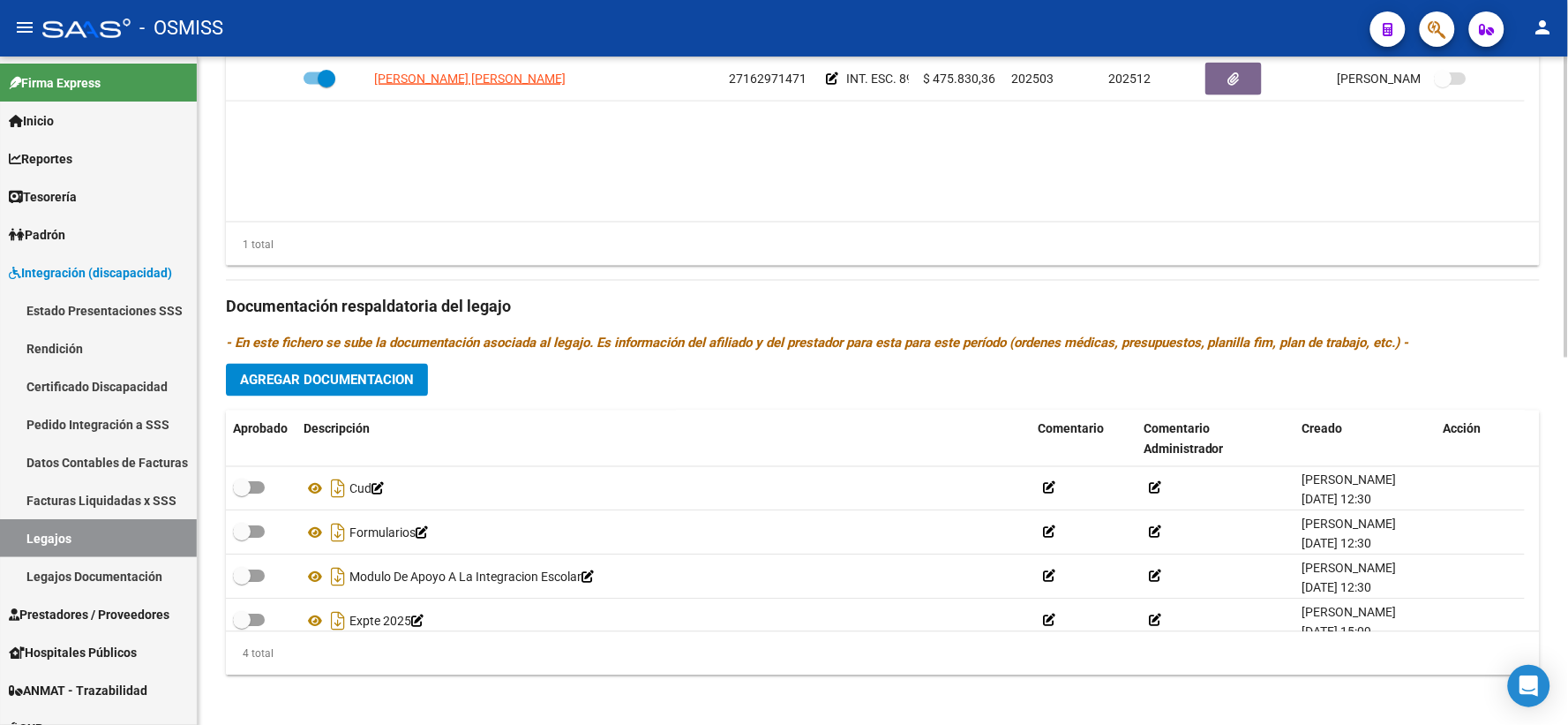
scroll to position [815, 0]
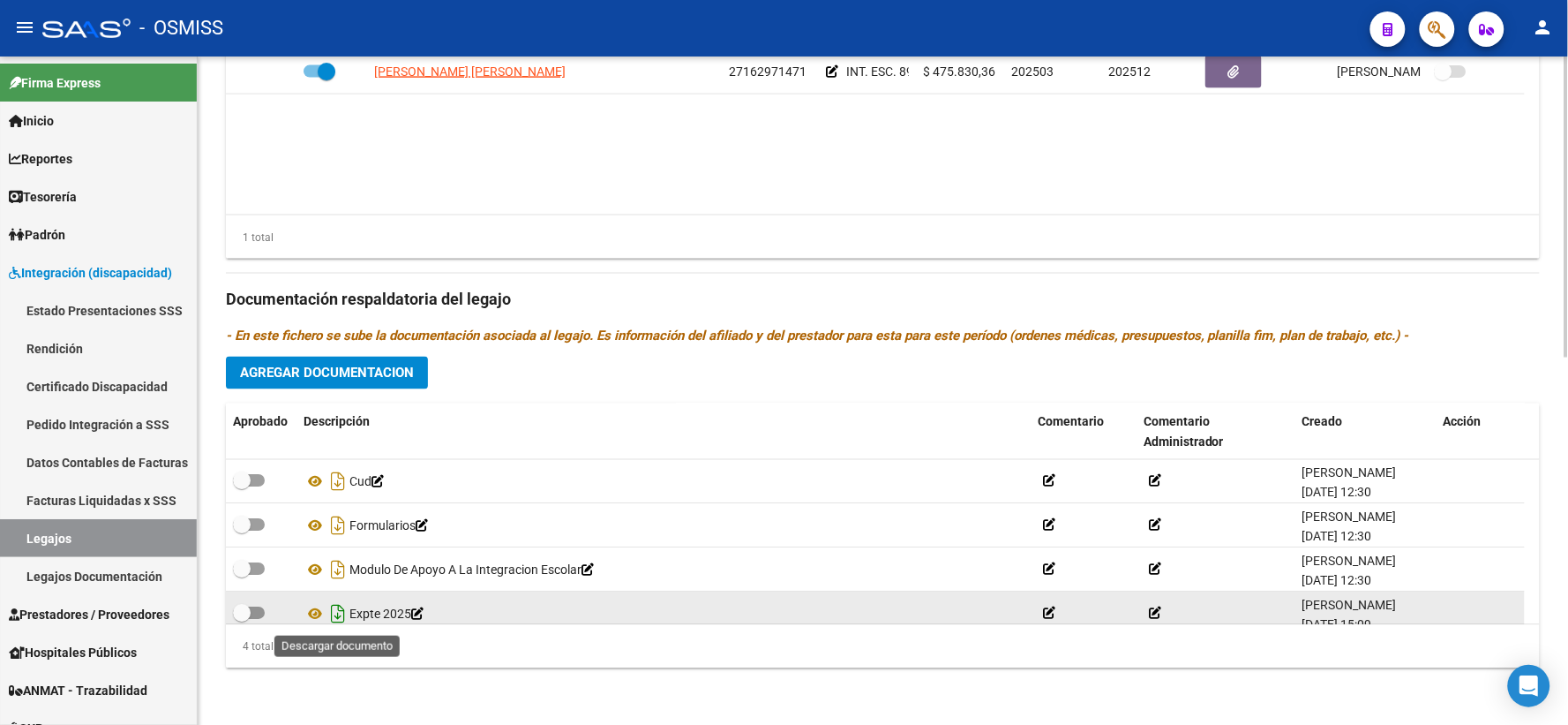
click at [341, 613] on icon "Descargar documento" at bounding box center [338, 614] width 23 height 28
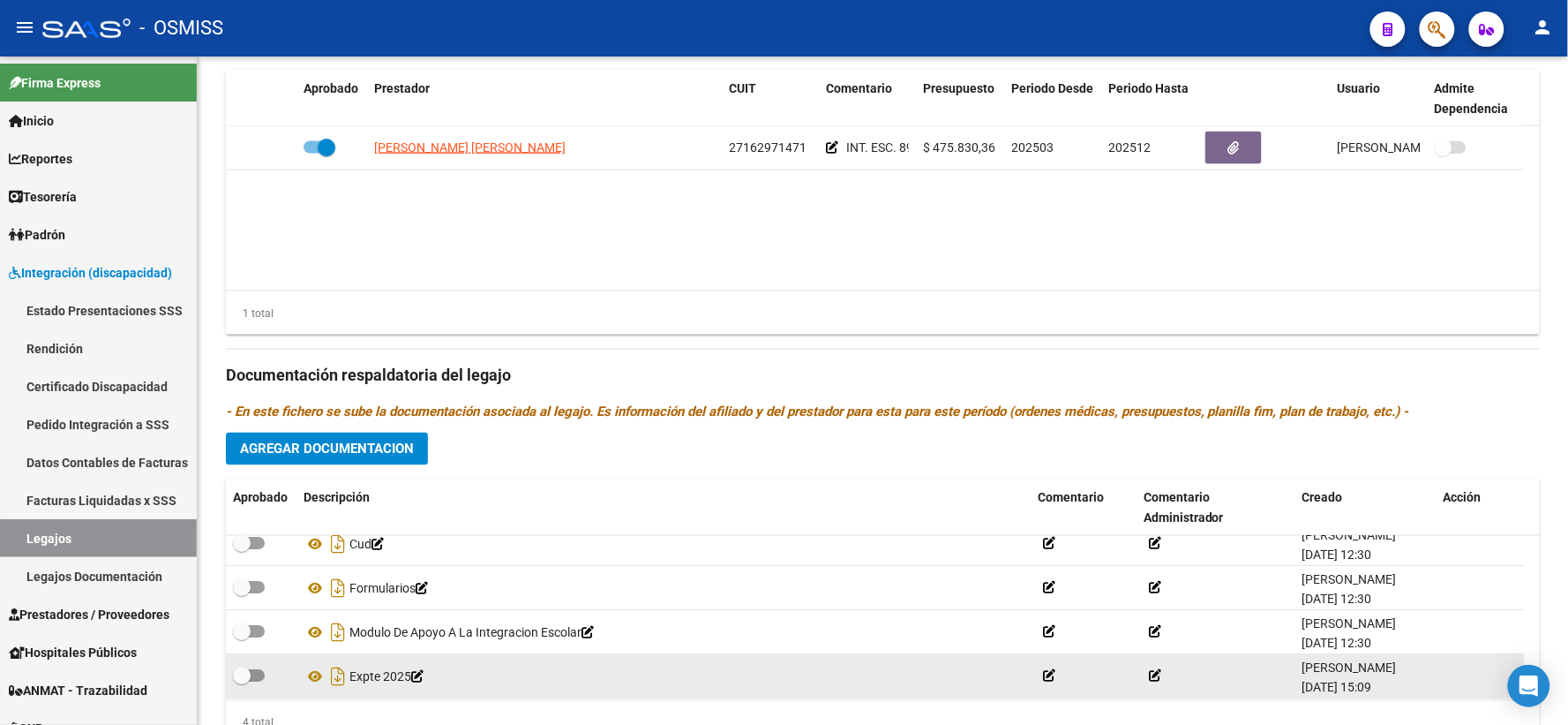
scroll to position [18, 0]
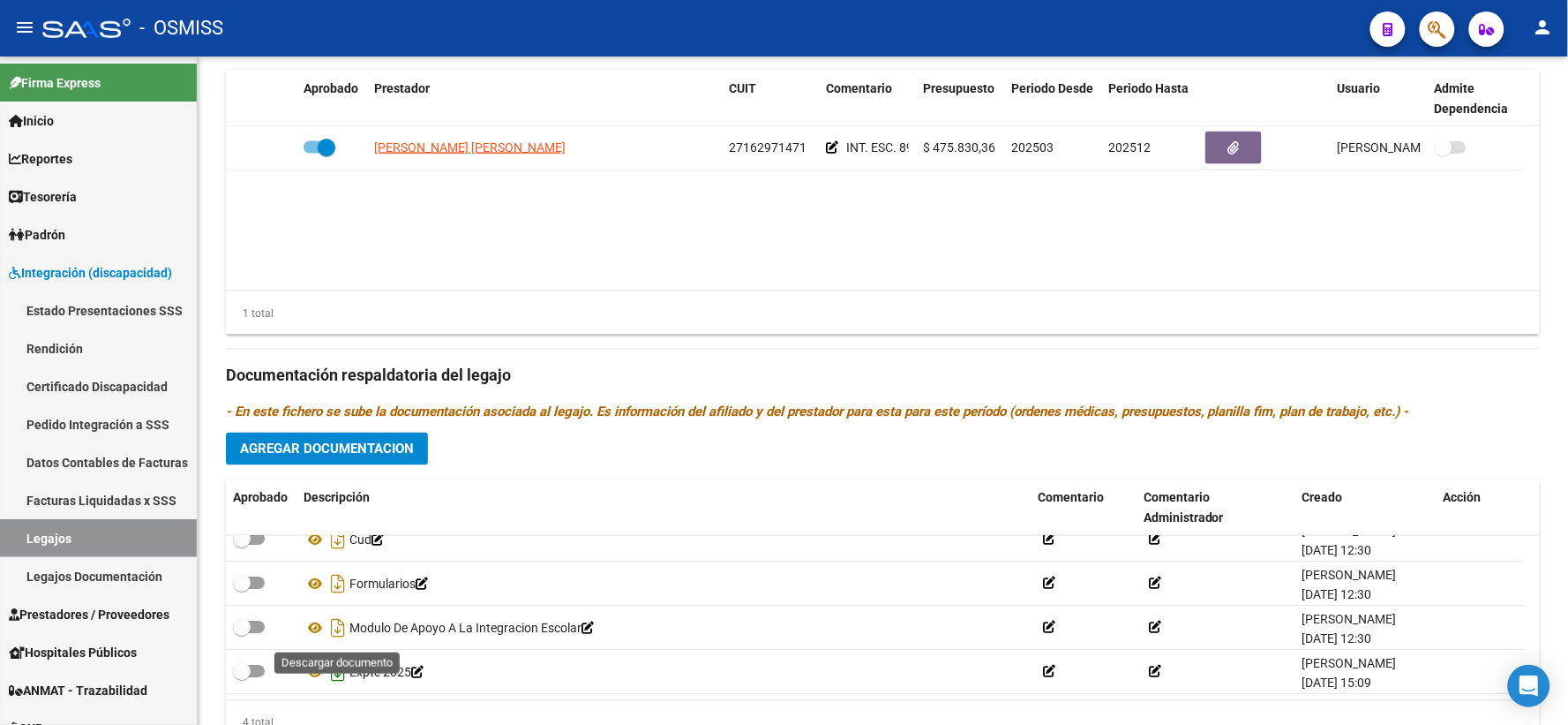
click at [336, 687] on icon "Descargar documento" at bounding box center [338, 673] width 23 height 28
click at [446, 250] on datatable-body "ARCE MARIA ELENA 27162971471 INT. ESC. 89 $ 475.830,36 202503 202512 Paola Greg…" at bounding box center [882, 208] width 1313 height 164
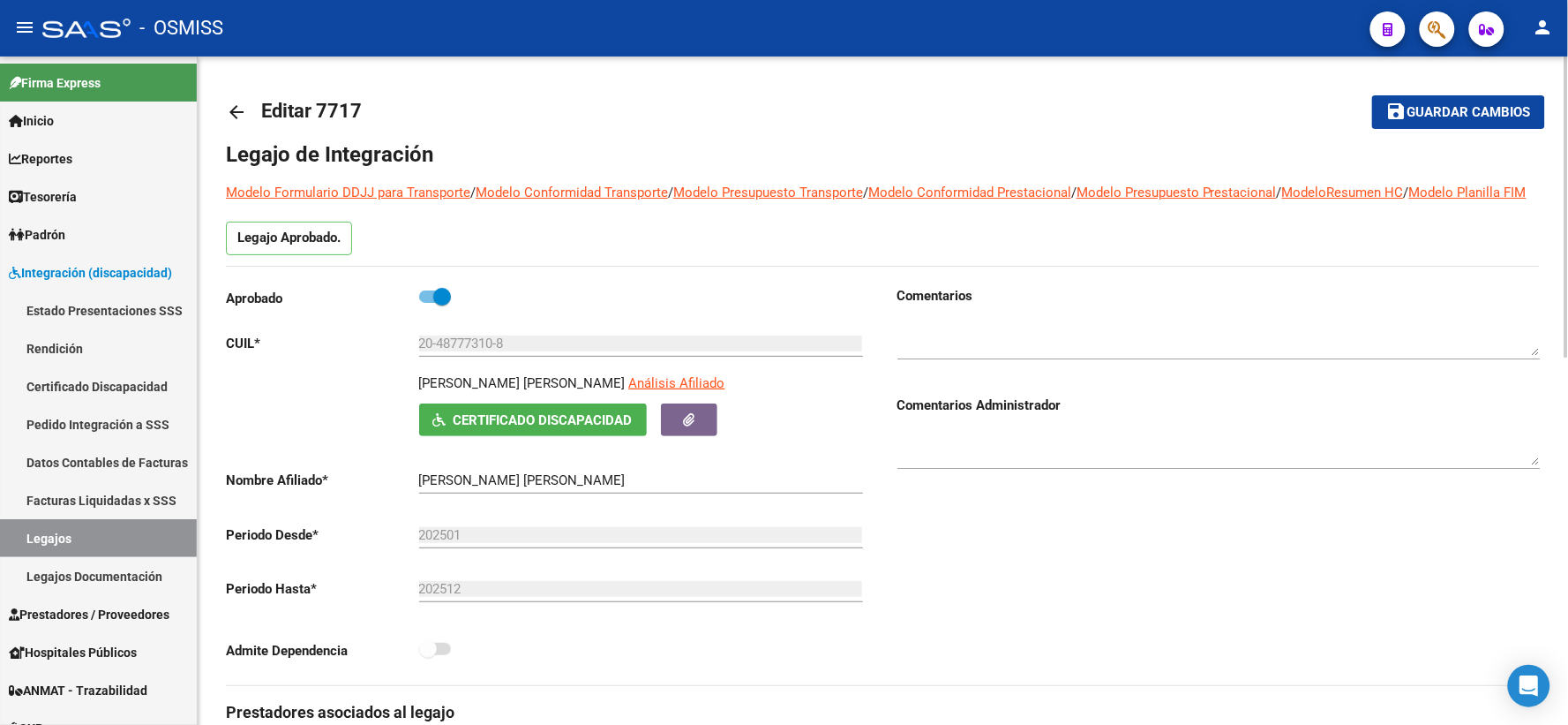
scroll to position [0, 0]
click at [234, 106] on mat-icon "arrow_back" at bounding box center [237, 113] width 21 height 21
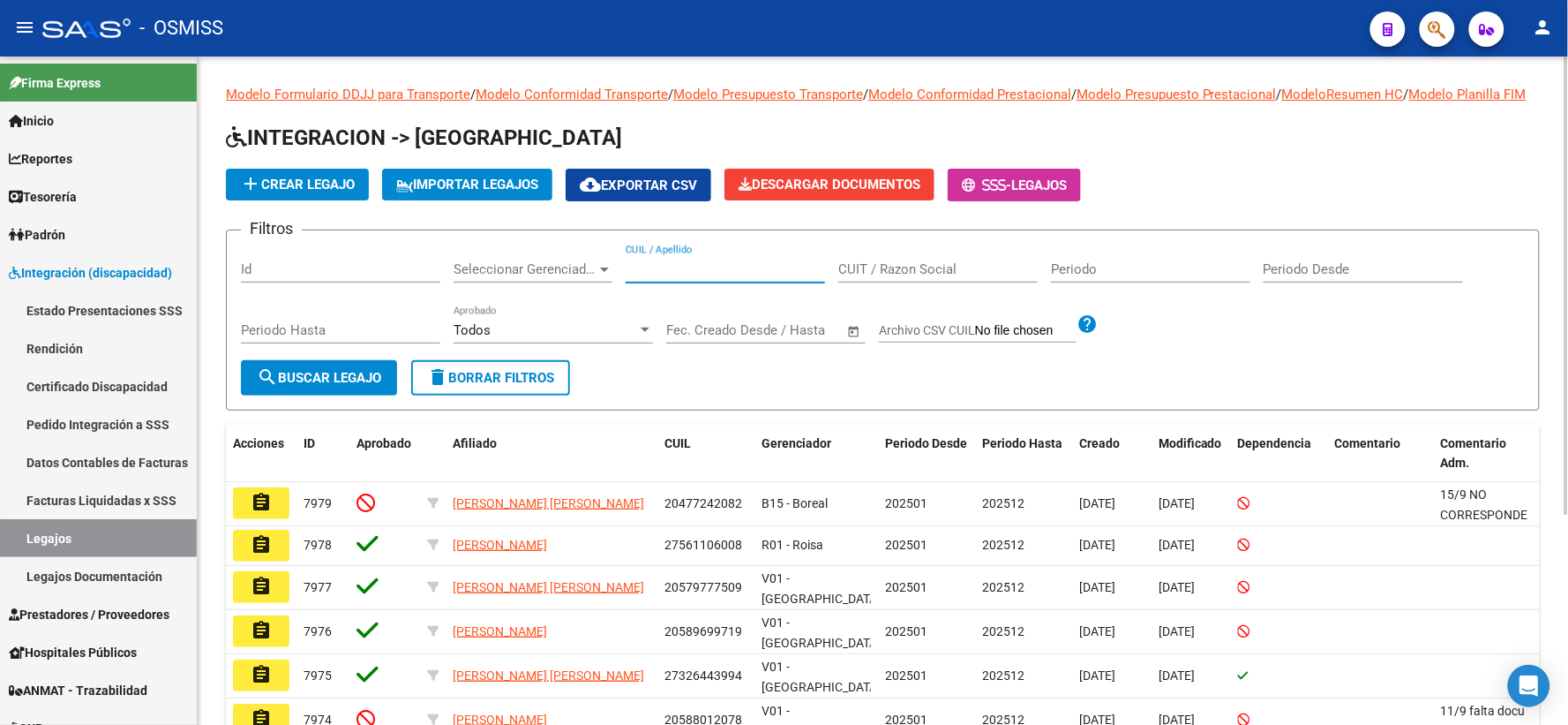
click at [665, 277] on input "CUIL / Apellido" at bounding box center [725, 269] width 200 height 16
paste input "27559330863"
type input "27559330863"
click at [363, 386] on span "search Buscar Legajo" at bounding box center [318, 378] width 124 height 16
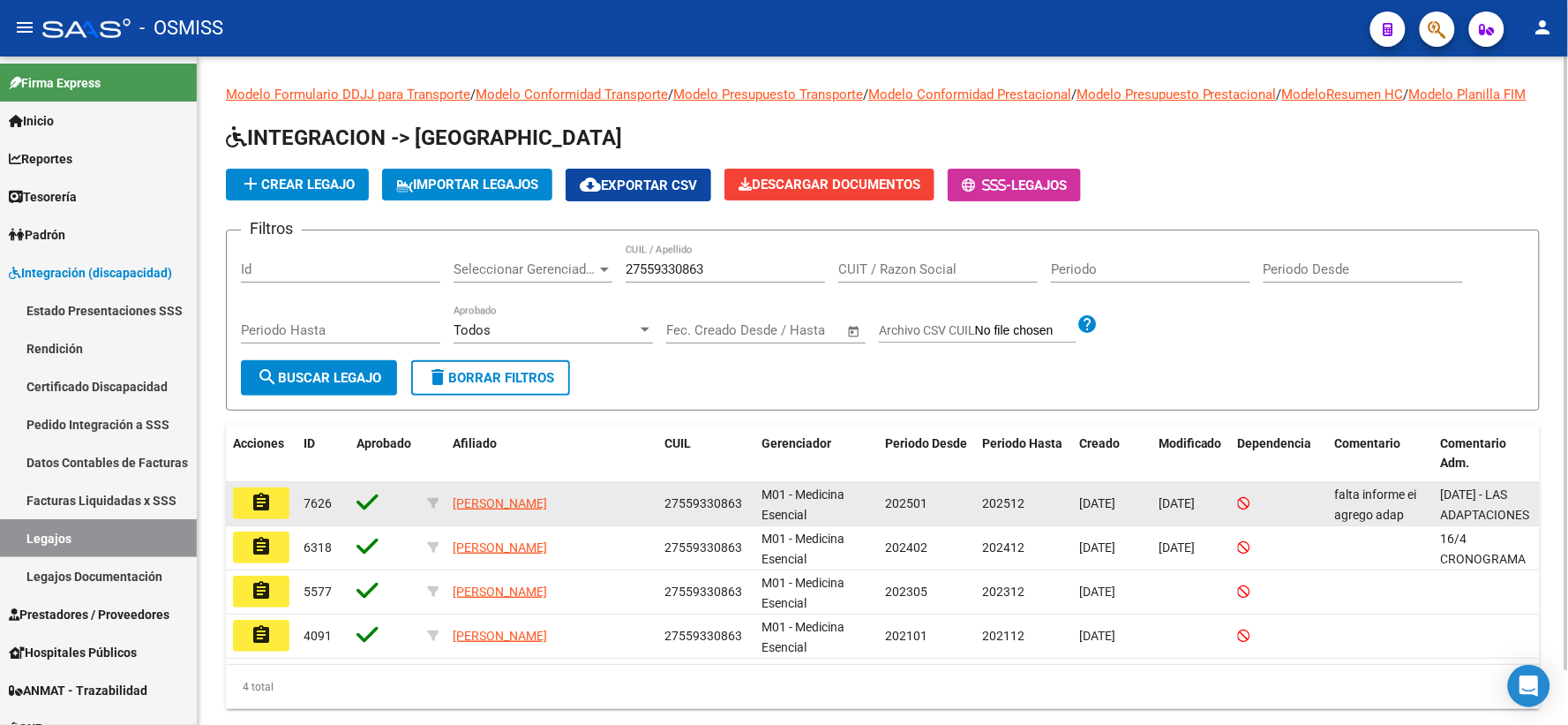
click at [261, 513] on mat-icon "assignment" at bounding box center [261, 502] width 21 height 21
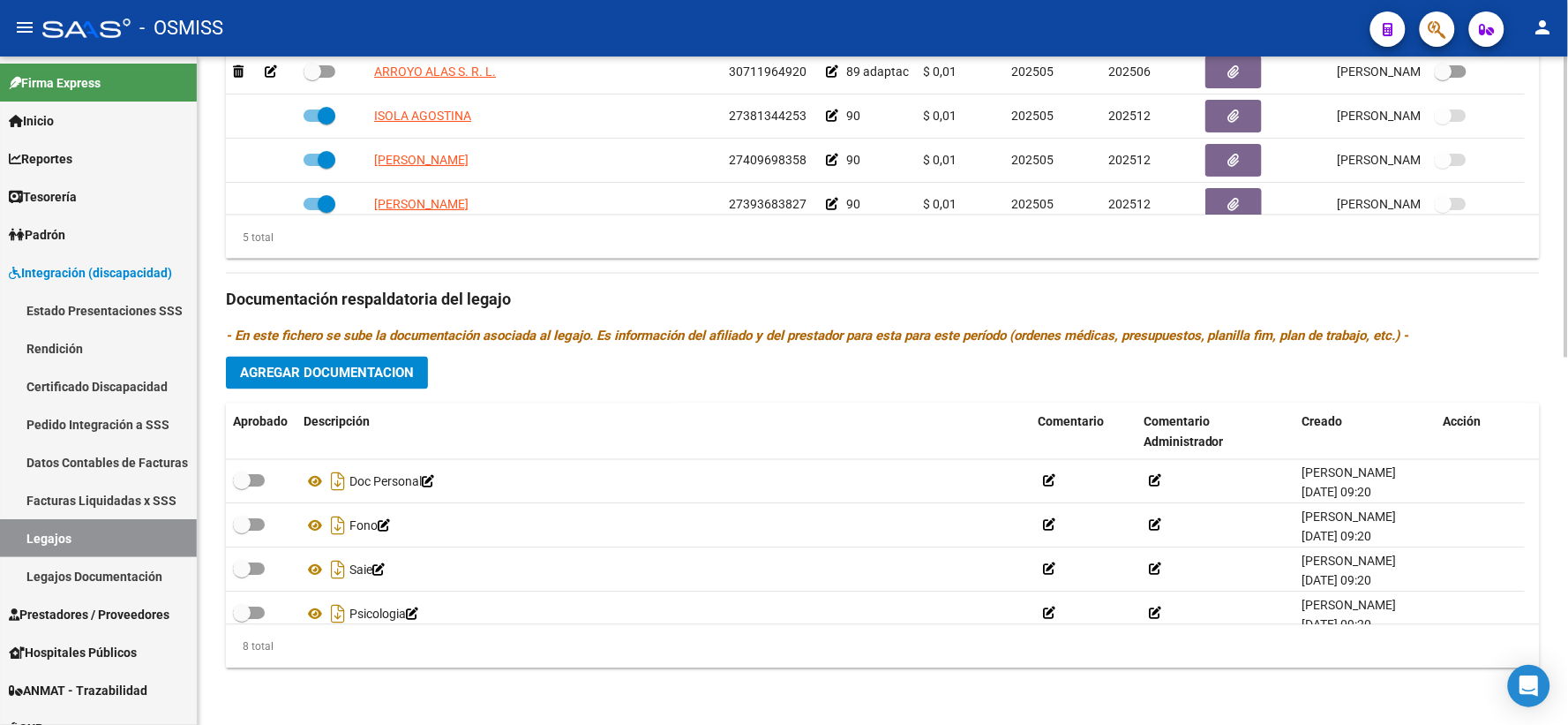
scroll to position [194, 0]
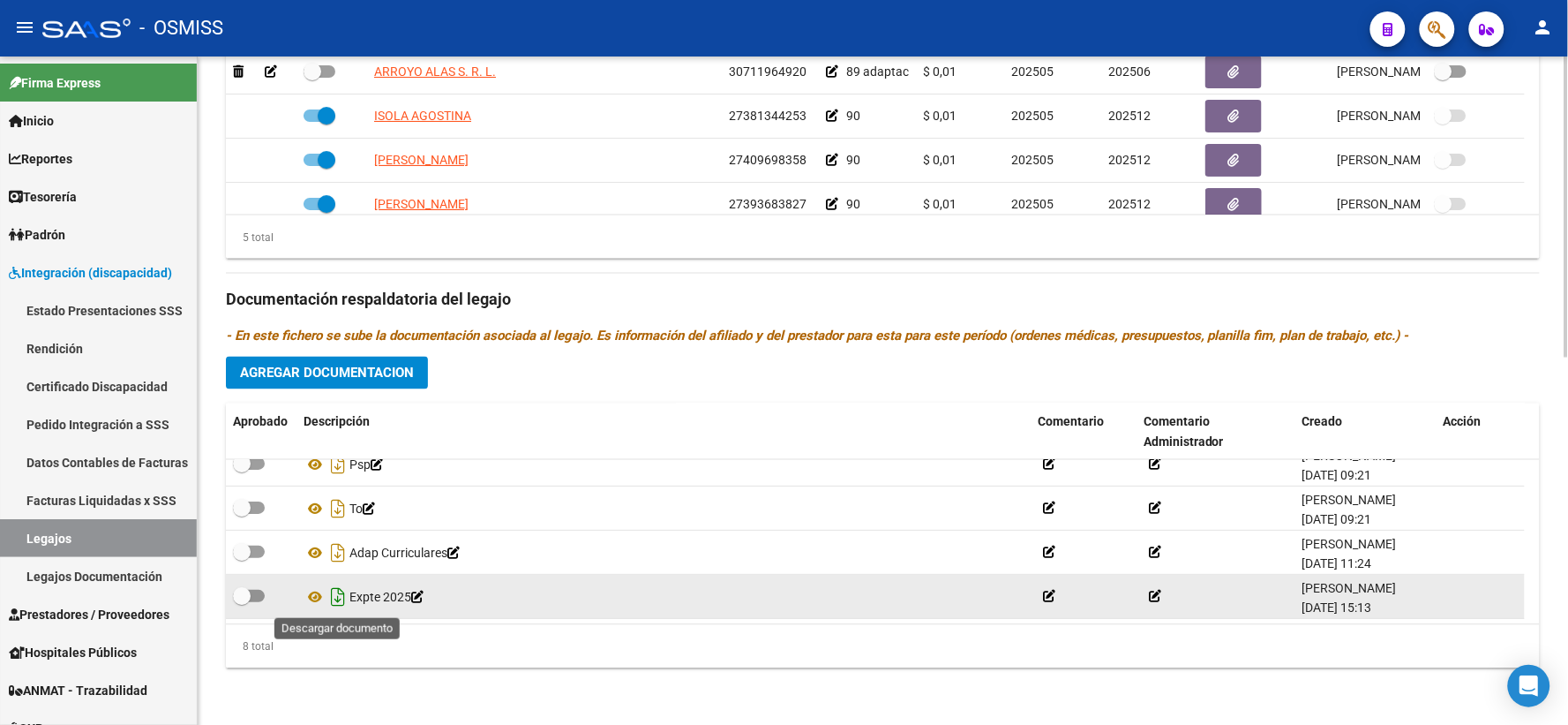
click at [335, 597] on icon "Descargar documento" at bounding box center [338, 597] width 23 height 28
click at [447, 385] on div "Prestadores asociados al legajo Agregar Prestador Aprobado Prestador CUIT Comen…" at bounding box center [882, 288] width 1313 height 788
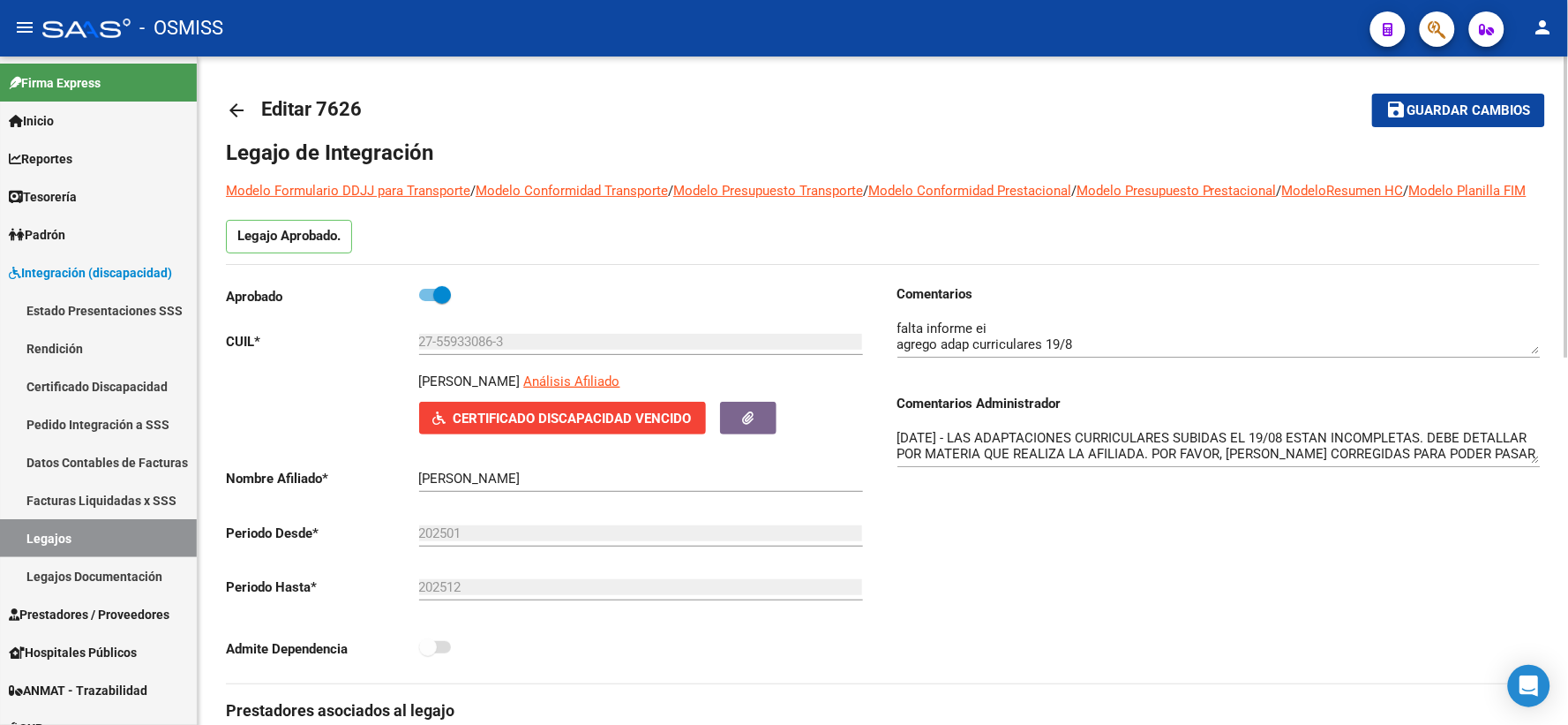
scroll to position [0, 0]
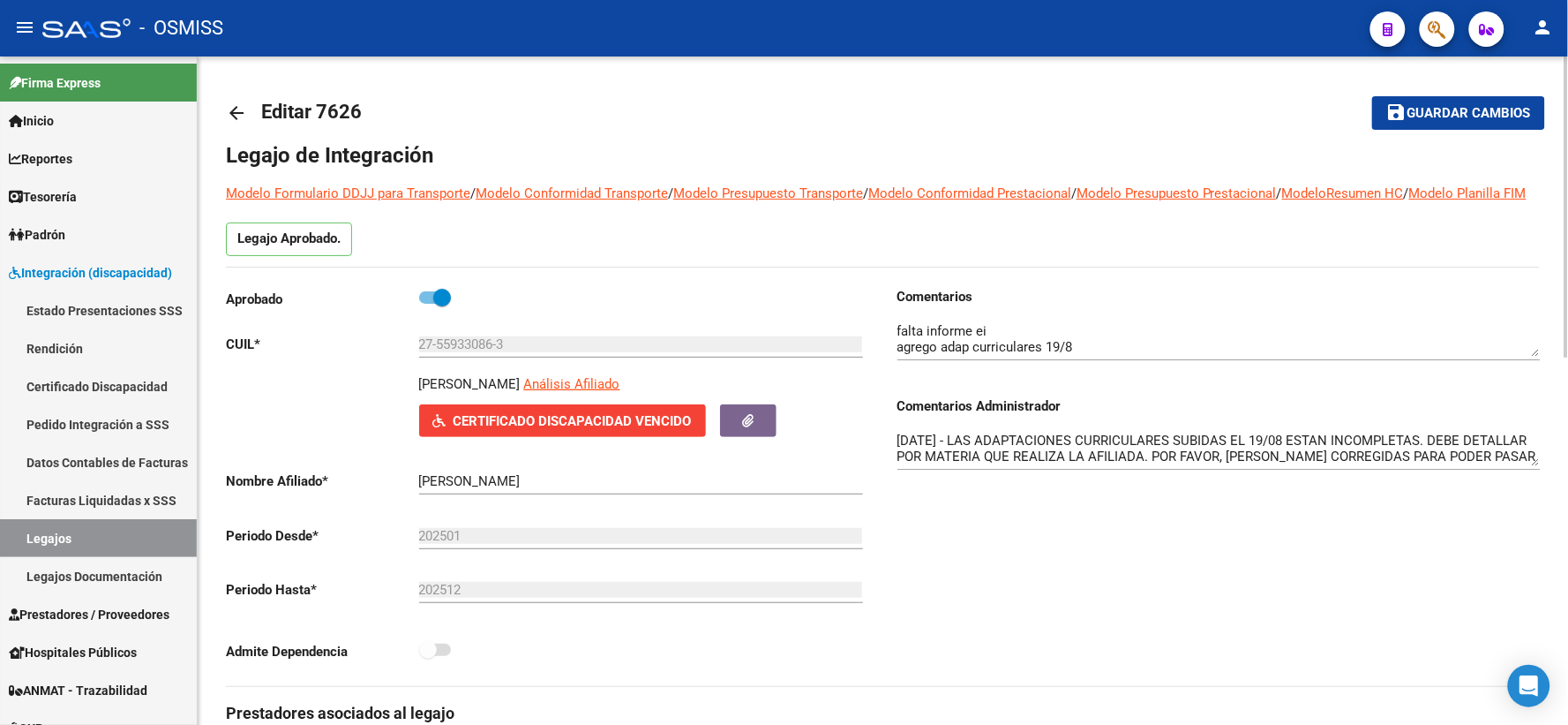
drag, startPoint x: 236, startPoint y: 110, endPoint x: 840, endPoint y: 555, distance: 750.2
click at [237, 112] on mat-icon "arrow_back" at bounding box center [237, 113] width 21 height 21
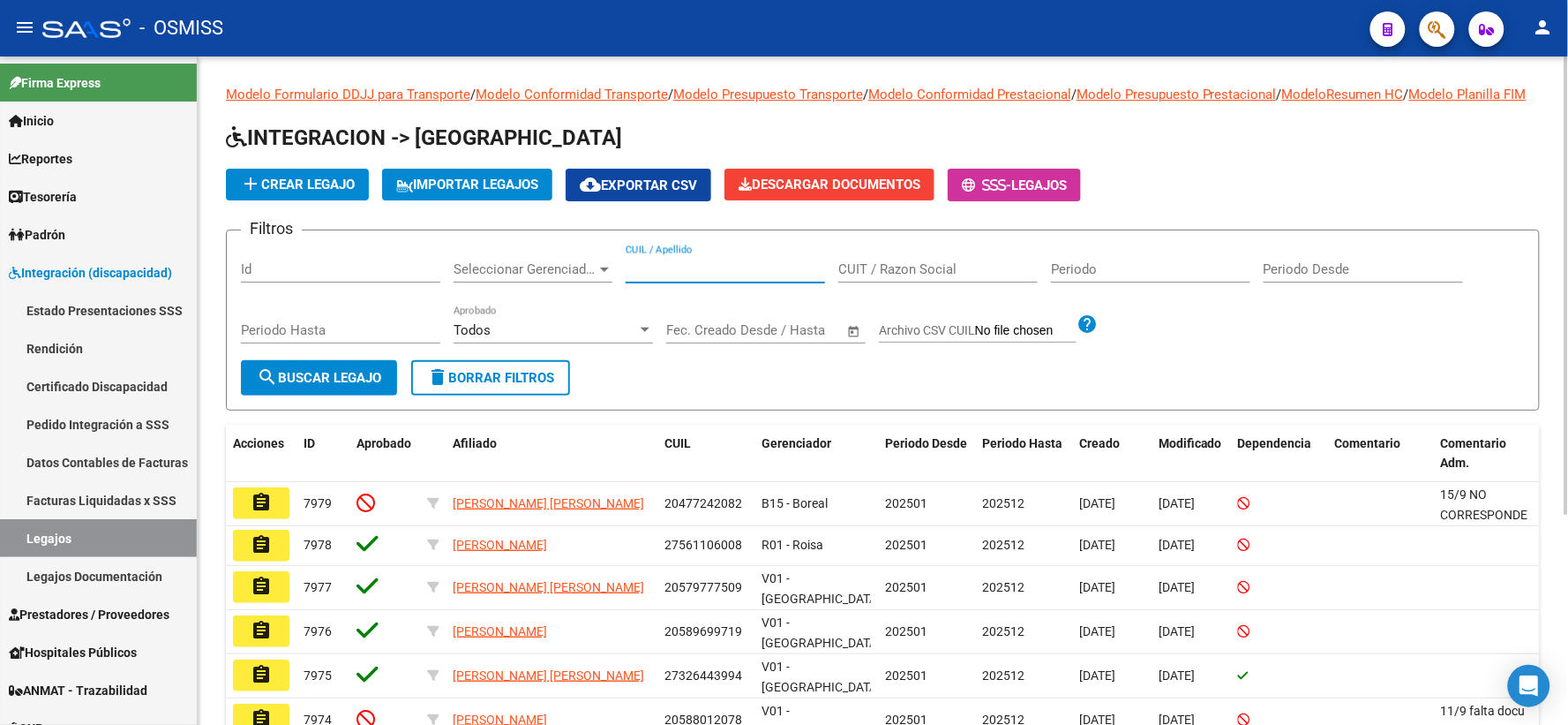
paste input "27564369735"
type input "27564369735"
click at [333, 386] on span "search Buscar Legajo" at bounding box center [318, 378] width 124 height 16
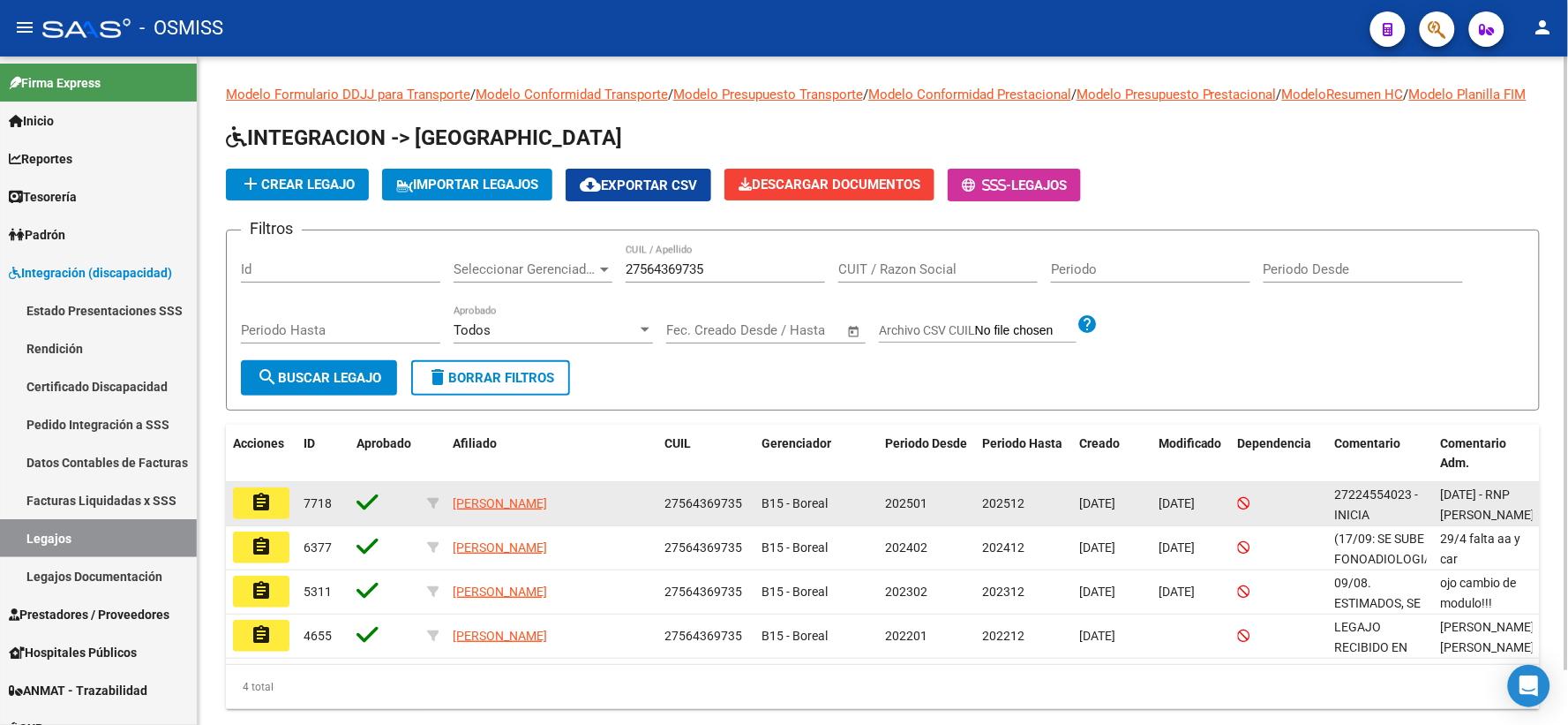
click at [257, 513] on mat-icon "assignment" at bounding box center [261, 502] width 21 height 21
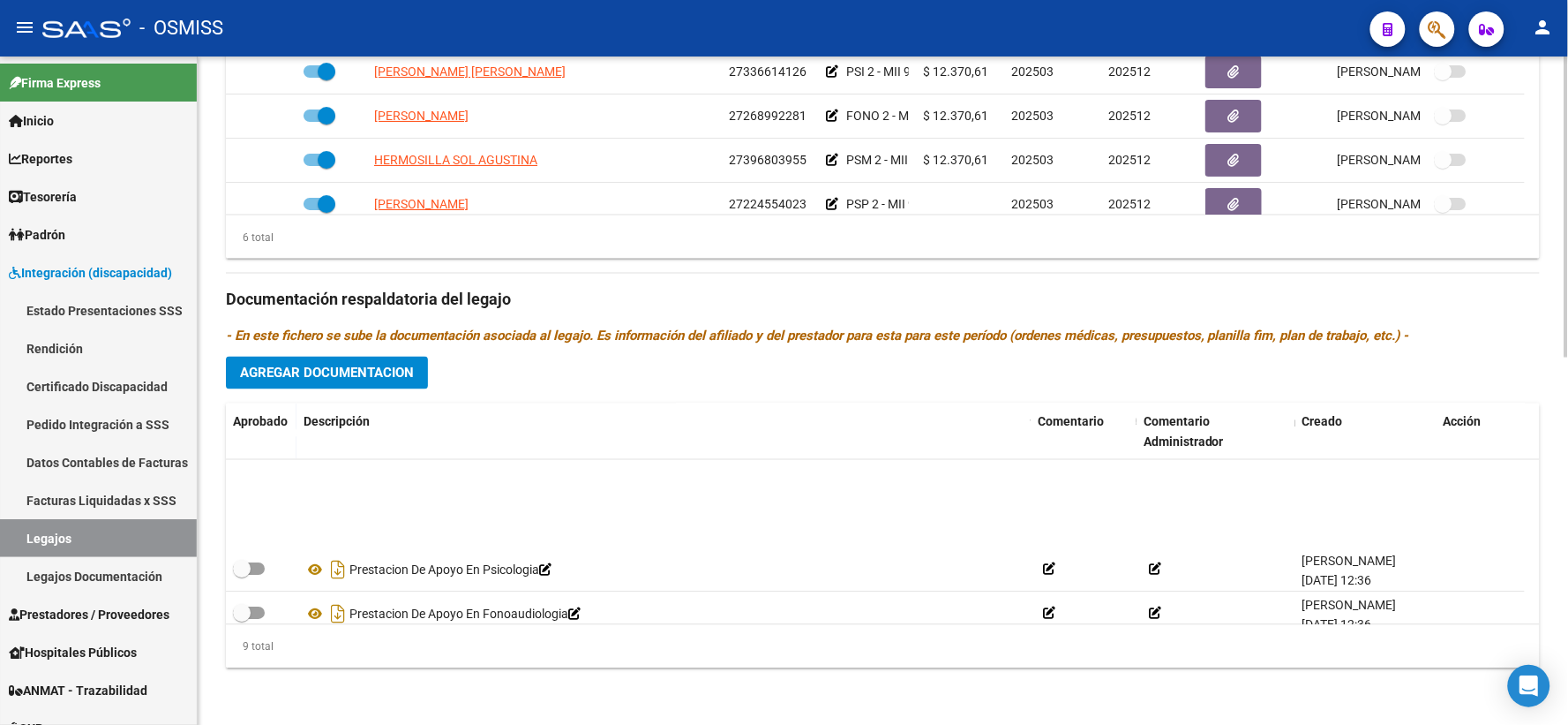
scroll to position [239, 0]
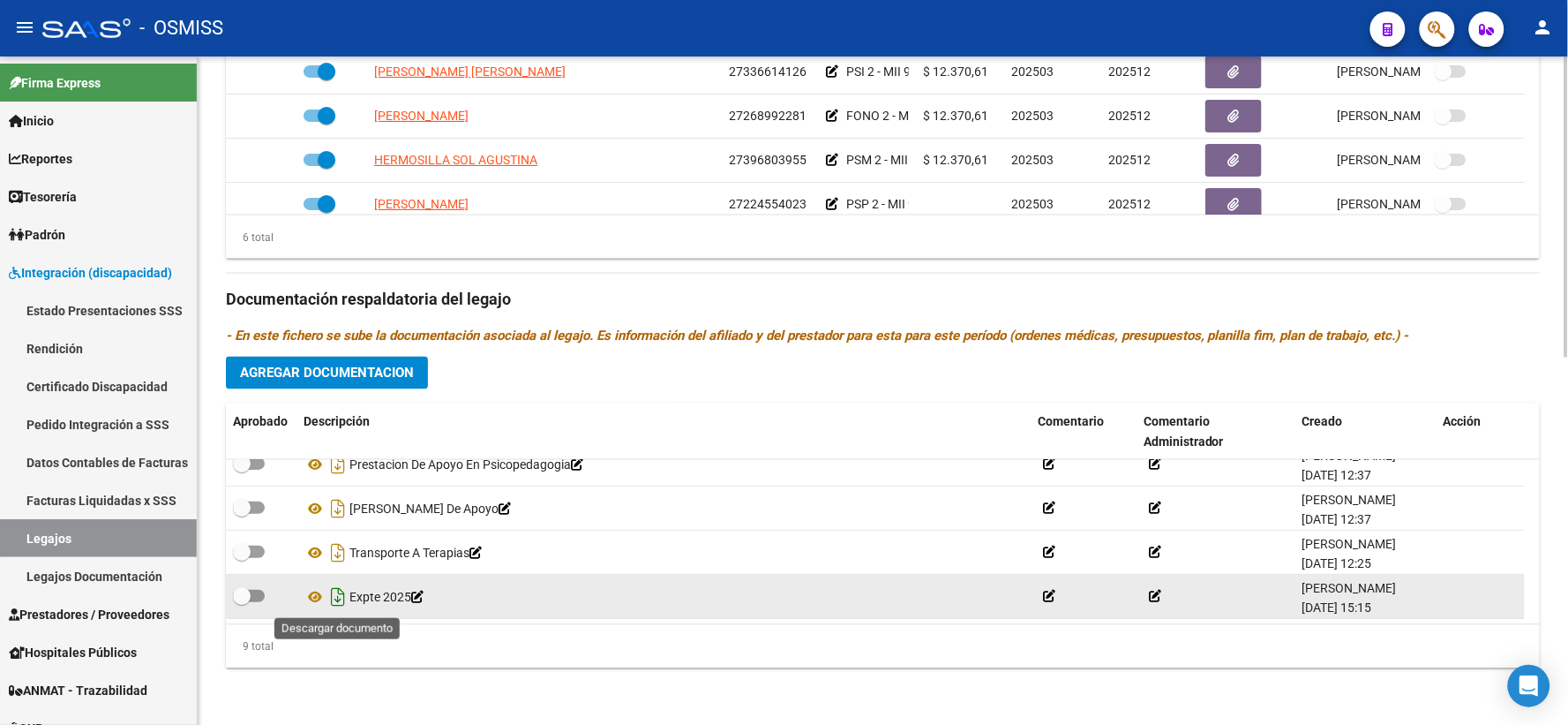
click at [333, 595] on icon "Descargar documento" at bounding box center [338, 597] width 23 height 28
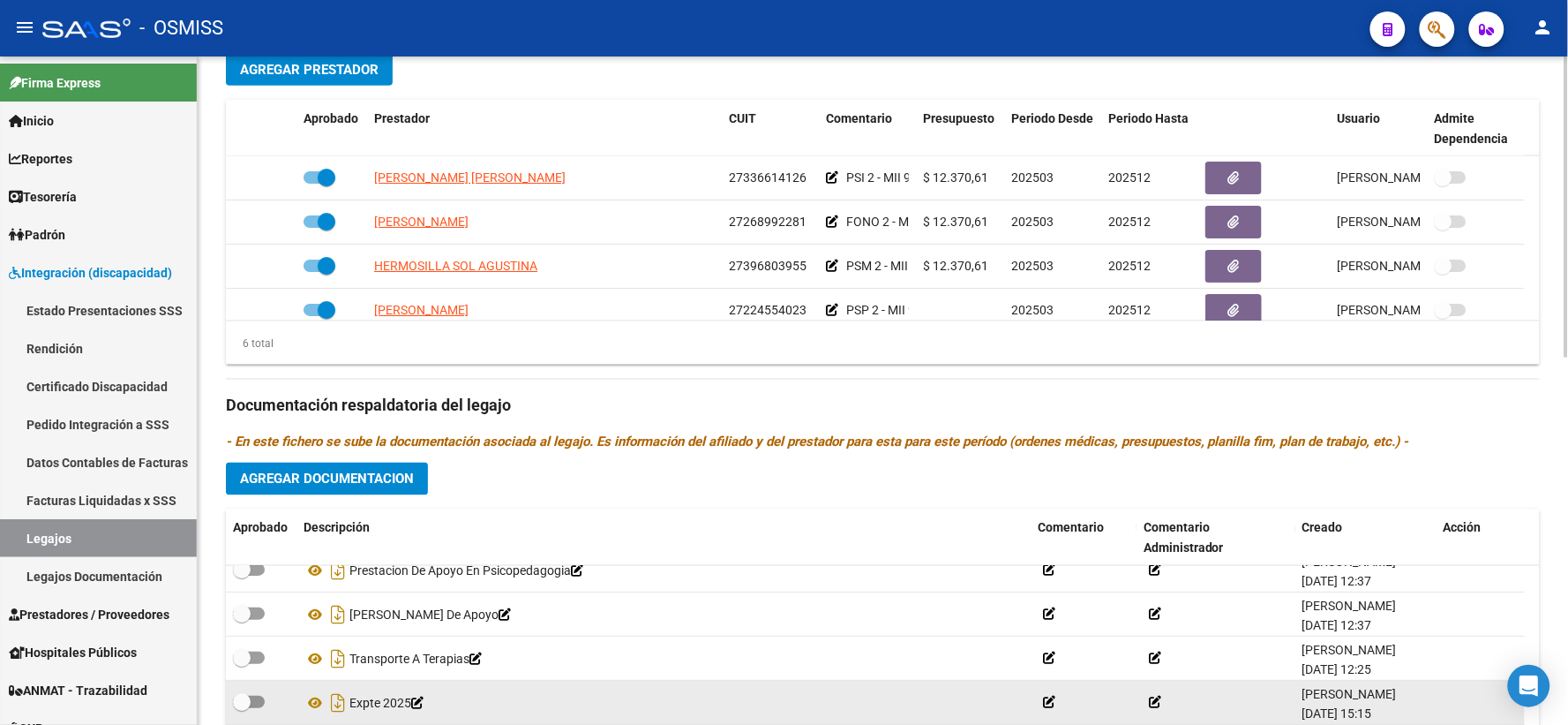
scroll to position [422, 0]
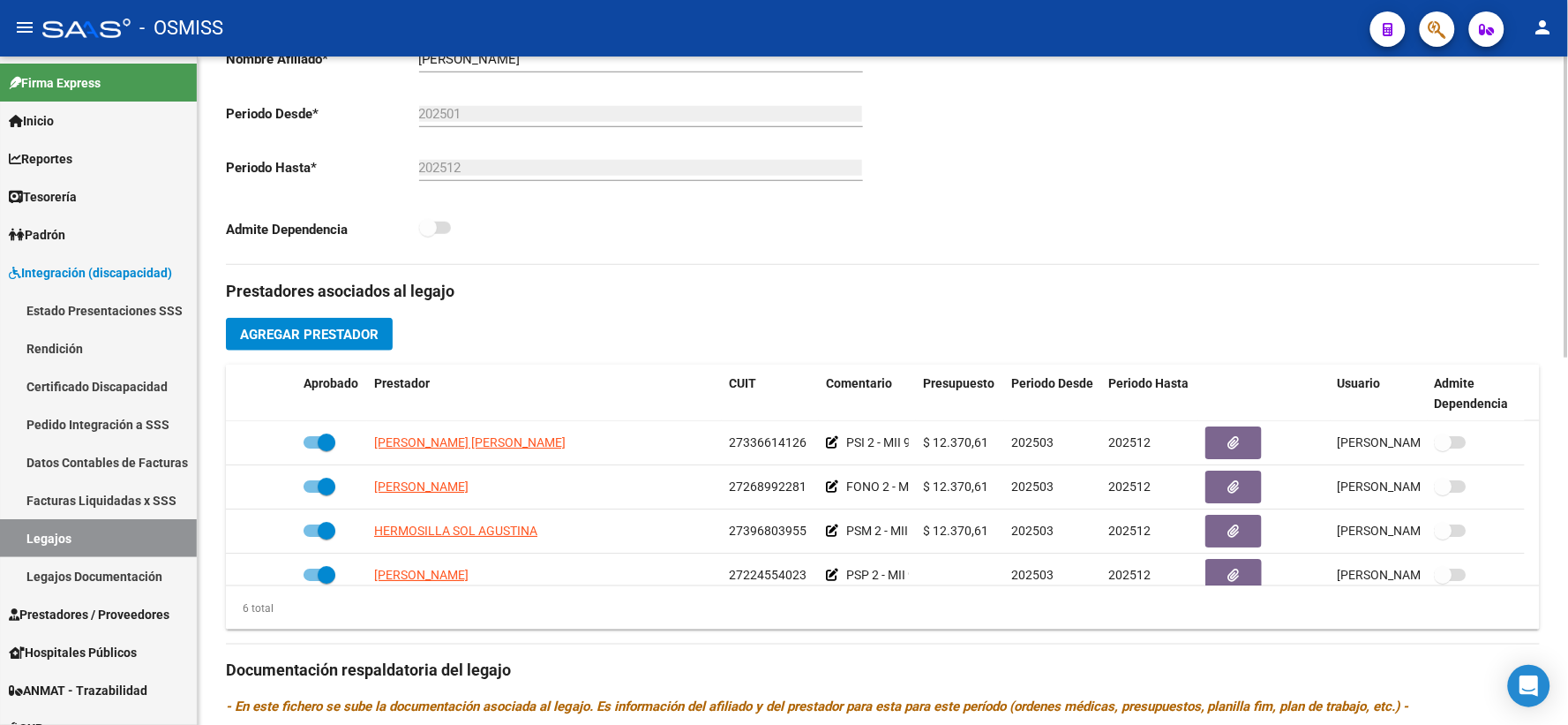
click at [472, 250] on div "Admite Dependencia" at bounding box center [547, 233] width 643 height 33
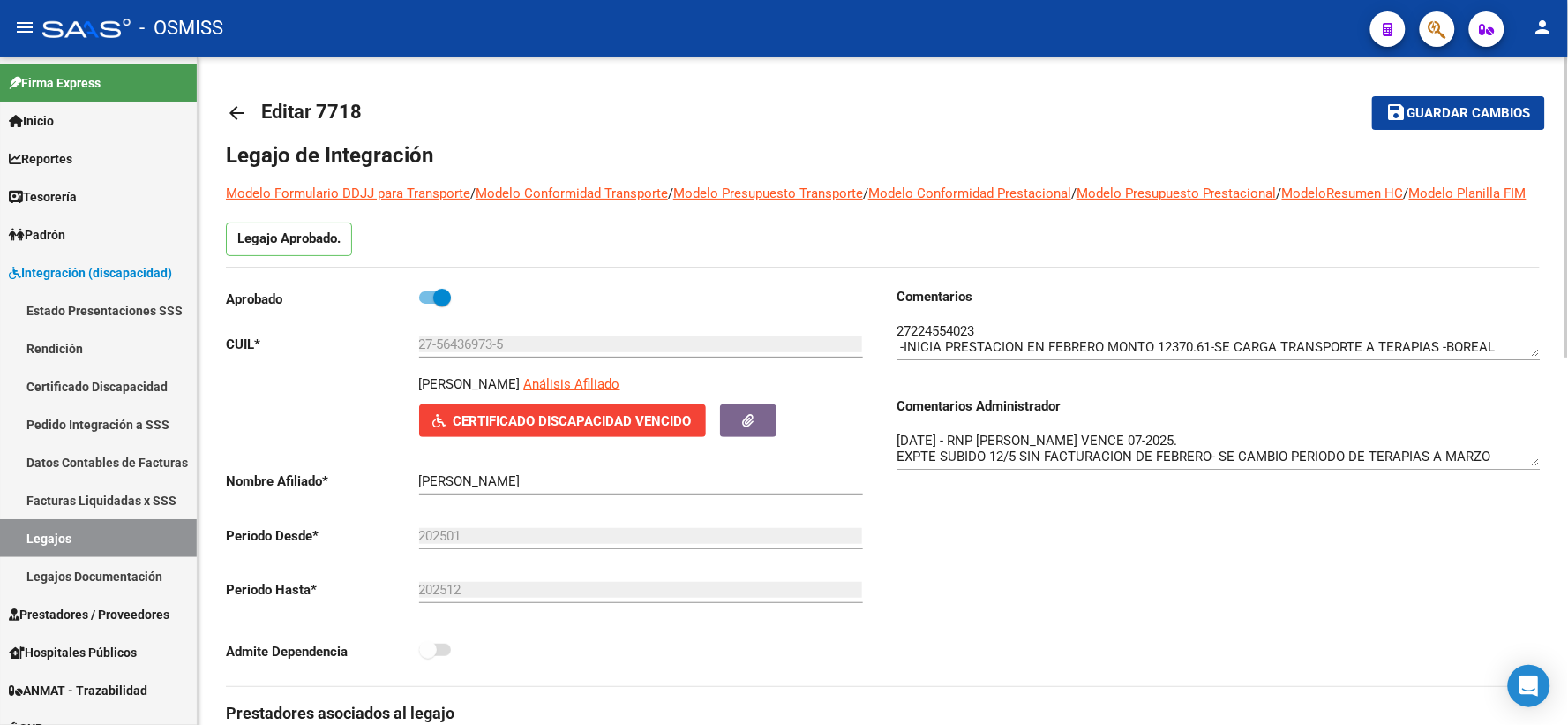
click at [244, 107] on mat-icon "arrow_back" at bounding box center [237, 113] width 21 height 21
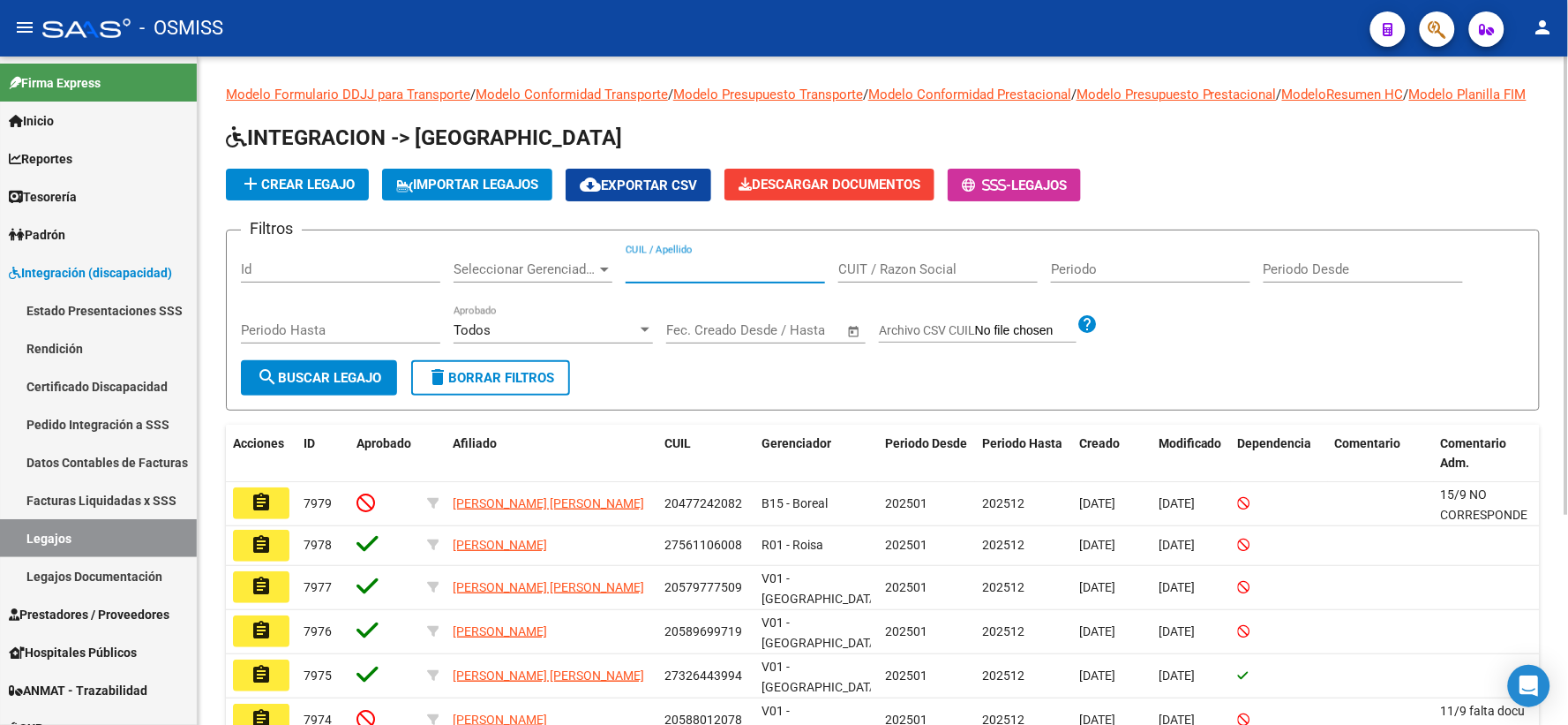
click at [692, 277] on input "CUIL / Apellido" at bounding box center [725, 269] width 200 height 16
paste input "27541295076"
type input "27541295076"
click at [309, 386] on span "search Buscar Legajo" at bounding box center [318, 378] width 124 height 16
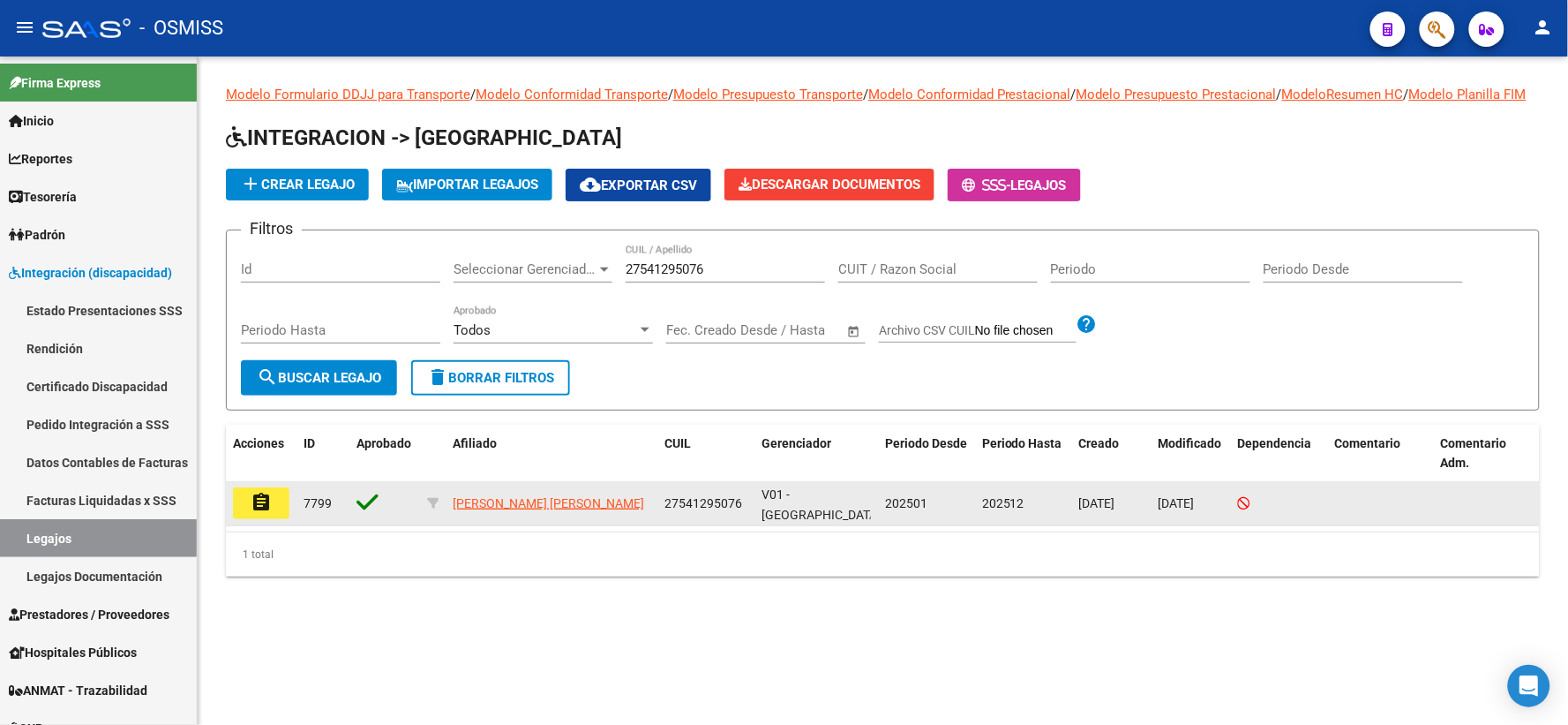
click at [263, 513] on mat-icon "assignment" at bounding box center [261, 502] width 21 height 21
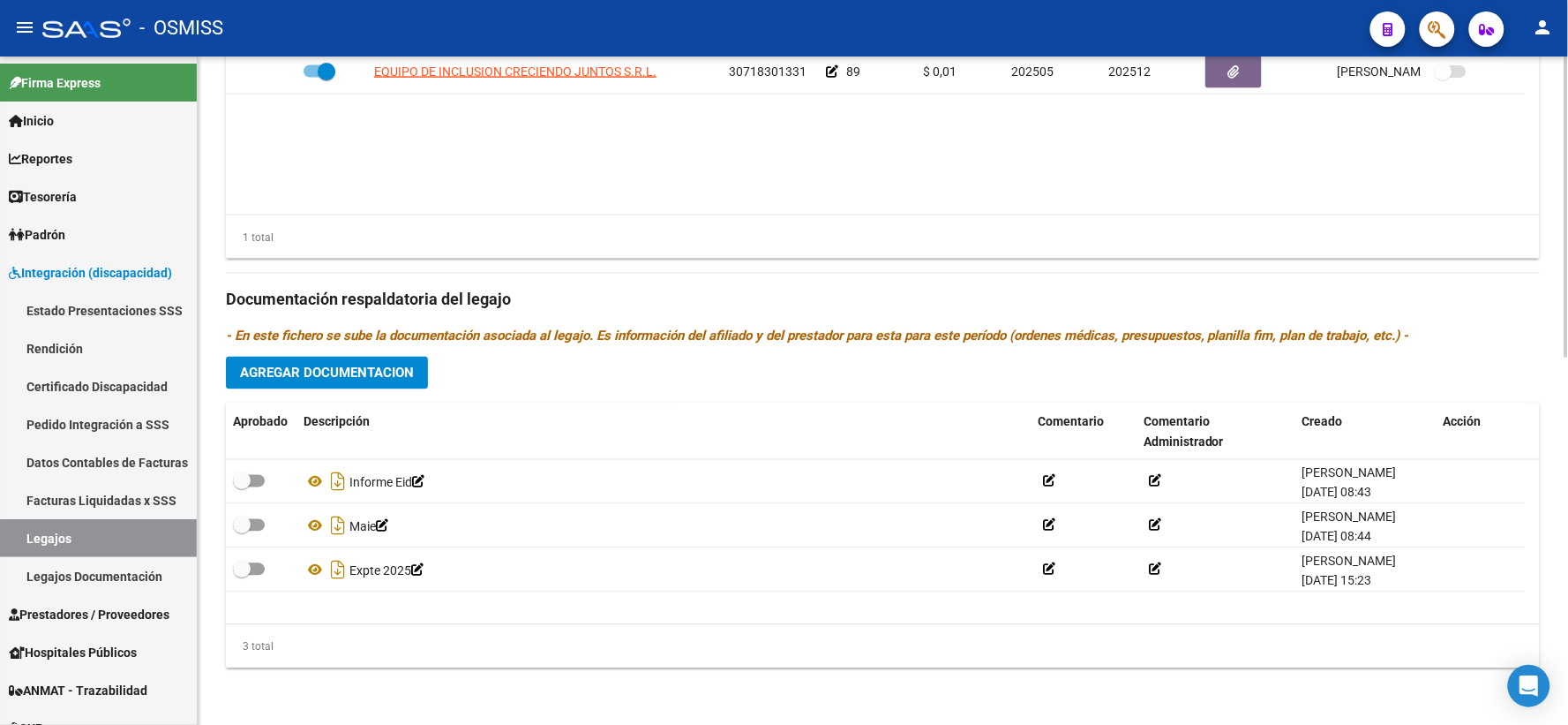
scroll to position [815, 0]
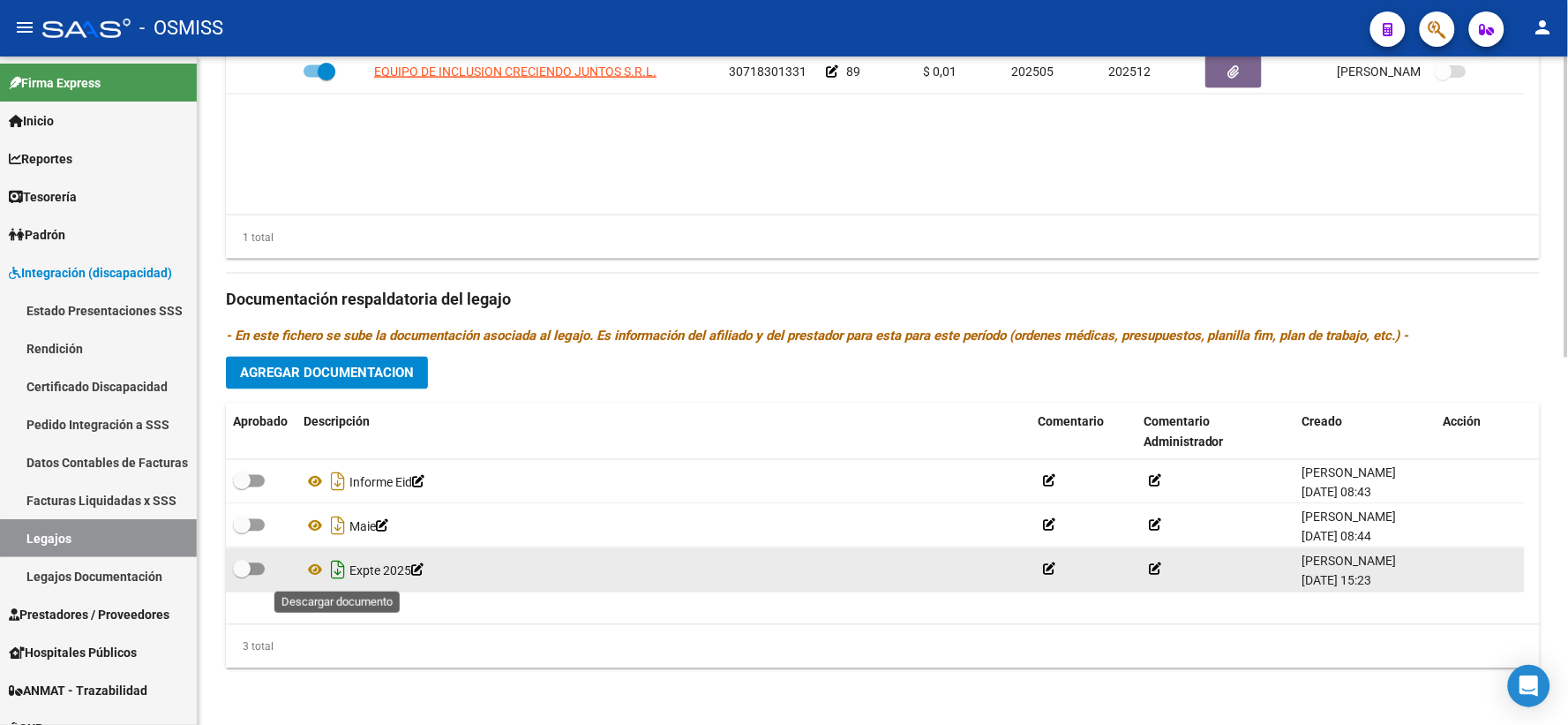
click at [333, 571] on icon "Descargar documento" at bounding box center [338, 571] width 23 height 28
click at [432, 188] on datatable-body "EQUIPO DE INCLUSION CRECIENDO JUNTOS S.R.L. 30718301331 89 $ 0,01 202505 202512…" at bounding box center [882, 132] width 1313 height 164
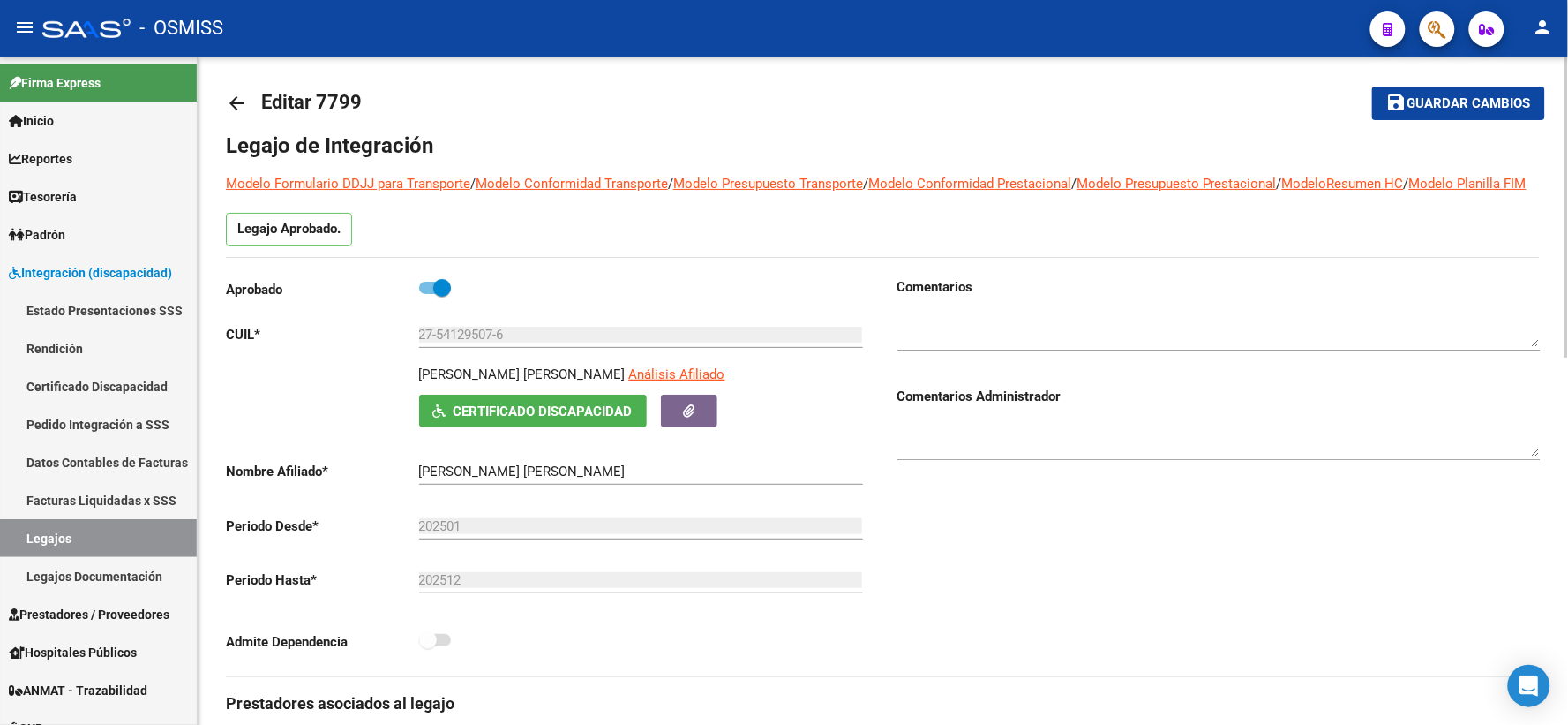
scroll to position [0, 0]
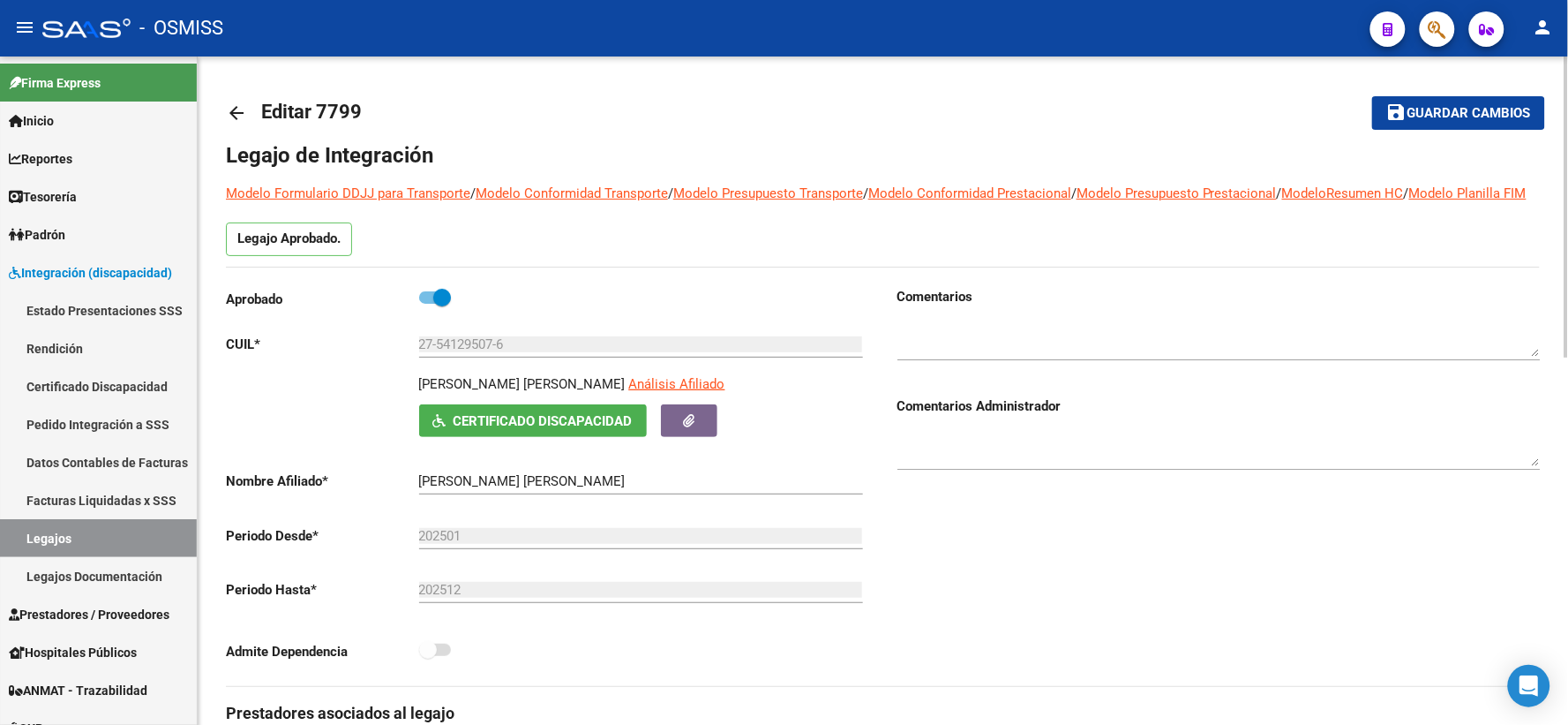
click at [240, 104] on mat-icon "arrow_back" at bounding box center [237, 113] width 21 height 21
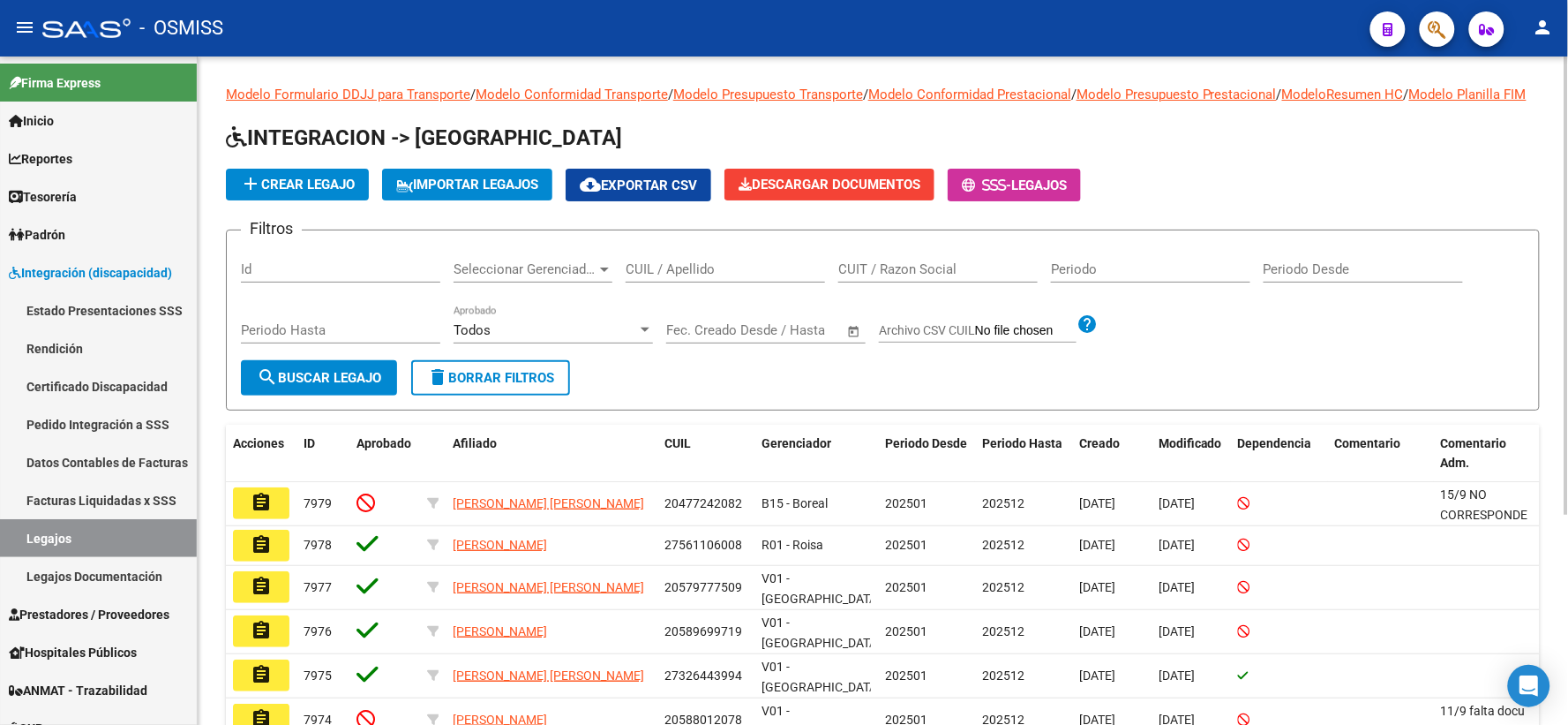
click at [637, 277] on input "CUIL / Apellido" at bounding box center [725, 269] width 200 height 16
paste input "27511010751"
type input "27511010751"
click at [287, 386] on span "search Buscar Legajo" at bounding box center [318, 378] width 124 height 16
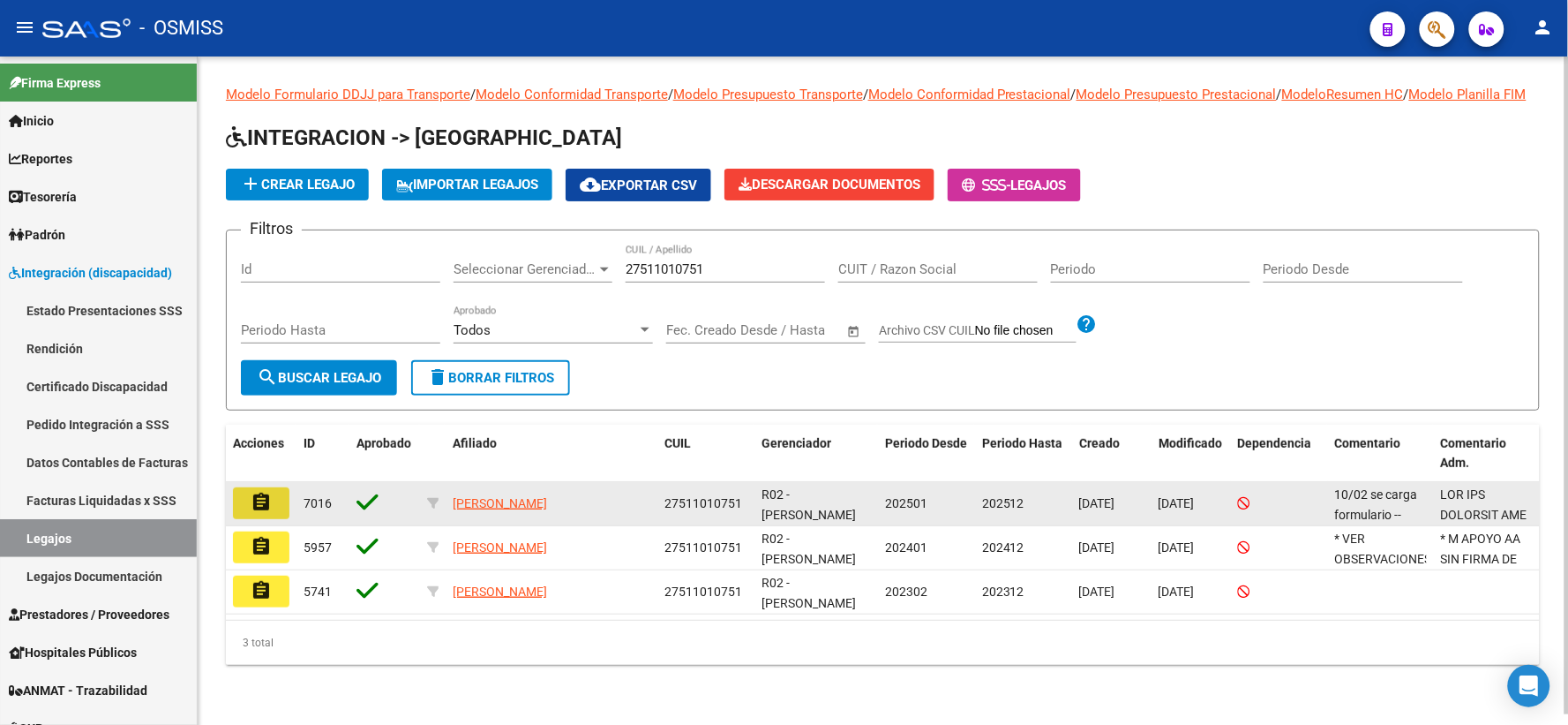
click at [261, 513] on mat-icon "assignment" at bounding box center [261, 502] width 21 height 21
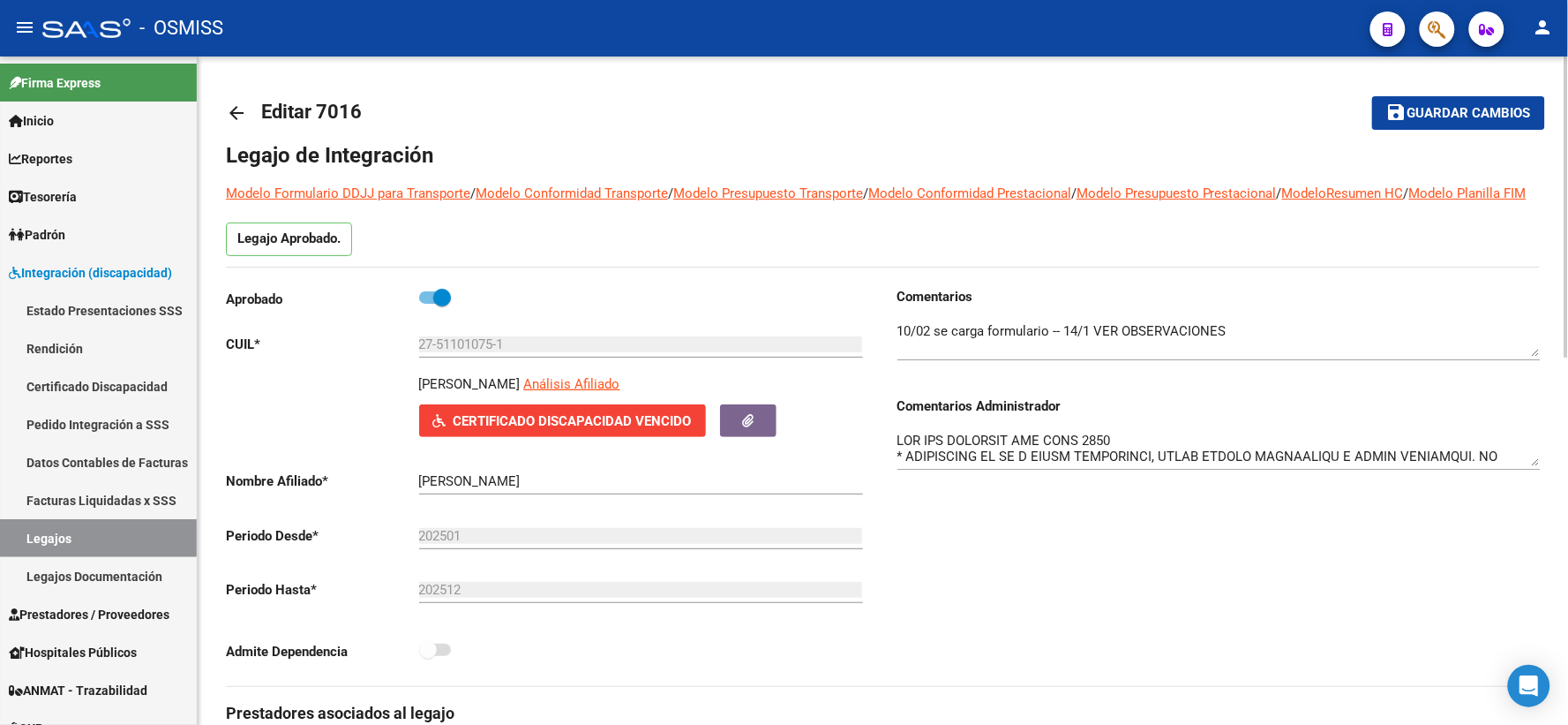
click at [241, 116] on mat-icon "arrow_back" at bounding box center [237, 113] width 21 height 21
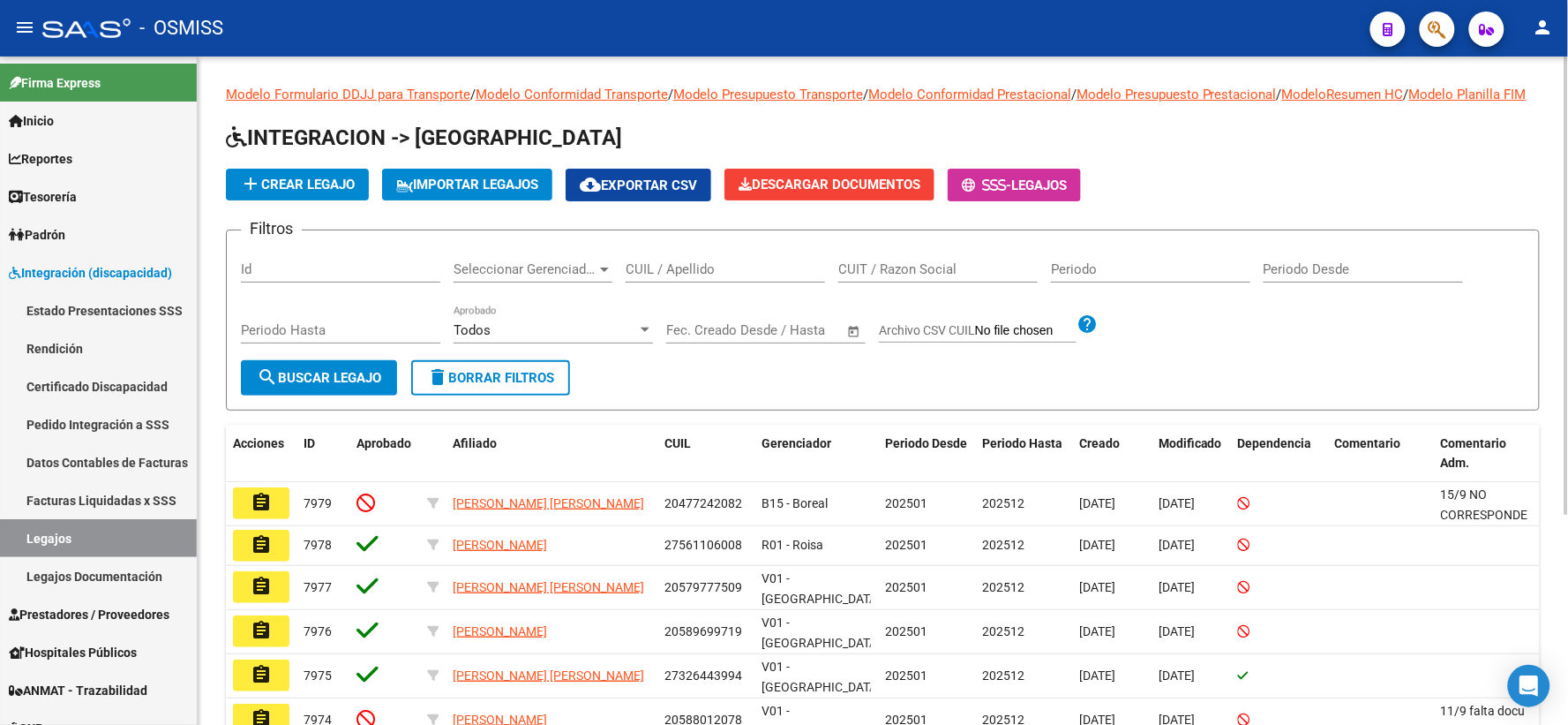
click at [648, 277] on input "CUIL / Apellido" at bounding box center [725, 269] width 200 height 16
paste input "27505826219"
type input "27505826219"
click at [260, 360] on div "Periodo Hasta" at bounding box center [341, 333] width 200 height 55
click at [312, 386] on span "search Buscar Legajo" at bounding box center [318, 378] width 124 height 16
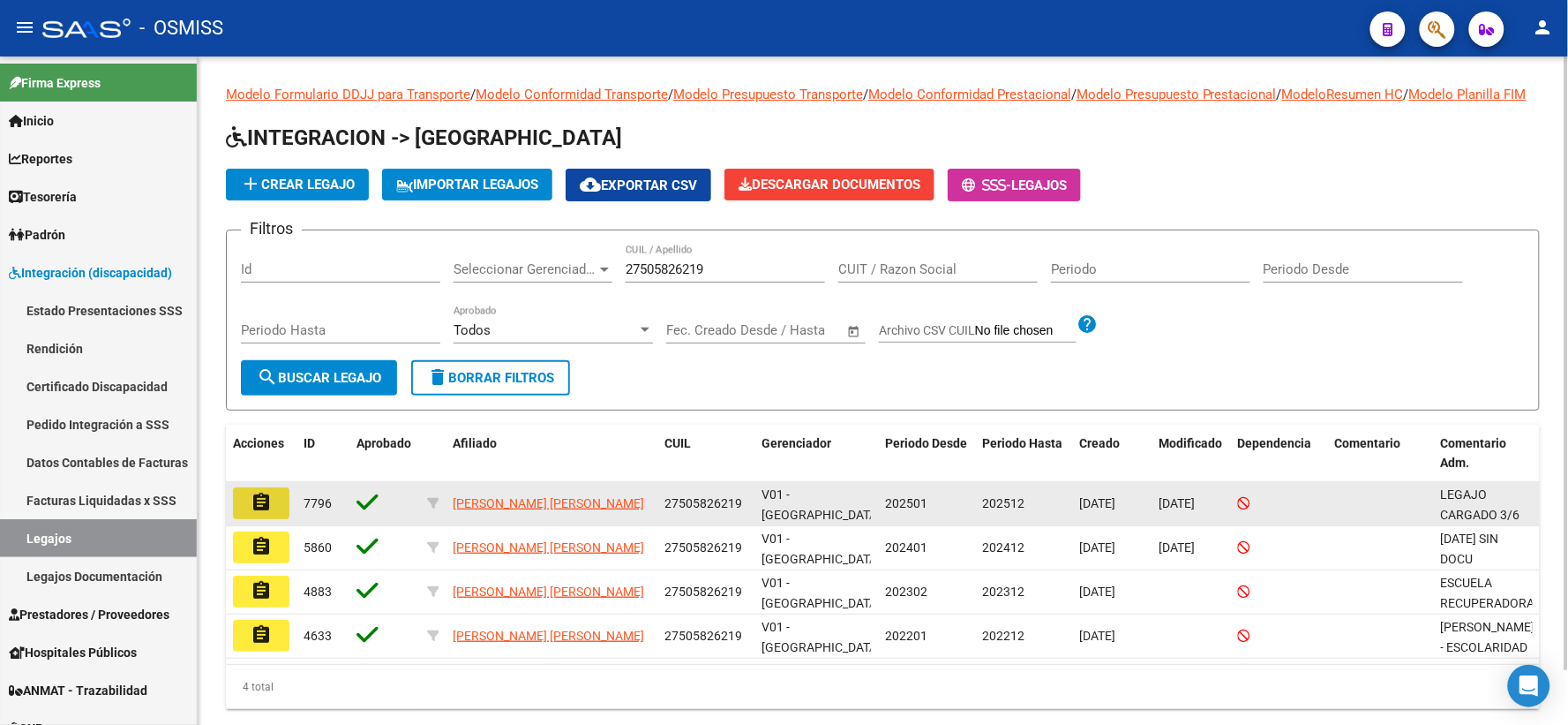
click at [253, 513] on mat-icon "assignment" at bounding box center [261, 502] width 21 height 21
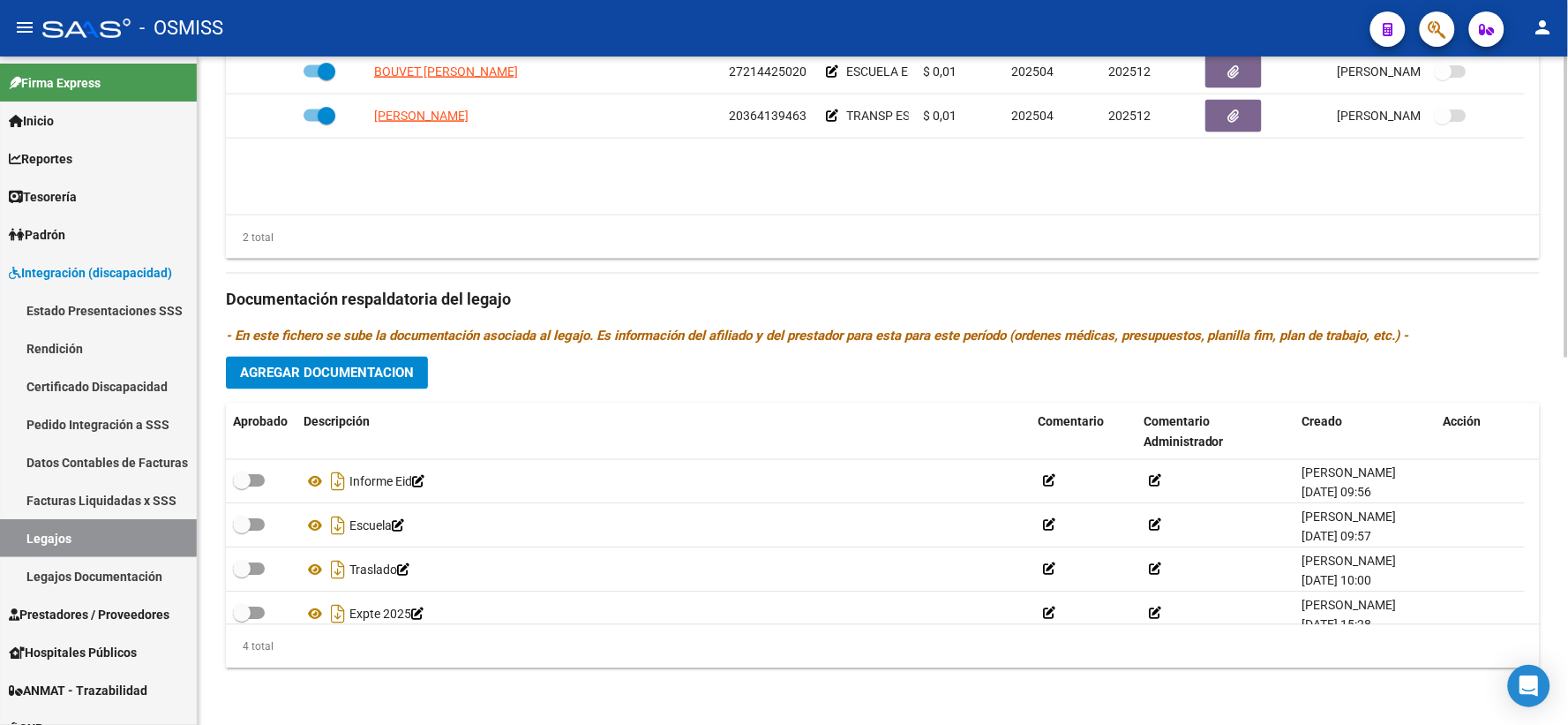
scroll to position [815, 0]
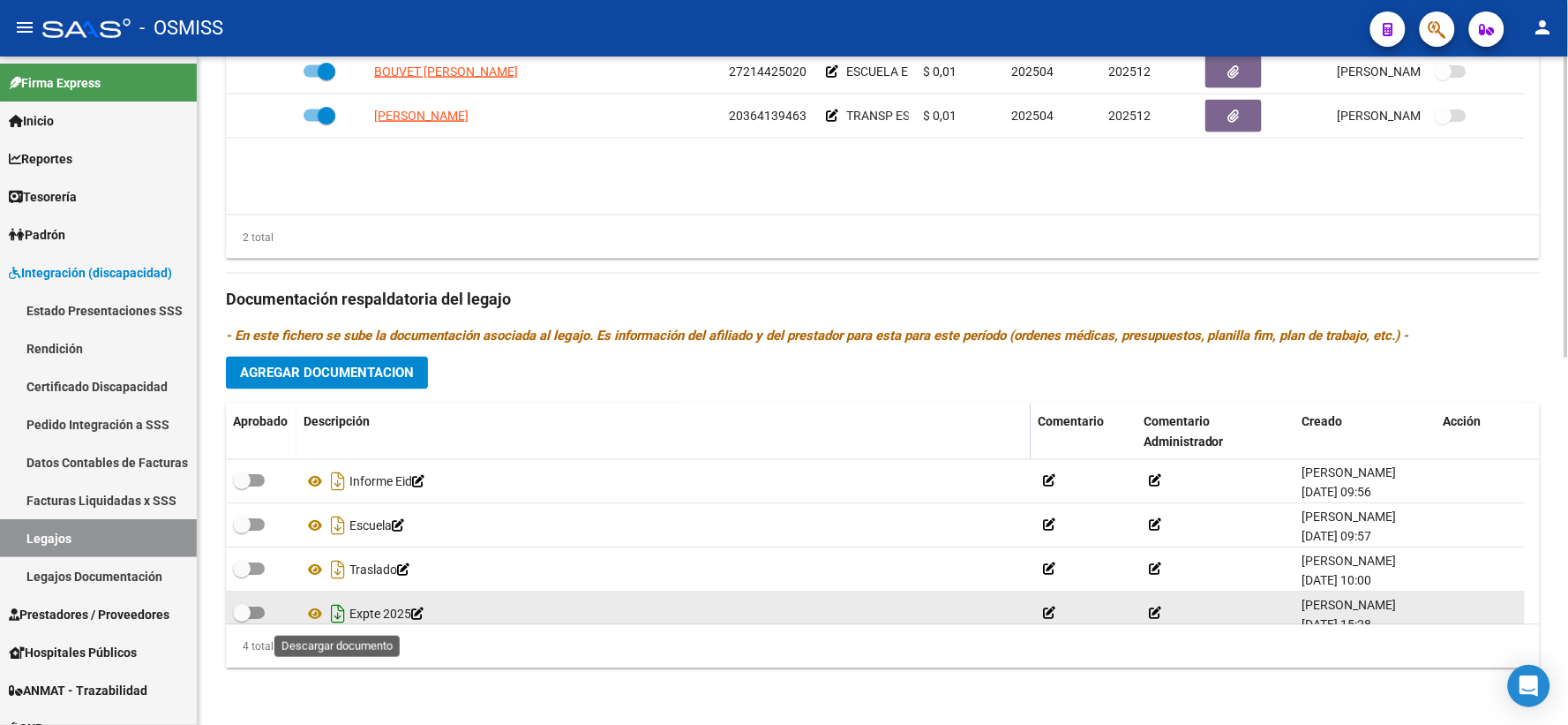
click at [340, 615] on icon "Descargar documento" at bounding box center [338, 614] width 23 height 28
click at [348, 232] on div "2 total" at bounding box center [882, 238] width 1313 height 44
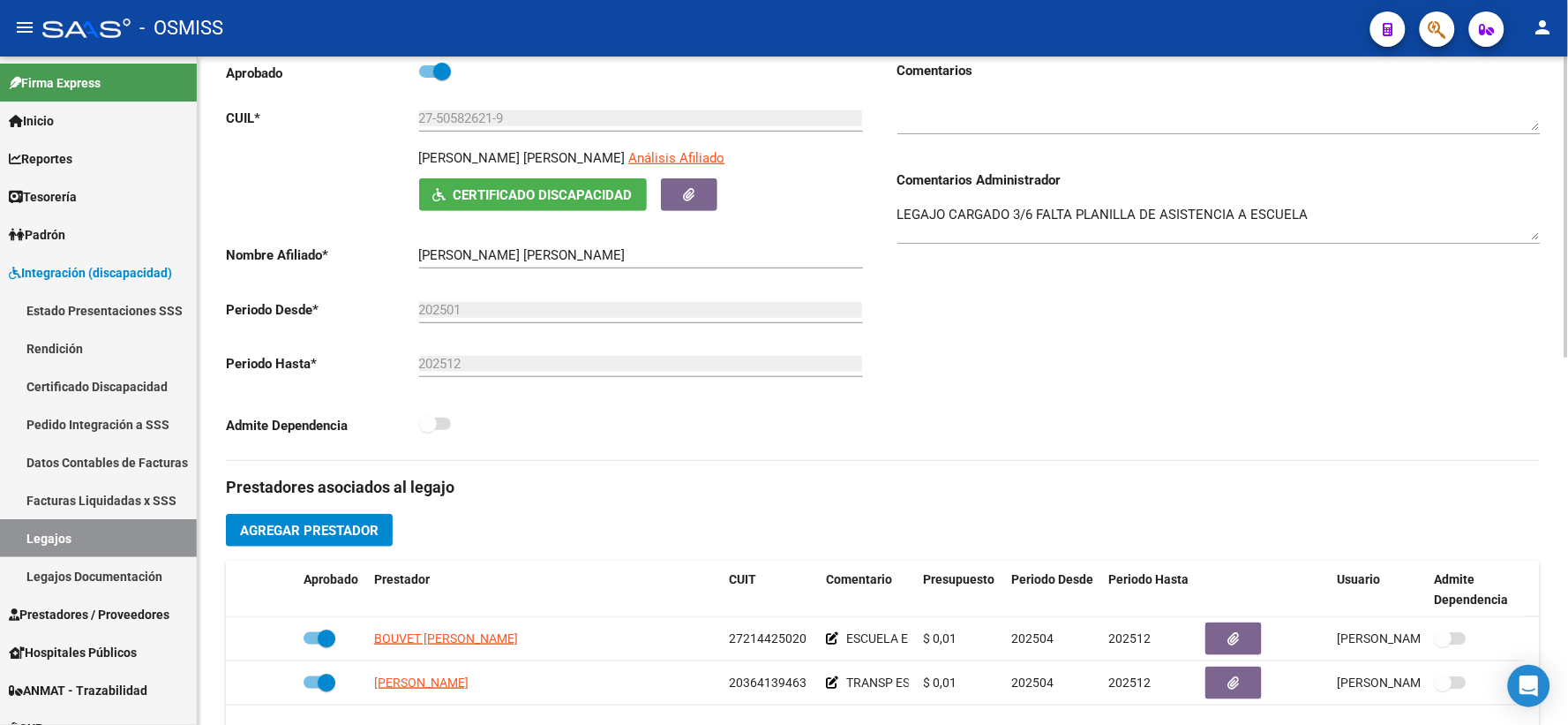
scroll to position [0, 0]
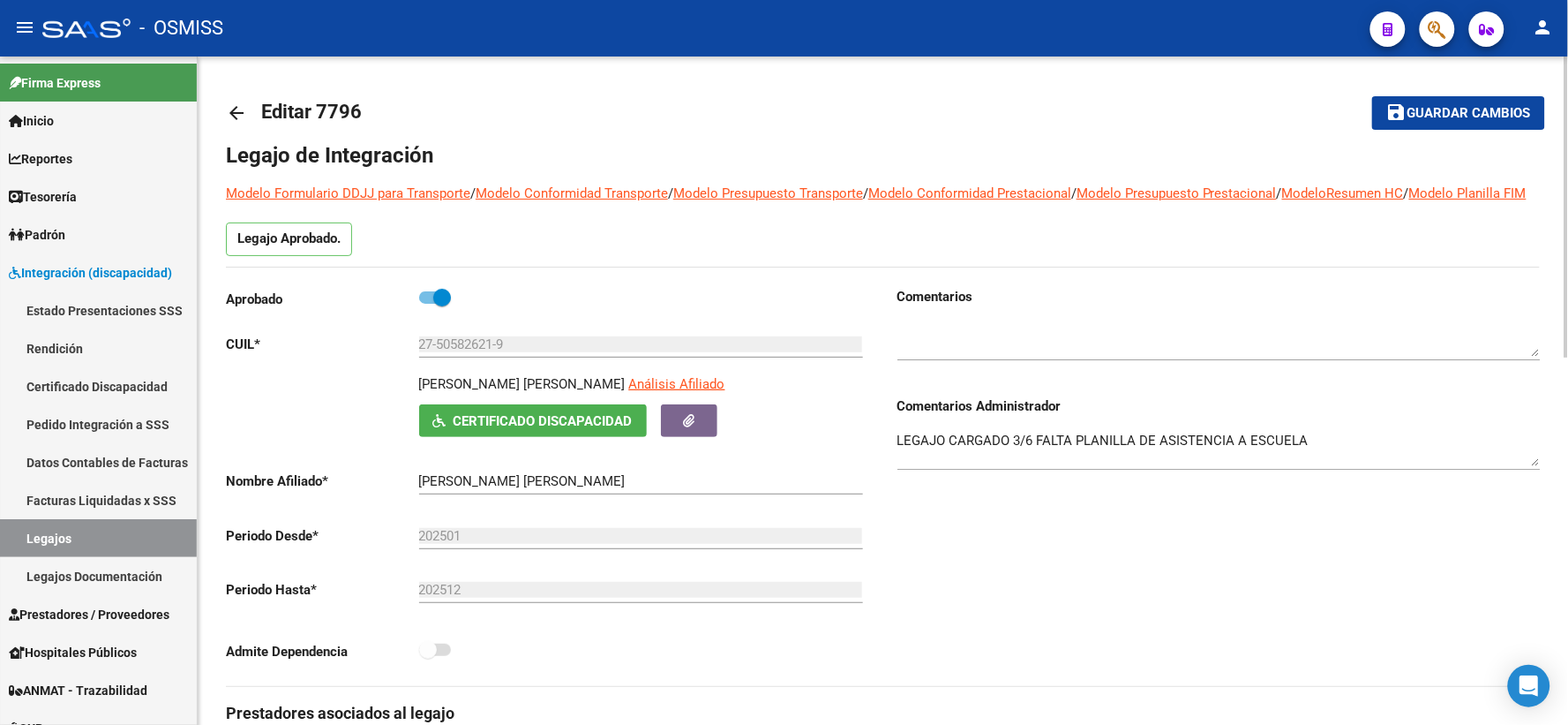
click at [241, 106] on mat-icon "arrow_back" at bounding box center [237, 113] width 21 height 21
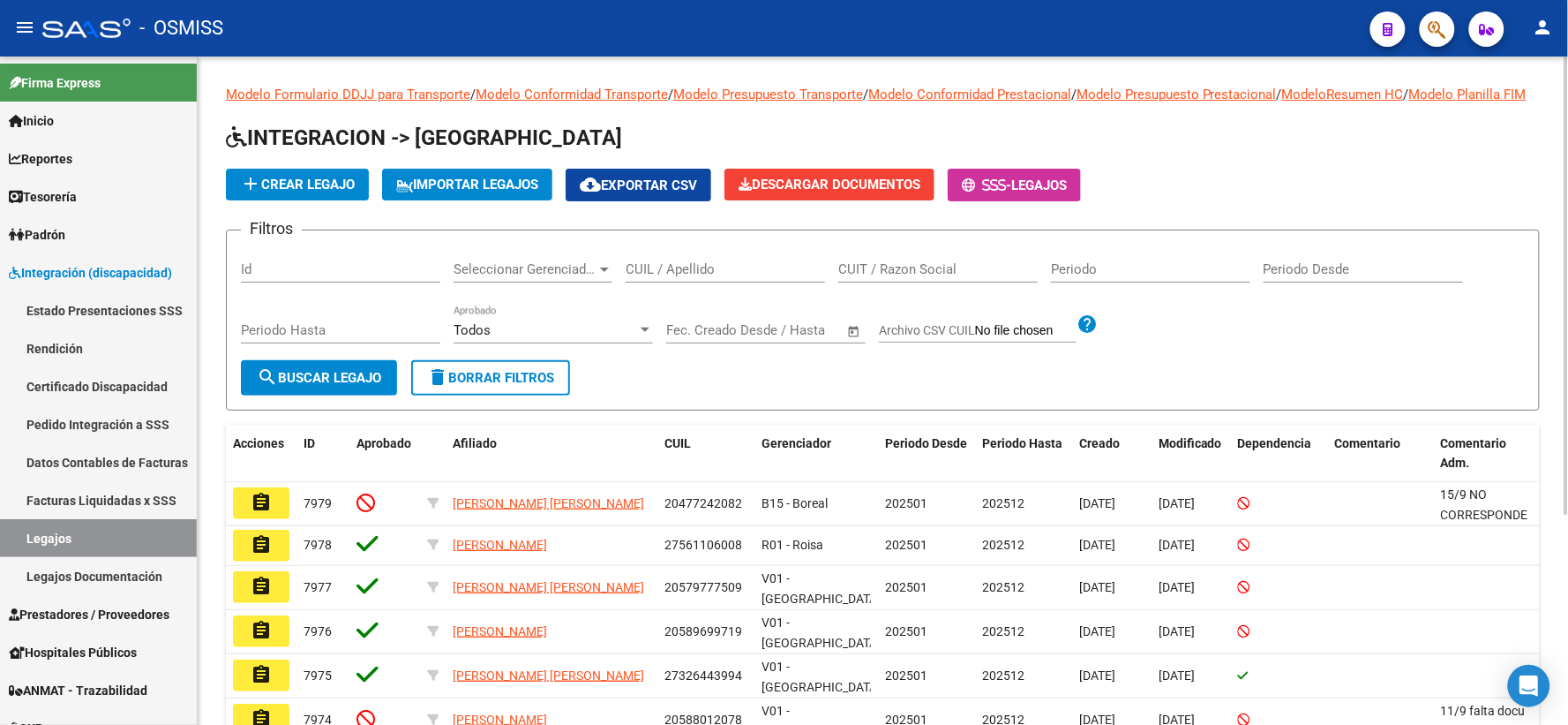
click at [667, 277] on input "CUIL / Apellido" at bounding box center [725, 269] width 200 height 16
paste input "20565893549"
type input "20565893549"
click at [342, 386] on span "search Buscar Legajo" at bounding box center [318, 378] width 124 height 16
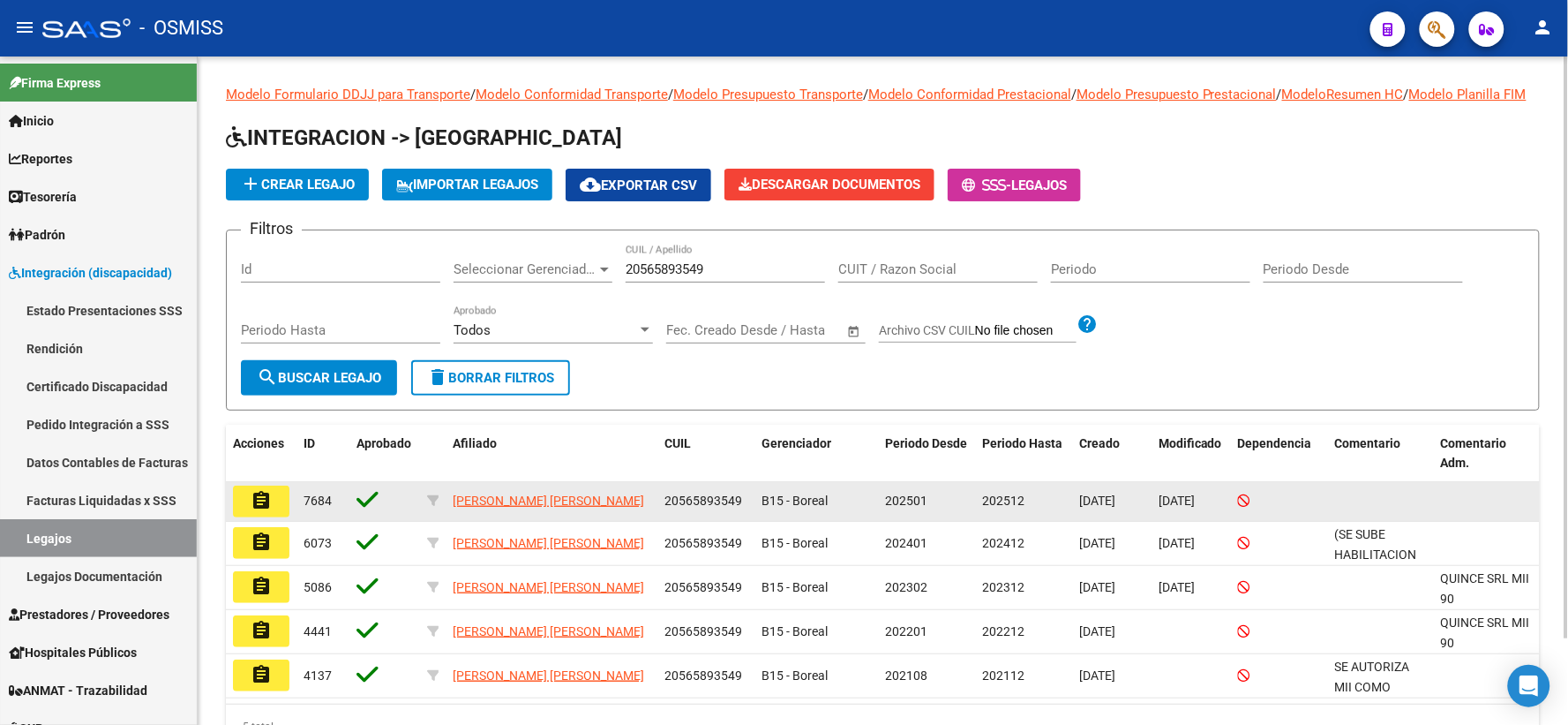
click at [259, 511] on mat-icon "assignment" at bounding box center [261, 500] width 21 height 21
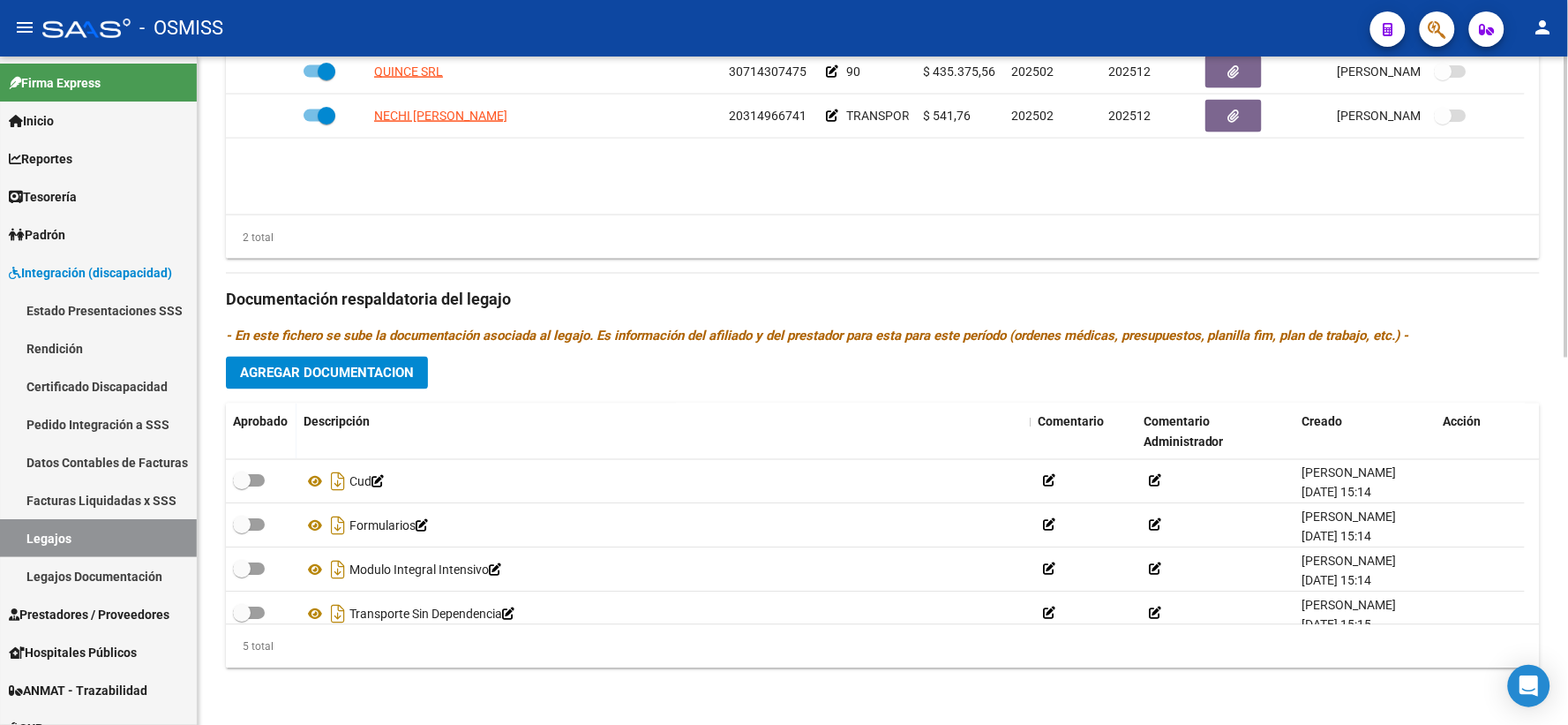
scroll to position [62, 0]
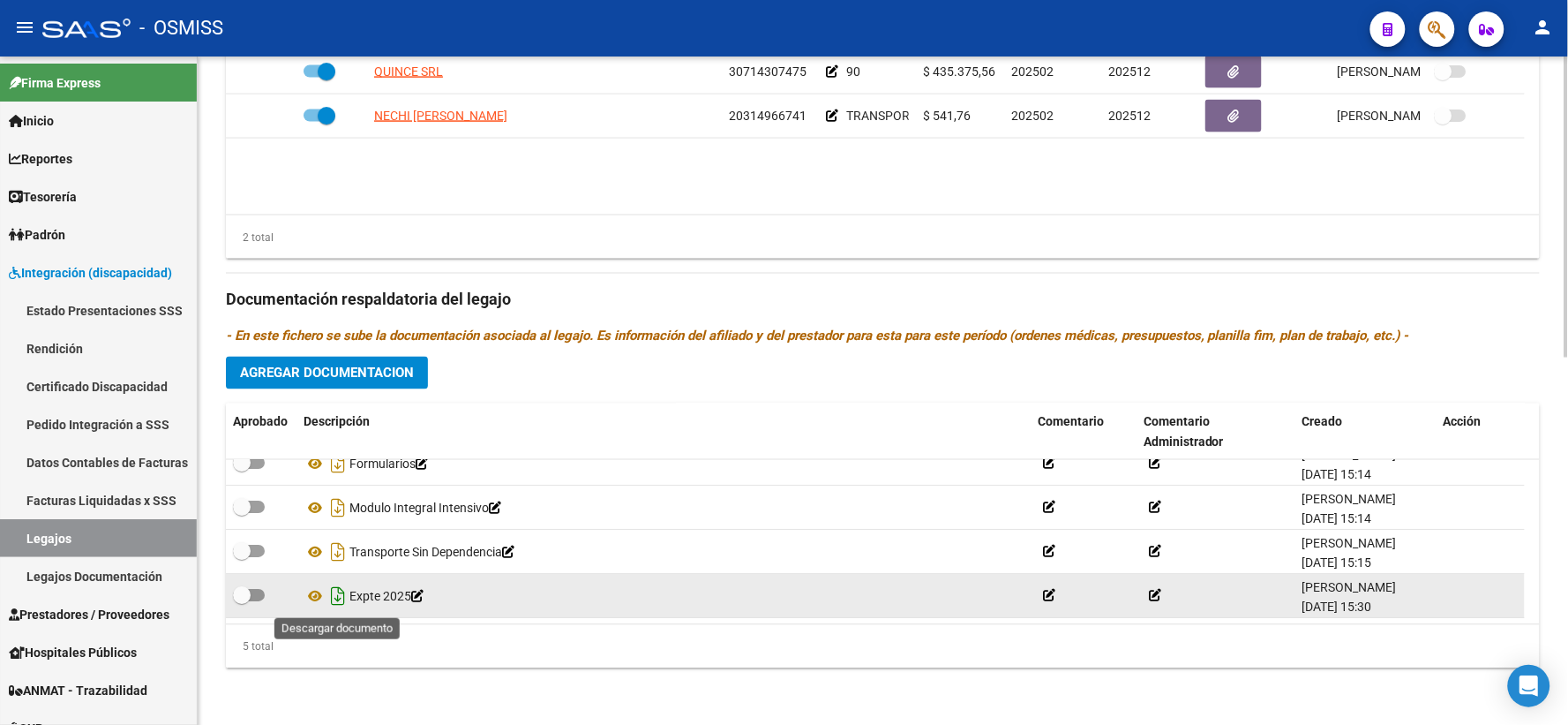
click at [338, 596] on icon "Descargar documento" at bounding box center [338, 597] width 23 height 28
click at [358, 204] on datatable-body "QUINCE SRL 30714307475 90 $ 435.375,56 202502 202512 SANDRA MORALES 24/04/2025 …" at bounding box center [882, 132] width 1313 height 164
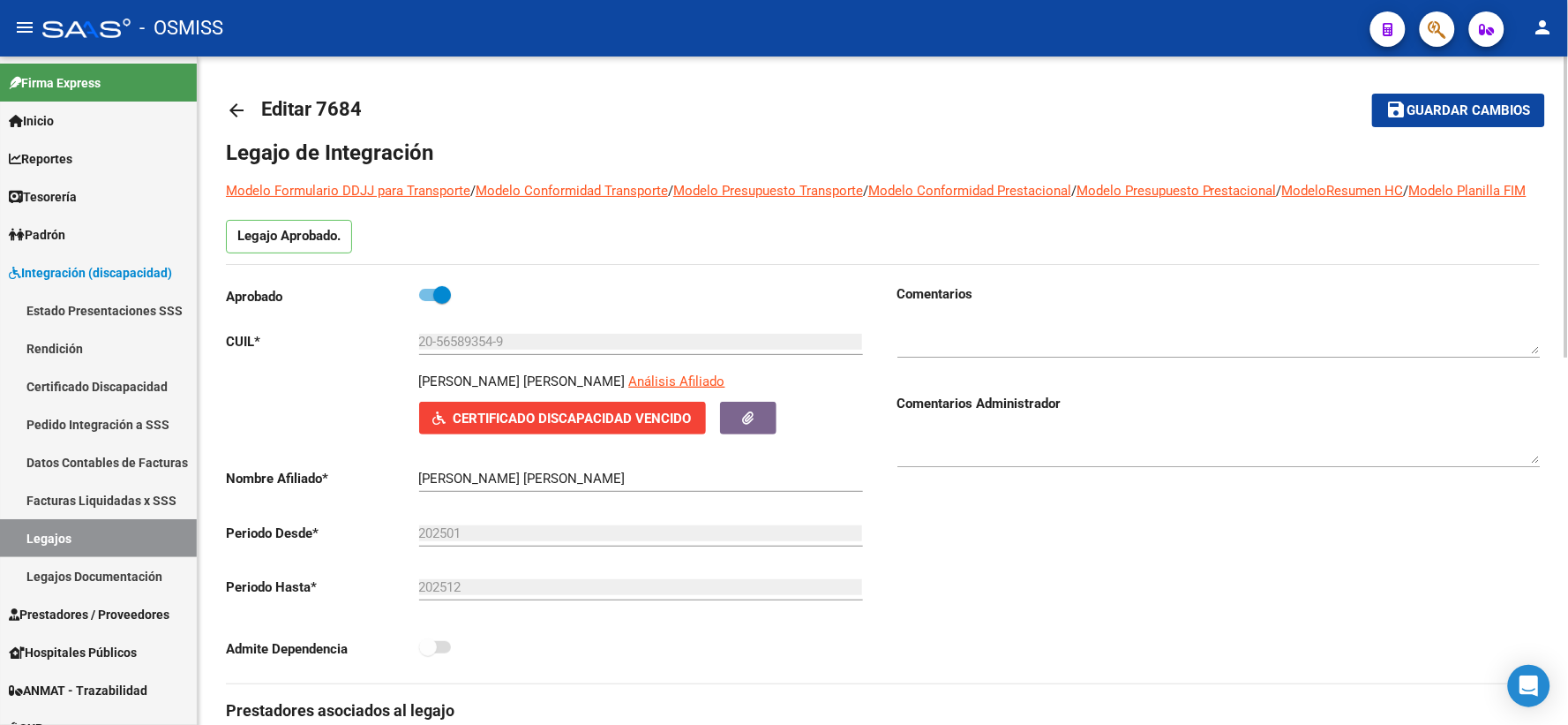
scroll to position [0, 0]
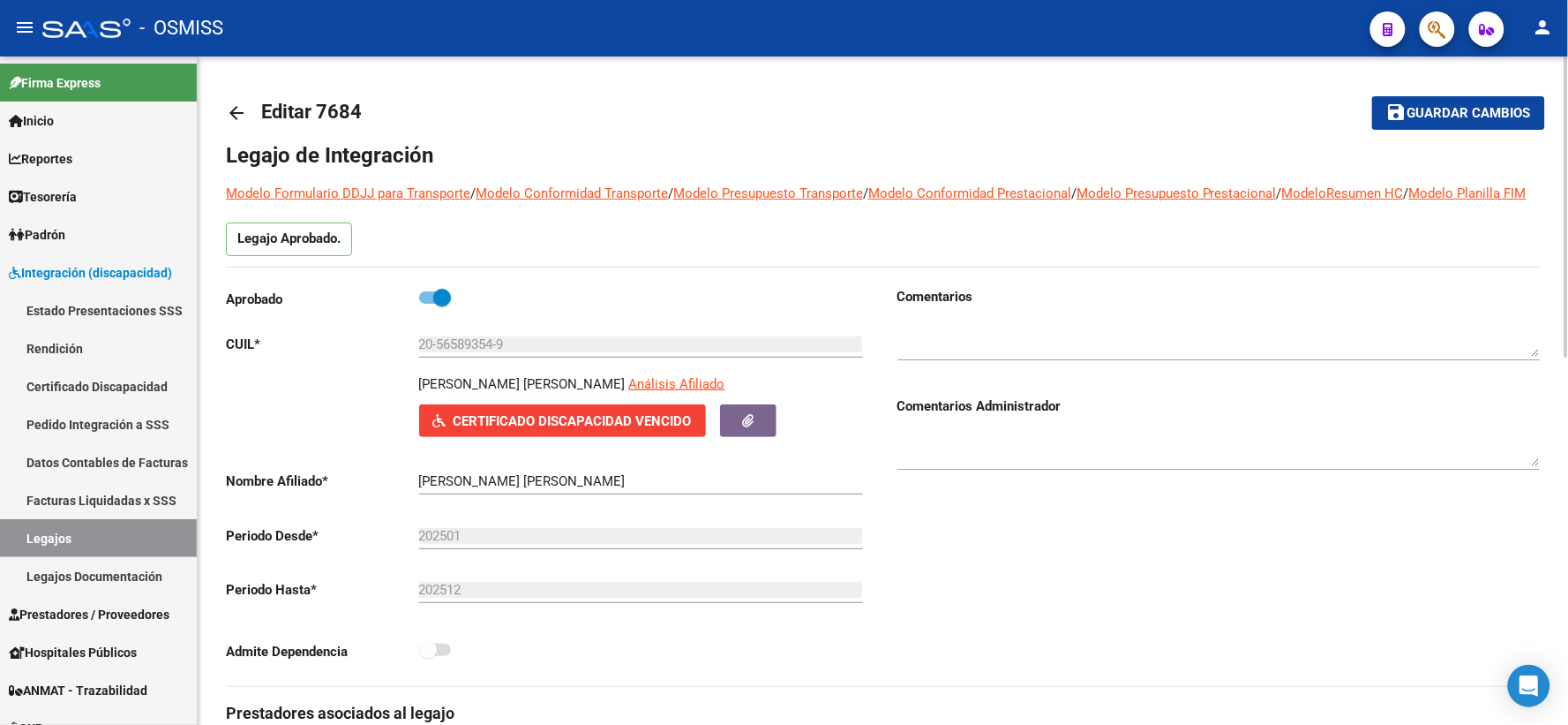
click at [232, 111] on mat-icon "arrow_back" at bounding box center [237, 113] width 21 height 21
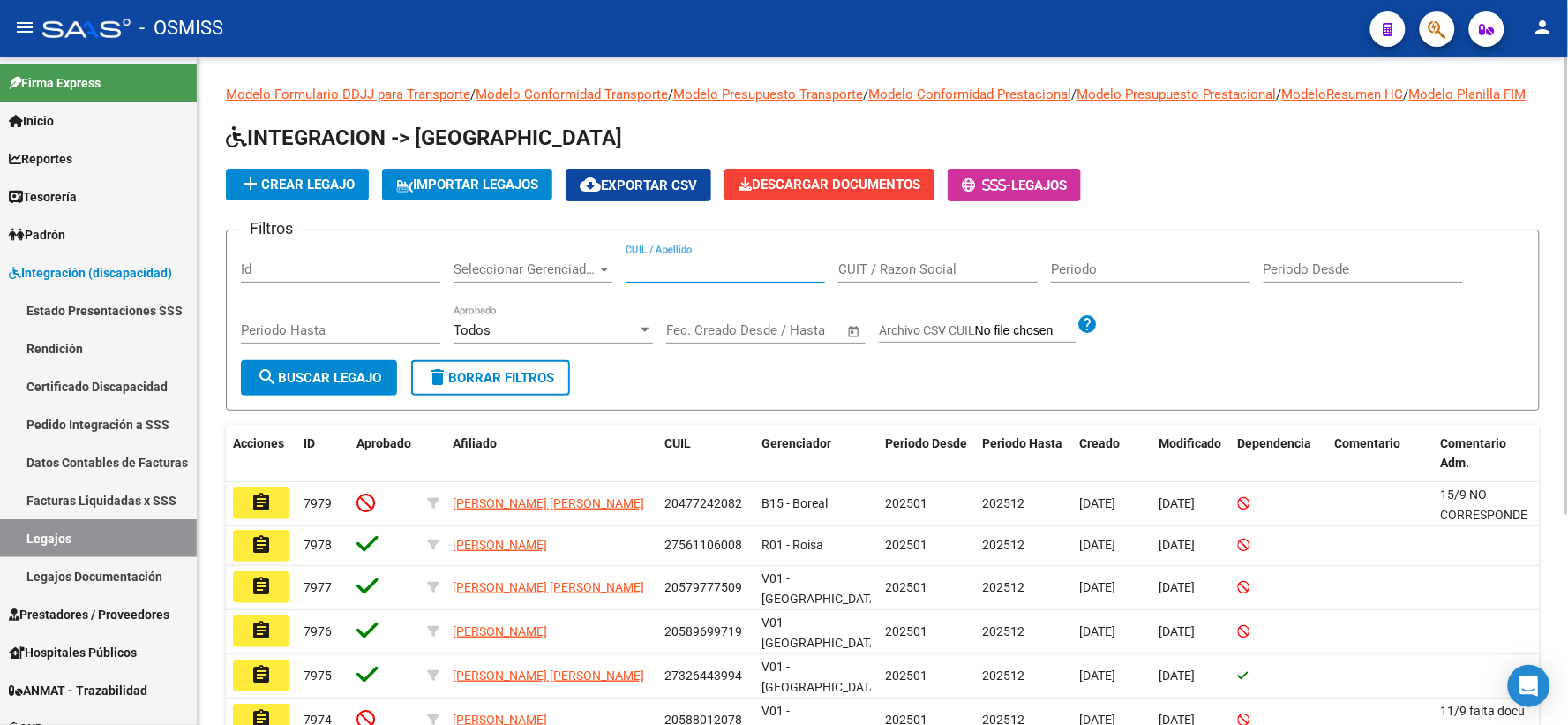
paste input "20552246927"
type input "20552246927"
click at [313, 386] on span "search Buscar Legajo" at bounding box center [318, 378] width 124 height 16
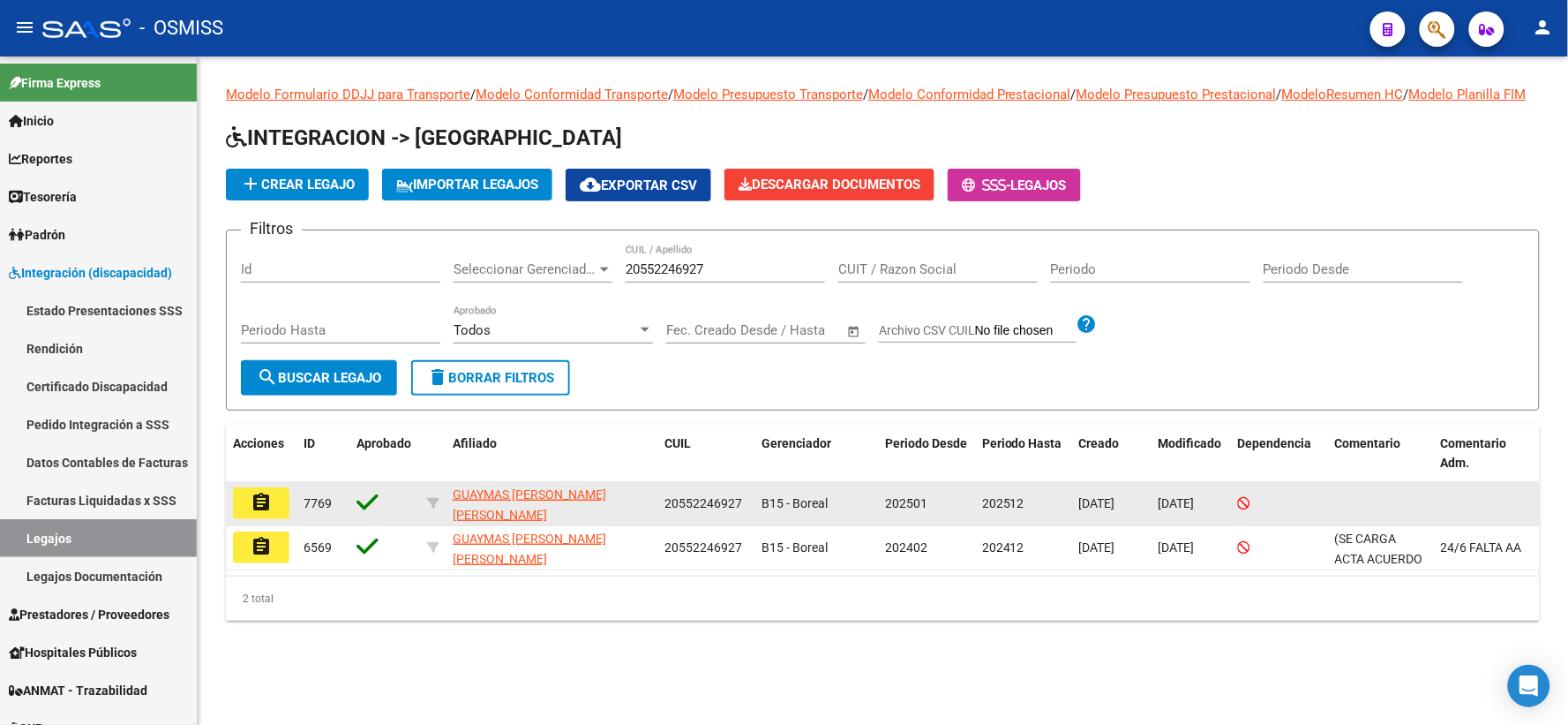
click at [257, 507] on button "assignment" at bounding box center [262, 503] width 57 height 32
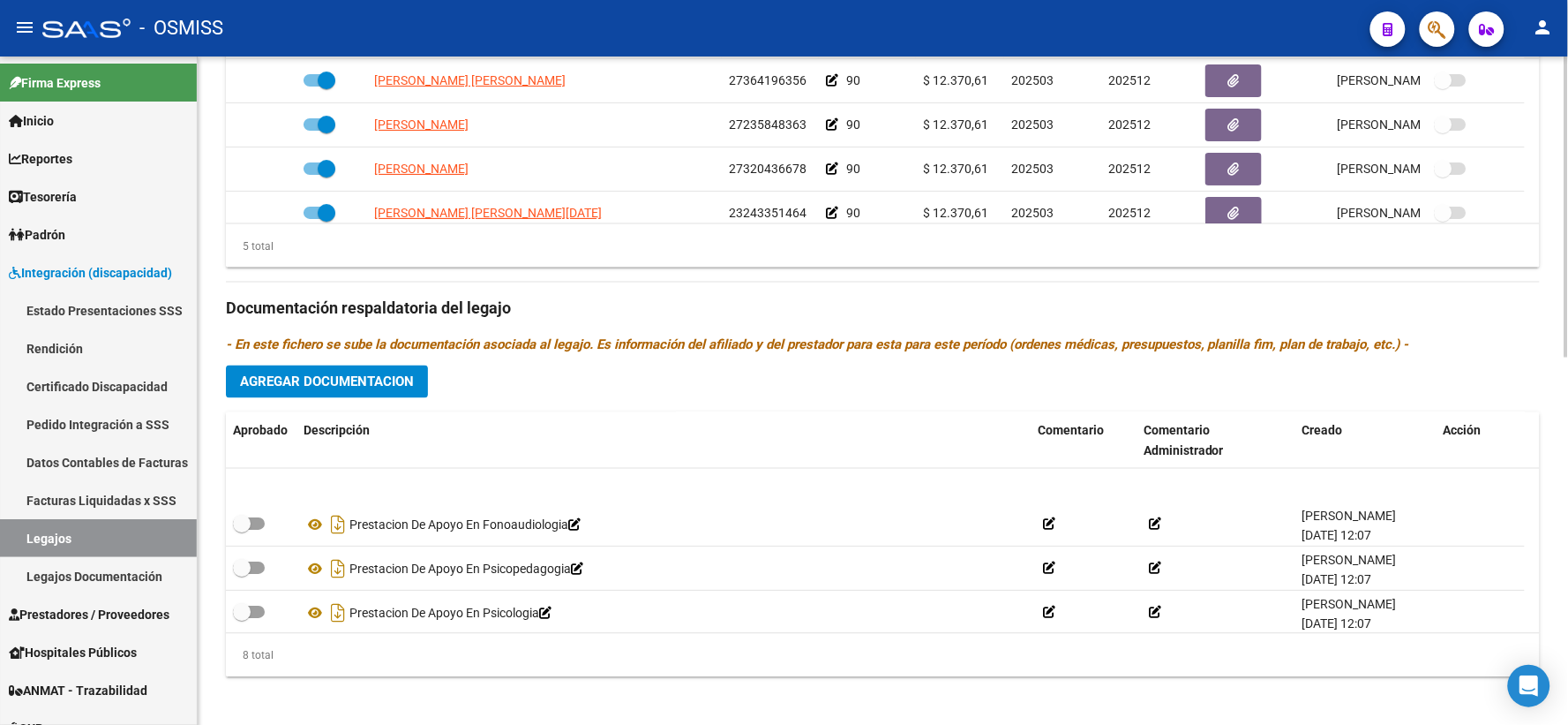
scroll to position [194, 0]
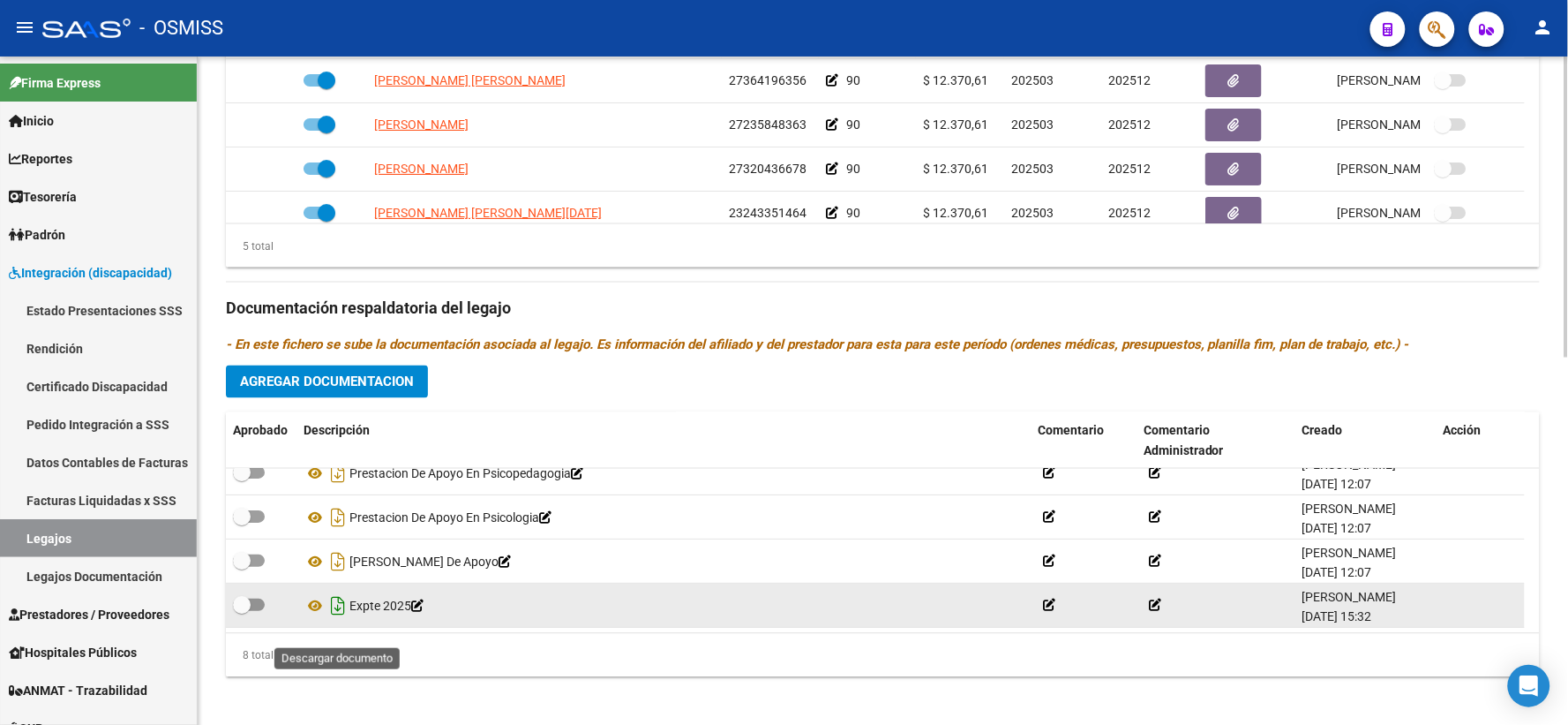
click at [342, 619] on icon "Descargar documento" at bounding box center [338, 605] width 23 height 28
click at [408, 311] on div "Prestadores asociados al legajo Agregar Prestador Aprobado Prestador CUIT Comen…" at bounding box center [882, 297] width 1313 height 788
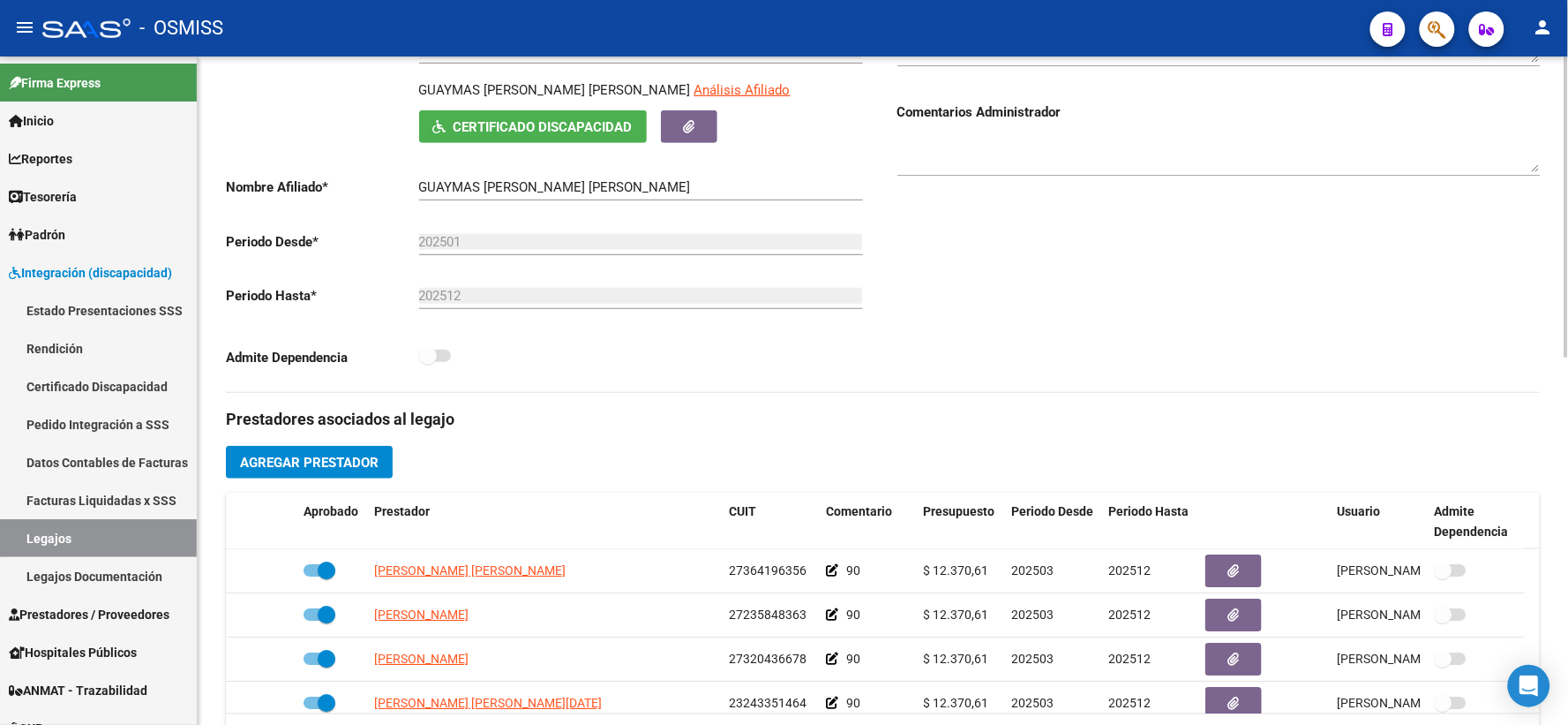
scroll to position [0, 0]
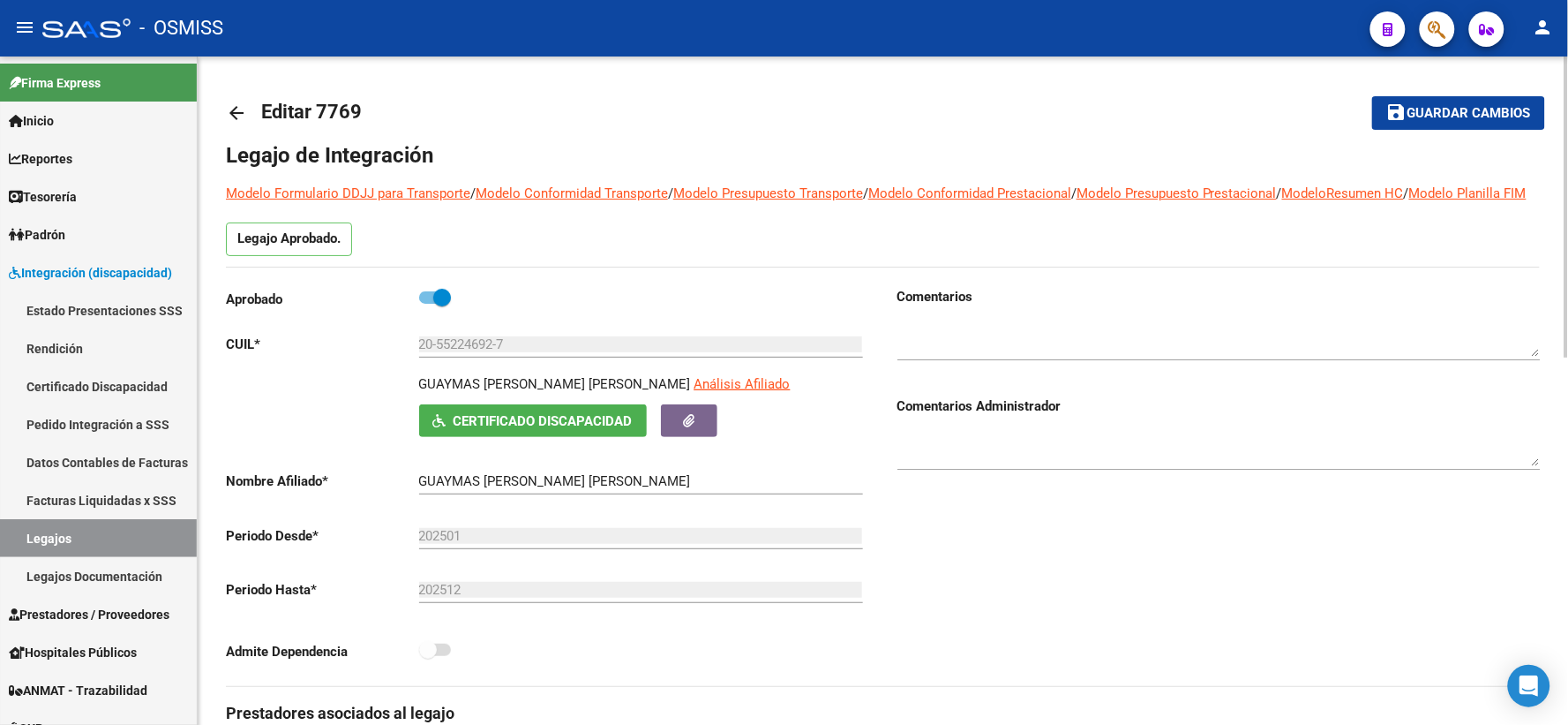
click at [235, 115] on mat-icon "arrow_back" at bounding box center [237, 113] width 21 height 21
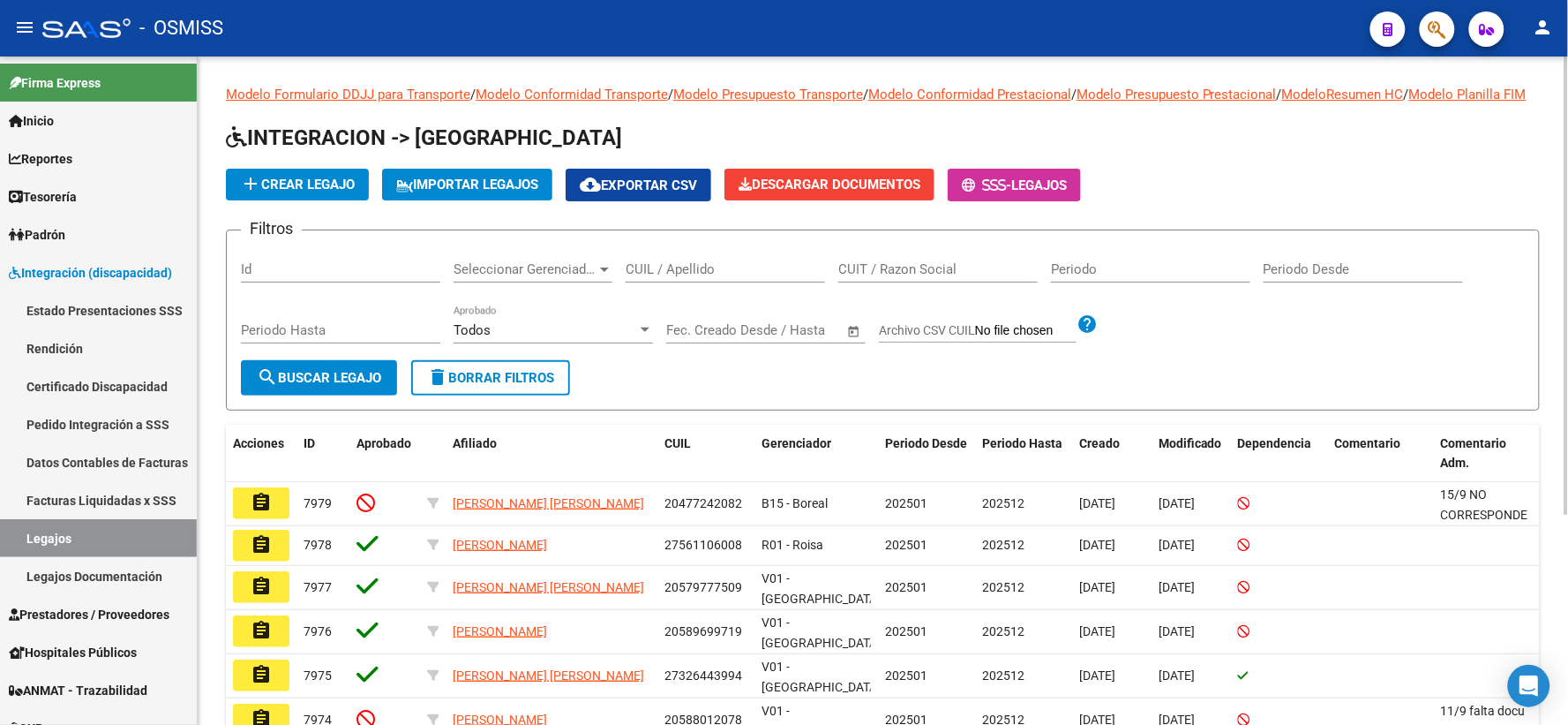
click at [680, 277] on input "CUIL / Apellido" at bounding box center [725, 269] width 200 height 16
paste input "23503515059"
type input "23503515059"
click at [254, 396] on button "search Buscar Legajo" at bounding box center [319, 378] width 156 height 35
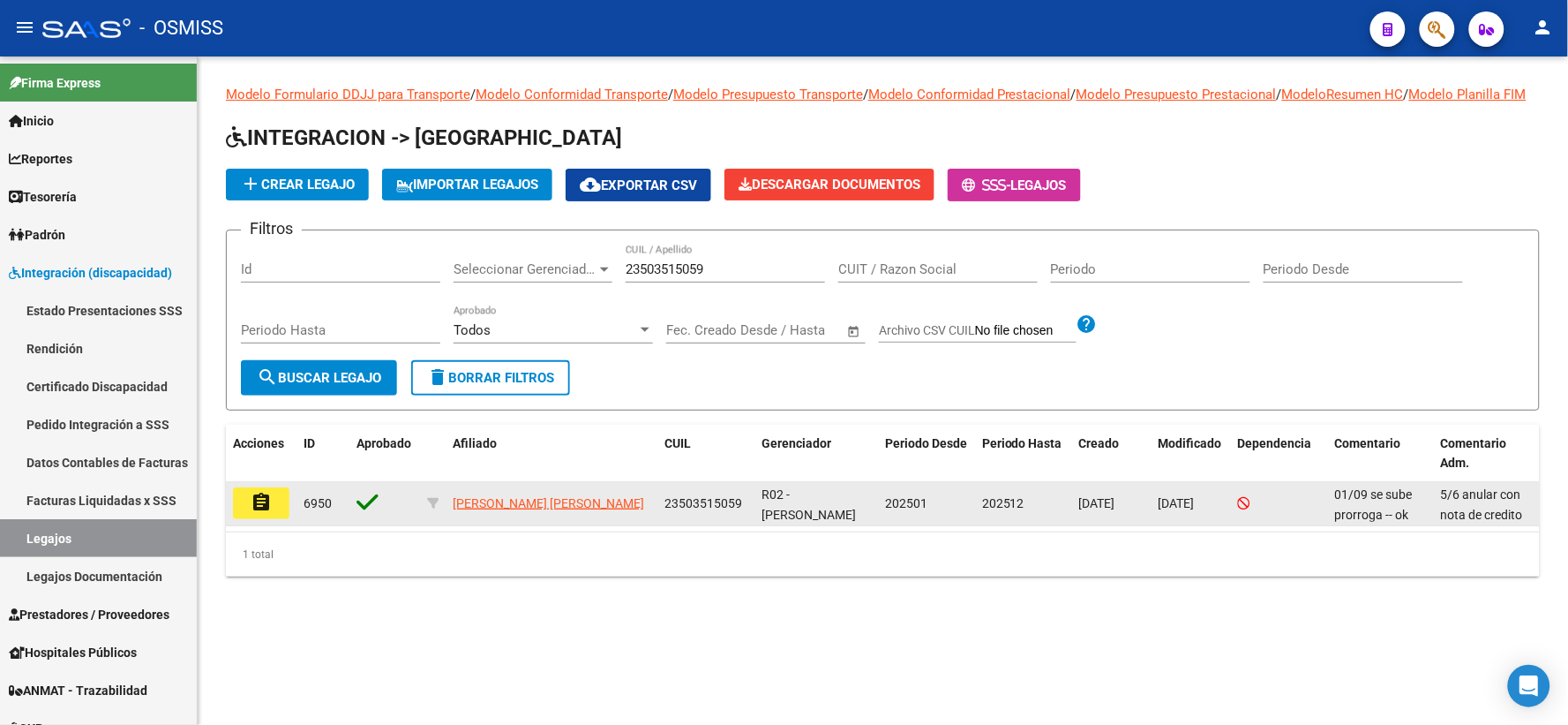
click at [265, 513] on mat-icon "assignment" at bounding box center [261, 502] width 21 height 21
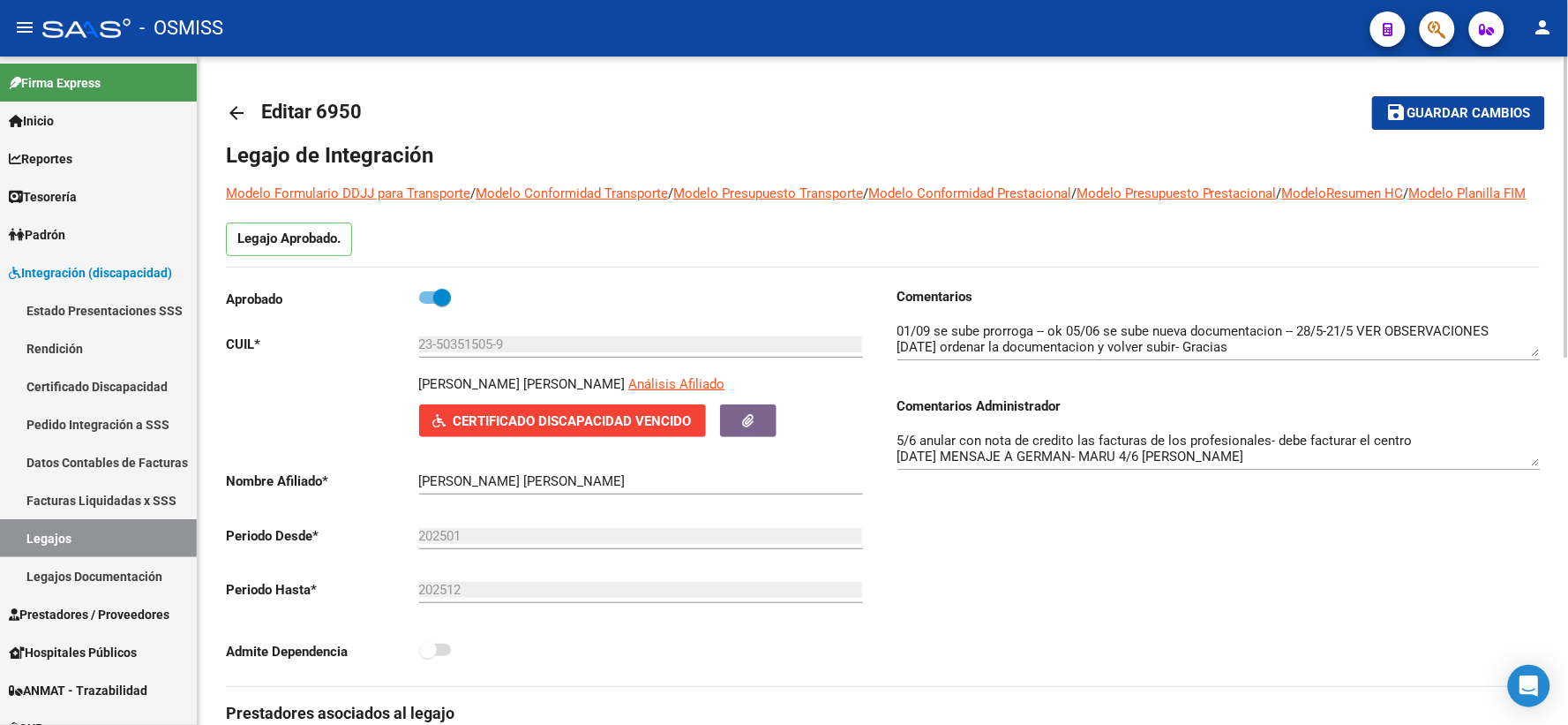
click at [230, 112] on mat-icon "arrow_back" at bounding box center [237, 113] width 21 height 21
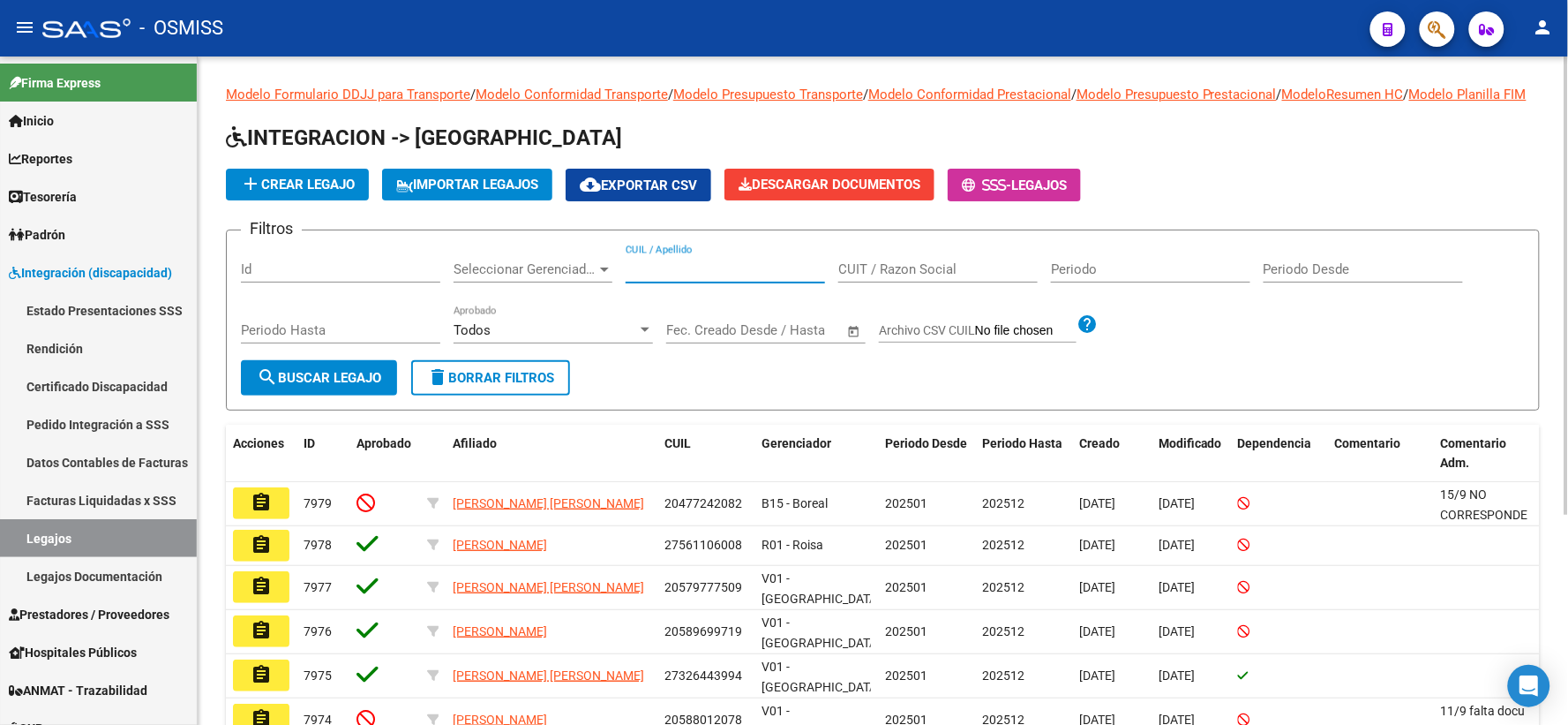
click at [646, 277] on input "CUIL / Apellido" at bounding box center [725, 269] width 200 height 16
paste input "20551412327"
type input "20551412327"
click at [336, 387] on button "search Buscar Legajo" at bounding box center [319, 378] width 156 height 35
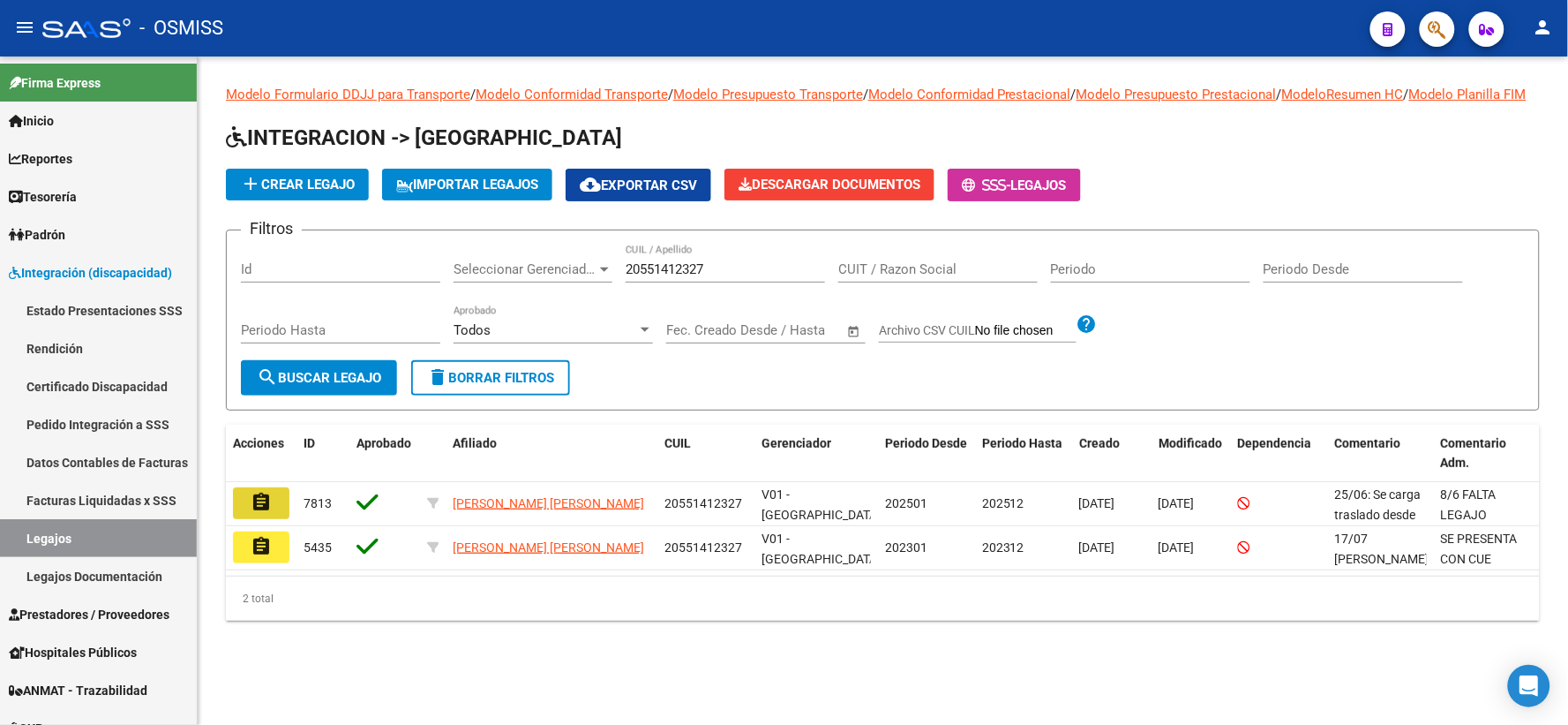
drag, startPoint x: 259, startPoint y: 514, endPoint x: 1035, endPoint y: 420, distance: 781.7
click at [261, 513] on mat-icon "assignment" at bounding box center [261, 502] width 21 height 21
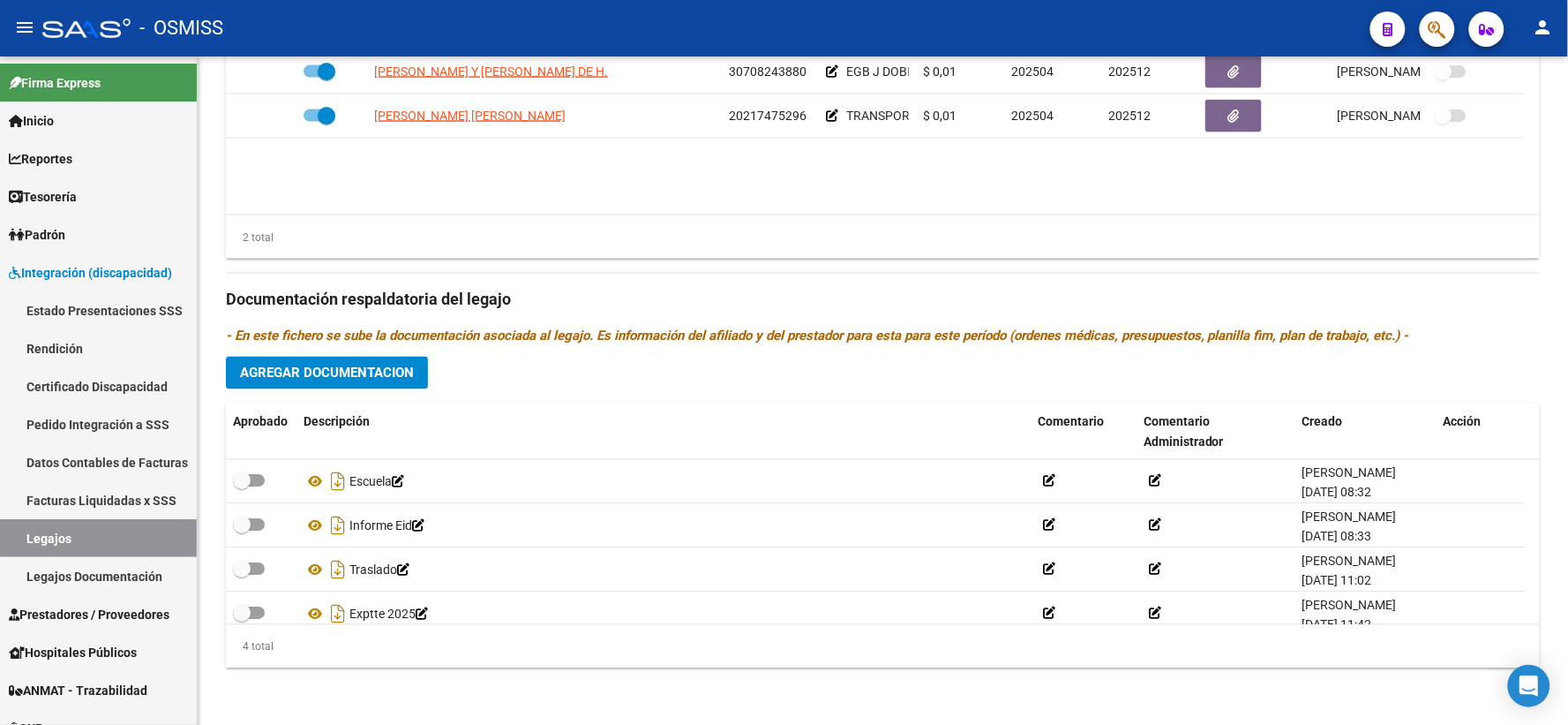
scroll to position [815, 0]
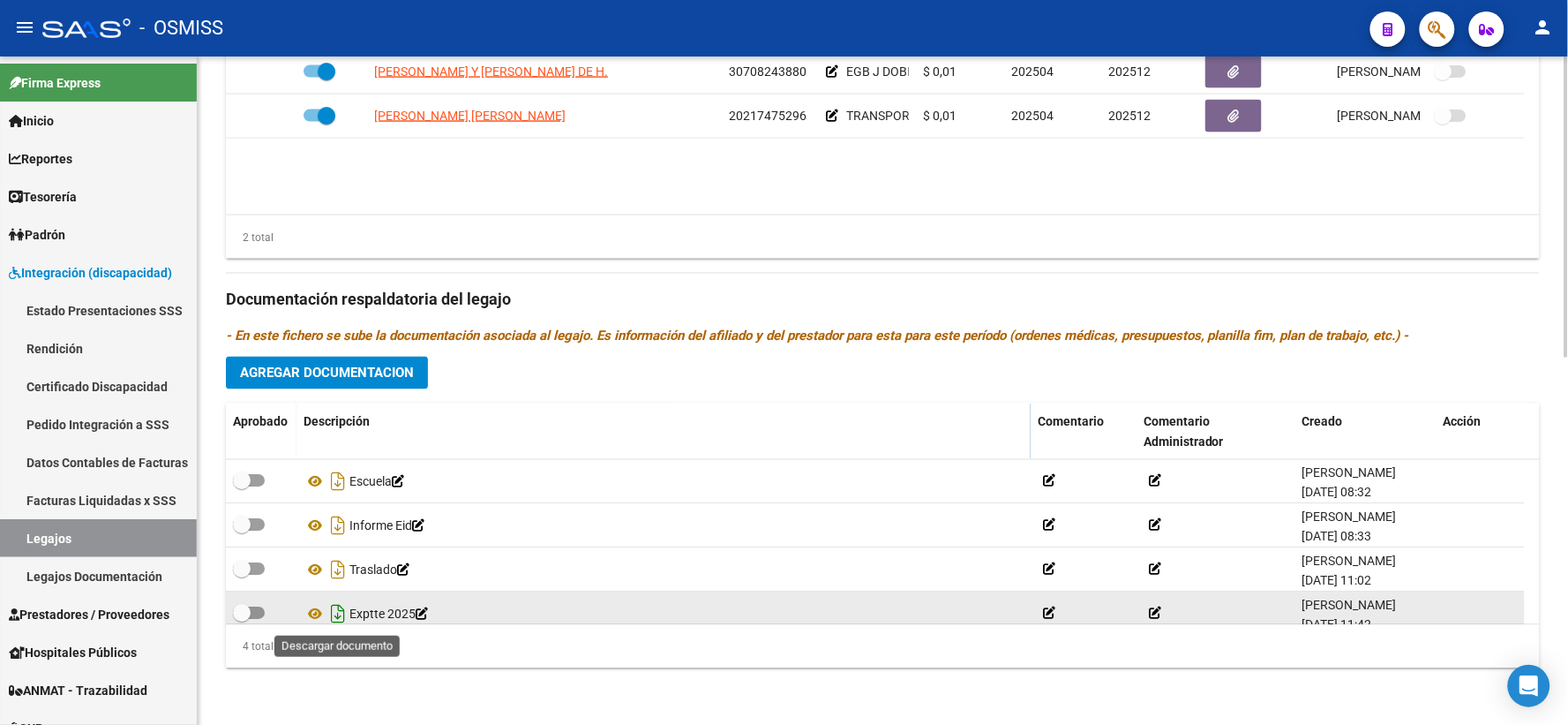
click at [333, 615] on icon "Descargar documento" at bounding box center [338, 614] width 23 height 28
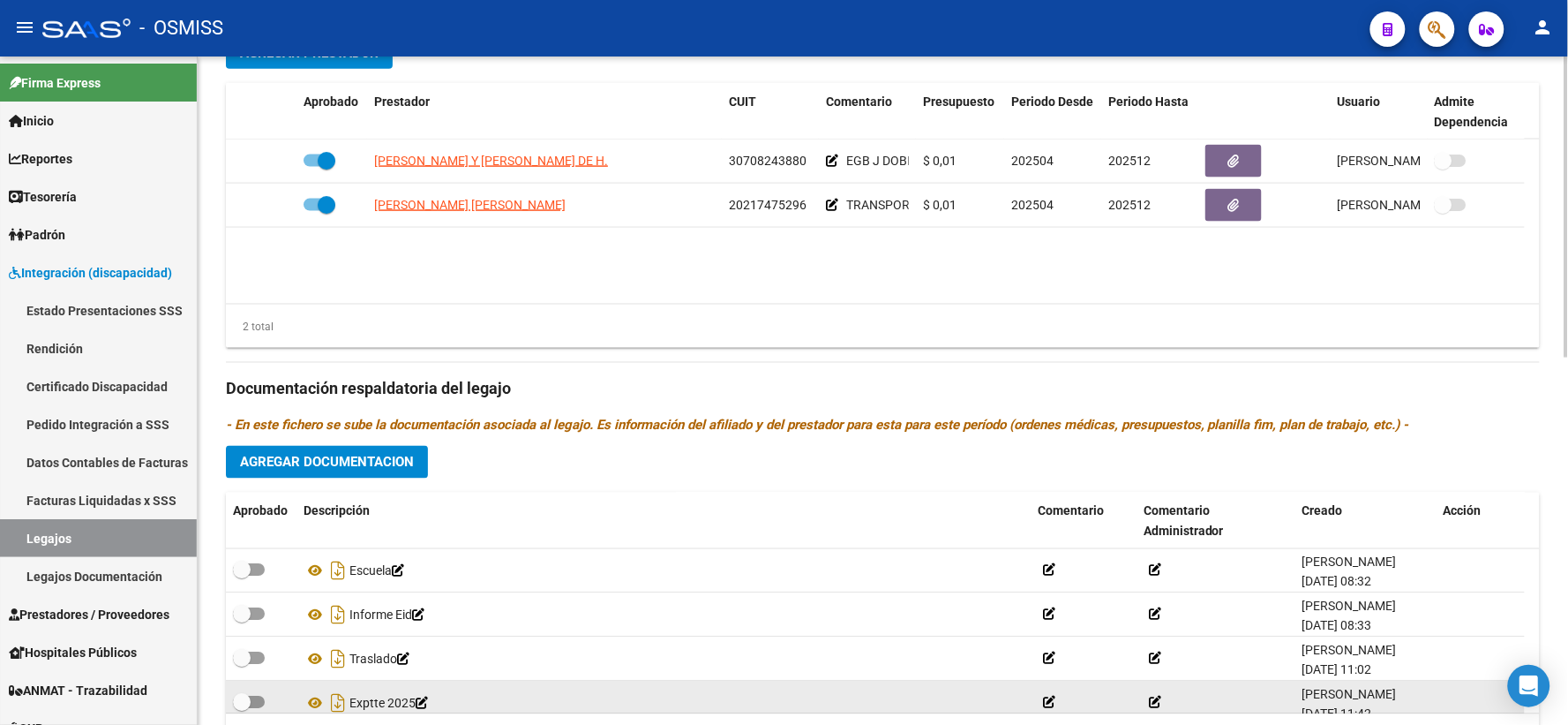
scroll to position [324, 0]
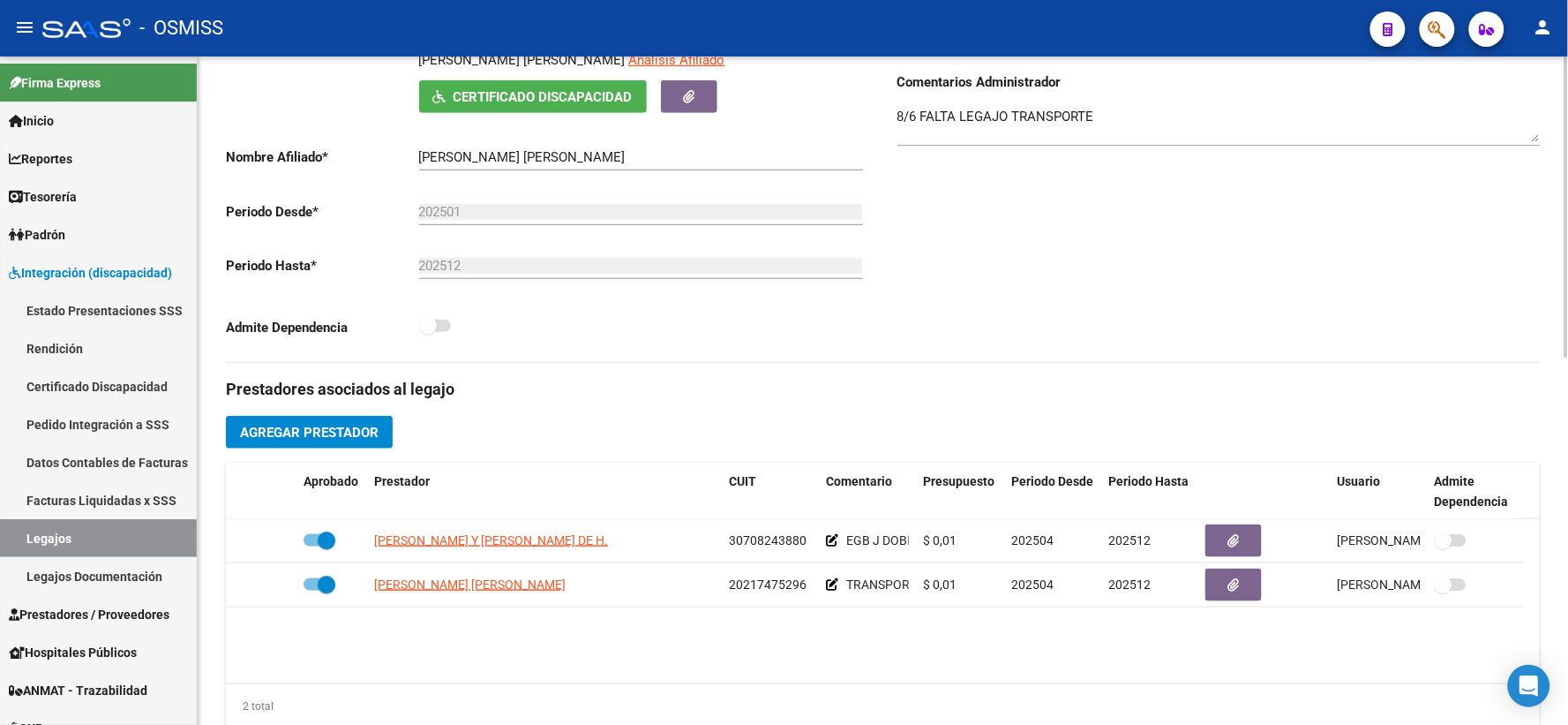
click at [297, 98] on div "CARDOZO FERNANDEZ FERNANDO SEBASTIAN Análisis Afiliado Certificado Discapacidad…" at bounding box center [547, 82] width 643 height 63
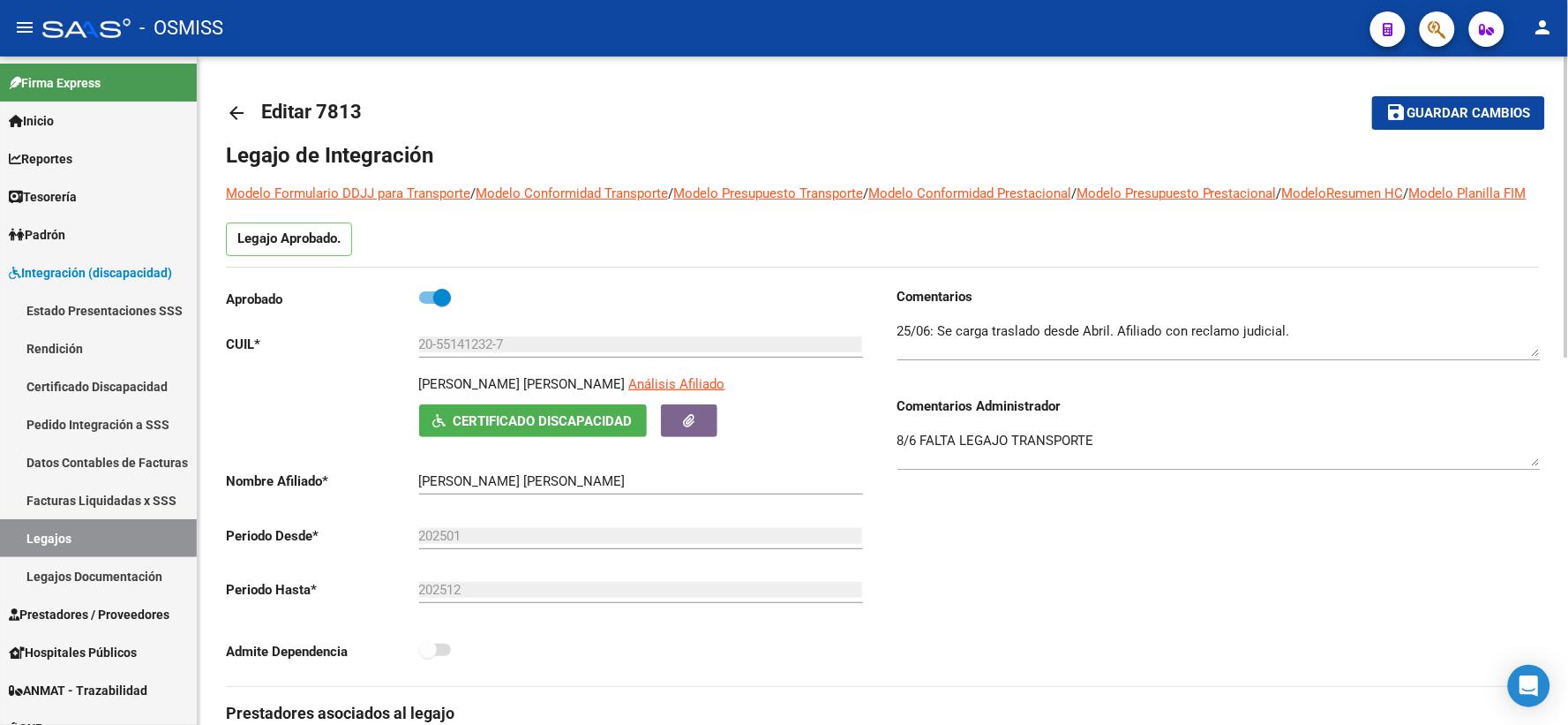
click at [236, 106] on mat-icon "arrow_back" at bounding box center [237, 113] width 21 height 21
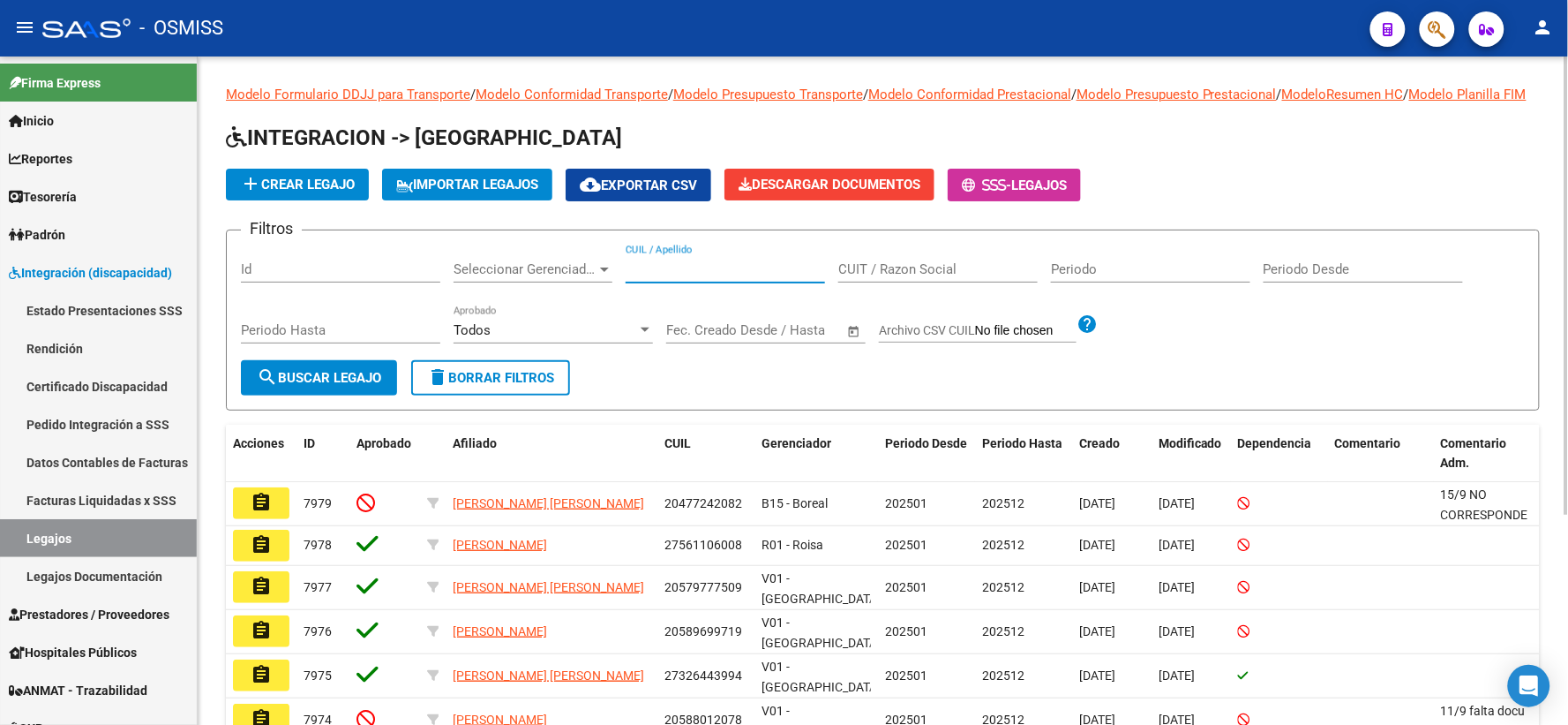
click at [650, 277] on input "CUIL / Apellido" at bounding box center [725, 269] width 200 height 16
paste input "20547991029"
type input "20547991029"
click at [333, 396] on button "search Buscar Legajo" at bounding box center [319, 378] width 156 height 35
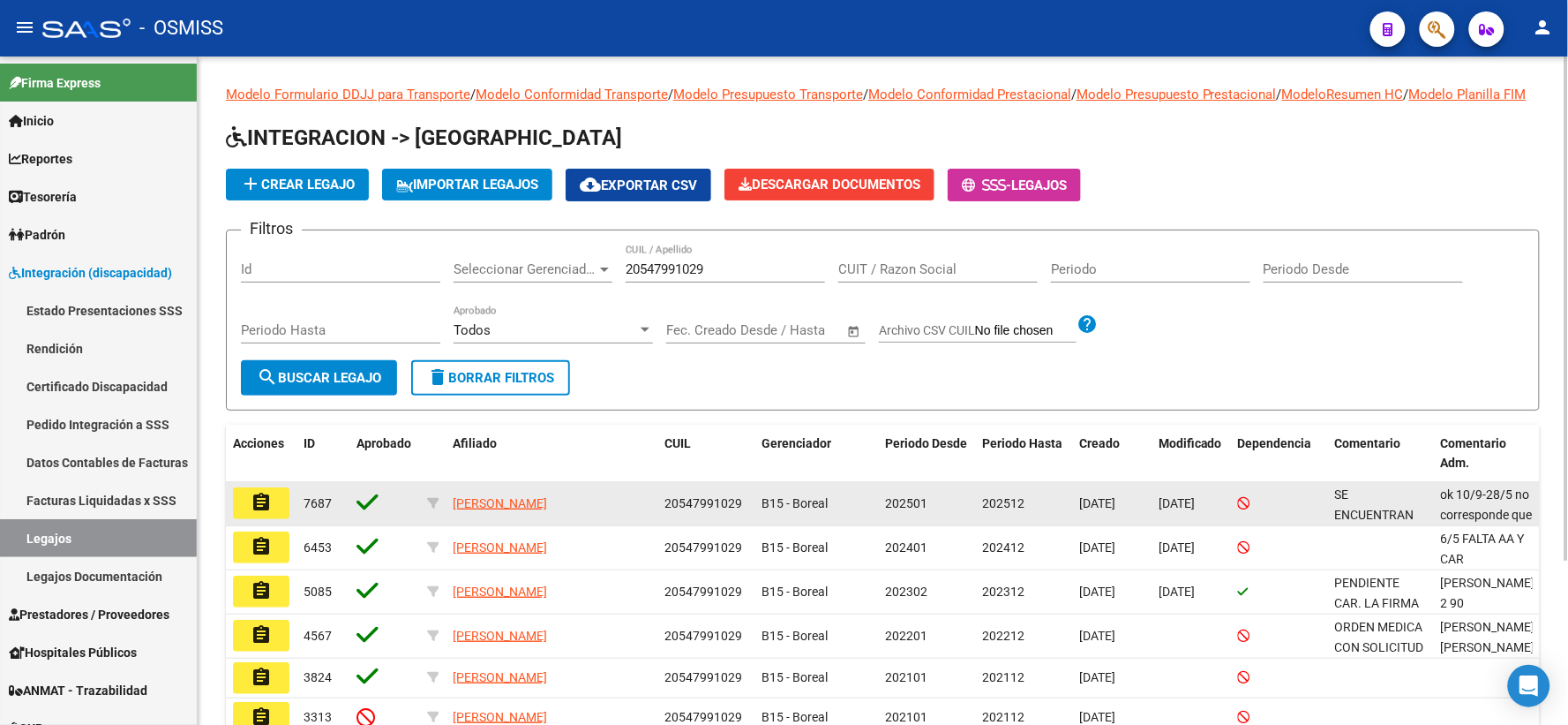
click at [259, 513] on mat-icon "assignment" at bounding box center [261, 502] width 21 height 21
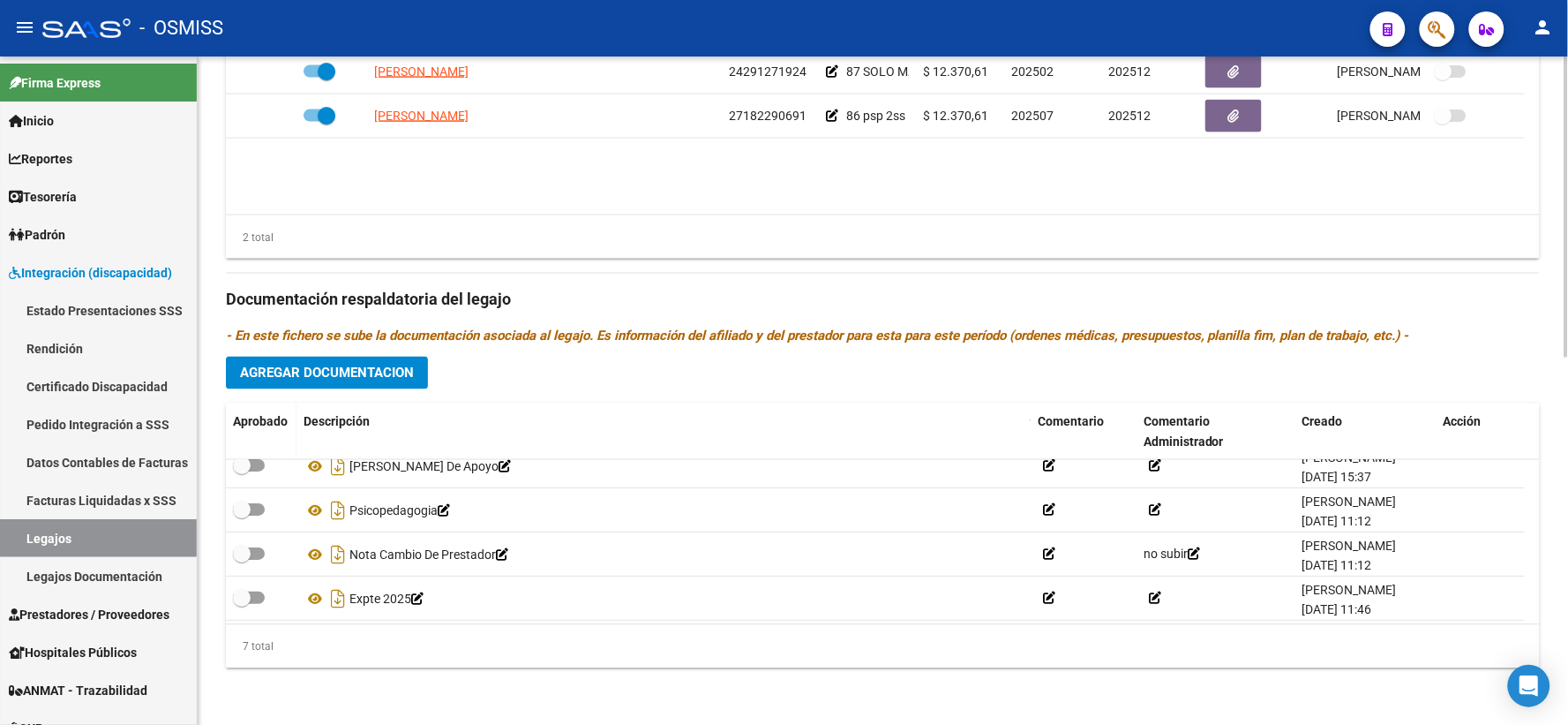
scroll to position [150, 0]
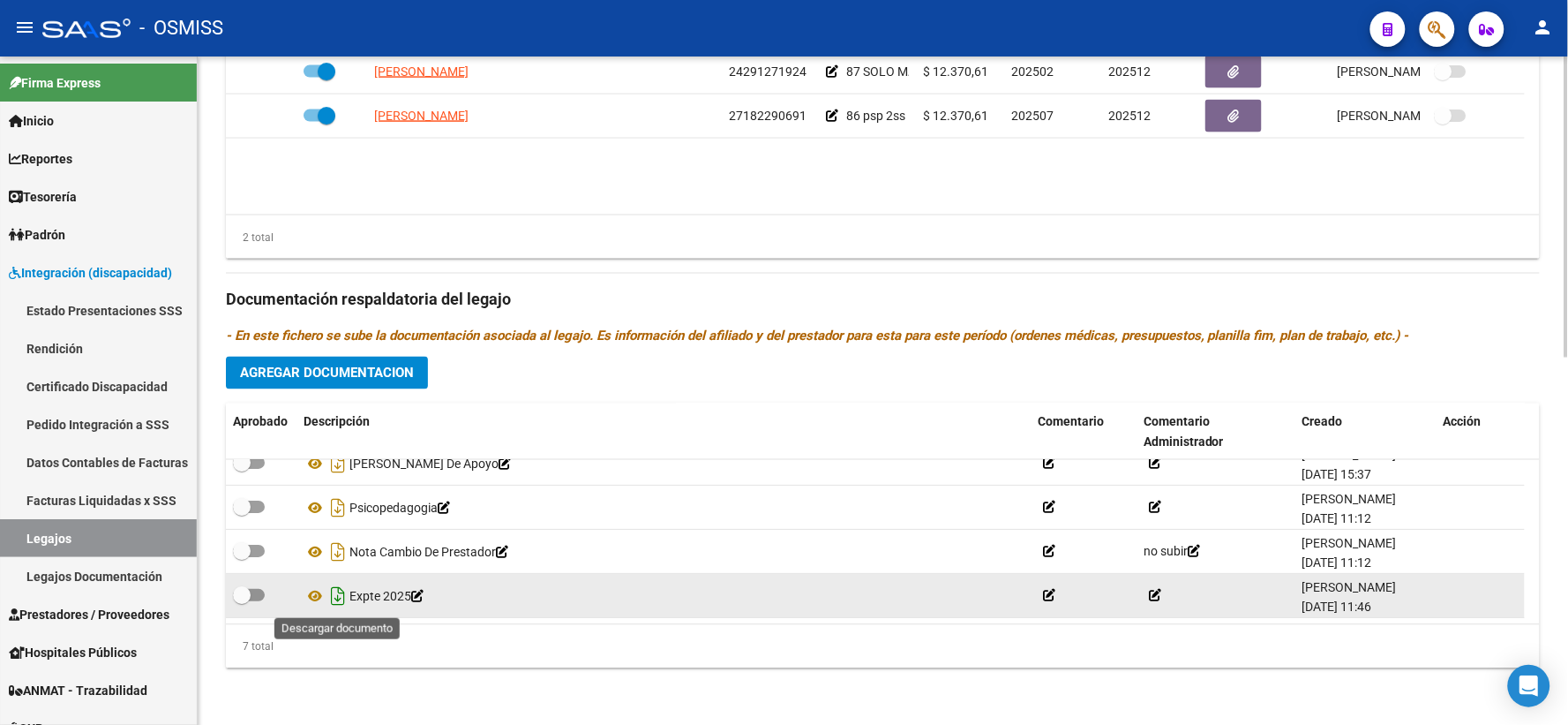
click at [344, 598] on icon "Descargar documento" at bounding box center [338, 597] width 23 height 28
click at [472, 245] on div "2 total" at bounding box center [882, 238] width 1313 height 44
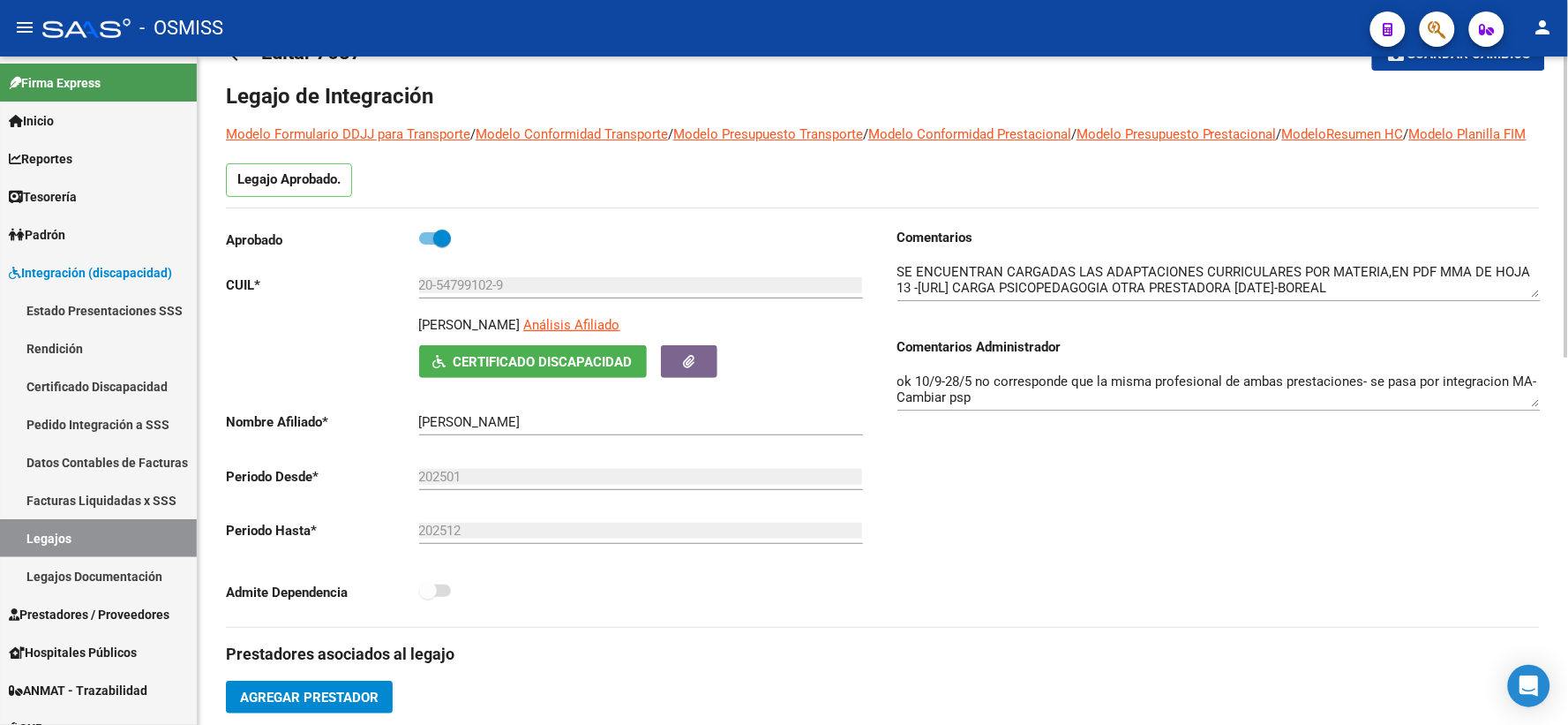
scroll to position [0, 0]
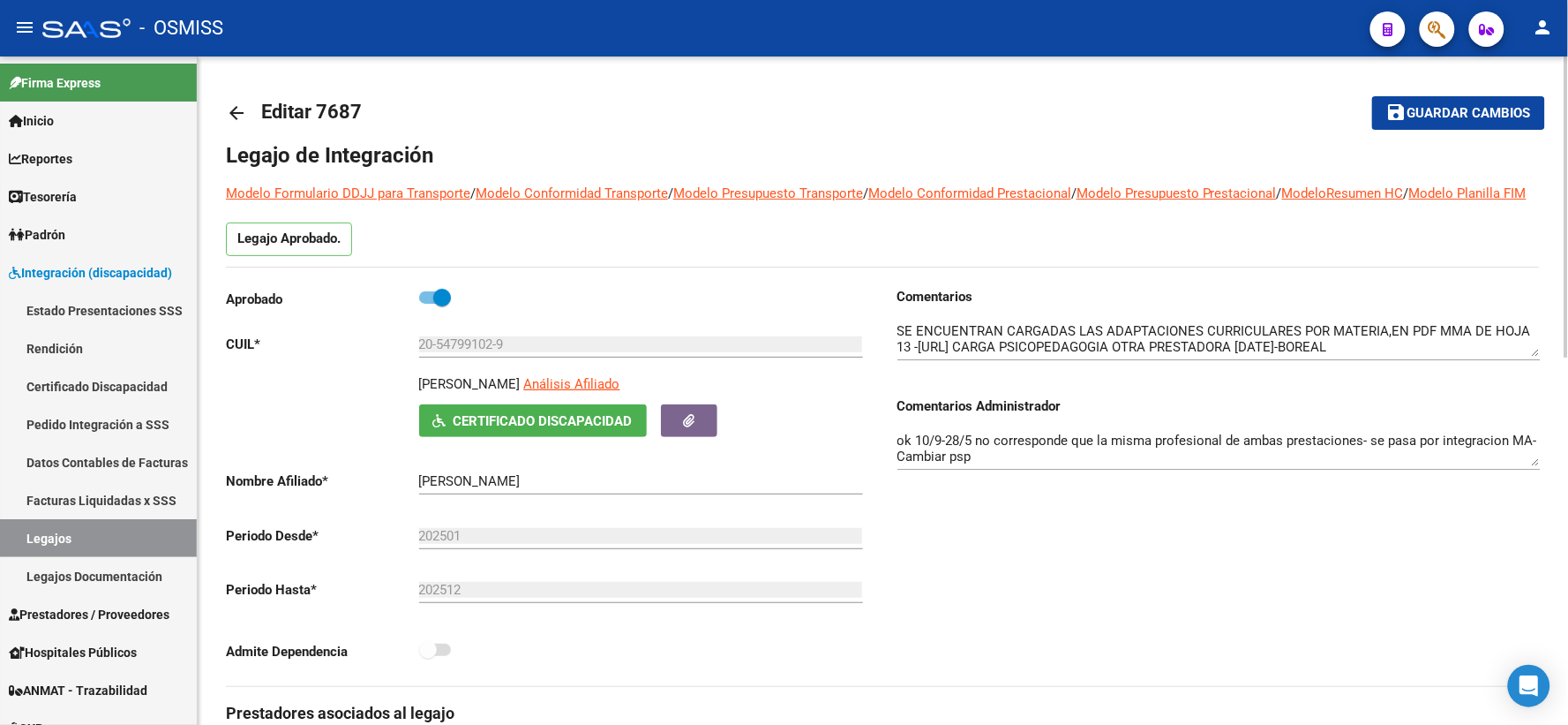
drag, startPoint x: 231, startPoint y: 106, endPoint x: 232, endPoint y: 115, distance: 9.1
click at [232, 115] on mat-icon "arrow_back" at bounding box center [237, 113] width 21 height 21
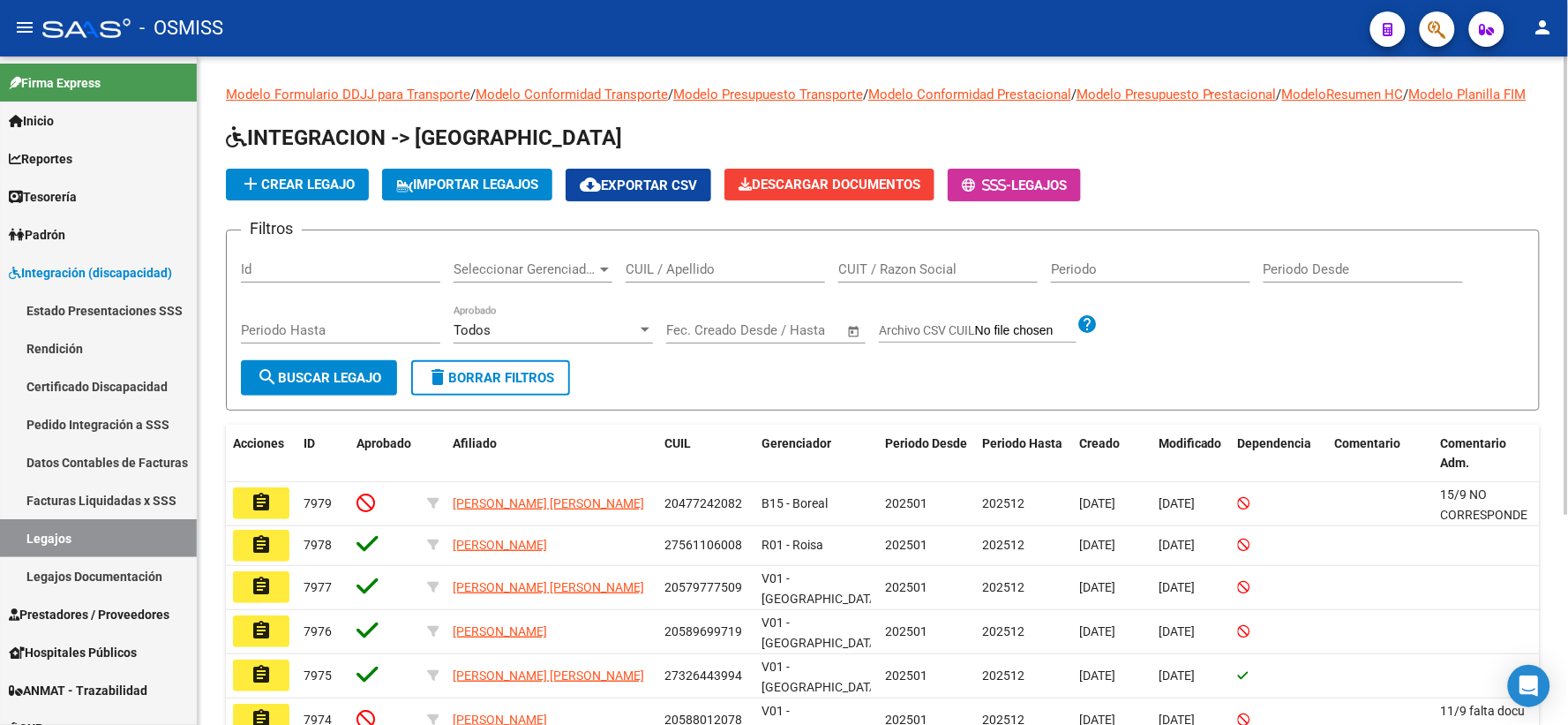
click at [722, 277] on input "CUIL / Apellido" at bounding box center [725, 269] width 200 height 16
paste input "20541501321"
type input "20541501321"
click at [331, 386] on span "search Buscar Legajo" at bounding box center [318, 378] width 124 height 16
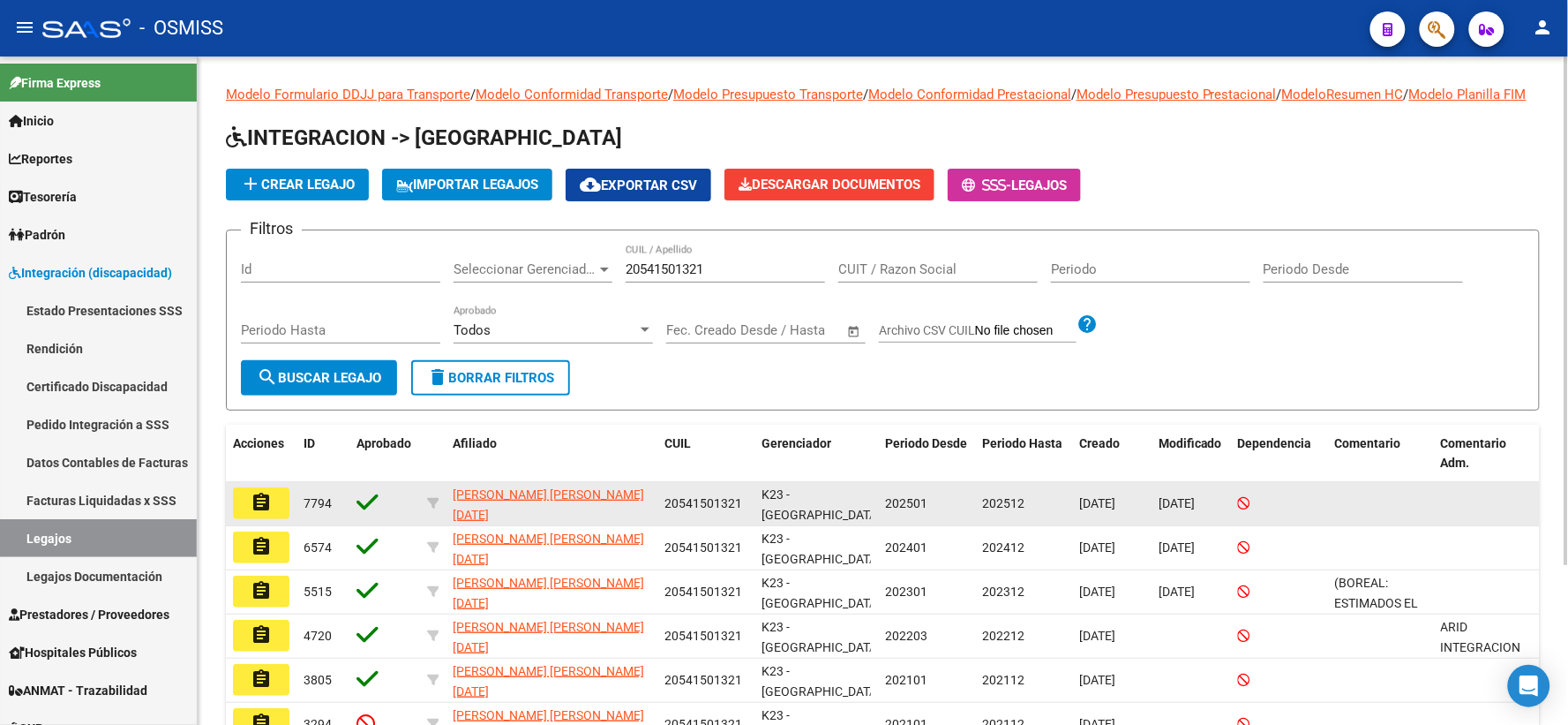
click at [273, 516] on button "assignment" at bounding box center [262, 503] width 57 height 32
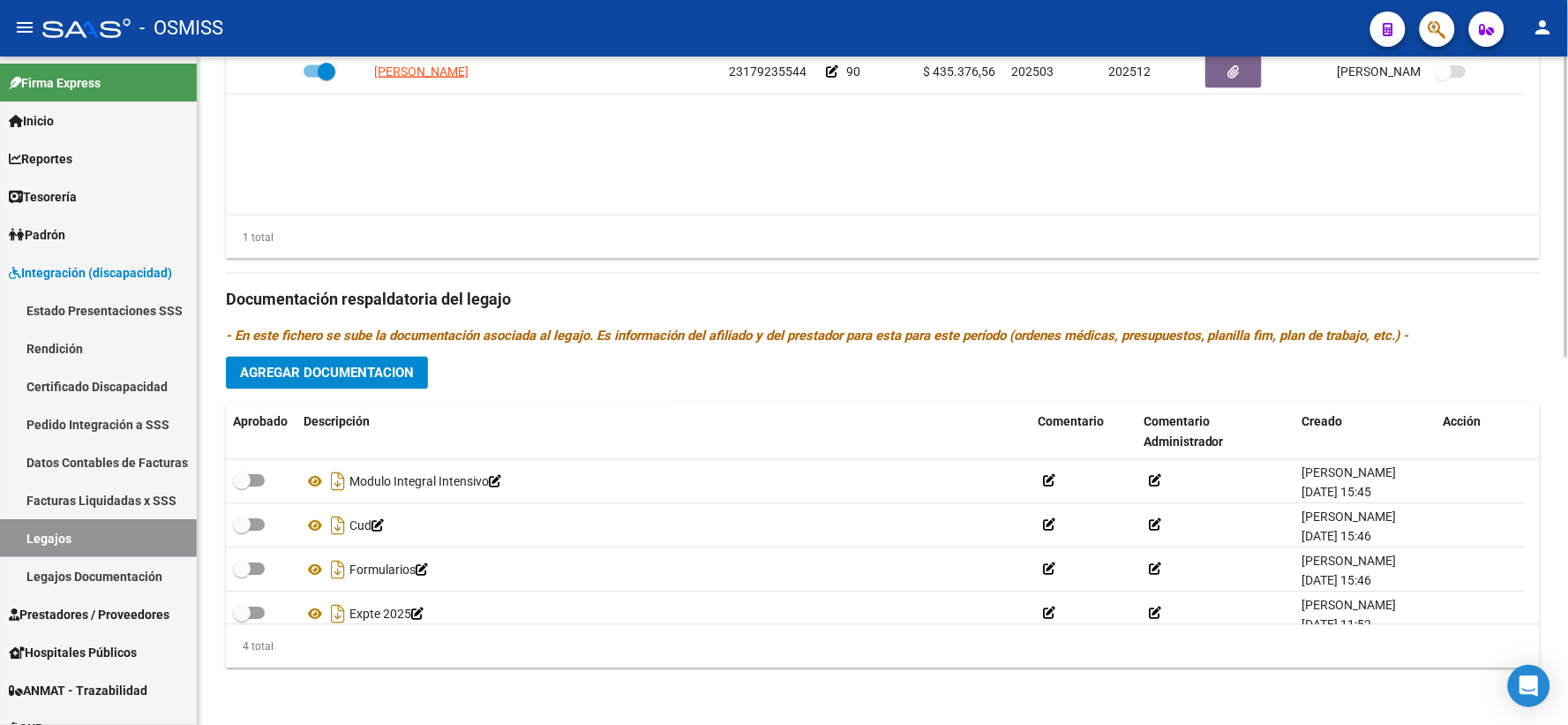
scroll to position [815, 0]
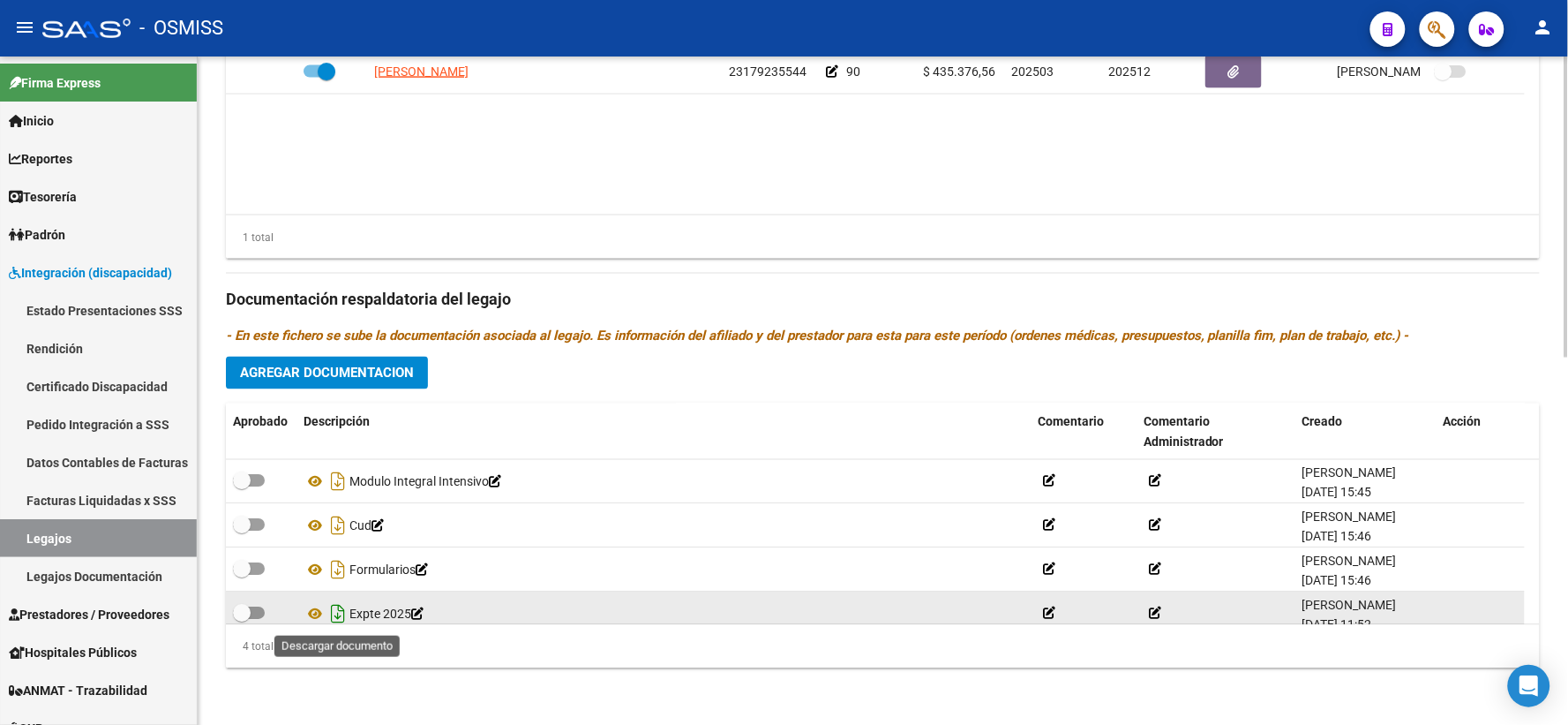
click at [338, 615] on icon "Descargar documento" at bounding box center [338, 614] width 23 height 28
click at [381, 182] on datatable-body "GIMENEZ SILVIA LILIAN 23179235544 90 $ 435.376,56 202503 202512 Paola Gregori 0…" at bounding box center [882, 132] width 1313 height 164
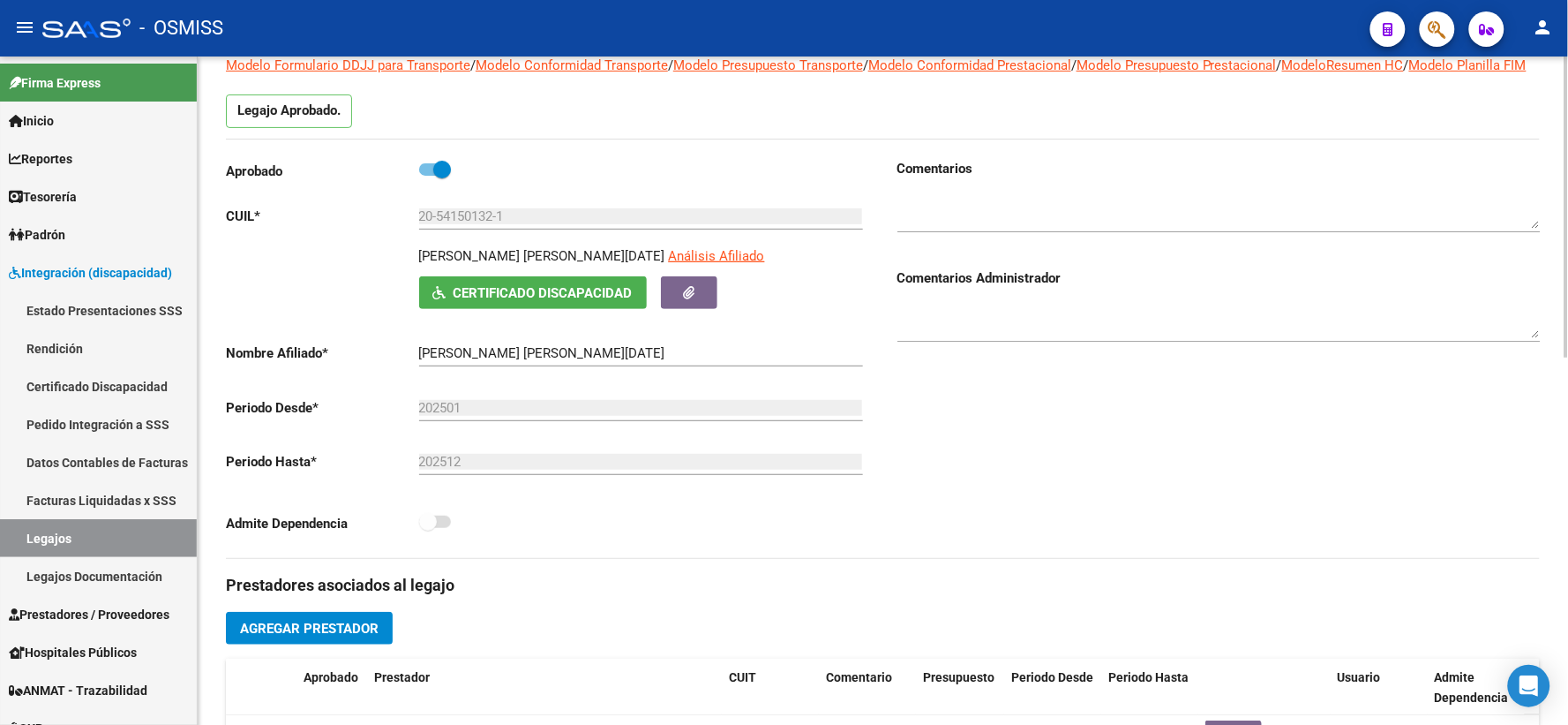
scroll to position [0, 0]
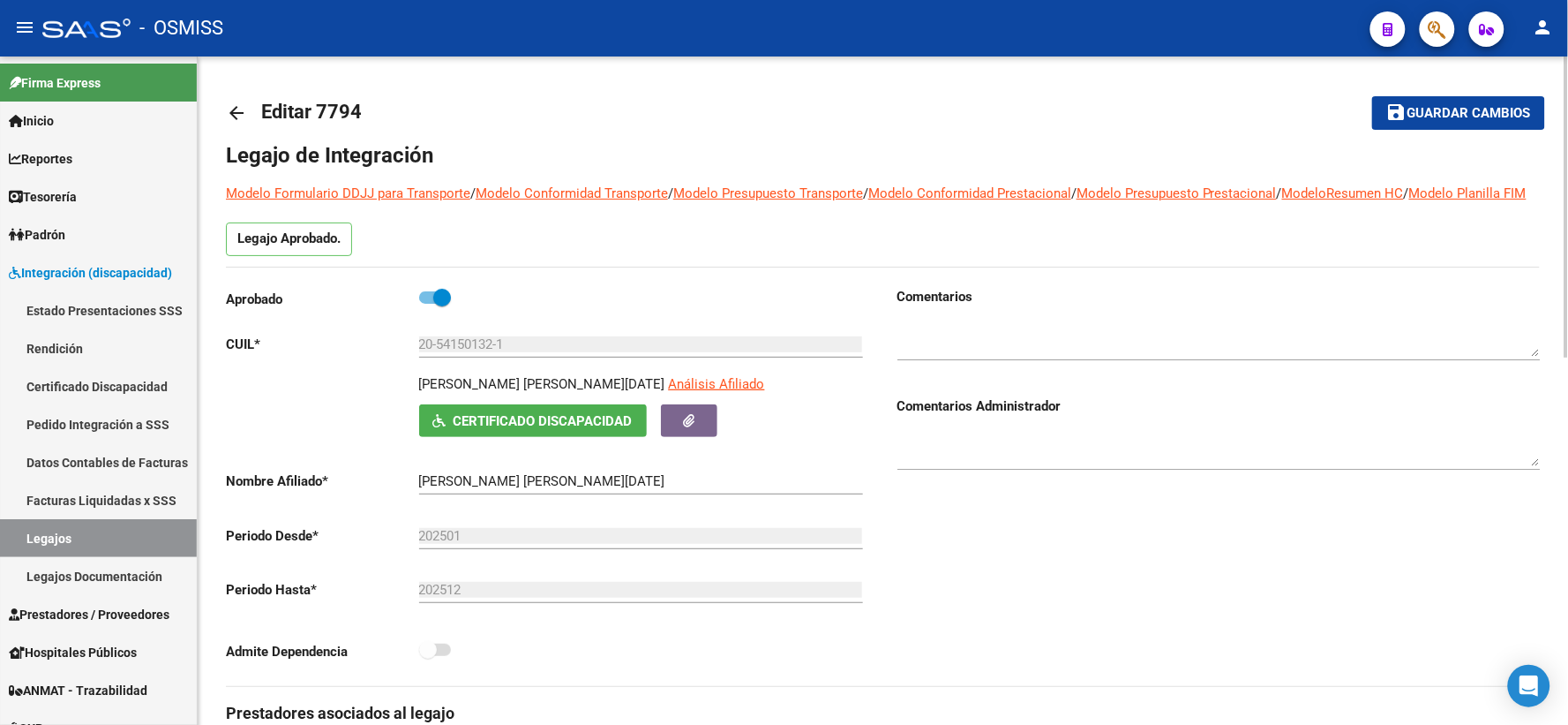
click at [235, 111] on mat-icon "arrow_back" at bounding box center [237, 113] width 21 height 21
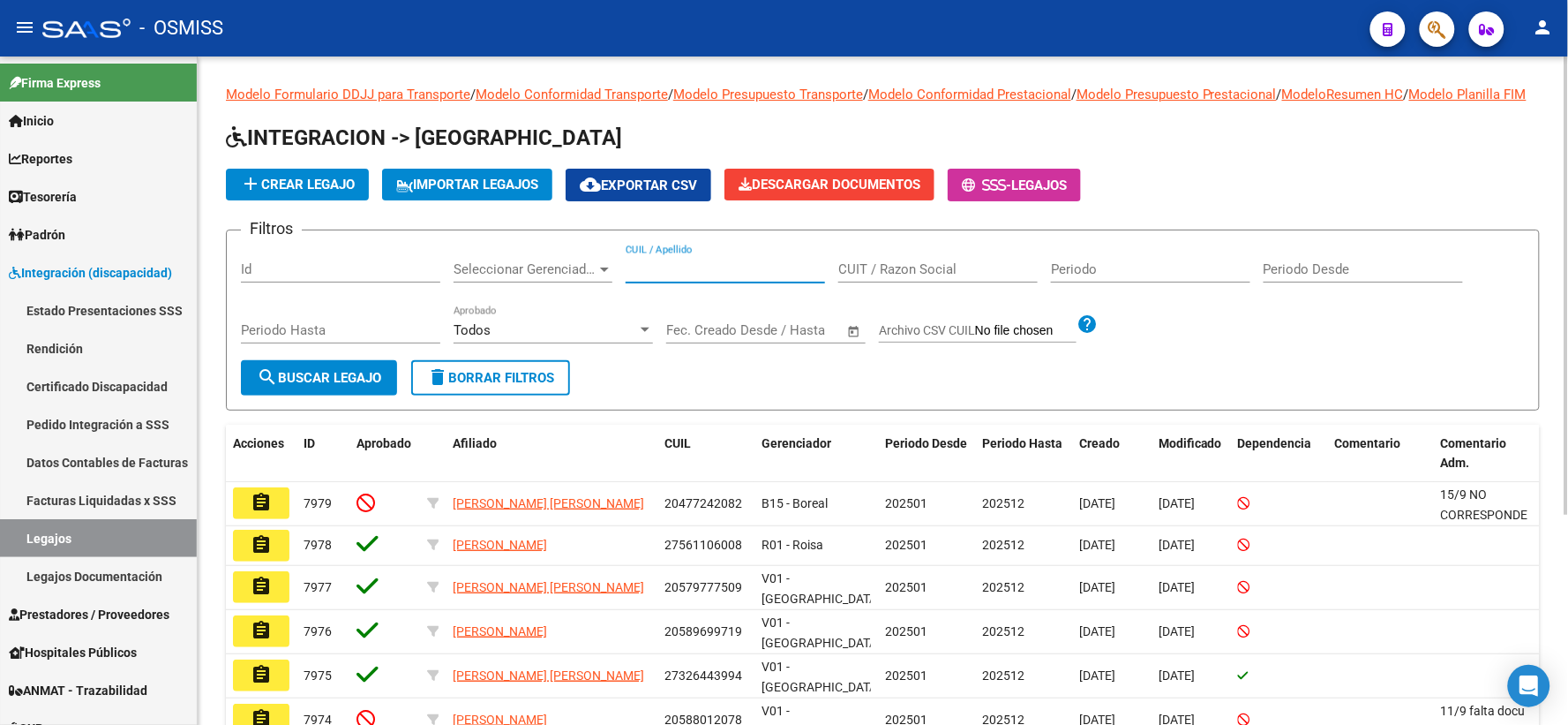
click at [655, 277] on input "CUIL / Apellido" at bounding box center [725, 269] width 200 height 16
paste input "20537110784"
type input "20537110784"
click at [336, 386] on span "search Buscar Legajo" at bounding box center [318, 378] width 124 height 16
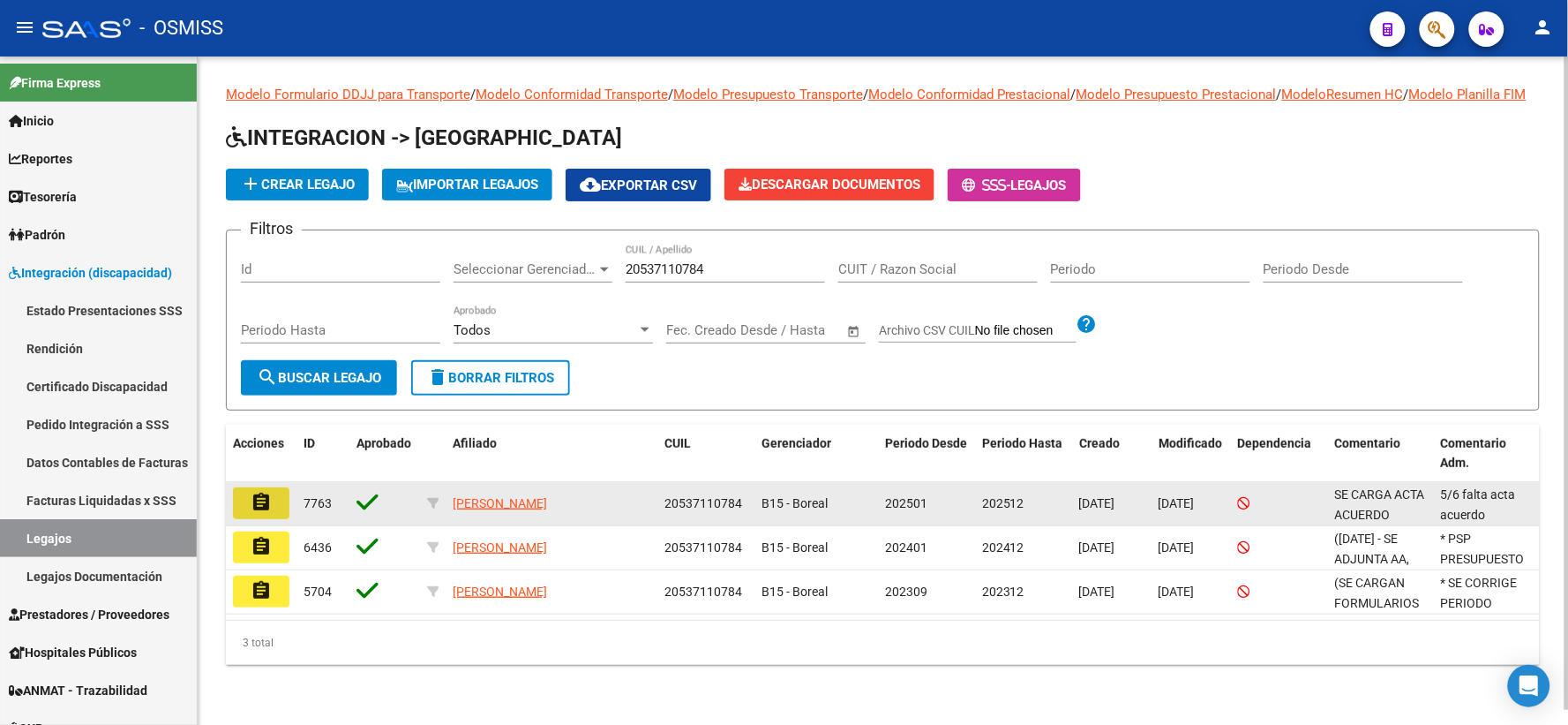
click at [257, 513] on mat-icon "assignment" at bounding box center [261, 502] width 21 height 21
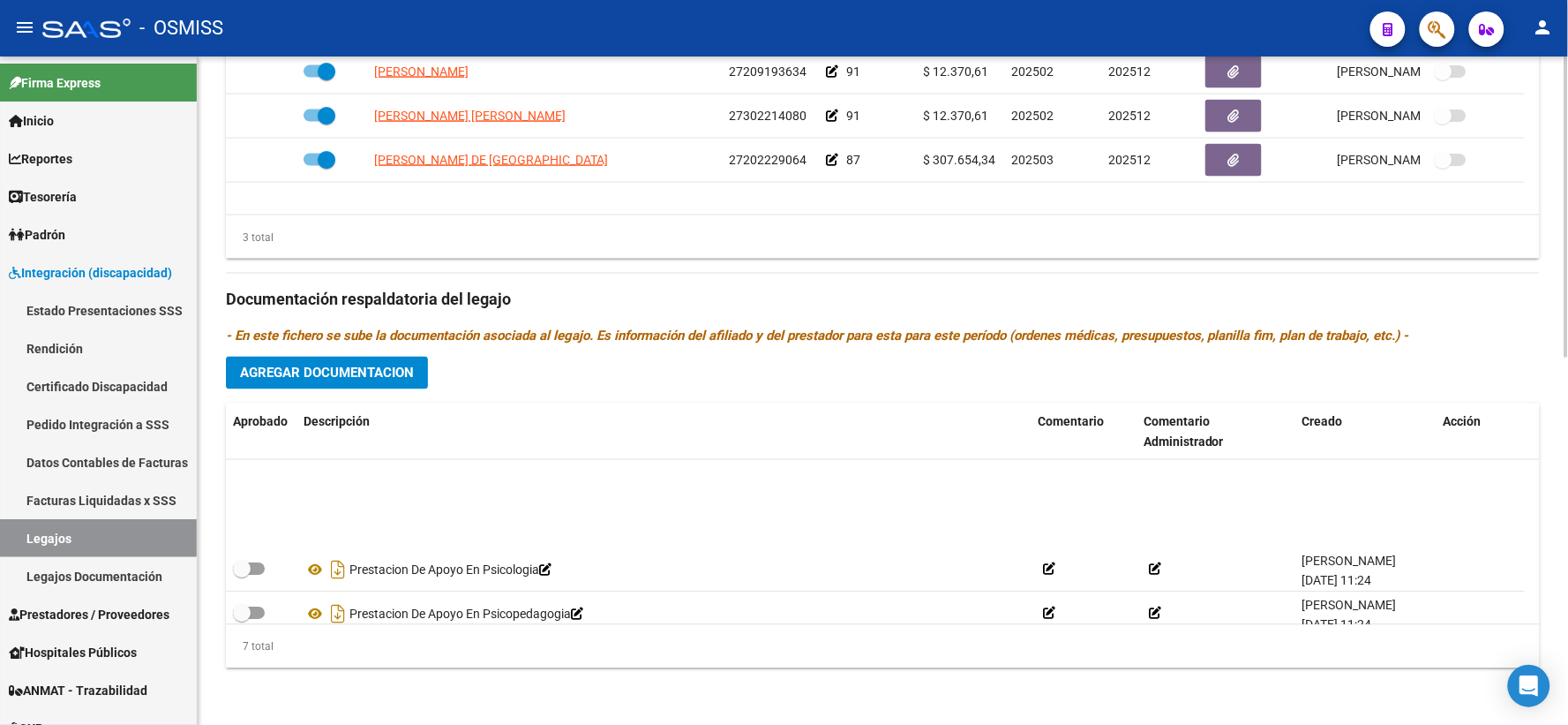
scroll to position [150, 0]
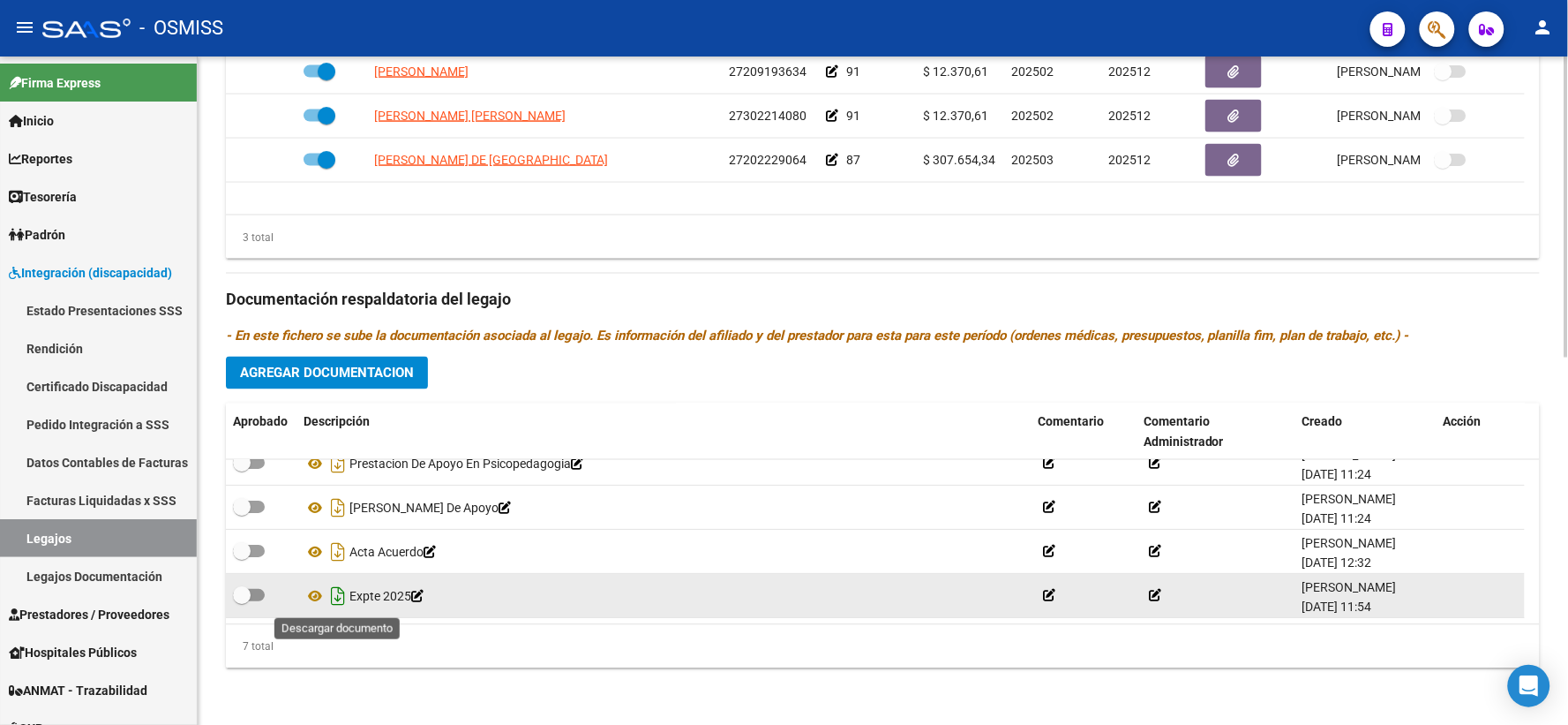
click at [340, 595] on icon "Descargar documento" at bounding box center [338, 597] width 23 height 28
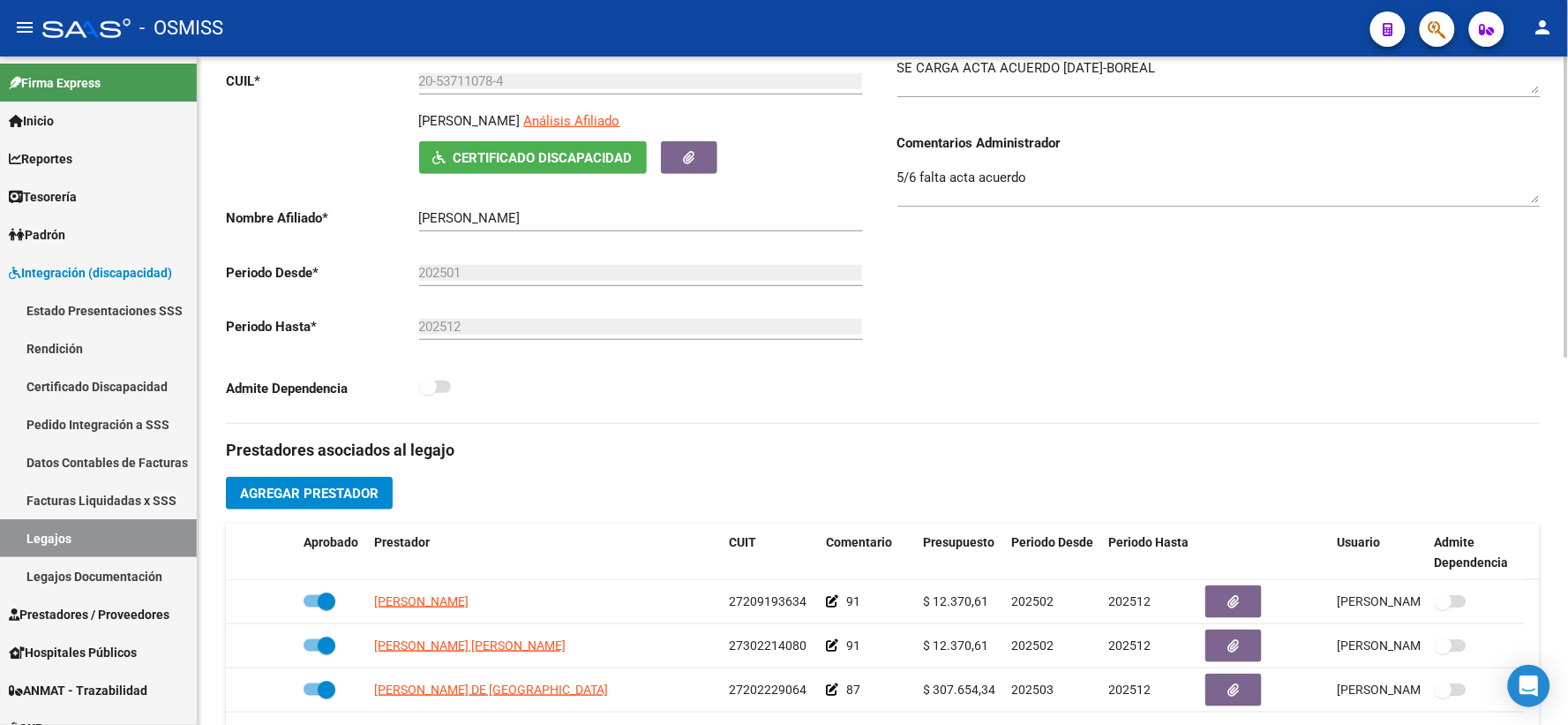
scroll to position [0, 0]
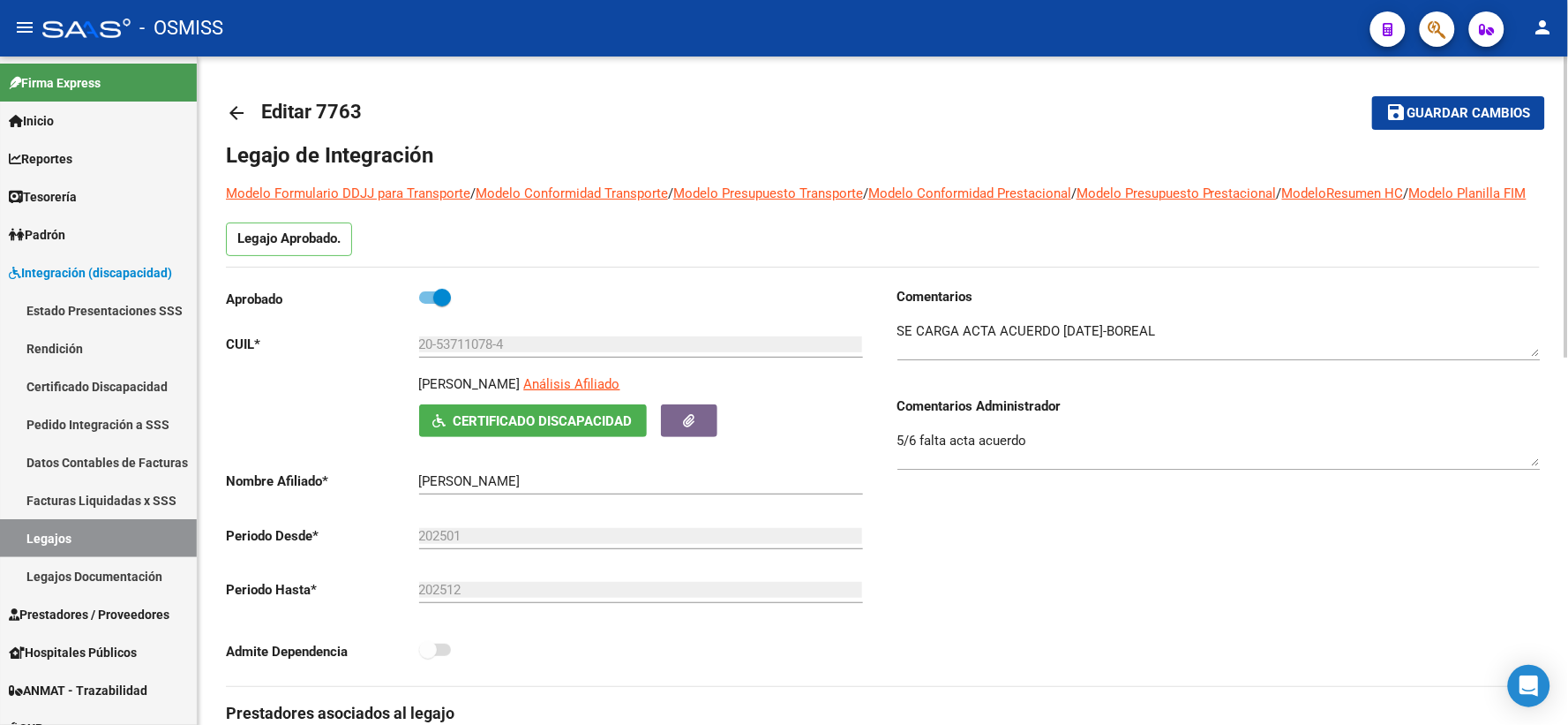
click at [243, 106] on mat-icon "arrow_back" at bounding box center [237, 113] width 21 height 21
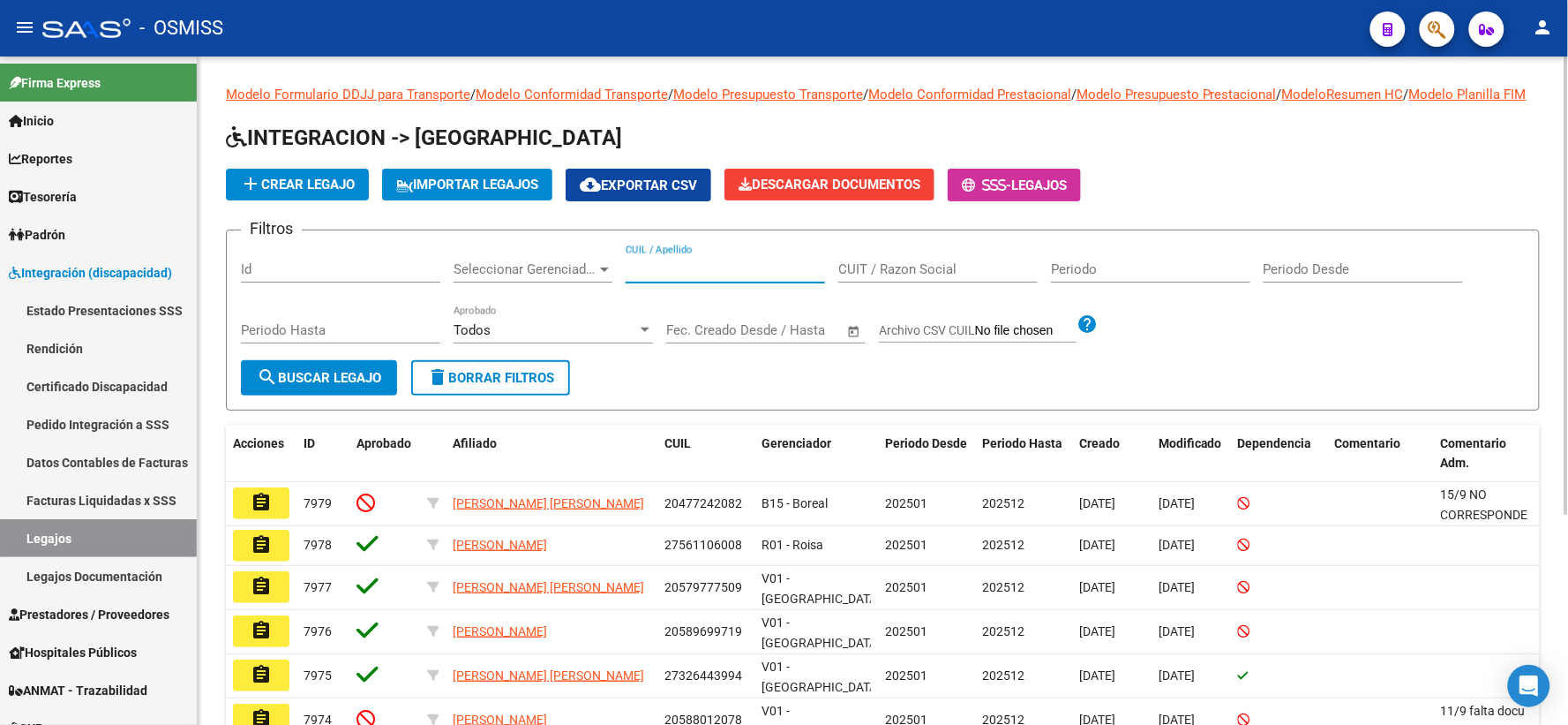
click at [653, 277] on input "CUIL / Apellido" at bounding box center [725, 269] width 200 height 16
paste input "20538435881"
type input "20538435881"
click at [342, 386] on span "search Buscar Legajo" at bounding box center [318, 378] width 124 height 16
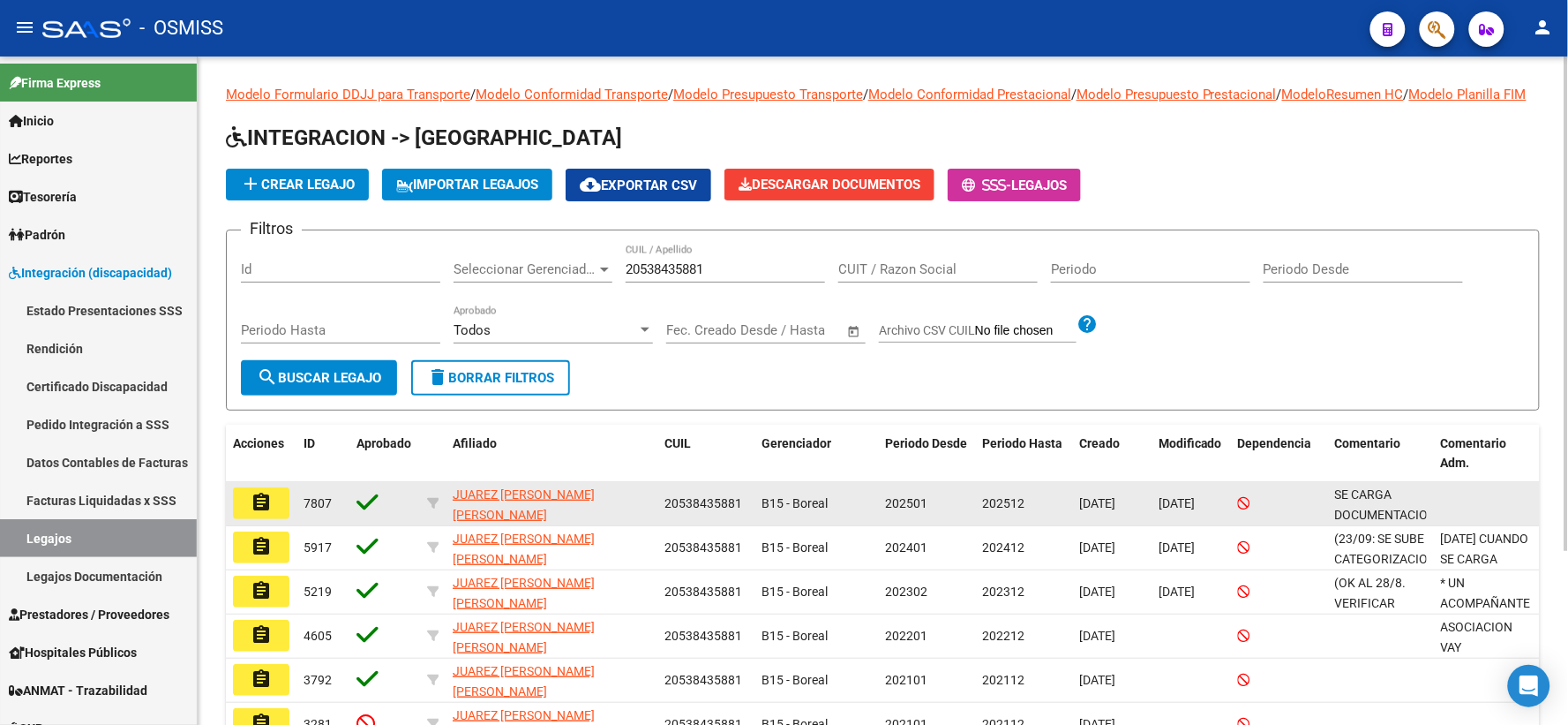
click at [260, 513] on mat-icon "assignment" at bounding box center [261, 502] width 21 height 21
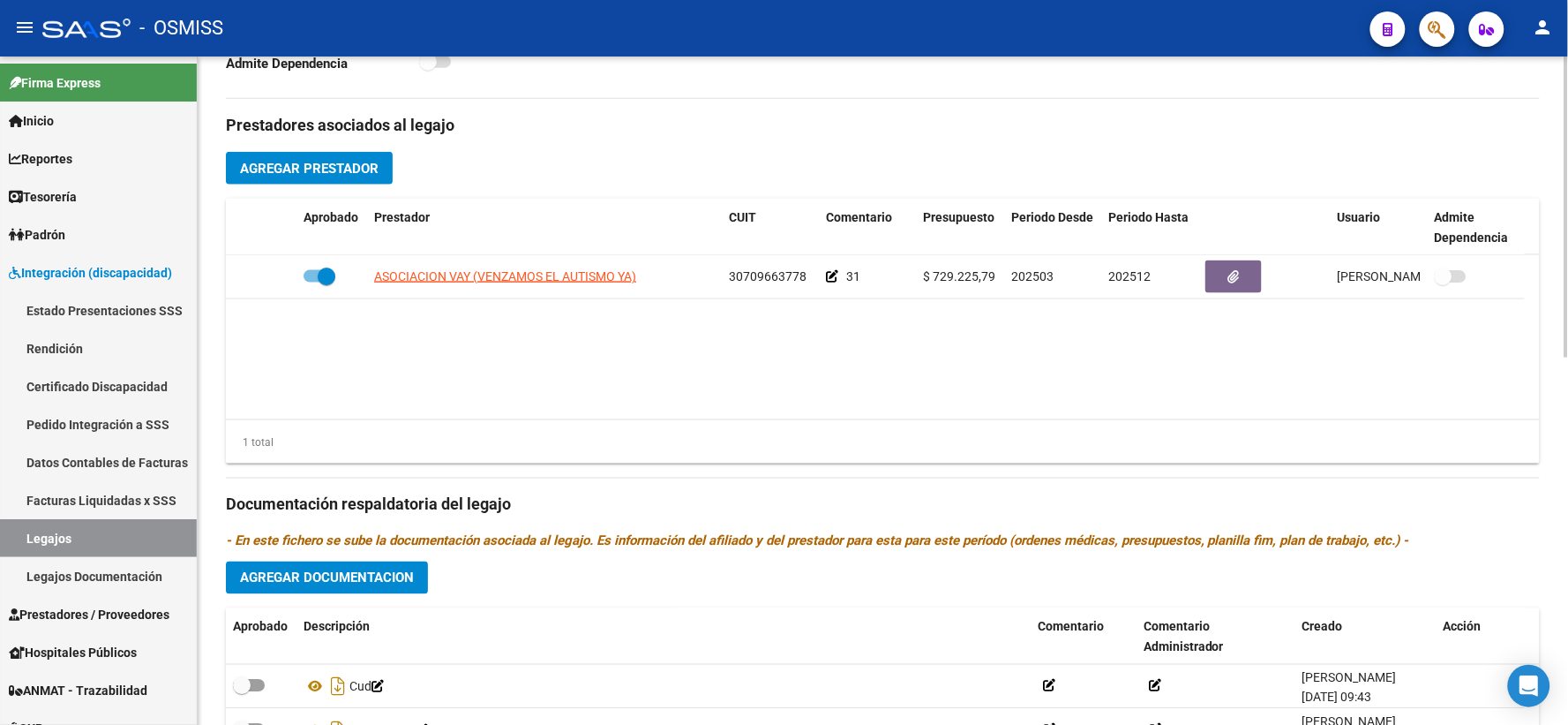
scroll to position [815, 0]
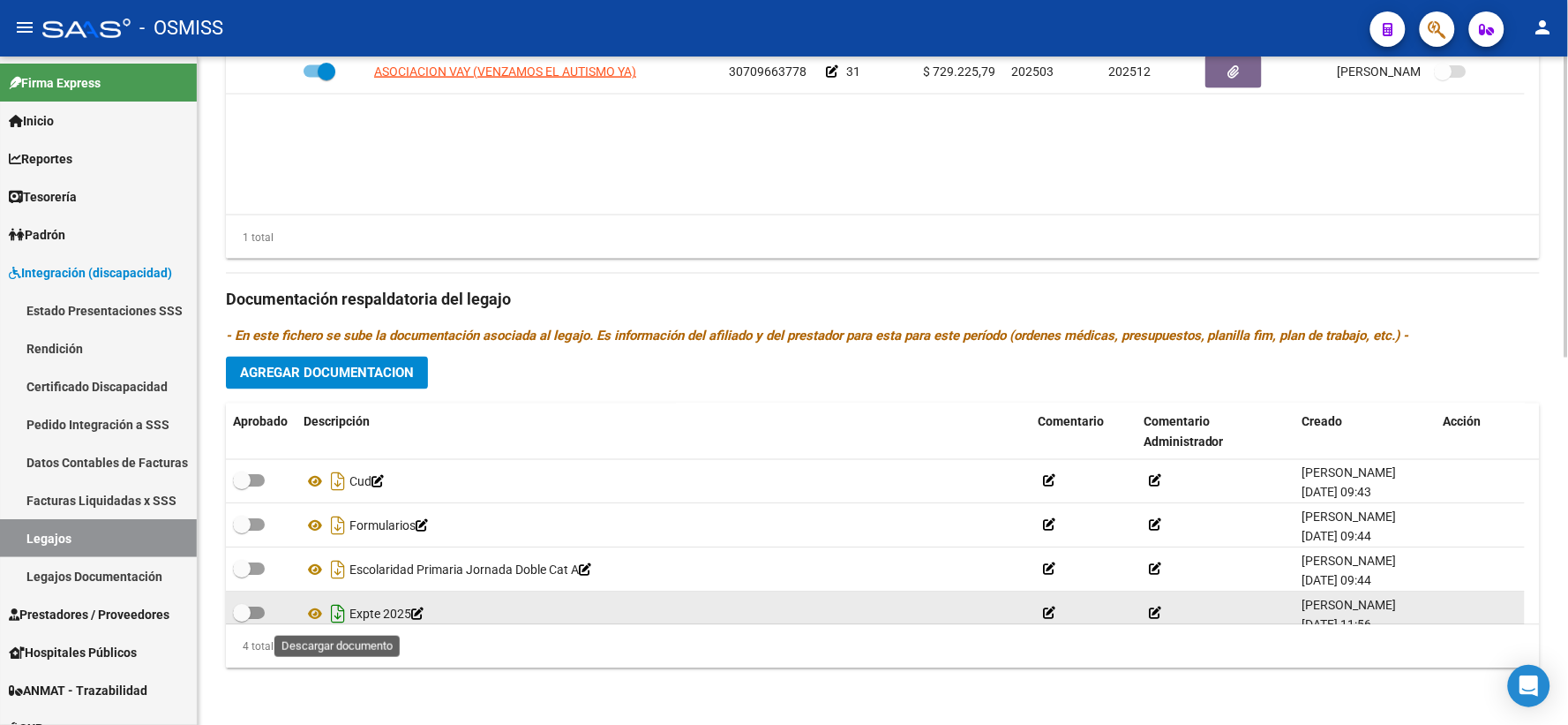
click at [333, 611] on icon "Descargar documento" at bounding box center [338, 614] width 23 height 28
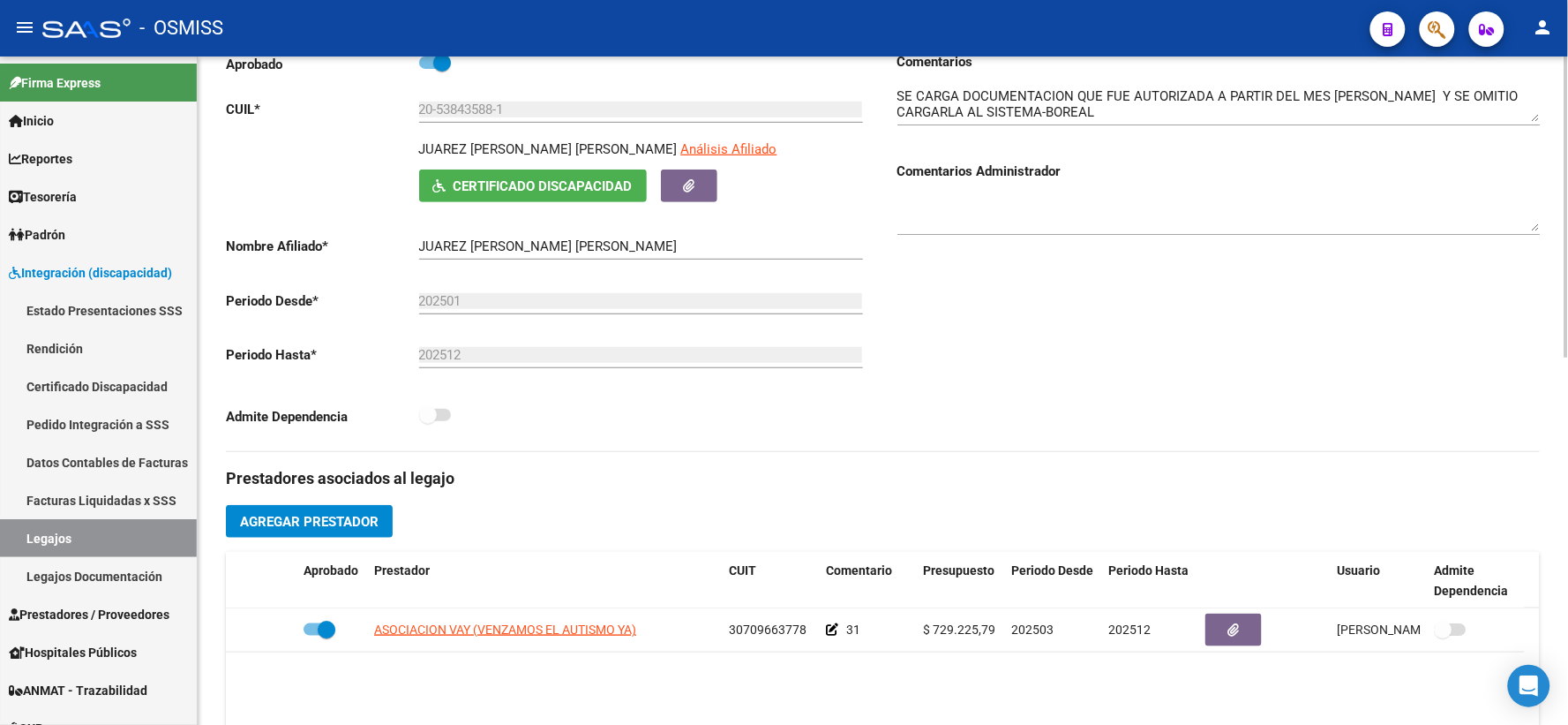
scroll to position [226, 0]
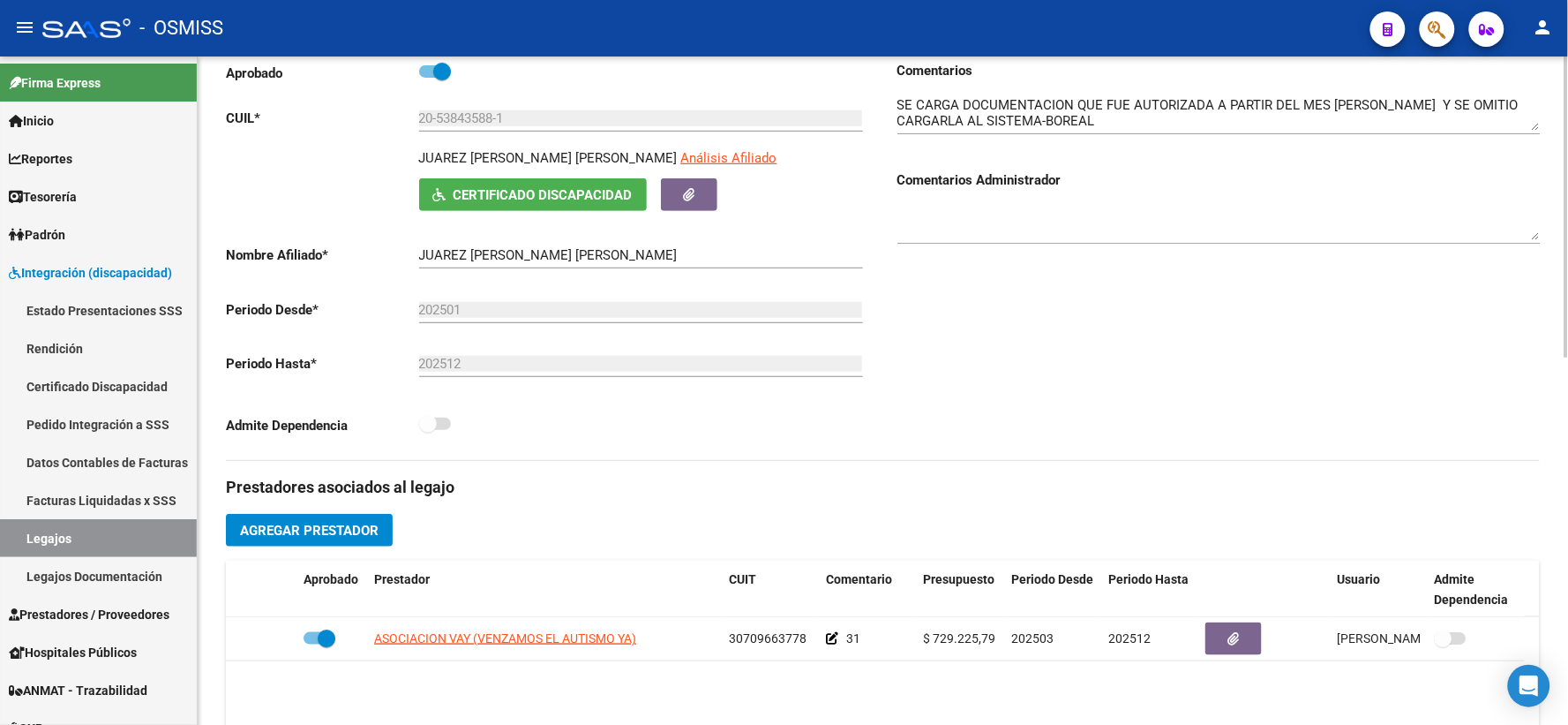
click at [326, 128] on p "CUIL *" at bounding box center [323, 118] width 193 height 20
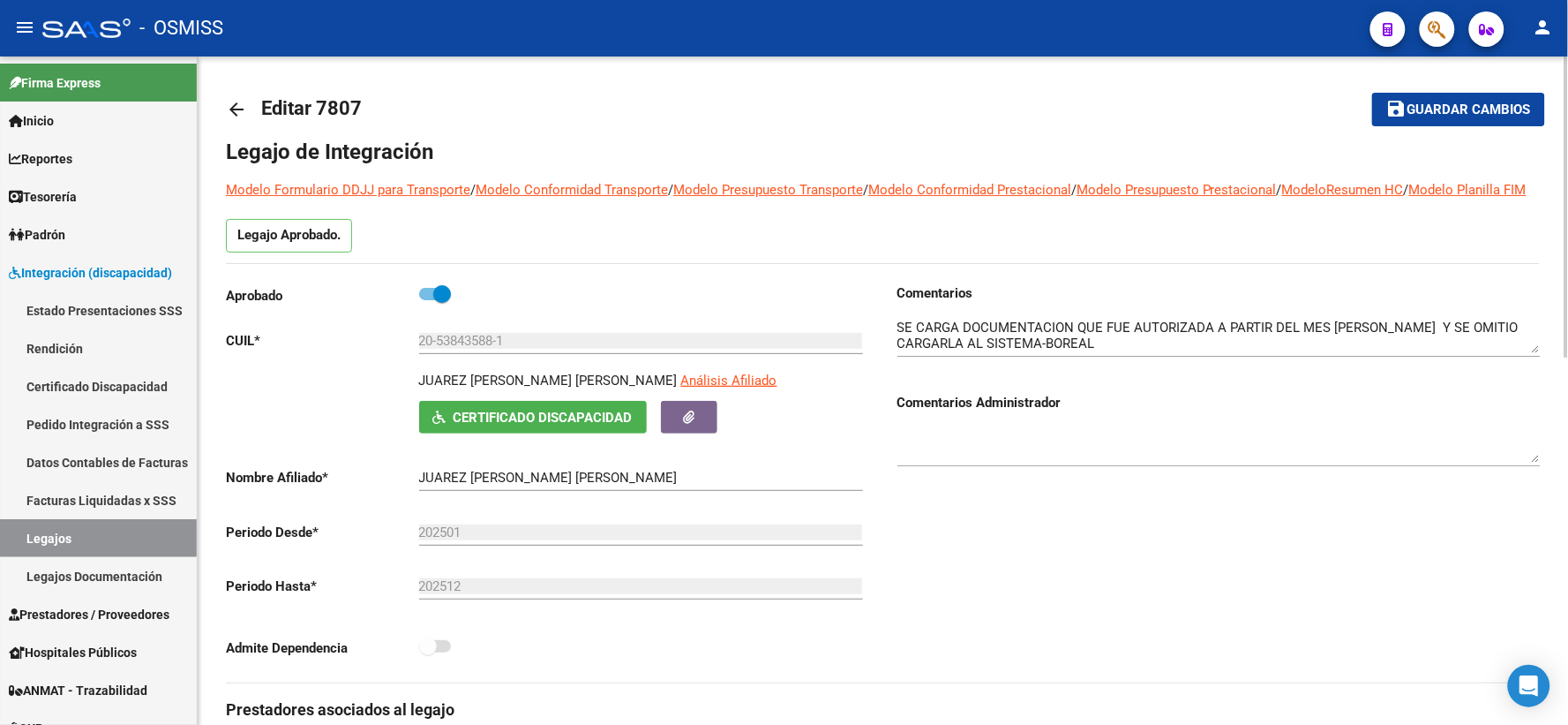
scroll to position [0, 0]
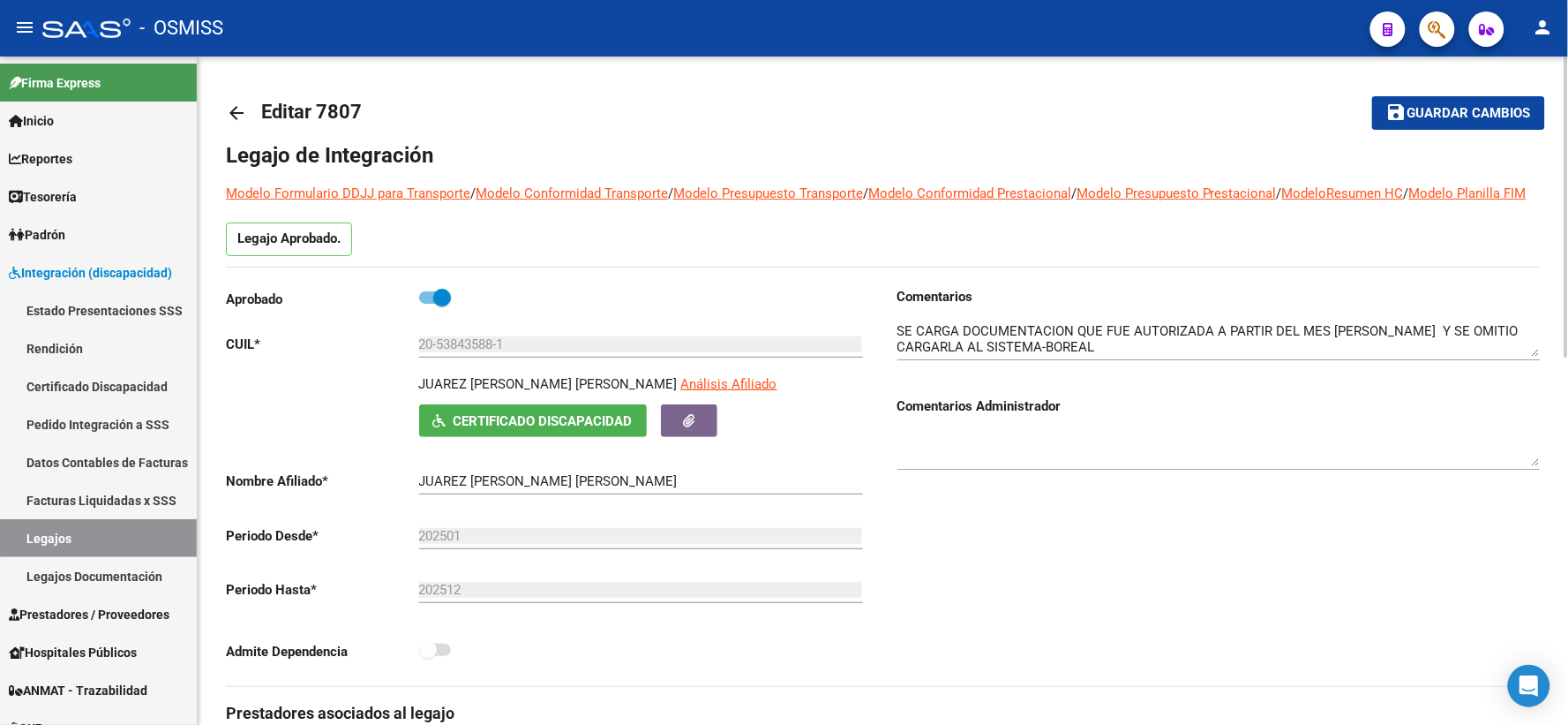
click at [237, 111] on mat-icon "arrow_back" at bounding box center [237, 113] width 21 height 21
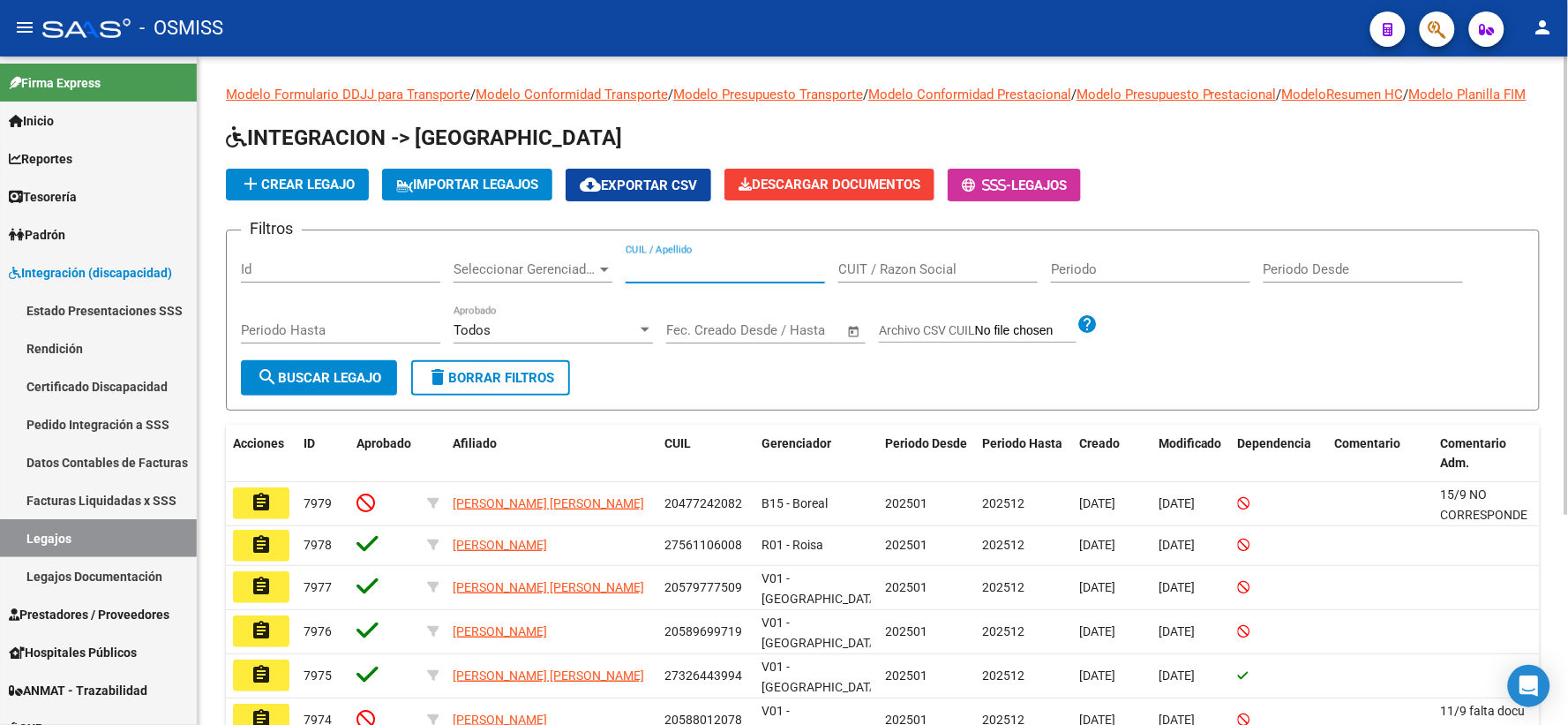
paste input "20533049401"
type input "20533049401"
click at [318, 386] on span "search Buscar Legajo" at bounding box center [318, 378] width 124 height 16
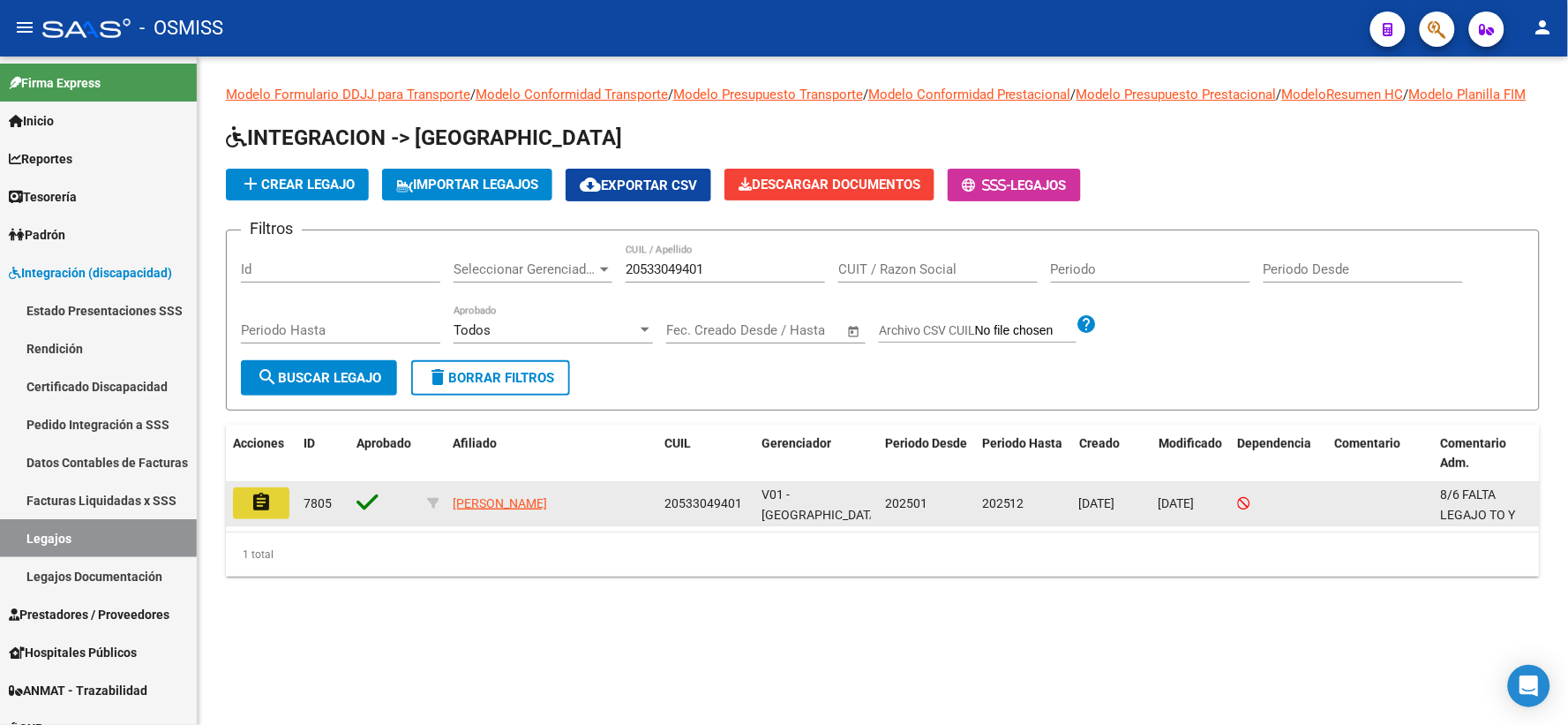
click at [255, 513] on mat-icon "assignment" at bounding box center [261, 502] width 21 height 21
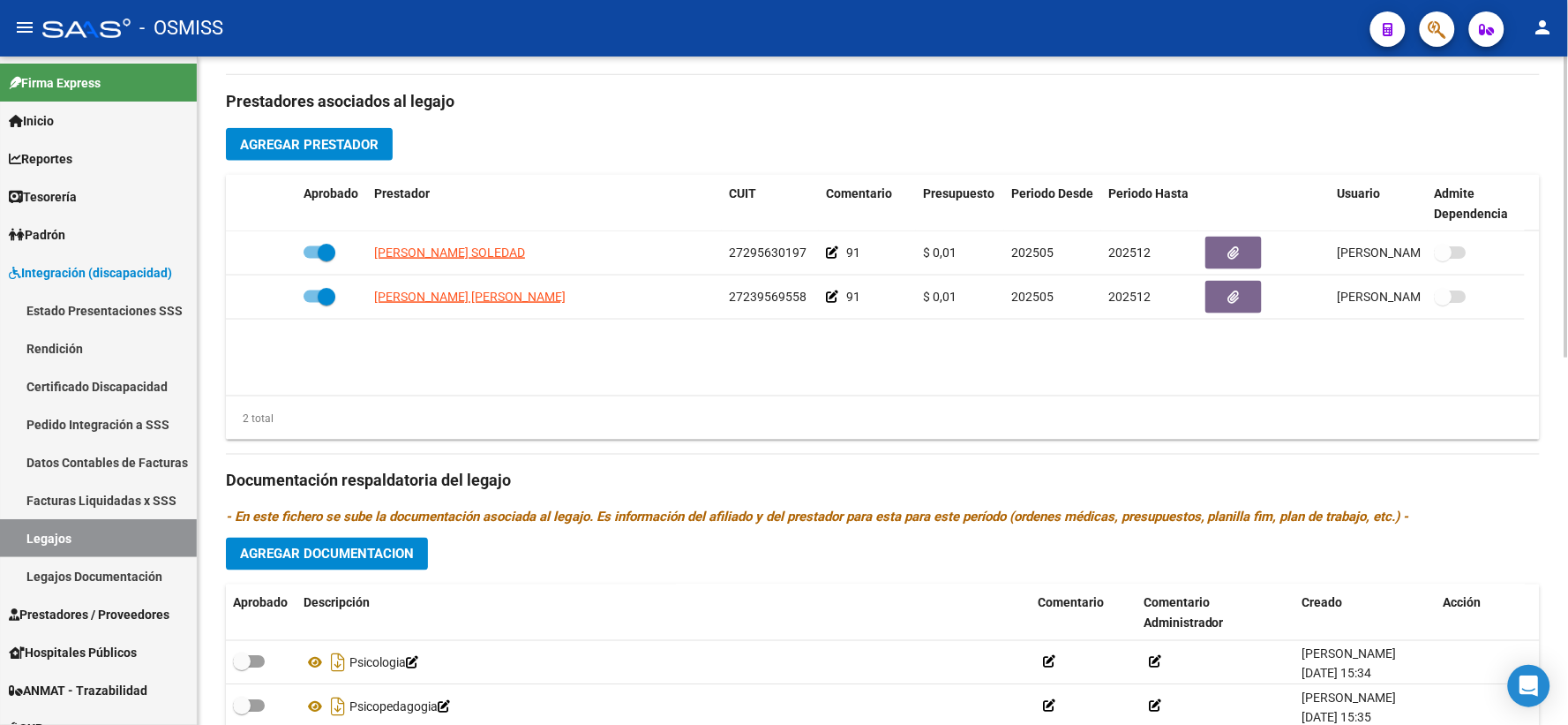
scroll to position [815, 0]
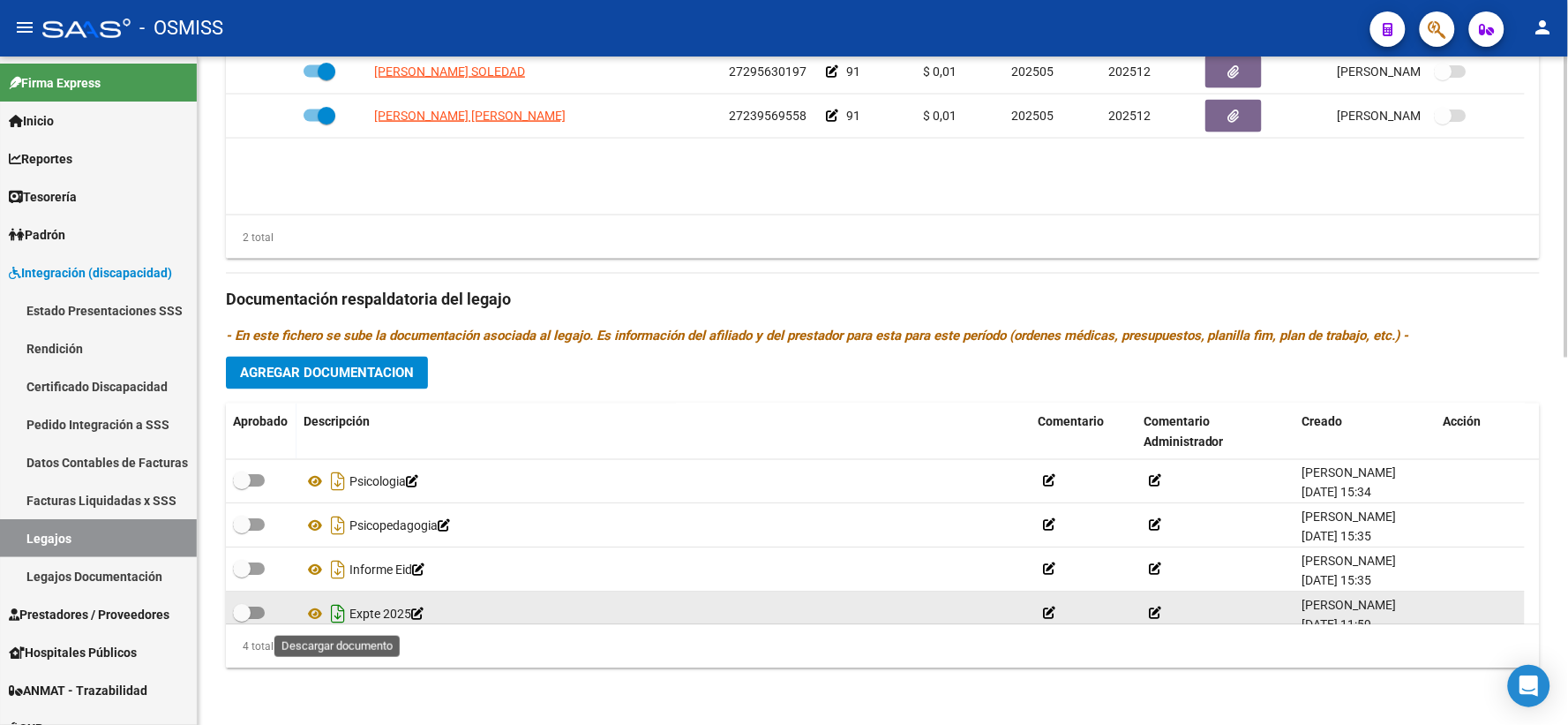
click at [337, 605] on icon "Descargar documento" at bounding box center [338, 614] width 23 height 28
click at [372, 190] on datatable-body "REDAELLI CINTIA SOLEDAD 27295630197 91 $ 0,01 202505 202512 Luisina Sacchetta 0…" at bounding box center [882, 132] width 1313 height 164
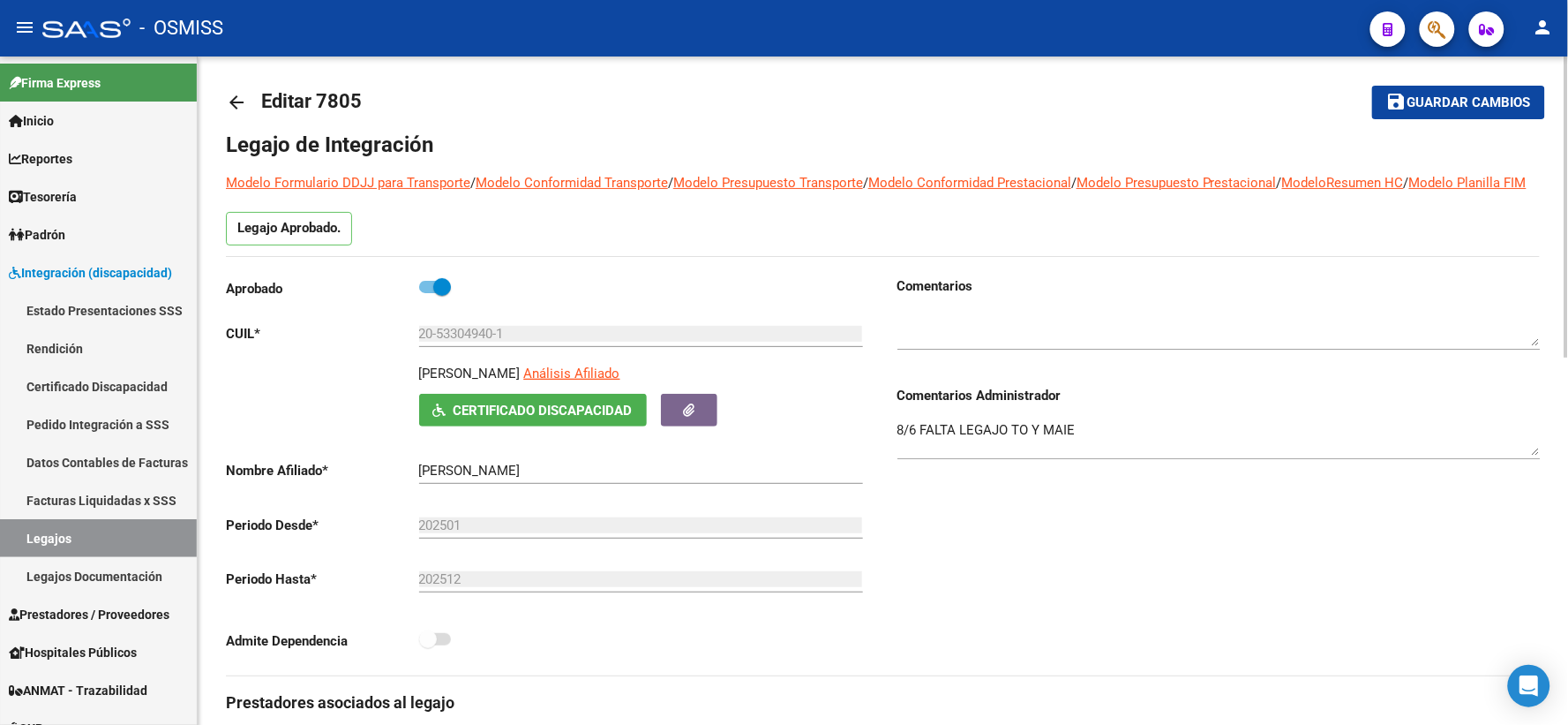
scroll to position [0, 0]
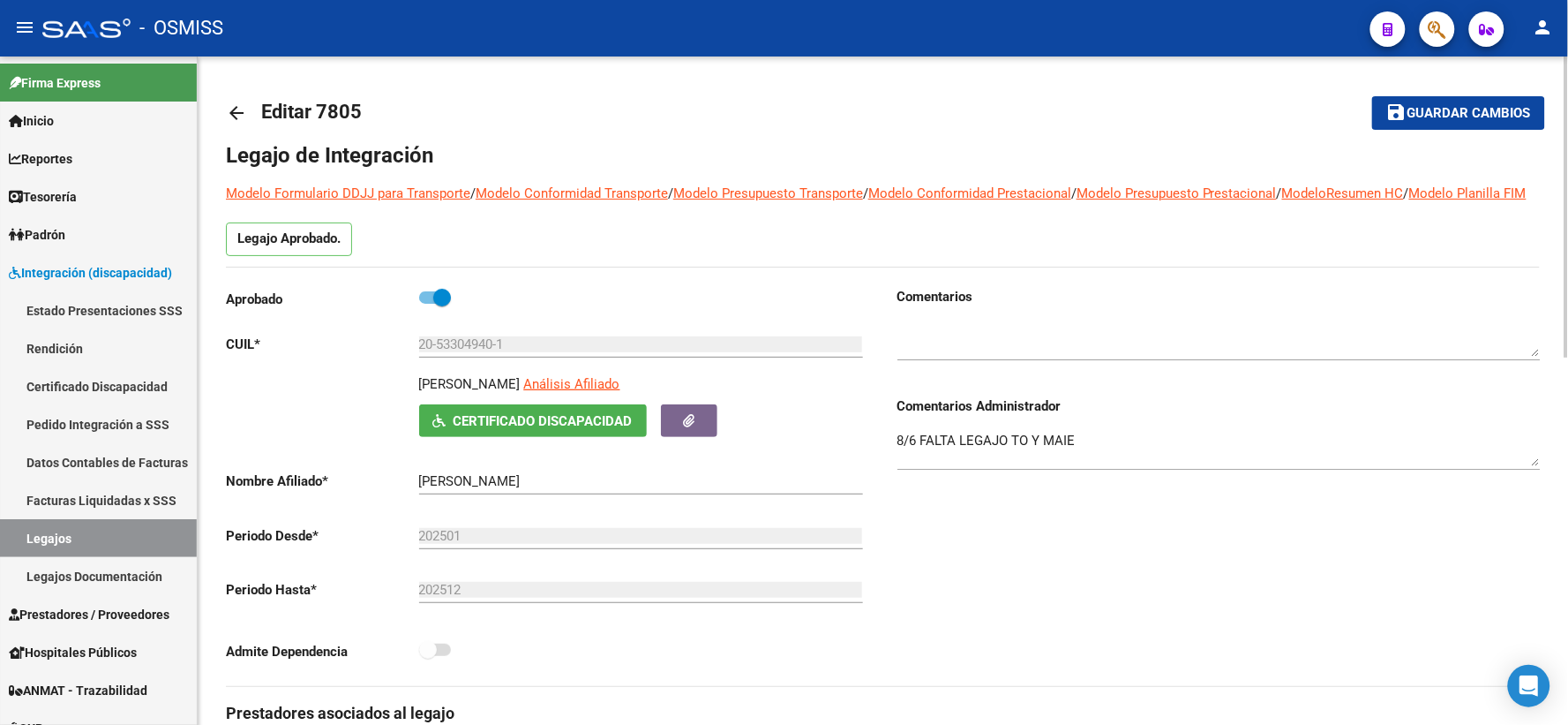
click at [236, 112] on mat-icon "arrow_back" at bounding box center [237, 113] width 21 height 21
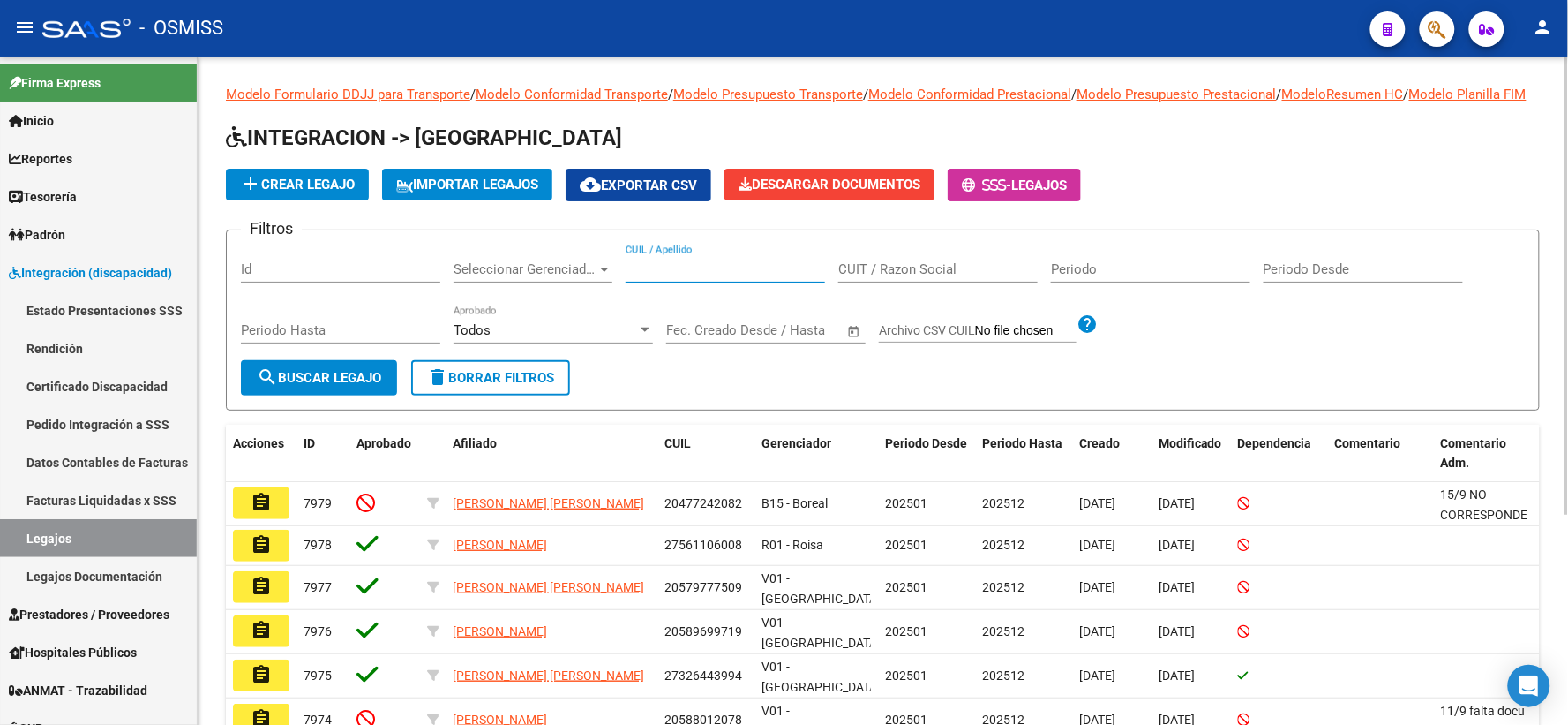
paste input "20531921896"
type input "20531921896"
click at [319, 386] on span "search Buscar Legajo" at bounding box center [318, 378] width 124 height 16
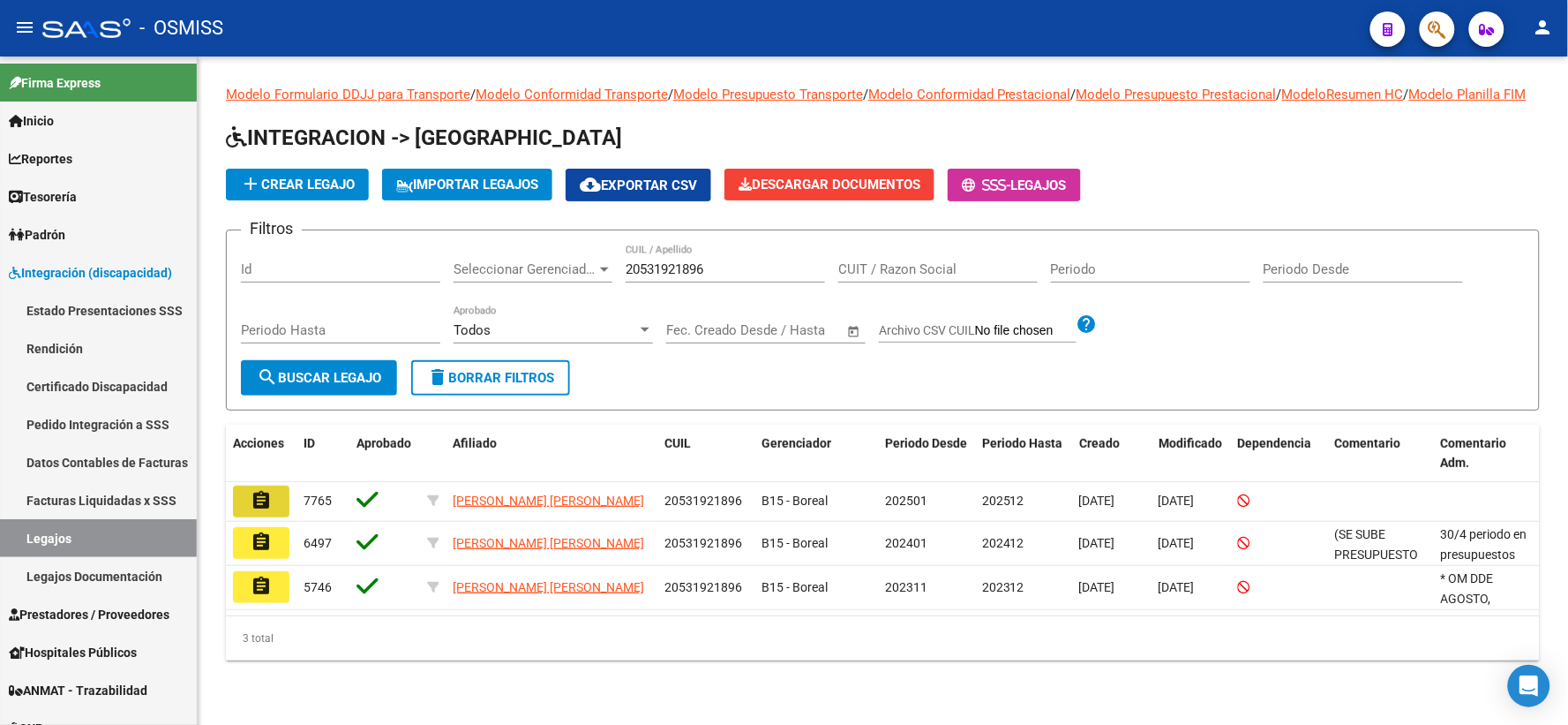
drag, startPoint x: 261, startPoint y: 524, endPoint x: 797, endPoint y: 464, distance: 539.3
click at [262, 511] on mat-icon "assignment" at bounding box center [261, 500] width 21 height 21
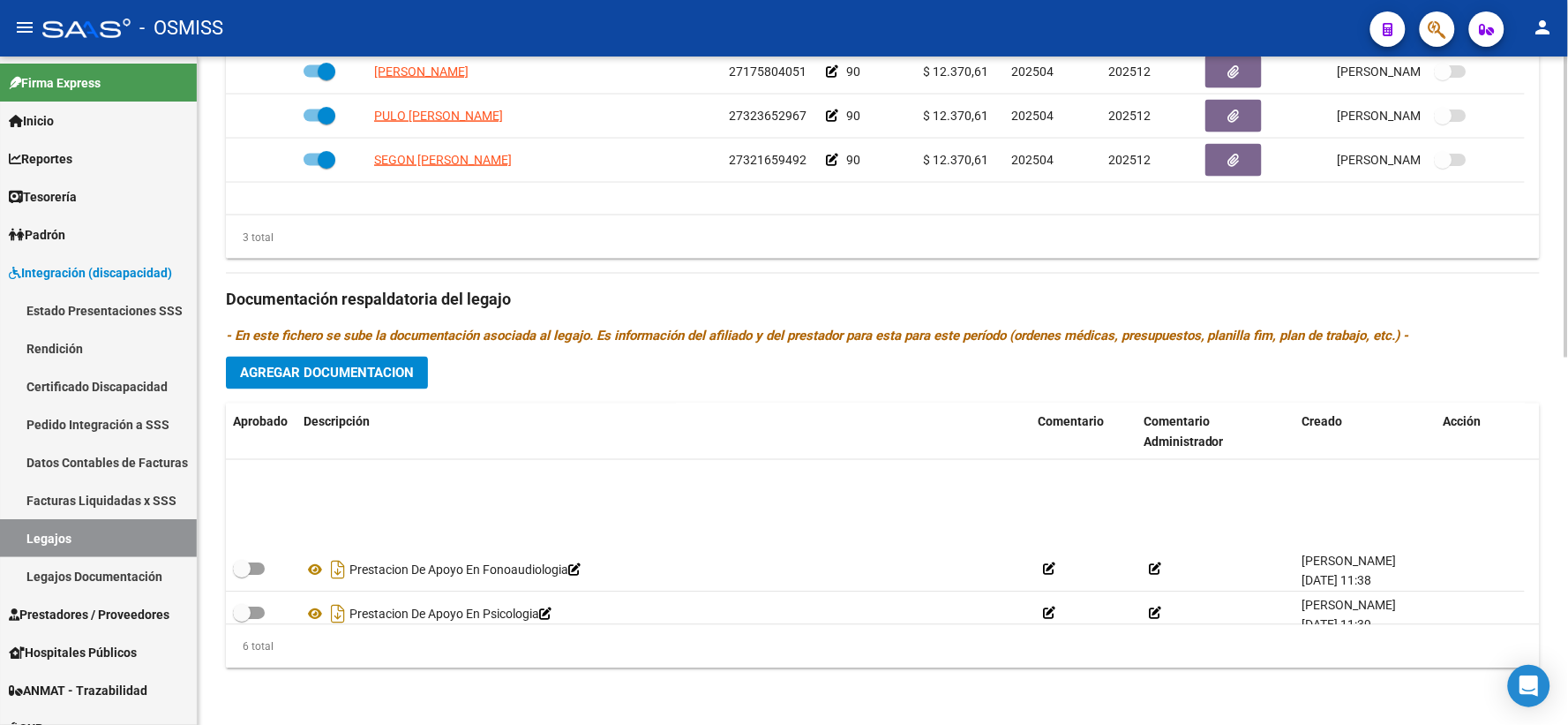
scroll to position [106, 0]
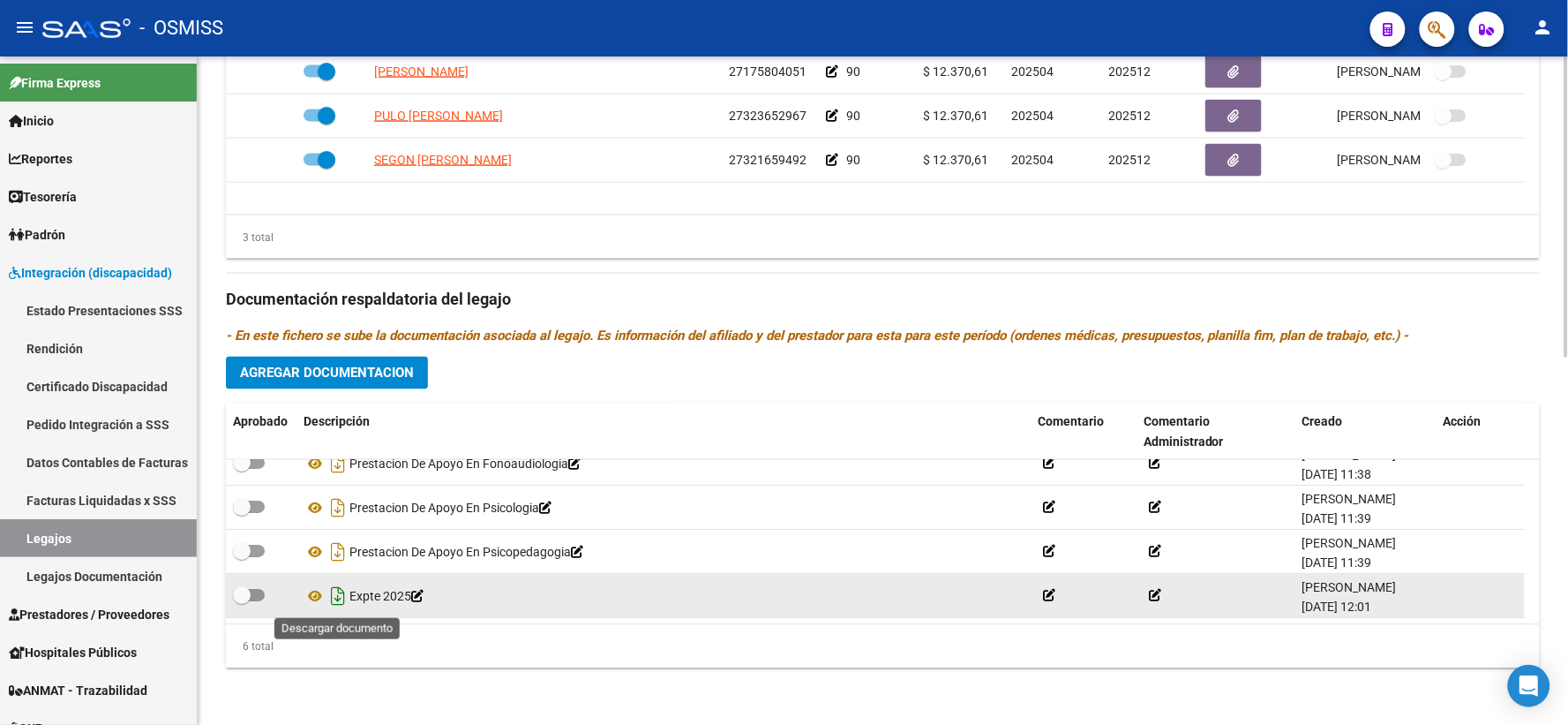
click at [337, 595] on icon "Descargar documento" at bounding box center [338, 597] width 23 height 28
click at [423, 258] on div "Prestadores asociados al legajo Agregar Prestador Aprobado Prestador CUIT Comen…" at bounding box center [882, 288] width 1313 height 788
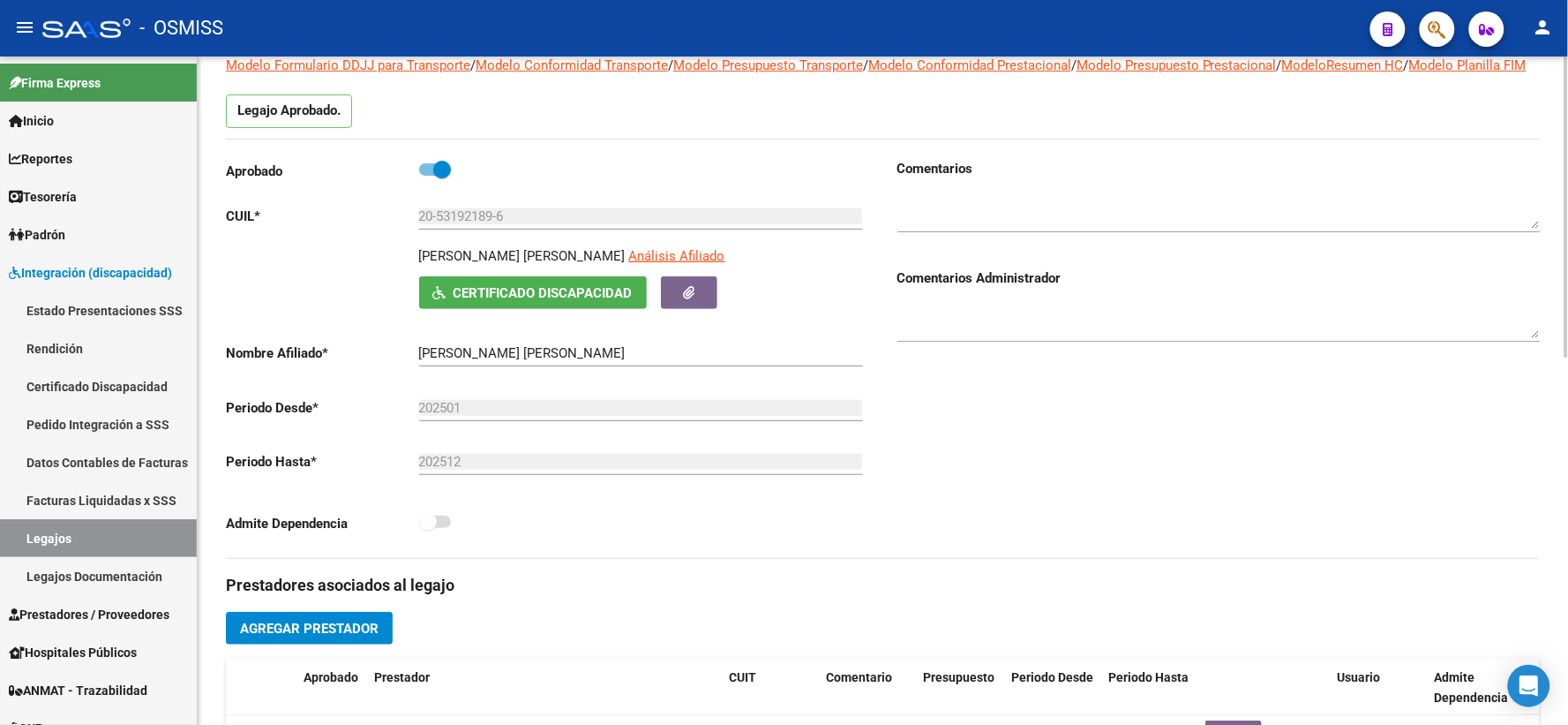
scroll to position [0, 0]
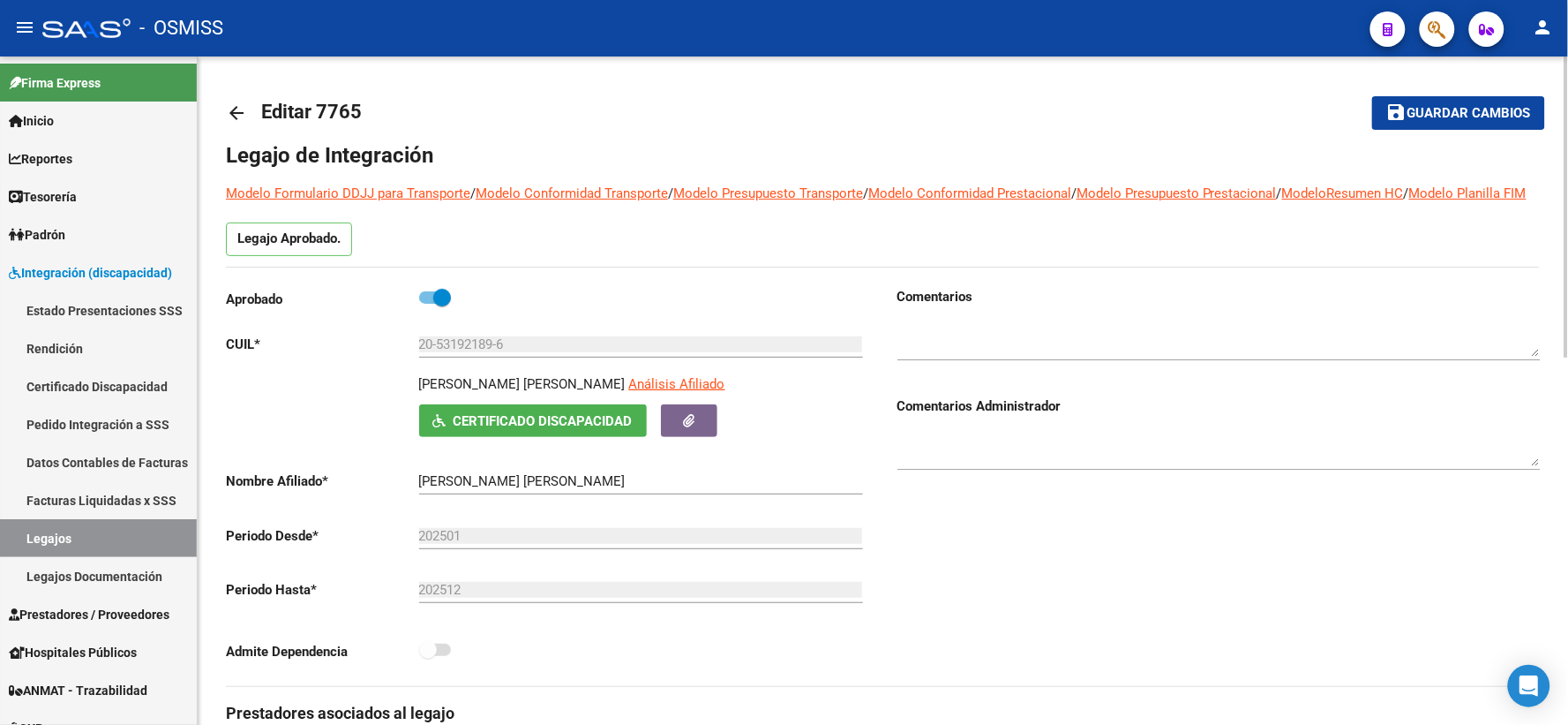
click at [243, 109] on mat-icon "arrow_back" at bounding box center [237, 113] width 21 height 21
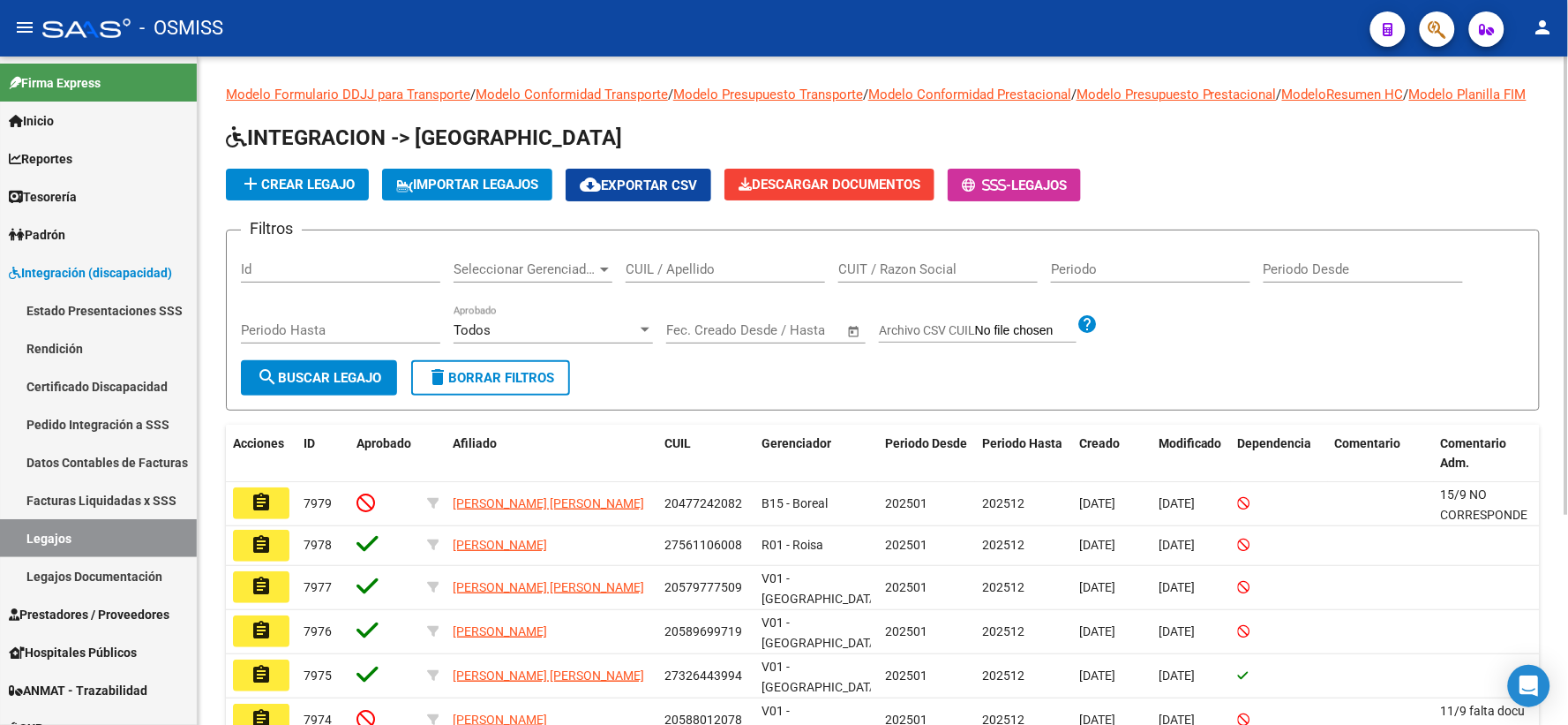
click at [733, 277] on input "CUIL / Apellido" at bounding box center [725, 269] width 200 height 16
paste input "20583712004"
type input "20583712004"
click at [305, 386] on button "search Buscar Legajo" at bounding box center [319, 378] width 156 height 35
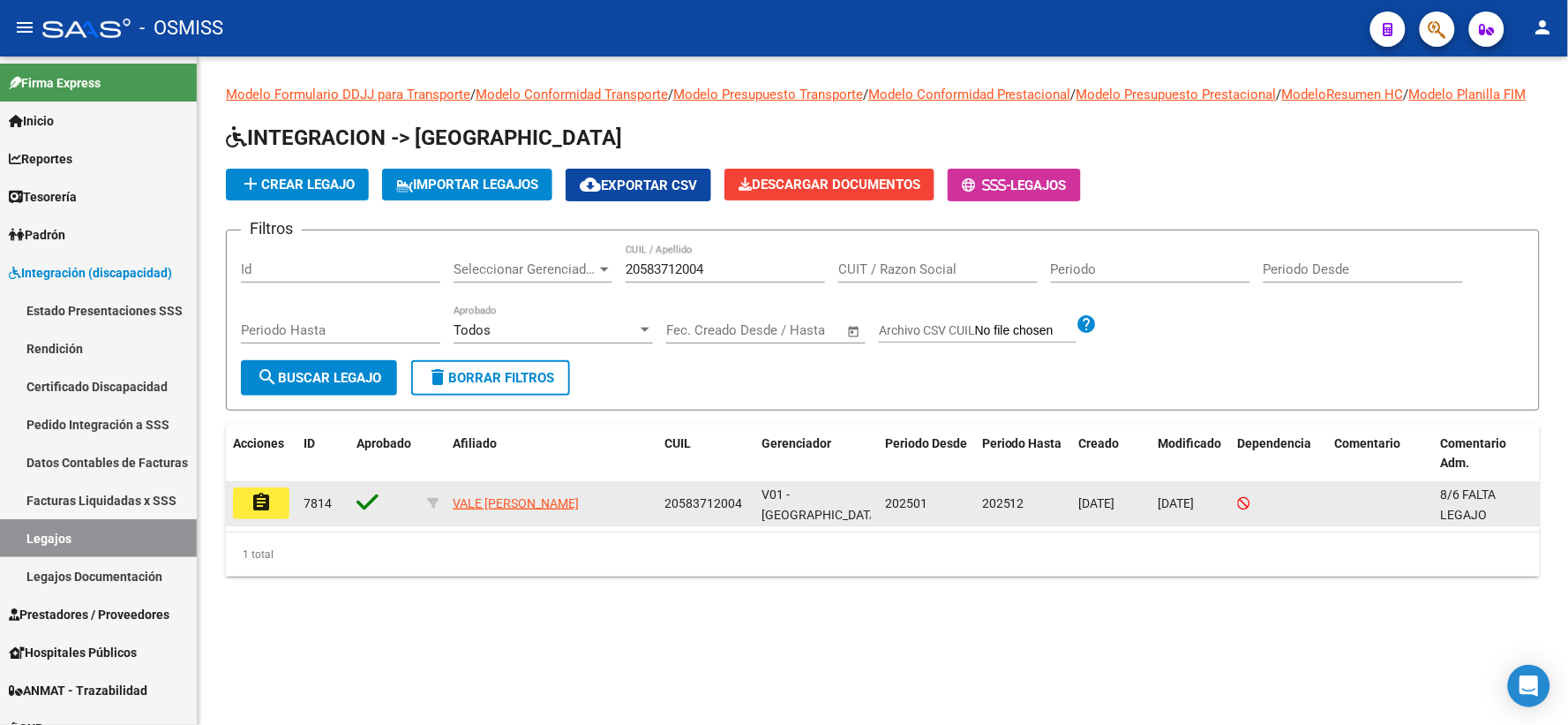
click at [260, 513] on mat-icon "assignment" at bounding box center [261, 502] width 21 height 21
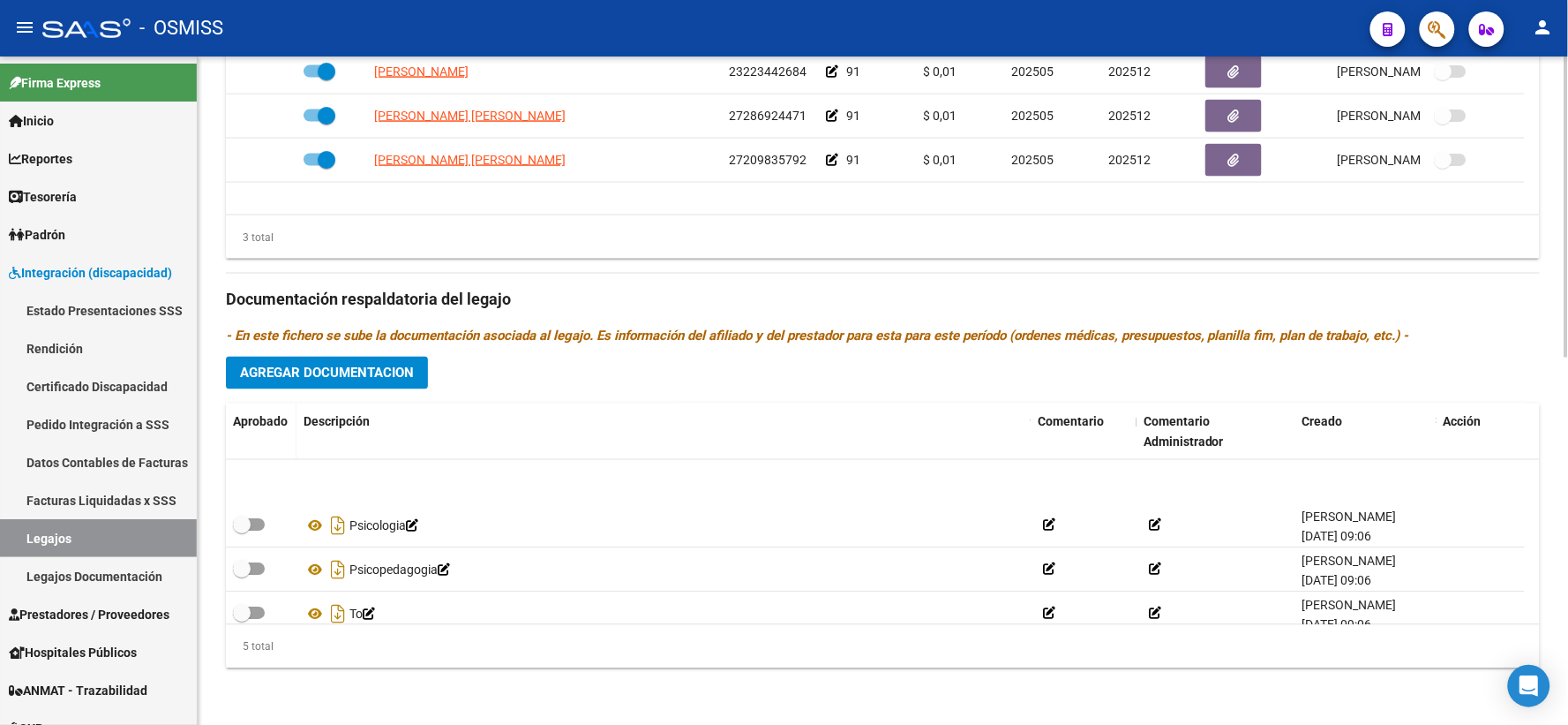
scroll to position [62, 0]
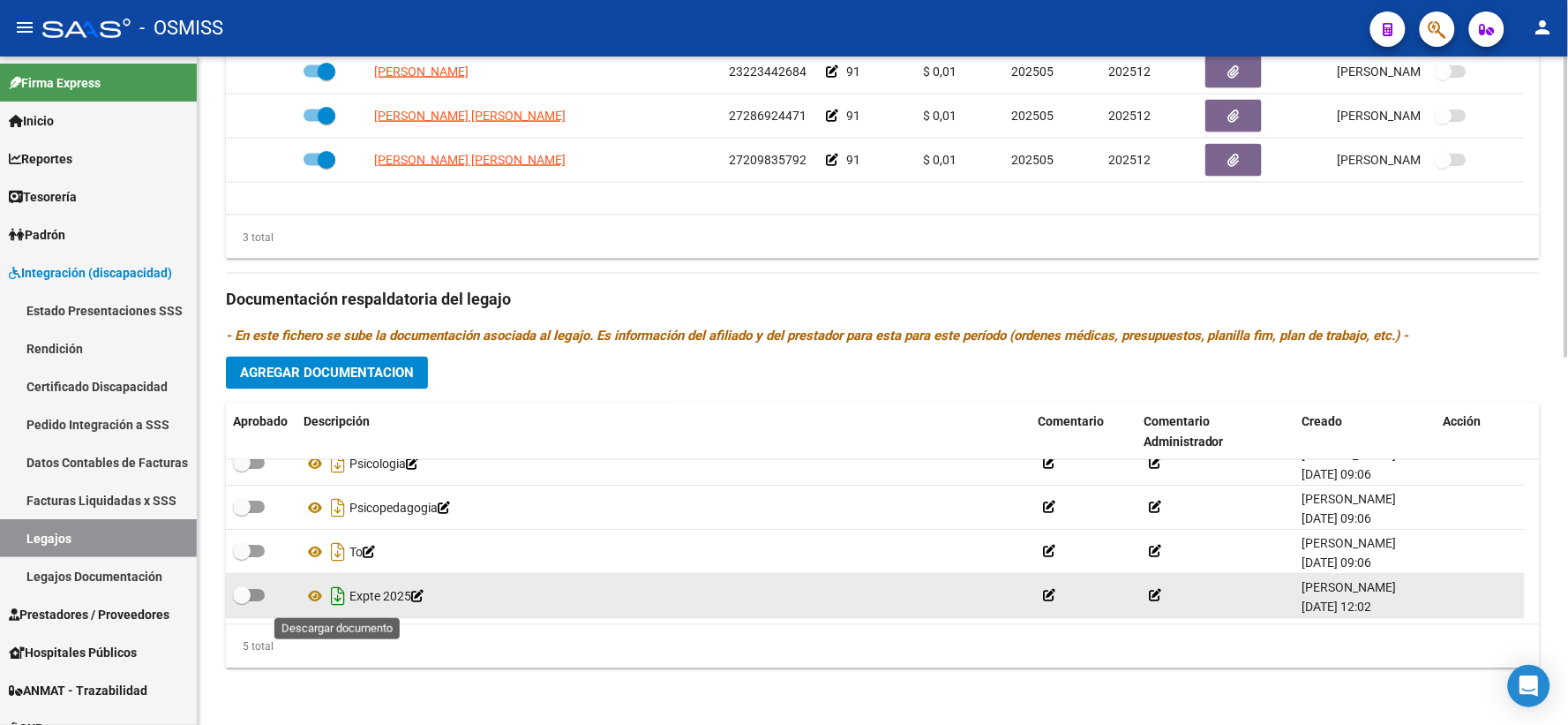
click at [337, 595] on icon "Descargar documento" at bounding box center [338, 597] width 23 height 28
click at [406, 257] on div "3 total" at bounding box center [882, 238] width 1313 height 44
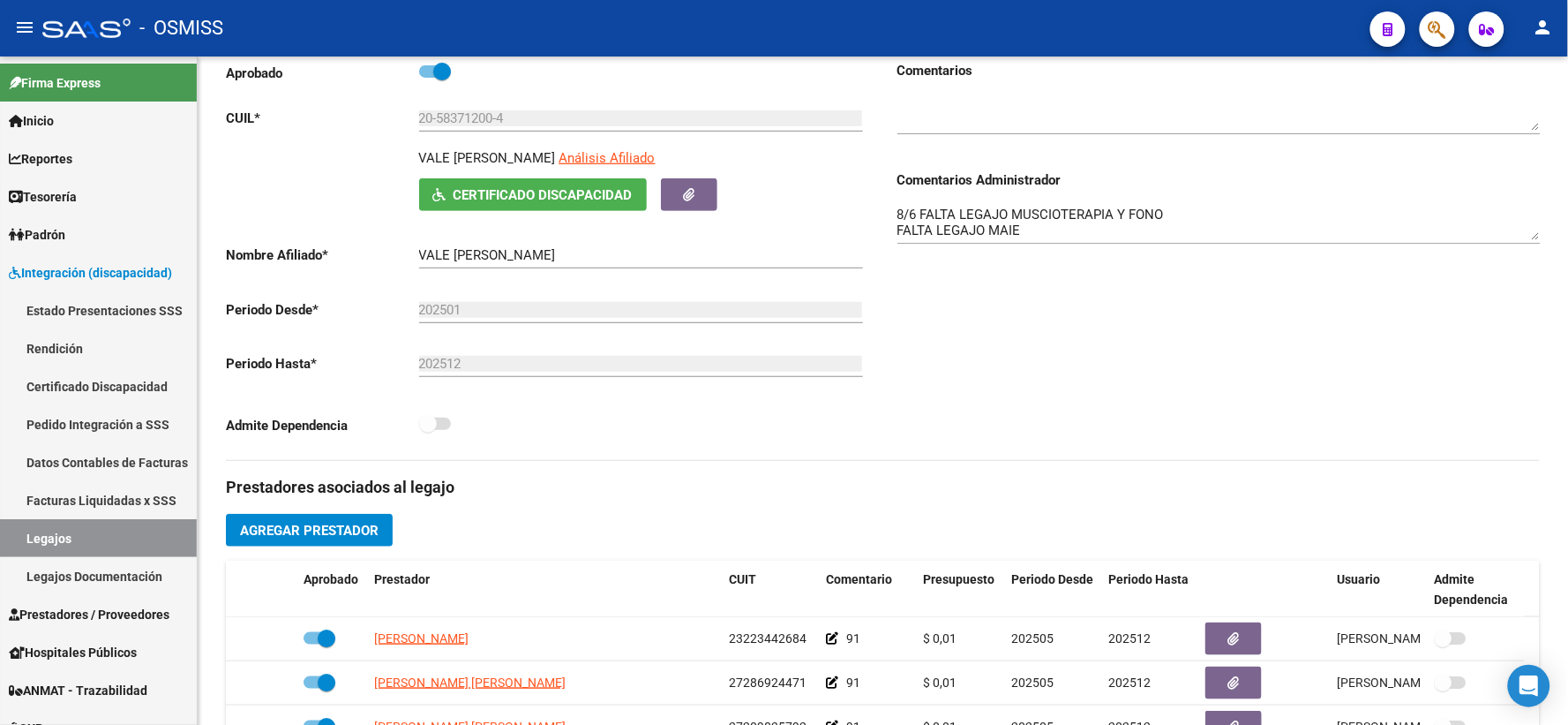
scroll to position [0, 0]
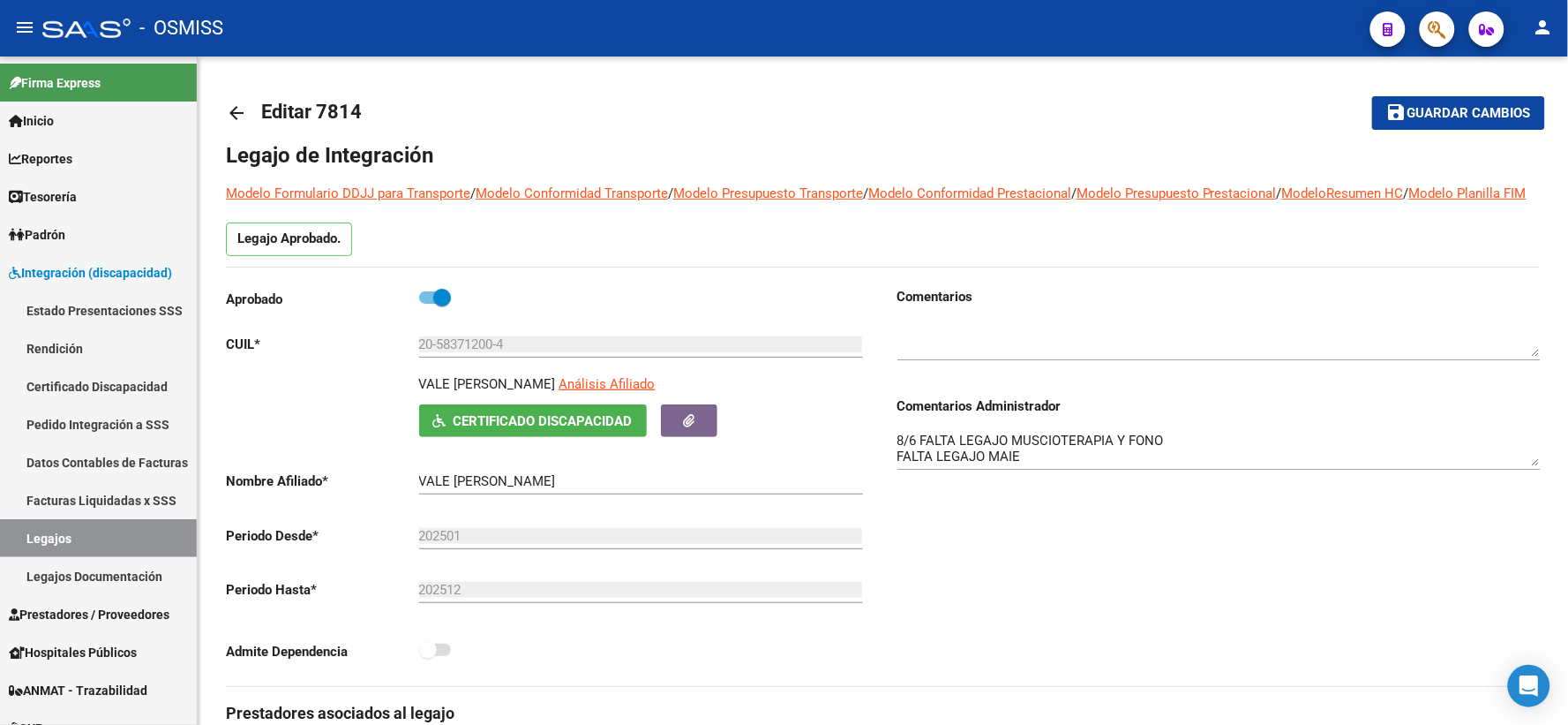
click at [239, 111] on mat-icon "arrow_back" at bounding box center [237, 113] width 21 height 21
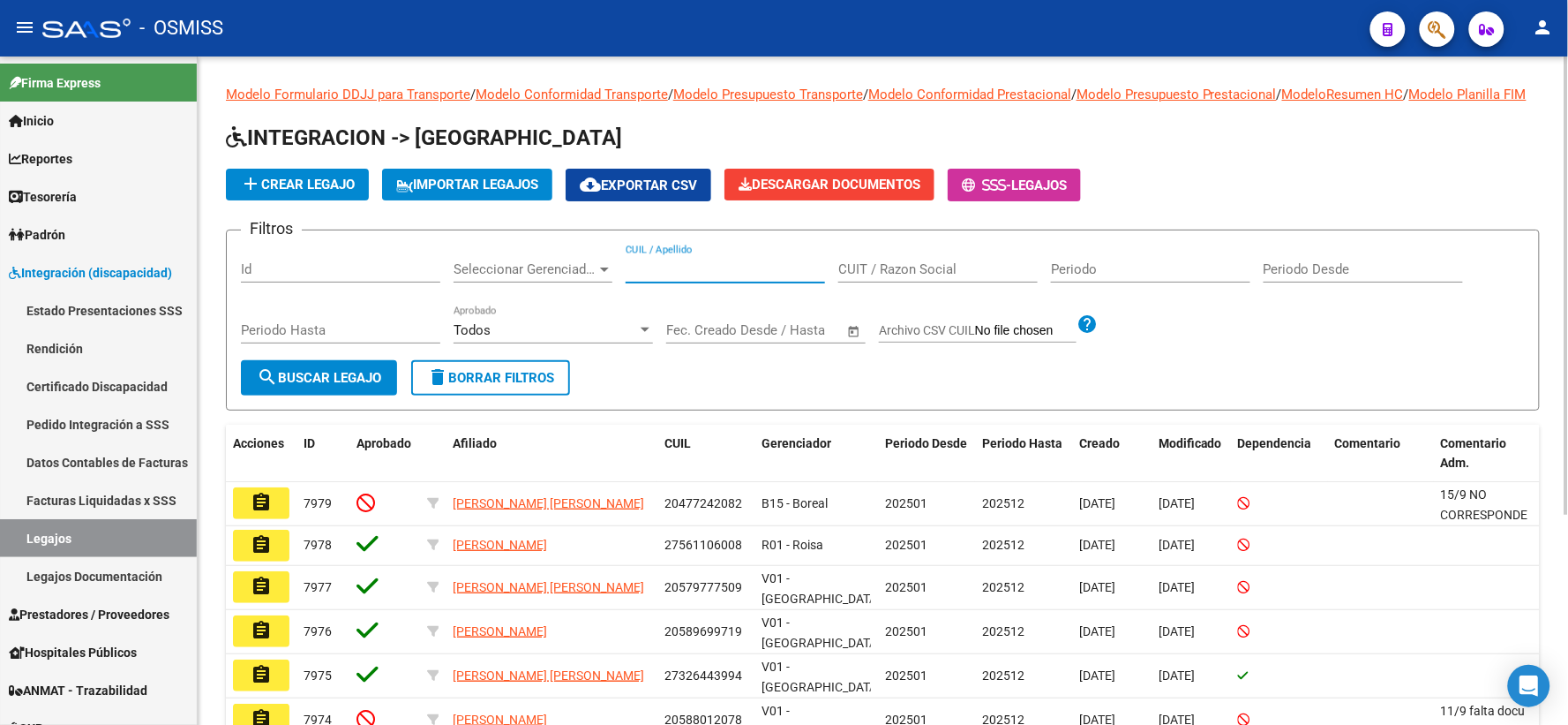
paste input "20583712004"
type input "20583712004"
click at [365, 386] on span "search Buscar Legajo" at bounding box center [318, 378] width 124 height 16
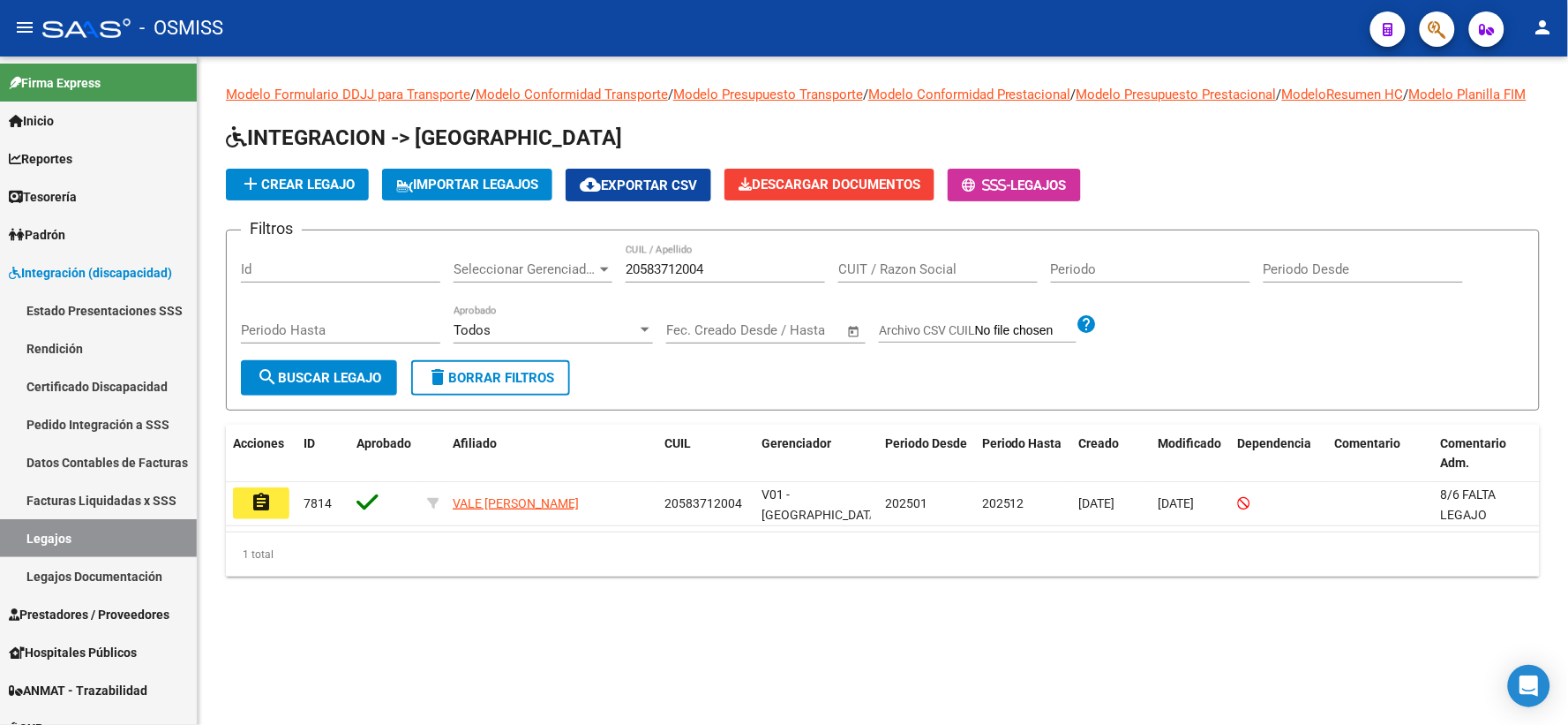
click at [483, 663] on mat-sidenav-content "Modelo Formulario DDJJ para Transporte / Modelo Conformidad Transporte / Modelo…" at bounding box center [882, 390] width 1370 height 668
drag, startPoint x: 737, startPoint y: 292, endPoint x: 526, endPoint y: 291, distance: 211.0
click at [526, 291] on div "Filtros Id Seleccionar Gerenciador Seleccionar Gerenciador 20583712004 CUIL / A…" at bounding box center [882, 303] width 1283 height 115
paste input "20581695099"
type input "20581695099"
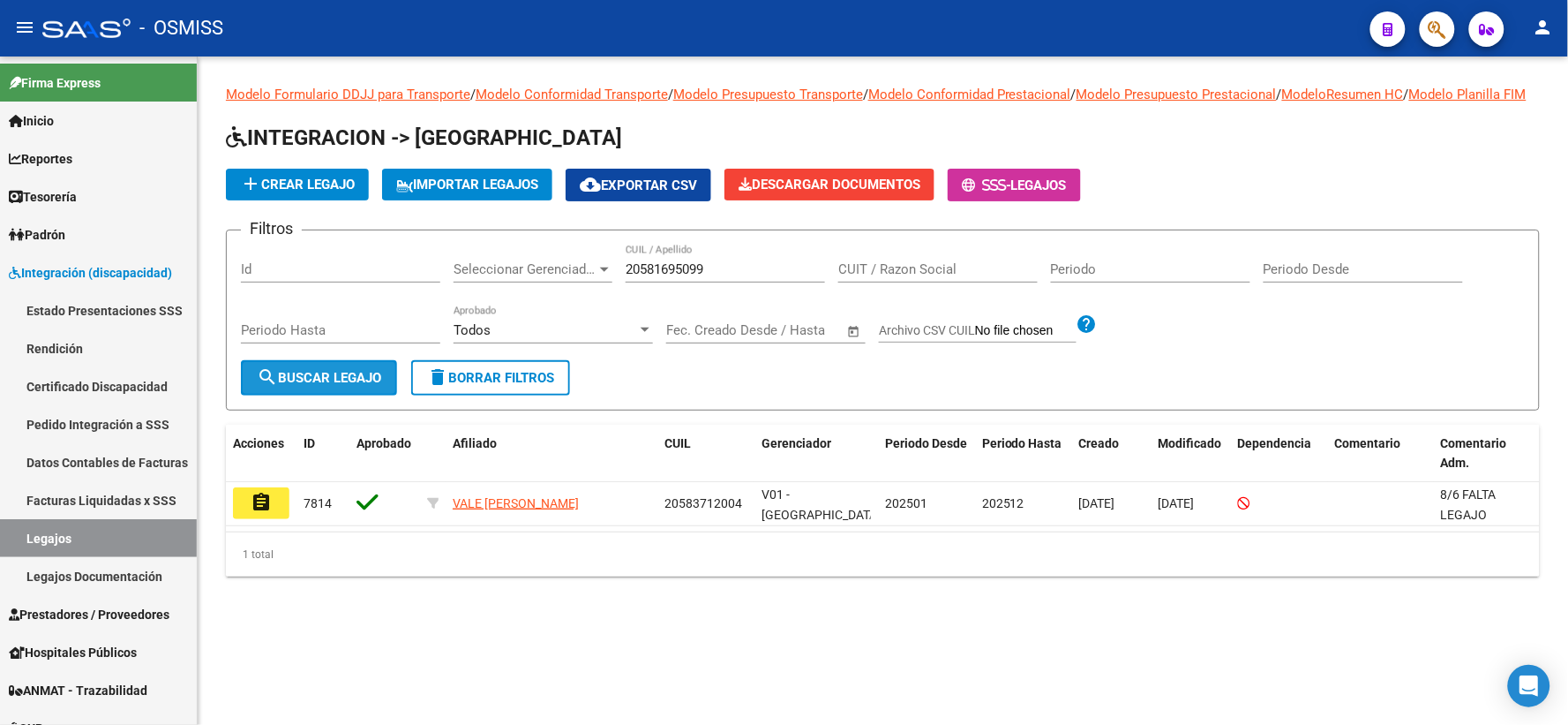
click at [289, 386] on span "search Buscar Legajo" at bounding box center [318, 378] width 124 height 16
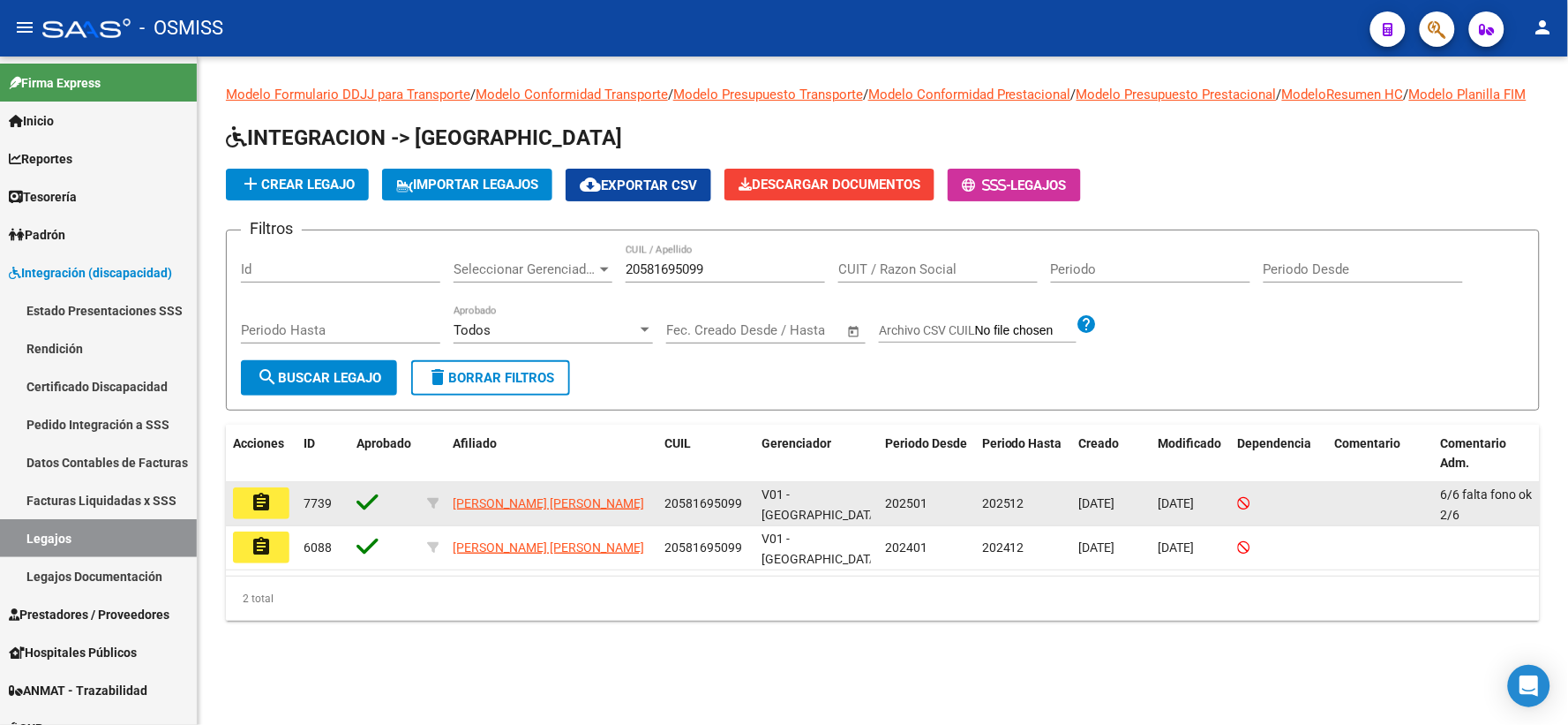
drag, startPoint x: 270, startPoint y: 519, endPoint x: 409, endPoint y: 546, distance: 141.6
click at [276, 519] on button "assignment" at bounding box center [262, 503] width 57 height 32
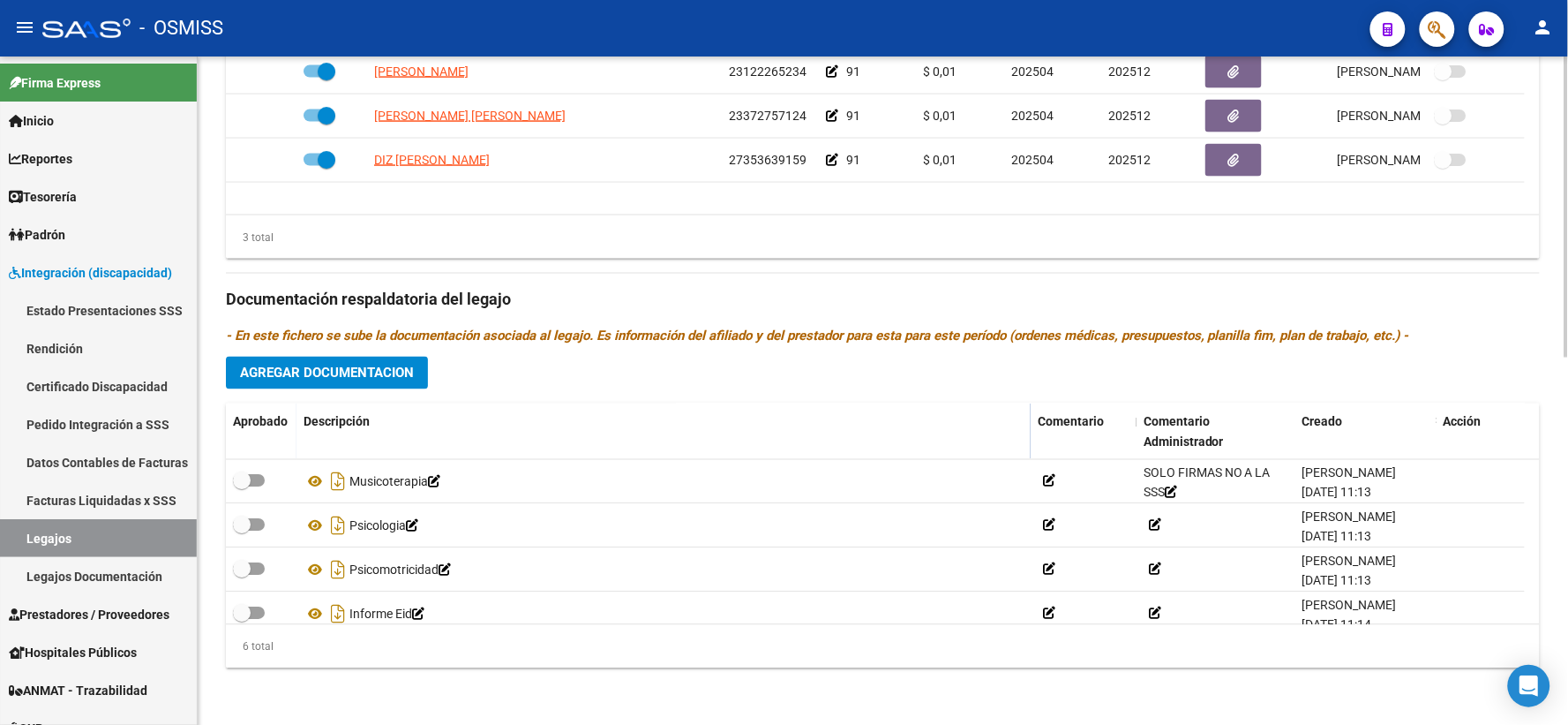
scroll to position [106, 0]
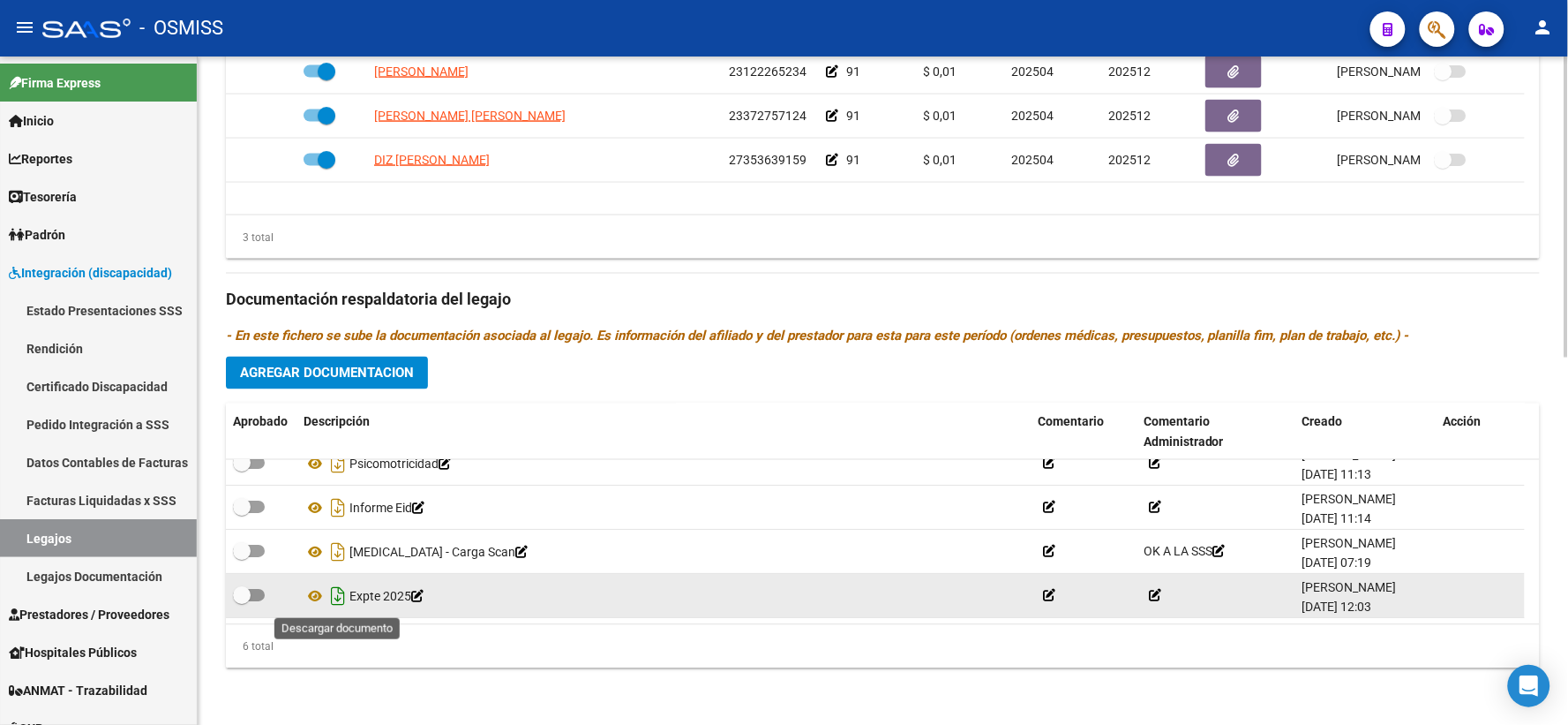
click at [333, 595] on icon "Descargar documento" at bounding box center [338, 597] width 23 height 28
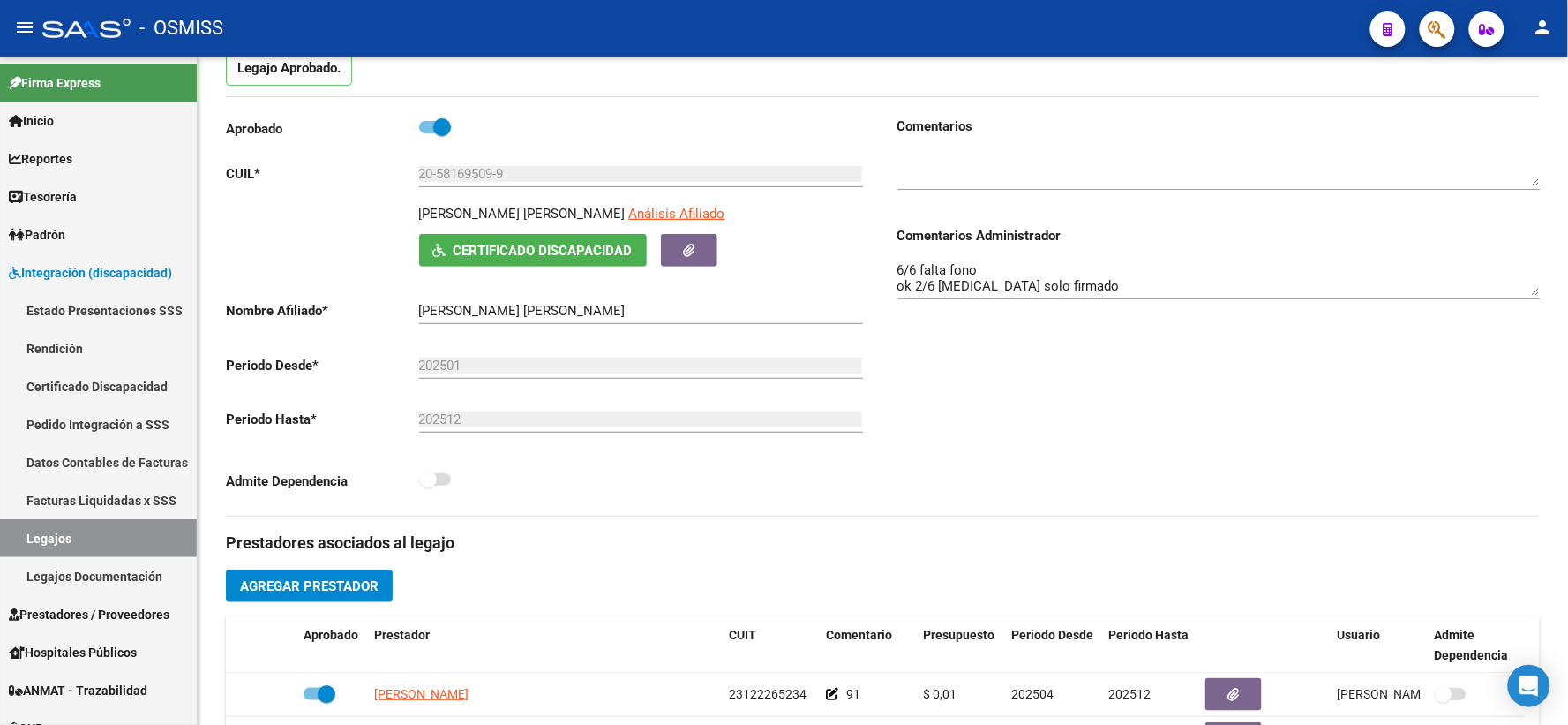
scroll to position [0, 0]
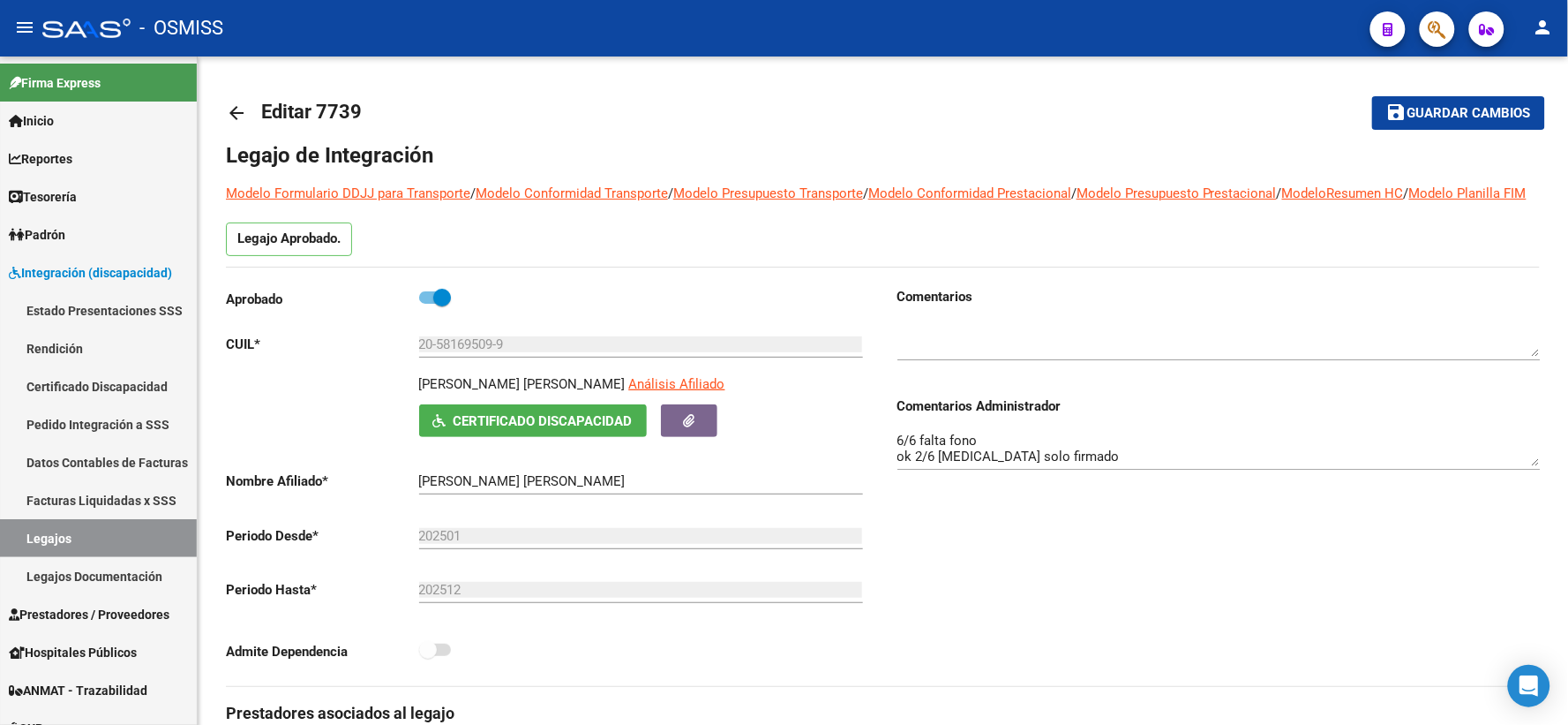
click at [233, 106] on mat-icon "arrow_back" at bounding box center [237, 113] width 21 height 21
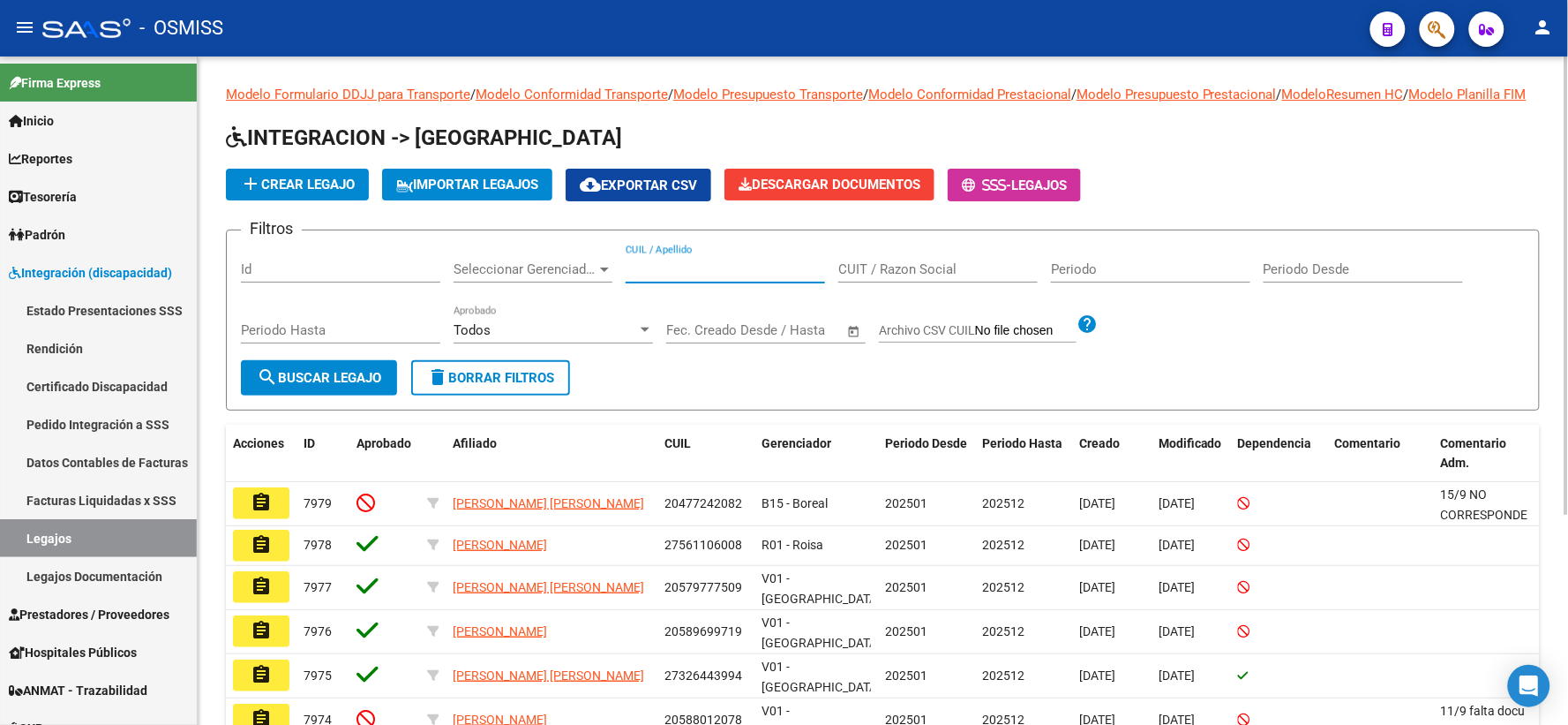
paste input "20502306430"
type input "20502306430"
click at [310, 386] on span "search Buscar Legajo" at bounding box center [318, 378] width 124 height 16
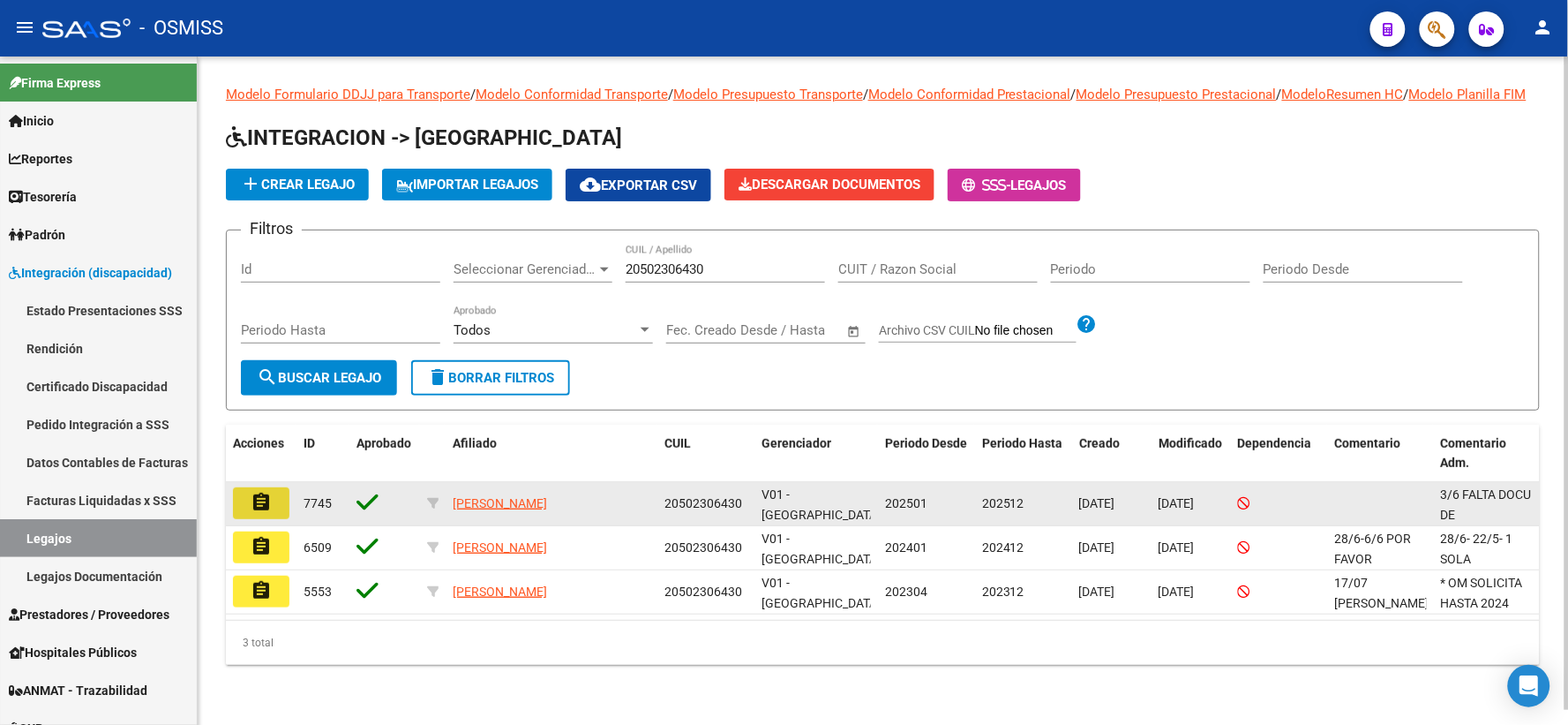
click at [260, 513] on mat-icon "assignment" at bounding box center [261, 502] width 21 height 21
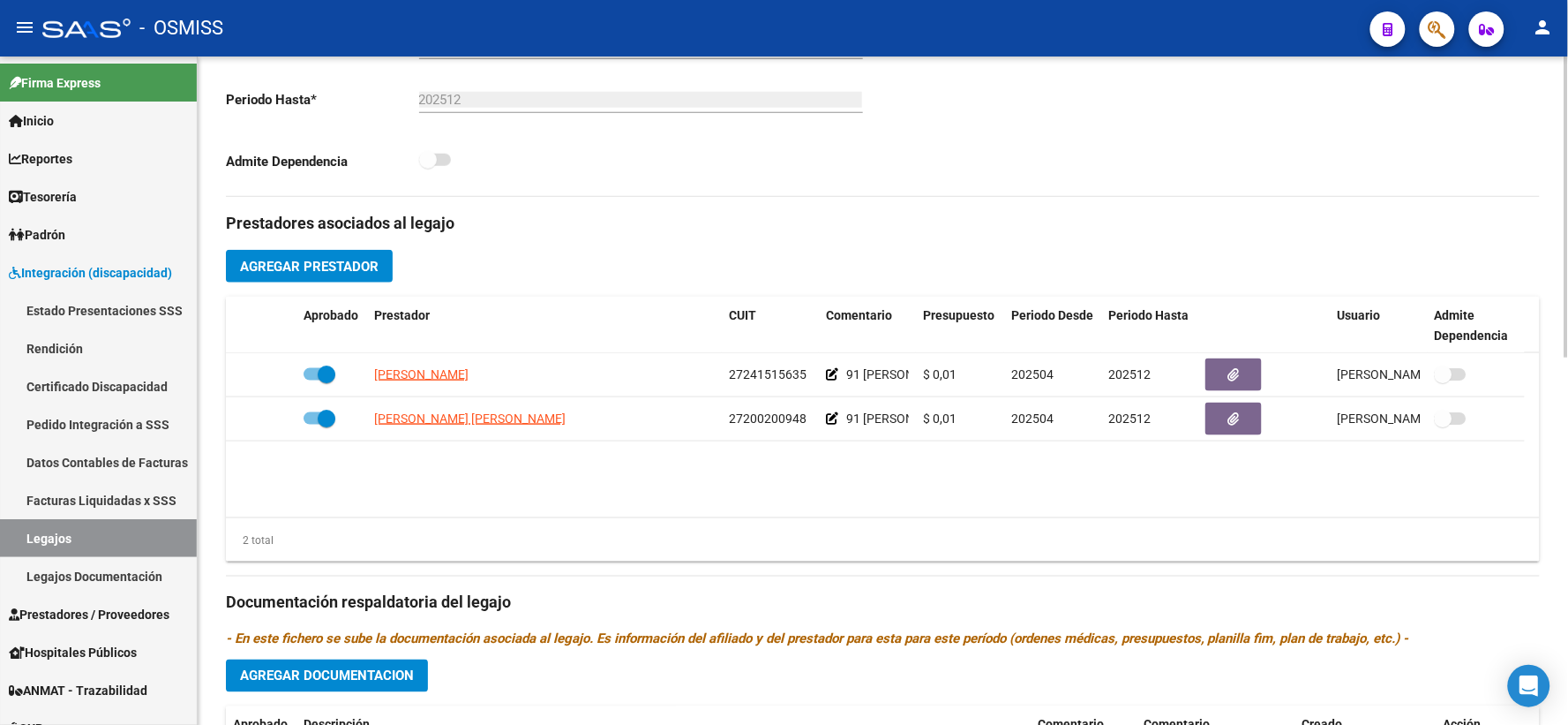
scroll to position [815, 0]
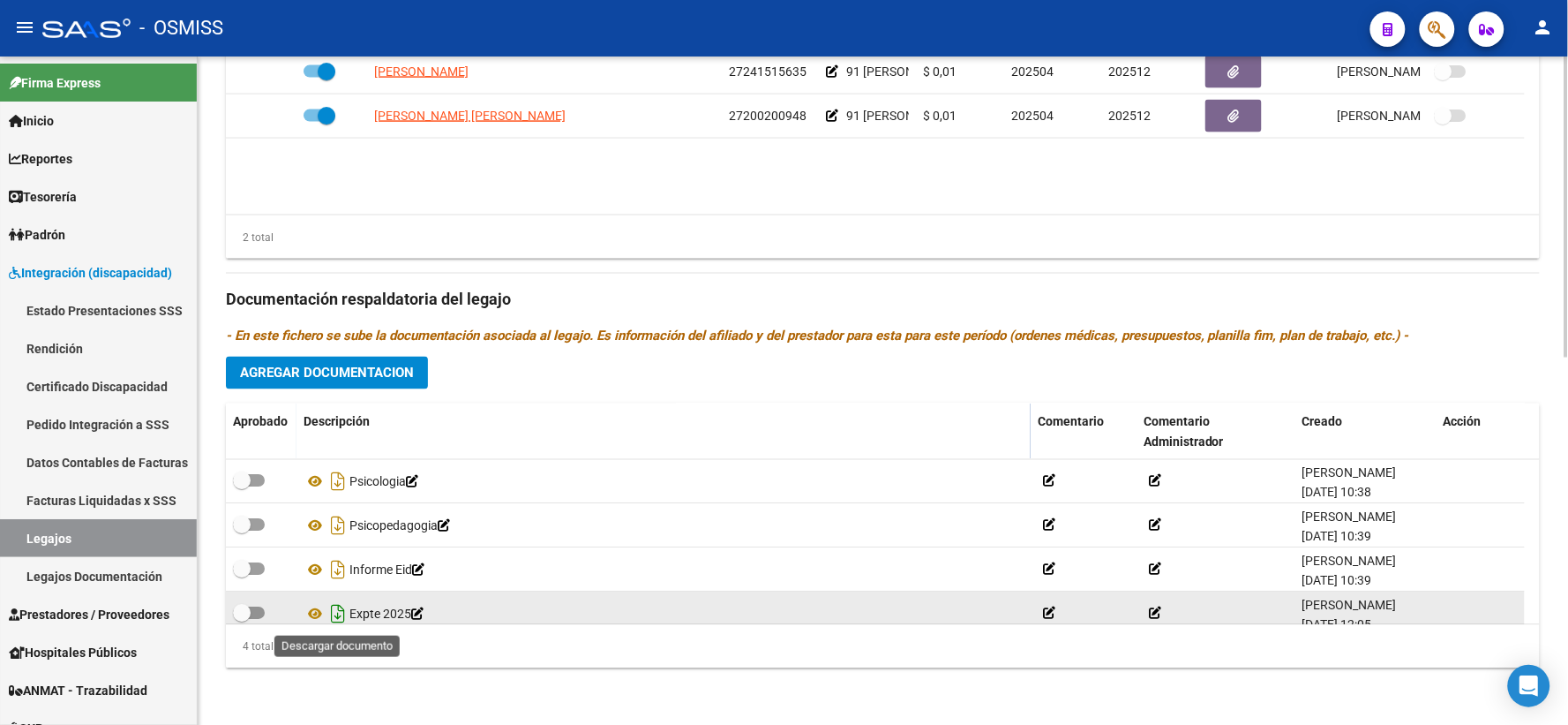
click at [341, 611] on icon "Descargar documento" at bounding box center [338, 614] width 23 height 28
click at [435, 385] on div "Prestadores asociados al legajo Agregar Prestador Aprobado Prestador CUIT Comen…" at bounding box center [882, 288] width 1313 height 788
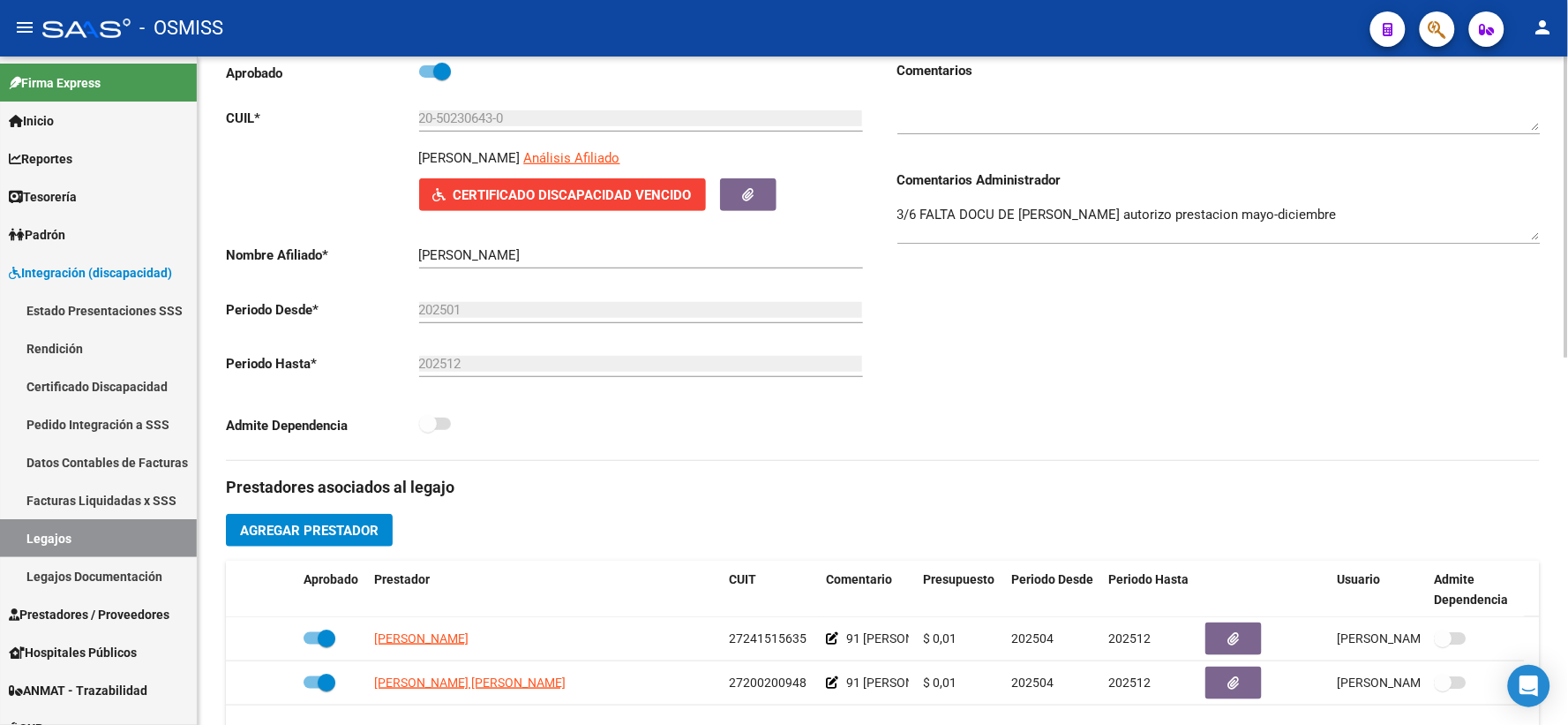
scroll to position [0, 0]
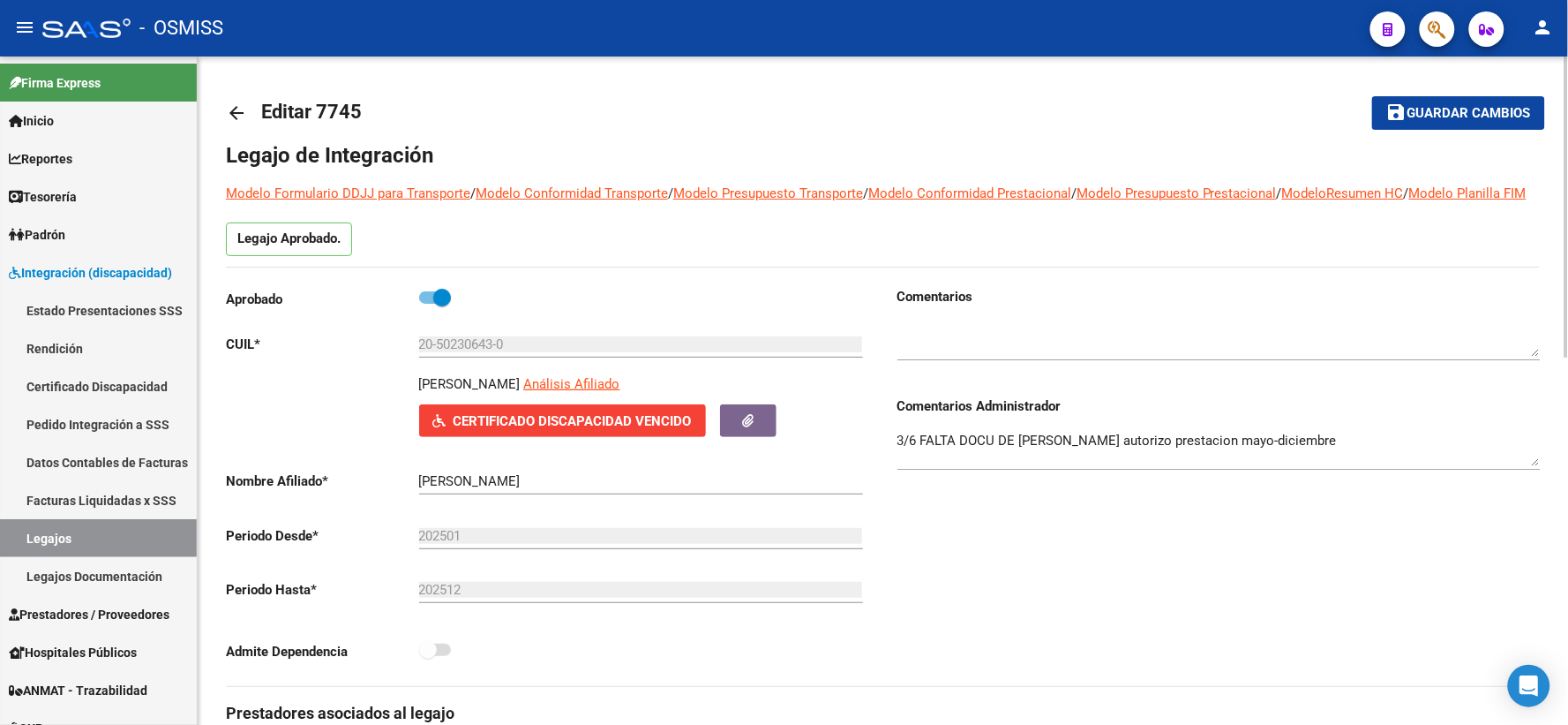
click at [241, 111] on mat-icon "arrow_back" at bounding box center [237, 113] width 21 height 21
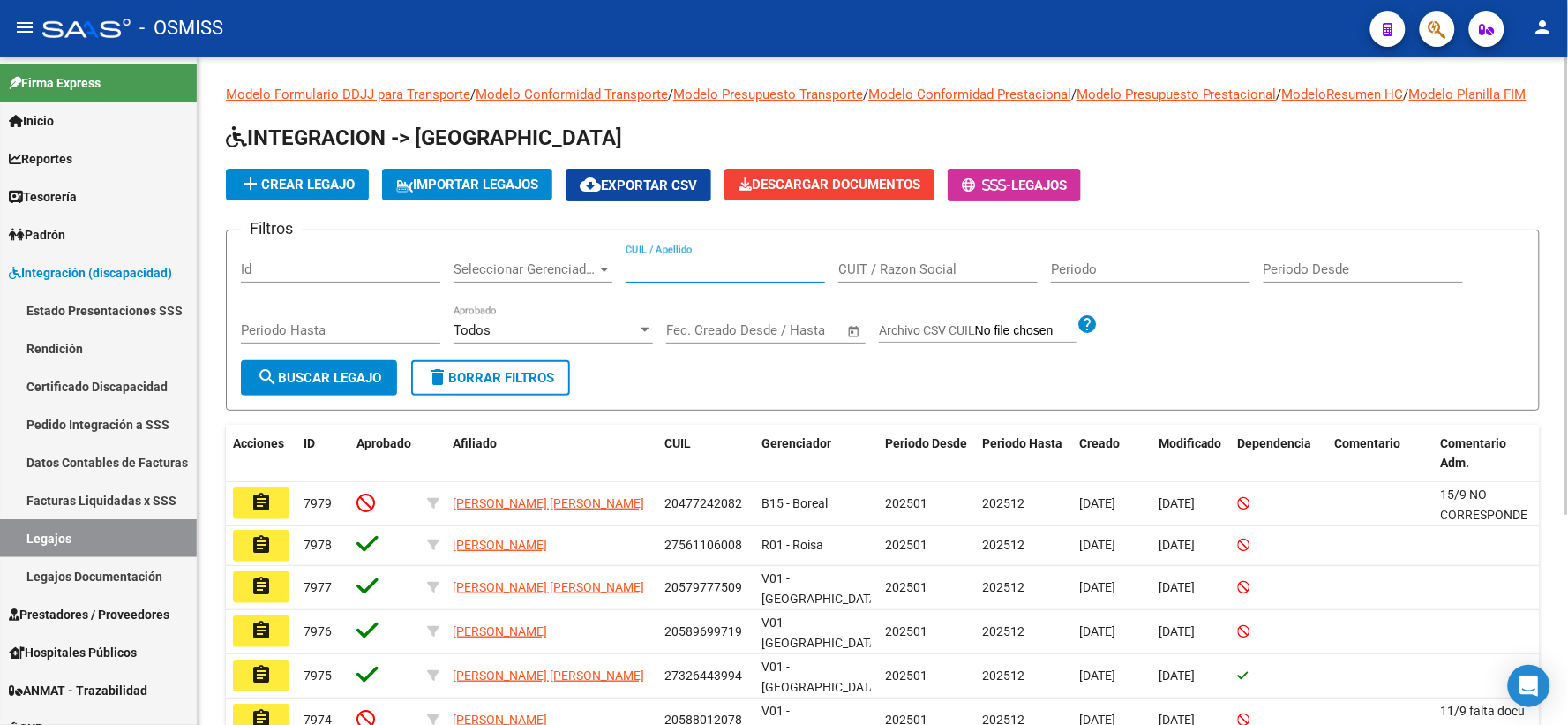
paste input "20474149170"
type input "20474149170"
click at [333, 386] on span "search Buscar Legajo" at bounding box center [318, 378] width 124 height 16
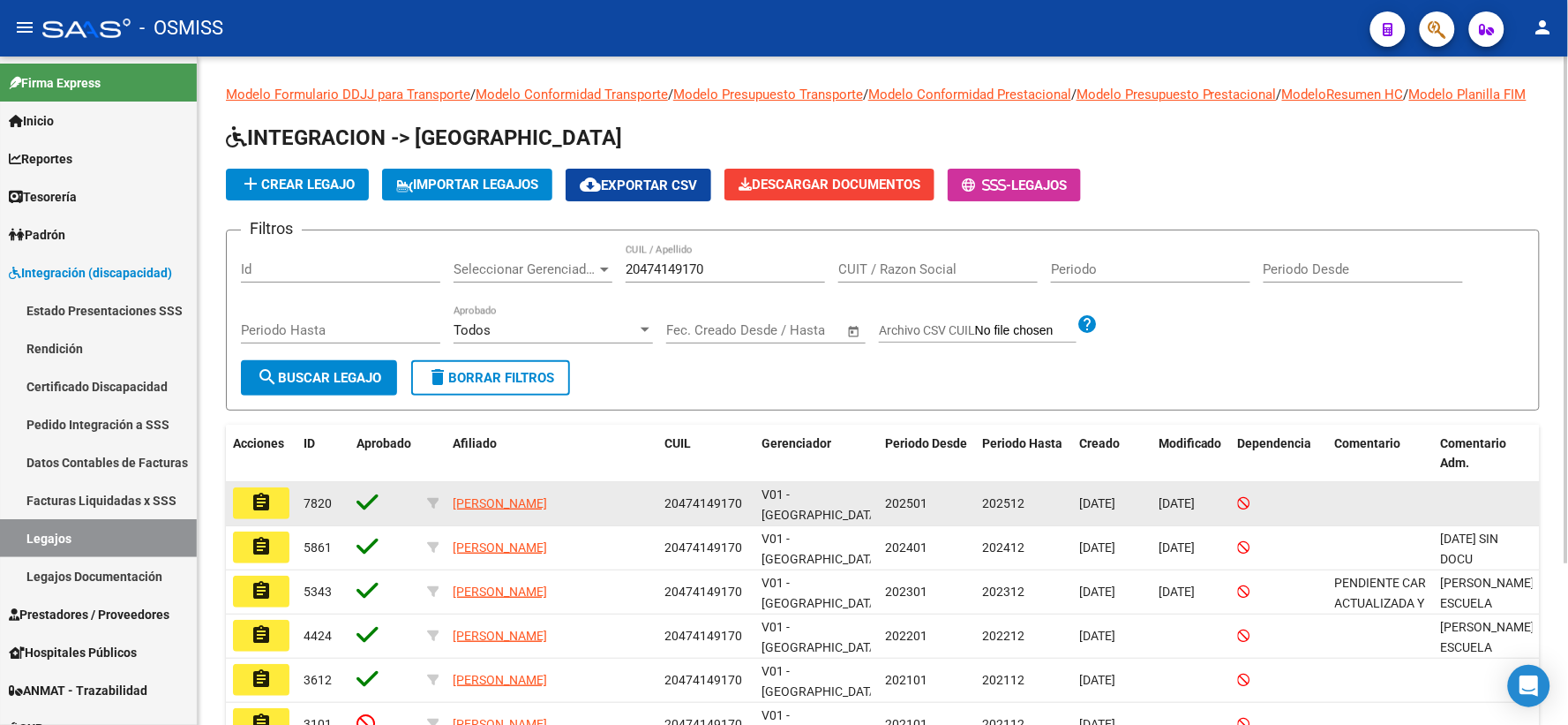
click at [269, 513] on mat-icon "assignment" at bounding box center [261, 502] width 21 height 21
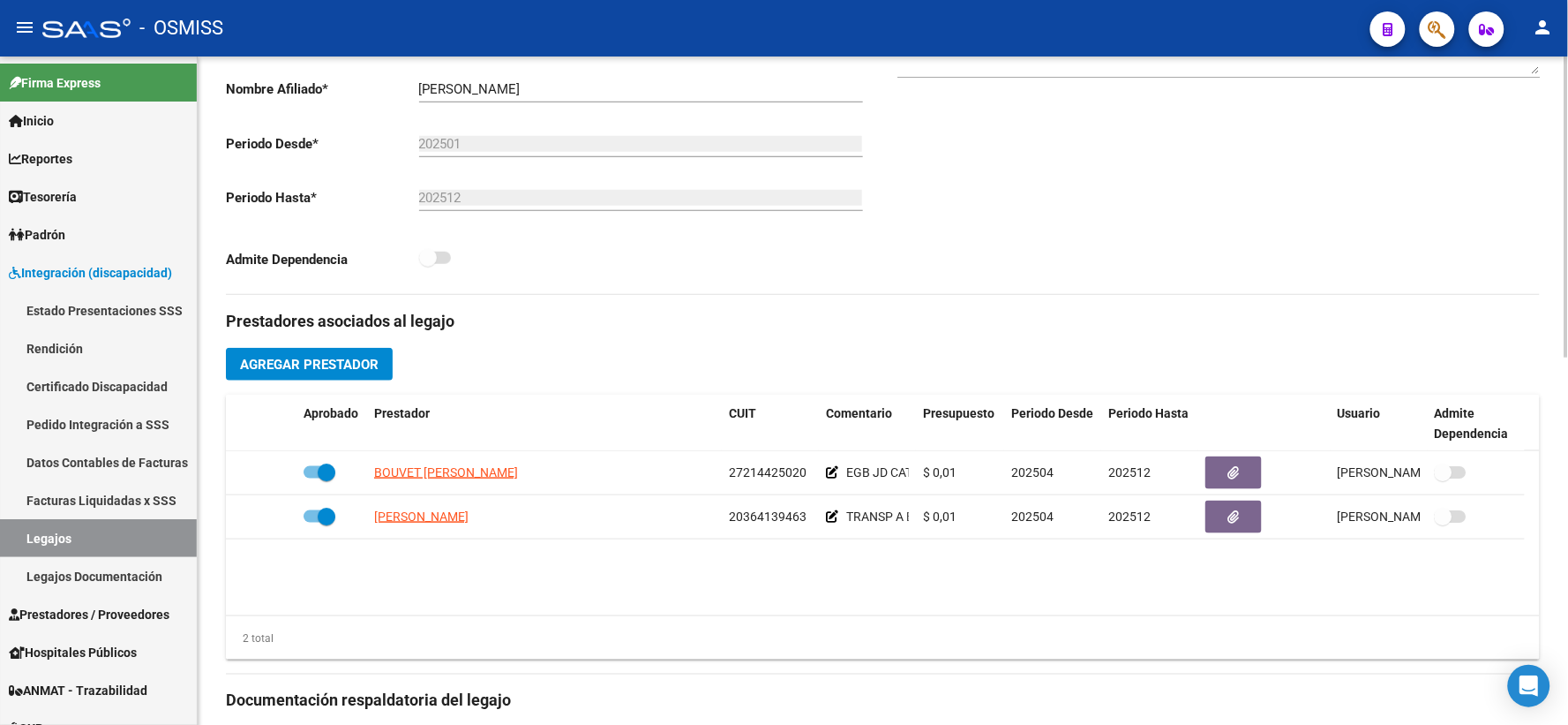
scroll to position [784, 0]
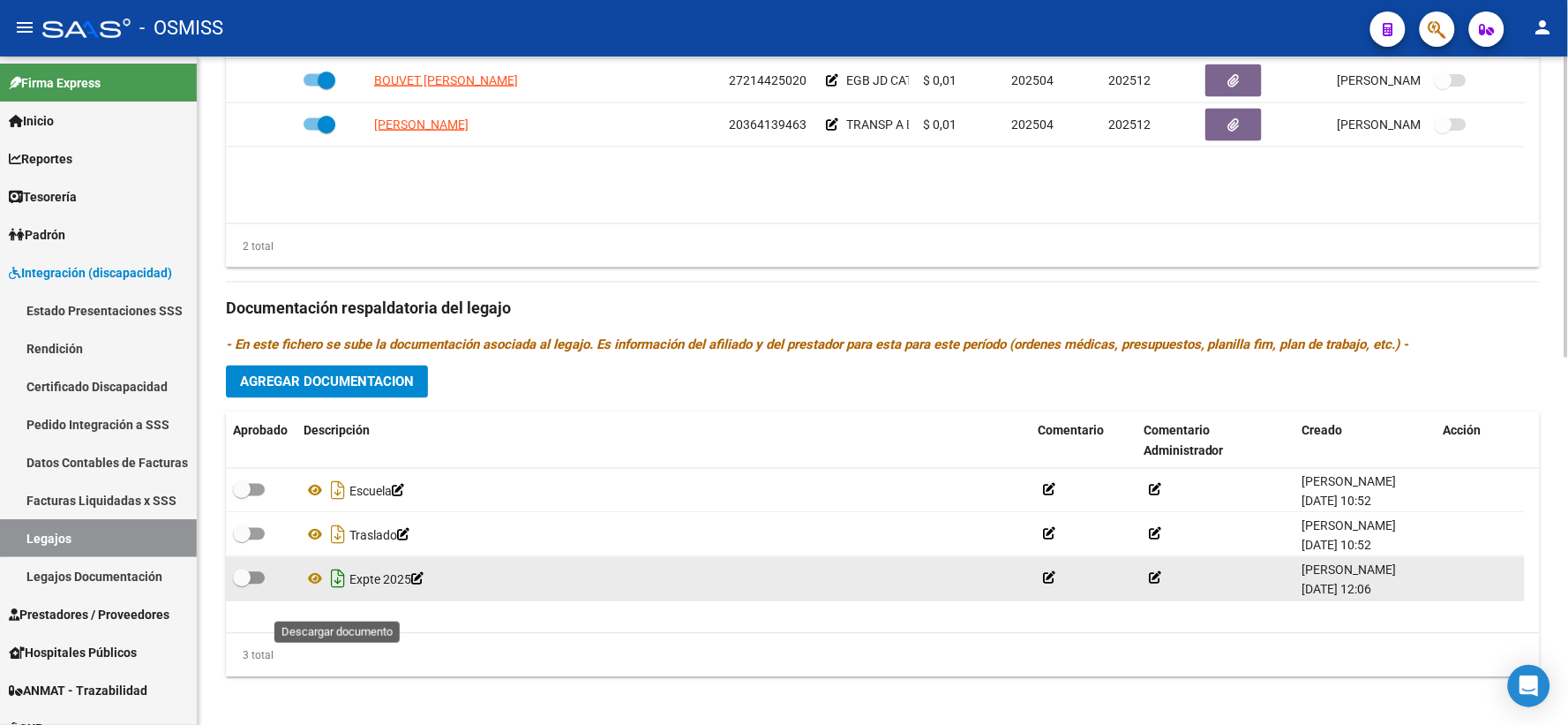
click at [338, 593] on icon "Descargar documento" at bounding box center [338, 579] width 23 height 28
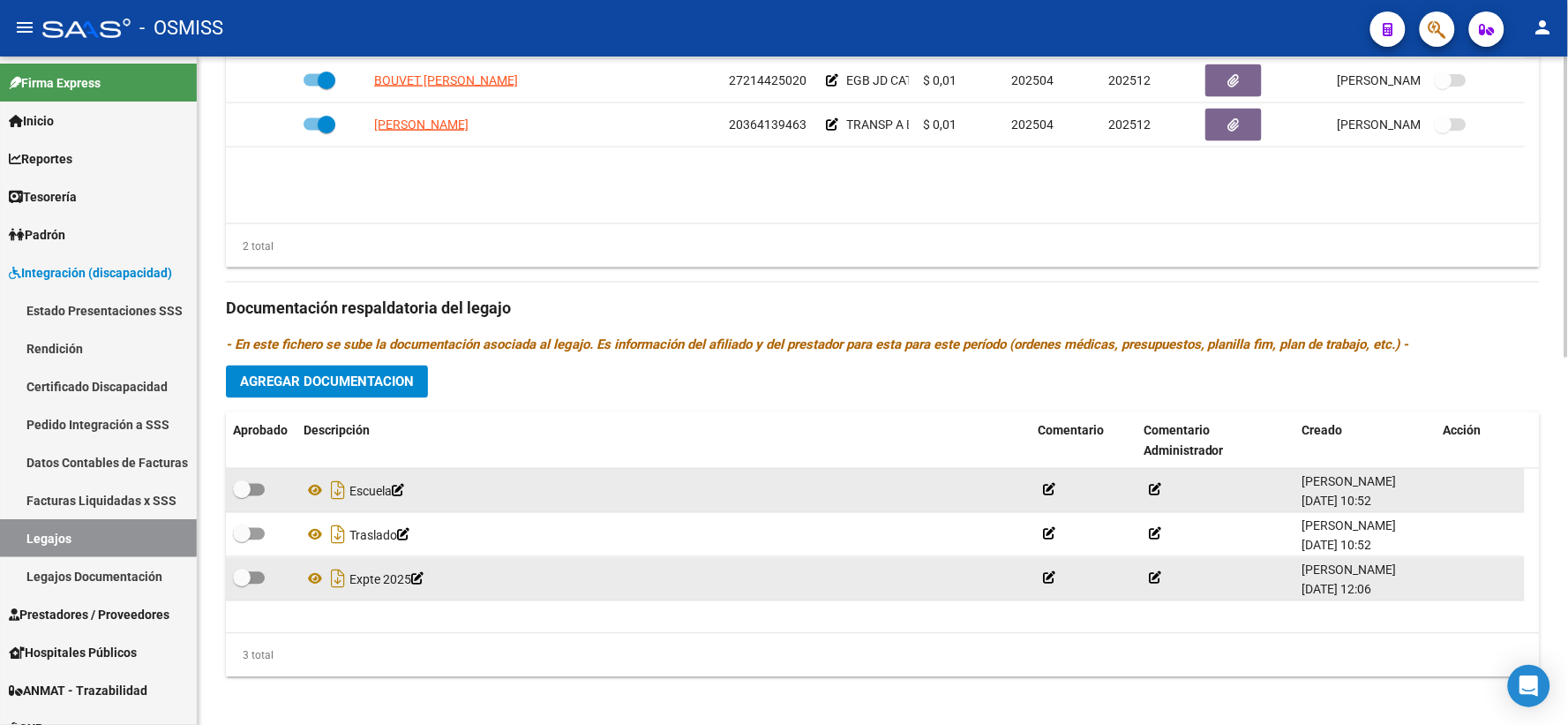
click at [501, 505] on div "Escuela" at bounding box center [663, 491] width 720 height 28
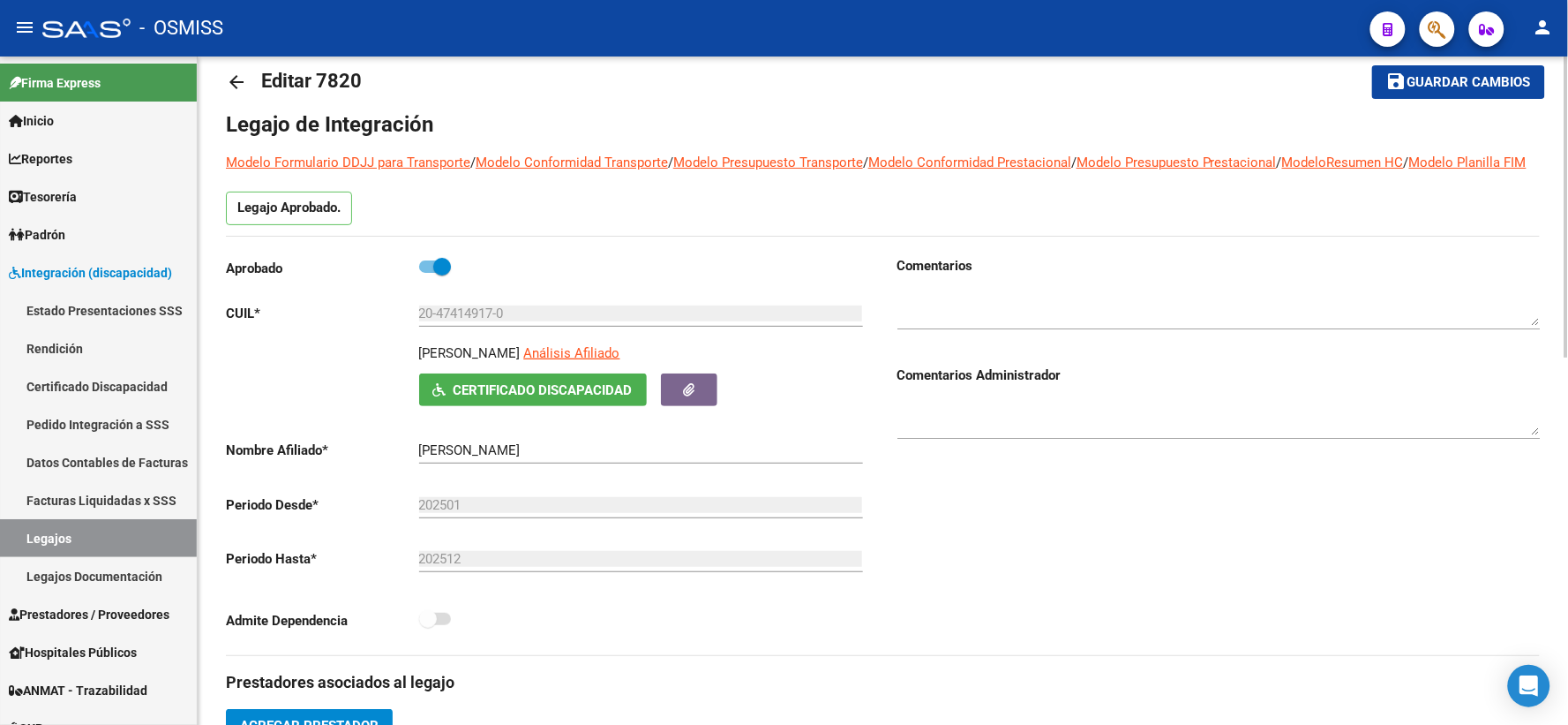
scroll to position [0, 0]
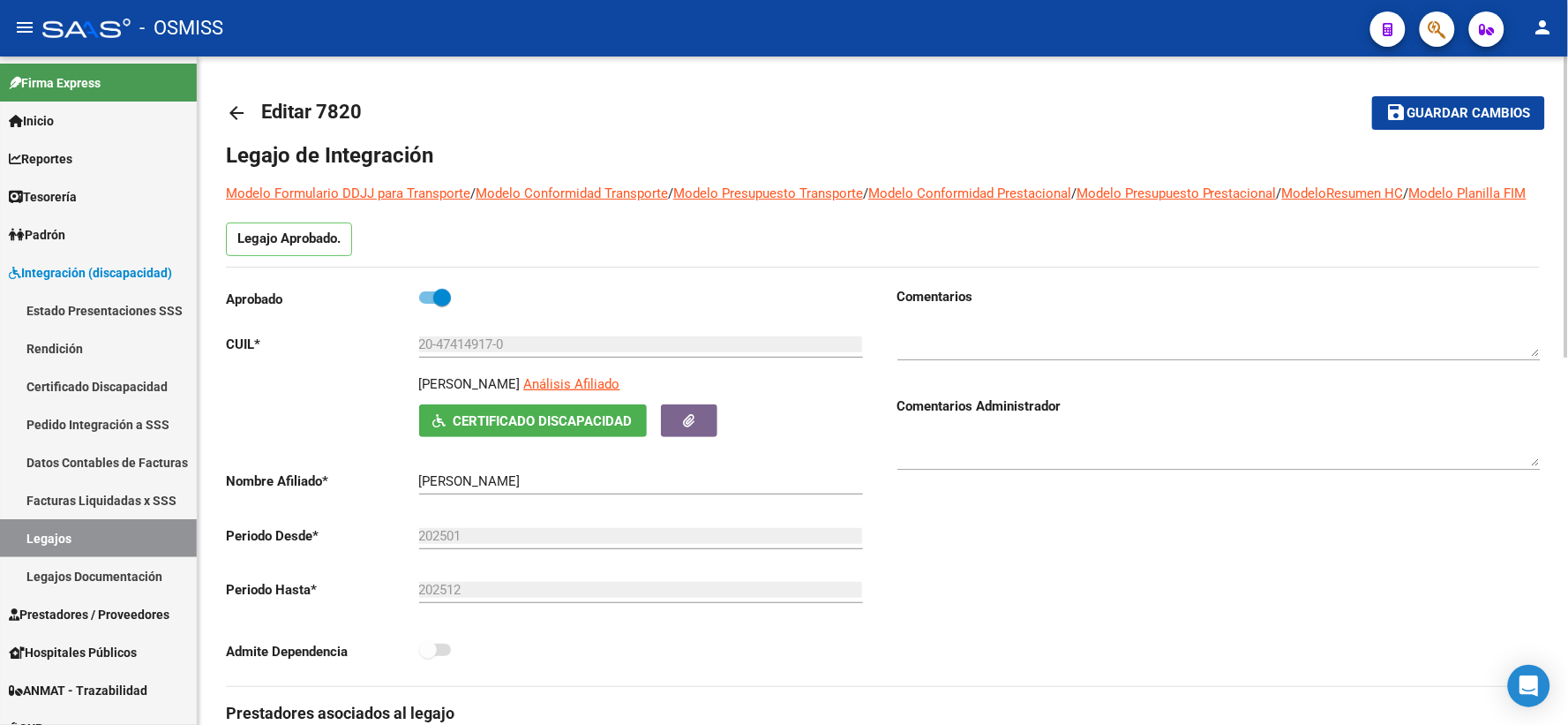
click at [231, 109] on mat-icon "arrow_back" at bounding box center [237, 113] width 21 height 21
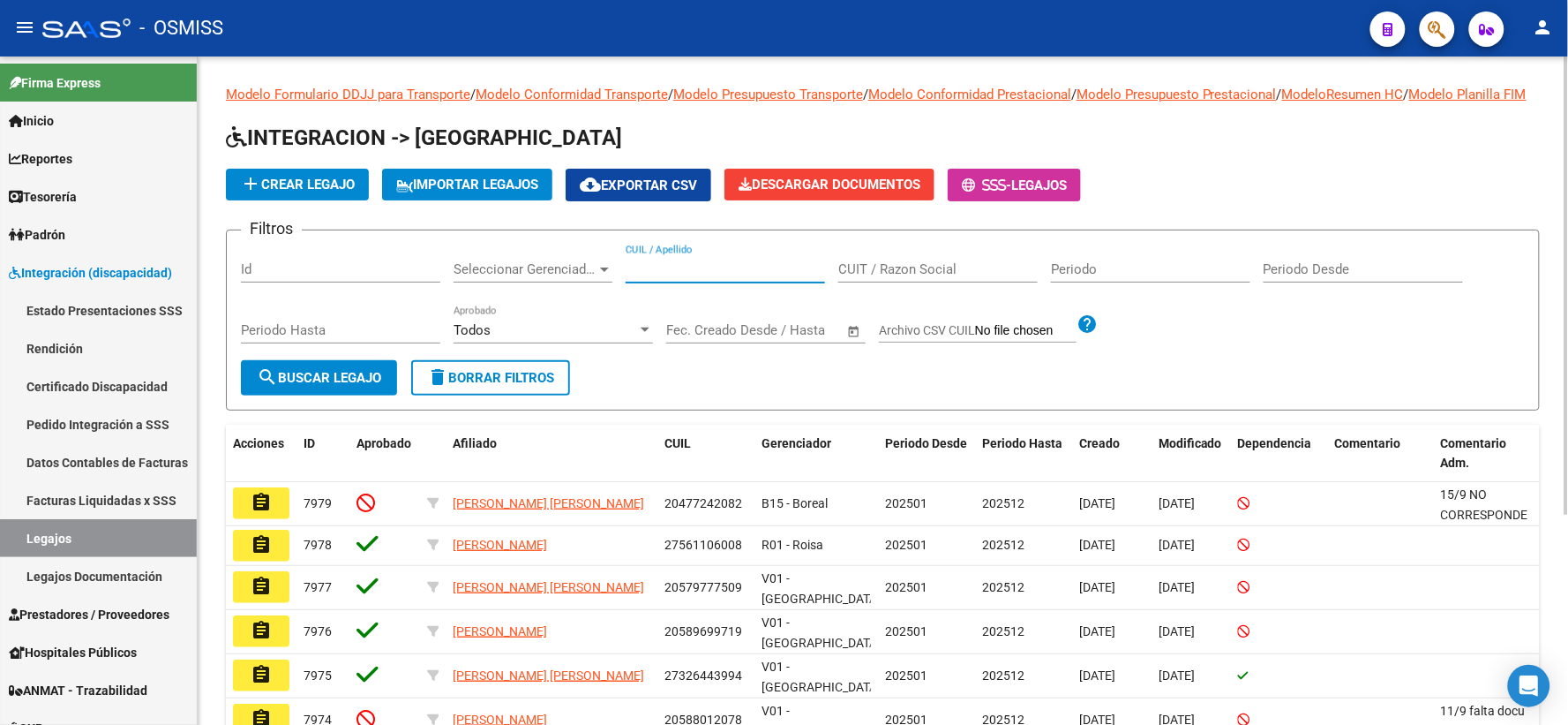
paste input "20528768610"
type input "20528768610"
click at [310, 386] on span "search Buscar Legajo" at bounding box center [318, 378] width 124 height 16
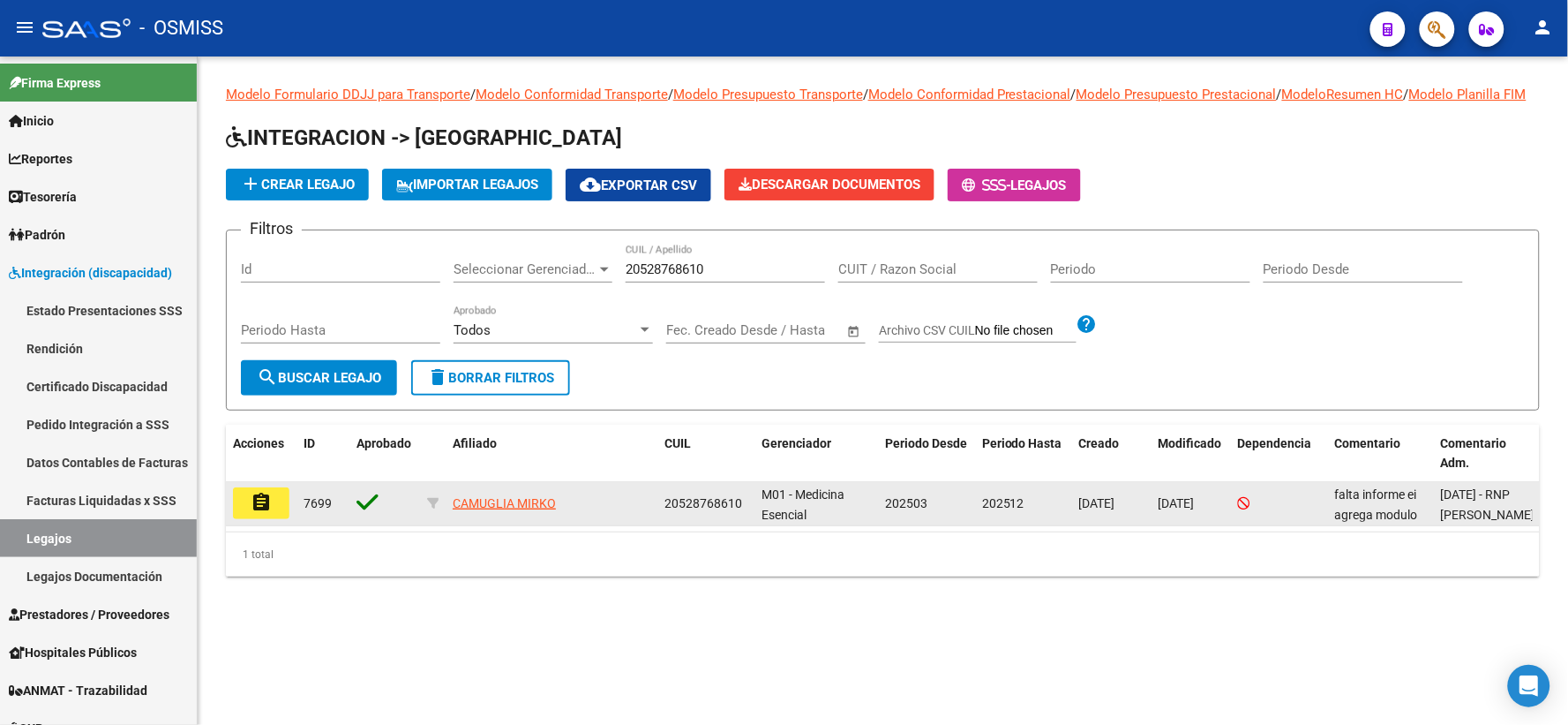
click at [261, 513] on mat-icon "assignment" at bounding box center [261, 502] width 21 height 21
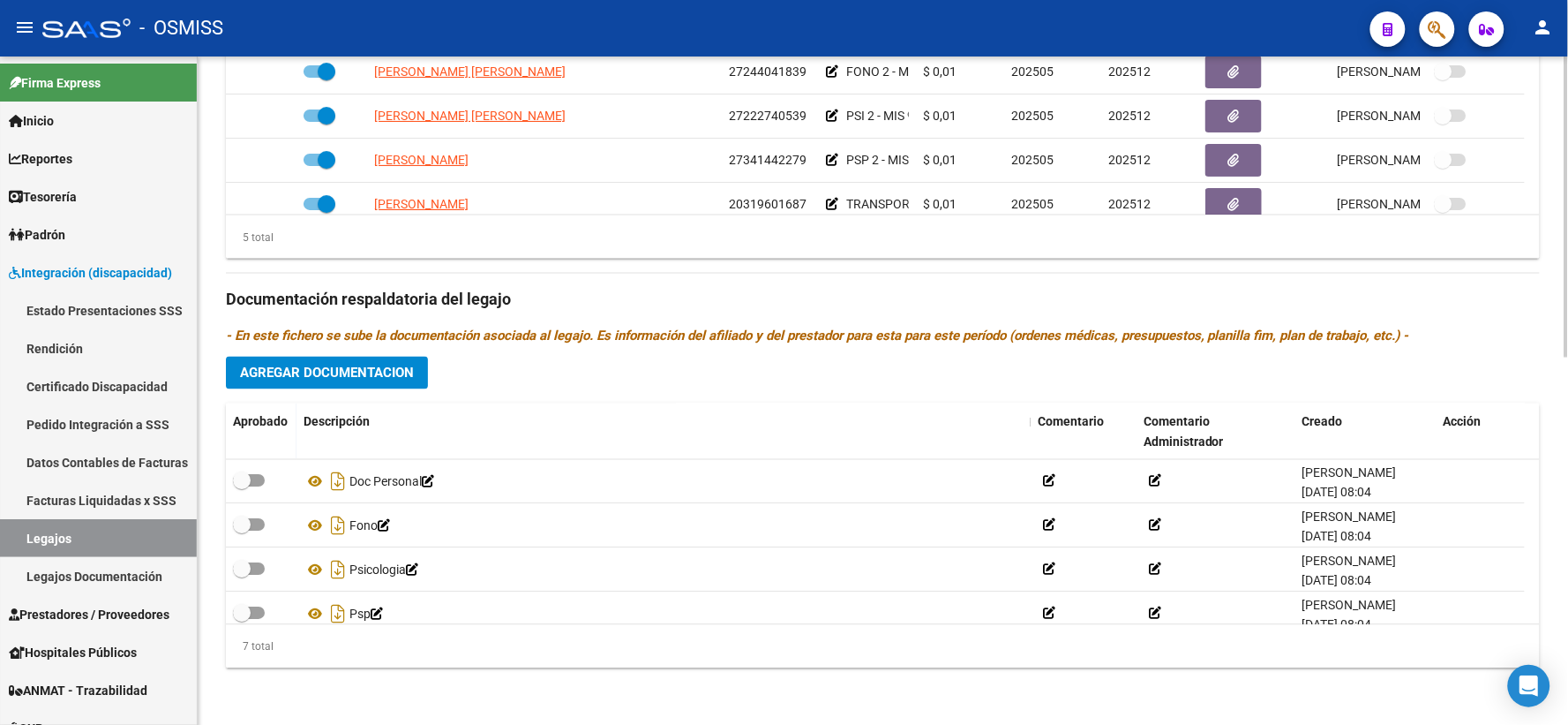
scroll to position [150, 0]
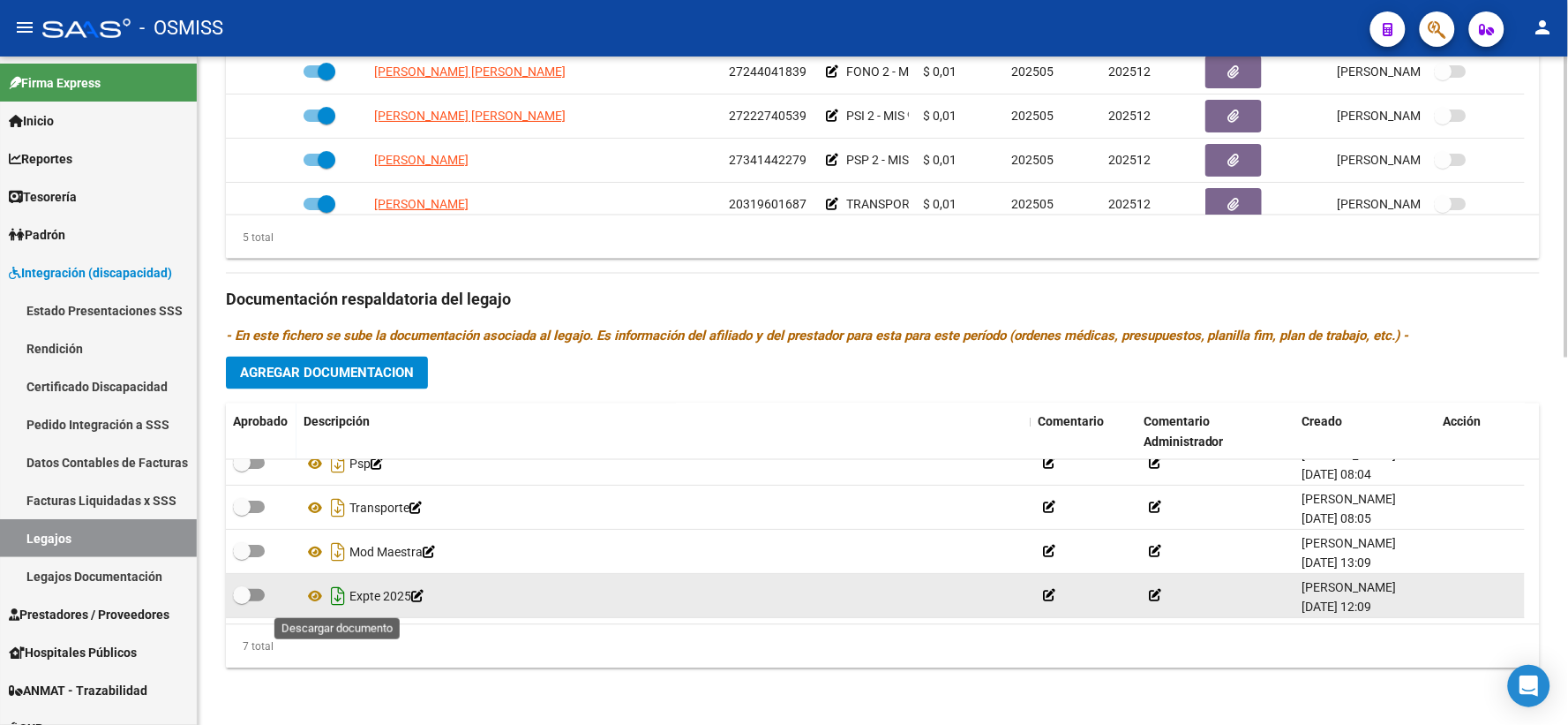
click at [339, 595] on icon "Descargar documento" at bounding box center [338, 597] width 23 height 28
click at [470, 454] on datatable-header-cell "Descripción" at bounding box center [663, 433] width 734 height 59
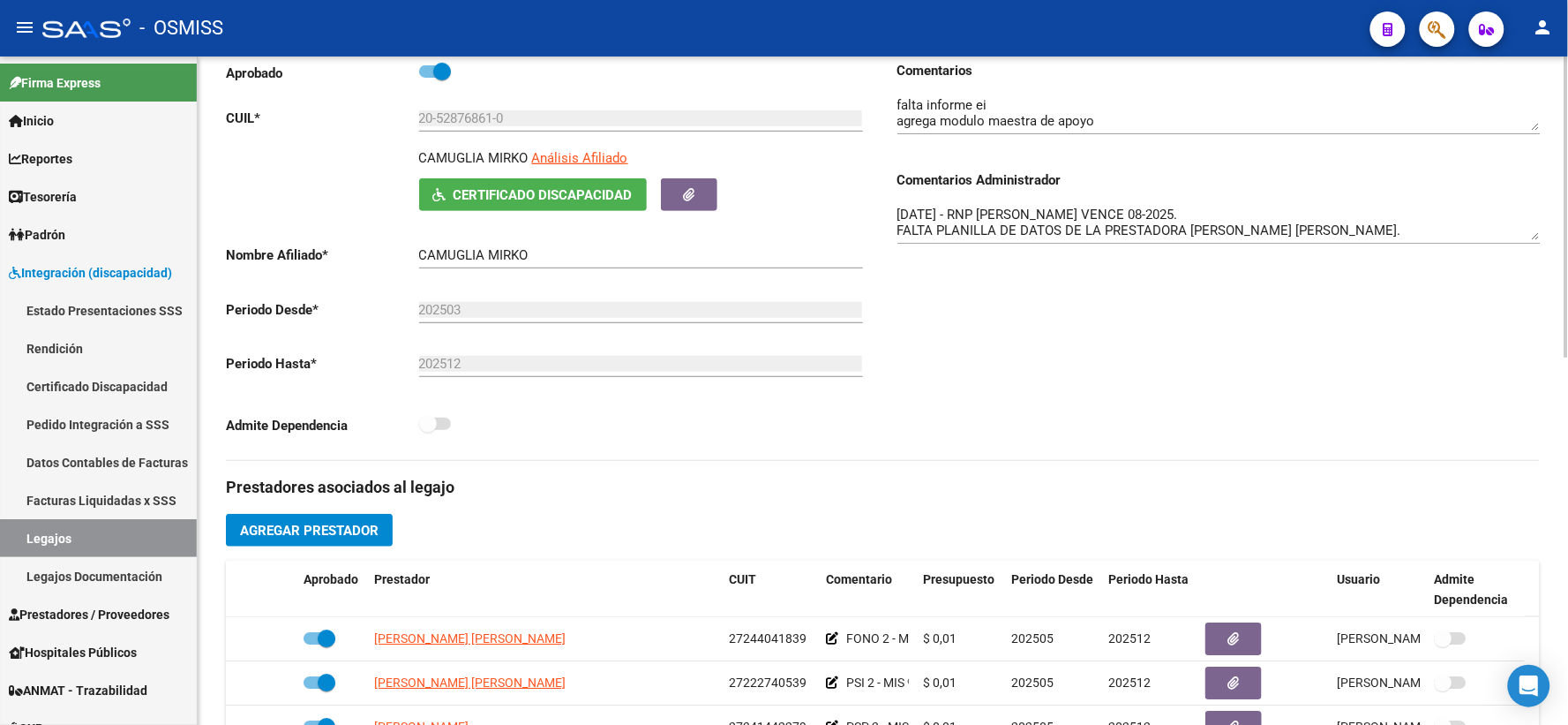
scroll to position [0, 0]
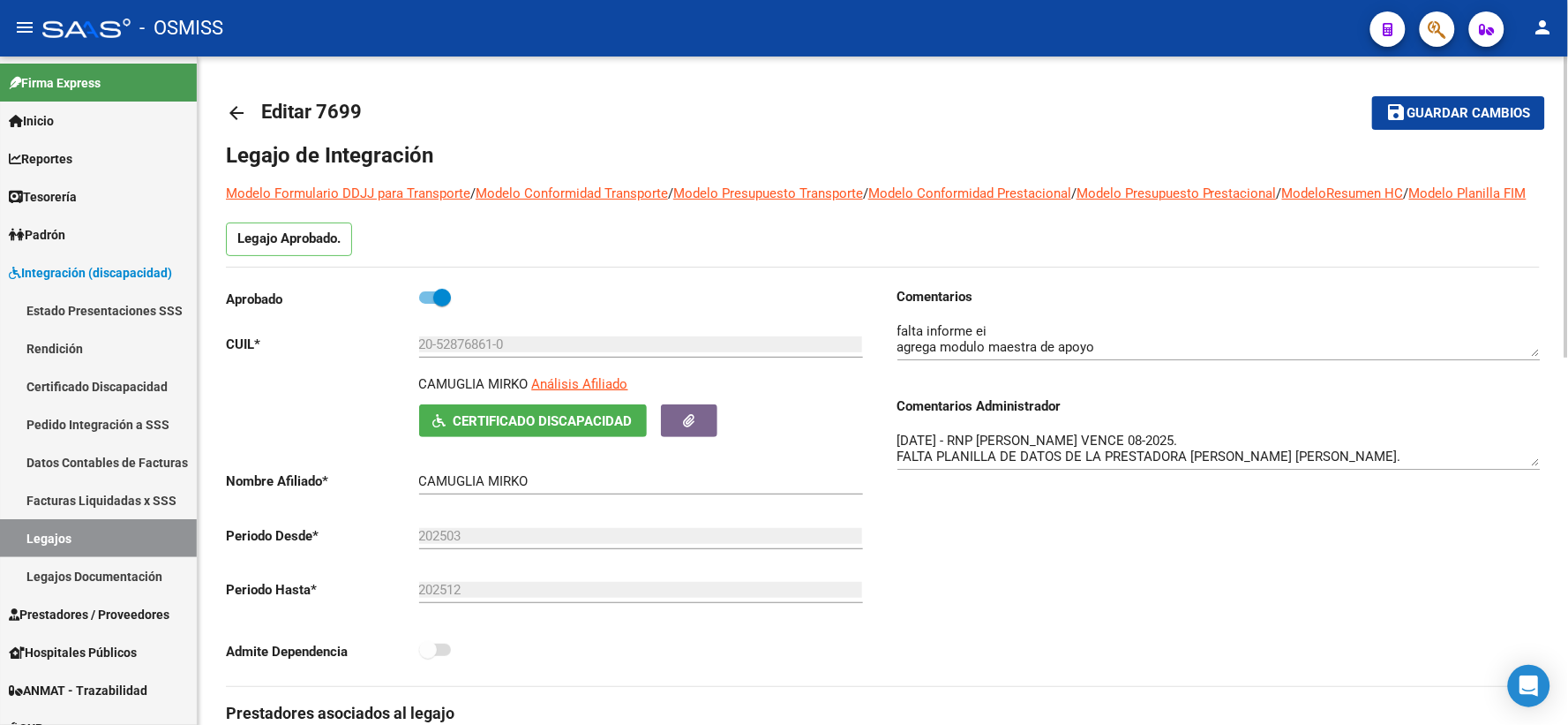
click at [245, 113] on mat-icon "arrow_back" at bounding box center [237, 113] width 21 height 21
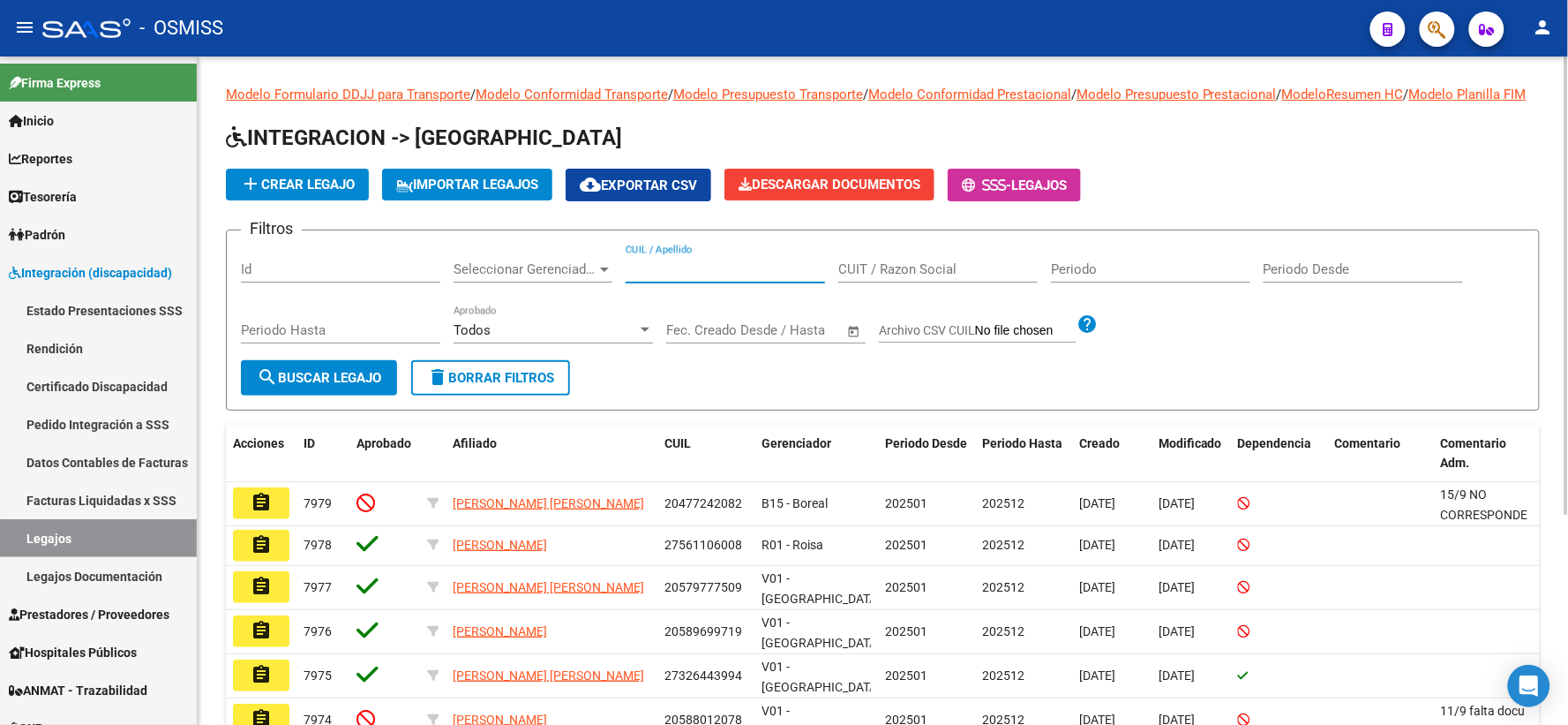
paste input "20520290673"
type input "20520290673"
click at [318, 386] on span "search Buscar Legajo" at bounding box center [318, 378] width 124 height 16
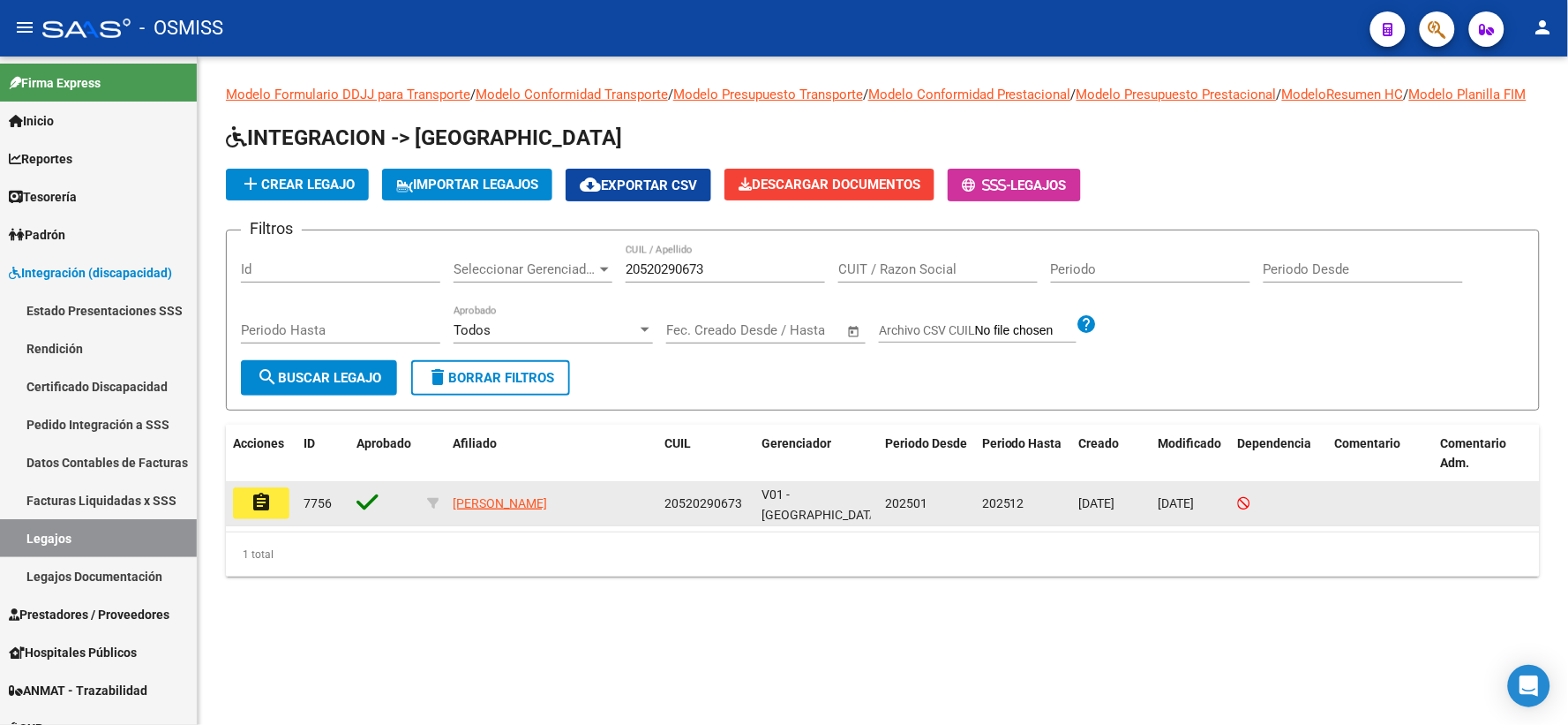
click at [257, 513] on mat-icon "assignment" at bounding box center [261, 502] width 21 height 21
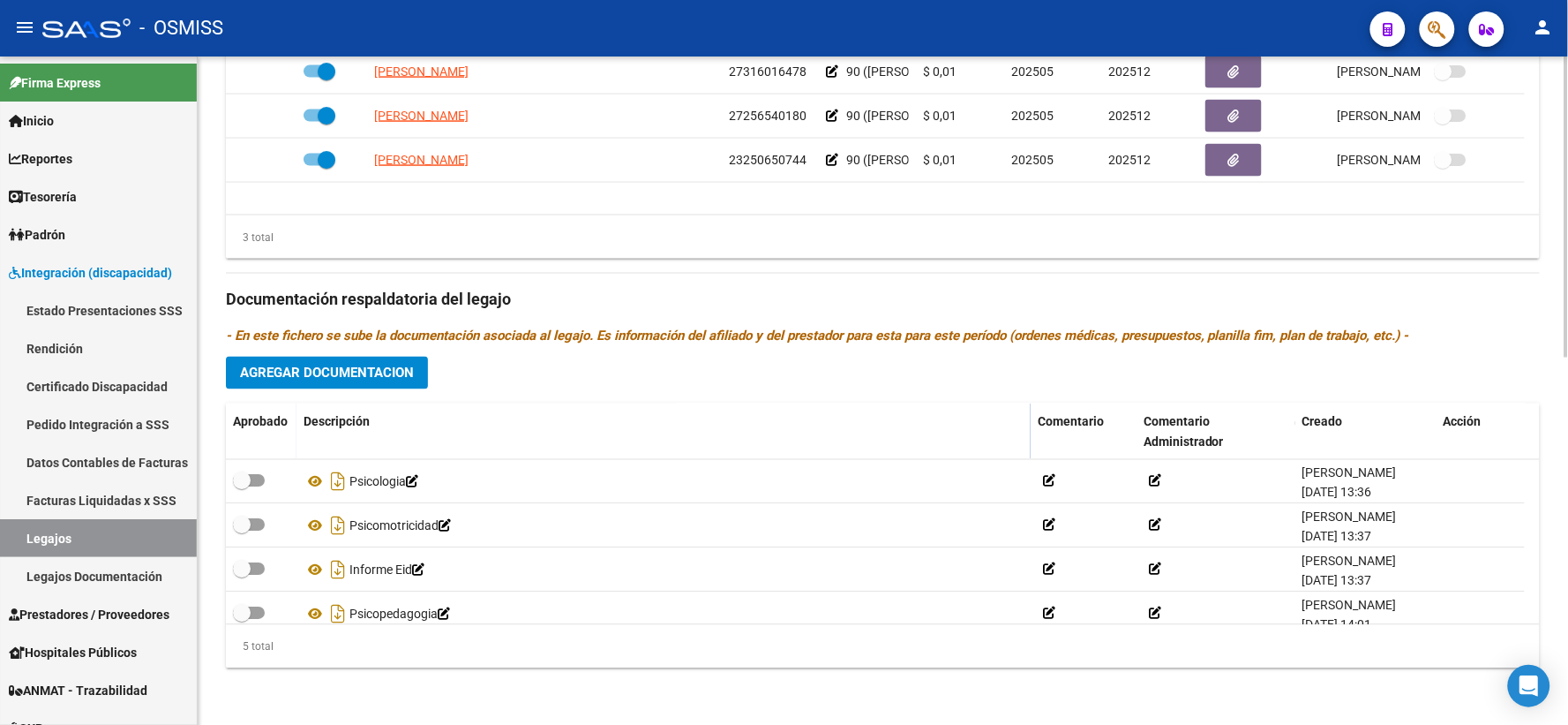
scroll to position [62, 0]
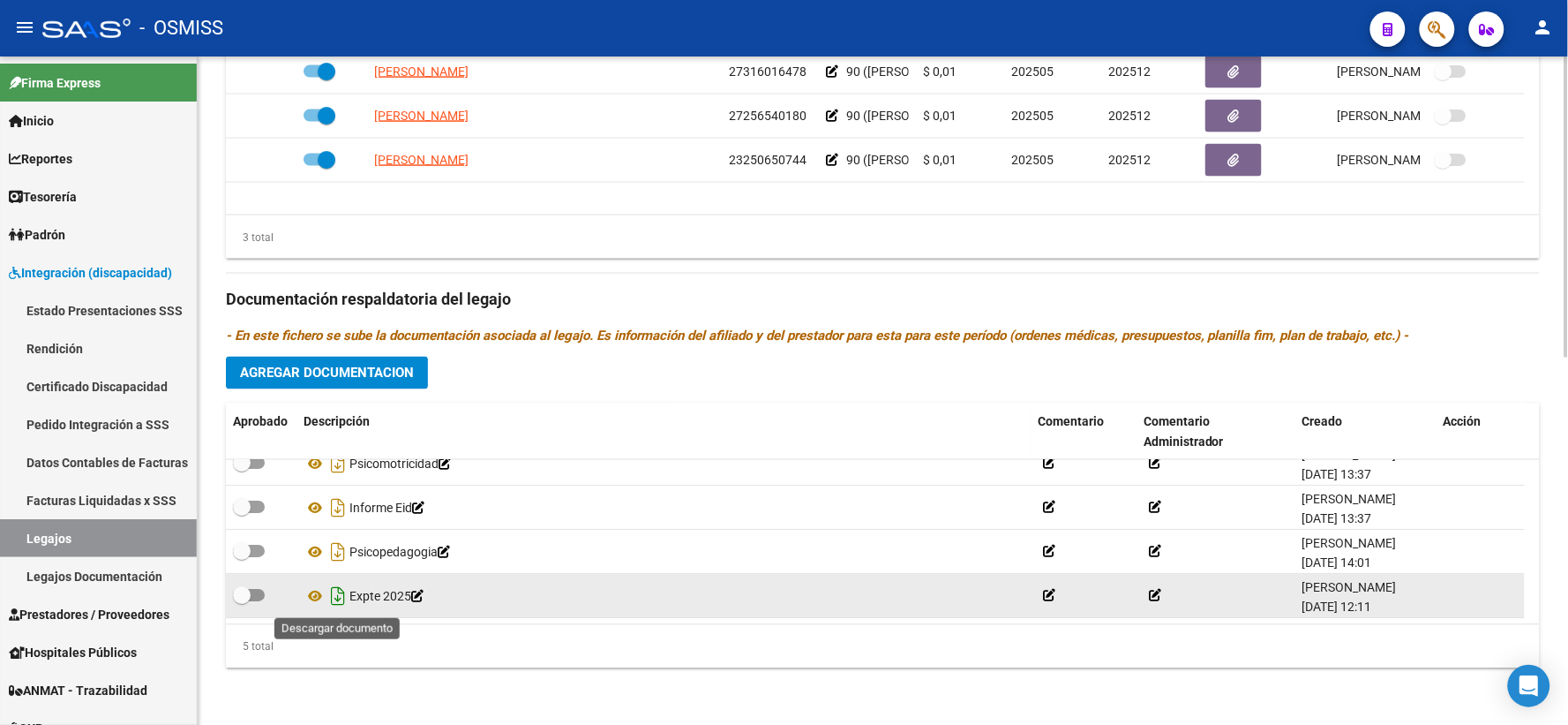
click at [341, 597] on icon "Descargar documento" at bounding box center [338, 597] width 23 height 28
drag, startPoint x: 447, startPoint y: 422, endPoint x: 490, endPoint y: 409, distance: 44.9
click at [447, 420] on div "Descripción" at bounding box center [663, 422] width 720 height 20
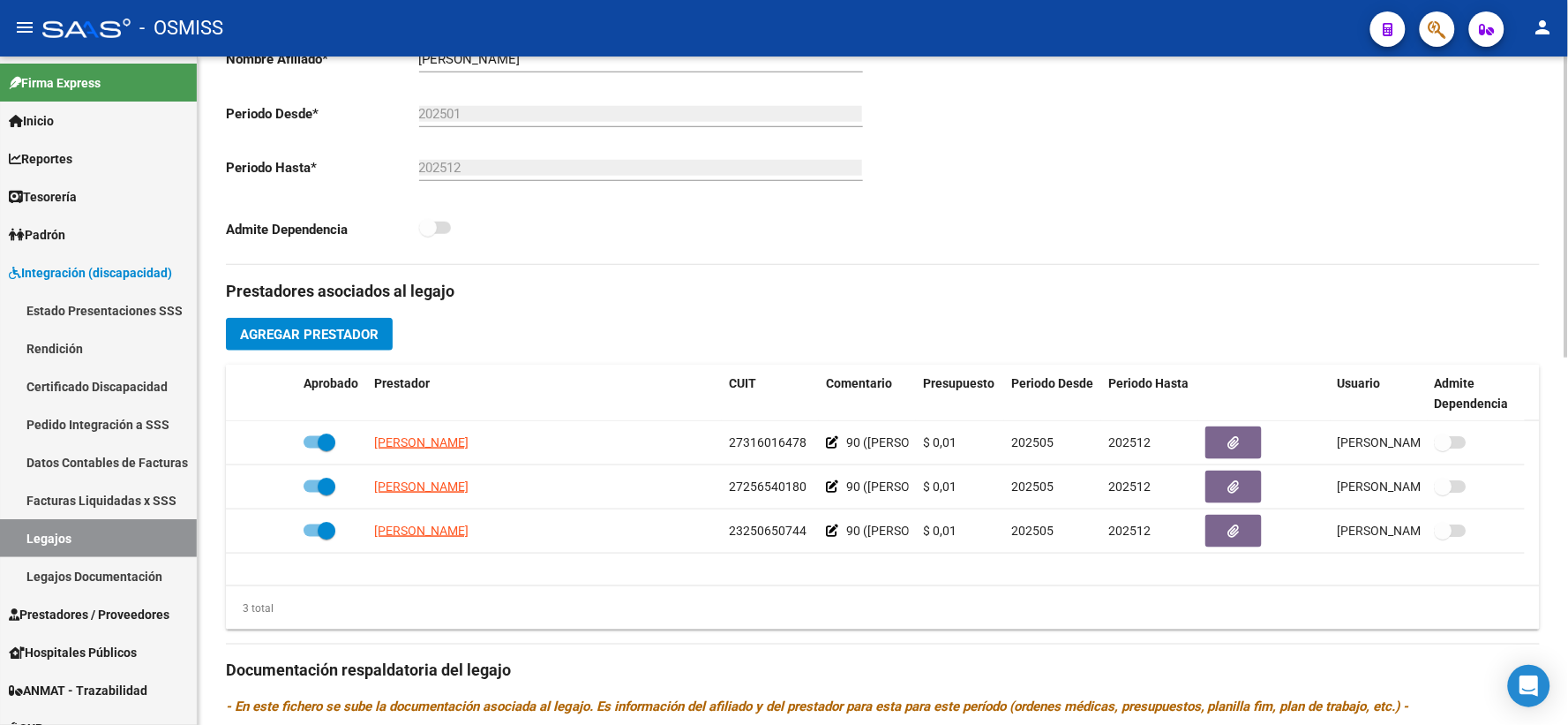
scroll to position [0, 0]
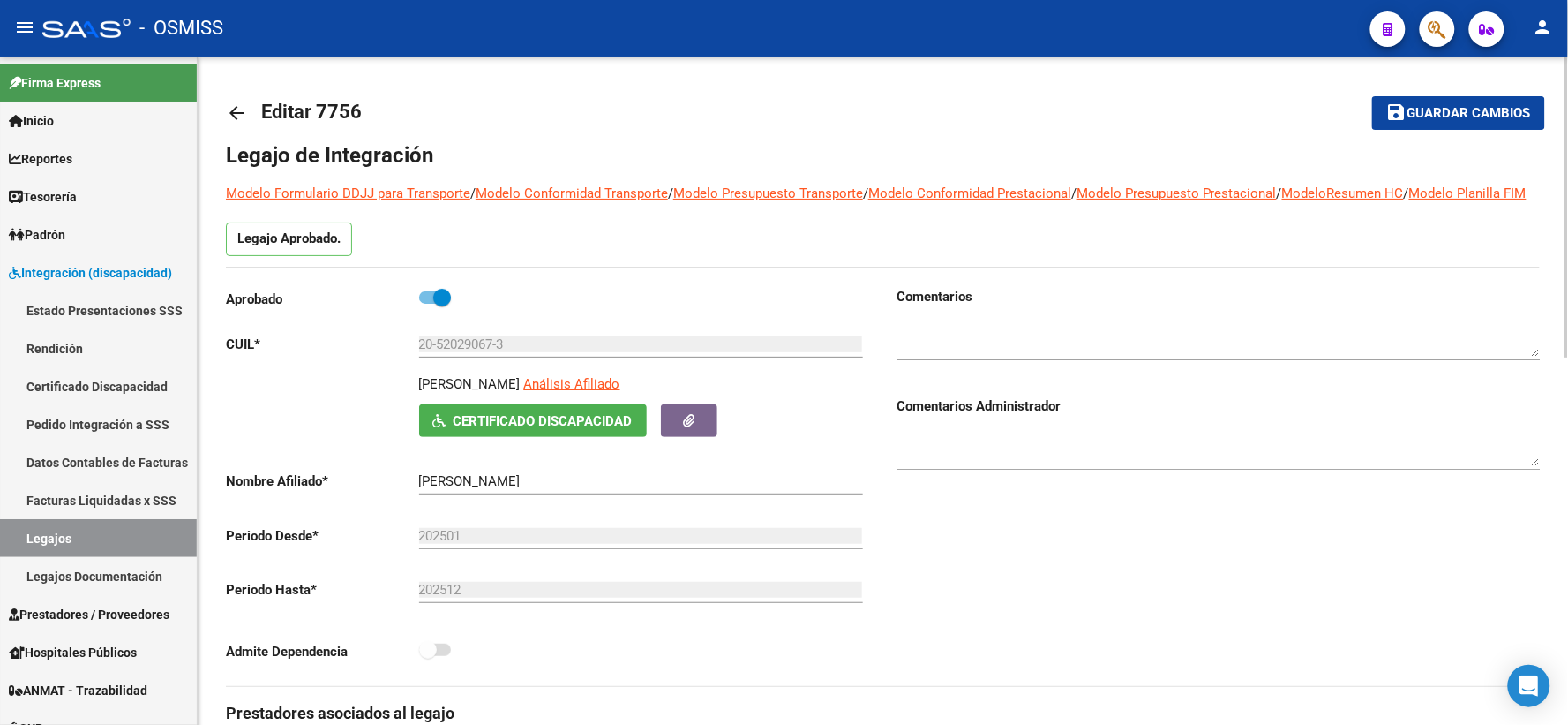
click at [239, 111] on mat-icon "arrow_back" at bounding box center [237, 113] width 21 height 21
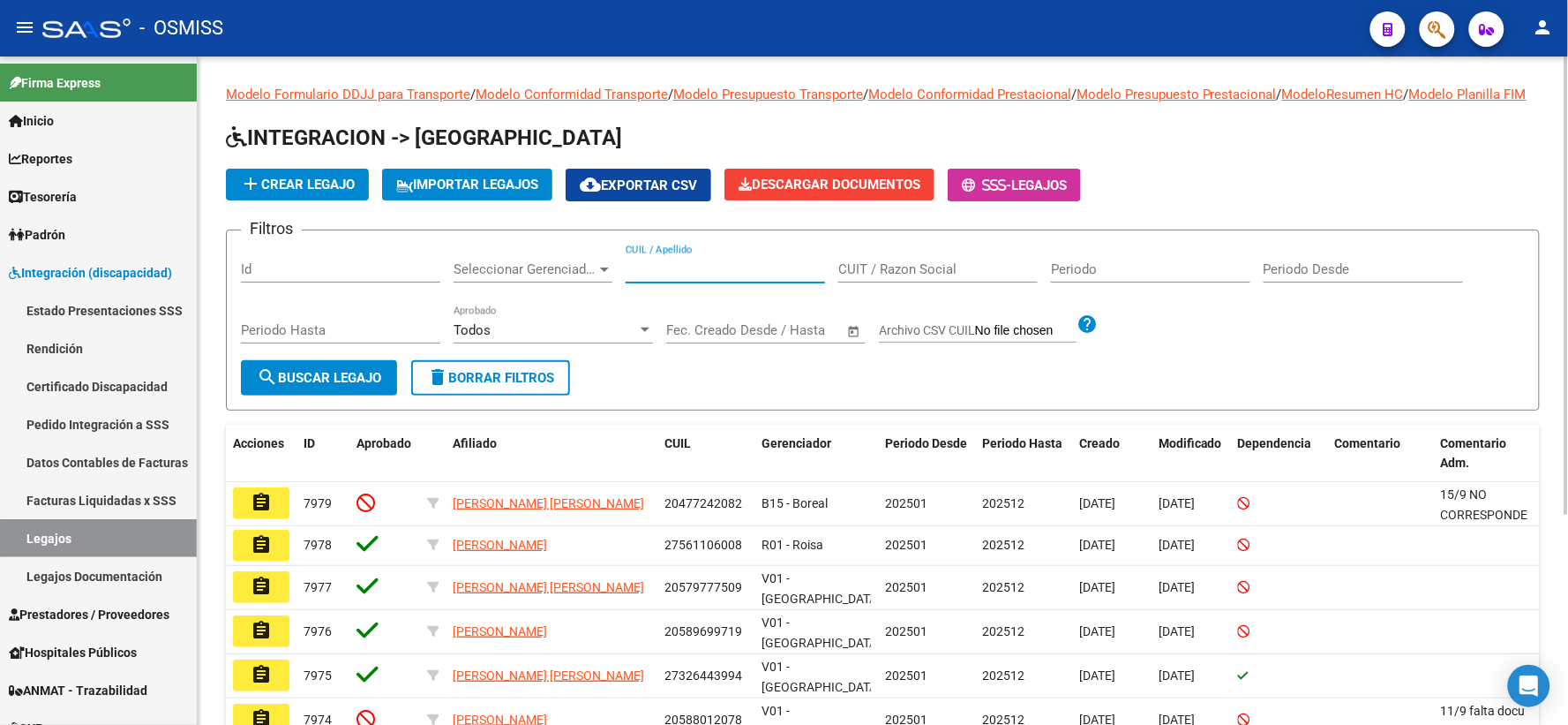
paste input "20568953283"
type input "20568953283"
click at [351, 386] on span "search Buscar Legajo" at bounding box center [318, 378] width 124 height 16
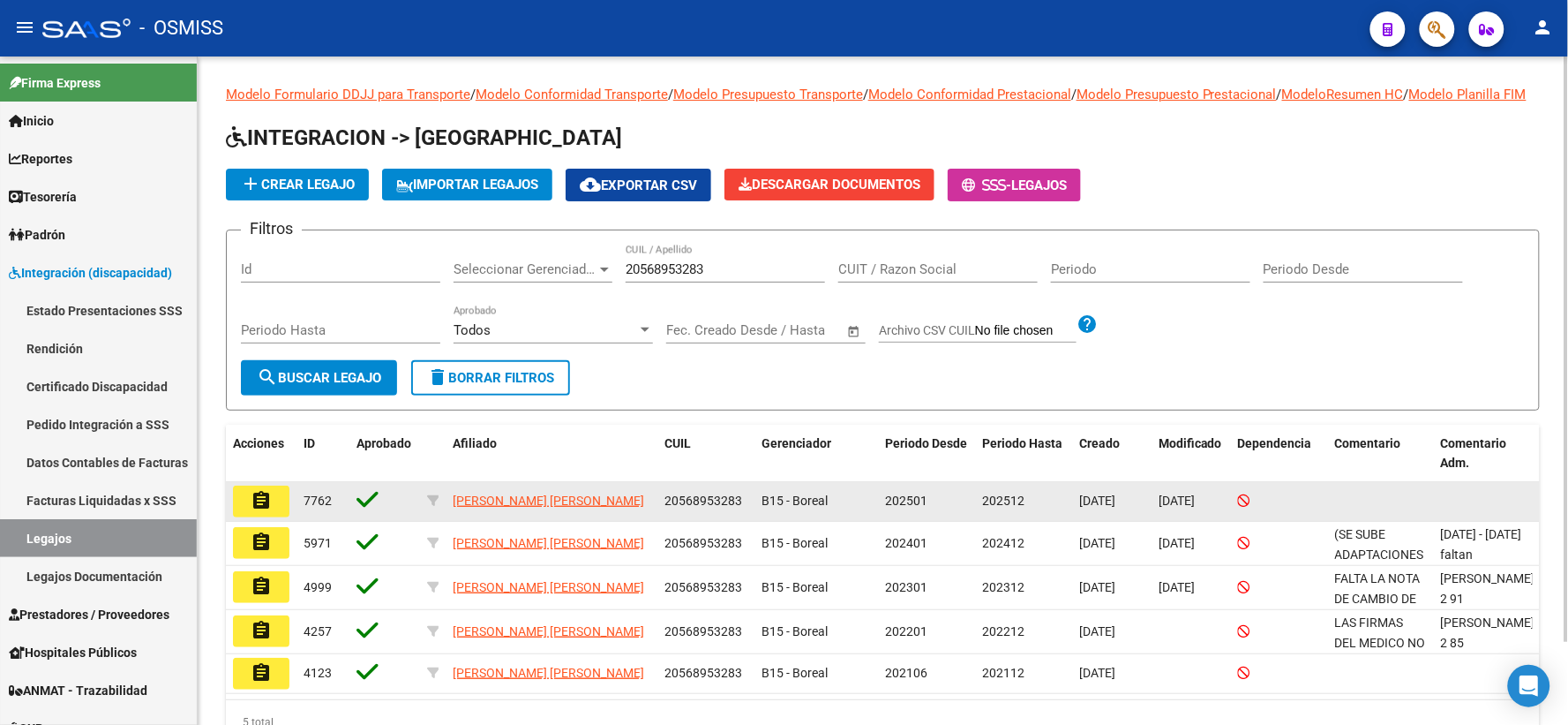
click at [259, 511] on mat-icon "assignment" at bounding box center [261, 500] width 21 height 21
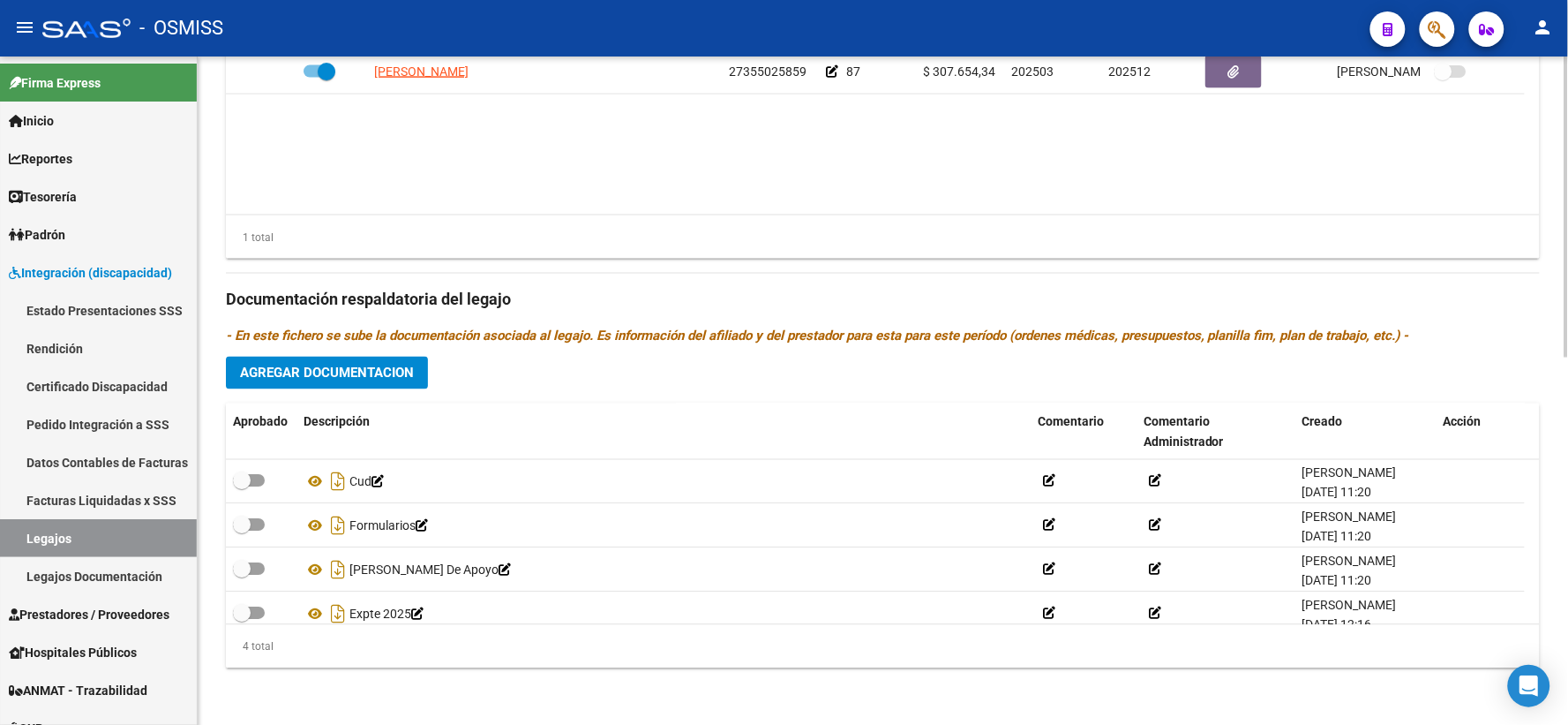
scroll to position [815, 0]
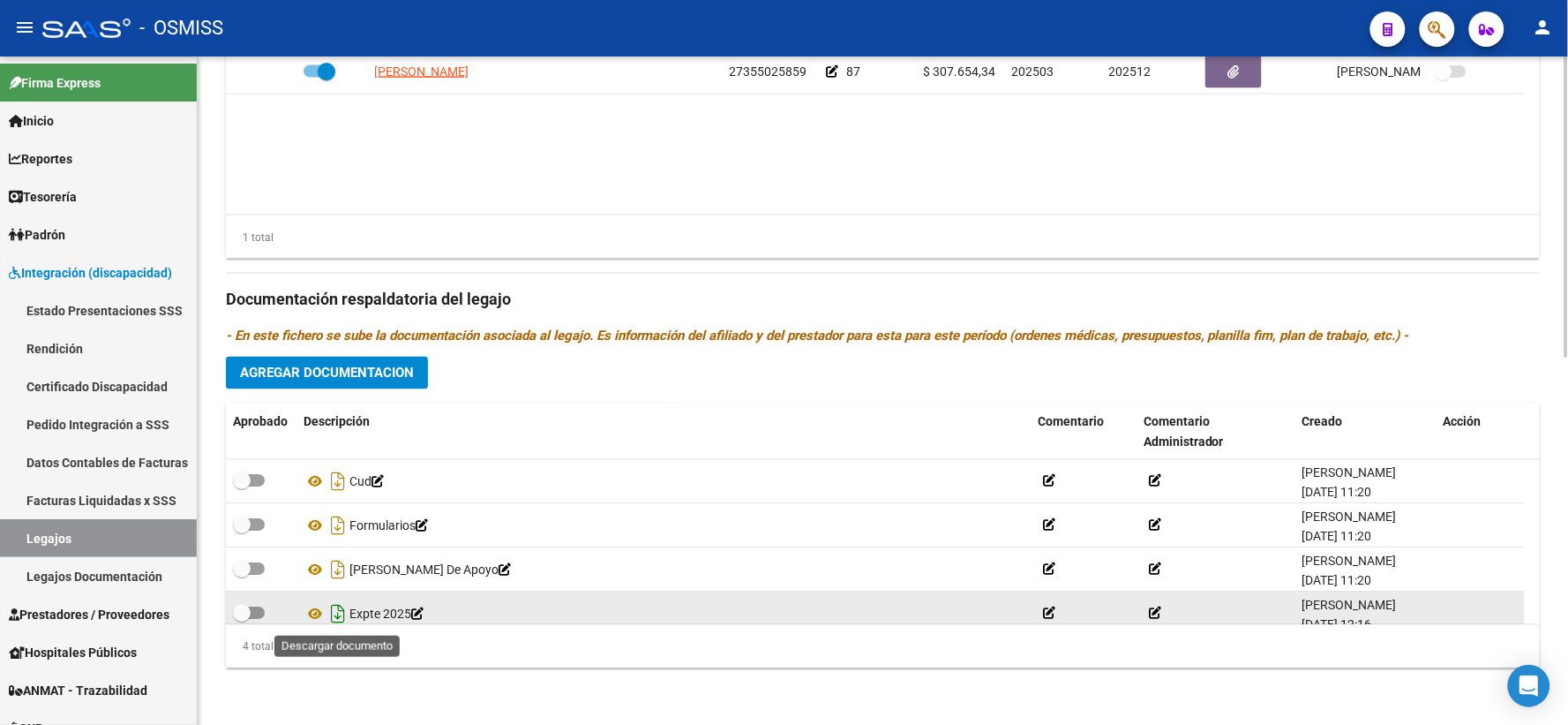
click at [337, 607] on icon "Descargar documento" at bounding box center [338, 614] width 23 height 28
click at [411, 183] on datatable-body "GAETAN AMALIA MERCEDES 27355025859 87 $ 307.654,34 202503 202512 Paola Gregori …" at bounding box center [882, 132] width 1313 height 164
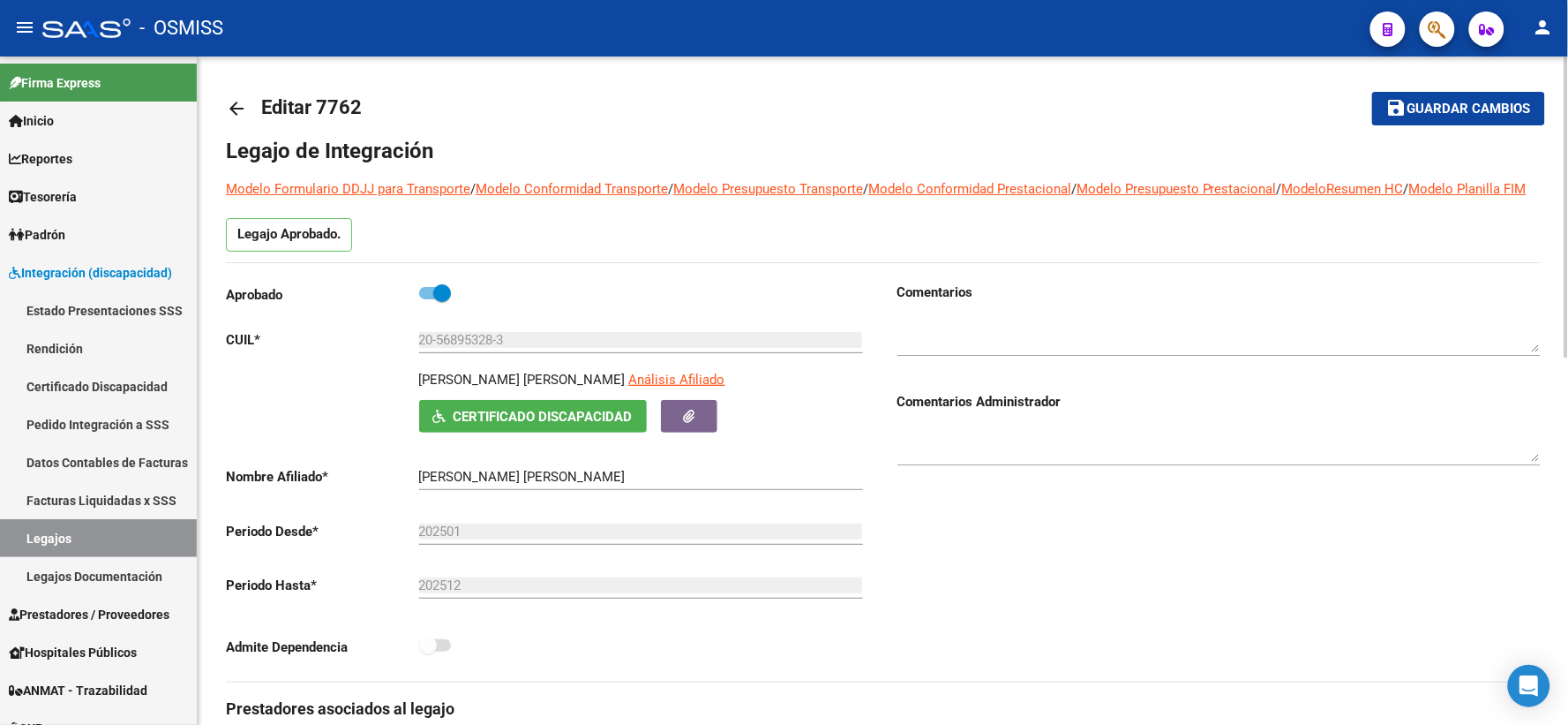
scroll to position [0, 0]
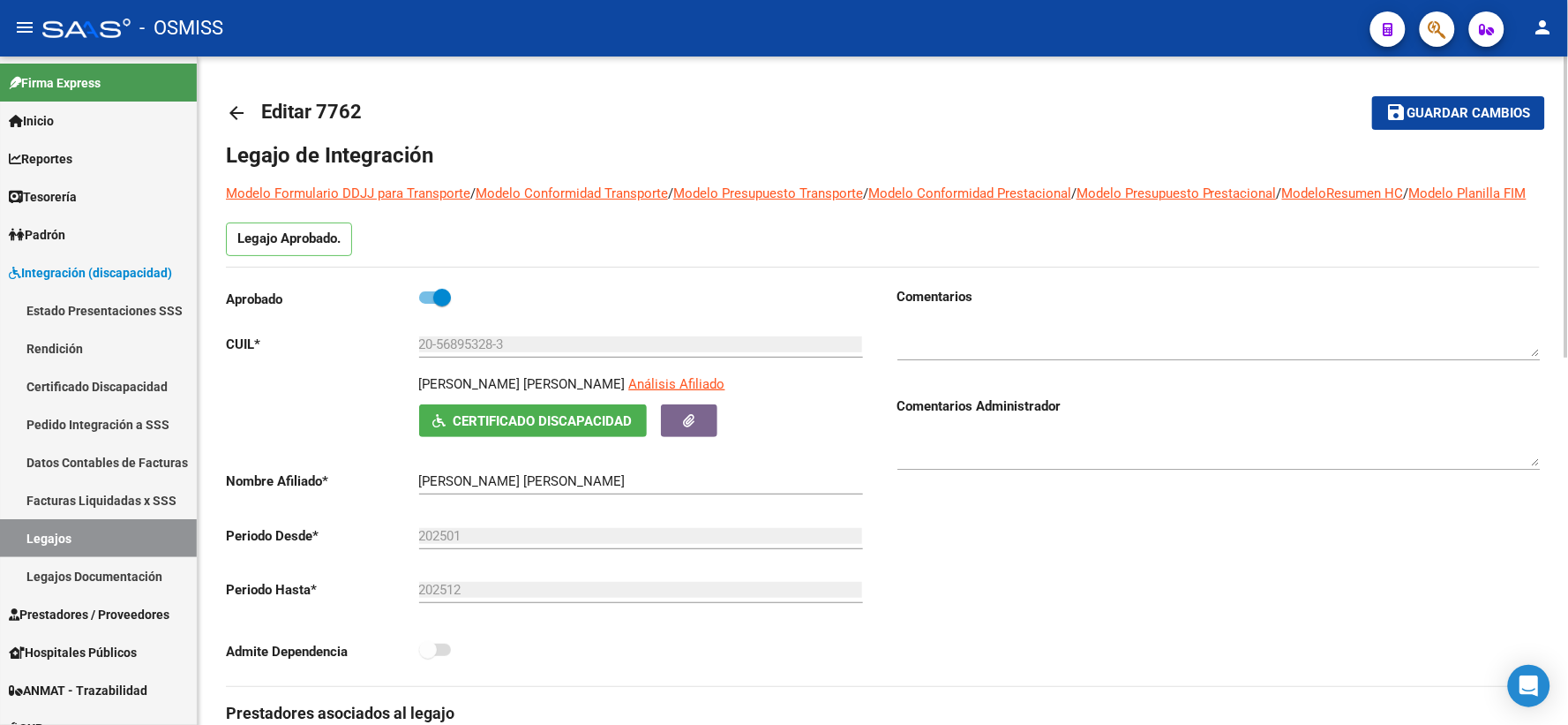
click at [243, 113] on mat-icon "arrow_back" at bounding box center [237, 113] width 21 height 21
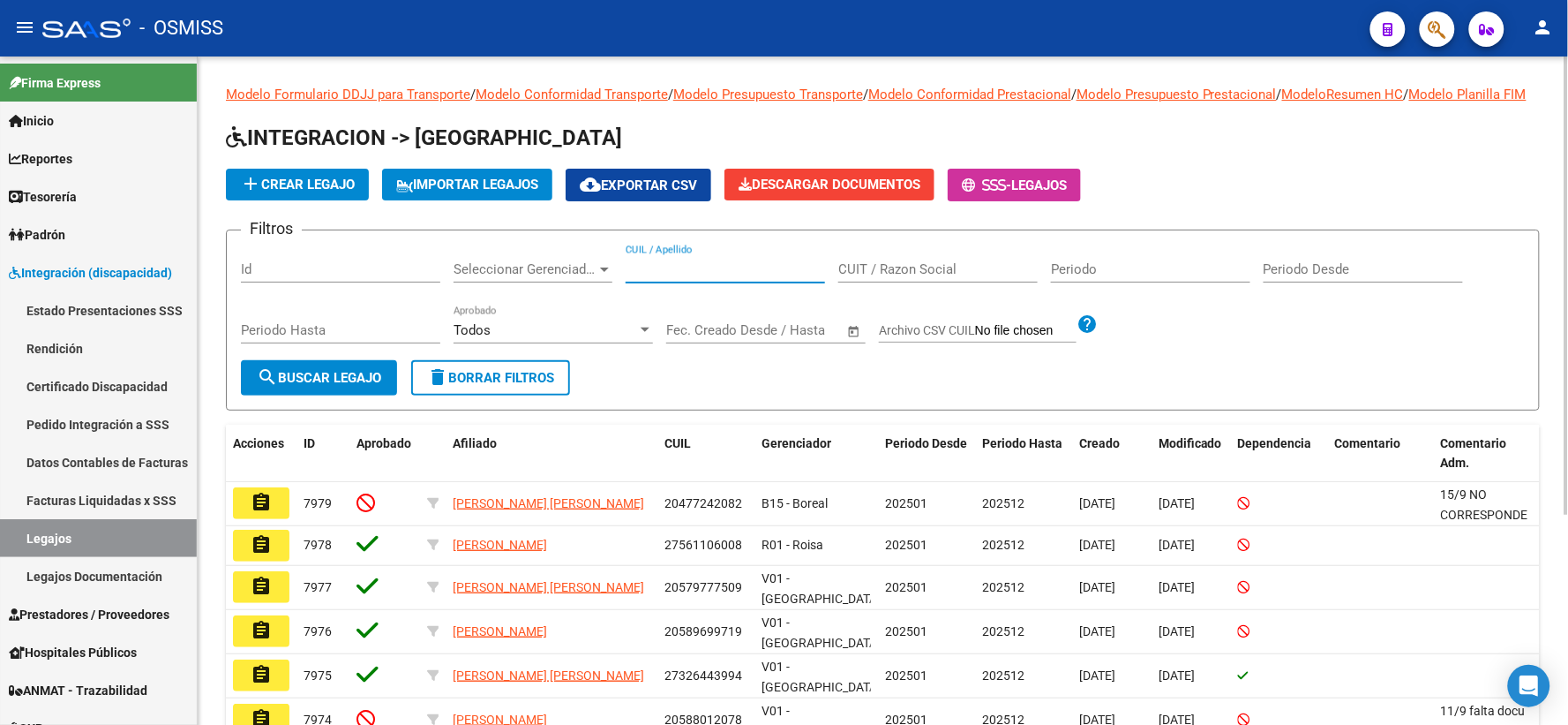
paste input "20567539149"
type input "20567539149"
click at [273, 388] on mat-icon "search" at bounding box center [267, 377] width 21 height 21
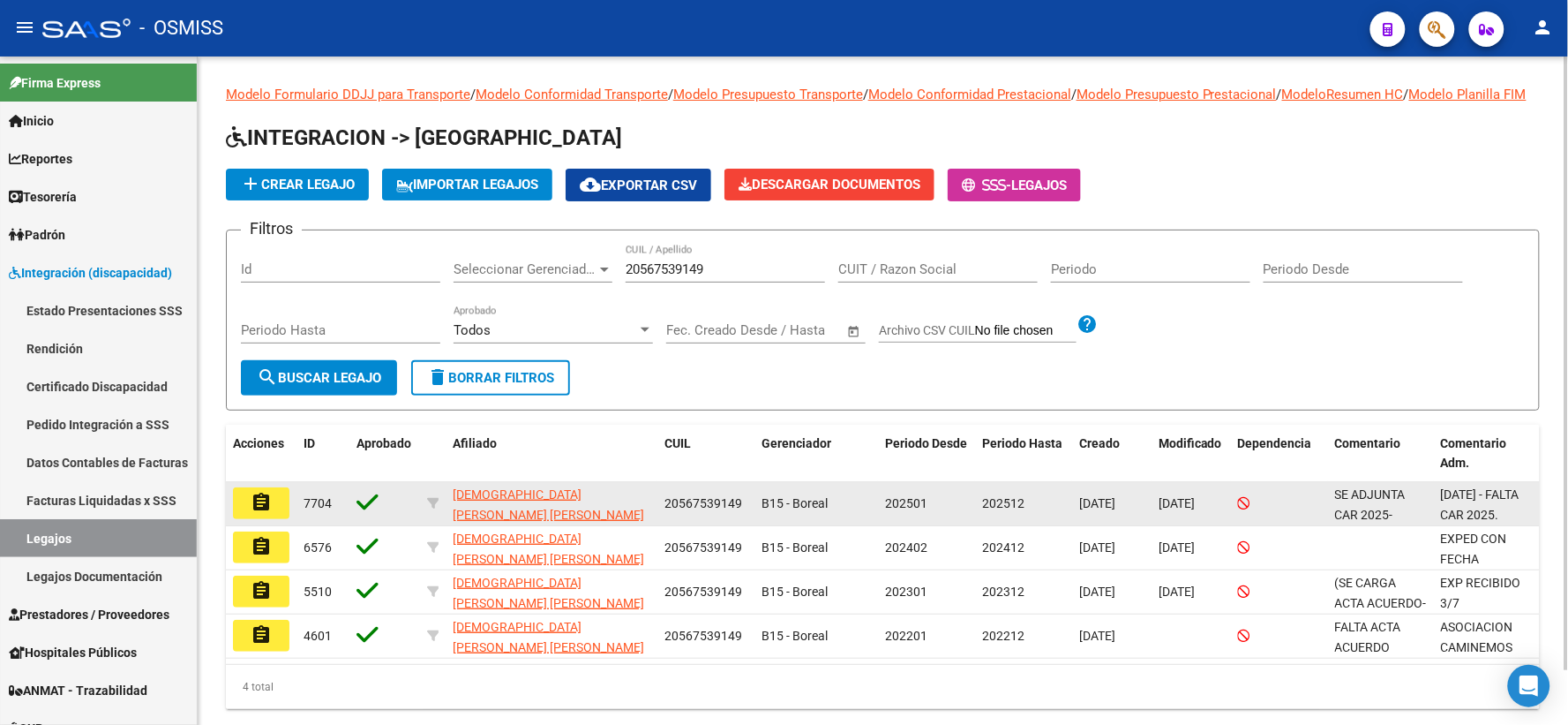
drag, startPoint x: 276, startPoint y: 525, endPoint x: 734, endPoint y: 518, distance: 458.1
click at [278, 519] on button "assignment" at bounding box center [262, 503] width 57 height 32
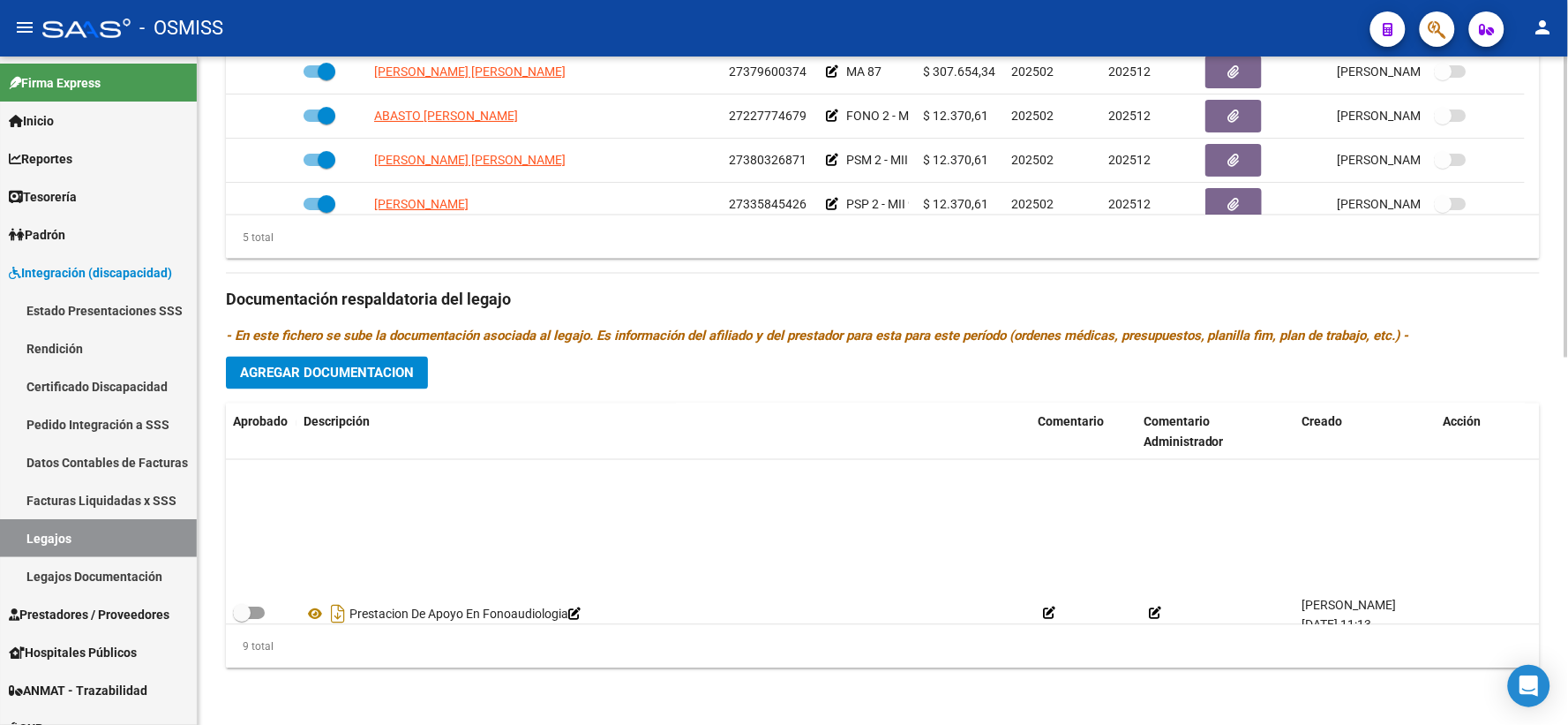
scroll to position [239, 0]
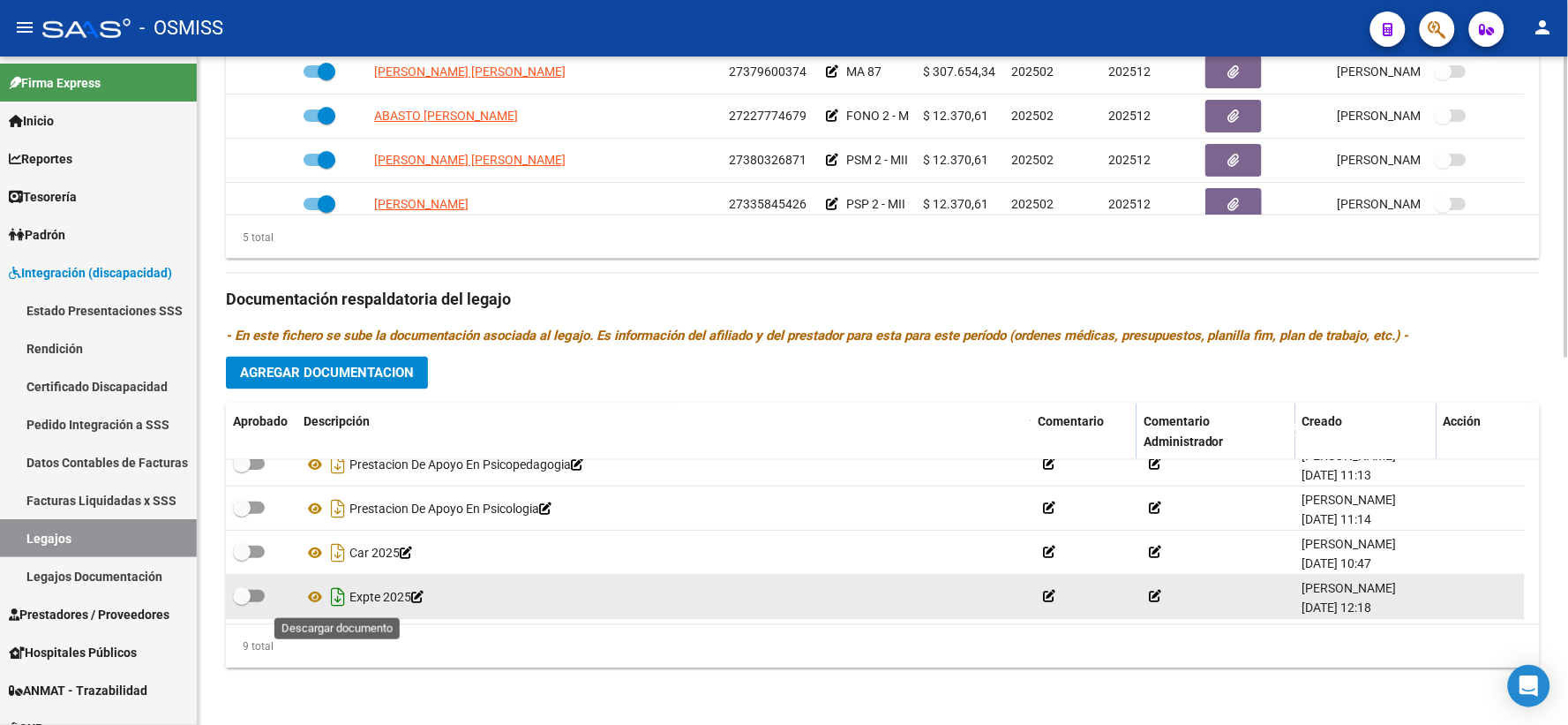
click at [340, 597] on icon "Descargar documento" at bounding box center [338, 597] width 23 height 28
click at [333, 252] on div "5 total" at bounding box center [882, 238] width 1313 height 44
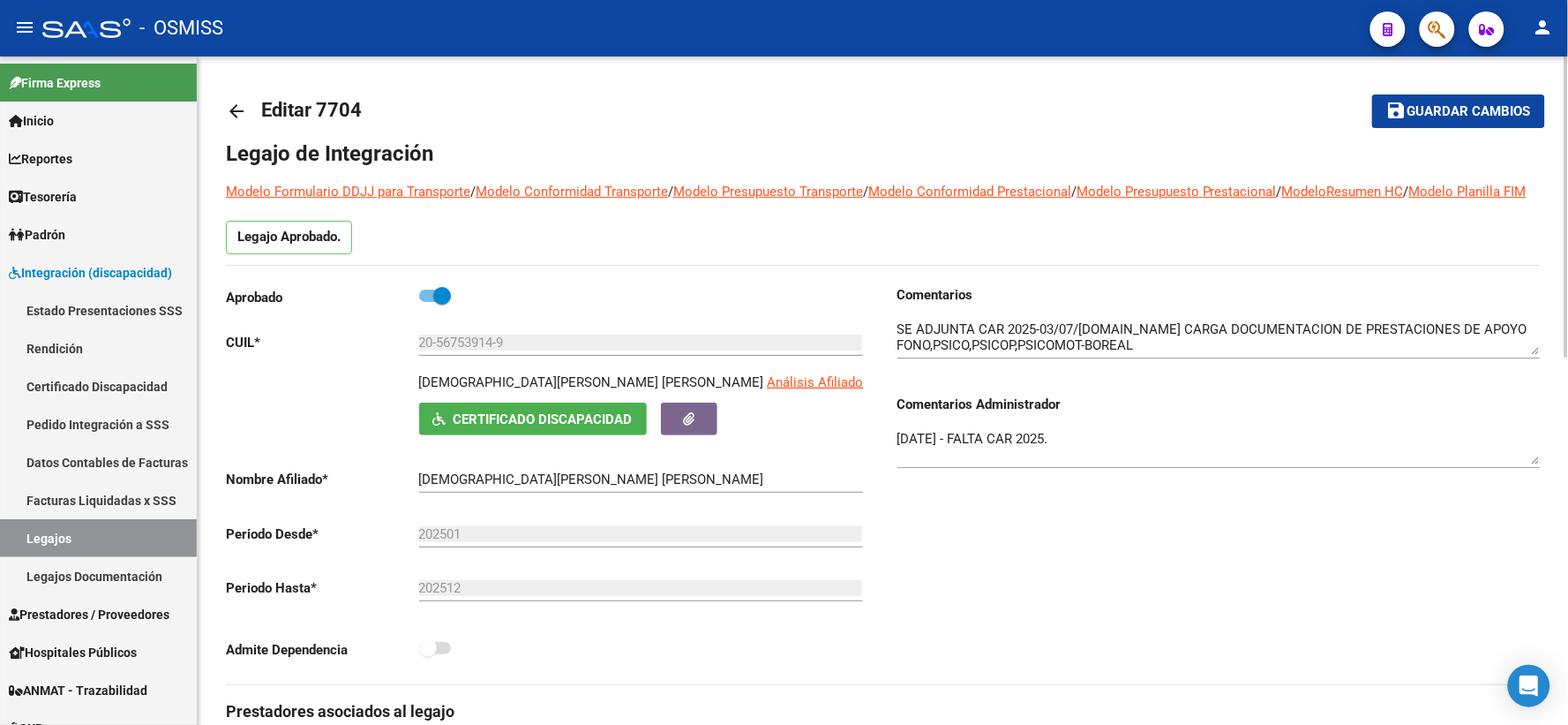
scroll to position [0, 0]
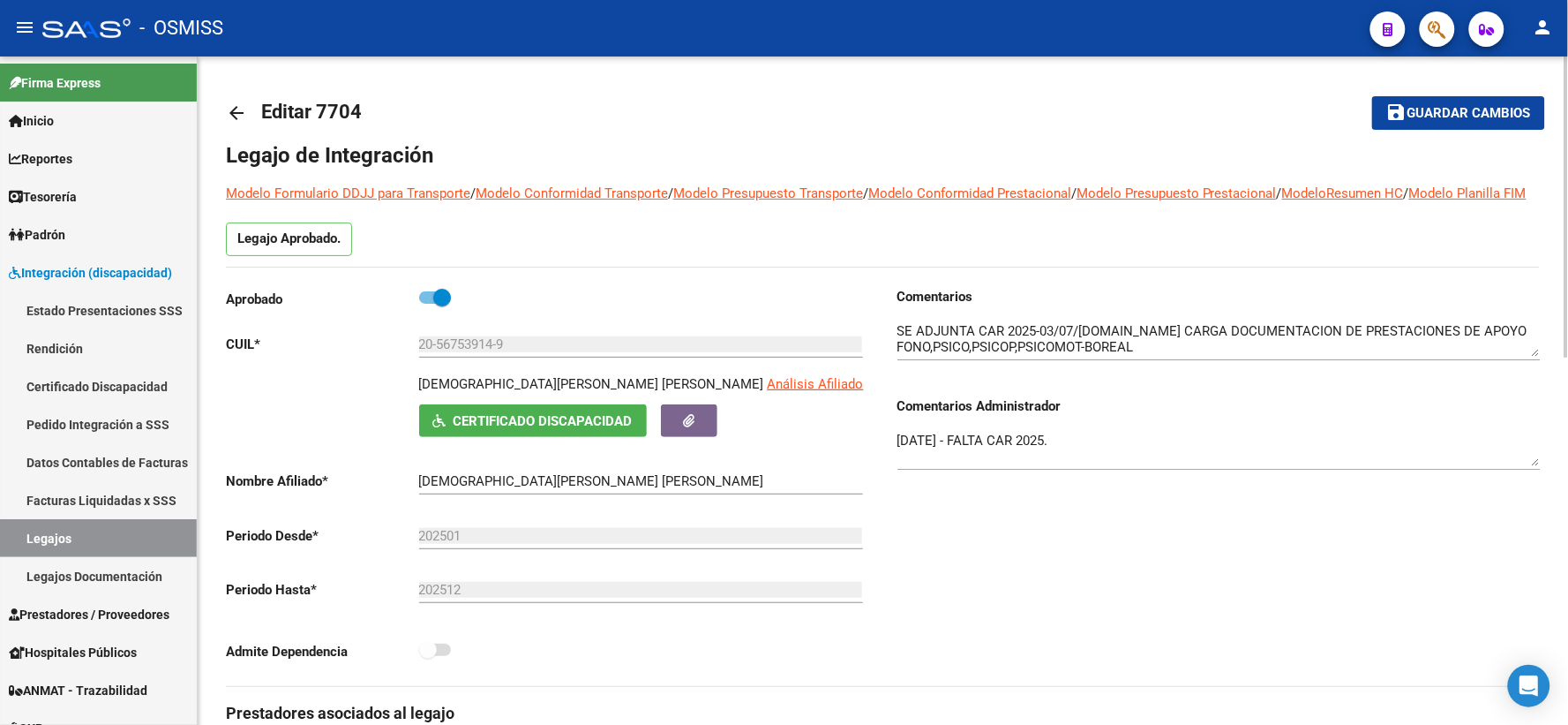
click at [232, 113] on mat-icon "arrow_back" at bounding box center [237, 113] width 21 height 21
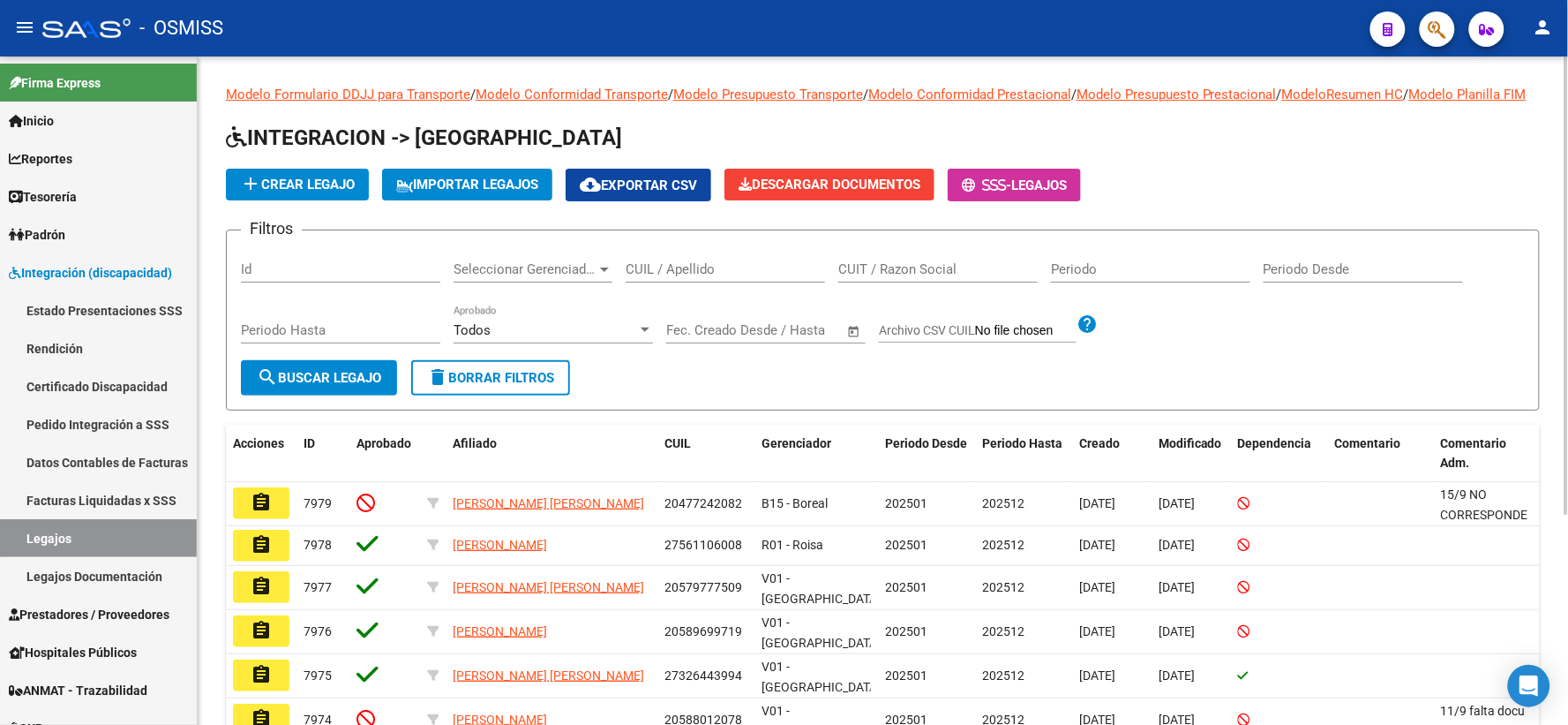
click at [707, 277] on input "CUIL / Apellido" at bounding box center [725, 269] width 200 height 16
paste input "27593274808"
type input "27593274808"
click at [314, 386] on span "search Buscar Legajo" at bounding box center [318, 378] width 124 height 16
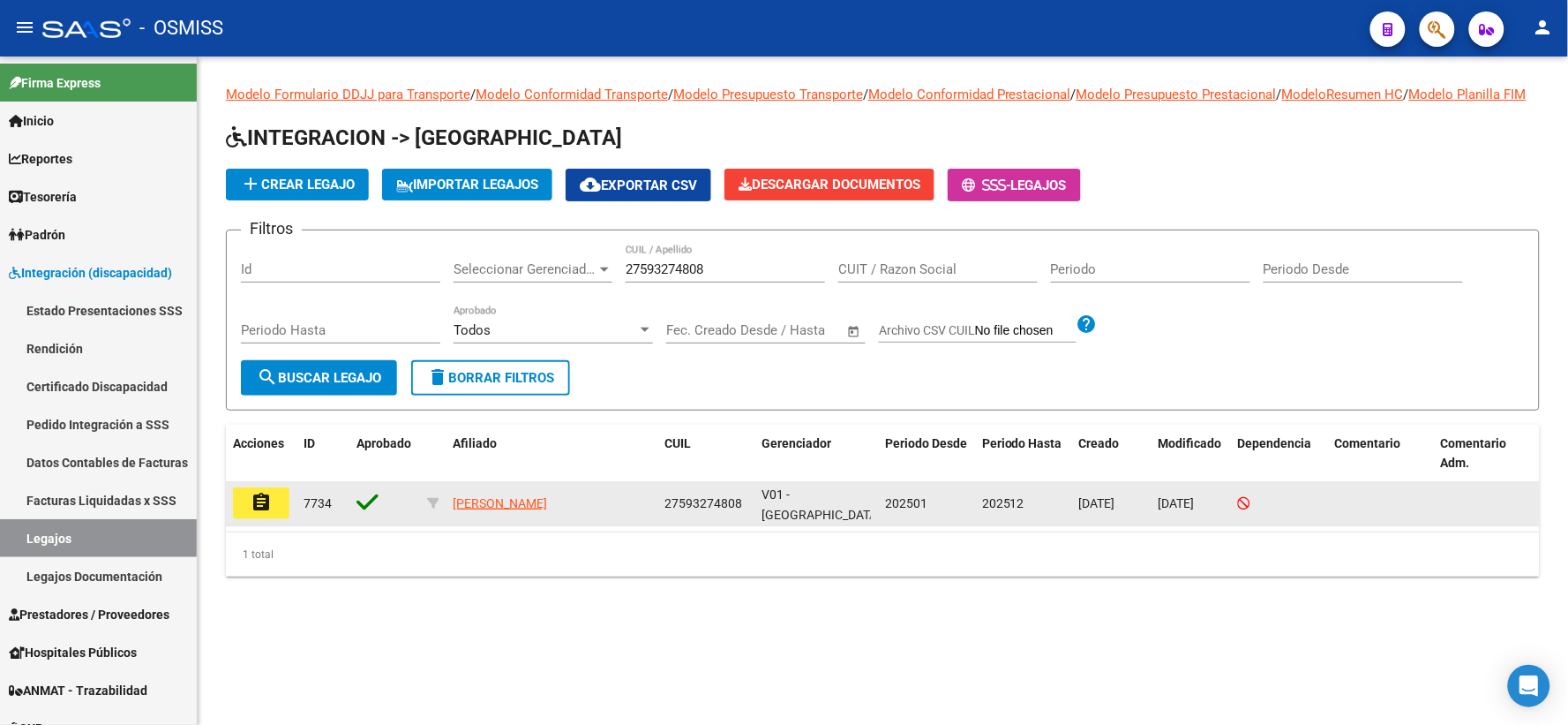
click at [263, 513] on mat-icon "assignment" at bounding box center [261, 502] width 21 height 21
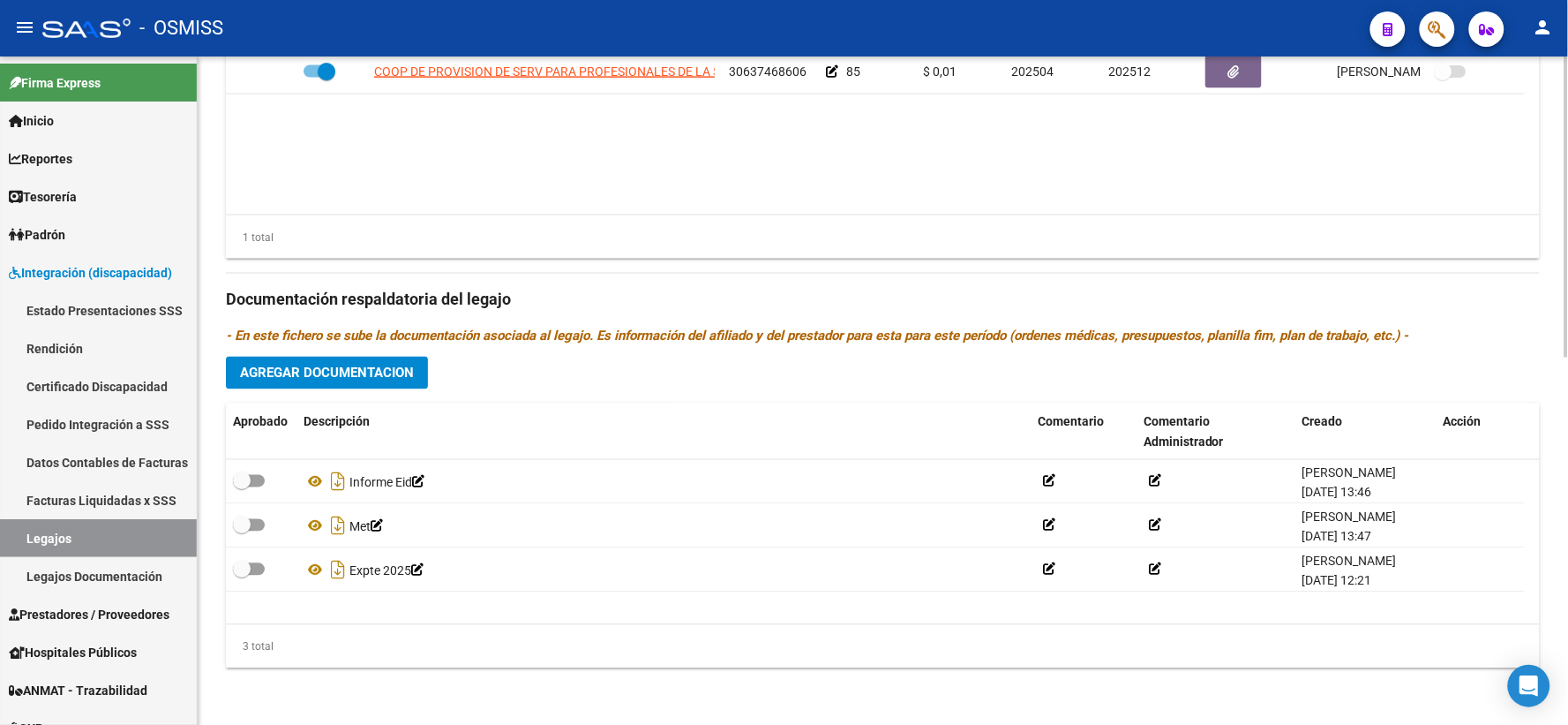
scroll to position [815, 0]
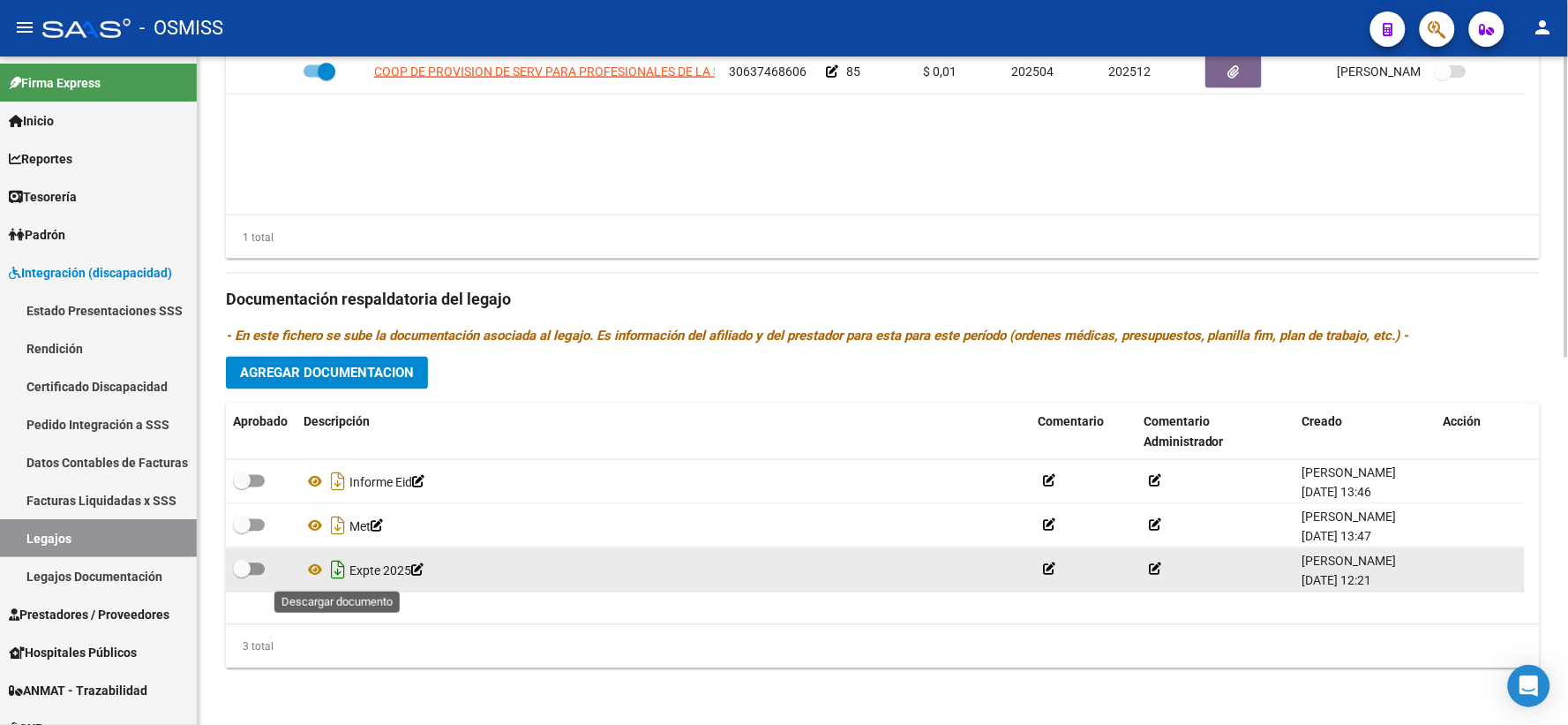
click at [331, 571] on icon "Descargar documento" at bounding box center [338, 571] width 23 height 28
click at [366, 187] on datatable-body "COOP DE PROVISION DE SERV PARA PROFESIONALES DE LA SALUD MENTAL ESPACIO DE VIDA…" at bounding box center [882, 132] width 1313 height 164
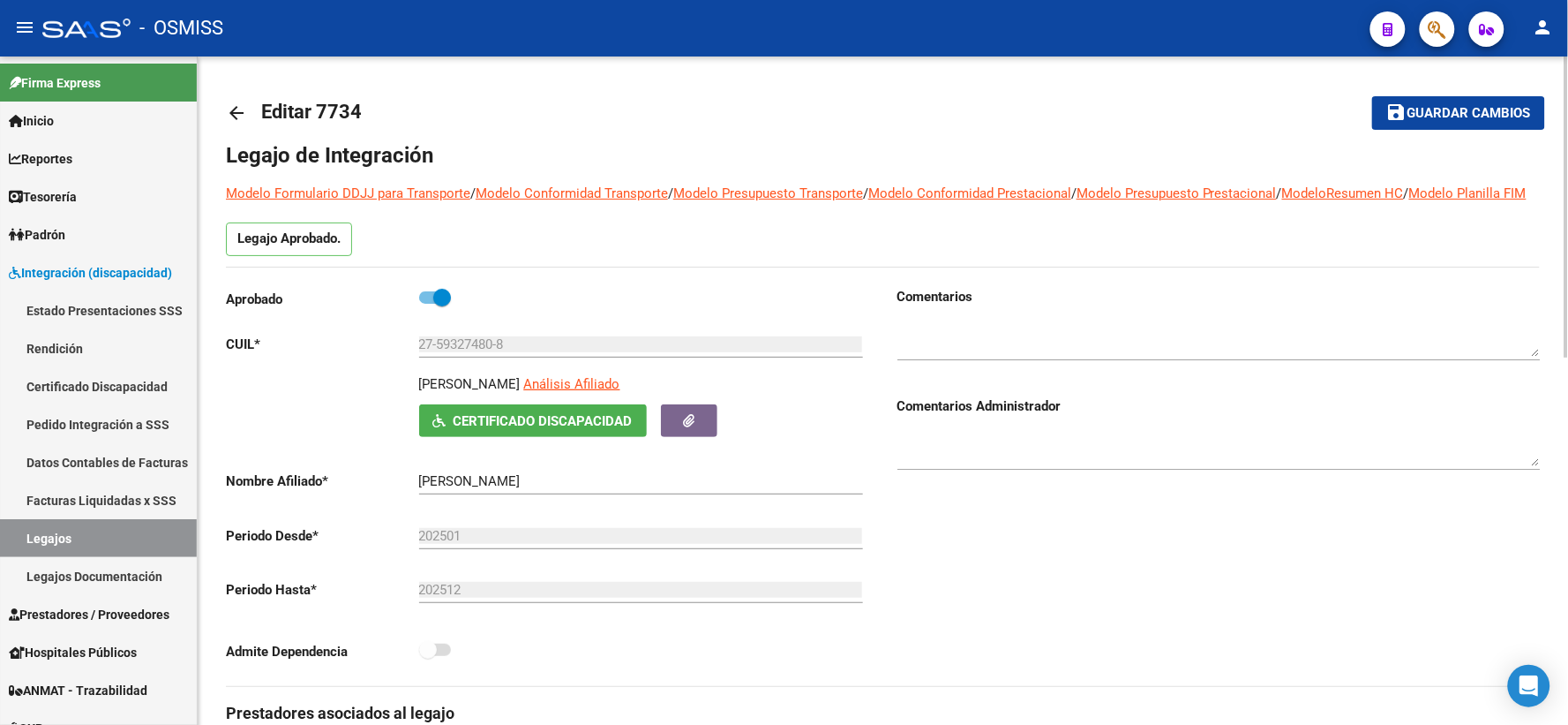
click at [227, 110] on mat-icon "arrow_back" at bounding box center [237, 113] width 21 height 21
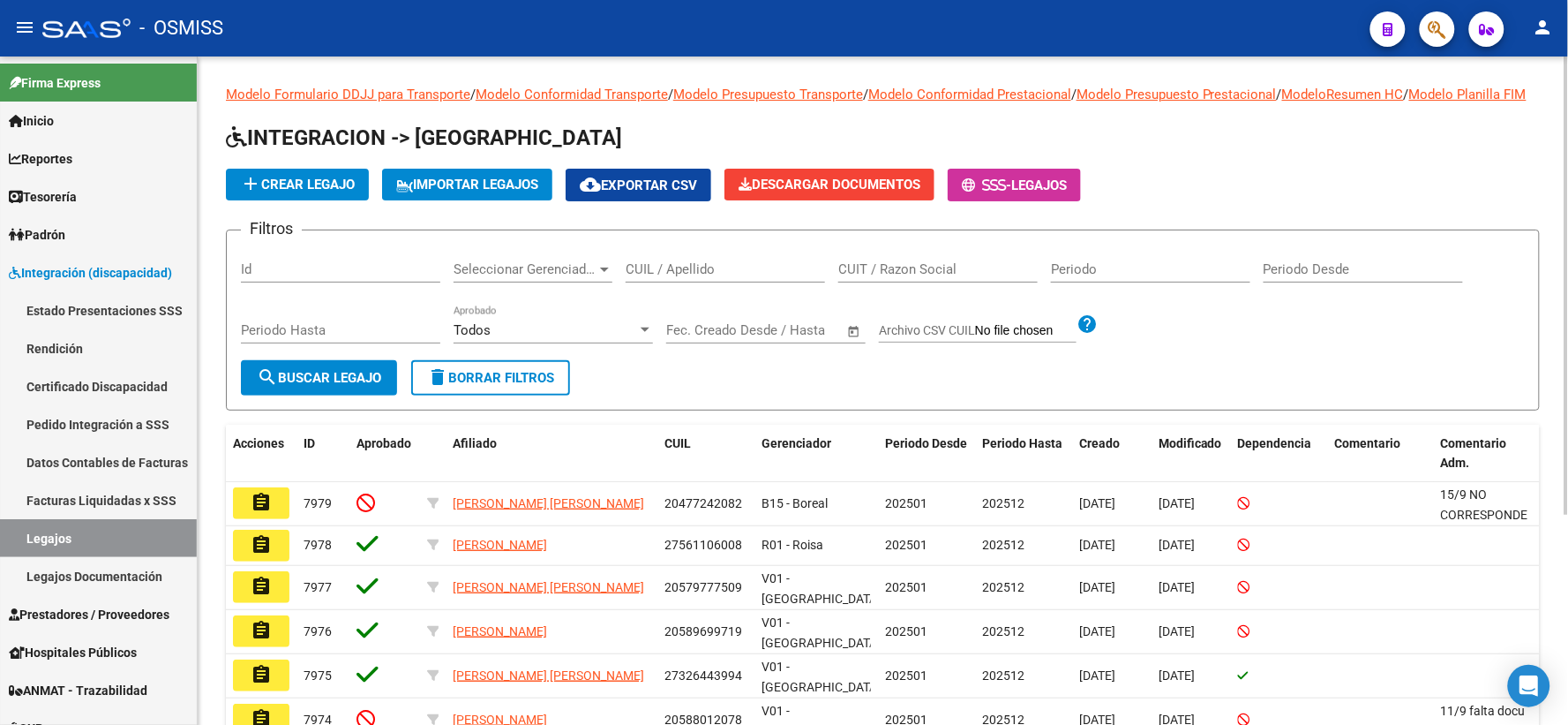
click at [645, 277] on input "CUIL / Apellido" at bounding box center [725, 269] width 200 height 16
paste input "27584769950"
type input "27584769950"
click at [316, 386] on span "search Buscar Legajo" at bounding box center [318, 378] width 124 height 16
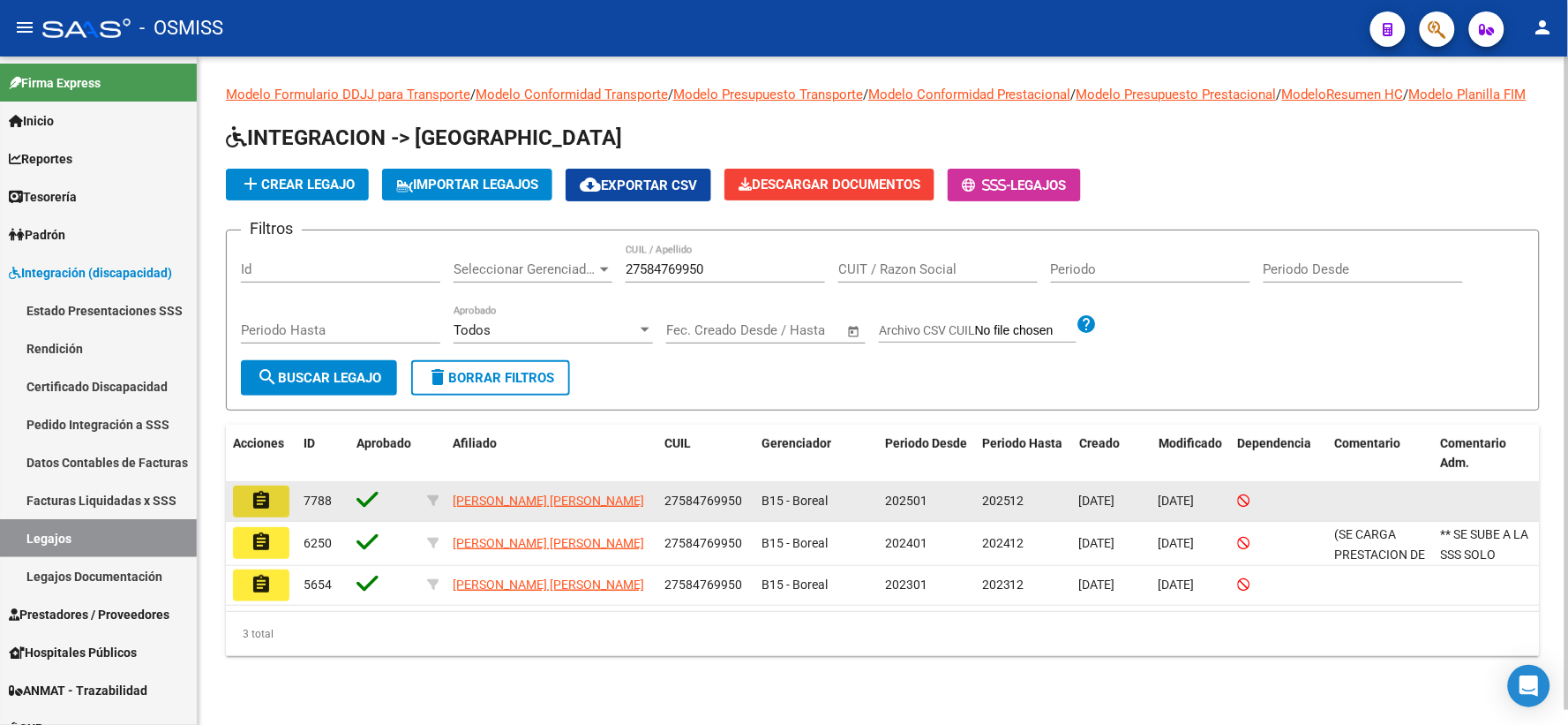
click at [271, 517] on button "assignment" at bounding box center [262, 501] width 57 height 32
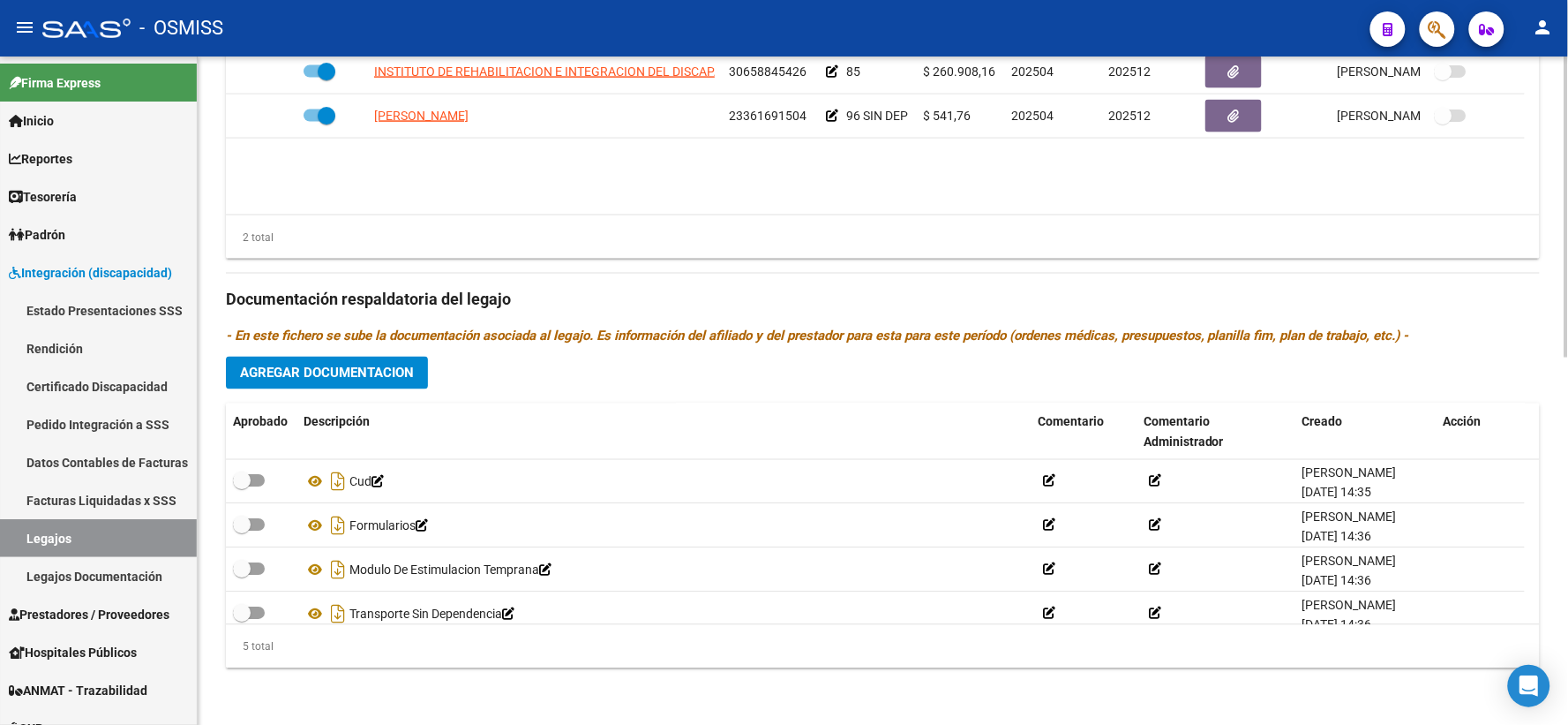
scroll to position [62, 0]
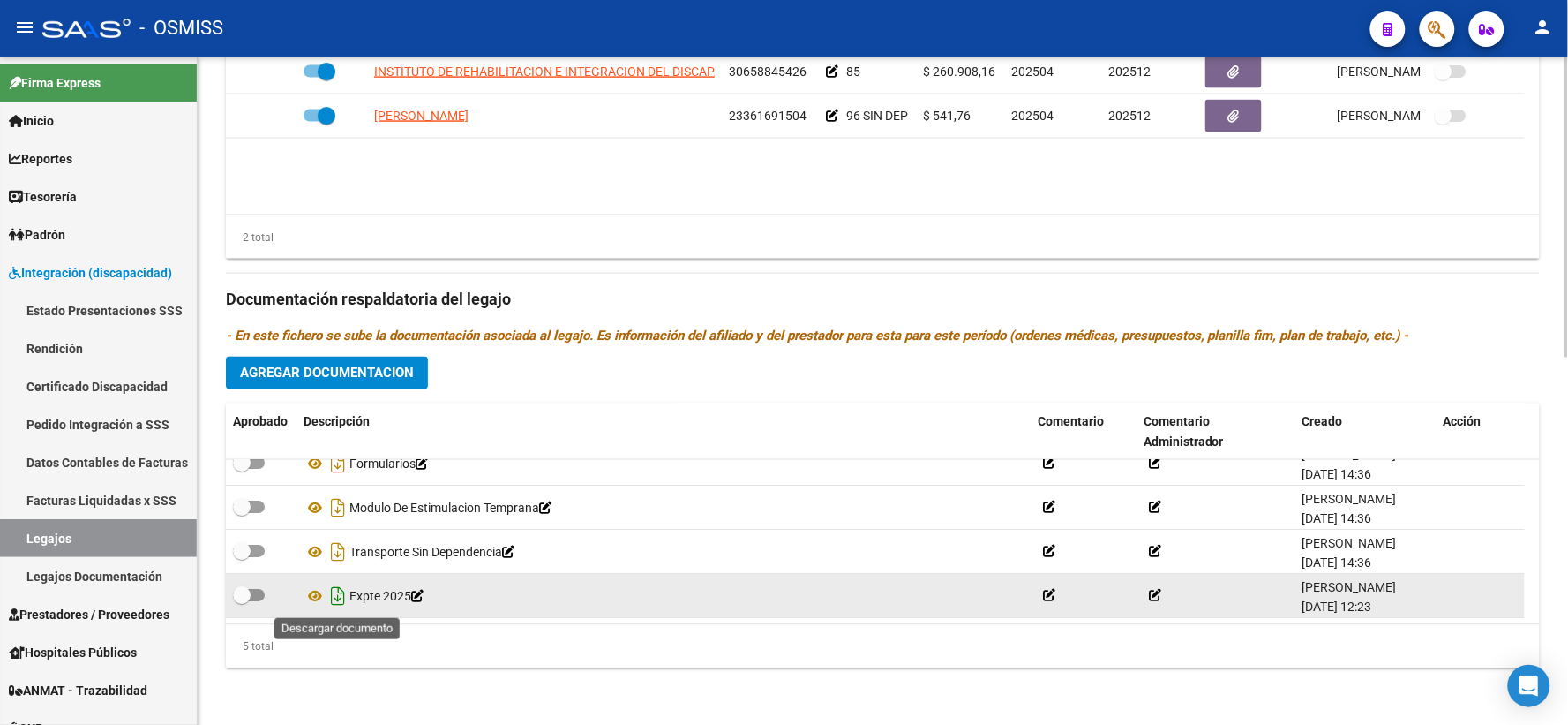
click at [332, 596] on icon "Descargar documento" at bounding box center [338, 597] width 23 height 28
click at [245, 258] on div "Prestadores asociados al legajo Agregar Prestador Aprobado Prestador CUIT Comen…" at bounding box center [882, 288] width 1313 height 788
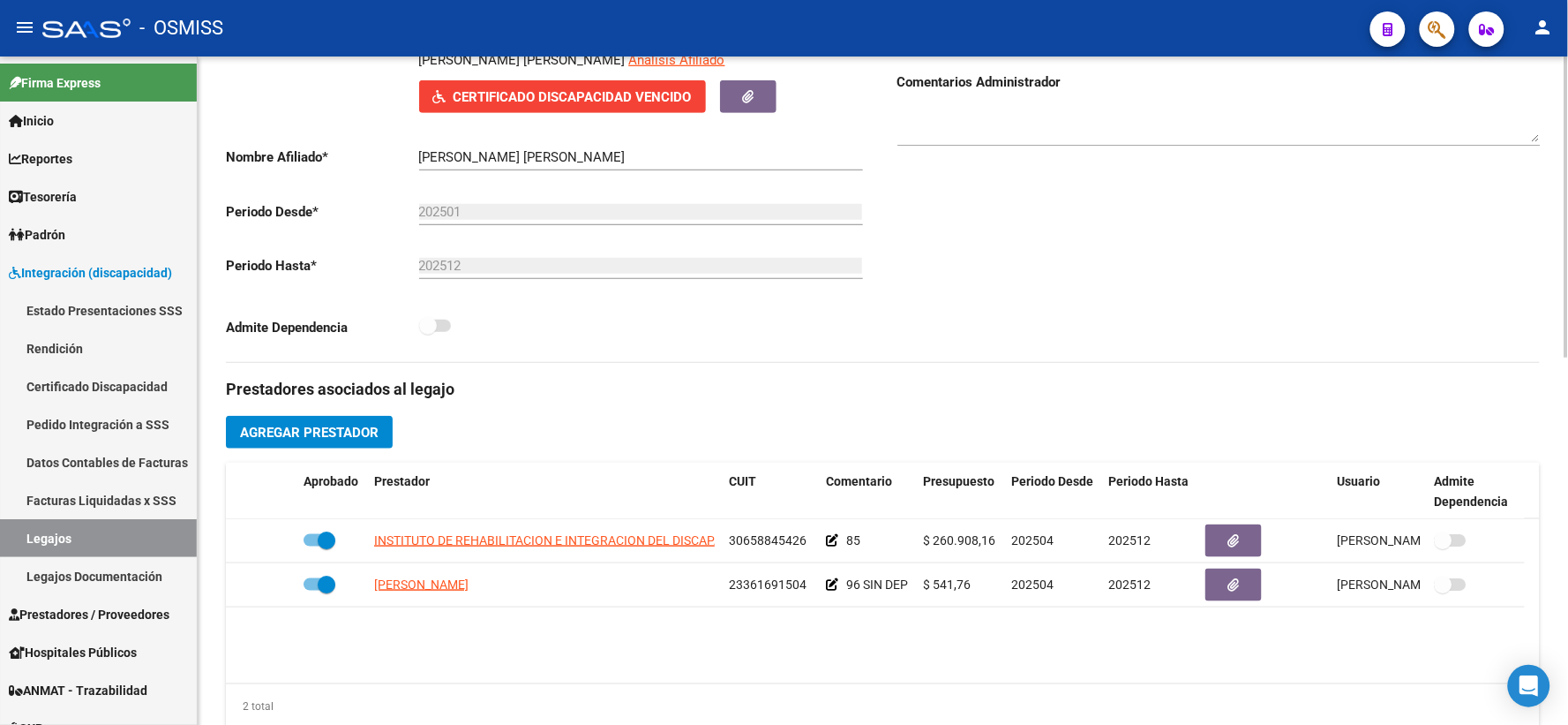
scroll to position [0, 0]
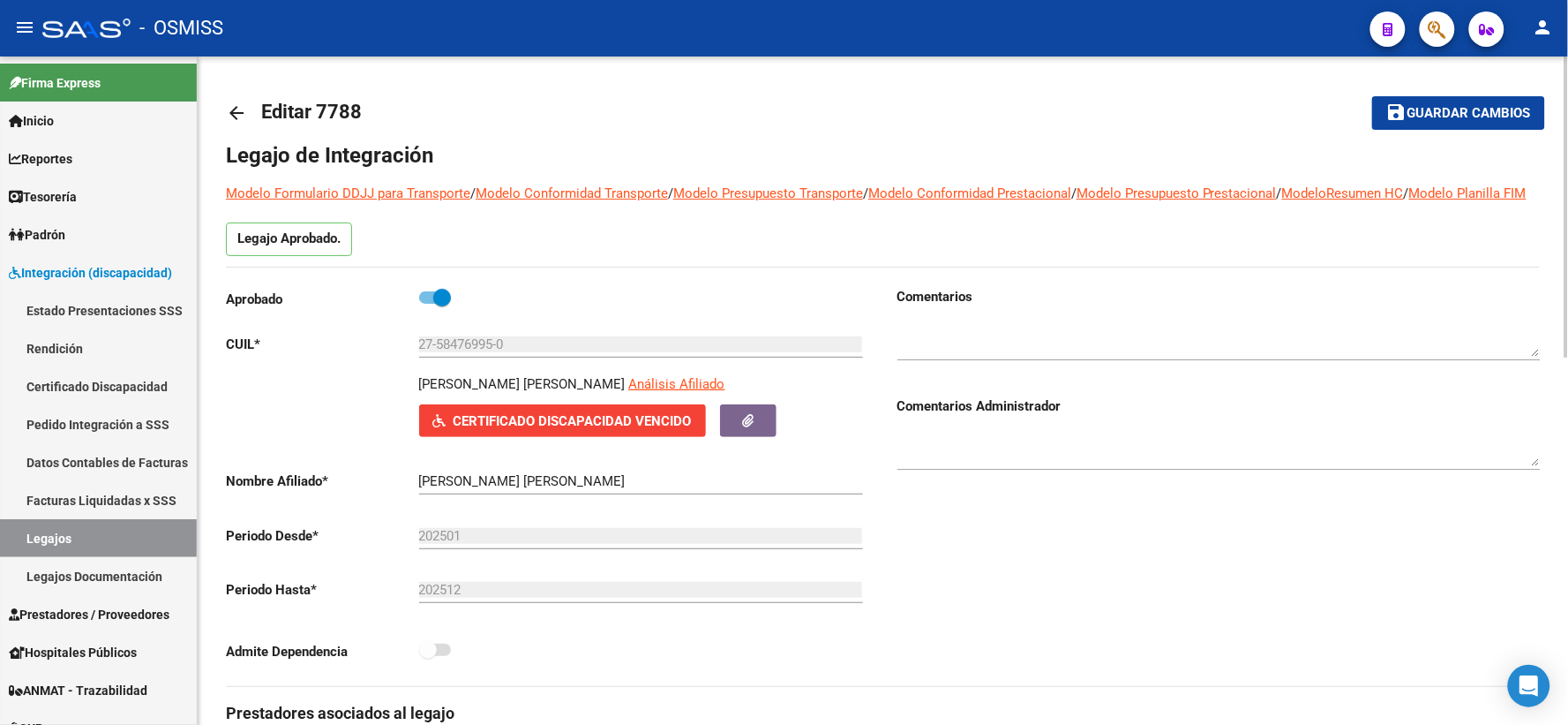
click at [1459, 114] on span "Guardar cambios" at bounding box center [1469, 114] width 123 height 16
click at [233, 112] on mat-icon "arrow_back" at bounding box center [237, 113] width 21 height 21
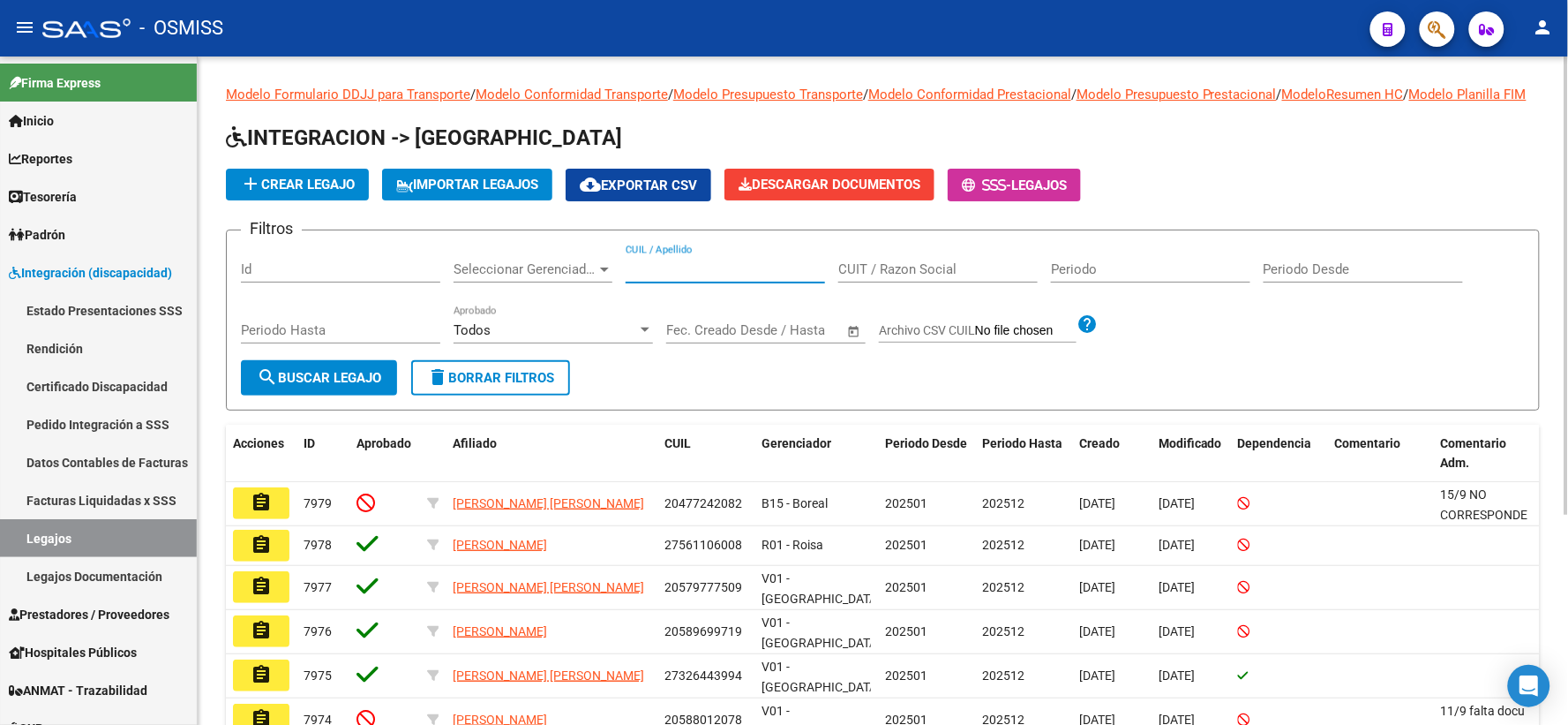
paste input "27578677521"
type input "27578677521"
click at [285, 396] on button "search Buscar Legajo" at bounding box center [319, 378] width 156 height 35
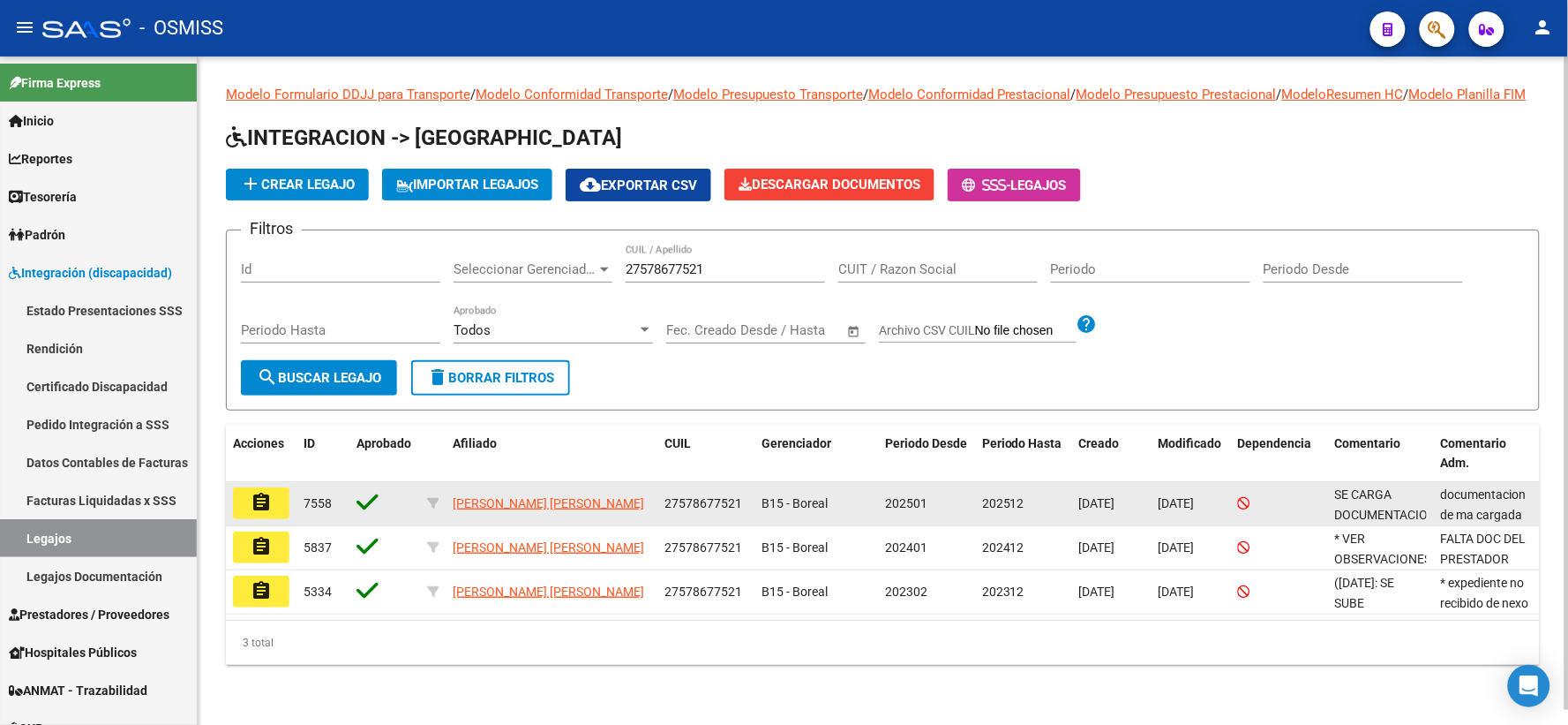
click at [248, 519] on button "assignment" at bounding box center [262, 503] width 57 height 32
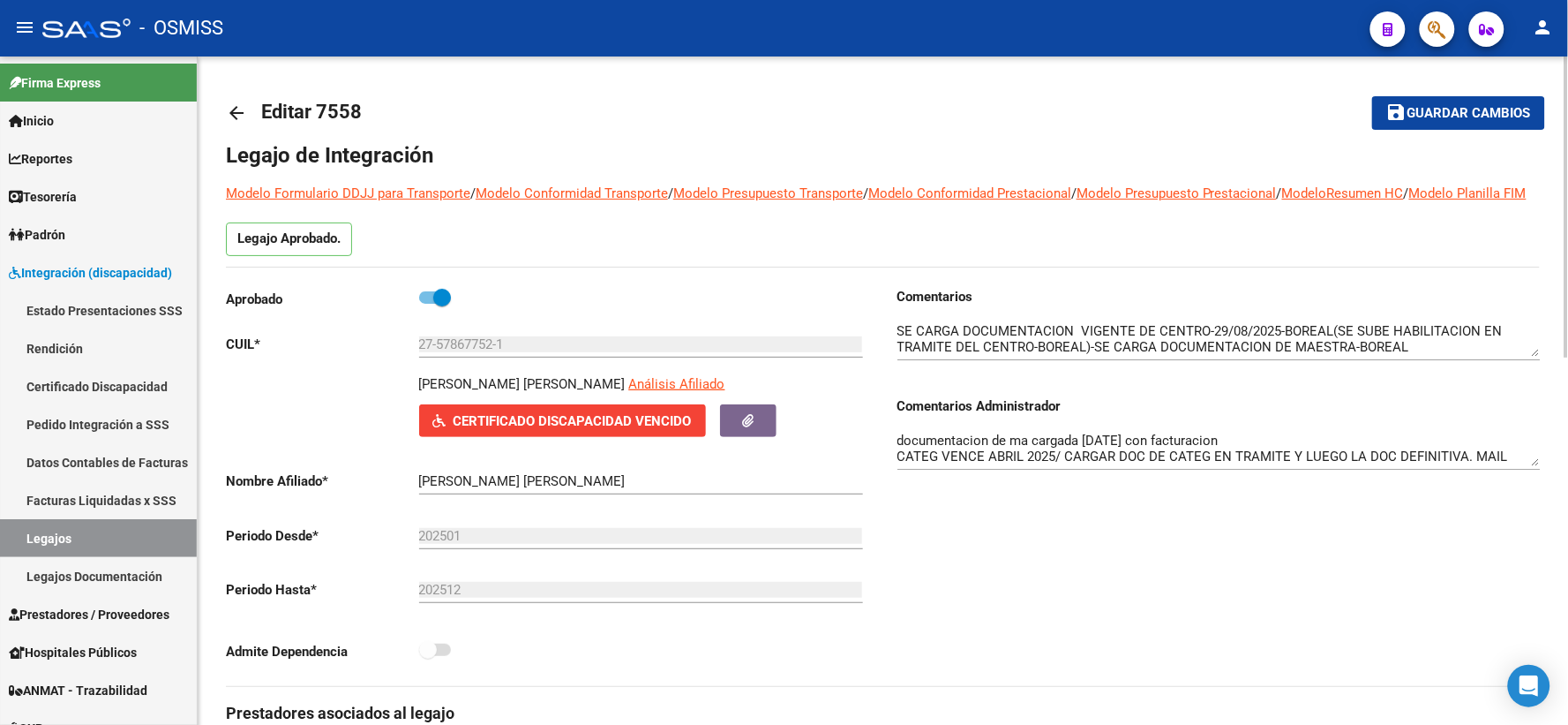
click at [234, 111] on mat-icon "arrow_back" at bounding box center [237, 113] width 21 height 21
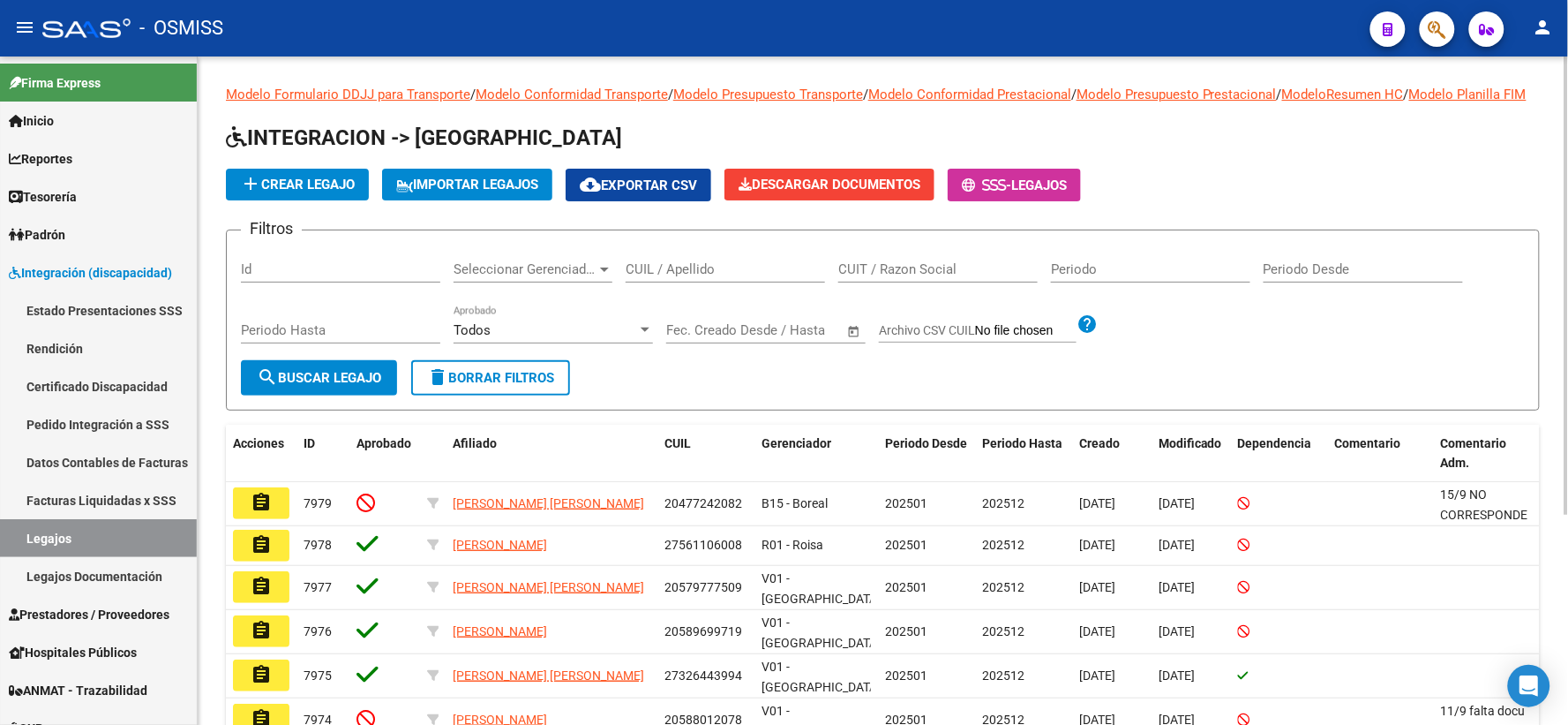
click at [659, 277] on input "CUIL / Apellido" at bounding box center [725, 269] width 200 height 16
paste input "27574827936"
type input "27574827936"
click at [309, 386] on span "search Buscar Legajo" at bounding box center [318, 378] width 124 height 16
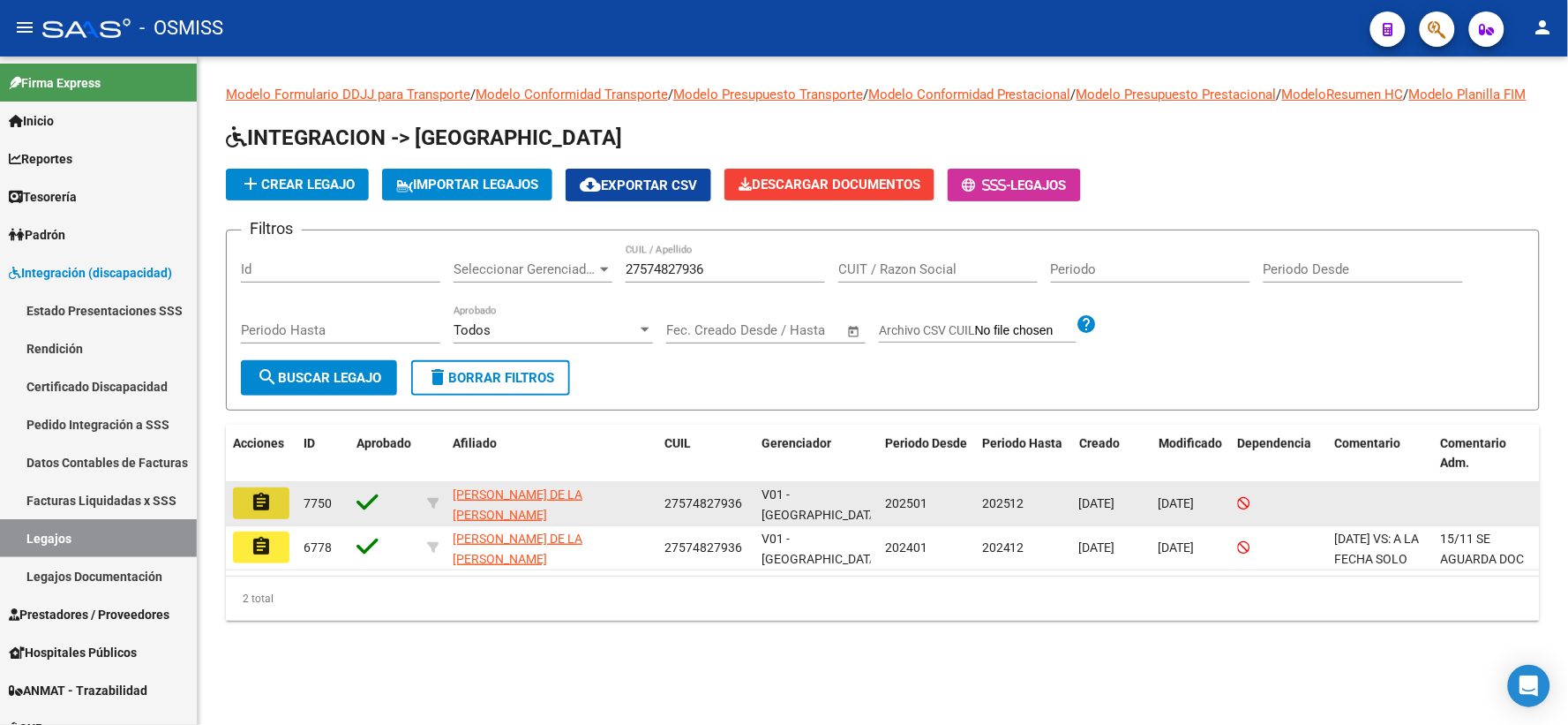
click at [268, 513] on mat-icon "assignment" at bounding box center [261, 502] width 21 height 21
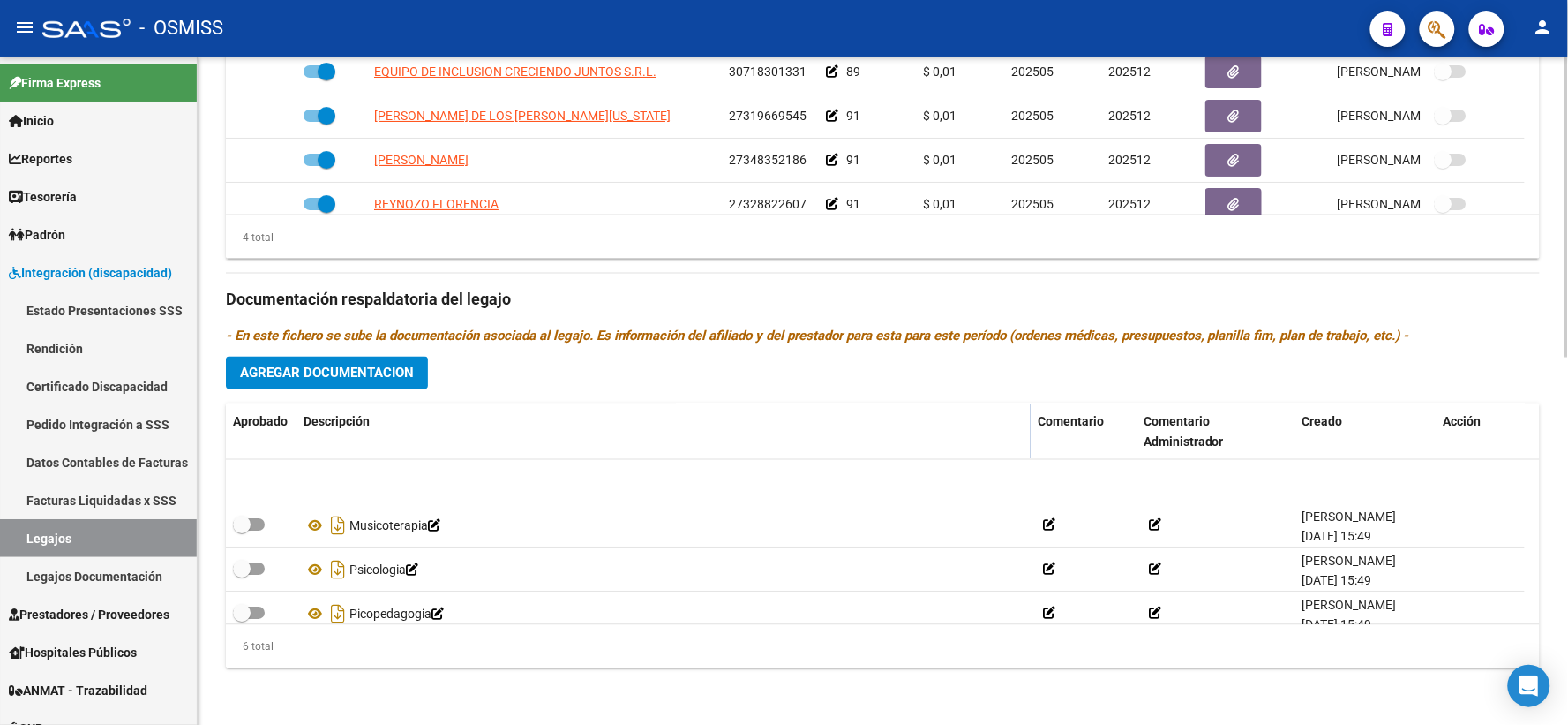
scroll to position [106, 0]
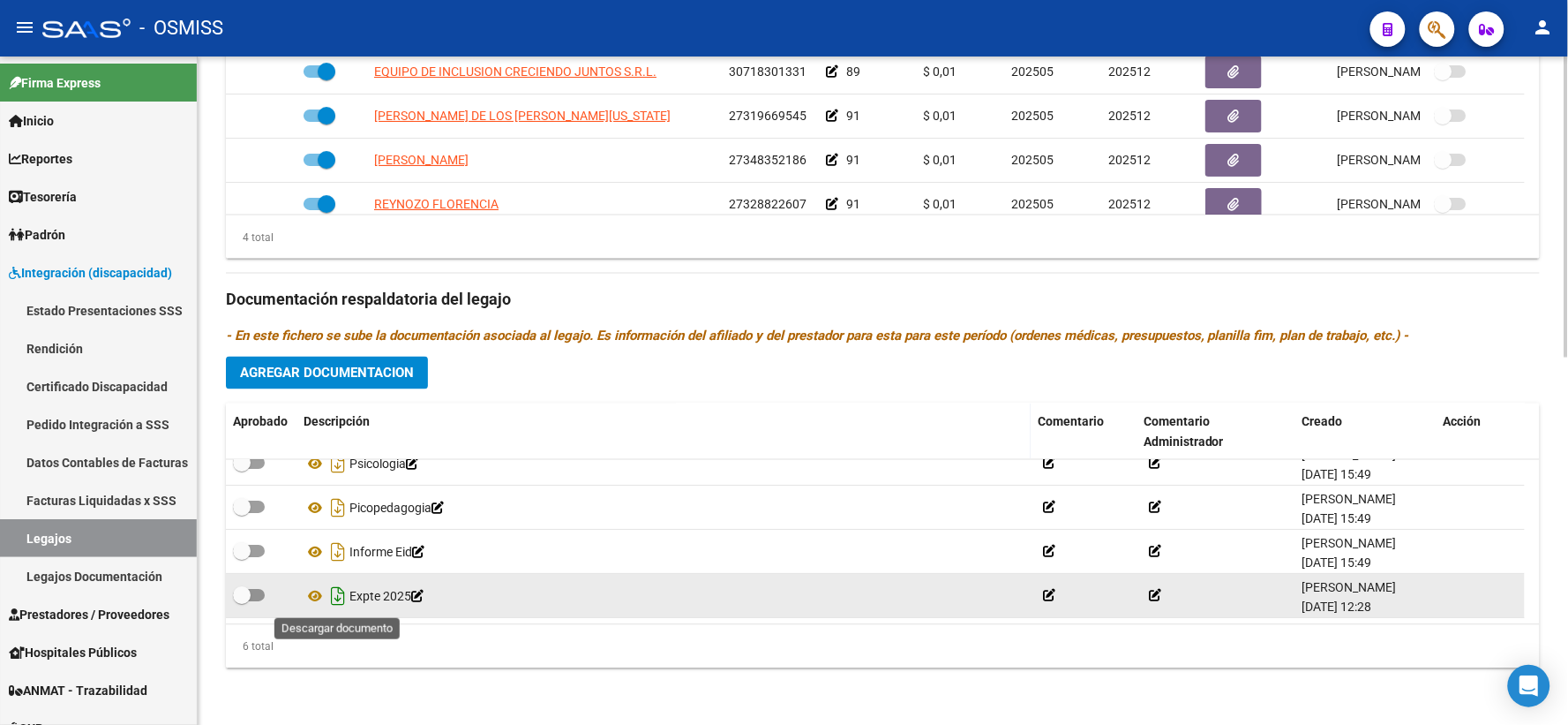
click at [336, 589] on icon "Descargar documento" at bounding box center [338, 597] width 23 height 28
click at [459, 408] on datatable-header-cell "Descripción" at bounding box center [663, 433] width 734 height 59
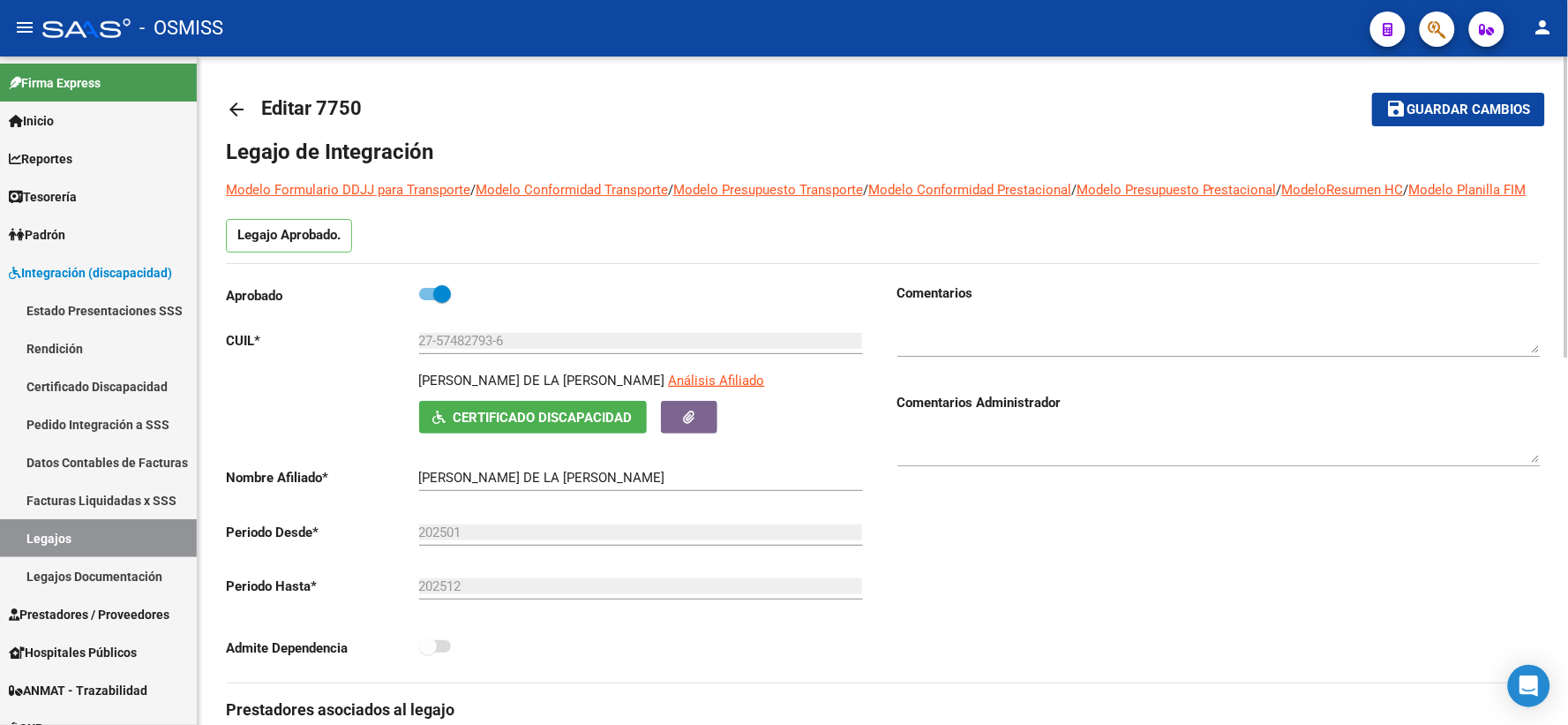
scroll to position [0, 0]
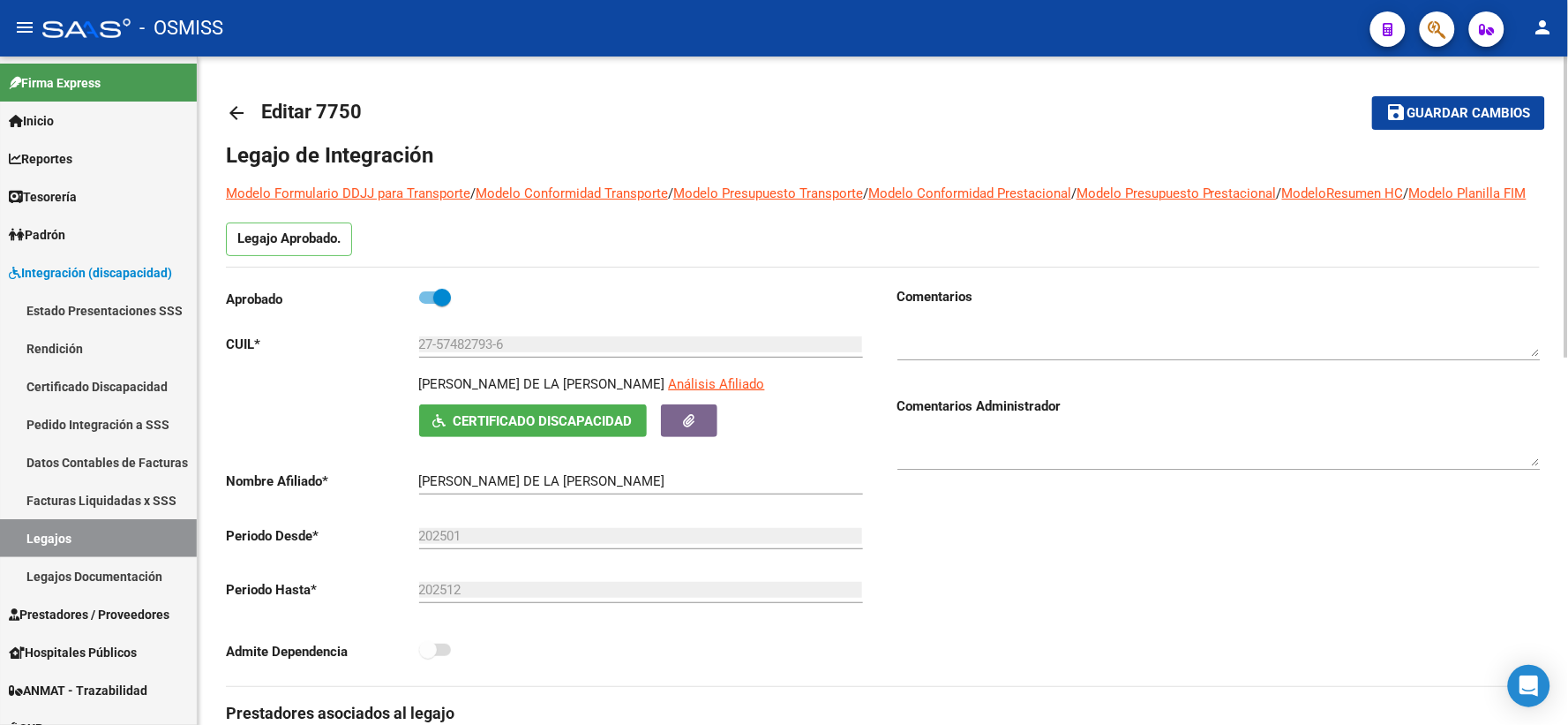
click at [239, 107] on mat-icon "arrow_back" at bounding box center [237, 113] width 21 height 21
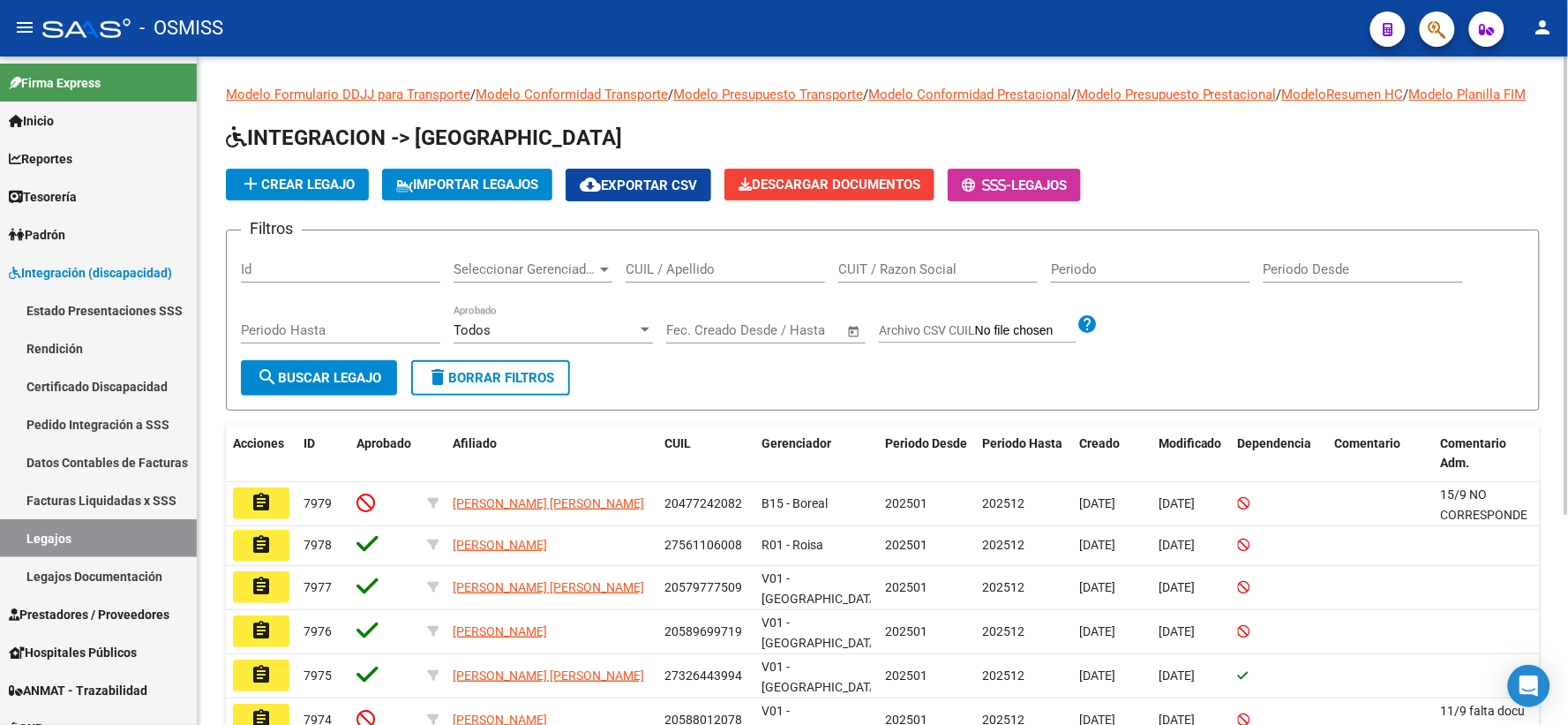
click at [674, 277] on input "CUIL / Apellido" at bounding box center [725, 269] width 200 height 16
paste input "27564007930"
type input "27564007930"
click at [305, 386] on span "search Buscar Legajo" at bounding box center [318, 378] width 124 height 16
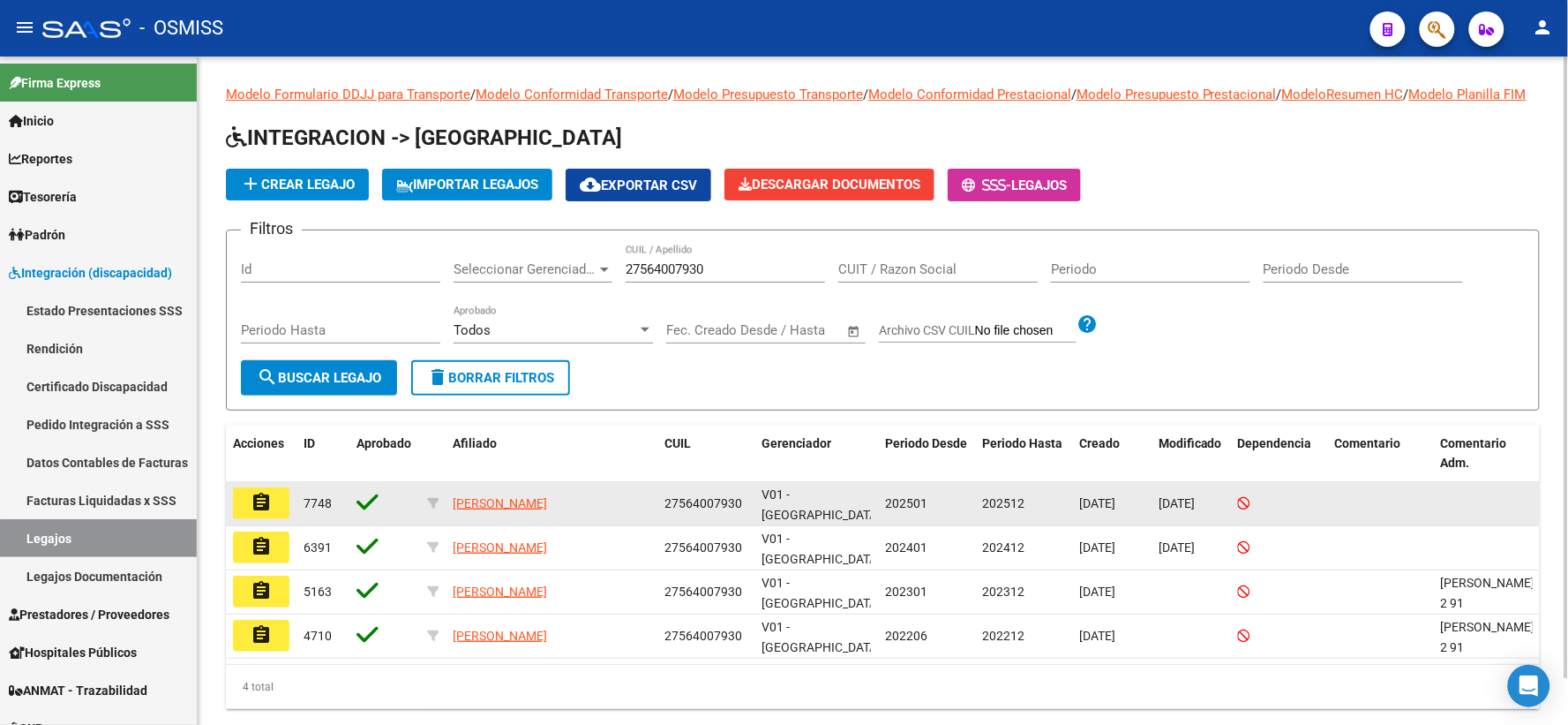
click at [253, 513] on mat-icon "assignment" at bounding box center [261, 502] width 21 height 21
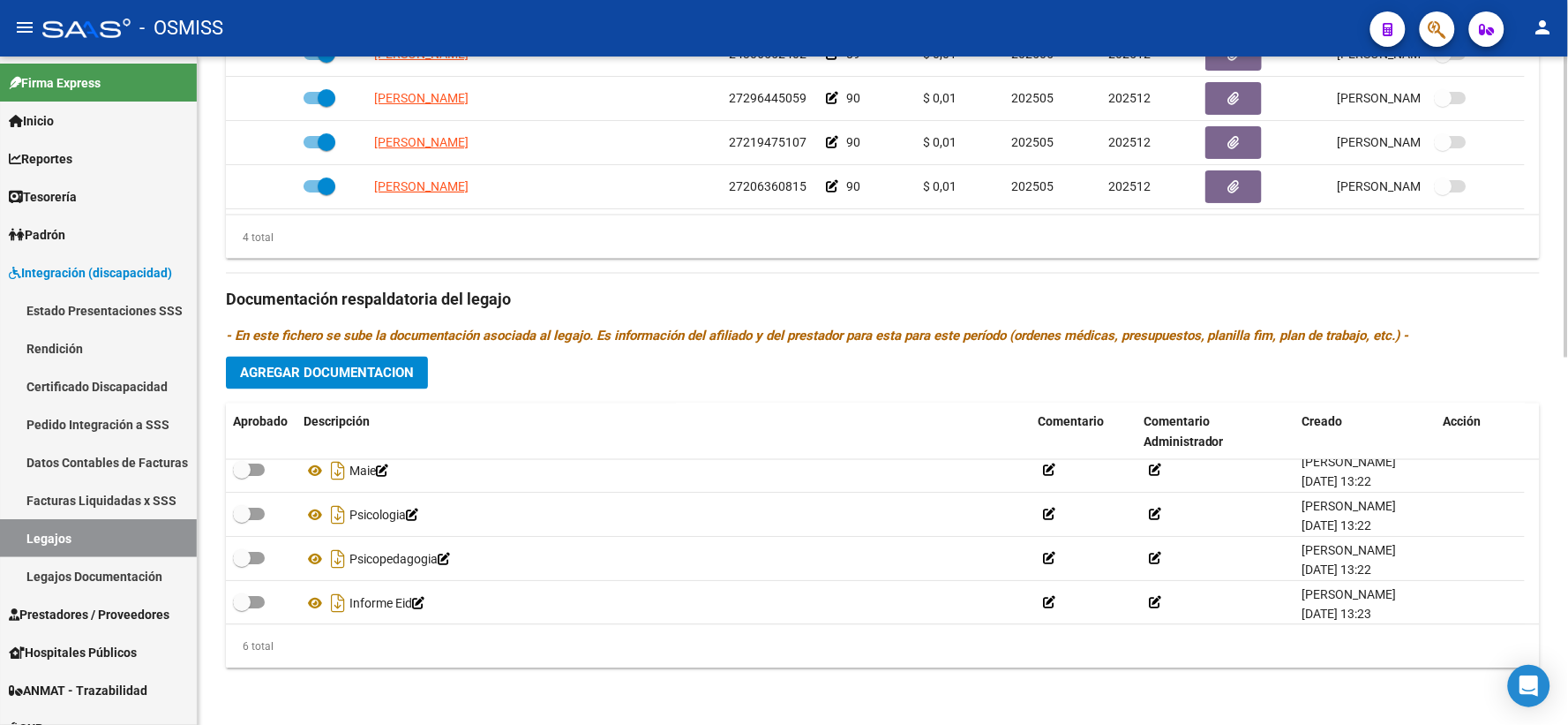
scroll to position [106, 0]
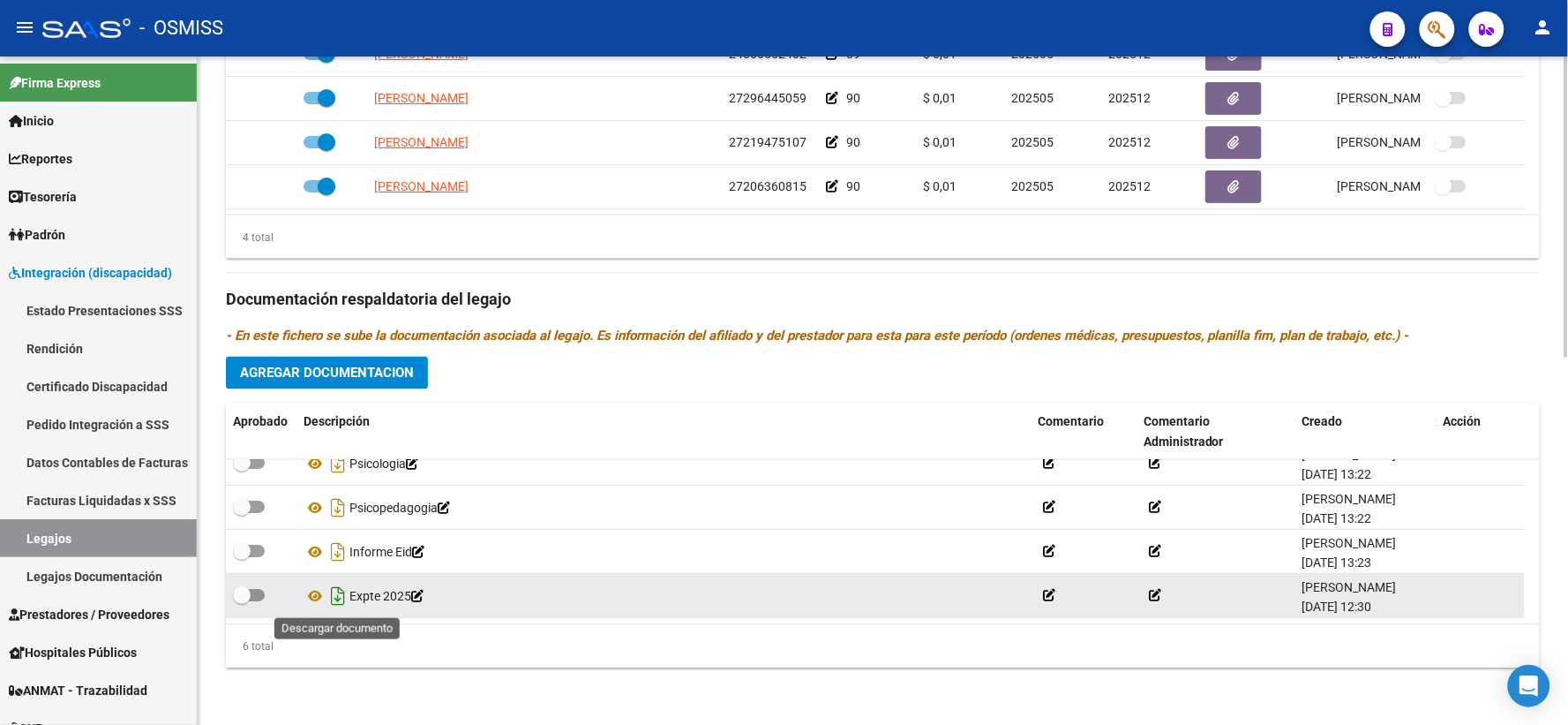
click at [337, 597] on icon "Descargar documento" at bounding box center [338, 597] width 23 height 28
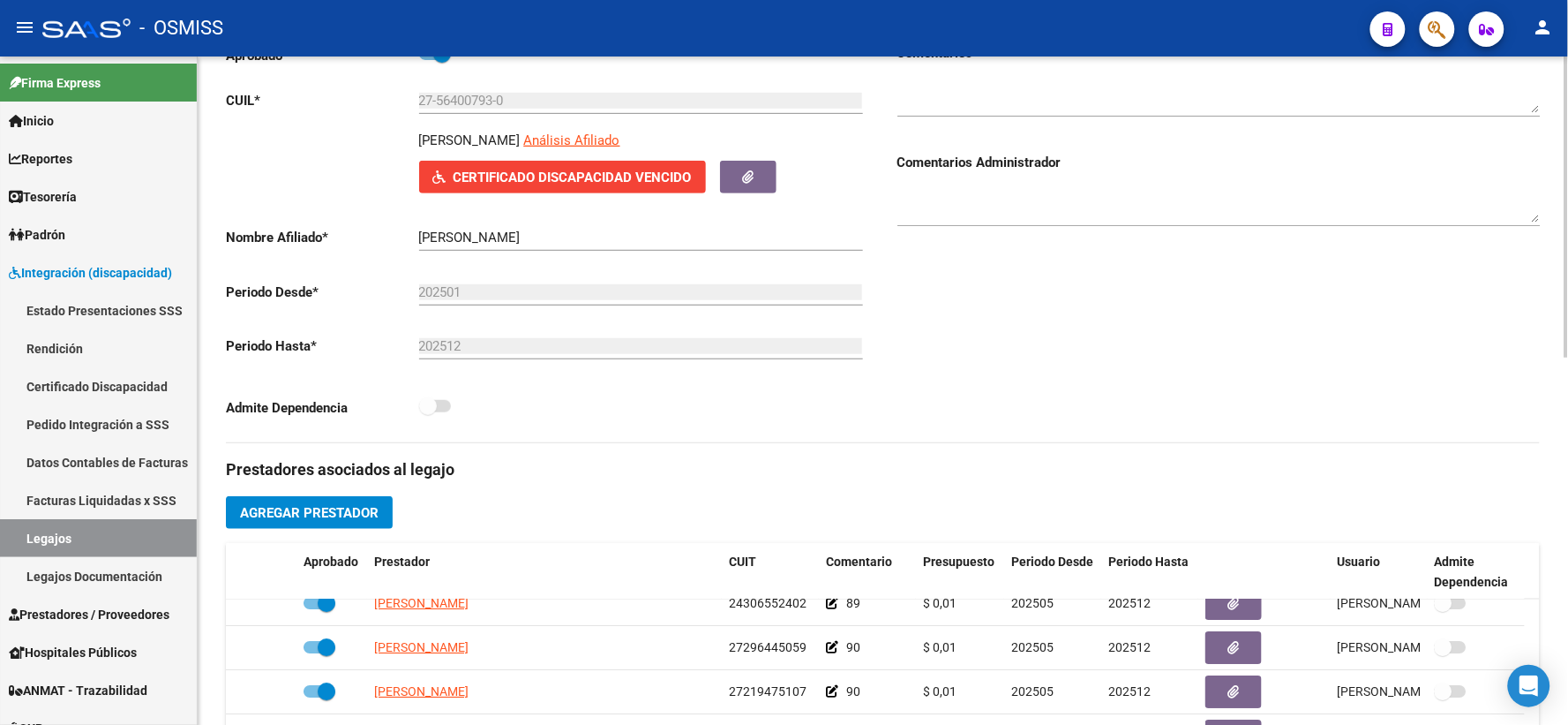
scroll to position [226, 0]
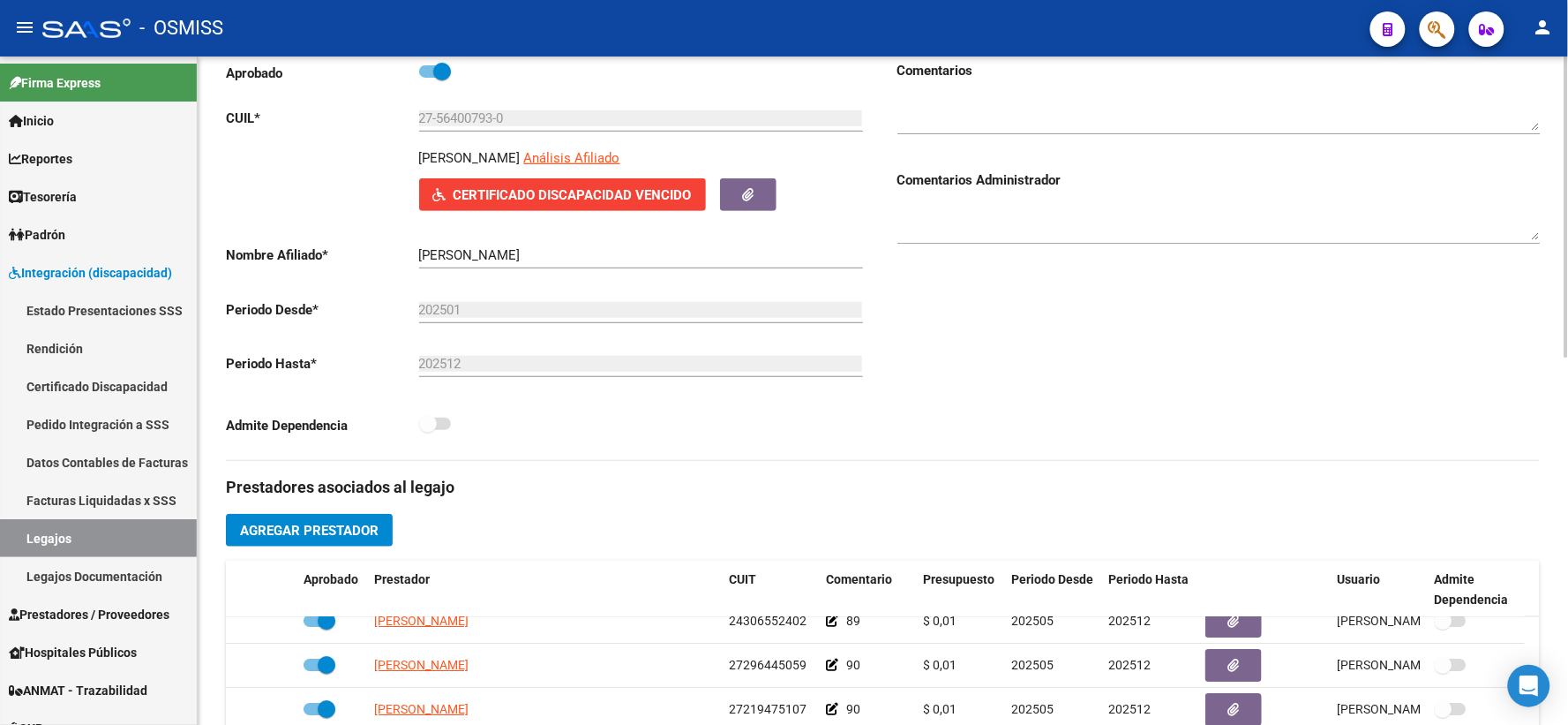
click at [380, 154] on div "Aprobado CUIL * 27-56400793-0 Ingresar CUIL ROJAS OLIVIA AILEN Análisis Afiliad…" at bounding box center [547, 254] width 643 height 385
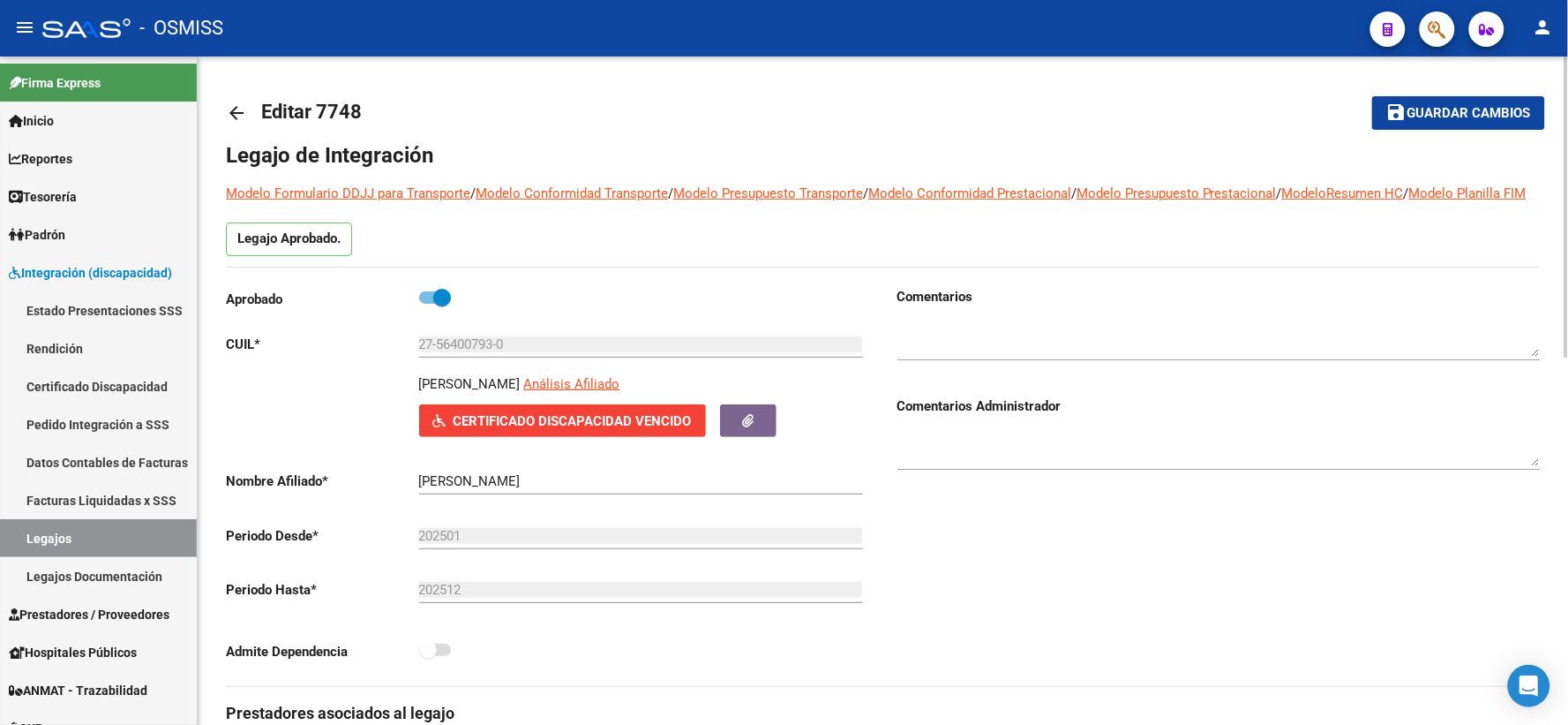
click at [239, 115] on mat-icon "arrow_back" at bounding box center [237, 113] width 21 height 21
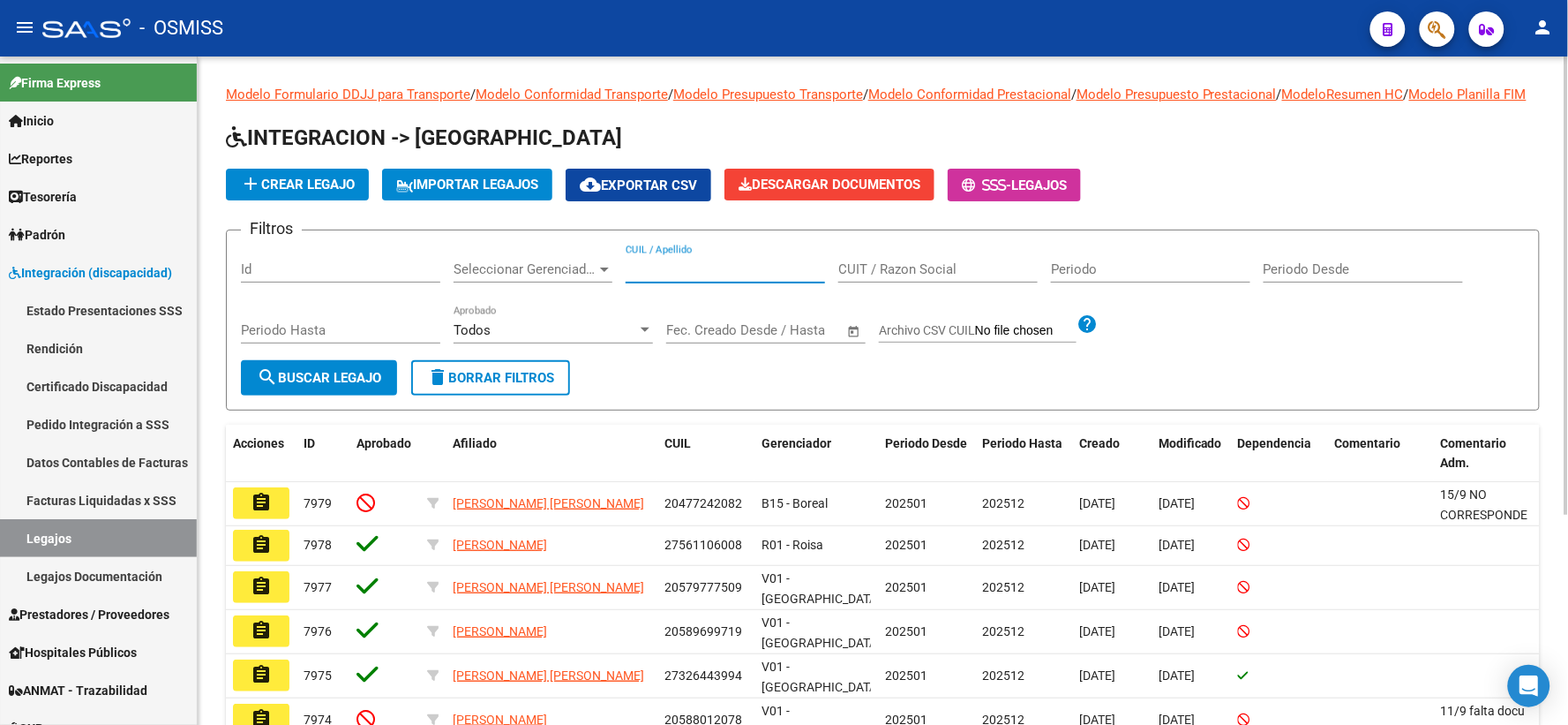
click at [721, 277] on input "CUIL / Apellido" at bounding box center [725, 269] width 200 height 16
paste input "27543916744"
type input "27543916744"
click at [325, 411] on form "Filtros Id Seleccionar Gerenciador Seleccionar Gerenciador 27543916744 CUIL / A…" at bounding box center [882, 320] width 1313 height 181
click at [319, 386] on span "search Buscar Legajo" at bounding box center [318, 378] width 124 height 16
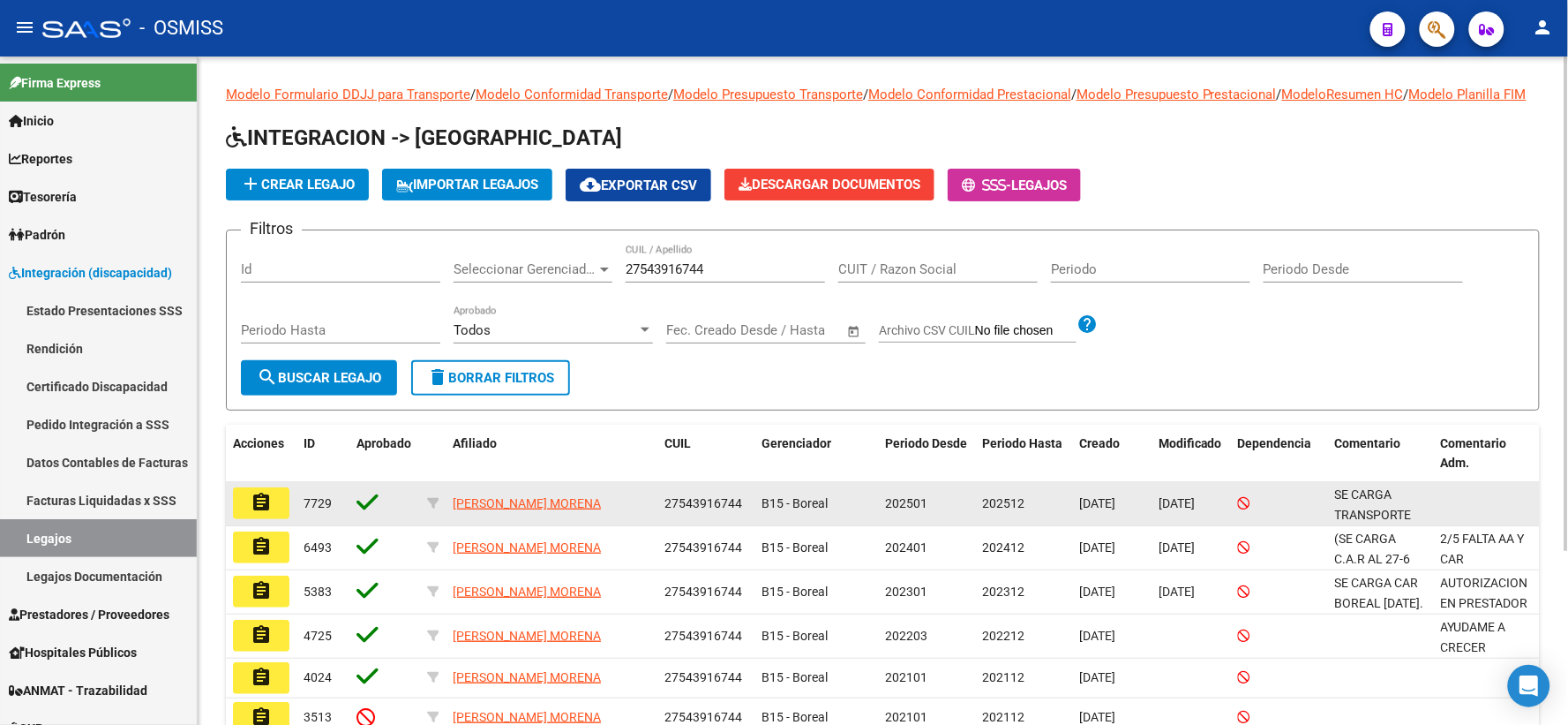
click at [265, 513] on mat-icon "assignment" at bounding box center [261, 502] width 21 height 21
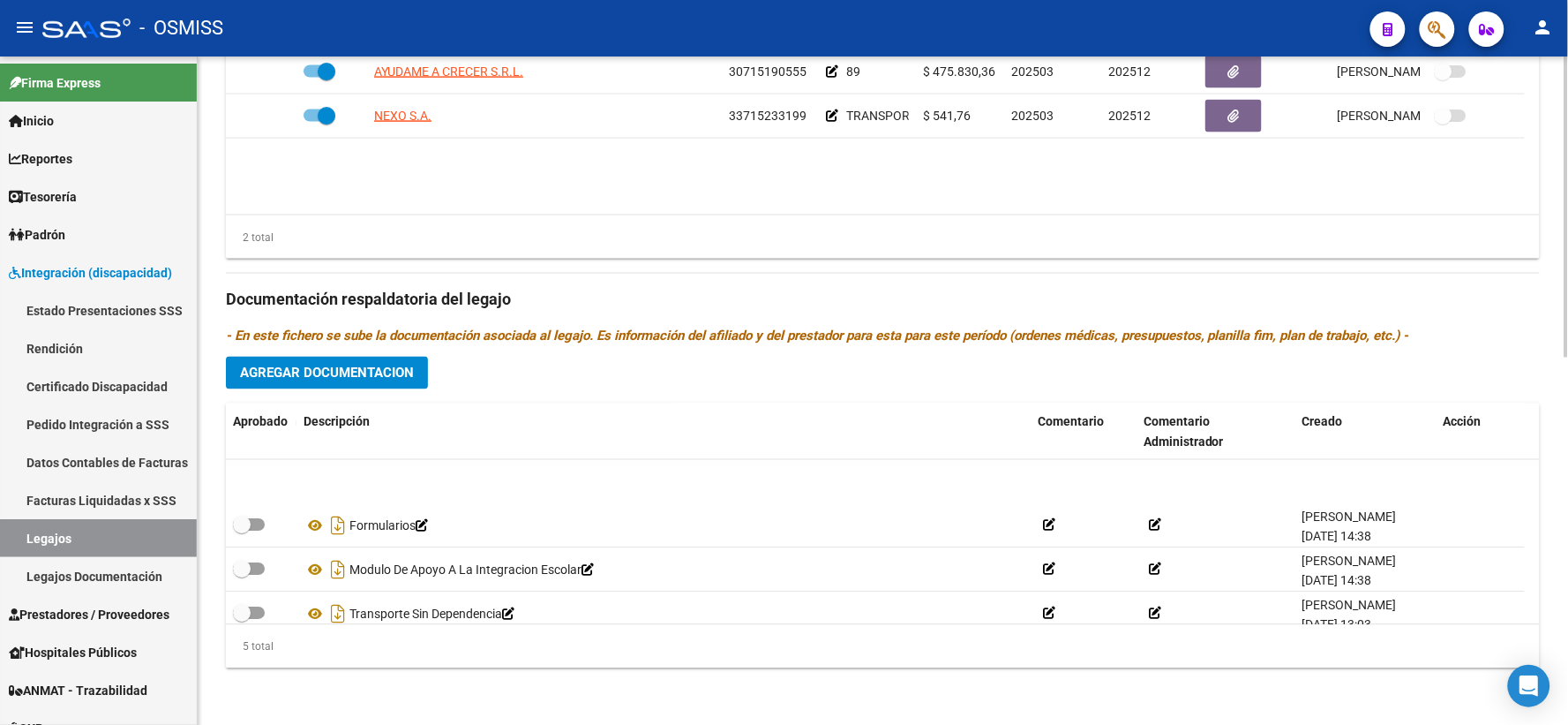
scroll to position [62, 0]
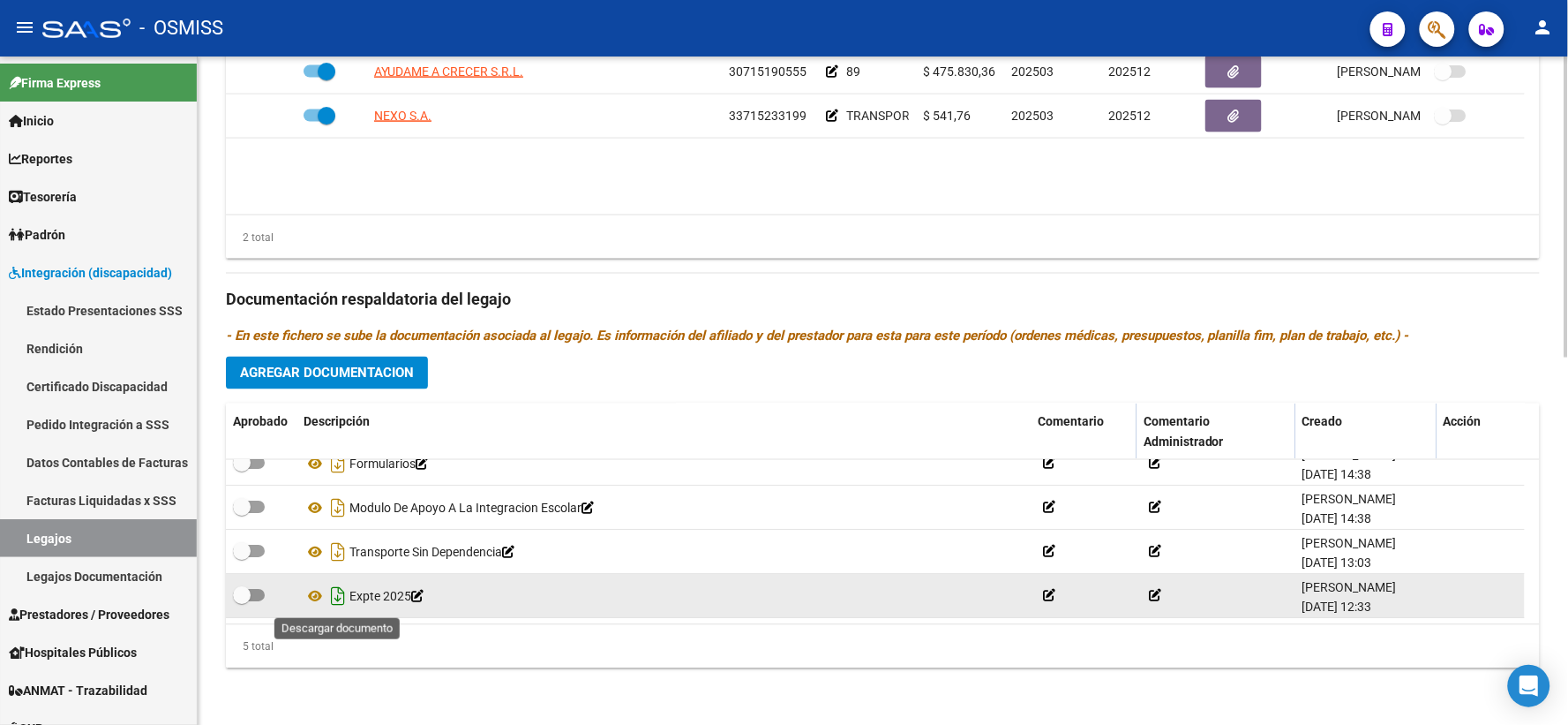
click at [337, 596] on icon "Descargar documento" at bounding box center [338, 597] width 23 height 28
click at [367, 242] on div "2 total" at bounding box center [882, 238] width 1313 height 44
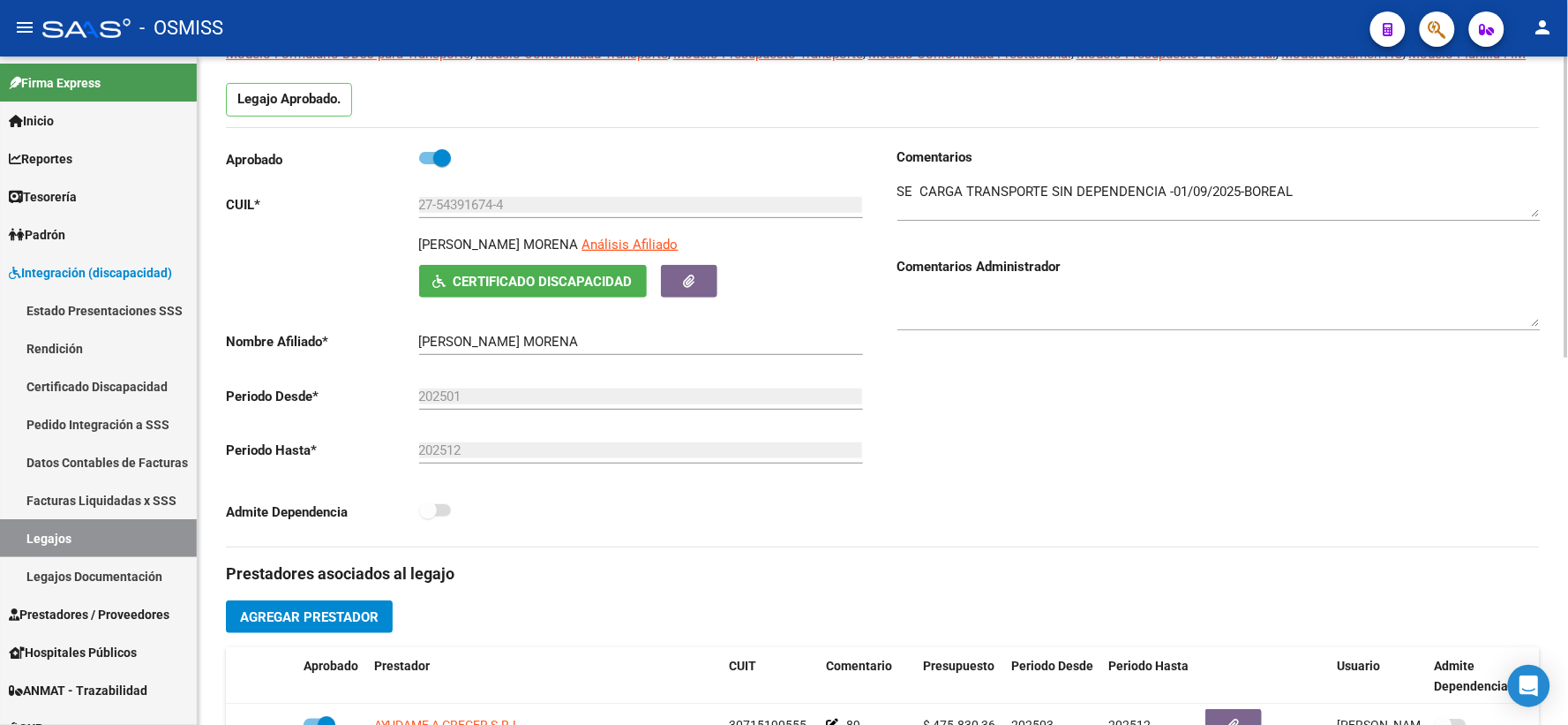
scroll to position [0, 0]
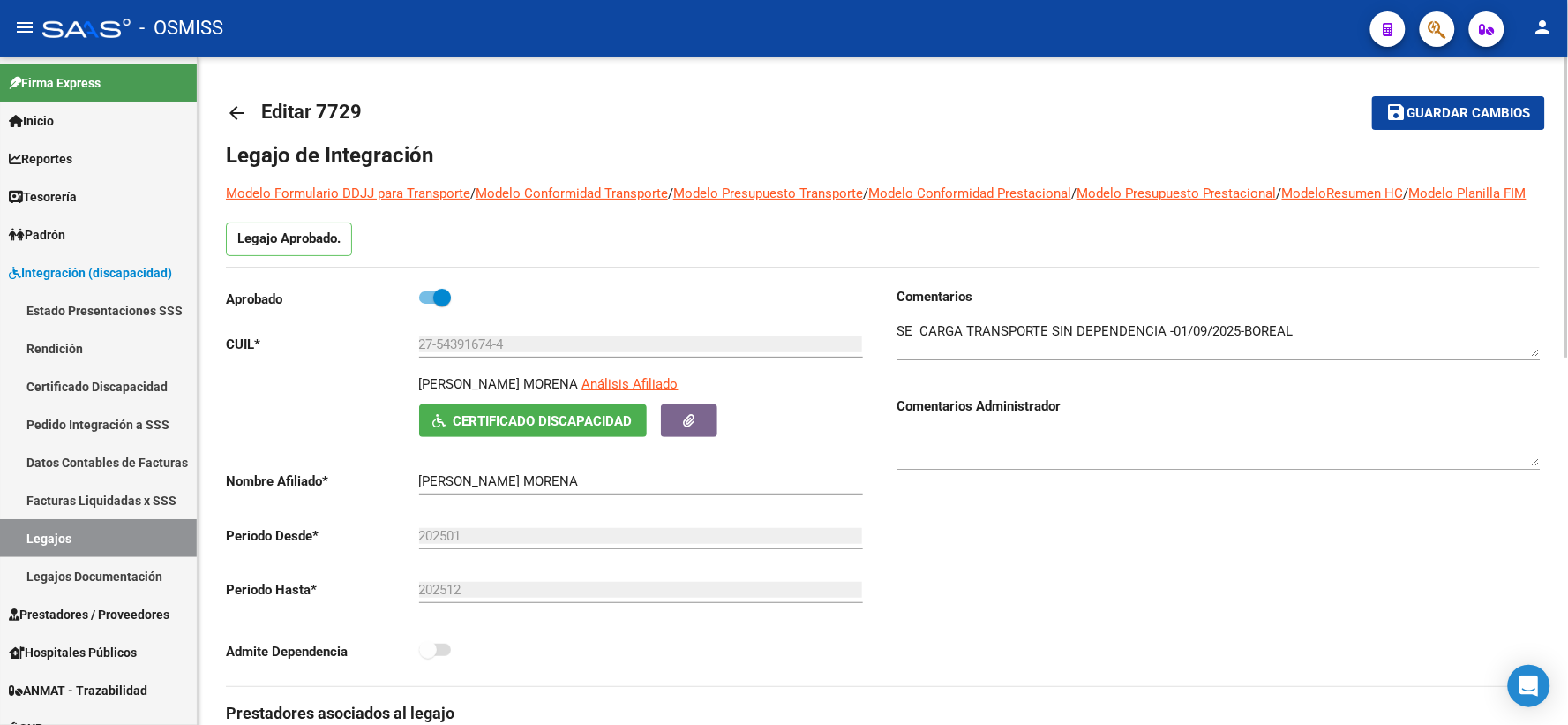
click at [236, 114] on mat-icon "arrow_back" at bounding box center [237, 113] width 21 height 21
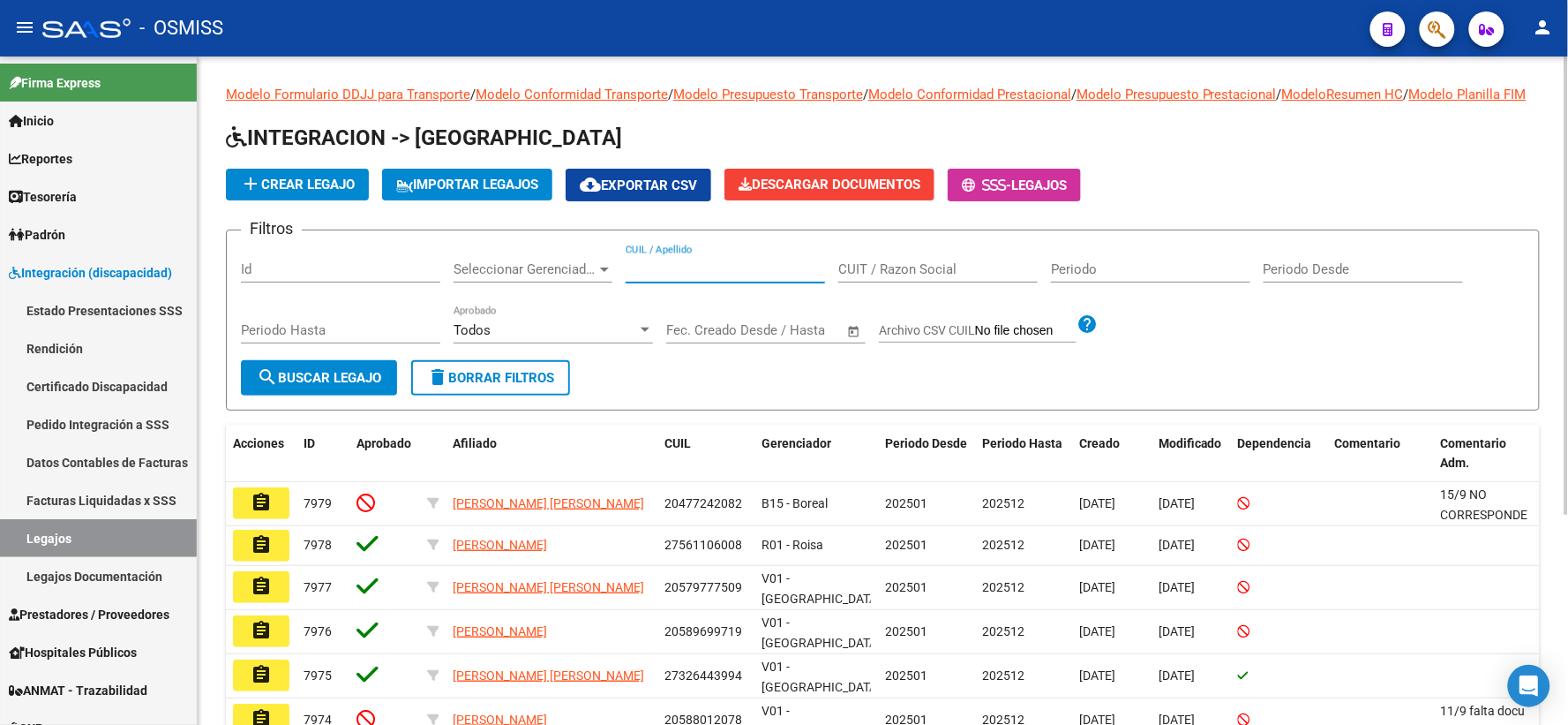
click at [692, 277] on input "CUIL / Apellido" at bounding box center [725, 269] width 200 height 16
paste input "20544105001"
type input "20544105001"
click at [310, 386] on span "search Buscar Legajo" at bounding box center [318, 378] width 124 height 16
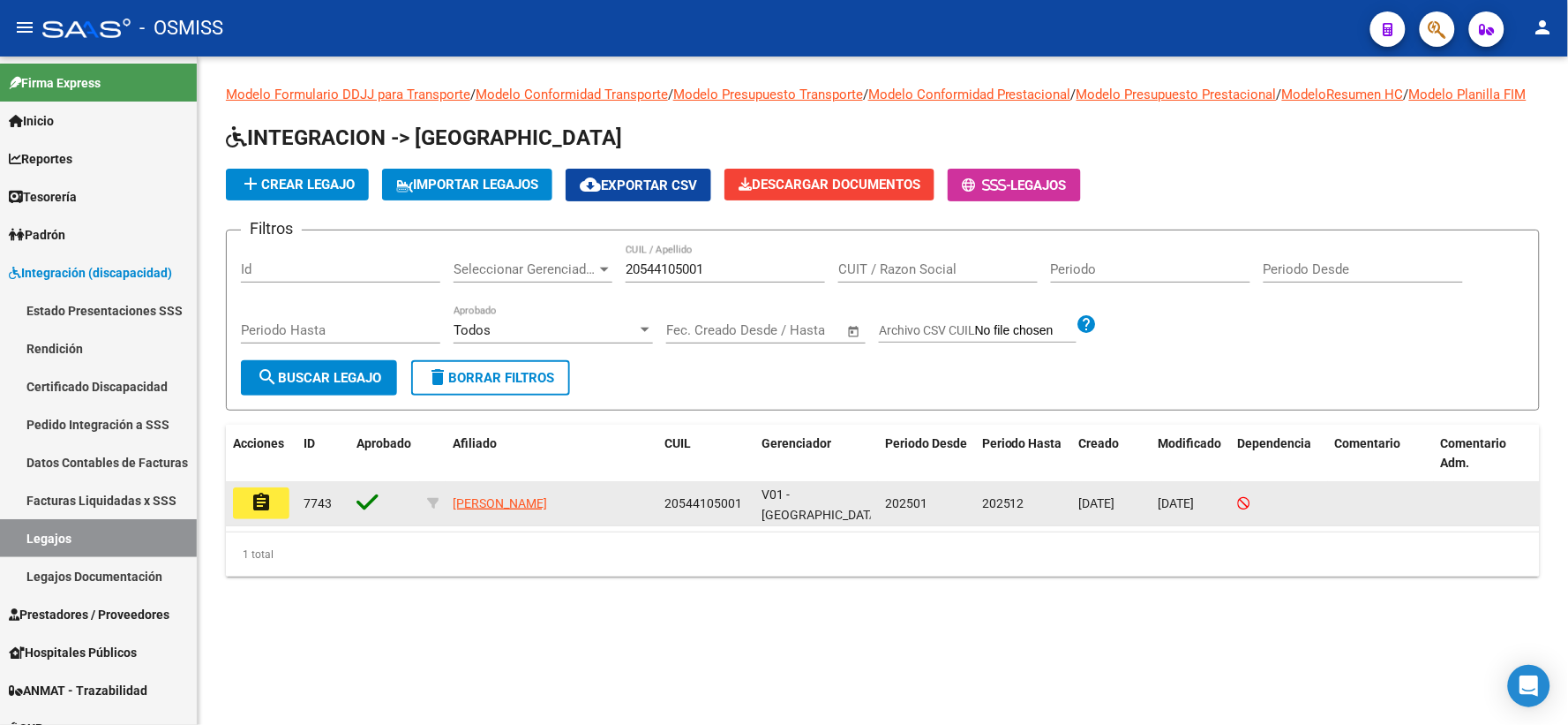
click at [287, 516] on button "assignment" at bounding box center [262, 503] width 57 height 32
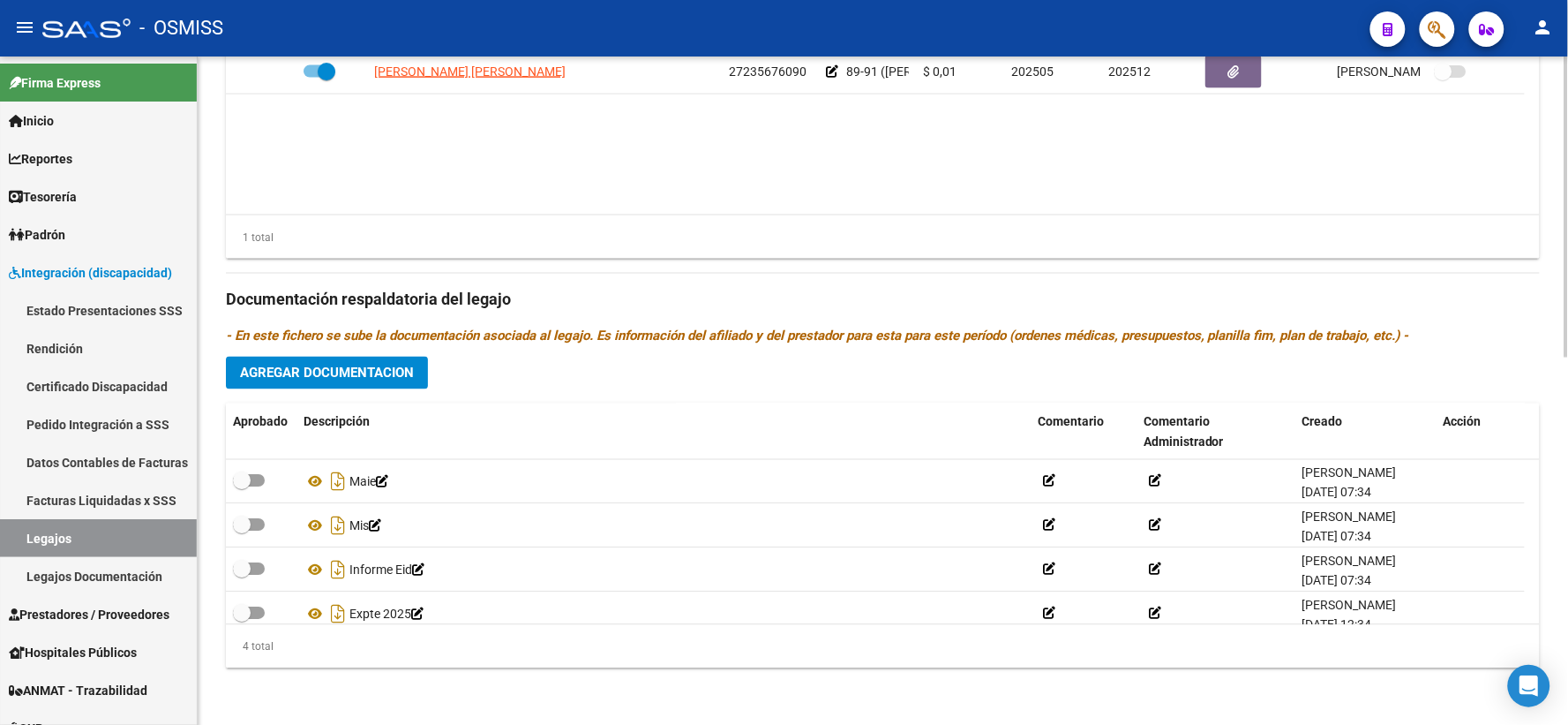
scroll to position [815, 0]
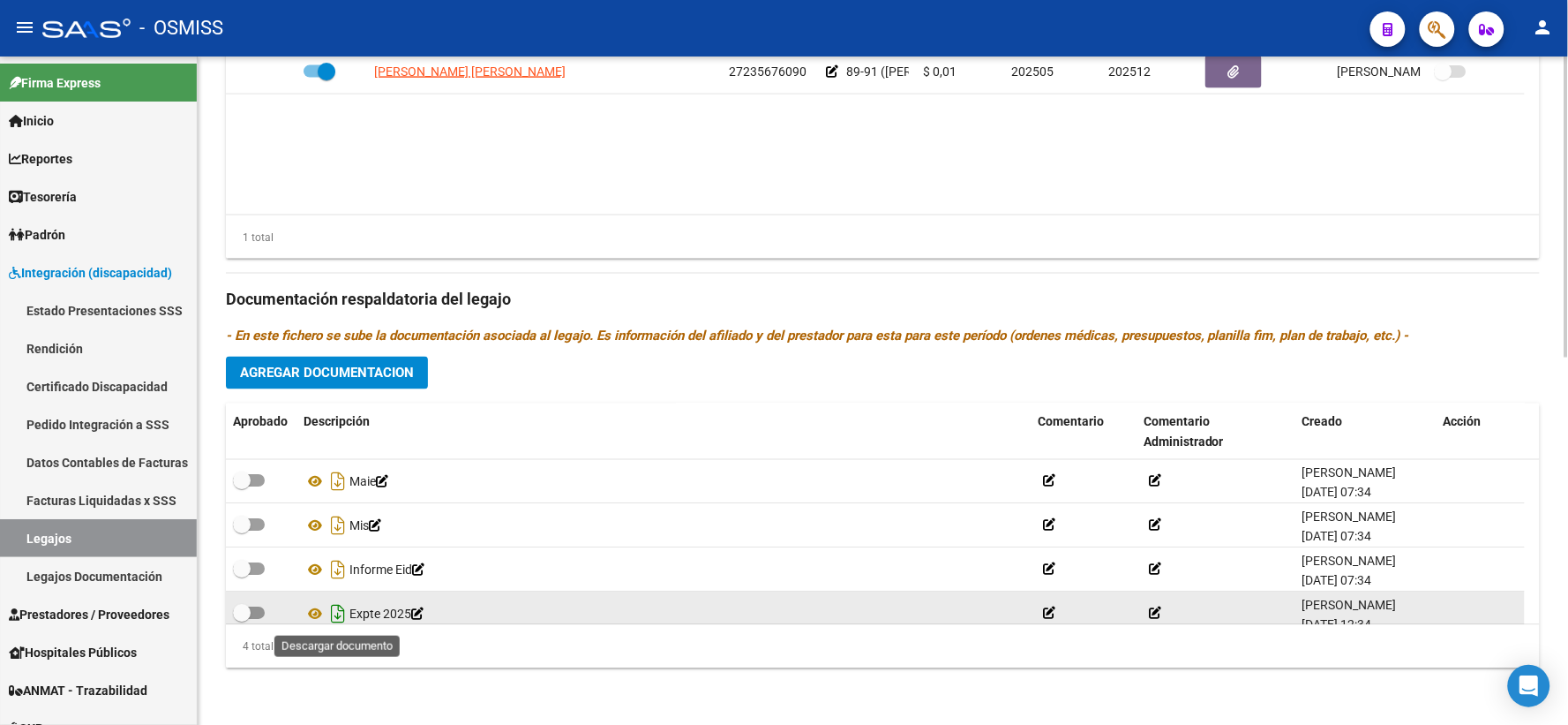
click at [339, 613] on icon "Descargar documento" at bounding box center [338, 614] width 23 height 28
click at [367, 199] on datatable-body "URRIZA MARIA ALEJANDRA 27235676090 89-91 (SANCHEZ THIAGO JEREMIAS) $ 0,01 20250…" at bounding box center [882, 132] width 1313 height 164
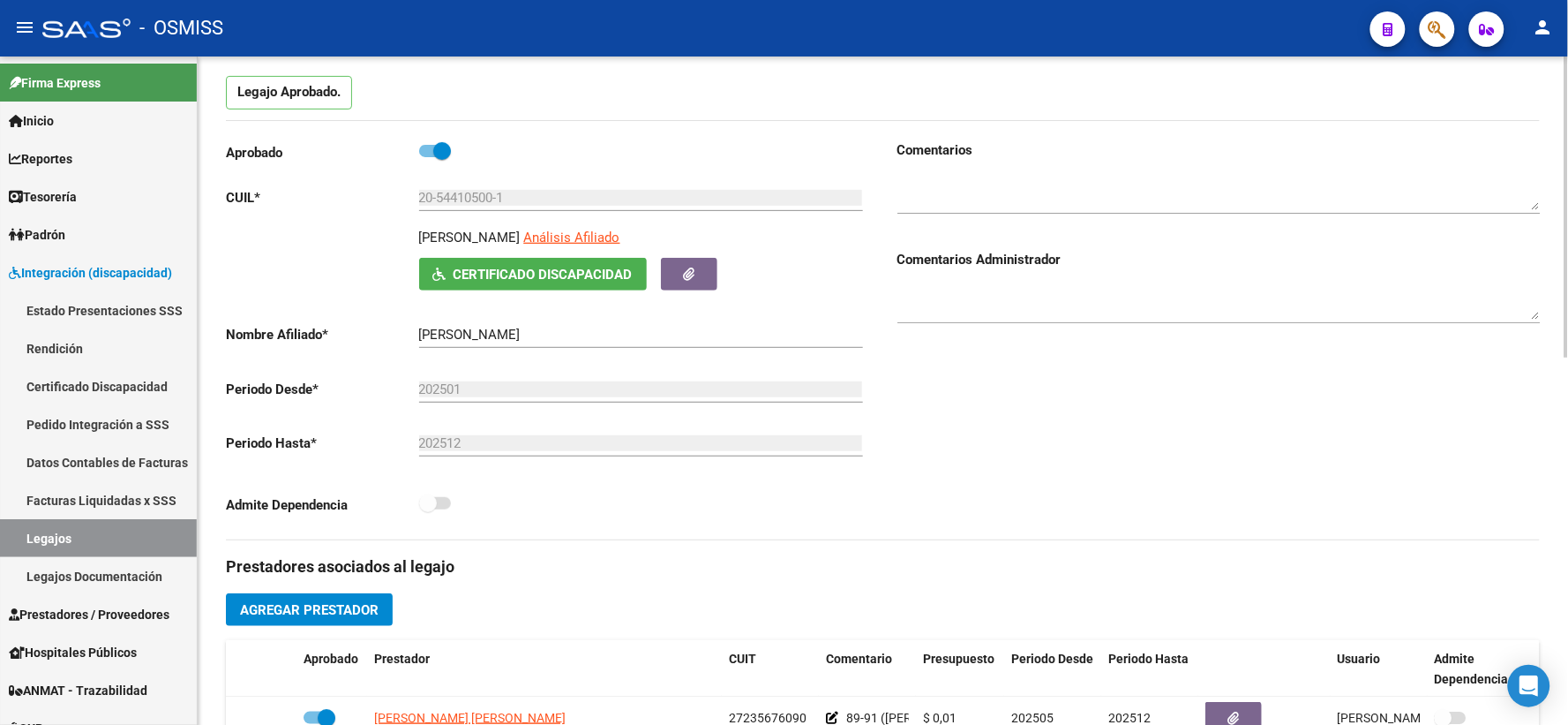
scroll to position [0, 0]
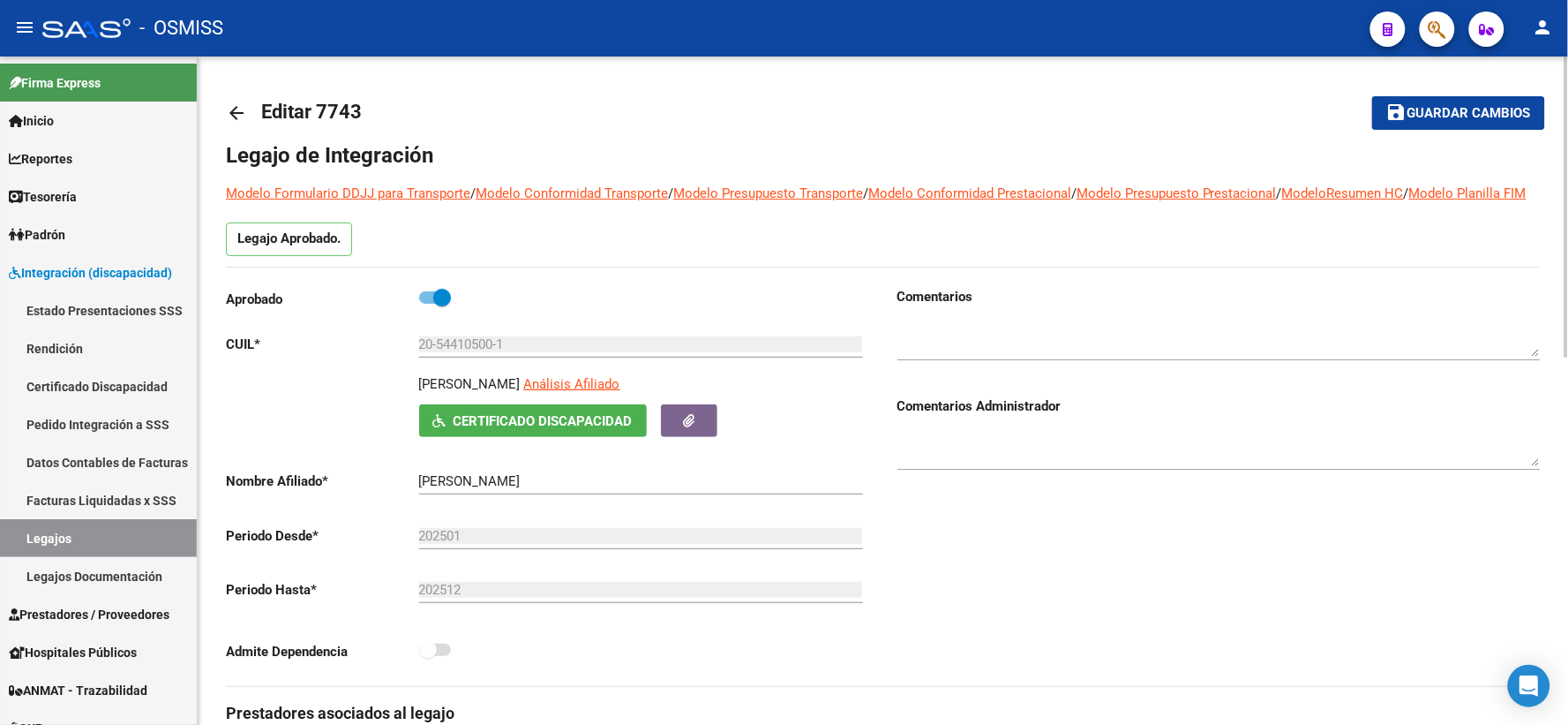
click at [231, 109] on mat-icon "arrow_back" at bounding box center [237, 113] width 21 height 21
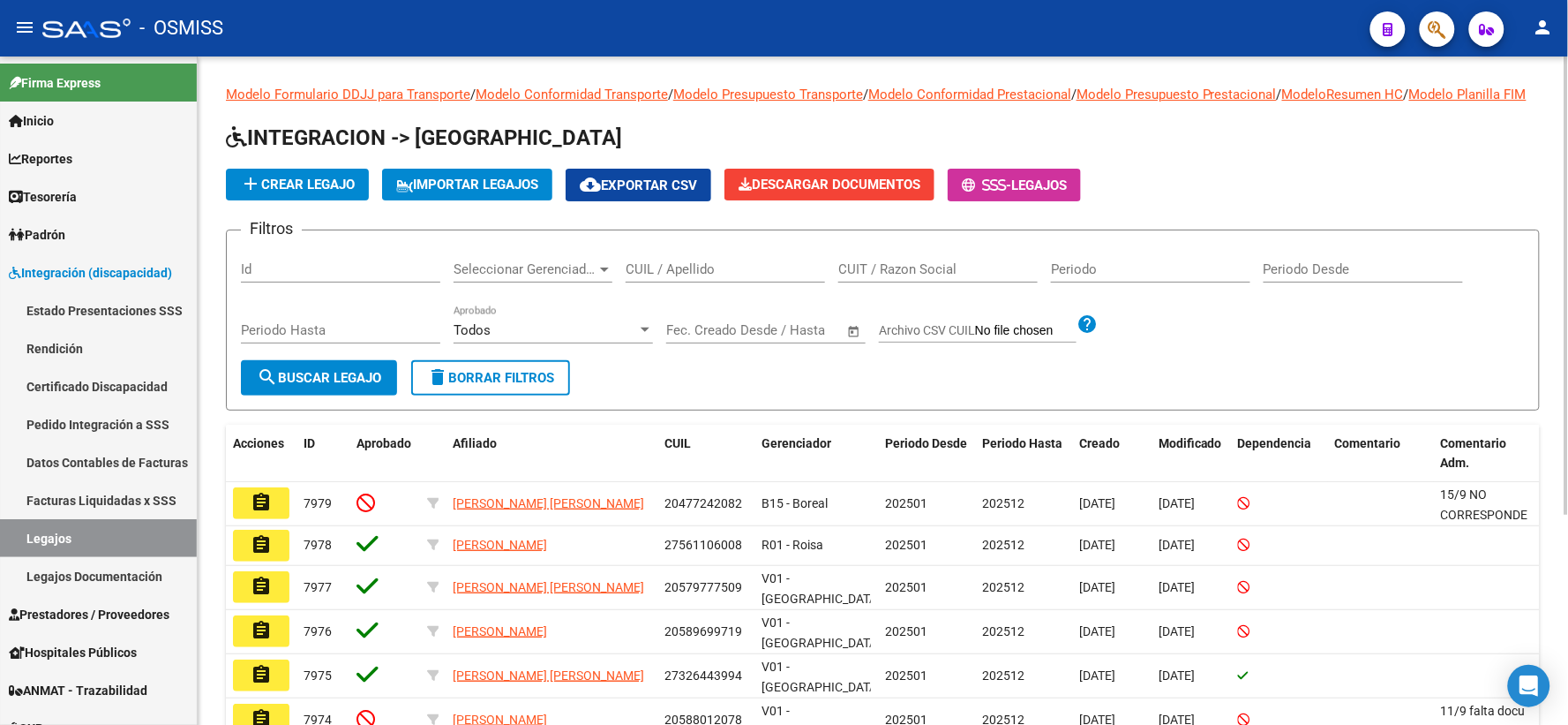
click at [679, 277] on input "CUIL / Apellido" at bounding box center [725, 269] width 200 height 16
paste input "27534457702"
type input "27534457702"
click at [327, 386] on span "search Buscar Legajo" at bounding box center [318, 378] width 124 height 16
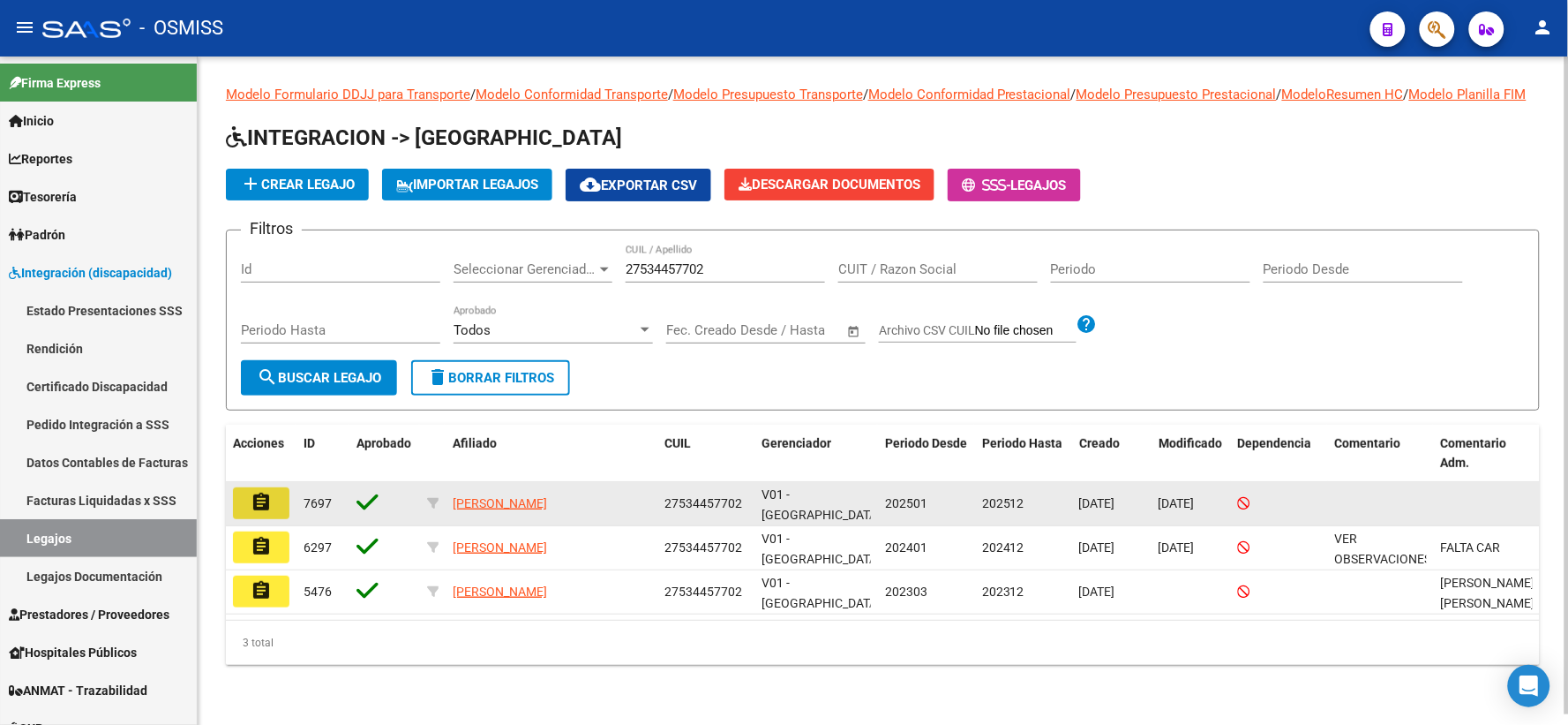
click at [260, 513] on mat-icon "assignment" at bounding box center [261, 502] width 21 height 21
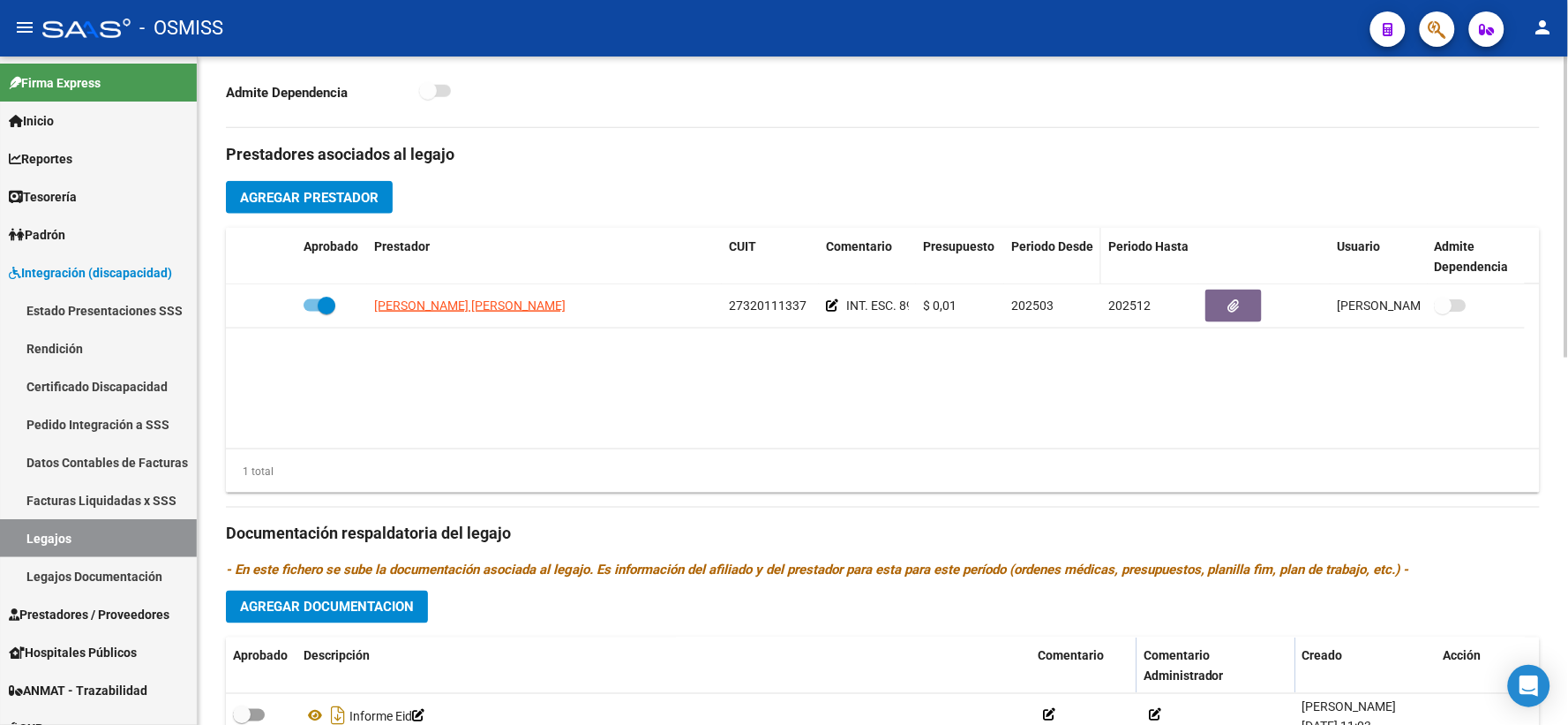
scroll to position [815, 0]
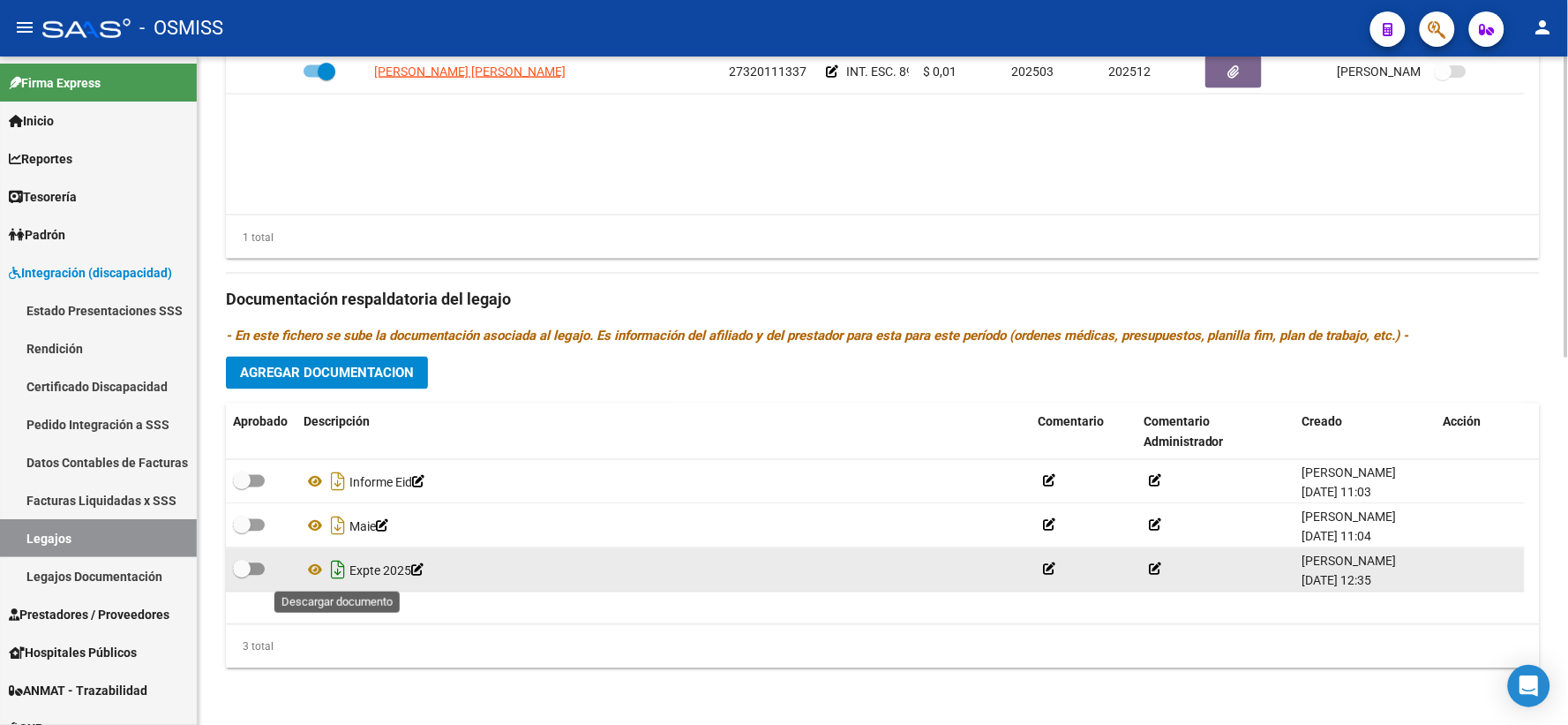
click at [333, 576] on icon "Descargar documento" at bounding box center [338, 571] width 23 height 28
click at [412, 204] on datatable-body "DOMINGUEZ GISELA BELEN 27320111337 INT. ESC. 89 $ 0,01 202503 202512 Luisina Sa…" at bounding box center [882, 132] width 1313 height 164
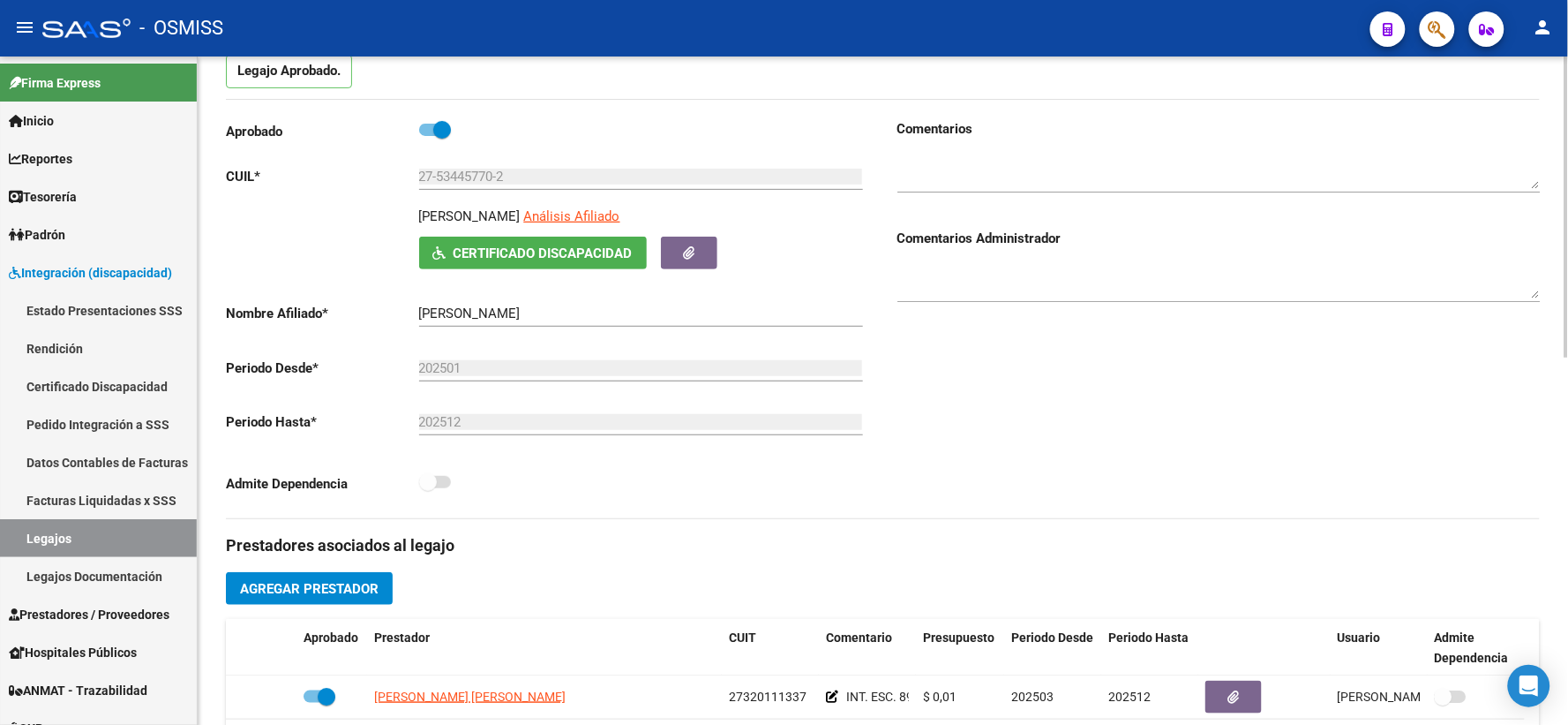
scroll to position [0, 0]
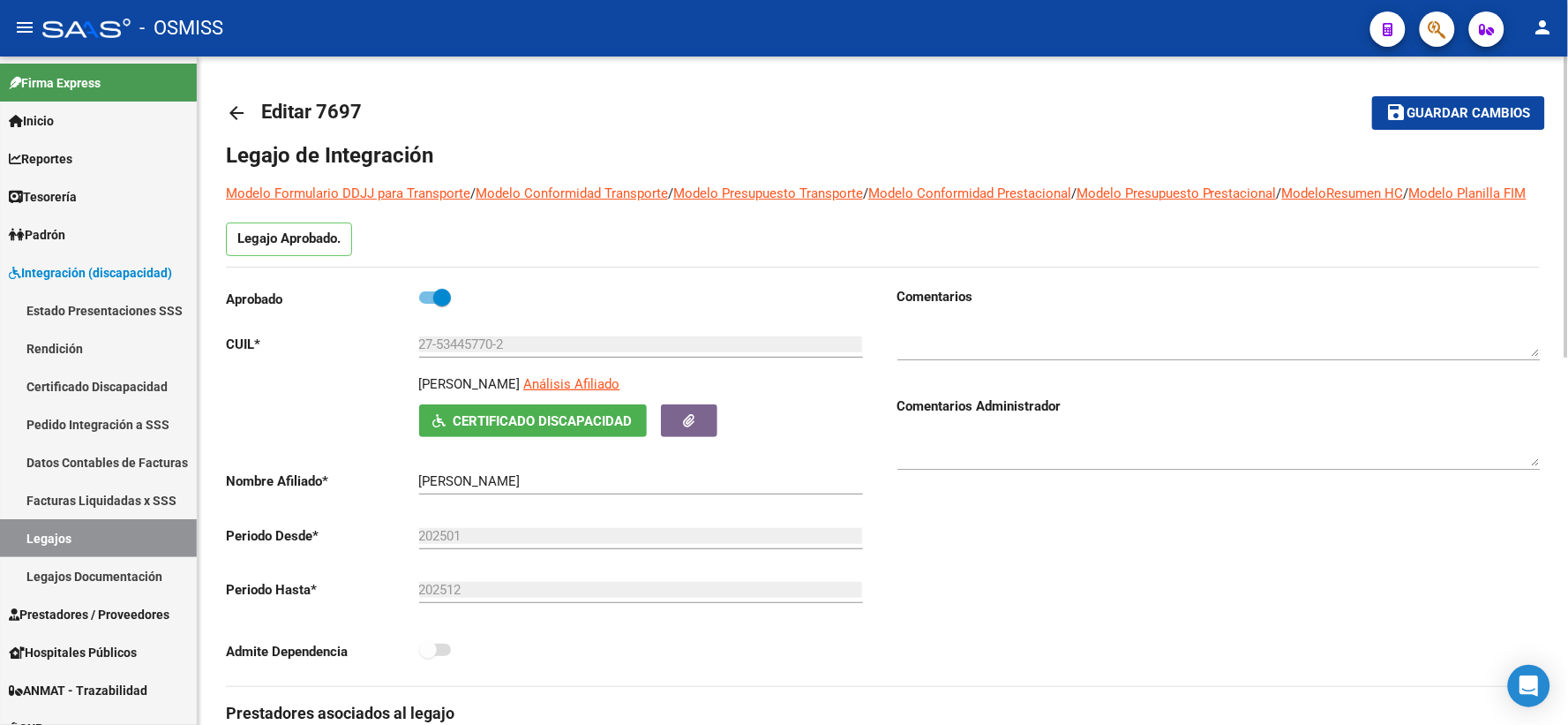
click at [231, 110] on mat-icon "arrow_back" at bounding box center [237, 113] width 21 height 21
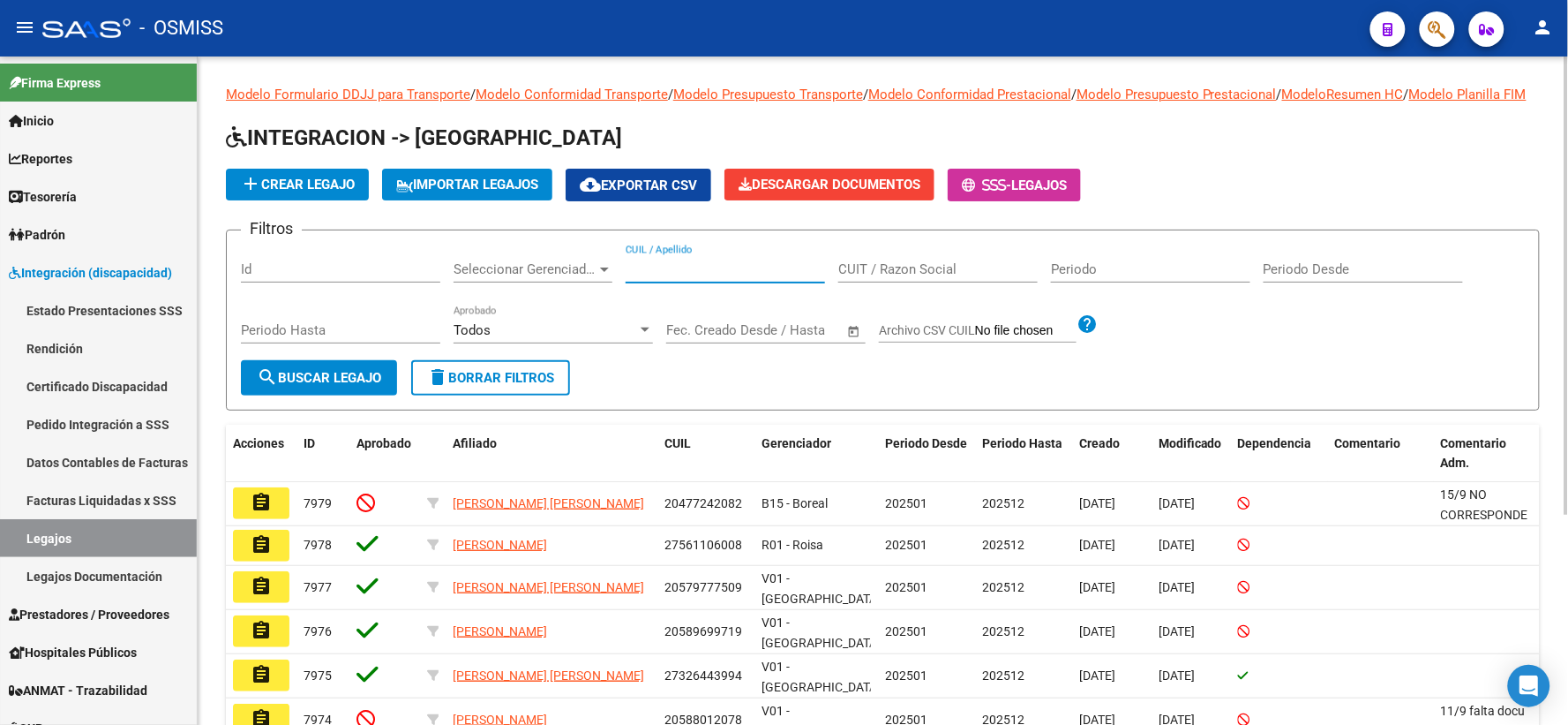
click at [707, 277] on input "CUIL / Apellido" at bounding box center [725, 269] width 200 height 16
paste input "27296584849"
type input "27296584849"
click at [367, 386] on span "search Buscar Legajo" at bounding box center [318, 378] width 124 height 16
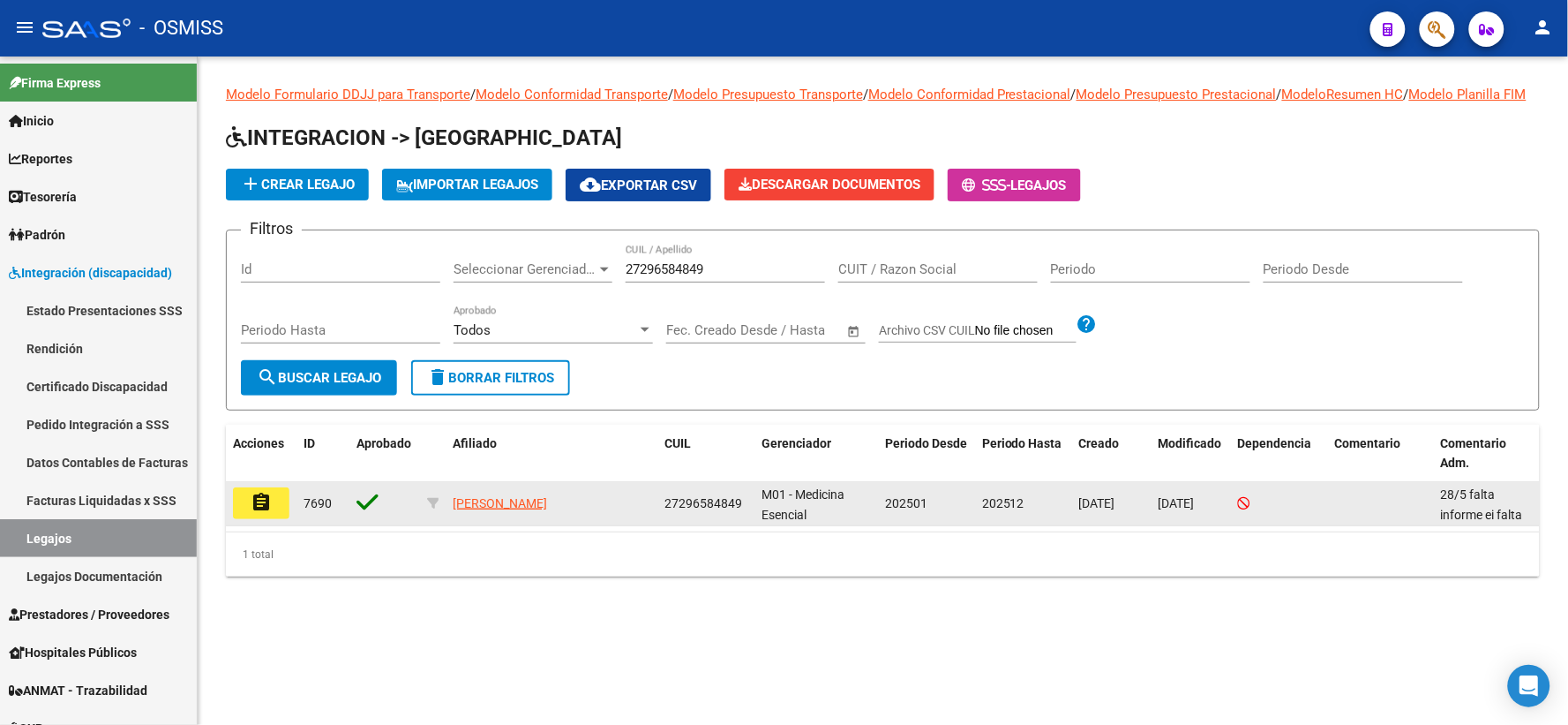
click at [266, 519] on button "assignment" at bounding box center [262, 503] width 57 height 32
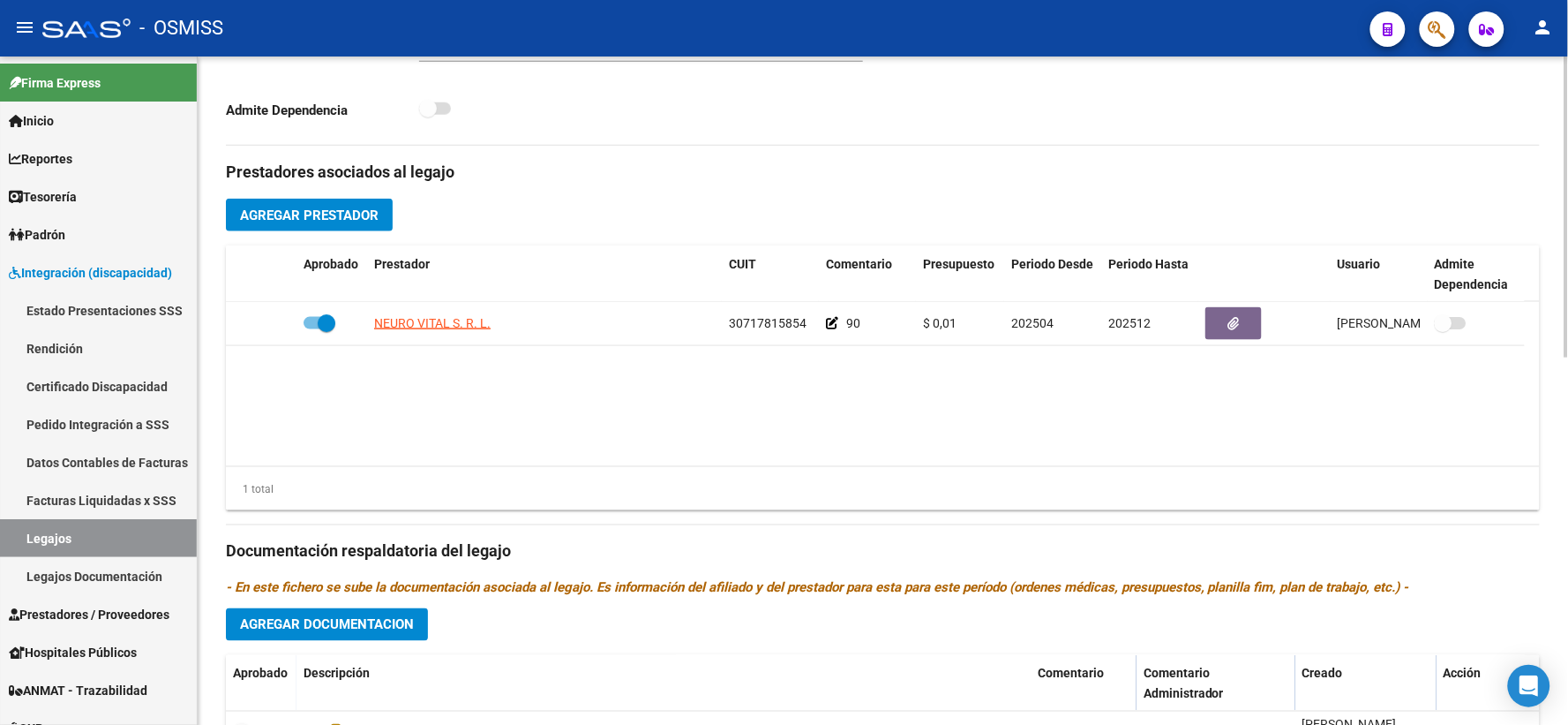
scroll to position [784, 0]
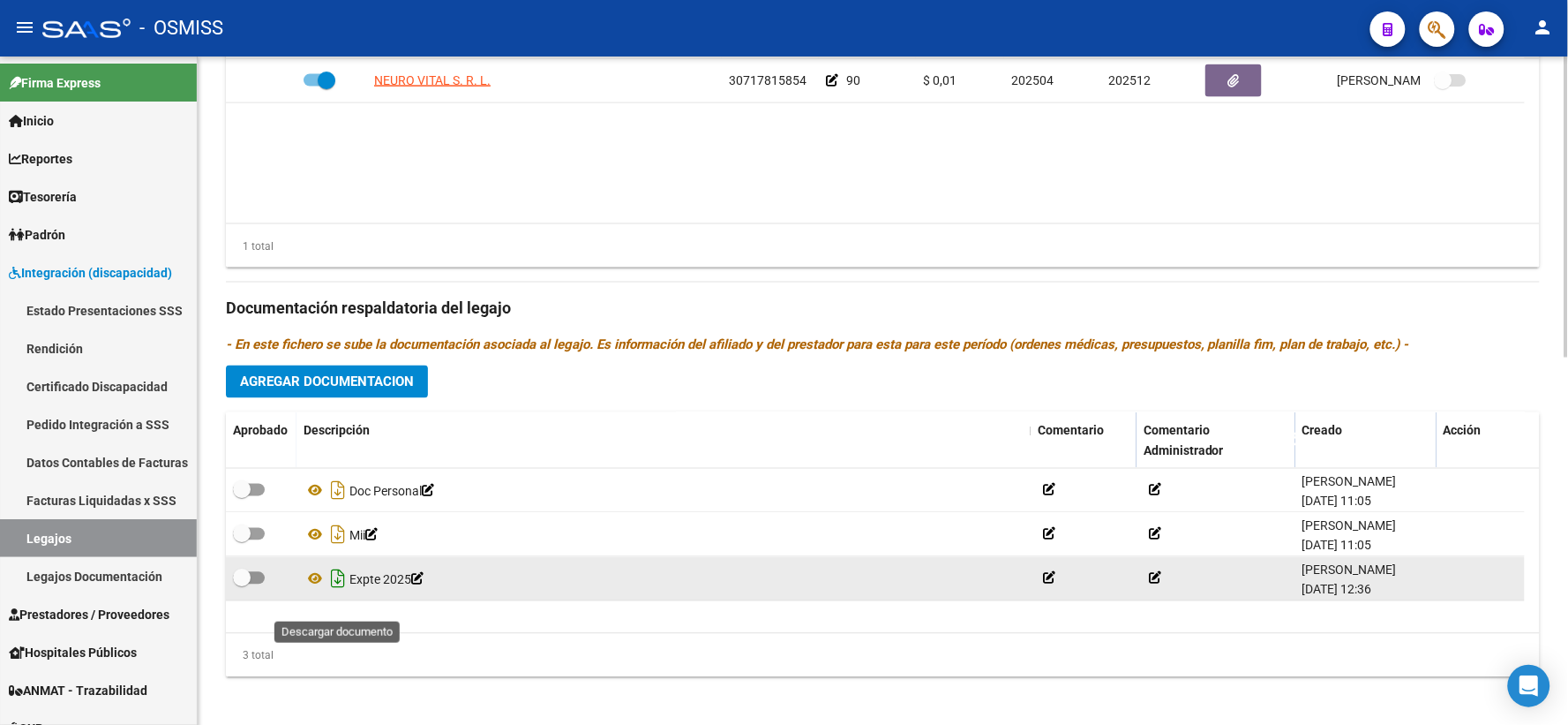
click at [333, 593] on icon "Descargar documento" at bounding box center [338, 579] width 23 height 28
click at [366, 250] on div "1 total" at bounding box center [882, 247] width 1313 height 44
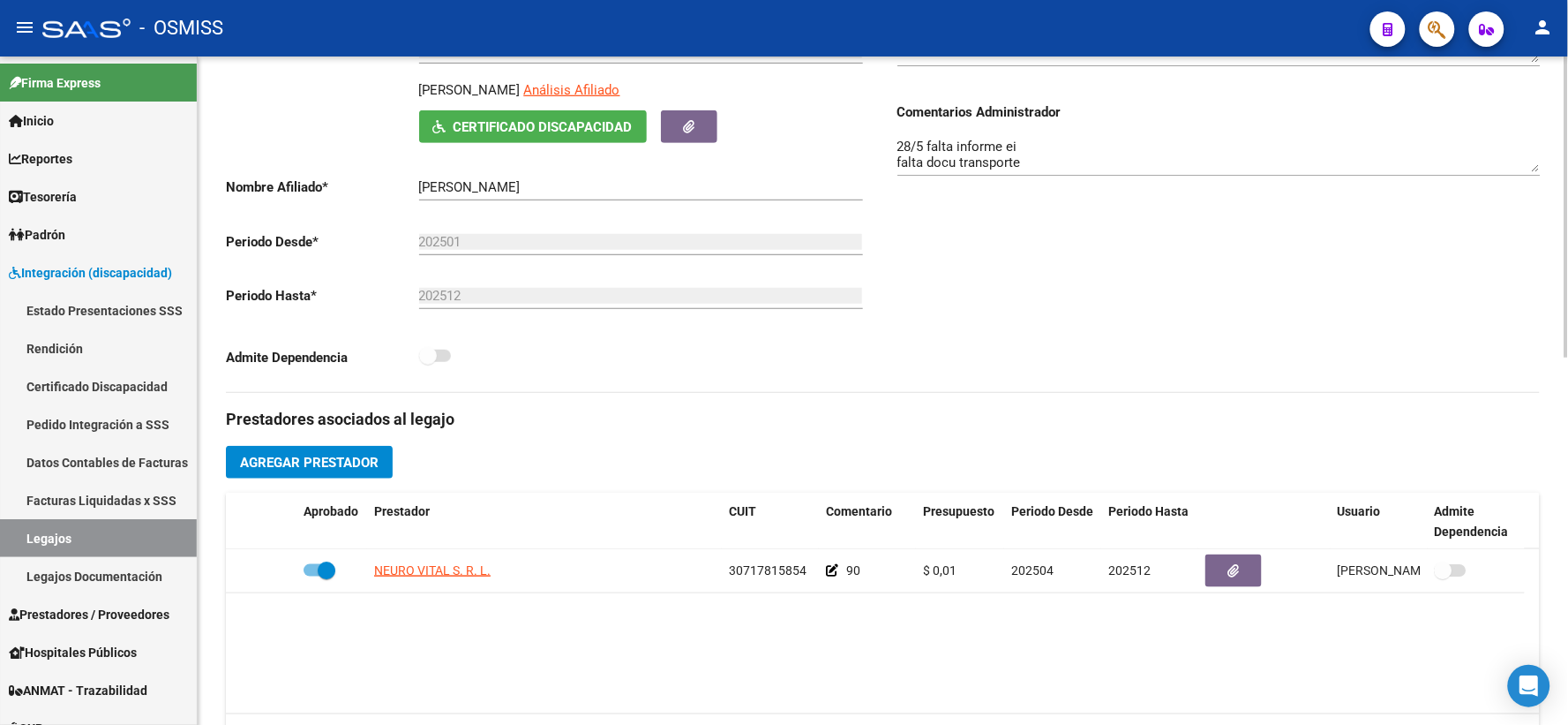
scroll to position [0, 0]
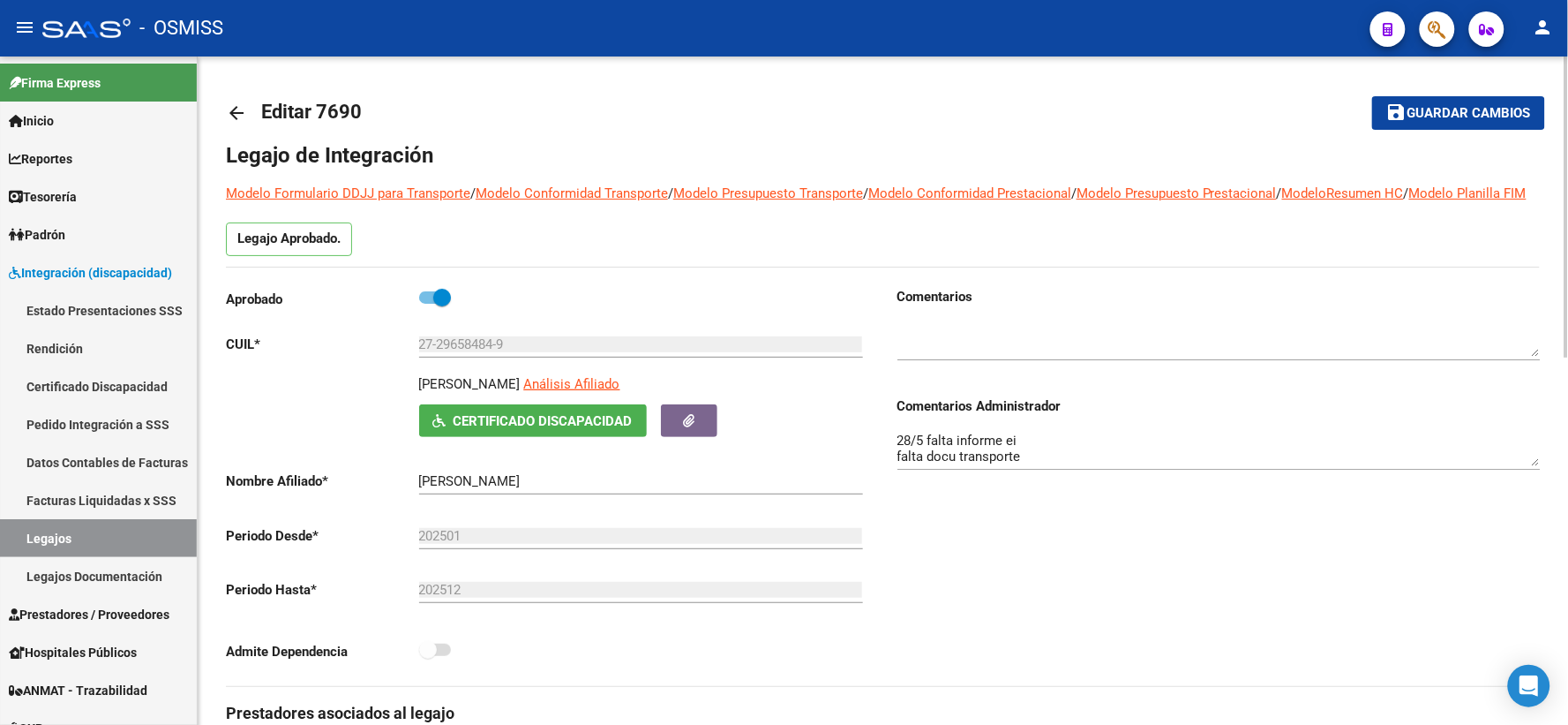
click at [240, 112] on mat-icon "arrow_back" at bounding box center [237, 113] width 21 height 21
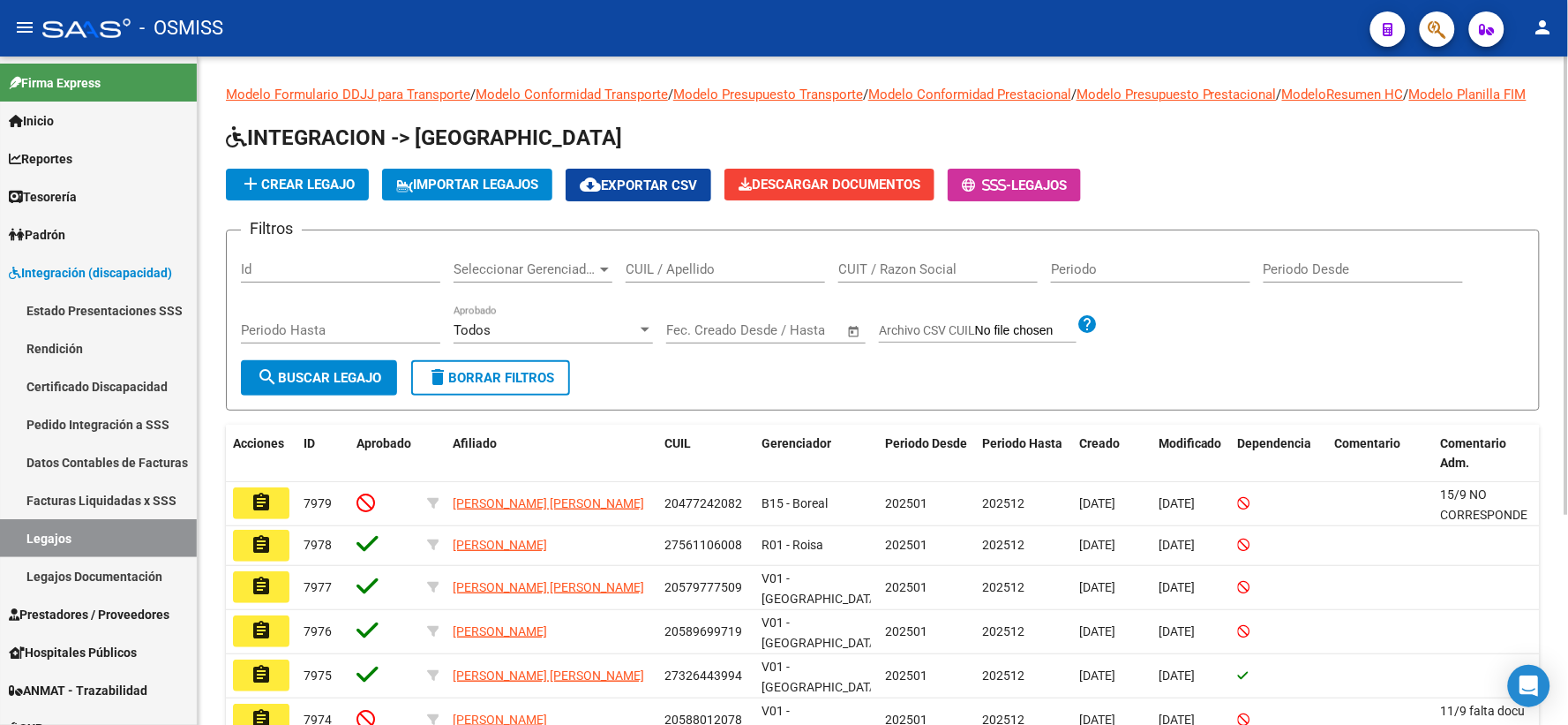
click at [749, 277] on input "CUIL / Apellido" at bounding box center [725, 269] width 200 height 16
paste input "20493391810"
type input "20493391810"
click at [321, 386] on span "search Buscar Legajo" at bounding box center [318, 378] width 124 height 16
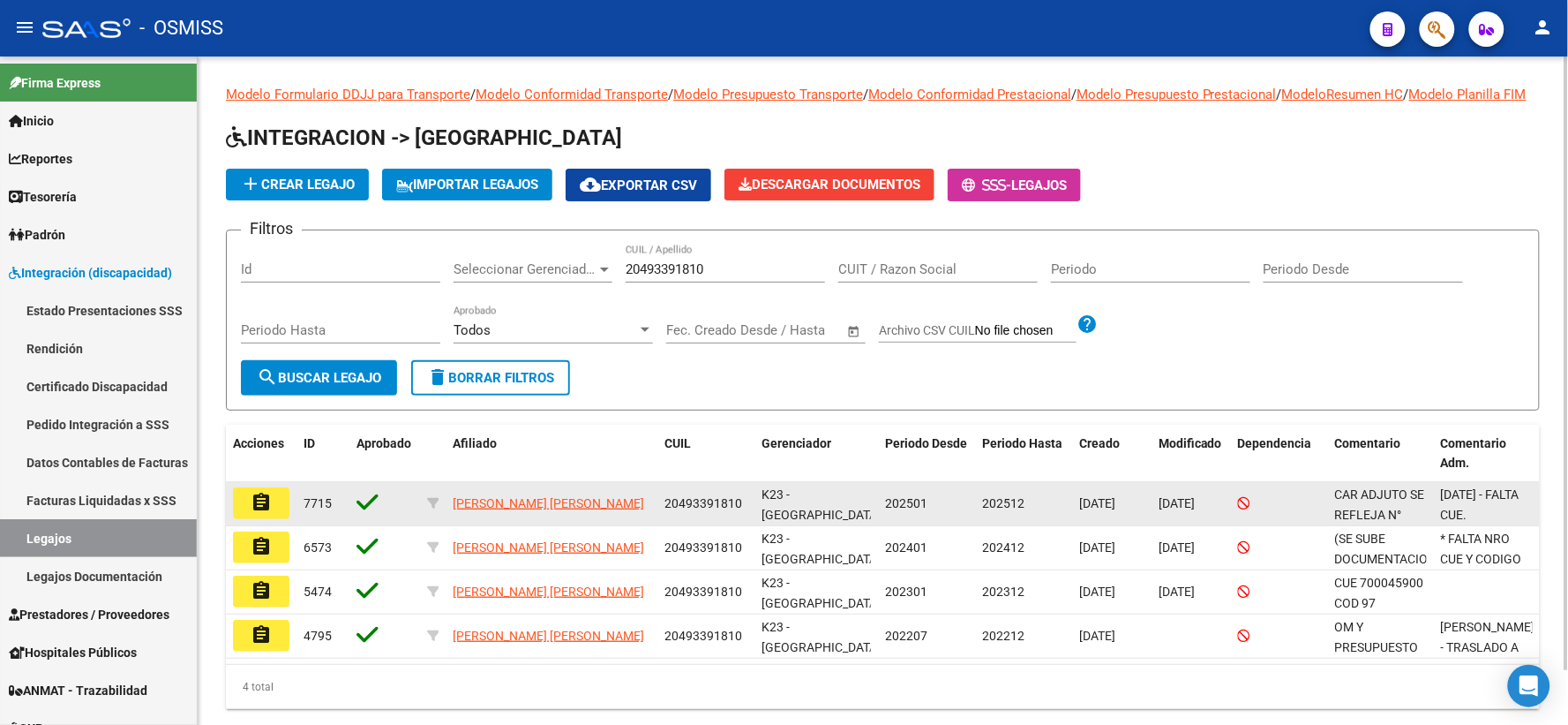
click at [245, 519] on button "assignment" at bounding box center [262, 503] width 57 height 32
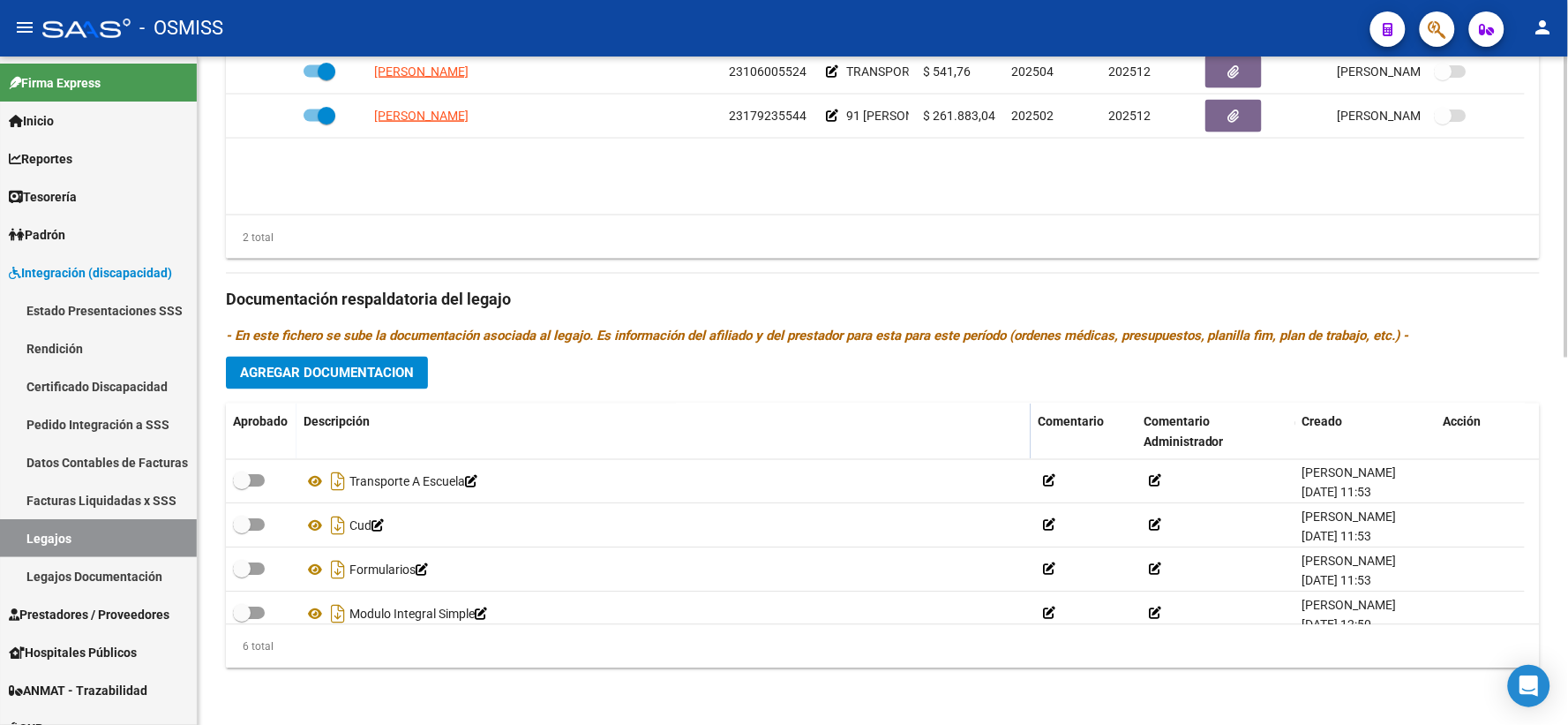
scroll to position [106, 0]
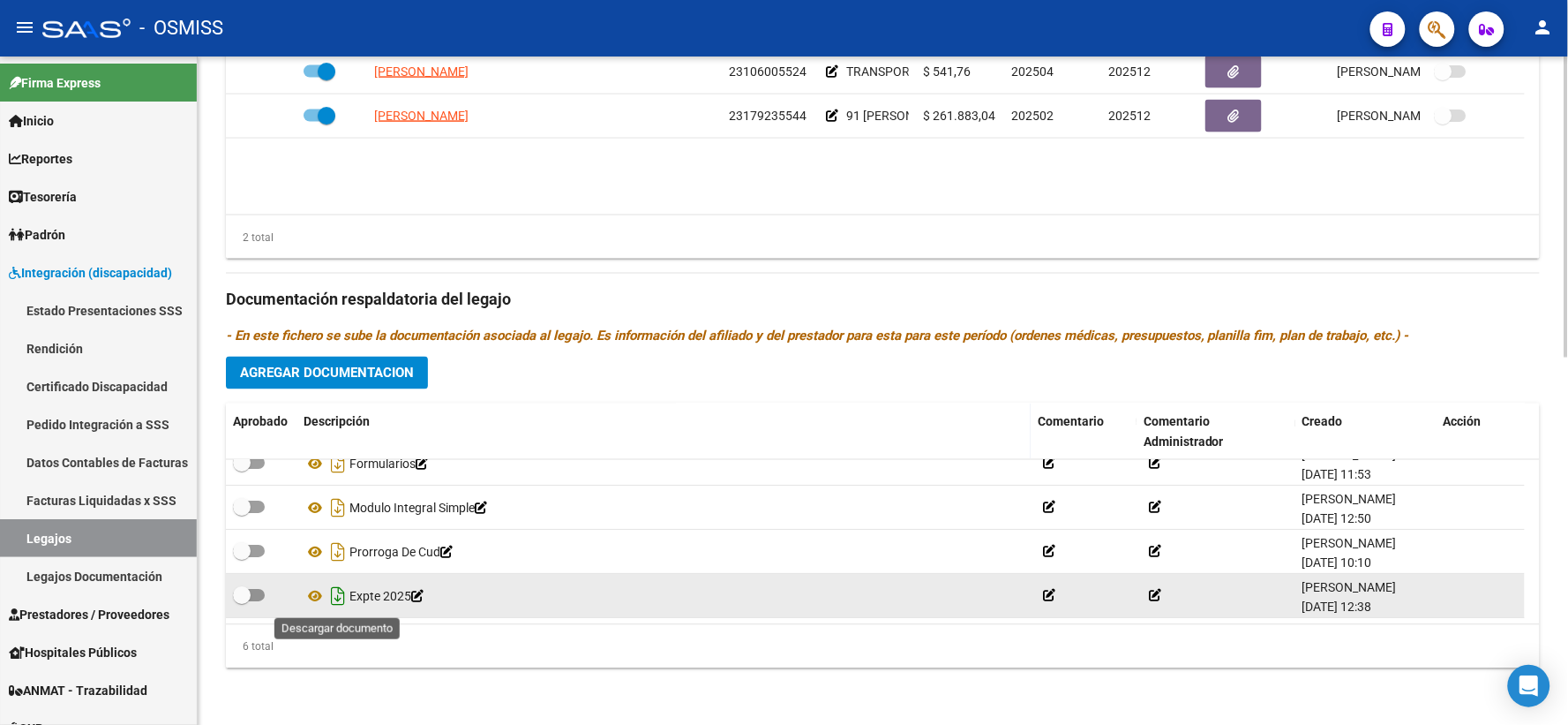
click at [335, 595] on icon "Descargar documento" at bounding box center [338, 597] width 23 height 28
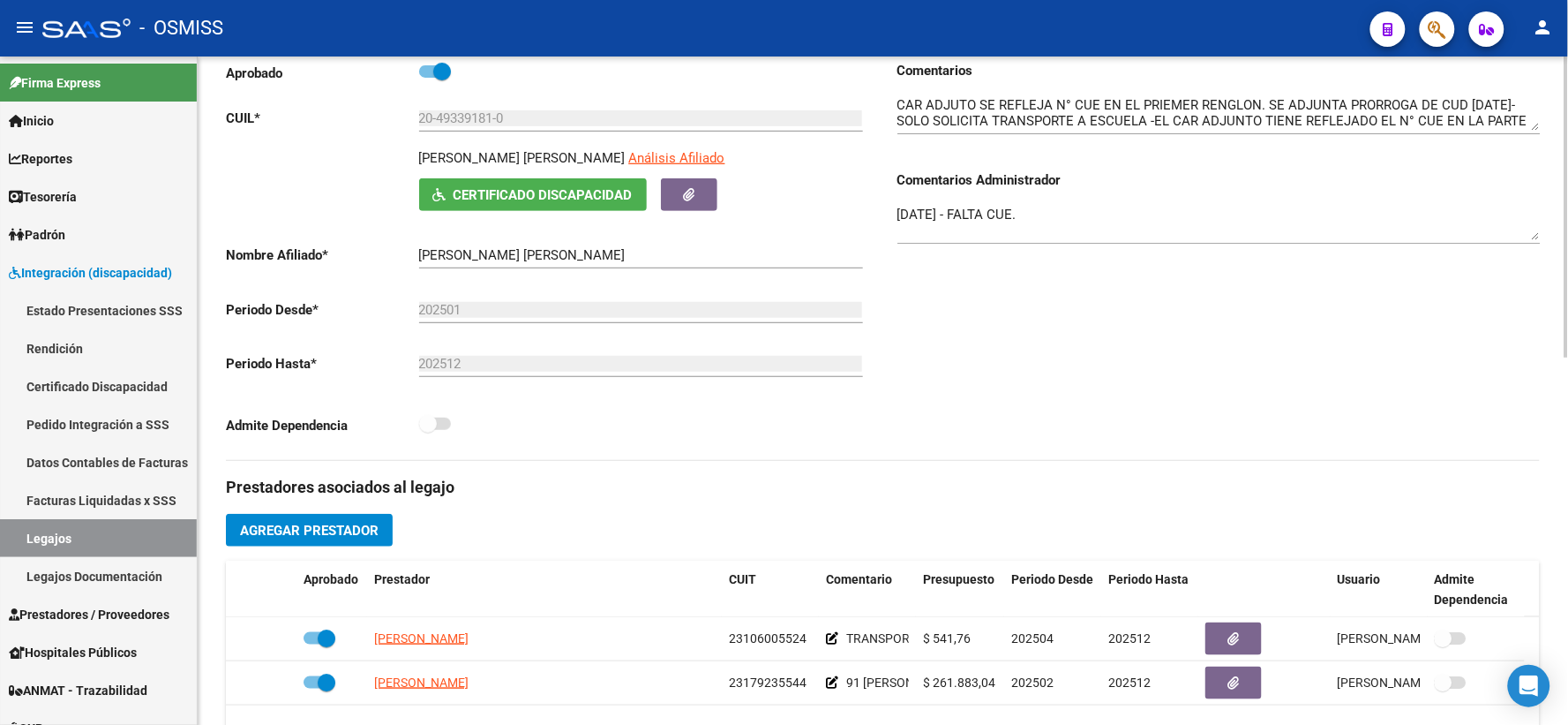
scroll to position [0, 0]
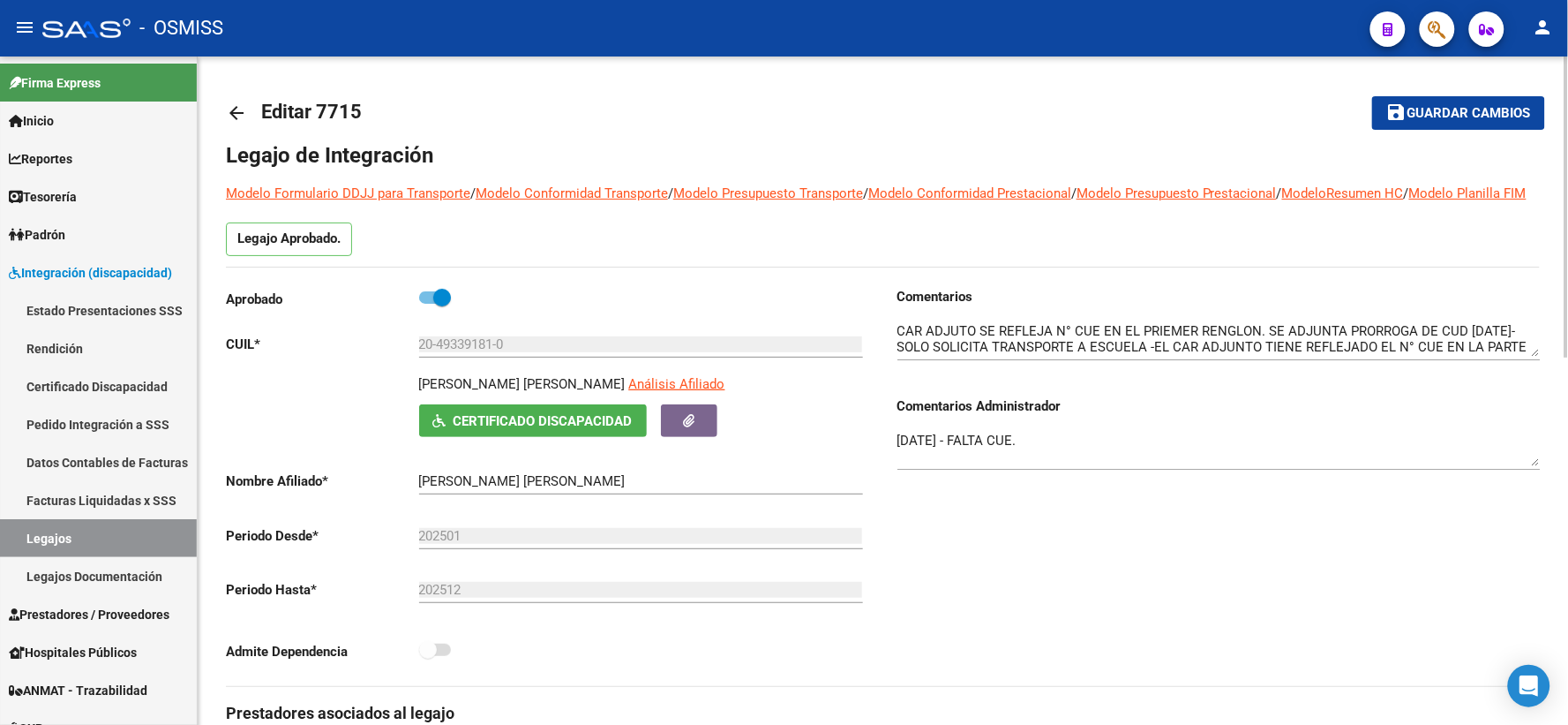
click at [233, 106] on mat-icon "arrow_back" at bounding box center [237, 113] width 21 height 21
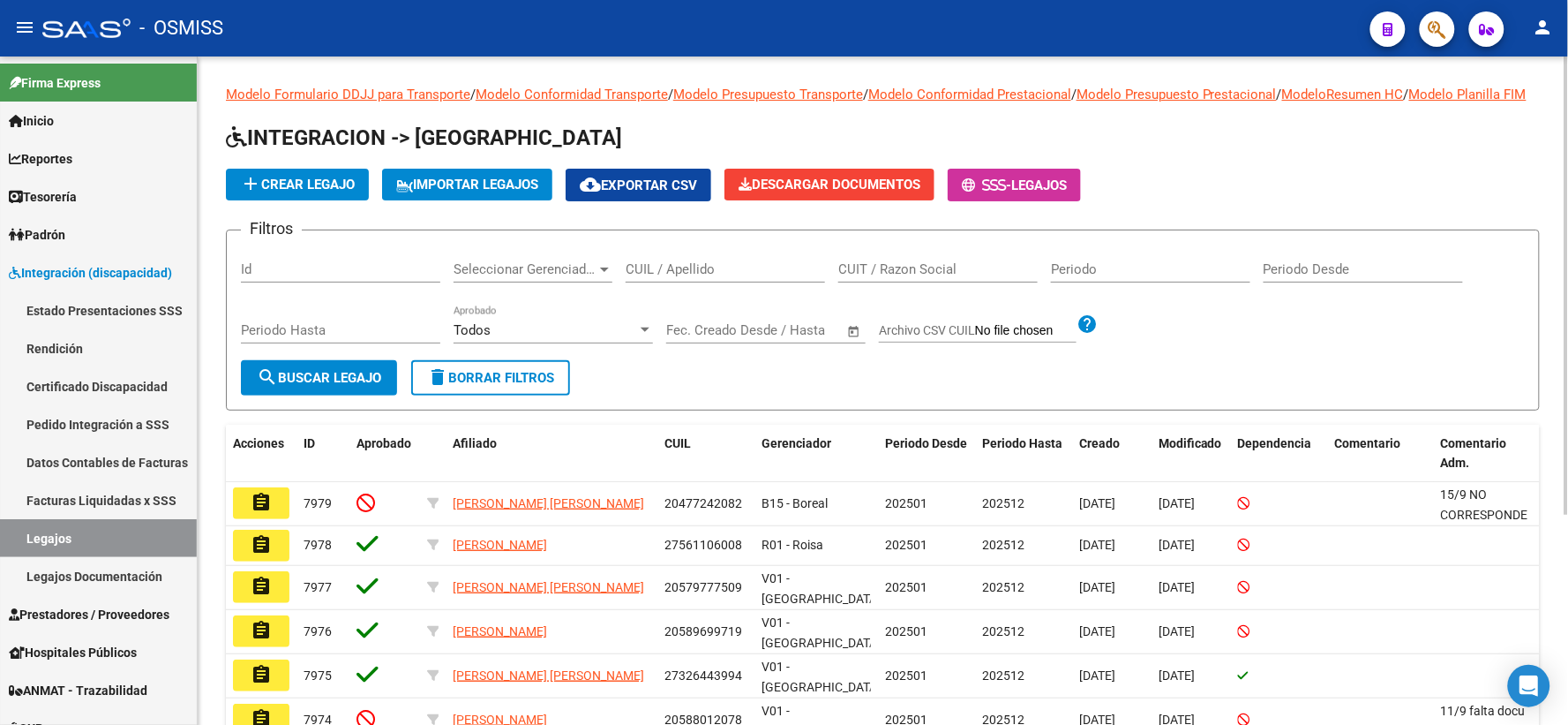
click at [681, 277] on input "CUIL / Apellido" at bounding box center [725, 269] width 200 height 16
paste input "23566620529"
type input "23566620529"
click at [294, 386] on span "search Buscar Legajo" at bounding box center [318, 378] width 124 height 16
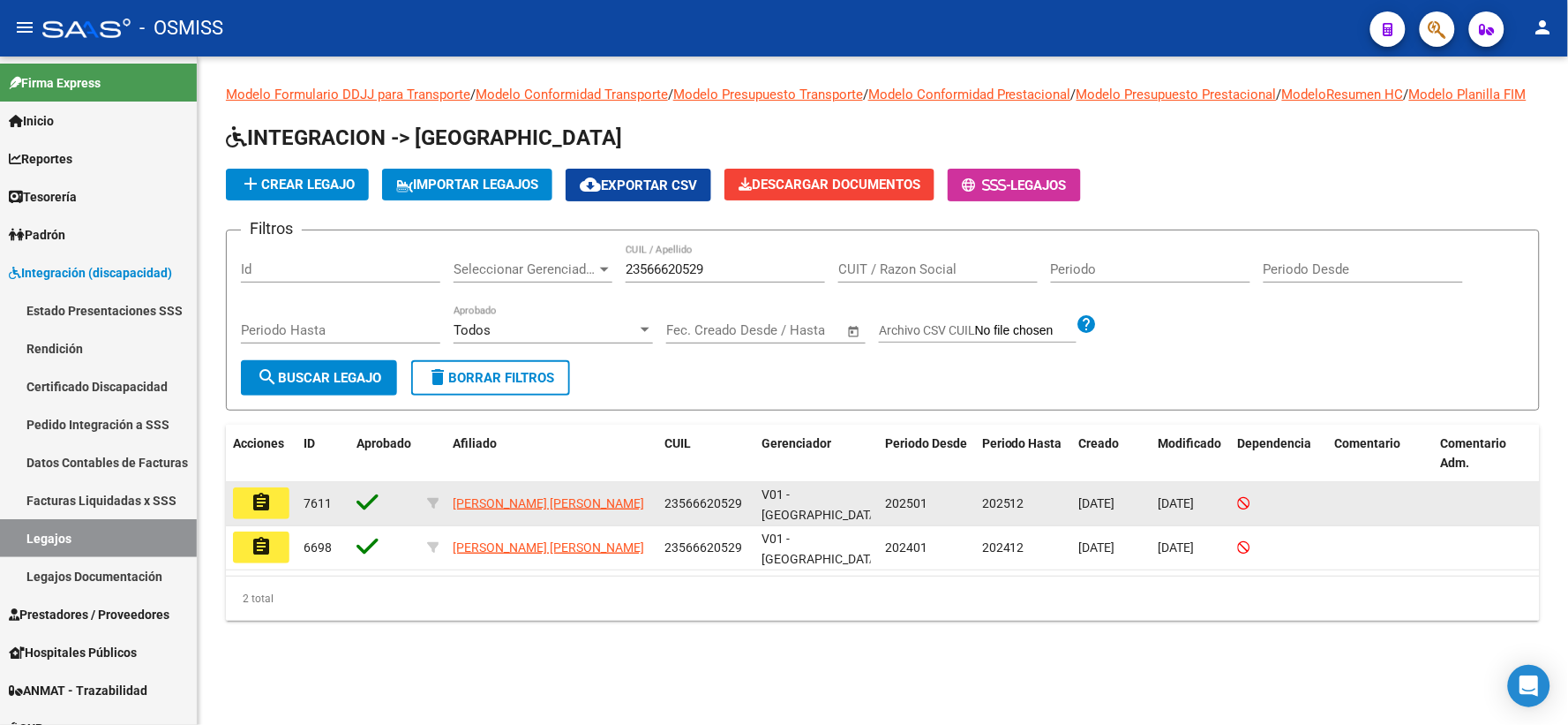
click at [250, 513] on mat-icon "assignment" at bounding box center [261, 502] width 21 height 21
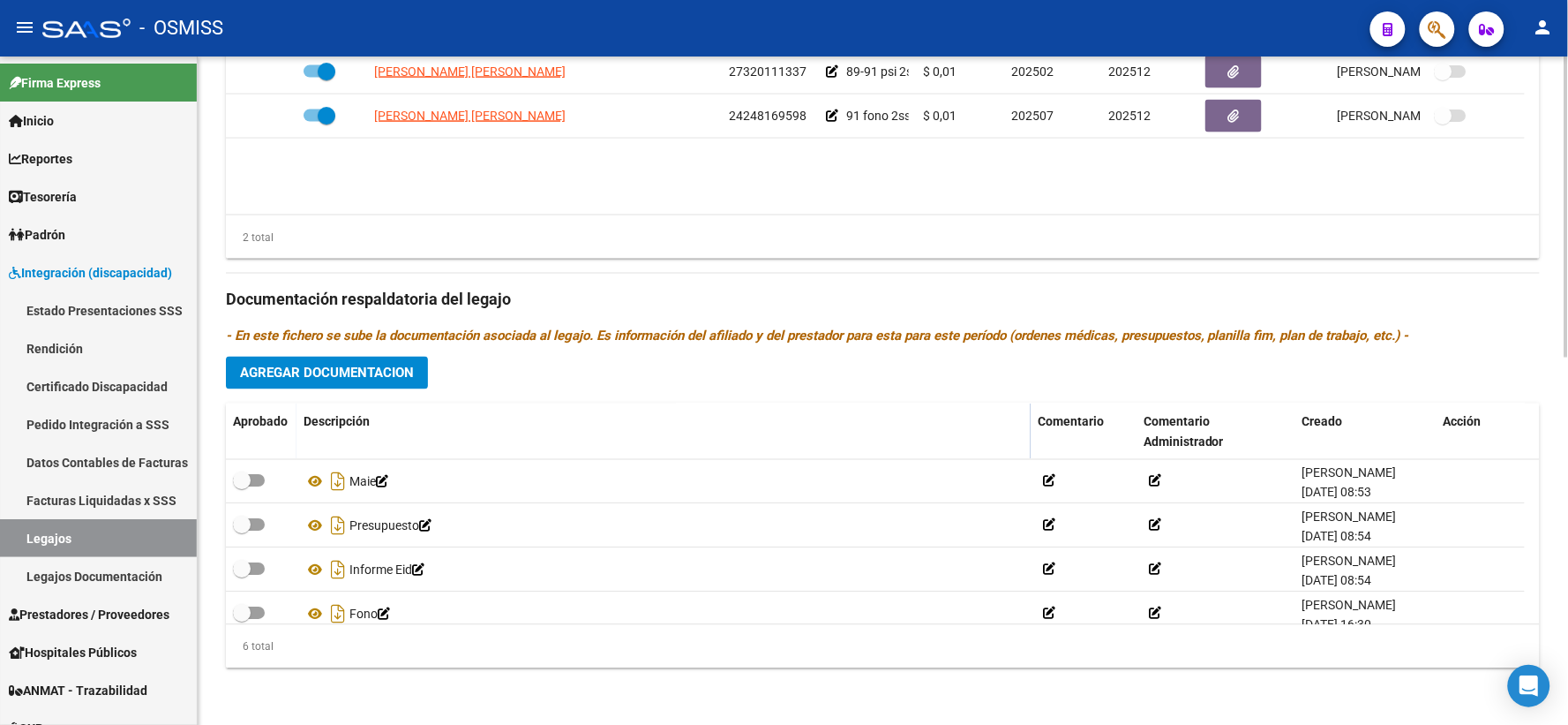
scroll to position [106, 0]
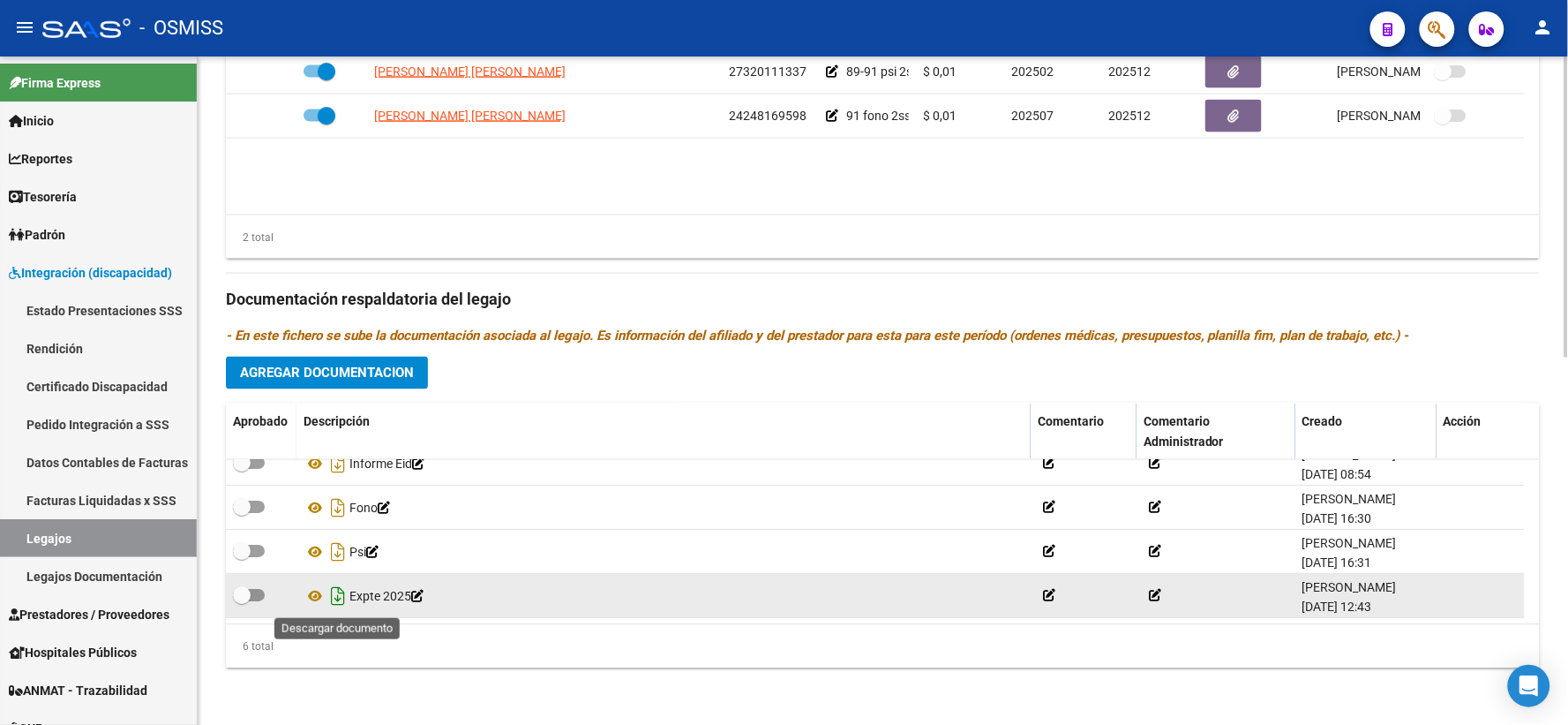
click at [338, 591] on icon "Descargar documento" at bounding box center [338, 597] width 23 height 28
click at [419, 248] on div "2 total" at bounding box center [882, 238] width 1313 height 44
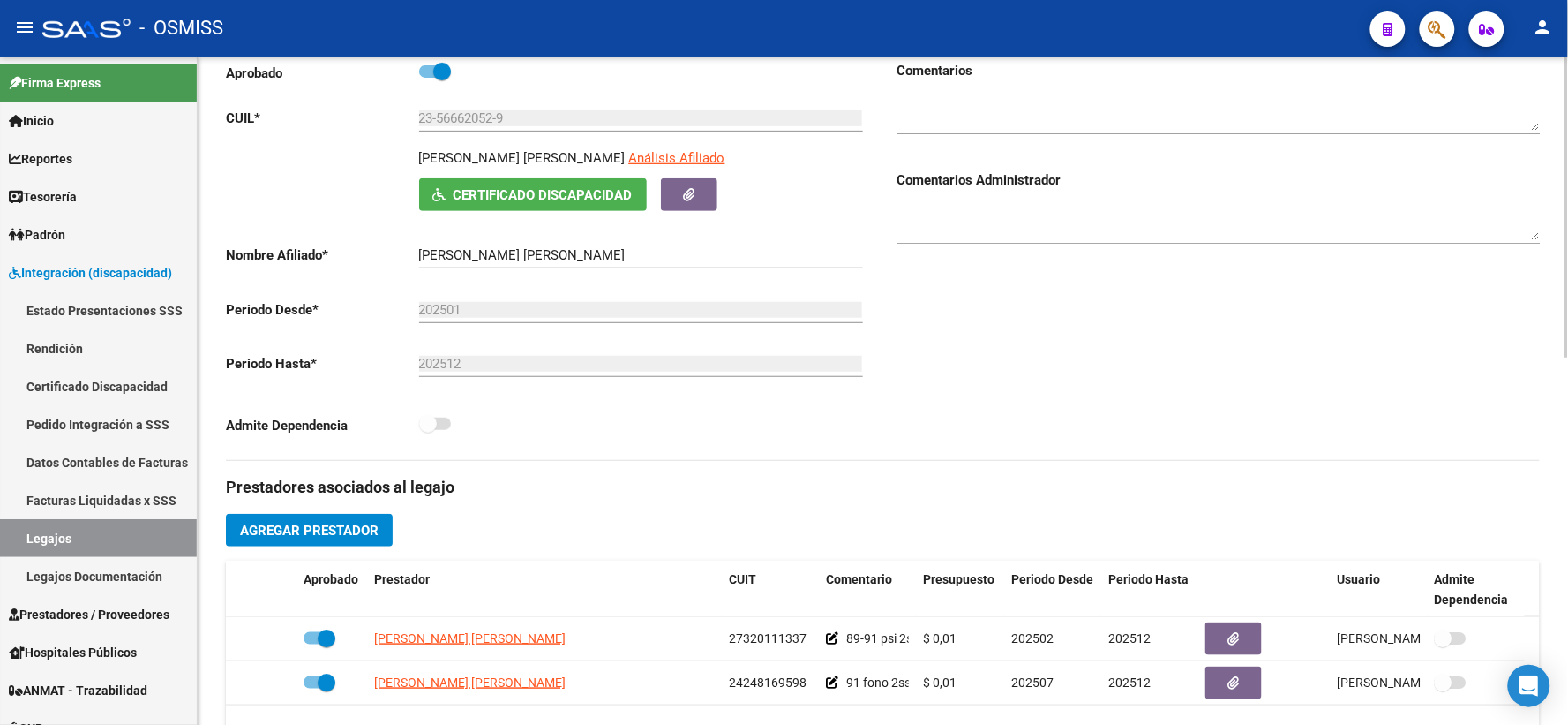
scroll to position [0, 0]
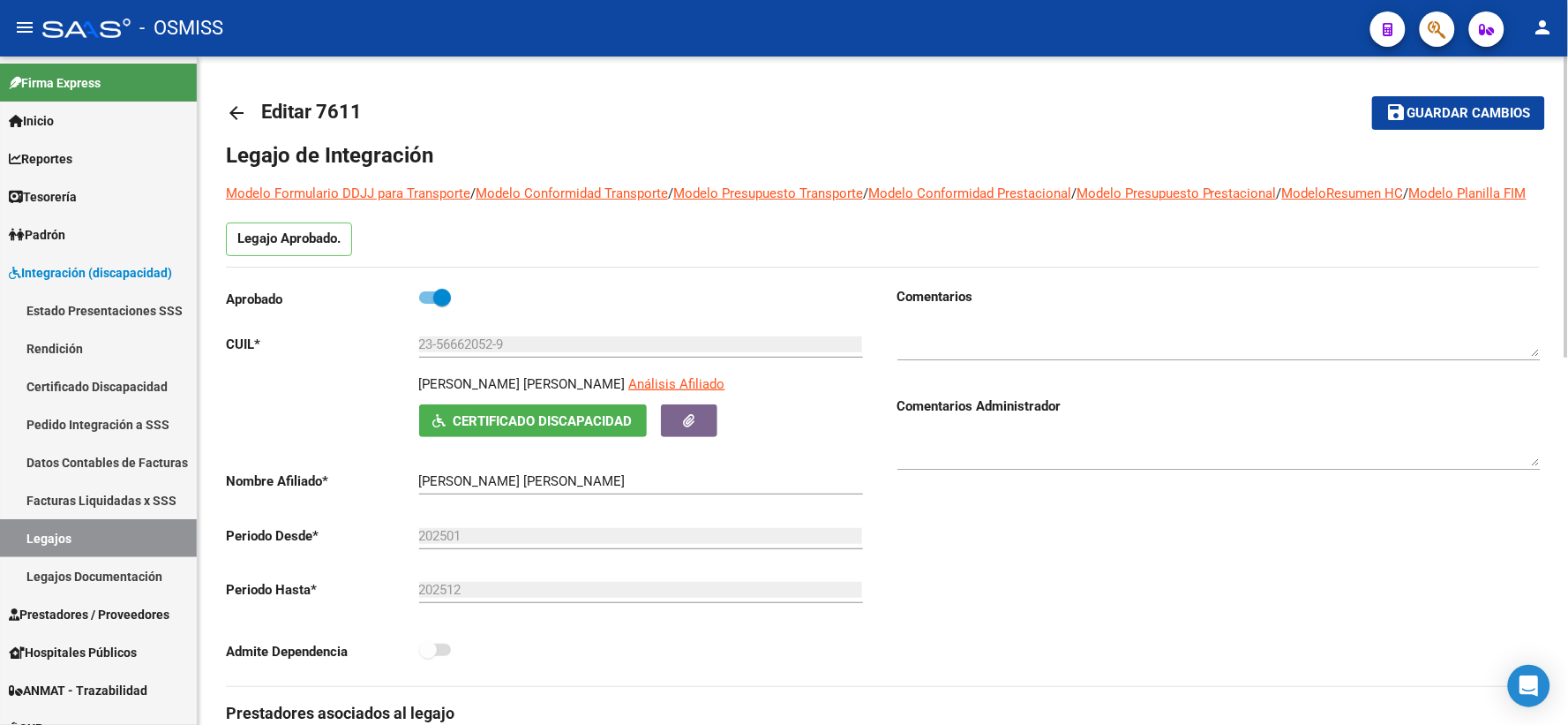
click at [233, 111] on mat-icon "arrow_back" at bounding box center [237, 113] width 21 height 21
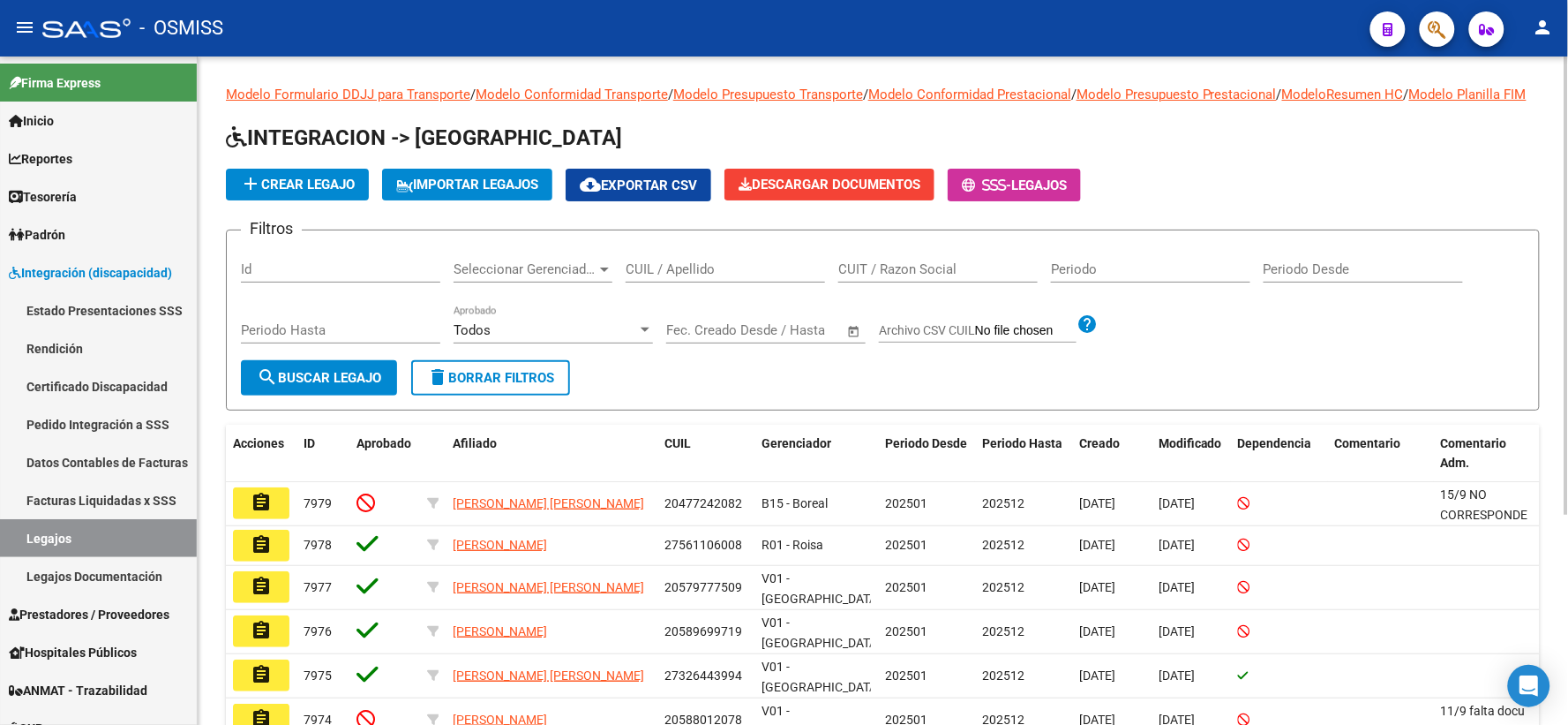
click at [669, 277] on input "CUIL / Apellido" at bounding box center [725, 269] width 200 height 16
paste input "23551395499"
type input "23551395499"
click at [305, 386] on span "search Buscar Legajo" at bounding box center [318, 378] width 124 height 16
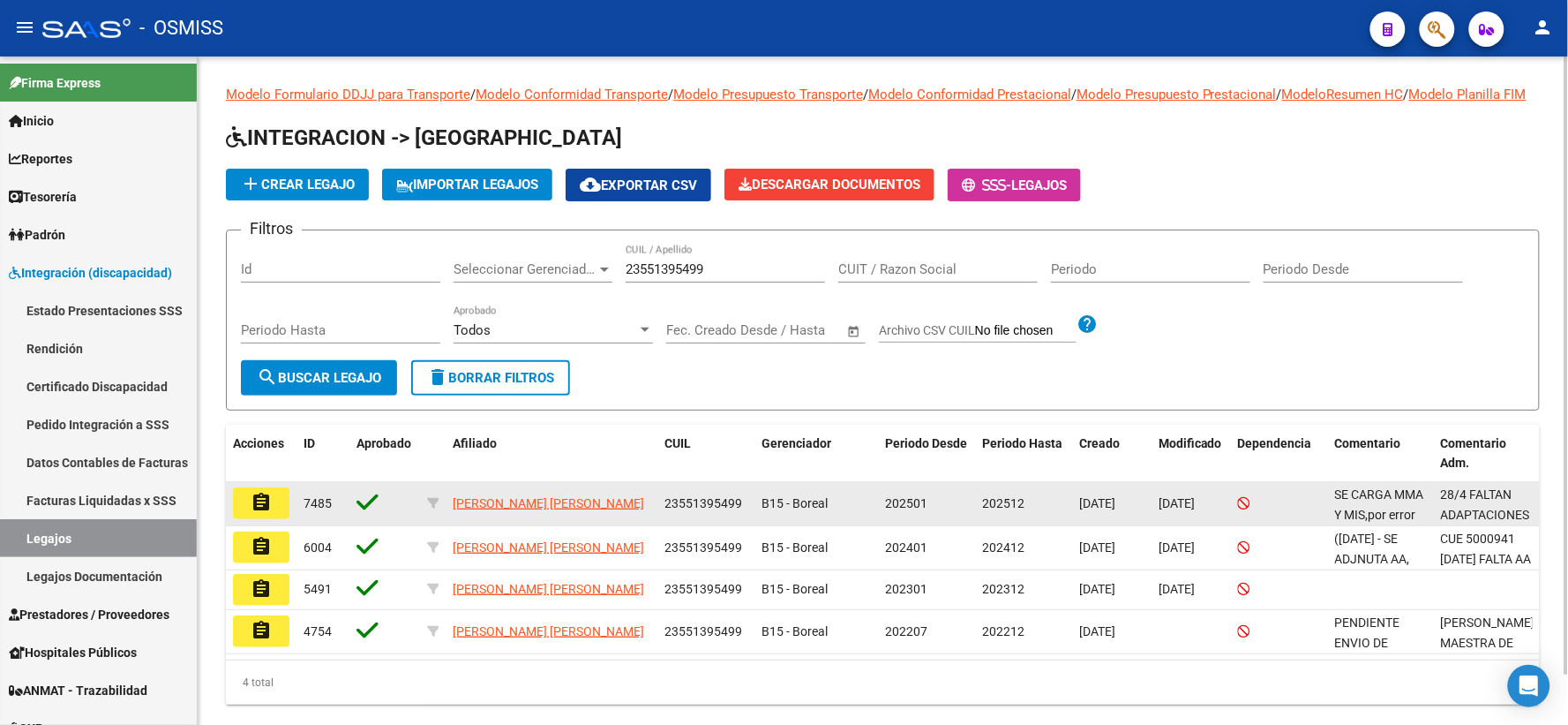
click at [257, 513] on mat-icon "assignment" at bounding box center [261, 502] width 21 height 21
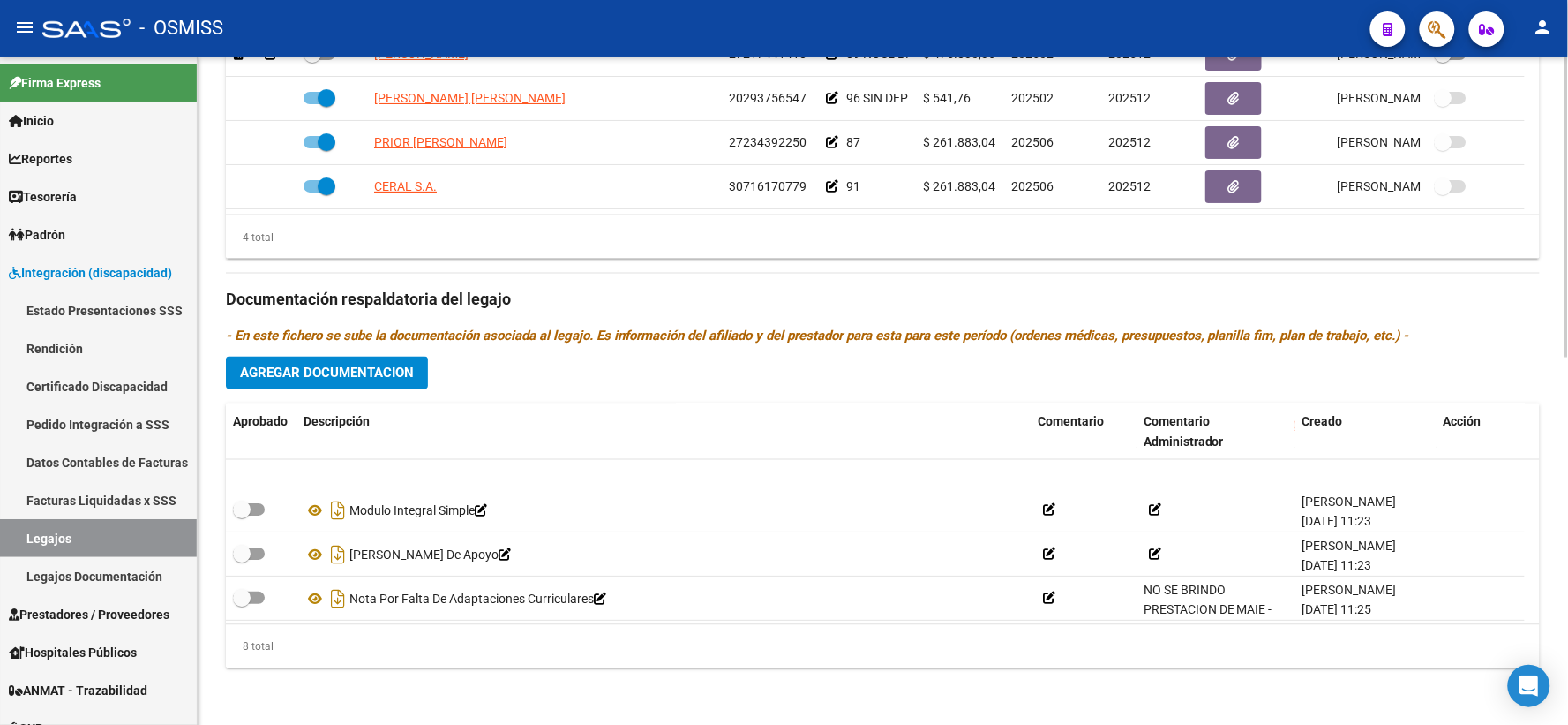
scroll to position [194, 0]
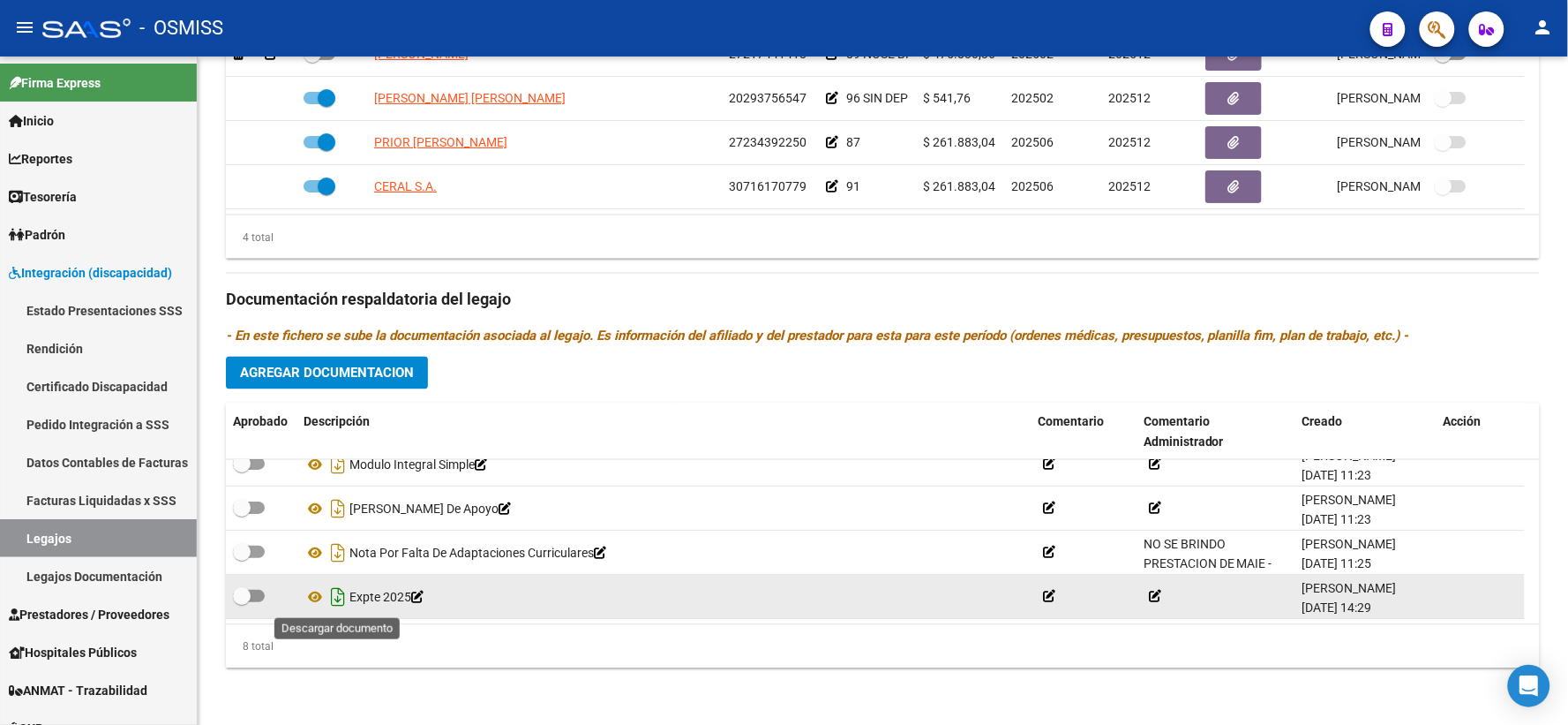
click at [341, 600] on icon "Descargar documento" at bounding box center [338, 597] width 23 height 28
click at [464, 245] on div "4 total" at bounding box center [882, 238] width 1313 height 44
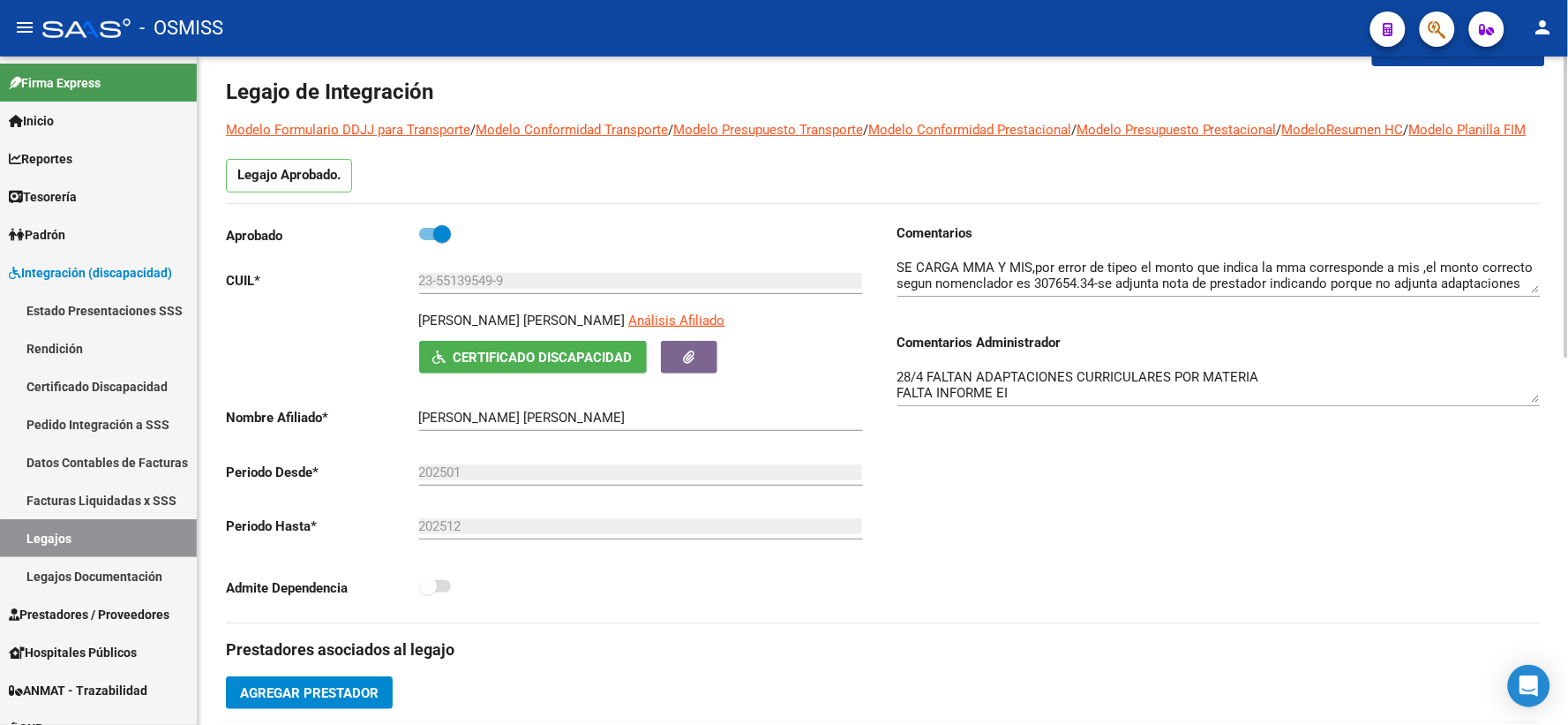
scroll to position [0, 0]
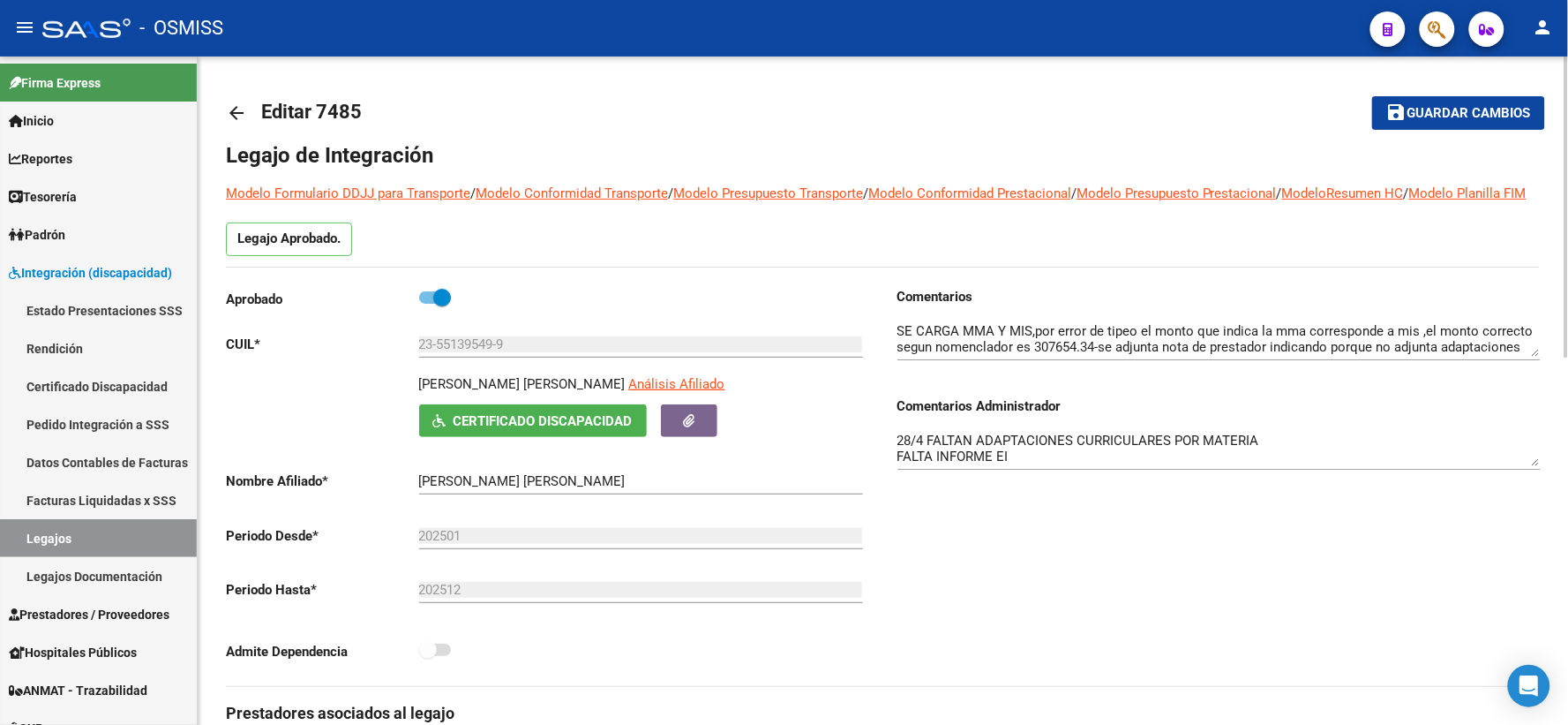
click at [236, 112] on mat-icon "arrow_back" at bounding box center [237, 113] width 21 height 21
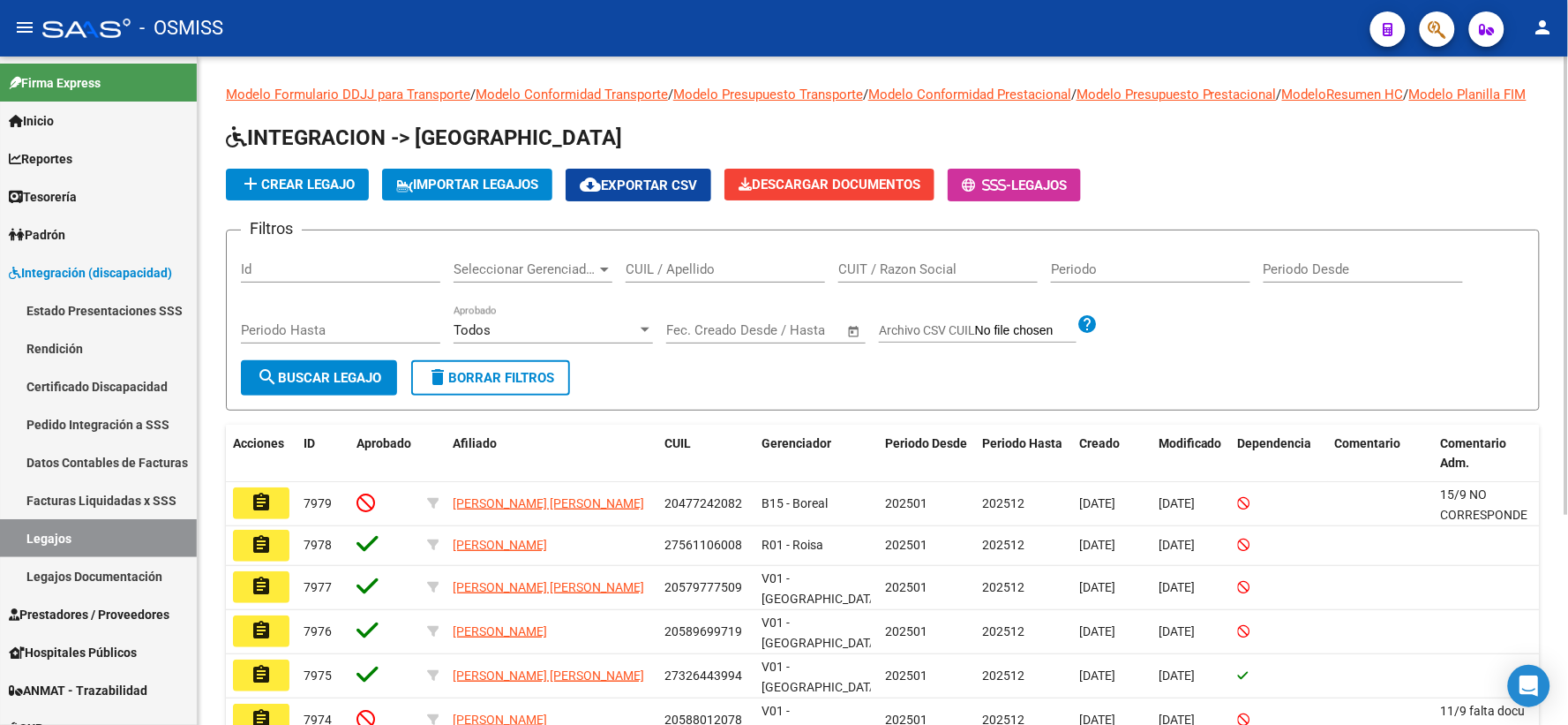
click at [694, 277] on input "CUIL / Apellido" at bounding box center [725, 269] width 200 height 16
paste input "20597824484"
type input "20597824484"
click at [318, 386] on span "search Buscar Legajo" at bounding box center [318, 378] width 124 height 16
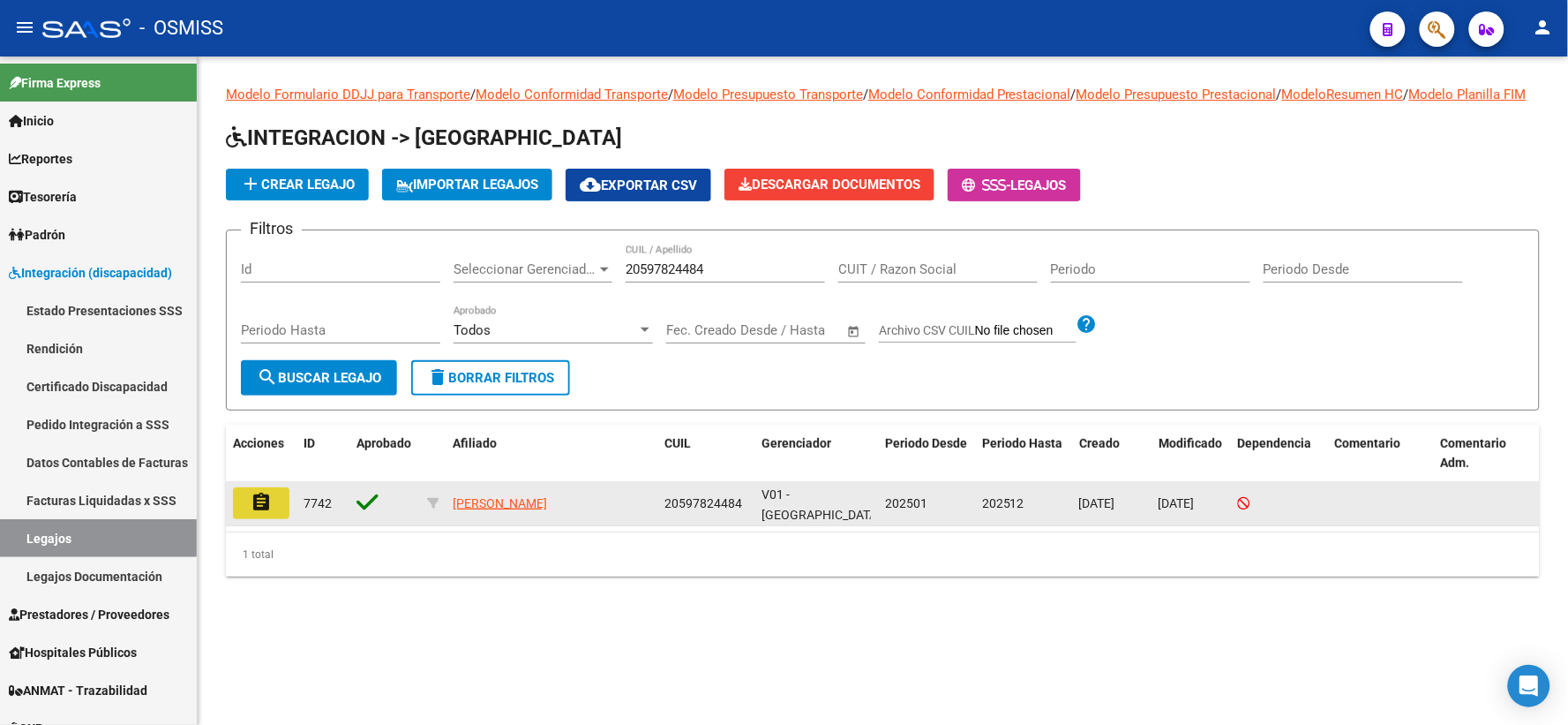
click at [257, 513] on mat-icon "assignment" at bounding box center [261, 502] width 21 height 21
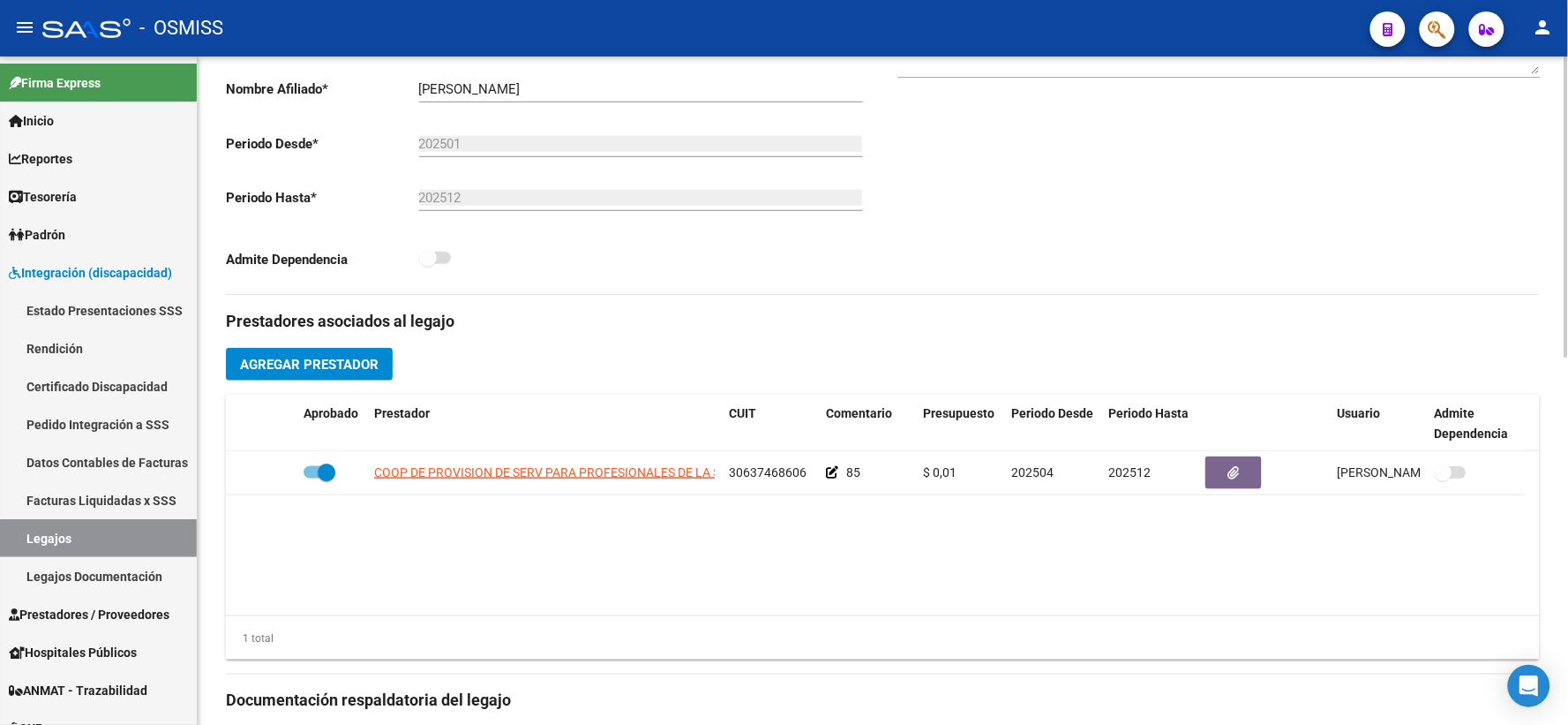
scroll to position [784, 0]
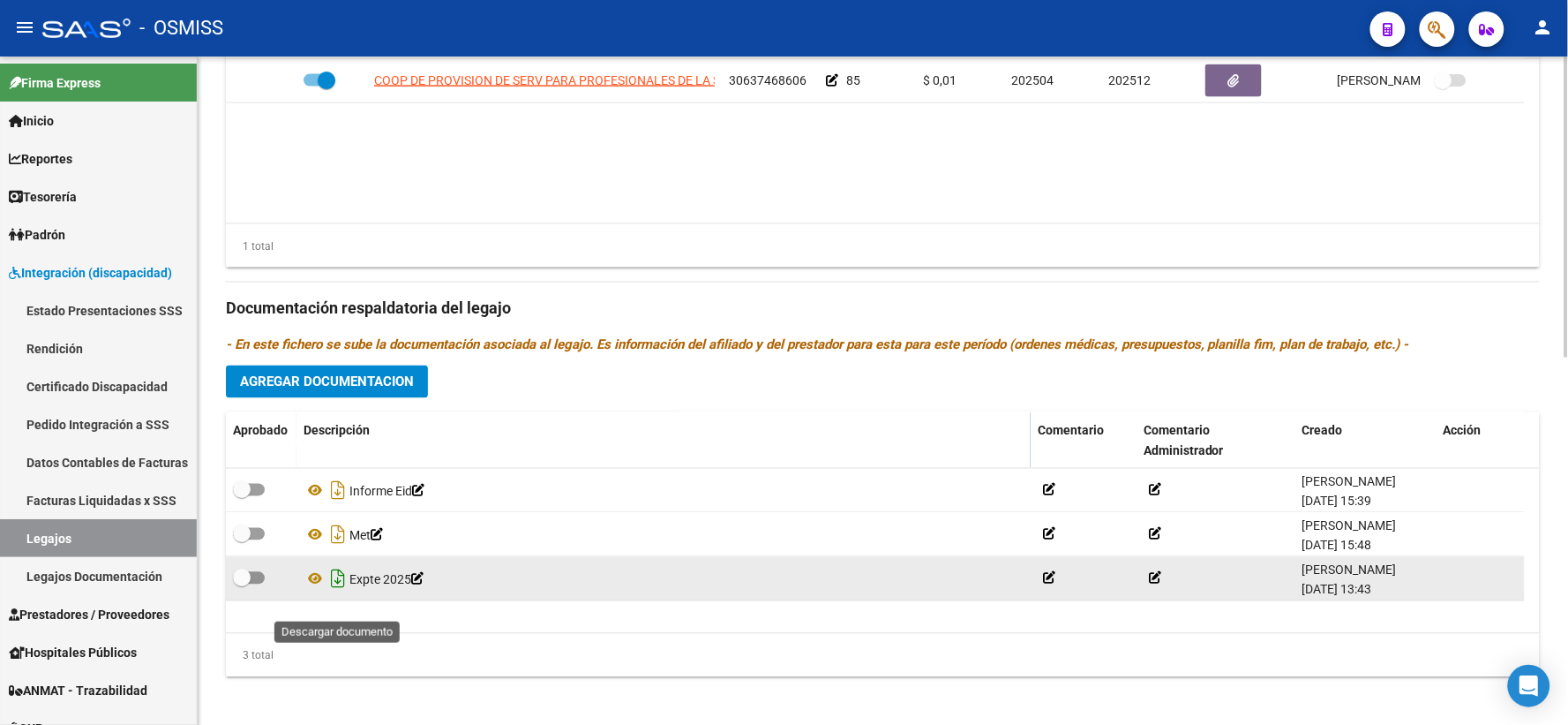
click at [330, 593] on icon "Descargar documento" at bounding box center [338, 579] width 23 height 28
click at [311, 224] on datatable-body "COOP DE PROVISION DE SERV PARA PROFESIONALES DE LA SALUD MENTAL ESPACIO DE VIDA…" at bounding box center [882, 141] width 1313 height 164
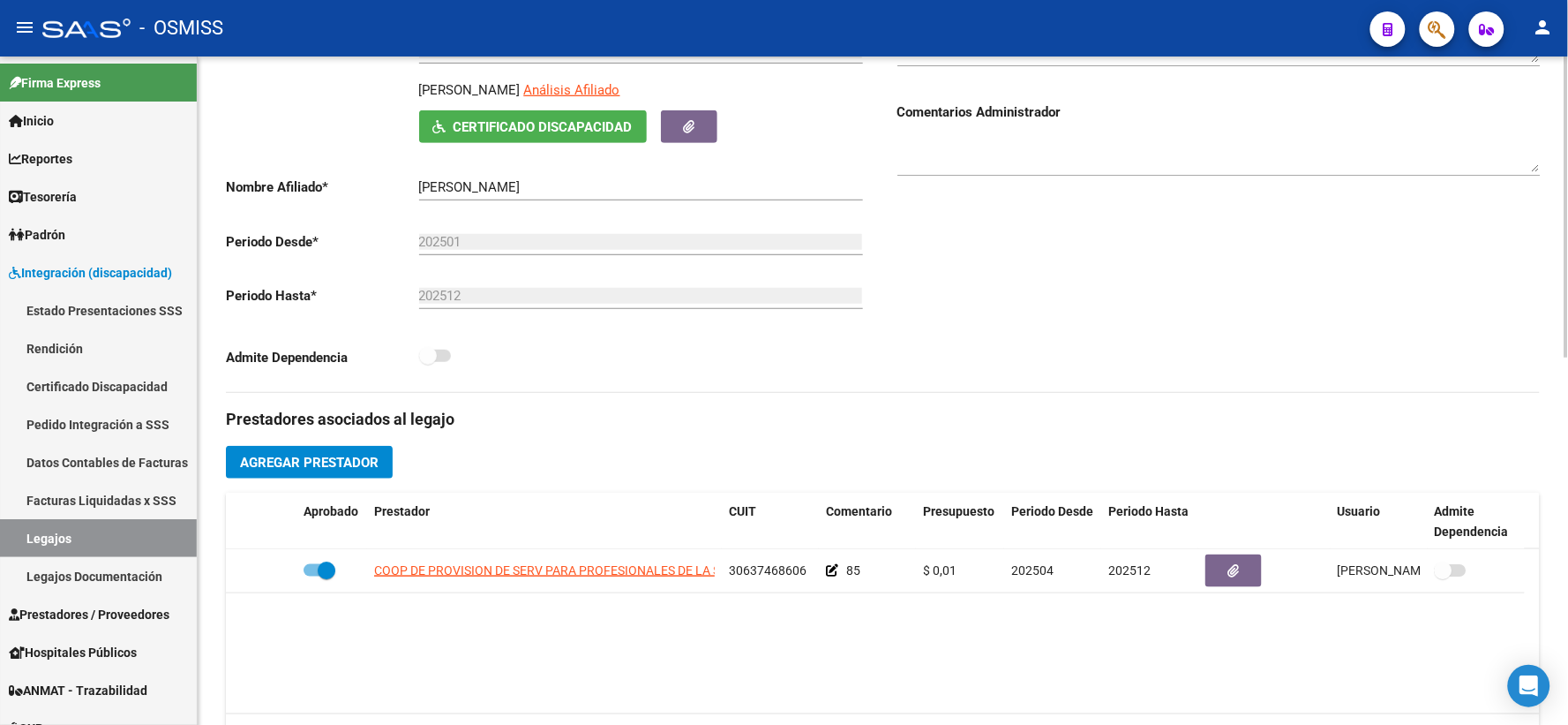
scroll to position [0, 0]
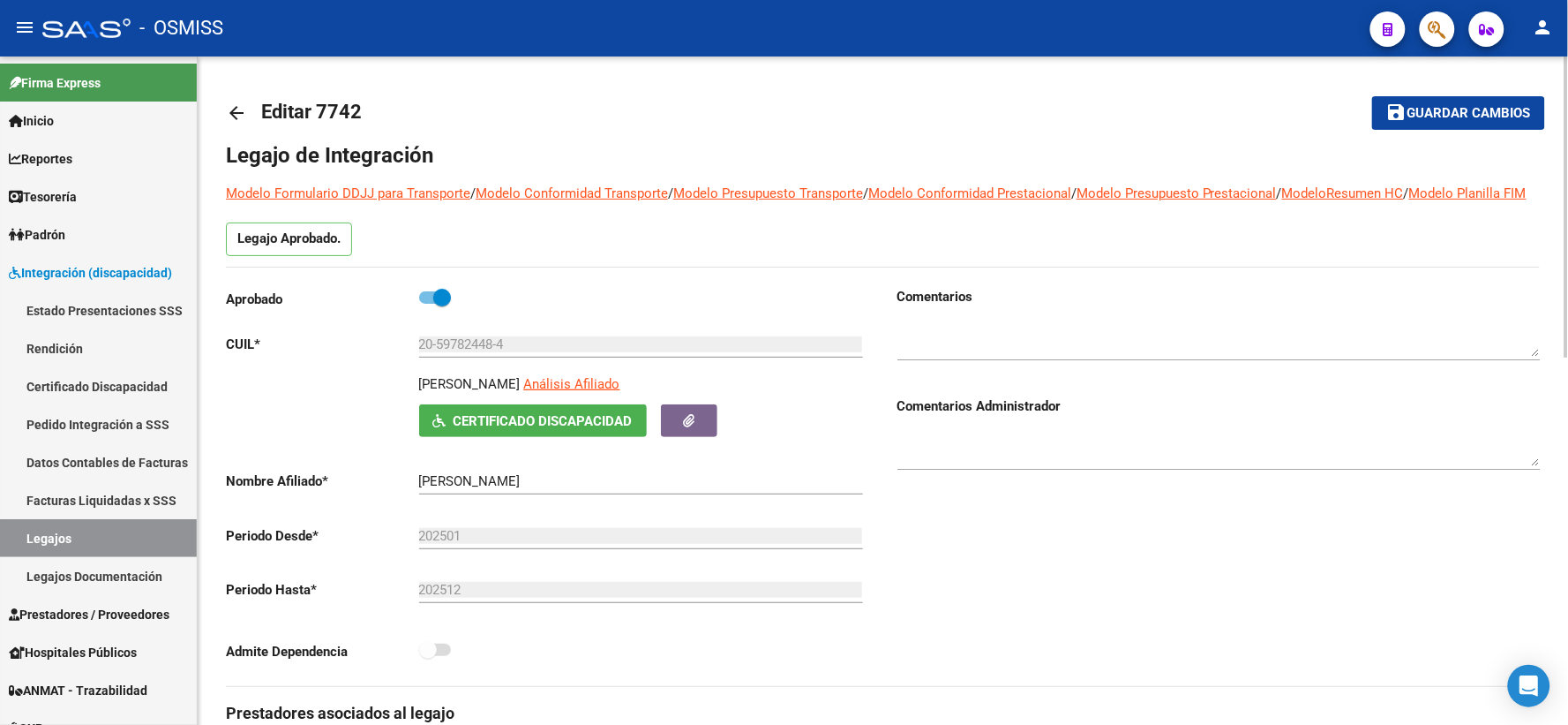
click at [243, 108] on mat-icon "arrow_back" at bounding box center [237, 113] width 21 height 21
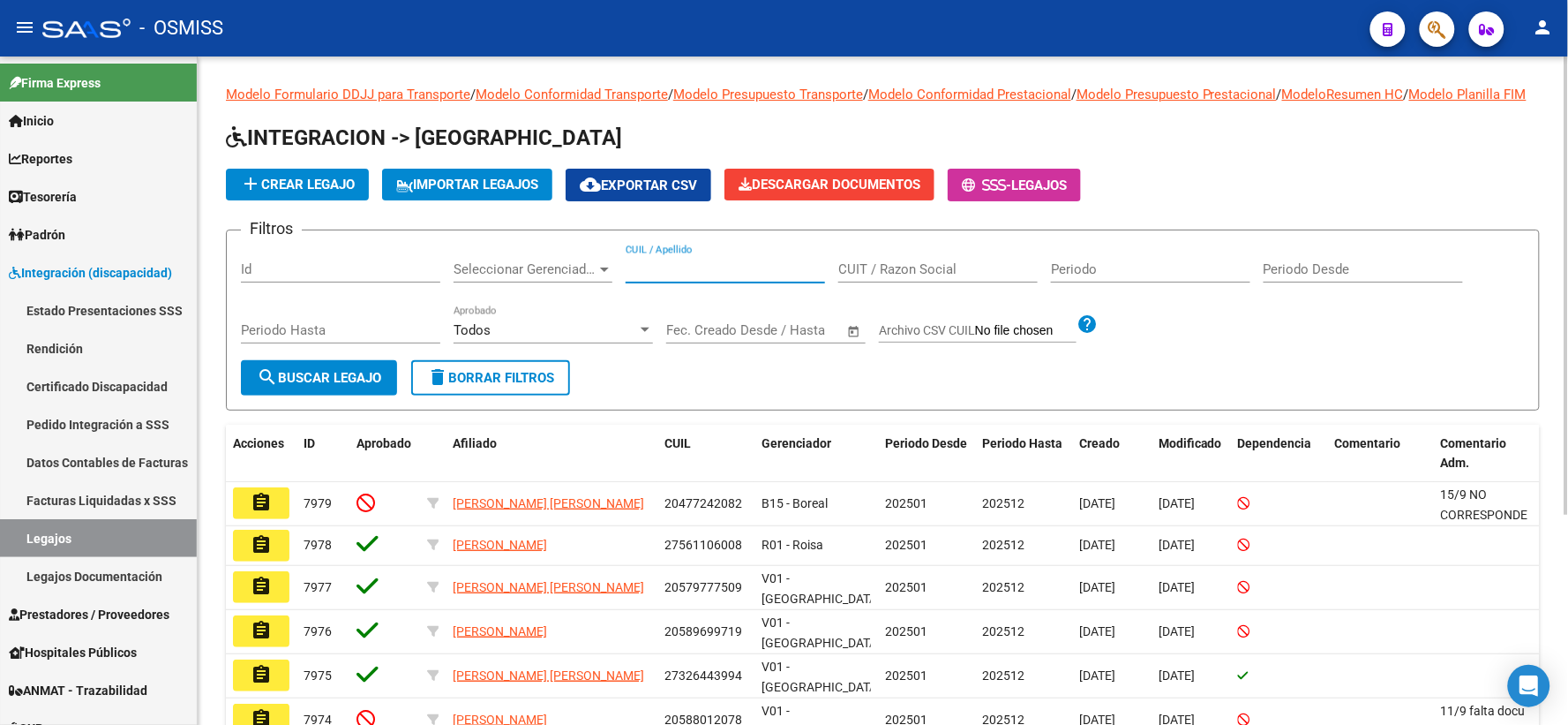
click at [704, 277] on input "CUIL / Apellido" at bounding box center [725, 269] width 200 height 16
paste input "20588287387"
type input "20588287387"
click at [331, 386] on span "search Buscar Legajo" at bounding box center [318, 378] width 124 height 16
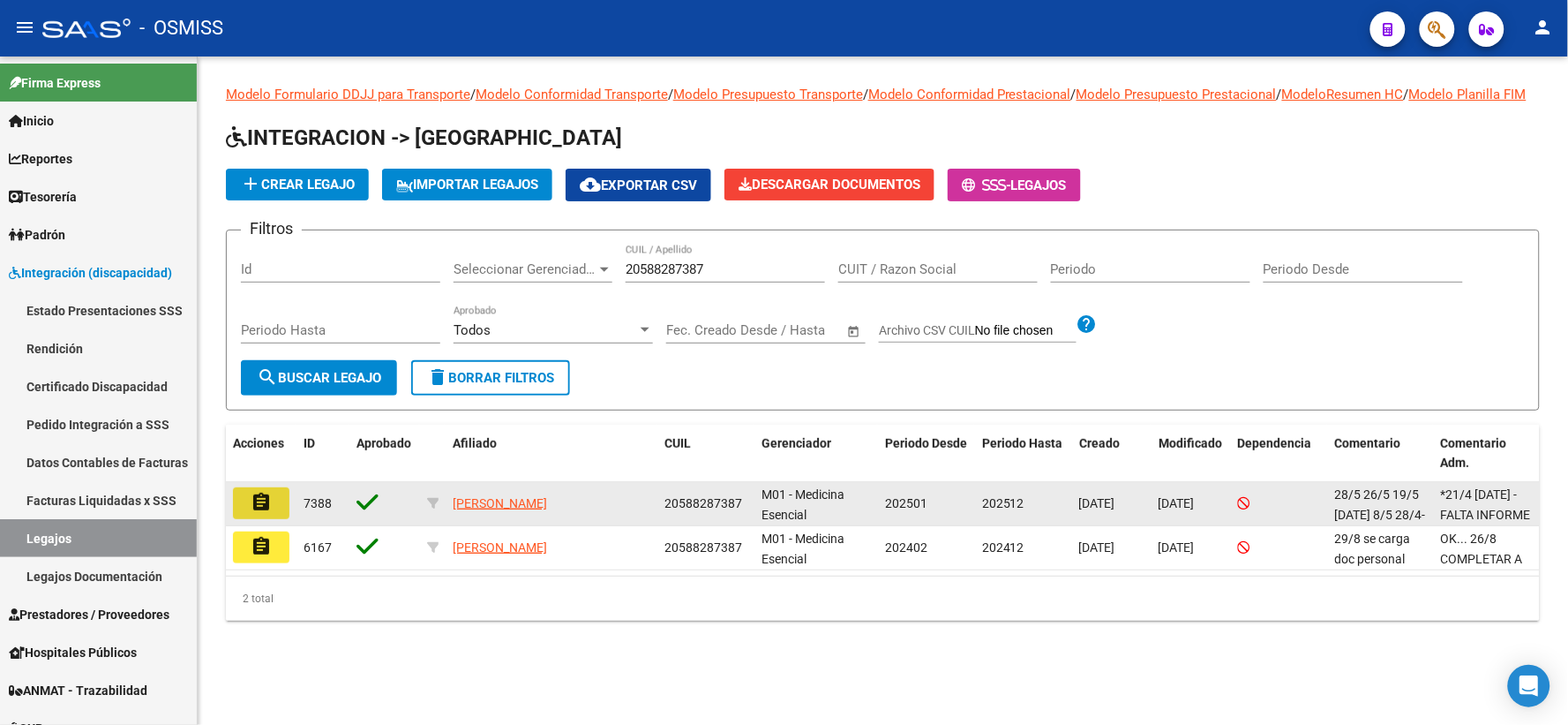
click at [274, 518] on button "assignment" at bounding box center [262, 503] width 57 height 32
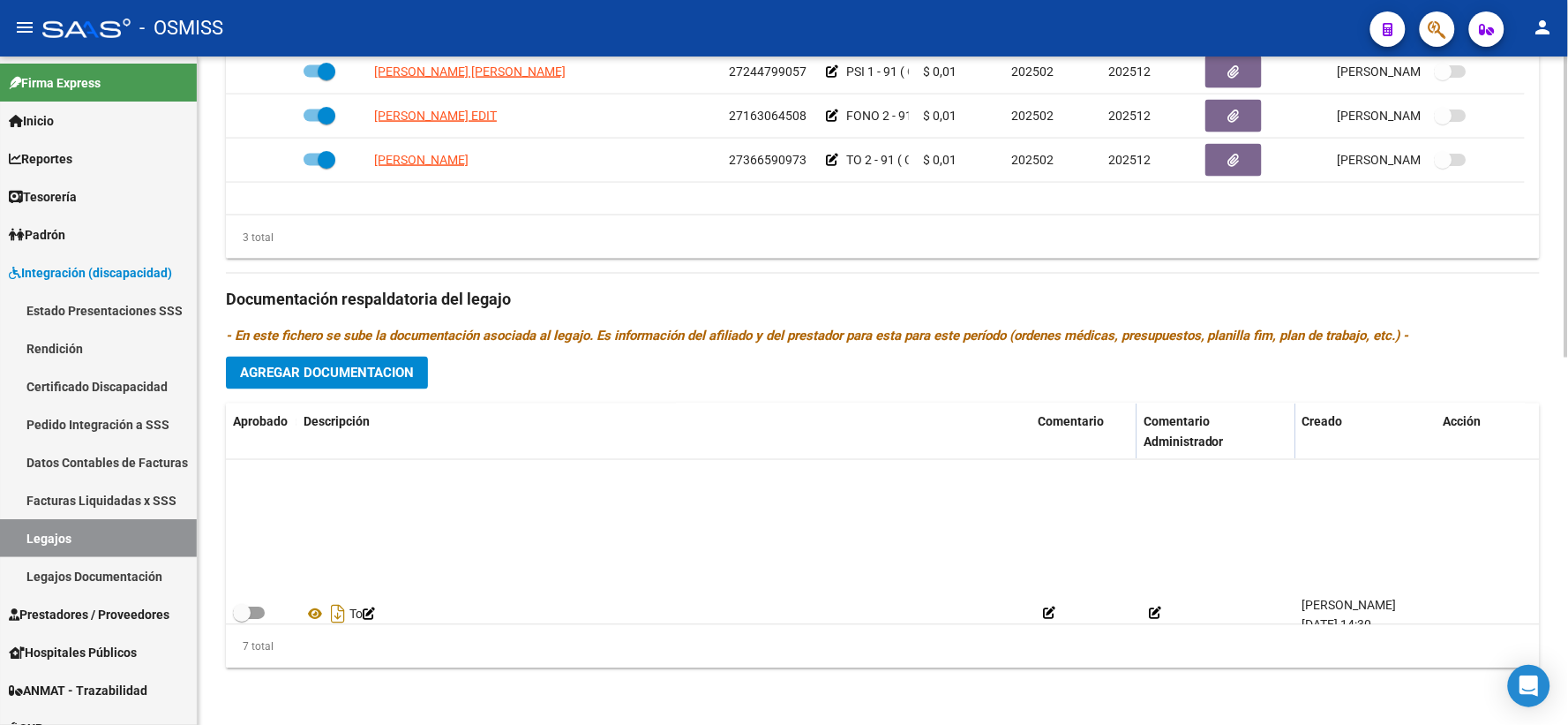
scroll to position [150, 0]
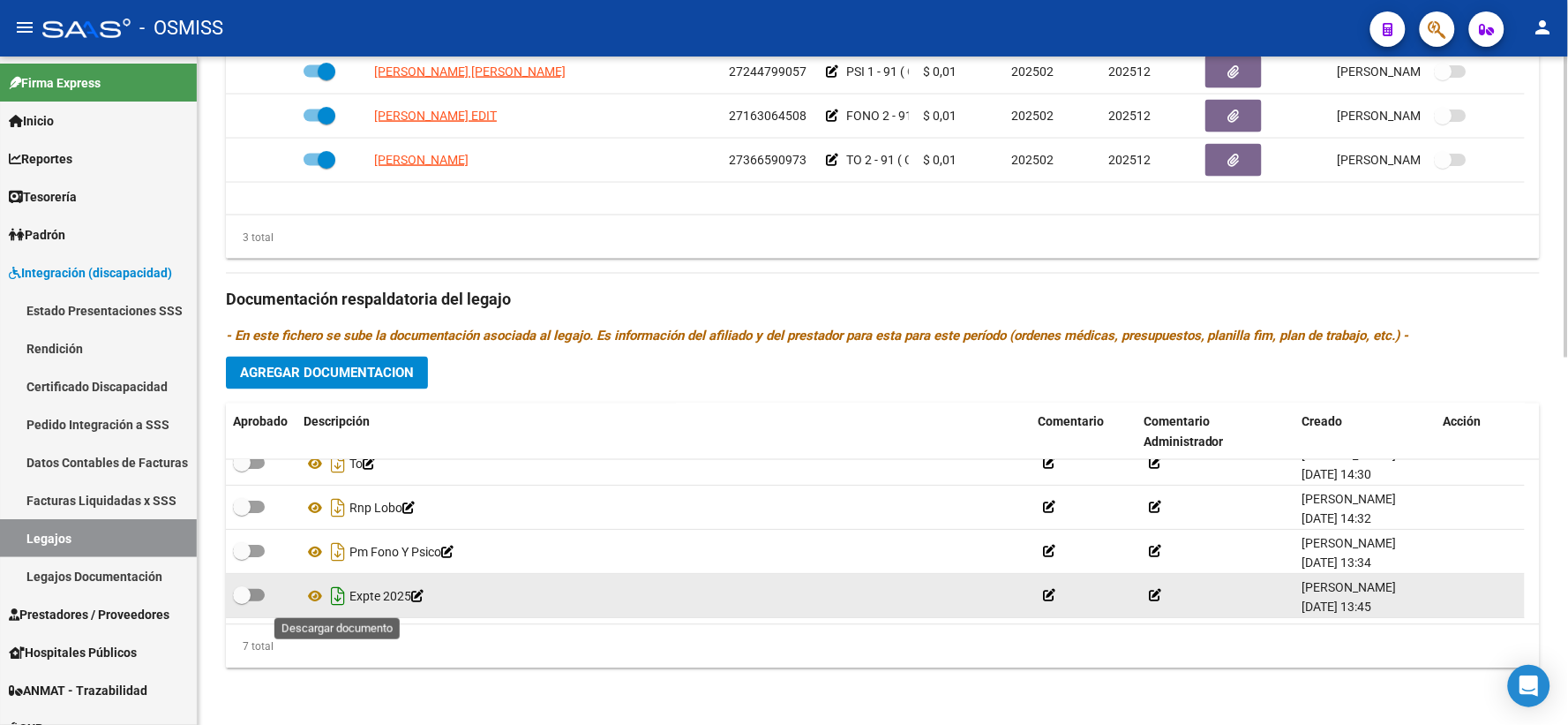
click at [336, 595] on icon "Descargar documento" at bounding box center [338, 597] width 23 height 28
click at [435, 263] on div "Prestadores asociados al legajo Agregar Prestador Aprobado Prestador CUIT Comen…" at bounding box center [882, 288] width 1313 height 788
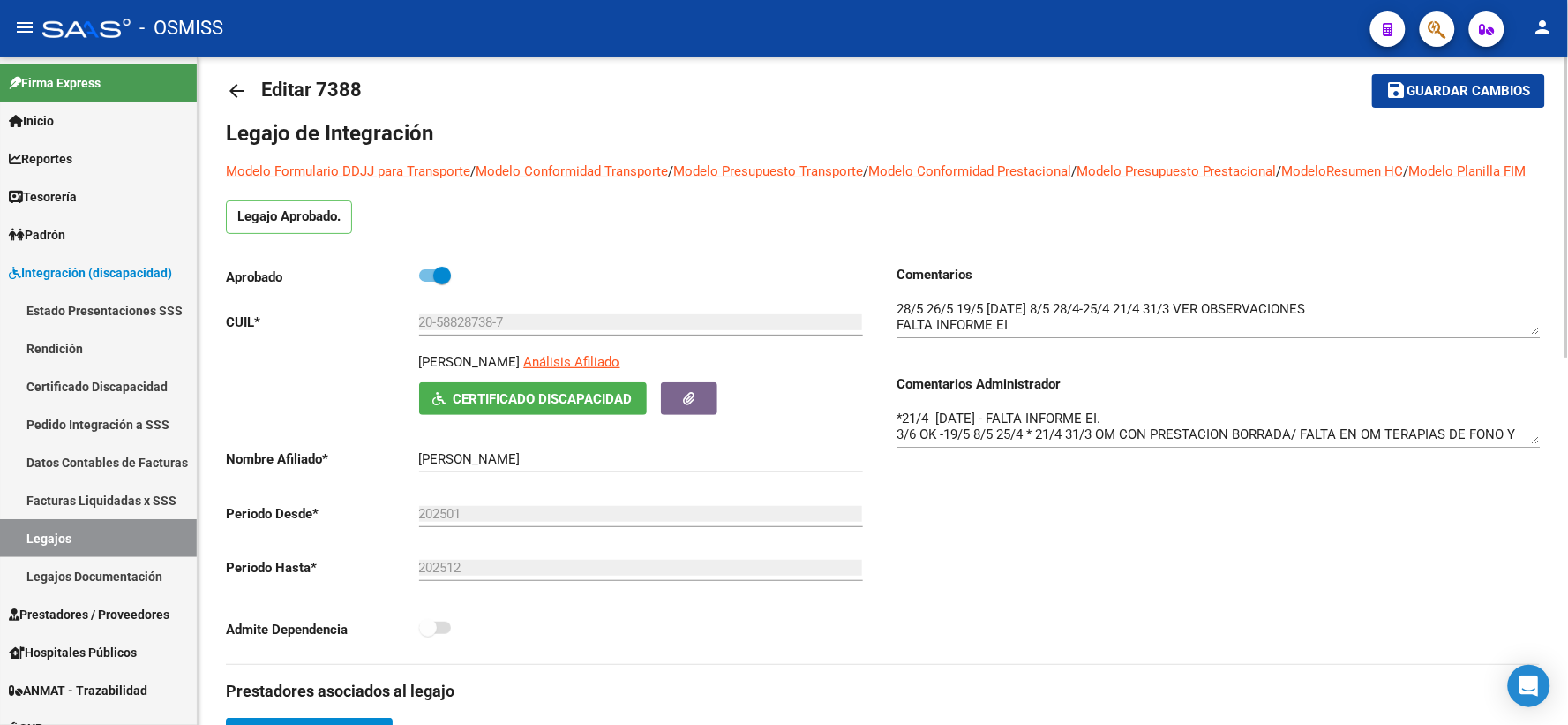
scroll to position [0, 0]
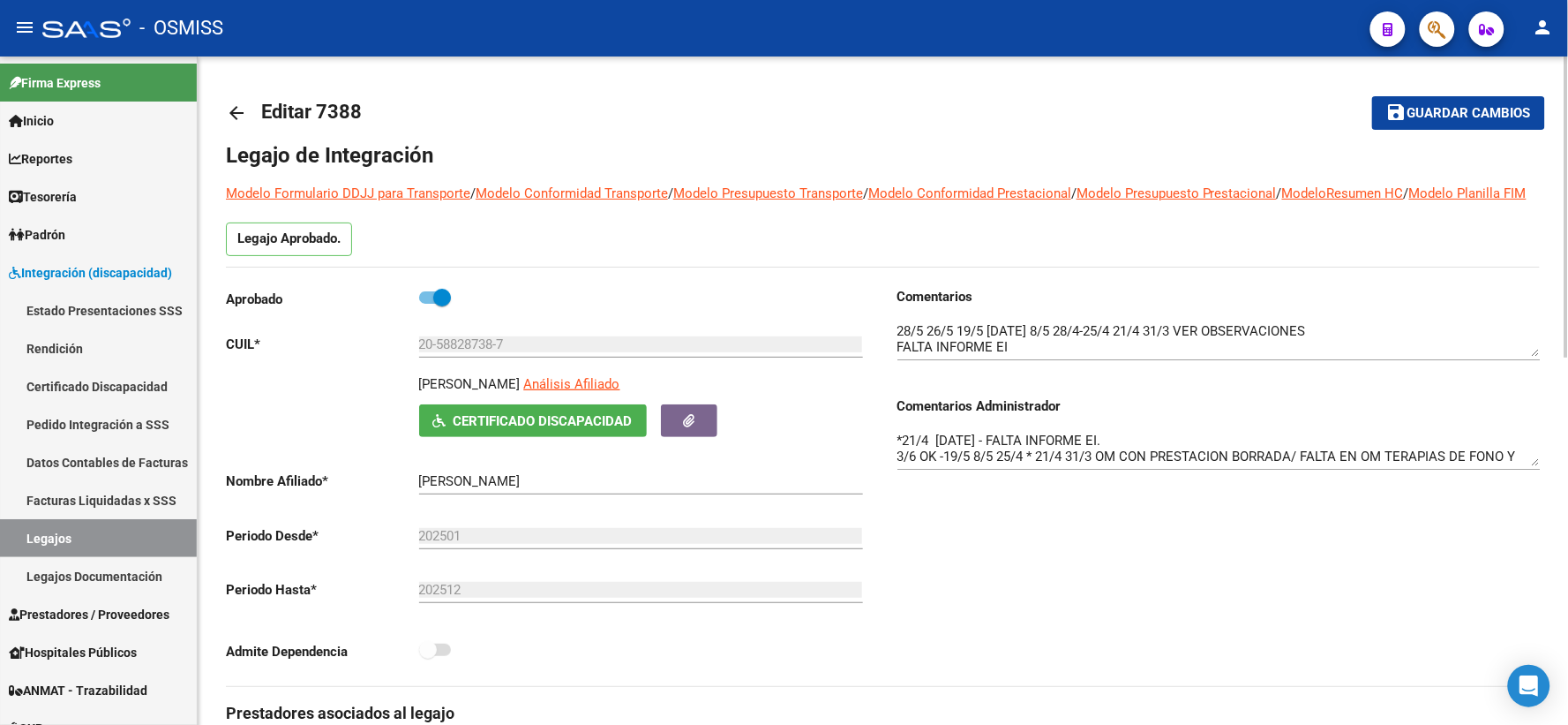
click at [235, 109] on mat-icon "arrow_back" at bounding box center [237, 113] width 21 height 21
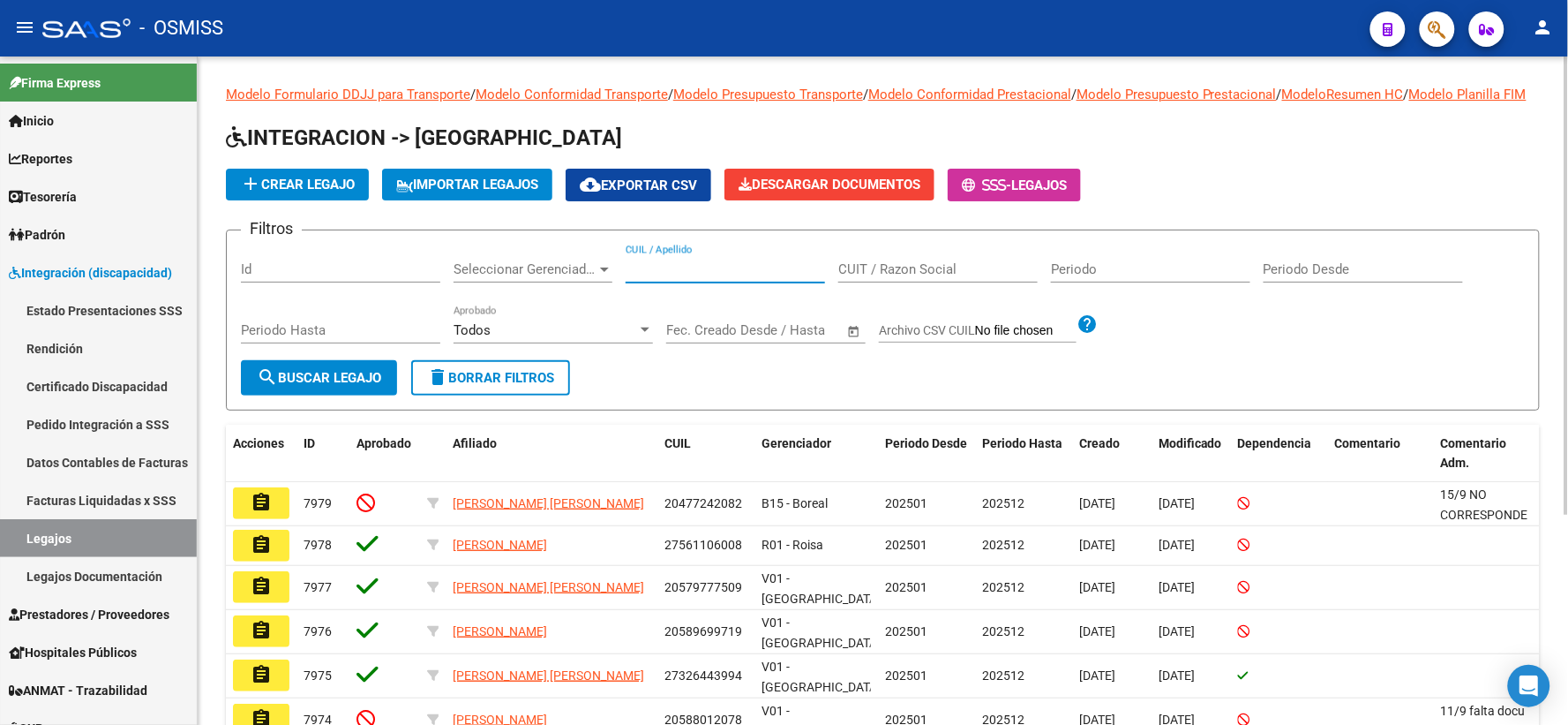
click at [692, 277] on input "CUIL / Apellido" at bounding box center [725, 269] width 200 height 16
paste input "27548411381"
type input "27548411381"
click at [316, 386] on span "search Buscar Legajo" at bounding box center [318, 378] width 124 height 16
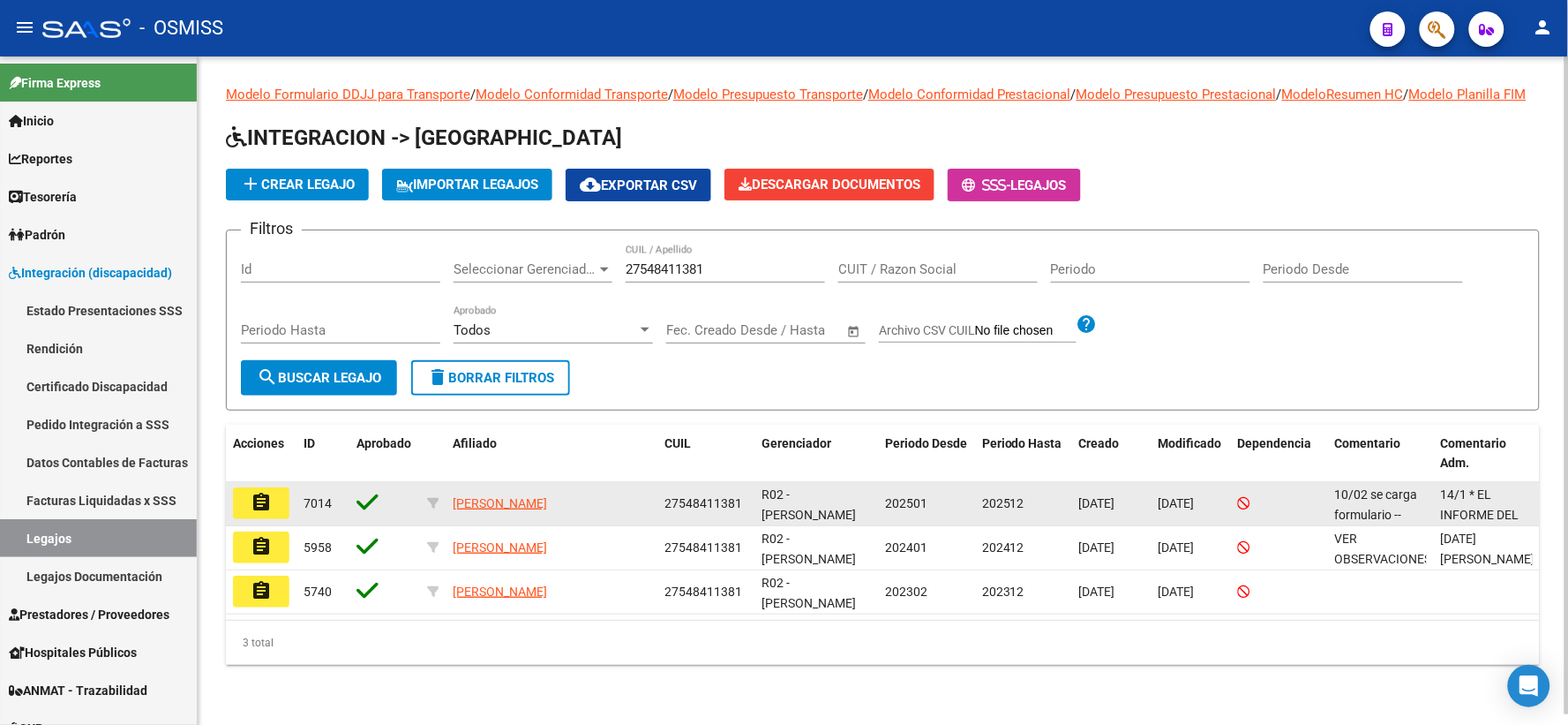
click at [261, 513] on mat-icon "assignment" at bounding box center [261, 502] width 21 height 21
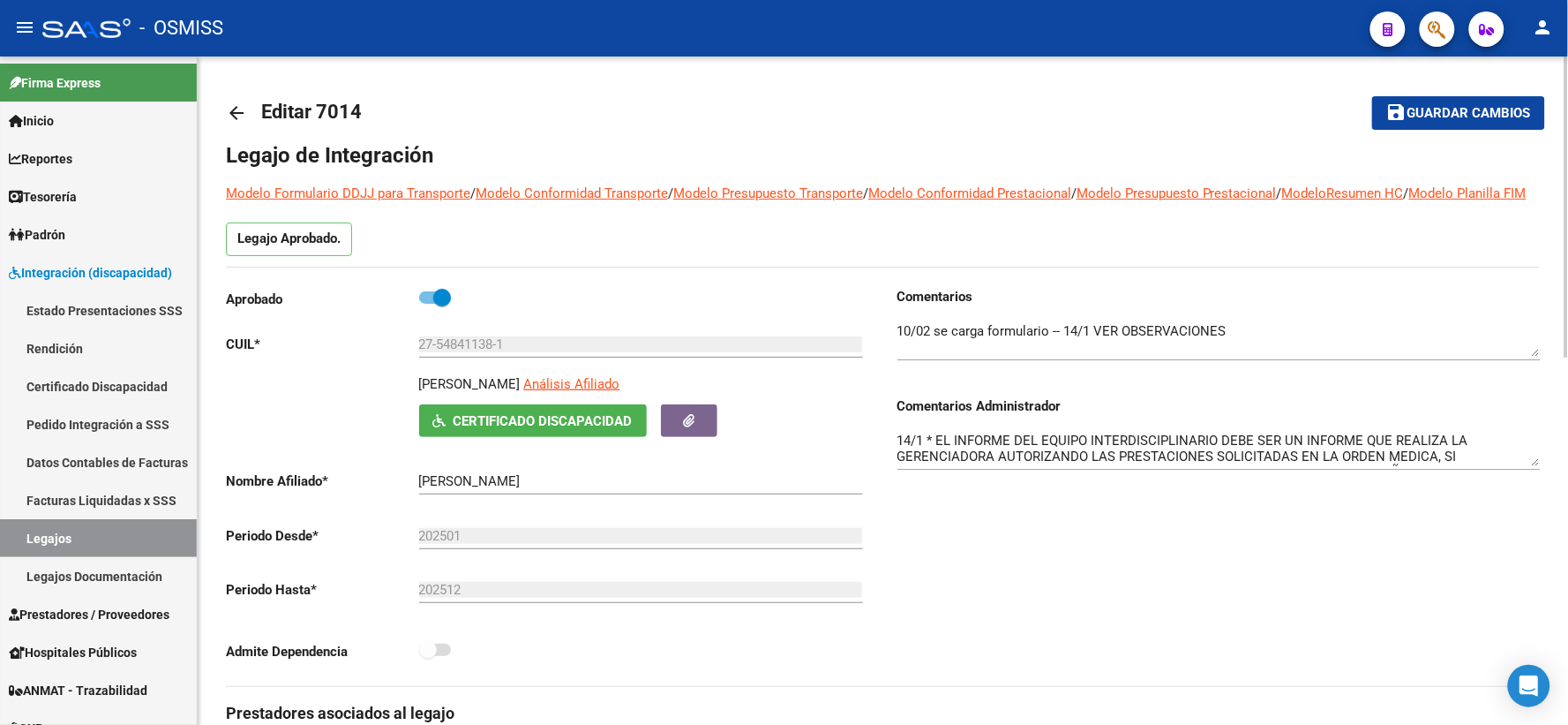
click at [245, 106] on mat-icon "arrow_back" at bounding box center [237, 113] width 21 height 21
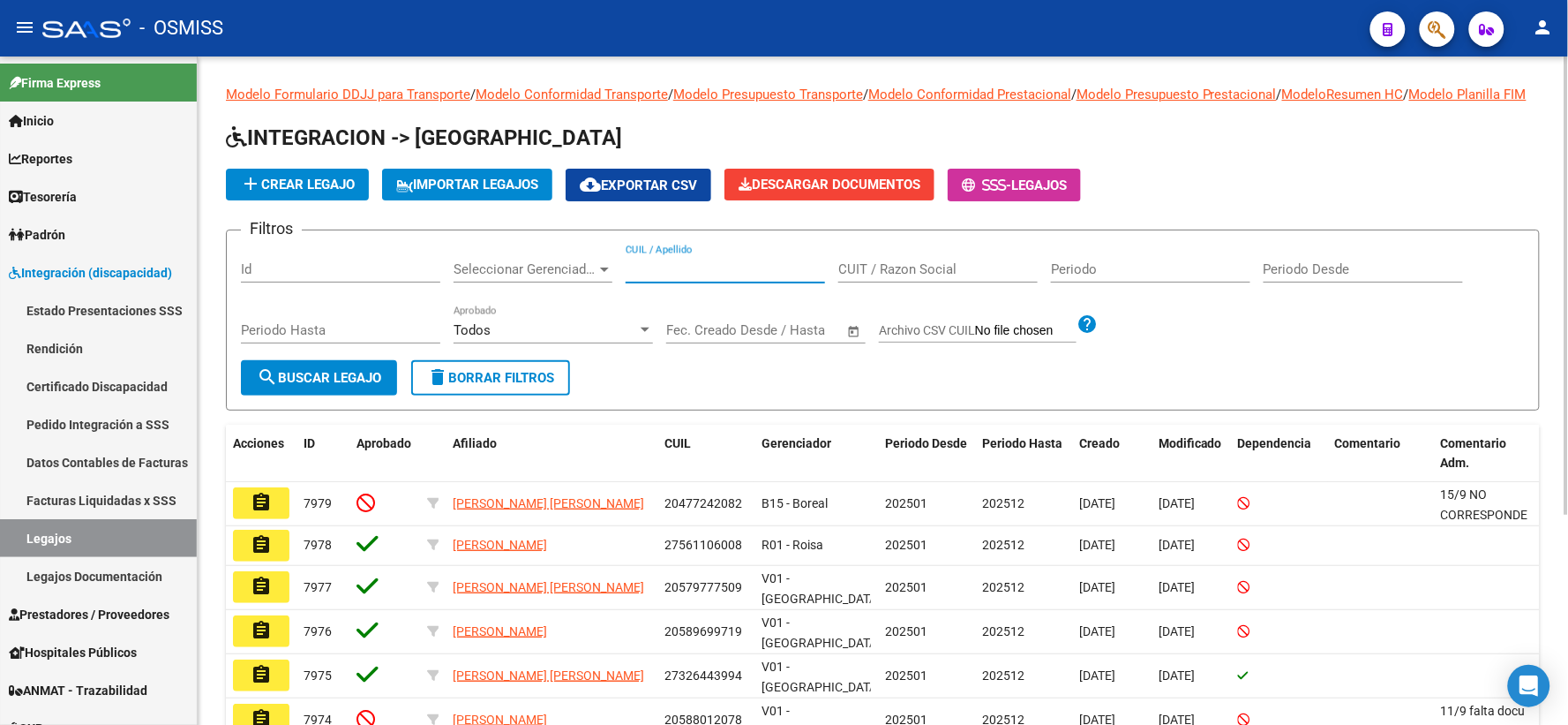
click at [683, 277] on input "CUIL / Apellido" at bounding box center [725, 269] width 200 height 16
paste input "20581093749"
type input "20581093749"
click at [294, 386] on span "search Buscar Legajo" at bounding box center [318, 378] width 124 height 16
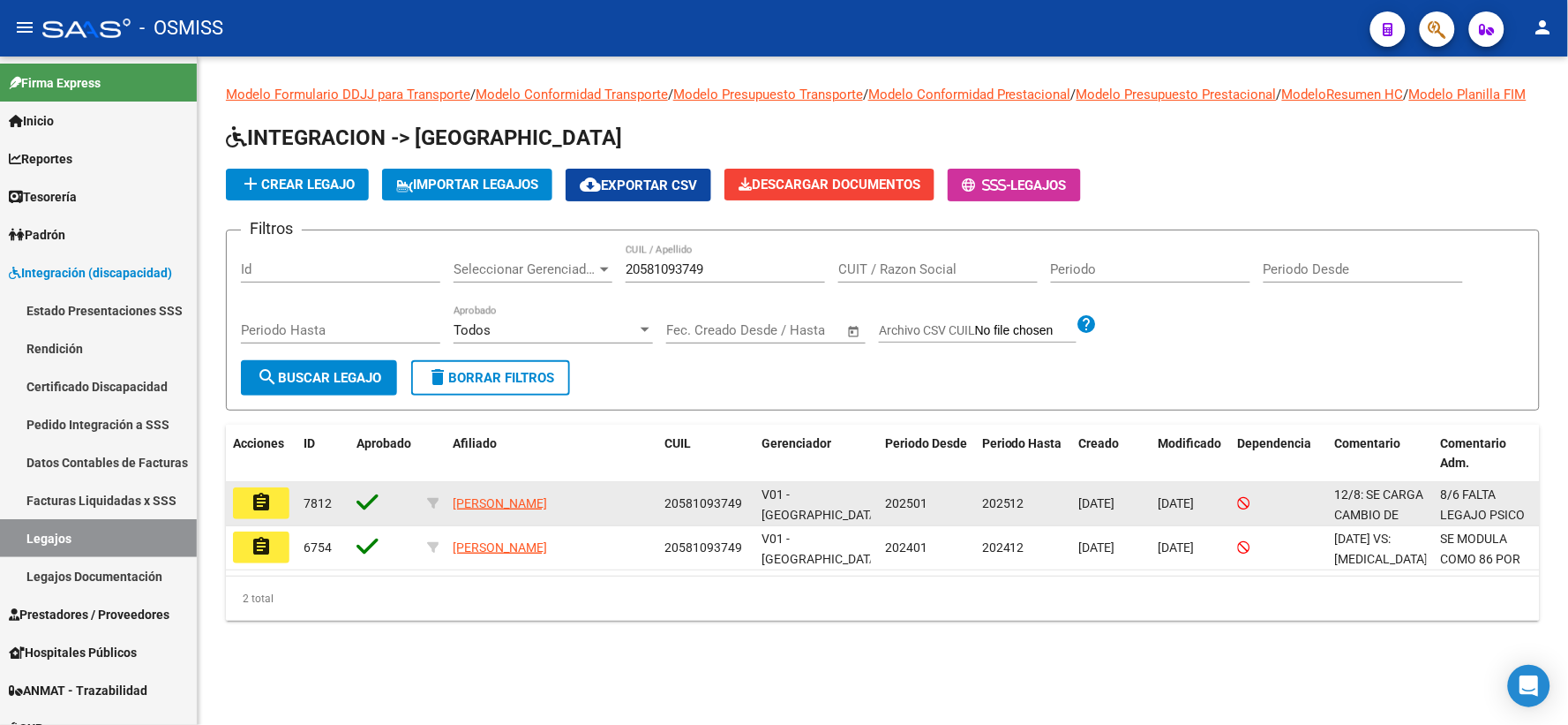
click at [254, 513] on mat-icon "assignment" at bounding box center [261, 502] width 21 height 21
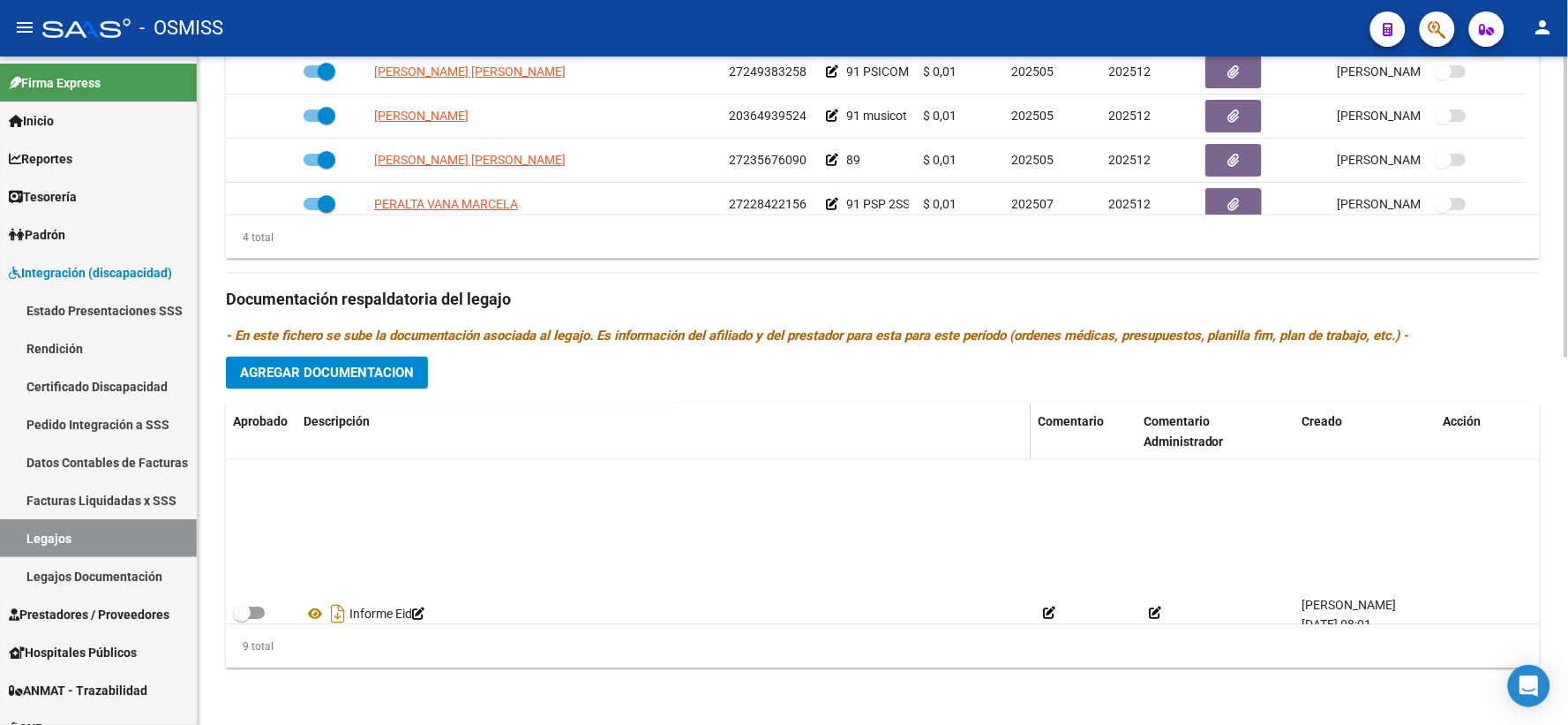
scroll to position [239, 0]
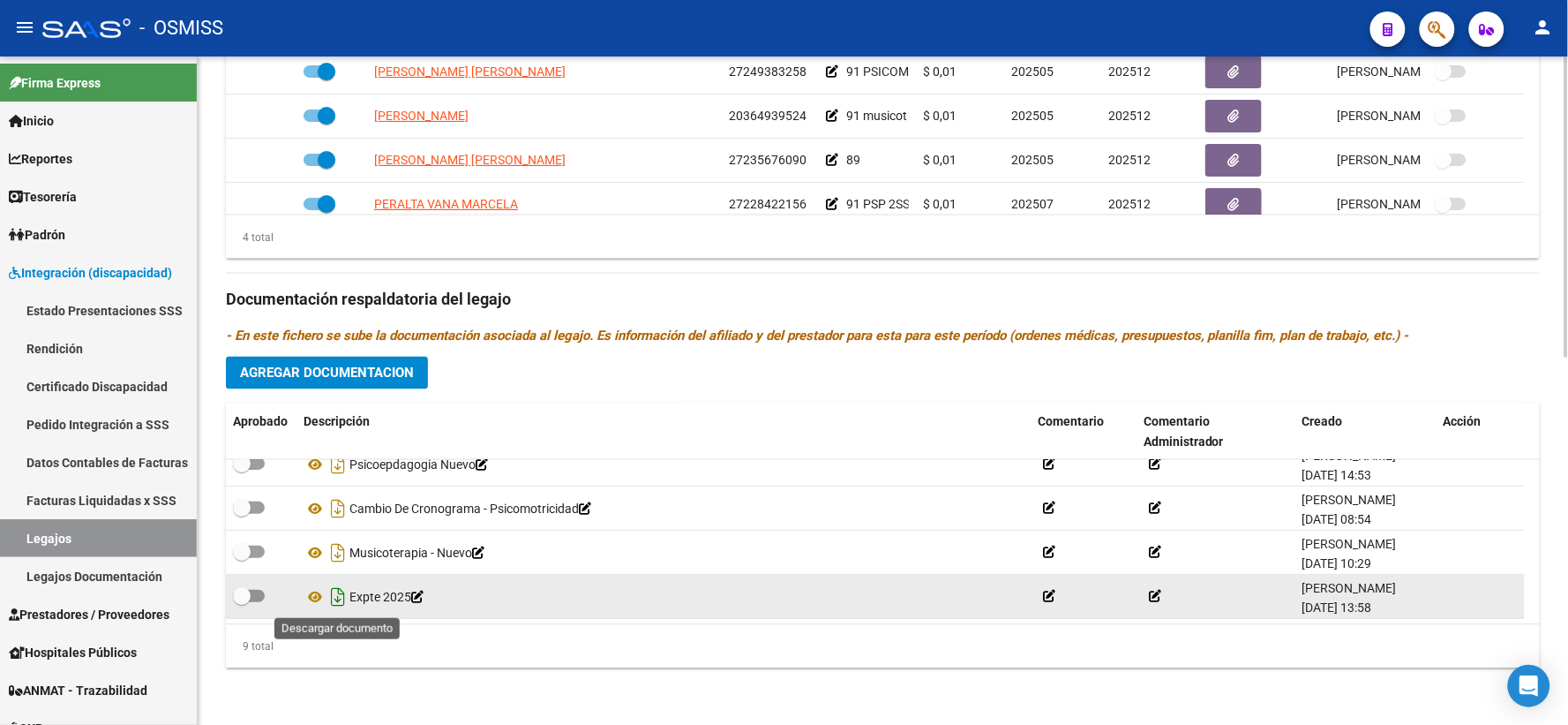
click at [340, 595] on icon "Descargar documento" at bounding box center [338, 597] width 23 height 28
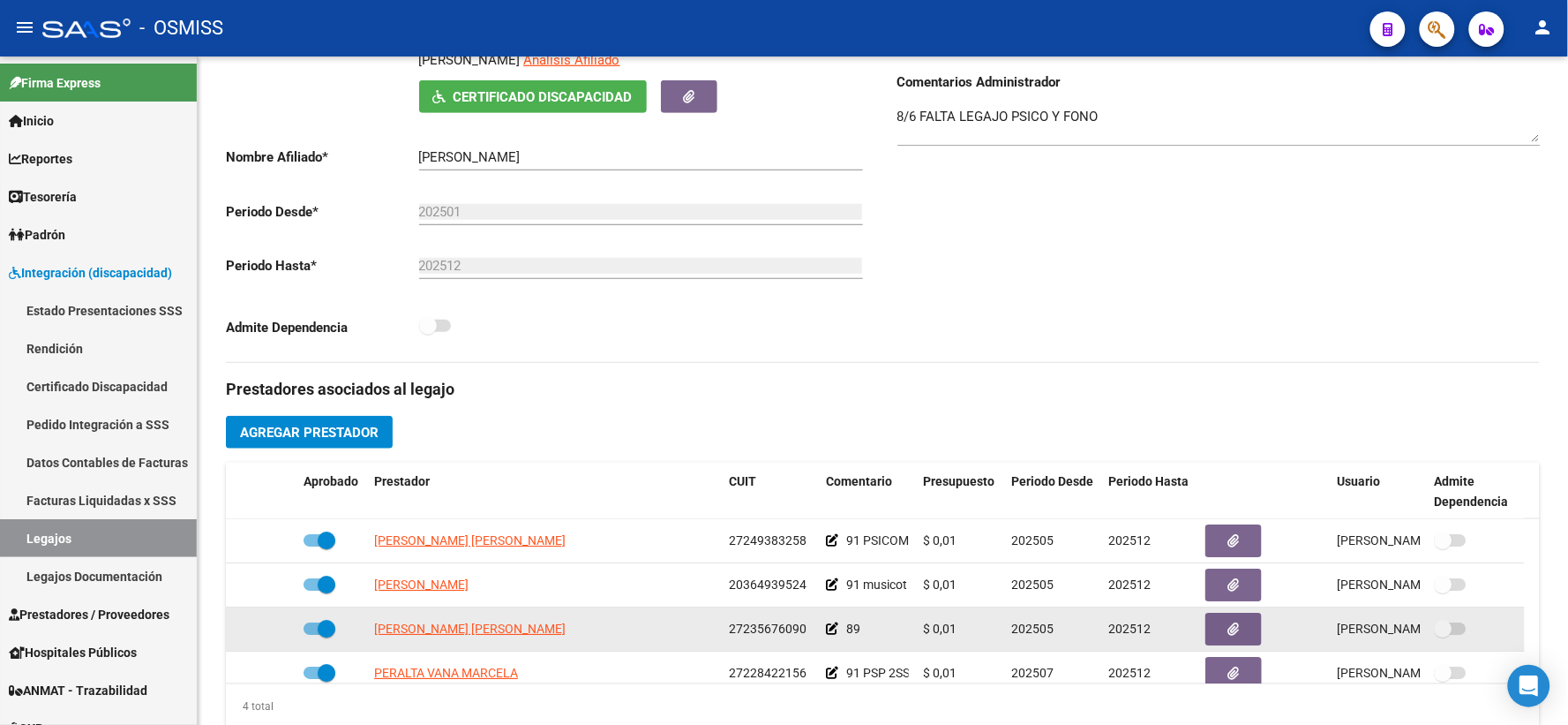
scroll to position [0, 0]
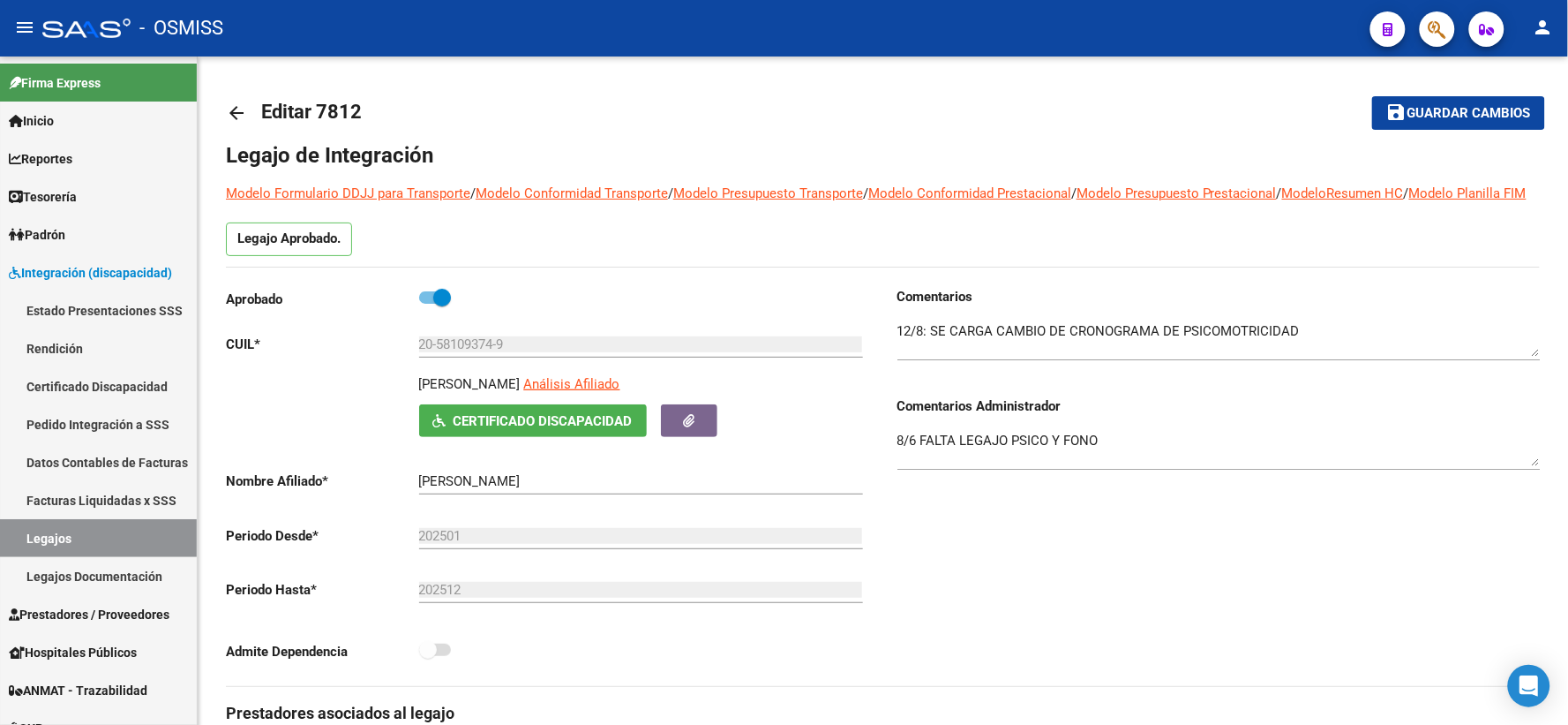
click at [240, 118] on mat-icon "arrow_back" at bounding box center [237, 113] width 21 height 21
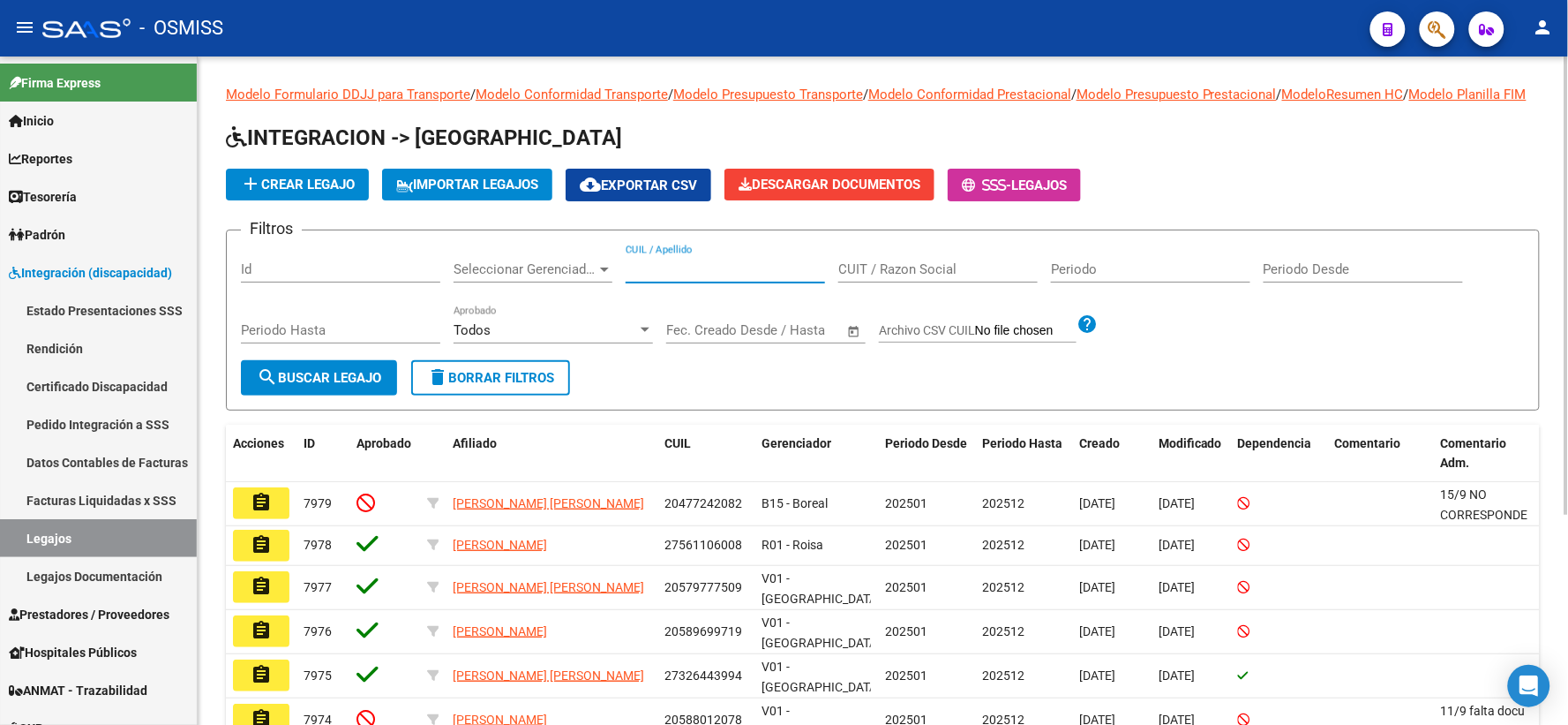
click at [680, 277] on input "CUIL / Apellido" at bounding box center [725, 269] width 200 height 16
paste input "20572781055"
type input "20572781055"
click at [330, 386] on span "search Buscar Legajo" at bounding box center [318, 378] width 124 height 16
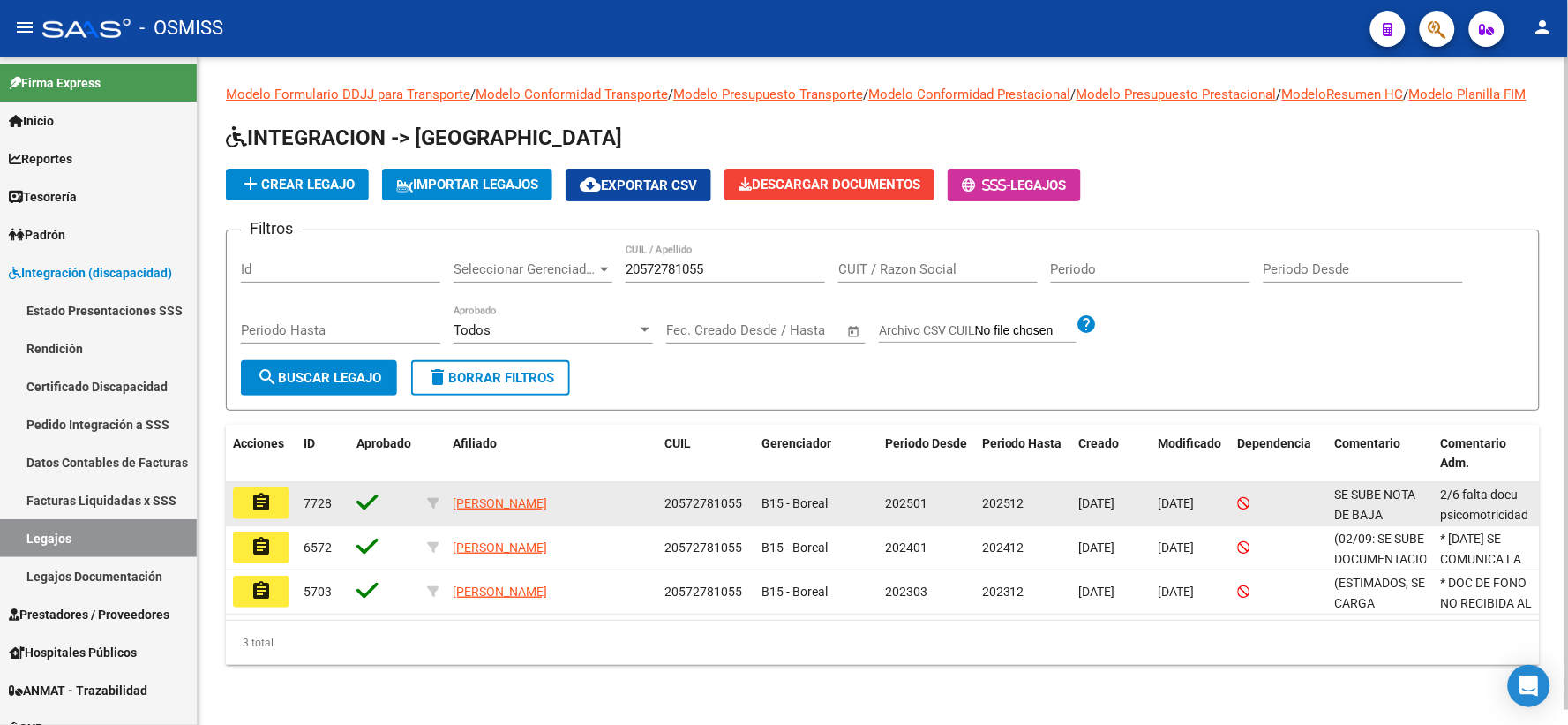
click at [258, 513] on mat-icon "assignment" at bounding box center [261, 502] width 21 height 21
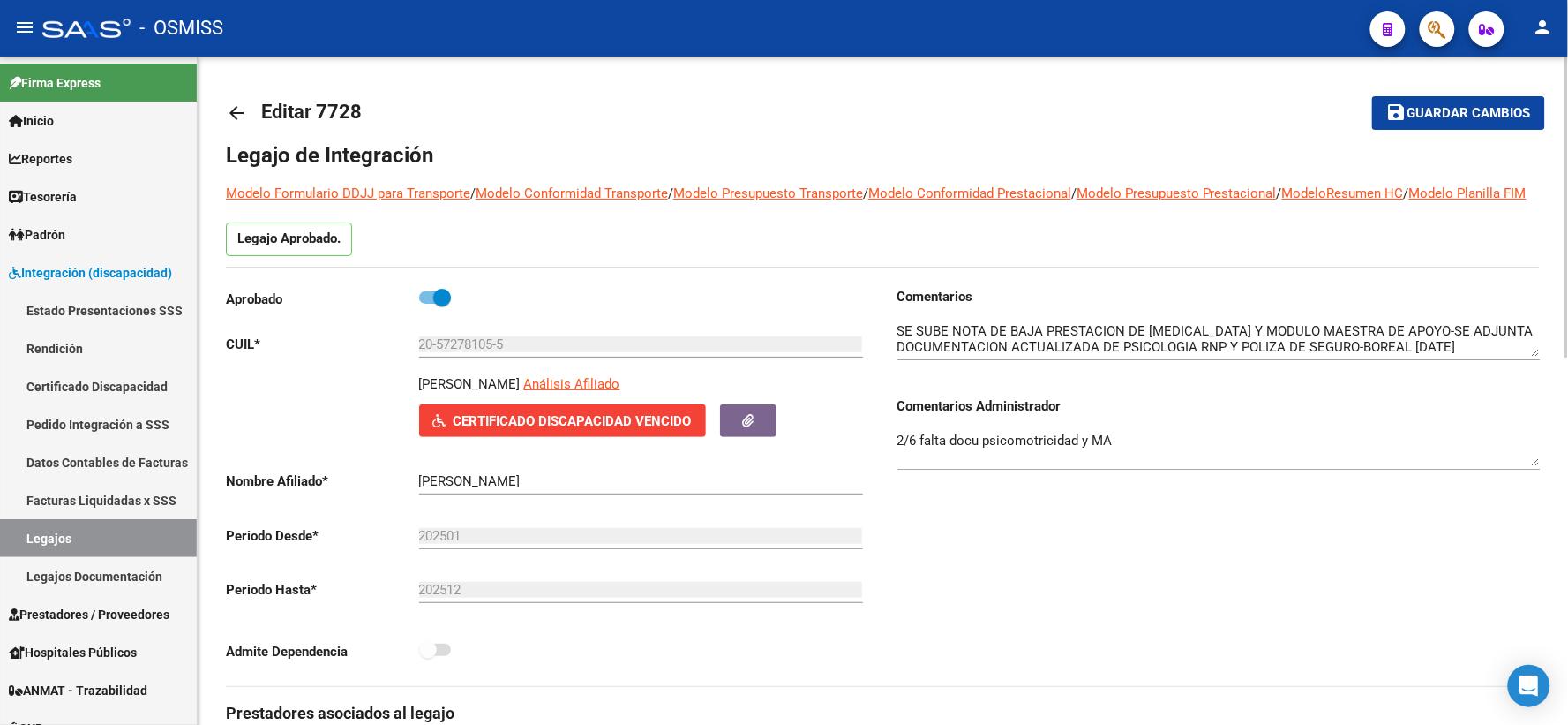
click at [239, 113] on mat-icon "arrow_back" at bounding box center [237, 113] width 21 height 21
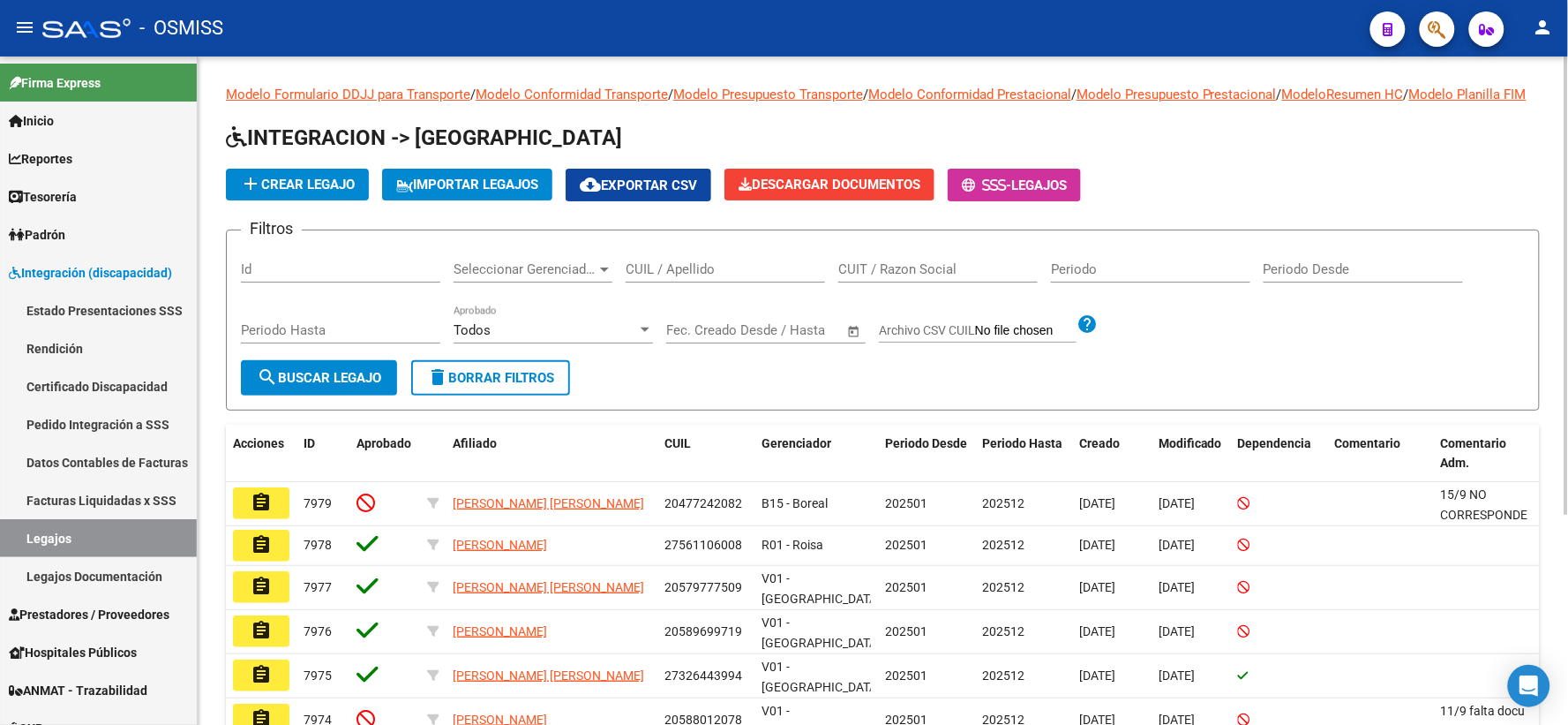
click at [648, 277] on input "CUIL / Apellido" at bounding box center [725, 269] width 200 height 16
paste input "27526675865"
type input "27526675865"
click at [262, 388] on mat-icon "search" at bounding box center [267, 377] width 21 height 21
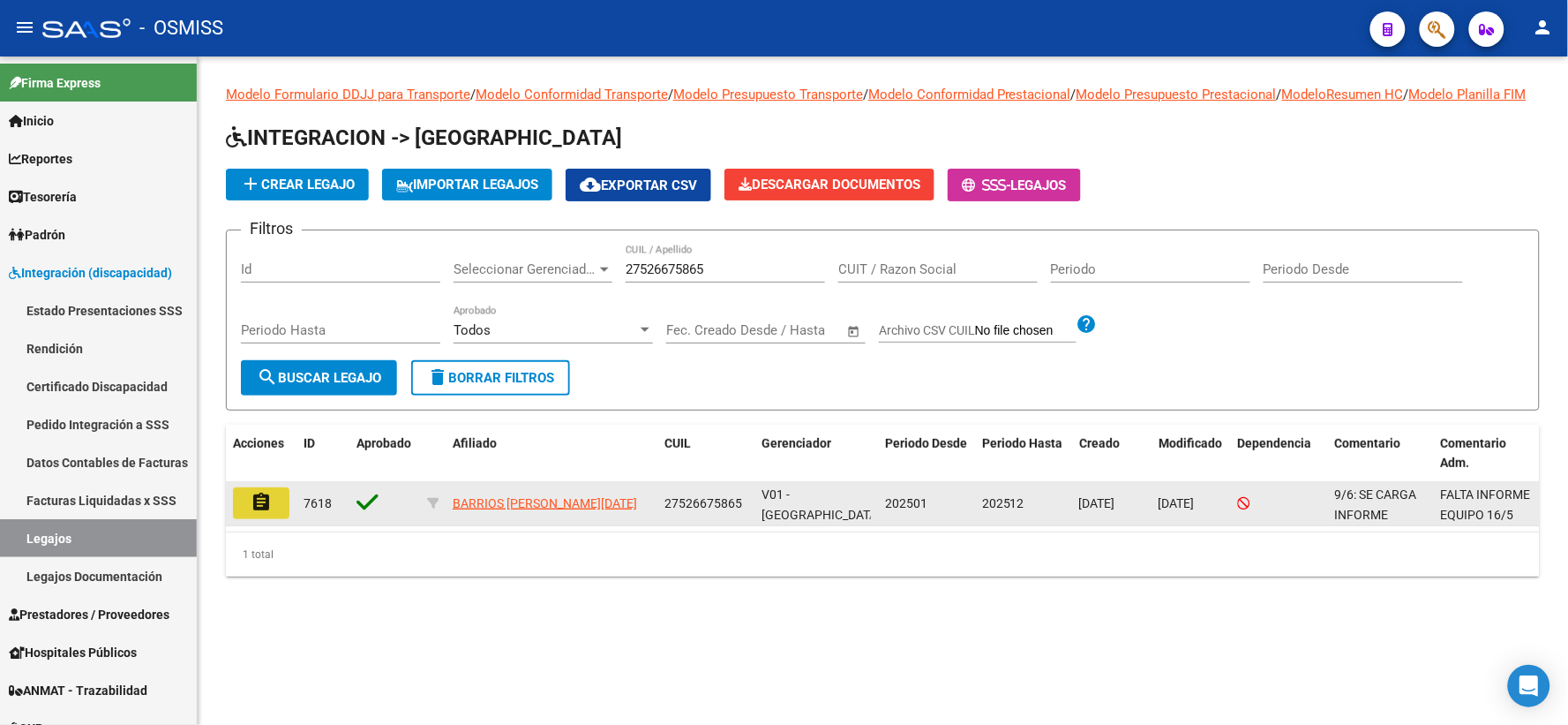
click at [279, 518] on button "assignment" at bounding box center [262, 503] width 57 height 32
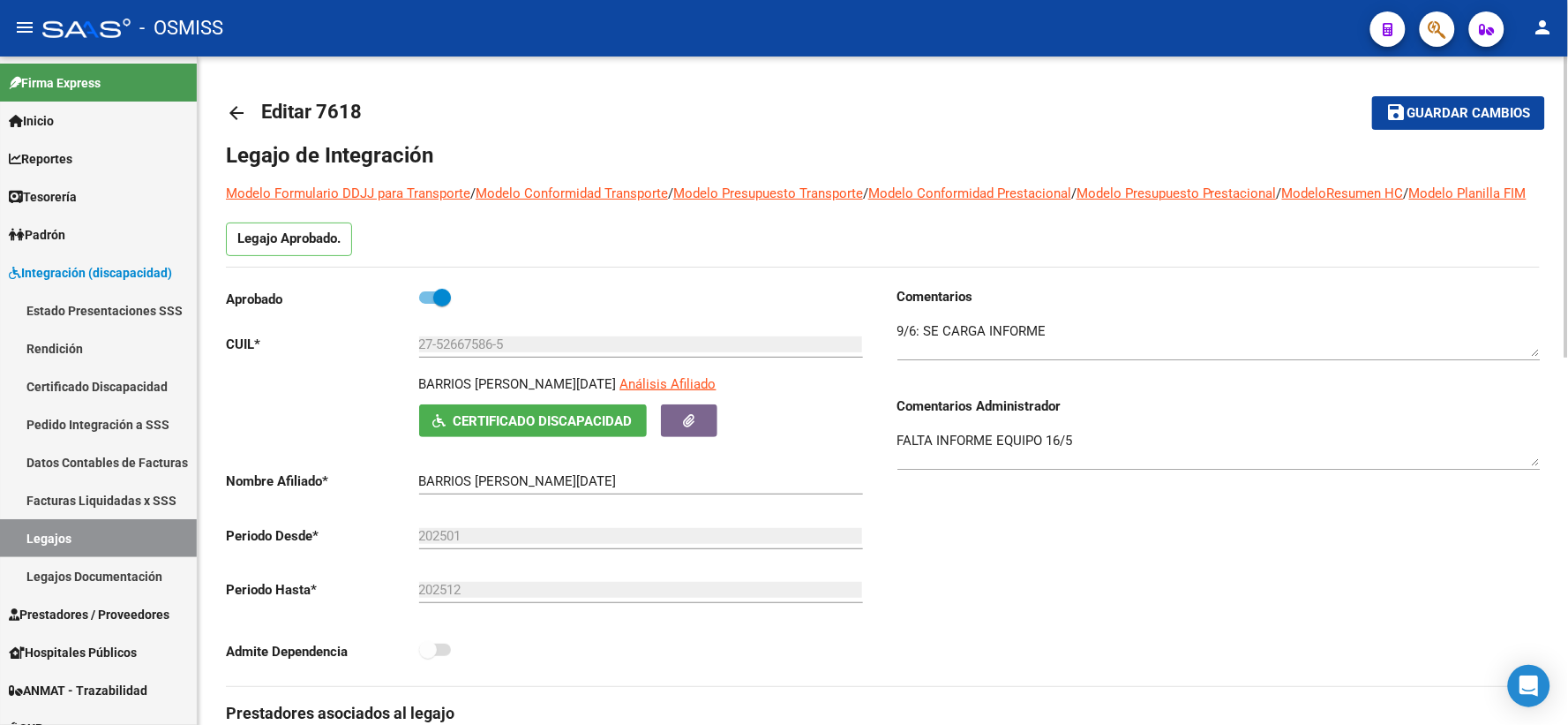
click at [230, 110] on mat-icon "arrow_back" at bounding box center [237, 113] width 21 height 21
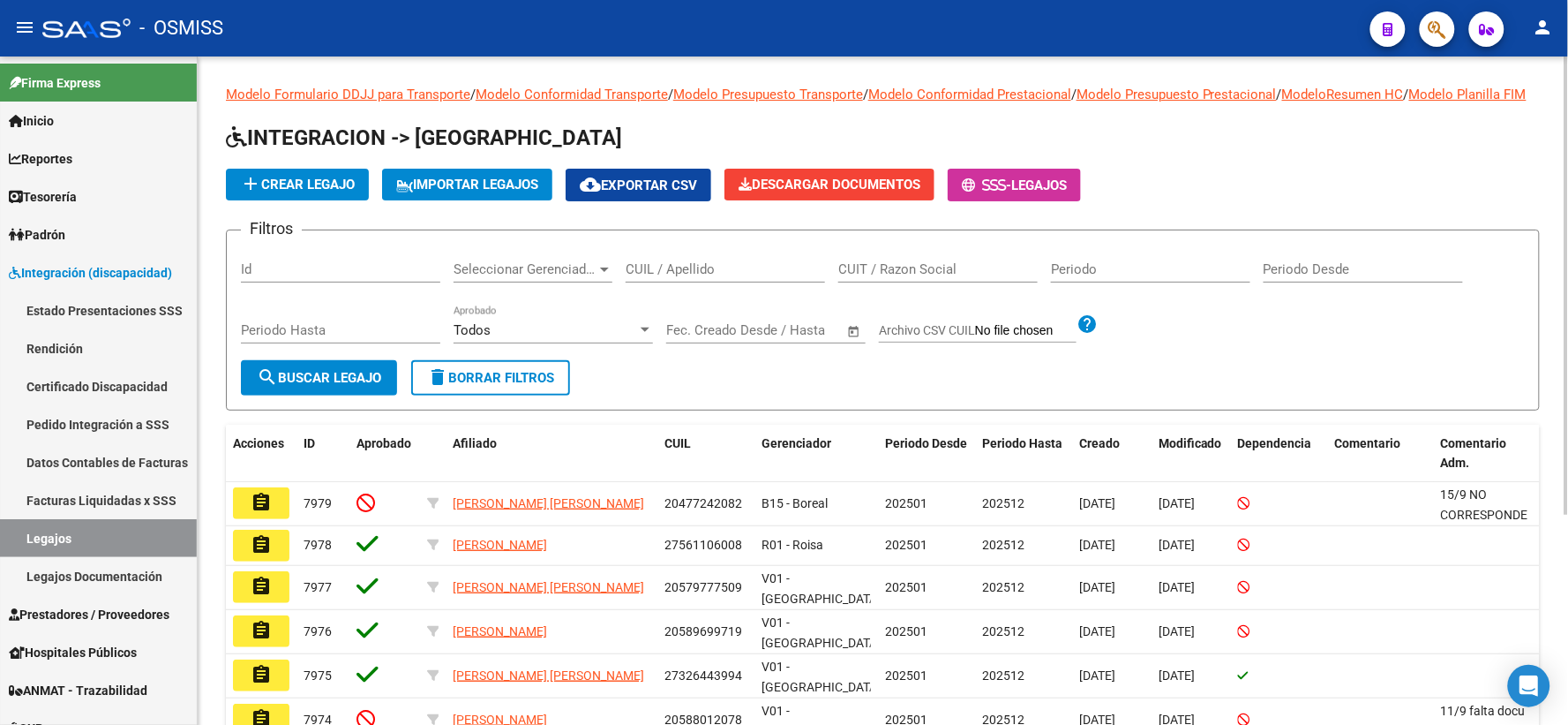
click at [649, 277] on input "CUIL / Apellido" at bounding box center [725, 269] width 200 height 16
paste input "20486899965"
type input "20486899965"
click at [303, 386] on span "search Buscar Legajo" at bounding box center [318, 378] width 124 height 16
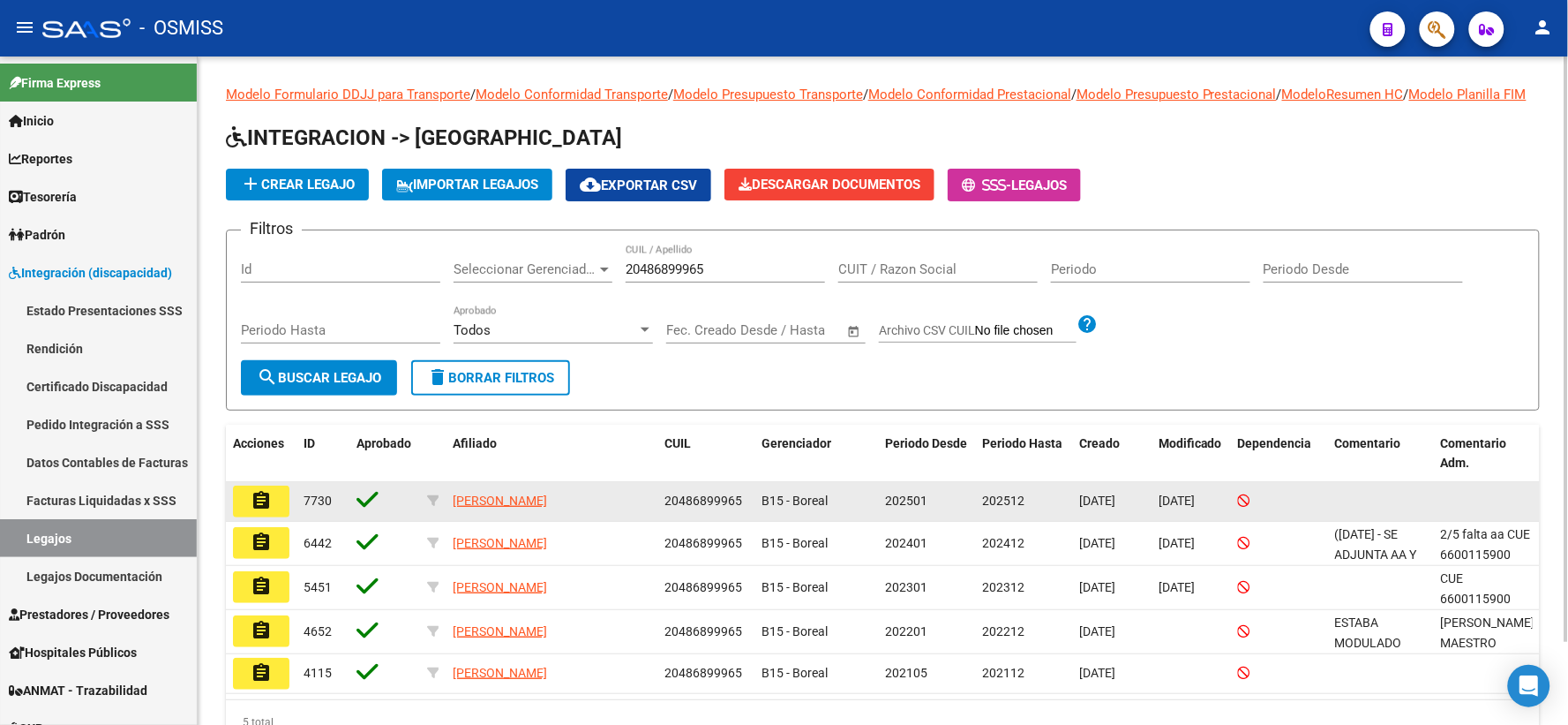
click at [261, 511] on mat-icon "assignment" at bounding box center [261, 500] width 21 height 21
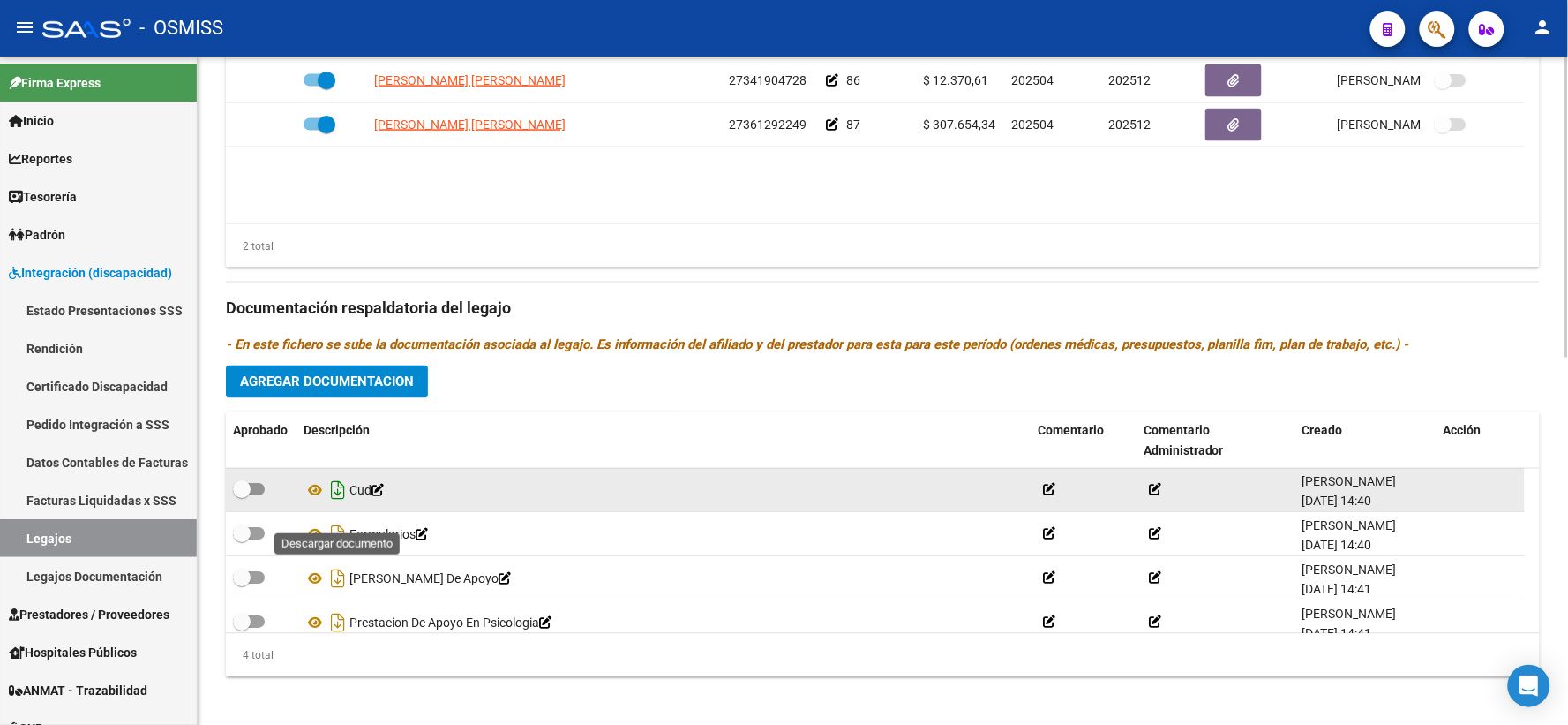
click at [333, 505] on icon "Descargar documento" at bounding box center [338, 491] width 23 height 28
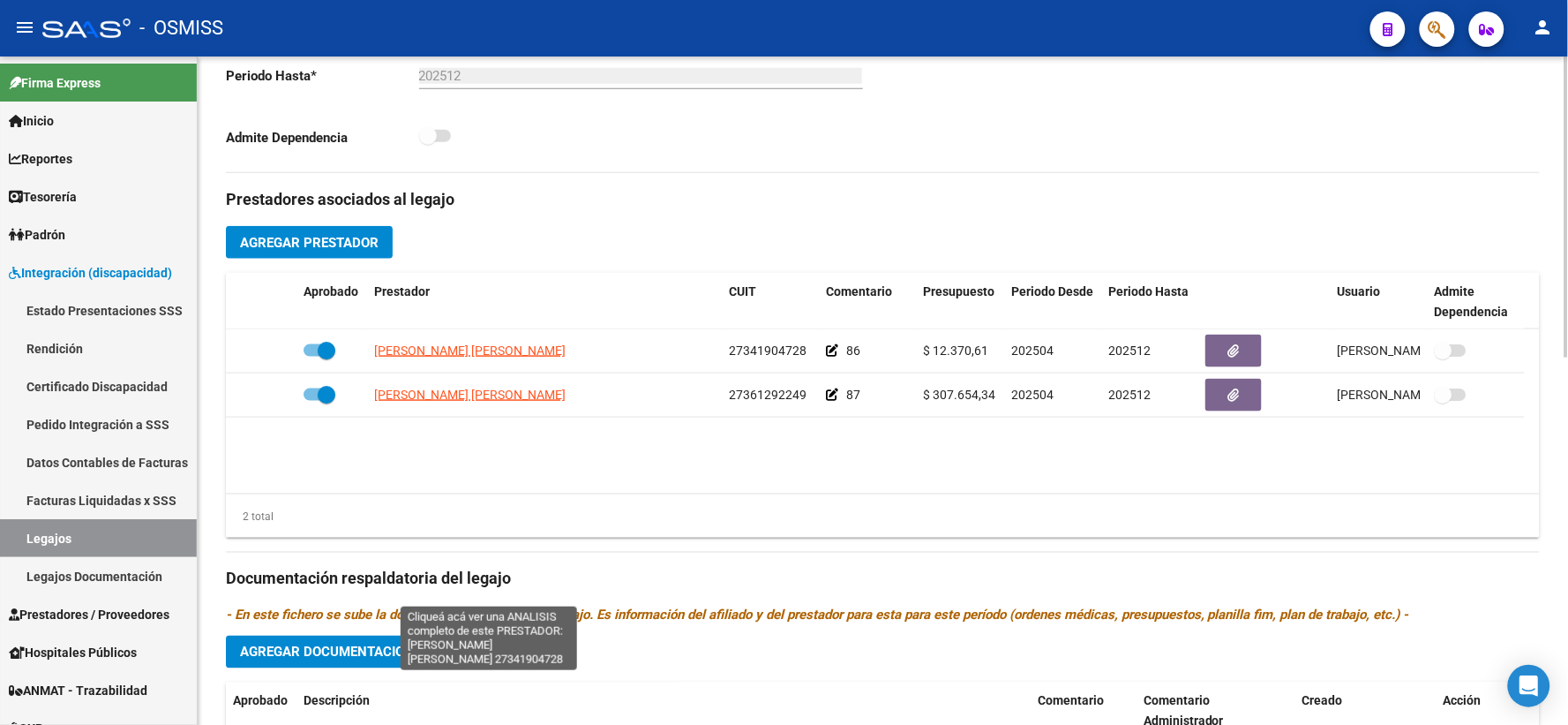
scroll to position [784, 0]
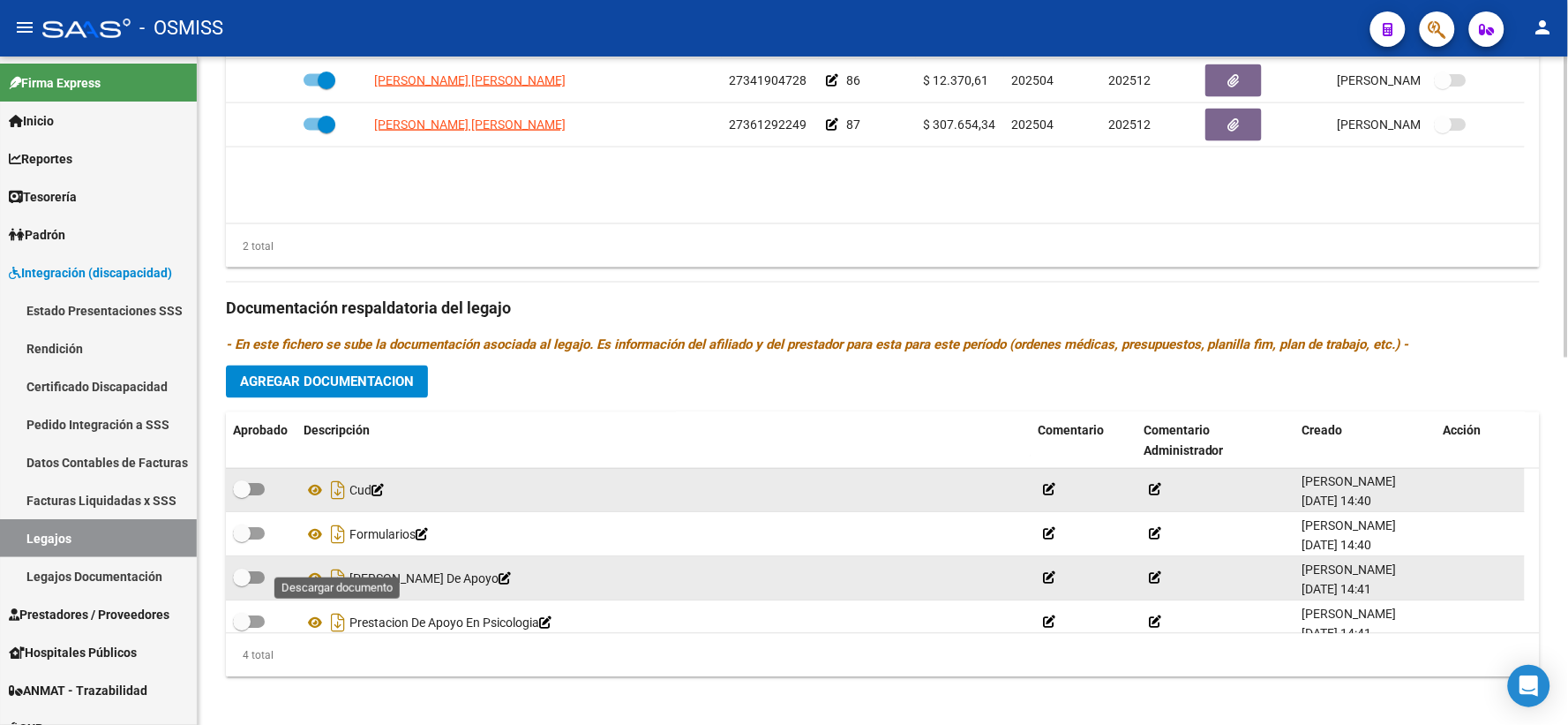
drag, startPoint x: 335, startPoint y: 561, endPoint x: 331, endPoint y: 581, distance: 20.4
click at [335, 549] on icon "Descargar documento" at bounding box center [338, 535] width 23 height 28
click at [331, 593] on icon "Descargar documento" at bounding box center [338, 579] width 23 height 28
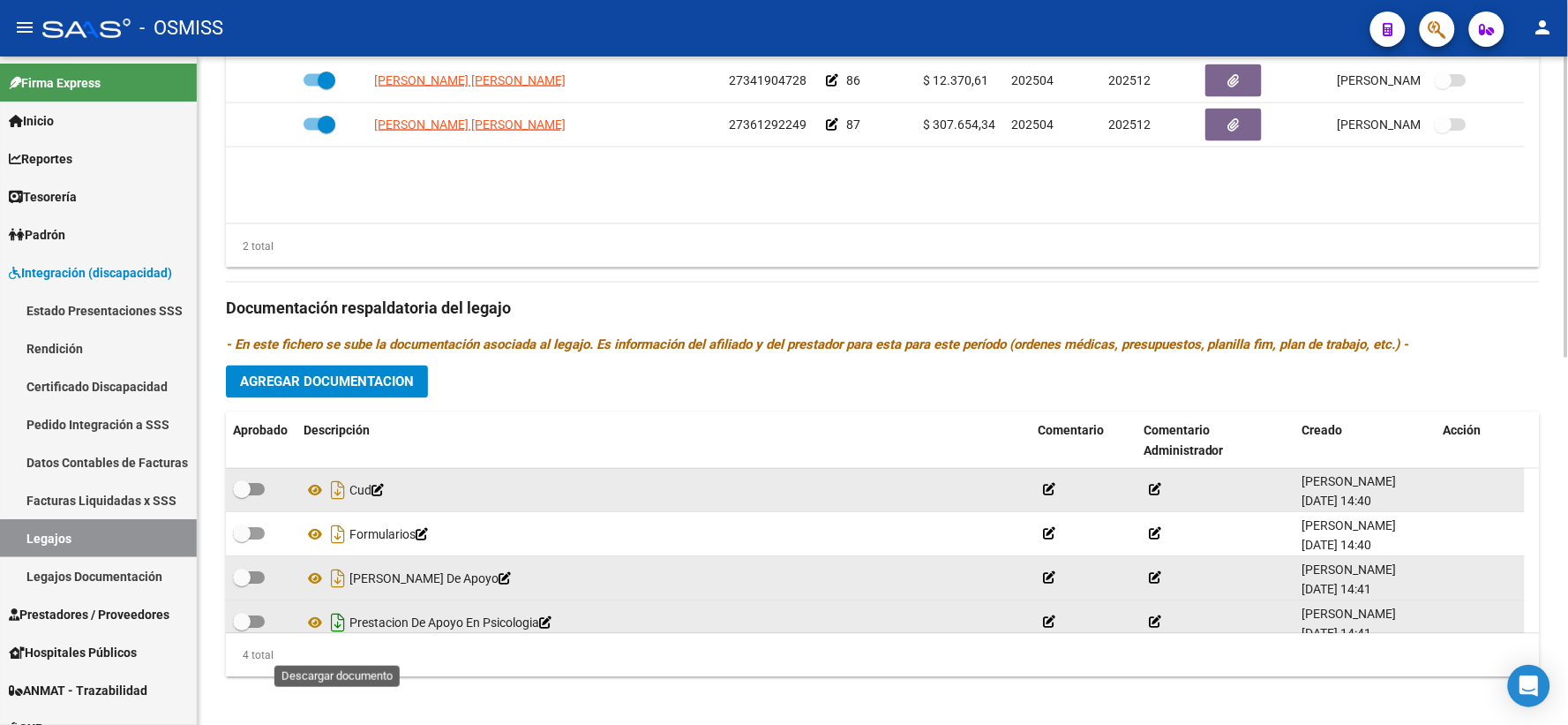
click at [337, 637] on icon "Descargar documento" at bounding box center [338, 623] width 23 height 28
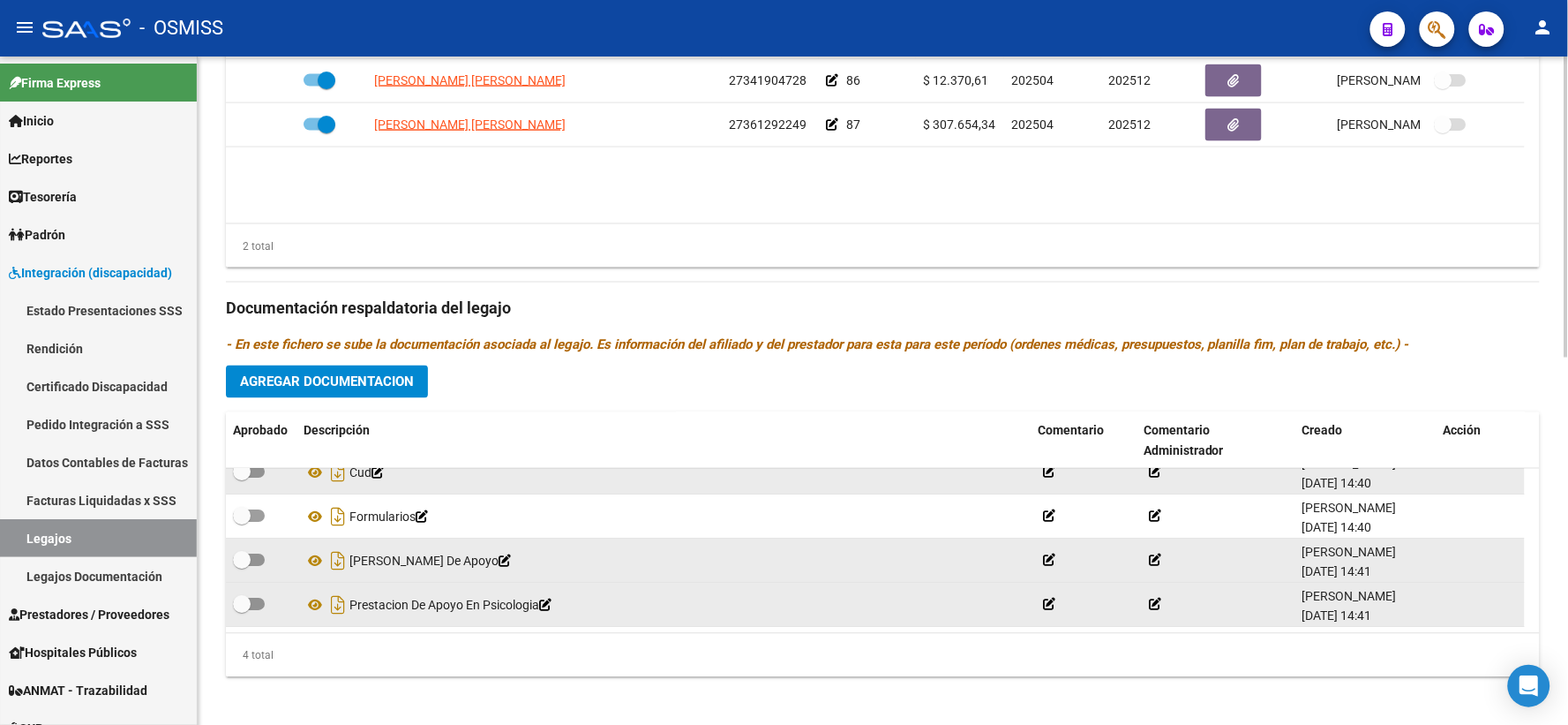
click at [333, 390] on span "Agregar Documentacion" at bounding box center [327, 382] width 174 height 16
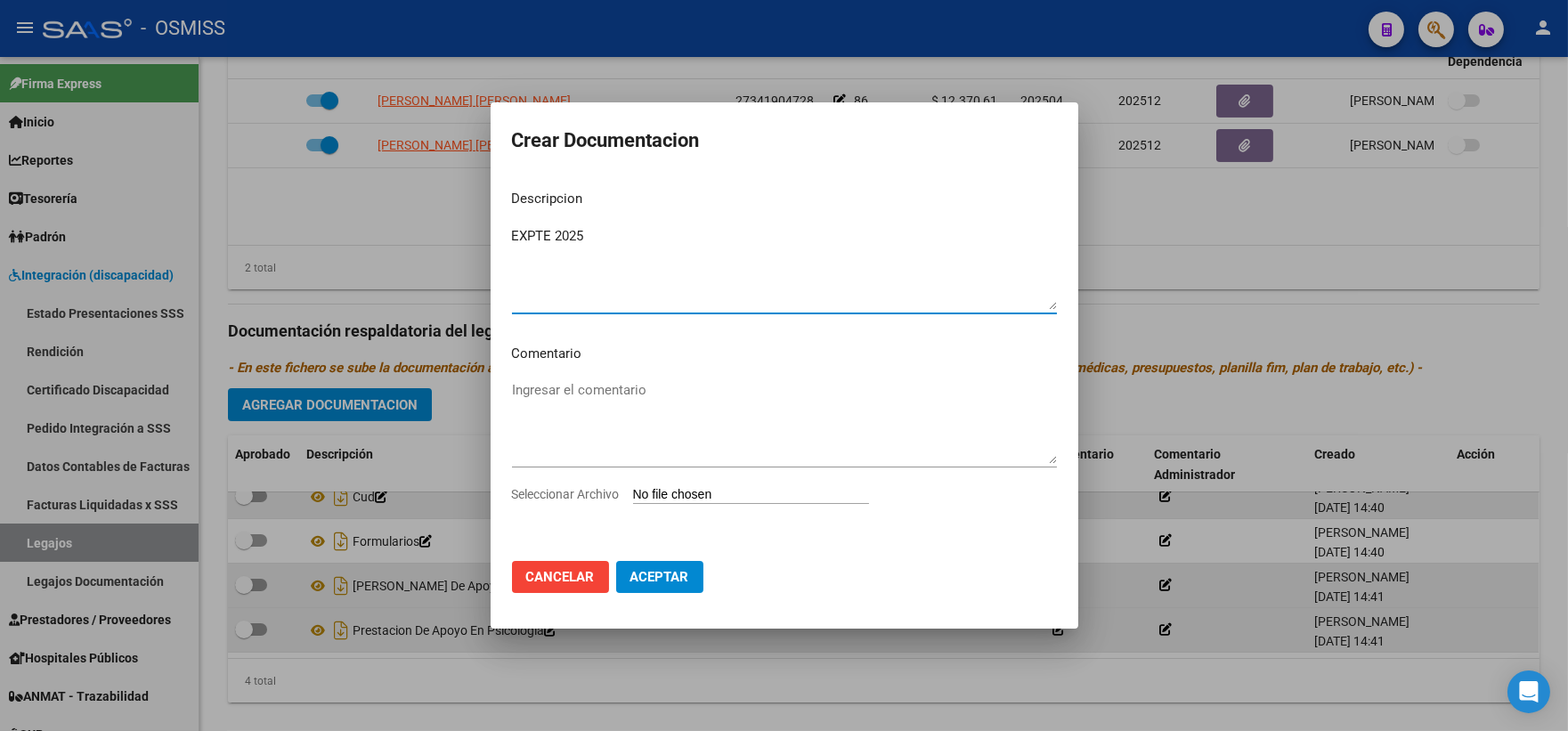
type textarea "EXPTE 2025"
type input "C:\fakepath\ilovepdf_merged_compressed - 2025-09-16T164218.000.pdf"
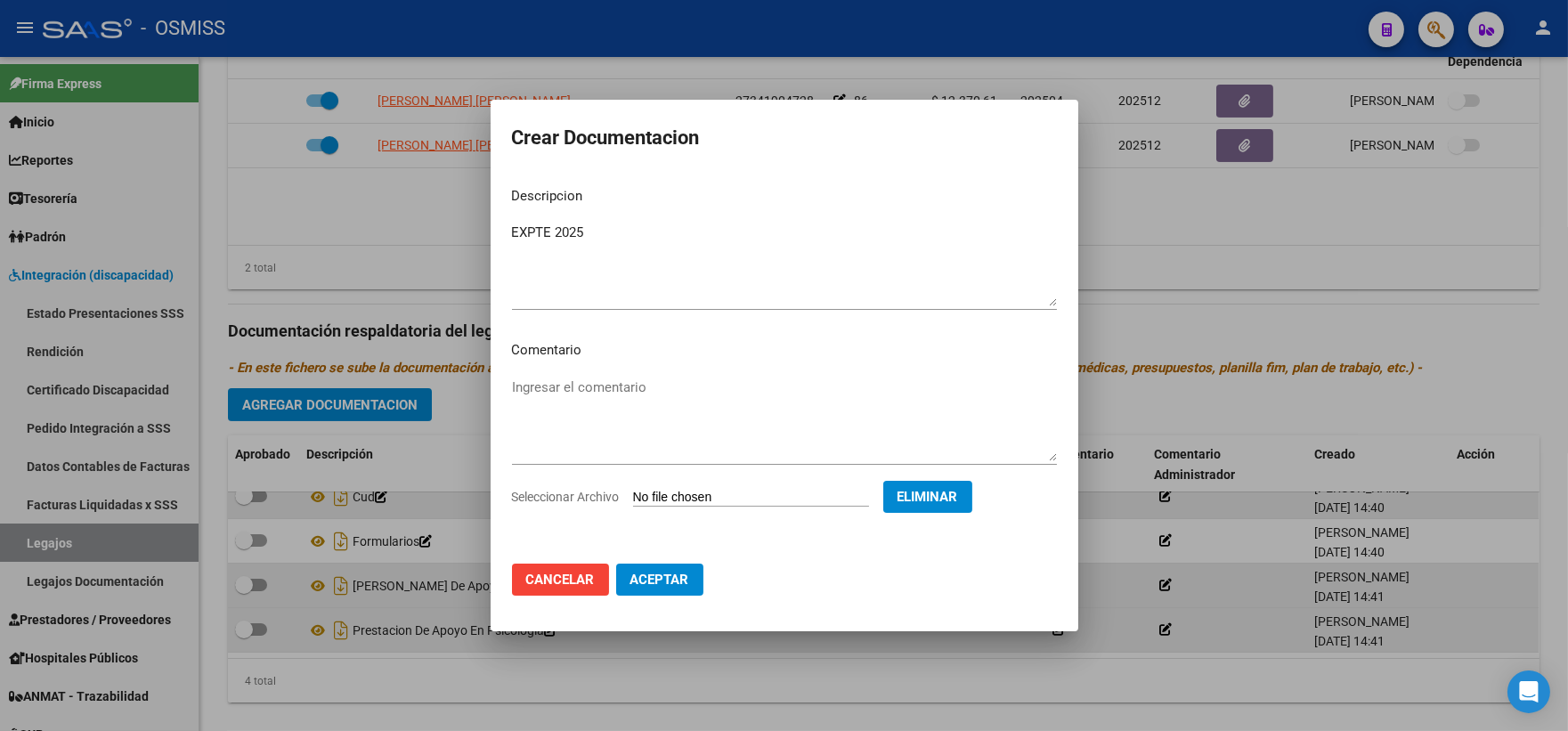
click at [671, 580] on span "Aceptar" at bounding box center [660, 580] width 59 height 16
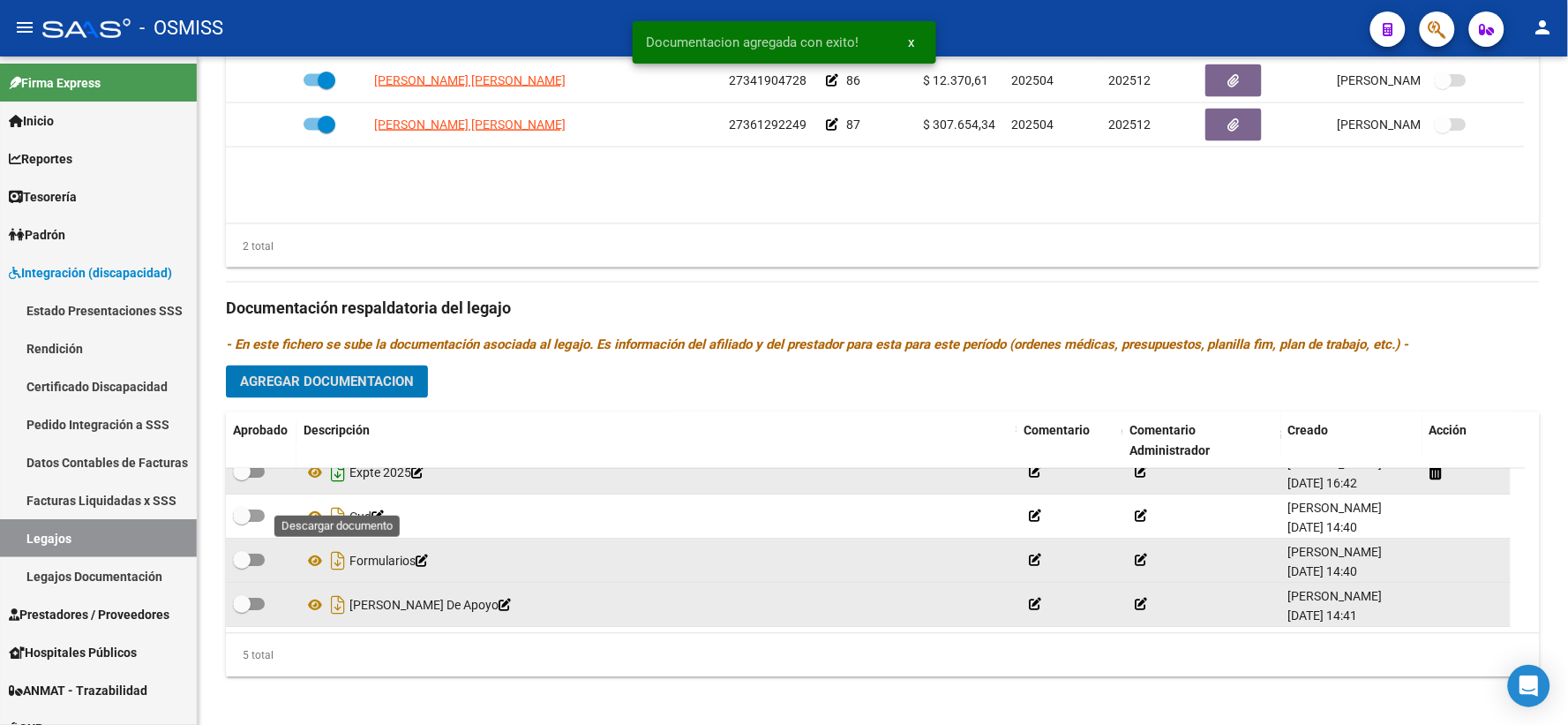
click at [333, 487] on icon "Descargar documento" at bounding box center [338, 473] width 23 height 28
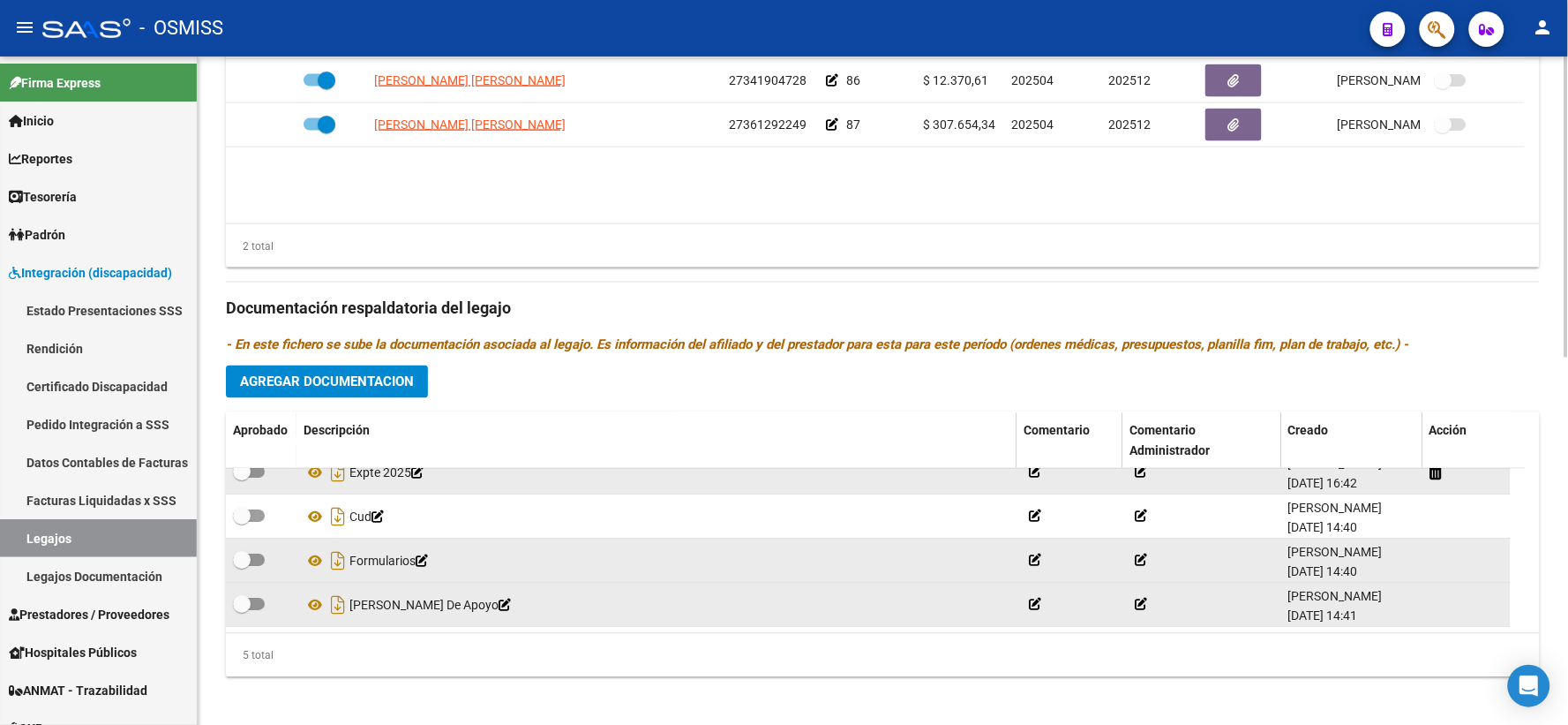
click at [312, 224] on datatable-body "MENDEZ MIRIAM MERCEDES ELIZABETH 27341904728 86 $ 12.370,61 202504 202512 SANDR…" at bounding box center [882, 141] width 1313 height 164
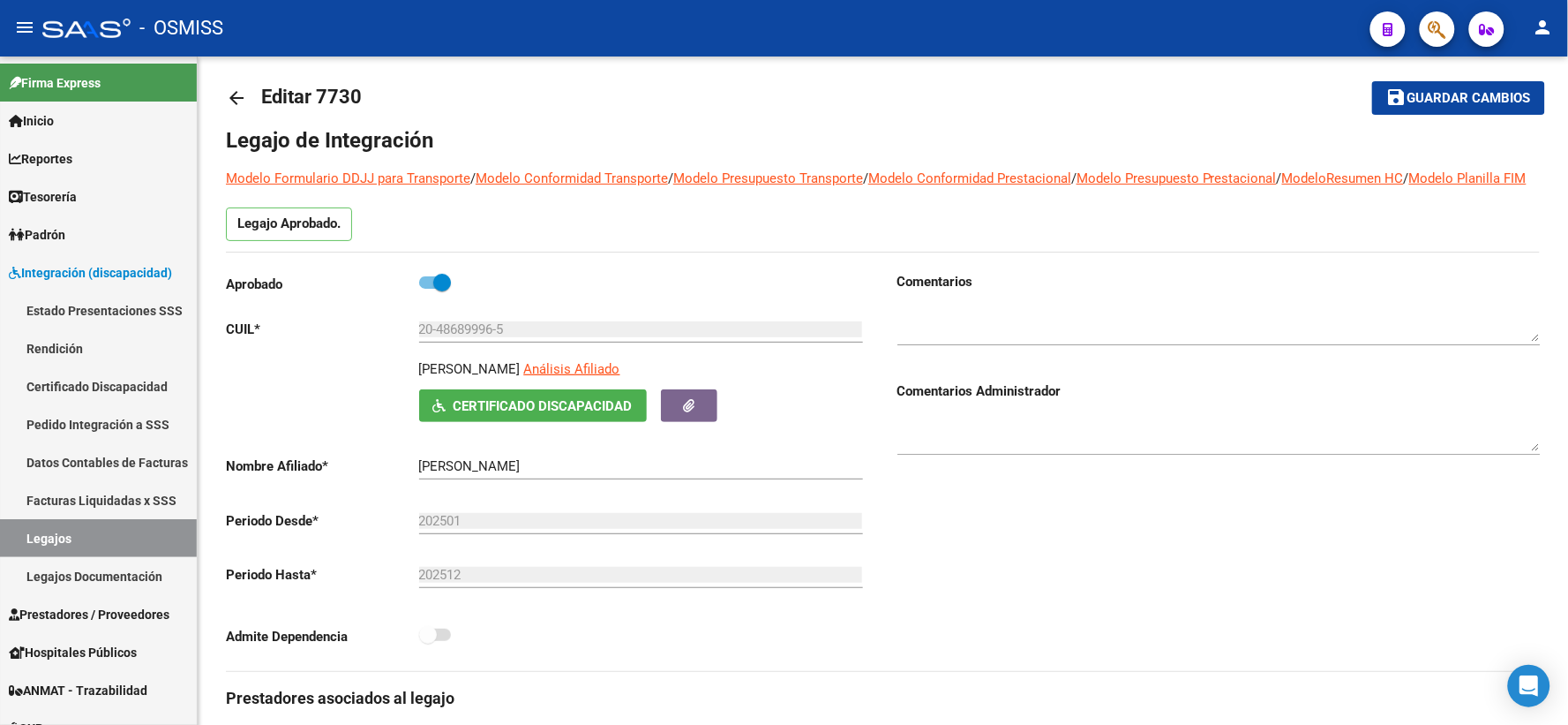
scroll to position [0, 0]
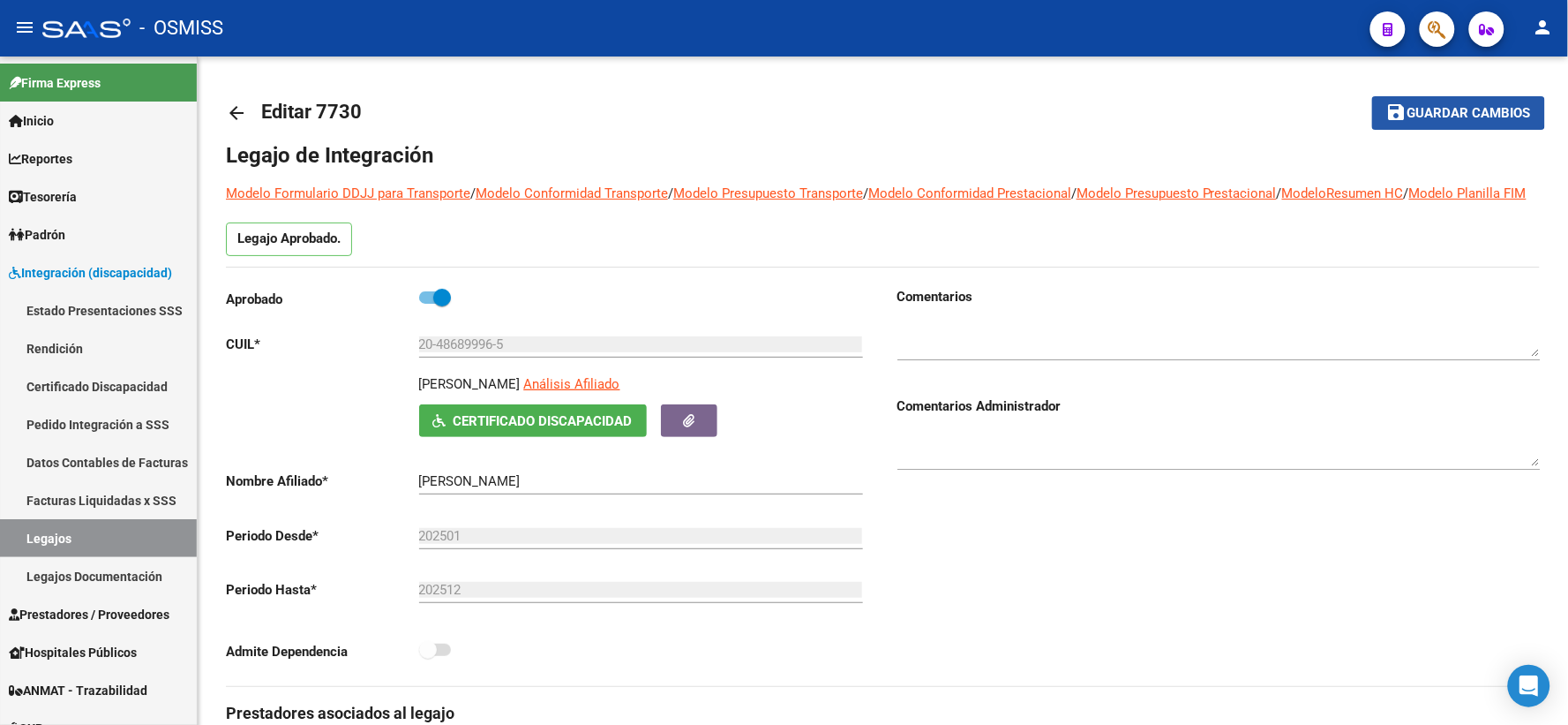
click at [1438, 97] on button "save Guardar cambios" at bounding box center [1458, 112] width 173 height 33
click at [1431, 117] on span "Guardar cambios" at bounding box center [1469, 114] width 123 height 16
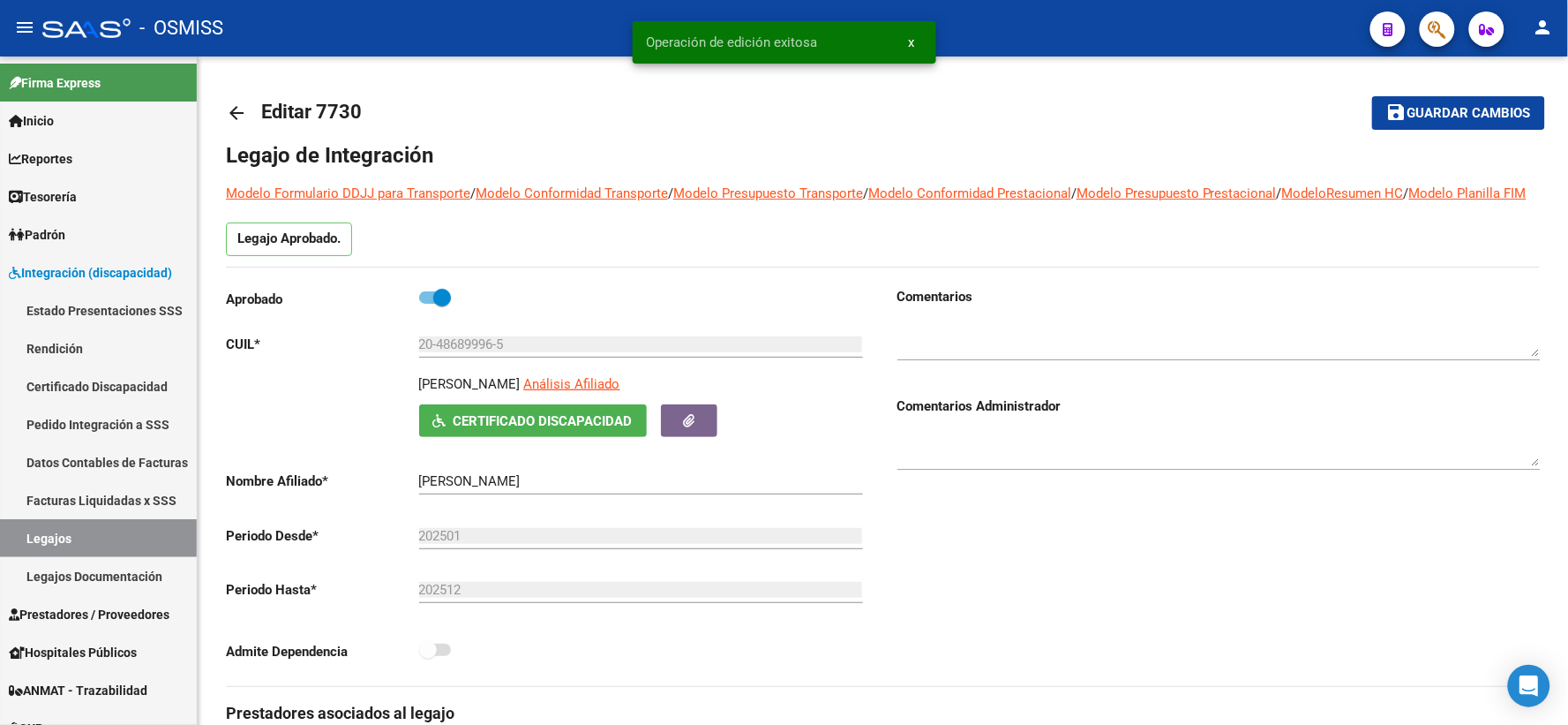
click at [236, 115] on mat-icon "arrow_back" at bounding box center [237, 113] width 21 height 21
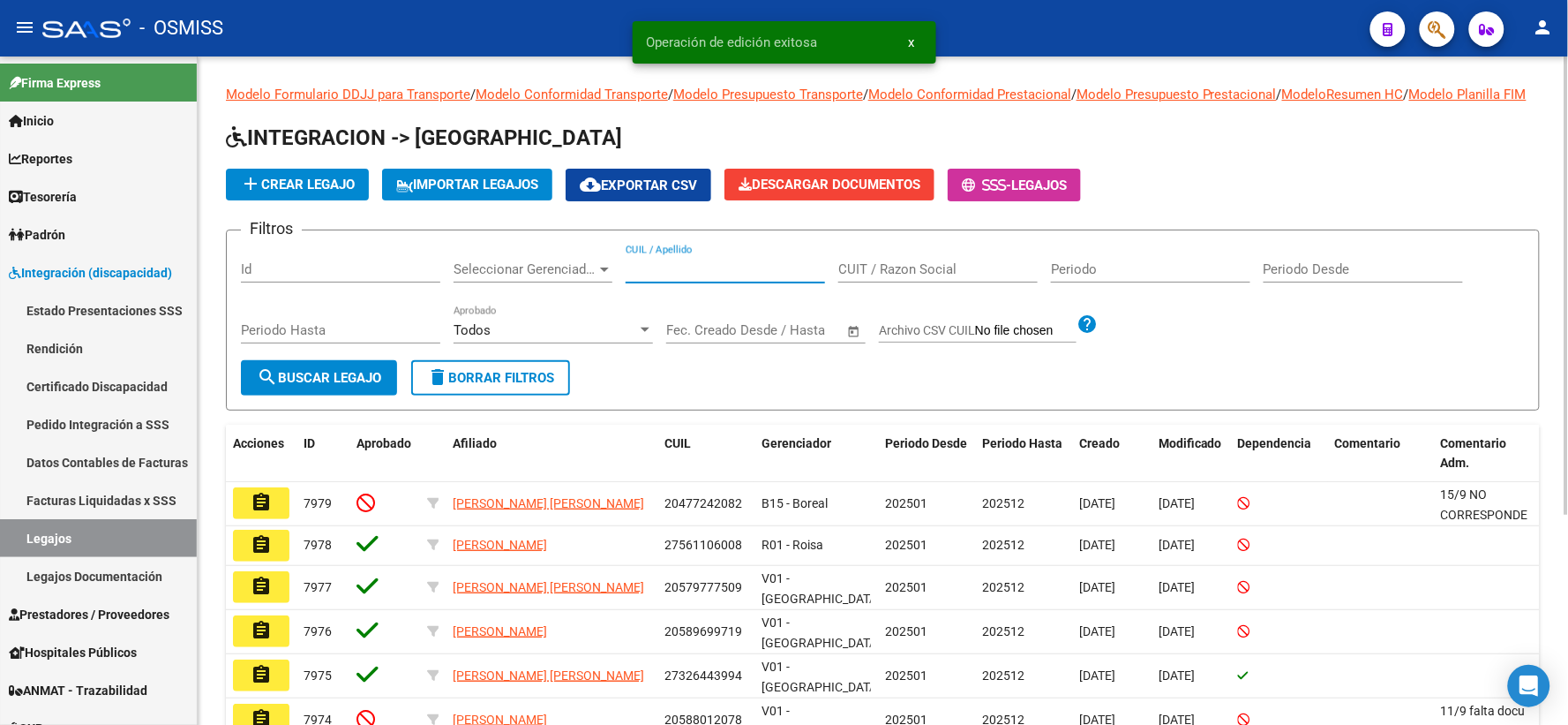
click at [697, 277] on input "CUIL / Apellido" at bounding box center [725, 269] width 200 height 16
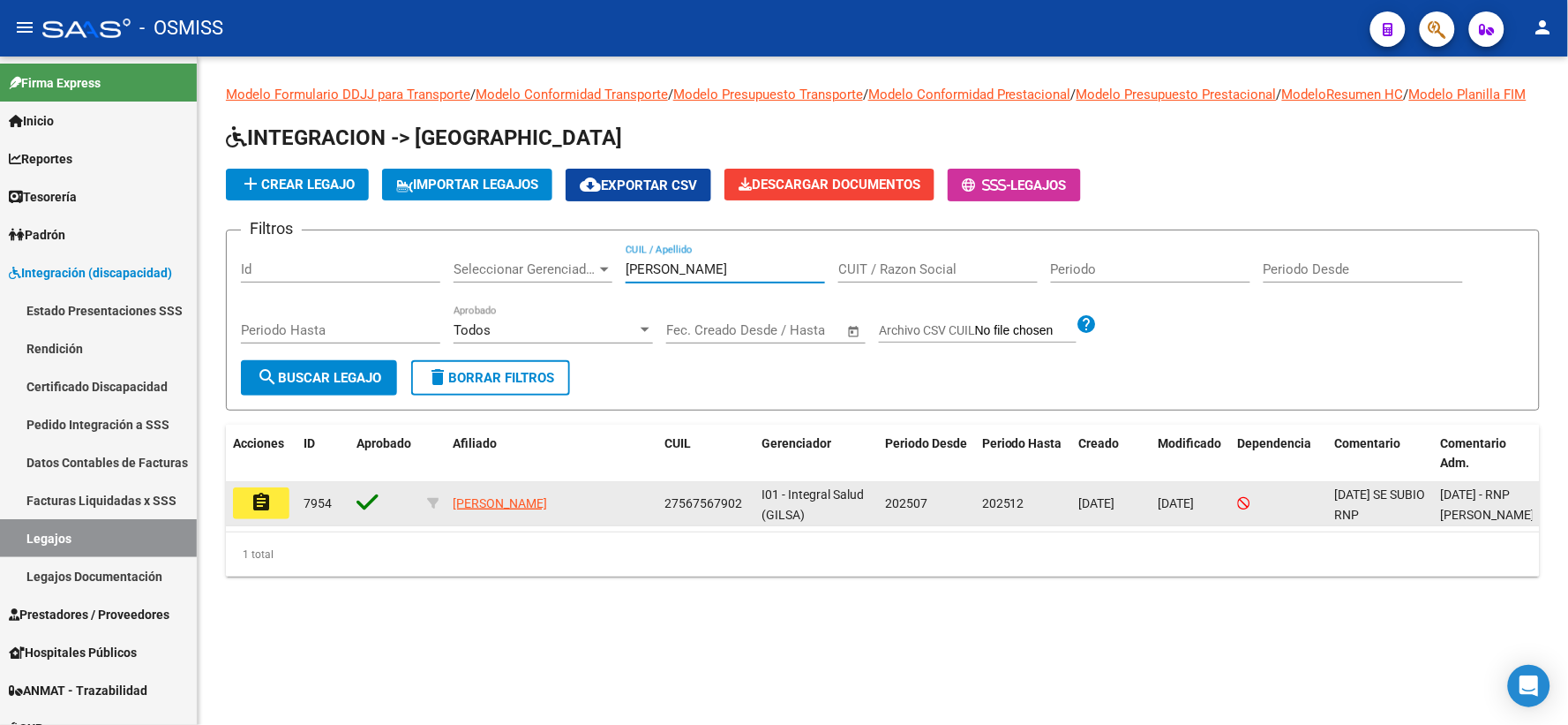
type input "PIFARRE"
click at [257, 513] on mat-icon "assignment" at bounding box center [261, 502] width 21 height 21
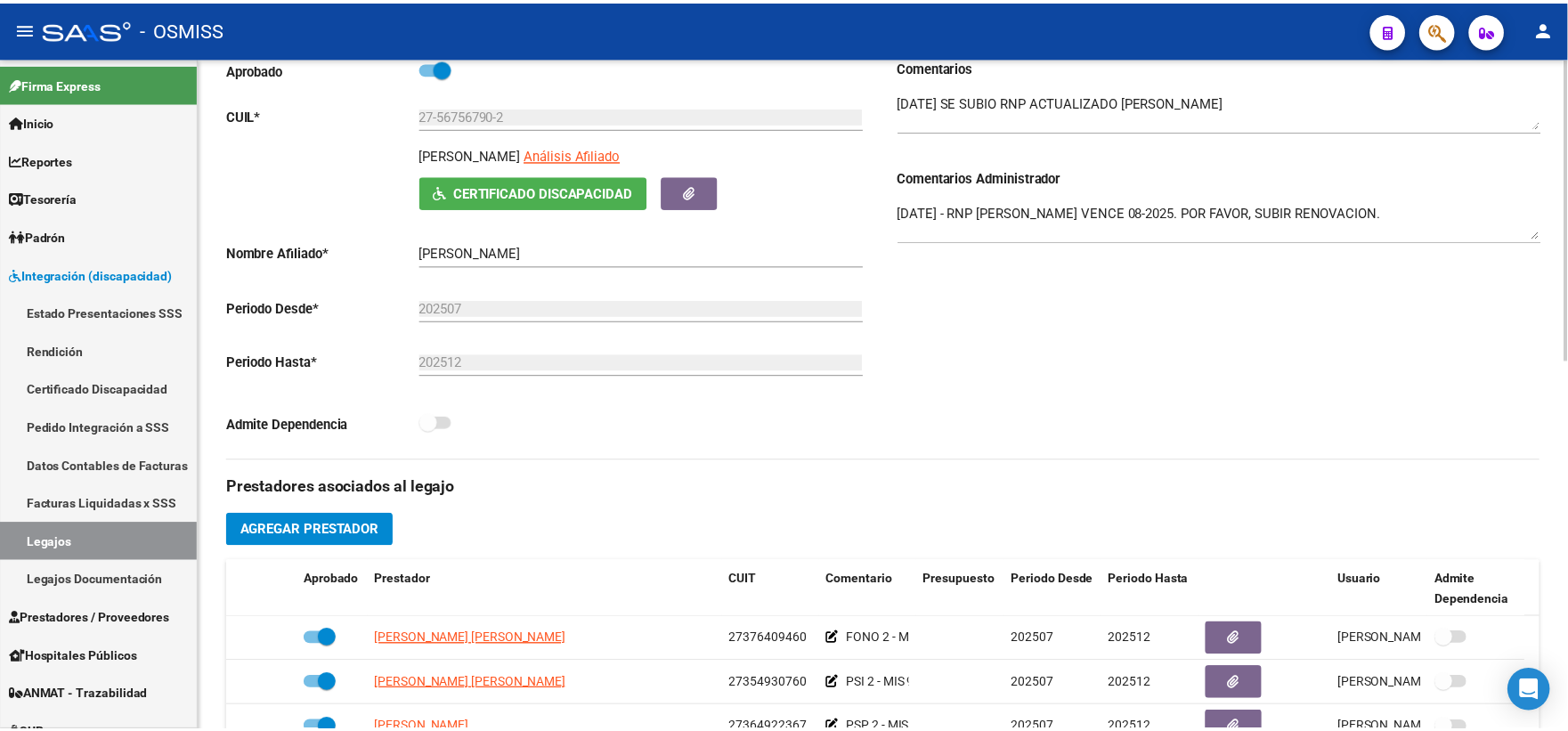
scroll to position [296, 0]
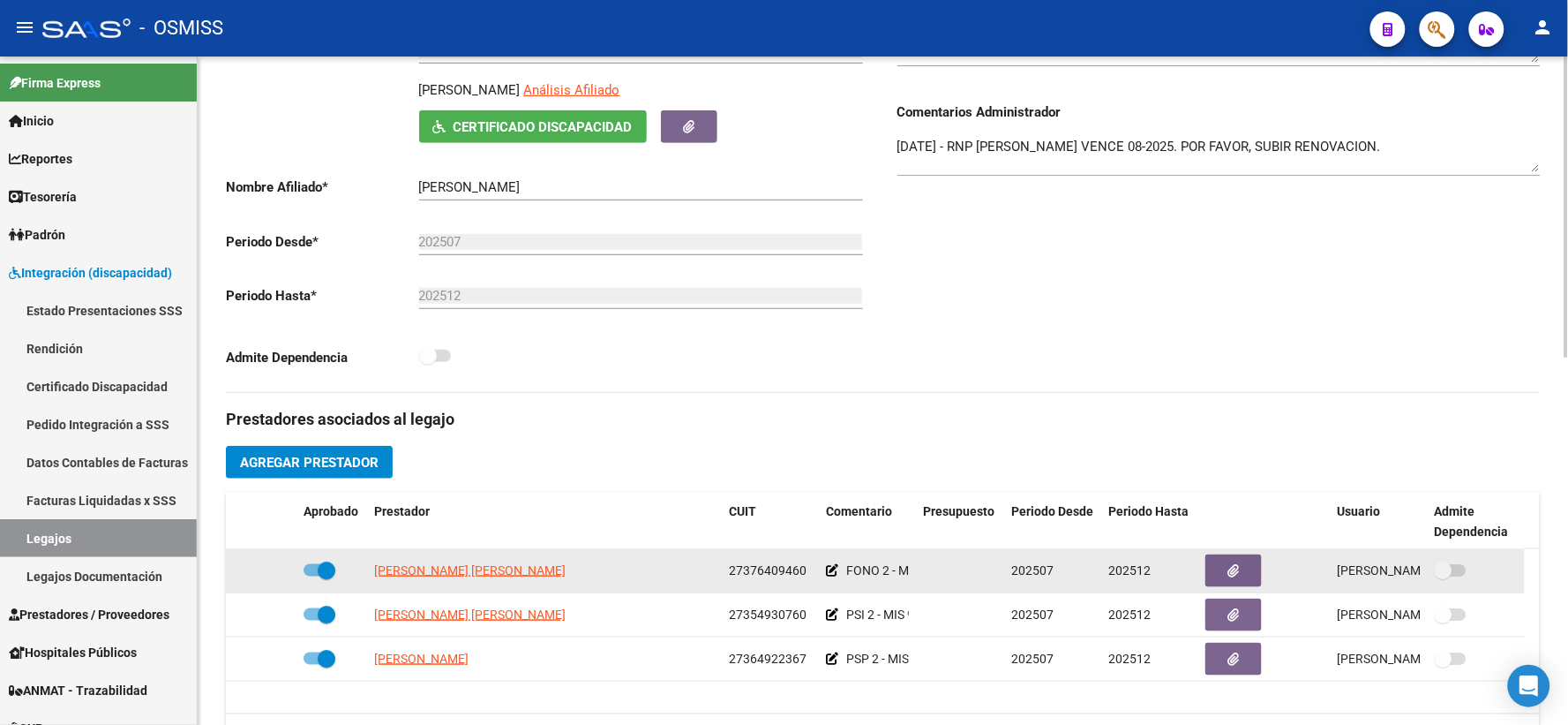
click at [834, 577] on icon at bounding box center [832, 571] width 12 height 12
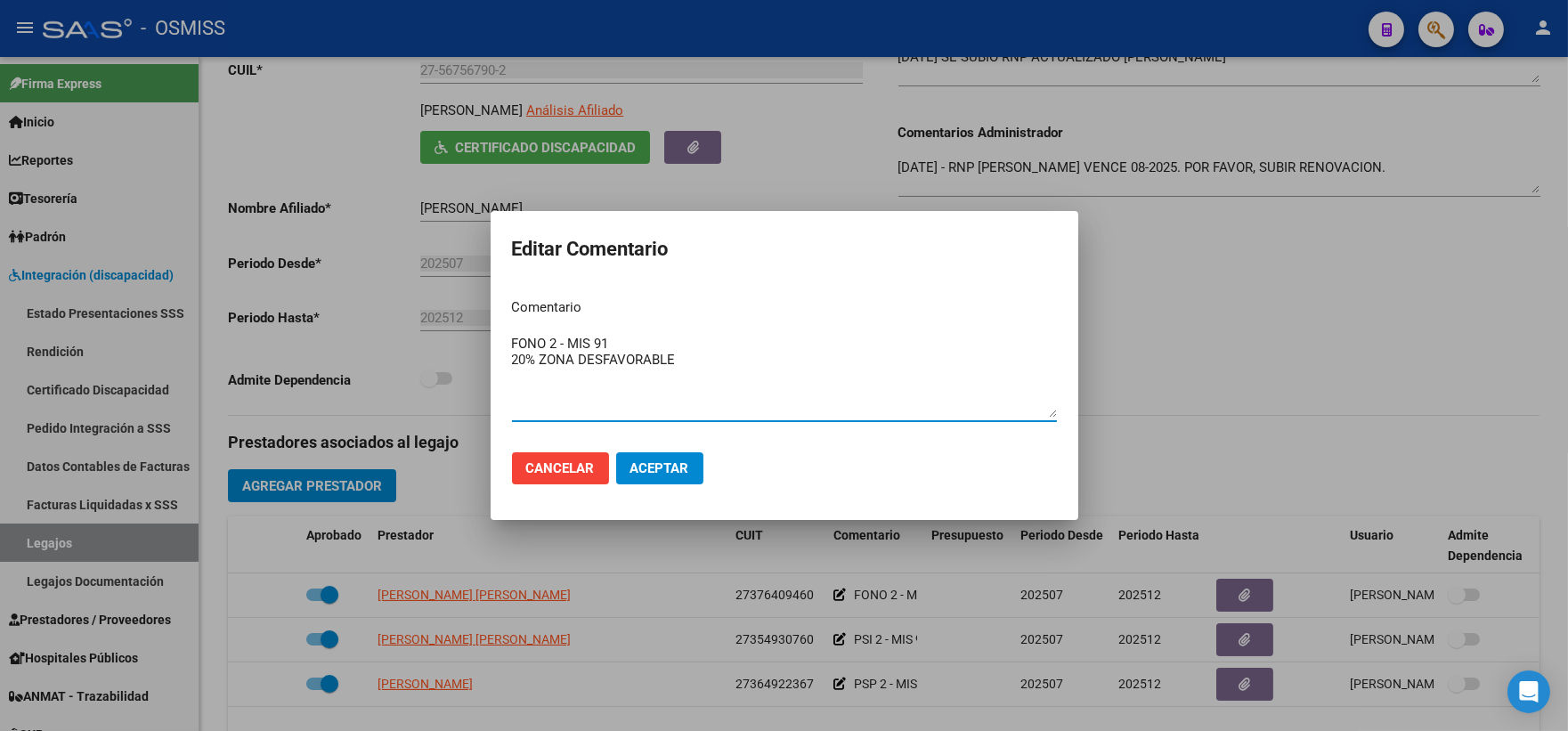
type textarea "FONO 2 - MIS 91 20% ZONA DESFAVORABLE"
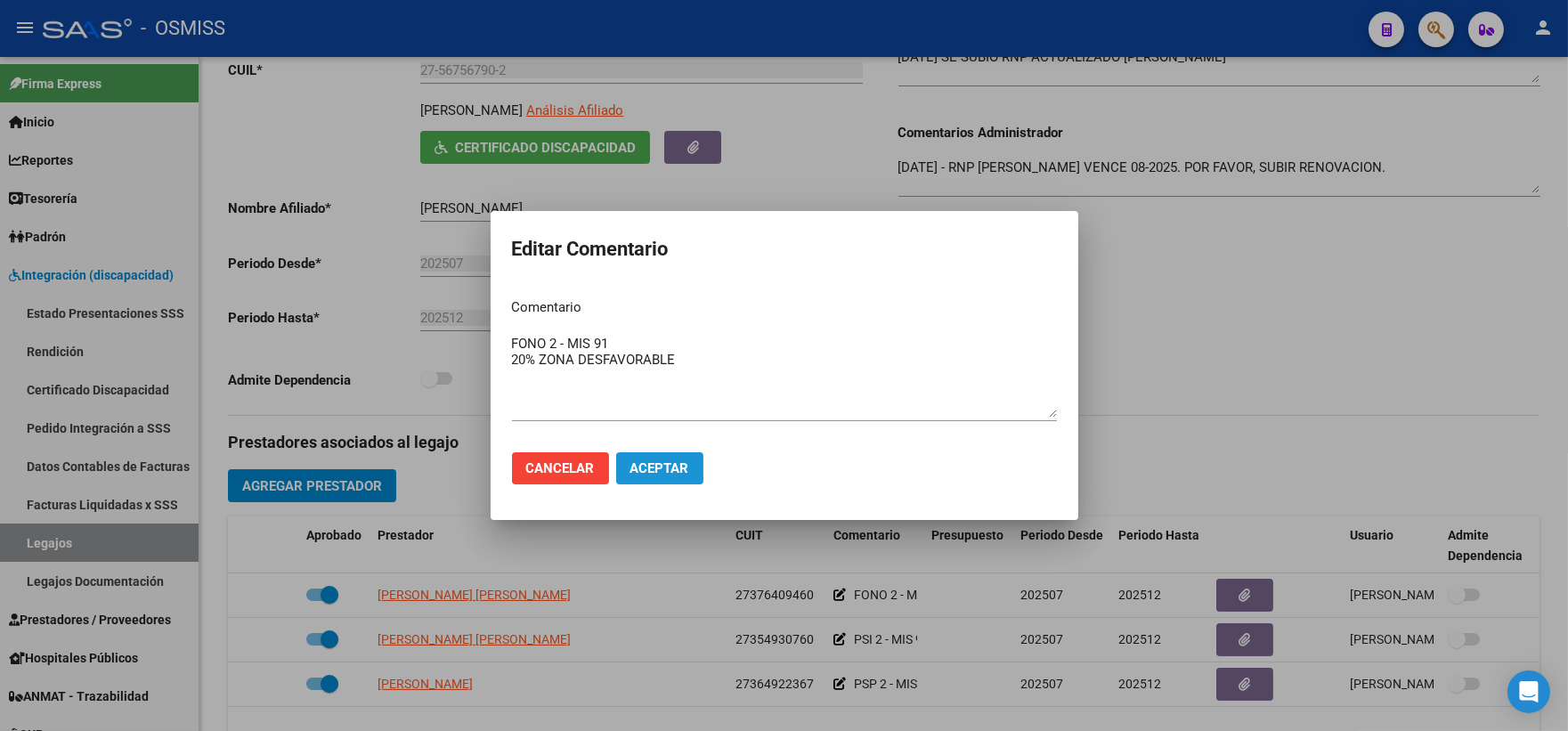
click at [642, 469] on span "Aceptar" at bounding box center [660, 468] width 59 height 16
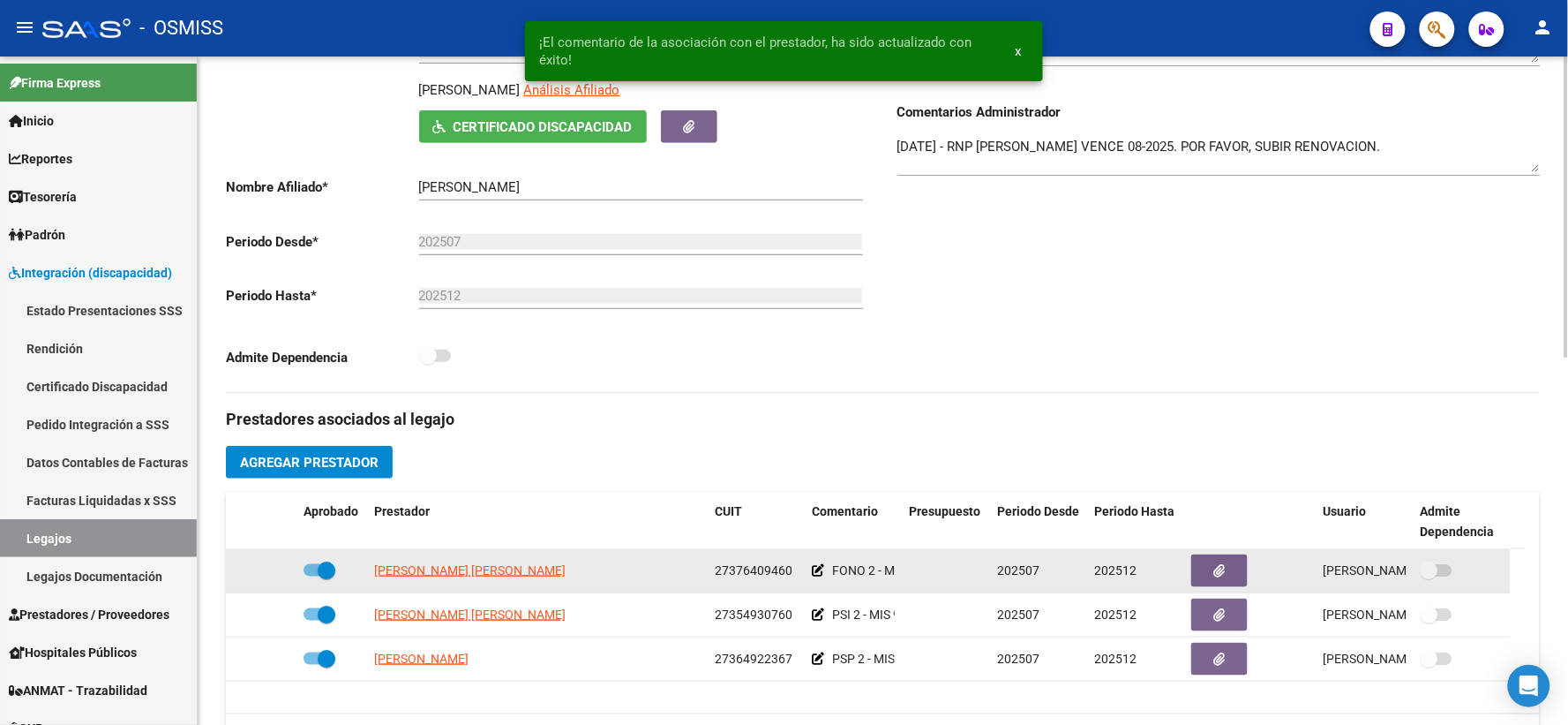
click at [815, 577] on icon at bounding box center [818, 571] width 12 height 12
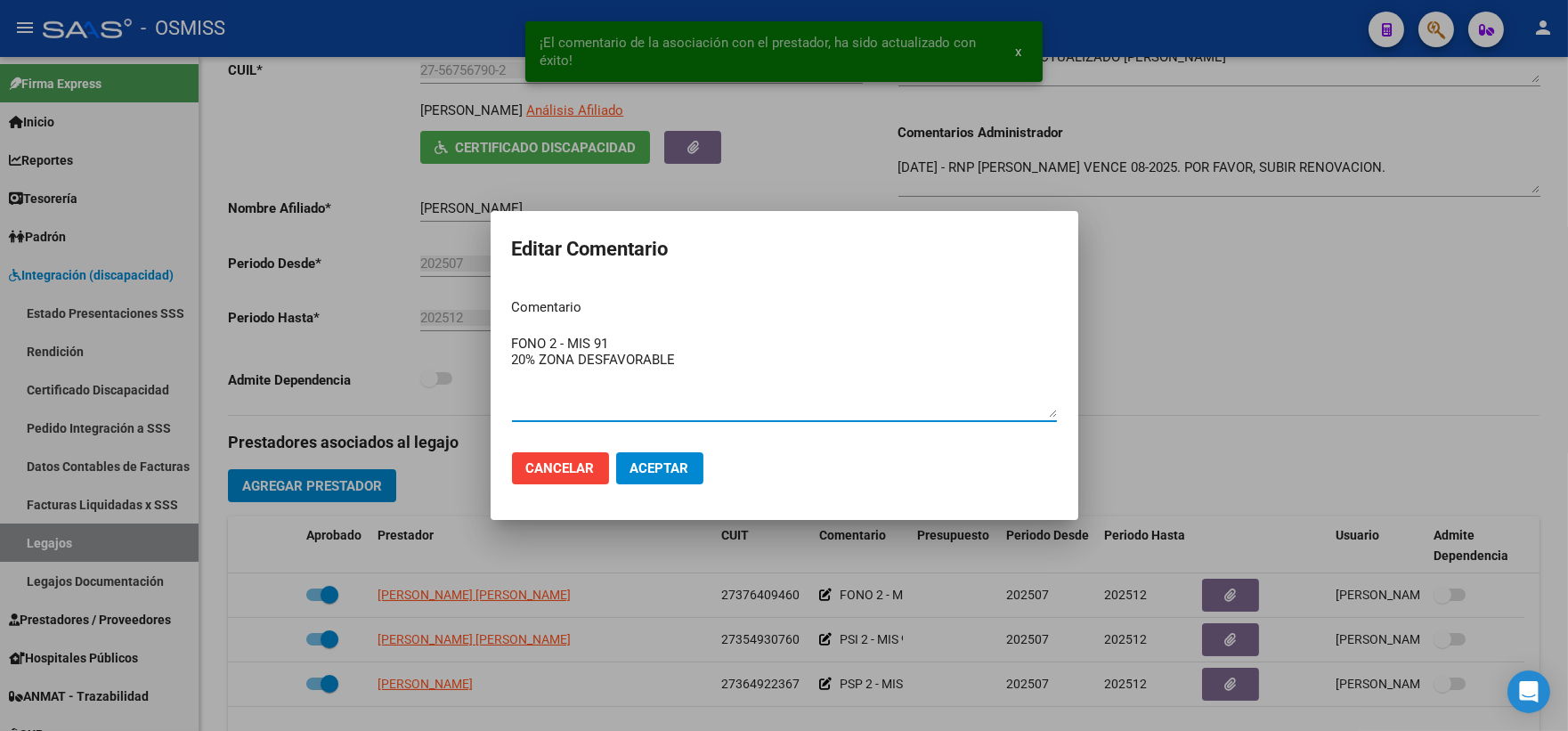
drag, startPoint x: 674, startPoint y: 361, endPoint x: 507, endPoint y: 362, distance: 167.0
click at [507, 362] on mat-dialog-content "Comentario FONO 2 - MIS 91 20% ZONA DESFAVORABLE Ingresar el comentario" at bounding box center [784, 361] width 588 height 154
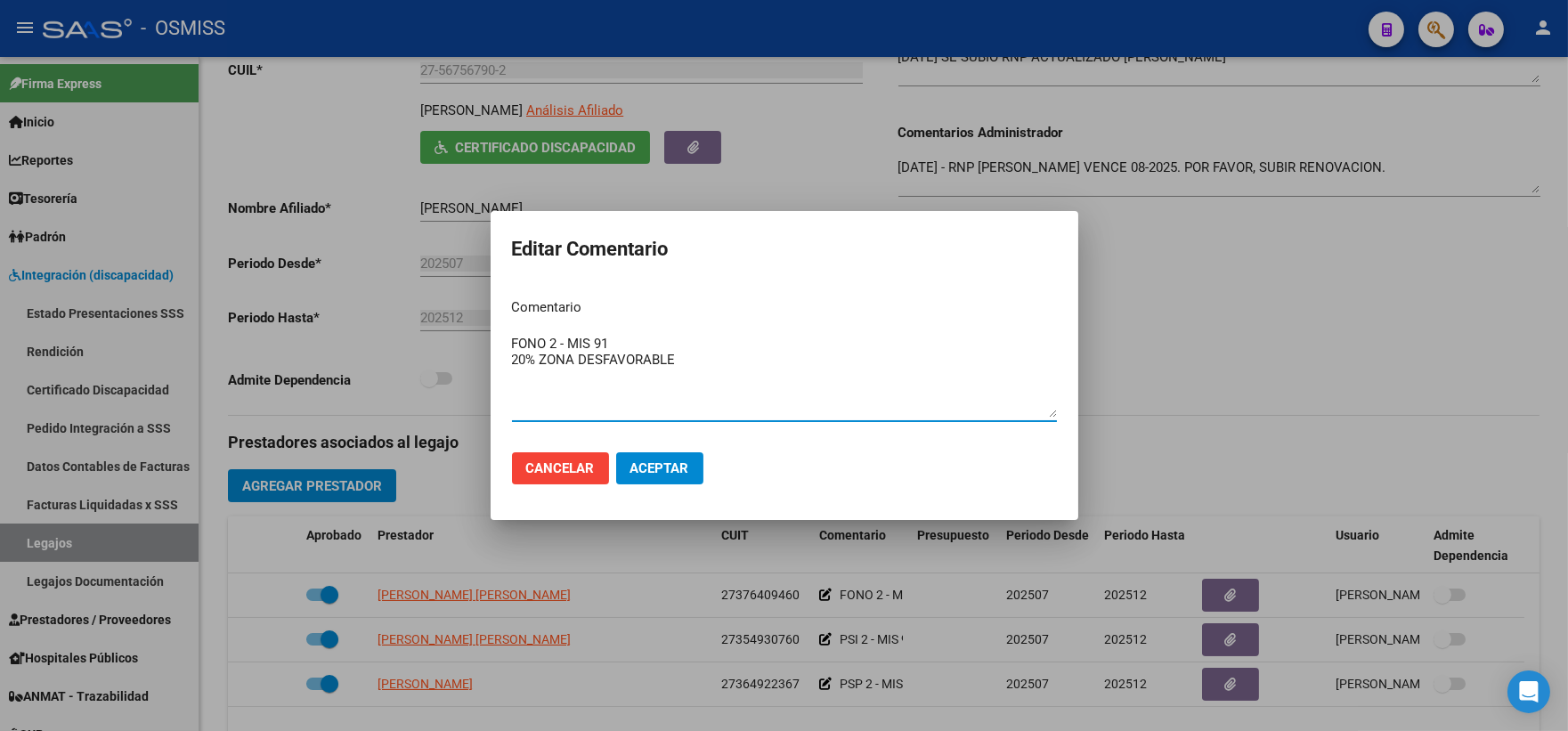
click at [674, 479] on button "Aceptar" at bounding box center [659, 468] width 87 height 32
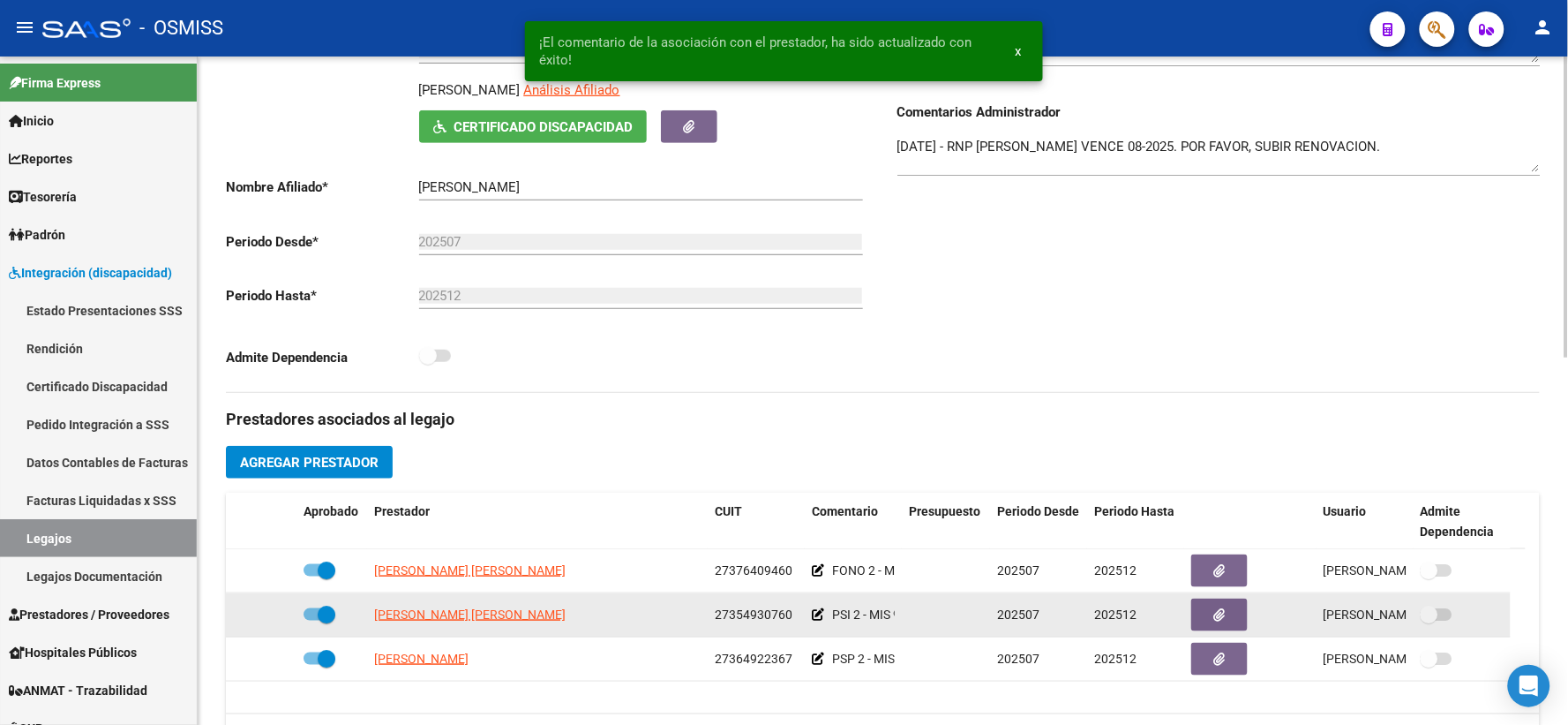
click at [816, 620] on icon at bounding box center [818, 614] width 12 height 12
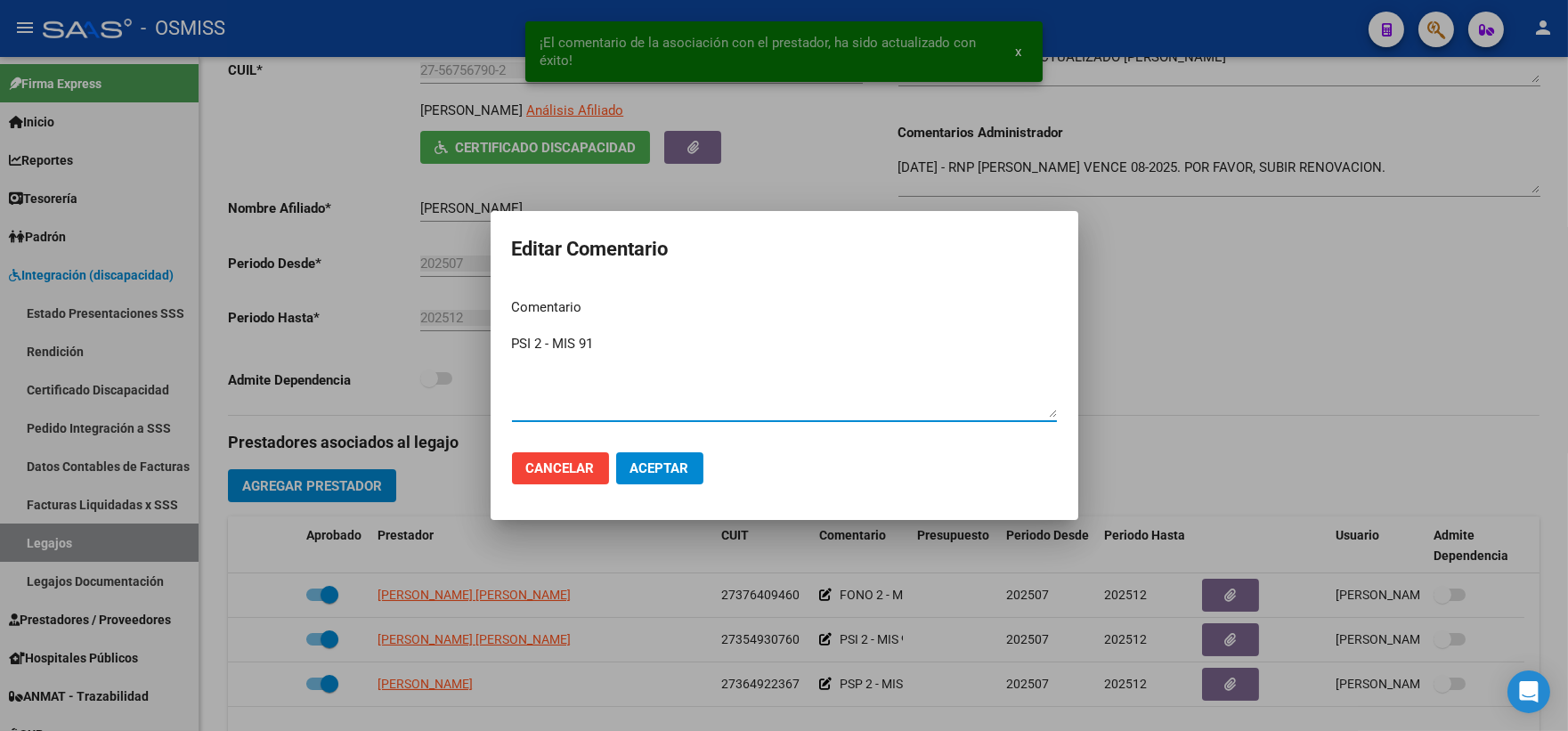
paste textarea "20% ZONA DESFAVORABLE"
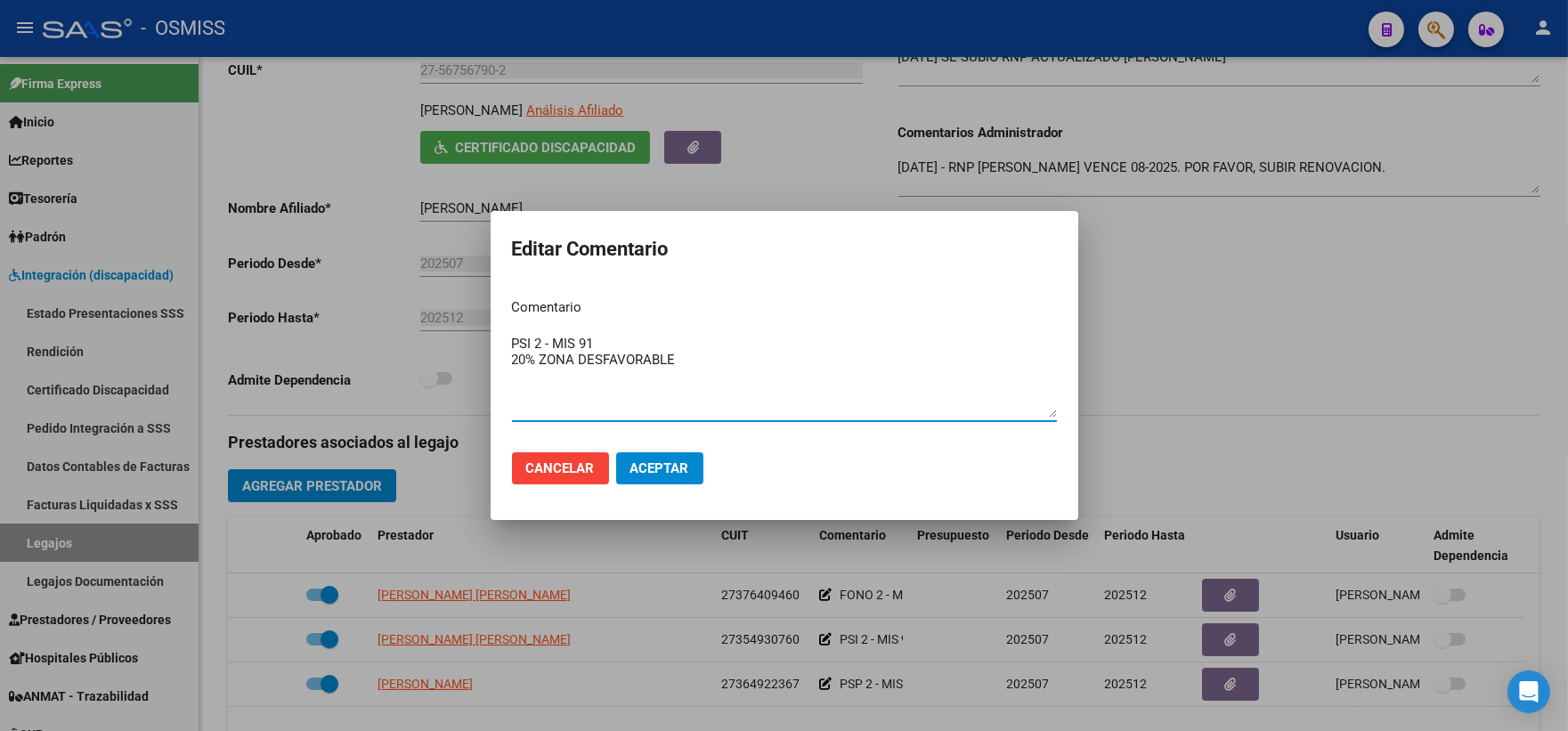
type textarea "PSI 2 - MIS 91 20% ZONA DESFAVORABLE"
click at [678, 475] on span "Aceptar" at bounding box center [660, 468] width 59 height 16
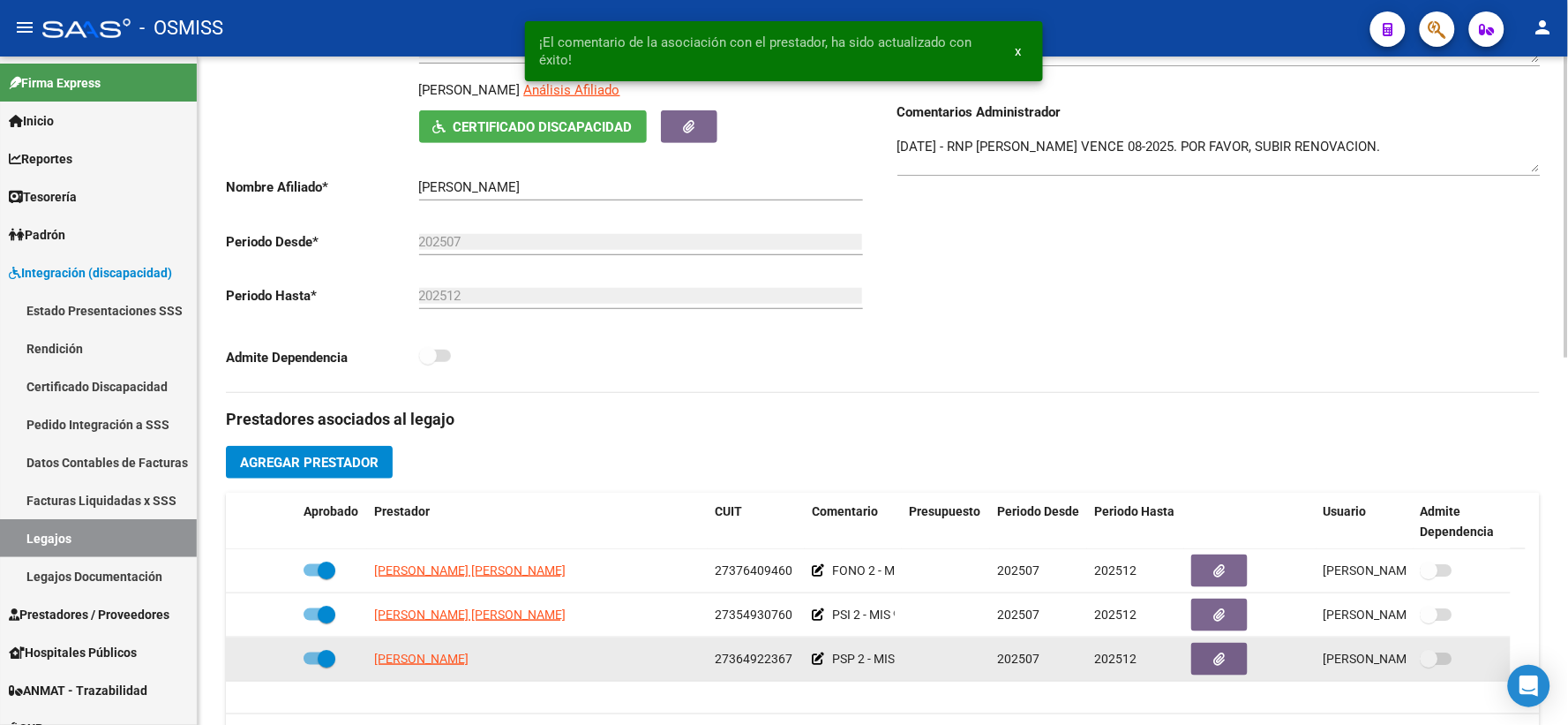
click at [816, 665] on icon at bounding box center [818, 658] width 12 height 12
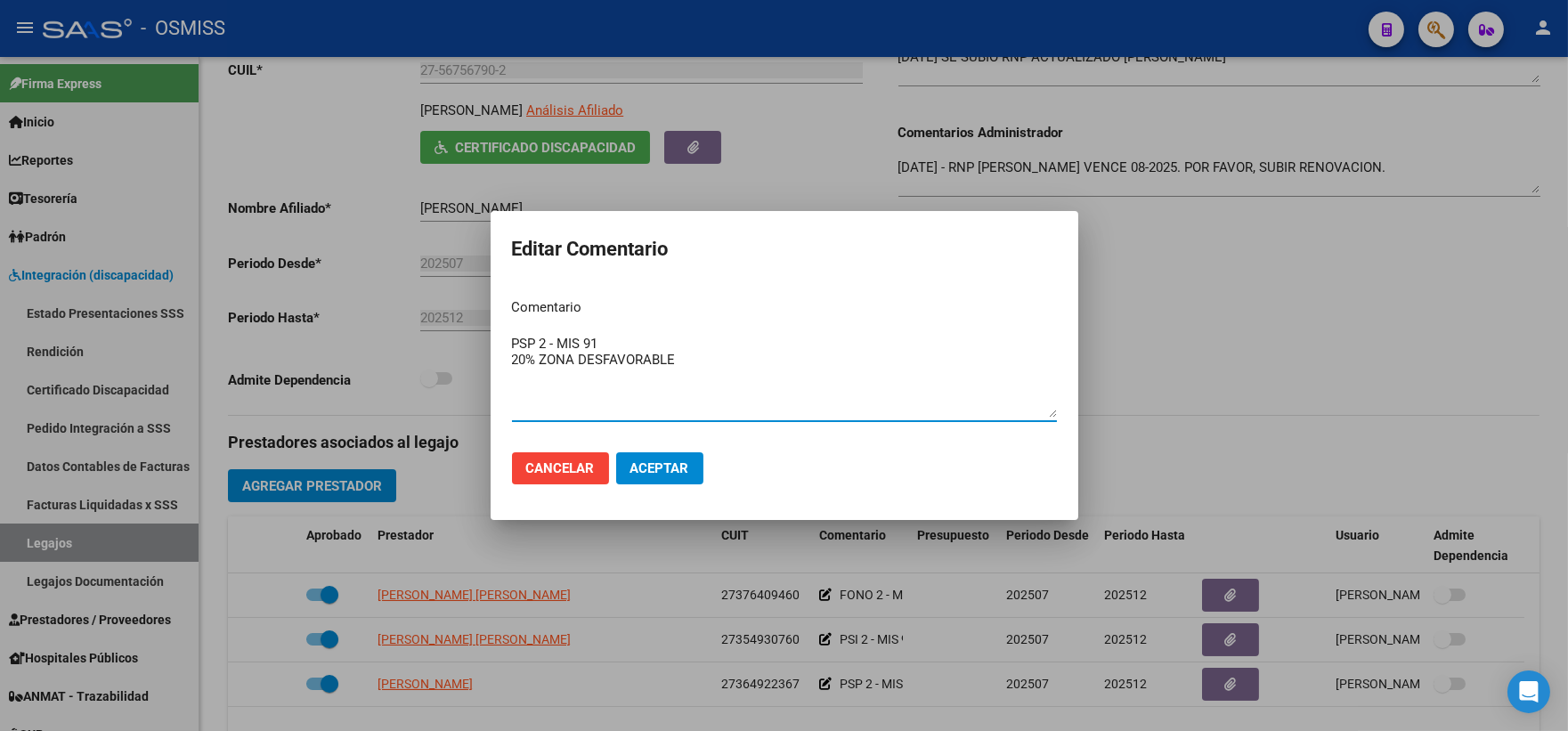
type textarea "PSP 2 - MIS 91 20% ZONA DESFAVORABLE"
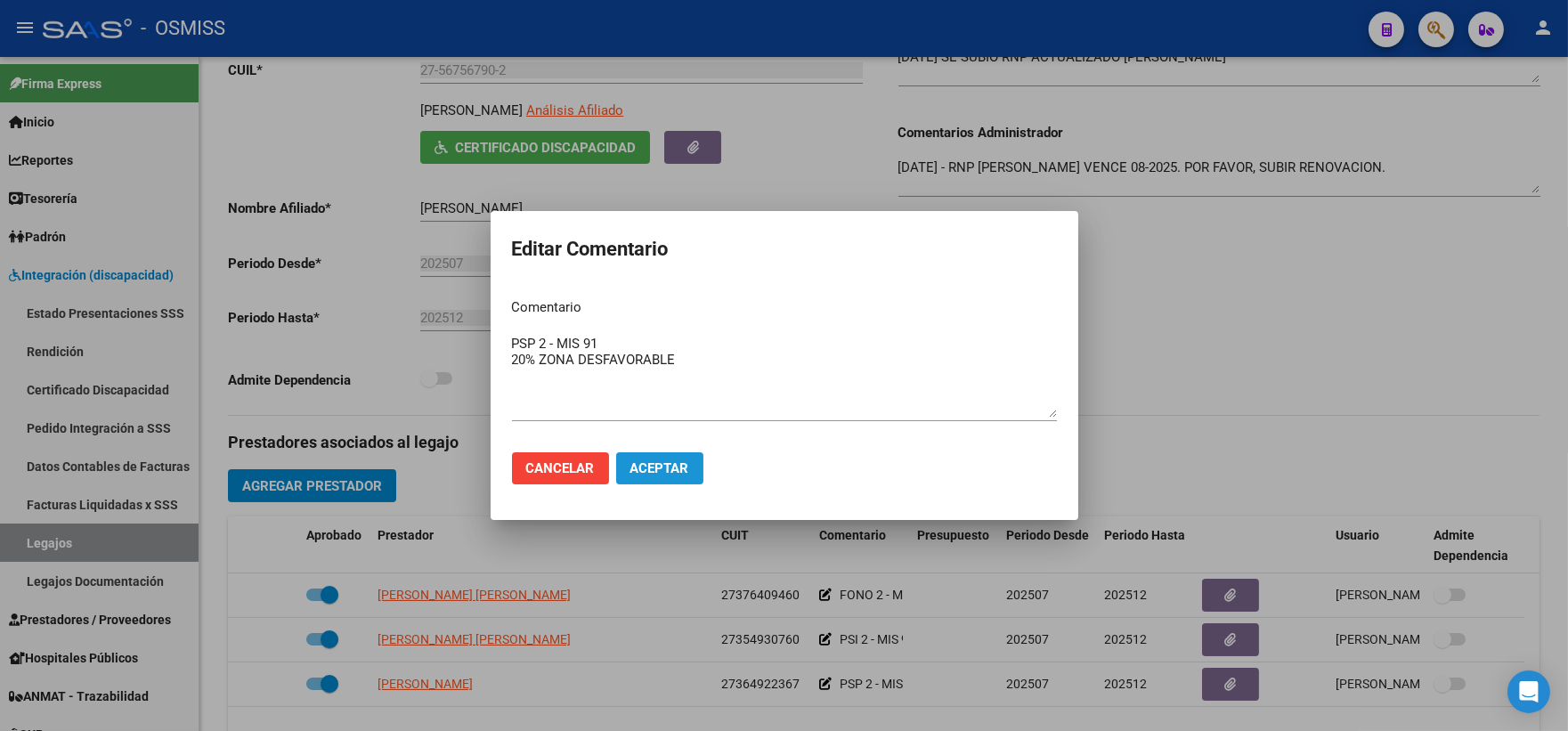
click at [652, 468] on span "Aceptar" at bounding box center [660, 468] width 59 height 16
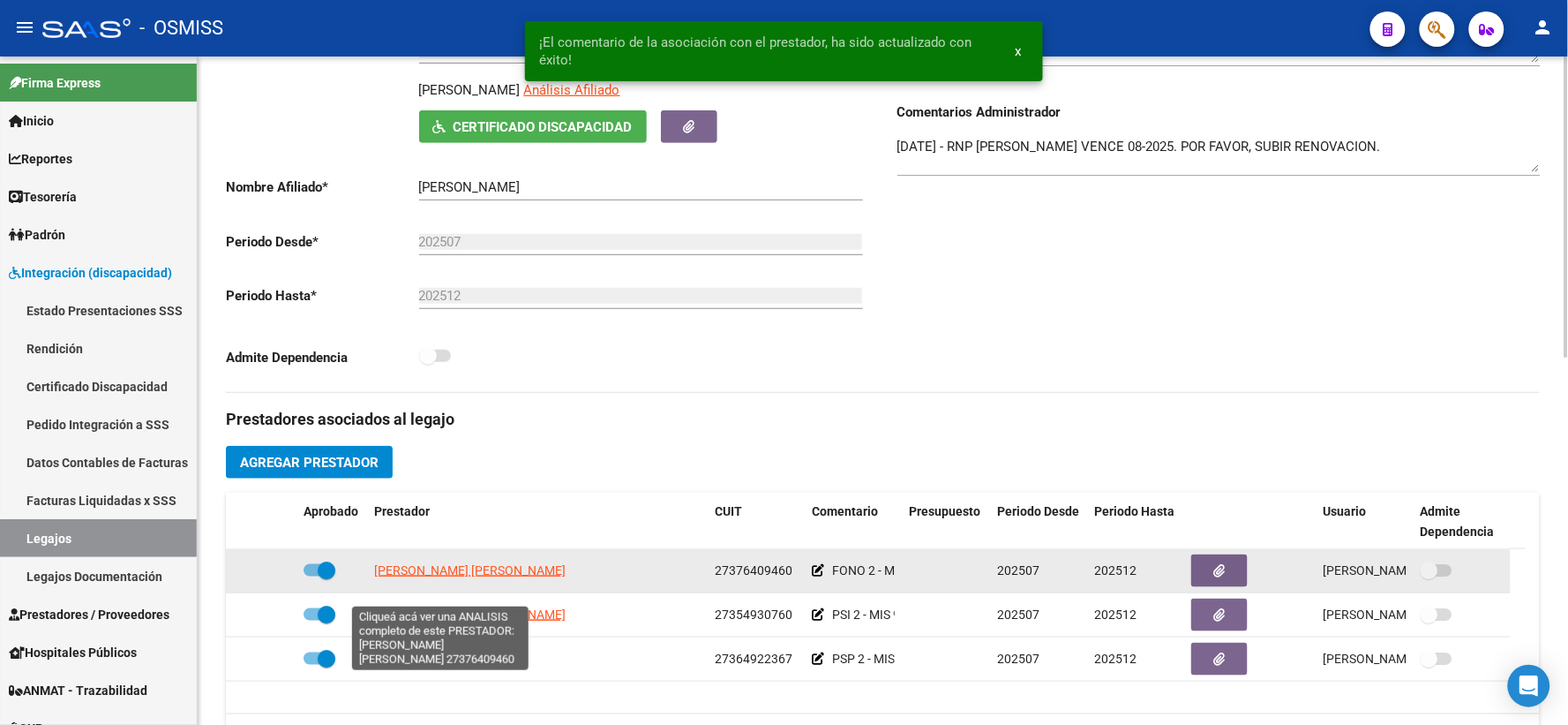
click at [412, 578] on span "DIAZ BARBARA DAIANA" at bounding box center [470, 571] width 192 height 14
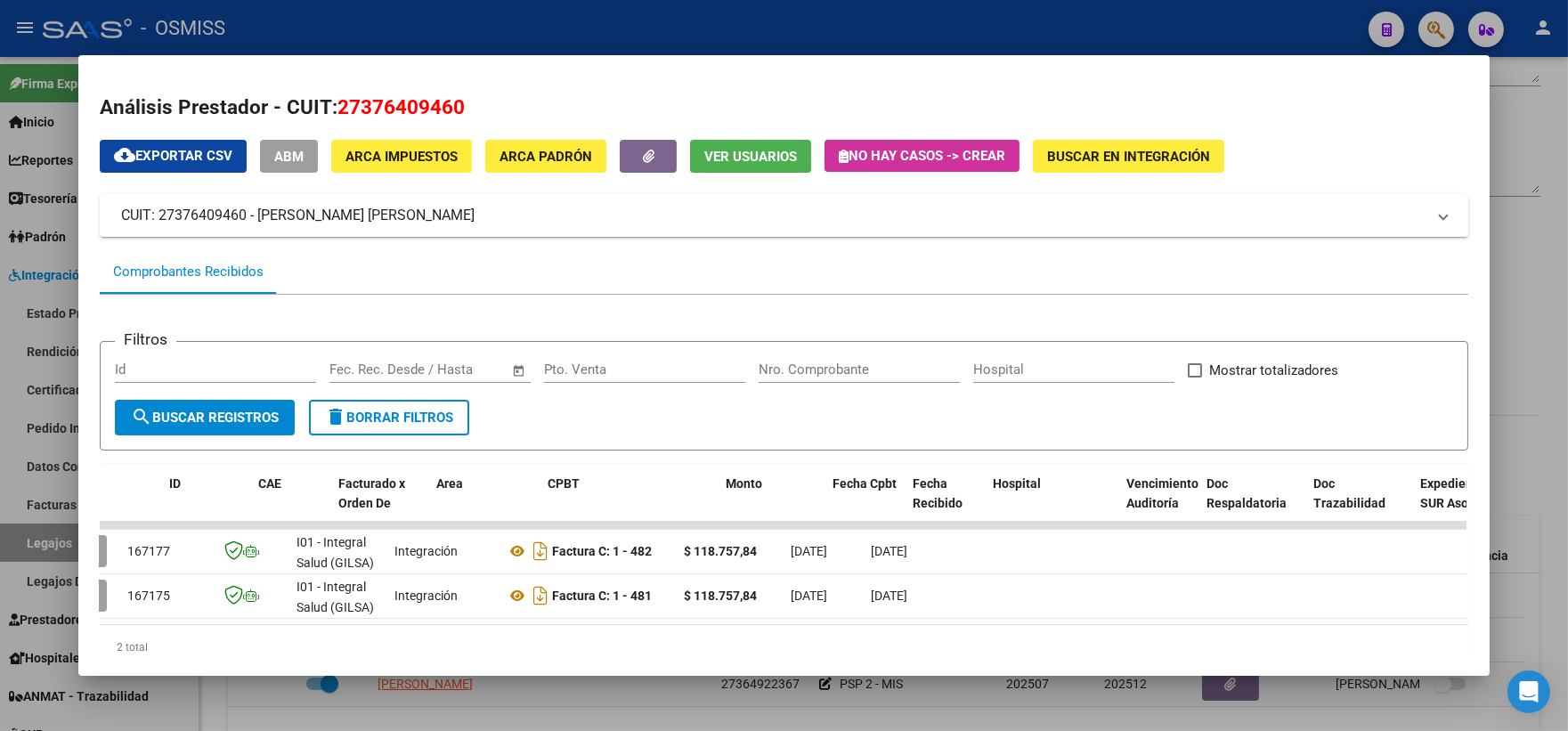
scroll to position [0, 0]
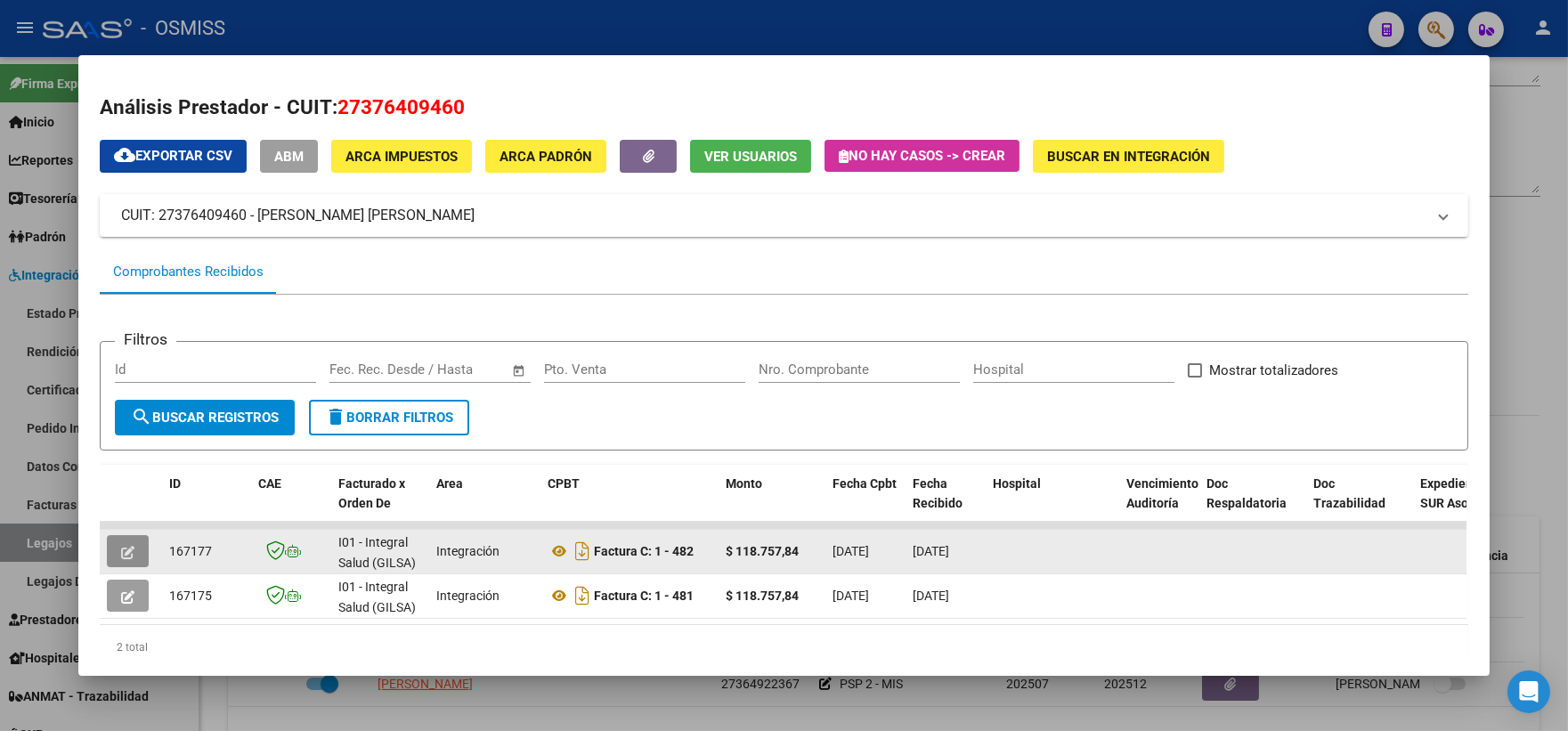
click at [135, 548] on button "button" at bounding box center [127, 551] width 42 height 32
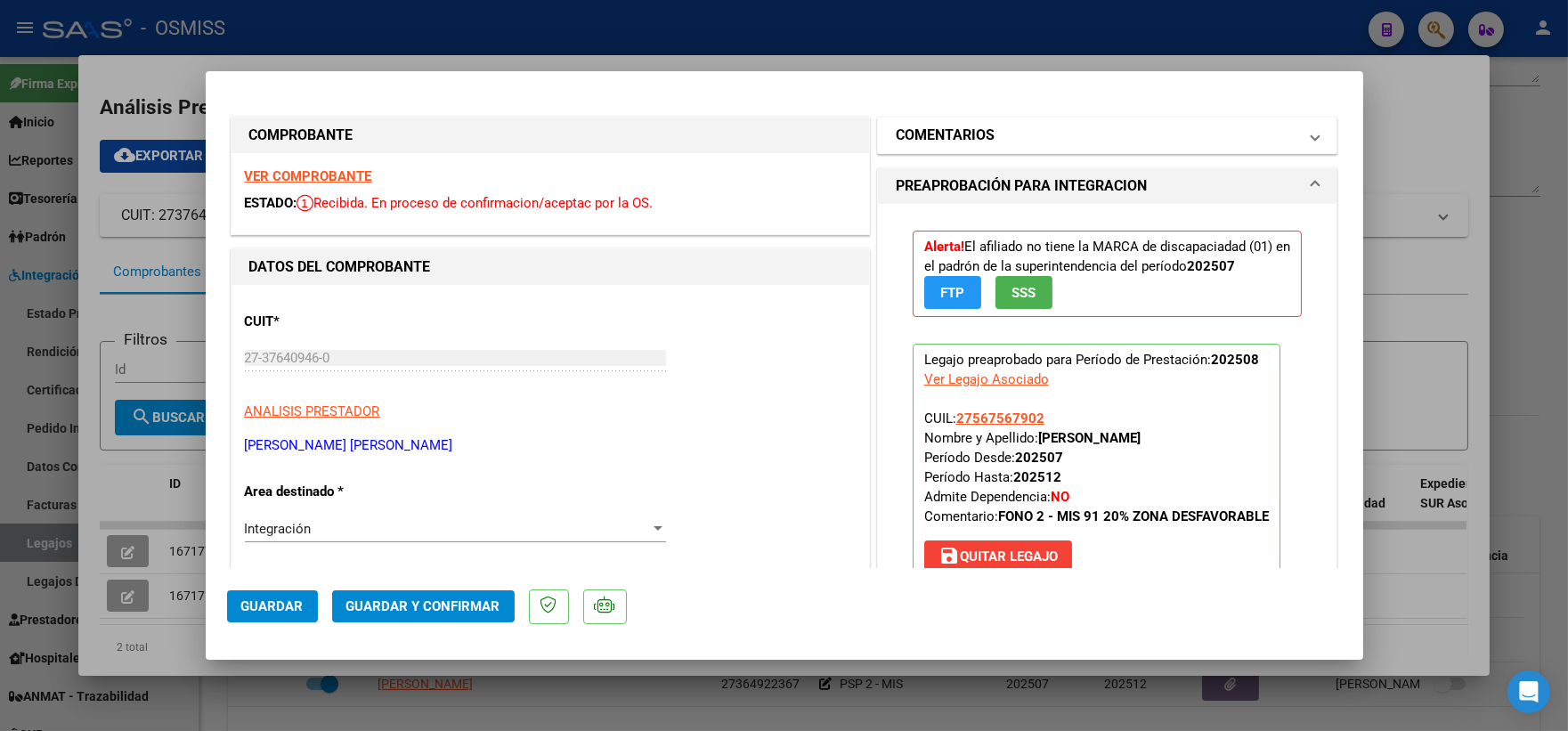
click at [1019, 120] on mat-expansion-panel-header "COMENTARIOS" at bounding box center [1107, 135] width 459 height 36
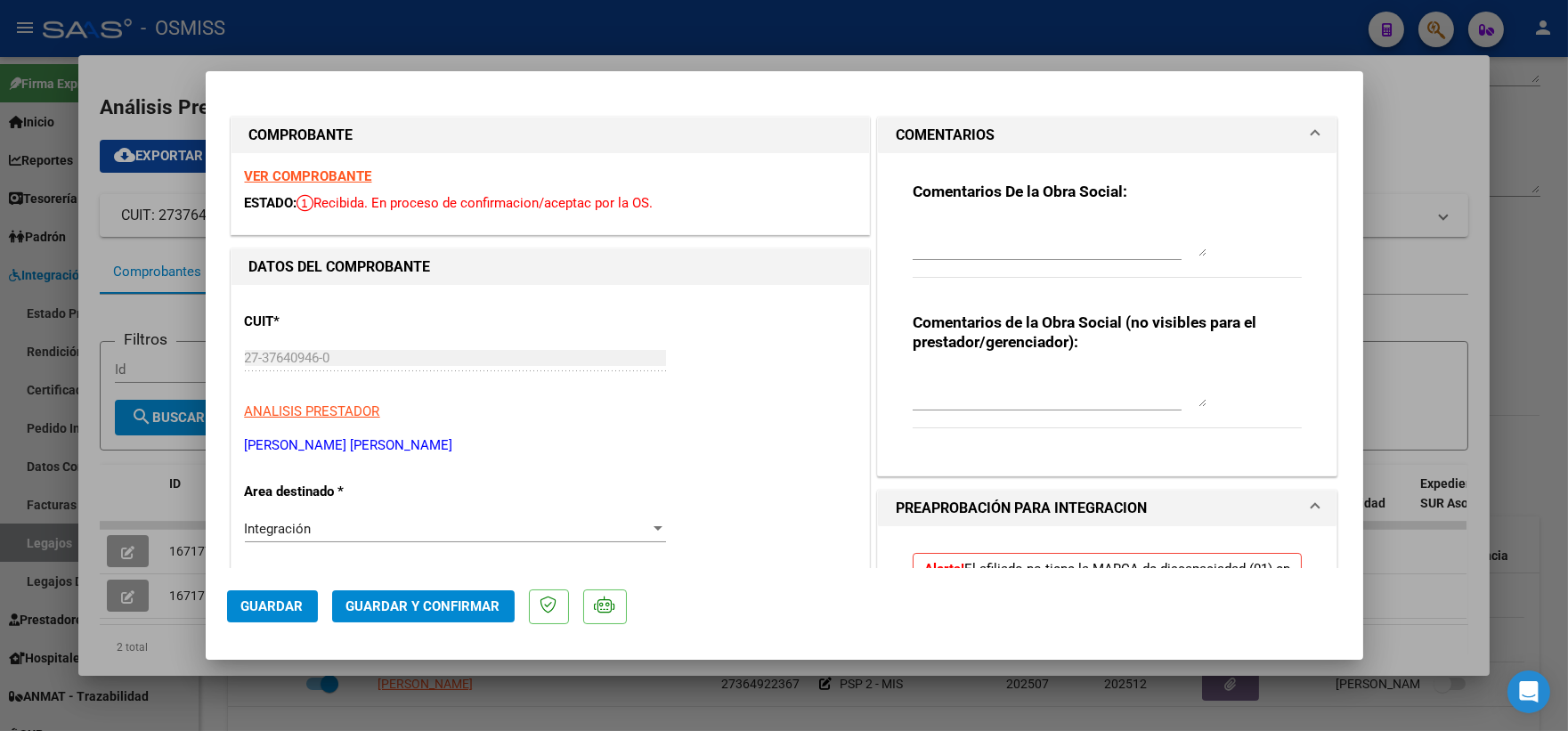
click at [943, 246] on textarea at bounding box center [1060, 239] width 294 height 36
paste textarea "27376409460"
drag, startPoint x: 1007, startPoint y: 228, endPoint x: 786, endPoint y: 218, distance: 221.2
type textarea "20% zona desfavorable"
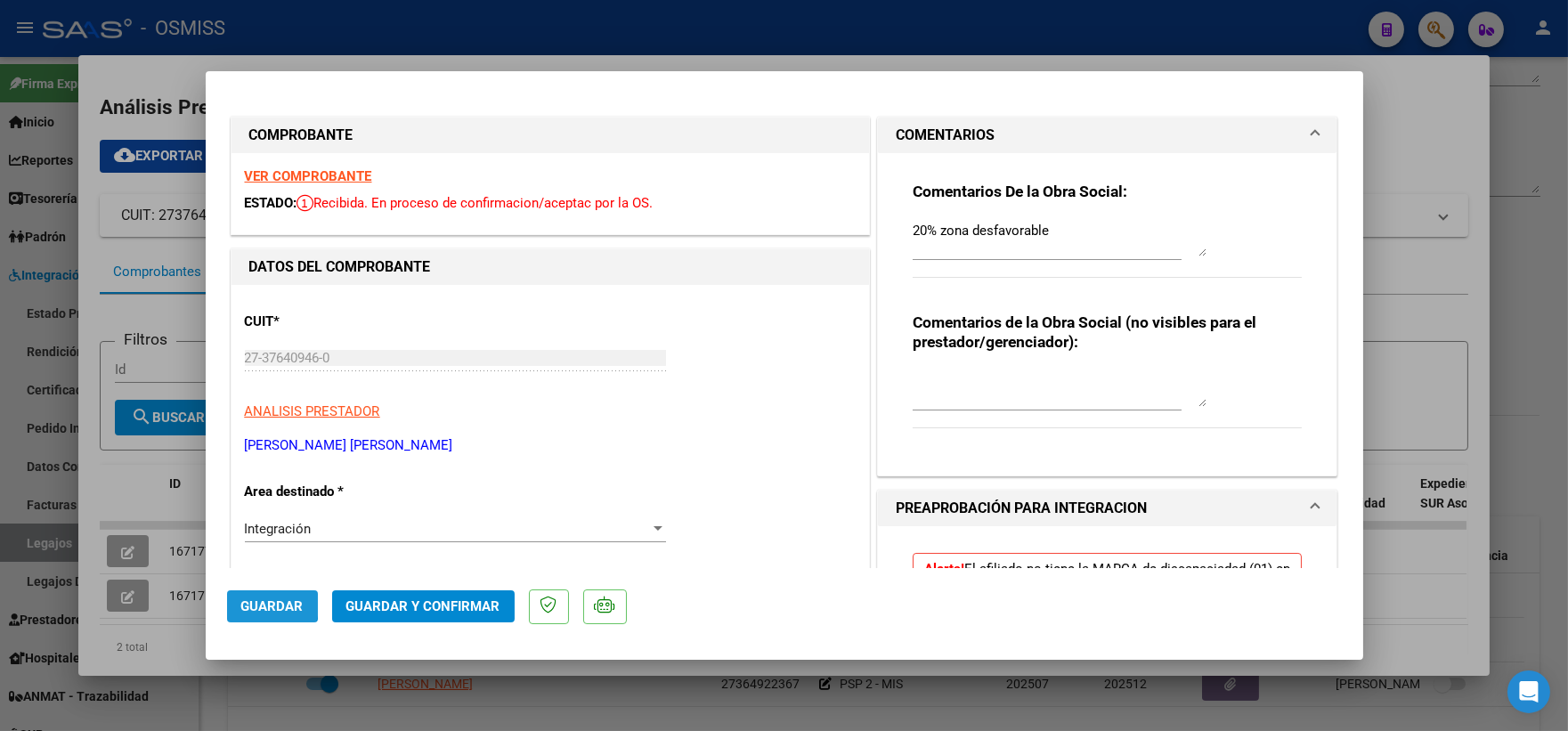
click at [248, 599] on span "Guardar" at bounding box center [273, 606] width 63 height 16
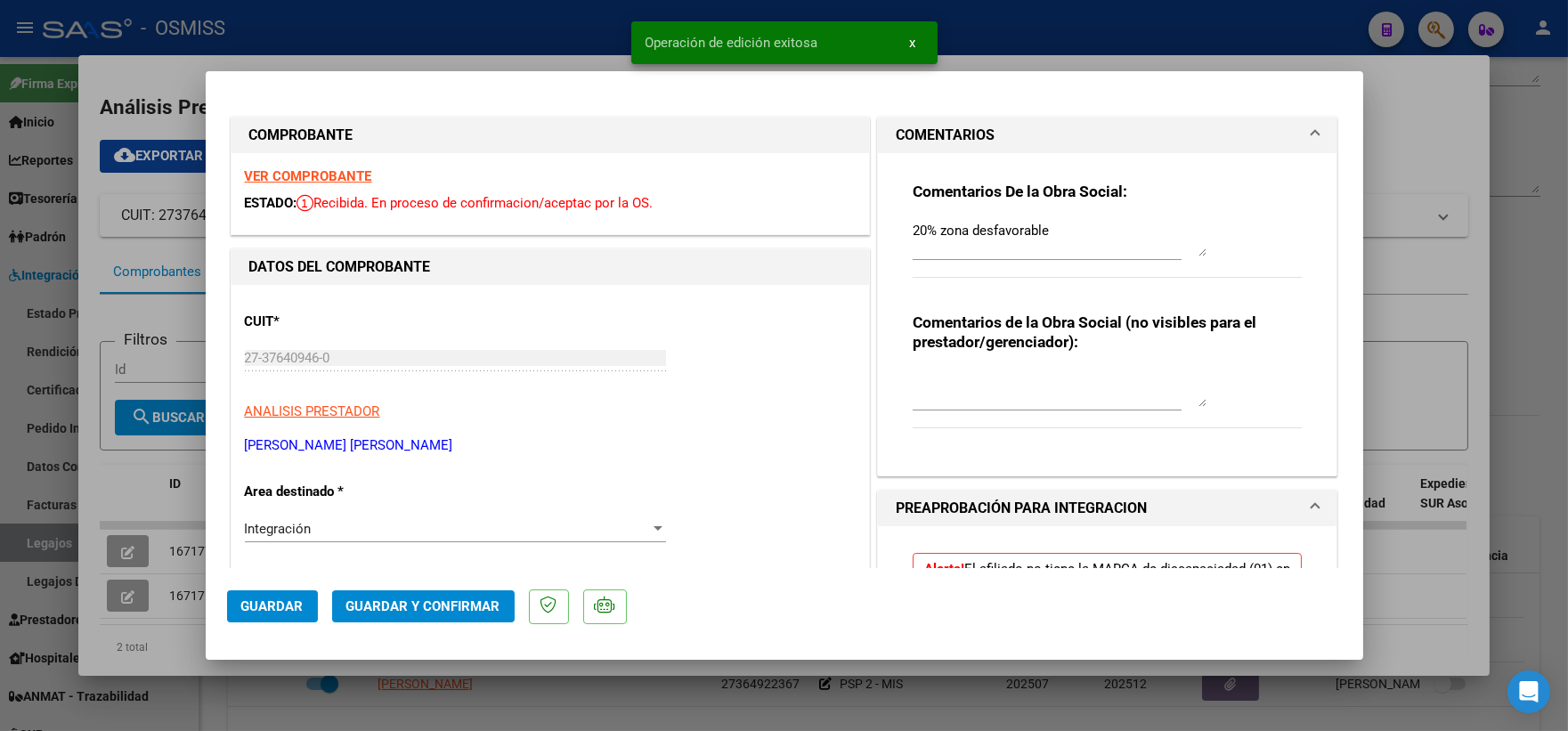
click at [161, 495] on div at bounding box center [784, 365] width 1568 height 731
type input "$ 0,00"
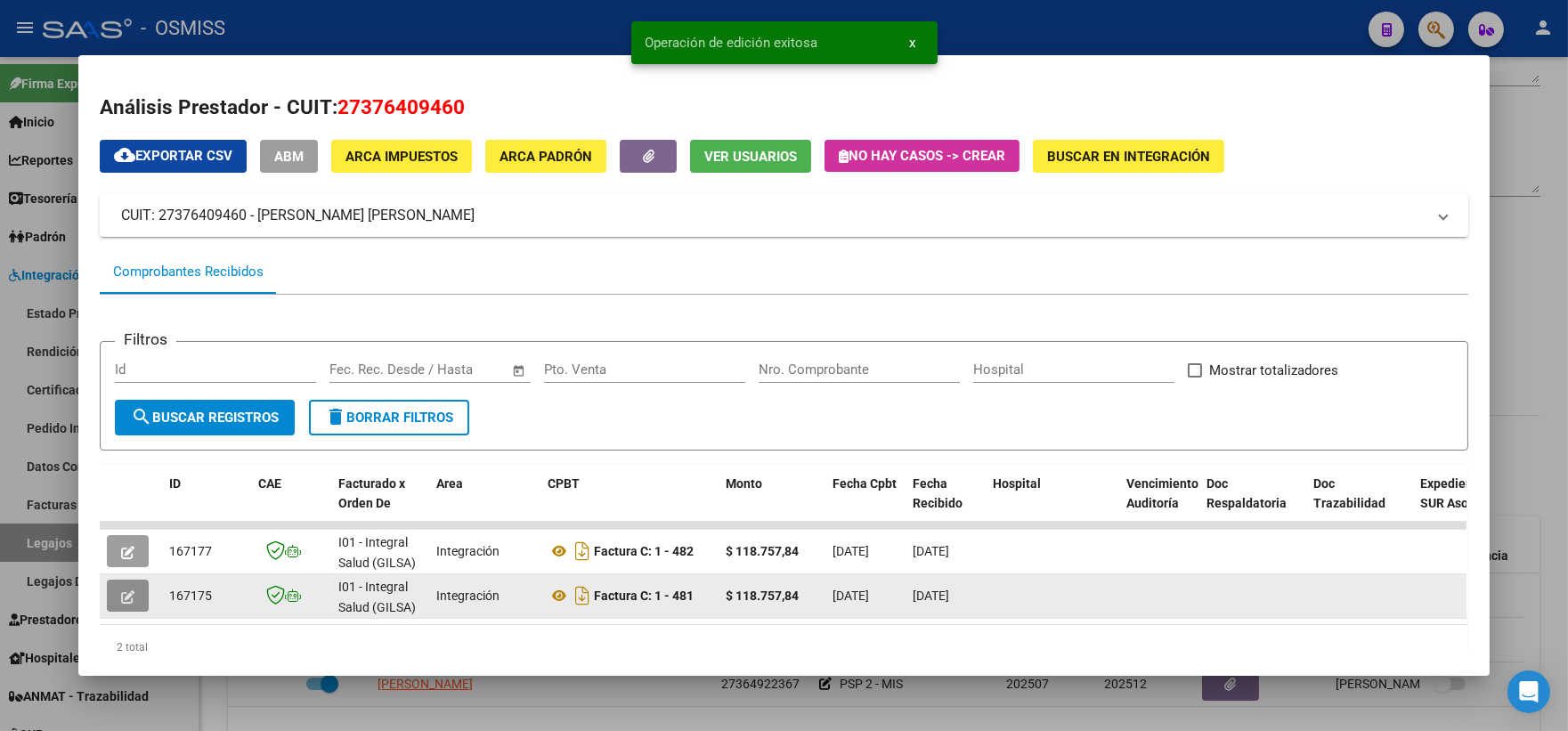
click at [121, 597] on icon "button" at bounding box center [127, 596] width 13 height 13
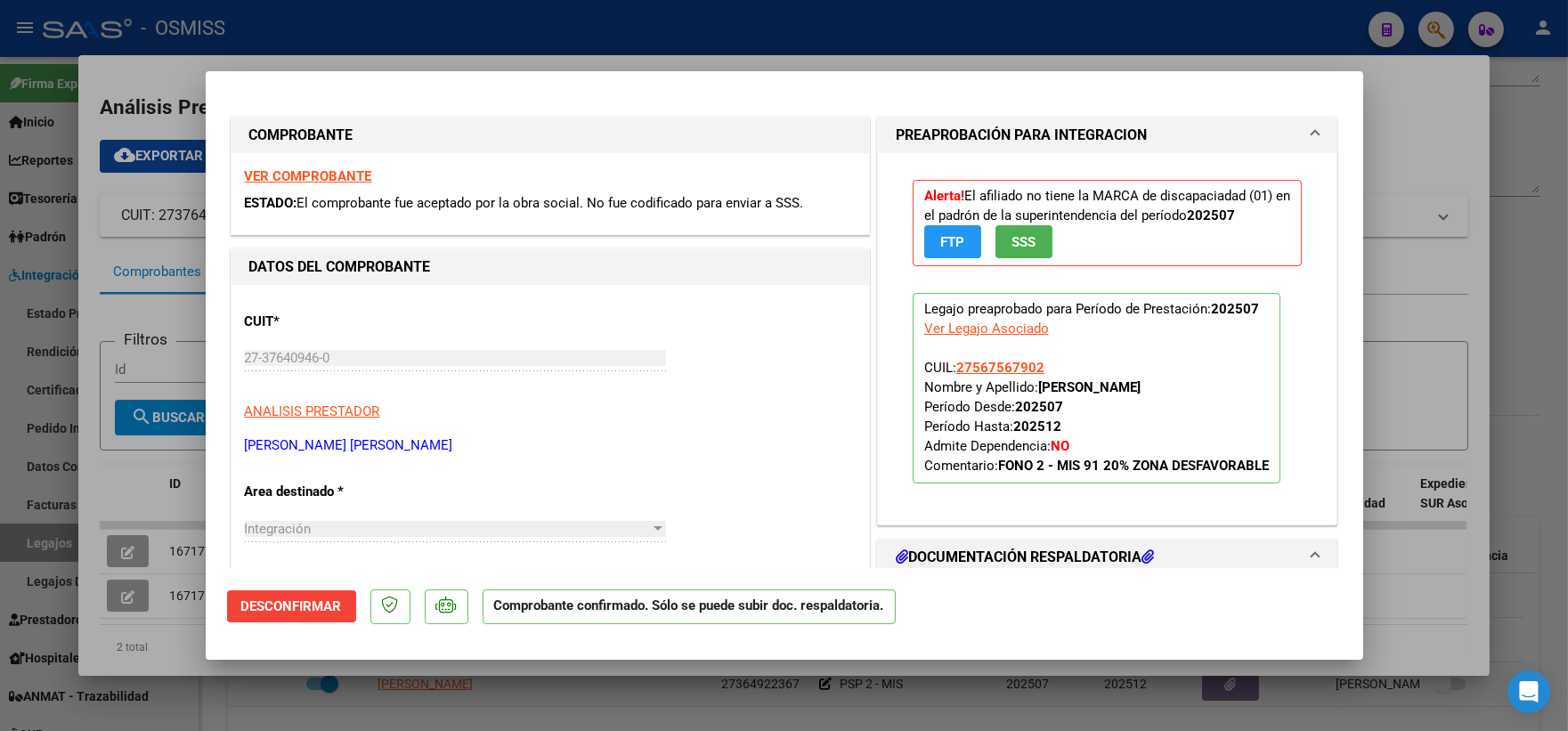
click at [1414, 371] on div at bounding box center [784, 365] width 1568 height 731
type input "$ 0,00"
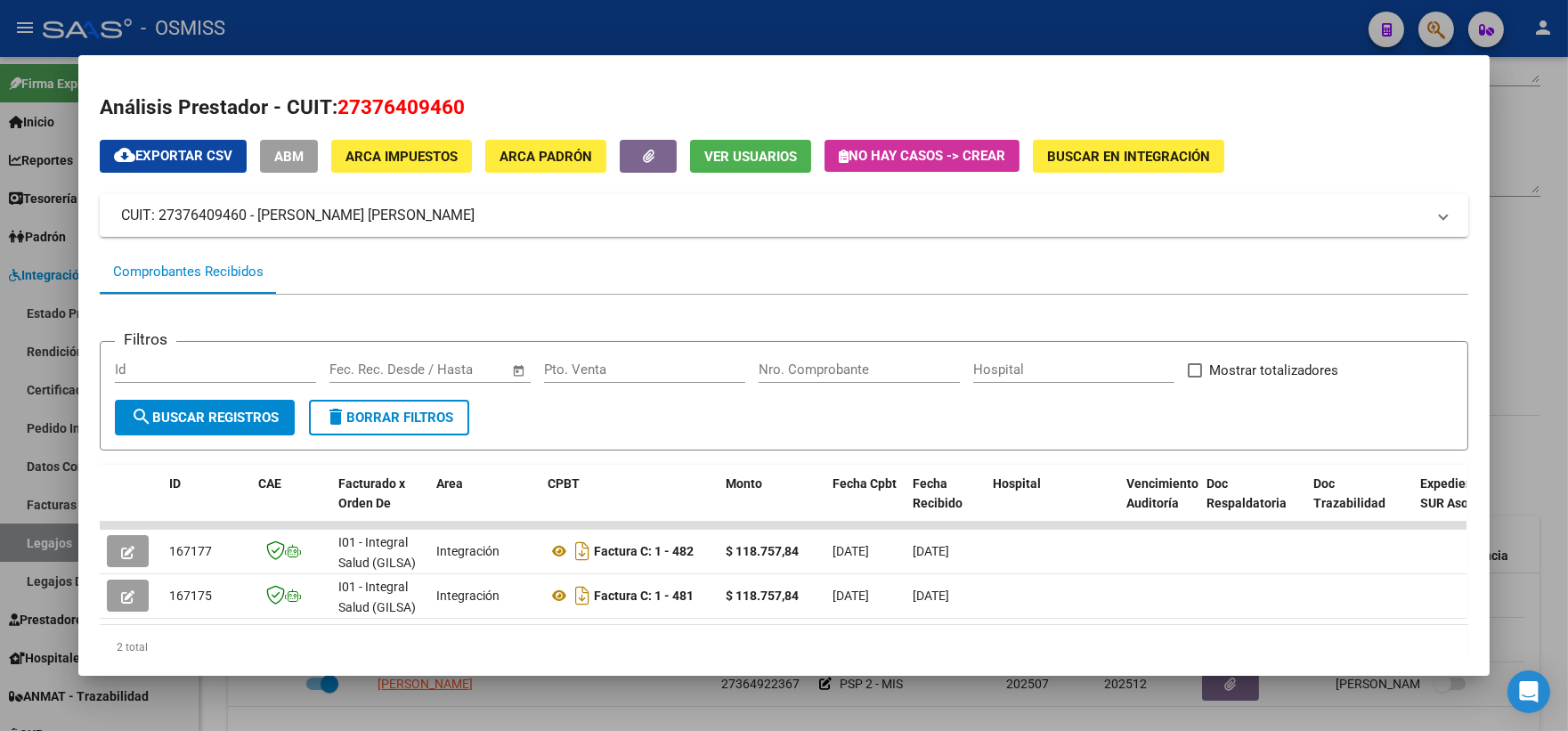
click at [1527, 336] on div at bounding box center [784, 365] width 1568 height 731
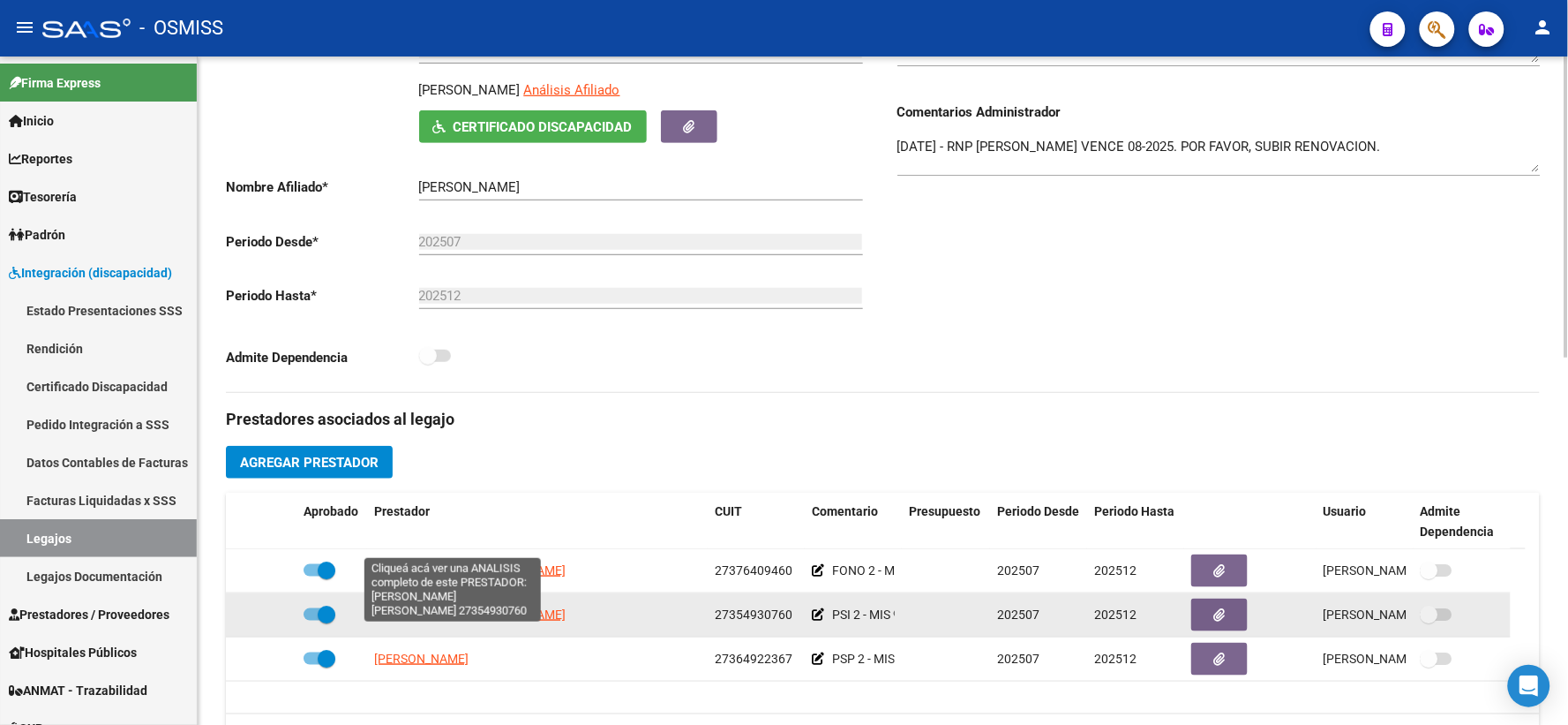
click at [447, 621] on span "ELWART ROXANA AZUCENA" at bounding box center [470, 614] width 192 height 14
type textarea "27354930760"
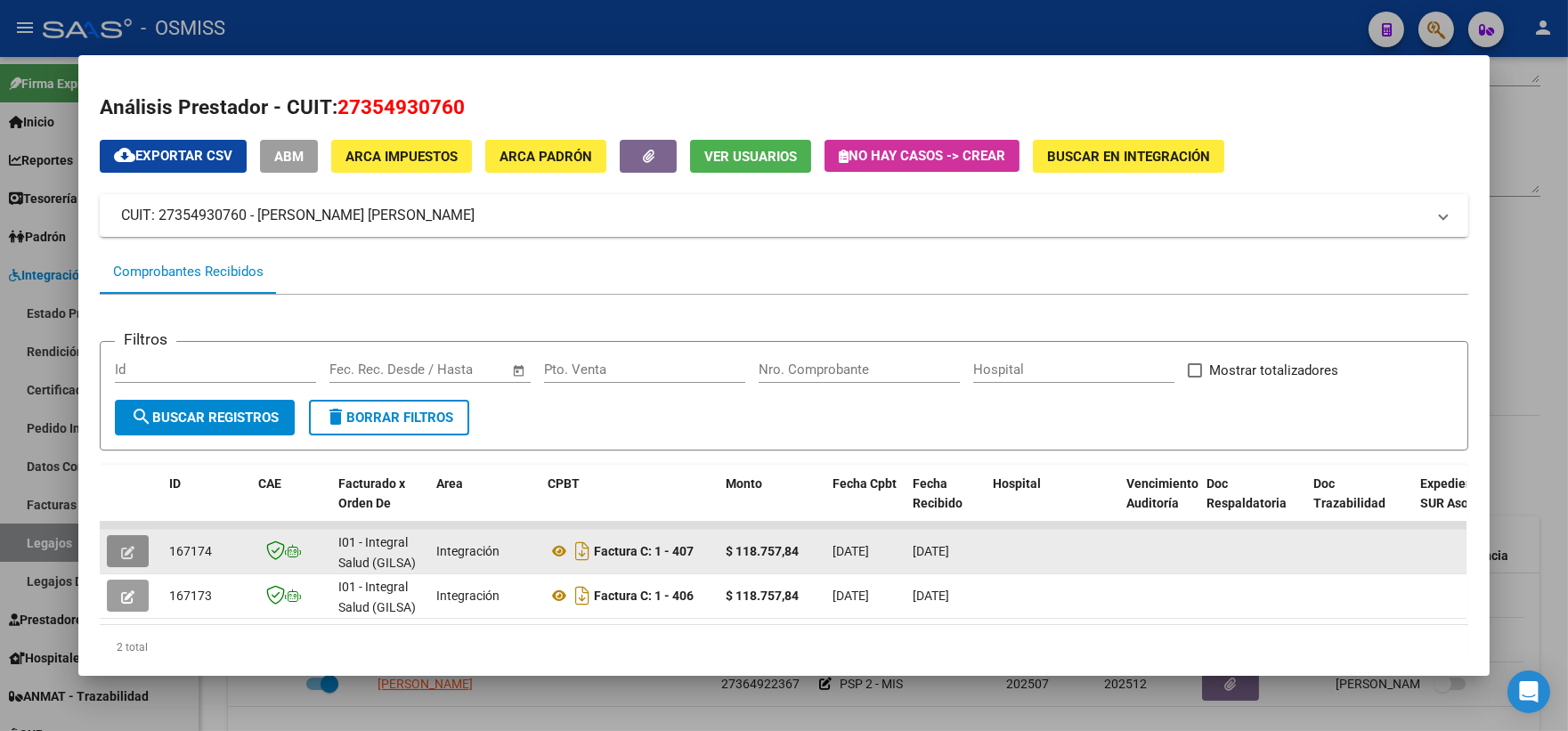
click at [121, 550] on icon "button" at bounding box center [127, 552] width 13 height 13
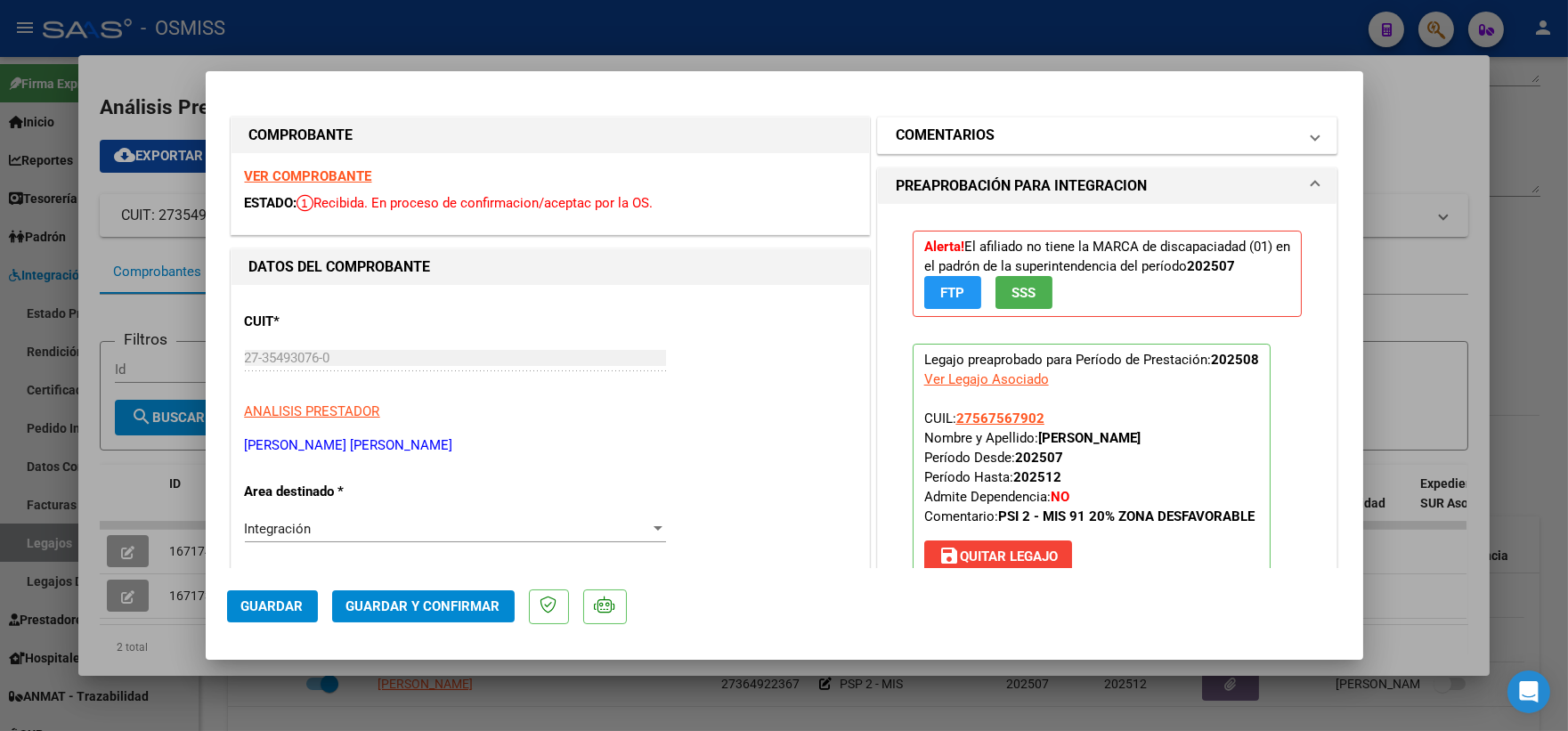
click at [973, 135] on h1 "COMENTARIOS" at bounding box center [945, 135] width 98 height 21
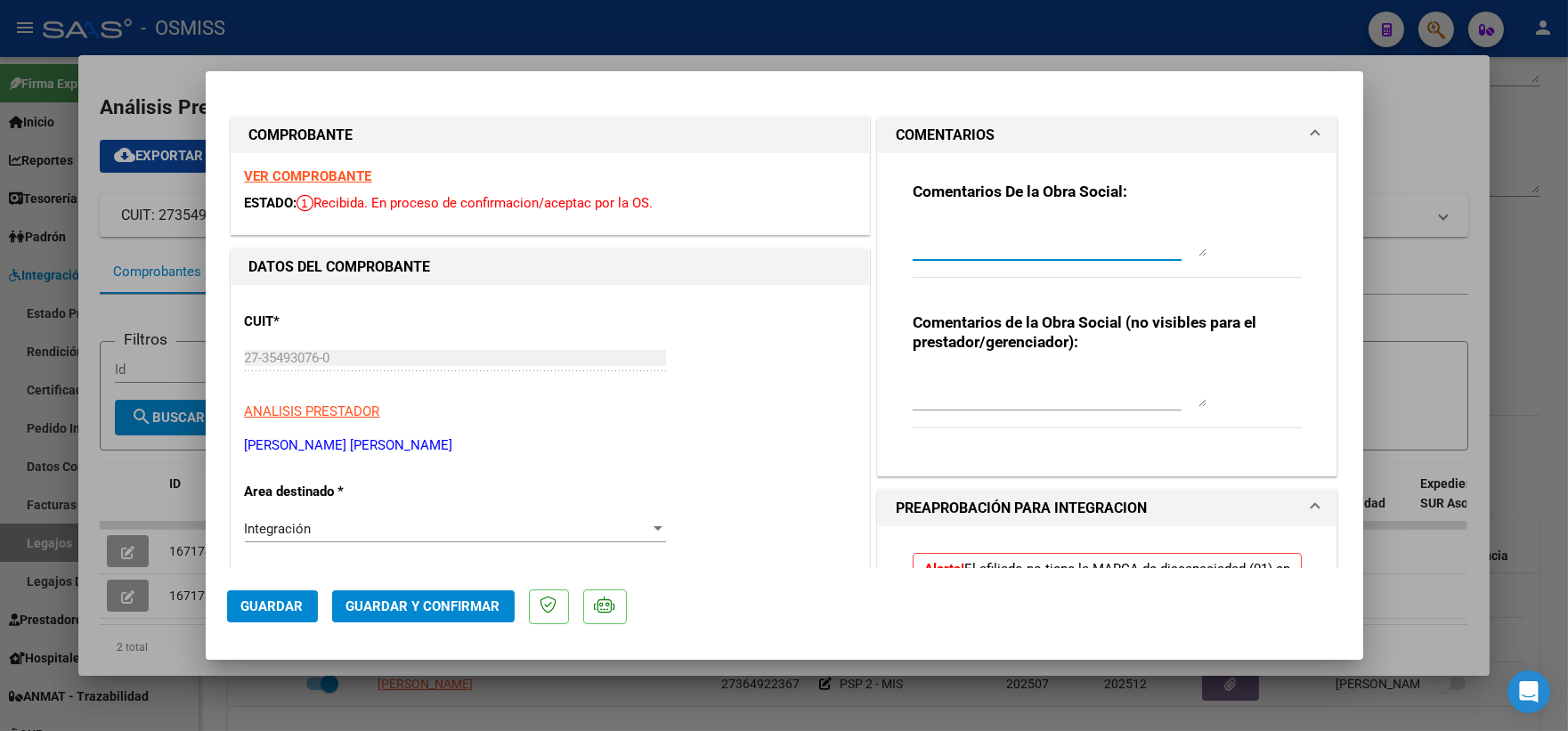
click at [976, 242] on textarea at bounding box center [1060, 239] width 294 height 36
type textarea "20% zona desfavorable"
click at [273, 612] on span "Guardar" at bounding box center [273, 606] width 63 height 16
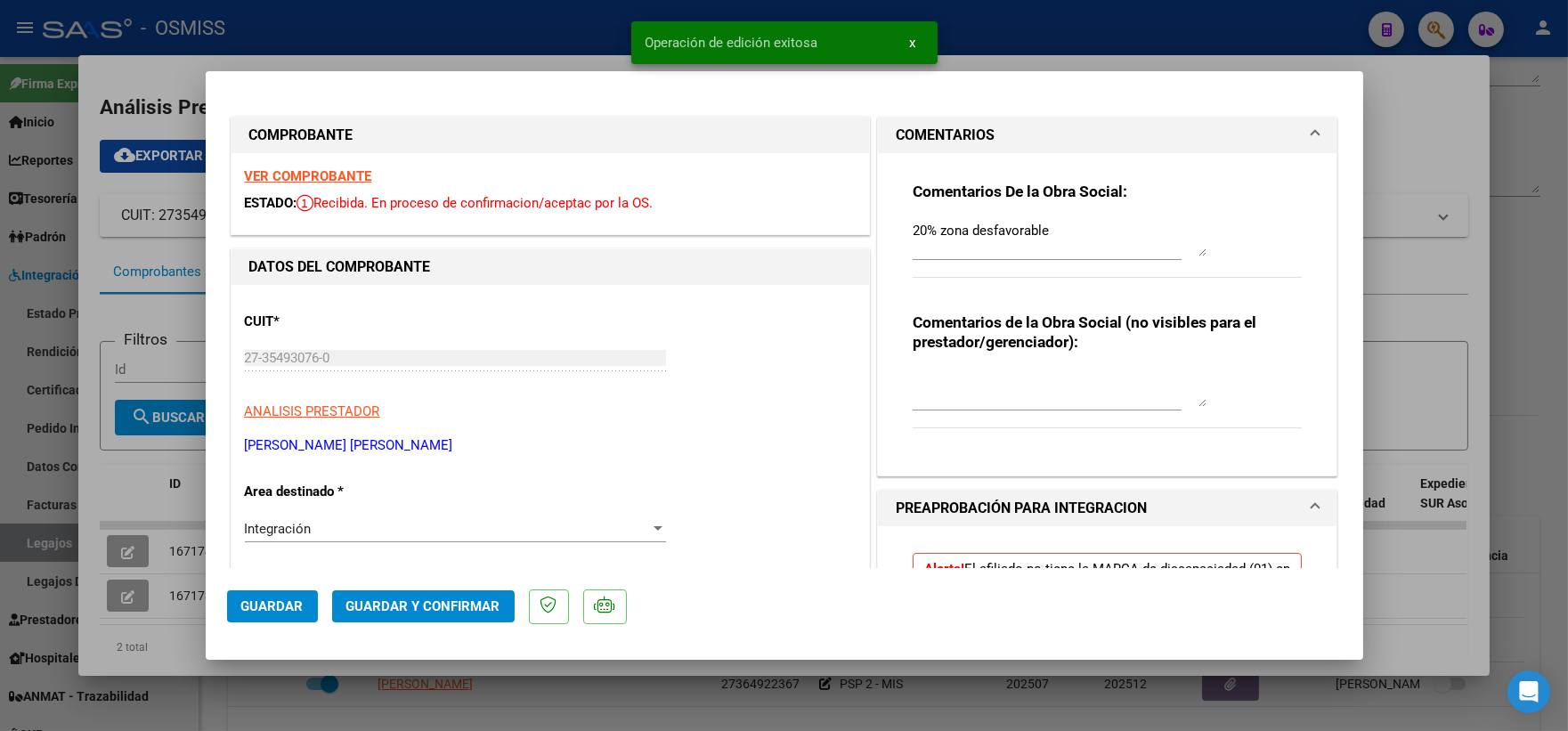
click at [134, 594] on div at bounding box center [784, 365] width 1568 height 731
type input "$ 0,00"
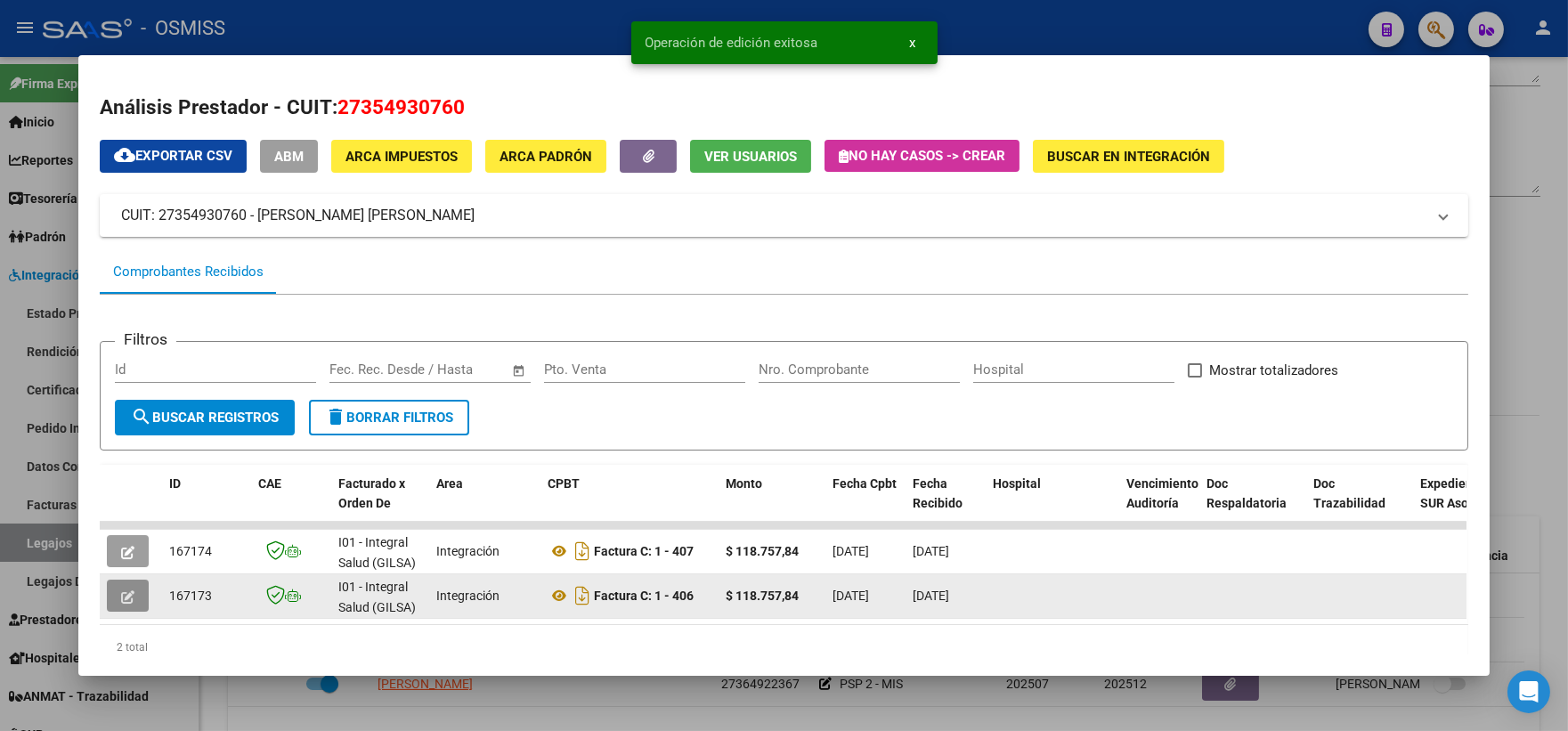
click at [134, 594] on button "button" at bounding box center [127, 596] width 42 height 32
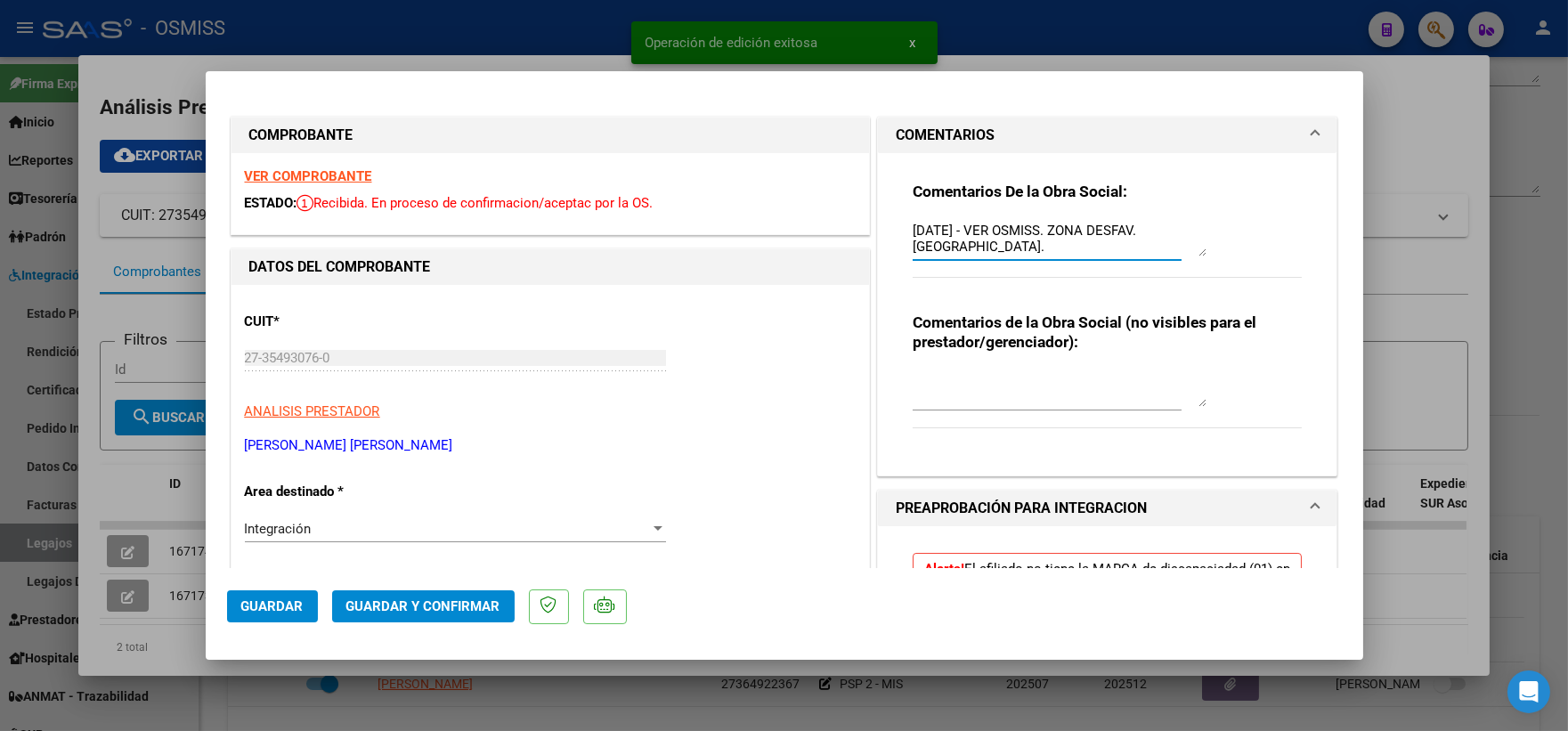
click at [990, 238] on textarea "16/09/2025 - VER OSMISS. ZONA DESFAV. NEUQUEN." at bounding box center [1060, 239] width 294 height 36
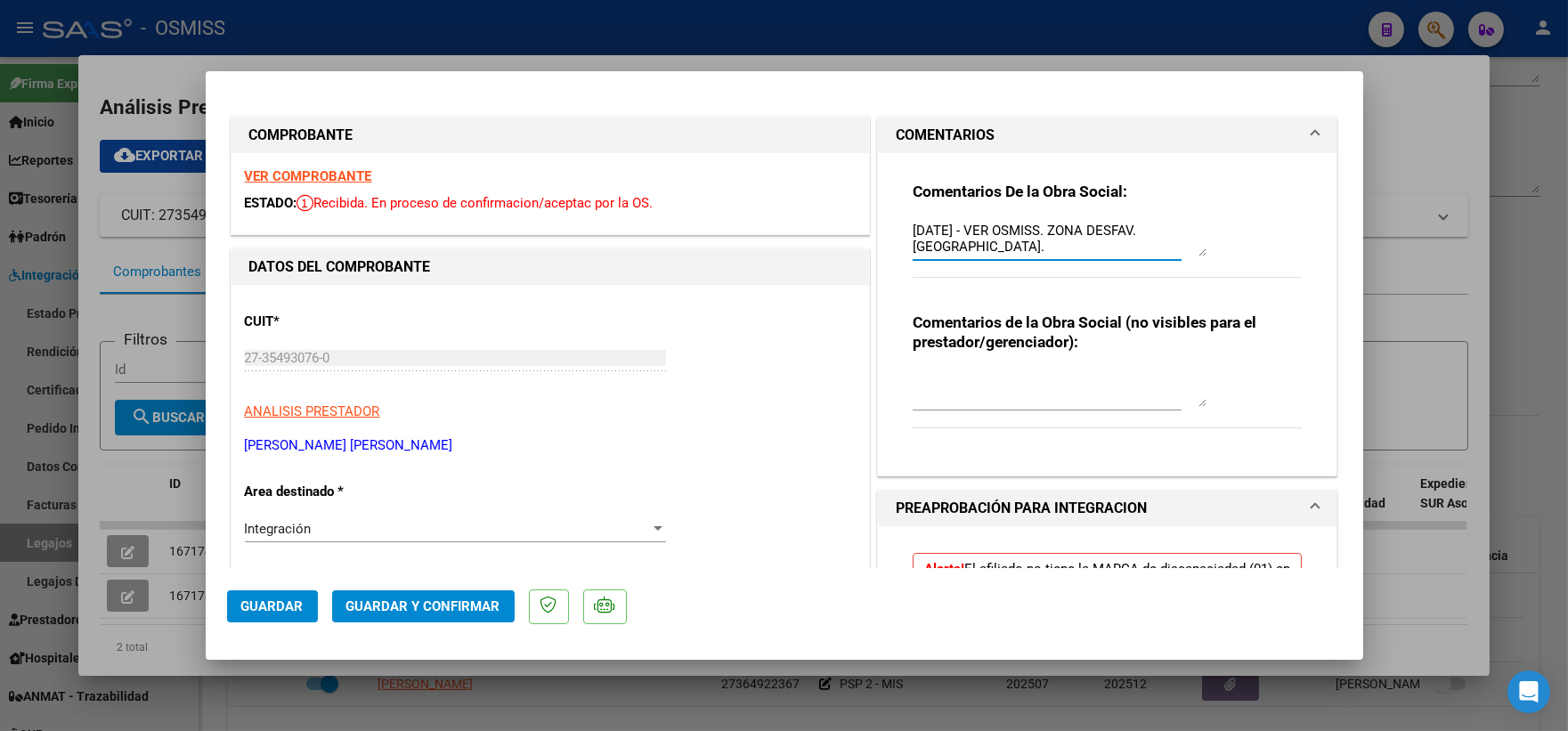
click at [986, 247] on textarea "16/09/2025 - VER OSMISS. ZONA DESFAV. NEUQUEN." at bounding box center [1060, 239] width 294 height 36
type textarea "16/09/2025 - VER OSMISS. ZONA DESFAV. NEUQUEN. 20%"
click at [299, 600] on span "Guardar" at bounding box center [273, 606] width 63 height 16
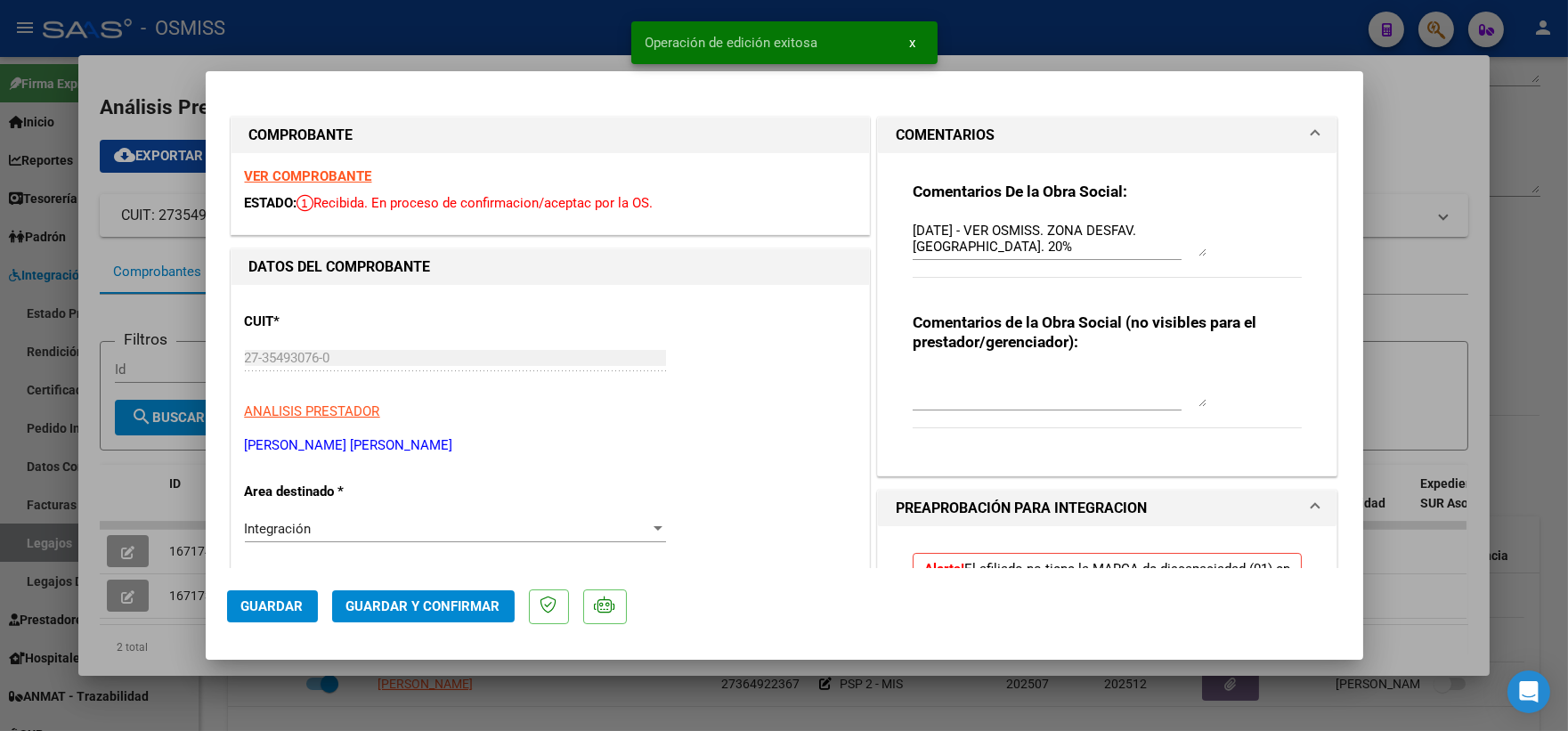
click at [1511, 448] on div at bounding box center [784, 365] width 1568 height 731
type input "$ 0,00"
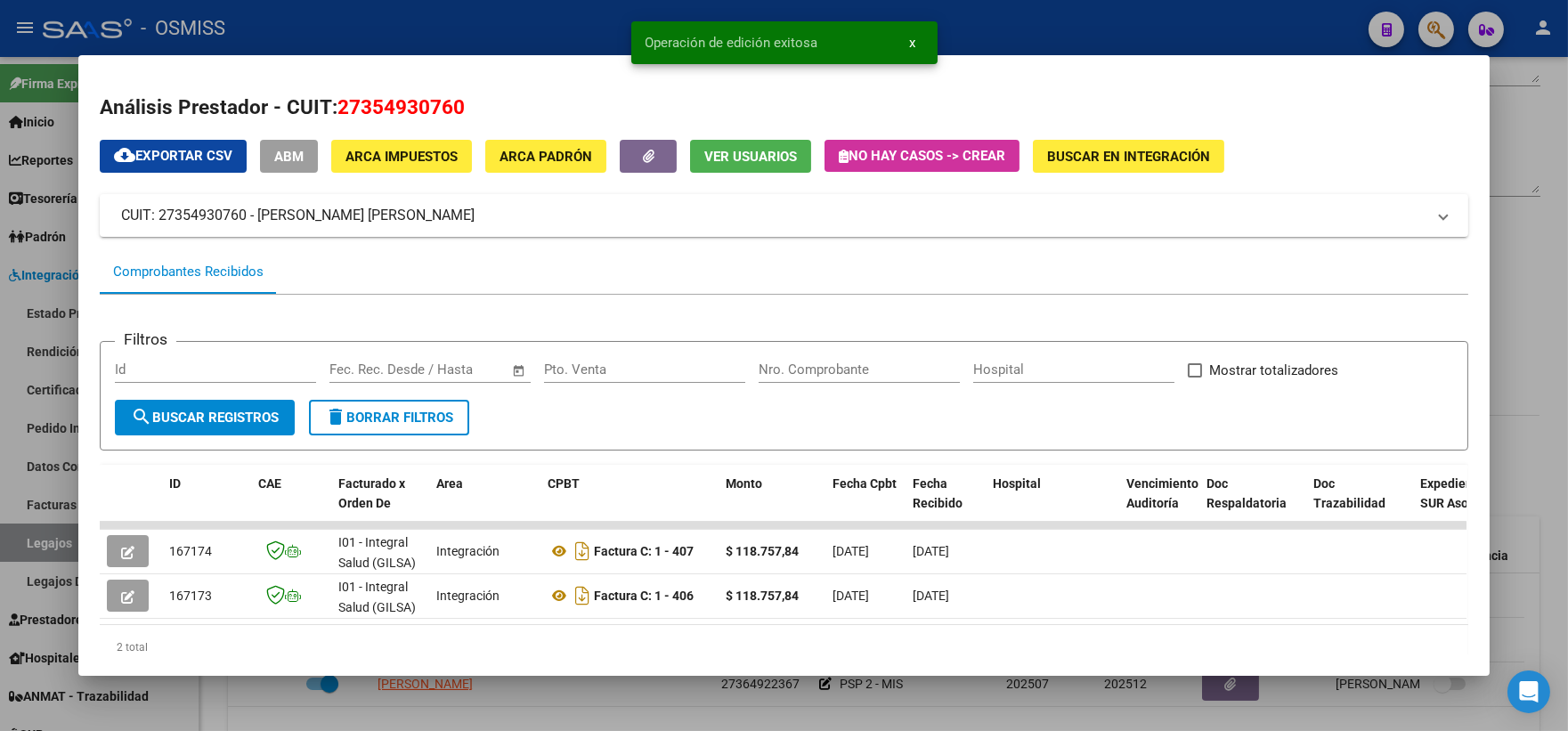
click at [1502, 430] on div at bounding box center [784, 365] width 1568 height 731
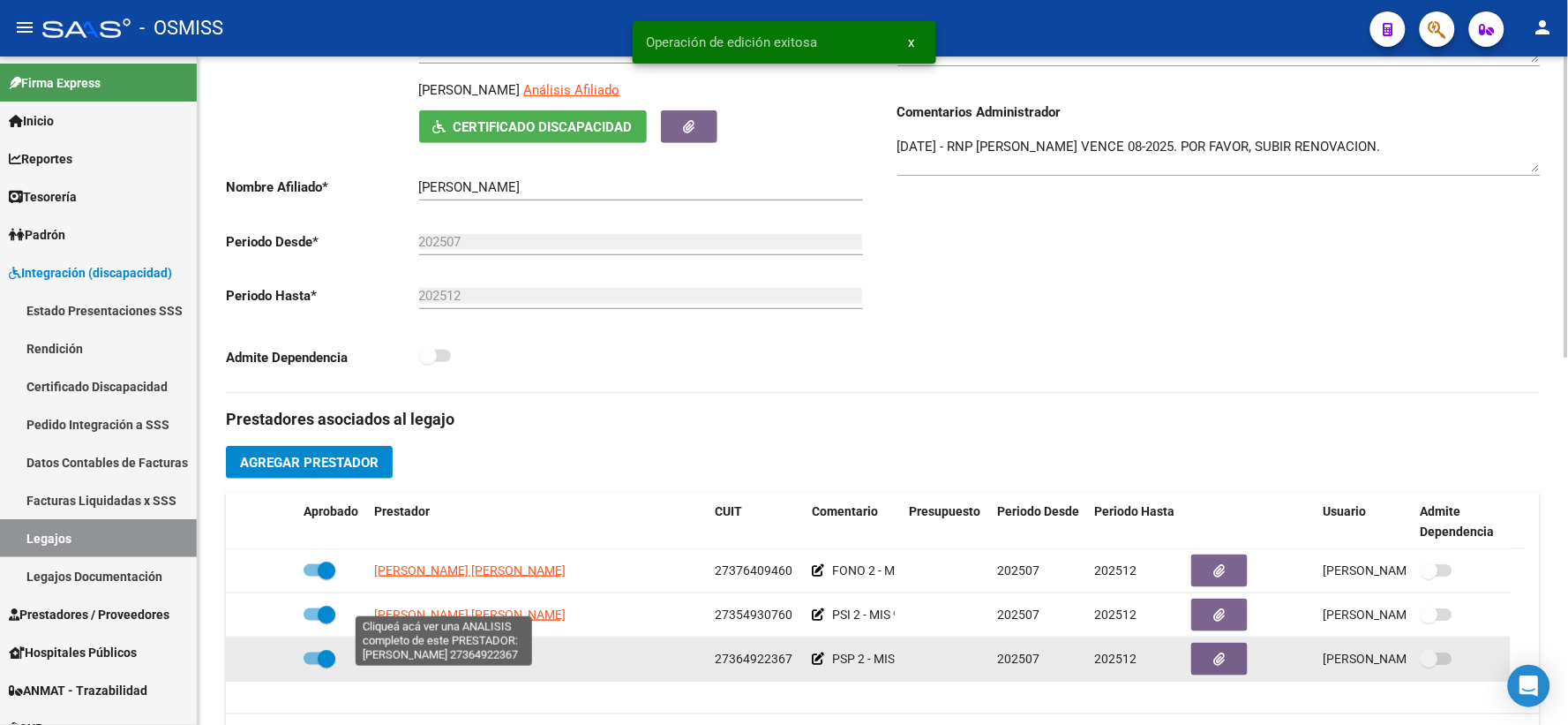
click at [423, 666] on span "CIANCI DAIANA ARACELI" at bounding box center [421, 658] width 94 height 14
type textarea "27364922367"
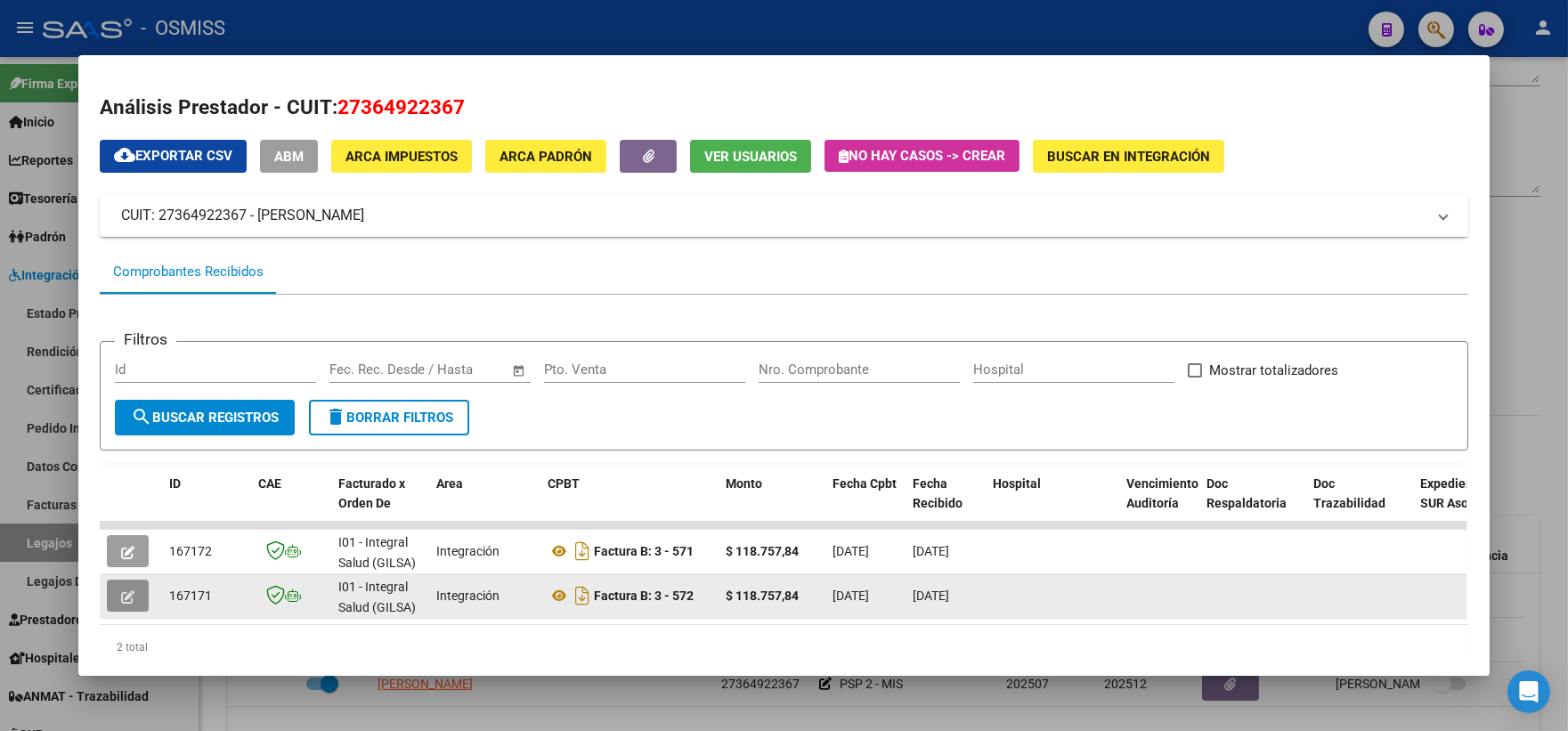
click at [121, 588] on span "button" at bounding box center [127, 596] width 13 height 16
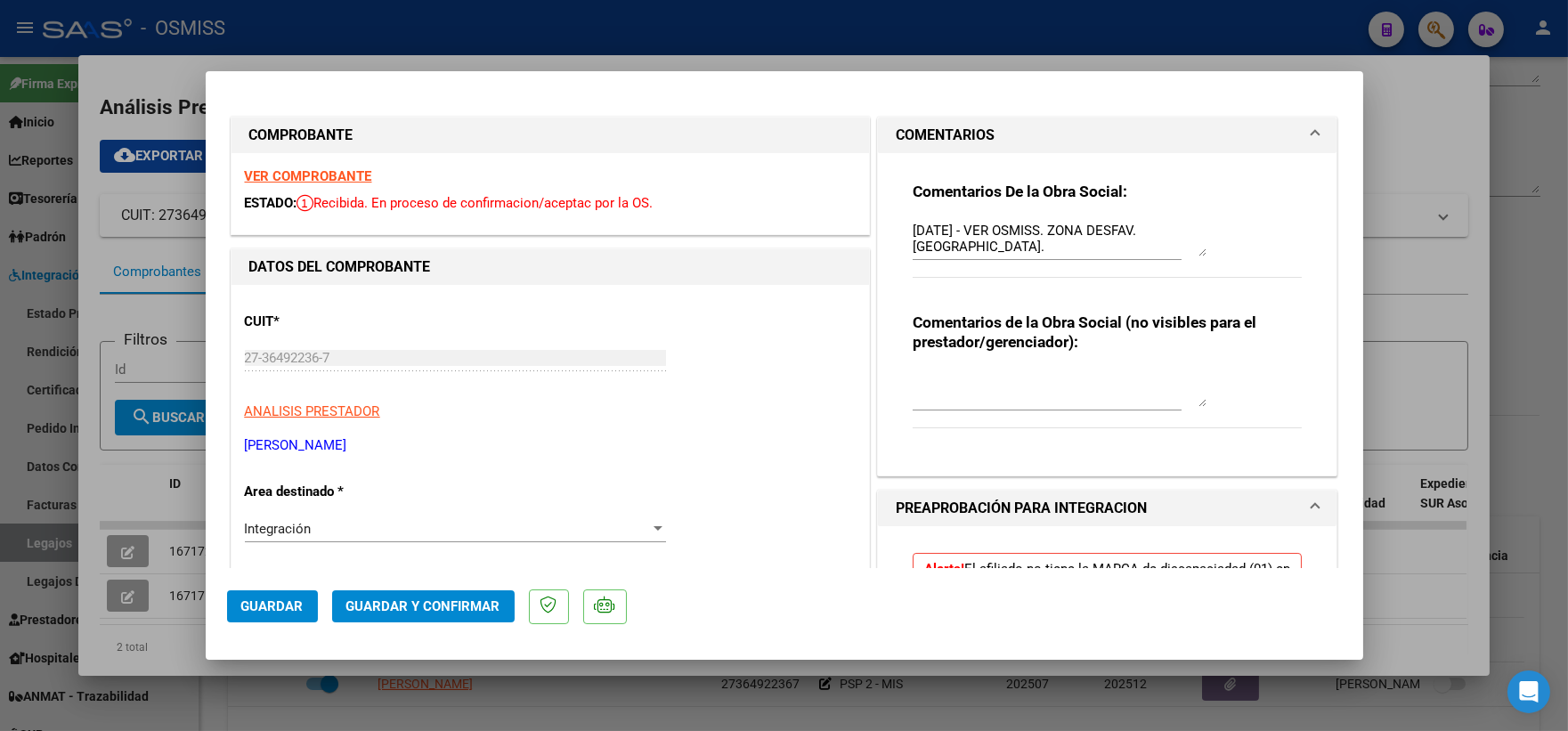
click at [1022, 250] on textarea "16/09/2025 - VER OSMISS. ZONA DESFAV. NEUQUEN." at bounding box center [1060, 239] width 294 height 36
type textarea "16/09/2025 - VER OSMISS. ZONA DESFAV. NEUQUEN. 20%"
click at [251, 597] on button "Guardar" at bounding box center [272, 606] width 90 height 32
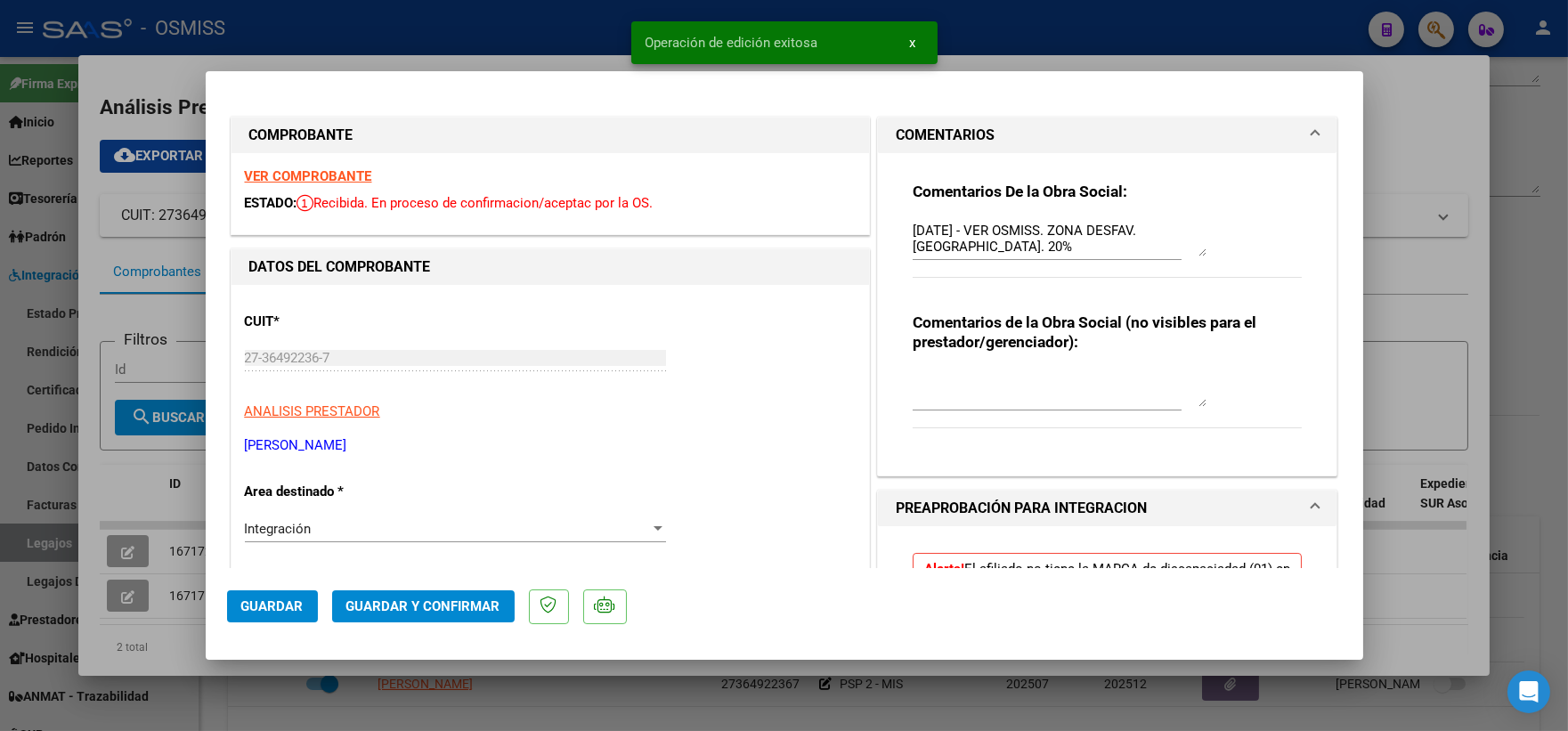
click at [126, 592] on div at bounding box center [784, 365] width 1568 height 731
type input "$ 0,00"
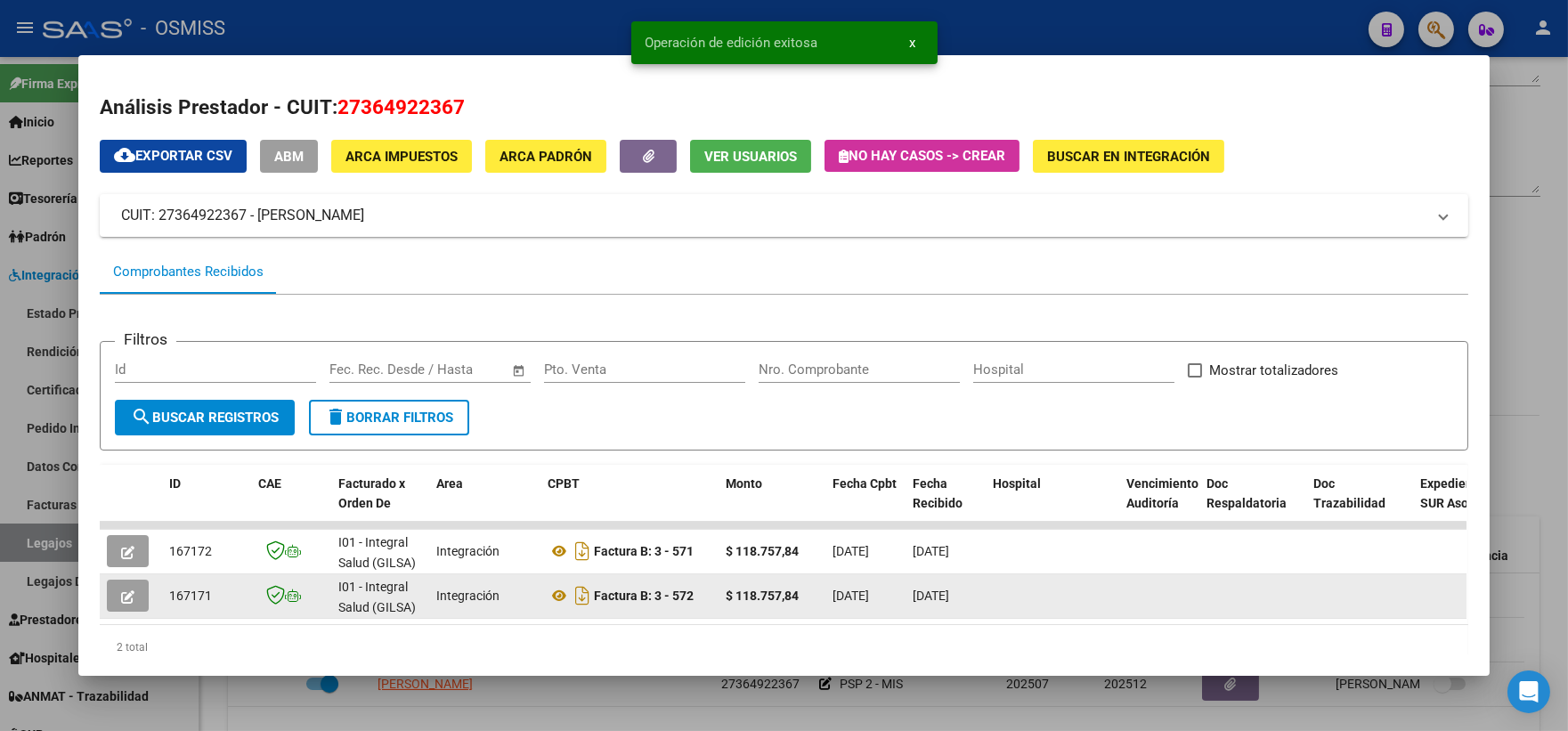
click at [129, 591] on button "button" at bounding box center [127, 596] width 42 height 32
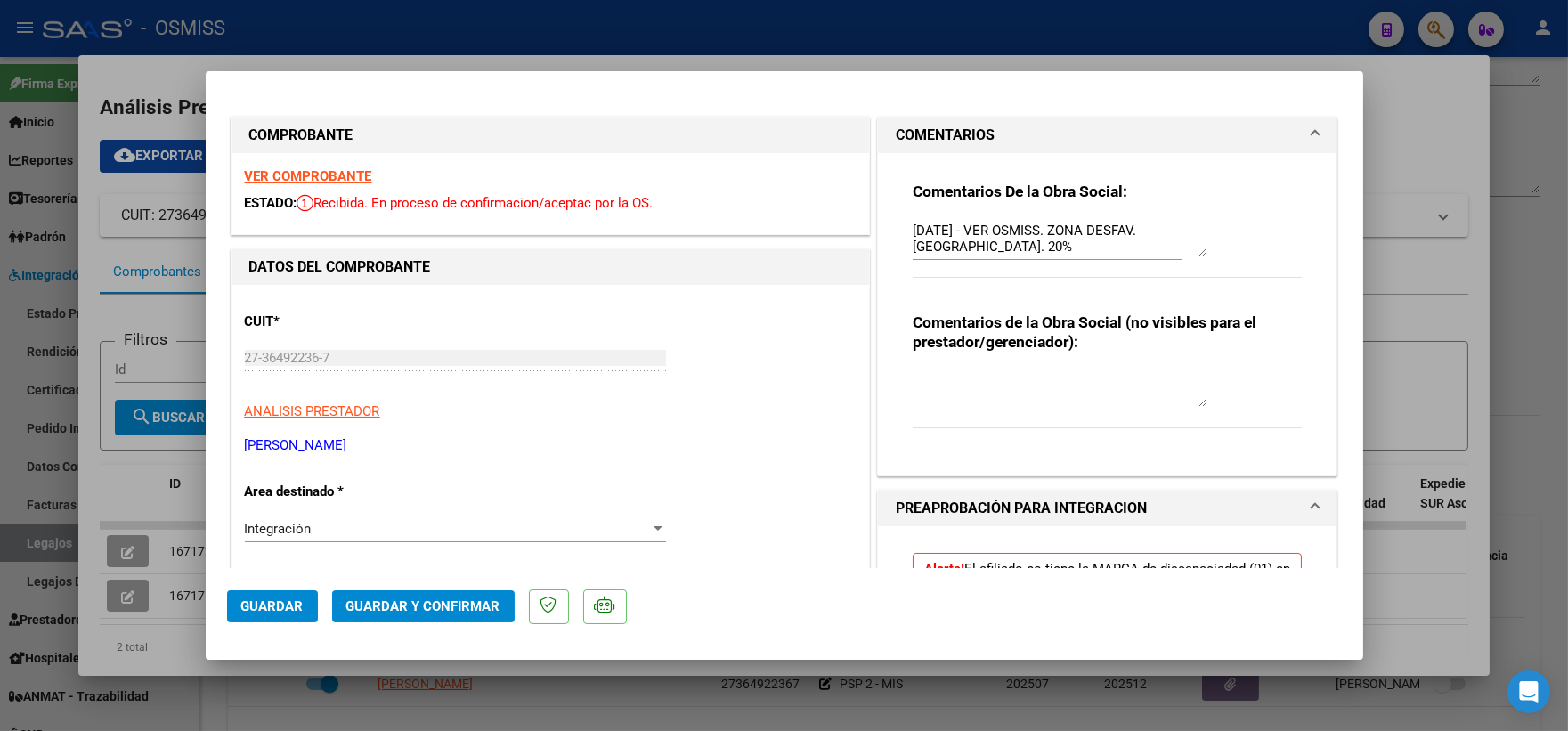
click at [1434, 406] on div at bounding box center [784, 365] width 1568 height 731
type input "$ 0,00"
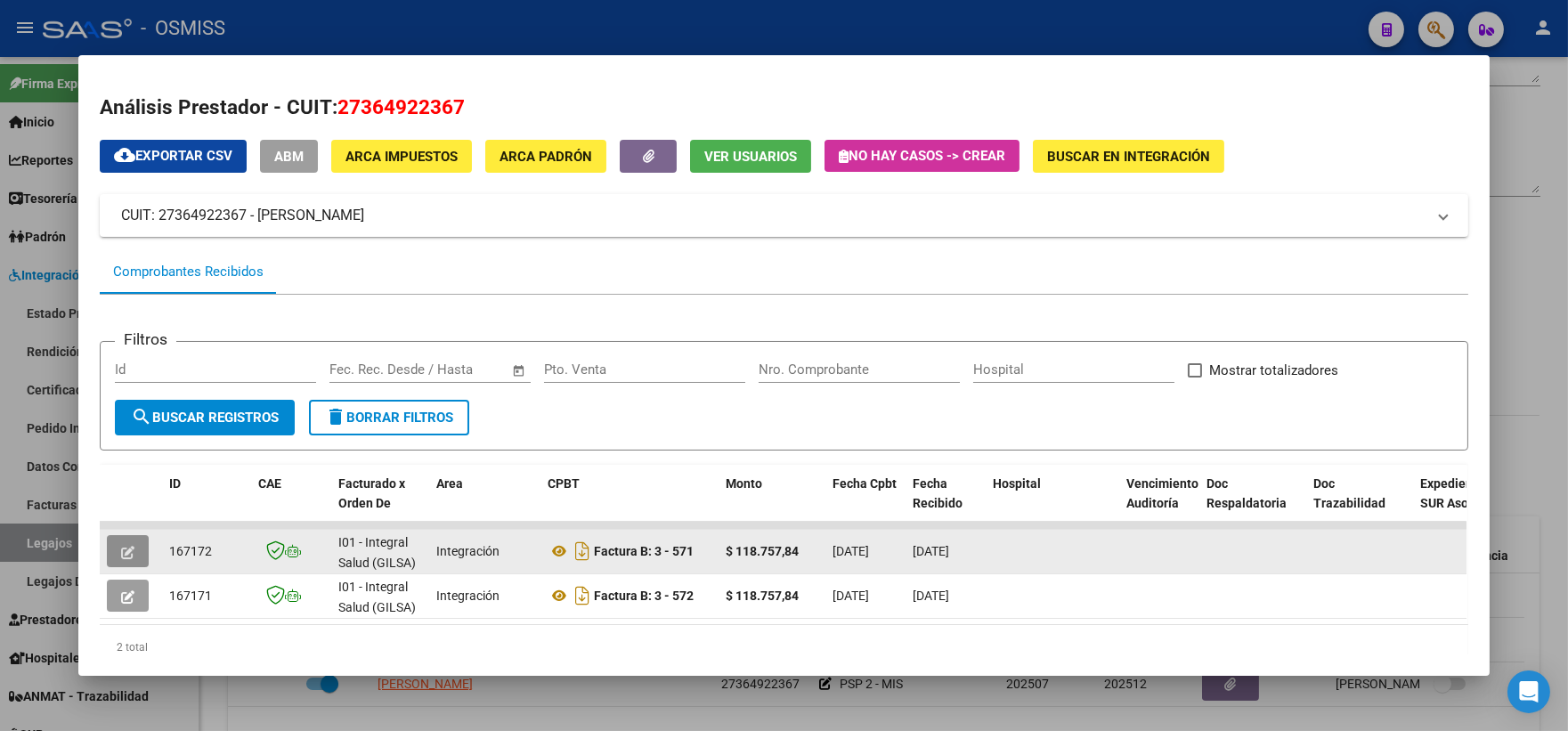
click at [111, 548] on button "button" at bounding box center [127, 551] width 42 height 32
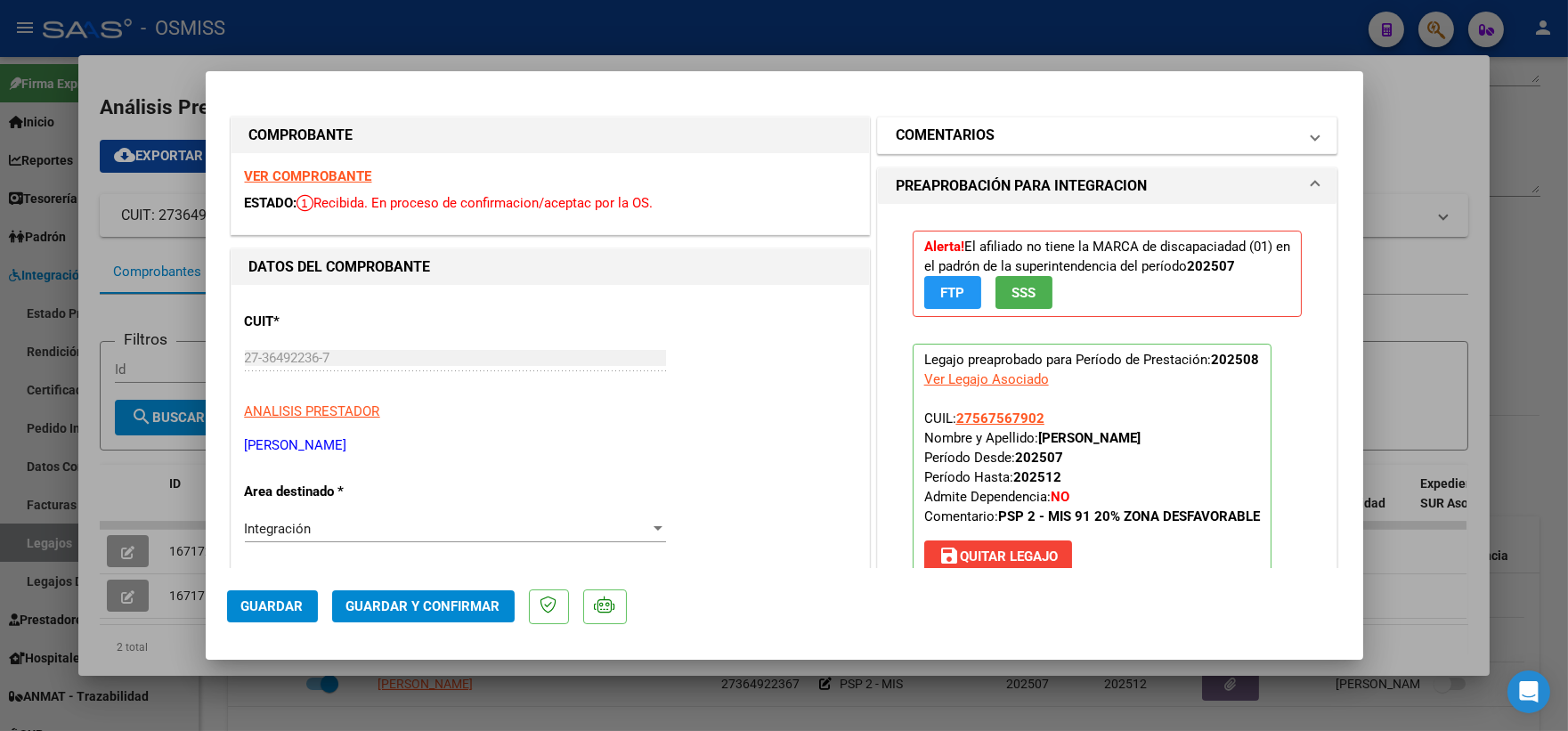
click at [970, 124] on h1 "COMENTARIOS" at bounding box center [945, 135] width 98 height 21
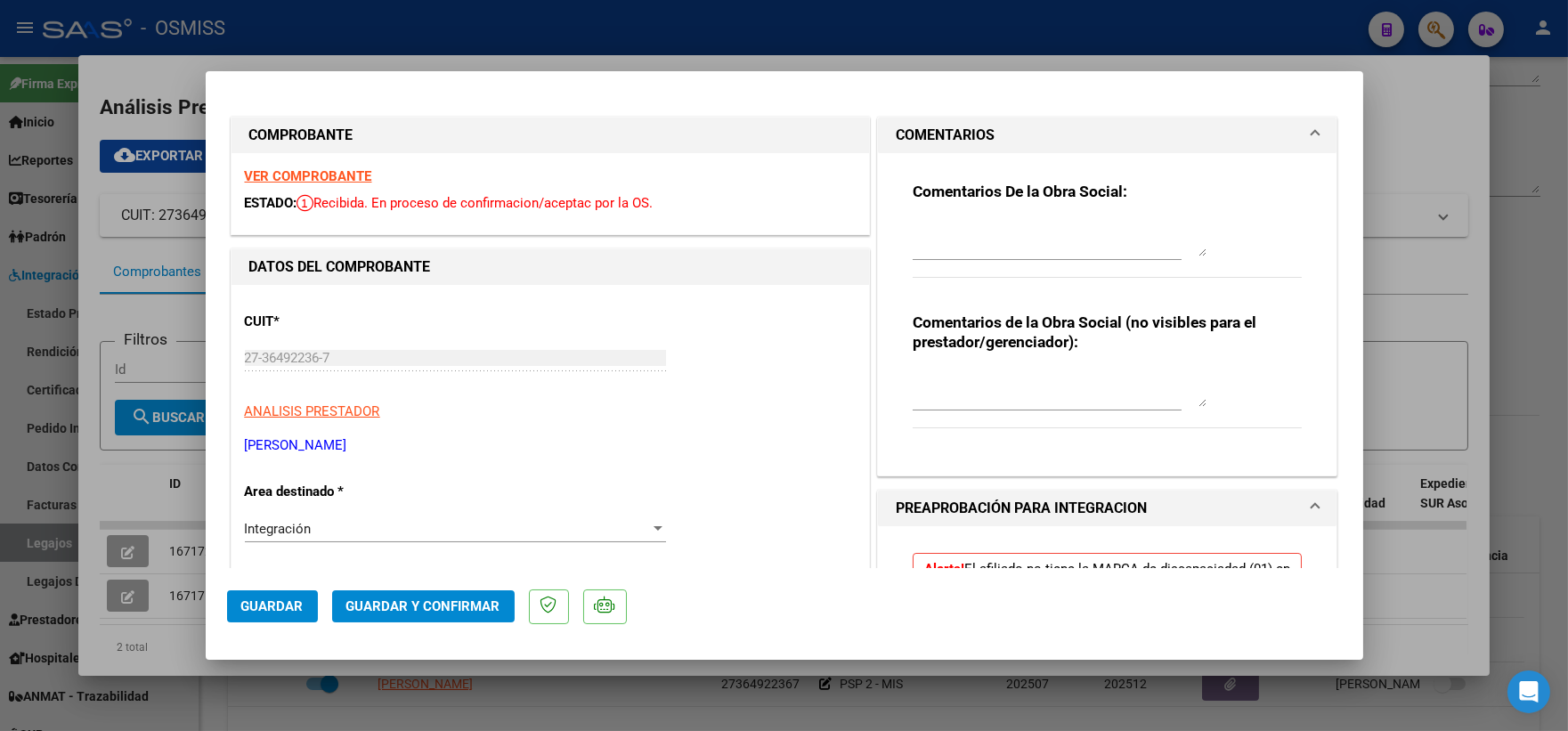
click at [1035, 225] on textarea at bounding box center [1060, 239] width 294 height 36
type textarea "20% zona desfavorable"
click at [264, 605] on span "Guardar" at bounding box center [273, 606] width 63 height 16
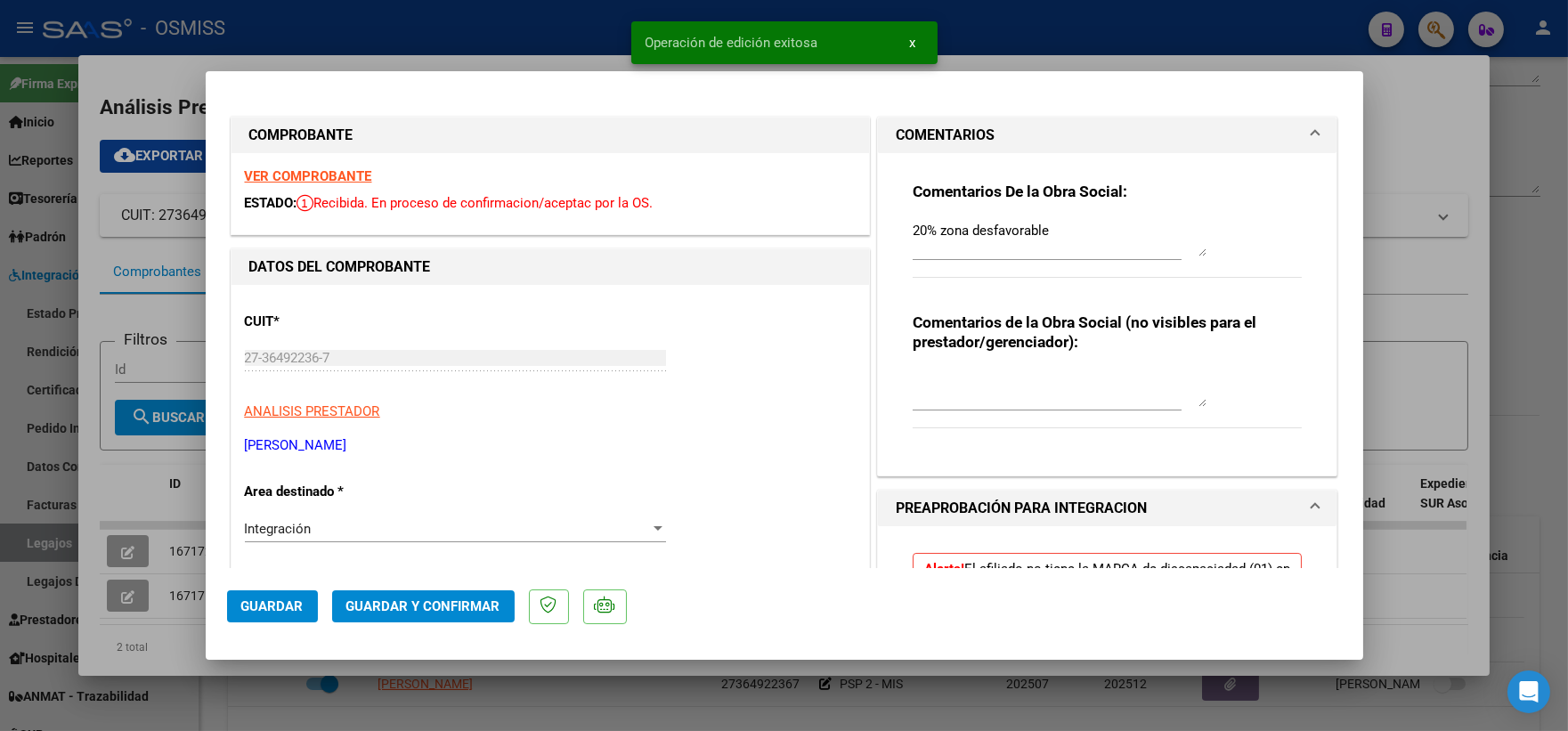
click at [1528, 423] on div at bounding box center [784, 365] width 1568 height 731
type input "$ 0,00"
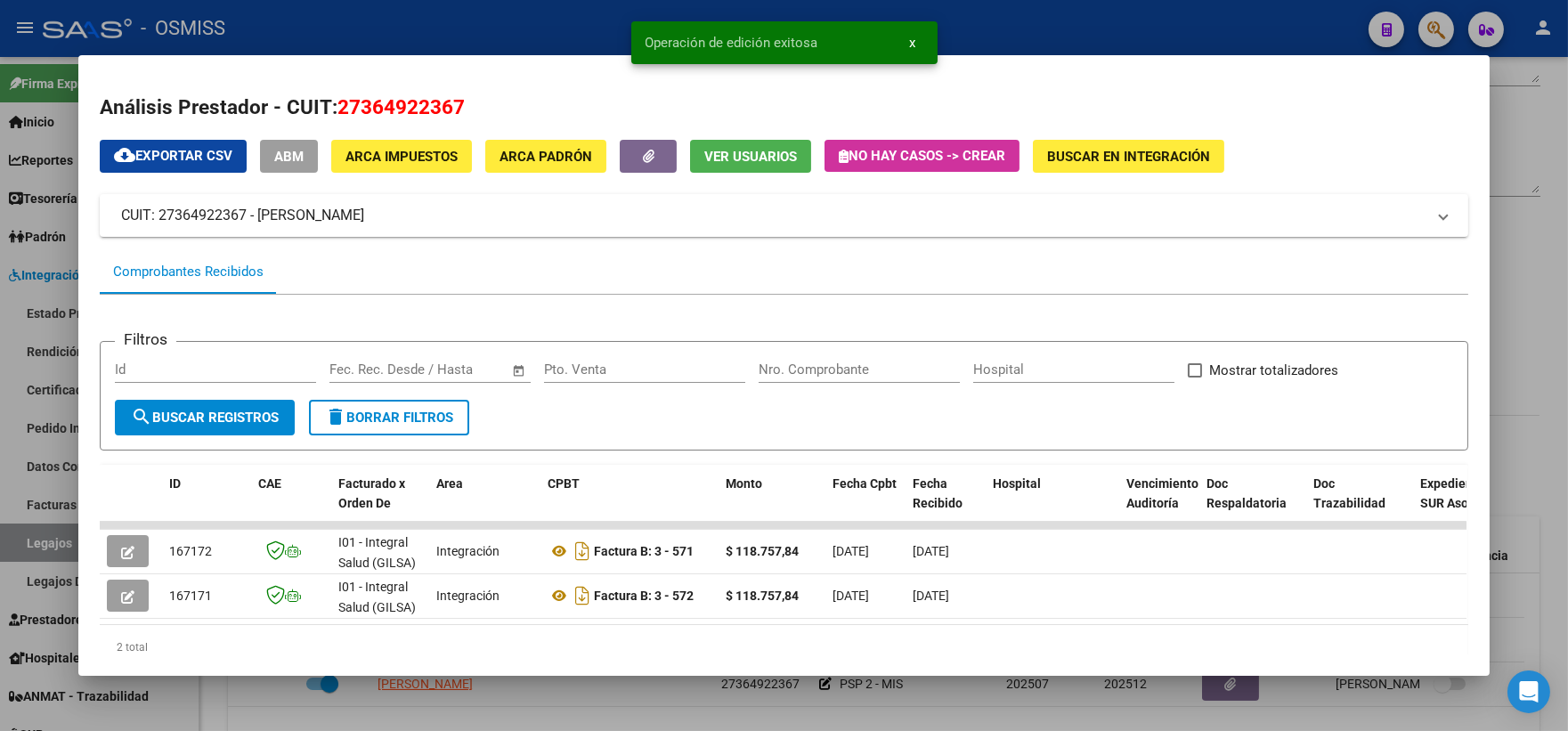
click at [1528, 423] on div at bounding box center [784, 365] width 1568 height 731
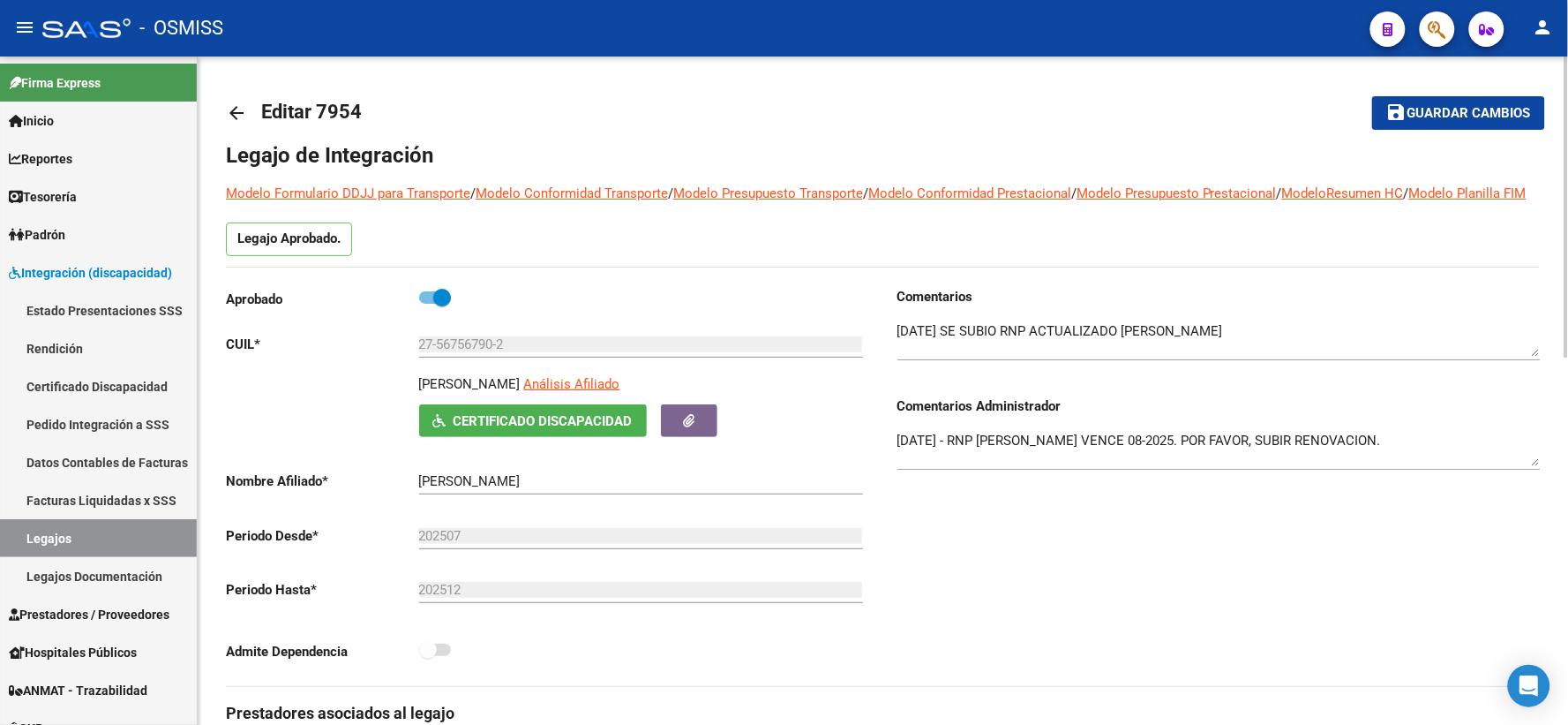
click at [1452, 112] on span "Guardar cambios" at bounding box center [1469, 114] width 123 height 16
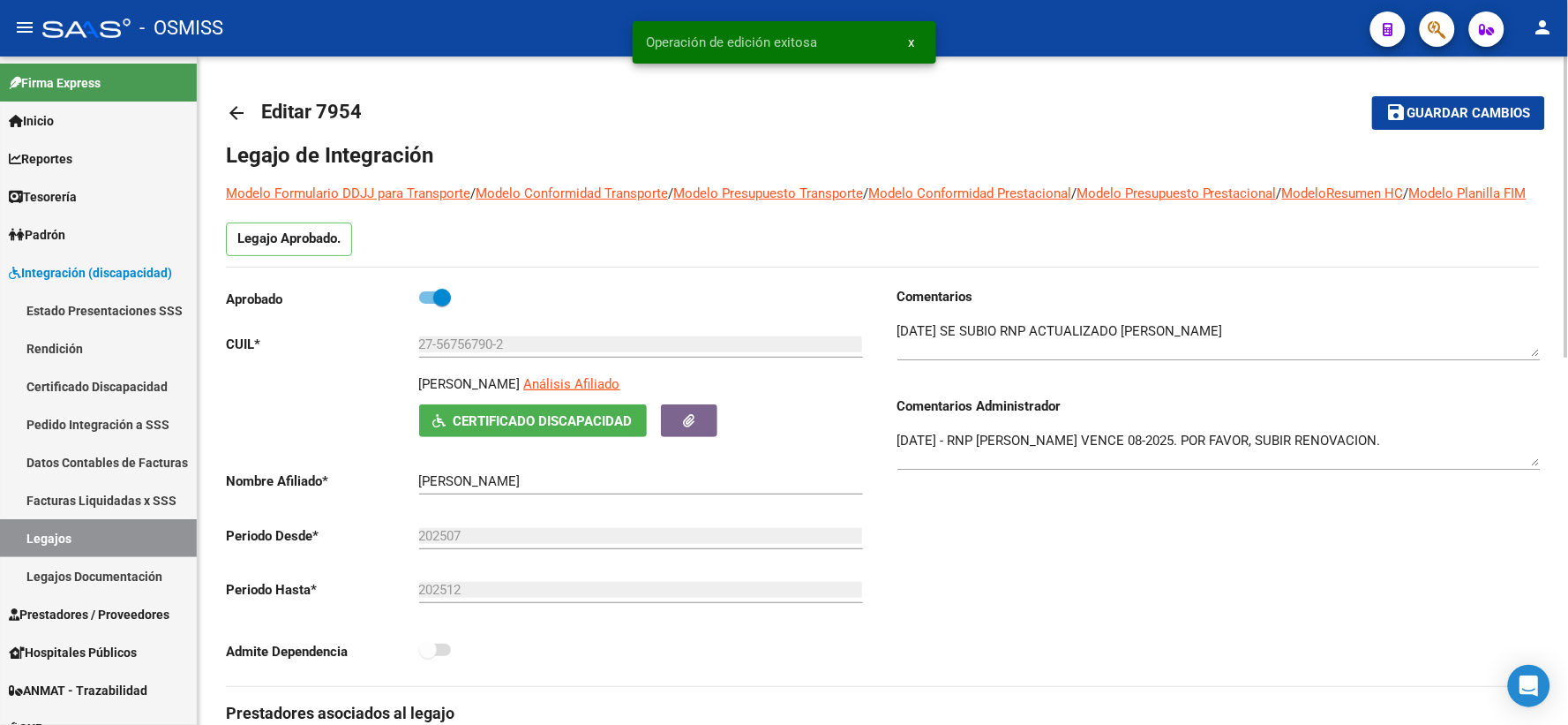
click at [240, 108] on mat-icon "arrow_back" at bounding box center [237, 113] width 21 height 21
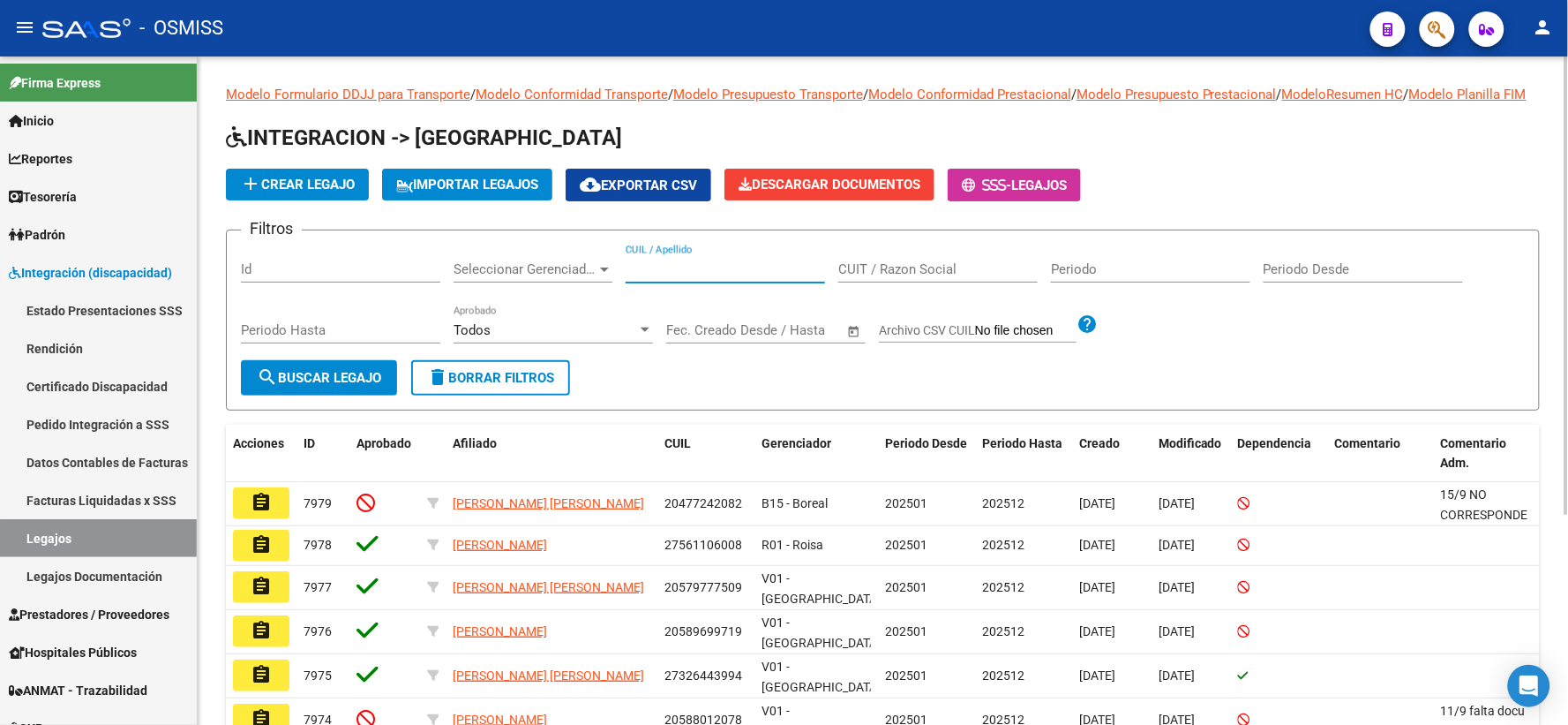
click at [639, 277] on input "CUIL / Apellido" at bounding box center [725, 269] width 200 height 16
type input "p"
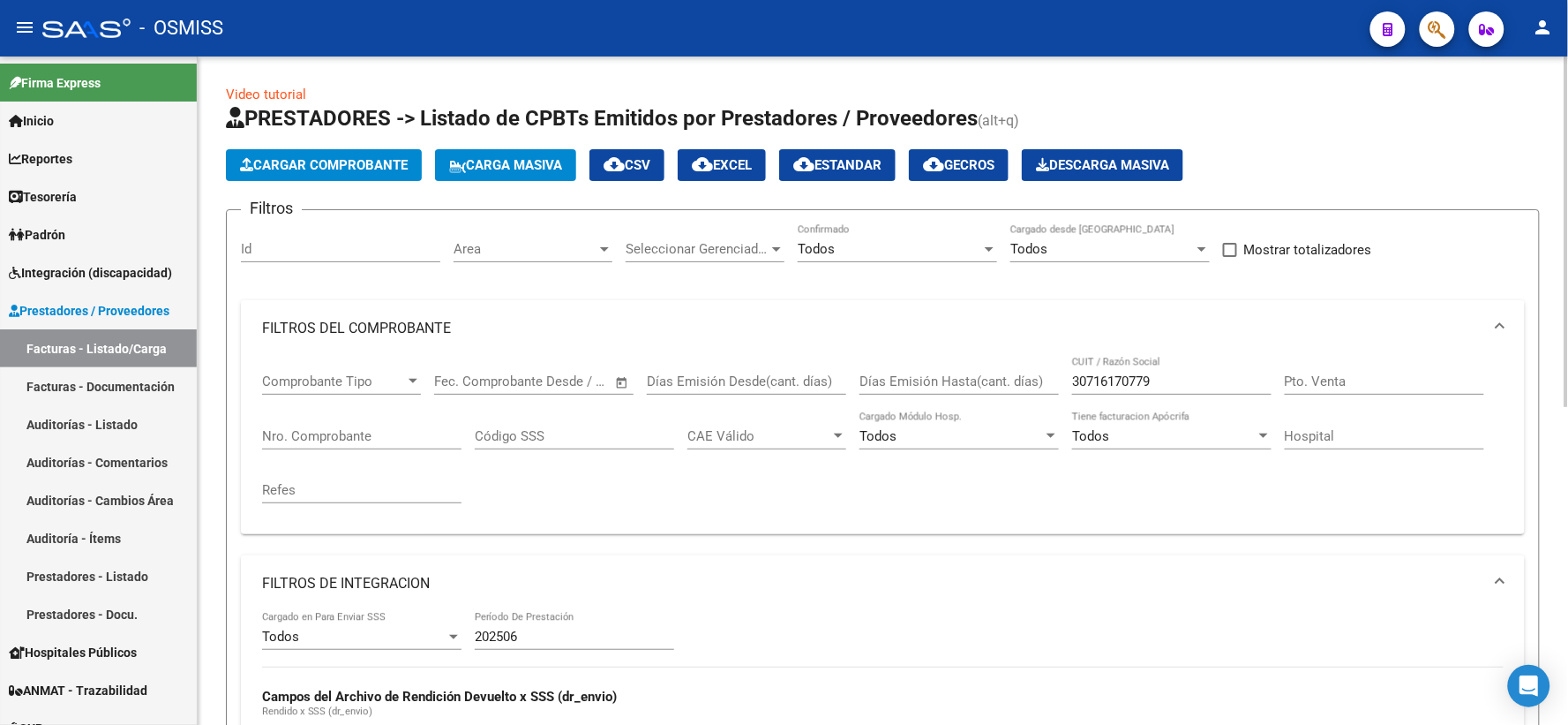
scroll to position [0, 1853]
